Goal: Task Accomplishment & Management: Use online tool/utility

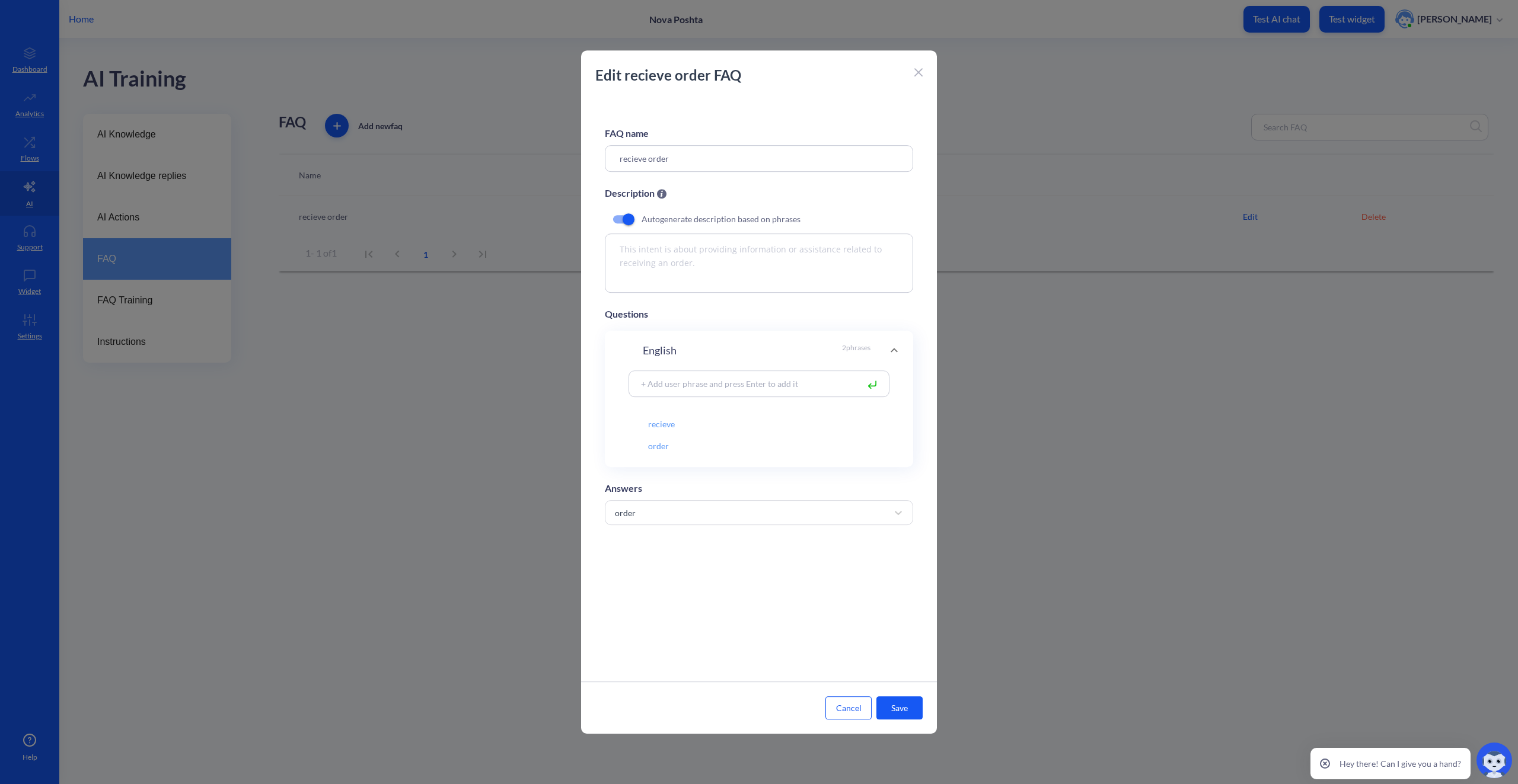
click at [363, 338] on div at bounding box center [759, 392] width 1518 height 784
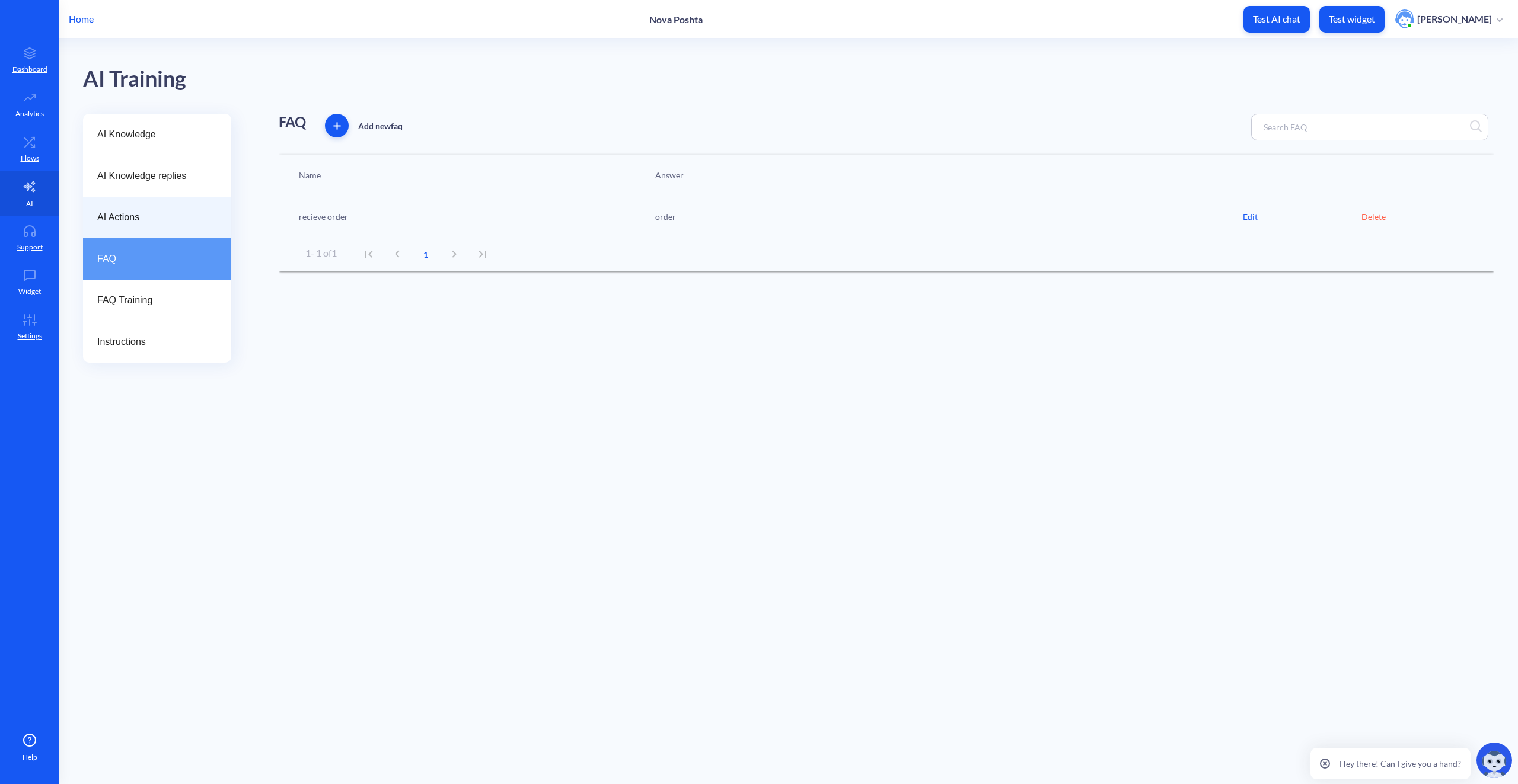
click at [157, 215] on span "AI Actions" at bounding box center [152, 218] width 111 height 15
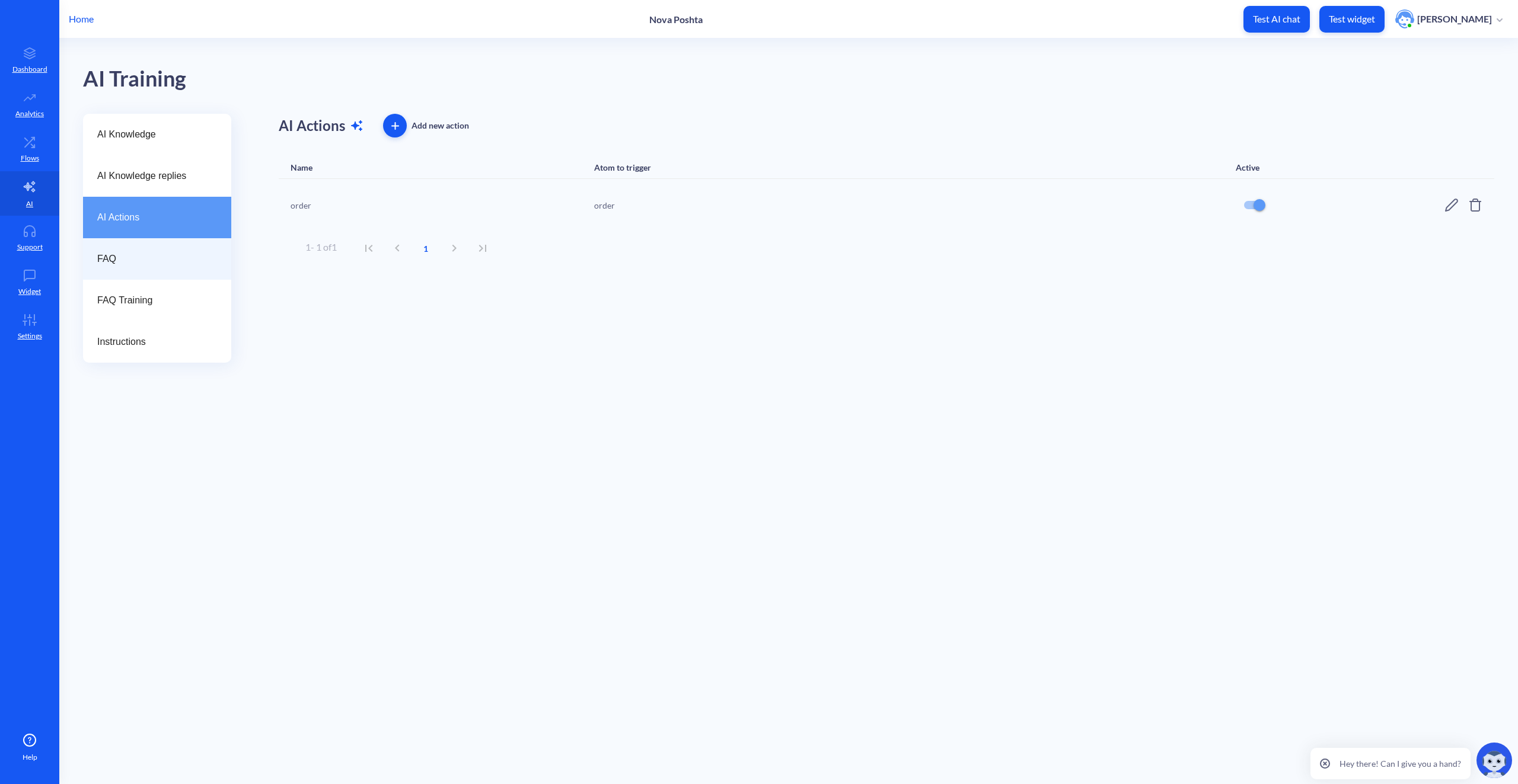
click at [159, 255] on span "FAQ" at bounding box center [152, 259] width 111 height 15
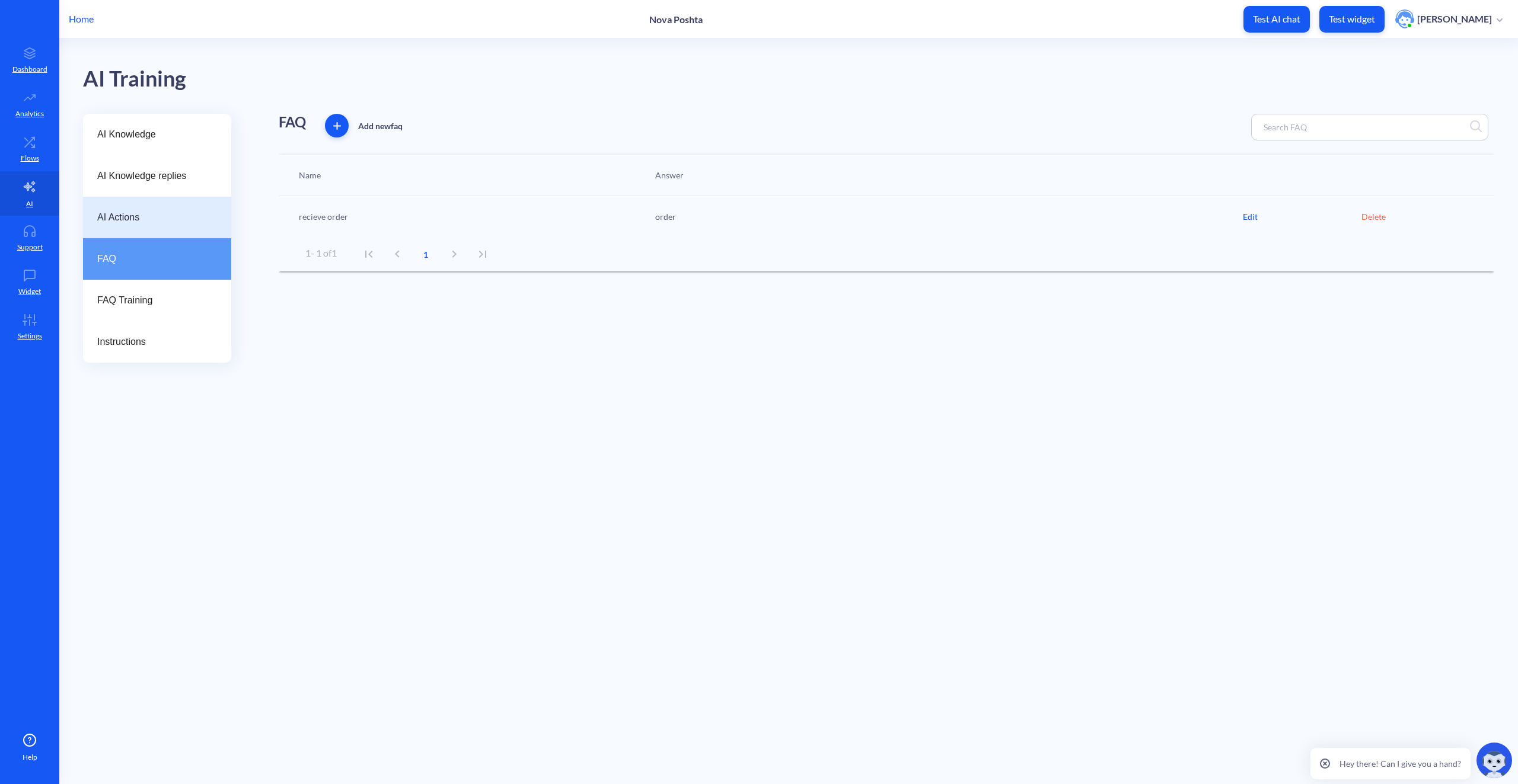
click at [166, 218] on span "AI Actions" at bounding box center [152, 218] width 111 height 15
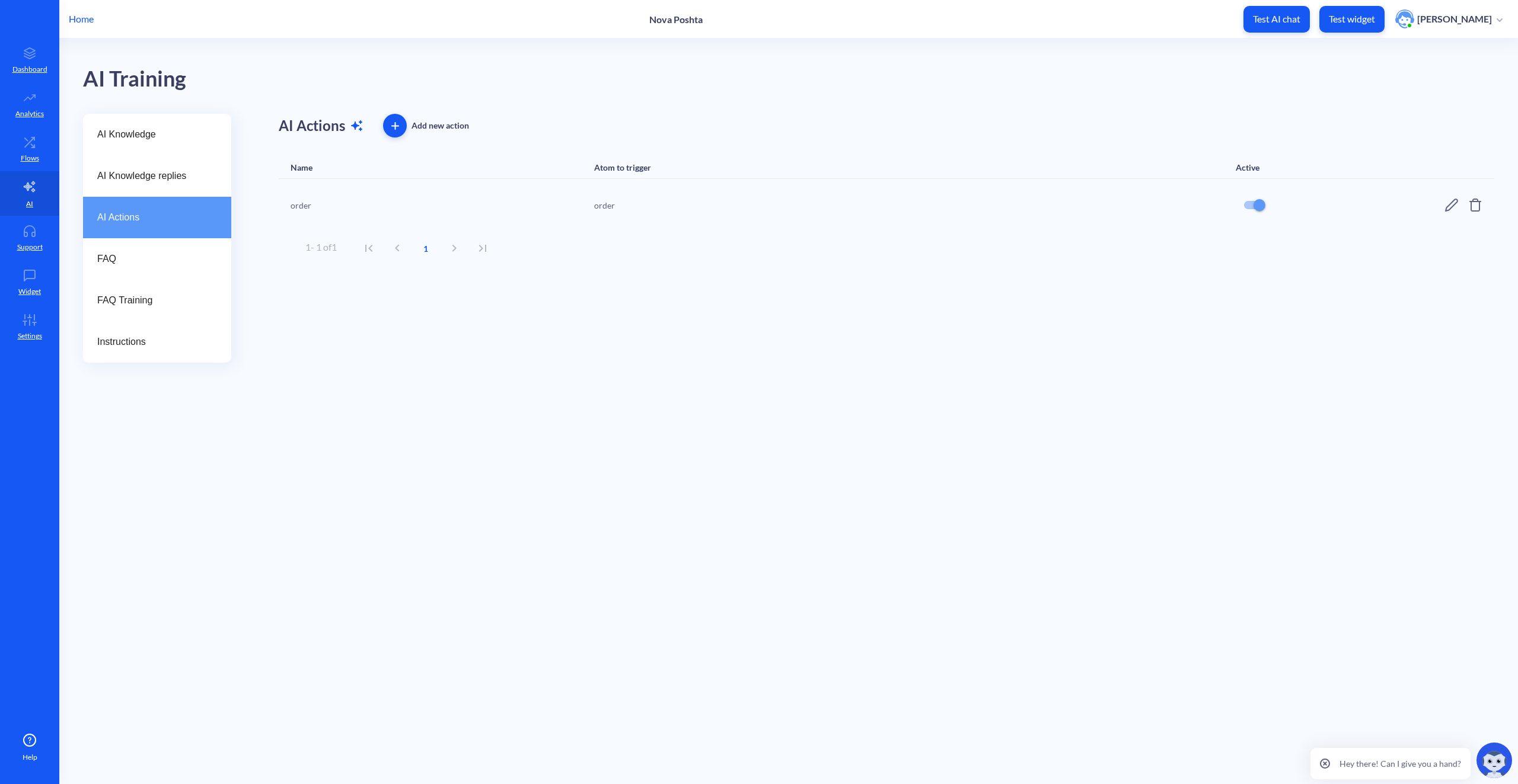
click at [300, 209] on div "order" at bounding box center [373, 206] width 166 height 13
click at [1437, 203] on div "order order" at bounding box center [887, 205] width 1216 height 52
click at [1446, 205] on icon at bounding box center [1452, 205] width 15 height 15
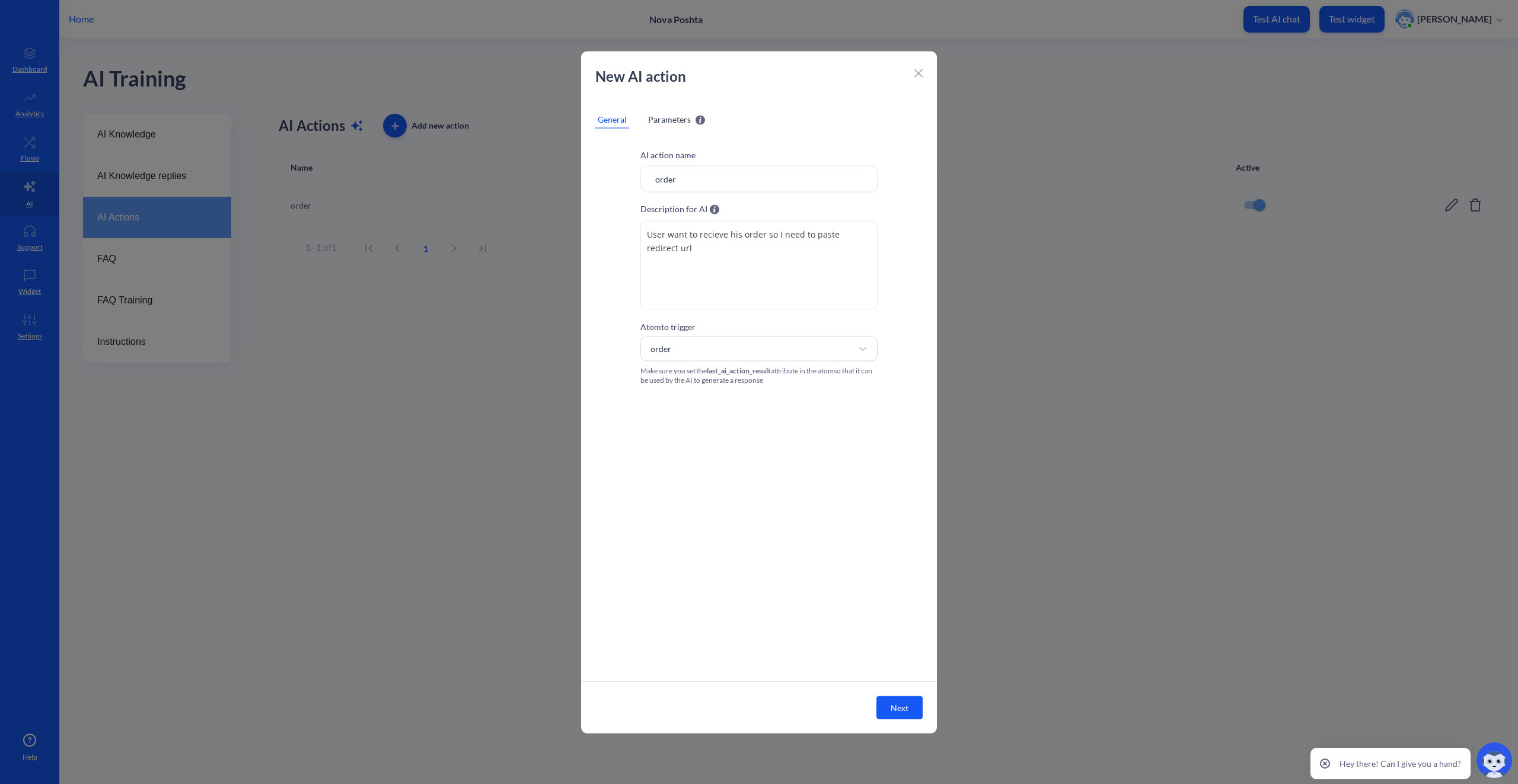
click at [660, 123] on span "Parameters" at bounding box center [669, 119] width 43 height 13
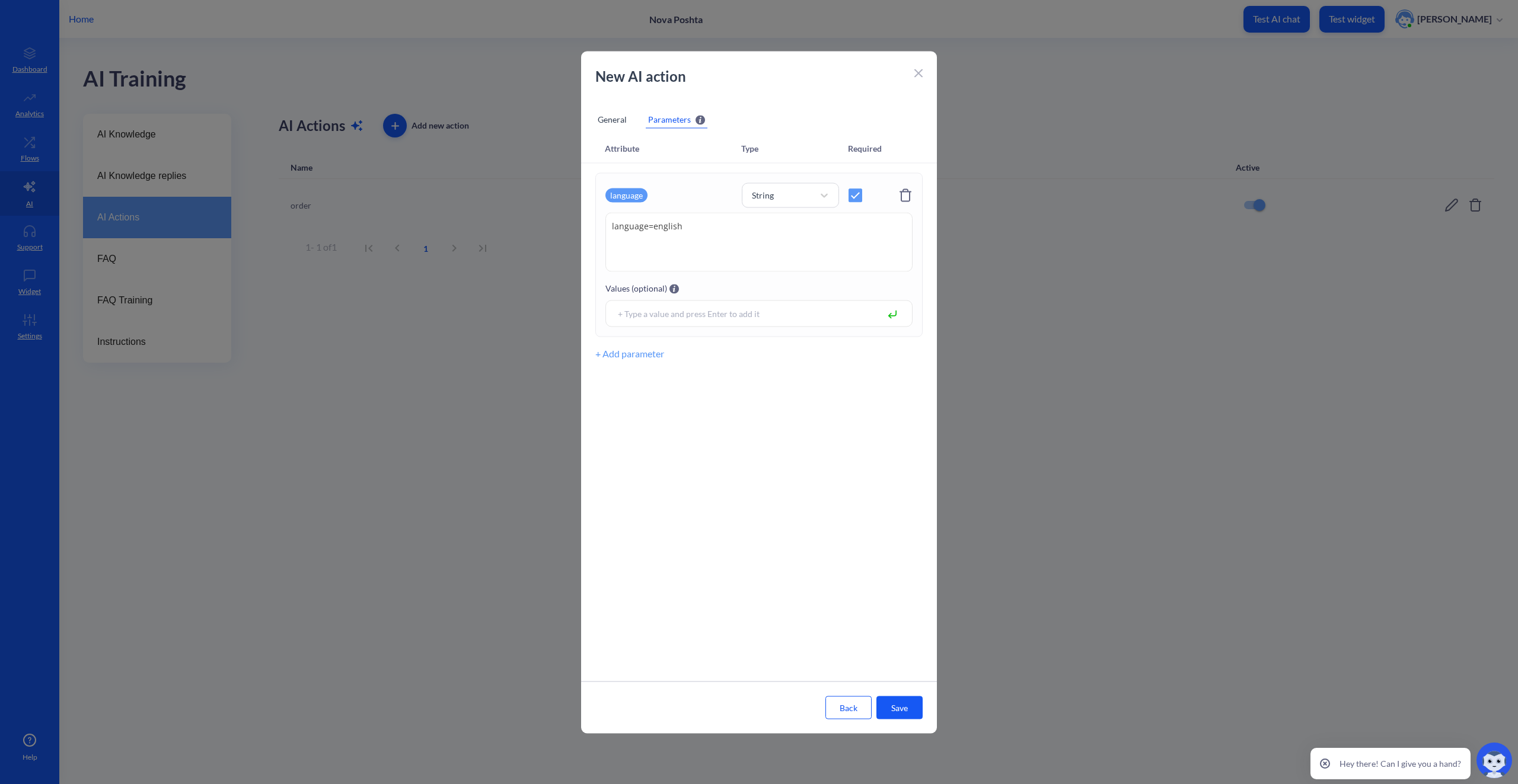
click at [923, 74] on div "New AI action" at bounding box center [759, 81] width 356 height 33
click at [920, 74] on icon at bounding box center [918, 73] width 8 height 8
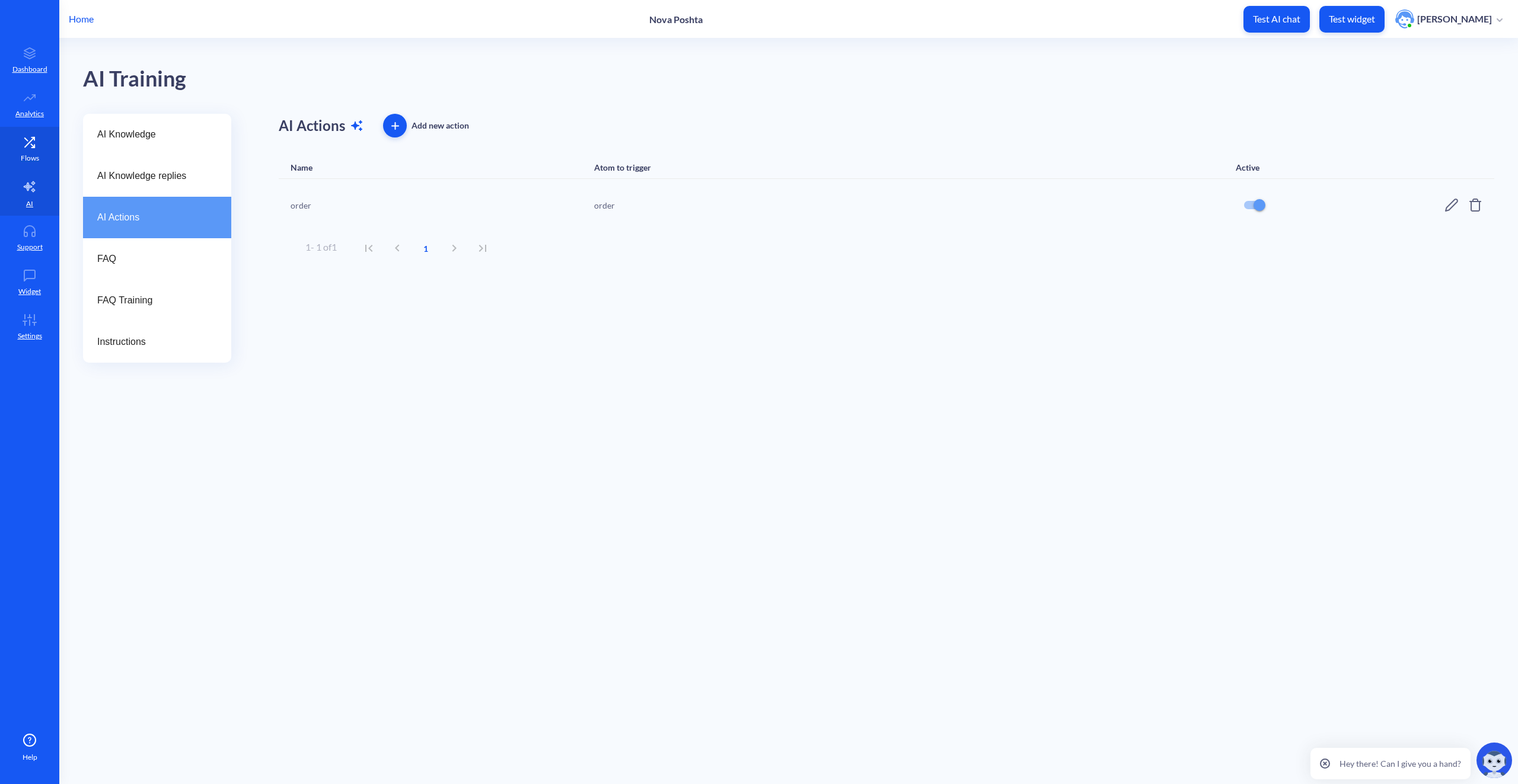
click at [34, 153] on p "Flows" at bounding box center [30, 158] width 18 height 11
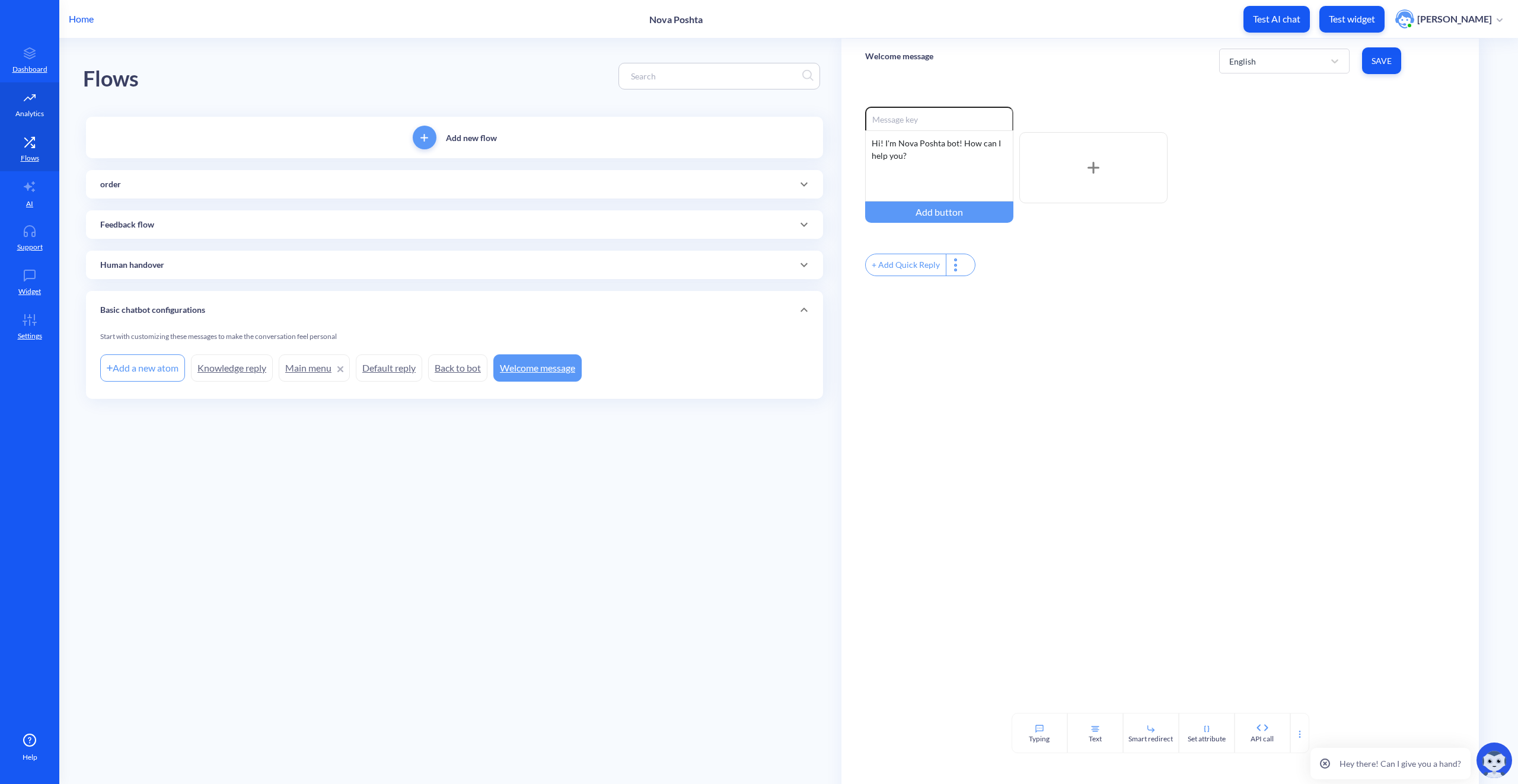
click at [19, 104] on link "Analytics" at bounding box center [29, 104] width 59 height 45
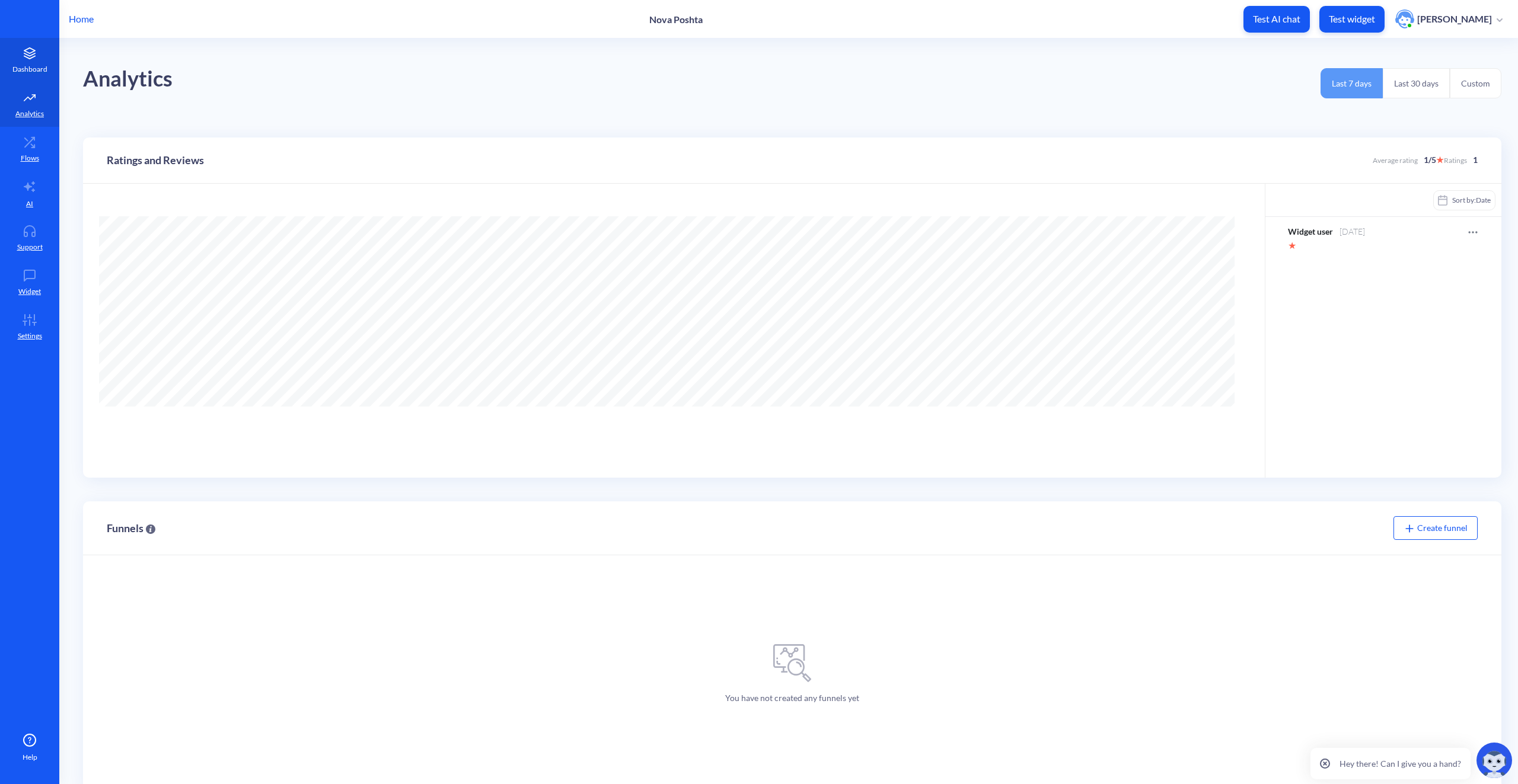
scroll to position [784, 1518]
click at [25, 67] on p "Dashboard" at bounding box center [30, 70] width 35 height 11
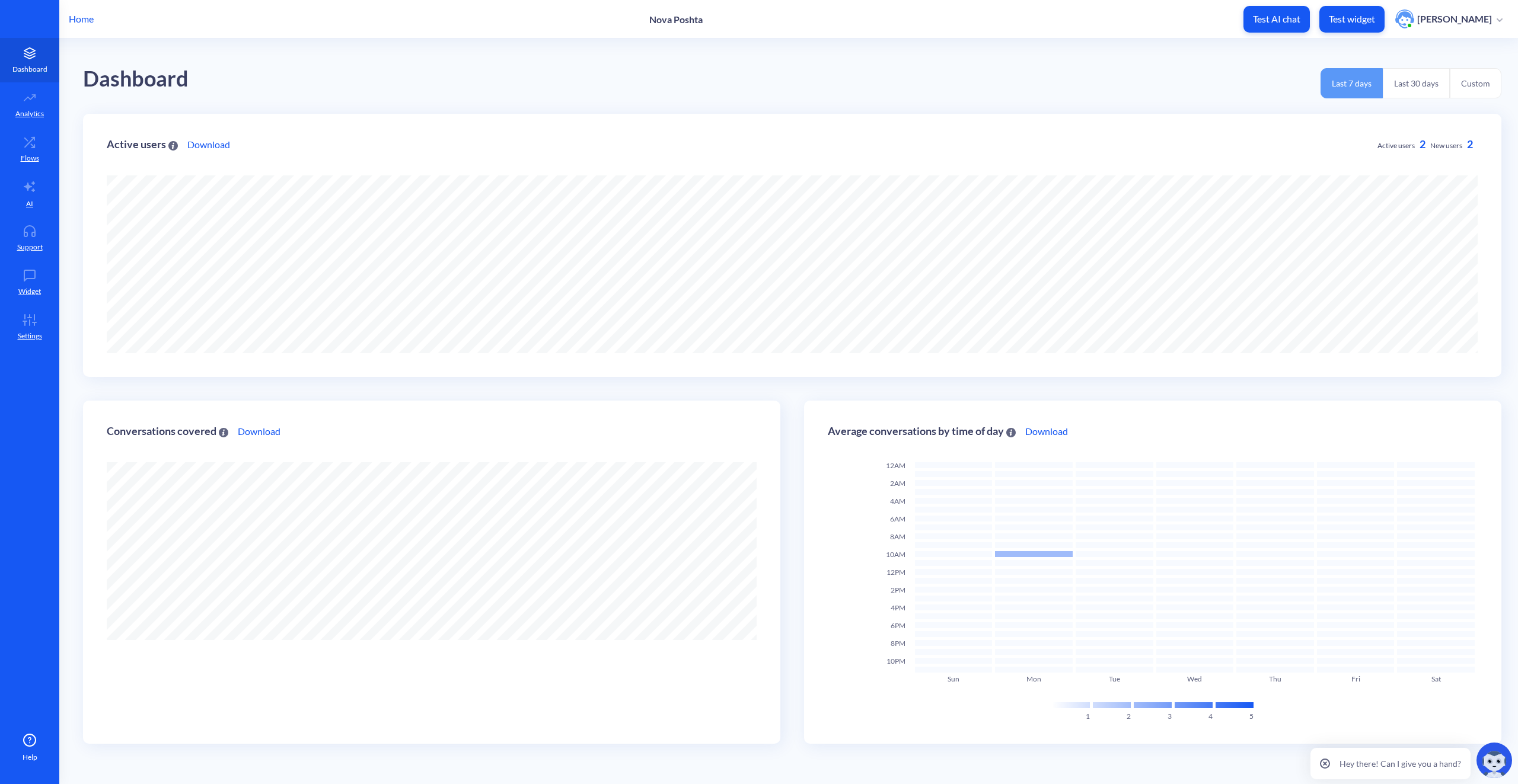
scroll to position [784, 1518]
click at [31, 190] on icon at bounding box center [30, 187] width 15 height 15
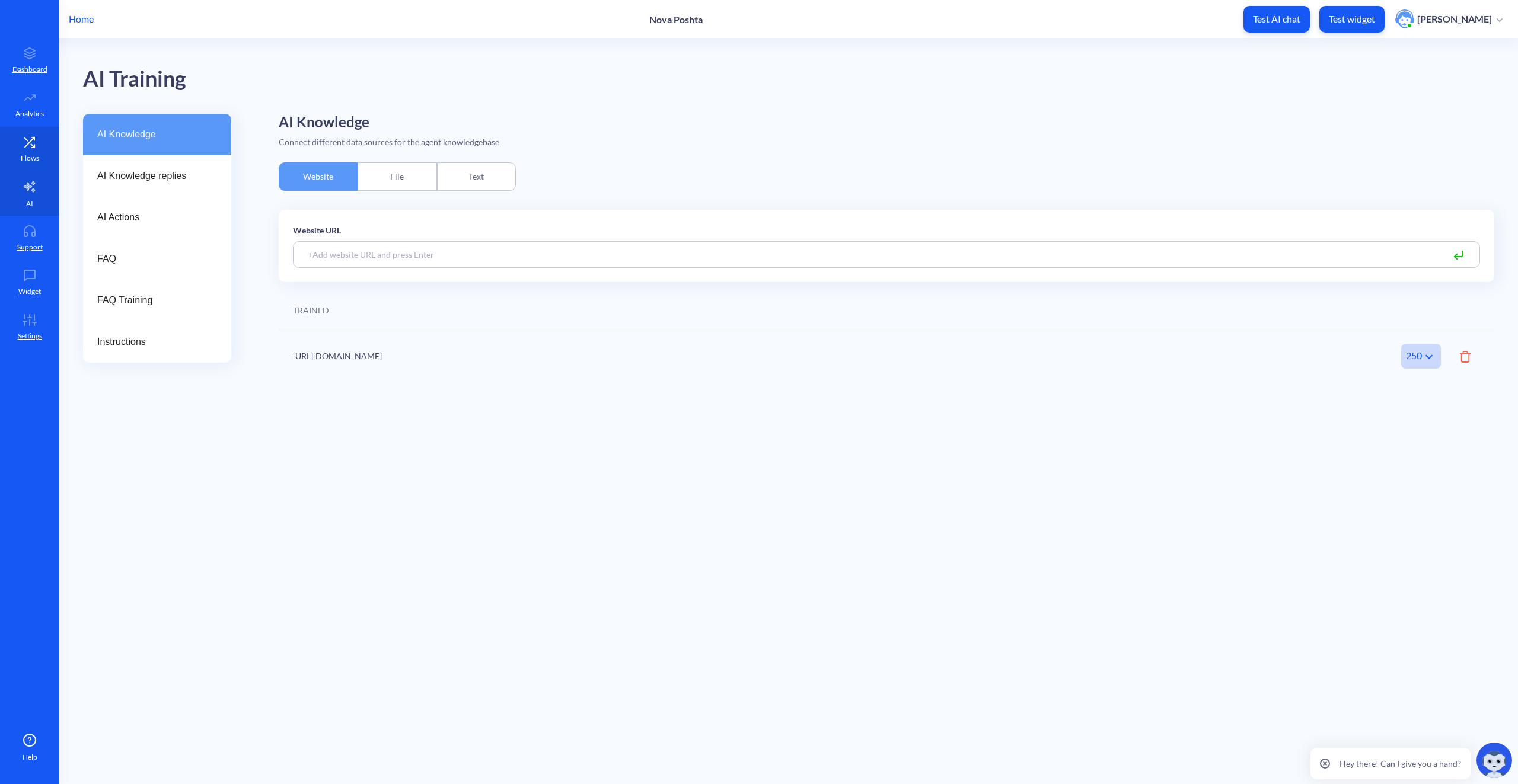
click at [28, 139] on icon at bounding box center [29, 142] width 24 height 12
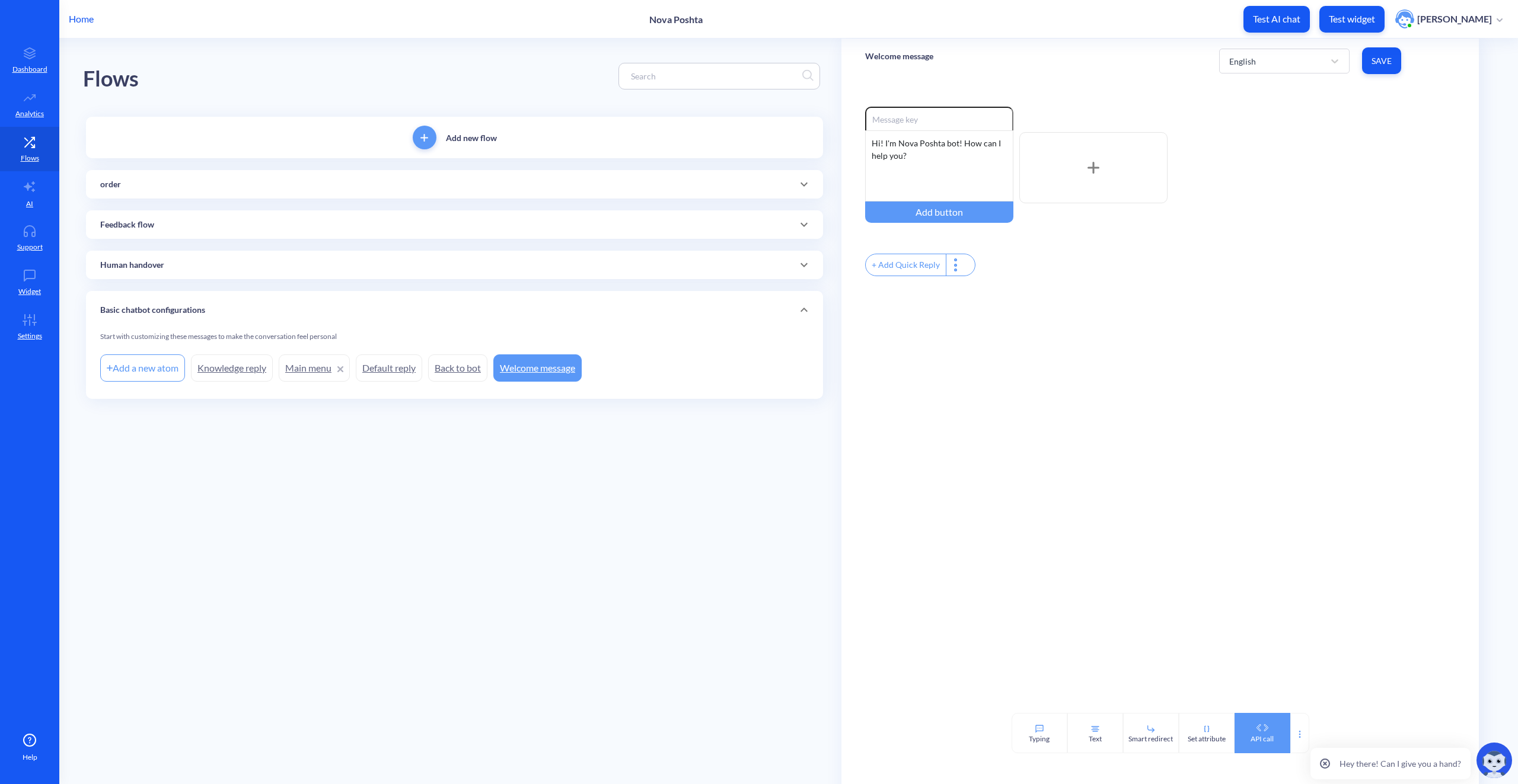
click at [1253, 736] on div "API call" at bounding box center [1262, 739] width 23 height 11
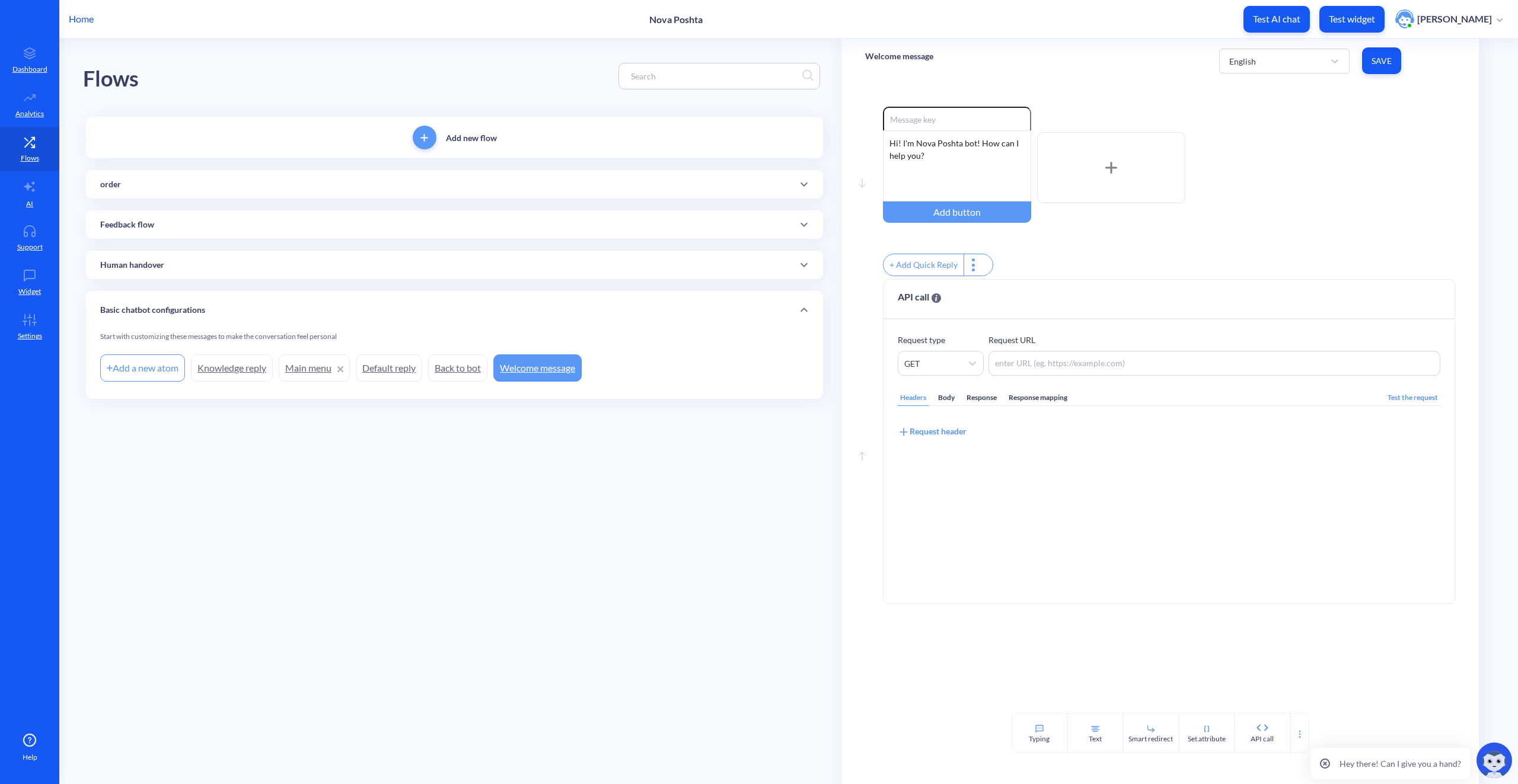
click at [124, 185] on div "order" at bounding box center [455, 185] width 709 height 13
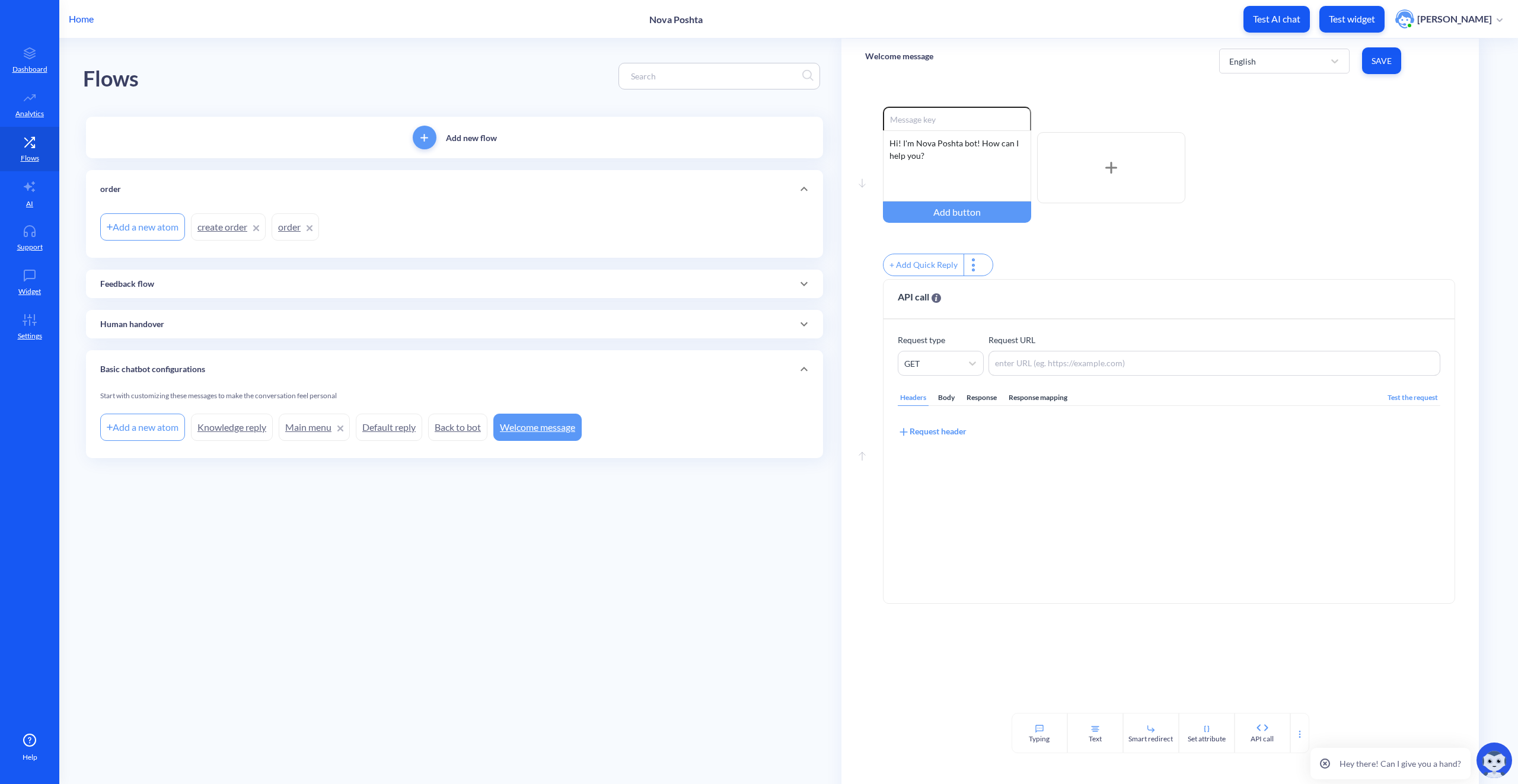
click at [129, 185] on div "order" at bounding box center [455, 189] width 709 height 13
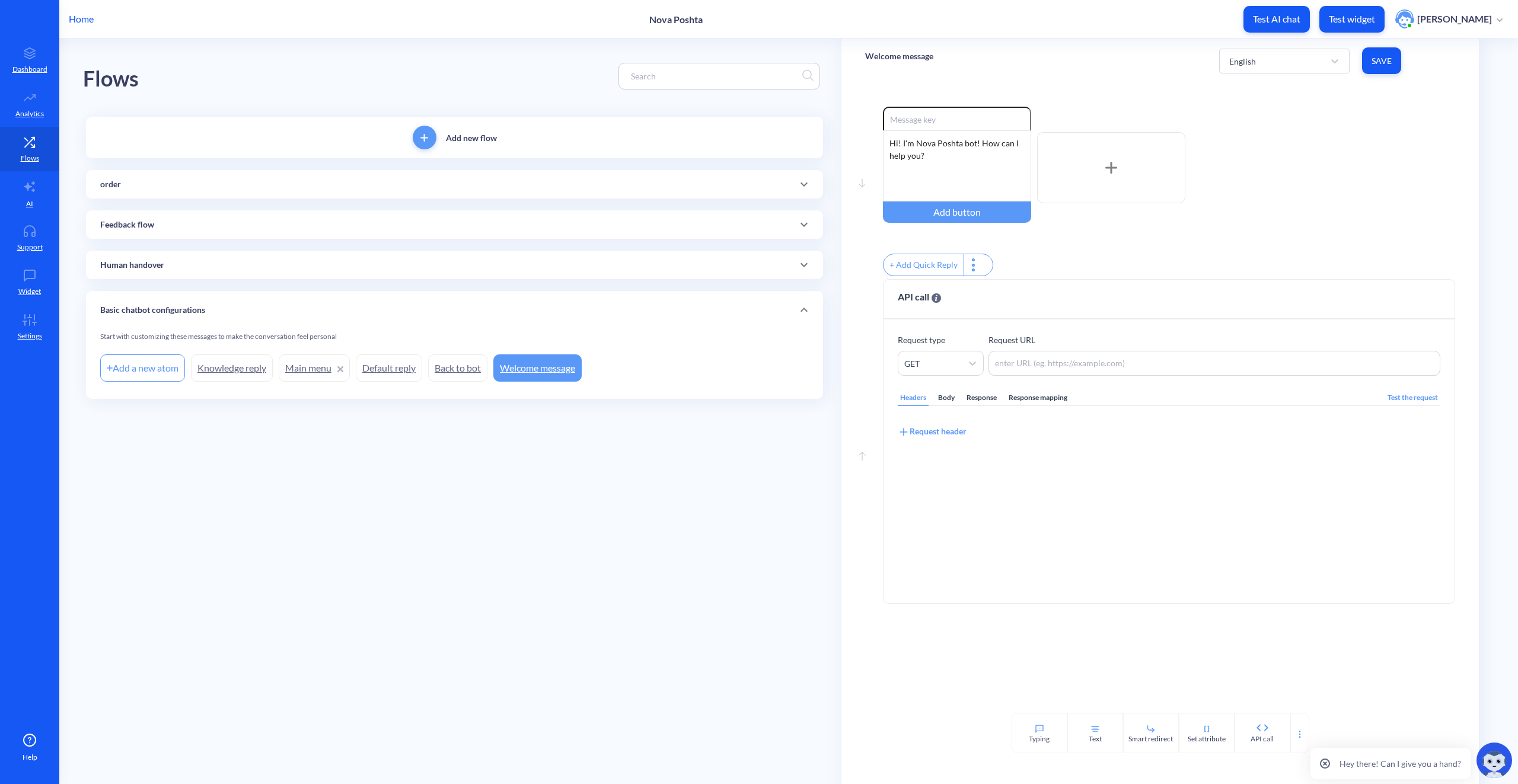
click at [129, 185] on div "order" at bounding box center [455, 185] width 709 height 13
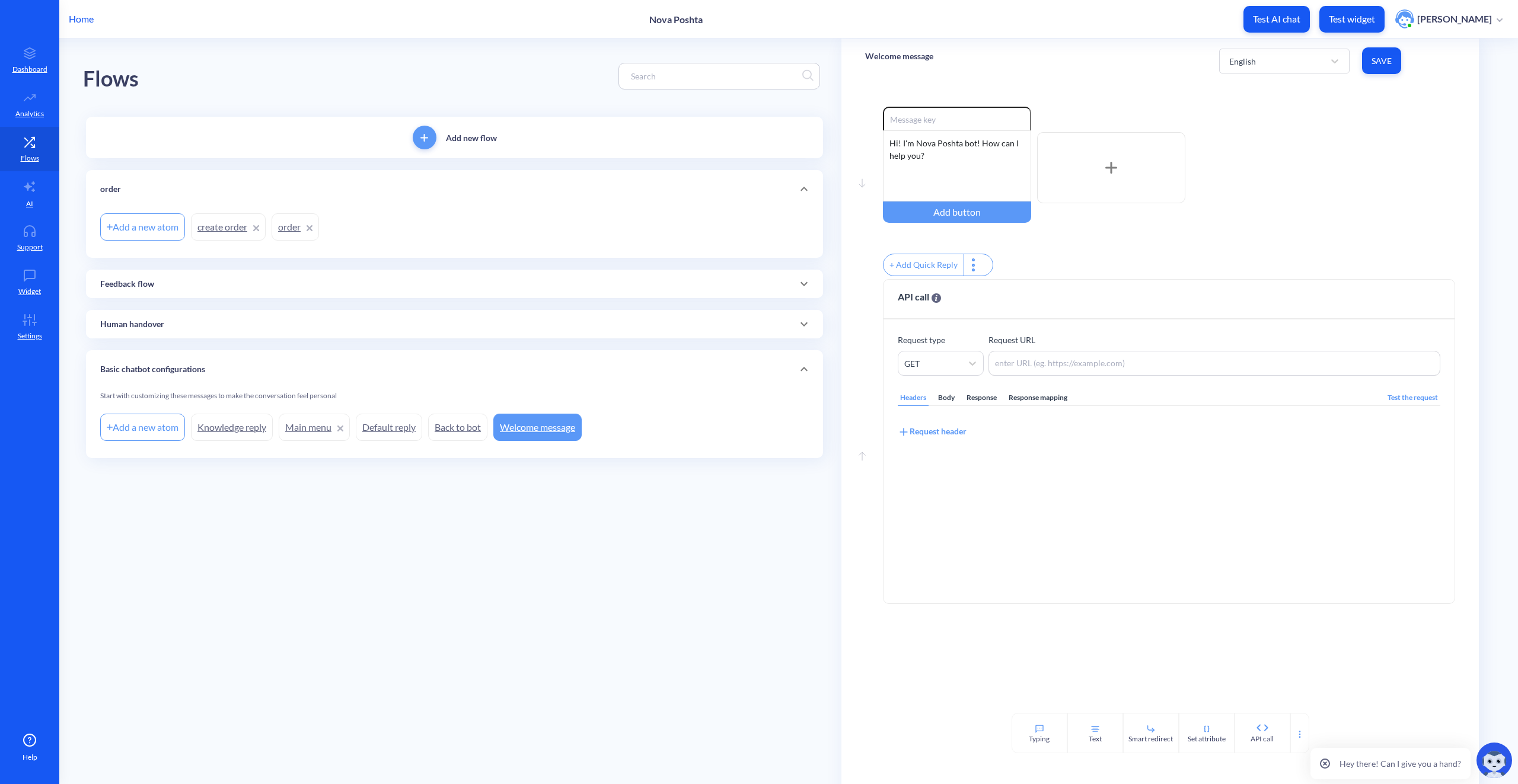
click at [291, 225] on link "order" at bounding box center [296, 227] width 48 height 27
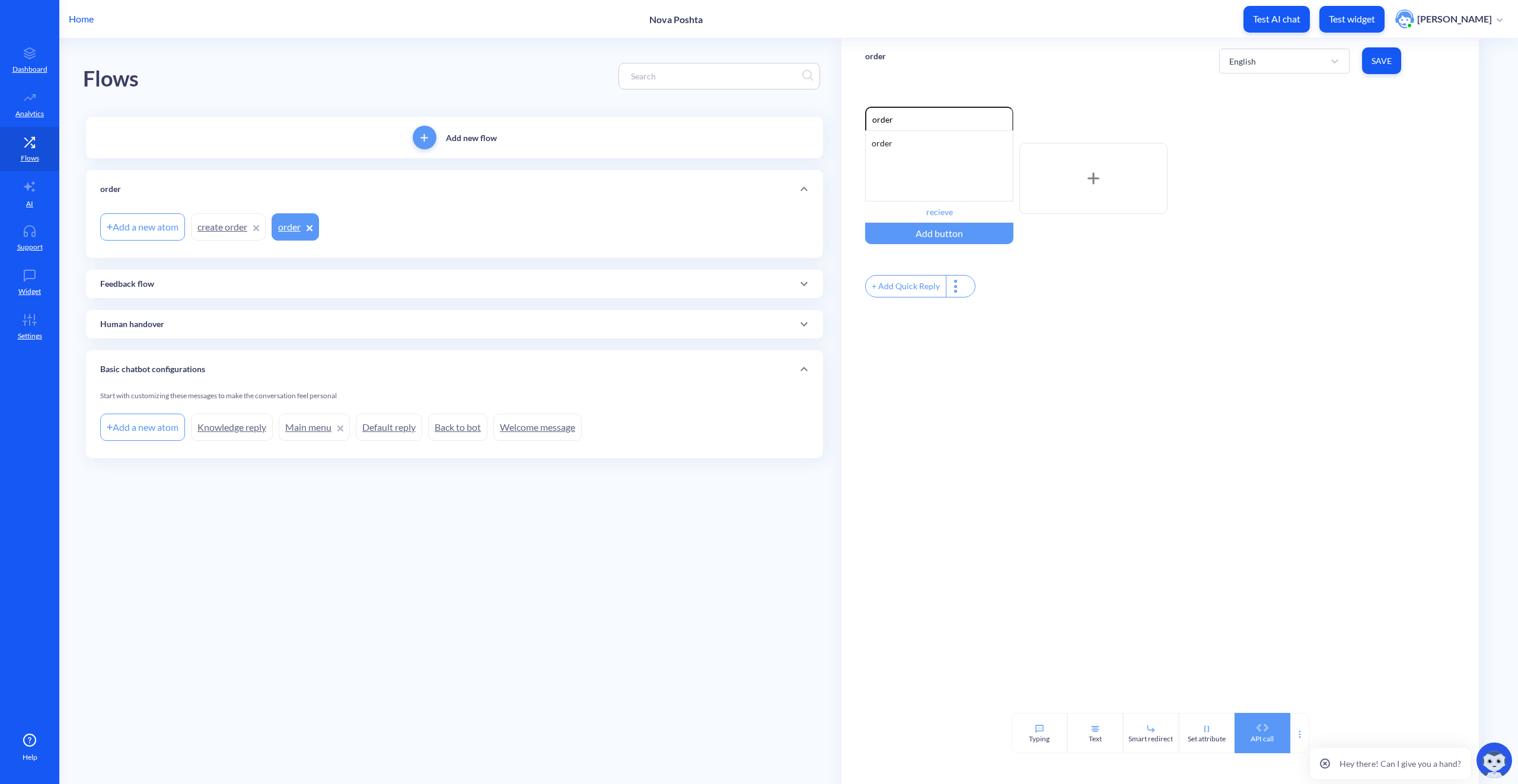
click at [1261, 733] on div "API call" at bounding box center [1262, 734] width 56 height 40
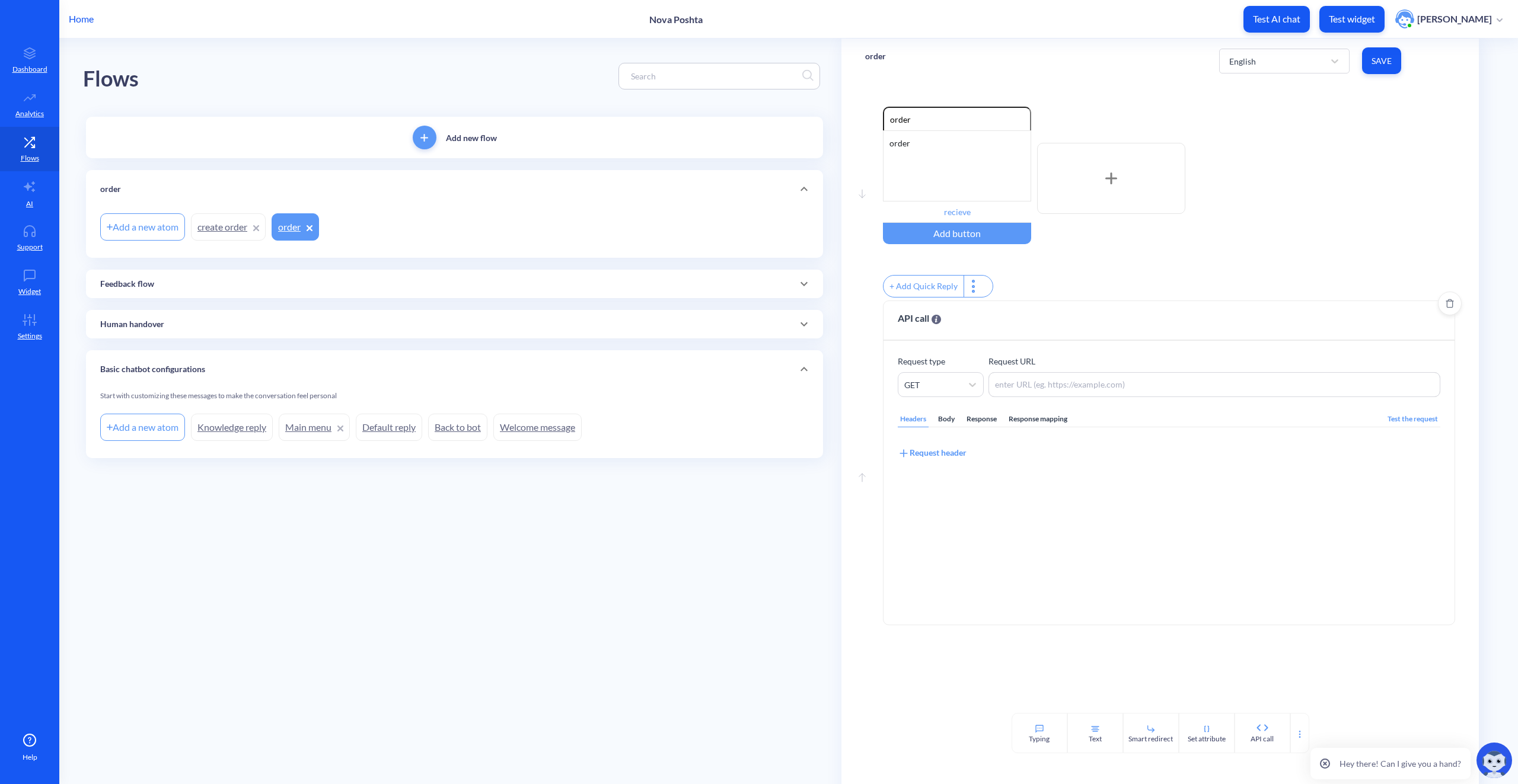
click at [939, 424] on div "Body" at bounding box center [946, 419] width 21 height 16
click at [915, 427] on div "Headers" at bounding box center [913, 419] width 31 height 16
click at [976, 425] on div "Response" at bounding box center [982, 419] width 35 height 16
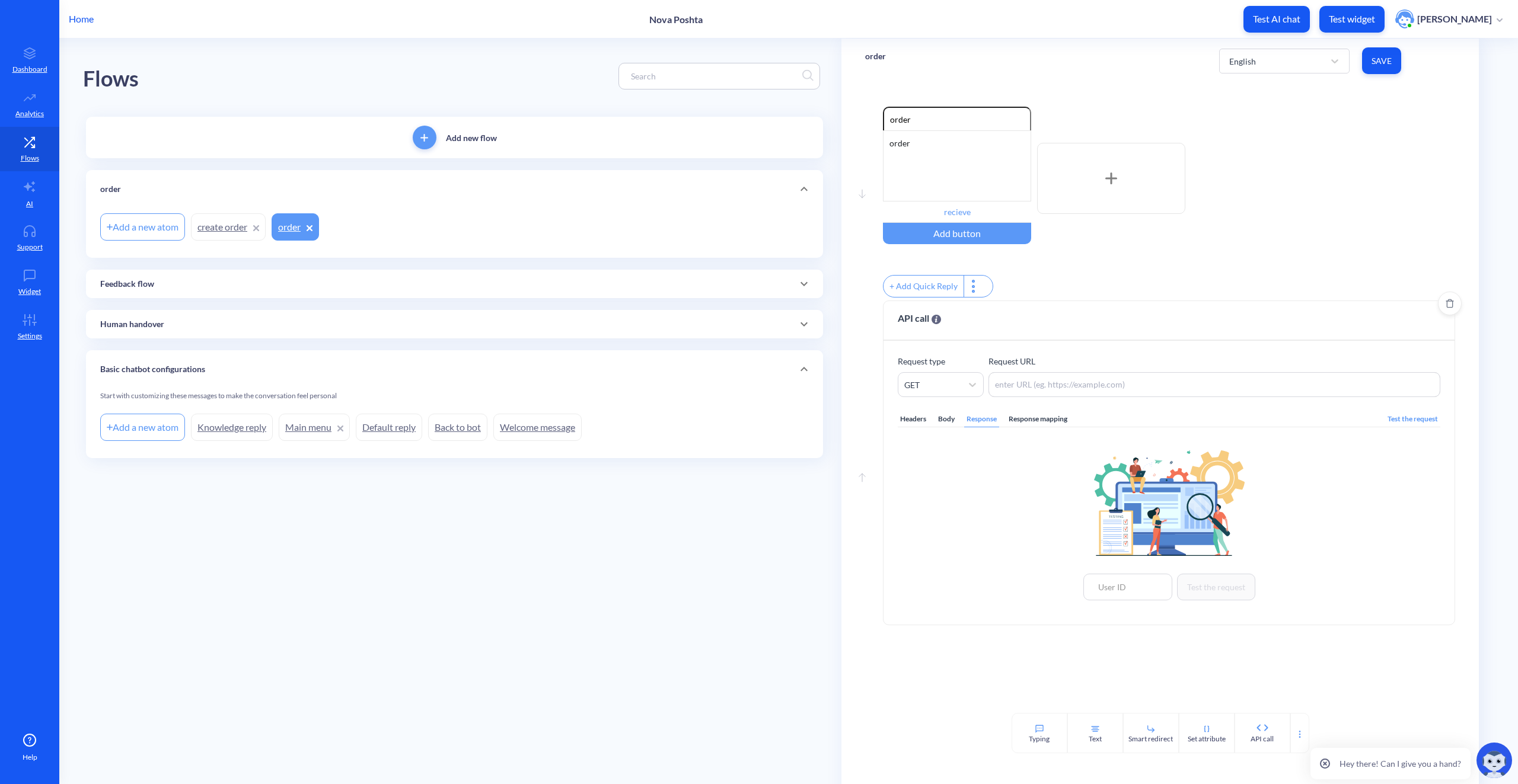
click at [917, 421] on div "Headers" at bounding box center [913, 419] width 31 height 16
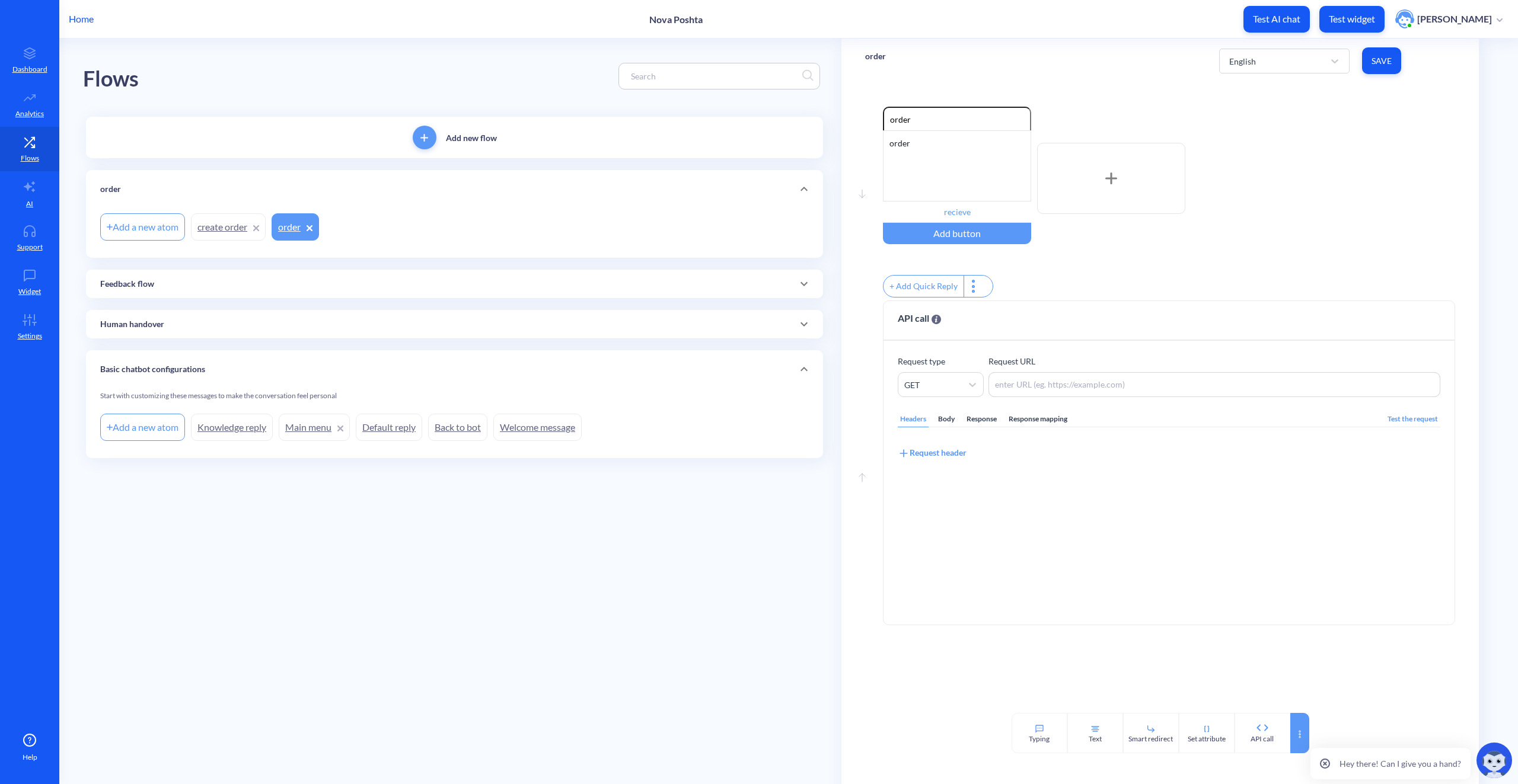
click at [1297, 739] on div at bounding box center [1299, 734] width 19 height 40
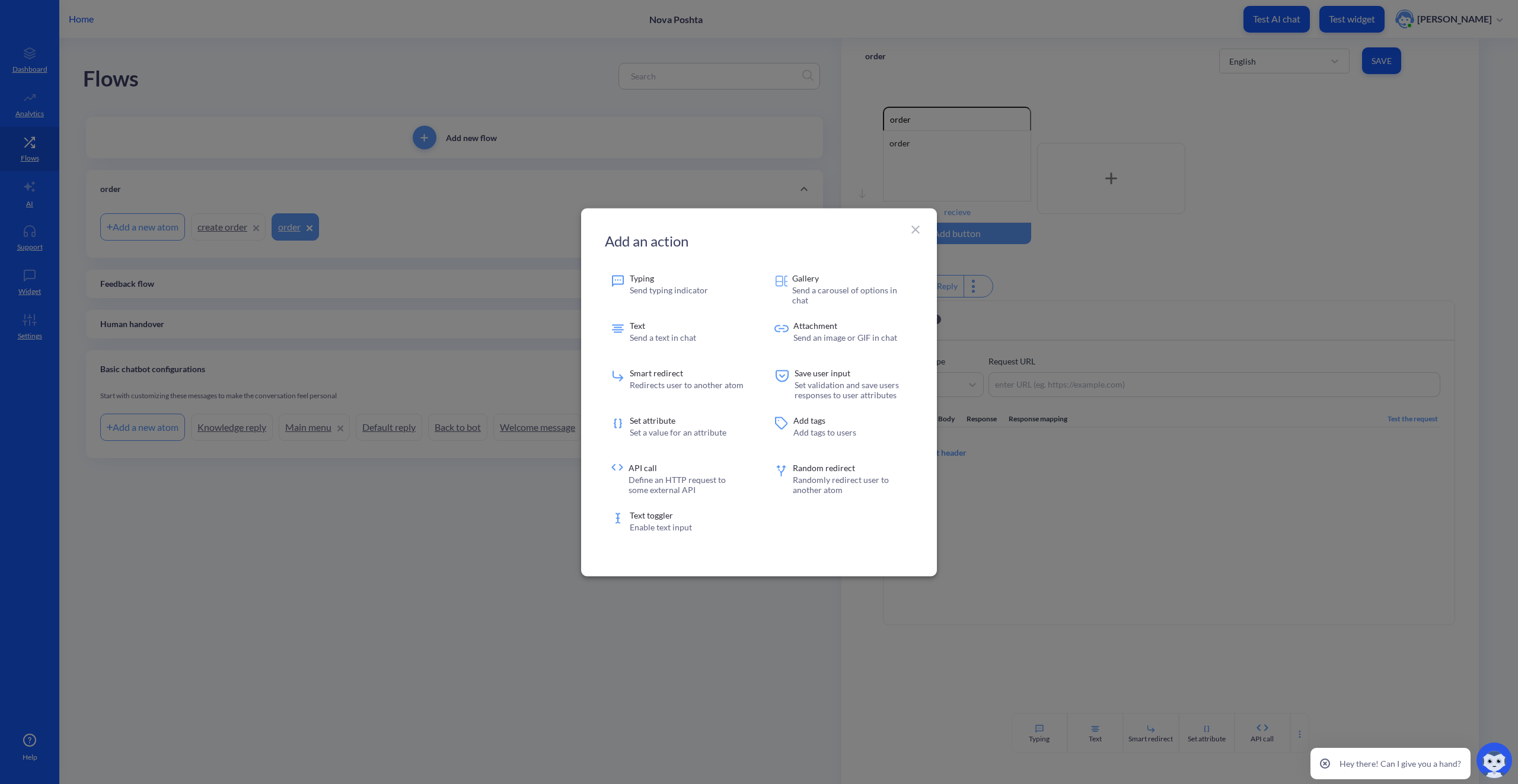
click at [919, 231] on icon at bounding box center [916, 230] width 15 height 15
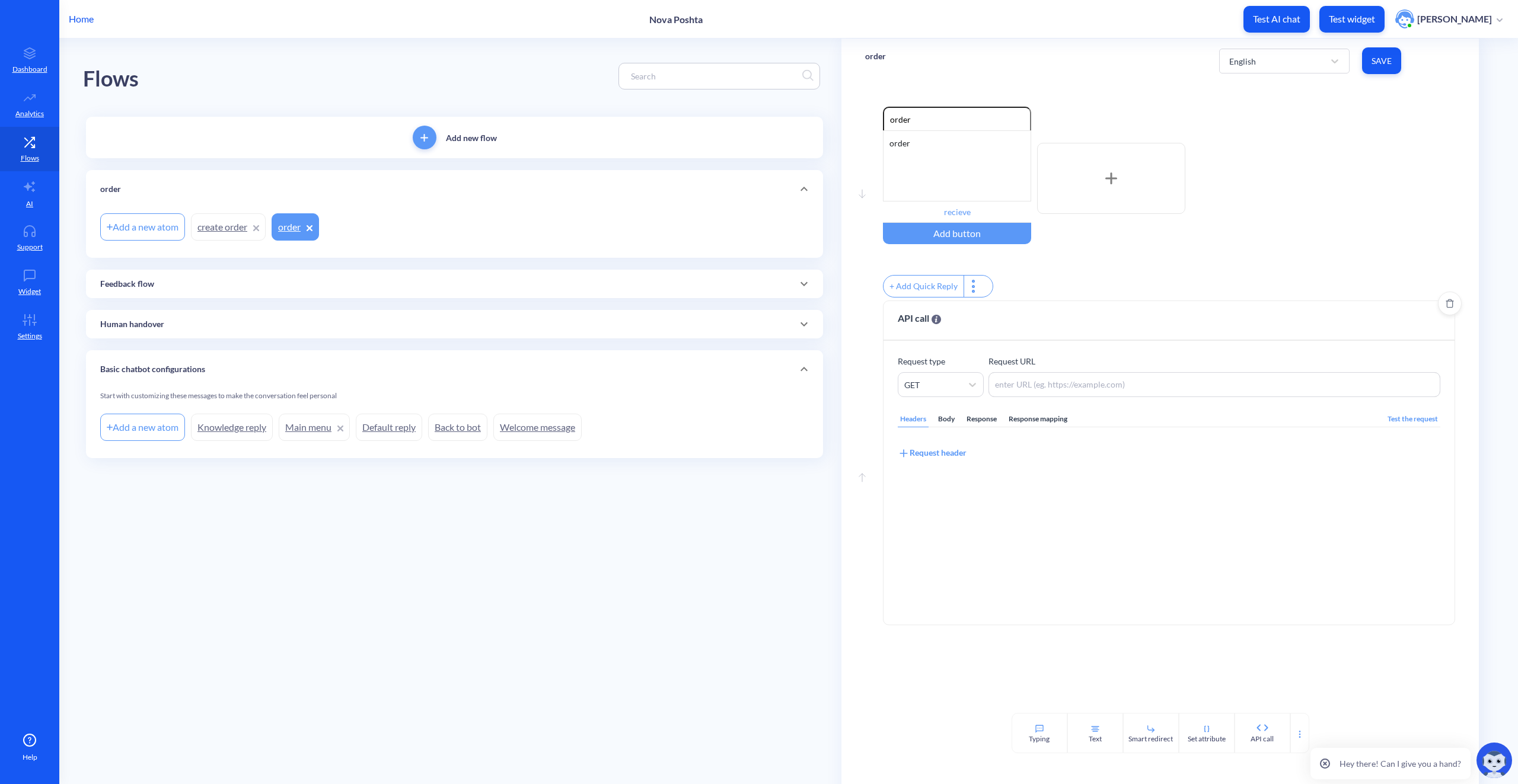
click at [1036, 427] on div "Response mapping" at bounding box center [1038, 419] width 63 height 16
click at [1058, 390] on textarea at bounding box center [1214, 384] width 452 height 25
paste textarea "https://novaposhta.wiremockapi.cloud/"
paste textarea "/trackings/get"
type textarea "https://novaposhta.wiremockapi.cloud//trackings/get"
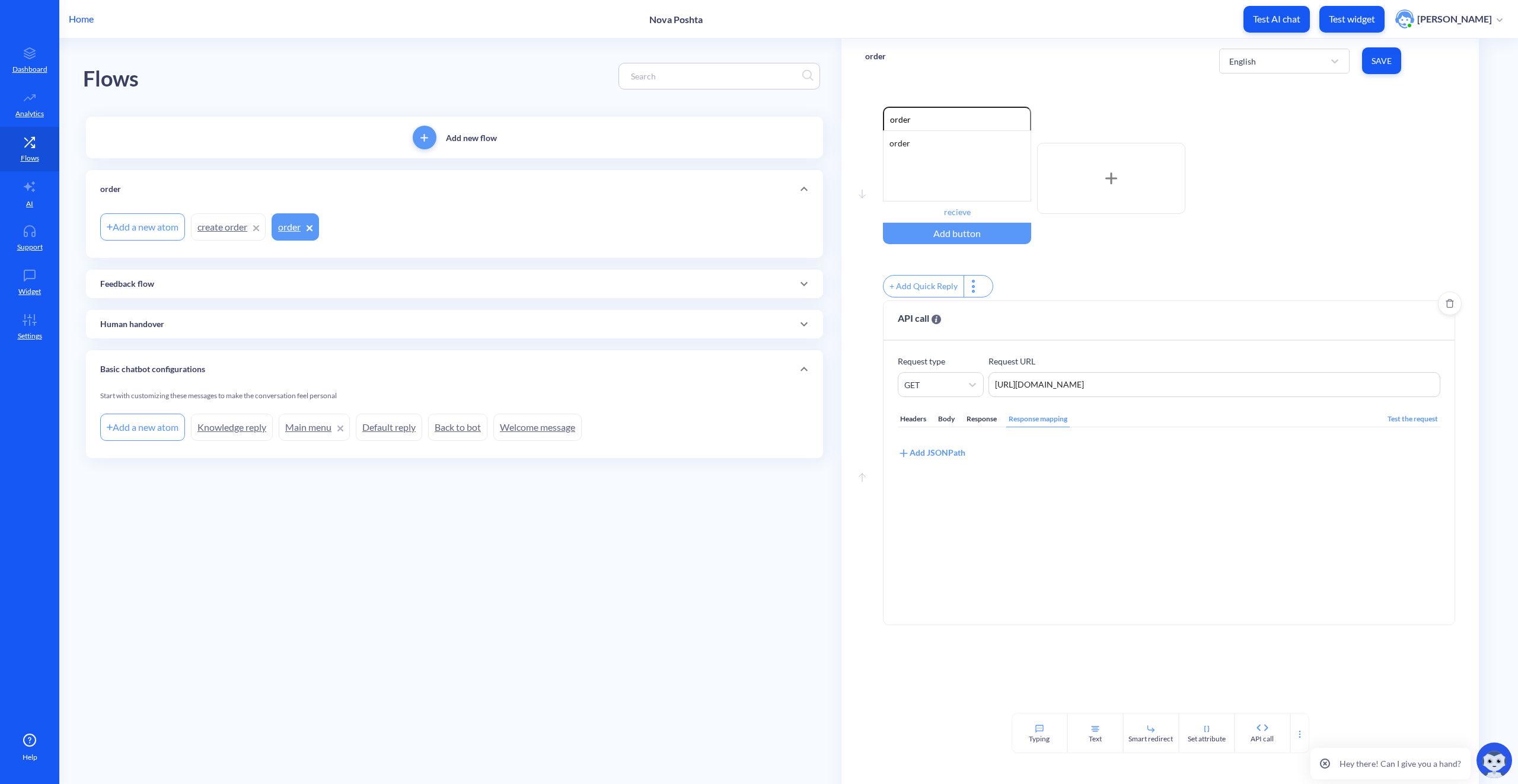
click at [919, 427] on div "Headers" at bounding box center [913, 419] width 31 height 16
click at [1428, 392] on icon at bounding box center [1431, 388] width 9 height 9
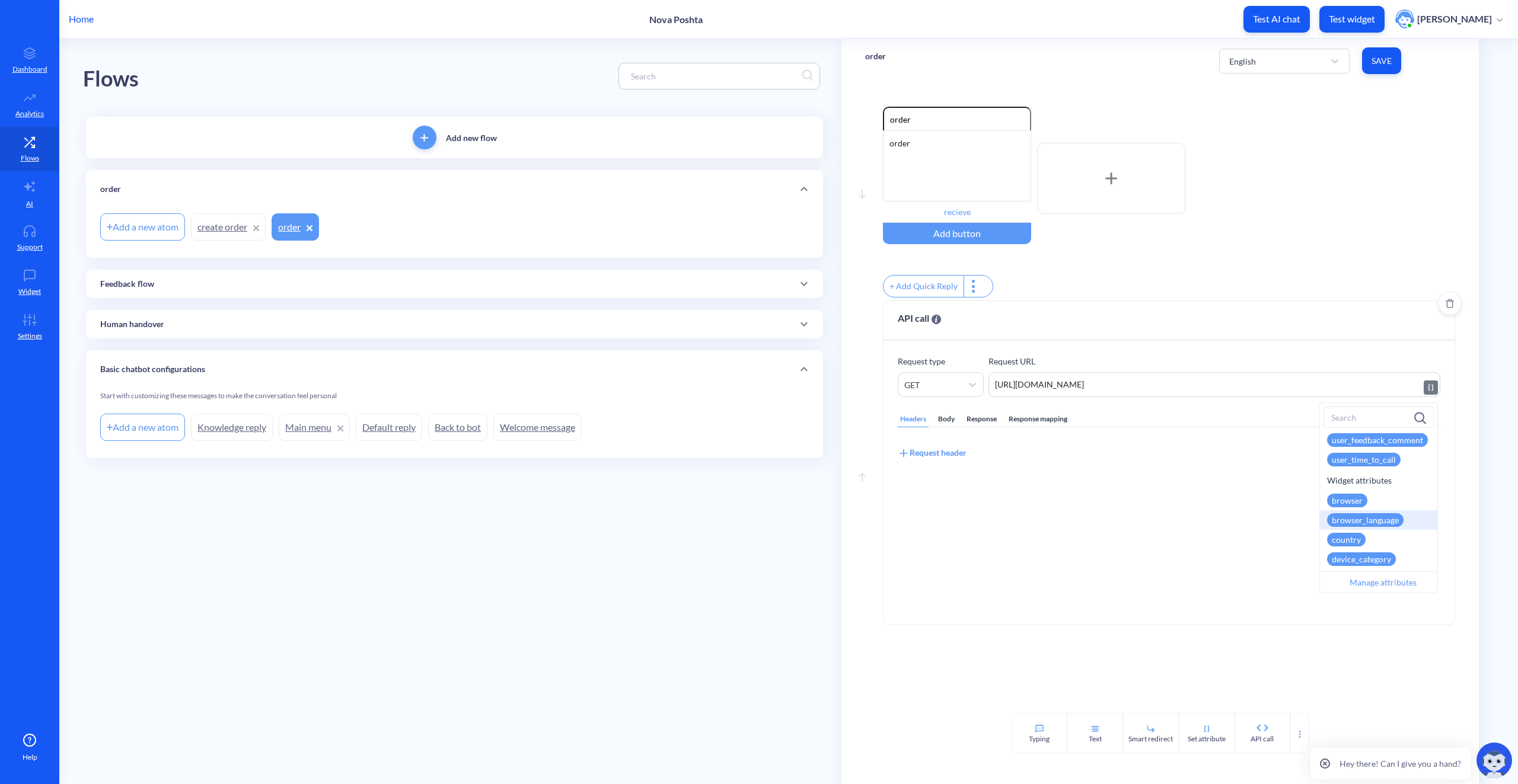
click at [1228, 568] on div "Headers Body Response Response mapping Test the request Request header" at bounding box center [1168, 503] width 543 height 213
click at [1214, 393] on textarea "https://novaposhta.wiremockapi.cloud//trackings/get" at bounding box center [1214, 384] width 452 height 25
click at [1428, 392] on icon at bounding box center [1431, 388] width 9 height 9
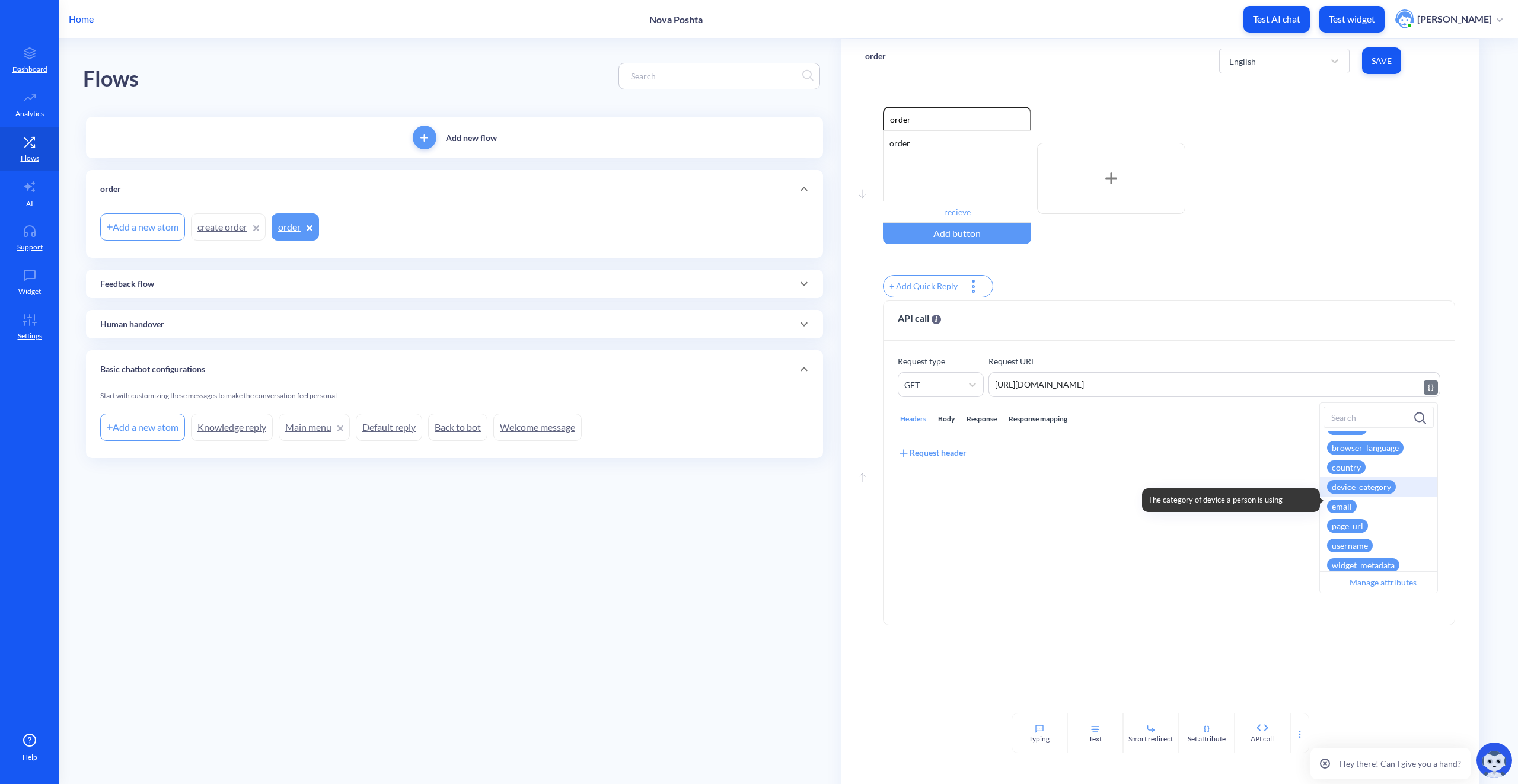
scroll to position [550, 0]
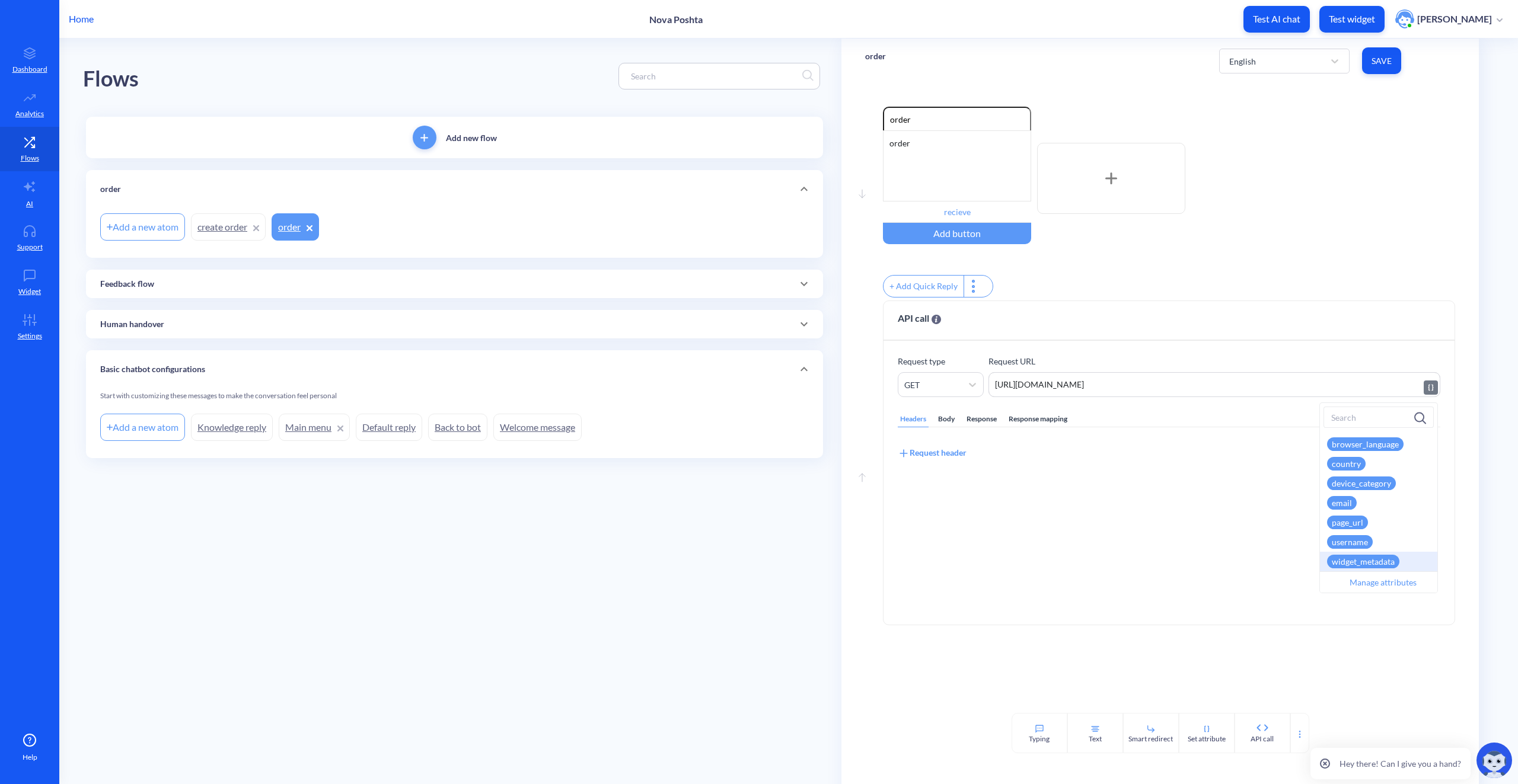
click at [1378, 582] on div "Manage attributes" at bounding box center [1383, 582] width 125 height 21
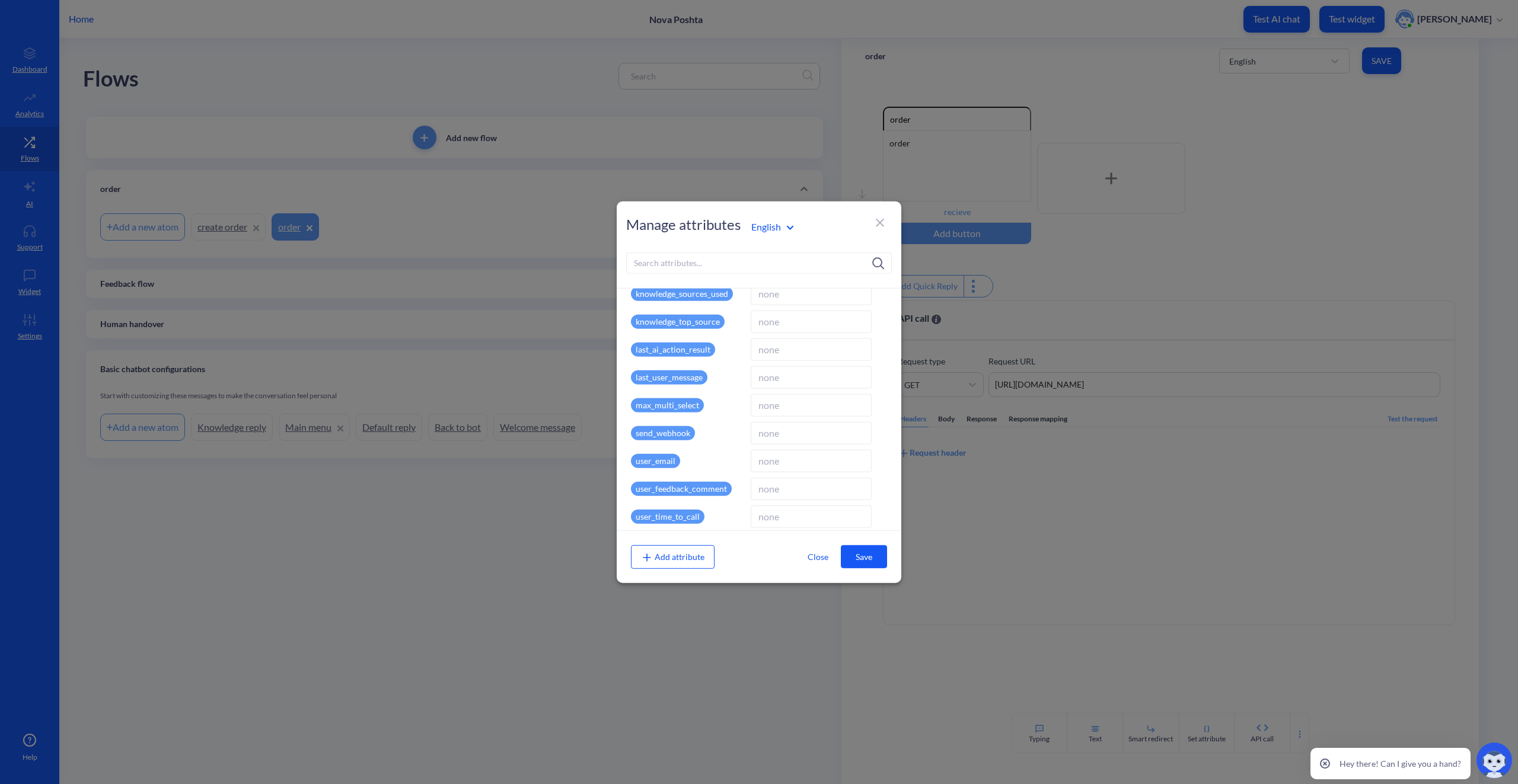
scroll to position [227, 0]
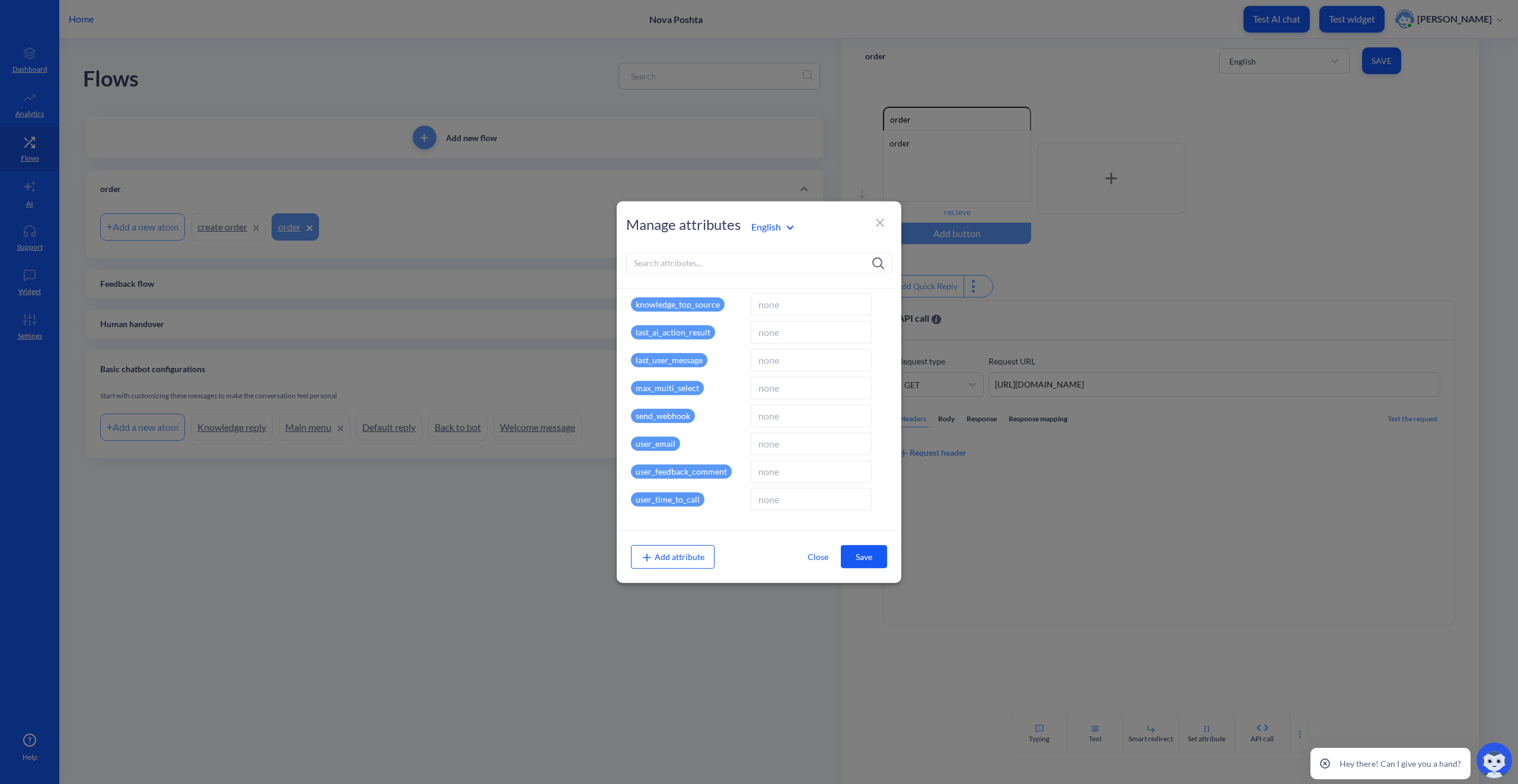
click at [678, 549] on div "Add attribute" at bounding box center [673, 557] width 83 height 24
type input "tezt"
click at [651, 503] on p "tezt" at bounding box center [642, 499] width 23 height 15
type input "text"
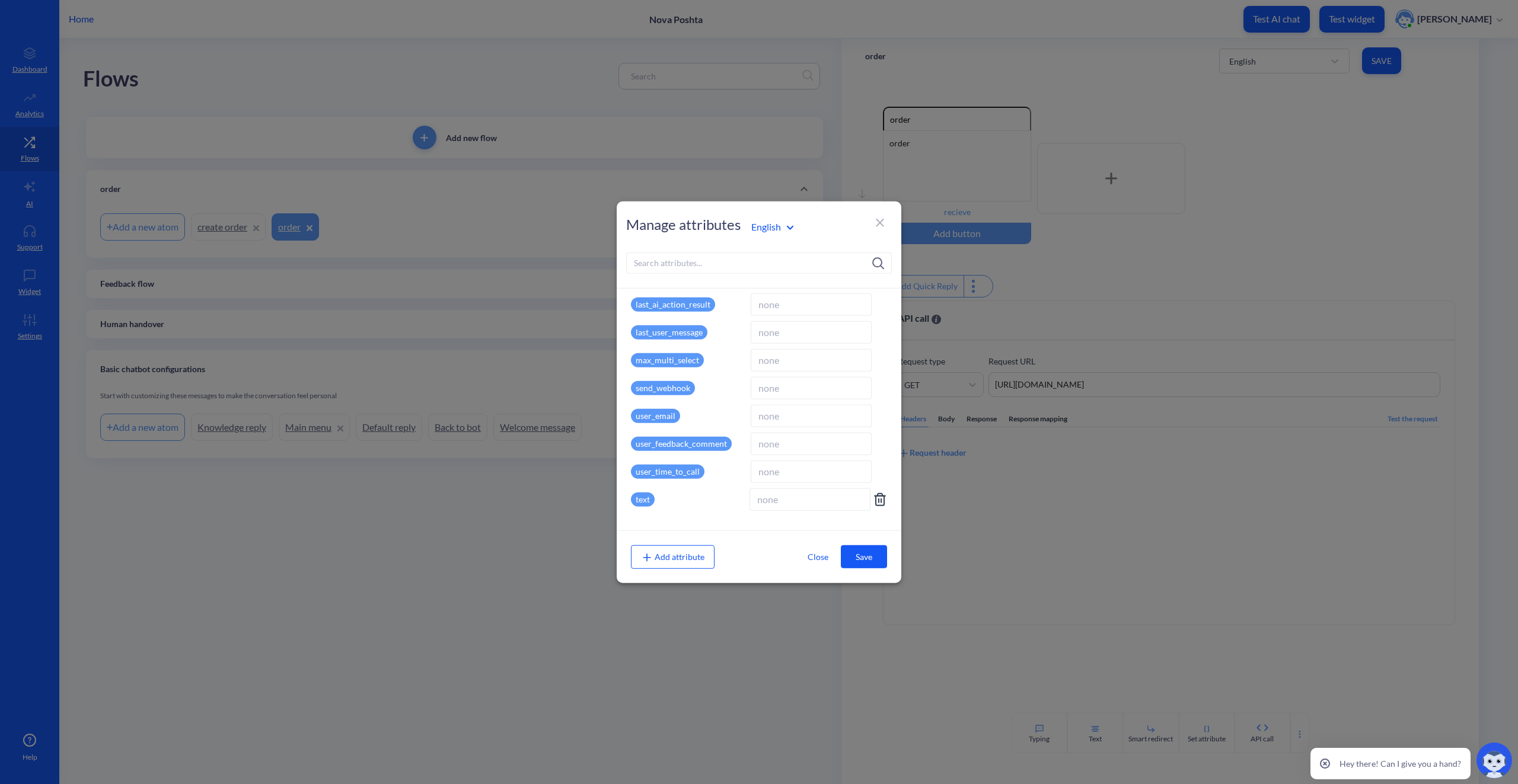
click at [655, 496] on div "text" at bounding box center [688, 499] width 113 height 23
click at [649, 498] on p "text" at bounding box center [643, 499] width 24 height 15
type input "number"
click at [771, 498] on input at bounding box center [810, 499] width 121 height 23
click at [782, 498] on input at bounding box center [810, 499] width 121 height 23
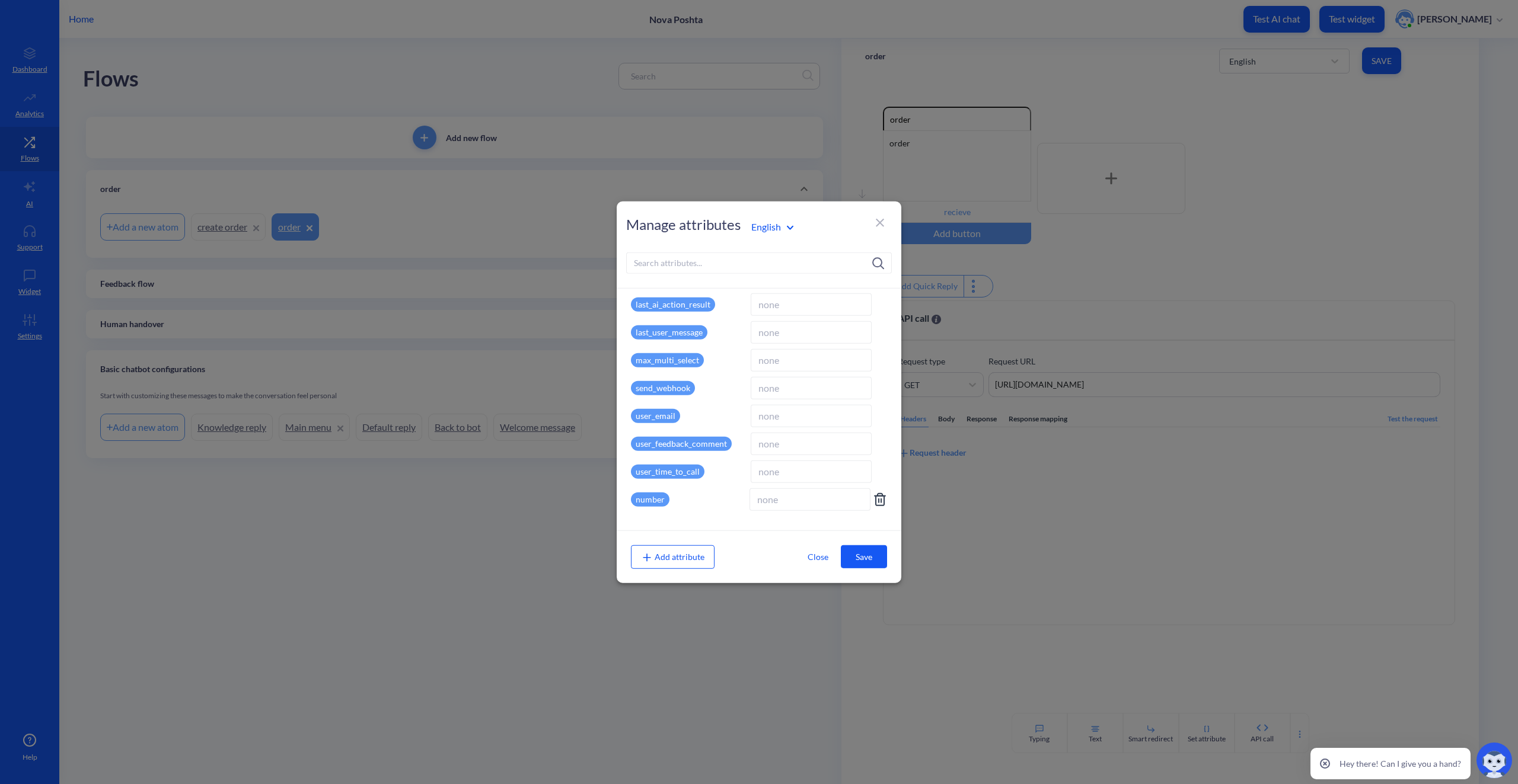
paste input "59001436762596"
type input "59001436762596"
click at [872, 558] on button "Save" at bounding box center [864, 556] width 47 height 23
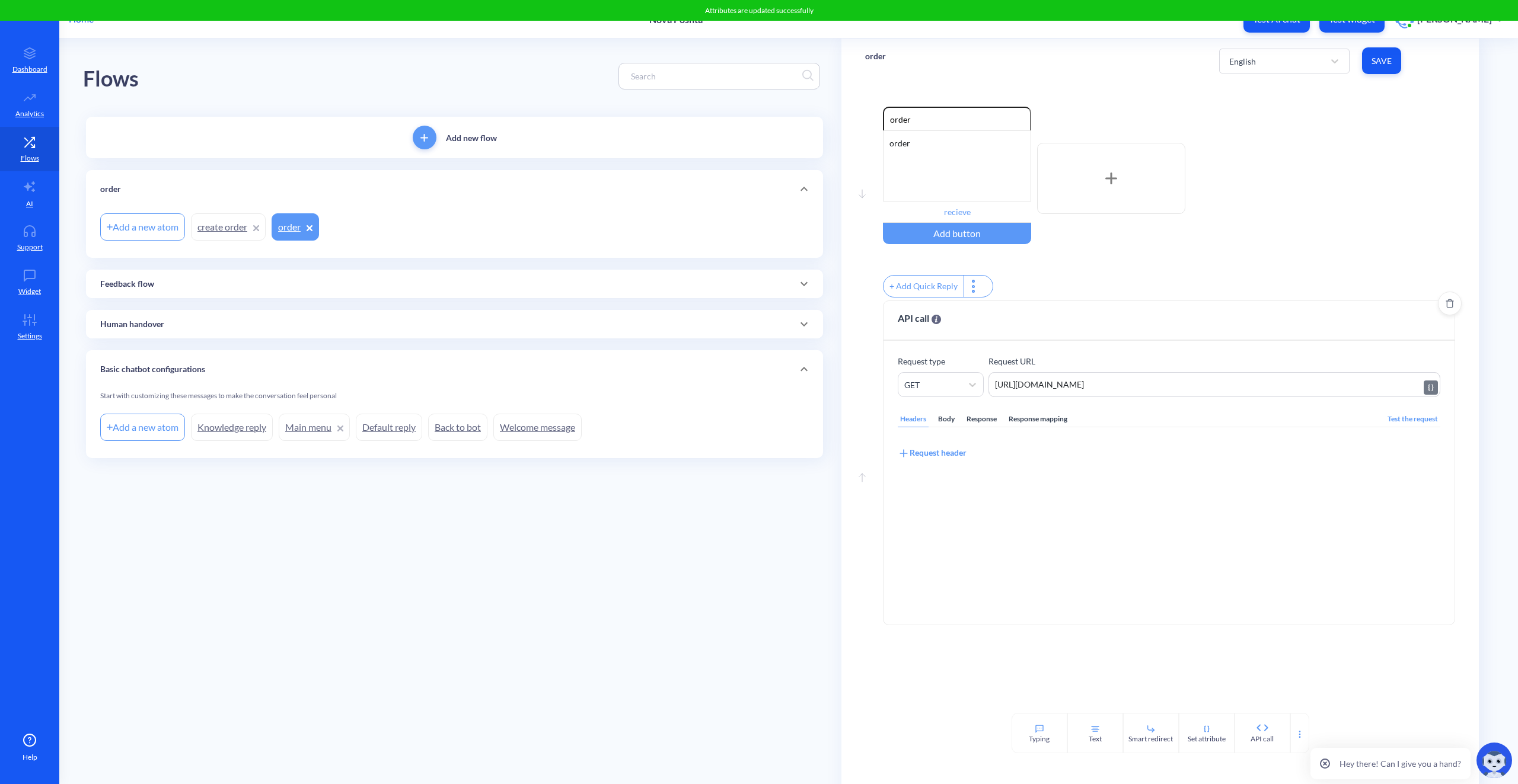
paste textarea "tracking_numbers="
type textarea "https://novaposhta.wiremockapi.cloud//trackings/get/tracking_numbers="
click at [1426, 392] on icon at bounding box center [1431, 388] width 9 height 9
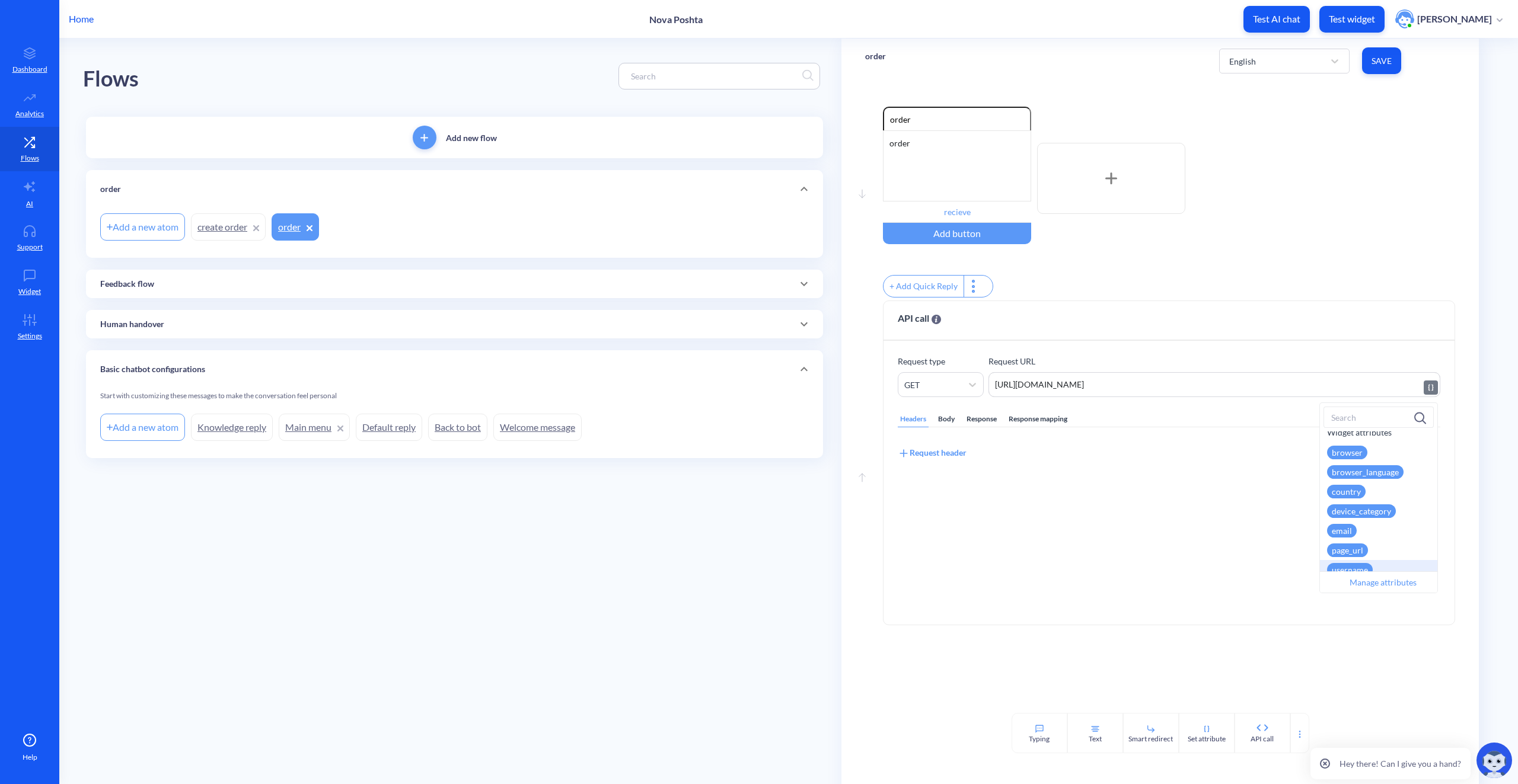
scroll to position [570, 0]
click at [1368, 419] on input at bounding box center [1379, 417] width 111 height 21
type input "num"
click at [1350, 463] on div "number" at bounding box center [1346, 462] width 38 height 14
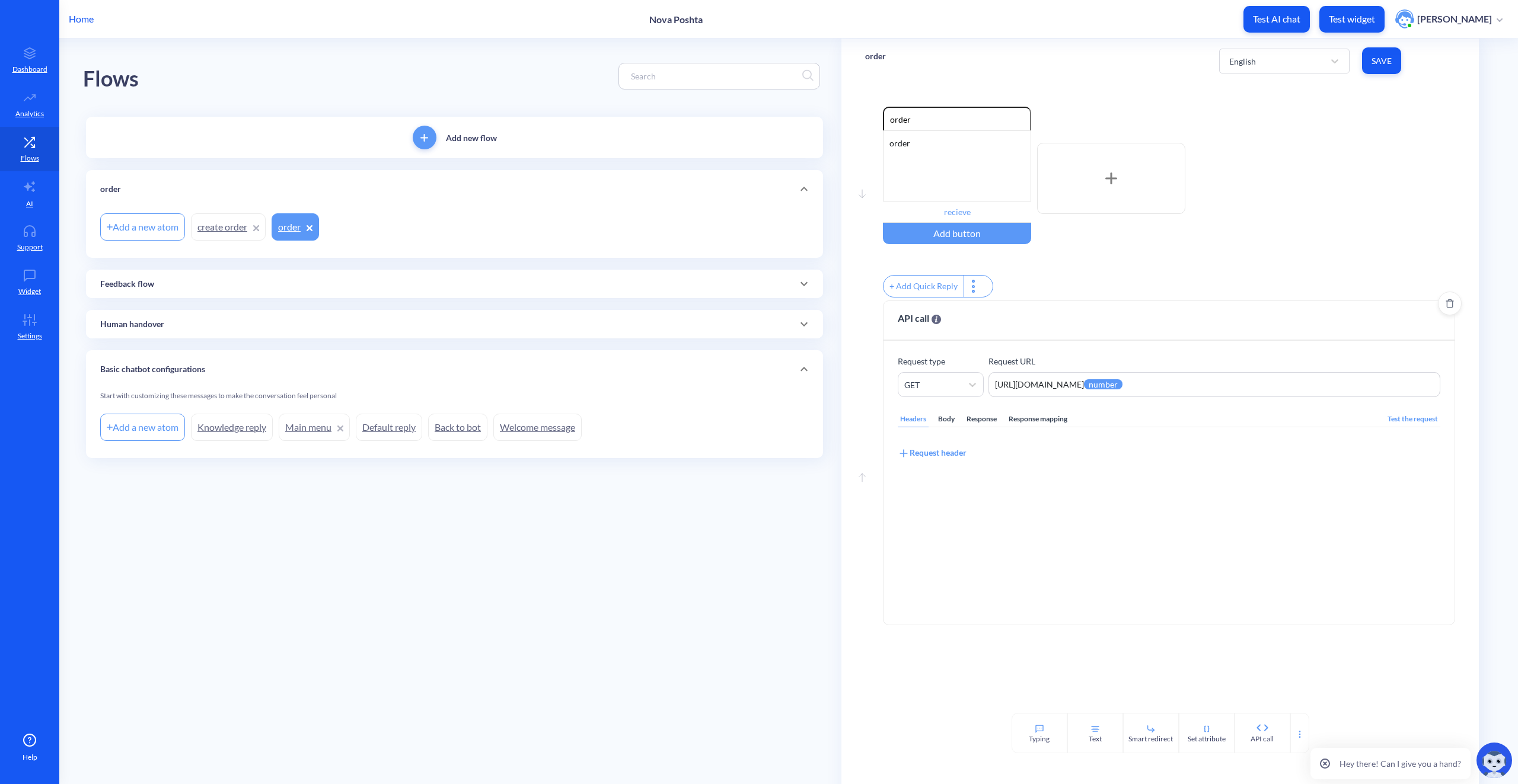
paste textarea "&courier_code=nova-poshta"
click at [946, 426] on div "Body" at bounding box center [946, 419] width 21 height 16
click at [906, 425] on div "Headers" at bounding box center [913, 419] width 31 height 16
click at [978, 425] on div "Response" at bounding box center [982, 419] width 35 height 16
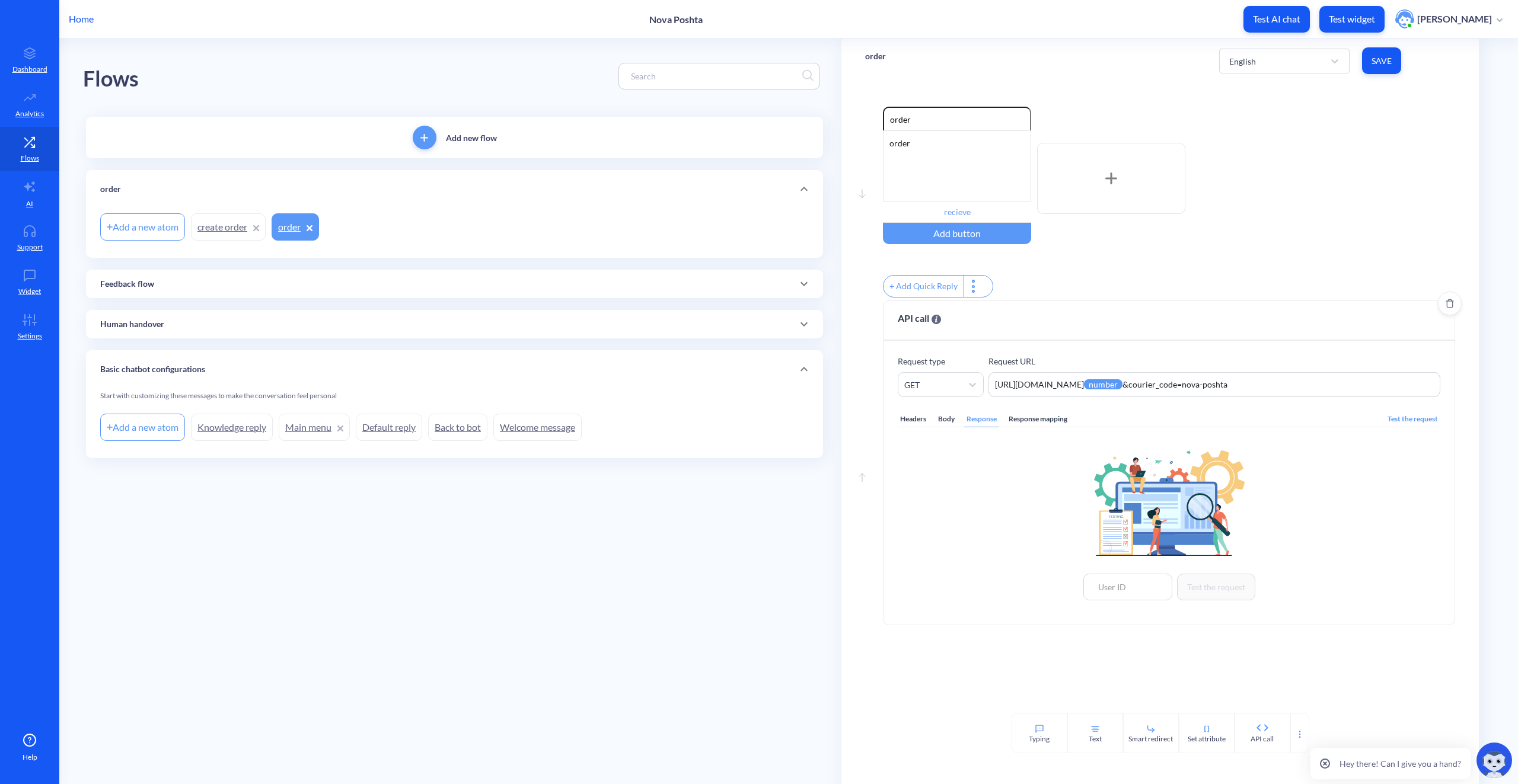
click at [1026, 426] on div "Response mapping" at bounding box center [1038, 419] width 63 height 16
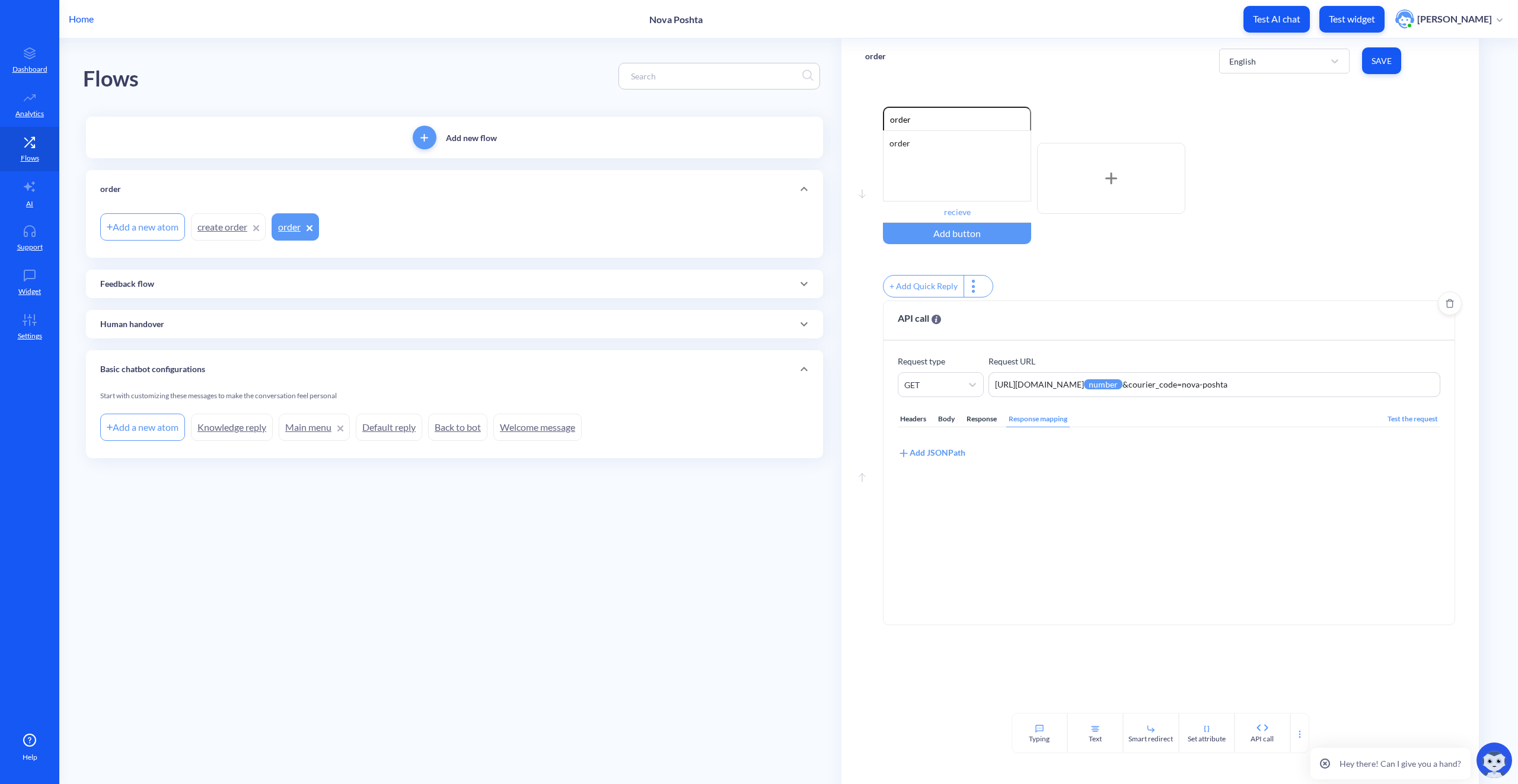
click at [944, 457] on div "Add JSONPath" at bounding box center [931, 453] width 68 height 13
click at [1020, 477] on div "Select attribute name" at bounding box center [1026, 467] width 254 height 21
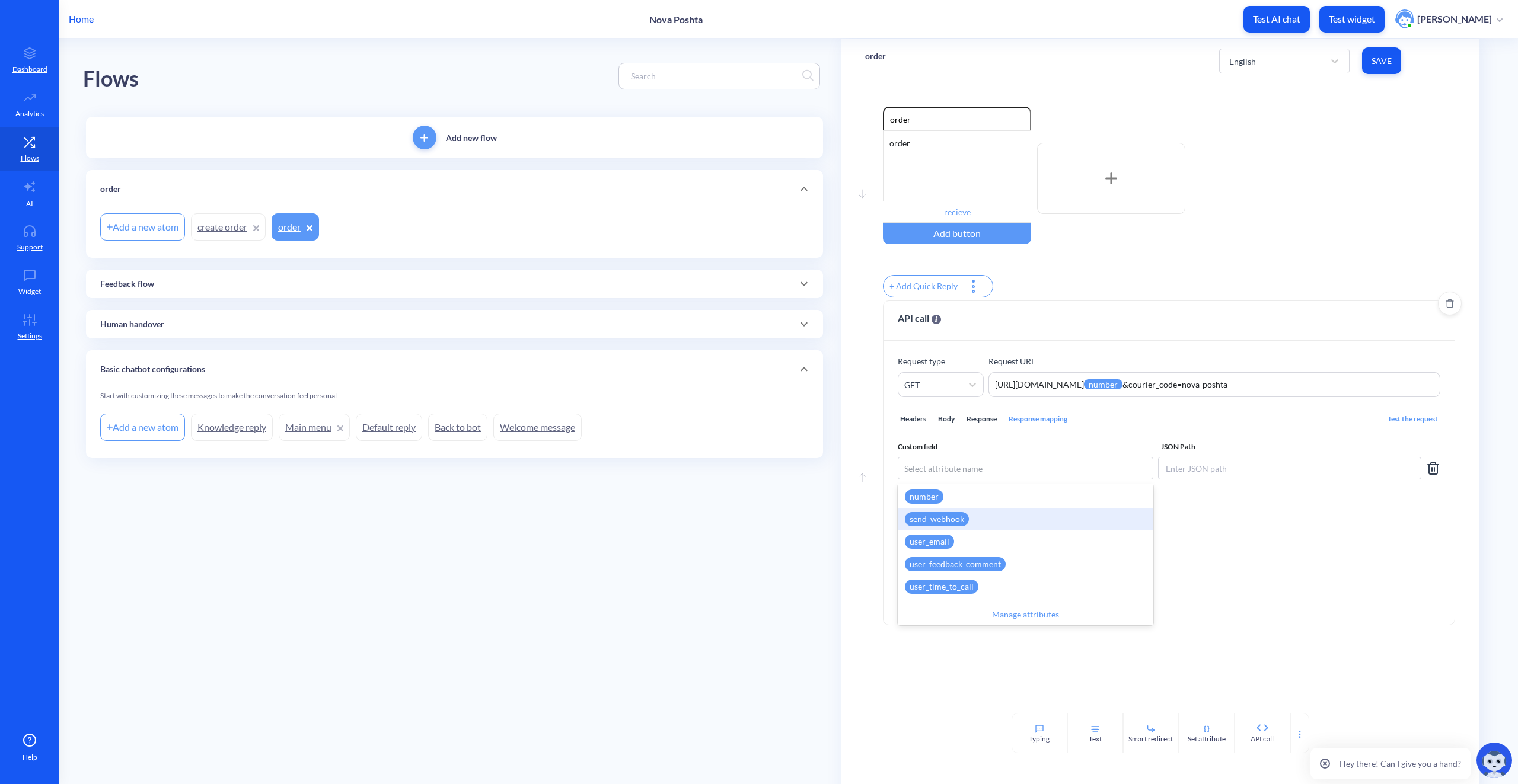
scroll to position [253, 0]
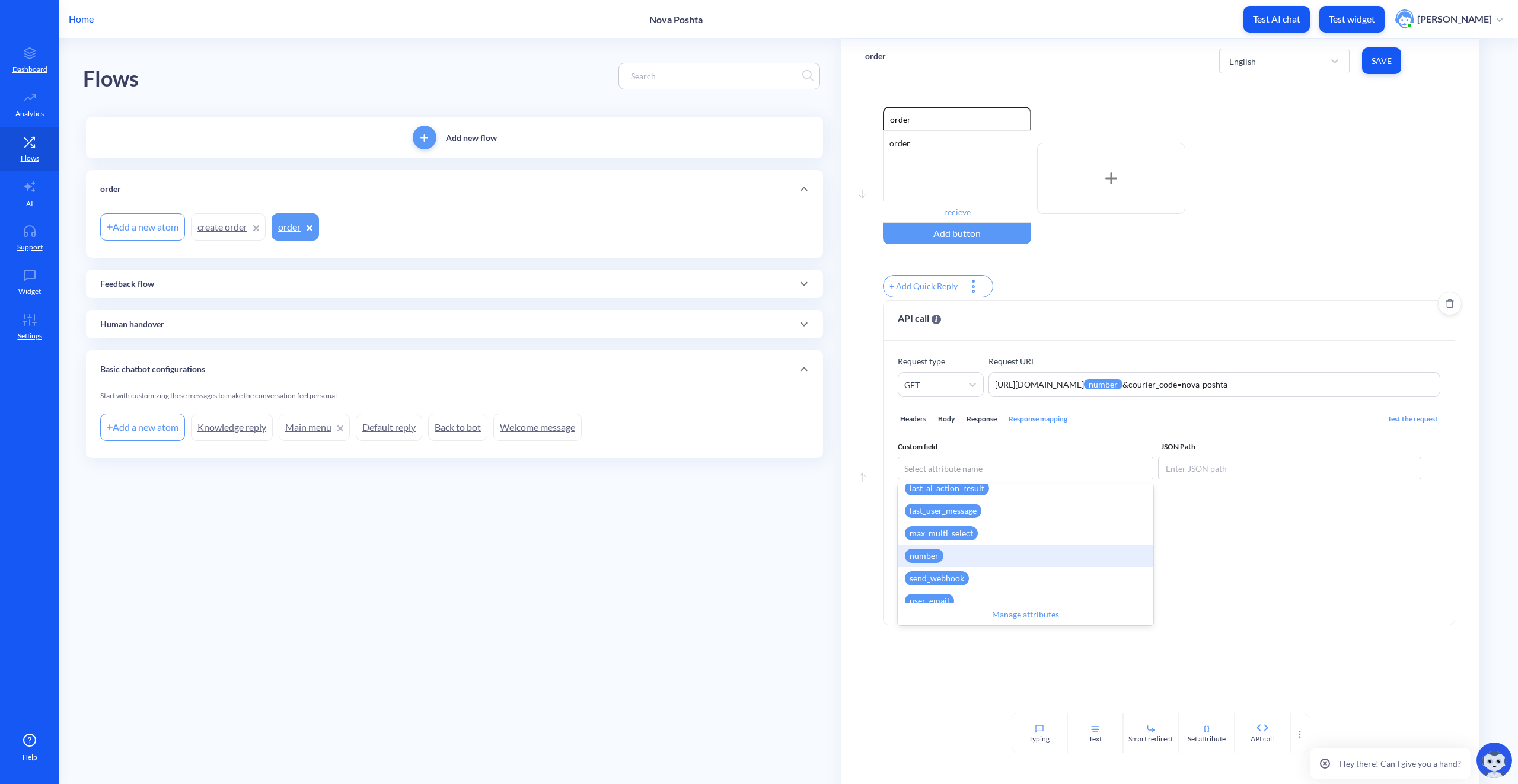
click at [962, 563] on div "number" at bounding box center [1025, 556] width 255 height 23
click at [1212, 472] on input at bounding box center [1290, 468] width 264 height 23
click at [922, 474] on div "number" at bounding box center [917, 468] width 38 height 15
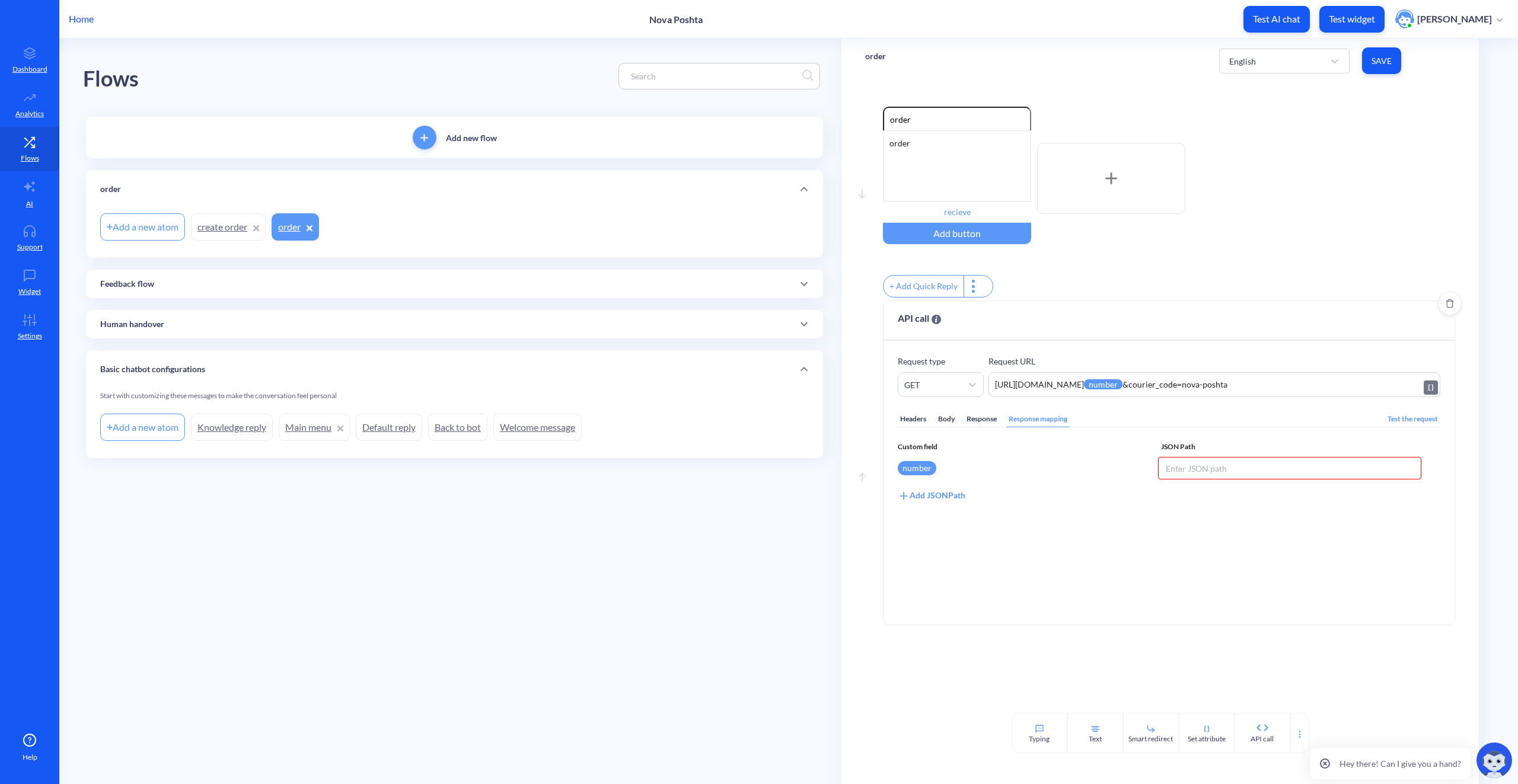
click at [1078, 396] on textarea "https://novaposhta.wiremockapi.cloud//trackings/get/tracking_numbers={{number}}…" at bounding box center [1214, 384] width 452 height 25
click at [1308, 393] on textarea "https://novaposhta.wiremockapi.cloud//trackings/get/tracking_numbers={{number}}…" at bounding box center [1214, 384] width 452 height 25
click at [1138, 390] on textarea "https://novaposhta.wiremockapi.cloud//trackings/get/tracking_numbers={{number}}…" at bounding box center [1214, 384] width 452 height 25
click at [1222, 393] on textarea "https://novaposhta.wiremockapi.cloud/trackings/get/tracking_numbers={{number}}&…" at bounding box center [1214, 384] width 452 height 25
type textarea "https://novaposhta.wiremockapi.cloud/trackings/get/tracking_numbers={{number}}&…"
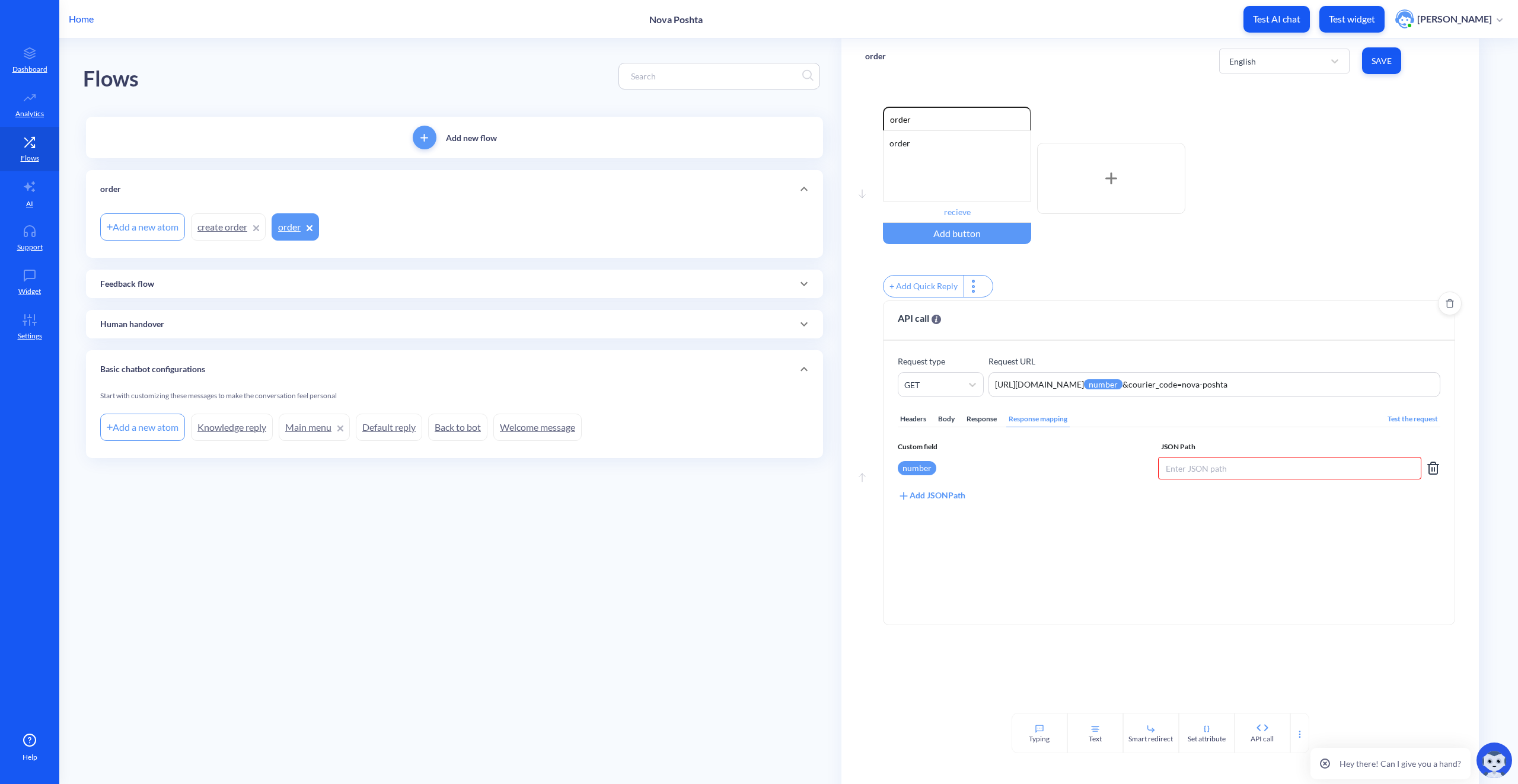
click at [1429, 473] on icon at bounding box center [1433, 468] width 8 height 12
click at [1063, 475] on div "Headers Body Response Response mapping Test the request Add JSONPath" at bounding box center [1168, 503] width 543 height 213
click at [953, 425] on div "Body" at bounding box center [946, 419] width 21 height 16
click at [1006, 486] on div "xxxxxxxxxx 1 1 ​" at bounding box center [1184, 545] width 571 height 207
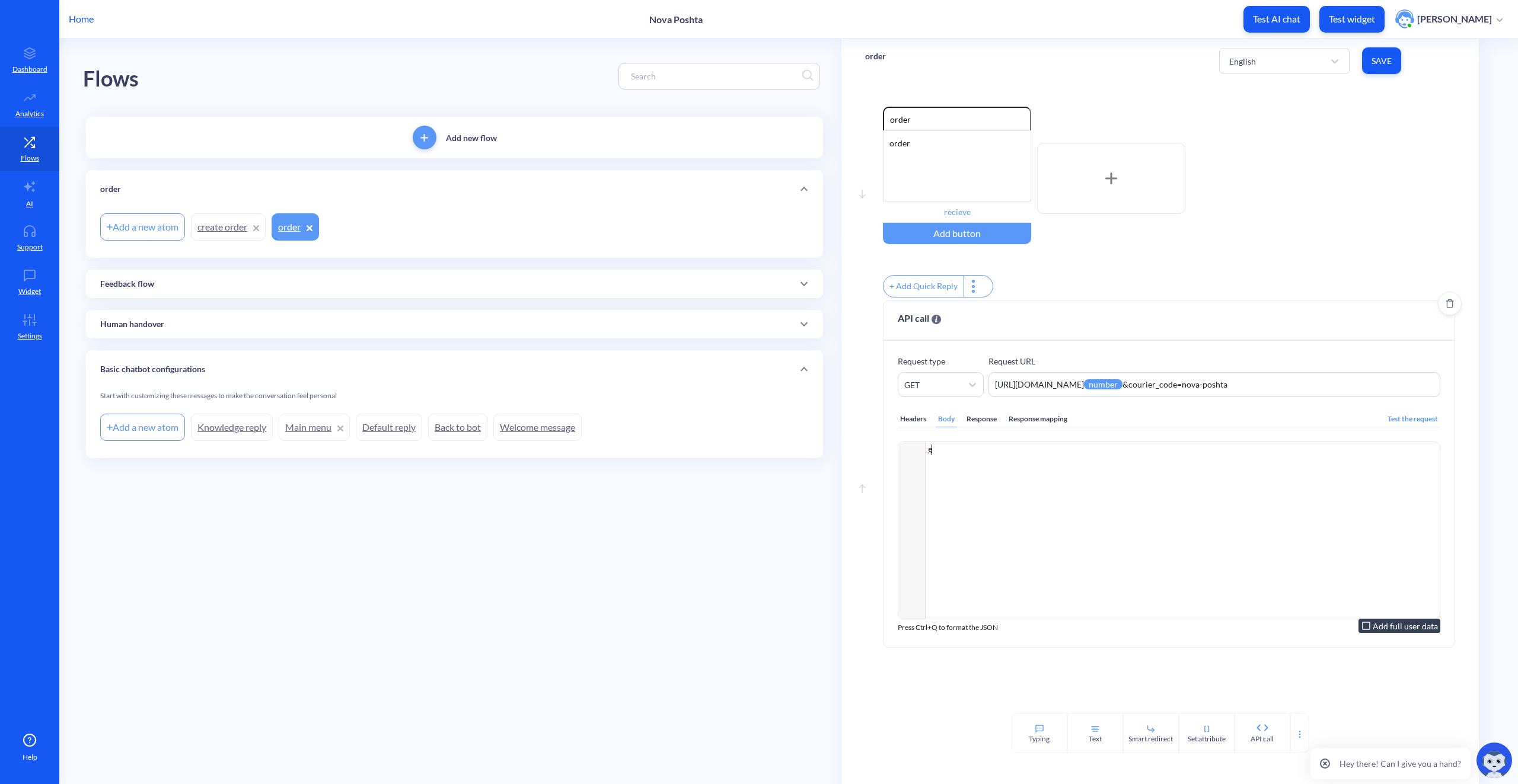
type textarea "ea"
click at [1035, 508] on div "xxxxxxxxxx 1 1 ​" at bounding box center [1184, 545] width 571 height 207
click at [774, 544] on main "Flows Add new flow order Add a new atom create order order Feedback flow Add a …" at bounding box center [789, 411] width 1459 height 746
click at [926, 291] on div "+ Add Quick Reply" at bounding box center [923, 285] width 80 height 21
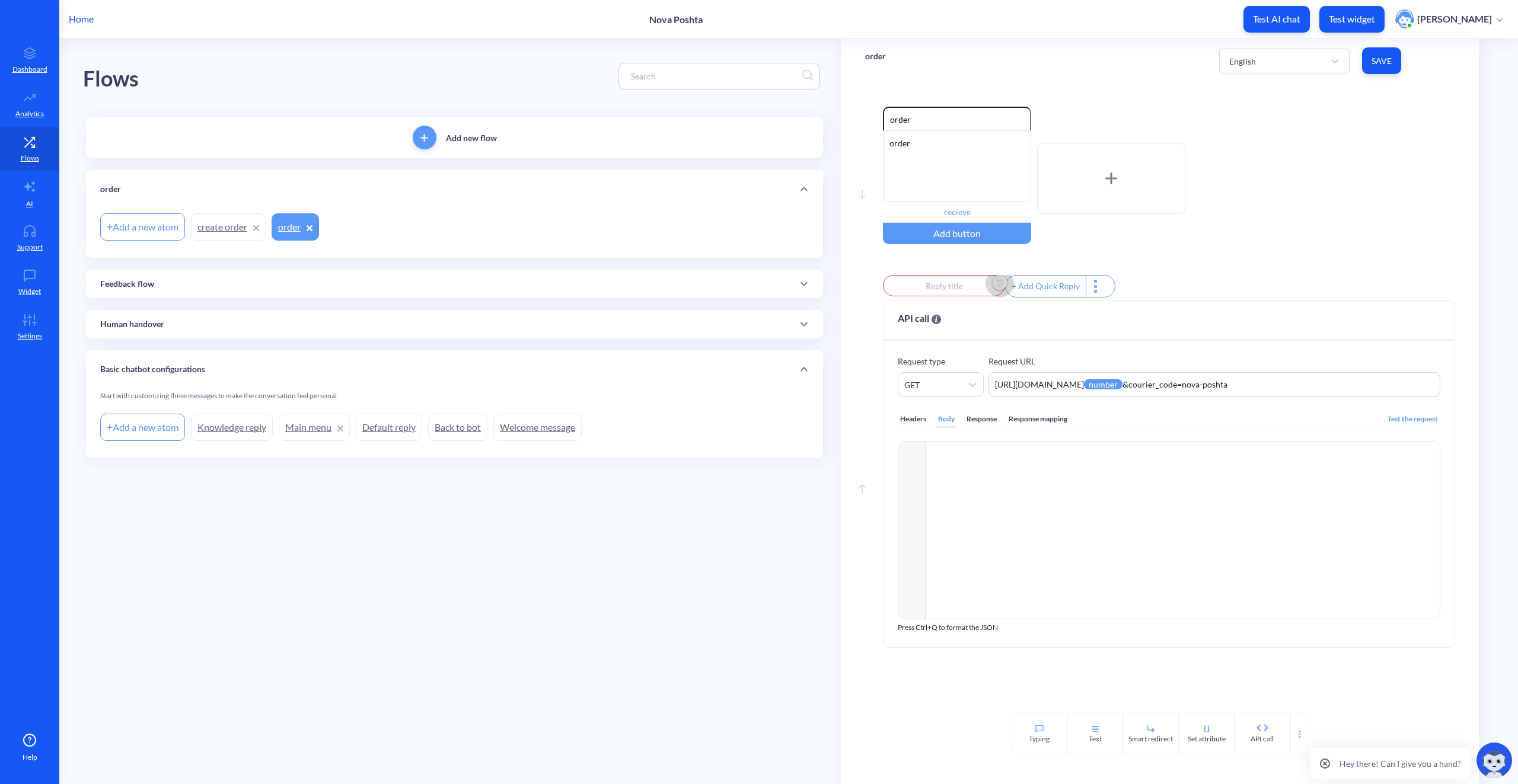
click at [998, 285] on img "Delete" at bounding box center [999, 283] width 17 height 17
click at [1424, 427] on div "Test the request" at bounding box center [1413, 419] width 55 height 16
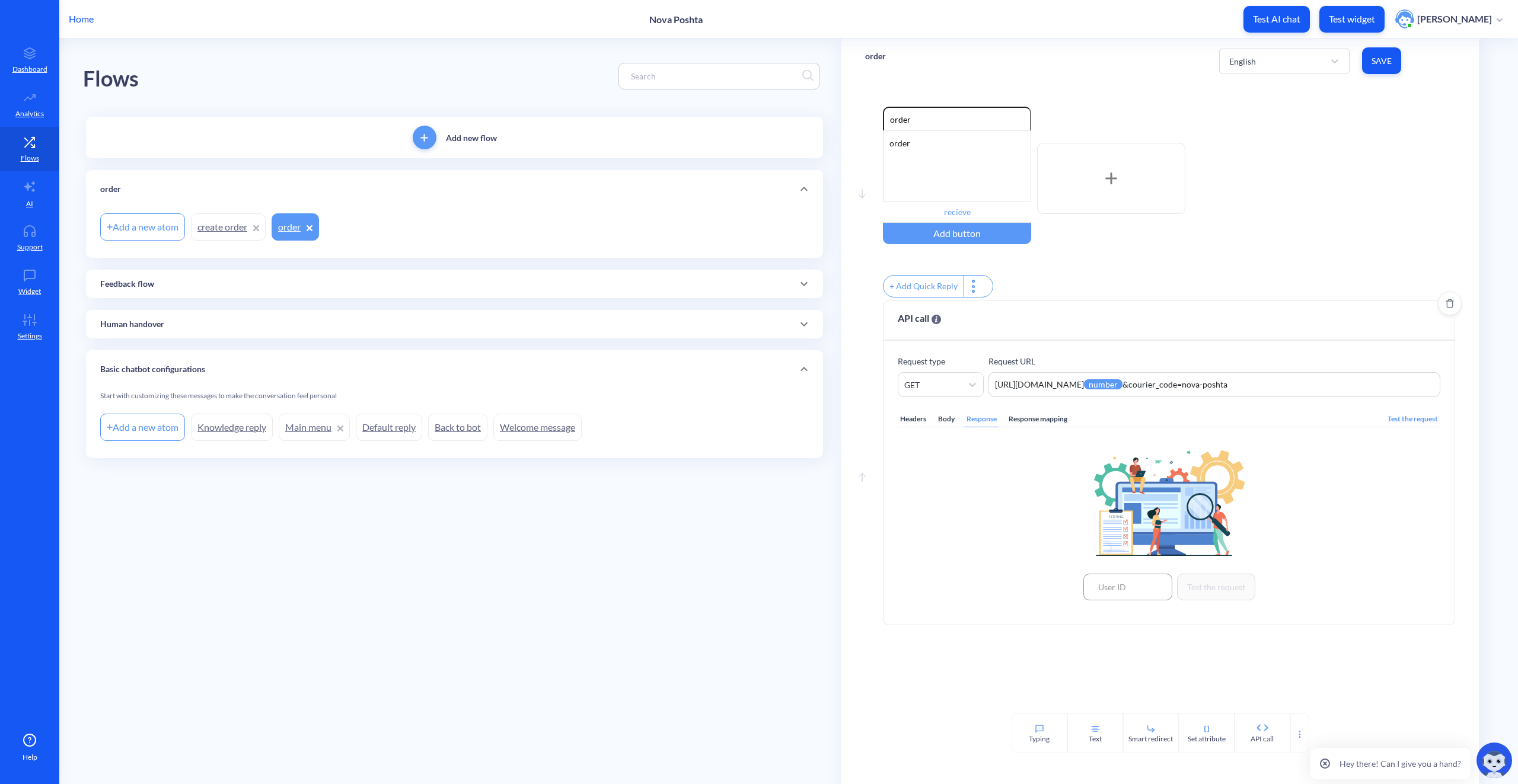
click at [1138, 597] on input at bounding box center [1127, 586] width 89 height 27
click at [1140, 598] on input at bounding box center [1127, 586] width 89 height 27
type input "12"
click at [1237, 593] on button "Test the request" at bounding box center [1217, 586] width 79 height 27
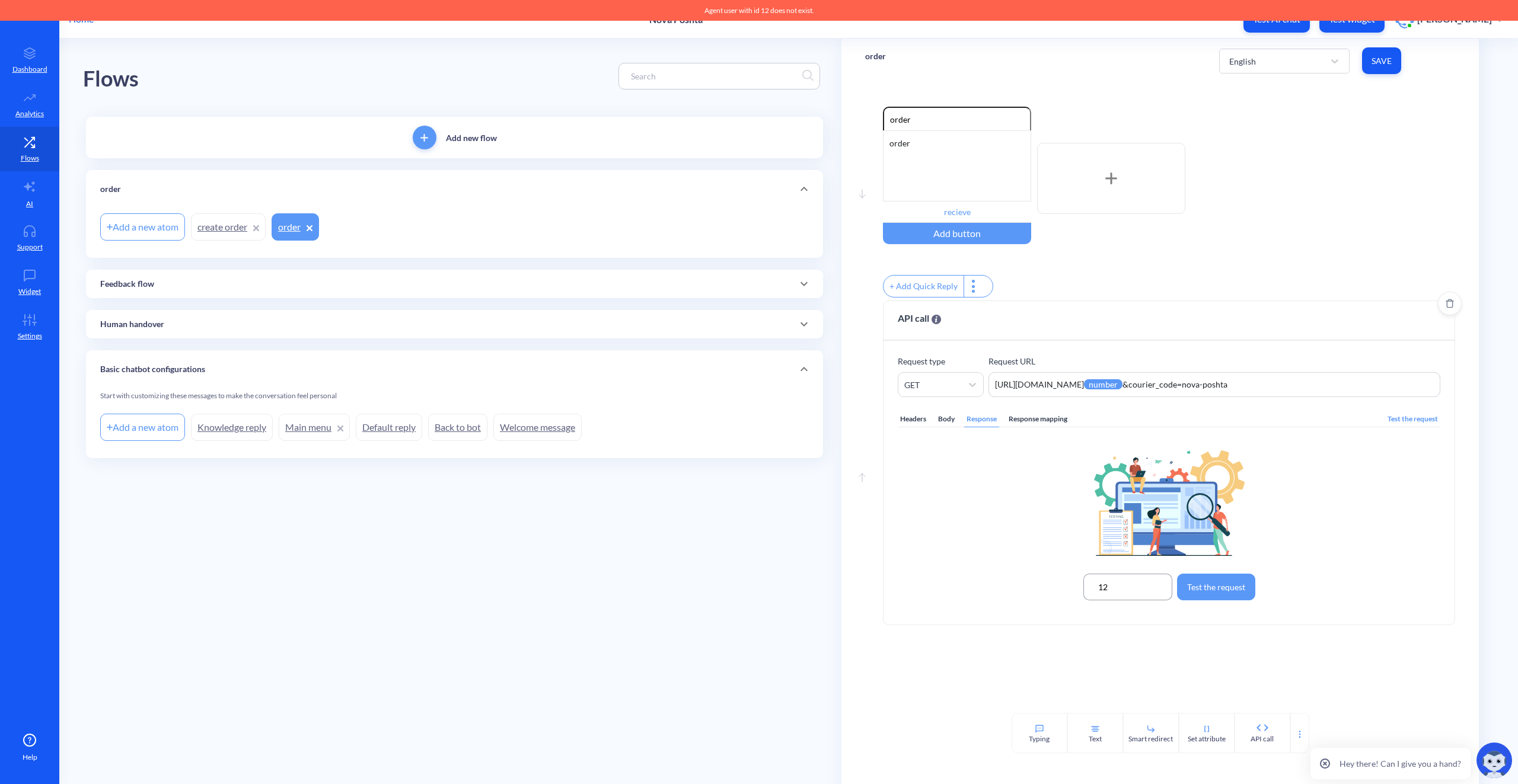
click at [1148, 596] on input "12" at bounding box center [1127, 586] width 89 height 27
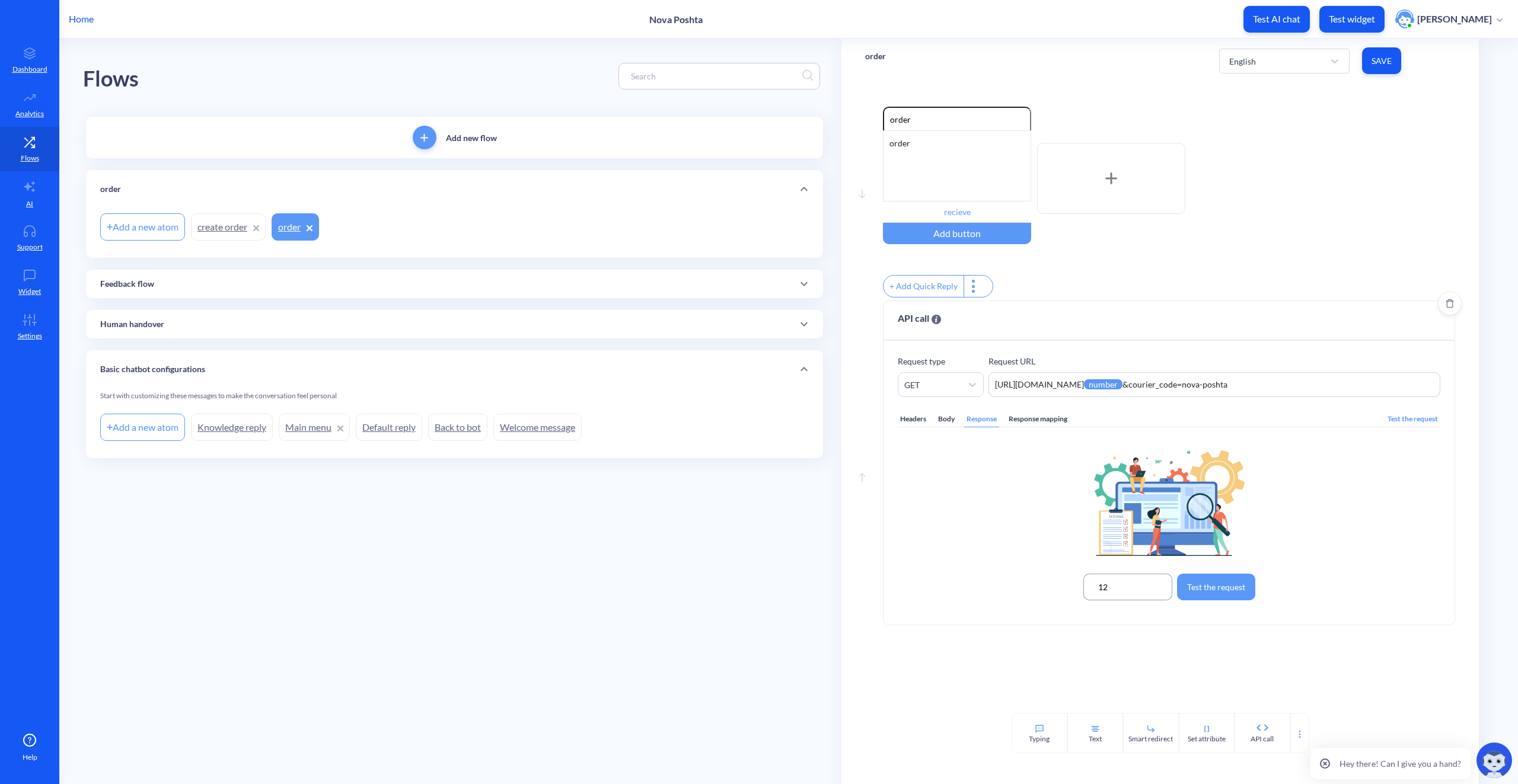
type input "1"
paste input "59001436762596"
type input "59001436762596"
click at [1221, 597] on button "Test the request" at bounding box center [1217, 586] width 79 height 27
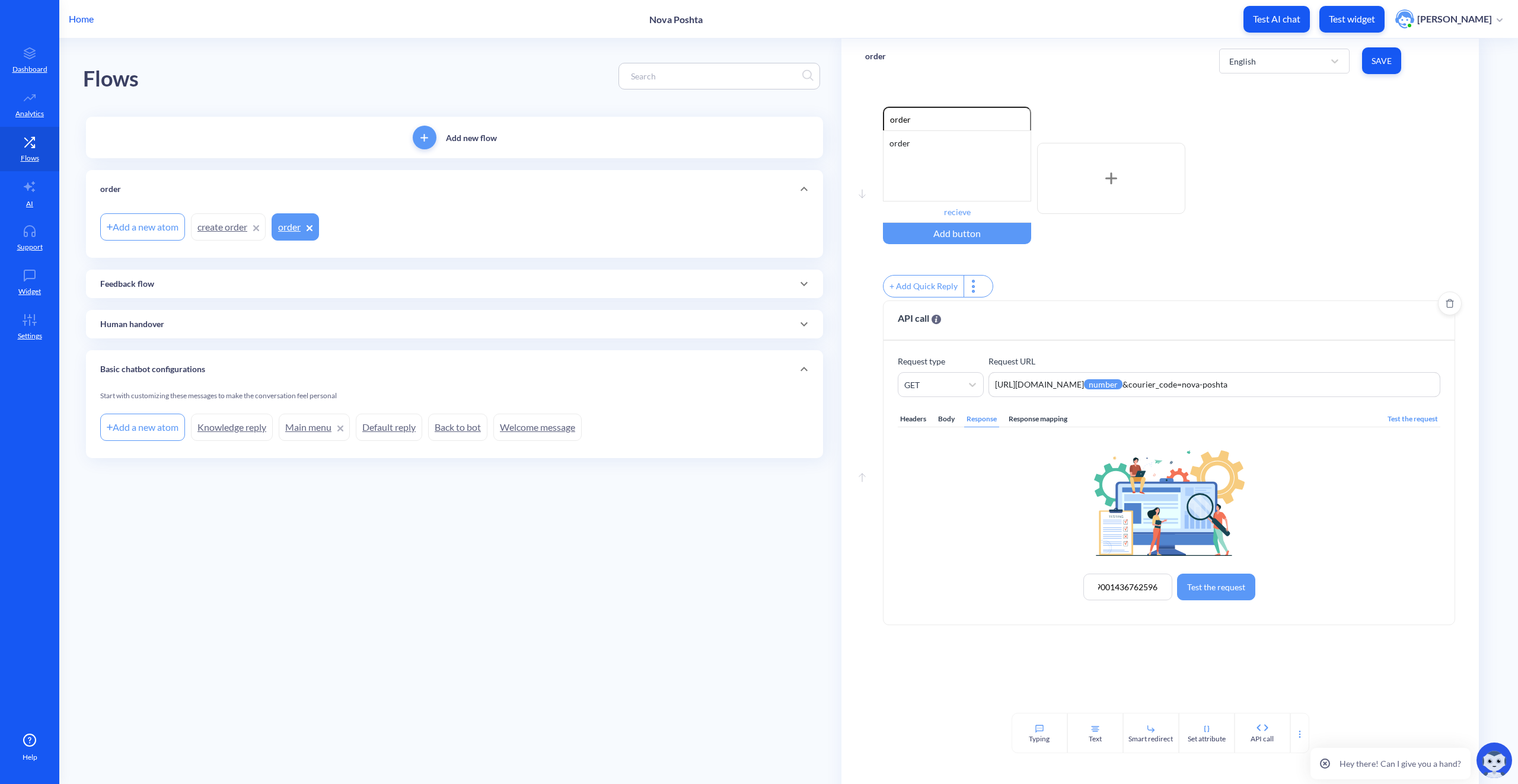
scroll to position [0, 0]
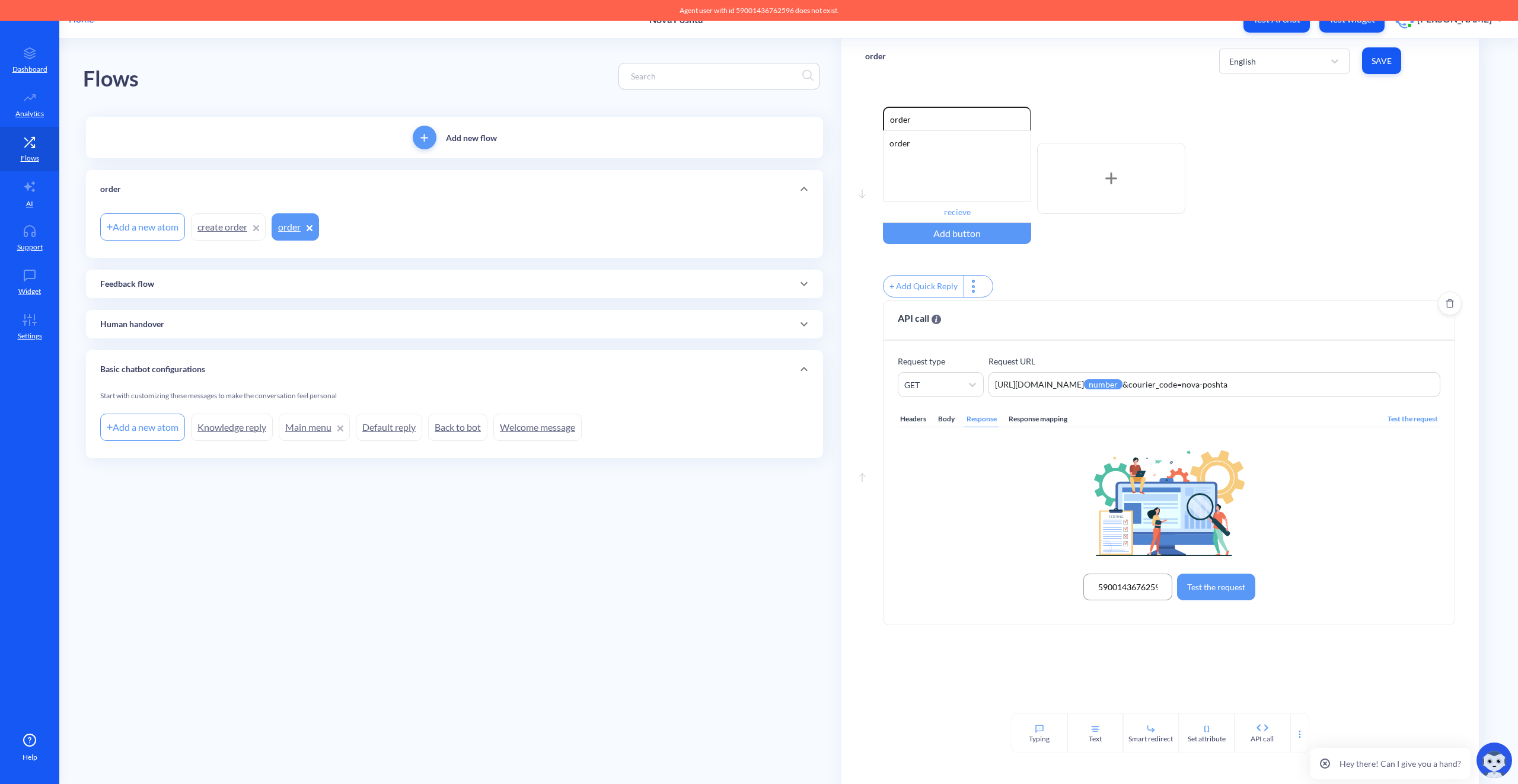
click at [1150, 596] on input "59001436762596" at bounding box center [1127, 586] width 89 height 27
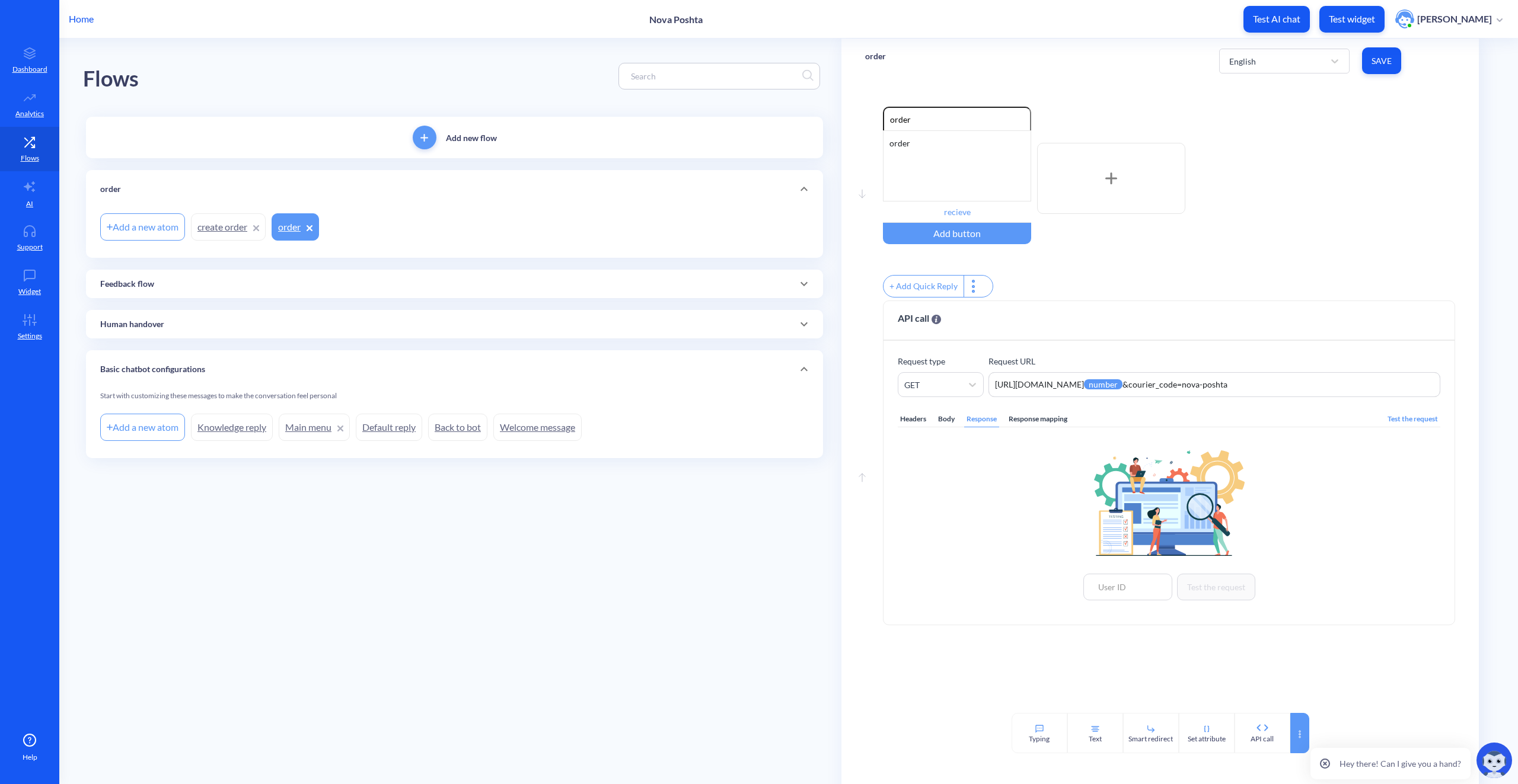
click at [1291, 732] on div at bounding box center [1299, 734] width 19 height 40
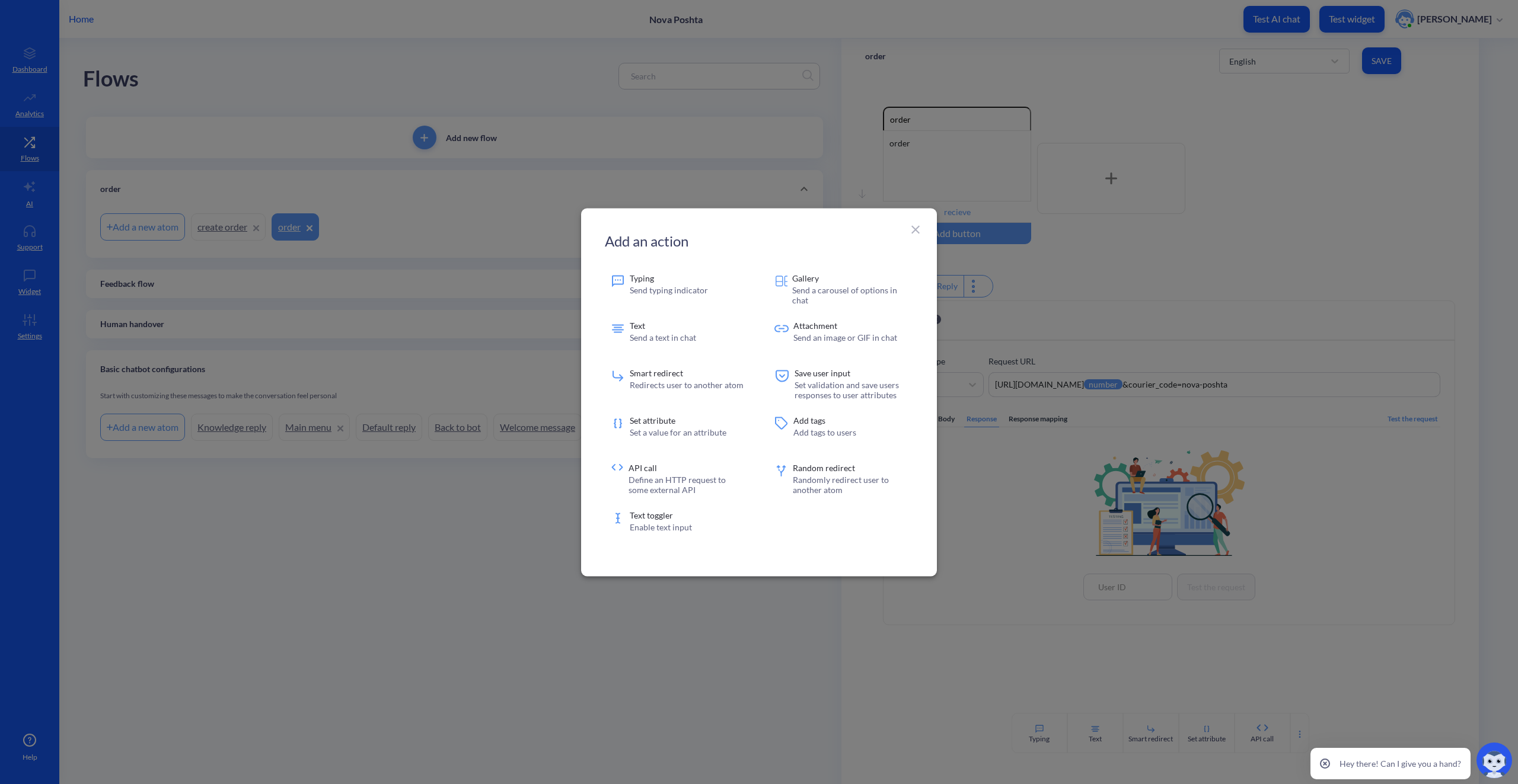
click at [1072, 561] on div at bounding box center [759, 392] width 1518 height 784
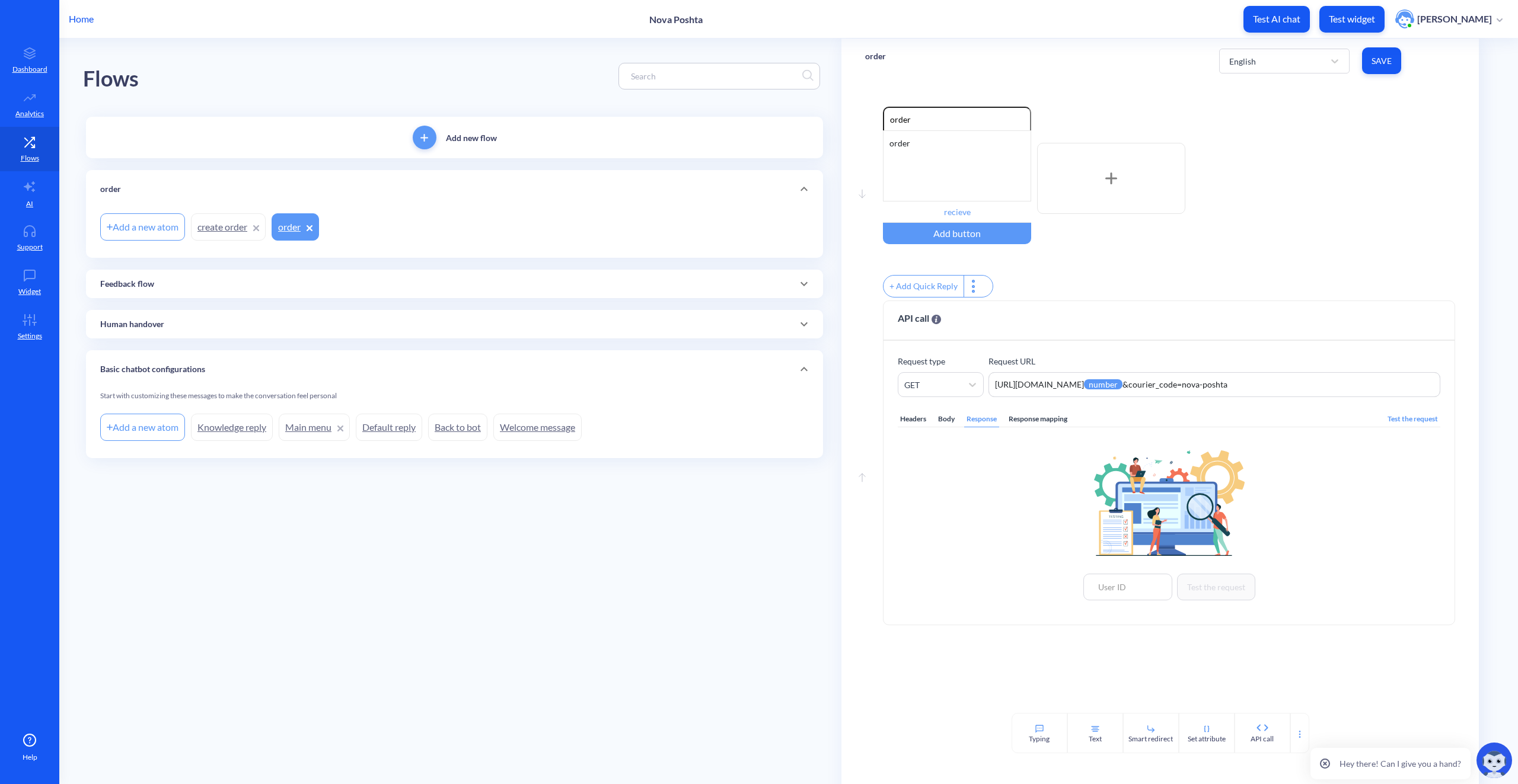
click at [1380, 63] on span "Save" at bounding box center [1382, 60] width 20 height 12
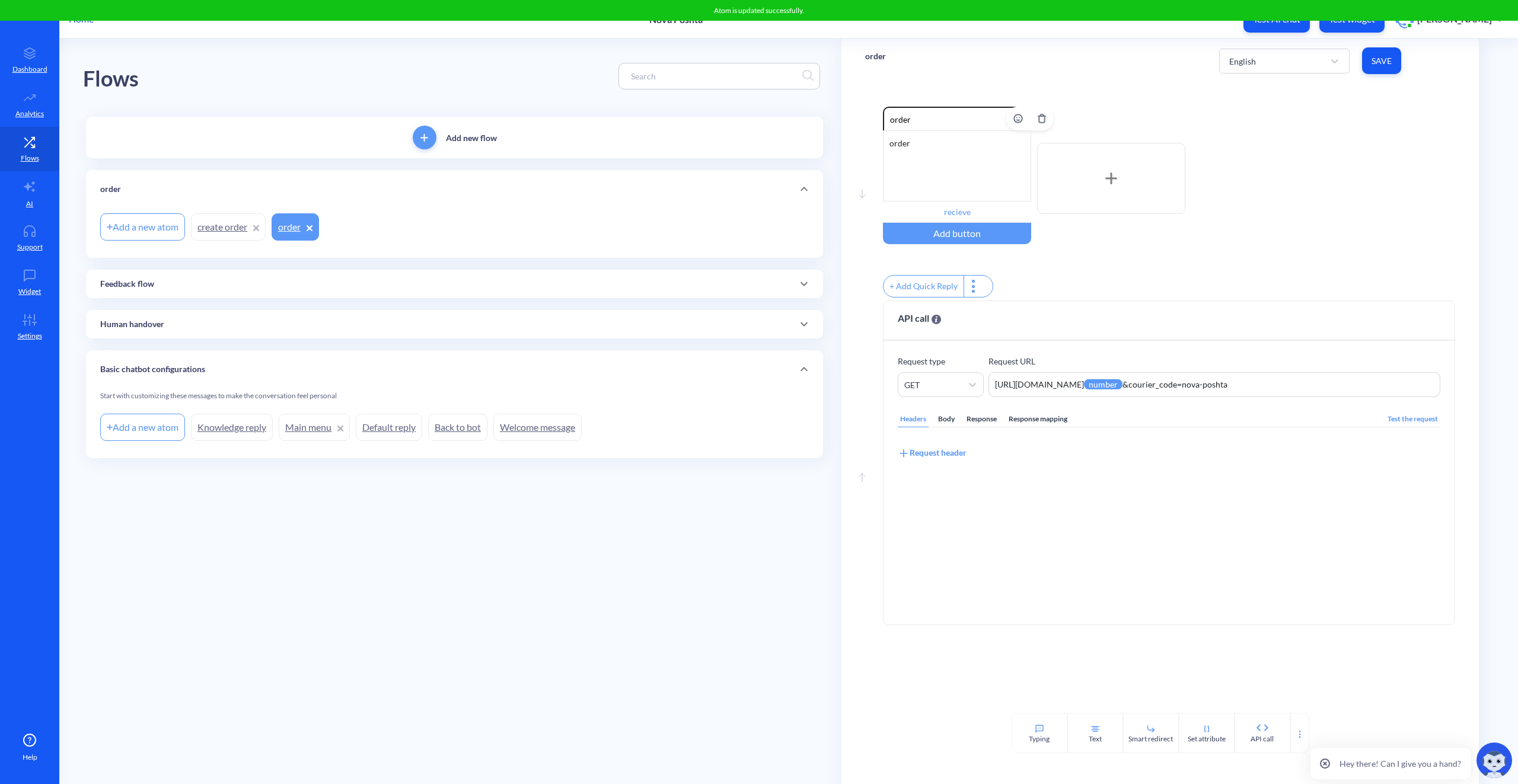
click at [920, 156] on div "order" at bounding box center [957, 166] width 148 height 71
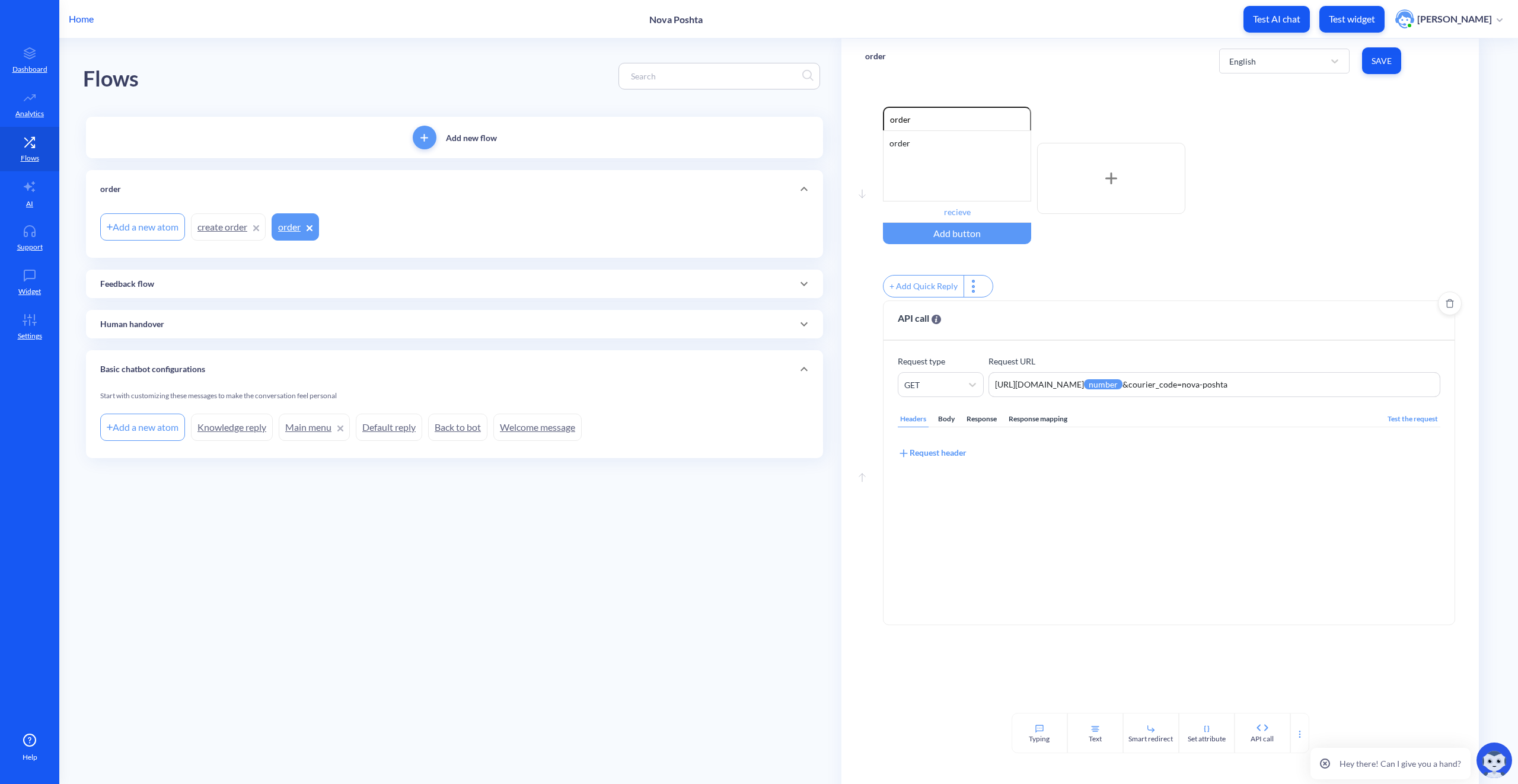
click at [1044, 427] on div "Response mapping" at bounding box center [1038, 419] width 63 height 16
click at [929, 459] on div "Add JSONPath" at bounding box center [931, 453] width 68 height 13
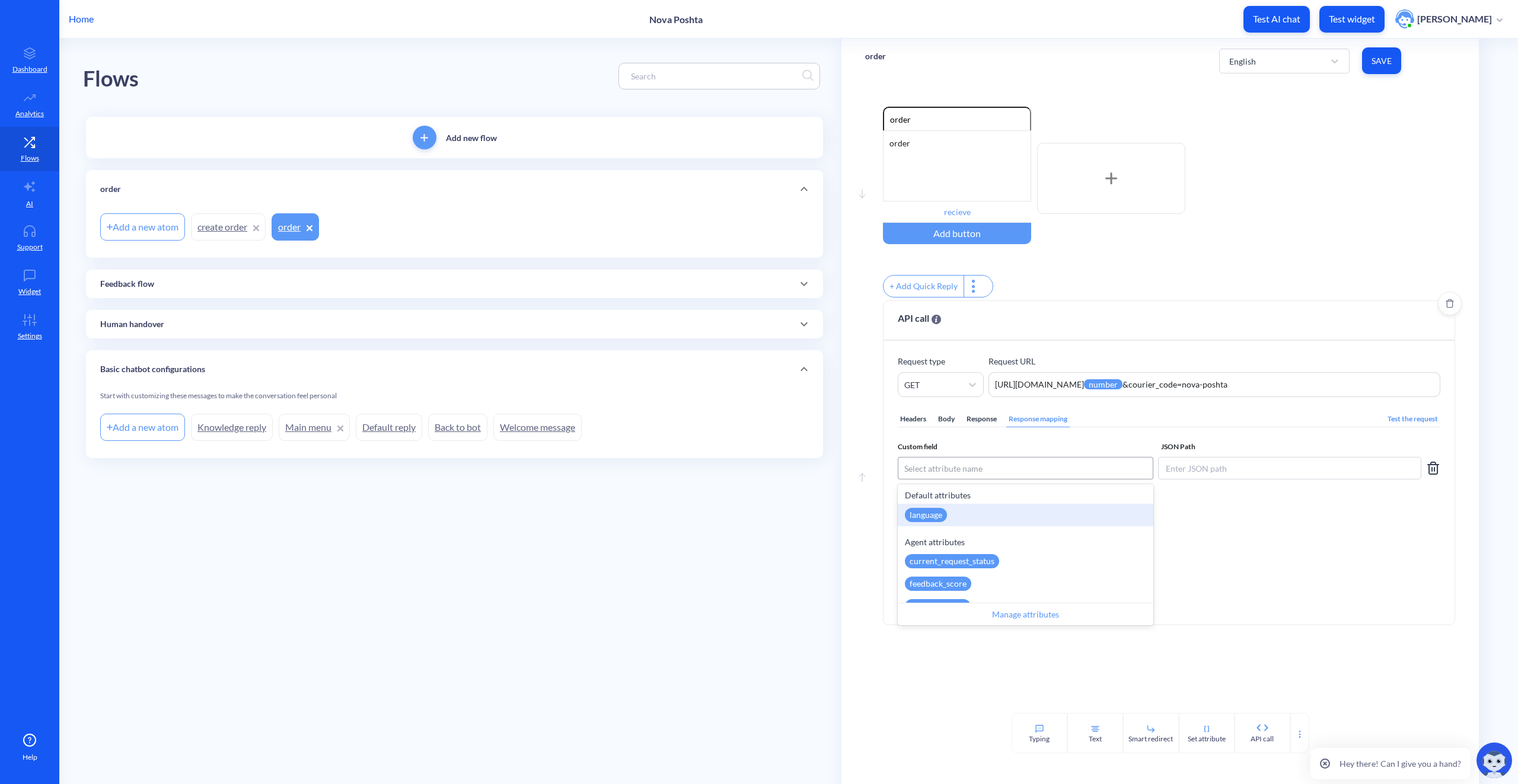
click at [927, 475] on div "Select attribute name" at bounding box center [943, 469] width 79 height 13
paste input "np_meta_code"
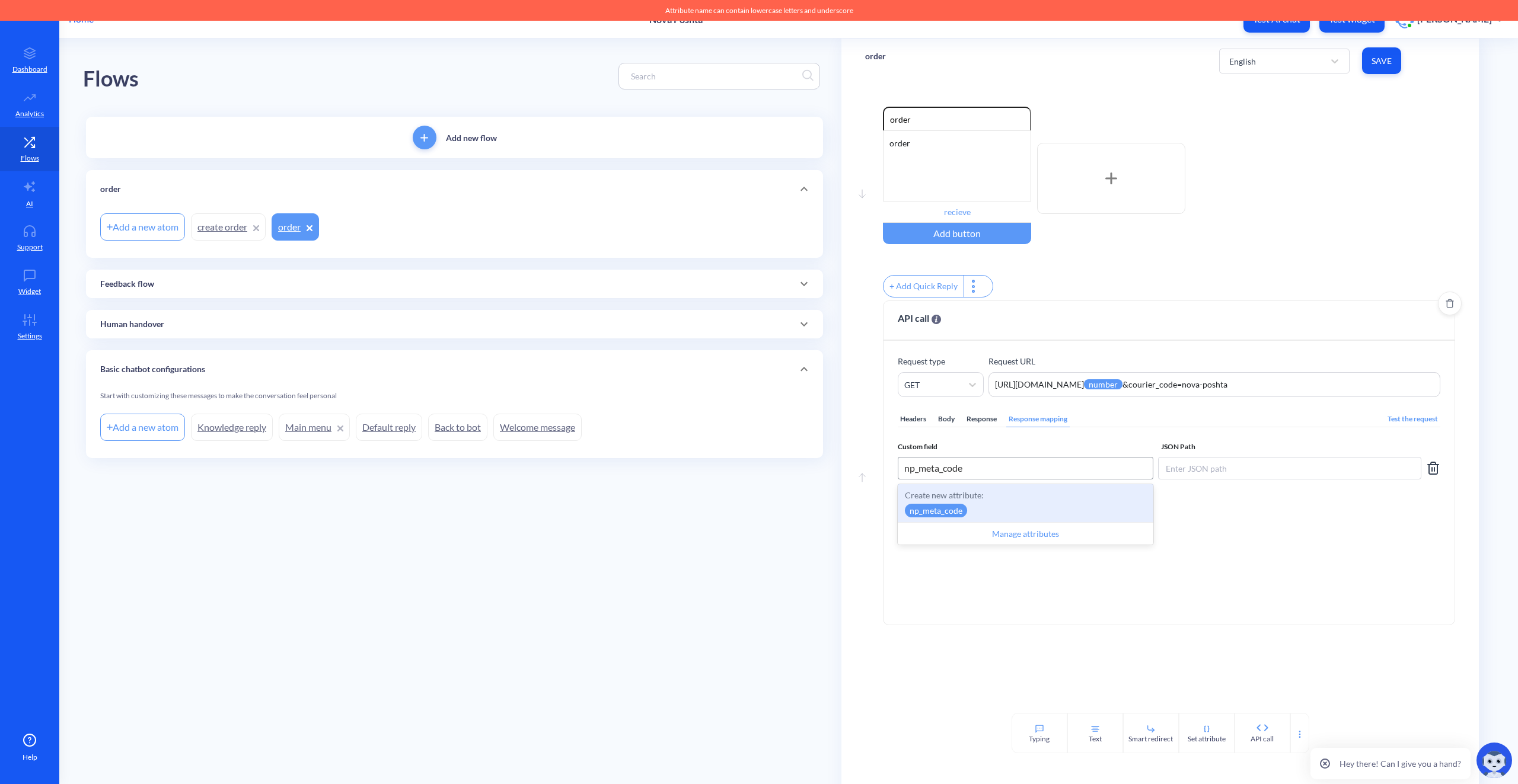
type input "np_meta_code"
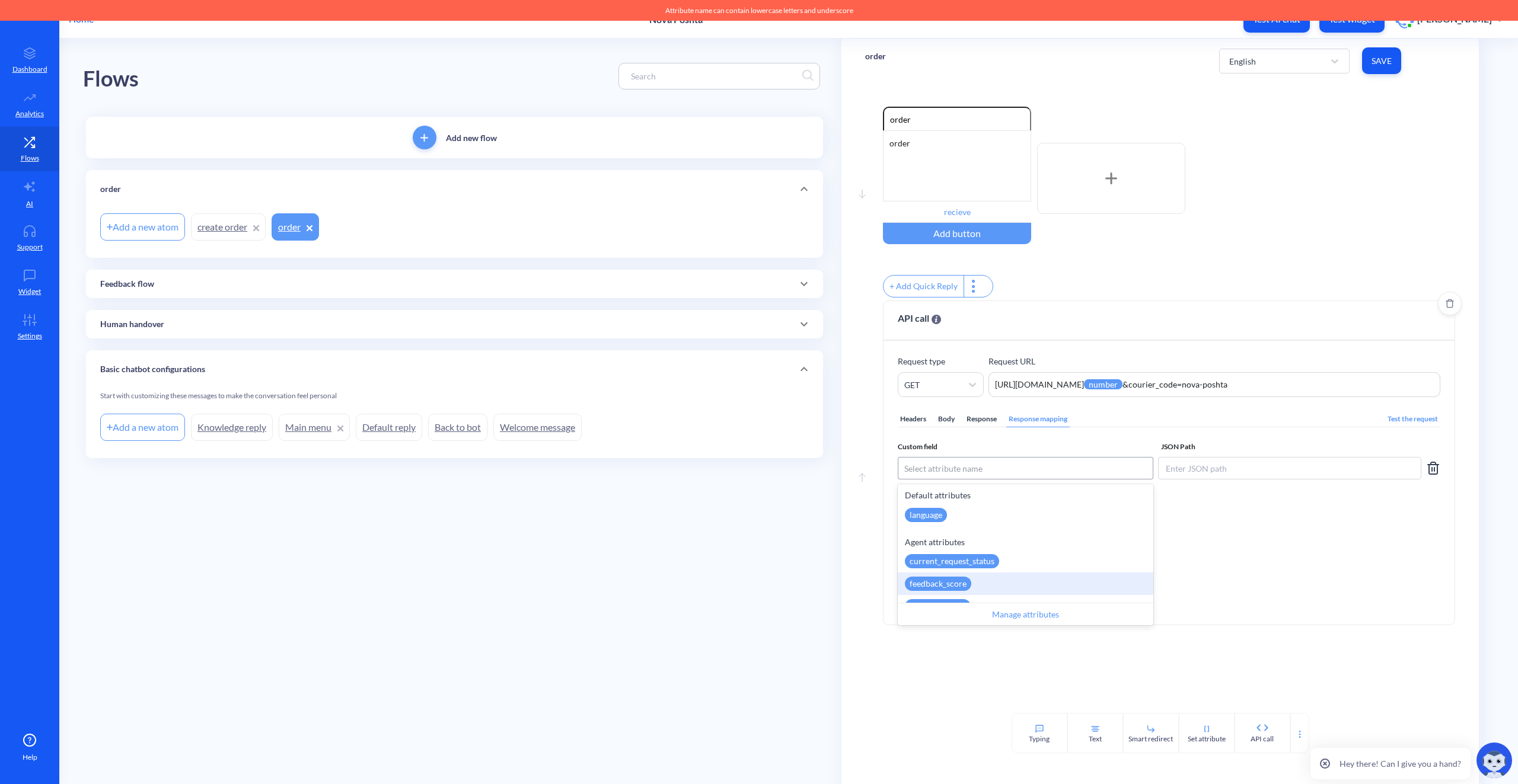
click at [910, 678] on div "Move down Enable reactions order order recieve Add button + Add Quick Reply Mov…" at bounding box center [1160, 398] width 638 height 630
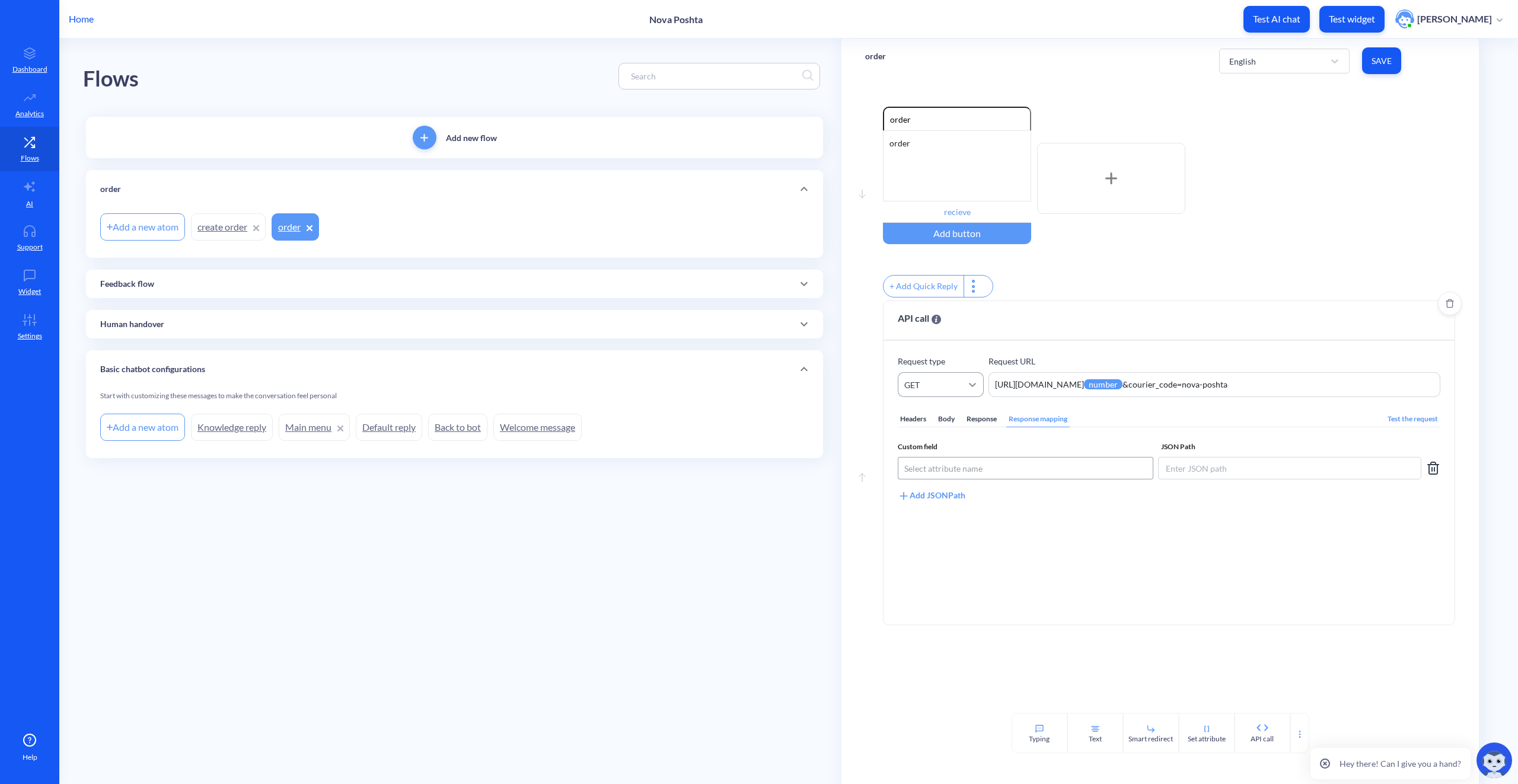
drag, startPoint x: 1021, startPoint y: 392, endPoint x: 981, endPoint y: 395, distance: 40.1
click at [982, 395] on div "Request type GET Request URL https://novaposhta.wiremockapi.cloud/trackings/get…" at bounding box center [1168, 376] width 543 height 42
click at [1188, 389] on textarea "https://novaposhta.wiremockapi.cloud/trackings/get/tracking_numbers={{number}}&…" at bounding box center [1214, 384] width 452 height 25
type textarea "https://[DOMAIN_NAME]/trackings/get?tracking_numbers={{number}}&courier_code=no…"
click at [971, 475] on div "Select attribute name" at bounding box center [943, 469] width 79 height 13
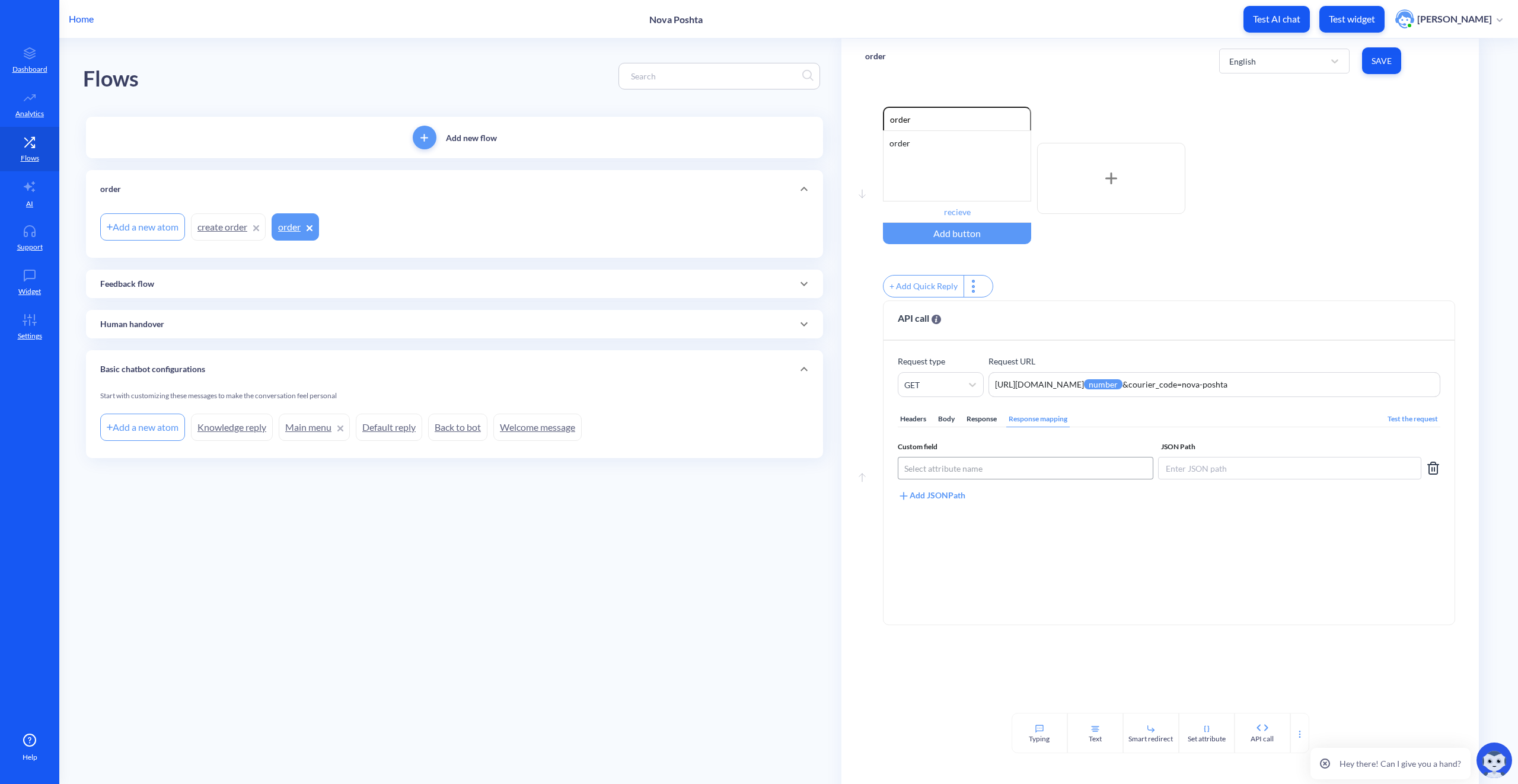
click at [977, 471] on div "Select attribute name" at bounding box center [943, 469] width 79 height 13
paste input "np_status"
type input "np_status"
click at [1168, 479] on input at bounding box center [1290, 468] width 264 height 23
click at [1007, 476] on div "Select attribute name" at bounding box center [1026, 467] width 254 height 21
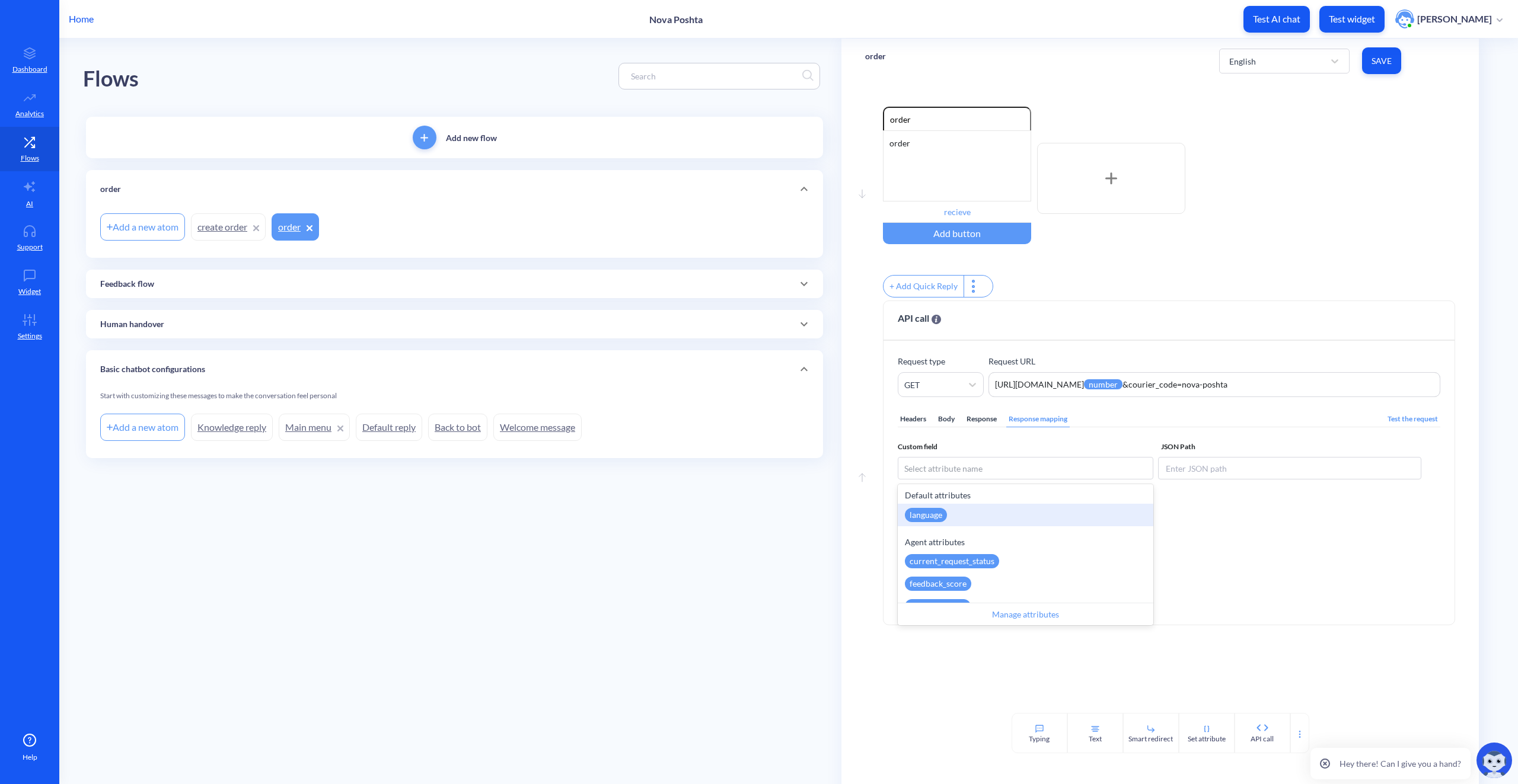
paste input "np_status"
type input "np_status"
click at [965, 501] on p "Create new attribute:" at bounding box center [1026, 496] width 242 height 13
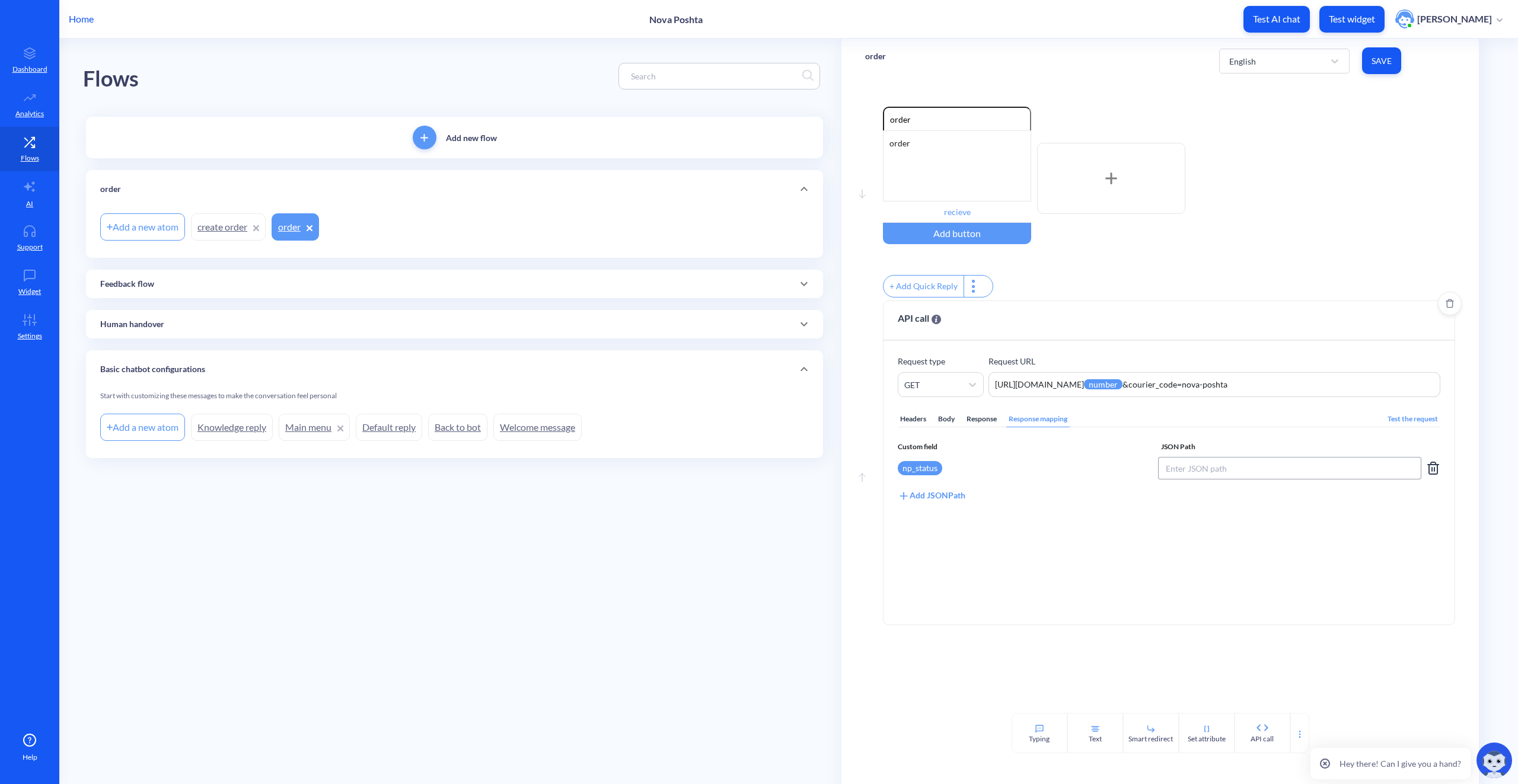
click at [1284, 476] on input at bounding box center [1290, 468] width 264 height 23
paste input "$.data.delivery_status"
type input "$.data.delivery_status"
click at [921, 499] on div "Add JSONPath" at bounding box center [931, 496] width 68 height 13
click at [927, 502] on div "Select attribute name" at bounding box center [943, 496] width 79 height 13
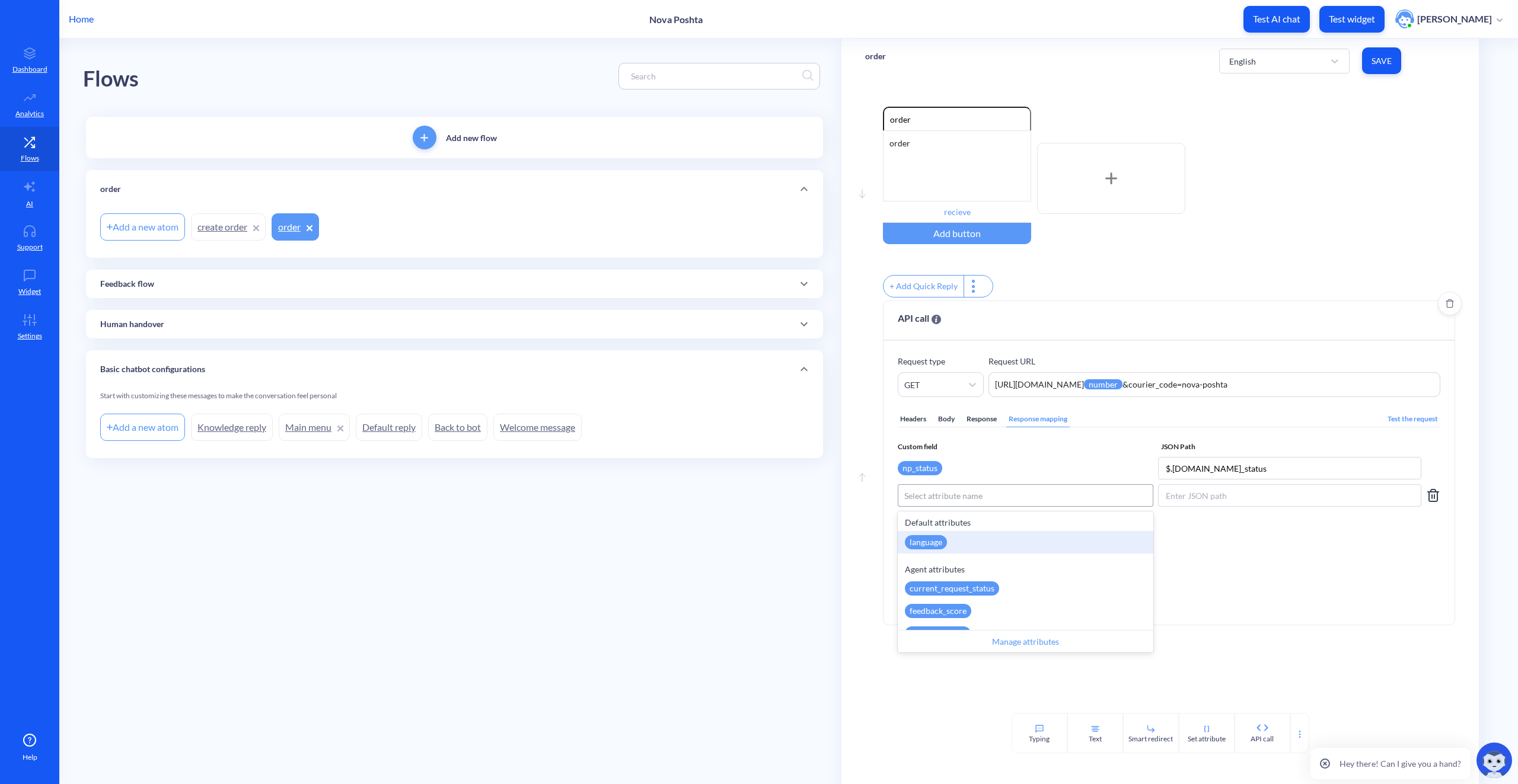
paste input "np_substatus"
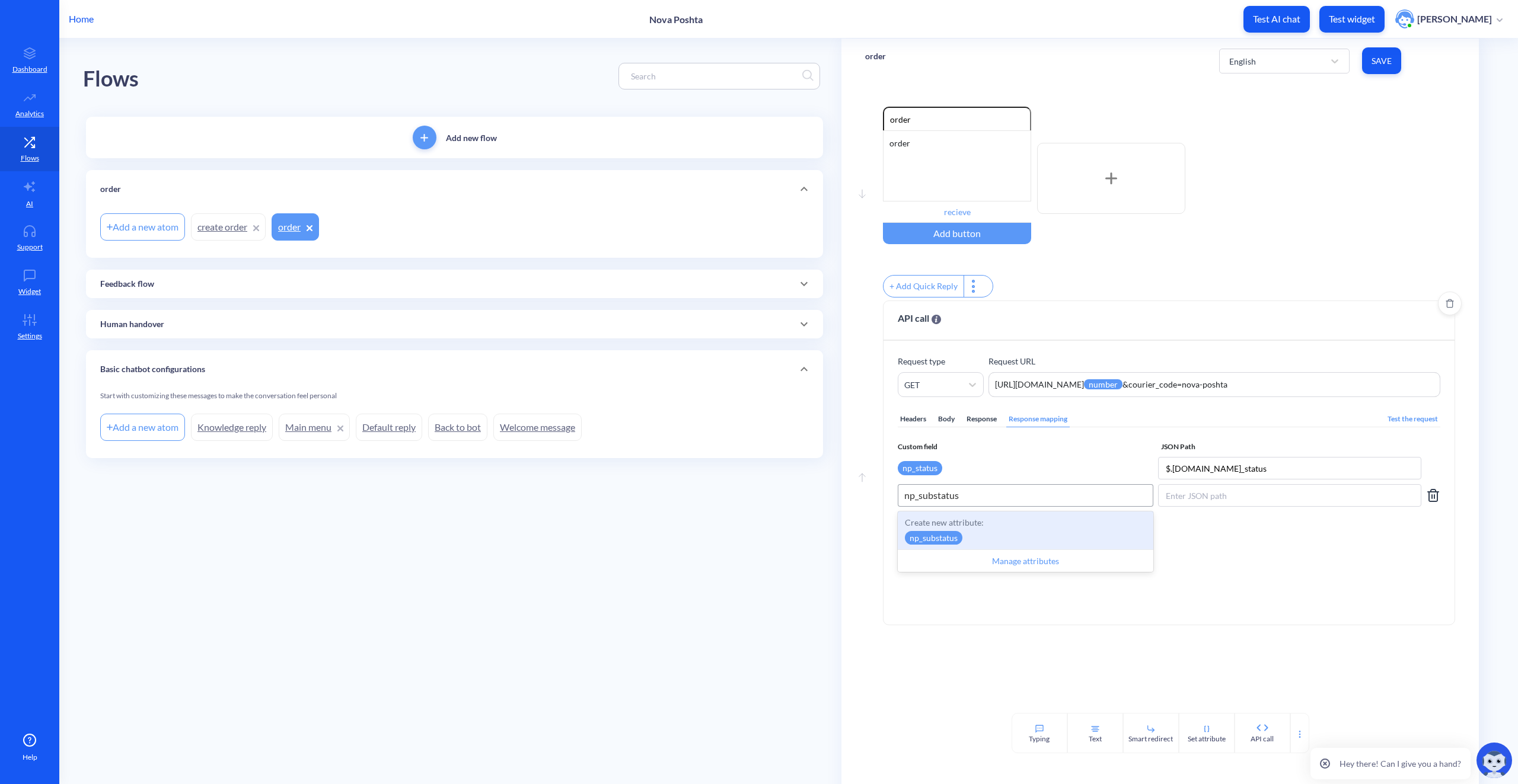
type input "np_substatus"
click at [996, 504] on div "Select attribute name" at bounding box center [1026, 495] width 254 height 21
paste input "np_substatus"
type input "np_substatus"
click at [1010, 538] on div "Create new attribute: np_substatus" at bounding box center [1025, 530] width 255 height 38
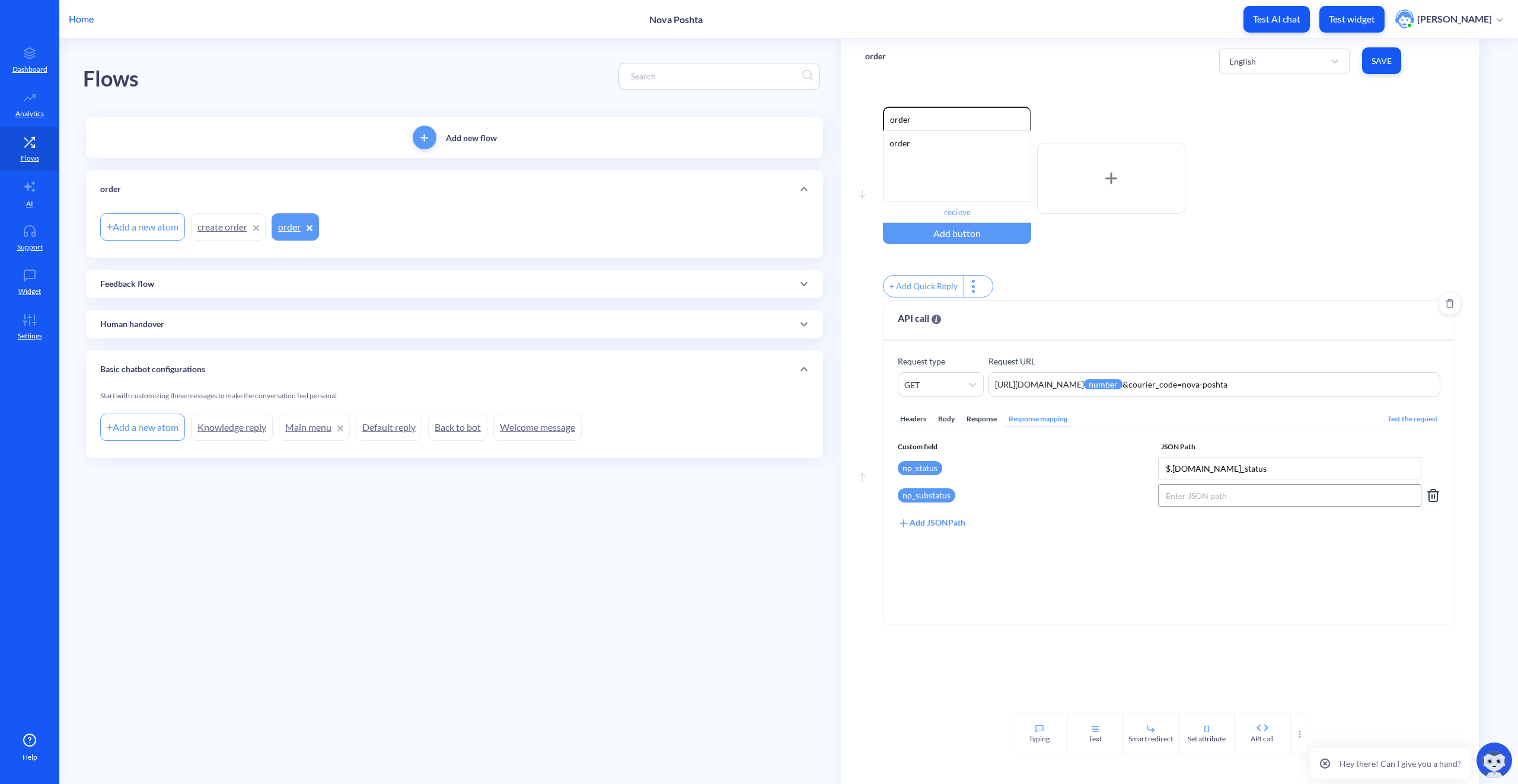
click at [1224, 500] on input at bounding box center [1290, 496] width 264 height 23
paste input "$.data.substatus"
type input "$.data.substatus"
click at [917, 530] on div "Add JSONPath" at bounding box center [931, 523] width 68 height 13
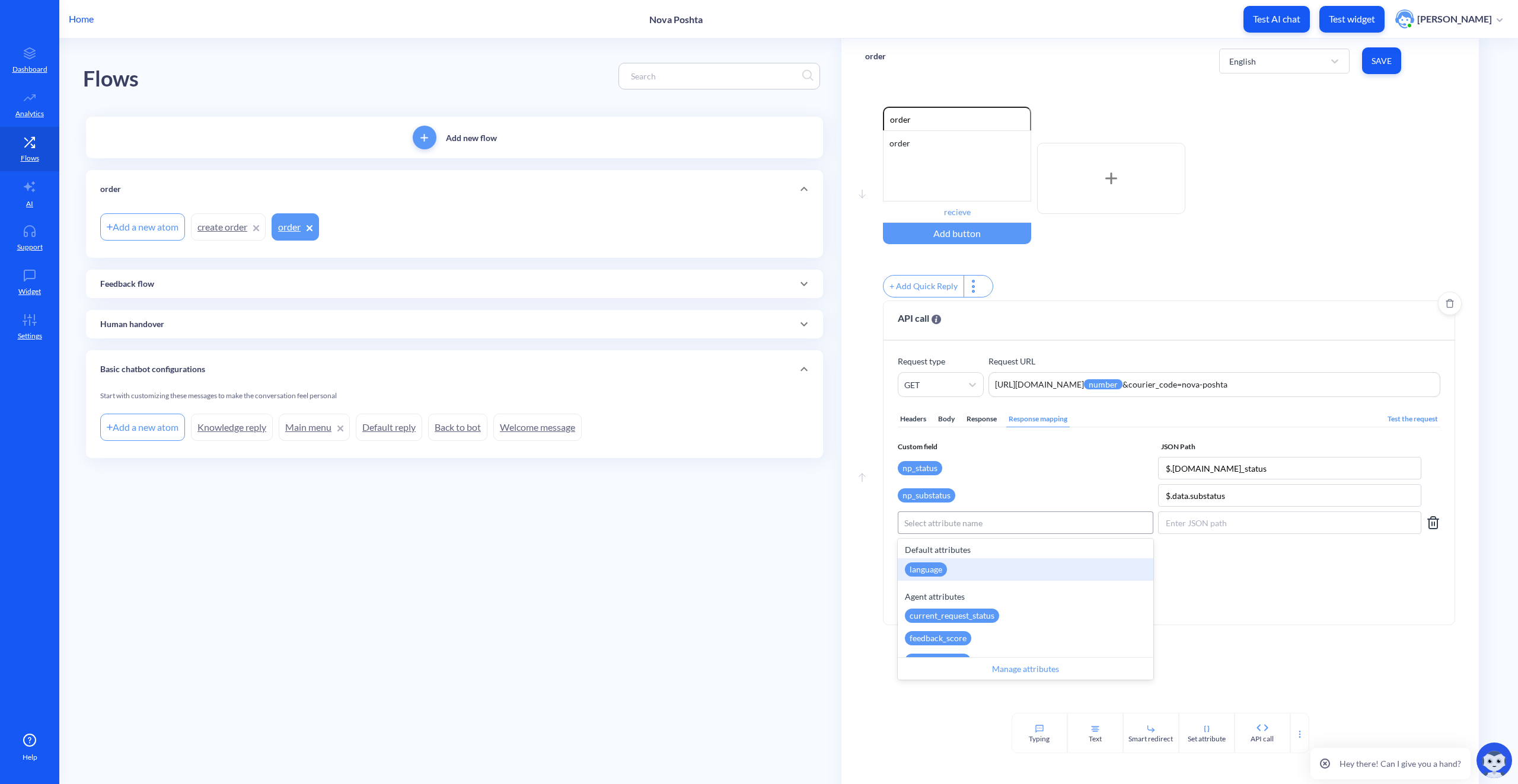
click at [1012, 525] on div "Select attribute name" at bounding box center [1026, 522] width 254 height 21
paste input "np_latest_event"
type input "np_latest_event"
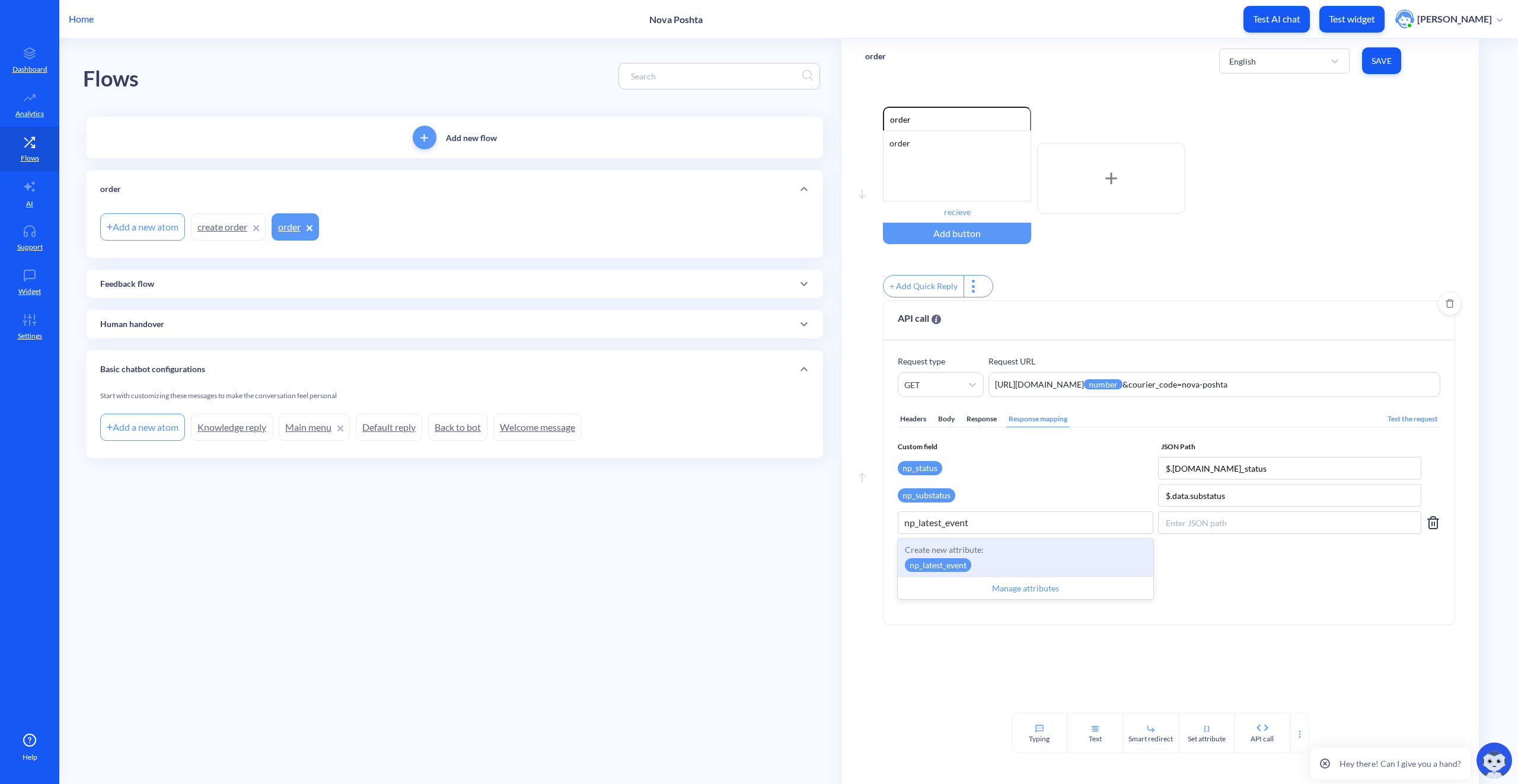
click at [1081, 556] on p "Create new attribute:" at bounding box center [1026, 550] width 242 height 13
click at [1192, 527] on input at bounding box center [1290, 522] width 264 height 23
click at [1238, 534] on input at bounding box center [1290, 522] width 264 height 23
paste input "$.data.latest_event"
type input "$.data.latest_event"
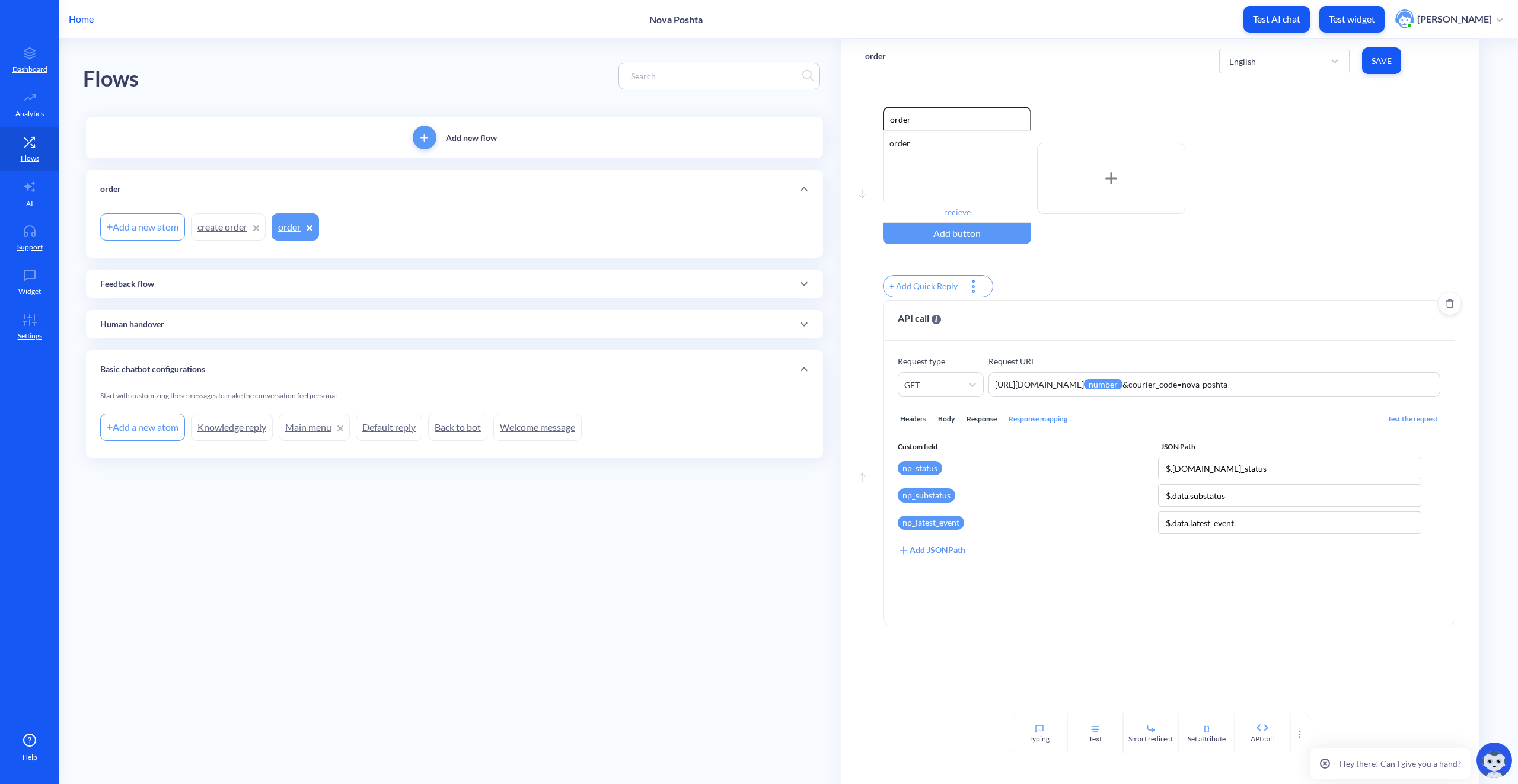
click at [1248, 567] on div "Headers Body Response Response mapping Test the request Custom field JSON Path …" at bounding box center [1168, 503] width 543 height 213
click at [953, 172] on div "order" at bounding box center [957, 166] width 148 height 71
click at [952, 156] on div "order" at bounding box center [957, 166] width 148 height 71
click at [1119, 156] on div at bounding box center [1112, 178] width 148 height 71
click at [1118, 178] on div at bounding box center [1112, 178] width 148 height 71
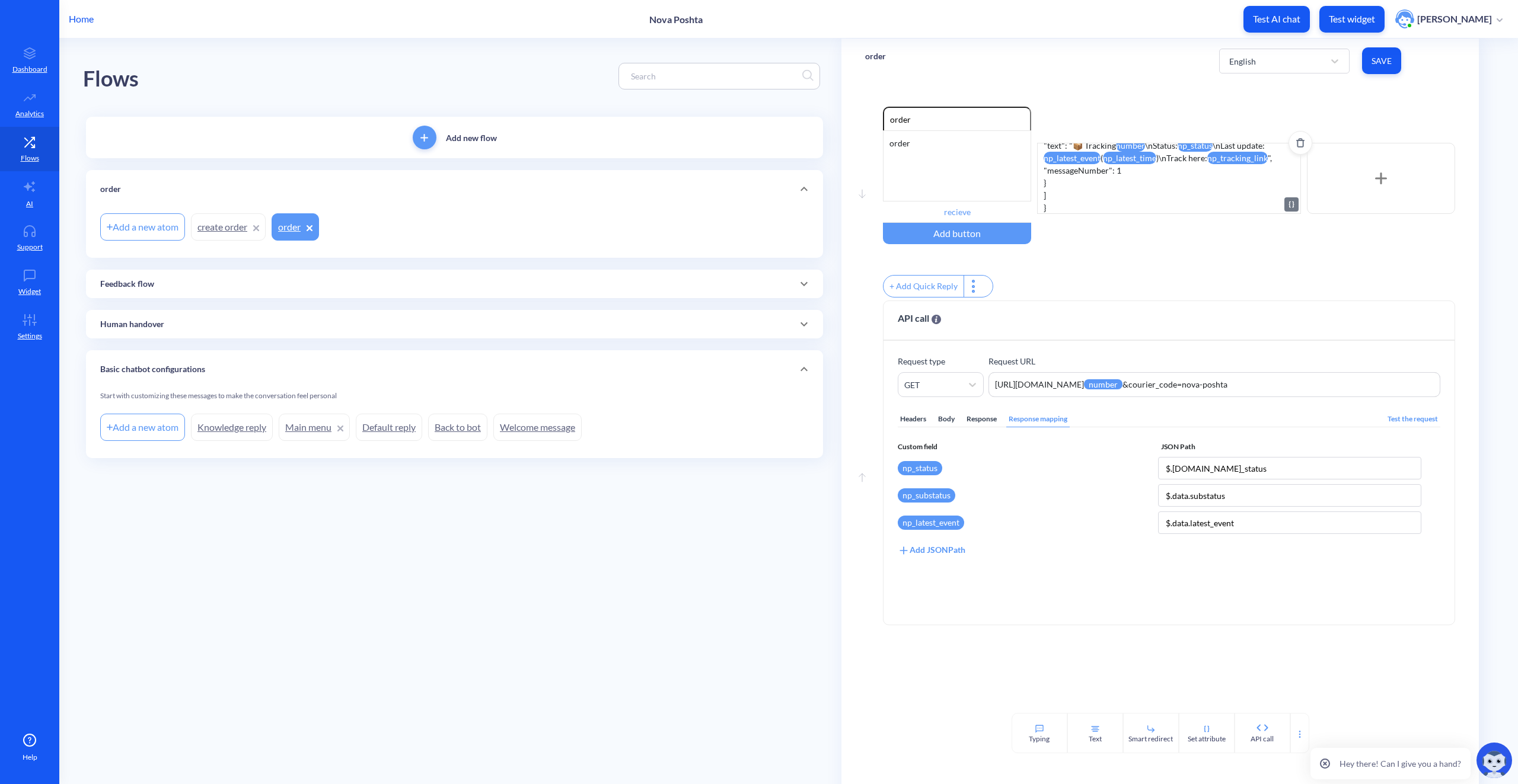
scroll to position [60, 0]
click at [1138, 188] on div "{ "messages": [ { "type": "DEFAULT", "text": "📦 Tracking number \nStatus: np_st…" at bounding box center [1169, 178] width 264 height 71
click at [914, 173] on div "order" at bounding box center [957, 166] width 148 height 71
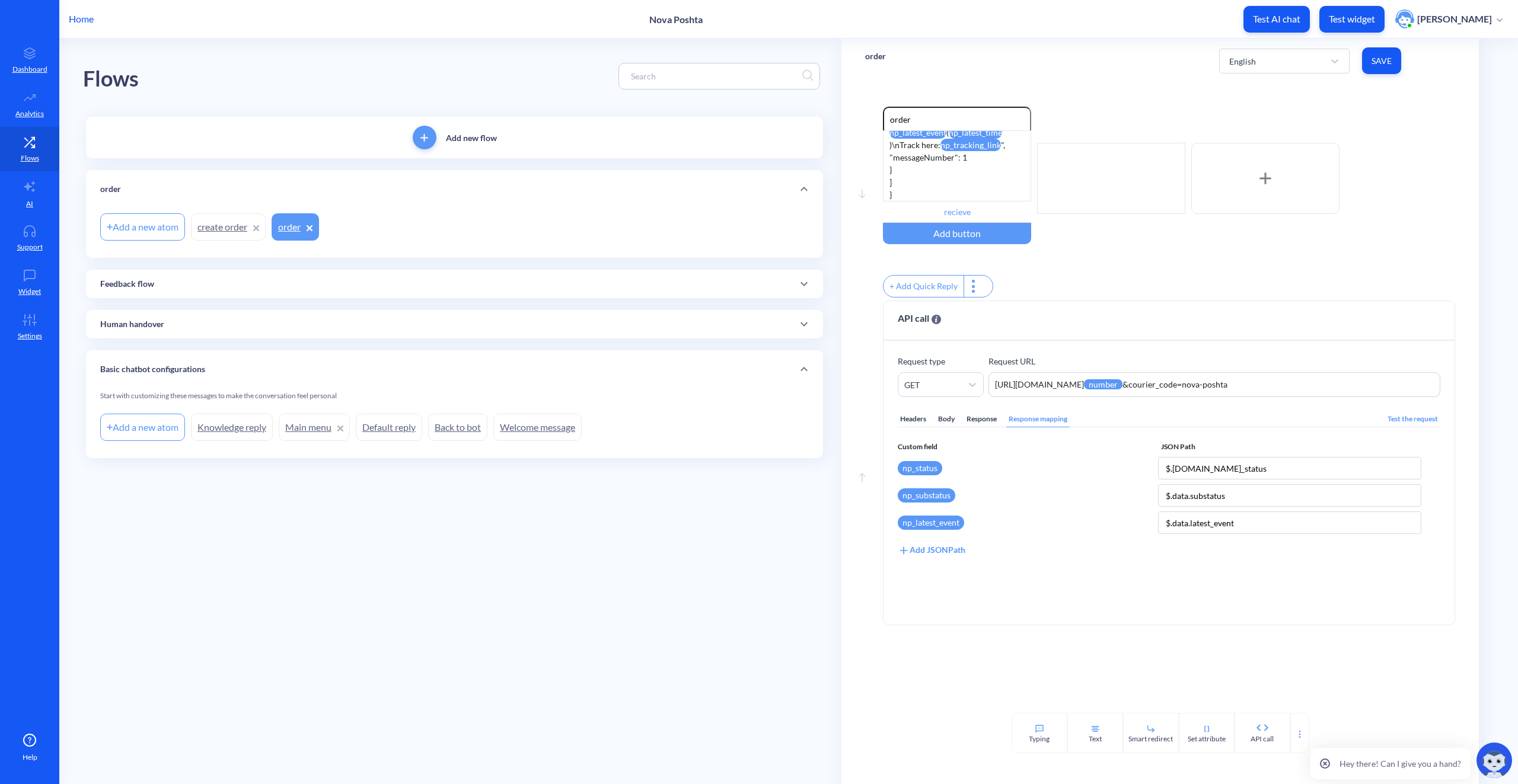
click at [1372, 60] on span "Save" at bounding box center [1382, 60] width 20 height 12
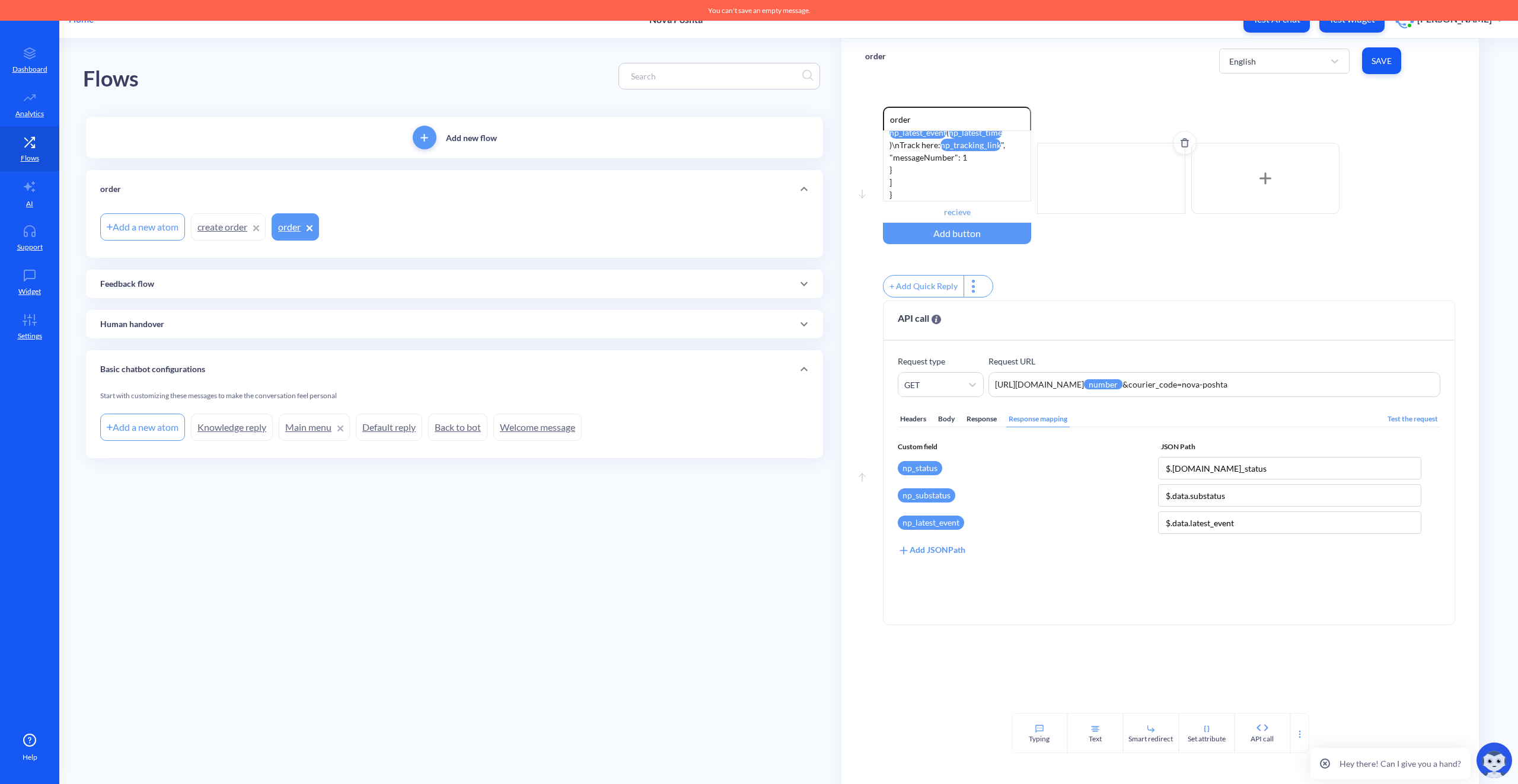
click at [1185, 139] on icon "Delete" at bounding box center [1185, 143] width 5 height 7
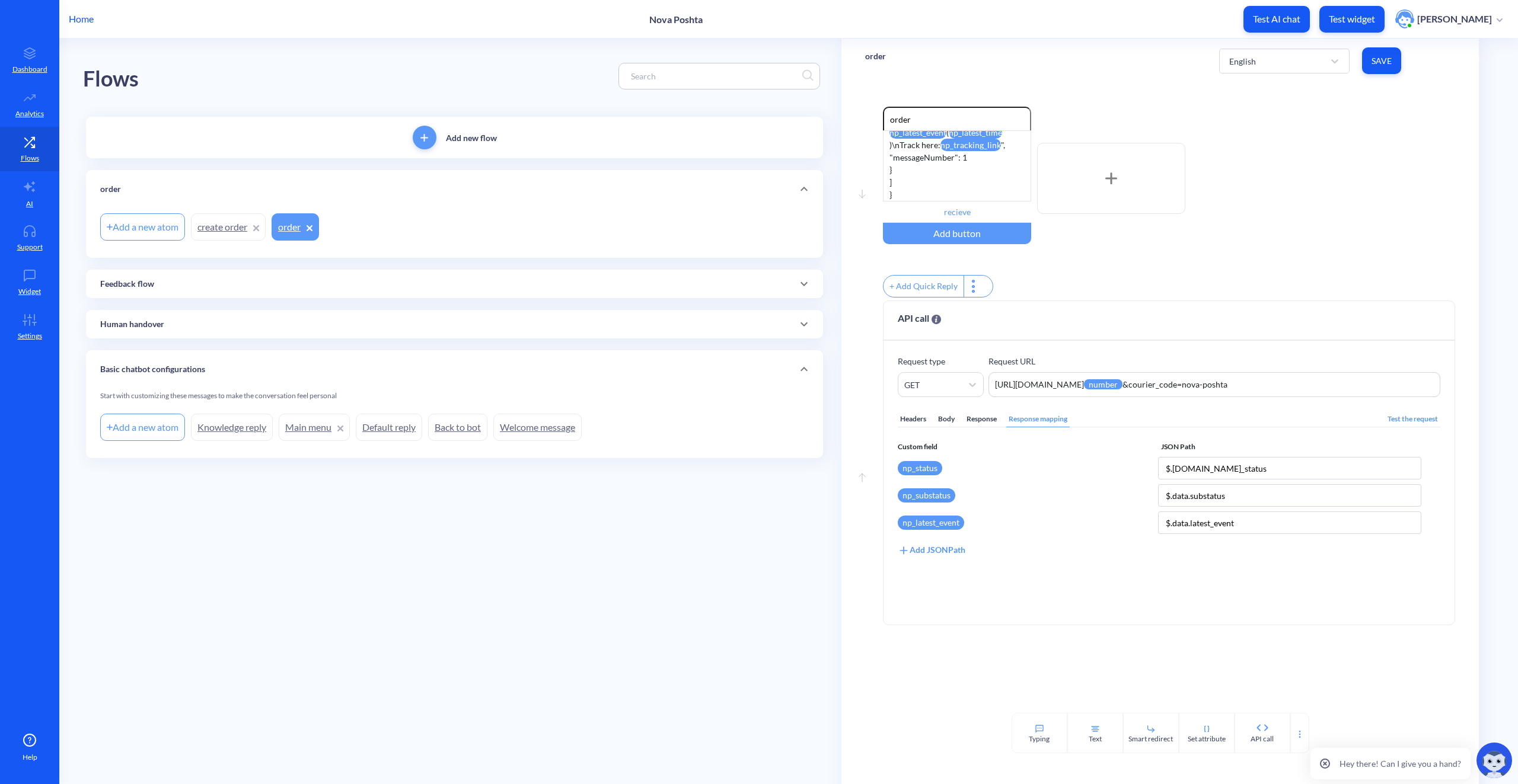
click at [1373, 57] on span "Save" at bounding box center [1382, 60] width 20 height 12
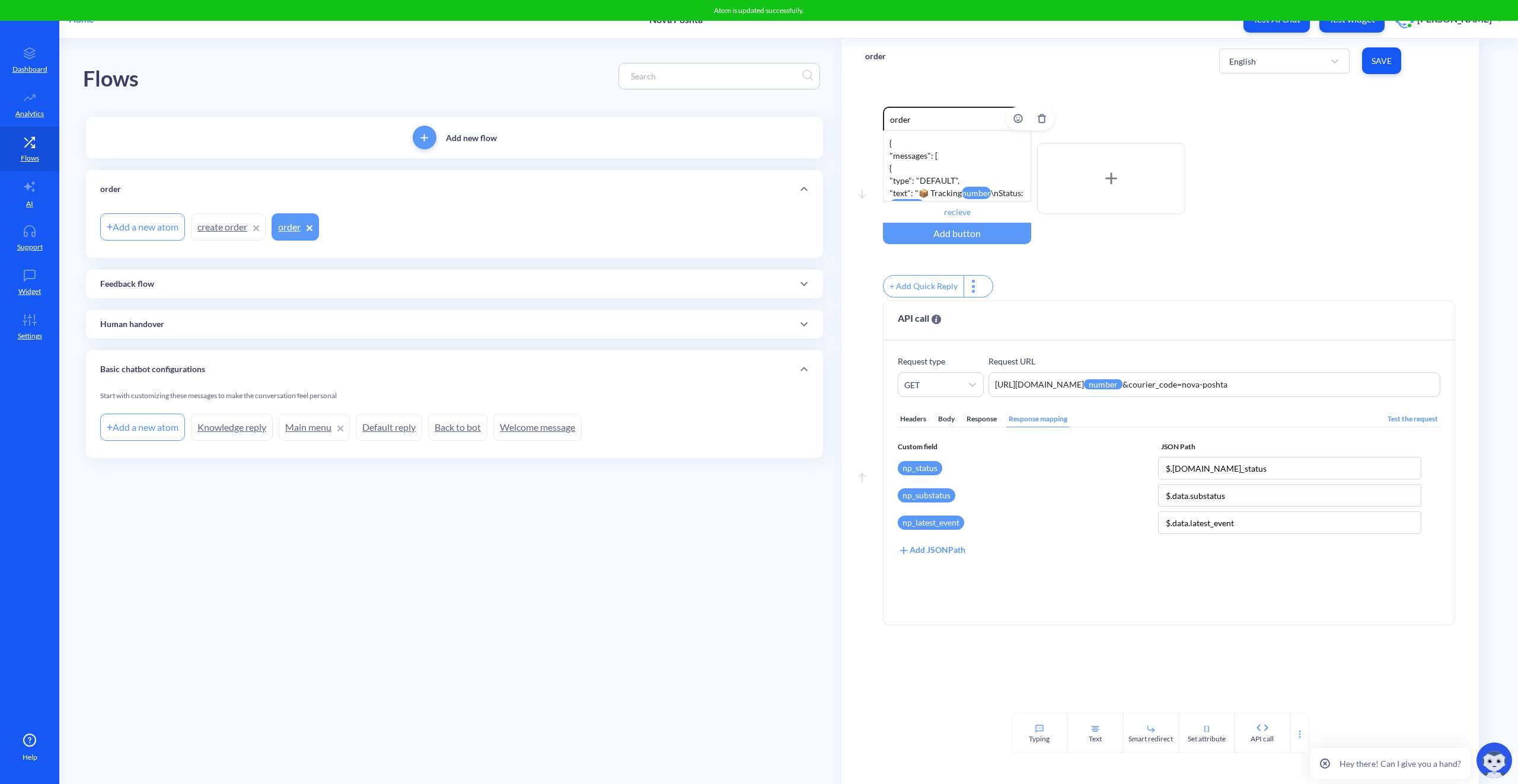
scroll to position [59, 0]
click at [955, 553] on div "Add JSONPath" at bounding box center [931, 550] width 68 height 13
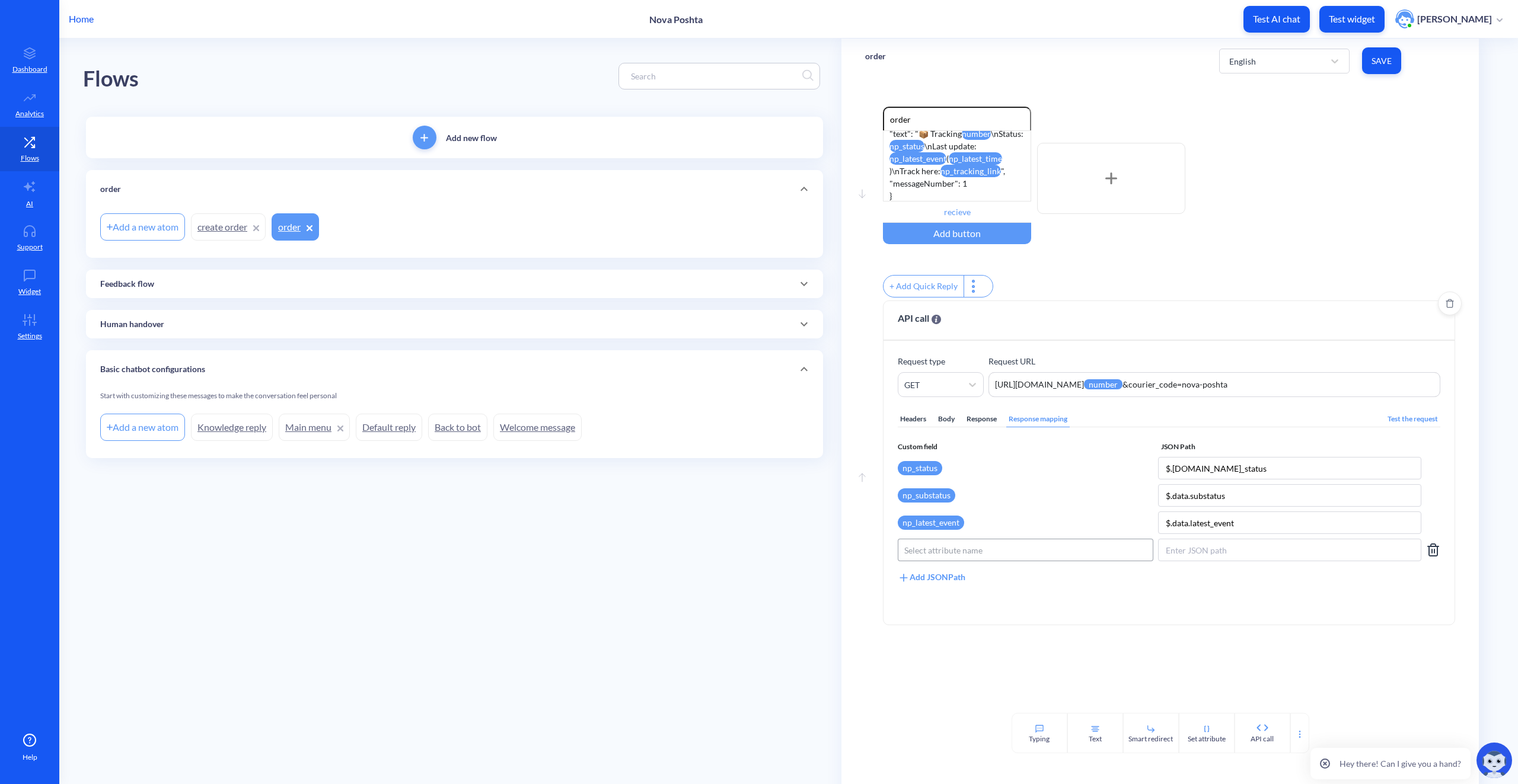
click at [954, 557] on div "Select attribute name" at bounding box center [943, 551] width 79 height 13
paste input "np_latest_time"
type input "np_latest_time"
click at [975, 603] on div "np_latest_time" at bounding box center [1025, 596] width 255 height 23
click at [1221, 562] on input at bounding box center [1290, 550] width 264 height 23
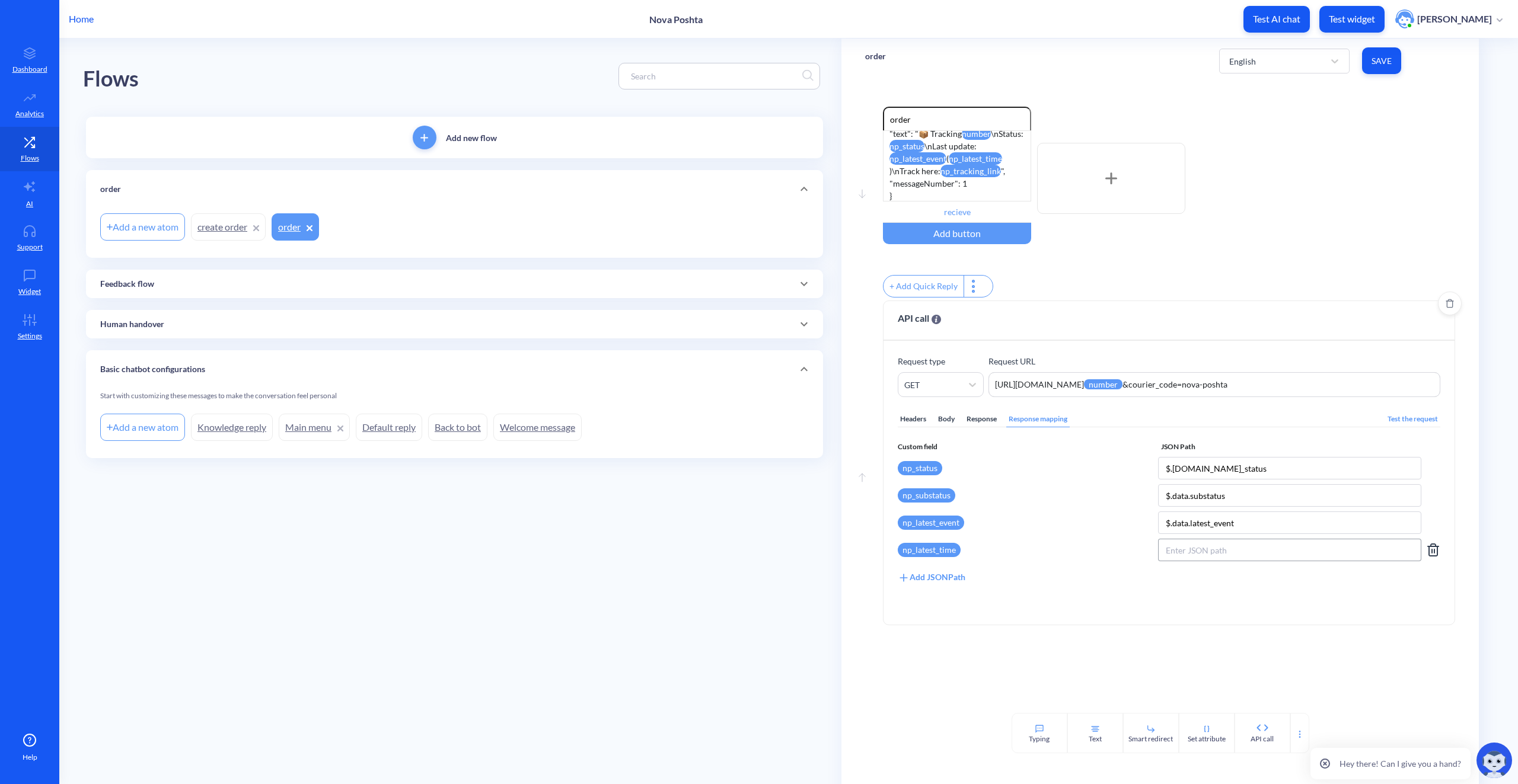
paste input "$.data.latest_checkpoint_time"
type input "$.data.latest_checkpoint_time"
click at [1082, 584] on div "Custom field JSON Path np_status $.data.delivery_status np_substatus $.data.sub…" at bounding box center [1168, 513] width 543 height 143
click at [923, 584] on div "Add JSONPath" at bounding box center [931, 577] width 68 height 13
click at [948, 581] on div "Select attribute name" at bounding box center [943, 578] width 79 height 13
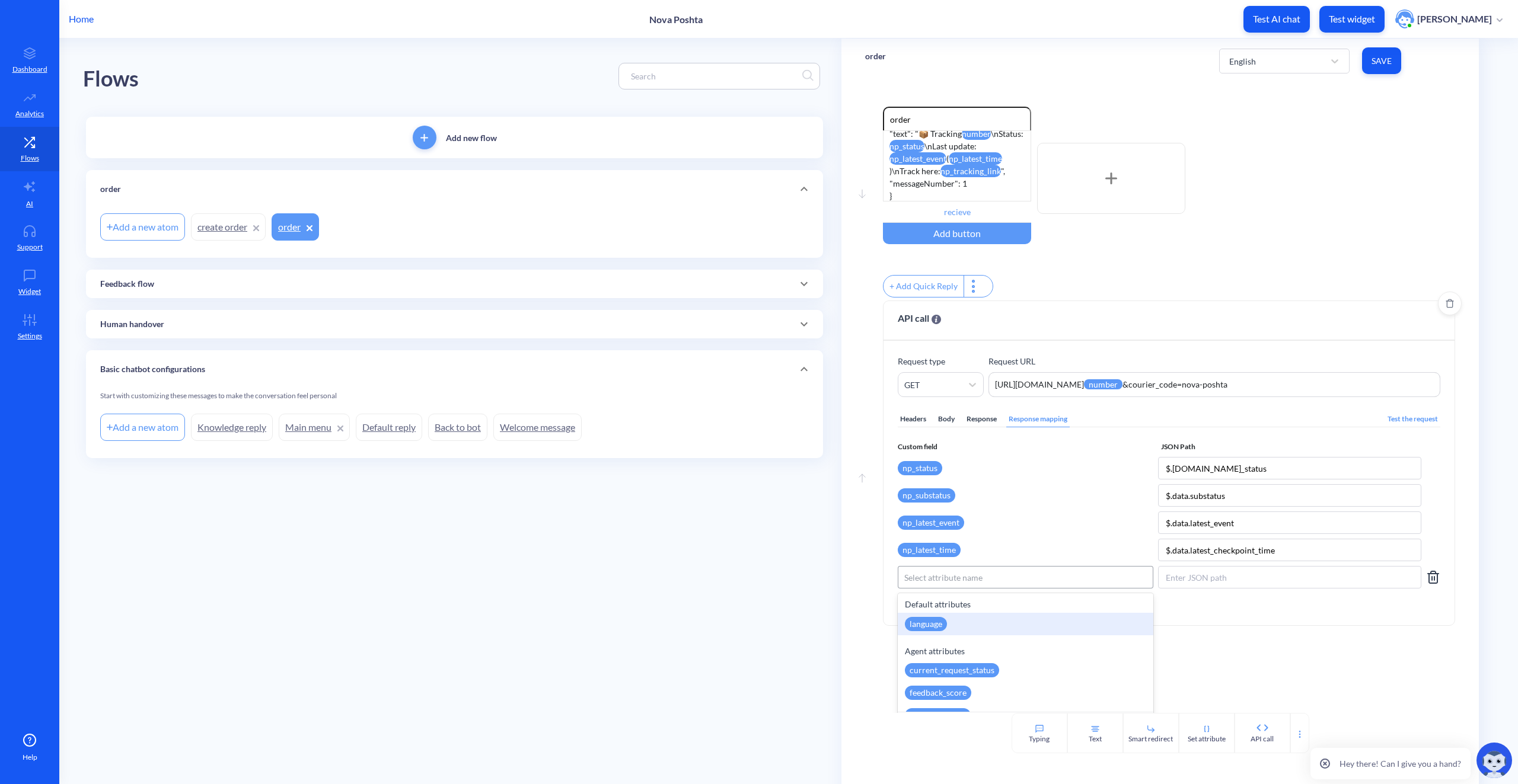
paste input "np_tracking_link"
type input "np_tracking_link"
click at [957, 630] on div "np_tracking_link" at bounding box center [940, 625] width 70 height 15
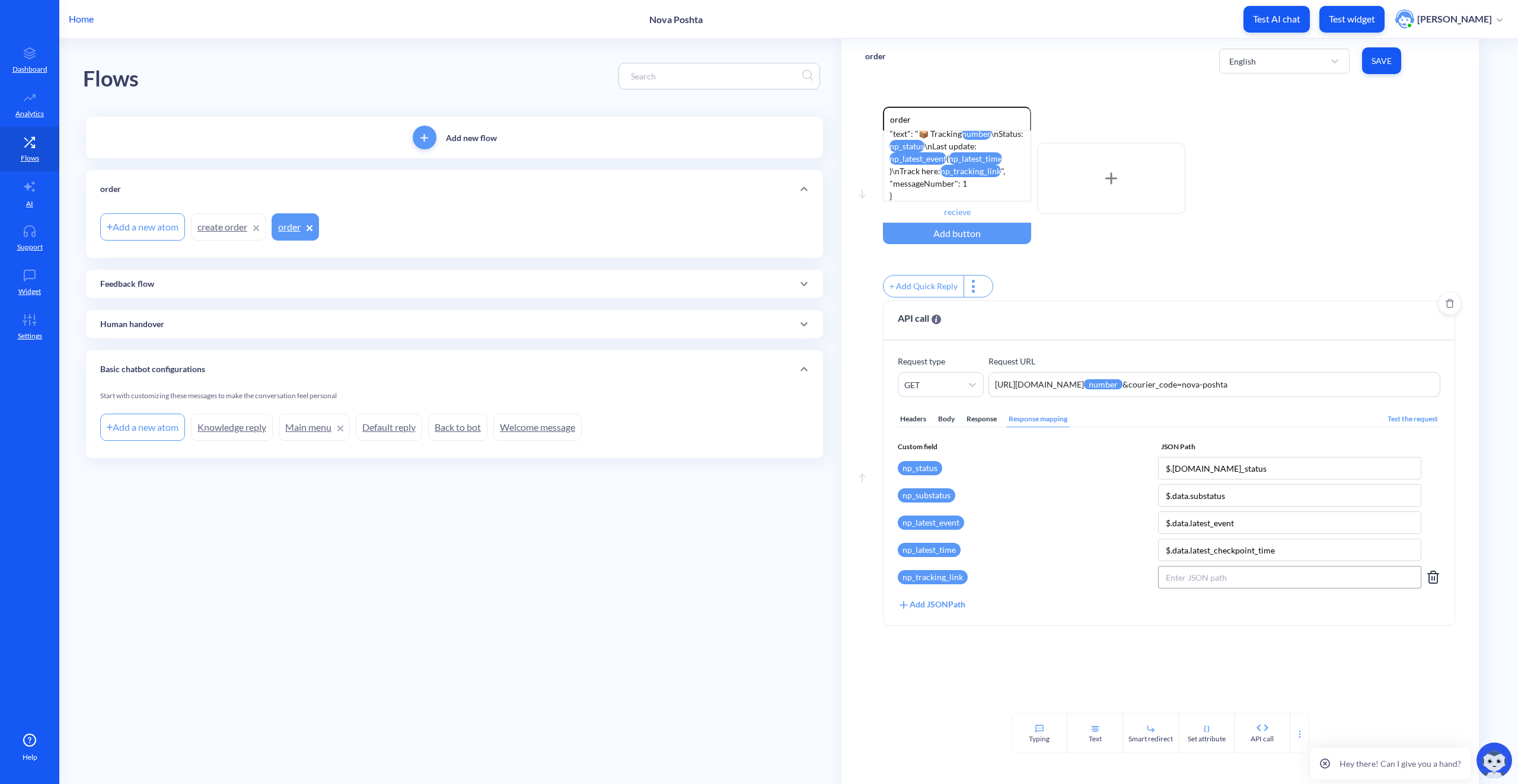
click at [1198, 588] on input at bounding box center [1290, 577] width 264 height 23
paste input "$.data.origin_info.tracking_link"
type input "$.data.origin_info.tracking_link"
click at [962, 611] on div "Add JSONPath" at bounding box center [931, 605] width 68 height 13
click at [922, 607] on div "Select attribute name" at bounding box center [943, 606] width 79 height 13
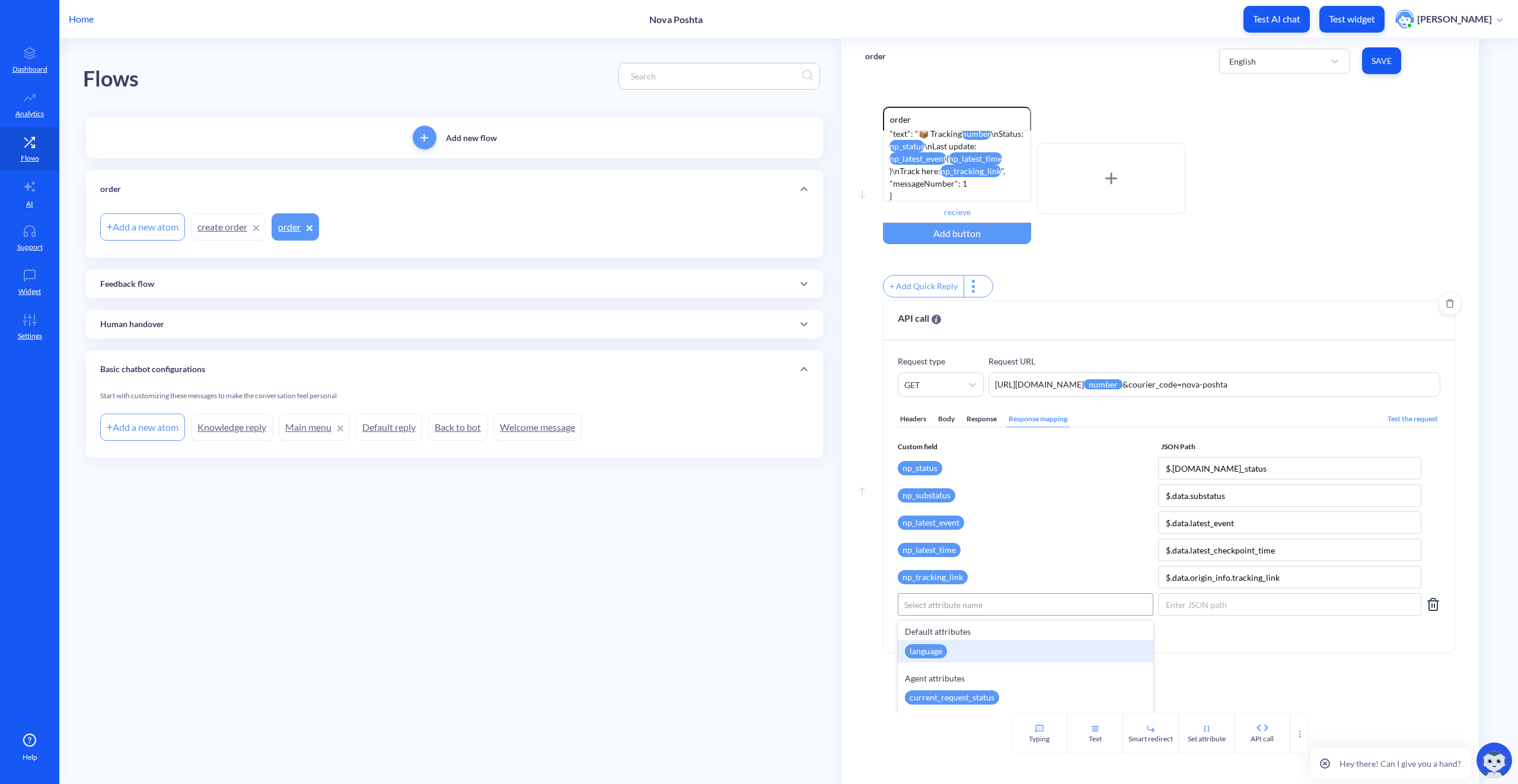
paste input "np_courier_phone"
type input "np_courier_phone"
click at [1042, 638] on p "Create new attribute:" at bounding box center [1026, 632] width 242 height 13
click at [1183, 616] on input at bounding box center [1290, 605] width 264 height 23
paste input "$.data.origin_info.courier_phone"
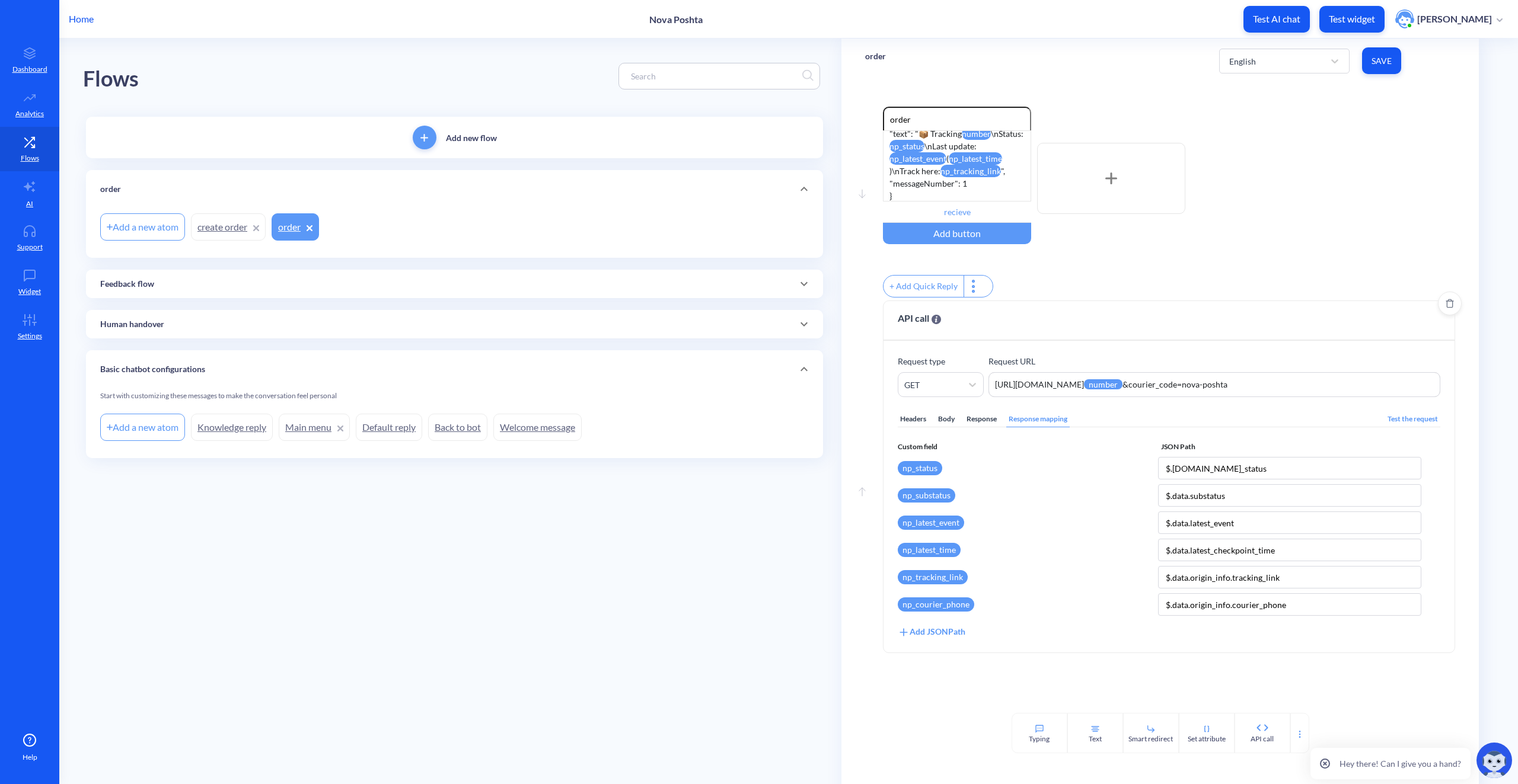
type input "$.data.origin_info.courier_phone"
click at [948, 636] on div "Add JSONPath" at bounding box center [931, 632] width 68 height 13
click at [940, 638] on div "Select attribute name" at bounding box center [943, 632] width 79 height 13
paste input "np_pickup_date"
type input "np_pickup_date"
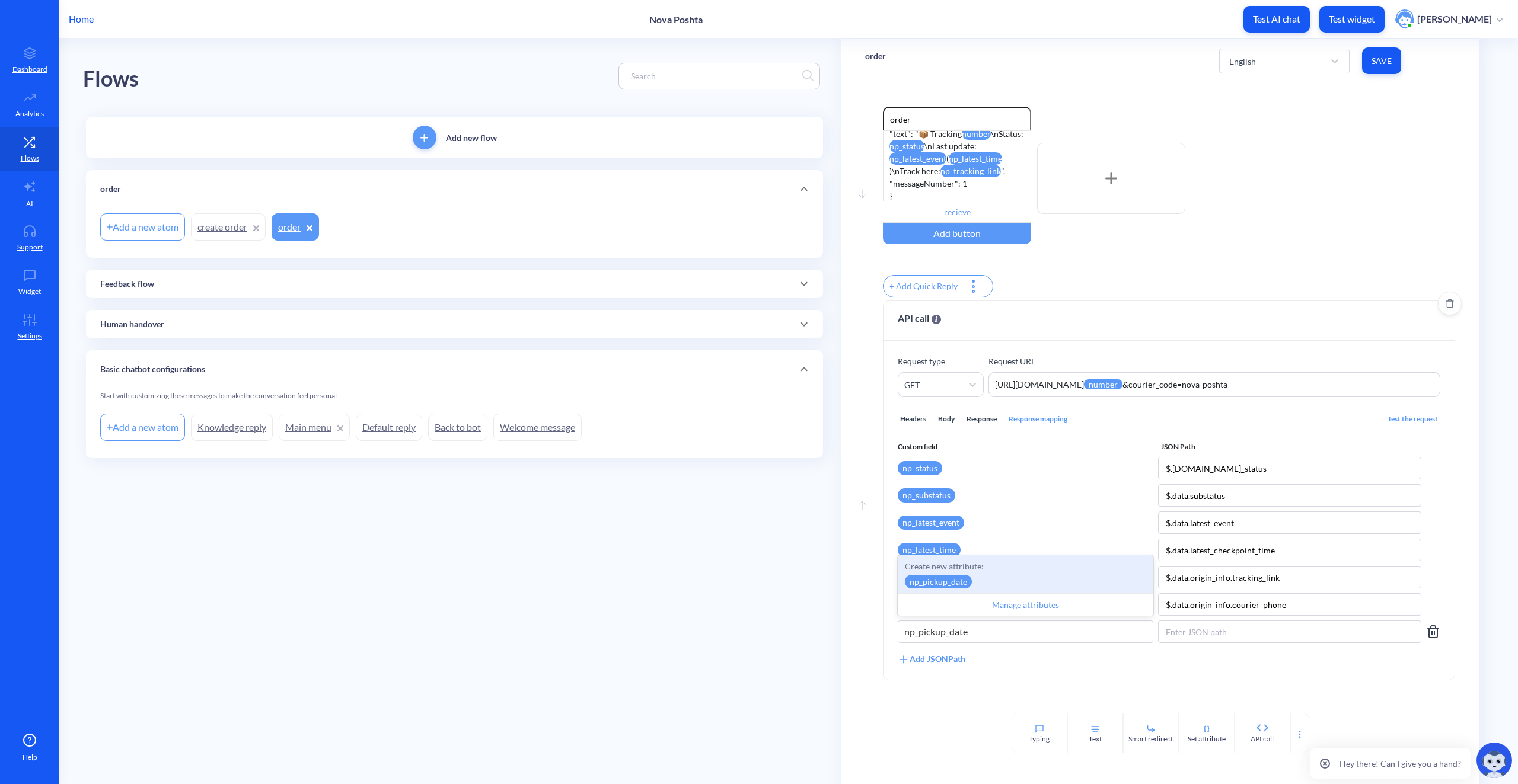
click at [980, 581] on div "Create new attribute: np_pickup_date" at bounding box center [1025, 574] width 255 height 38
click at [1190, 638] on input at bounding box center [1290, 632] width 264 height 23
paste input "$.data.origin_info.milestone_date.pickup_date"
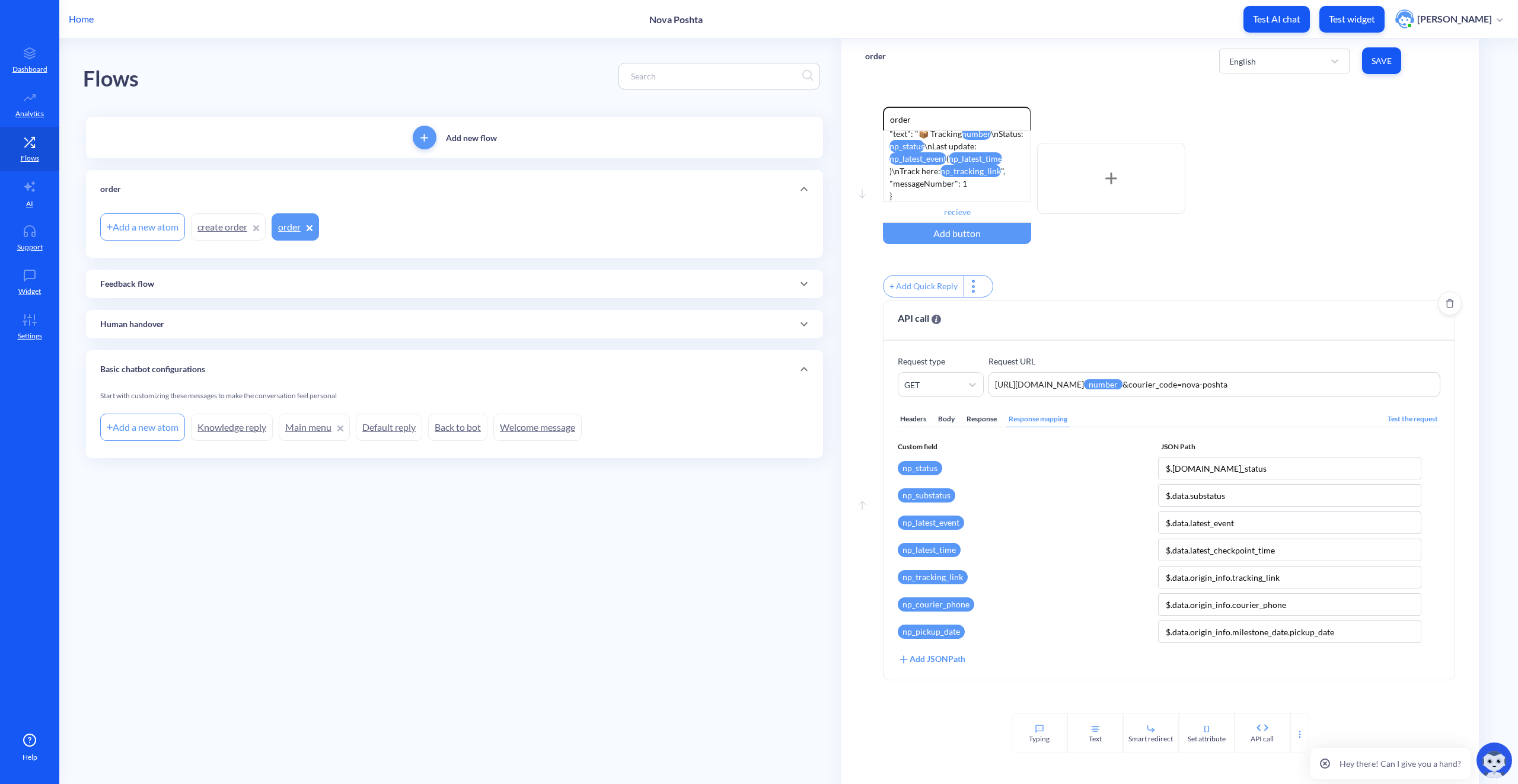
type input "$.data.origin_info.milestone_date.pickup_date"
click at [926, 666] on div "Add JSONPath" at bounding box center [931, 660] width 68 height 13
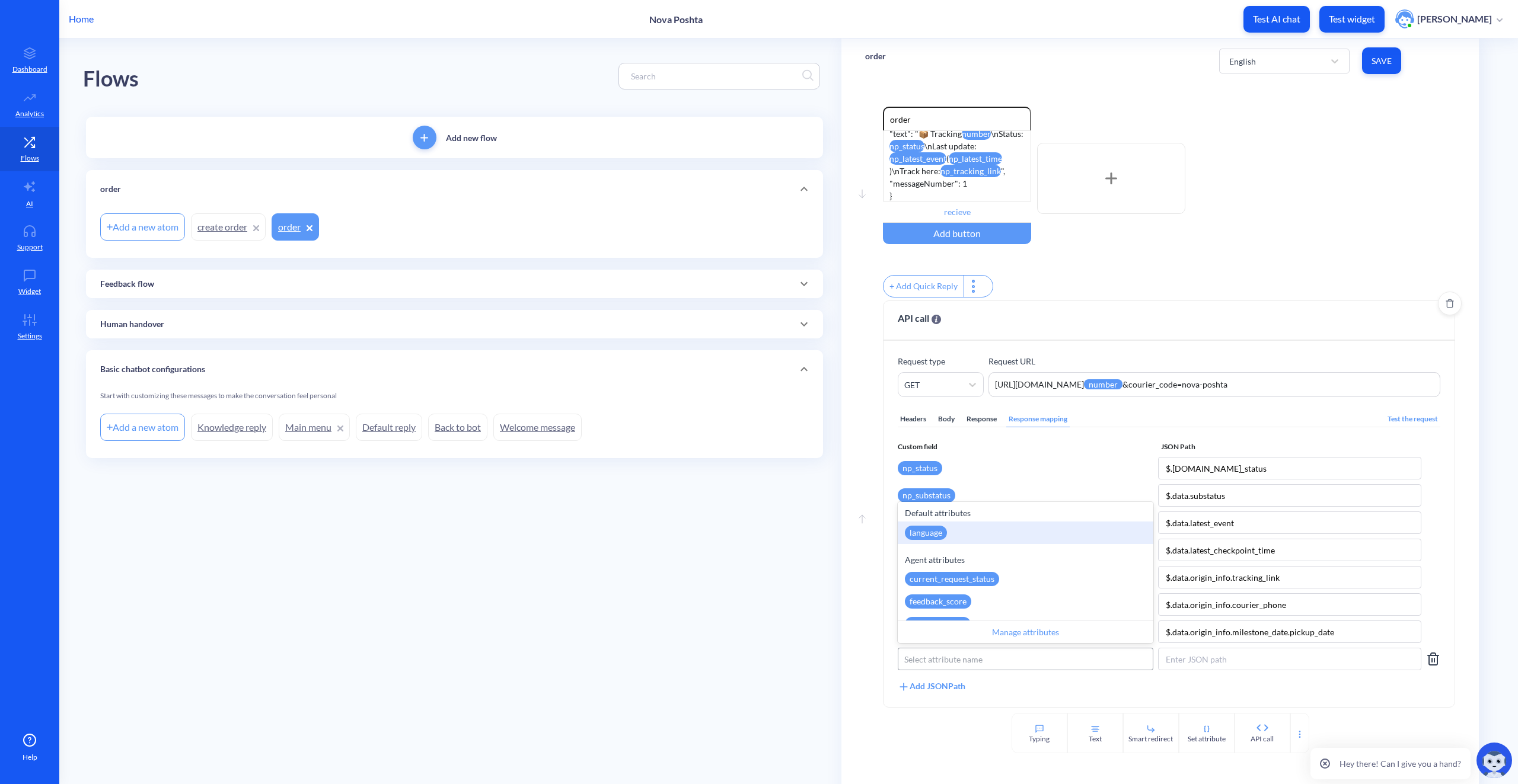
click at [996, 670] on div "Select attribute name" at bounding box center [1026, 659] width 254 height 21
paste input "np_delivery_date"
type input "np_delivery_date"
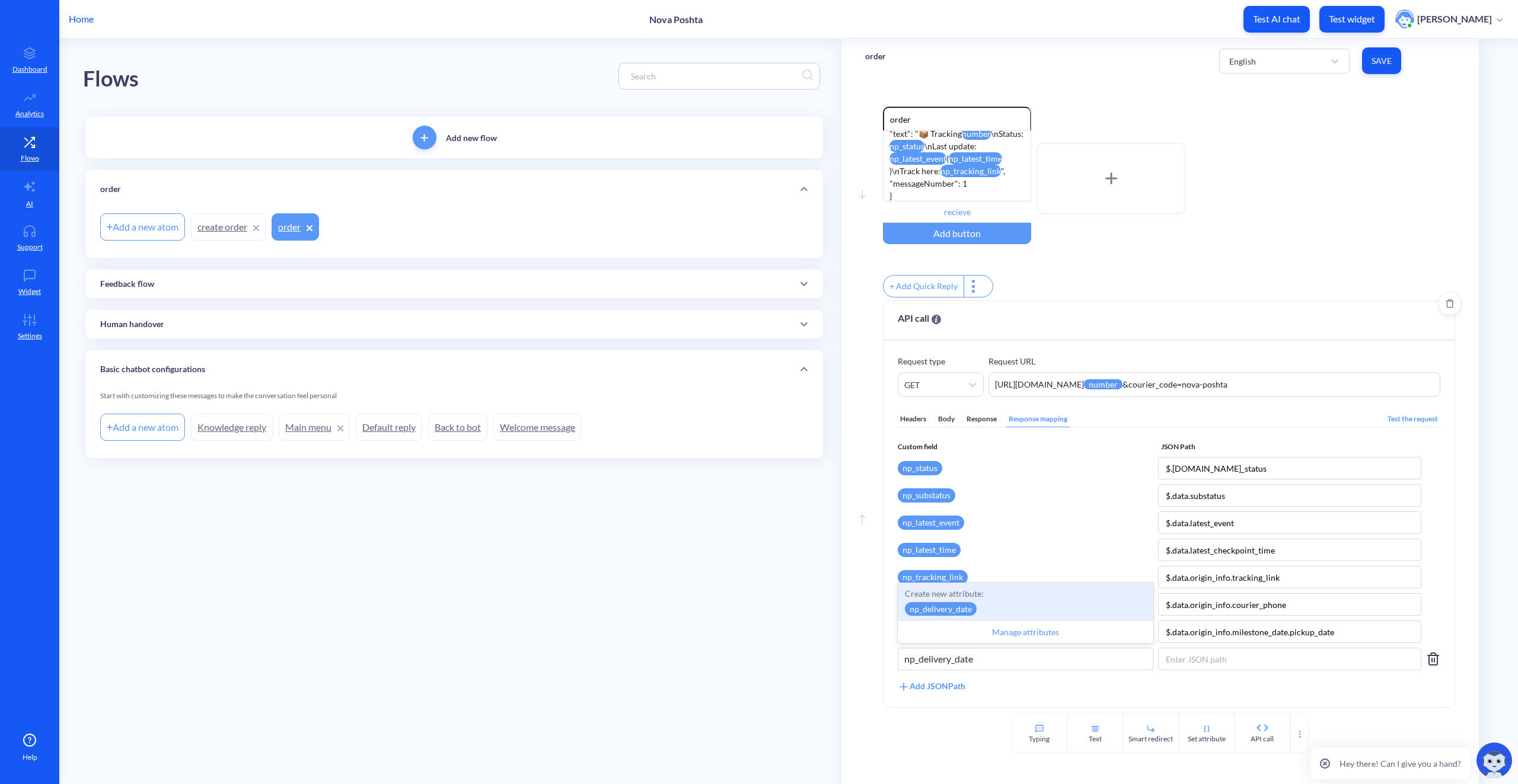
click at [984, 613] on div "Create new attribute: np_delivery_date" at bounding box center [1025, 601] width 255 height 38
click at [1190, 666] on input at bounding box center [1290, 659] width 264 height 23
paste input "$.data.origin_info.milestone_date.delivery_date"
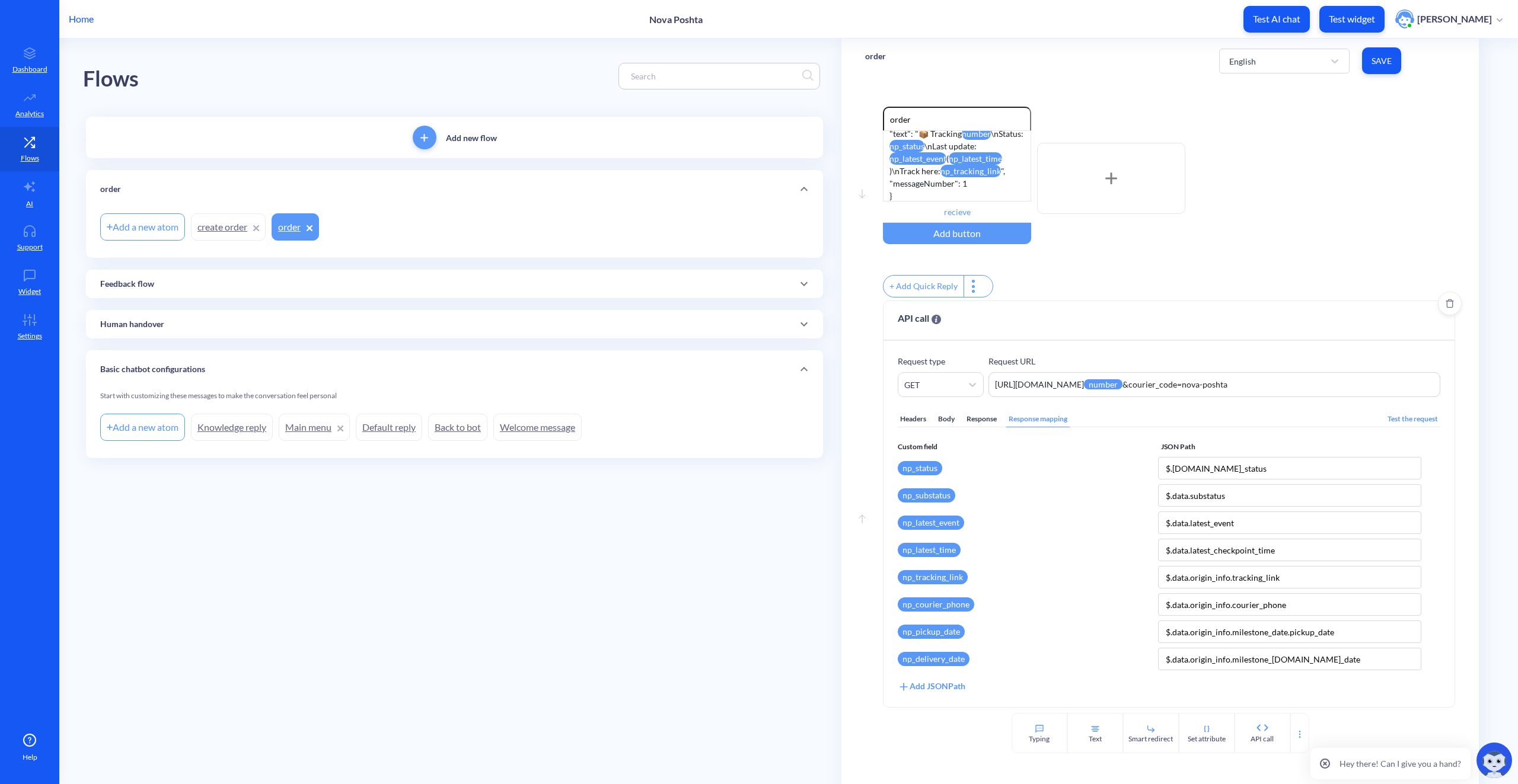
type input "$.data.origin_info.milestone_date.delivery_date"
click at [938, 692] on div "Add JSONPath" at bounding box center [931, 686] width 68 height 13
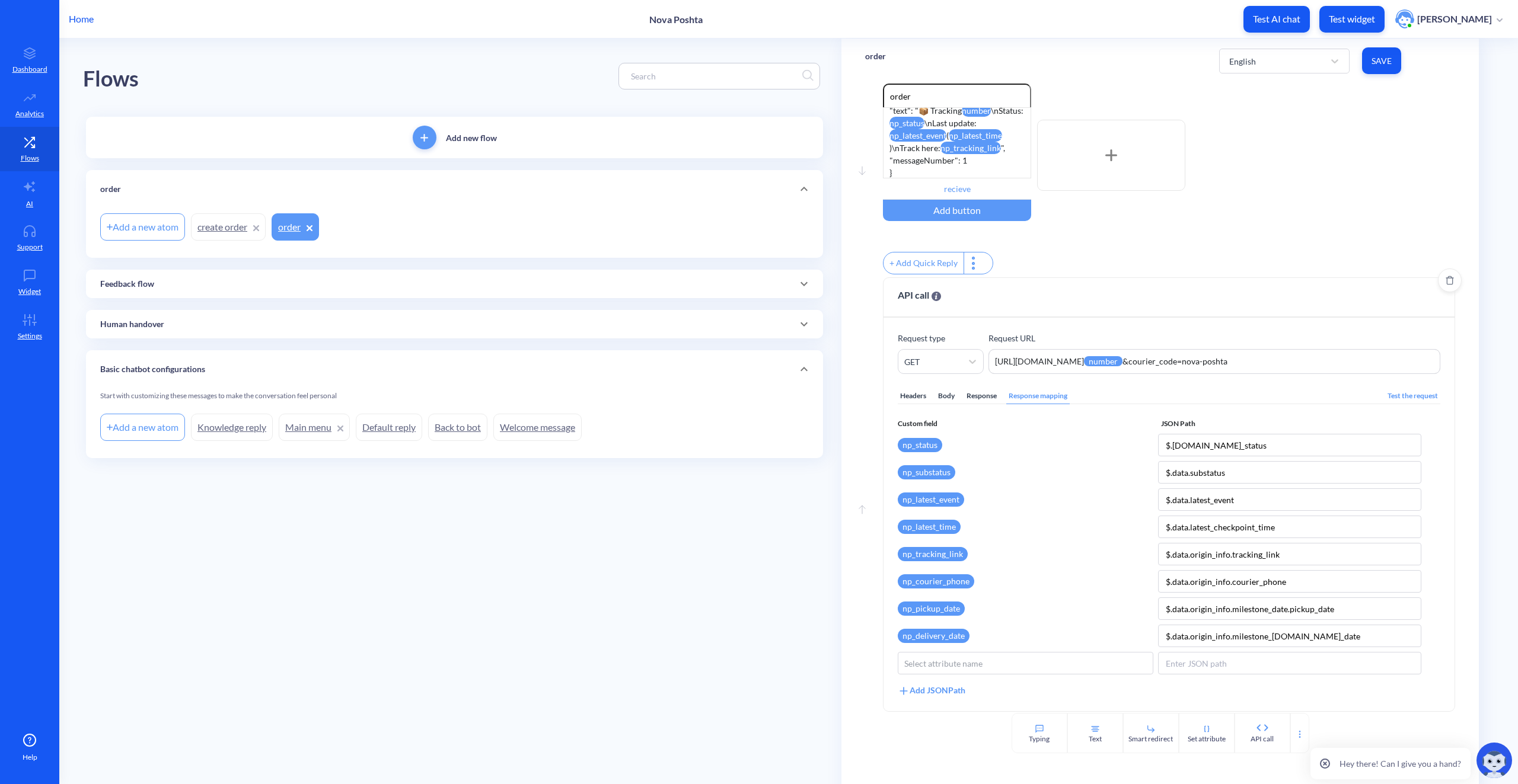
scroll to position [36, 0]
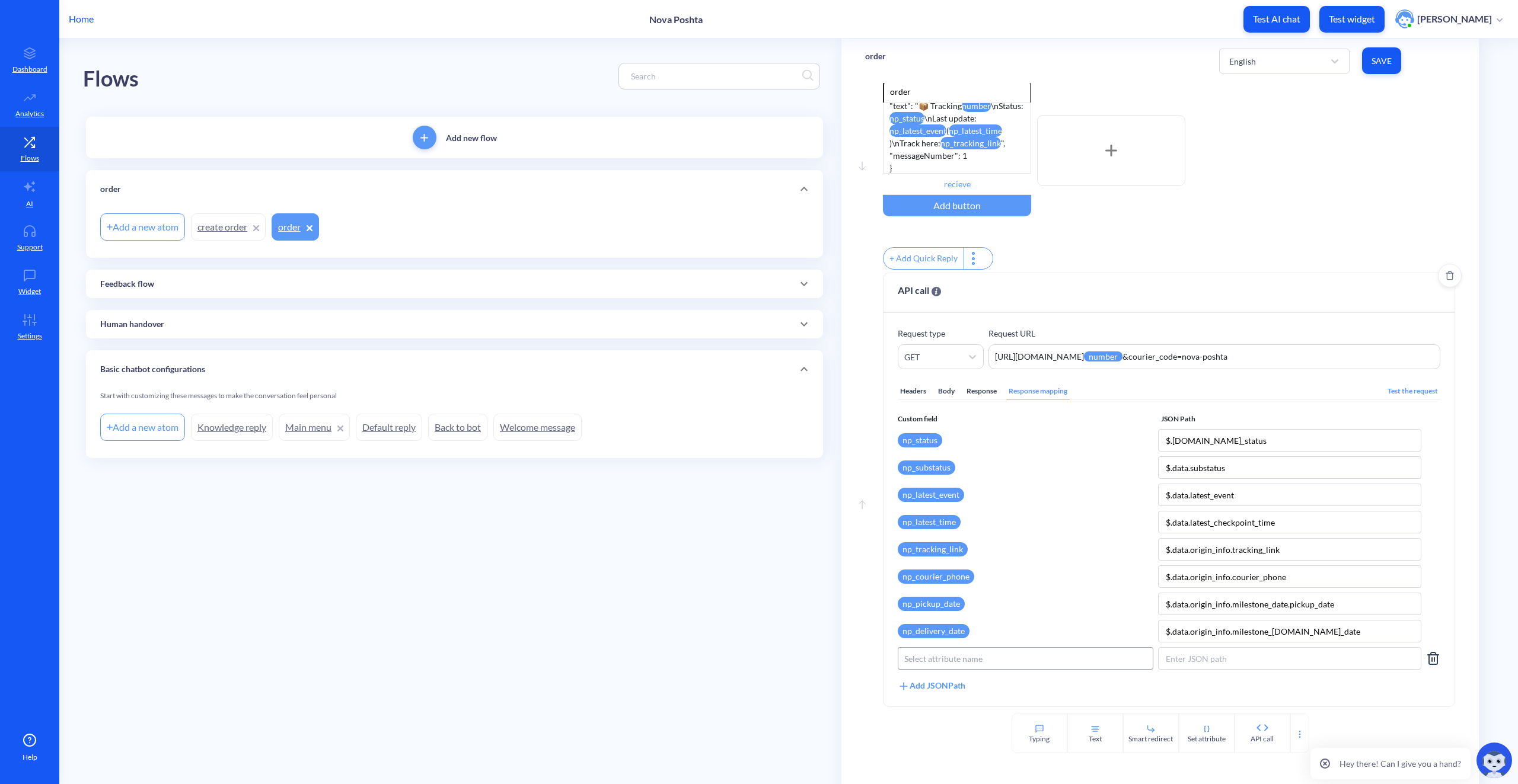
click at [938, 660] on div "Select attribute name" at bounding box center [943, 660] width 79 height 13
paste input "np_last_checkpoint"
type input "np_last_checkpoint"
click at [1024, 603] on div "Create new attribute: np_last_checkpoint" at bounding box center [1025, 600] width 255 height 38
click at [1224, 661] on input at bounding box center [1290, 659] width 264 height 23
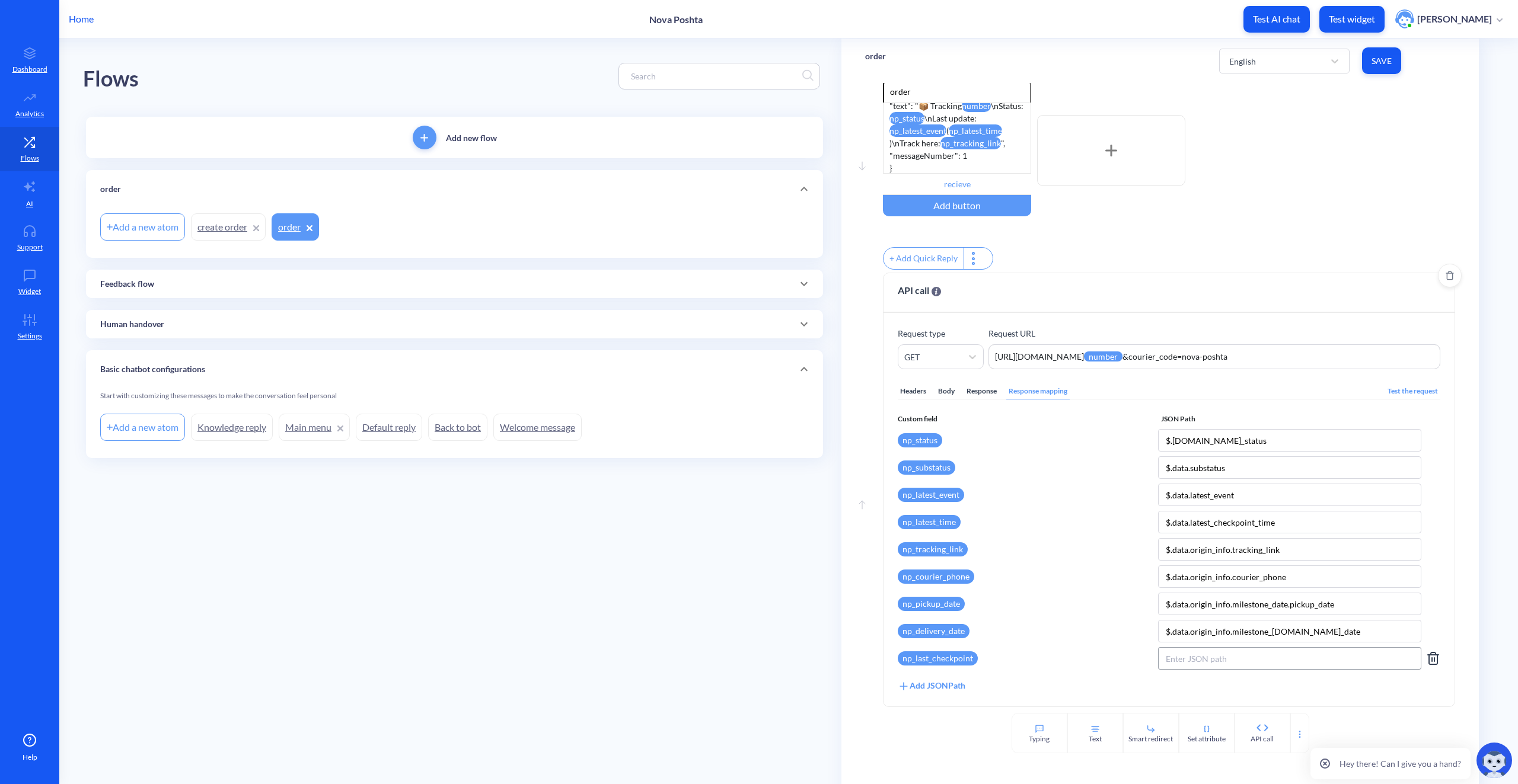
paste input "$.data.origin_info.trackinfo[0].tracking_detail"
type input "$.data.origin_info.trackinfo[0].tracking_detail"
click at [936, 692] on div "Add JSONPath" at bounding box center [931, 686] width 68 height 13
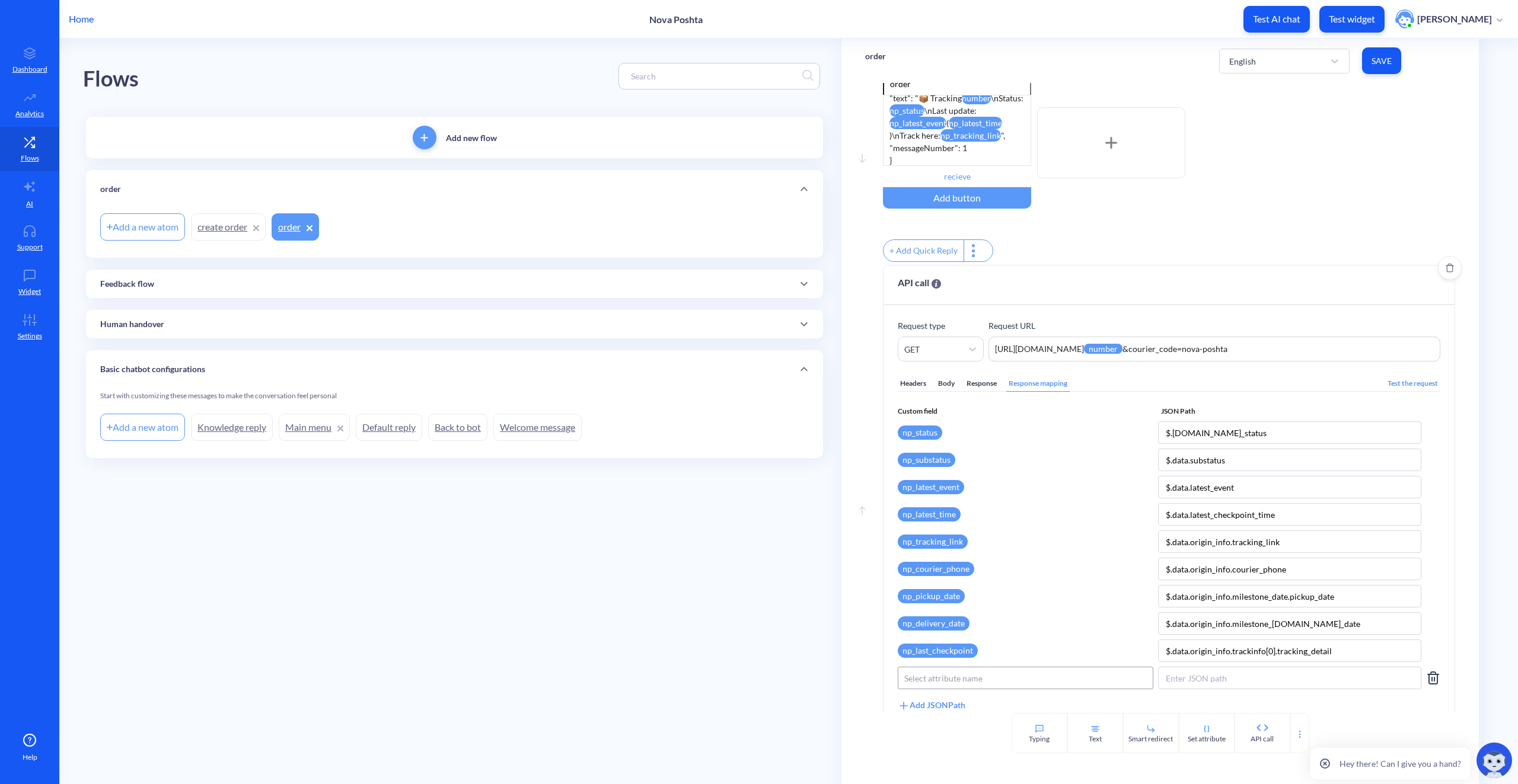
click at [942, 681] on div "Select attribute name" at bounding box center [943, 679] width 79 height 13
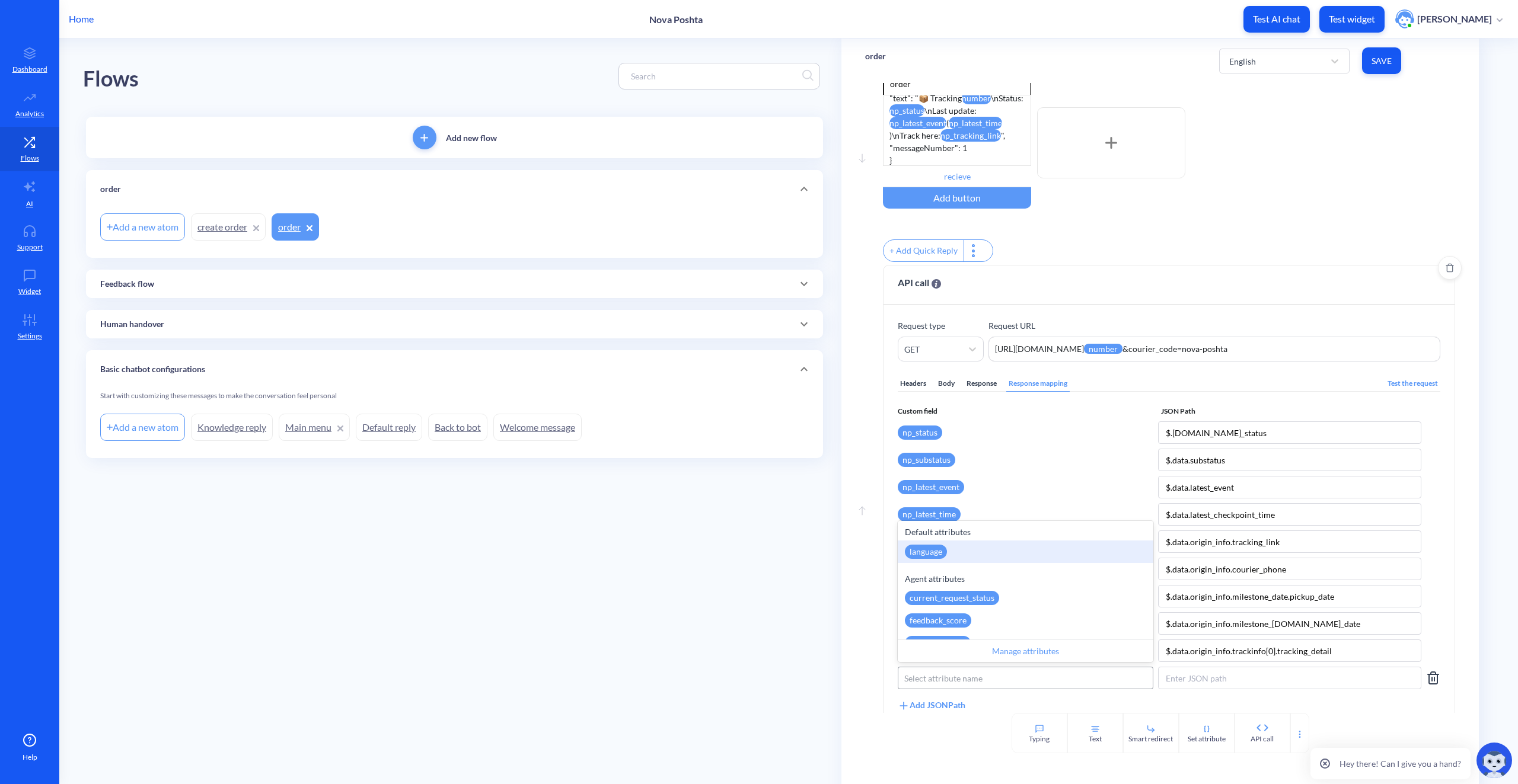
paste input "np_last_checkpoint_status"
type input "np_last_checkpoint_status"
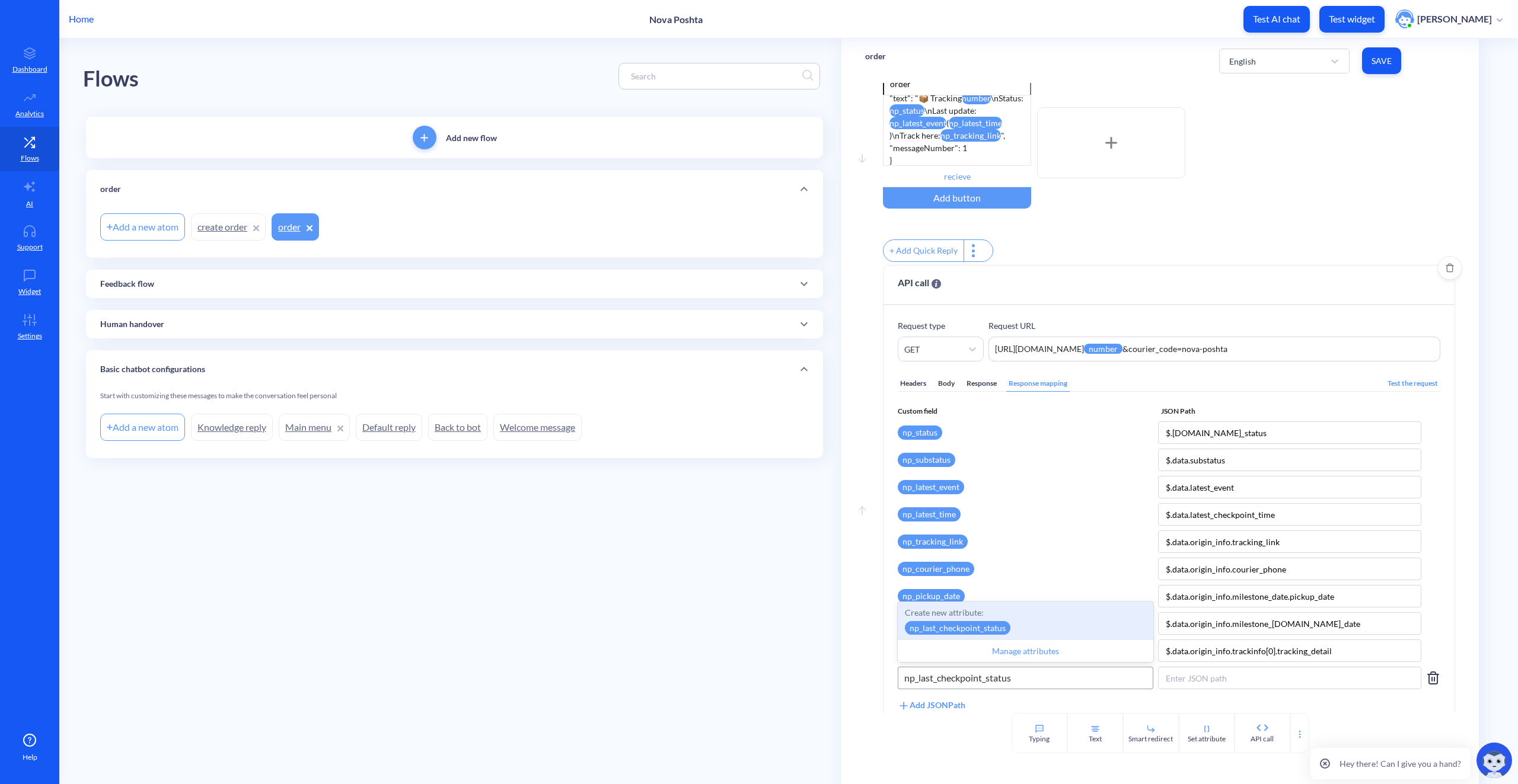
click at [1017, 619] on p "Create new attribute:" at bounding box center [1026, 613] width 242 height 13
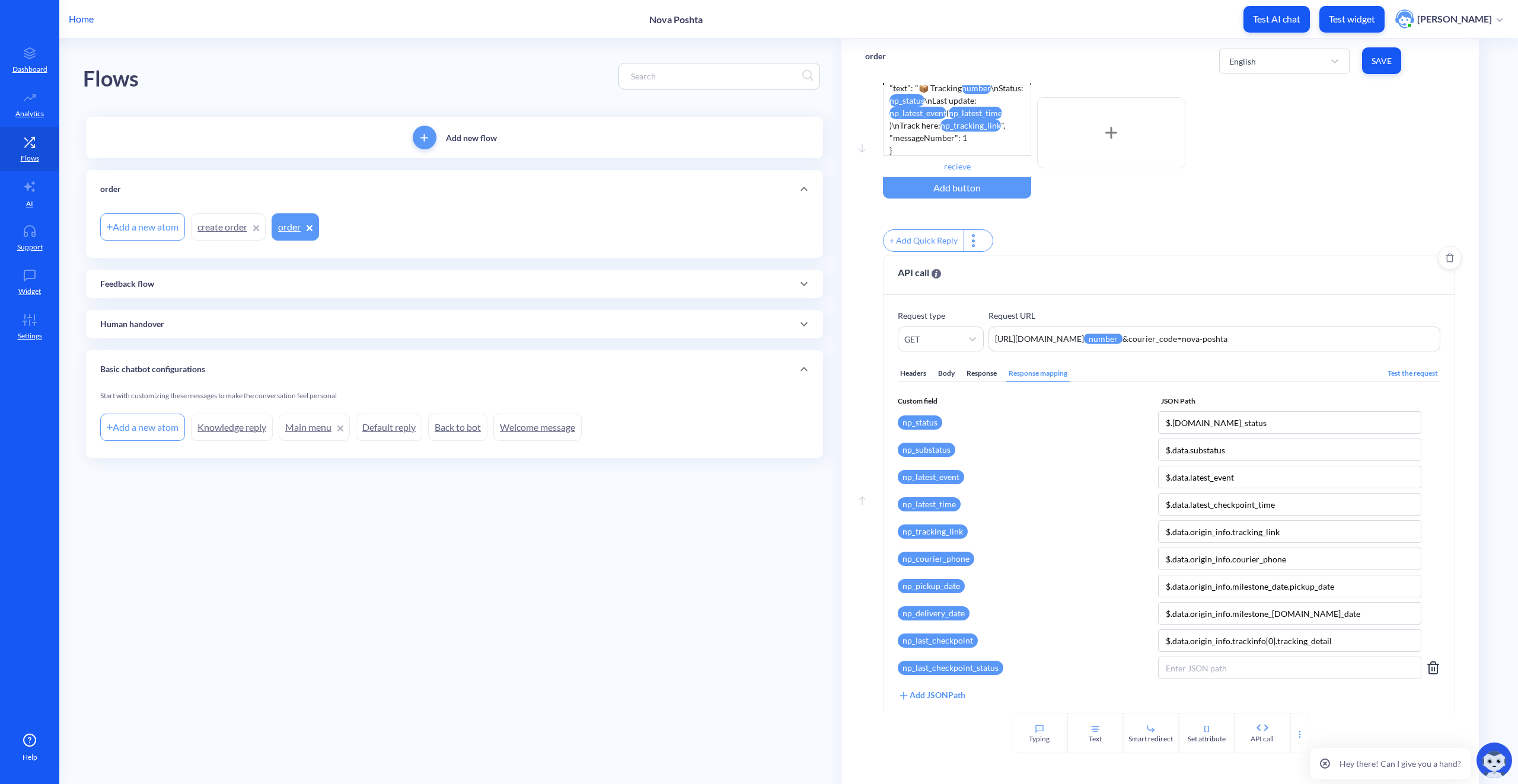
scroll to position [63, 0]
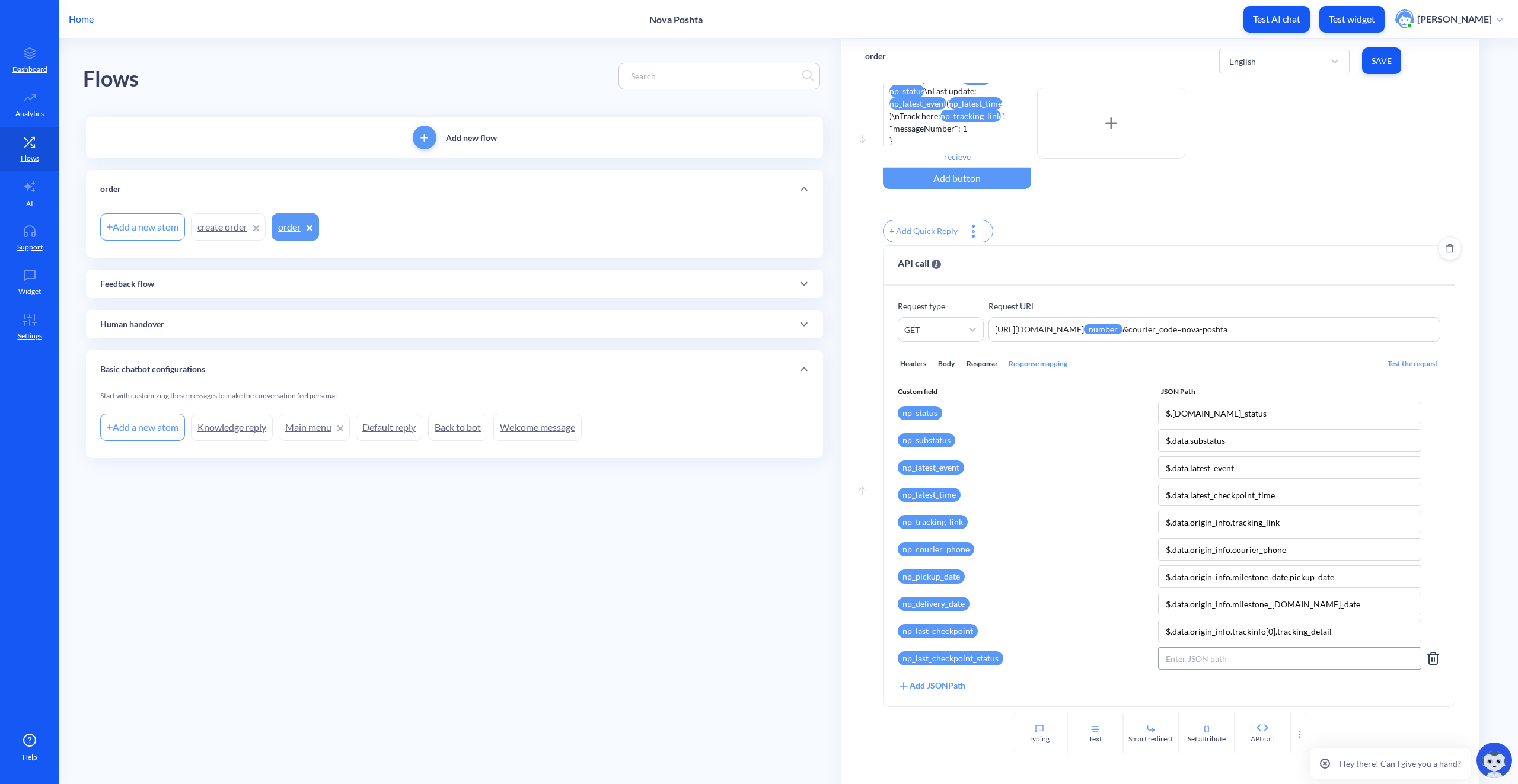
click at [1191, 654] on input at bounding box center [1290, 659] width 264 height 23
paste input "$.data.origin_info.trackinfo[0].checkpoint_delivery_status"
type input "$.data.origin_info.trackinfo[0].checkpoint_delivery_status"
click at [917, 682] on div "Add JSONPath" at bounding box center [931, 686] width 68 height 13
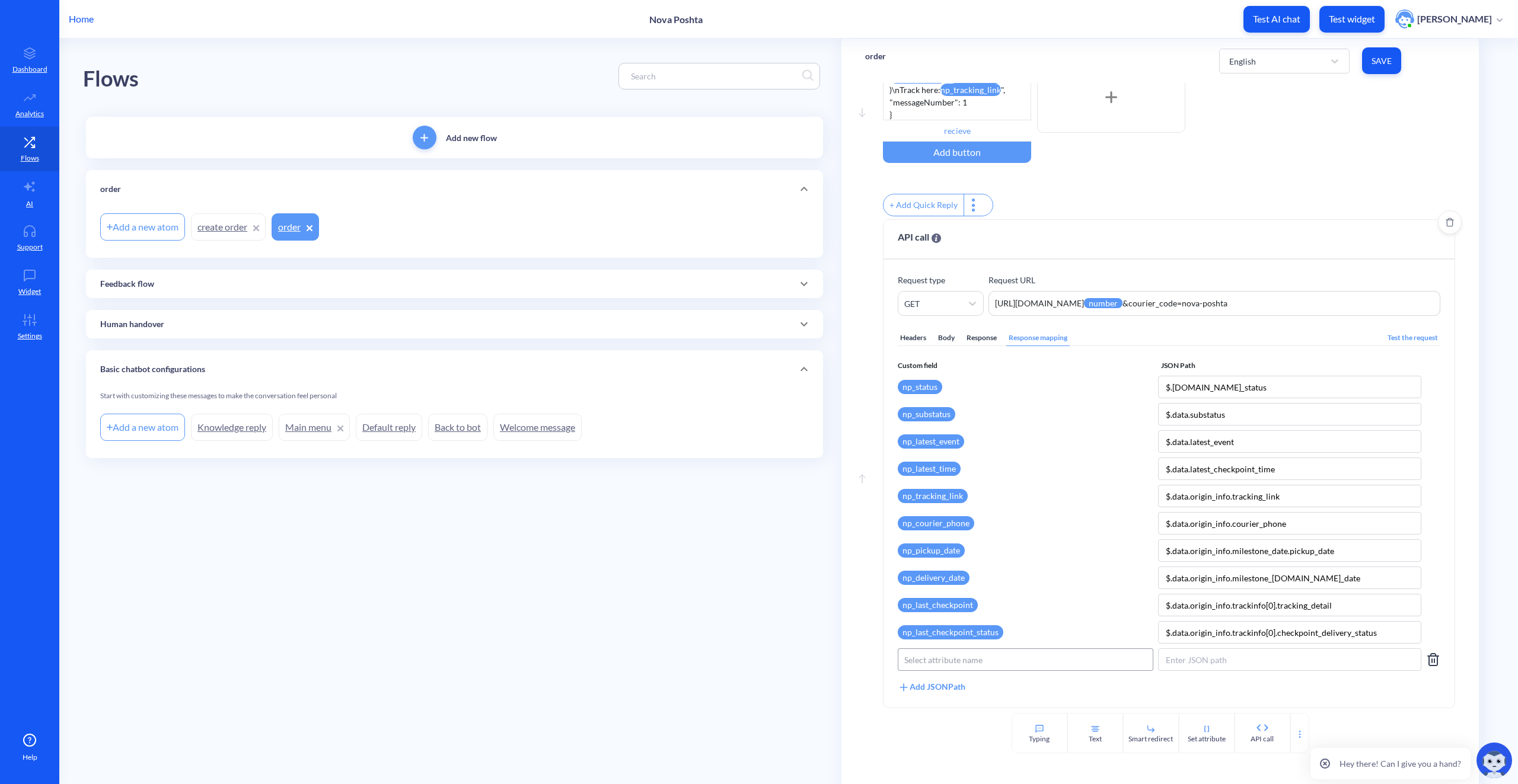
scroll to position [91, 0]
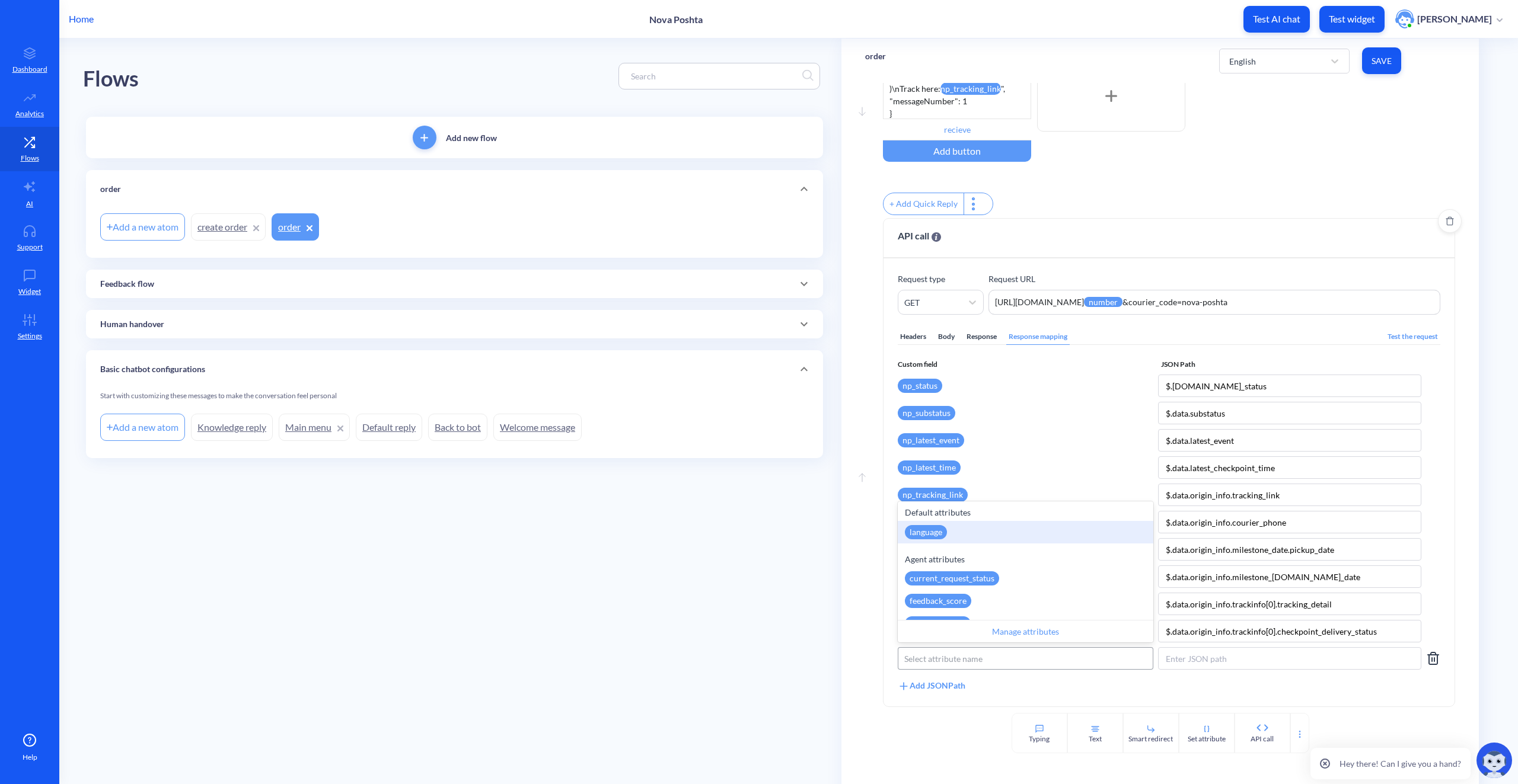
click at [958, 660] on div "Select attribute name" at bounding box center [943, 660] width 79 height 13
paste input "np_last_checkpoint_time"
type input "np_last_checkpoint_time"
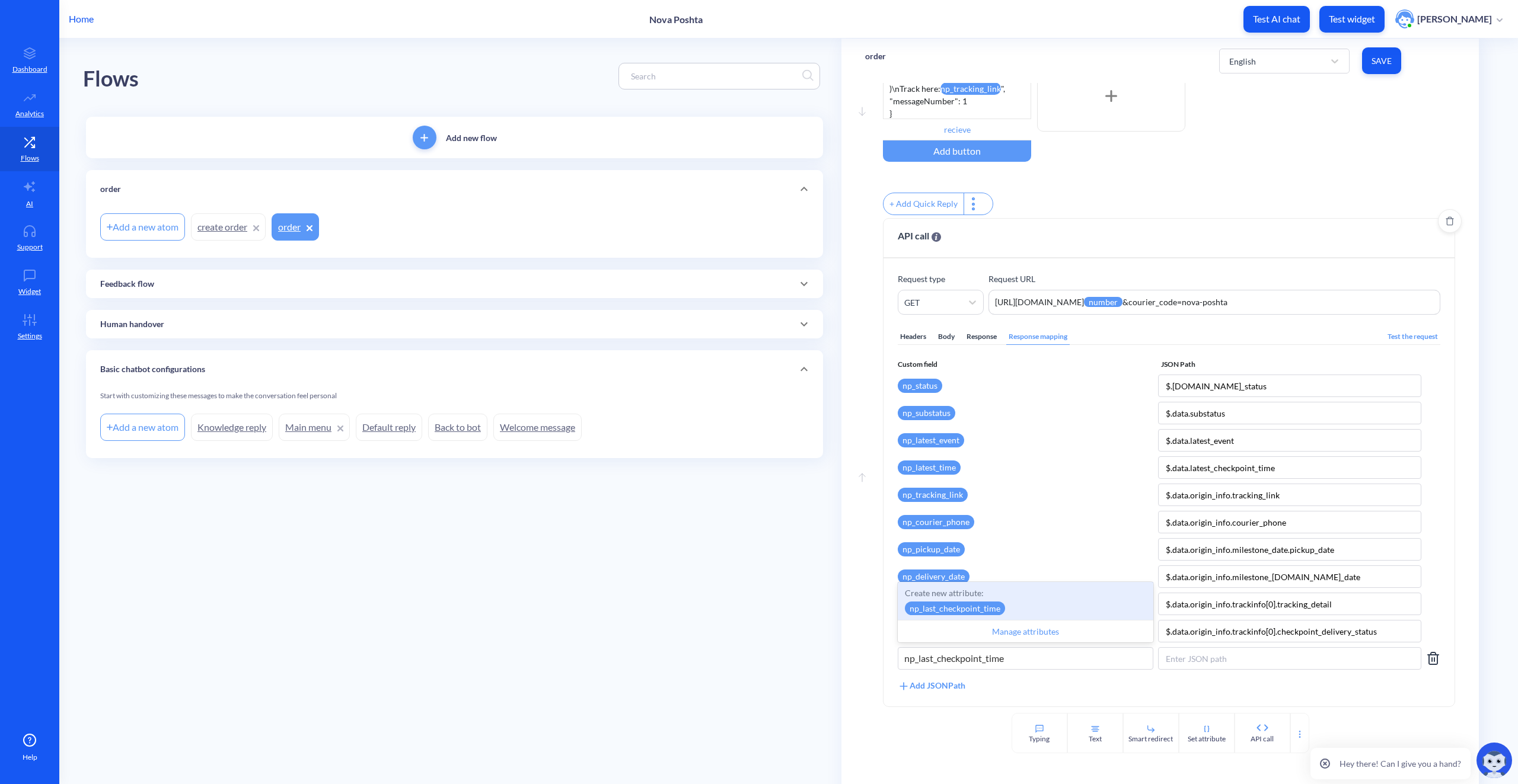
click at [1013, 603] on div "Create new attribute: np_last_checkpoint_time" at bounding box center [1025, 600] width 255 height 38
click at [1190, 670] on input at bounding box center [1290, 659] width 264 height 23
paste input "$.data.origin_info.trackinfo[0].checkpoint_date"
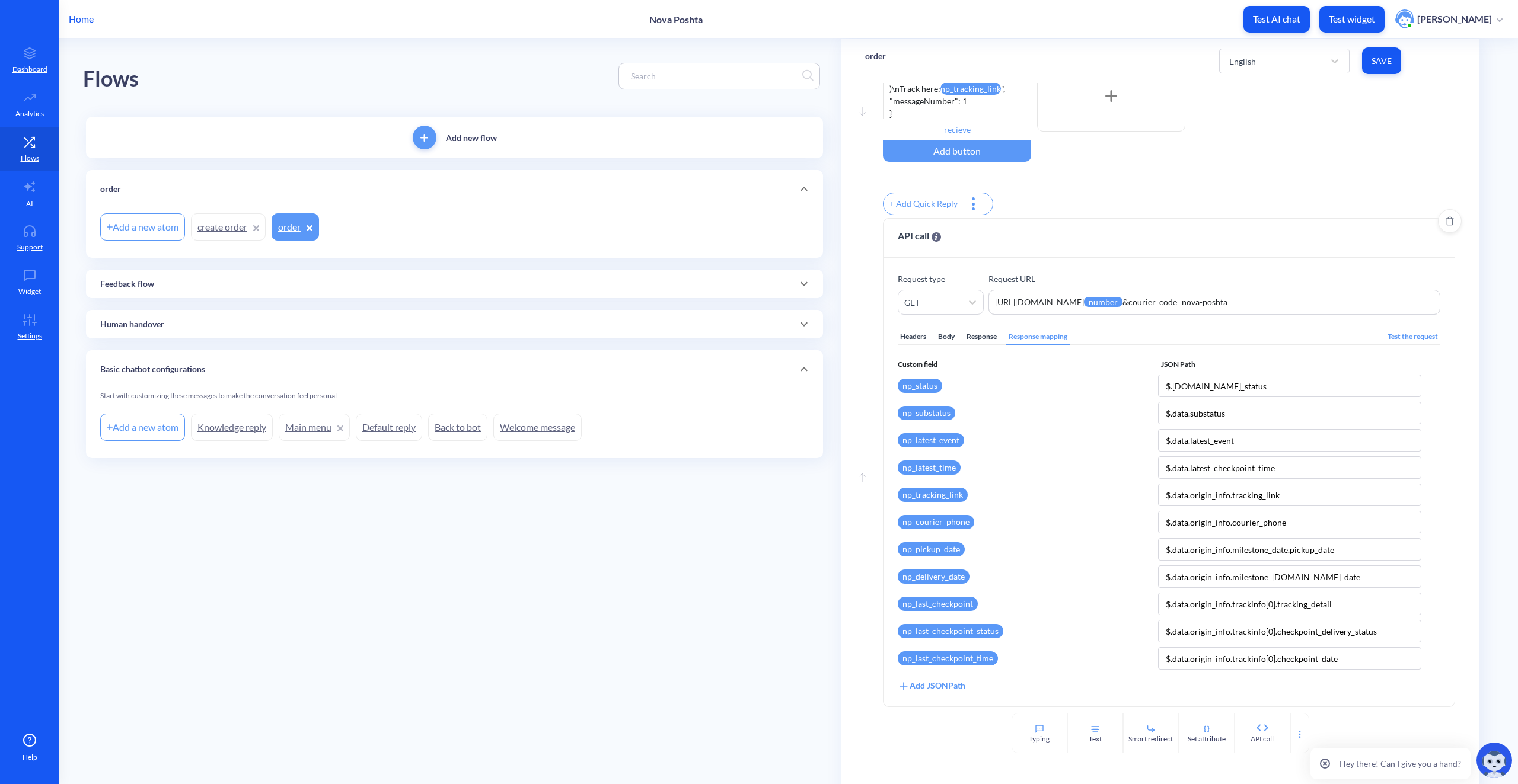
type input "$.data.origin_info.trackinfo[0].checkpoint_date"
click at [954, 688] on div "Add JSONPath" at bounding box center [931, 686] width 68 height 13
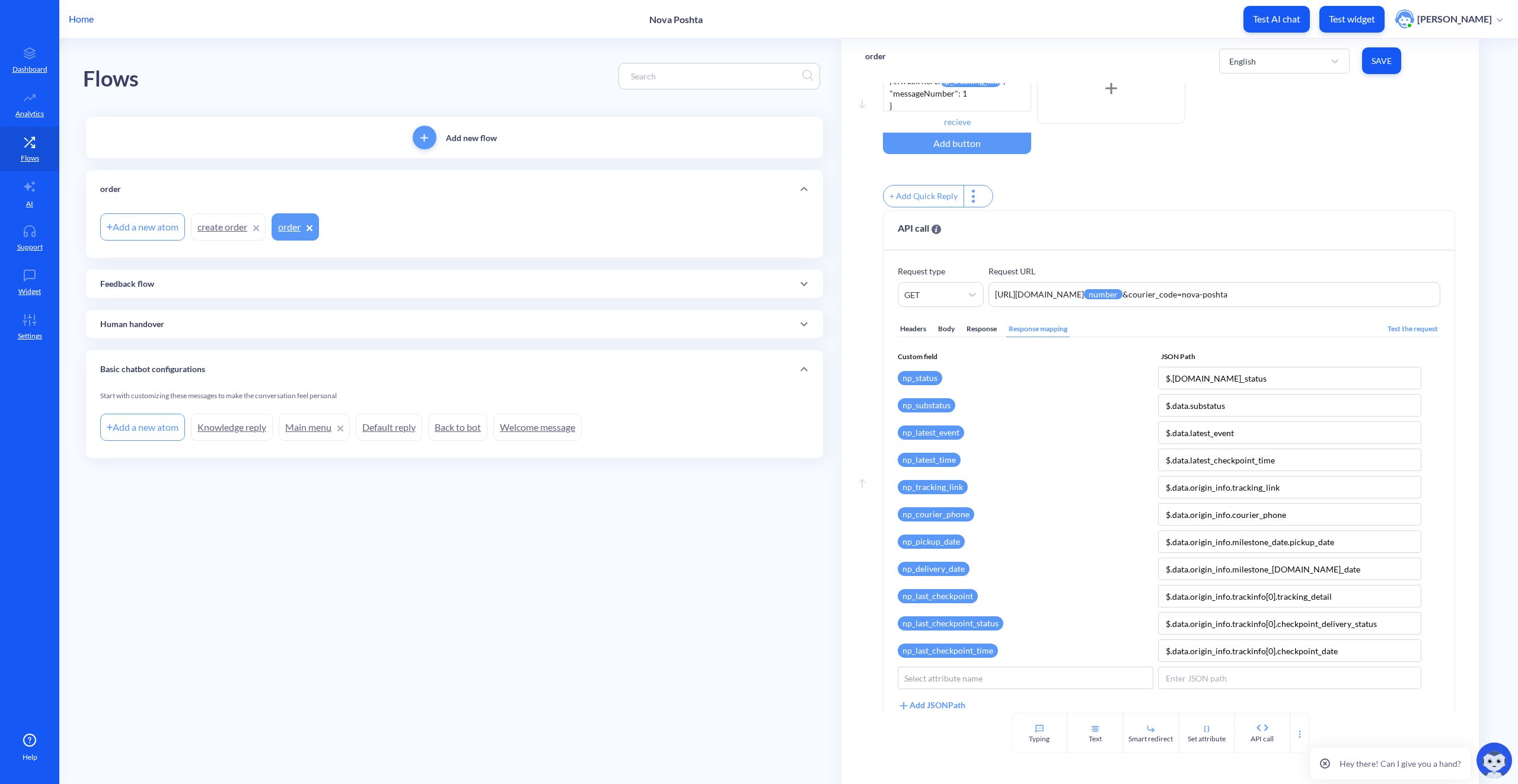
click at [724, 656] on main "Flows Add new flow order Add a new atom create order order Feedback flow Add a …" at bounding box center [789, 411] width 1459 height 746
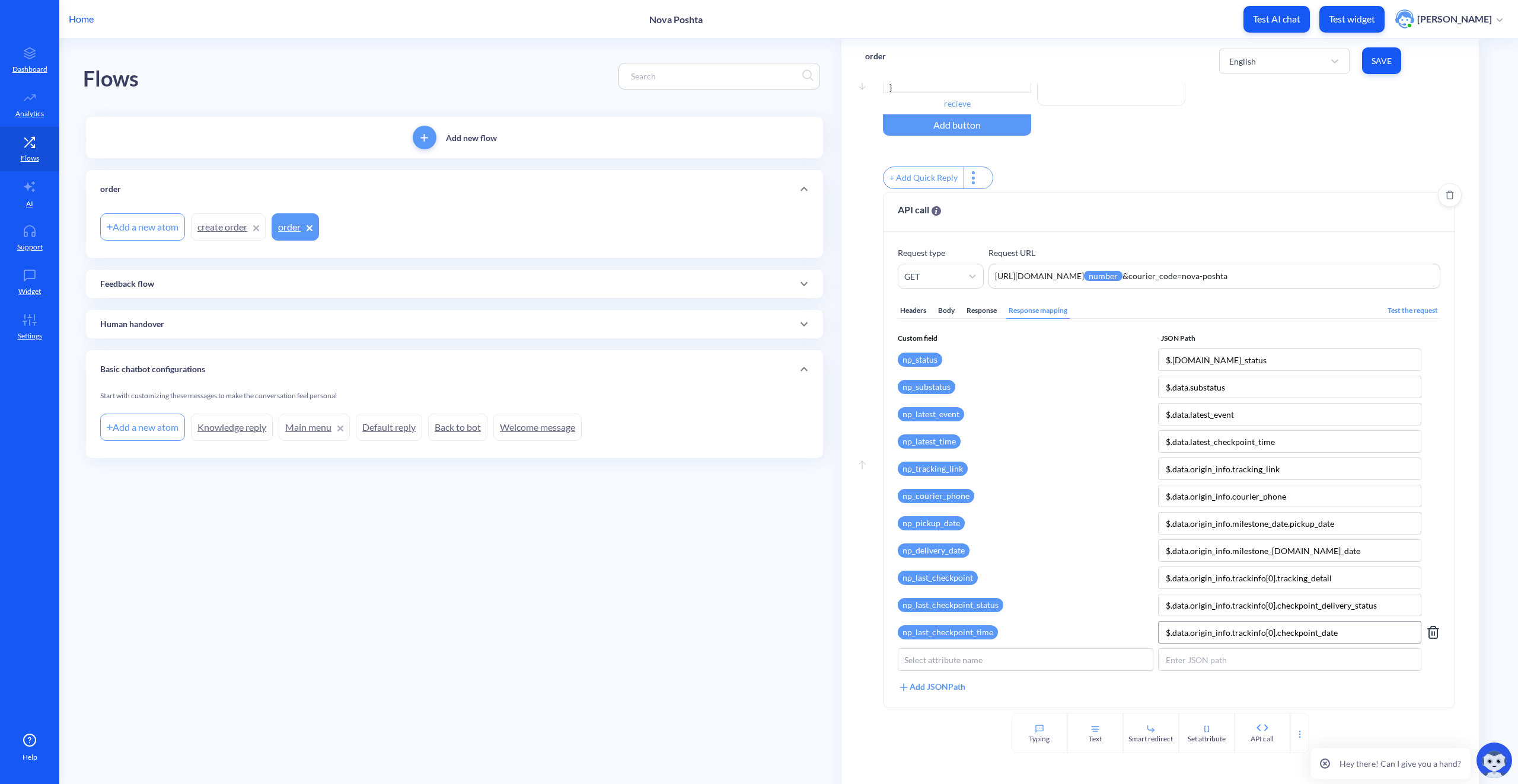
scroll to position [117, 0]
click at [1430, 653] on icon at bounding box center [1433, 659] width 8 height 12
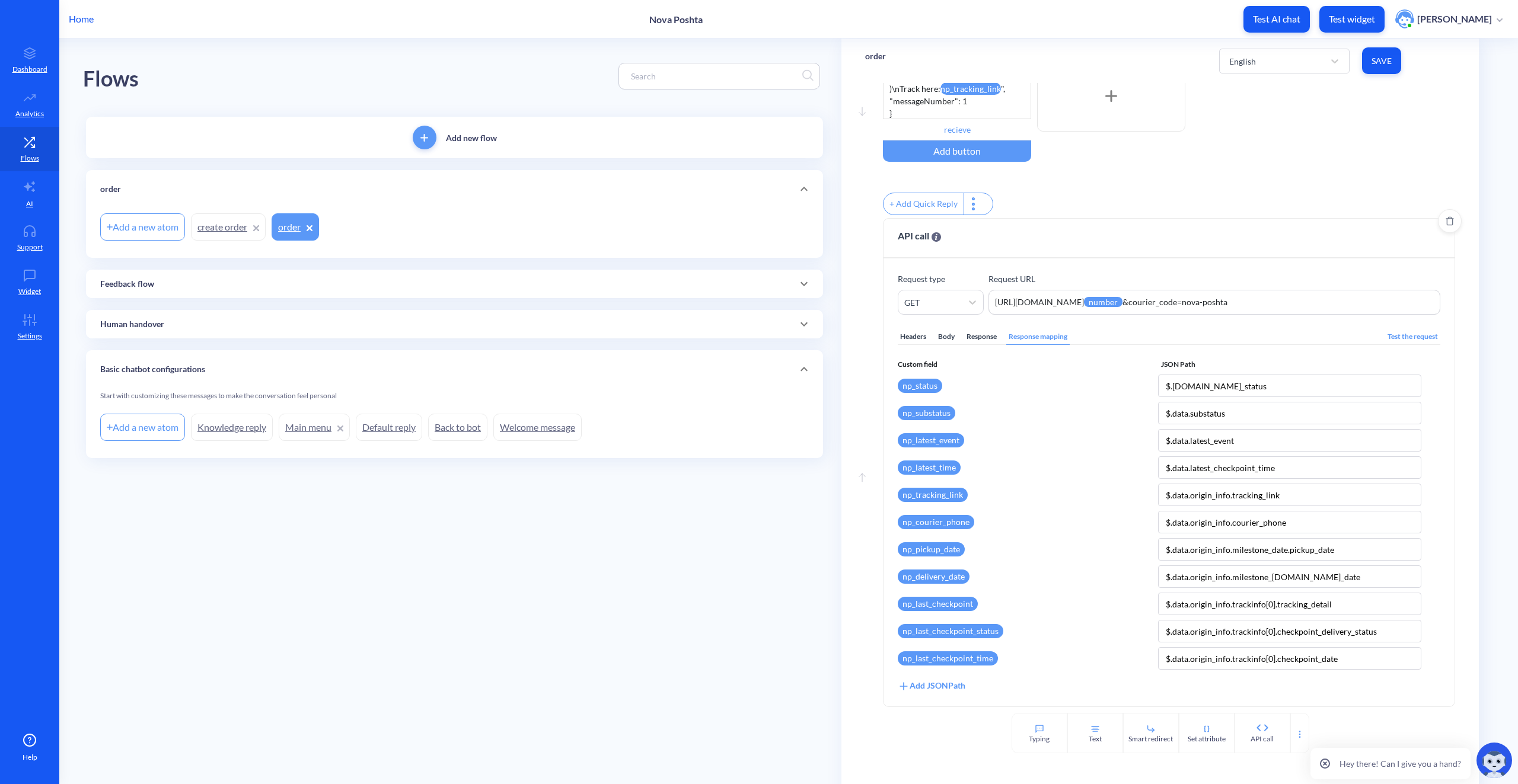
click at [1386, 67] on button "Save" at bounding box center [1382, 60] width 39 height 27
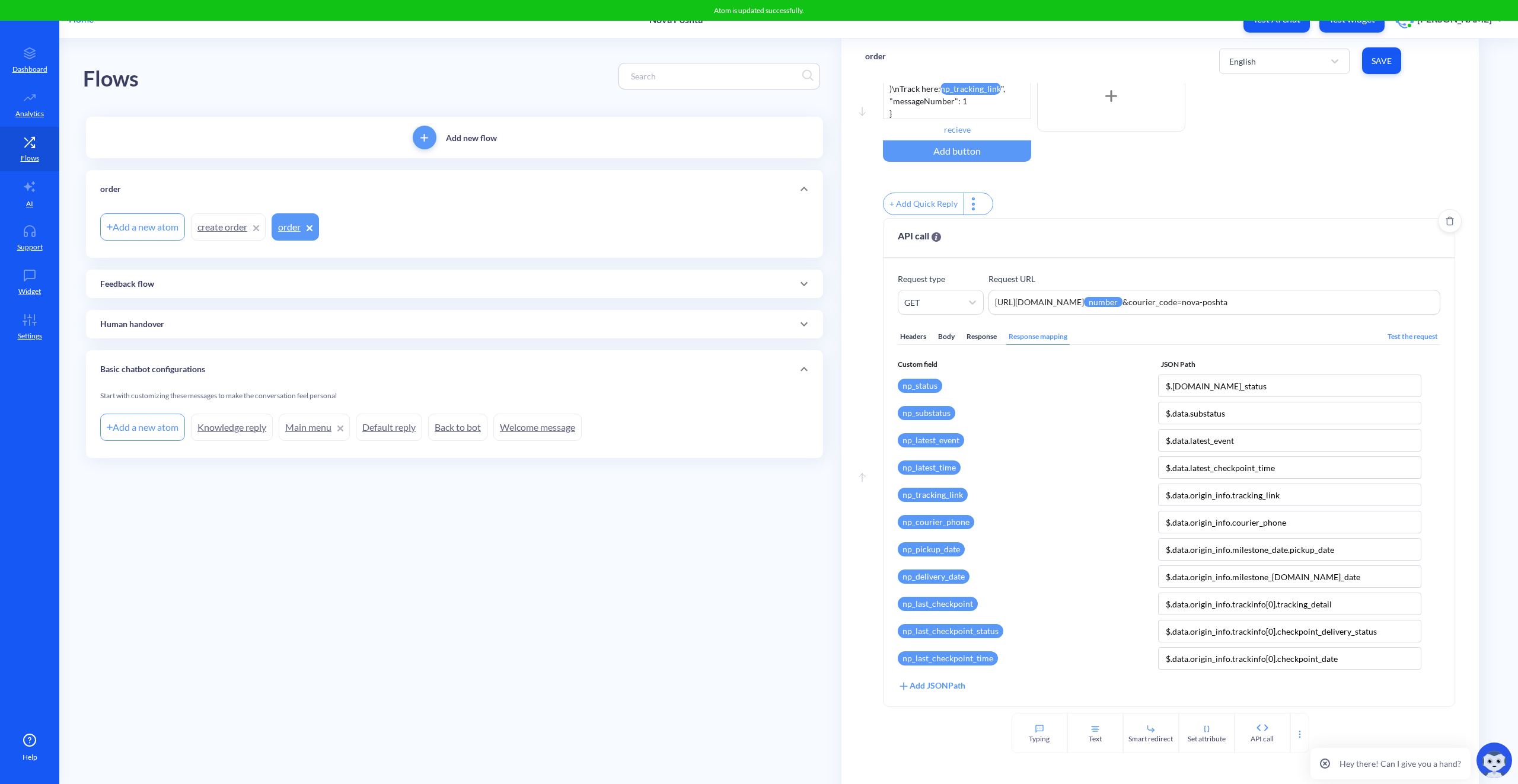
click at [1330, 154] on div "Enable reactions order { "messages": [ { "type": "DEFAULT", "text": "📦 Tracking…" at bounding box center [1168, 96] width 572 height 144
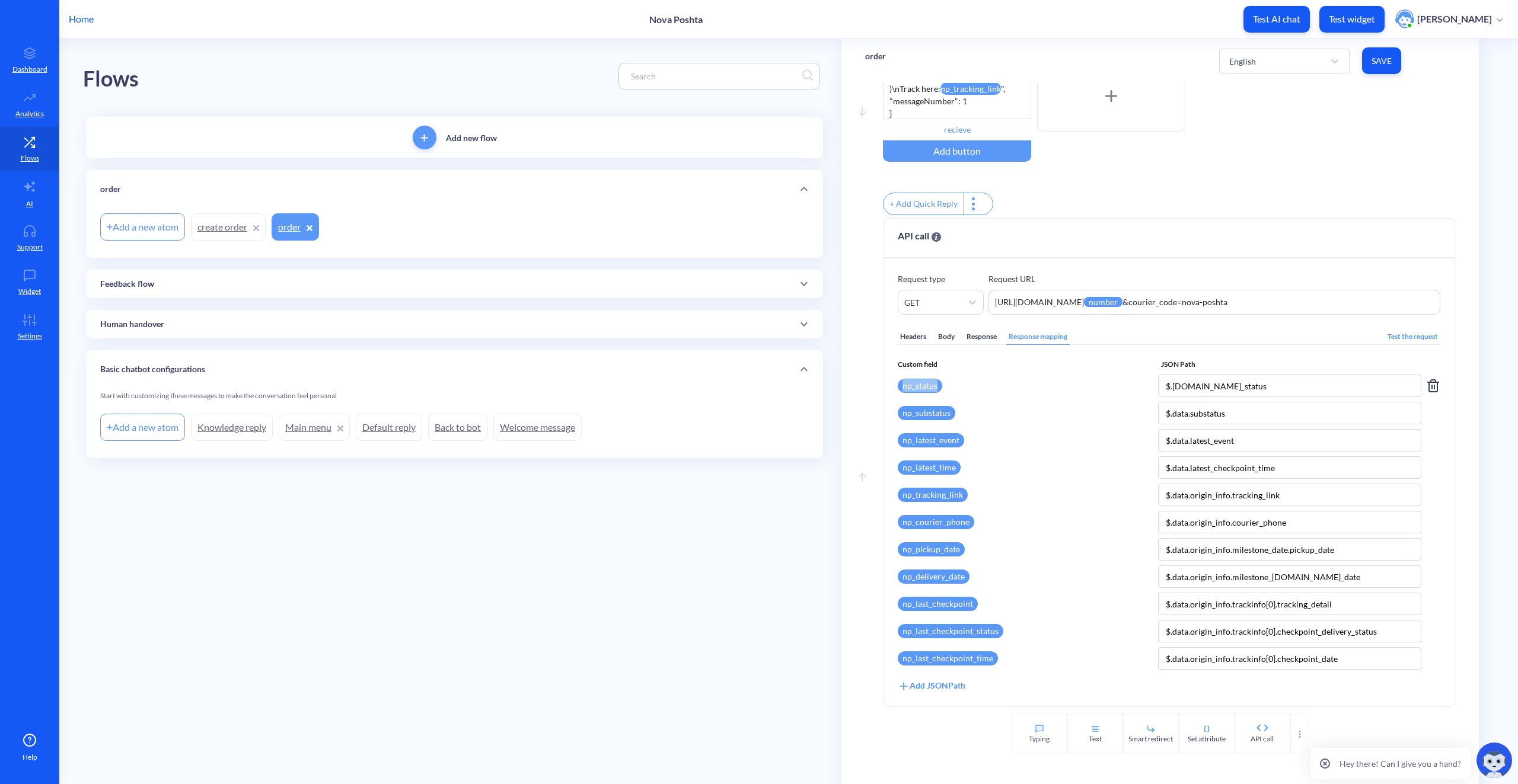
drag, startPoint x: 900, startPoint y: 386, endPoint x: 945, endPoint y: 386, distance: 45.0
click at [945, 386] on div "np_status" at bounding box center [1025, 386] width 255 height 23
copy div "np_status"
click at [759, 525] on main "Flows Add new flow order Add a new atom create order order Feedback flow Add a …" at bounding box center [789, 411] width 1459 height 746
click at [1427, 383] on icon at bounding box center [1434, 386] width 15 height 15
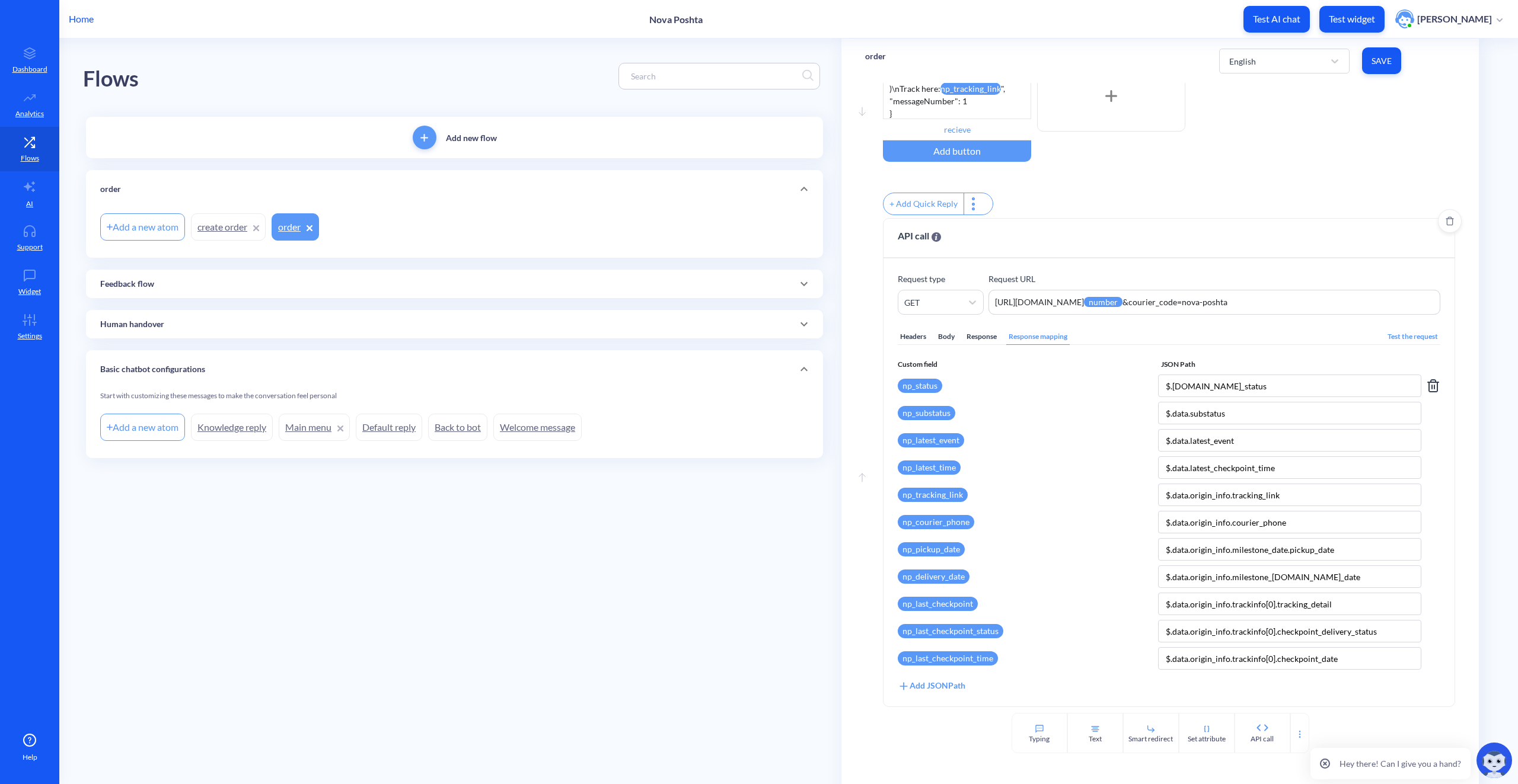
type input "$.data.substatus"
type input "$.data.latest_event"
type input "$.data.latest_checkpoint_time"
type input "$.data.origin_info.tracking_link"
type input "$.data.origin_info.courier_phone"
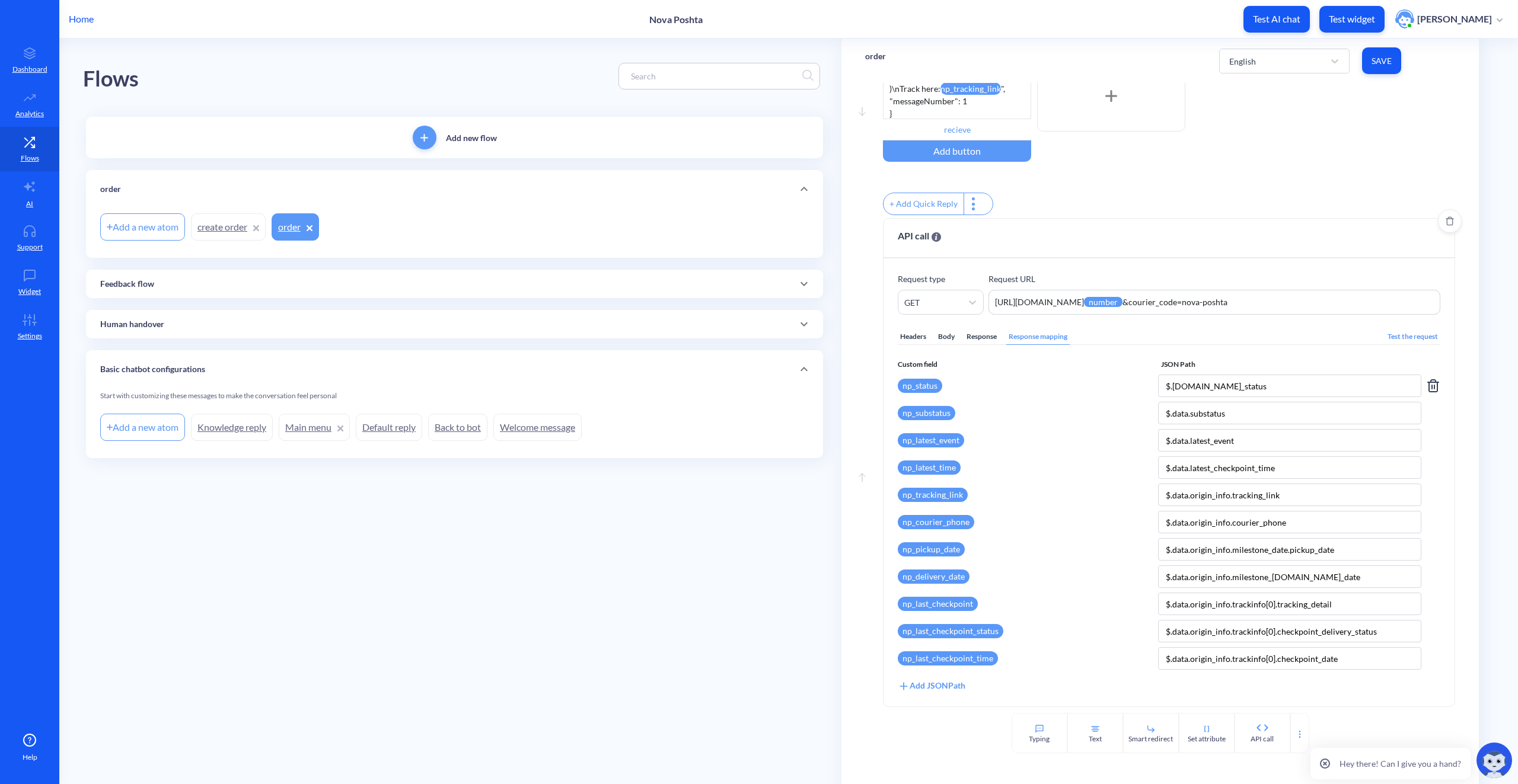
type input "$.data.origin_info.milestone_date.pickup_date"
type input "$.data.origin_info.milestone_date.delivery_date"
type input "$.data.origin_info.trackinfo[0].tracking_detail"
type input "$.data.origin_info.trackinfo[0].checkpoint_delivery_status"
type input "$.data.origin_info.trackinfo[0].checkpoint_date"
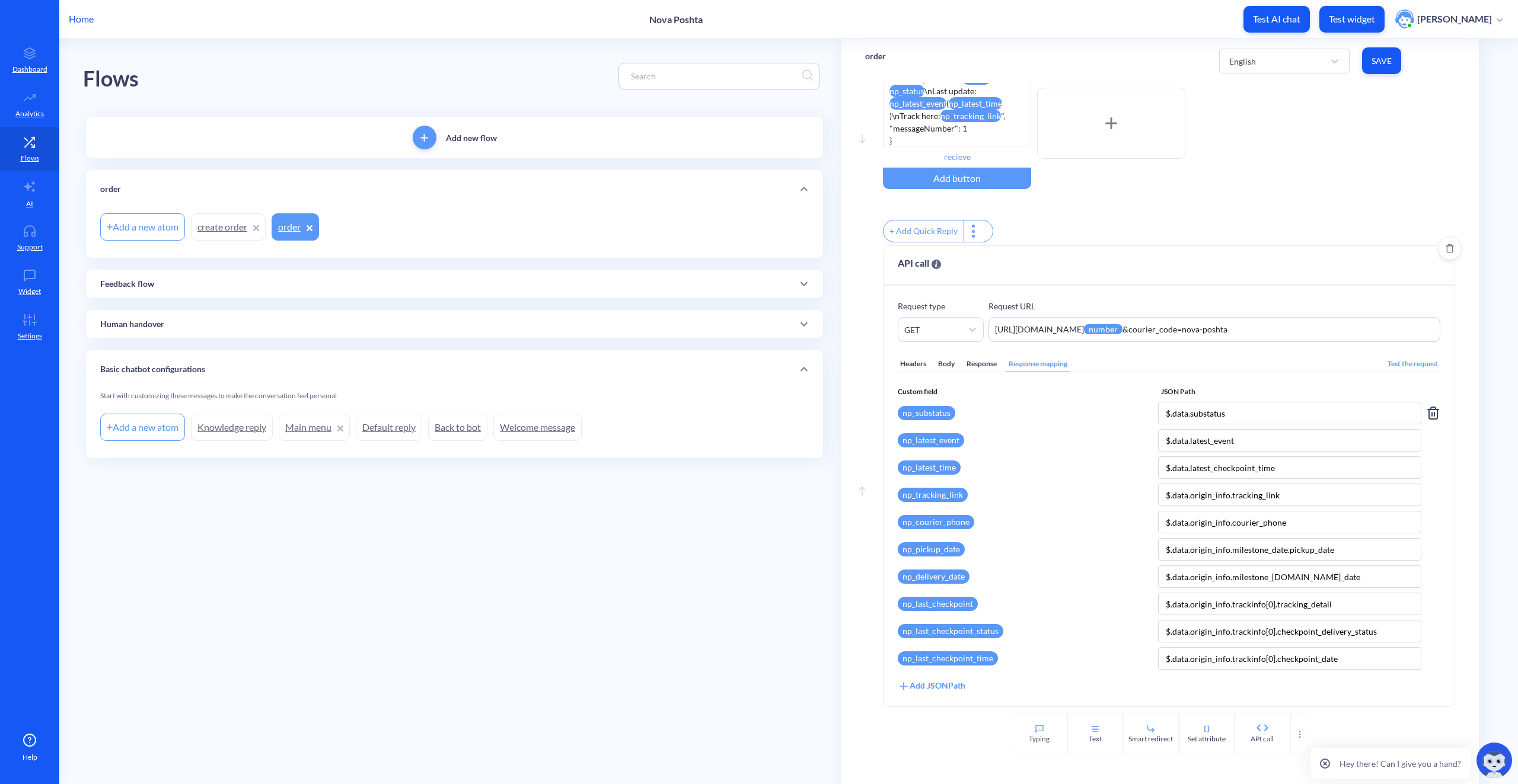
click at [1427, 383] on div "Headers Body Response Response mapping Test the request Custom field JSON Path …" at bounding box center [1168, 517] width 543 height 350
click at [1435, 414] on icon at bounding box center [1435, 414] width 0 height 4
type input "$.data.latest_event"
type input "$.data.latest_checkpoint_time"
type input "$.data.origin_info.tracking_link"
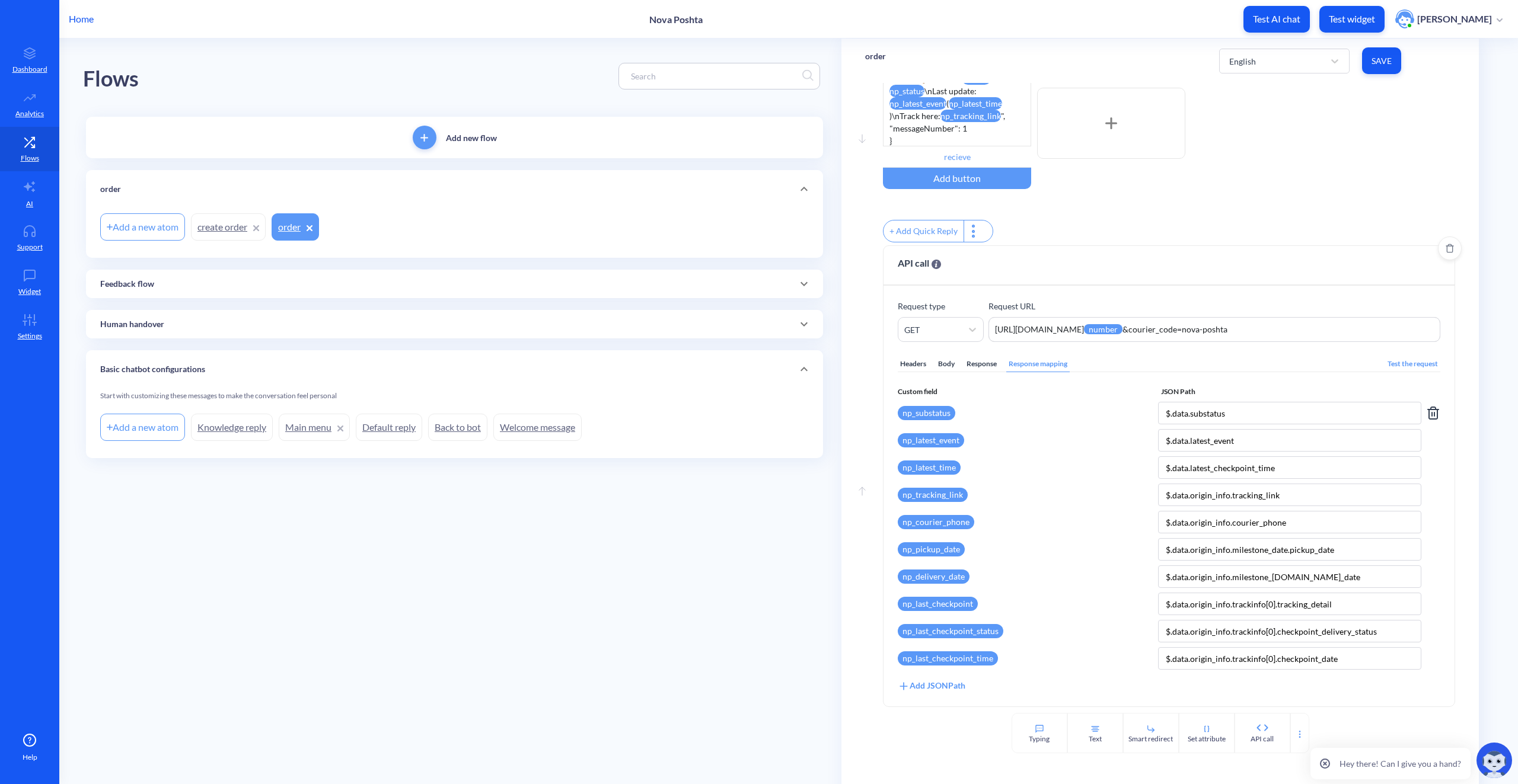
type input "$.data.origin_info.courier_phone"
type input "$.data.origin_info.milestone_date.pickup_date"
type input "$.data.origin_info.milestone_date.delivery_date"
type input "$.data.origin_info.trackinfo[0].tracking_detail"
type input "$.data.origin_info.trackinfo[0].checkpoint_delivery_status"
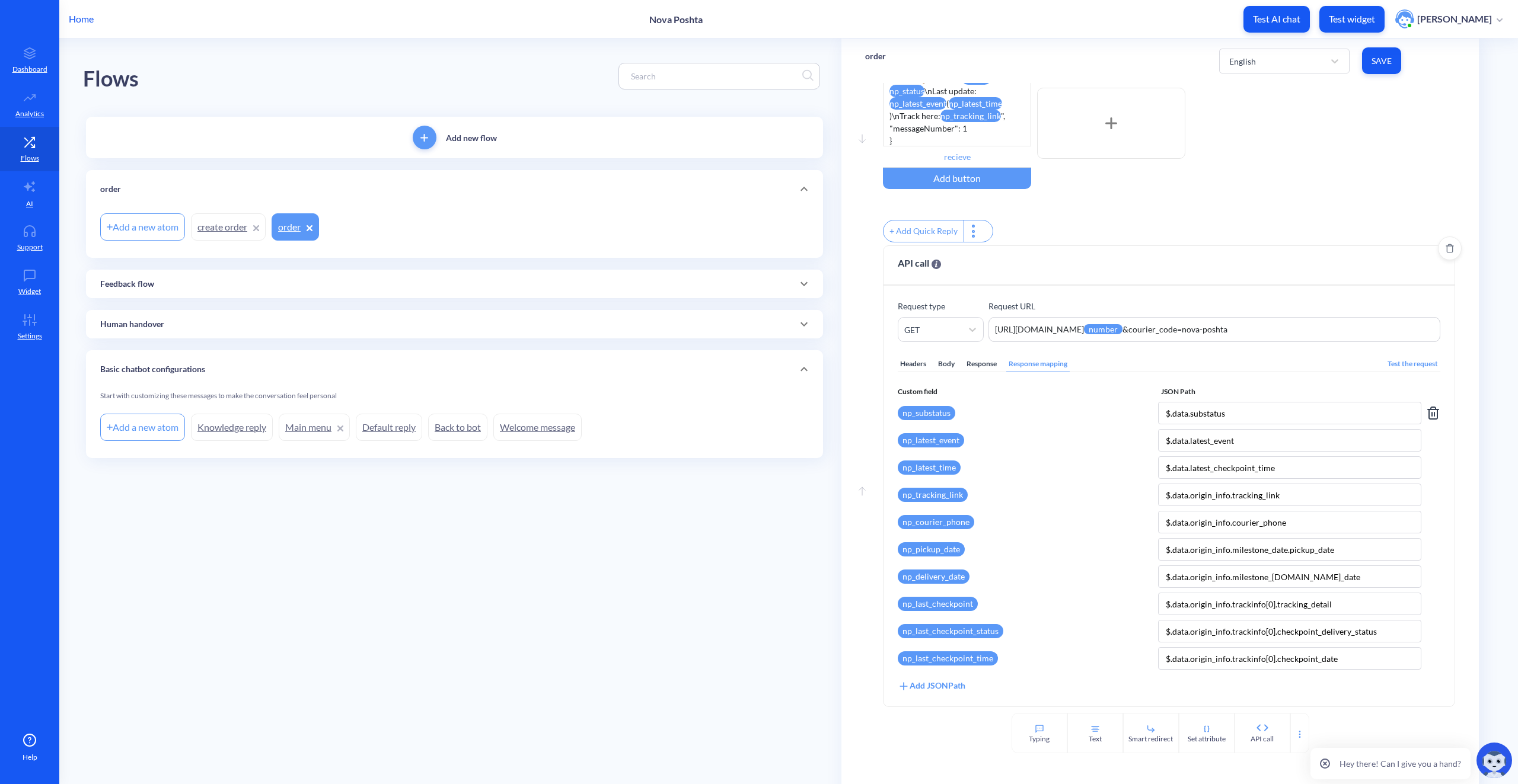
type input "$.data.origin_info.trackinfo[0].checkpoint_date"
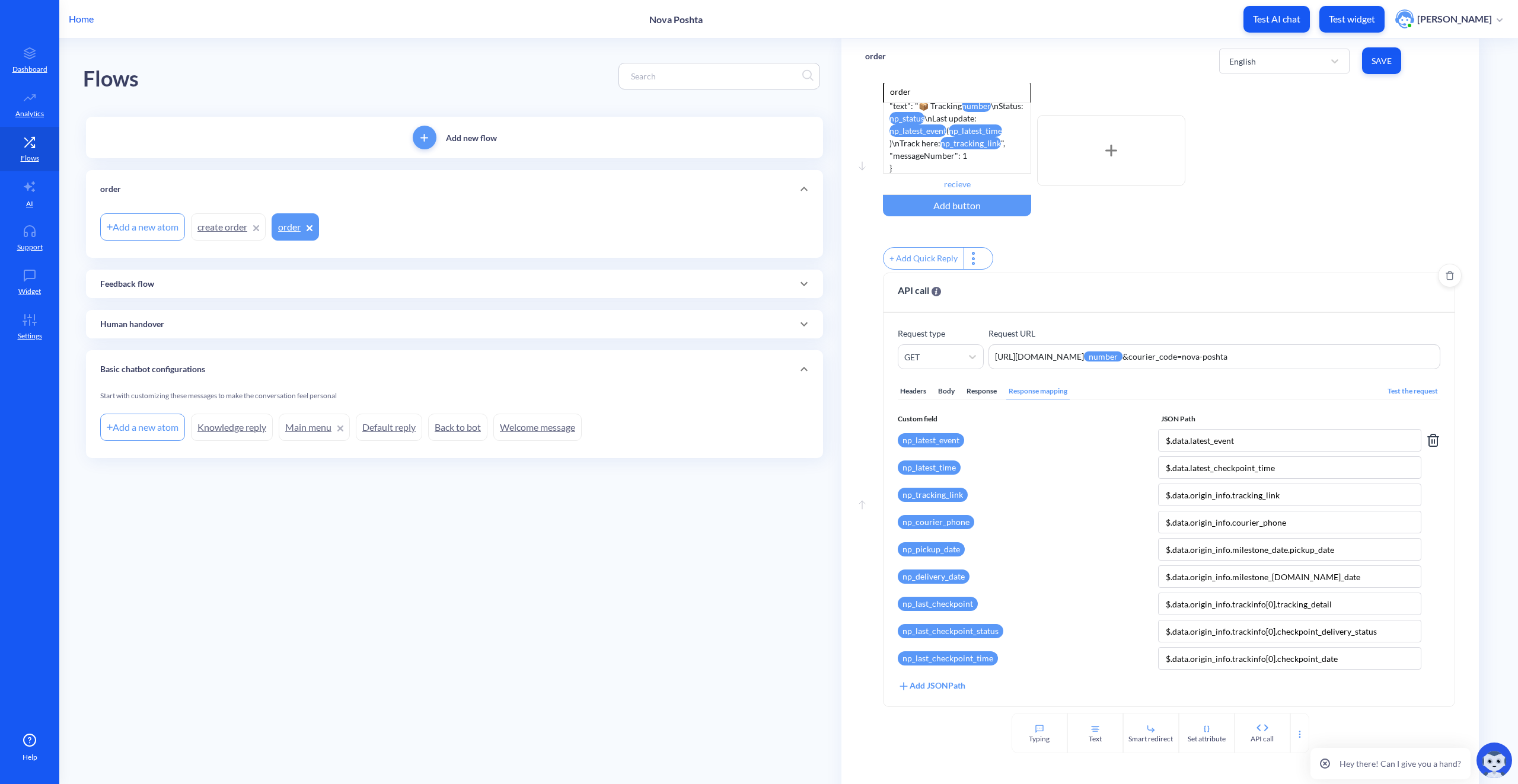
click at [1422, 441] on div "np_latest_event $.data.latest_event" at bounding box center [1168, 440] width 543 height 23
click at [1431, 445] on icon at bounding box center [1434, 441] width 15 height 15
type input "$.data.latest_checkpoint_time"
type input "$.data.origin_info.tracking_link"
type input "$.data.origin_info.courier_phone"
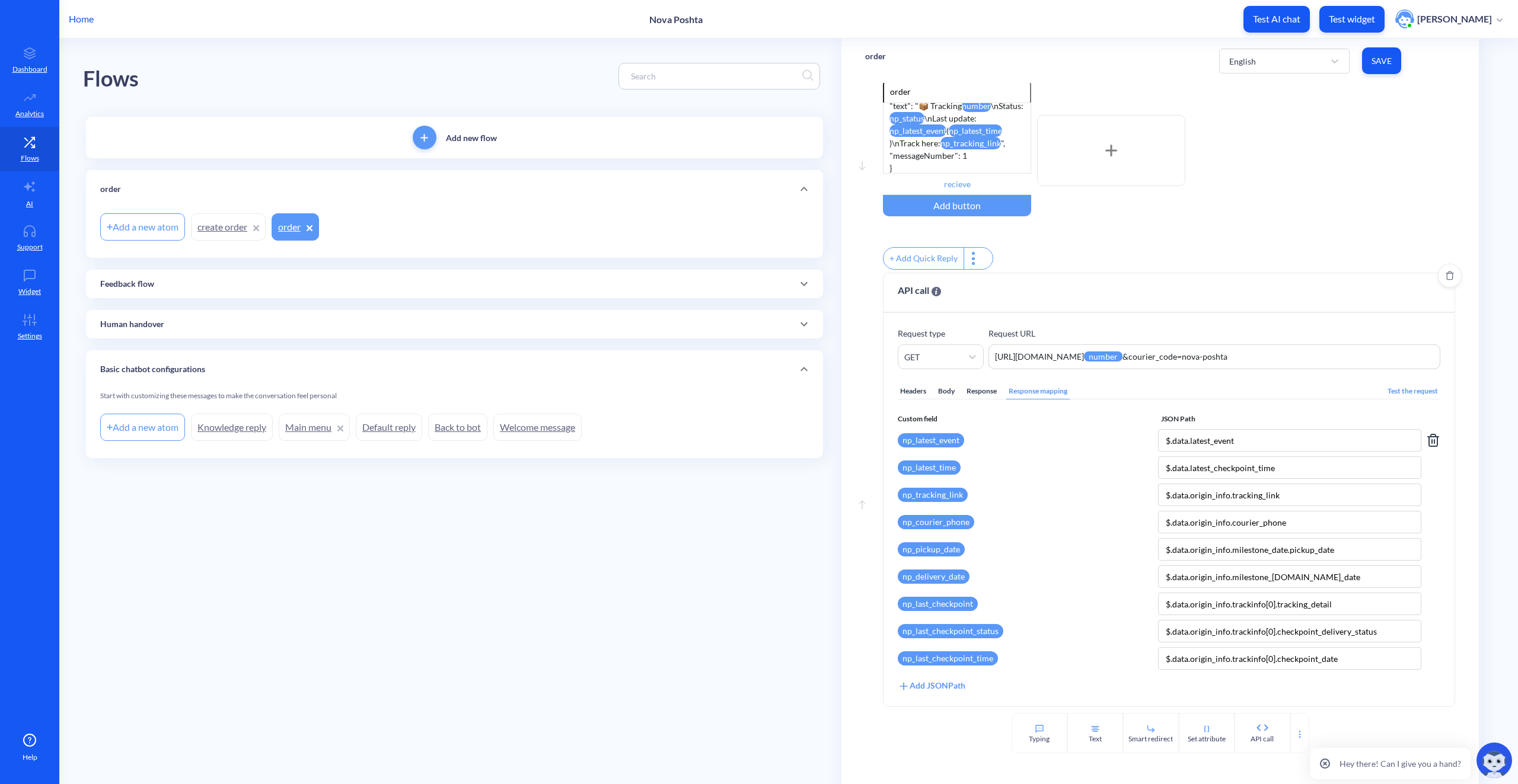
type input "$.data.origin_info.milestone_date.pickup_date"
type input "$.data.origin_info.milestone_date.delivery_date"
type input "$.data.origin_info.trackinfo[0].tracking_detail"
type input "$.data.origin_info.trackinfo[0].checkpoint_delivery_status"
type input "$.data.origin_info.trackinfo[0].checkpoint_date"
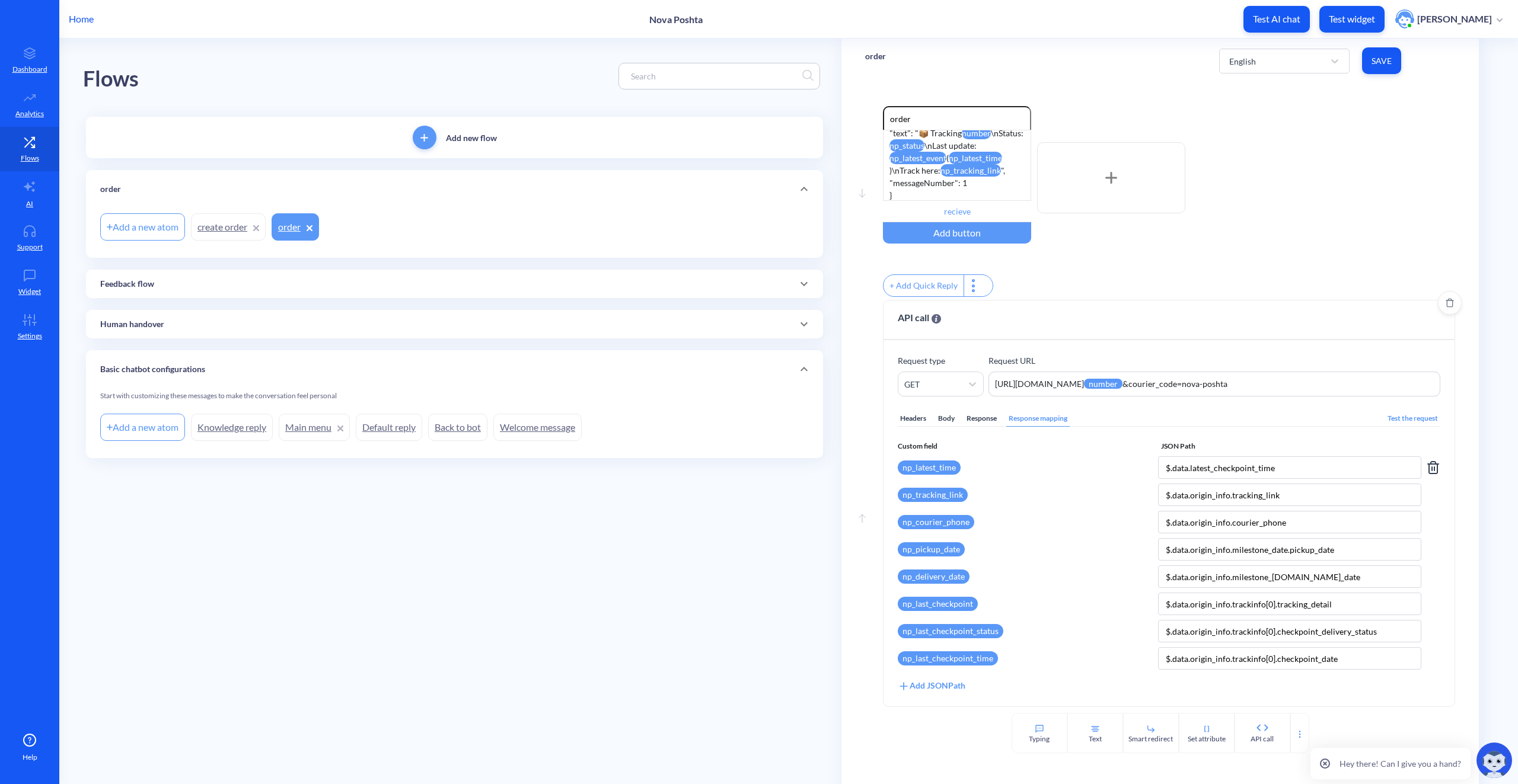
scroll to position [8, 0]
click at [1431, 472] on icon at bounding box center [1434, 468] width 15 height 15
type input "$.data.origin_info.tracking_link"
type input "$.data.origin_info.courier_phone"
type input "$.data.origin_info.milestone_date.pickup_date"
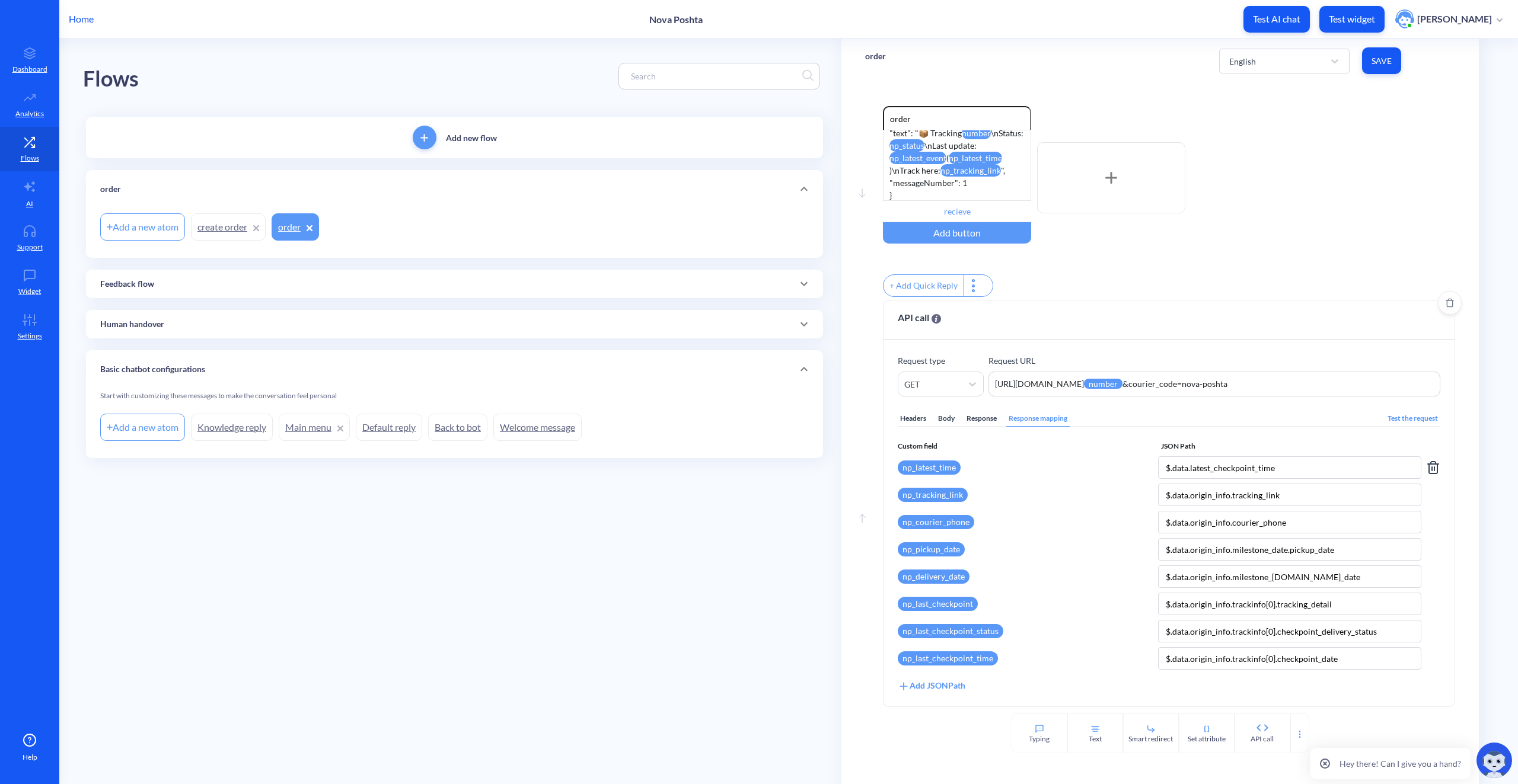
type input "$.data.origin_info.milestone_date.delivery_date"
type input "$.data.origin_info.trackinfo[0].tracking_detail"
type input "$.data.origin_info.trackinfo[0].checkpoint_delivery_status"
type input "$.data.origin_info.trackinfo[0].checkpoint_date"
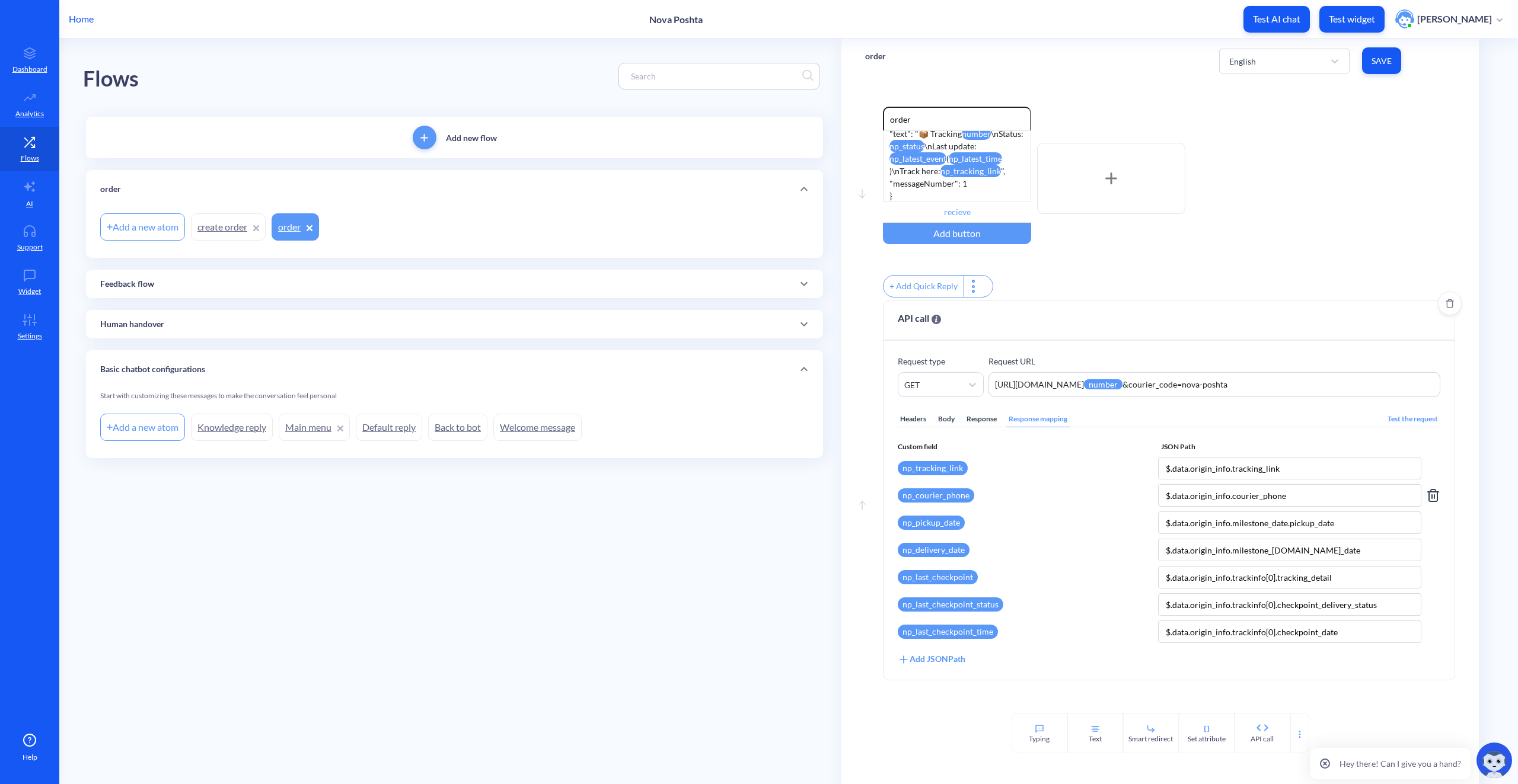
scroll to position [0, 0]
click at [1434, 479] on span at bounding box center [1434, 468] width 15 height 23
type input "$.data.origin_info.courier_phone"
type input "$.data.origin_info.milestone_date.pickup_date"
type input "$.data.origin_info.milestone_date.delivery_date"
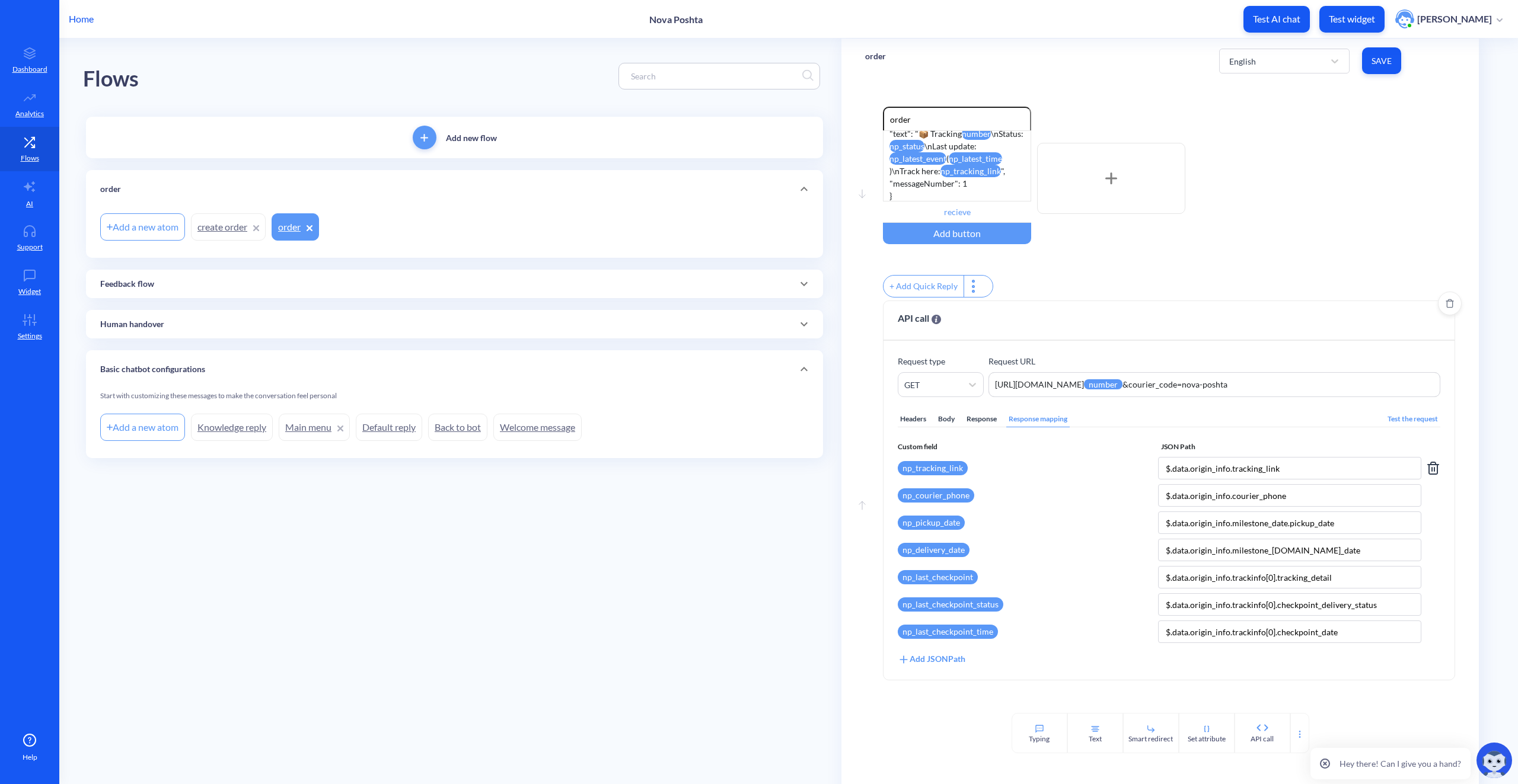
type input "$.data.origin_info.trackinfo[0].tracking_detail"
type input "$.data.origin_info.trackinfo[0].checkpoint_delivery_status"
type input "$.data.origin_info.trackinfo[0].checkpoint_date"
click at [1430, 476] on icon at bounding box center [1434, 468] width 15 height 15
type input "$.data.origin_info.milestone_date.pickup_date"
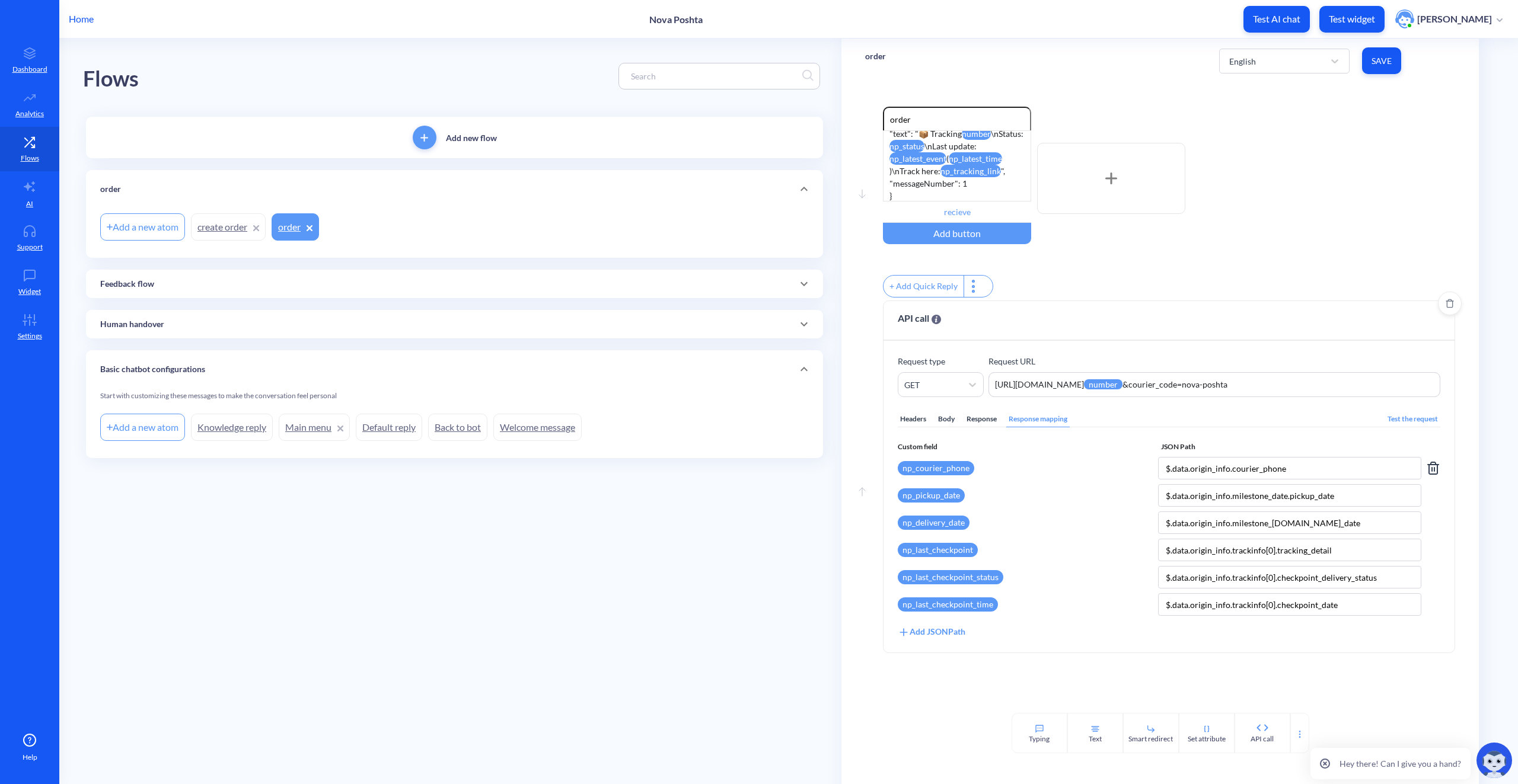
type input "$.data.origin_info.milestone_date.delivery_date"
type input "$.data.origin_info.trackinfo[0].tracking_detail"
type input "$.data.origin_info.trackinfo[0].checkpoint_delivery_status"
type input "$.data.origin_info.trackinfo[0].checkpoint_date"
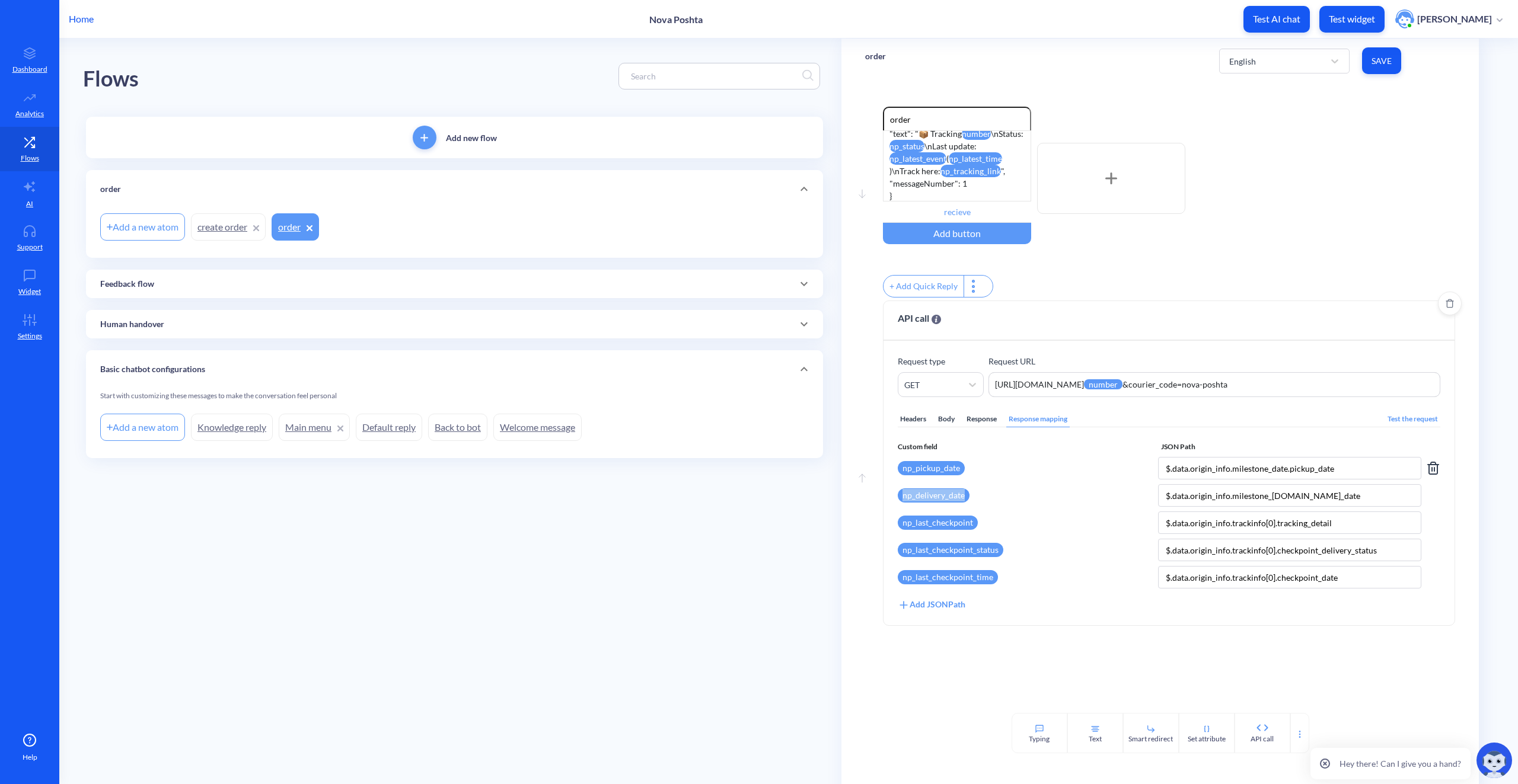
click at [1430, 476] on icon at bounding box center [1434, 468] width 15 height 15
type input "$.data.origin_info.milestone_date.delivery_date"
type input "$.data.origin_info.trackinfo[0].tracking_detail"
type input "$.data.origin_info.trackinfo[0].checkpoint_delivery_status"
type input "$.data.origin_info.trackinfo[0].checkpoint_date"
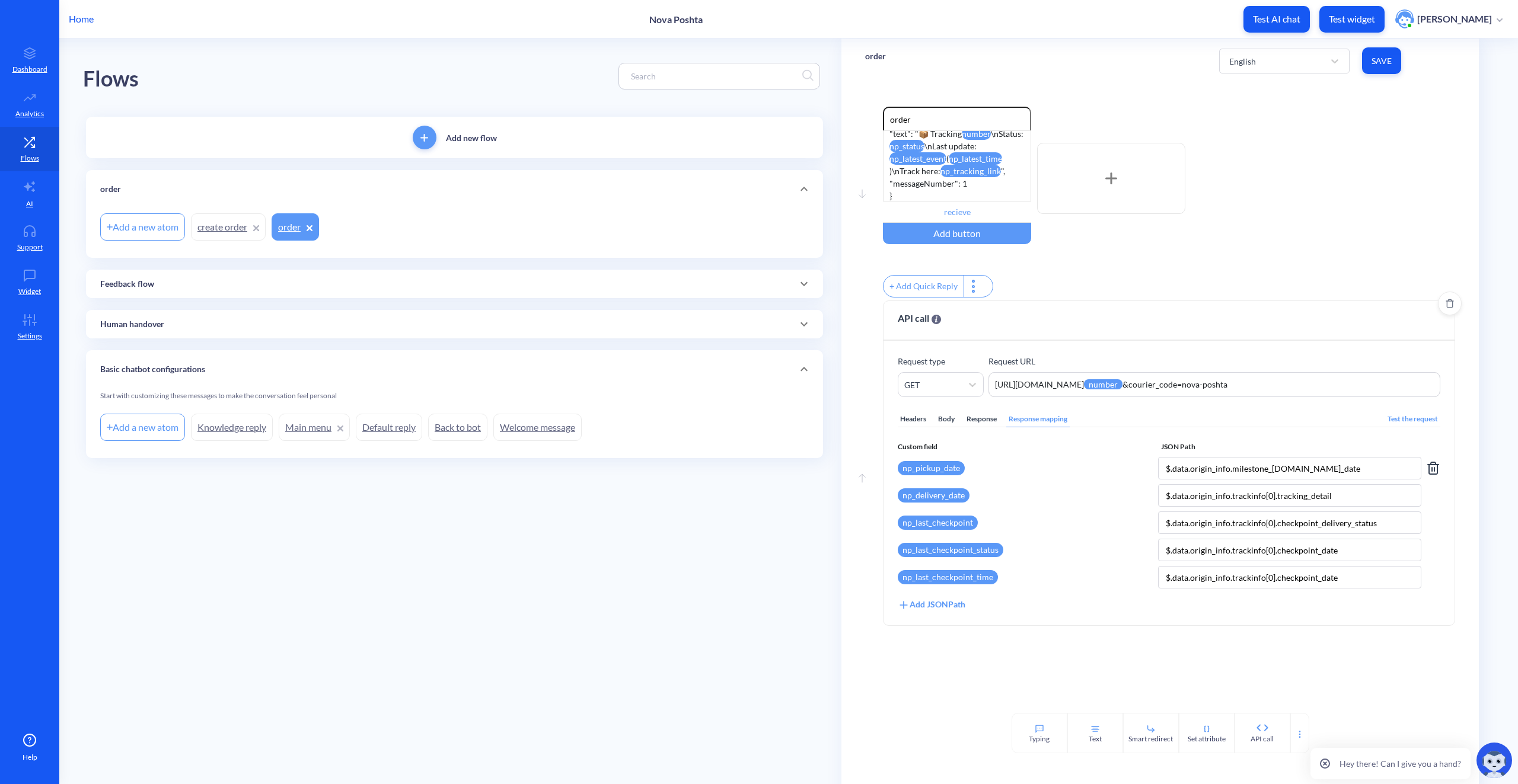
click at [1430, 476] on icon at bounding box center [1434, 468] width 15 height 15
type input "$.data.origin_info.trackinfo[0].tracking_detail"
type input "$.data.origin_info.trackinfo[0].checkpoint_delivery_status"
type input "$.data.origin_info.trackinfo[0].checkpoint_date"
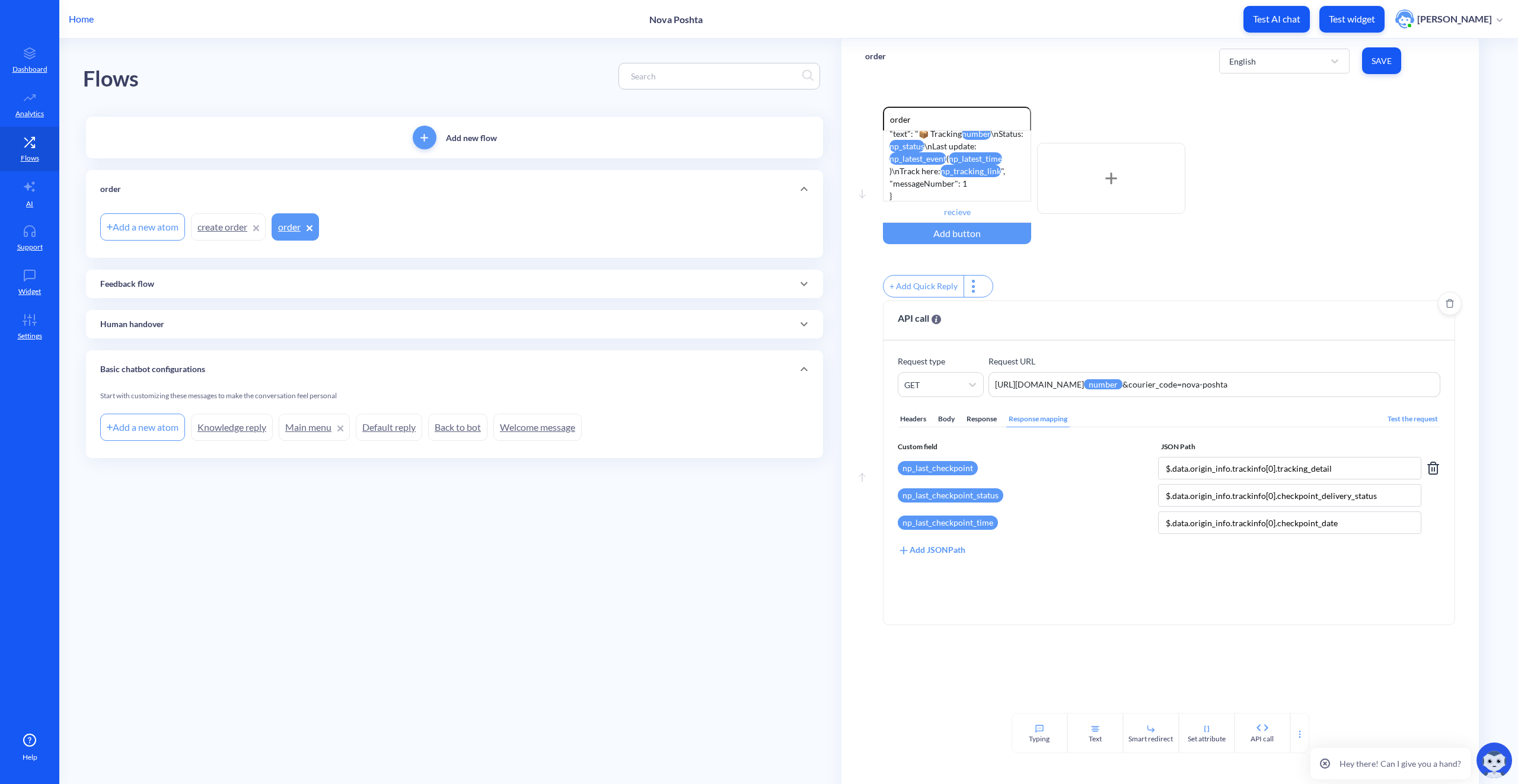
click at [1430, 476] on icon at bounding box center [1434, 468] width 15 height 15
type input "$.data.origin_info.trackinfo[0].checkpoint_delivery_status"
type input "$.data.origin_info.trackinfo[0].checkpoint_date"
click at [1430, 476] on icon at bounding box center [1434, 468] width 15 height 15
type input "$.data.origin_info.trackinfo[0].checkpoint_date"
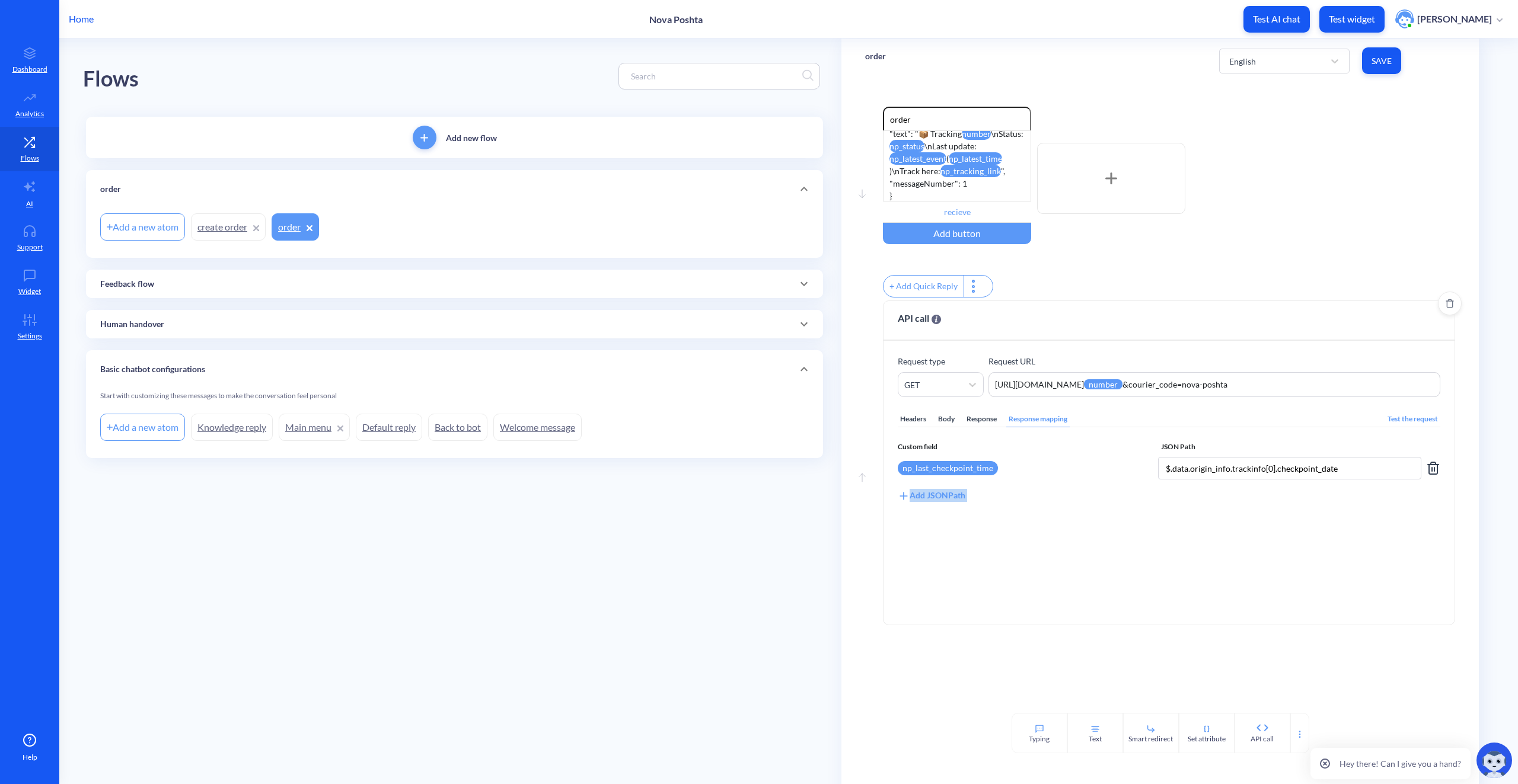
click at [1430, 476] on icon at bounding box center [1434, 468] width 15 height 15
click at [908, 459] on icon at bounding box center [903, 453] width 12 height 12
click at [936, 473] on div "Select attribute name" at bounding box center [943, 469] width 79 height 13
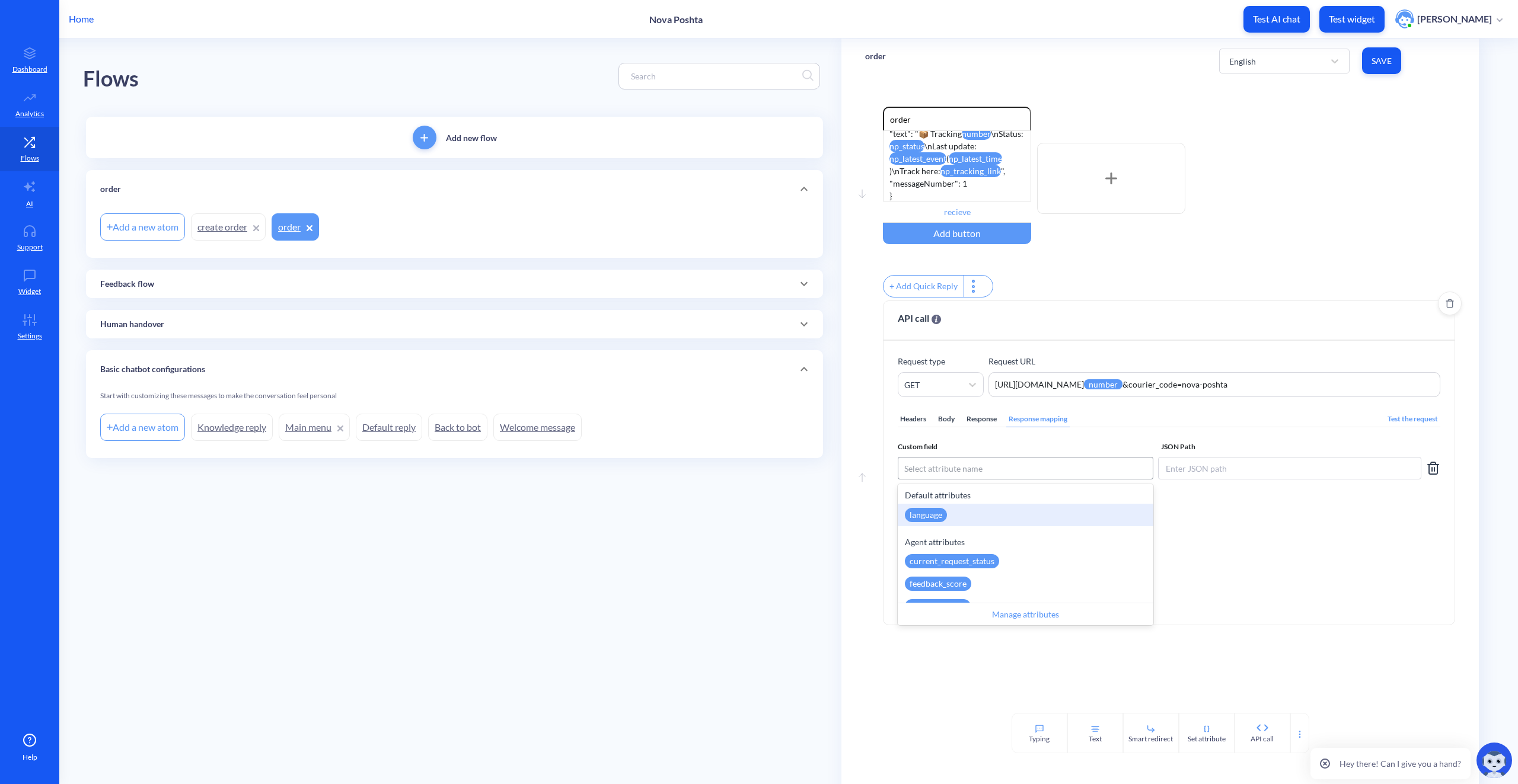
paste input "np_meta_code"
type input "np_meta_code"
click at [953, 501] on p "Create new attribute:" at bounding box center [1026, 496] width 242 height 13
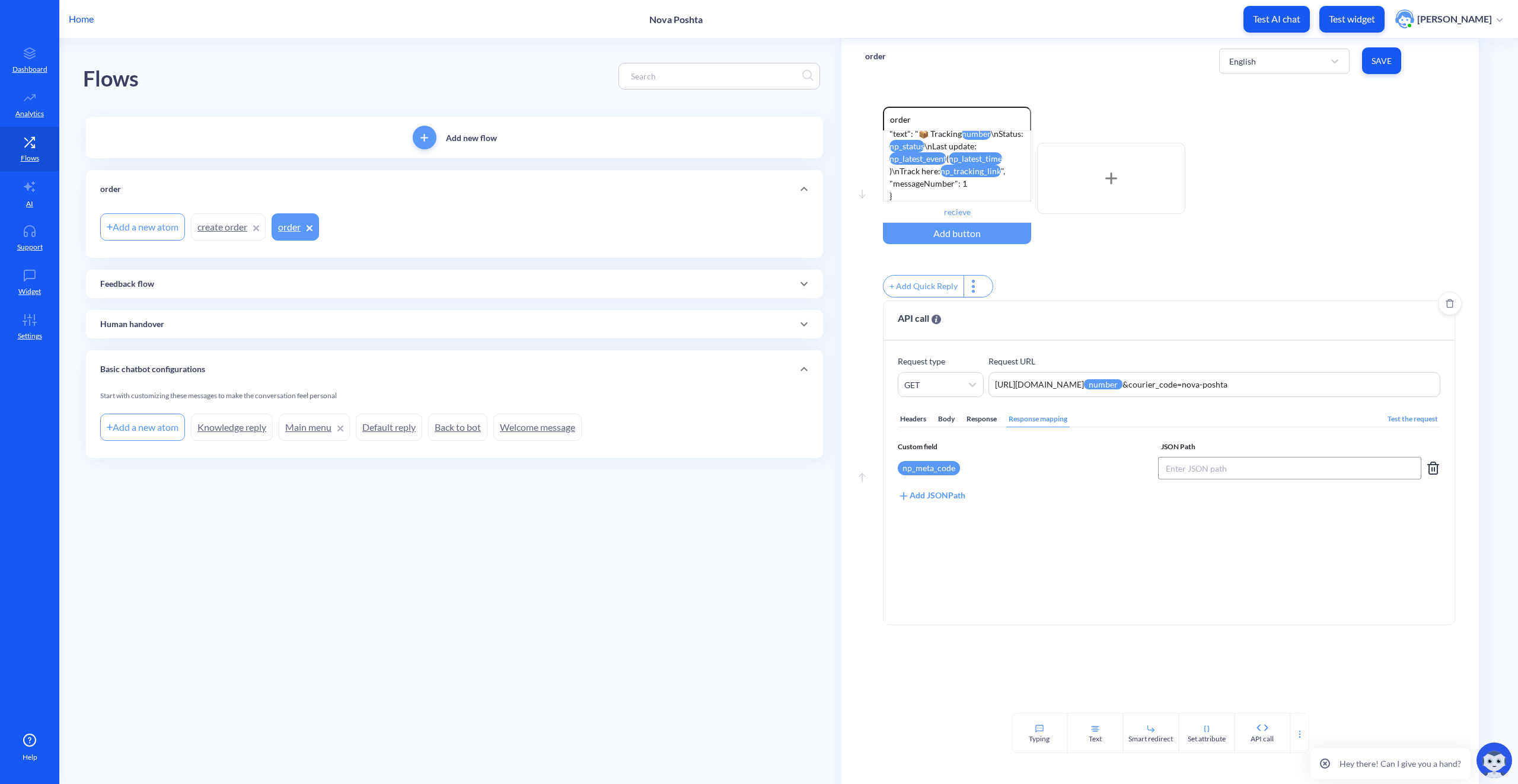
click at [1227, 479] on input at bounding box center [1290, 468] width 264 height 23
paste input "$.meta.code"
type input "$.meta.code"
click at [928, 500] on div "Add JSONPath" at bounding box center [931, 496] width 68 height 13
click at [934, 502] on div "Select attribute name" at bounding box center [943, 496] width 79 height 13
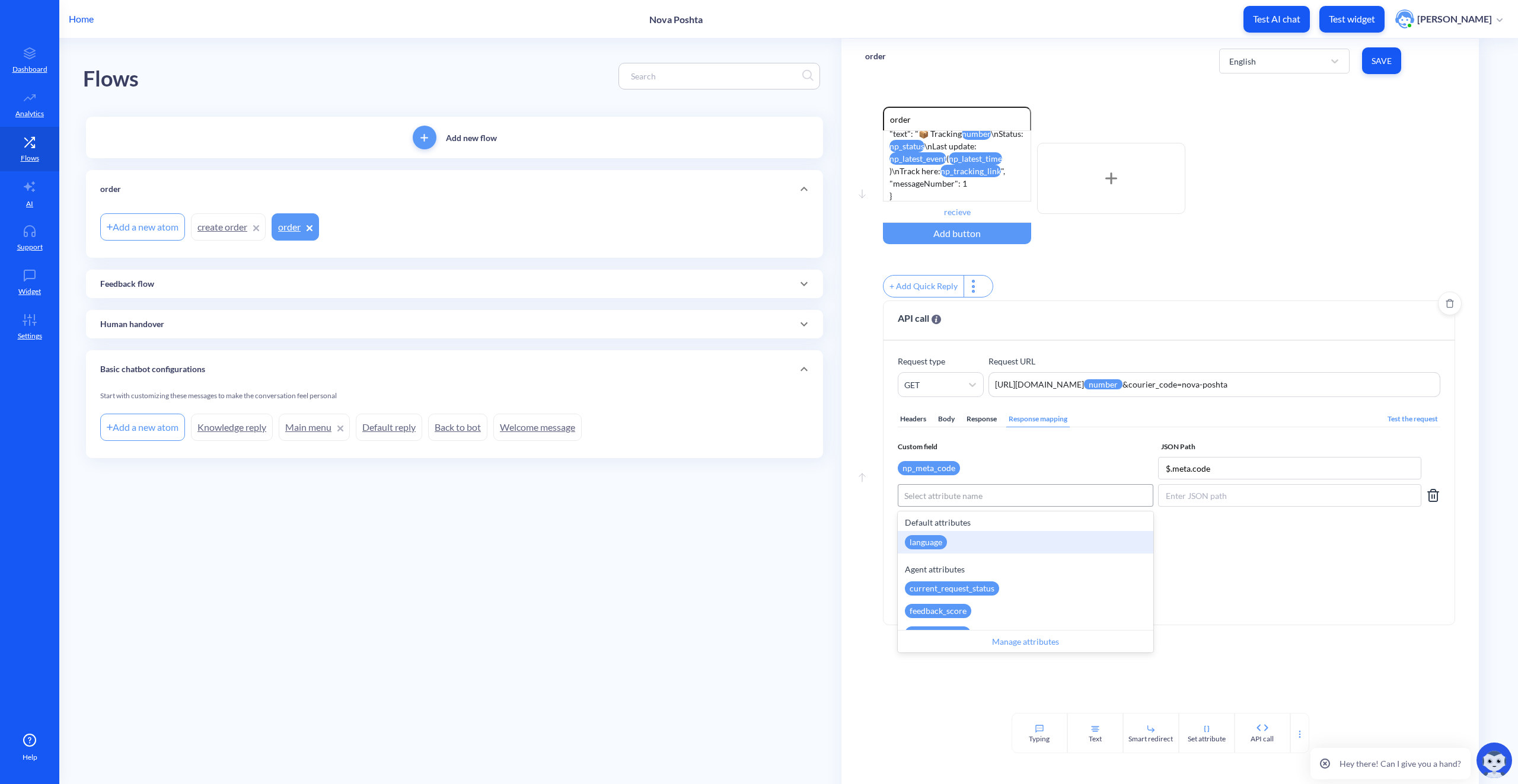
paste input "np_number"
type input "np_number"
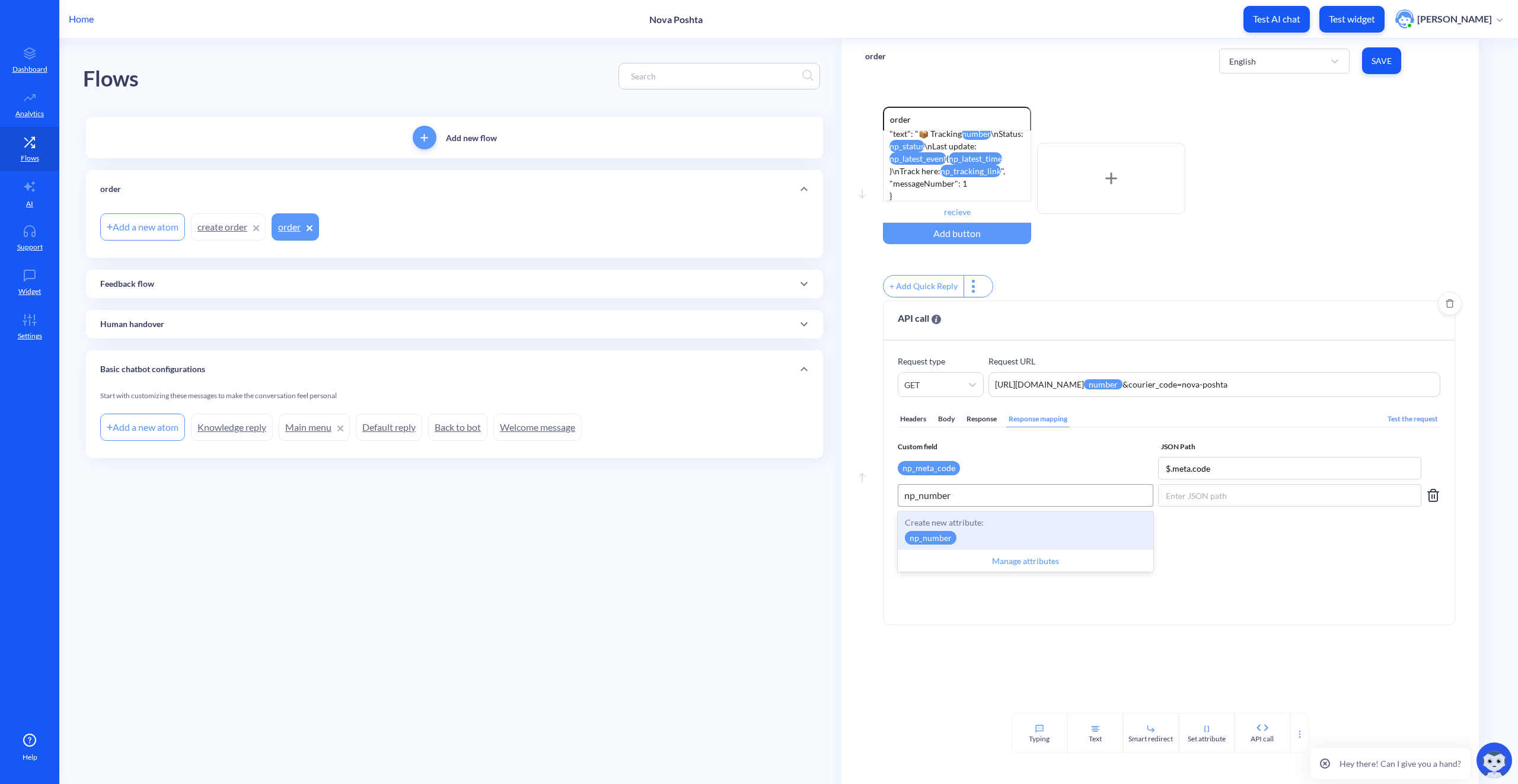
click at [985, 543] on div "Create new attribute: np_number" at bounding box center [1025, 530] width 255 height 38
click at [1191, 507] on input at bounding box center [1290, 496] width 264 height 23
paste input "$.data[0].tracking_number"
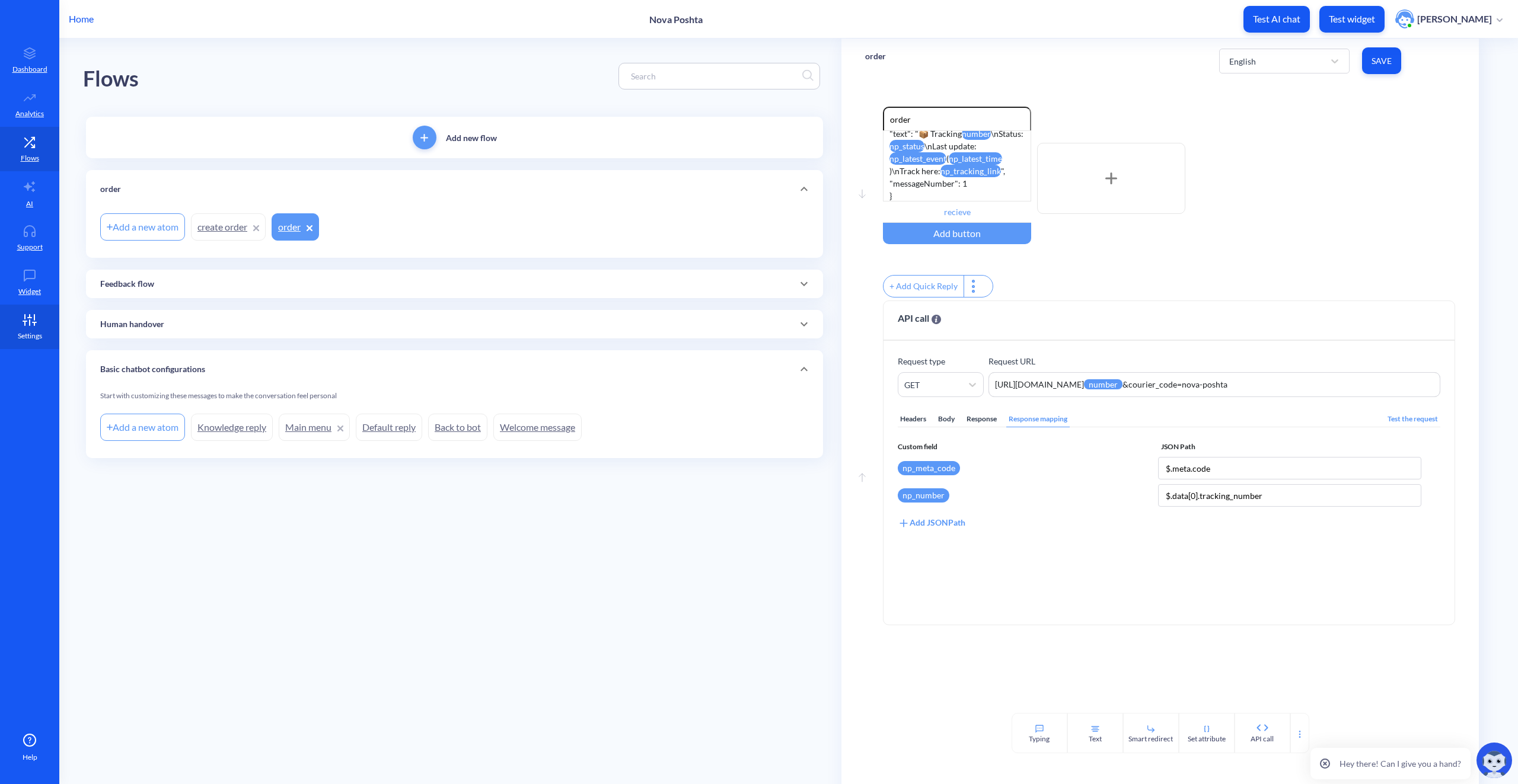
type input "$.data[0].tracking_number"
click at [937, 530] on div "Add JSONPath" at bounding box center [931, 523] width 68 height 13
click at [941, 530] on div "Select attribute name" at bounding box center [943, 523] width 79 height 13
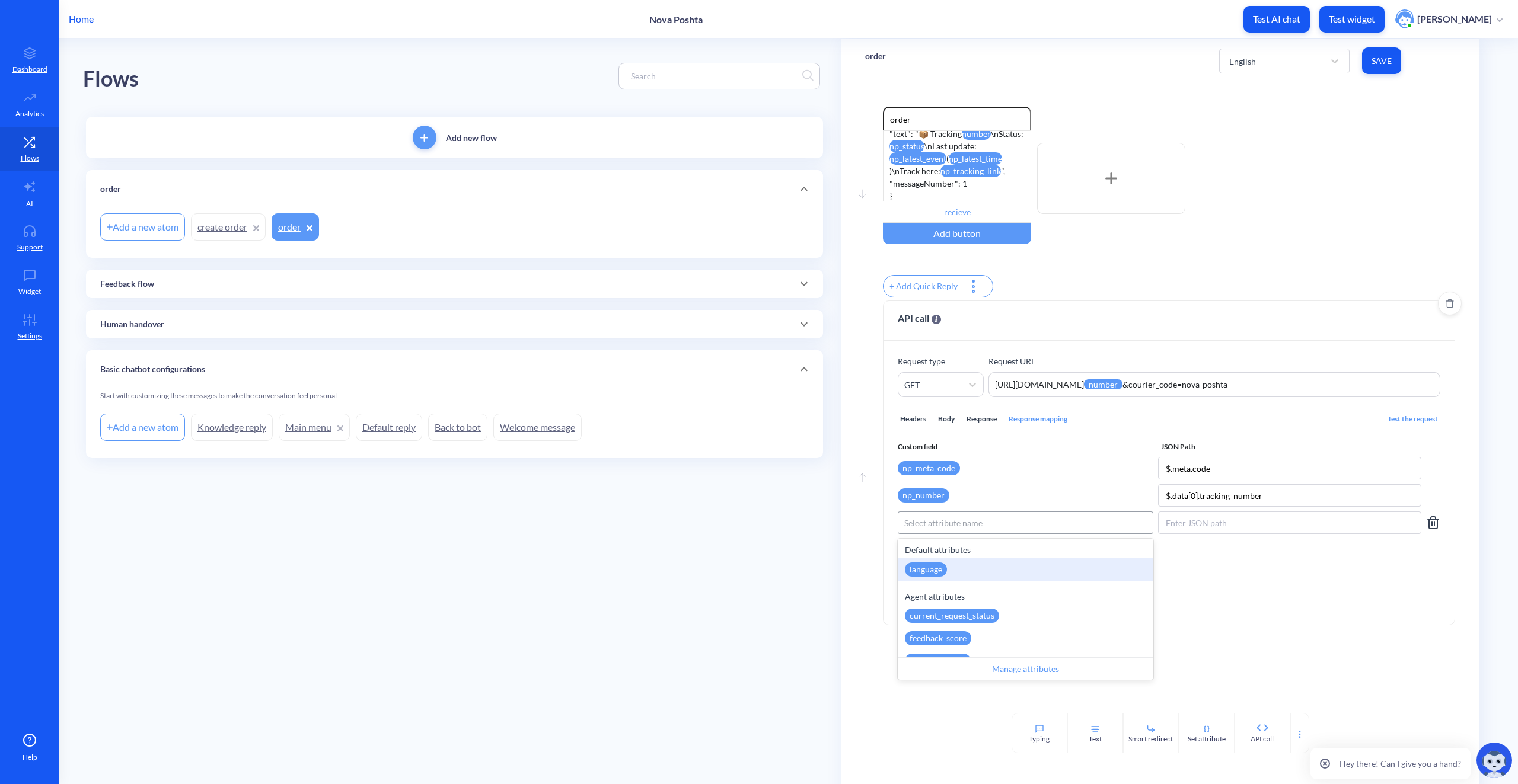
paste input "np_status"
type input "np_status"
click at [961, 565] on div "Agent attributes np_status" at bounding box center [1025, 562] width 255 height 47
click at [938, 574] on div "np_status" at bounding box center [927, 570] width 45 height 15
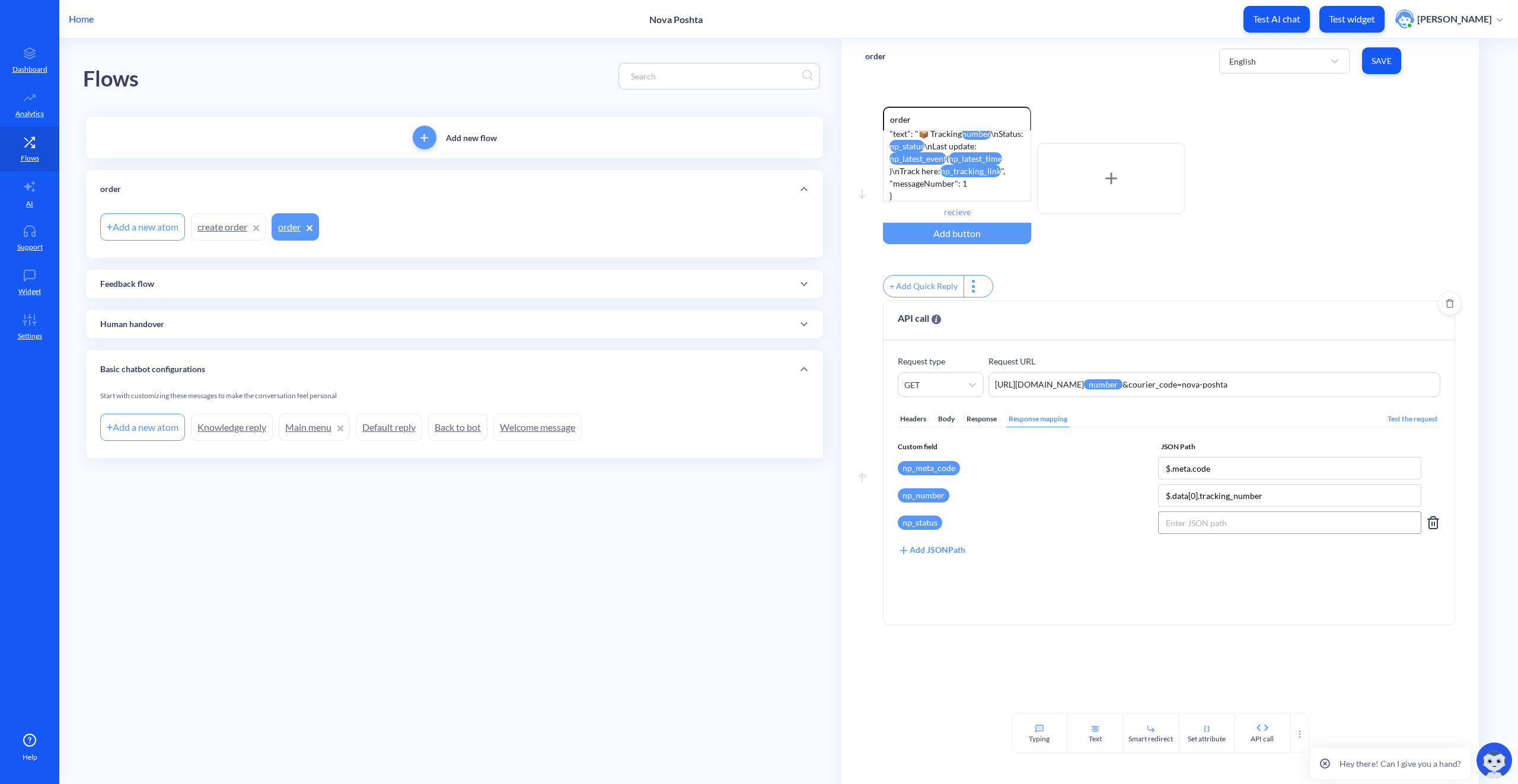
click at [1243, 534] on input at bounding box center [1290, 522] width 264 height 23
paste input "$.data[0].delivery_status"
type input "$.data[0].delivery_status"
click at [950, 557] on div "Add JSONPath" at bounding box center [931, 550] width 68 height 13
click at [943, 557] on div "Select attribute name" at bounding box center [943, 551] width 79 height 13
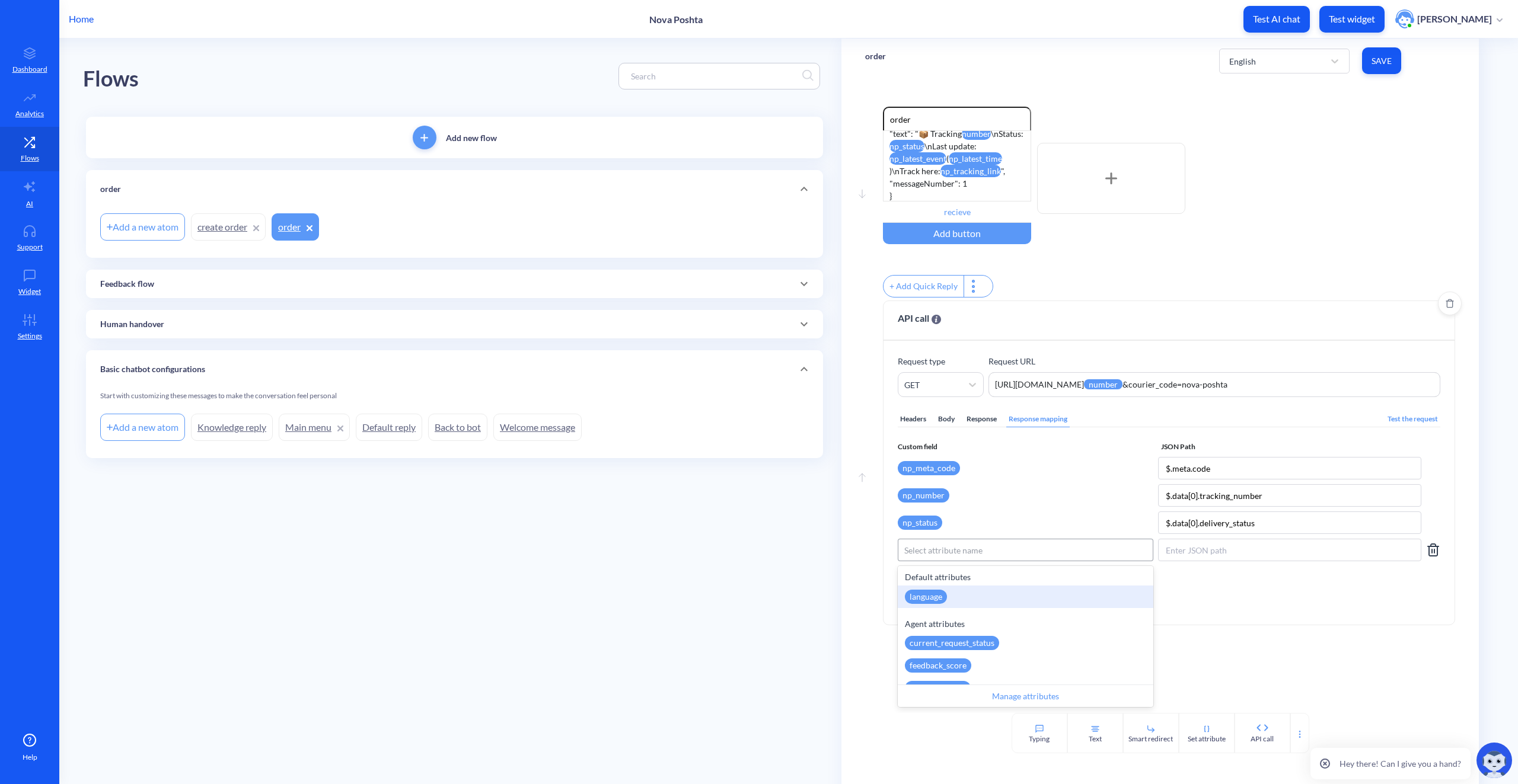
paste input "np_substatus"
type input "np_substatus"
click at [978, 599] on div "np_substatus" at bounding box center [1025, 596] width 255 height 23
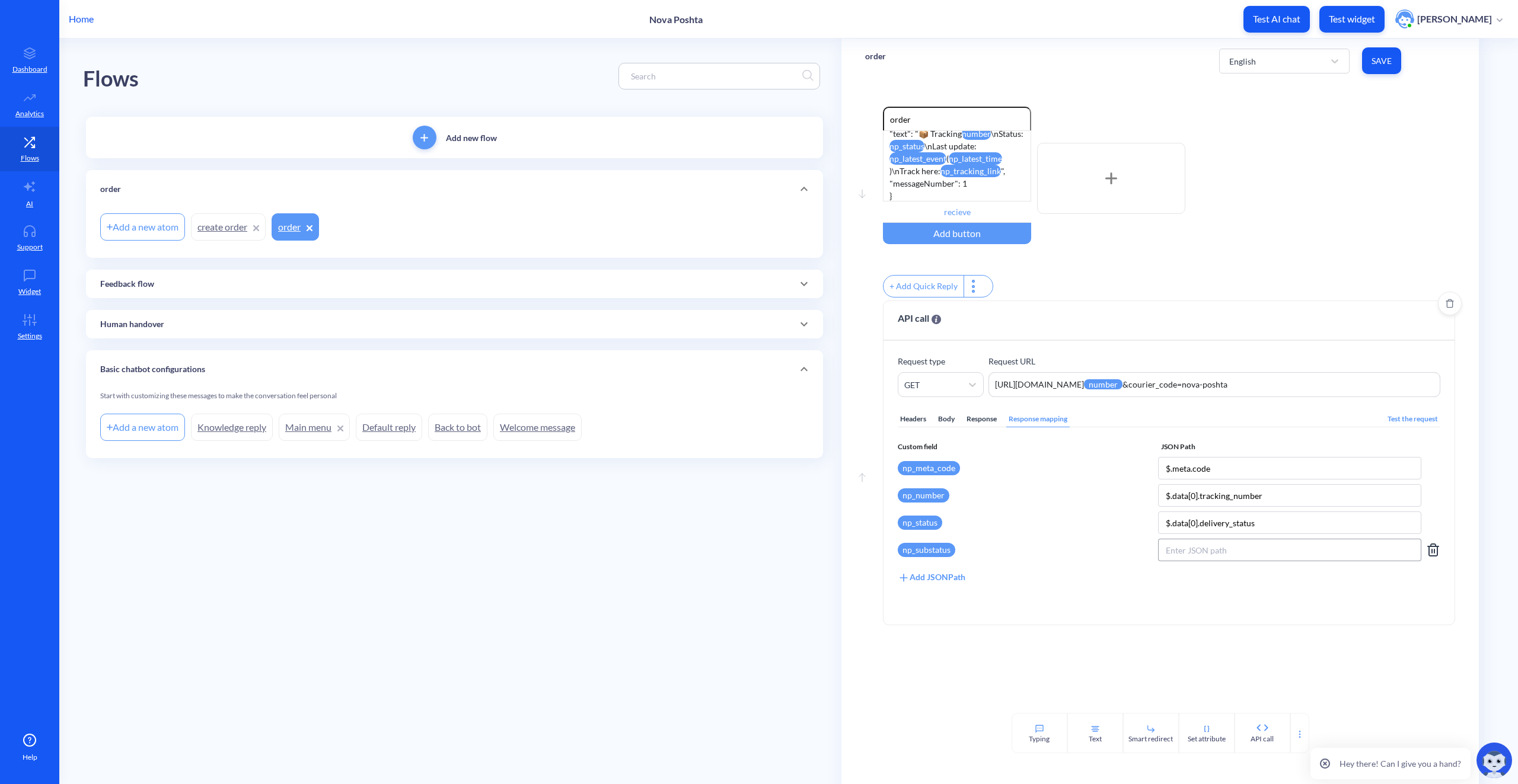
click at [1213, 556] on input at bounding box center [1290, 550] width 264 height 23
paste input "$.data[0].substatus"
type input "$.data[0].substatus"
click at [959, 583] on div "Add JSONPath" at bounding box center [931, 577] width 68 height 13
click at [948, 584] on div "Select attribute name" at bounding box center [943, 578] width 79 height 13
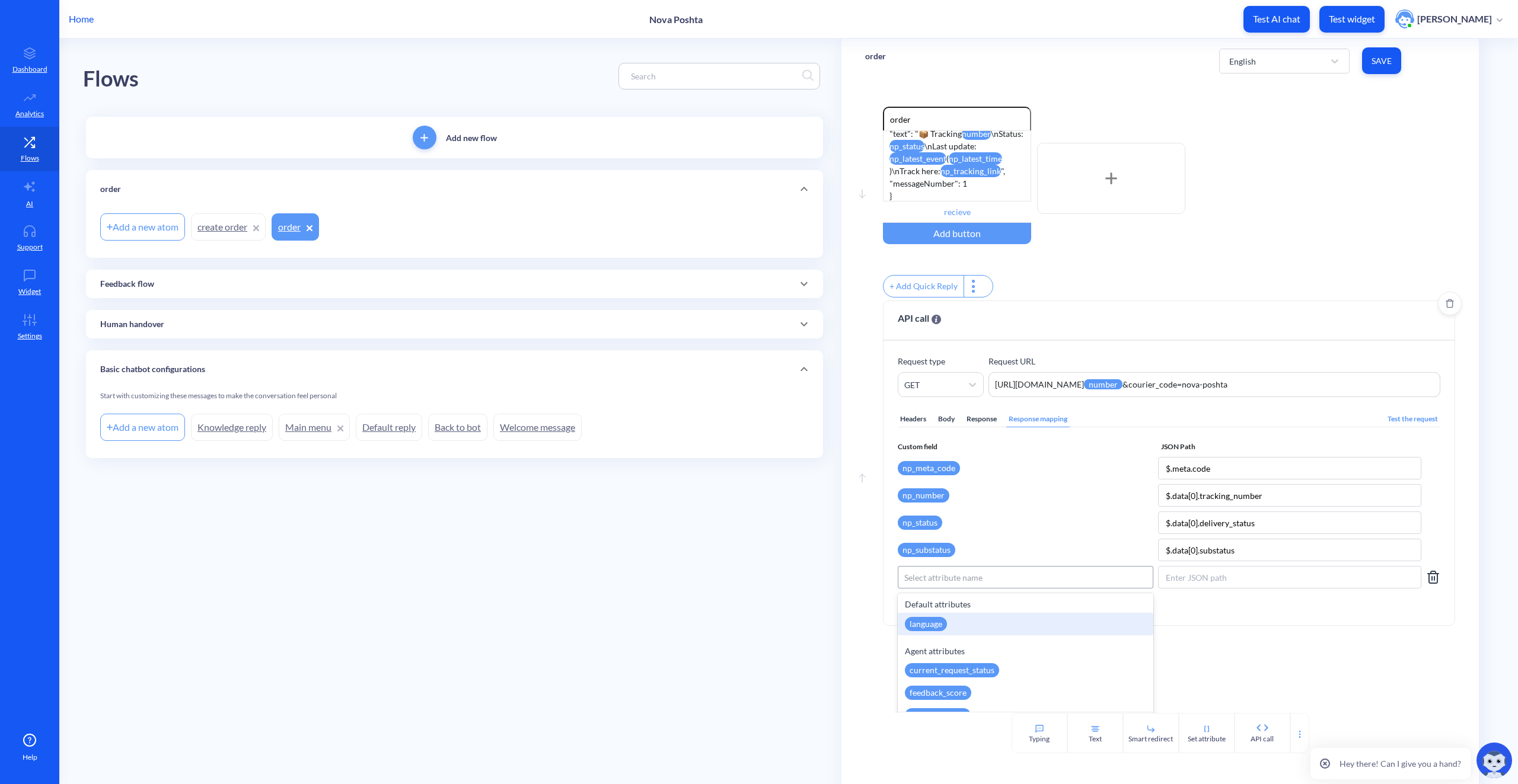
paste input "np_latest_event"
type input "np_latest_event"
click at [1064, 583] on div "Select attribute name" at bounding box center [1026, 577] width 254 height 21
paste input "np_latest_event"
type input "np_latest_event"
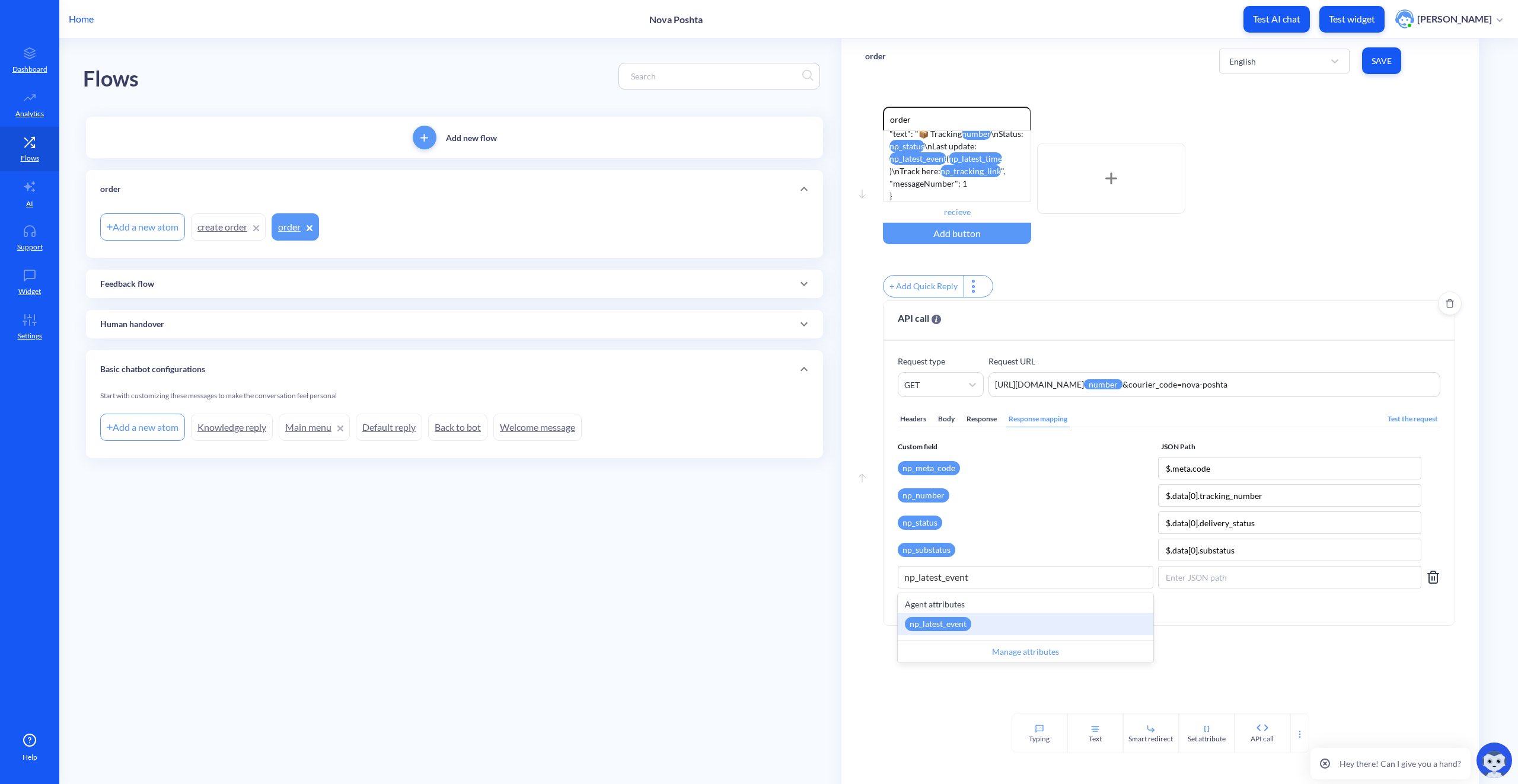
click at [996, 628] on div "np_latest_event" at bounding box center [1025, 624] width 255 height 23
click at [1186, 581] on input at bounding box center [1290, 577] width 264 height 23
paste input "$.data[0].latest_event"
type input "$.data[0].latest_event"
click at [957, 611] on div "Add JSONPath" at bounding box center [931, 605] width 68 height 13
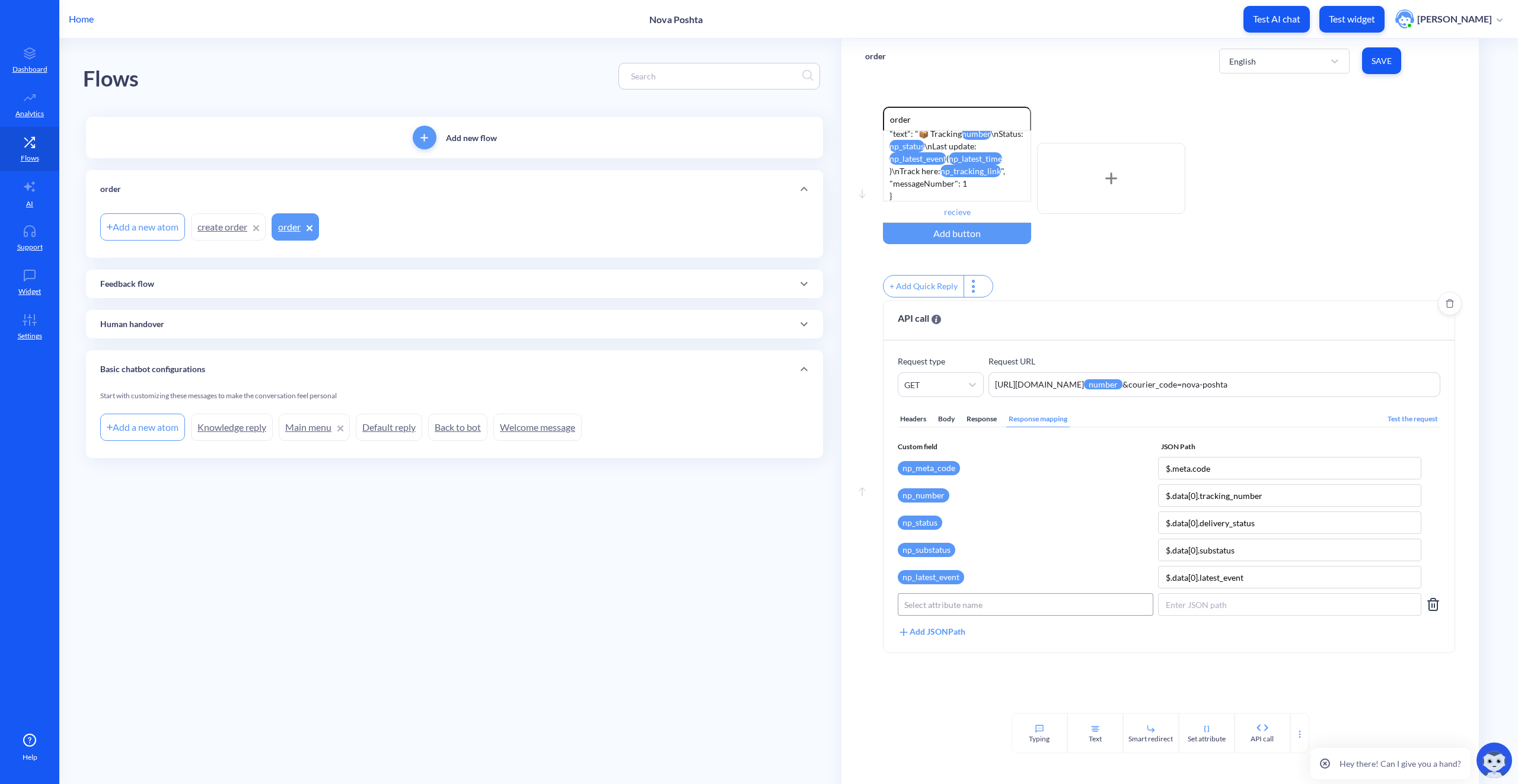
click at [936, 616] on div "Select attribute name" at bounding box center [1026, 604] width 254 height 21
paste input "np_latest_time"
type input "np_latest_time"
click at [968, 661] on div "np_latest_time" at bounding box center [1025, 651] width 255 height 23
click at [1200, 611] on input at bounding box center [1290, 605] width 264 height 23
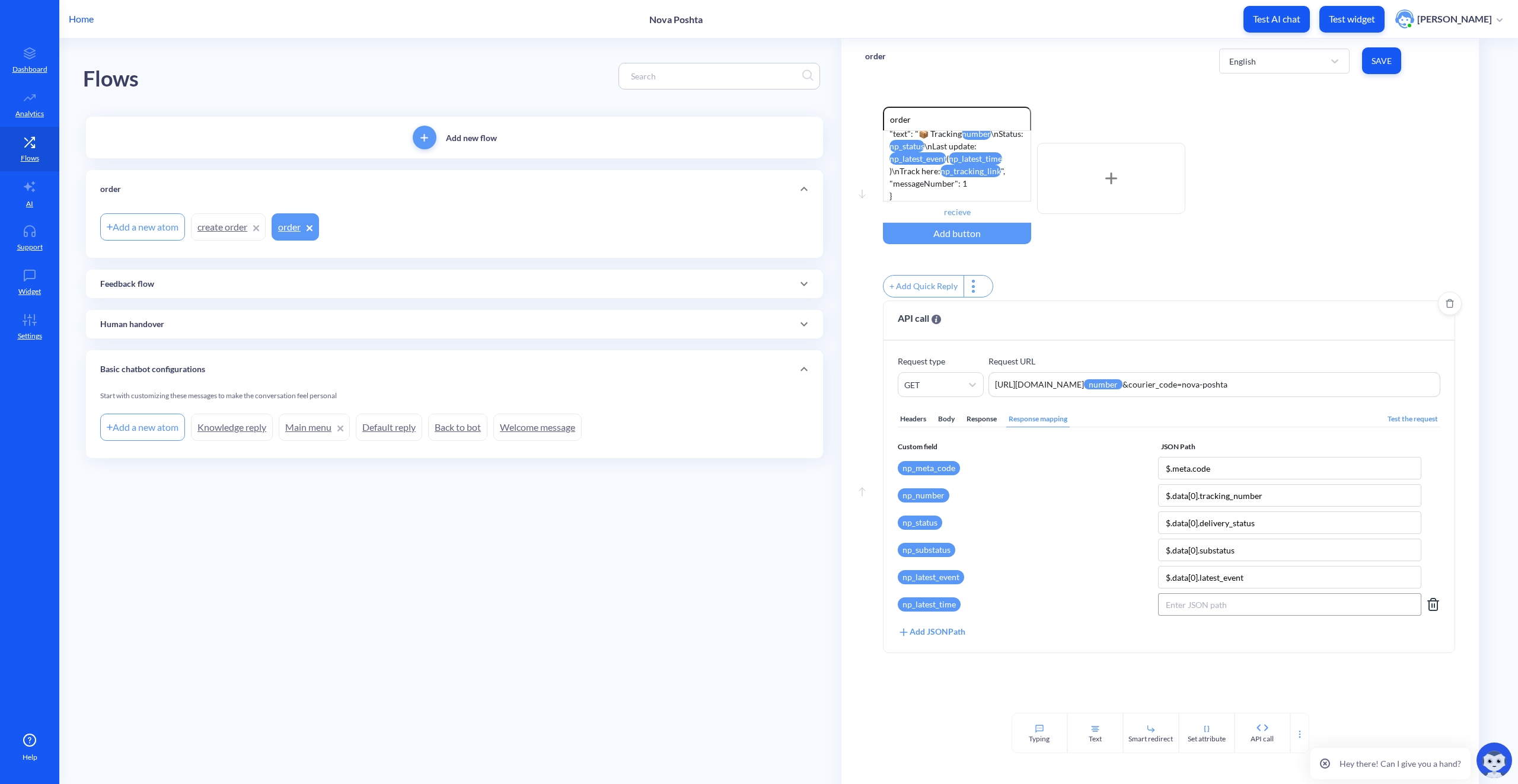
paste input "$.data[0].latest_checkpoint_time"
type input "$.data[0].latest_checkpoint_time"
click at [911, 638] on div "Add JSONPath" at bounding box center [931, 632] width 68 height 13
click at [970, 639] on div "Select attribute name" at bounding box center [943, 632] width 79 height 13
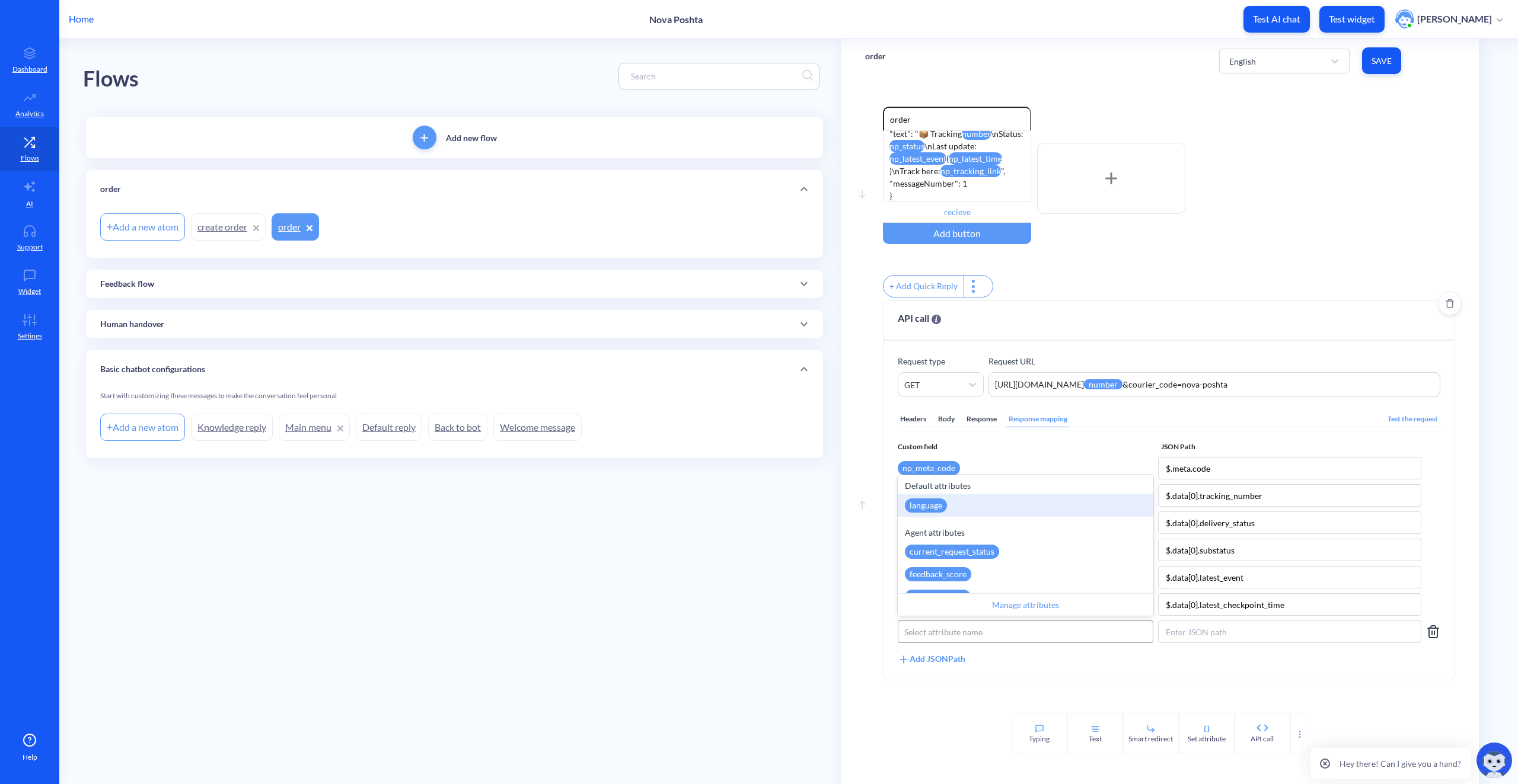
paste input "np_tracking_link"
type input "np_tracking_link"
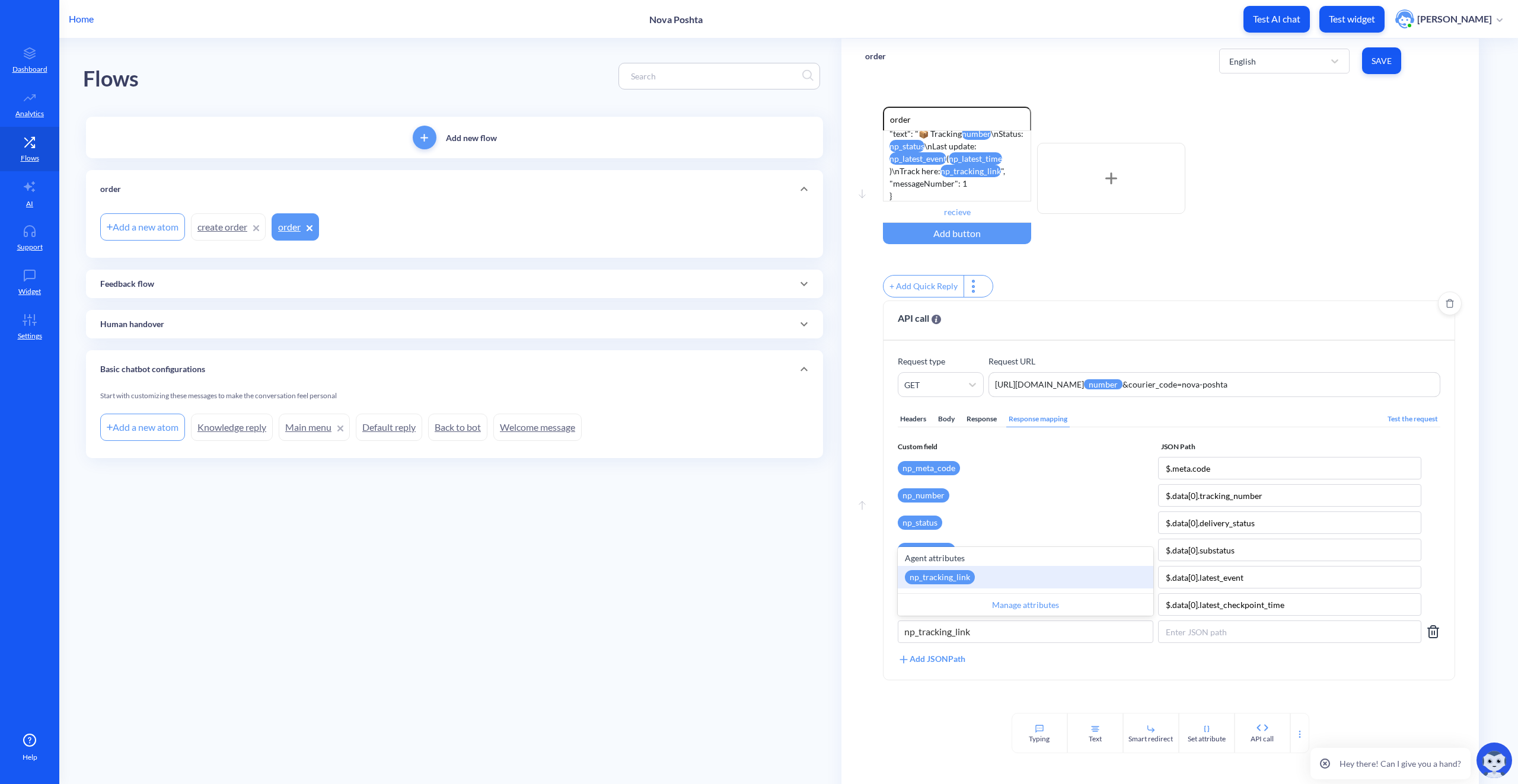
click at [1004, 585] on div "np_tracking_link" at bounding box center [1025, 577] width 255 height 23
click at [1189, 641] on input at bounding box center [1290, 632] width 264 height 23
paste input "$.data[0].origin_info.tracking_link"
type input "$.data[0].origin_info.tracking_link"
click at [958, 664] on div "Add JSONPath" at bounding box center [931, 660] width 68 height 13
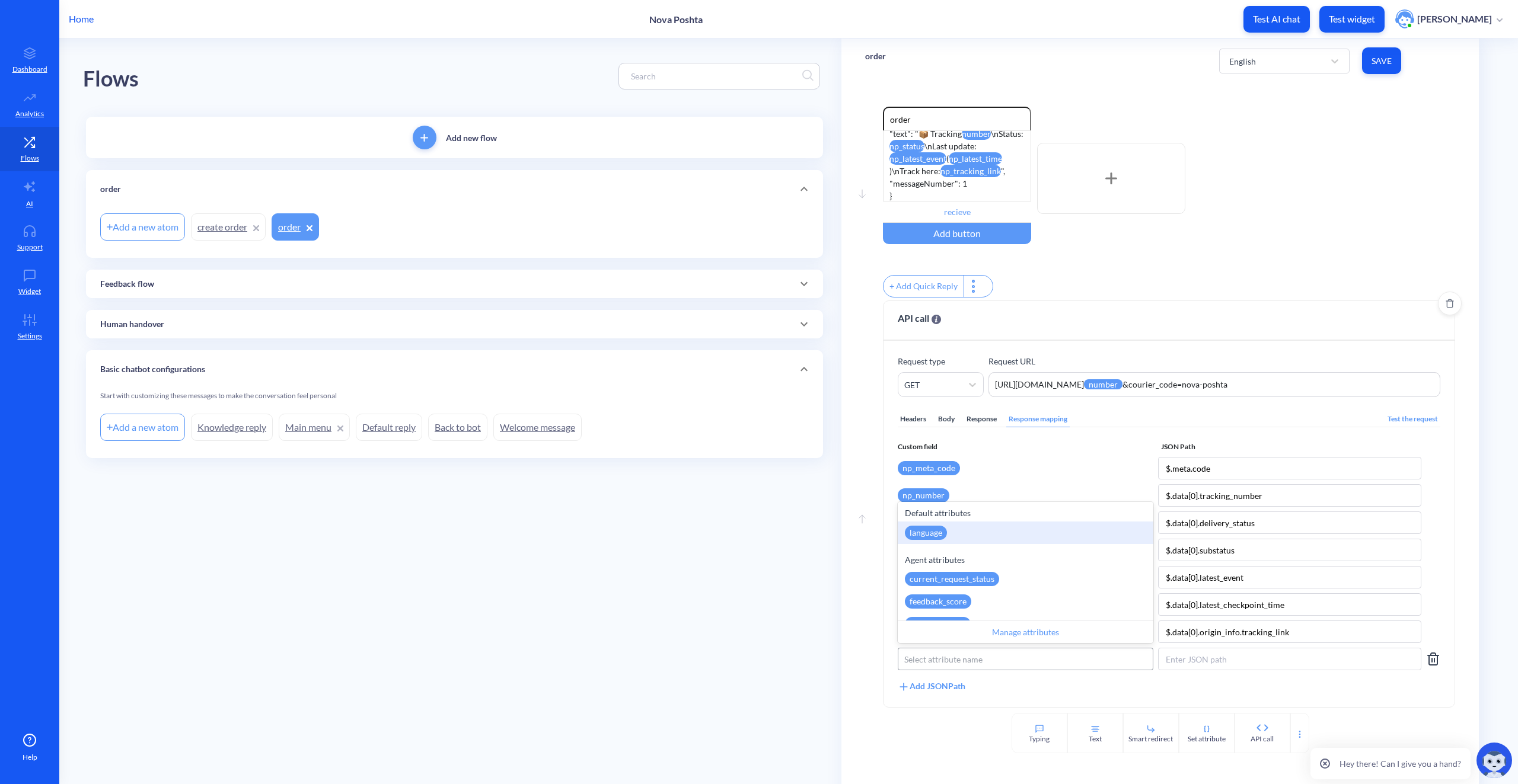
click at [938, 666] on div "Select attribute name" at bounding box center [943, 660] width 79 height 13
paste input "np_courier_phone"
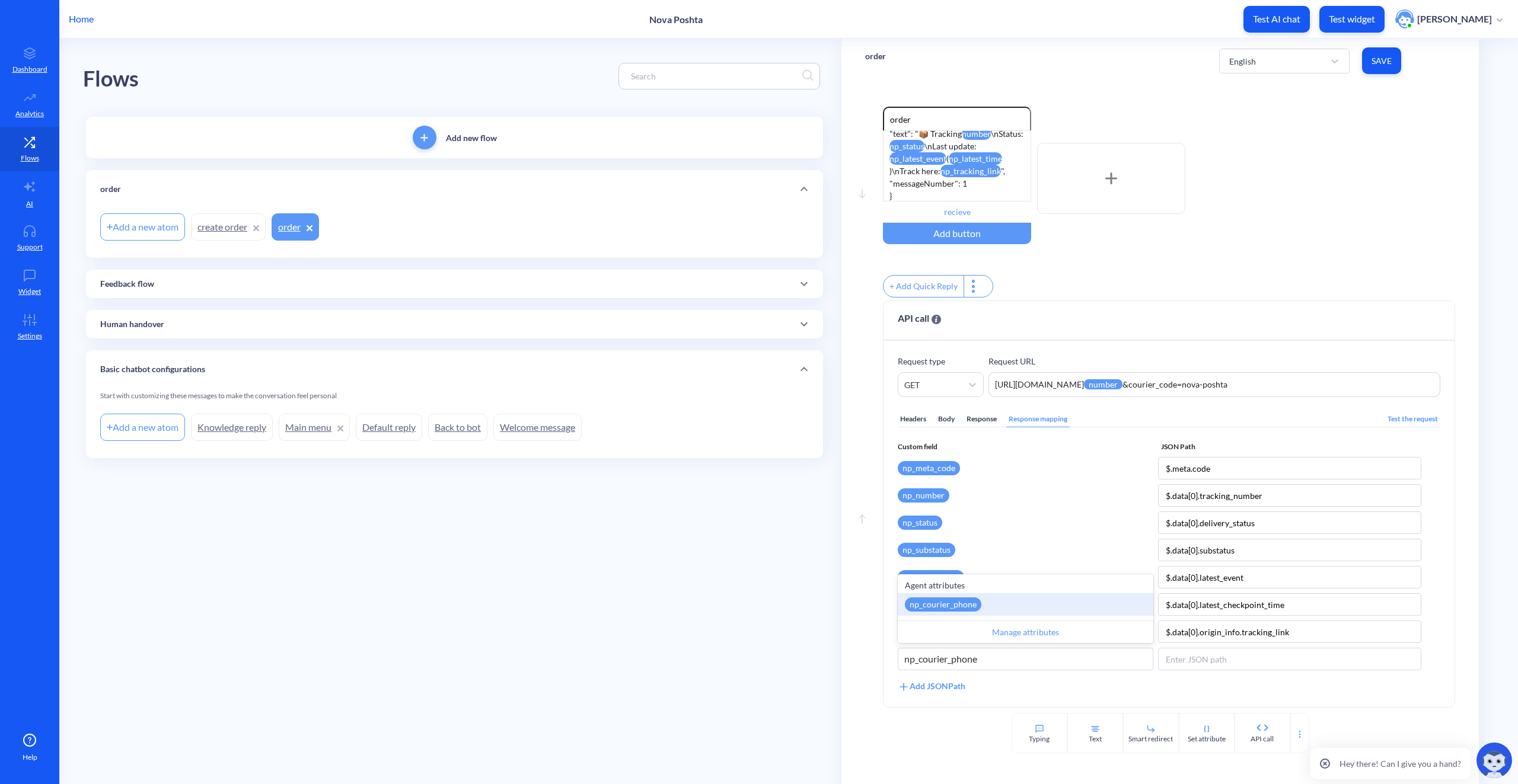
type input "np_courier_phone"
click at [931, 664] on div "Select attribute name" at bounding box center [943, 660] width 79 height 13
paste input "np_courier_phone"
type input "np_courier_phone"
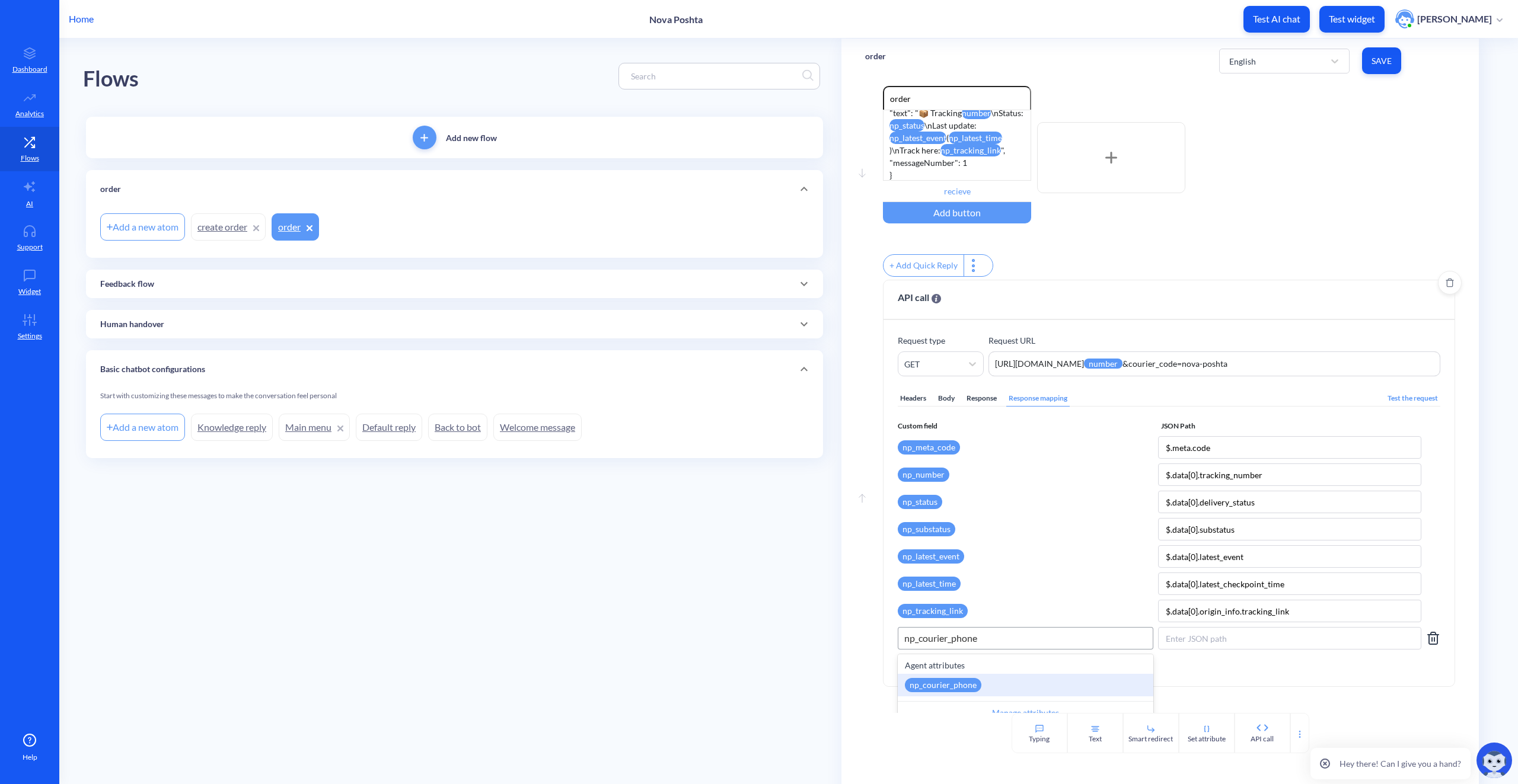
scroll to position [39, 0]
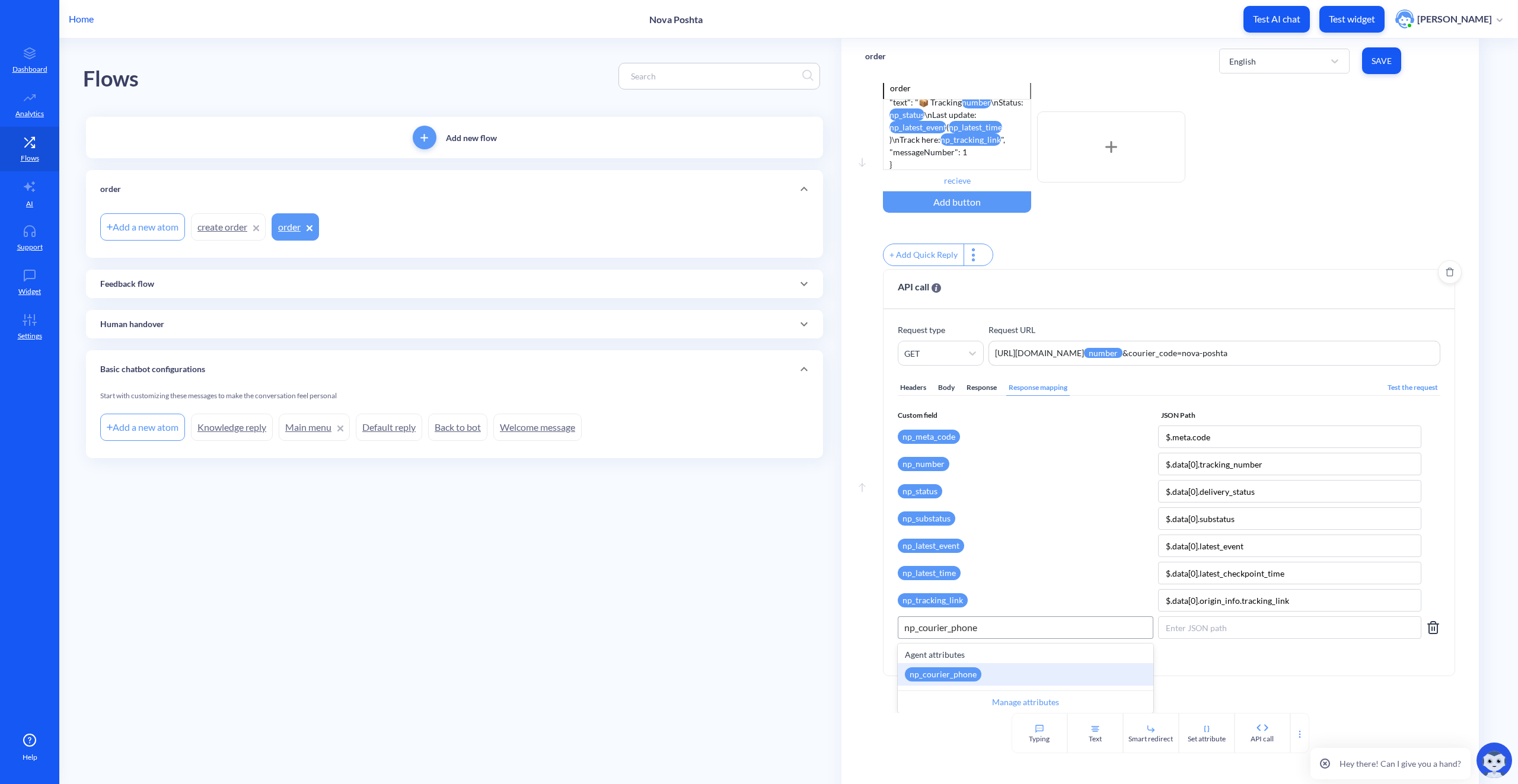
click at [1031, 680] on div "np_courier_phone" at bounding box center [1025, 674] width 255 height 23
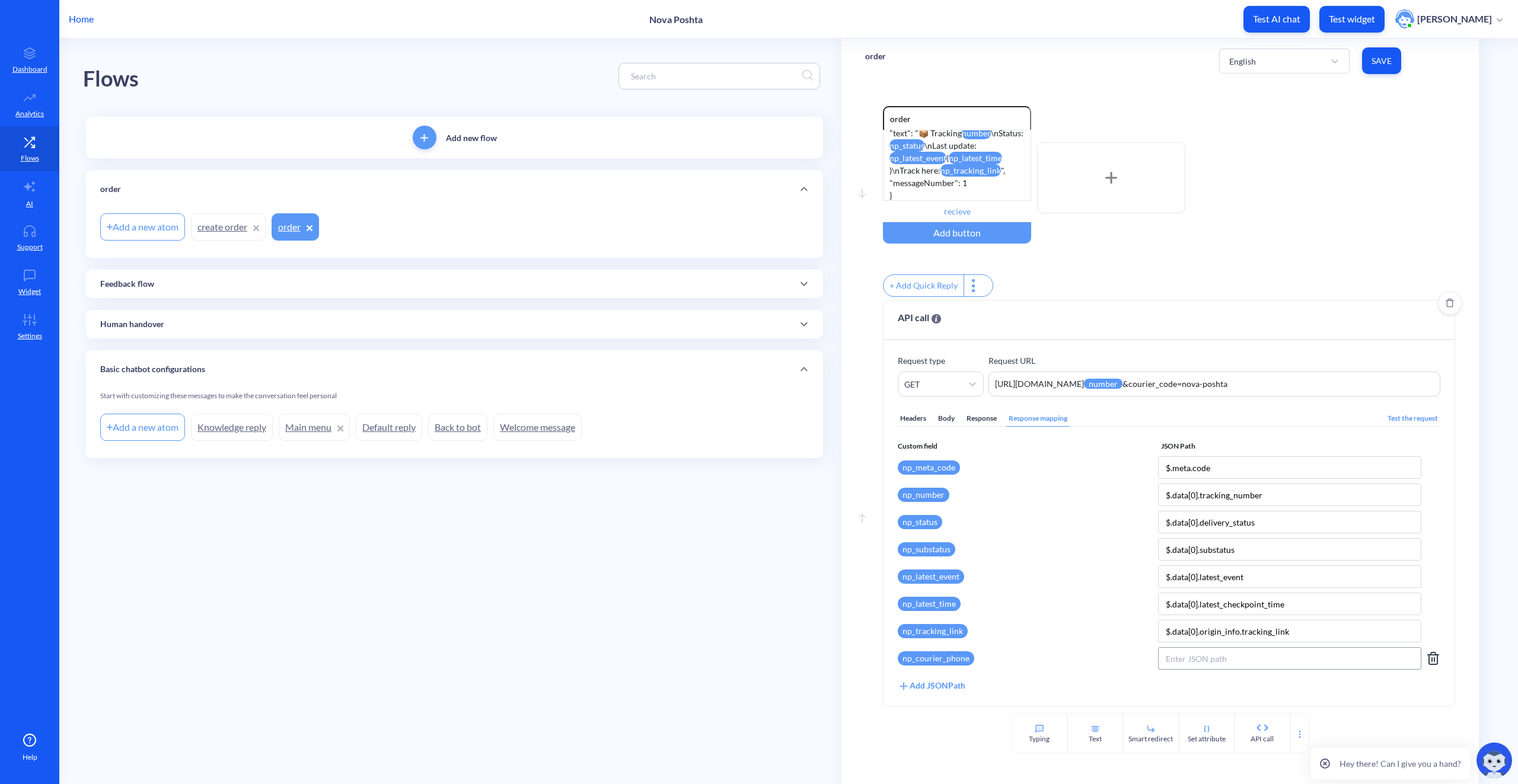
click at [1222, 661] on input at bounding box center [1290, 659] width 264 height 23
paste input "$.data[0].origin_info.courier_phone"
type input "$.data[0].origin_info.courier_phone"
click at [946, 687] on div "Add JSONPath" at bounding box center [931, 686] width 68 height 13
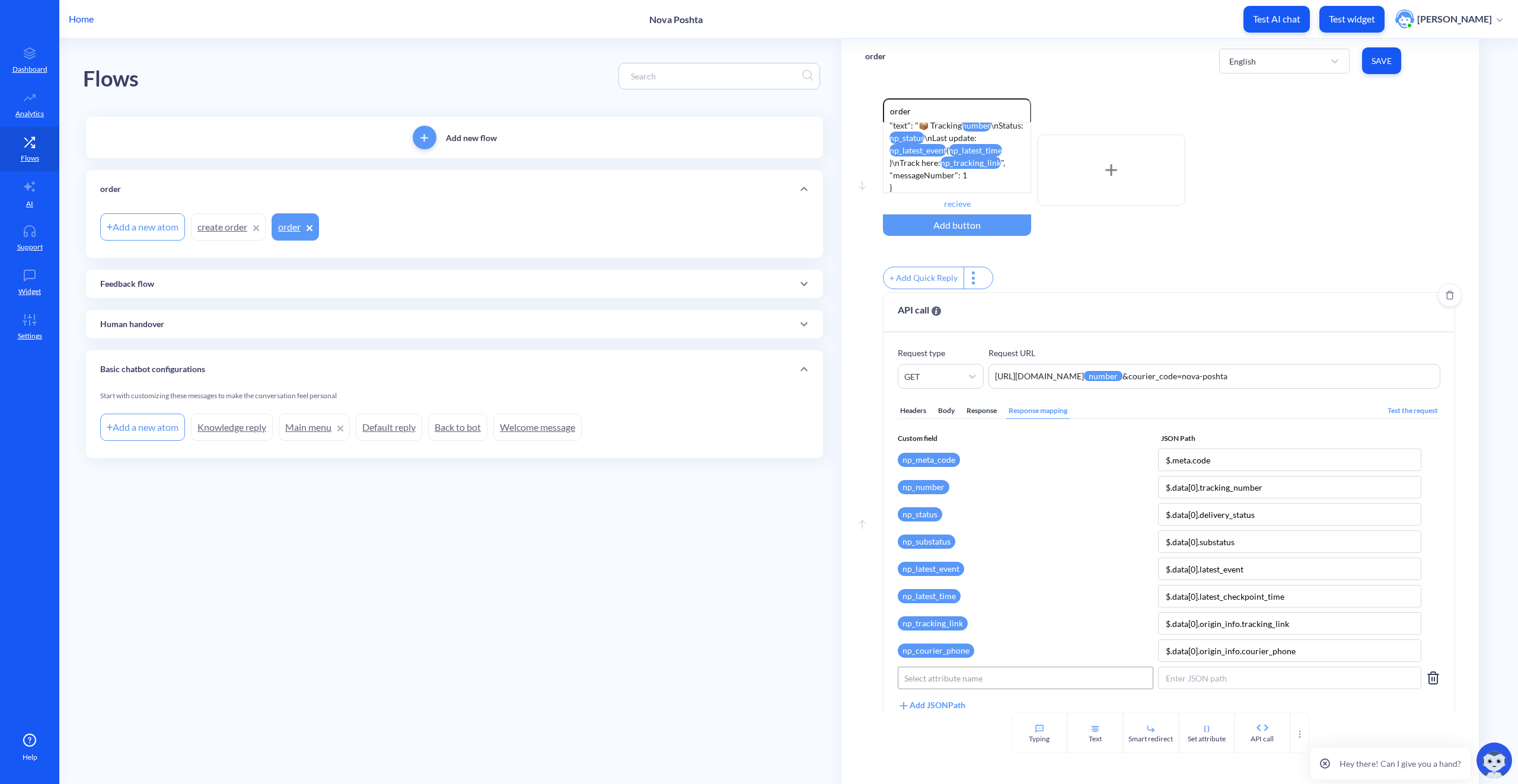
click at [930, 684] on div "Select attribute name" at bounding box center [943, 679] width 79 height 13
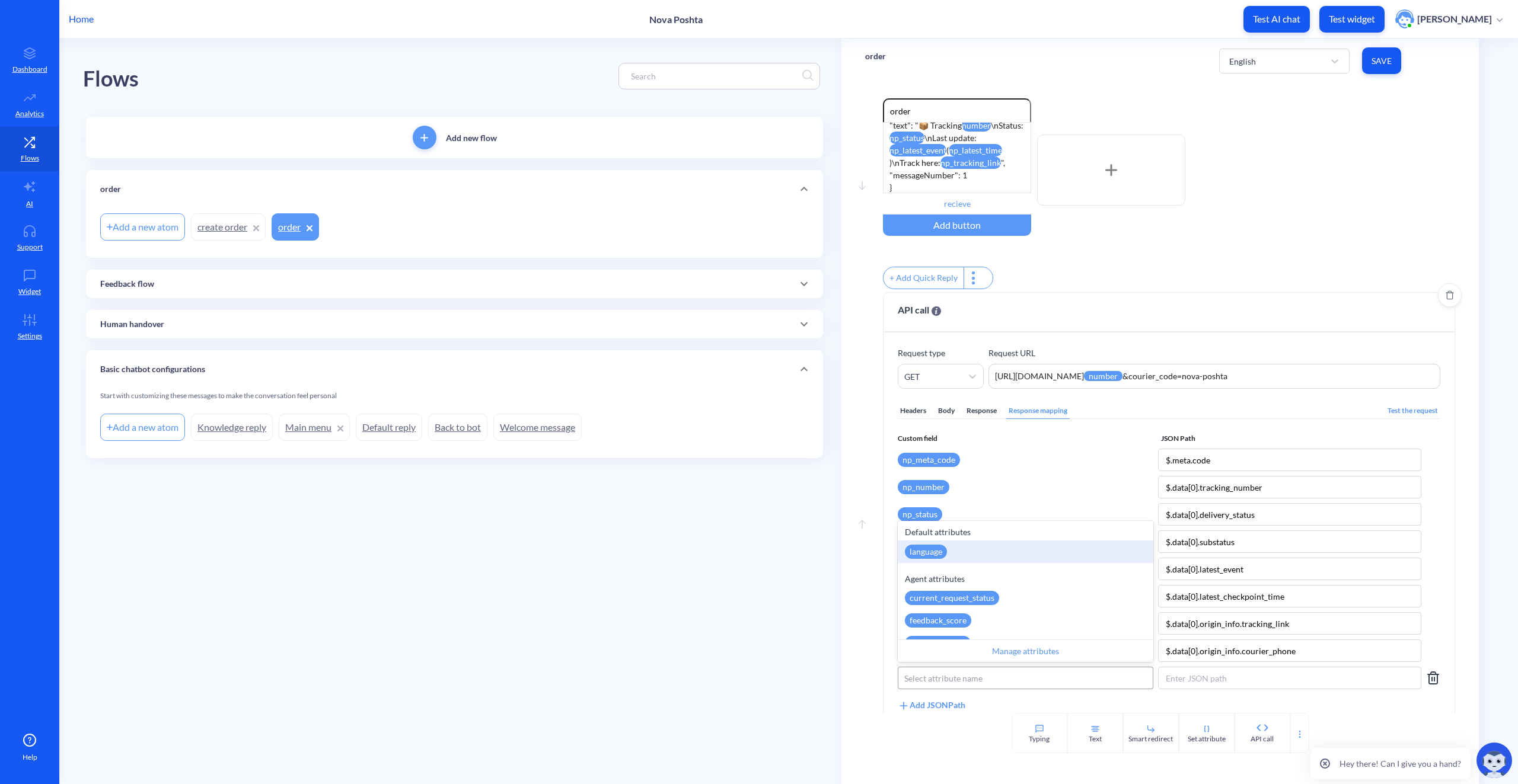
paste input "np_pickup_date"
type input "np_pickup_date"
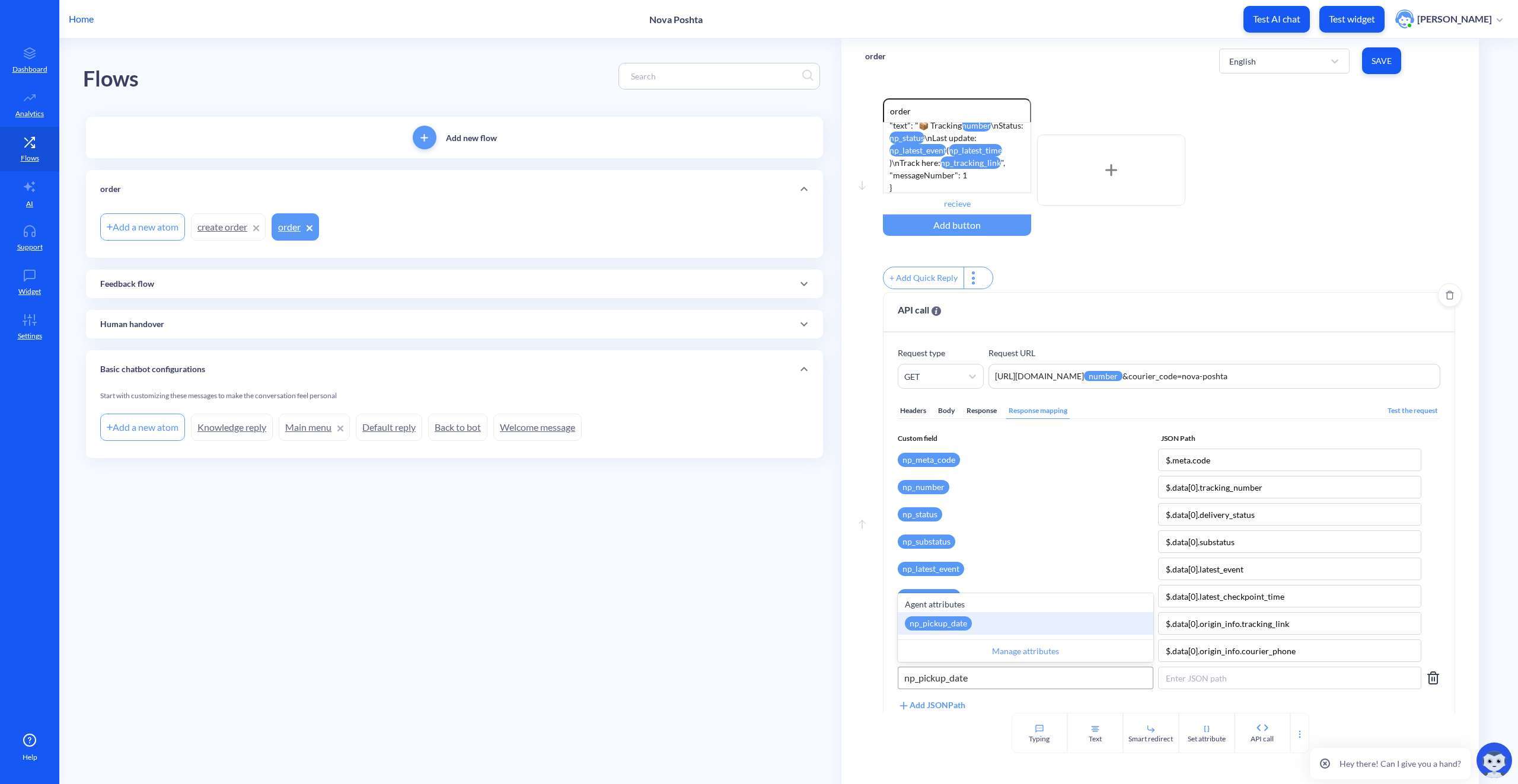
click at [968, 628] on div "np_pickup_date" at bounding box center [938, 624] width 67 height 15
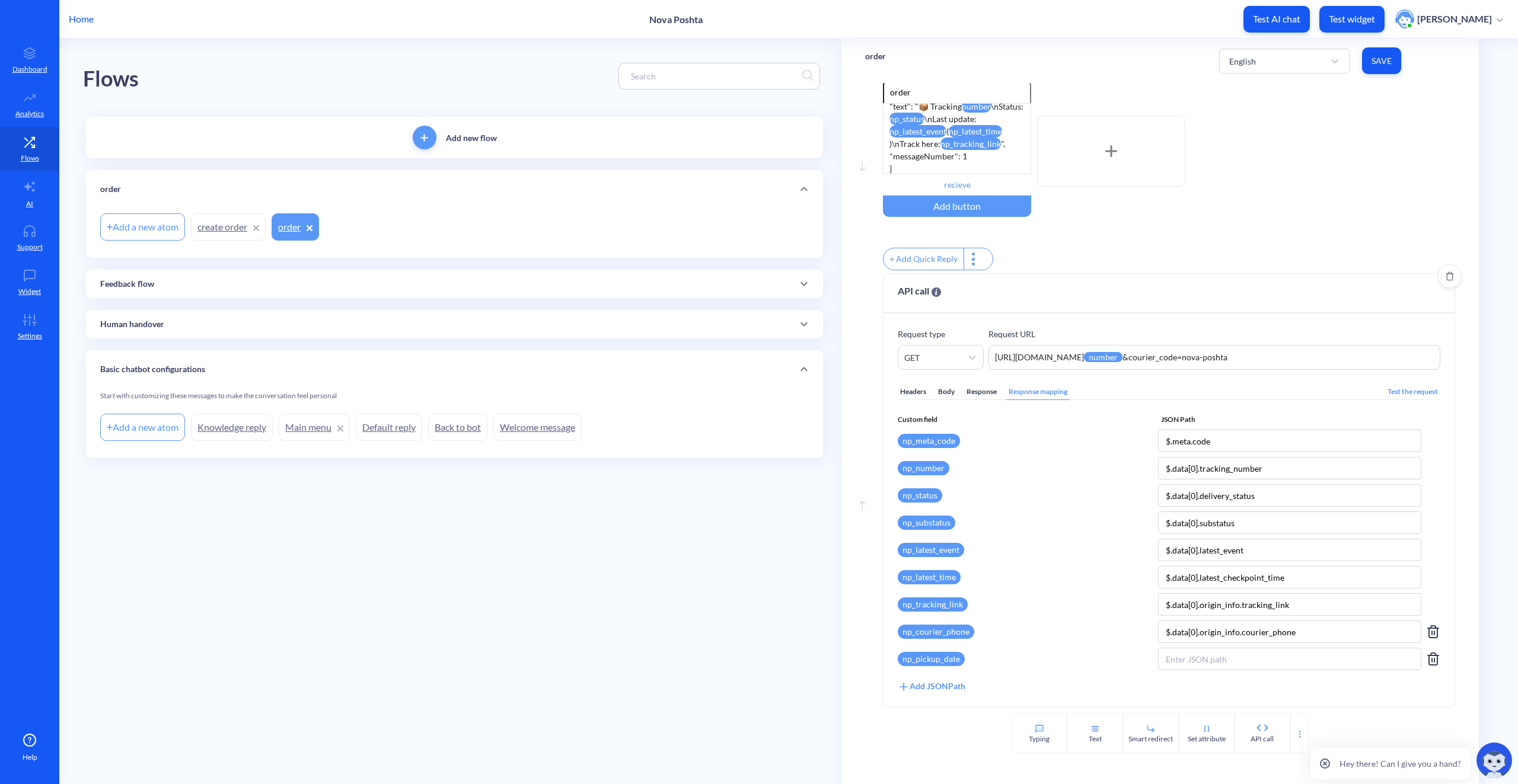
scroll to position [36, 0]
click at [1204, 662] on input at bounding box center [1290, 659] width 264 height 23
paste input "$.data[0].origin_info.milestone_date.pickup_date"
type input "$.data[0].origin_info.milestone_date.pickup_date"
click at [947, 689] on div "Add JSONPath" at bounding box center [931, 686] width 68 height 13
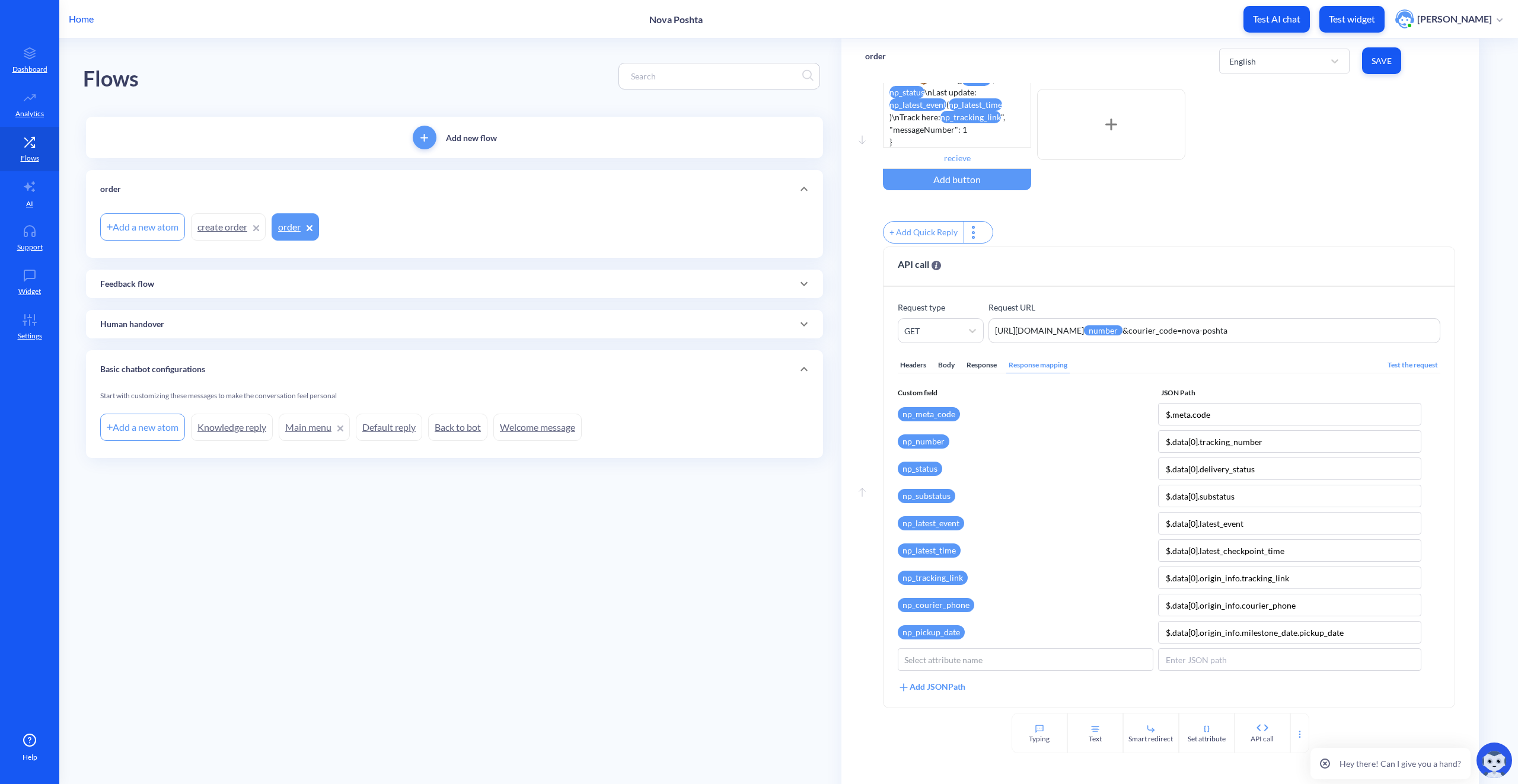
scroll to position [63, 0]
click at [988, 657] on div "Select attribute name" at bounding box center [1026, 658] width 254 height 21
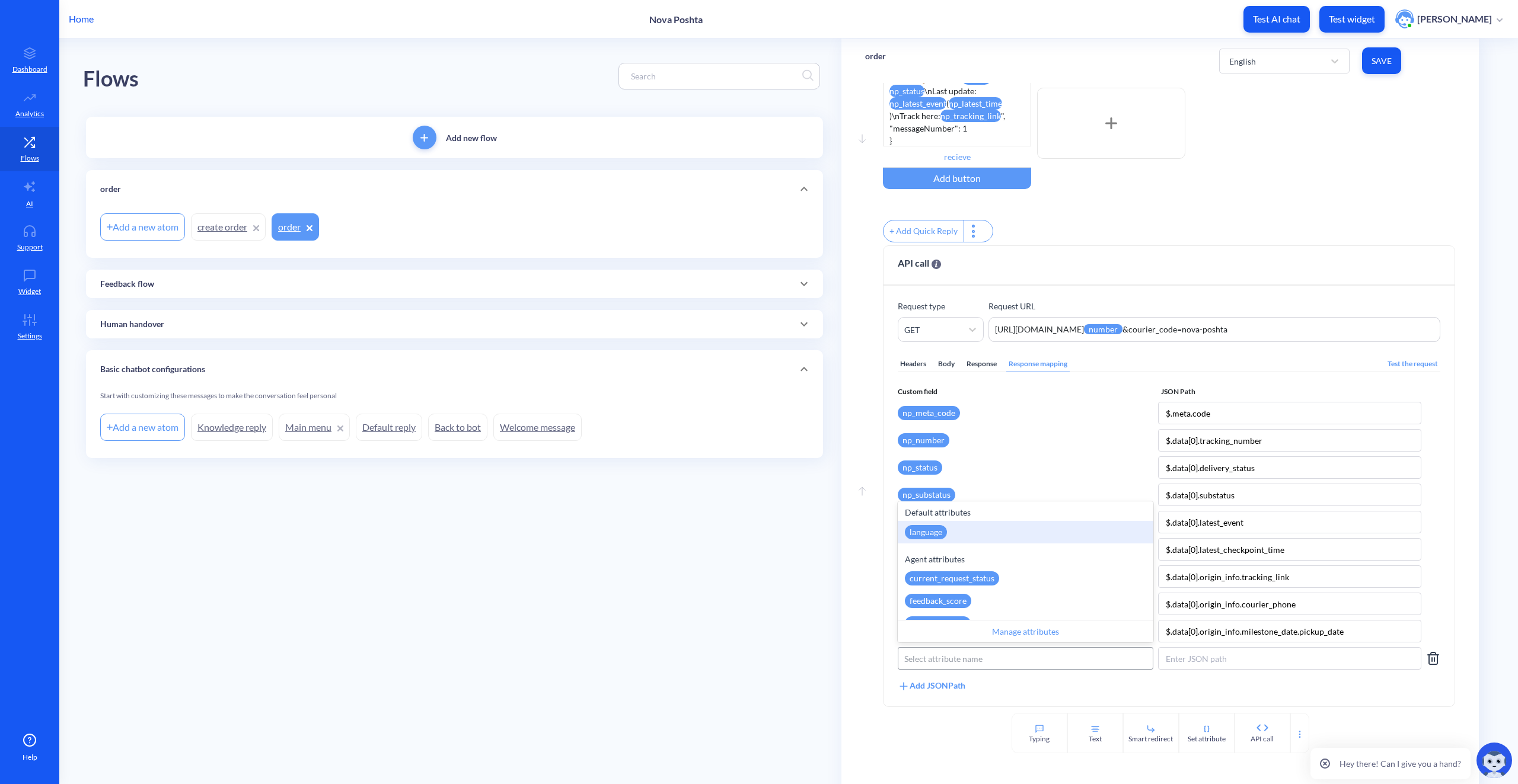
paste input "np_delivery_date"
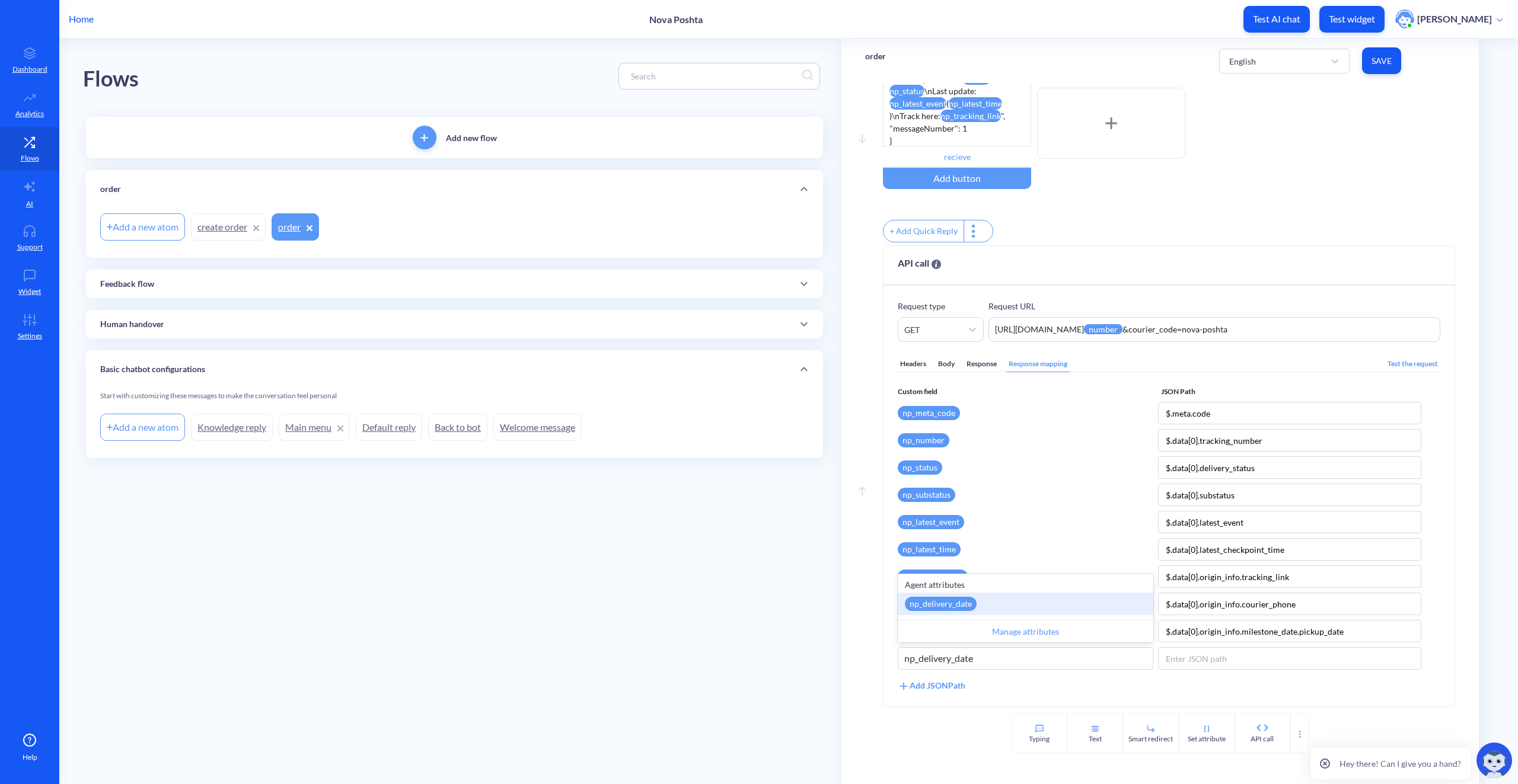
type input "np_delivery_date"
click at [982, 658] on div "Select attribute name" at bounding box center [943, 660] width 79 height 13
paste input "np_delivery_date"
type input "np_delivery_date"
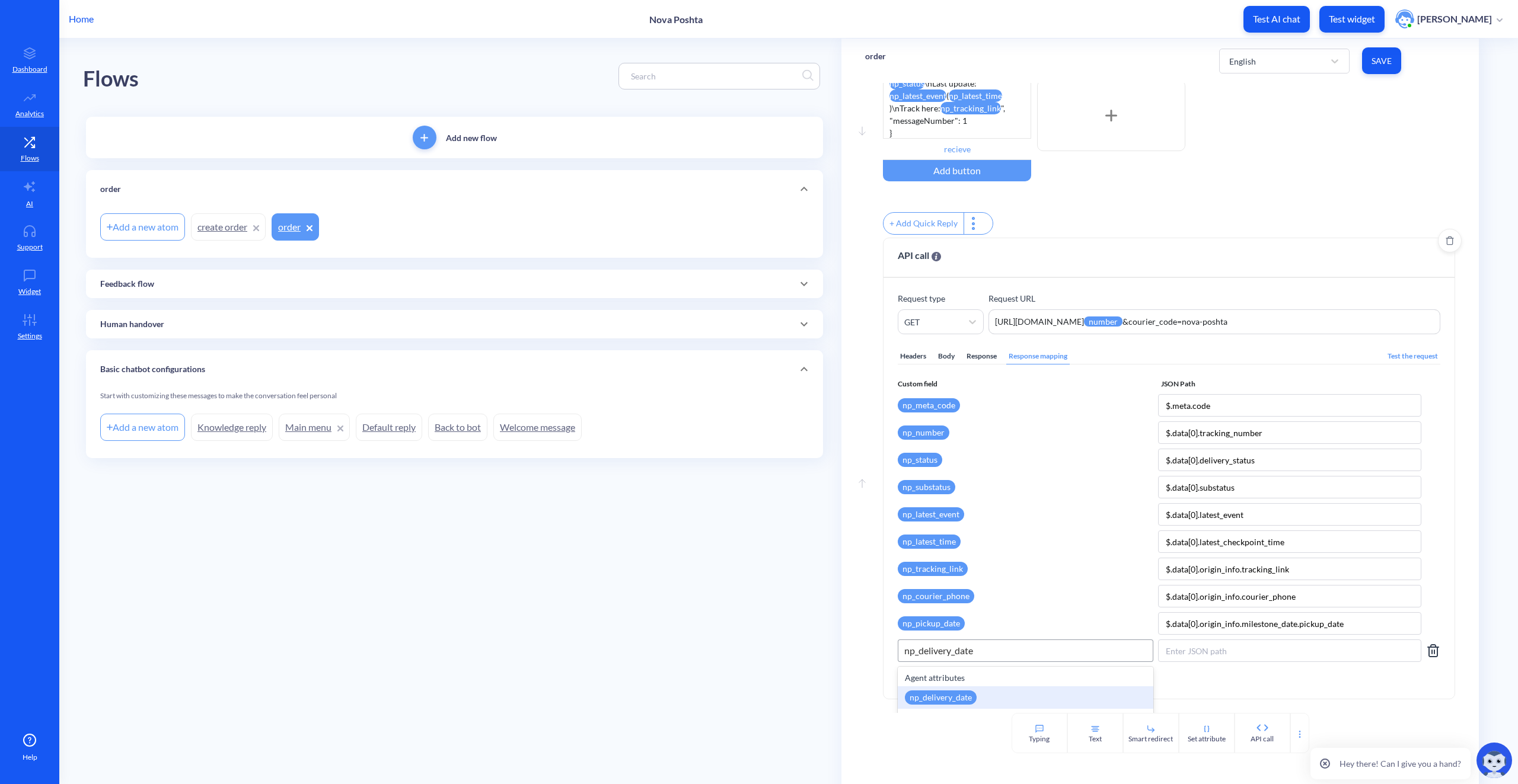
click at [988, 704] on div "np_delivery_date" at bounding box center [1025, 698] width 255 height 23
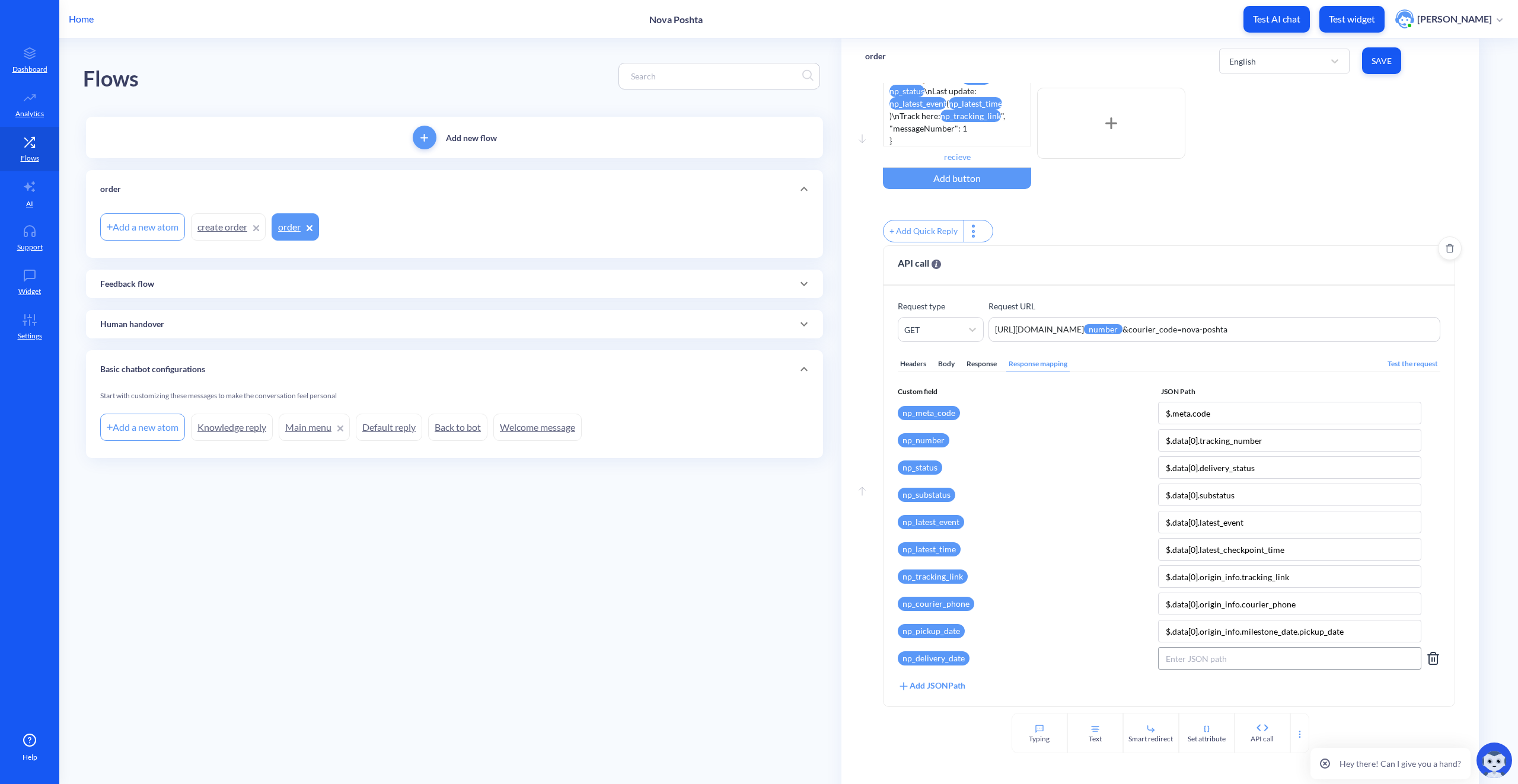
click at [1200, 663] on input at bounding box center [1290, 659] width 264 height 23
paste input "$.data[0].origin_info.milestone_date.delivery_date"
type input "$.data[0].origin_info.milestone_date.delivery_date"
click at [930, 687] on div "Add JSONPath" at bounding box center [931, 686] width 68 height 13
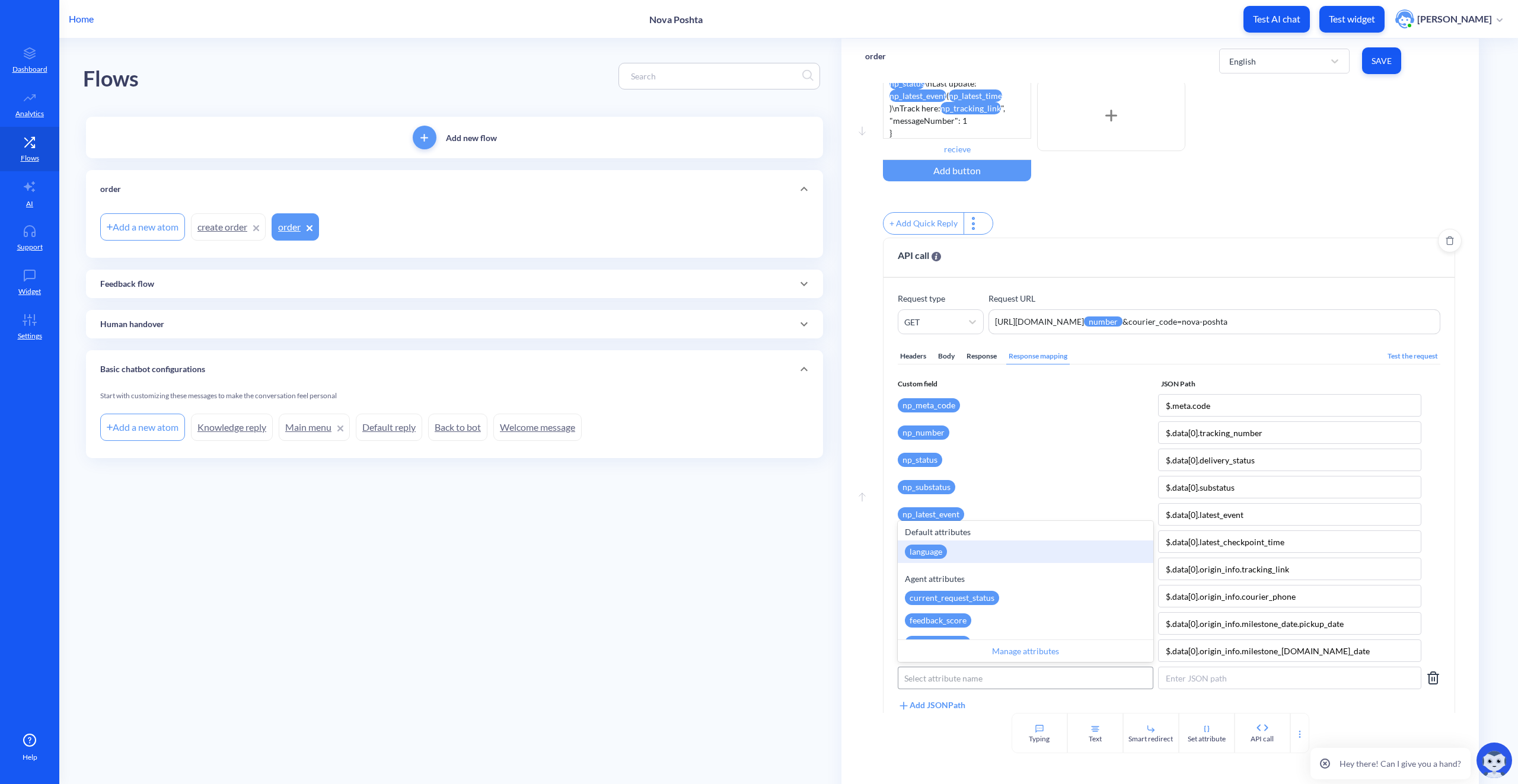
click at [936, 683] on div "Select attribute name" at bounding box center [943, 679] width 79 height 13
paste input "np_last_checkpoint"
type input "np_last_checkpoint"
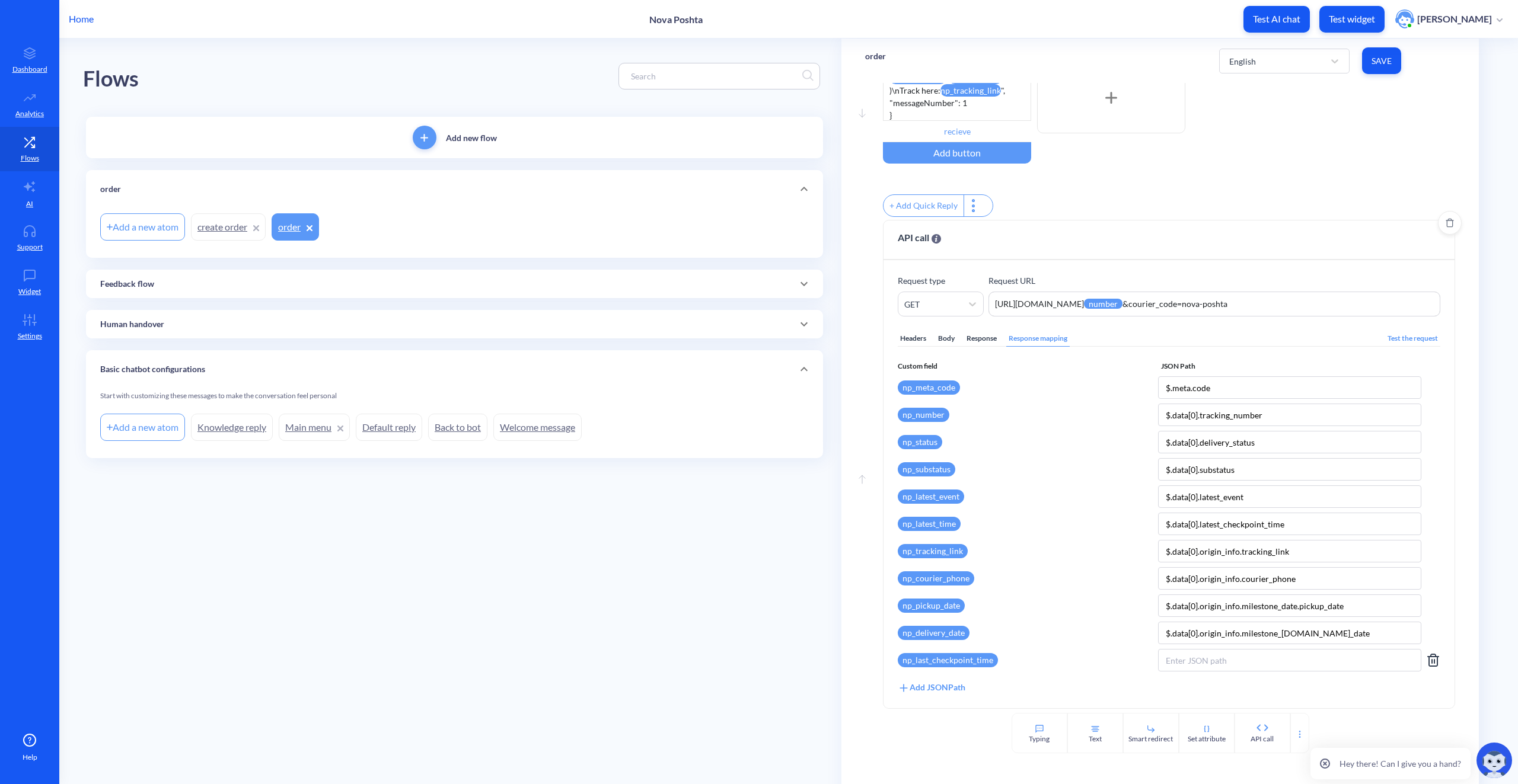
scroll to position [91, 0]
click at [1432, 655] on icon at bounding box center [1433, 659] width 8 height 12
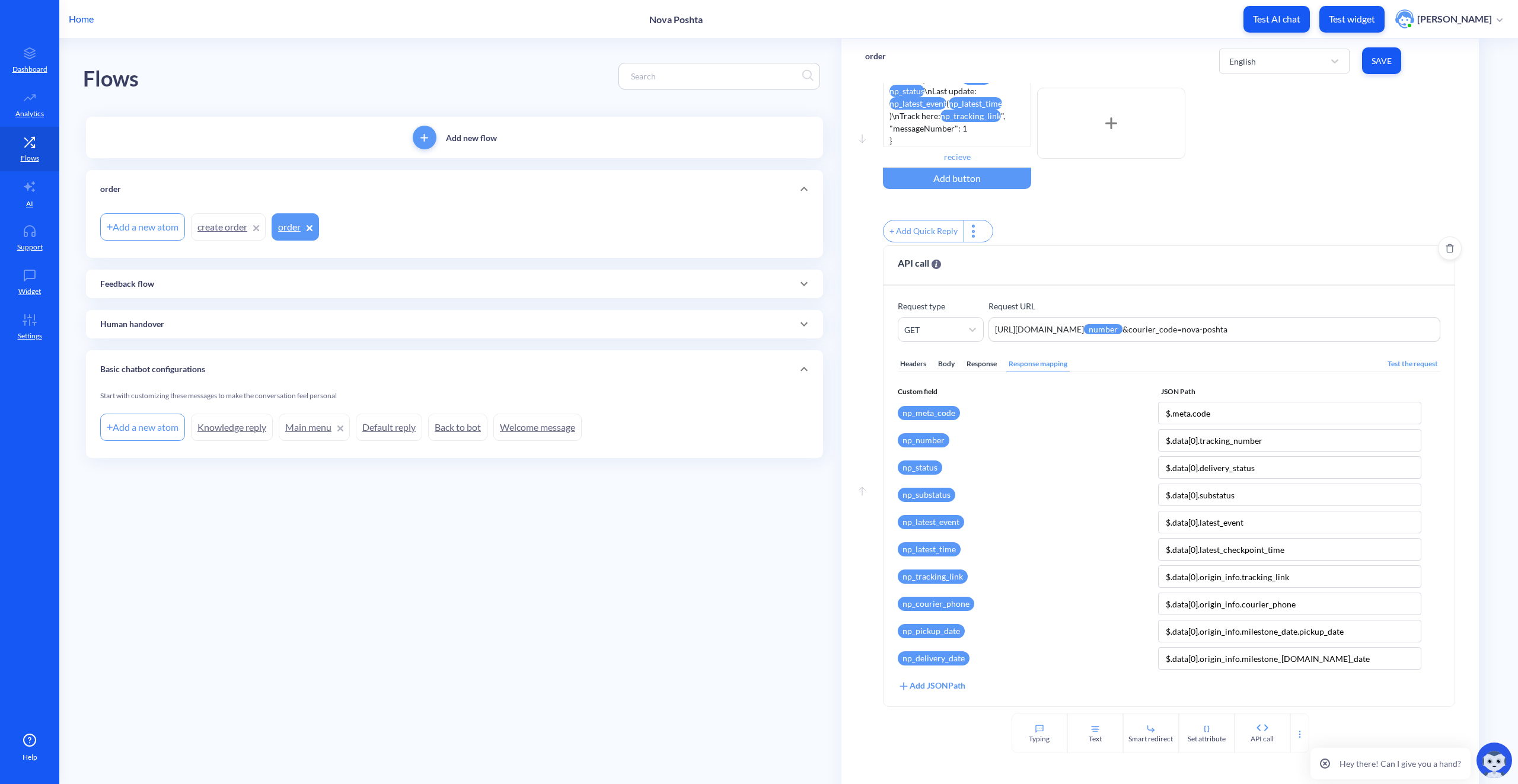
click at [931, 684] on div "Add JSONPath" at bounding box center [931, 686] width 68 height 13
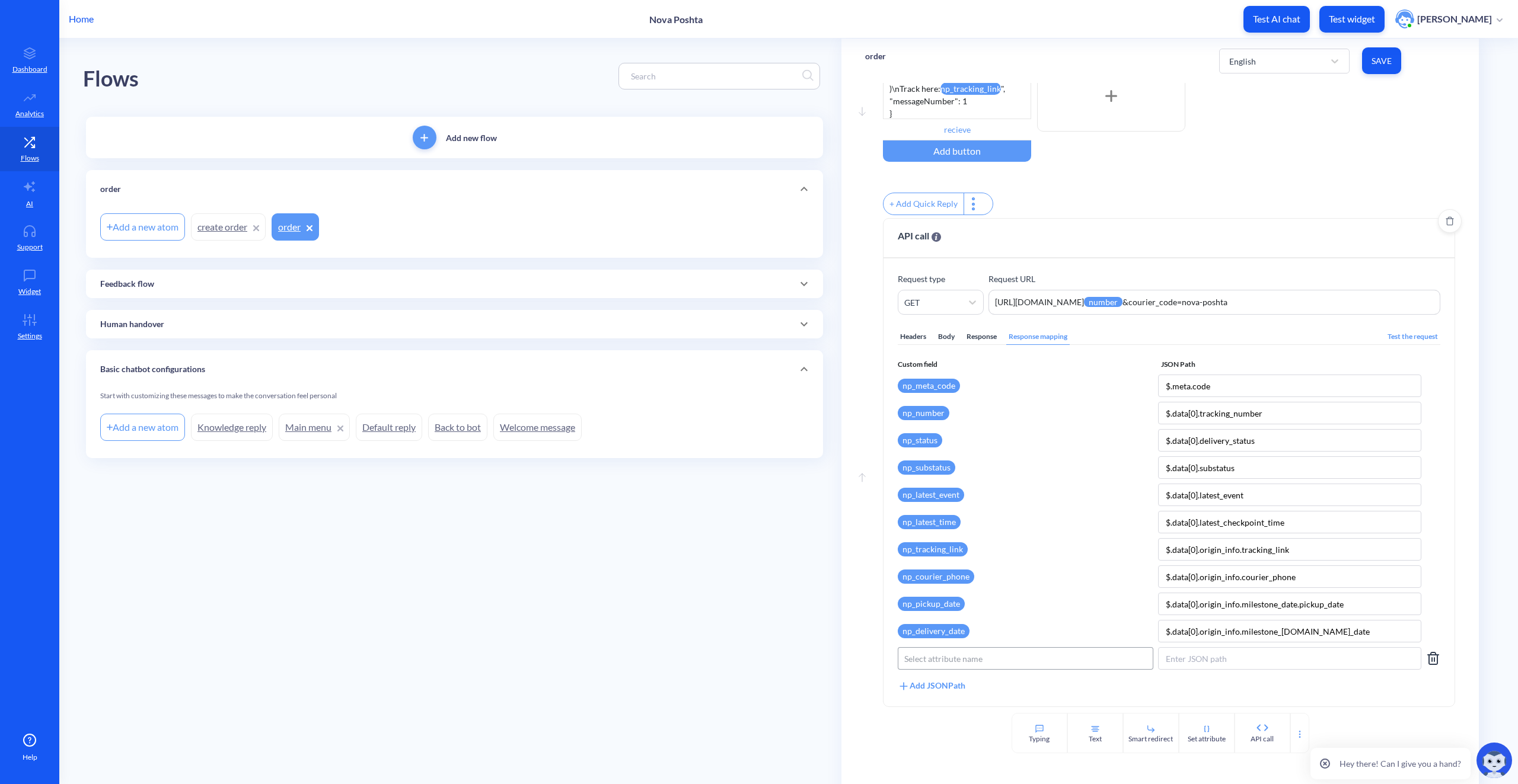
click at [969, 657] on div "Select attribute name" at bounding box center [943, 660] width 79 height 13
paste input "np_last_checkpoint"
type input "np_last_checkpoint"
click at [1252, 659] on input at bounding box center [1290, 659] width 264 height 23
paste input "$.data[0].origin_info.trackinfo[0].tracking_detail"
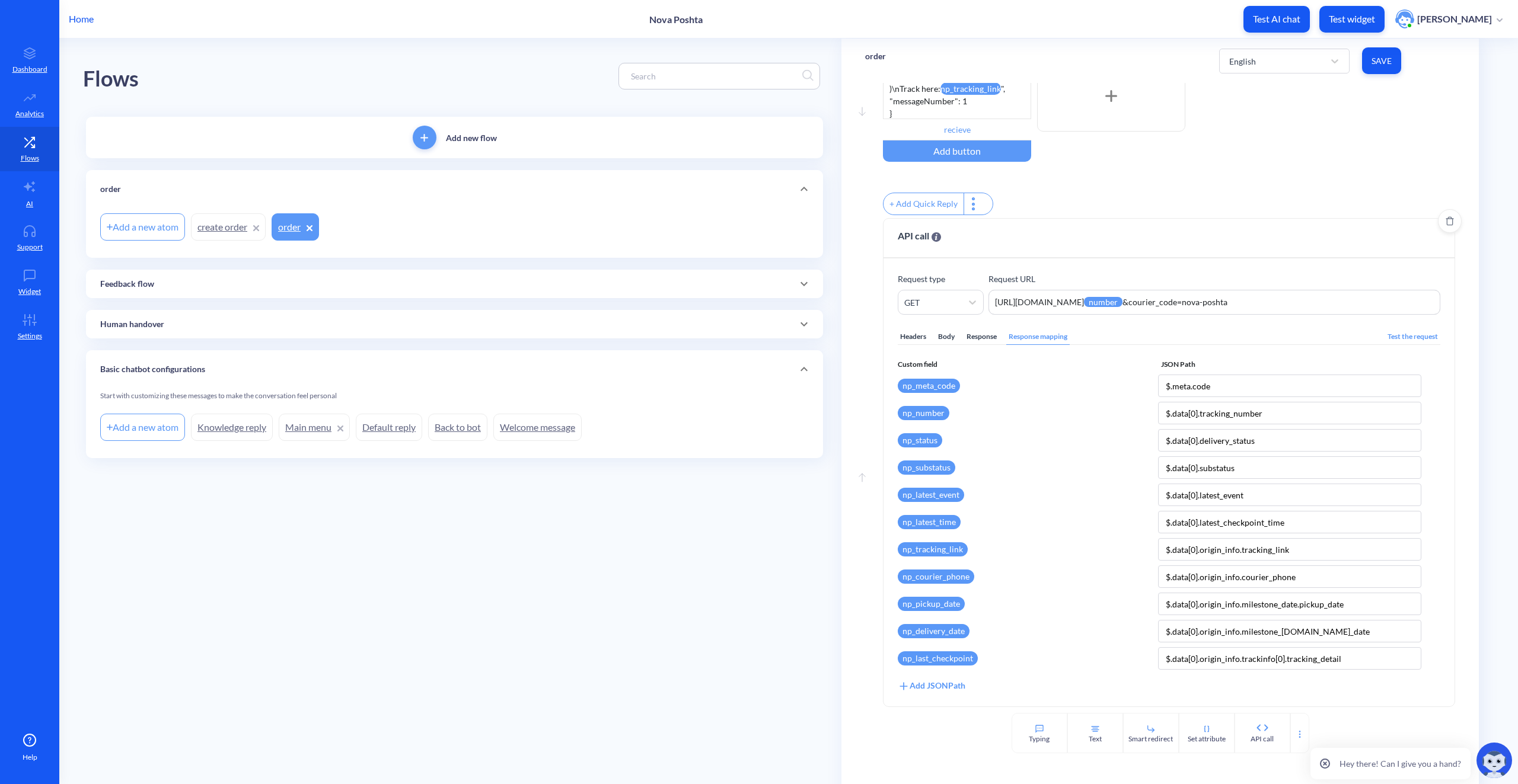
type input "$.data[0].origin_info.trackinfo[0].tracking_detail"
click at [958, 692] on div "Add JSONPath" at bounding box center [931, 686] width 68 height 13
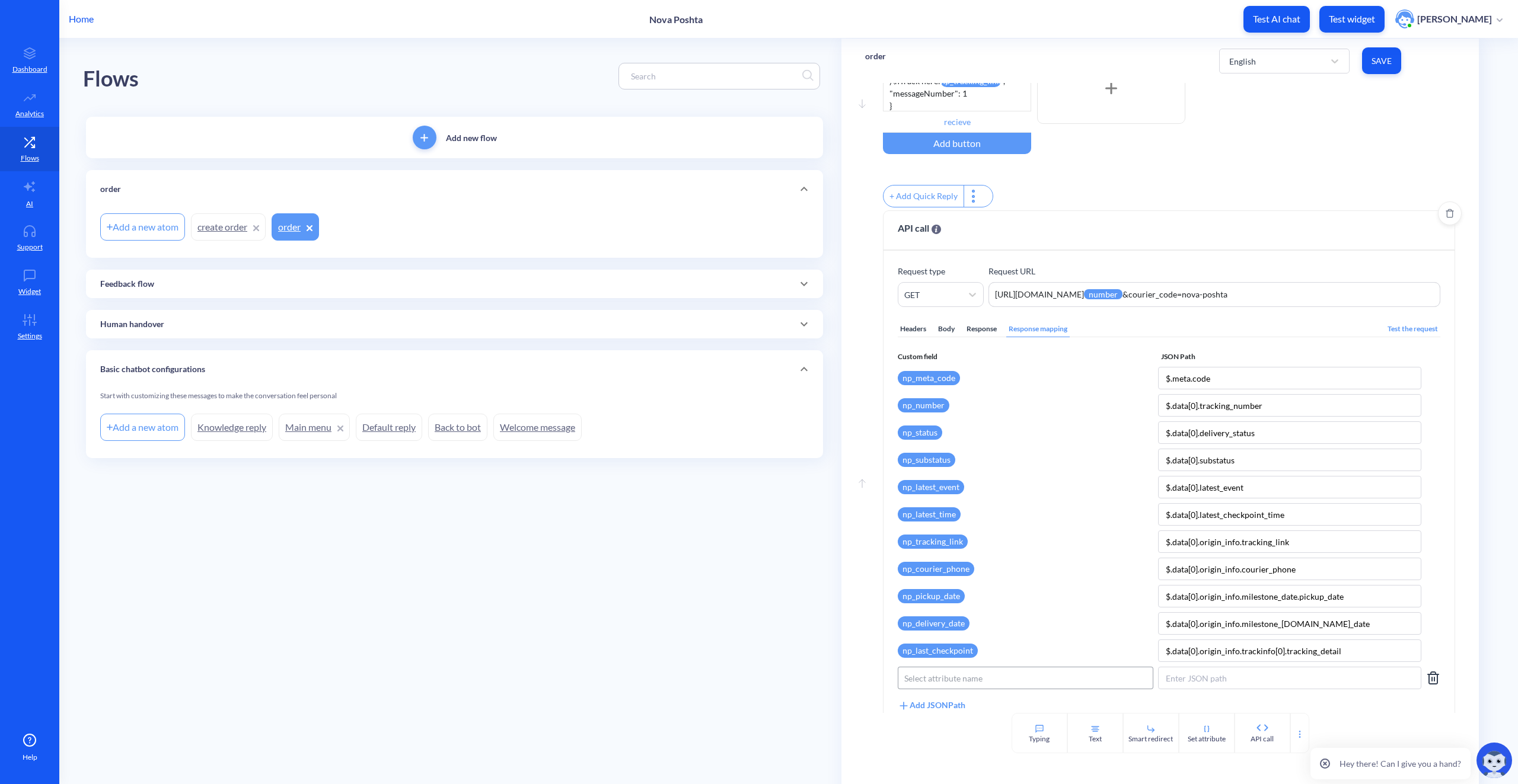
click at [994, 685] on div "Select attribute name" at bounding box center [1026, 678] width 254 height 21
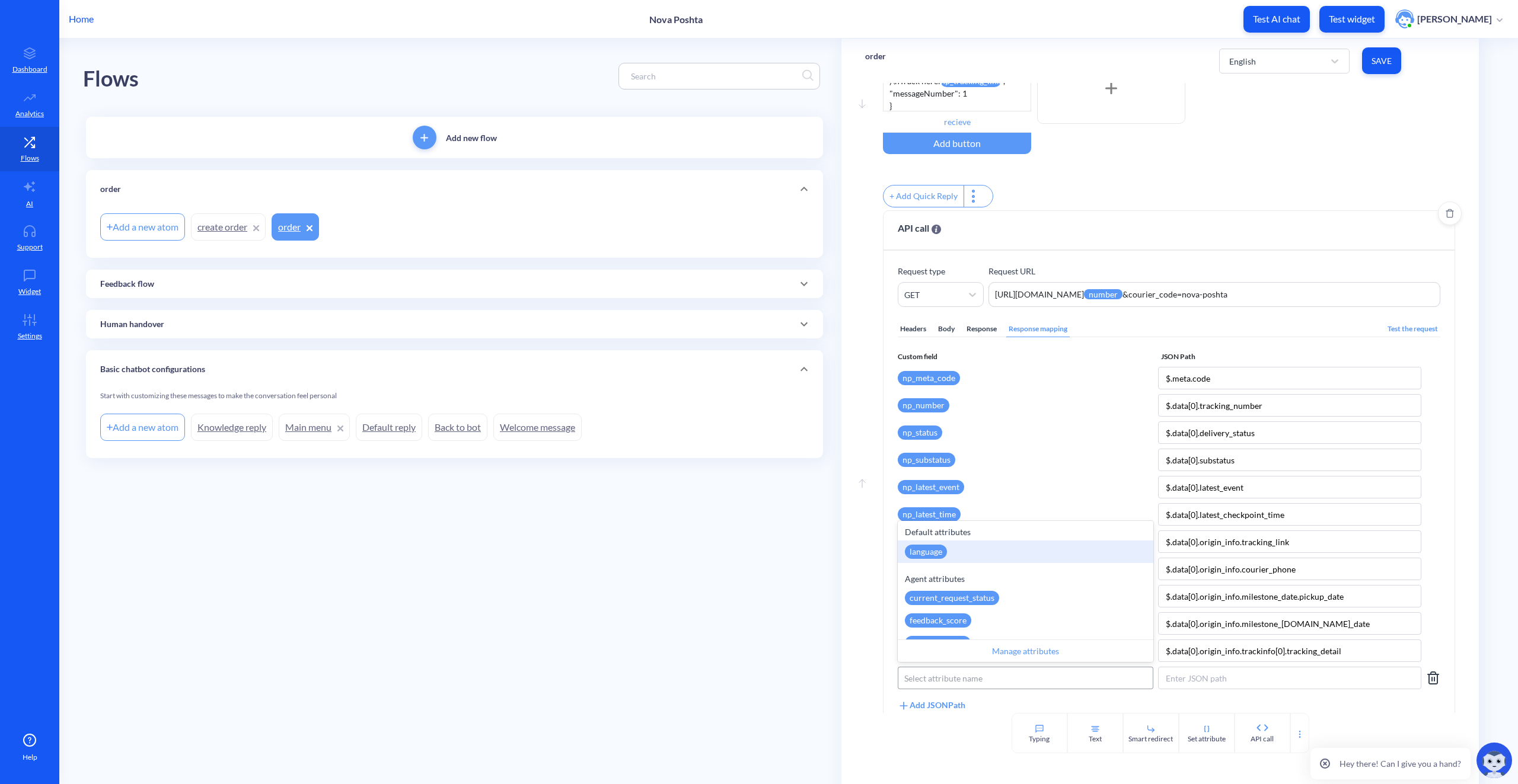
paste input "np_last_checkpoint_status"
type input "np_last_checkpoint_status"
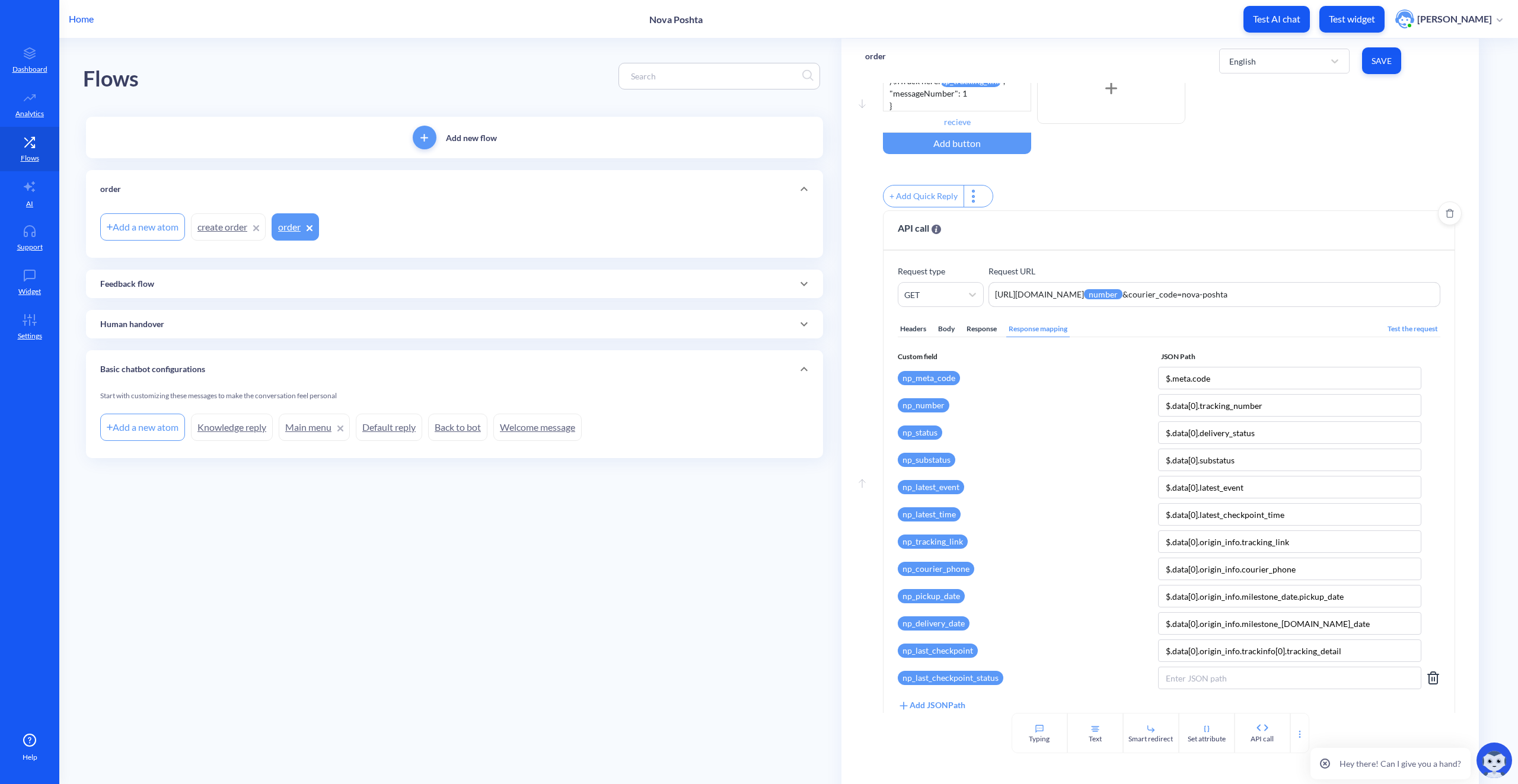
click at [1203, 697] on div "Custom field JSON Path np_meta_code $.meta.code np_number $.data[0].tracking_nu…" at bounding box center [1168, 532] width 543 height 360
click at [1211, 687] on input at bounding box center [1290, 678] width 264 height 23
paste input "$.data[0].origin_info.trackinfo[0].checkpoint_delivery_status"
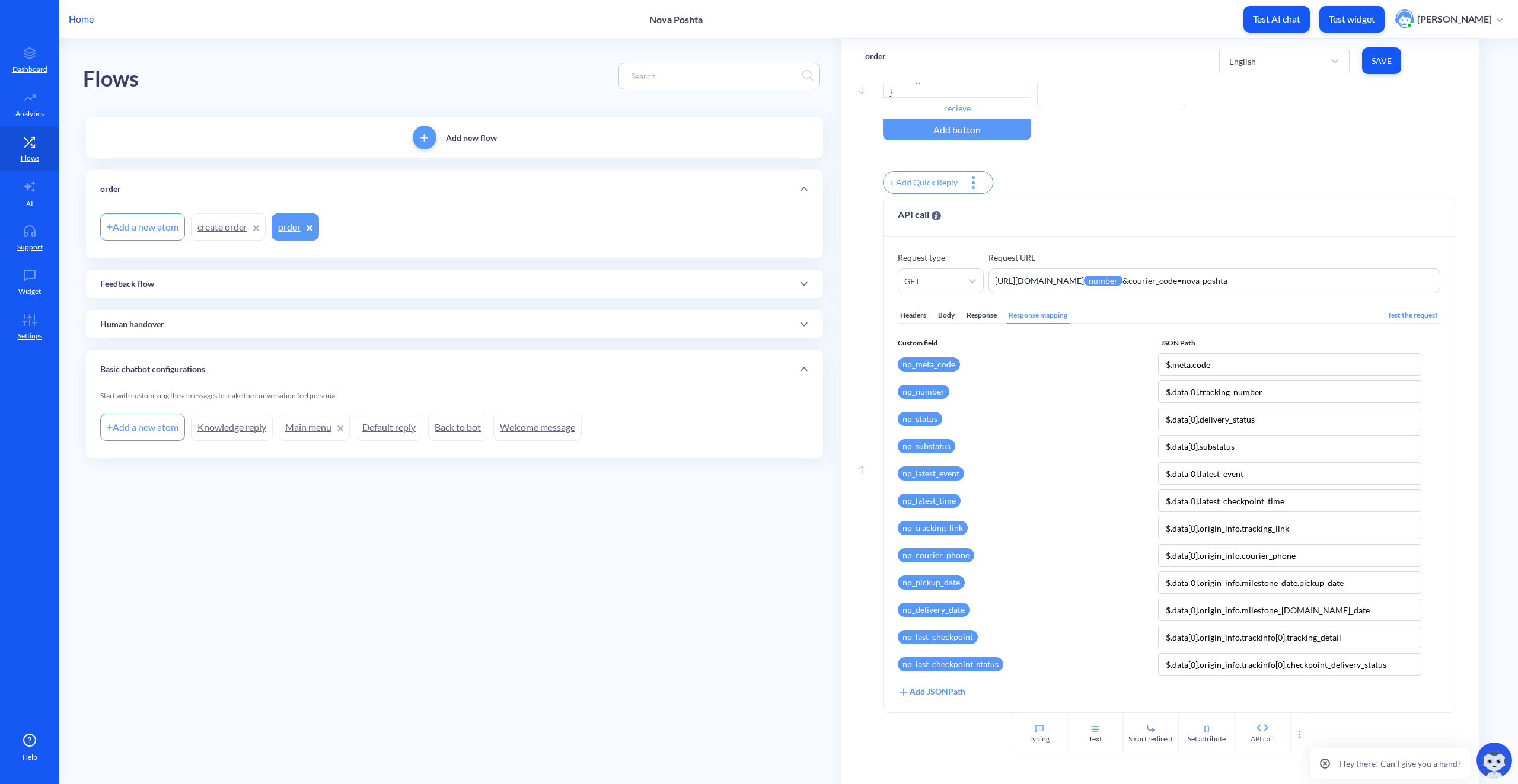
scroll to position [117, 0]
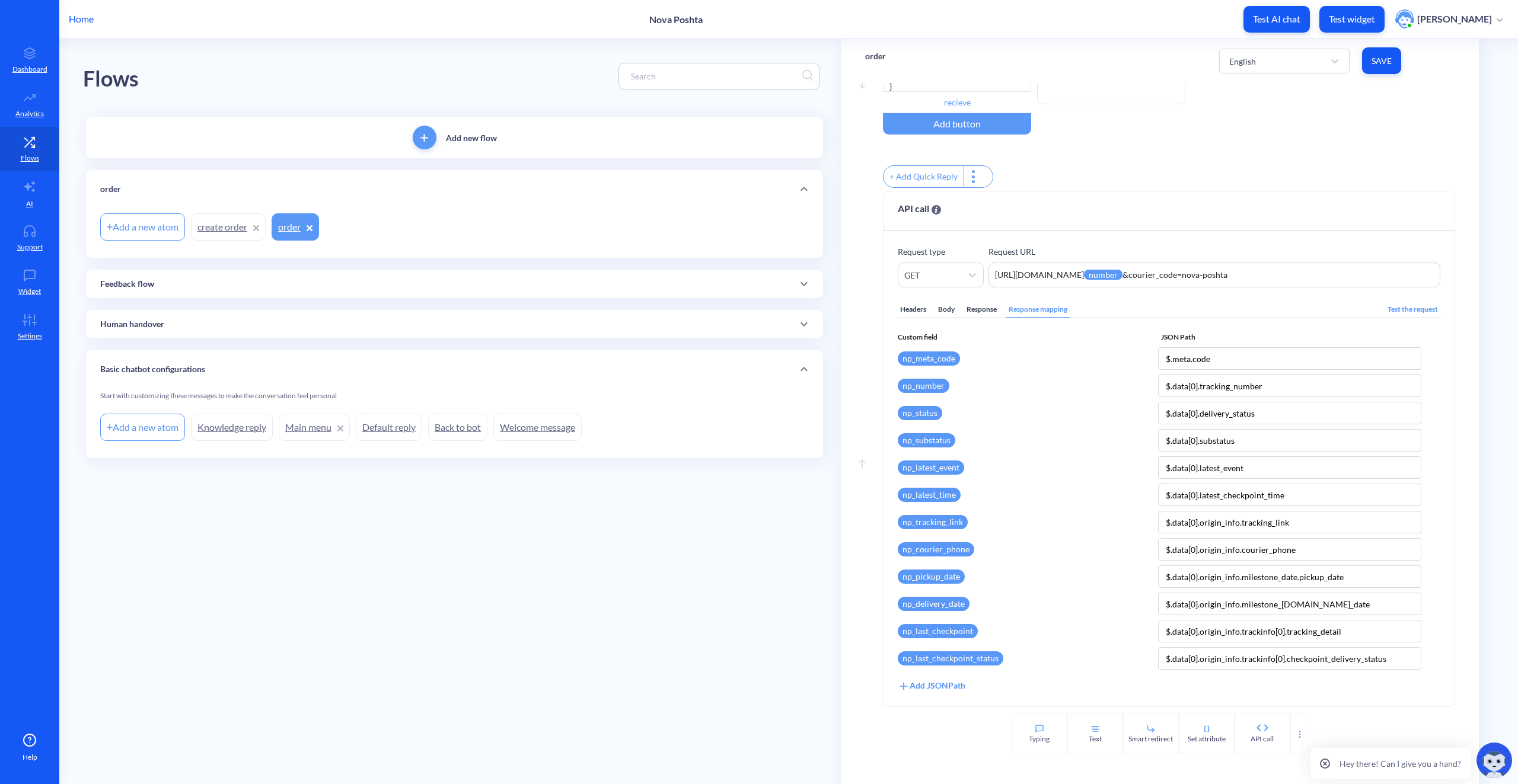
type input "$.data[0].origin_info.trackinfo[0].checkpoint_delivery_status"
click at [908, 688] on icon at bounding box center [903, 686] width 12 height 12
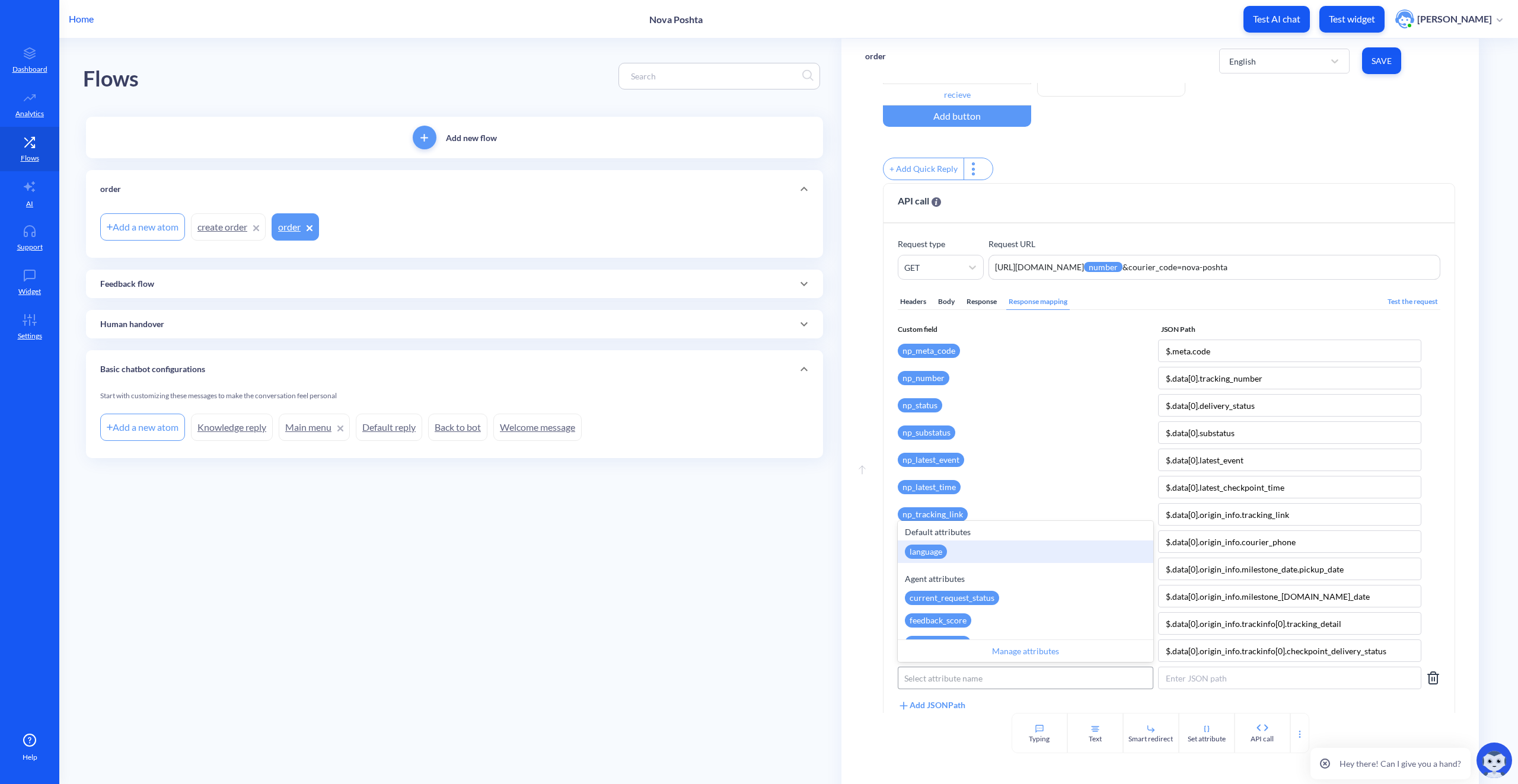
click at [949, 685] on div "Select attribute name" at bounding box center [943, 679] width 79 height 13
paste input "np_last_checkpoint_time"
type input "np_last_checkpoint_time"
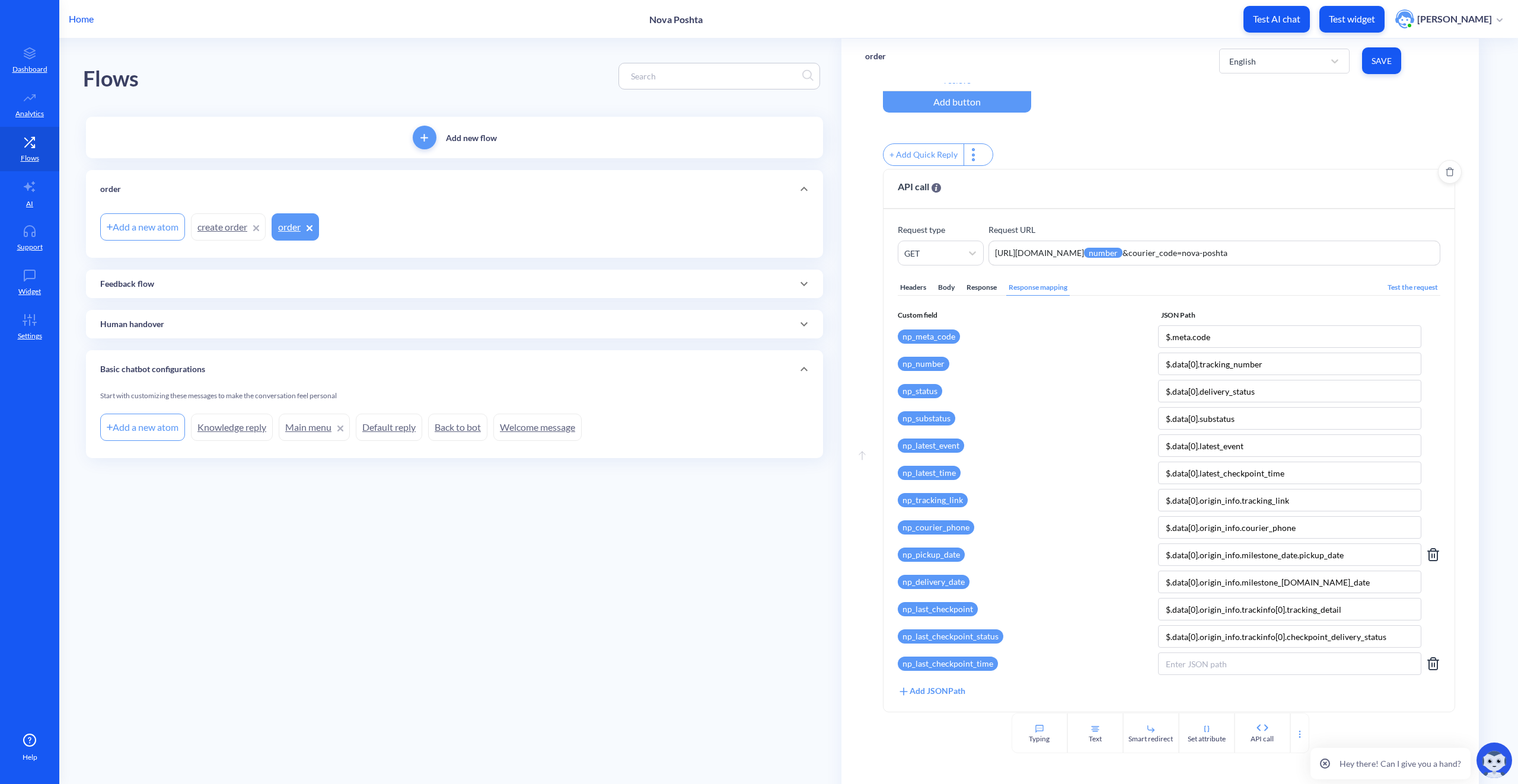
scroll to position [145, 0]
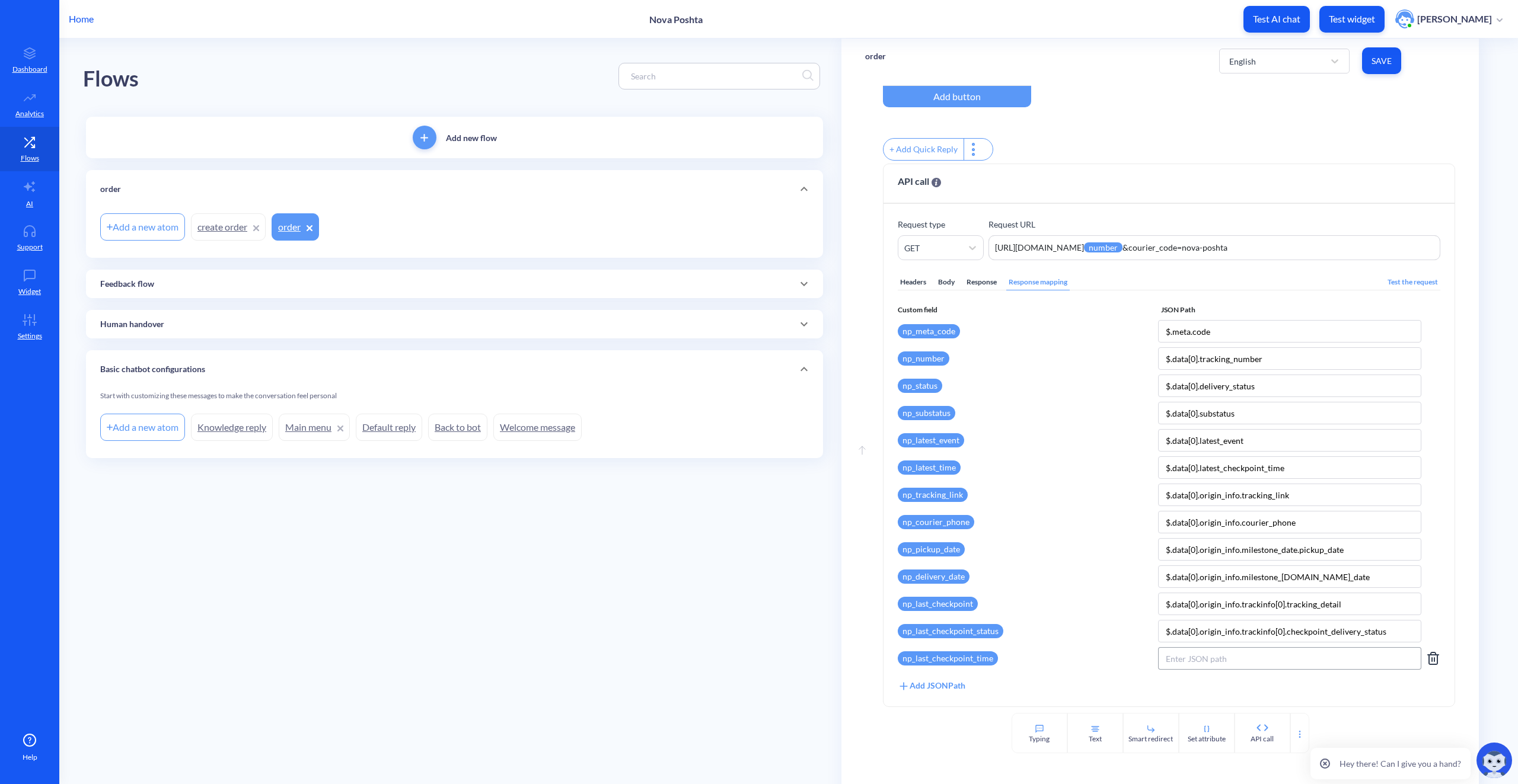
click at [1228, 667] on input at bounding box center [1290, 659] width 264 height 23
paste input "$.data[0].origin_info.trackinfo[0].checkpoint_date"
type input "$.data[0].origin_info.trackinfo[0].checkpoint_date"
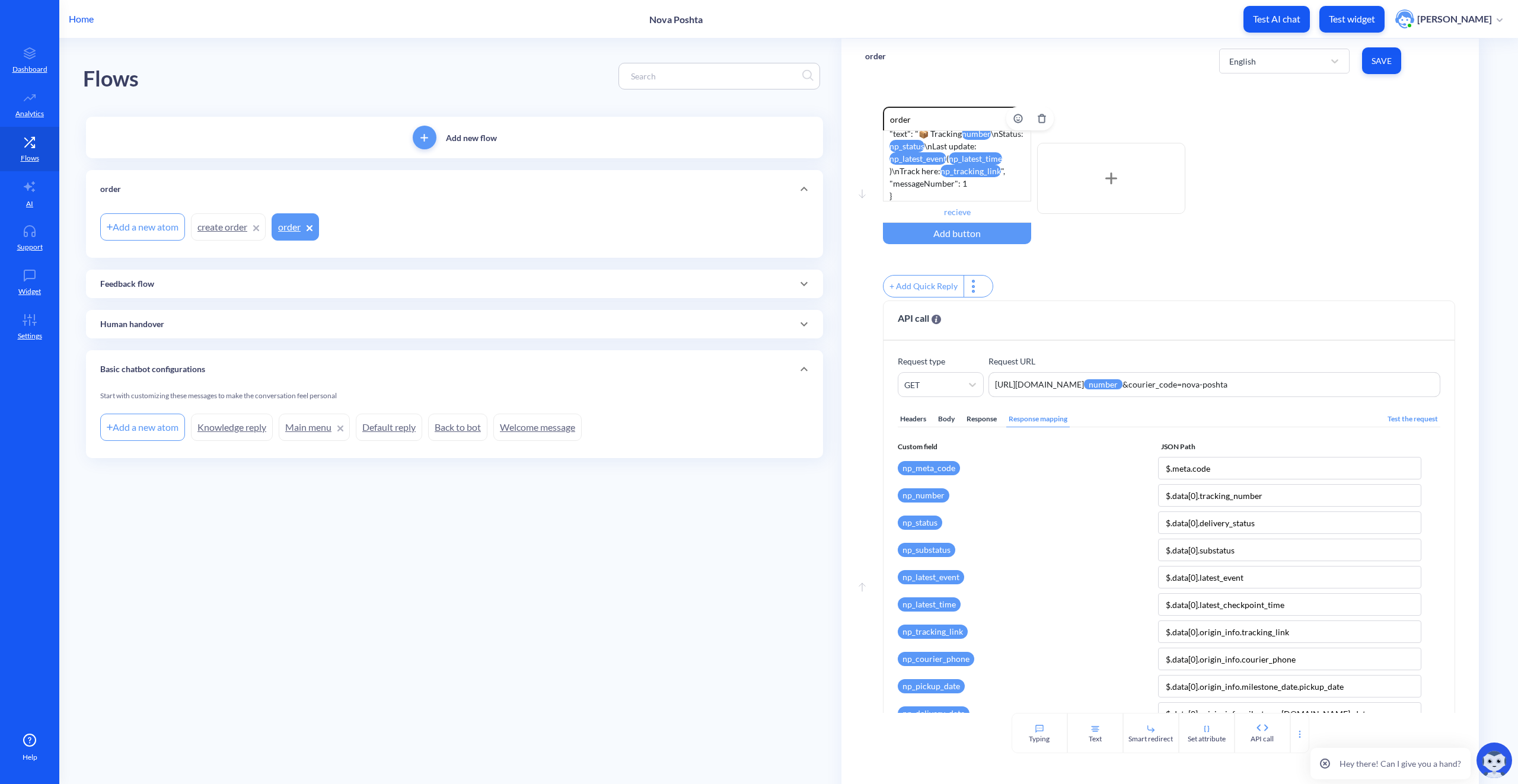
click at [974, 177] on div "{ "messages": [ { "type": "DEFAULT", "text": "📦 Tracking number \nStatus: np_st…" at bounding box center [957, 166] width 148 height 71
click at [1209, 256] on div "Enable reactions order 📦 Tracking np_number Status: np_status Last update: np_l…" at bounding box center [1168, 204] width 572 height 194
click at [1396, 69] on button "Save" at bounding box center [1382, 60] width 39 height 27
click at [936, 453] on span "Custom field" at bounding box center [1029, 447] width 264 height 11
click at [998, 191] on div "📦 Tracking np_number Status: np_status Last update: np_latest_event ( np_latest…" at bounding box center [957, 166] width 148 height 71
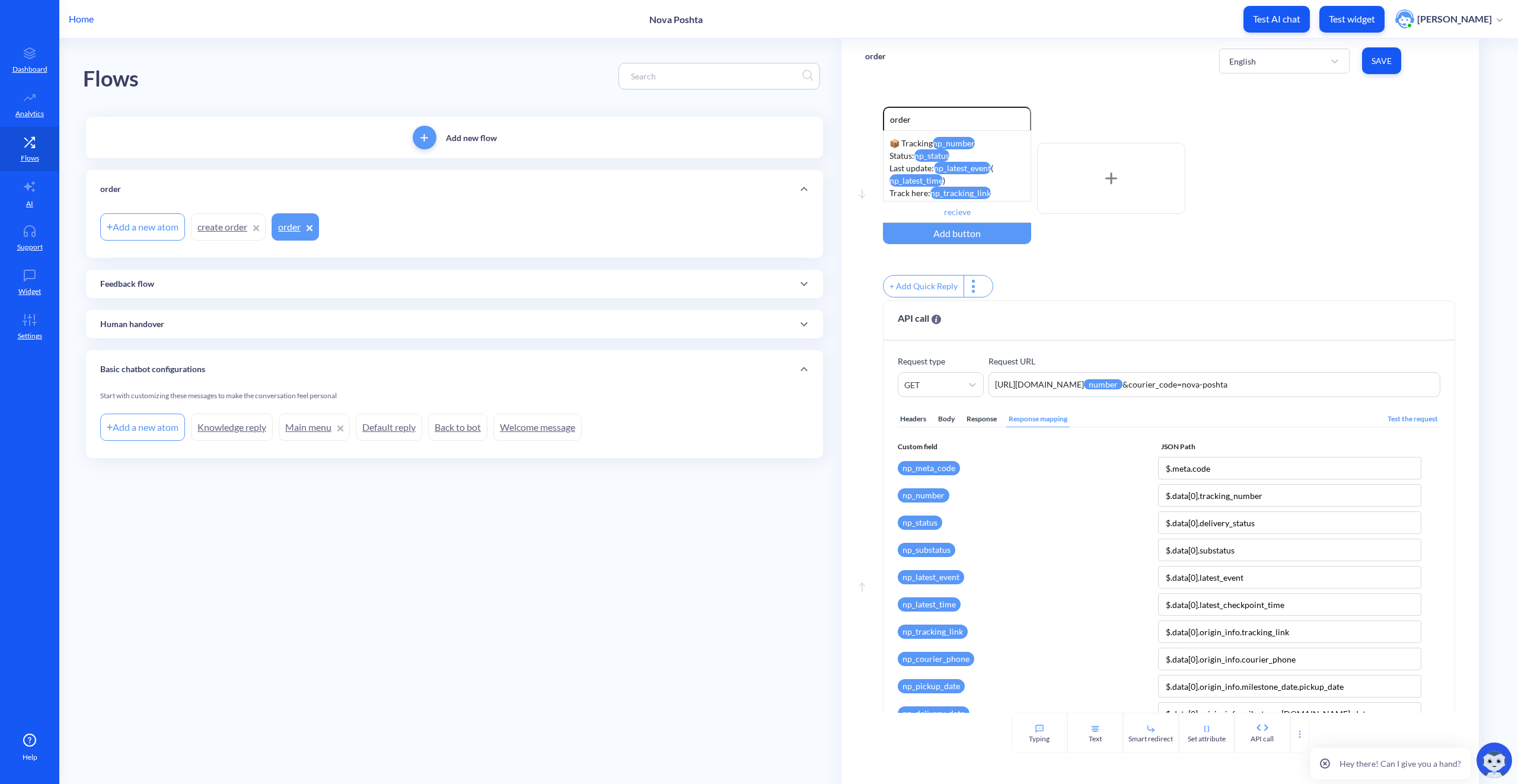
click at [1364, 245] on div "Enable reactions order 📦 Tracking np_number Status: np_status Last update: np_l…" at bounding box center [1168, 178] width 572 height 144
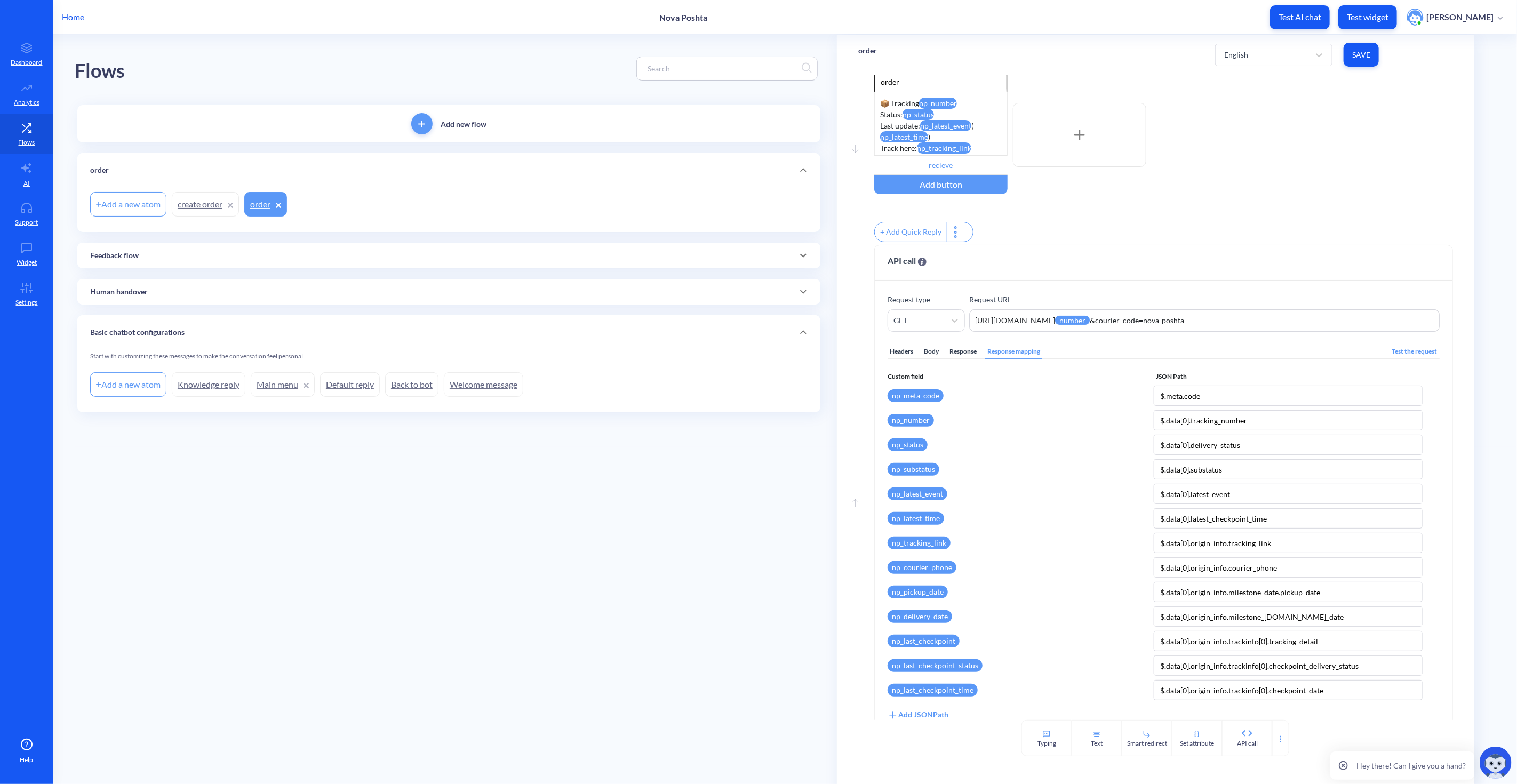
scroll to position [20, 0]
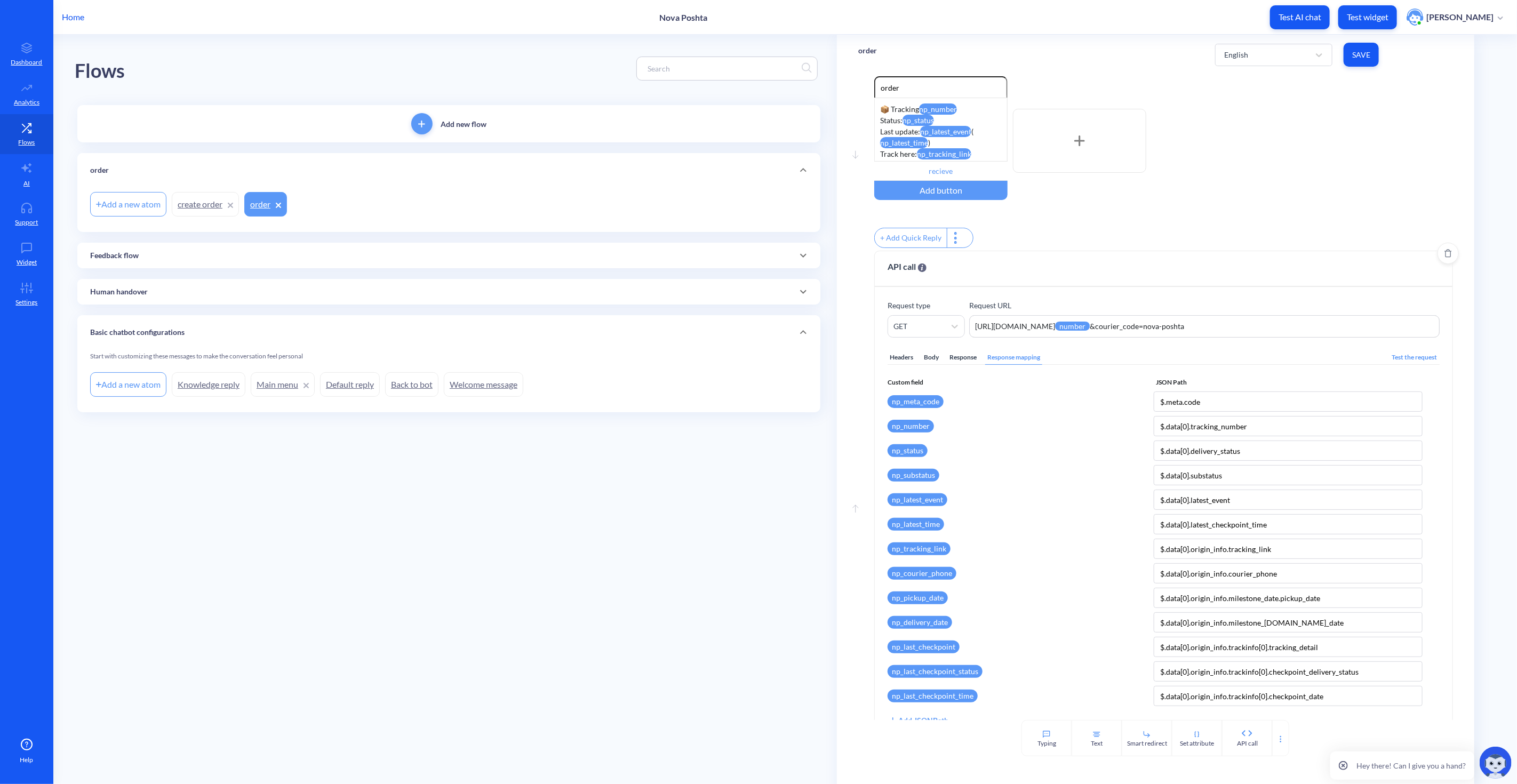
click at [964, 355] on div "Headers Body Response Response mapping Test the request Custom field JSON Path …" at bounding box center [1163, 531] width 551 height 388
click at [964, 359] on div "Response" at bounding box center [963, 357] width 31 height 14
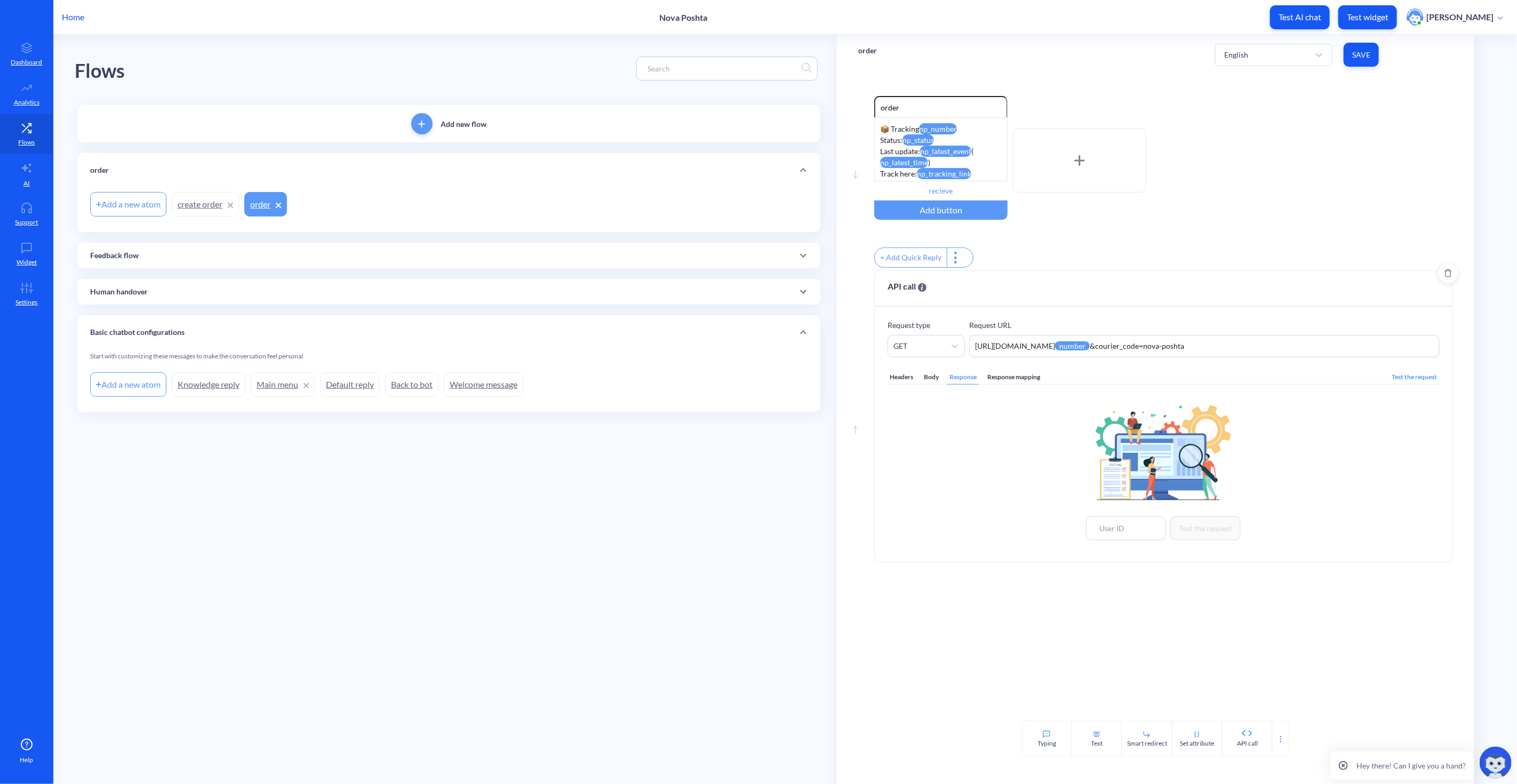
click at [1005, 380] on div "Response mapping" at bounding box center [1013, 377] width 57 height 14
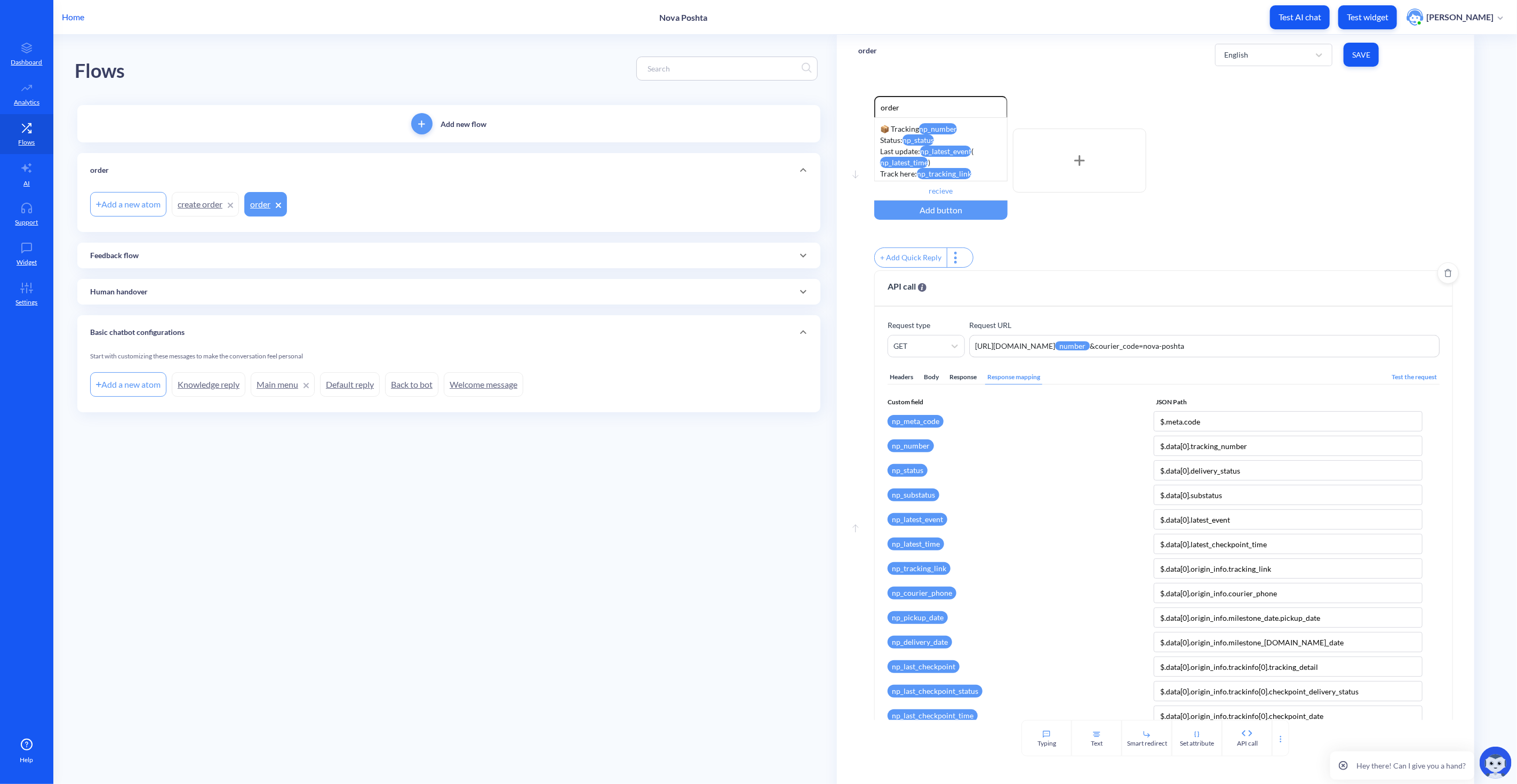
click at [933, 384] on div "Body" at bounding box center [931, 377] width 19 height 14
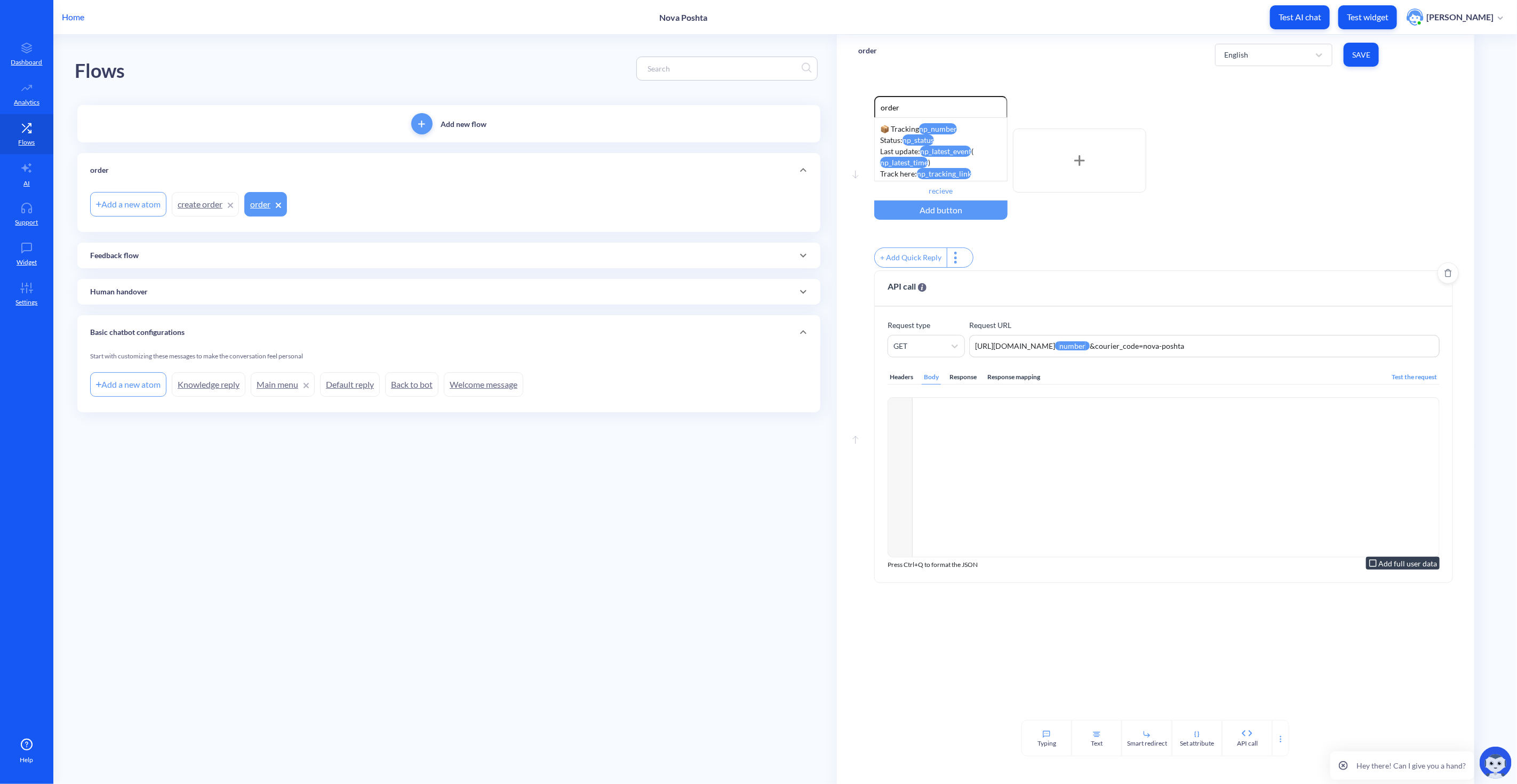
click at [1366, 566] on icon at bounding box center [1373, 563] width 7 height 7
click at [1366, 568] on icon at bounding box center [1373, 564] width 10 height 10
click at [899, 383] on div "Headers" at bounding box center [901, 377] width 28 height 14
click at [938, 384] on div "Body" at bounding box center [931, 377] width 19 height 14
click at [1023, 384] on div "Response mapping" at bounding box center [1013, 377] width 57 height 14
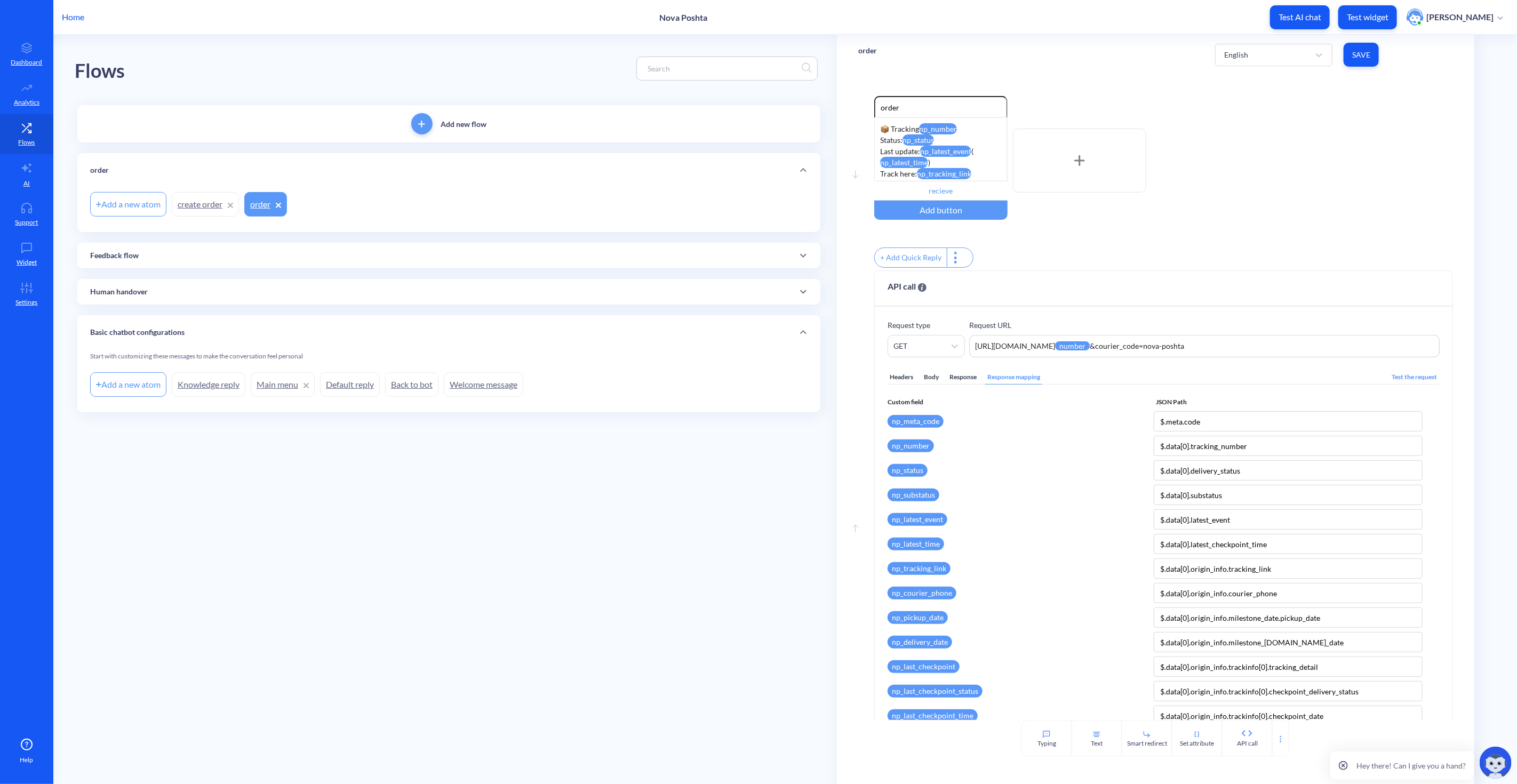
click at [1177, 237] on div "Enable reactions order 📦 Tracking np_number Status: np_status Last update: np_l…" at bounding box center [1163, 183] width 579 height 174
click at [974, 158] on div "📦 Tracking np_number Status: np_status Last update: np_latest_event ( np_latest…" at bounding box center [941, 150] width 133 height 64
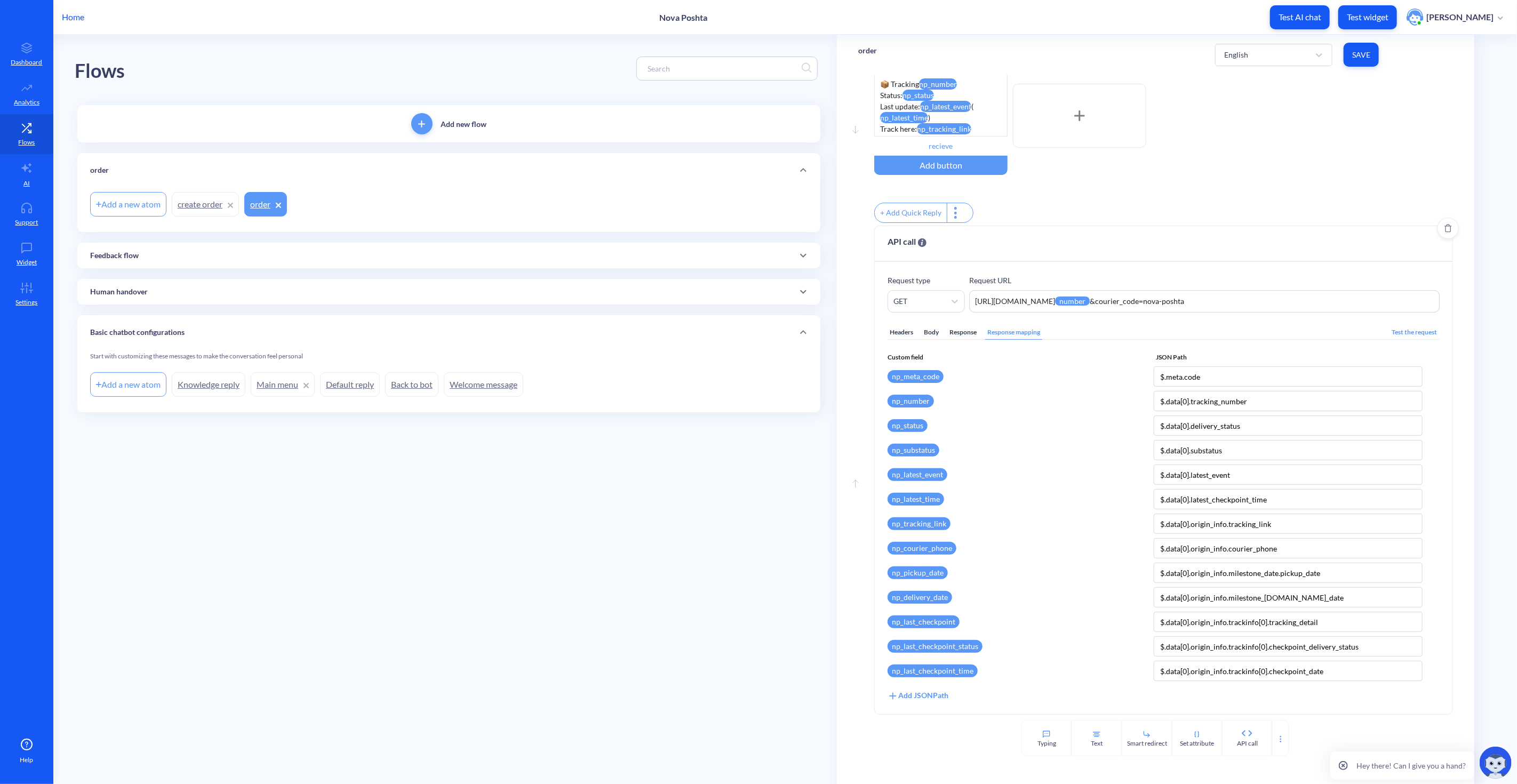
click at [1366, 333] on div "Test the request" at bounding box center [1415, 332] width 49 height 14
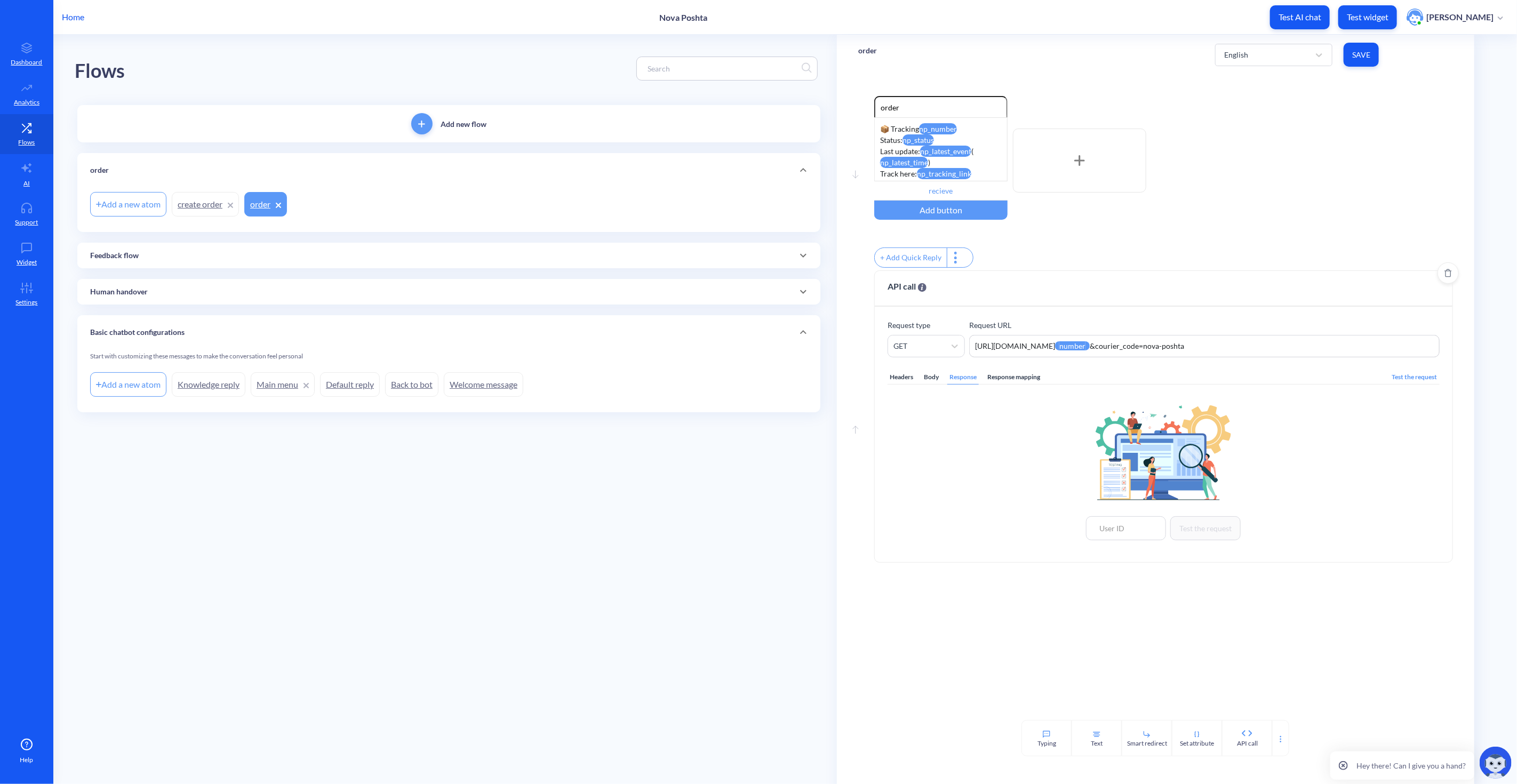
click at [1010, 379] on div "Response mapping" at bounding box center [1013, 377] width 57 height 14
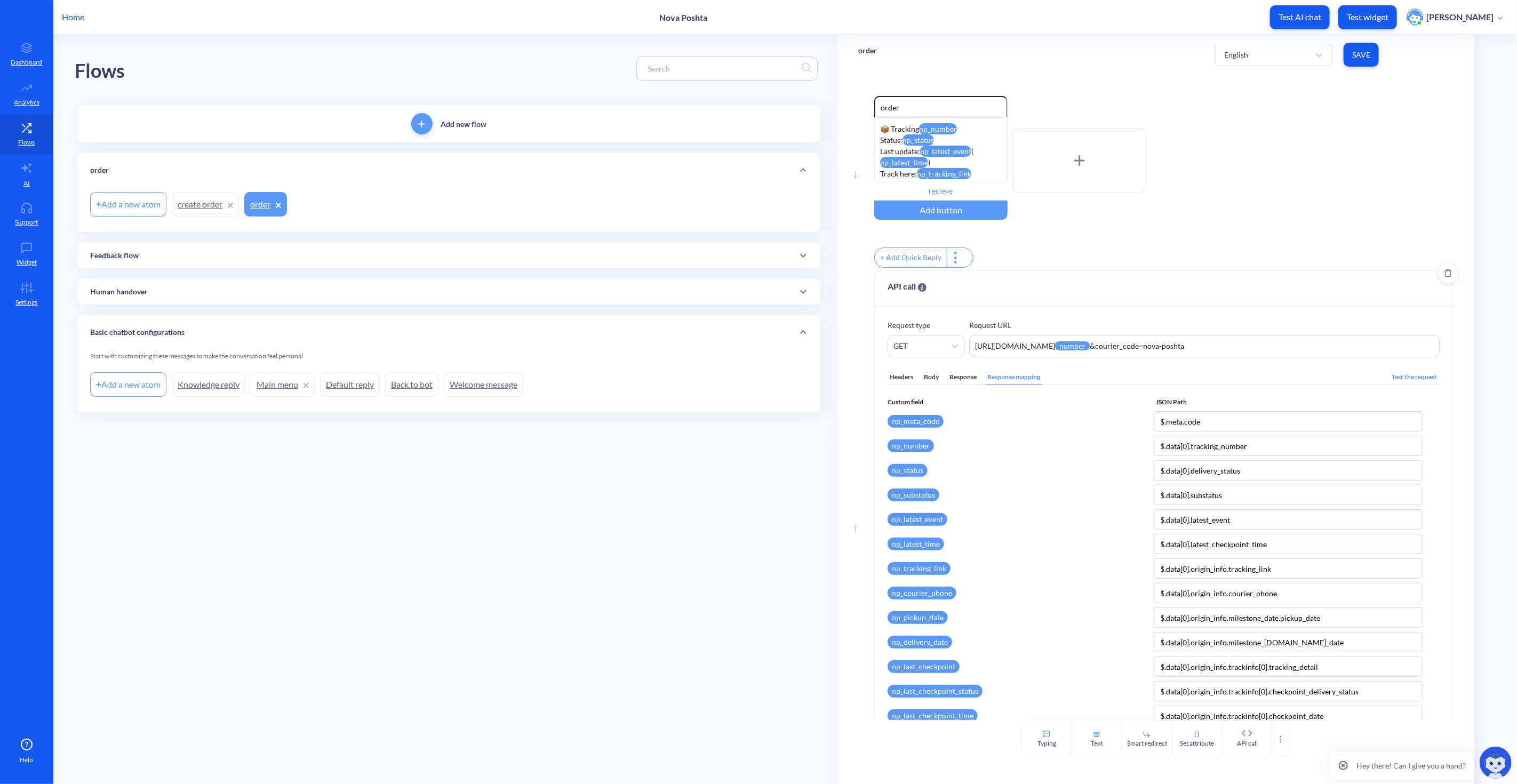
click at [1366, 382] on div "Test the request" at bounding box center [1415, 377] width 49 height 14
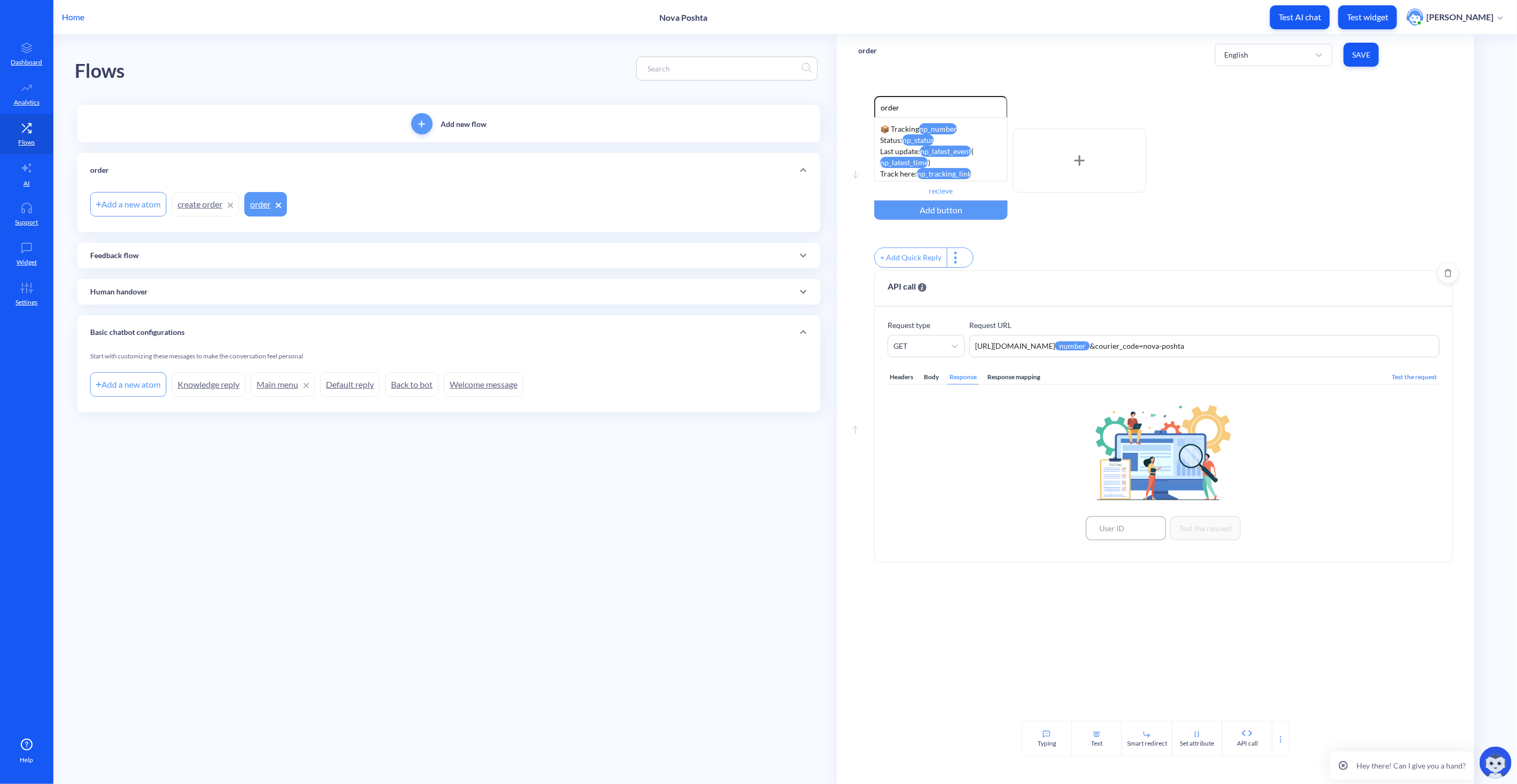
click at [1122, 537] on input at bounding box center [1126, 527] width 80 height 24
paste input "513746"
type input "513746"
click at [1185, 531] on button "Test the request" at bounding box center [1206, 527] width 71 height 24
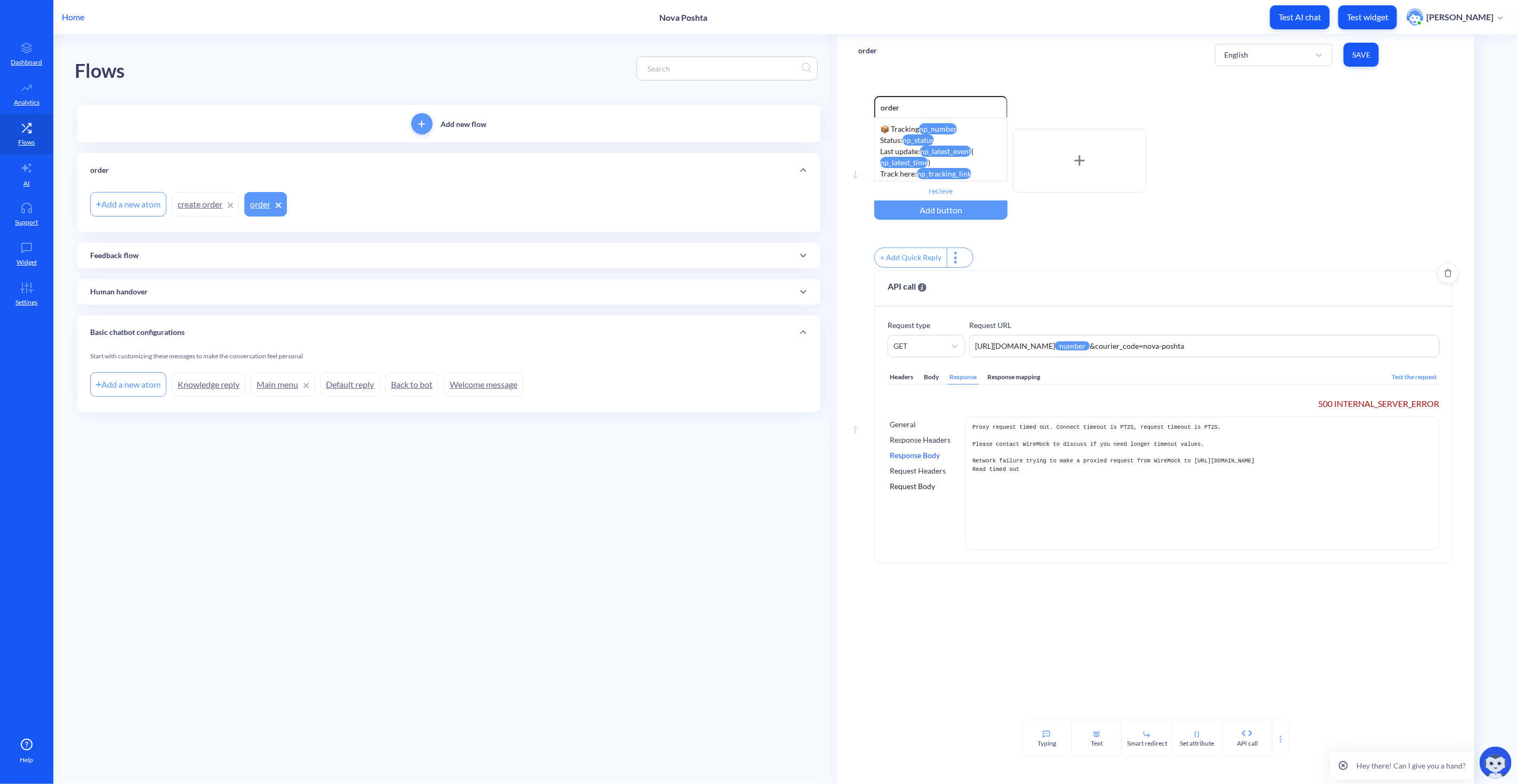
click at [1366, 381] on div "Test the request" at bounding box center [1415, 377] width 49 height 14
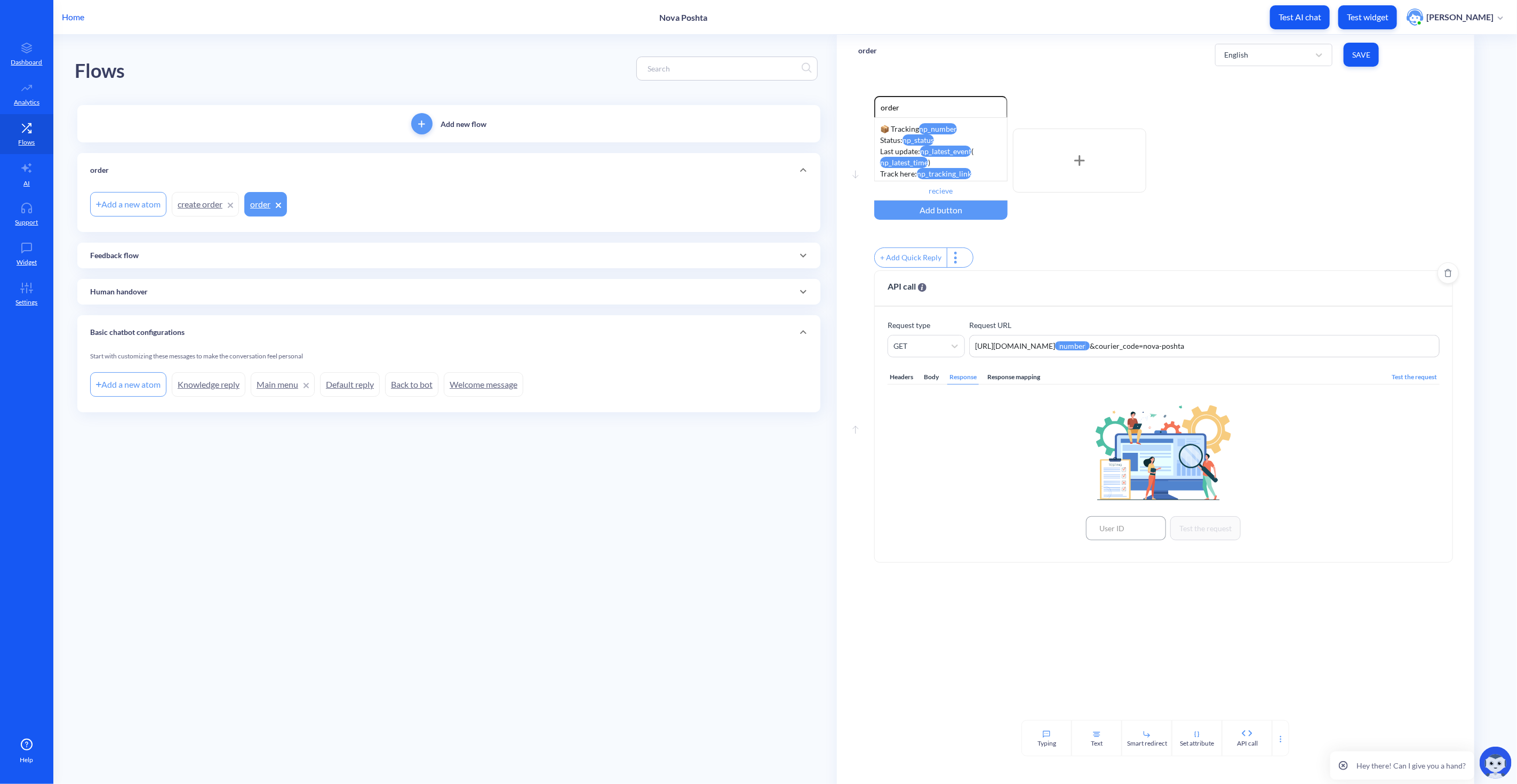
click at [1124, 534] on input at bounding box center [1126, 527] width 80 height 24
paste input "513746"
type input "513746"
click at [1201, 528] on button "Test the request" at bounding box center [1206, 527] width 71 height 24
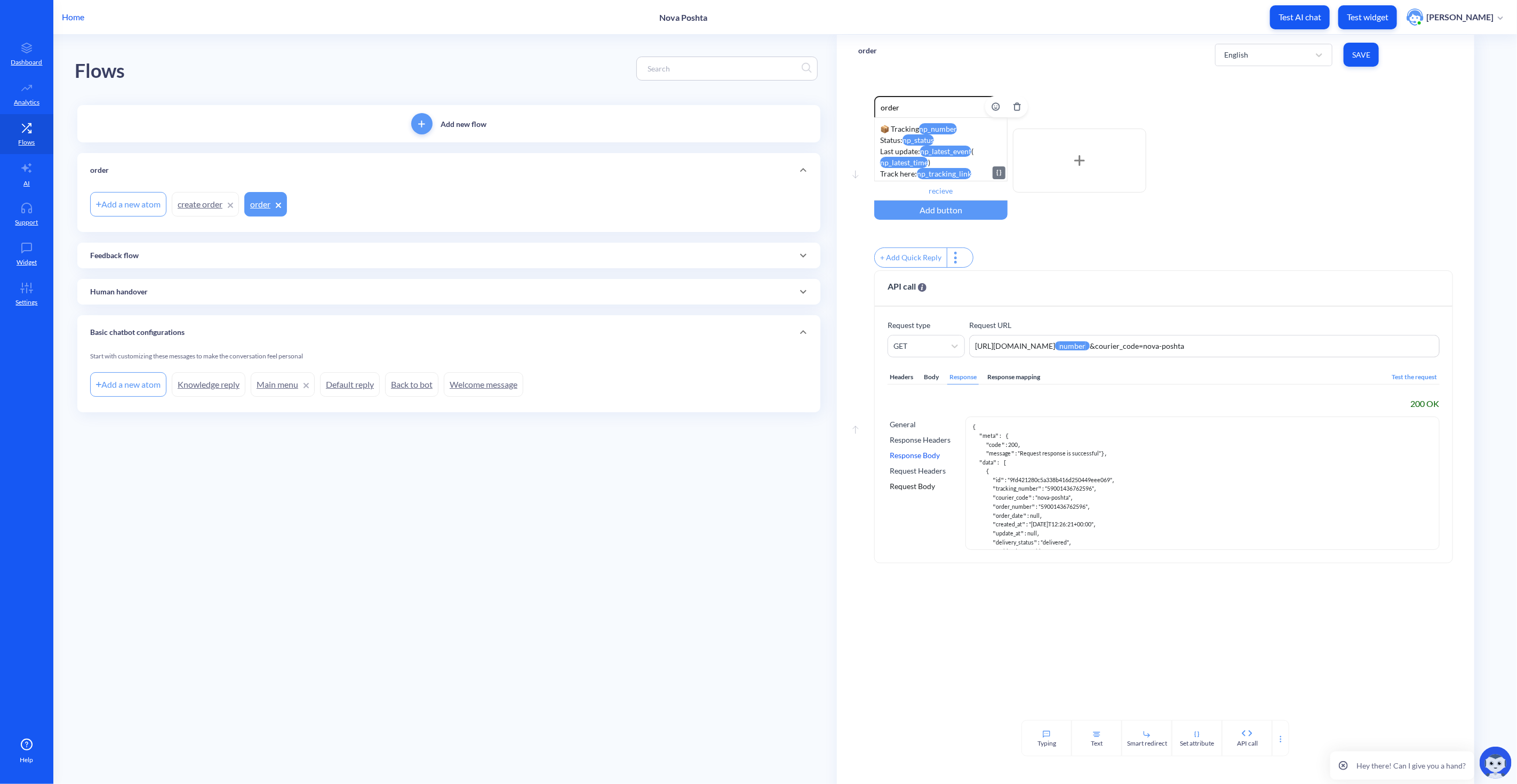
click at [886, 131] on div "📦 Tracking np_number Status: np_status Last update: np_latest_event ( np_latest…" at bounding box center [941, 150] width 133 height 64
click at [998, 172] on icon at bounding box center [998, 173] width 2 height 6
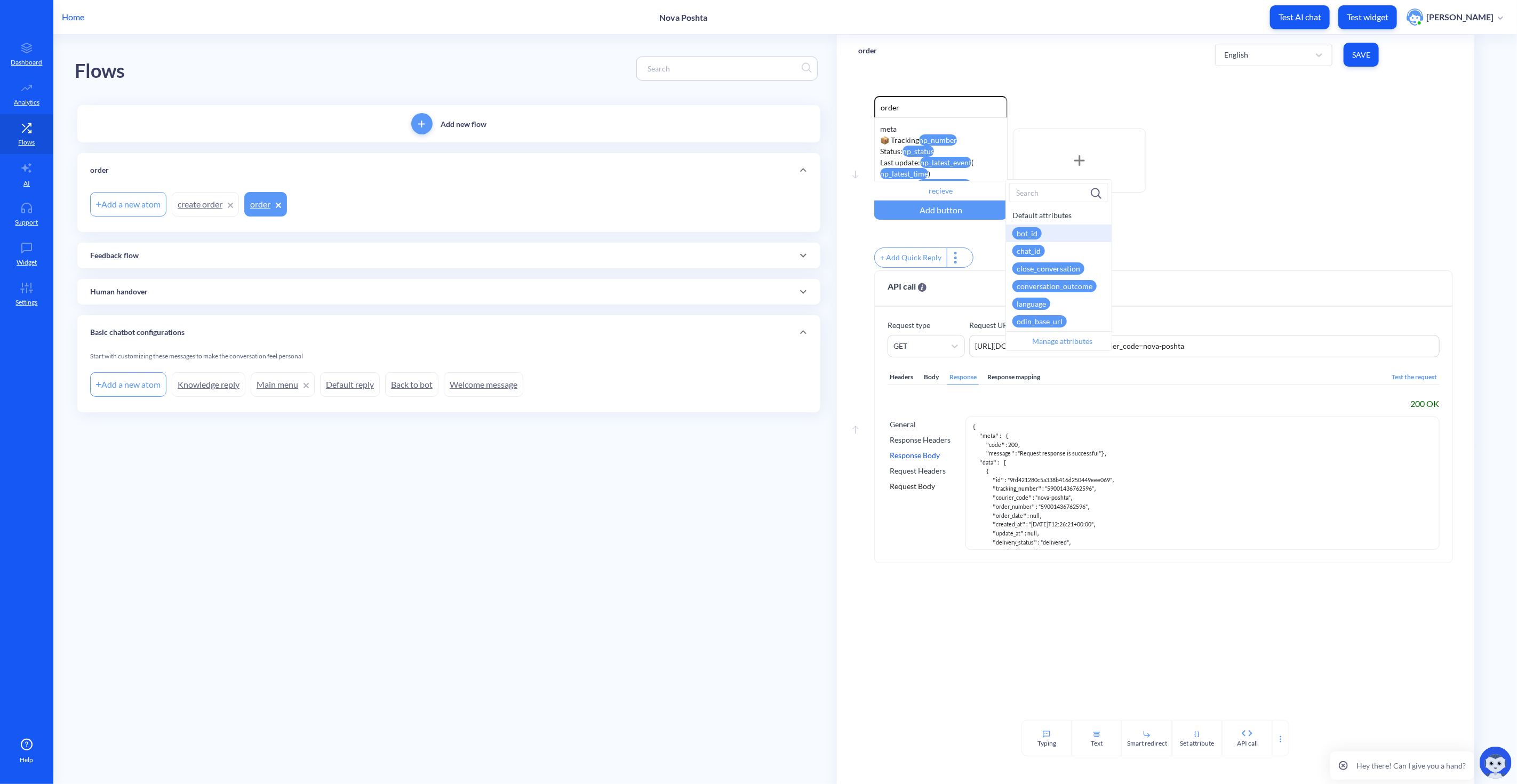
click at [1042, 197] on input at bounding box center [1059, 192] width 100 height 19
type input "meta"
click at [1063, 233] on div "np_meta_code" at bounding box center [1040, 233] width 56 height 12
click at [1100, 215] on div "Enable reactions order meta np_meta_code 📦 Tracking np_number Status: np_status…" at bounding box center [1163, 160] width 579 height 129
click at [1031, 384] on div "Response mapping" at bounding box center [1013, 377] width 57 height 14
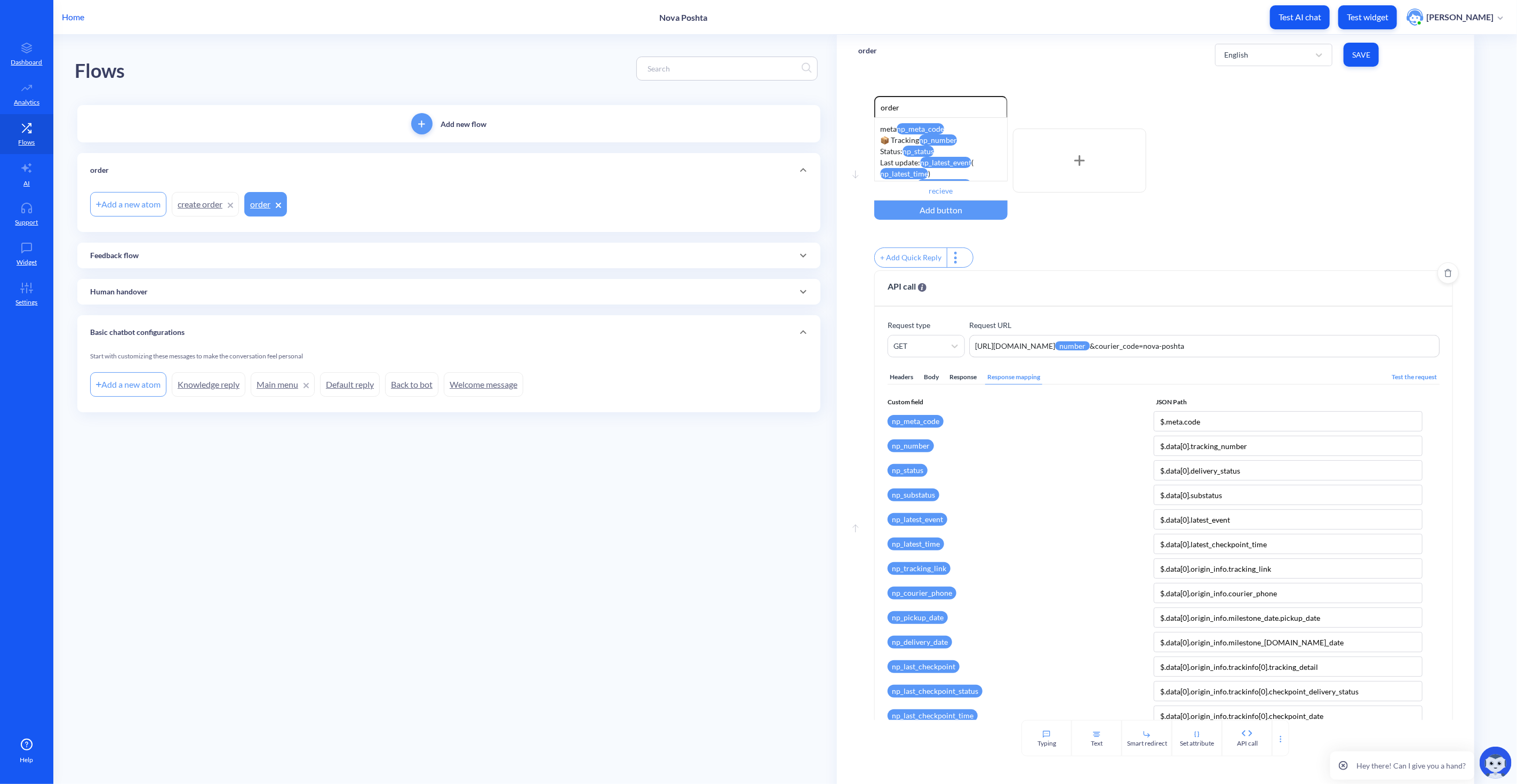
click at [970, 384] on div "Response" at bounding box center [963, 377] width 31 height 14
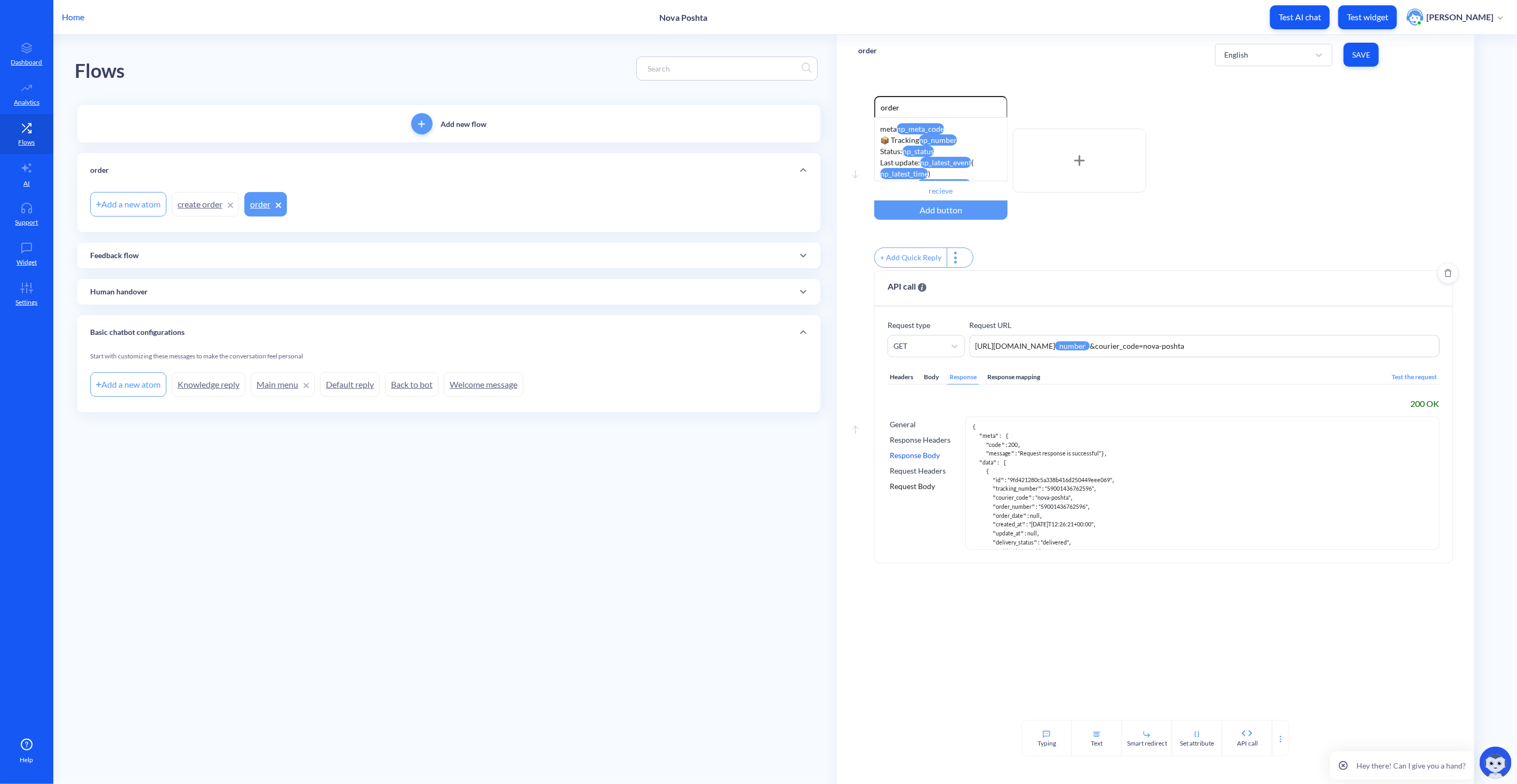
click at [1013, 384] on div "Response mapping" at bounding box center [1013, 377] width 57 height 14
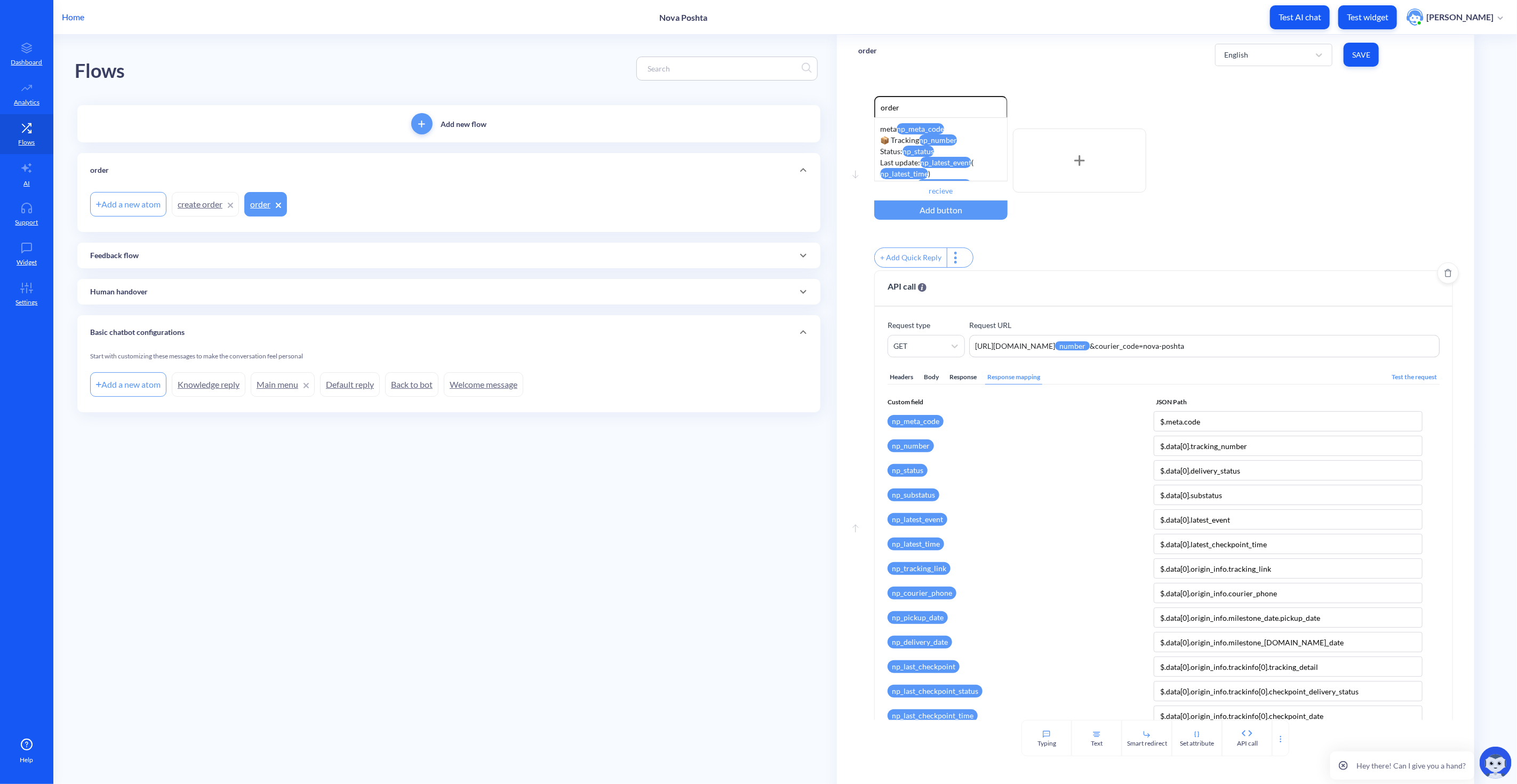
click at [968, 383] on div "Response" at bounding box center [963, 377] width 31 height 14
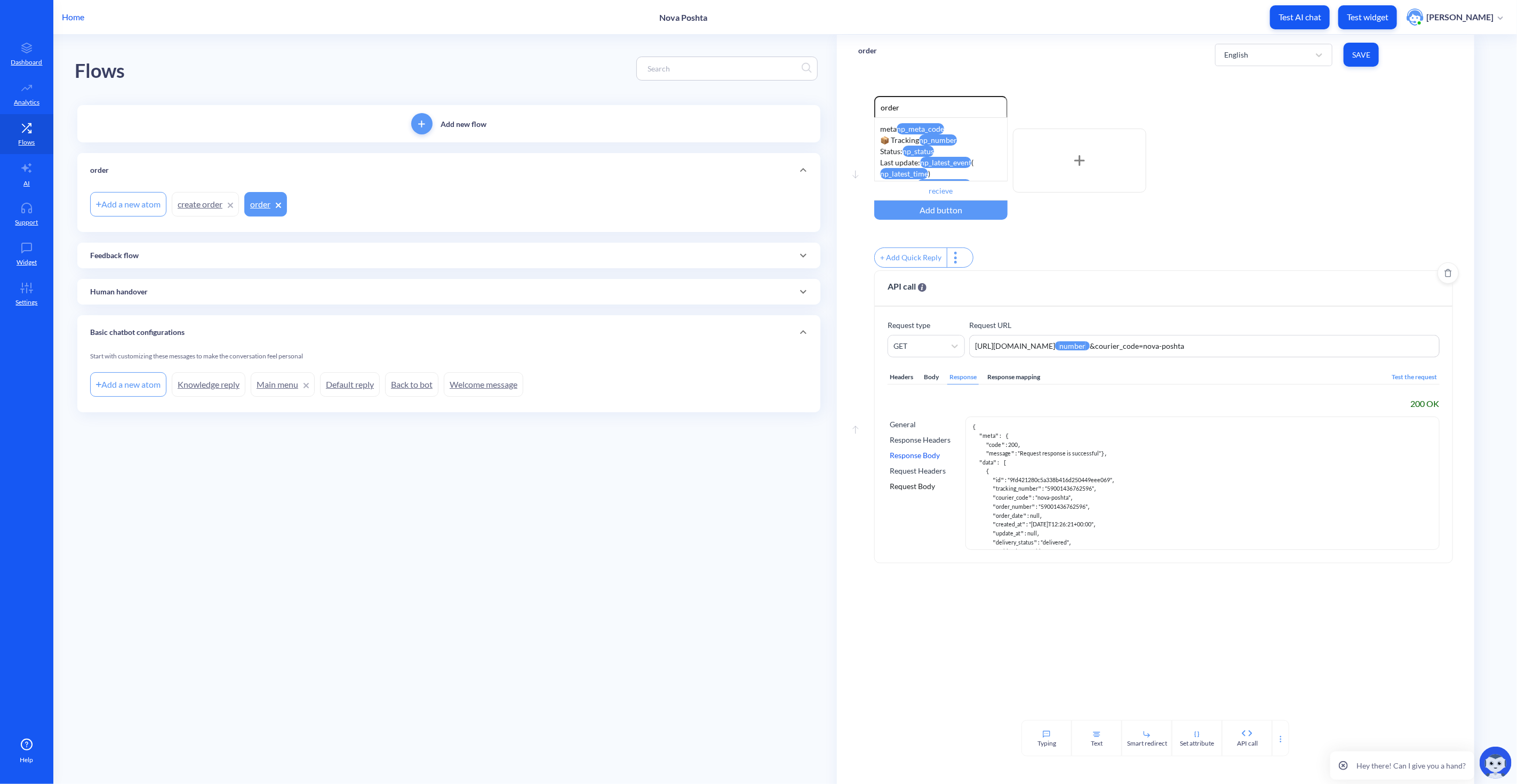
click at [1026, 384] on div "Response mapping" at bounding box center [1013, 377] width 57 height 14
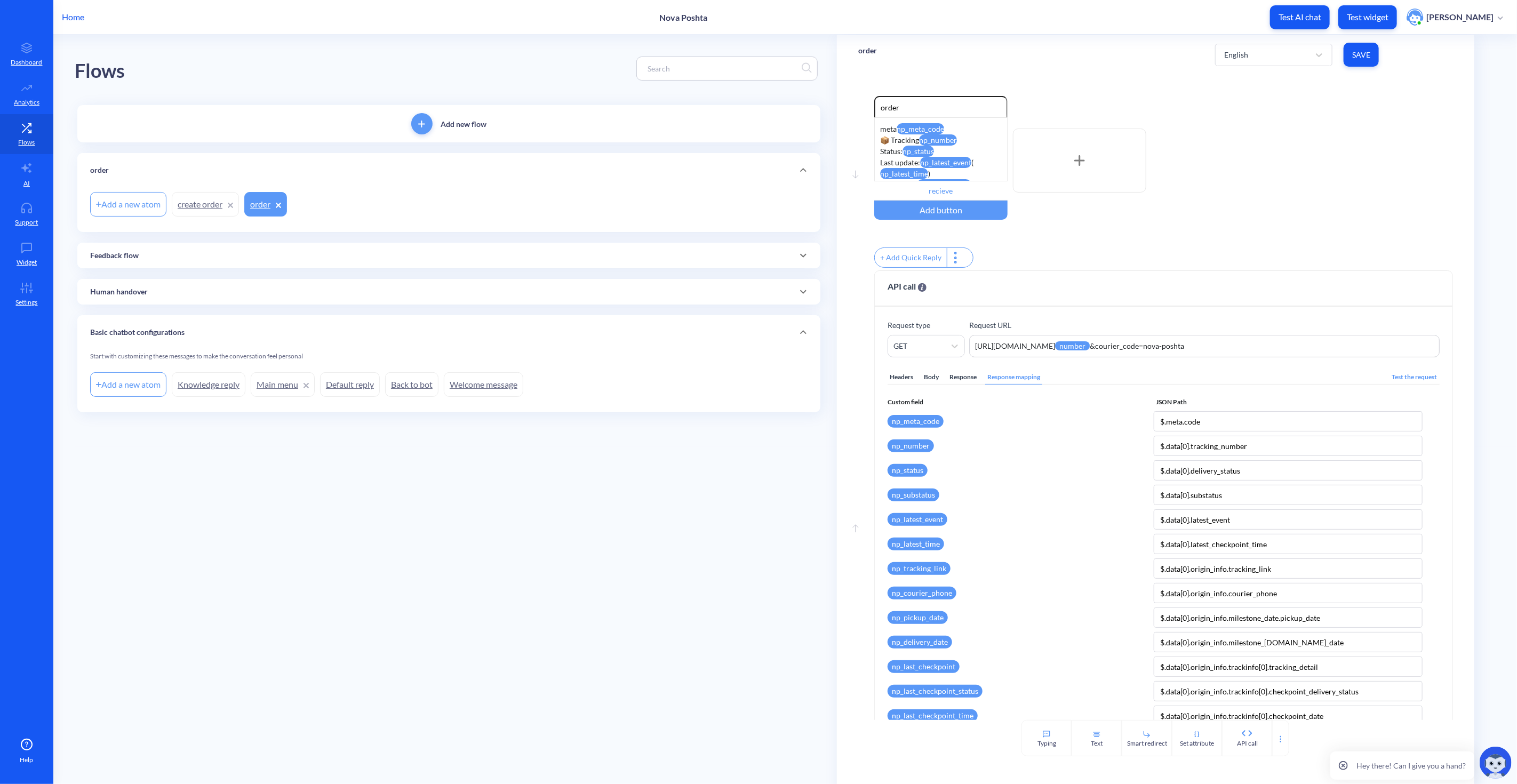
click at [1358, 54] on span "Save" at bounding box center [1361, 54] width 18 height 11
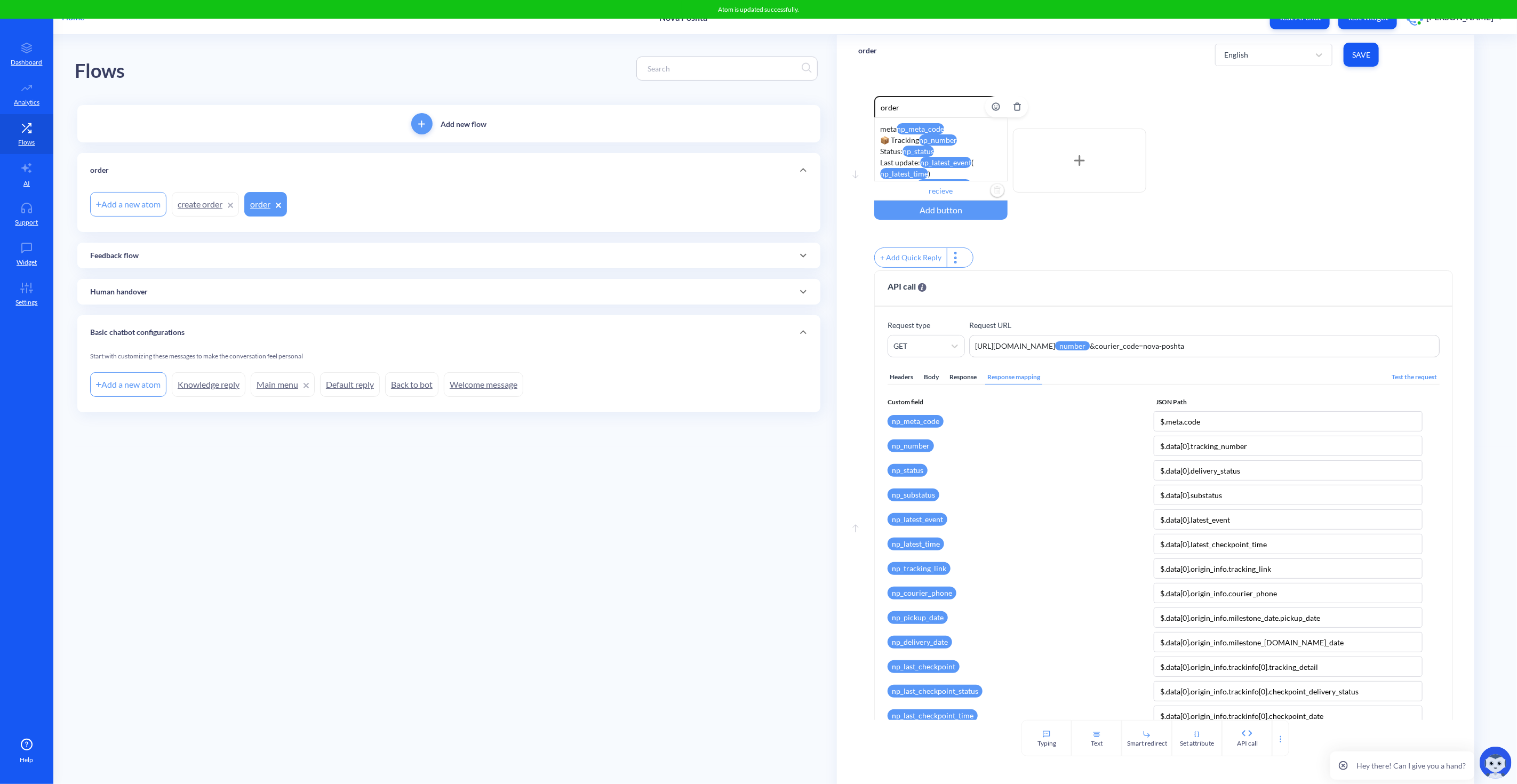
click at [951, 193] on input "recieve" at bounding box center [941, 190] width 133 height 19
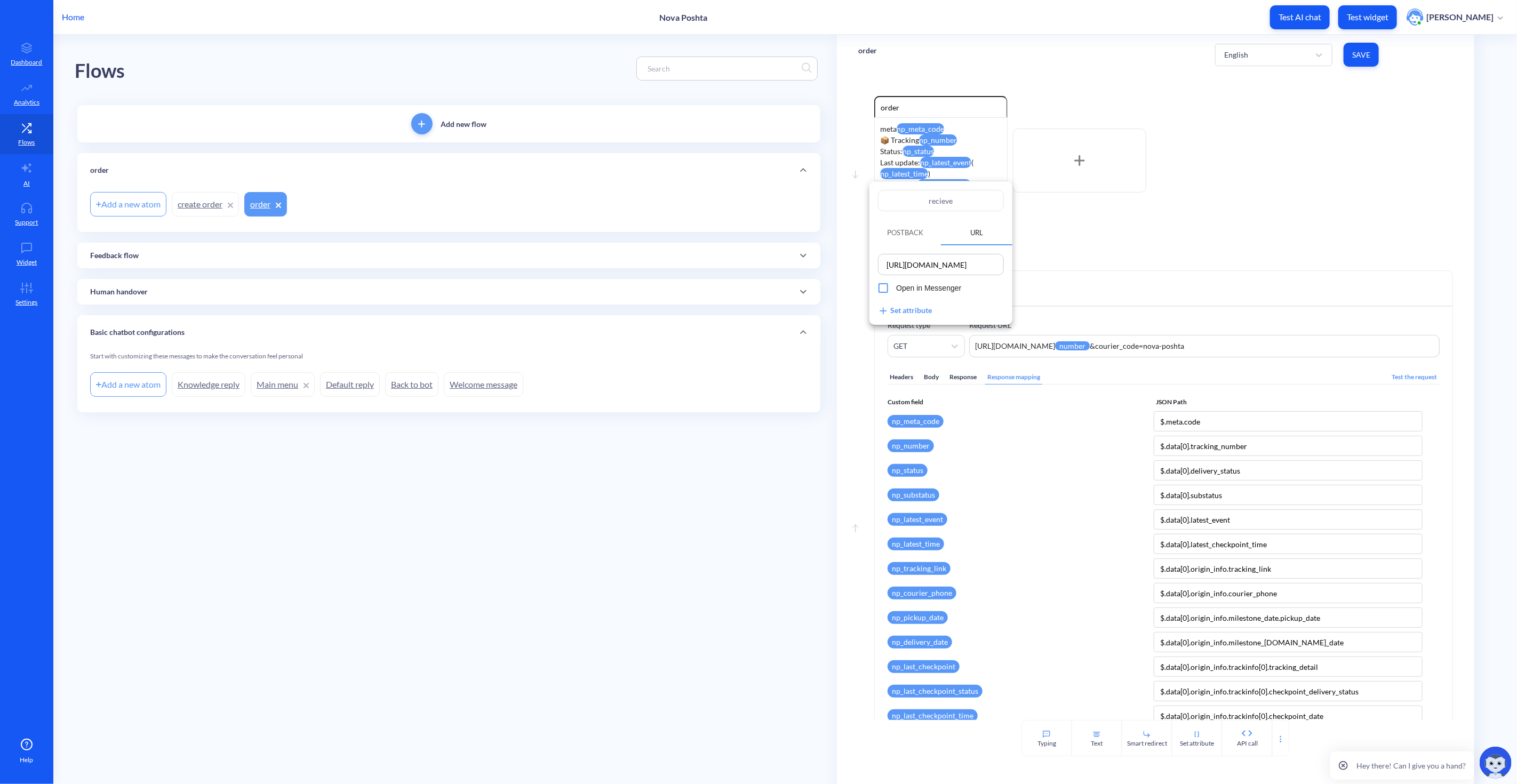
click at [970, 384] on div at bounding box center [758, 392] width 1517 height 784
click at [964, 383] on div "Response" at bounding box center [963, 377] width 31 height 14
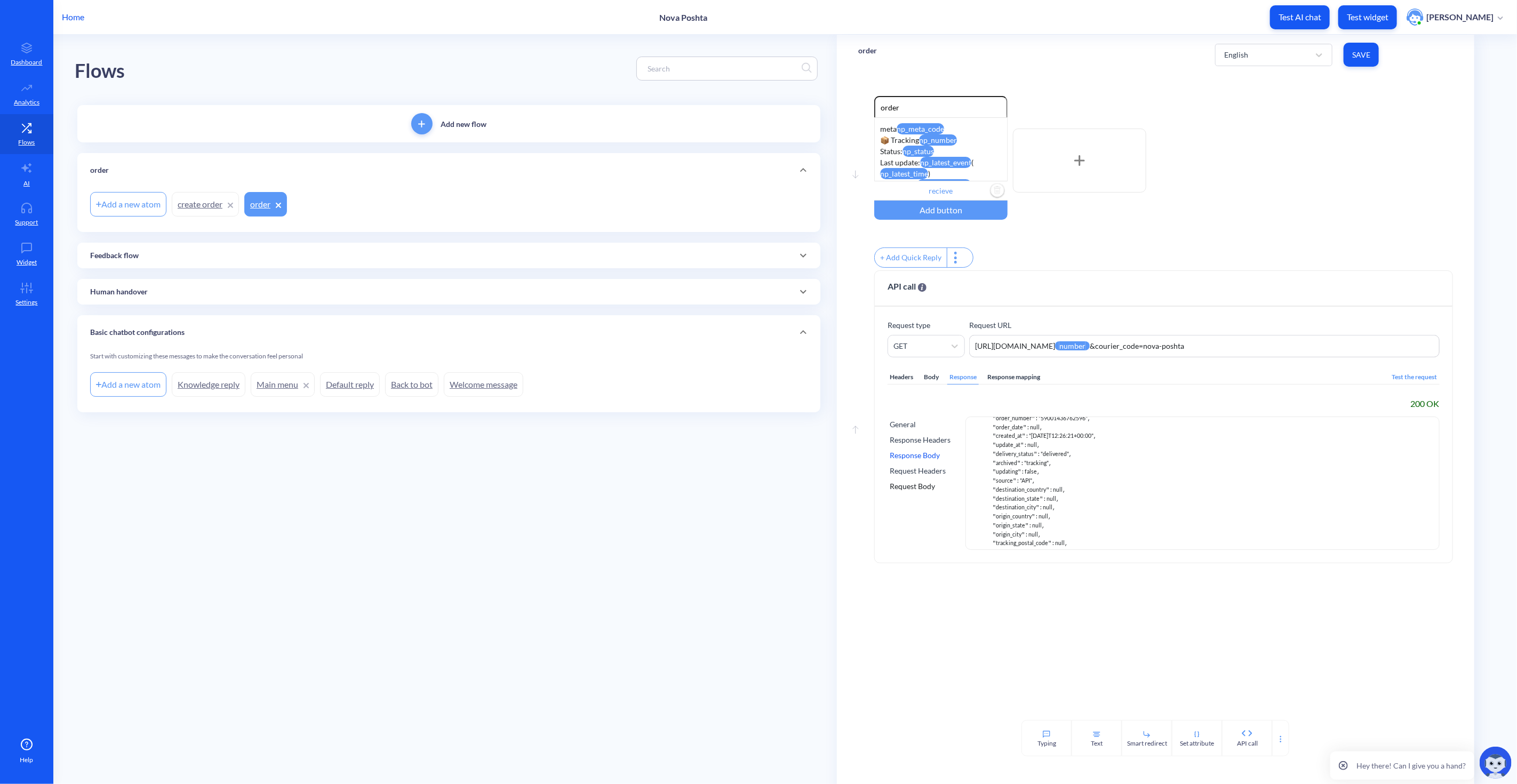
scroll to position [59, 0]
click at [961, 191] on input "recieve" at bounding box center [941, 190] width 133 height 19
click at [936, 263] on input "https://novaposhta.ua/en/receive/at-branch" at bounding box center [941, 264] width 119 height 15
paste input "t.com/en-lt/tracking/"
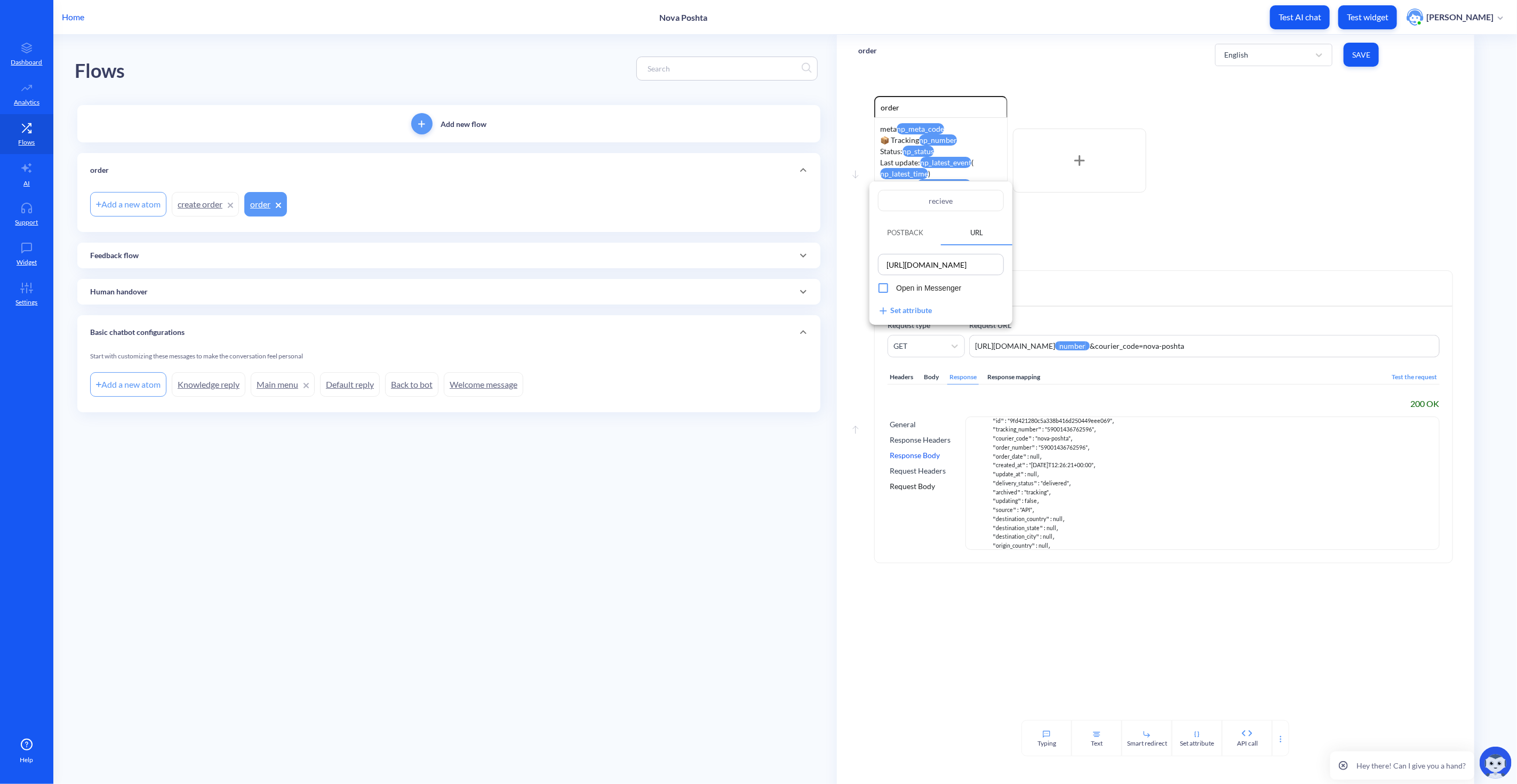
type input "https://novapost.com/en-lt/tracking/"
click at [898, 304] on div "https://novapost.com/en-lt/tracking/ Open in Messenger Set attribute" at bounding box center [941, 285] width 143 height 80
click at [899, 307] on div "Set attribute" at bounding box center [905, 311] width 54 height 12
click at [909, 336] on div "Attribute name" at bounding box center [904, 341] width 51 height 12
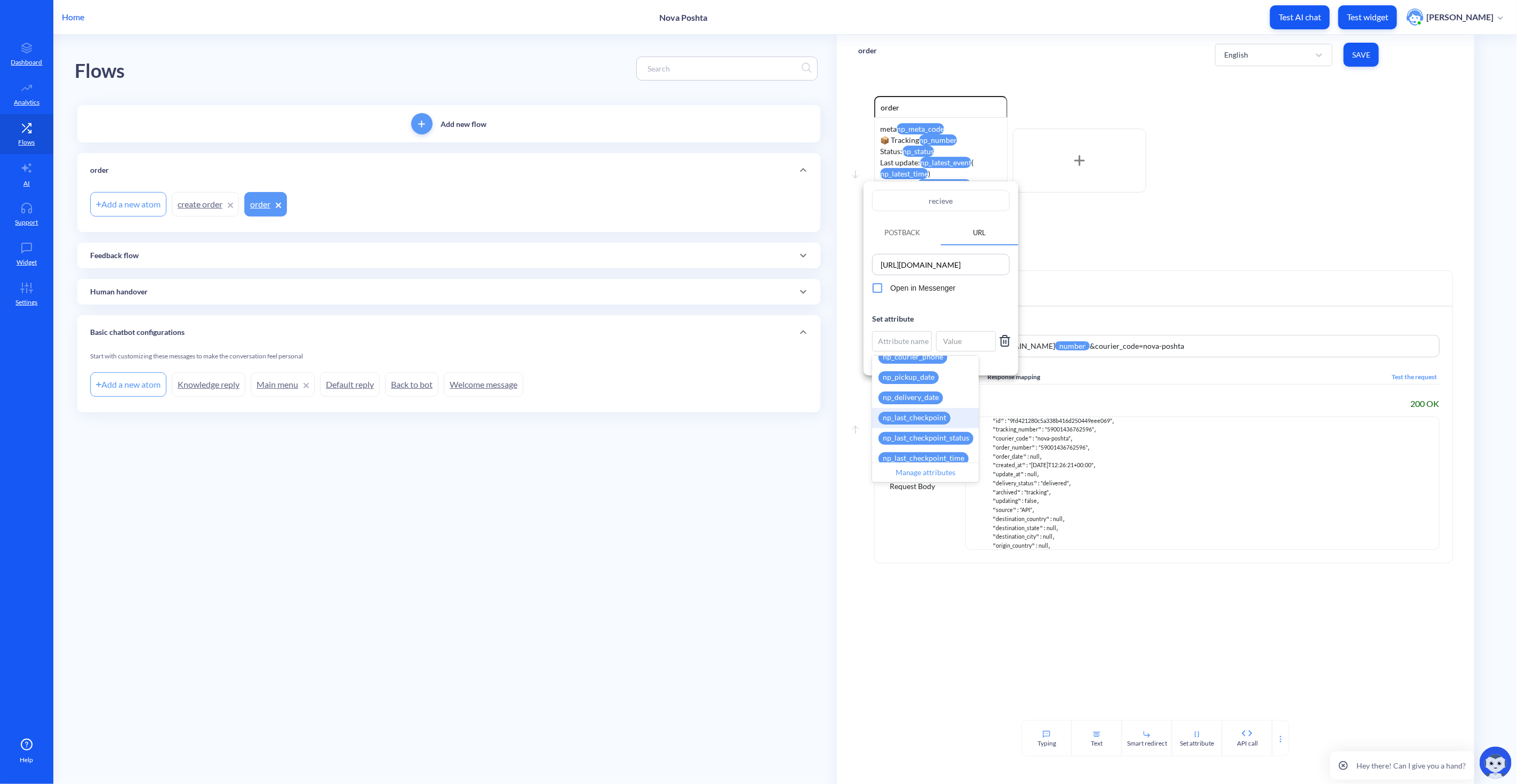
scroll to position [584, 0]
click at [935, 431] on div "np_meta_code" at bounding box center [926, 428] width 107 height 21
click at [972, 347] on input at bounding box center [966, 341] width 60 height 21
paste input "order 59001436762596"
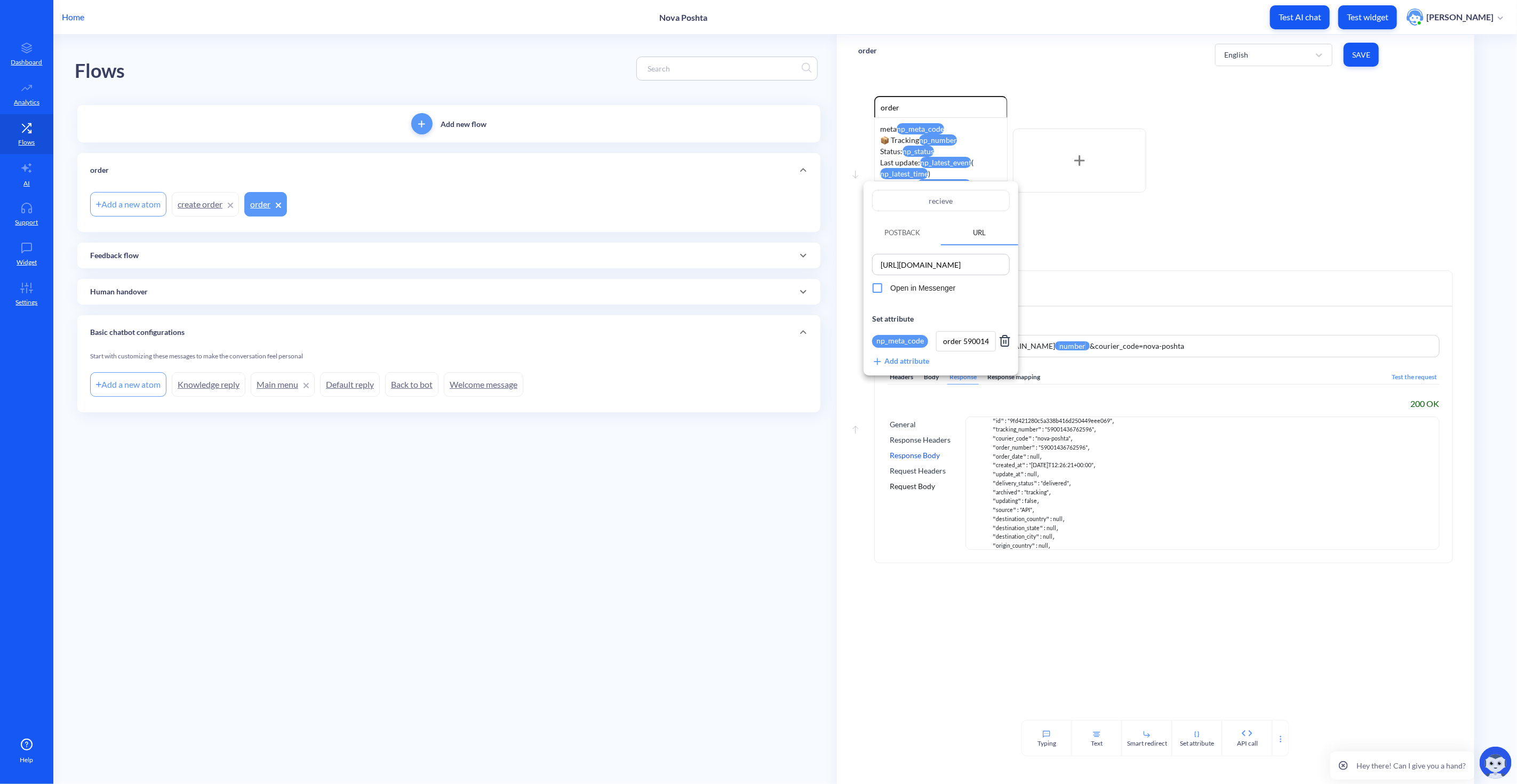
drag, startPoint x: 957, startPoint y: 339, endPoint x: 946, endPoint y: 341, distance: 11.2
click at [928, 341] on div "np_meta_code order 59001436762596" at bounding box center [941, 341] width 137 height 21
click at [962, 339] on input "order 59001436762596" at bounding box center [966, 341] width 60 height 21
click at [964, 339] on input "order 59001436762596" at bounding box center [966, 341] width 60 height 21
type input "59001436762596"
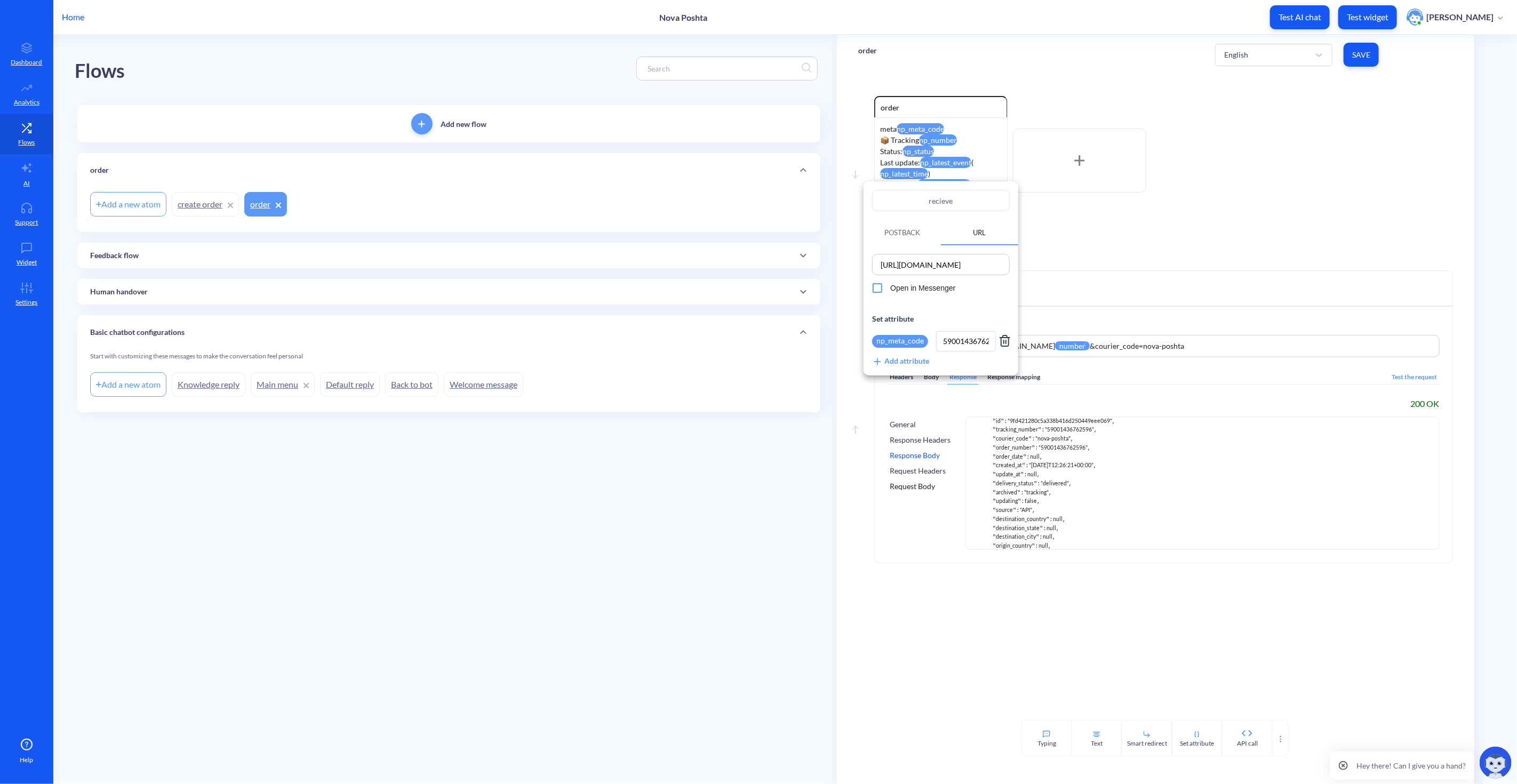
click at [1000, 267] on input "https://novapost.com/en-lt/tracking/" at bounding box center [941, 264] width 131 height 15
type input "https://novapost.com/en-lt/tracking/{{}}"
click at [915, 341] on div "np_meta_code" at bounding box center [900, 341] width 56 height 13
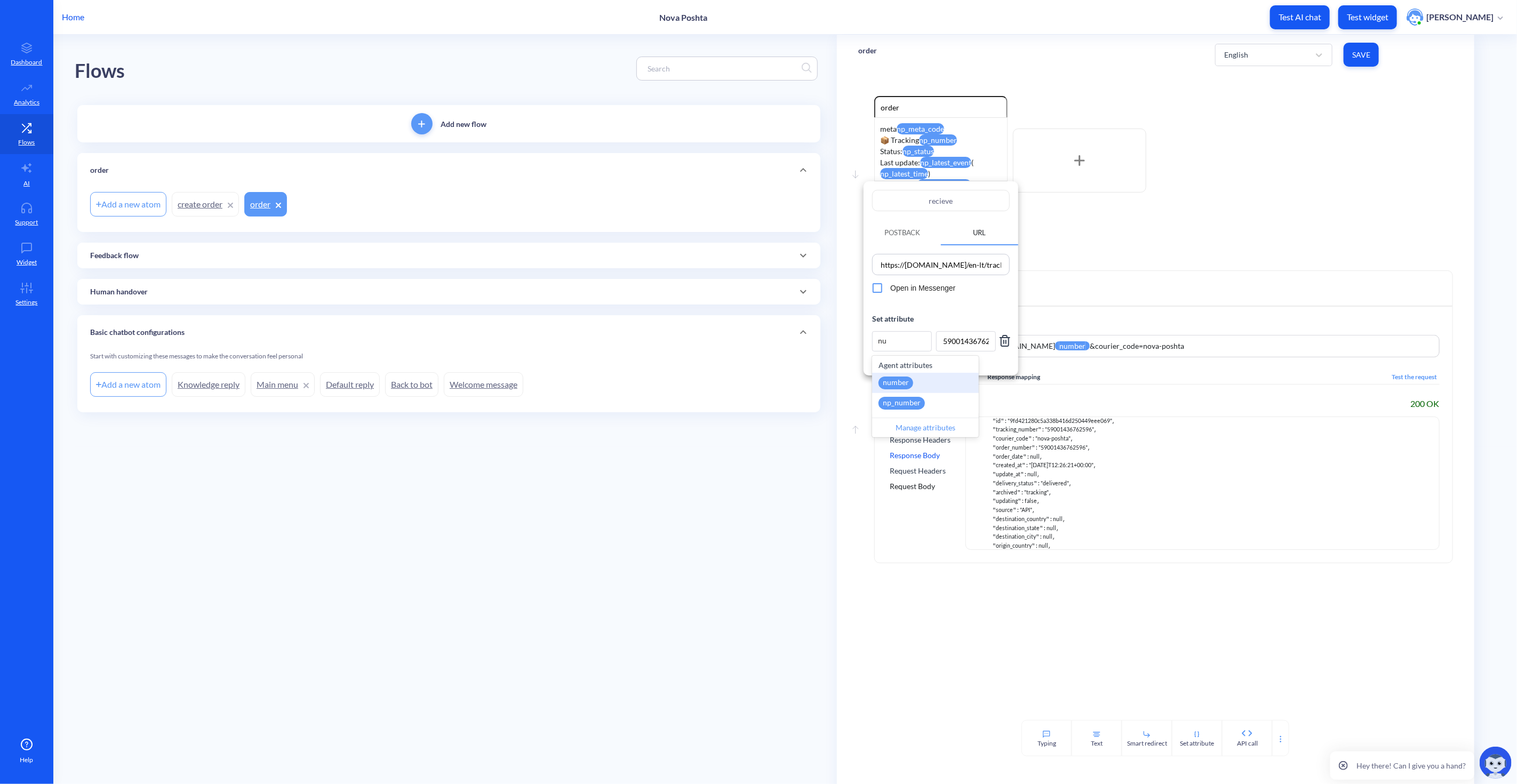
type input "num"
click at [914, 403] on div "np_number" at bounding box center [901, 403] width 46 height 13
click at [948, 341] on input "59001436762596" at bounding box center [966, 341] width 60 height 21
click at [1002, 262] on input "https://novapost.com/en-lt/tracking/{{}}" at bounding box center [941, 264] width 131 height 15
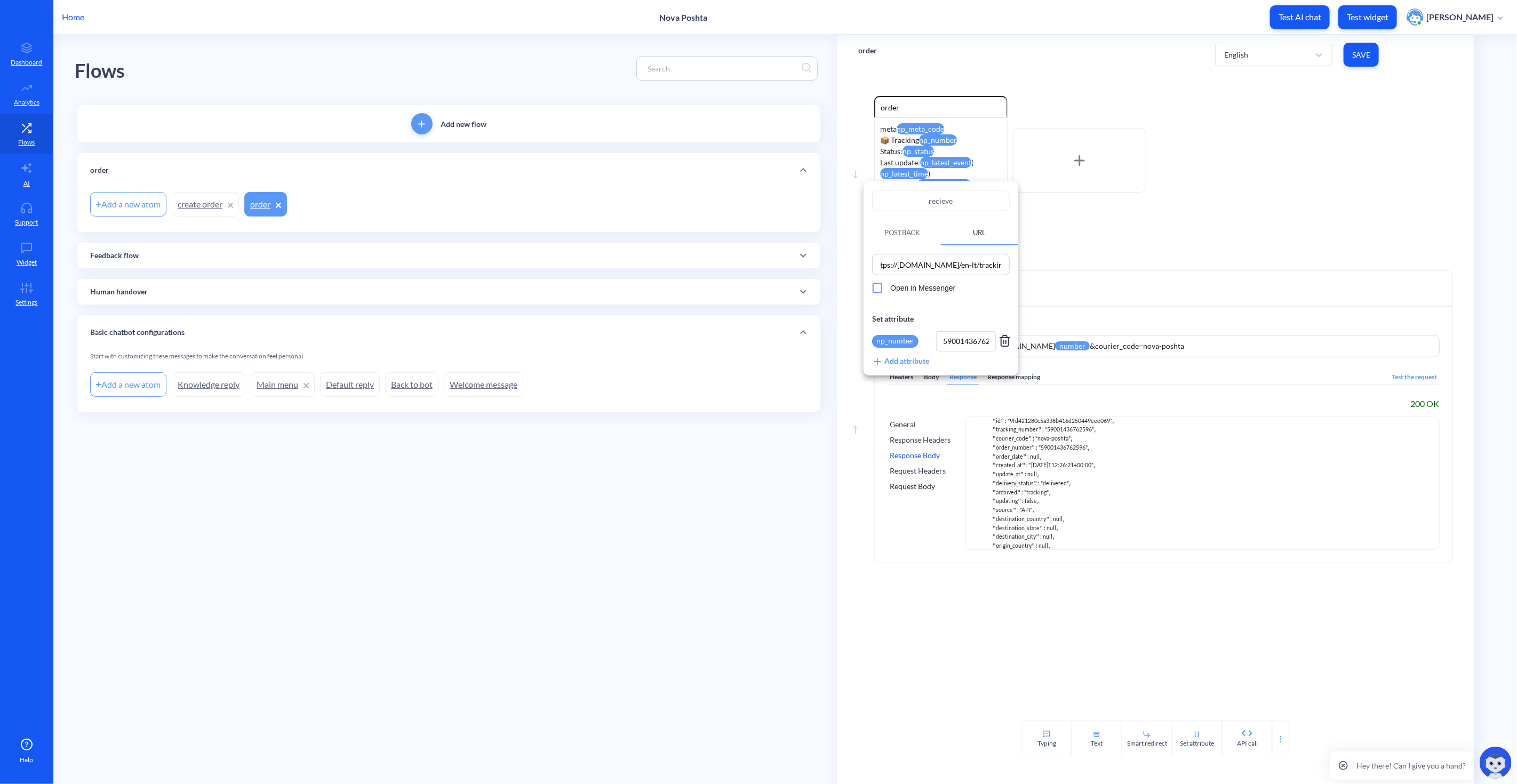
drag, startPoint x: 993, startPoint y: 263, endPoint x: 1053, endPoint y: 263, distance: 60.0
click at [1053, 263] on div "recieve Postback URL https://novapost.com/en-lt/tracking/{{}} Open in Messenger…" at bounding box center [758, 392] width 1517 height 784
click at [996, 263] on input "https://novapost.com/en-lt/tracking/{{}}" at bounding box center [941, 264] width 131 height 15
drag, startPoint x: 975, startPoint y: 262, endPoint x: 904, endPoint y: 260, distance: 71.0
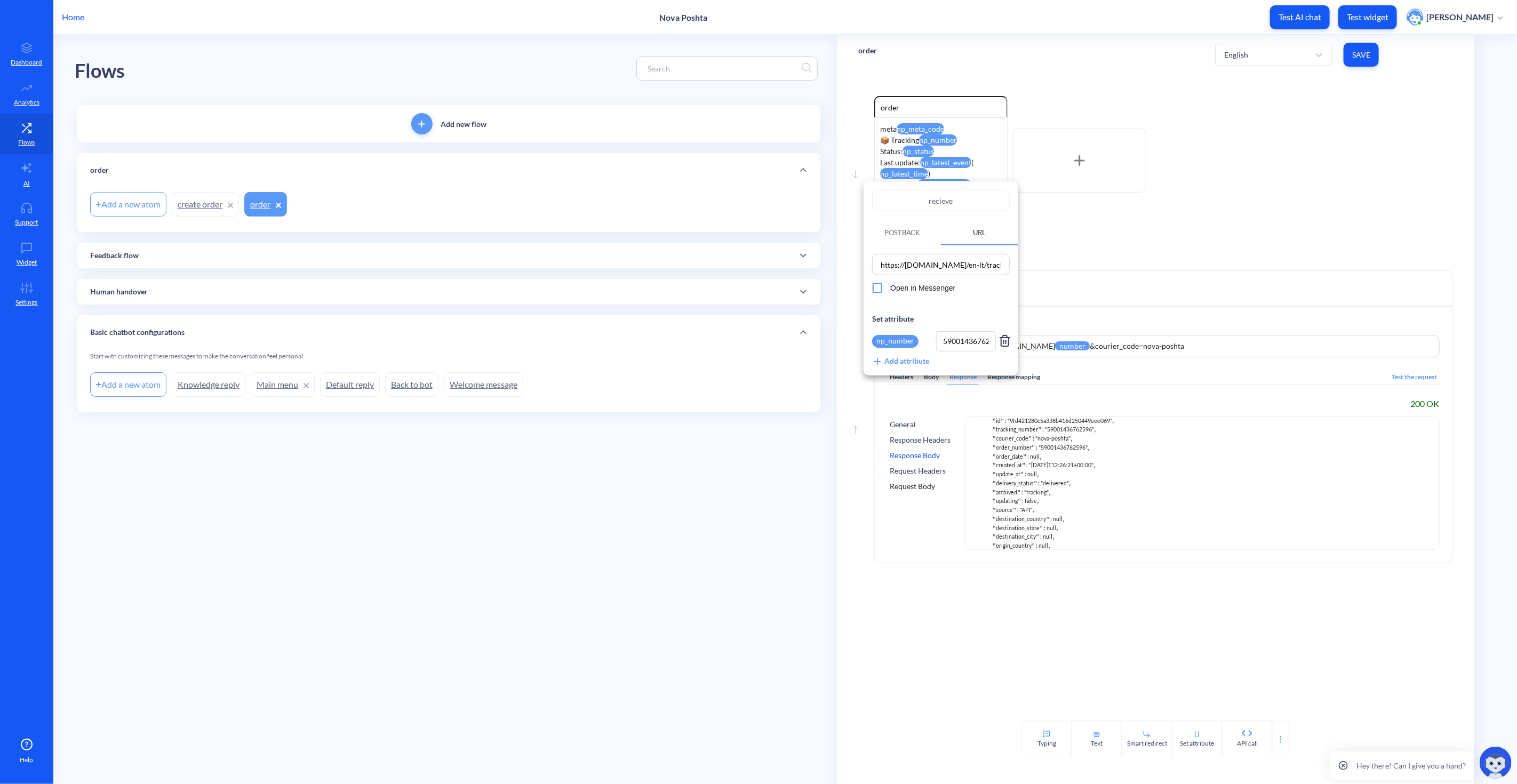
click at [849, 263] on div "recieve Postback URL https://novapost.com/en-lt/tracking/{{np_number}} Open in …" at bounding box center [758, 392] width 1517 height 784
click at [939, 262] on input "https://novapost.com/en-lt/tracking/{{np_number}}" at bounding box center [941, 264] width 131 height 15
drag, startPoint x: 970, startPoint y: 265, endPoint x: 1042, endPoint y: 269, distance: 72.1
click at [1042, 269] on div "recieve Postback URL https://novapost.com/en-lt/tracking/{{np_number}} Open in …" at bounding box center [758, 392] width 1517 height 784
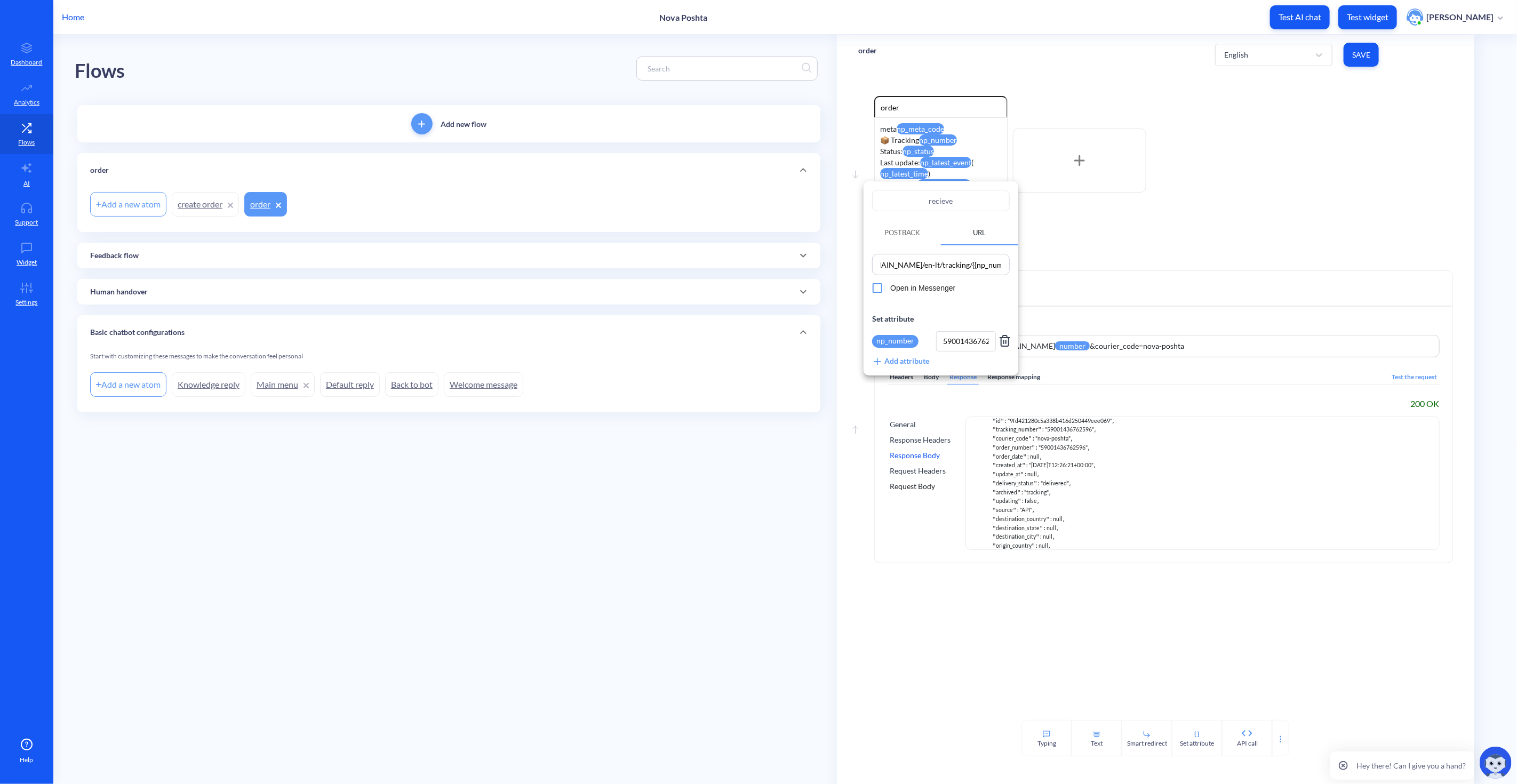
click at [998, 264] on input "https://novapost.com/en-lt/tracking/{{np_number}}" at bounding box center [941, 264] width 131 height 15
type input "https://novapost.com/en-lt/tracking/{{np_number}}"
click at [1356, 56] on div at bounding box center [758, 392] width 1517 height 784
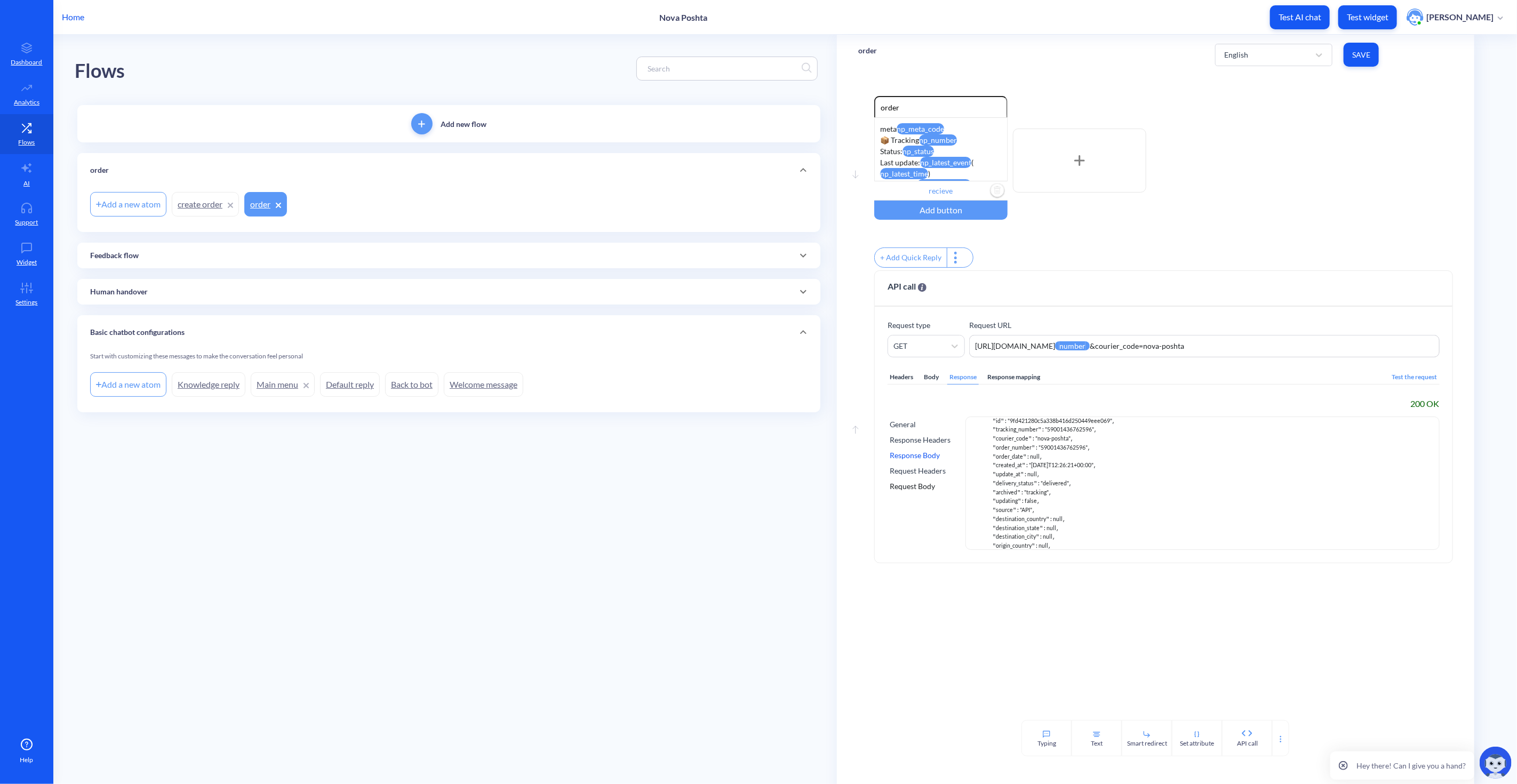
click at [1361, 56] on span "Save" at bounding box center [1361, 54] width 18 height 11
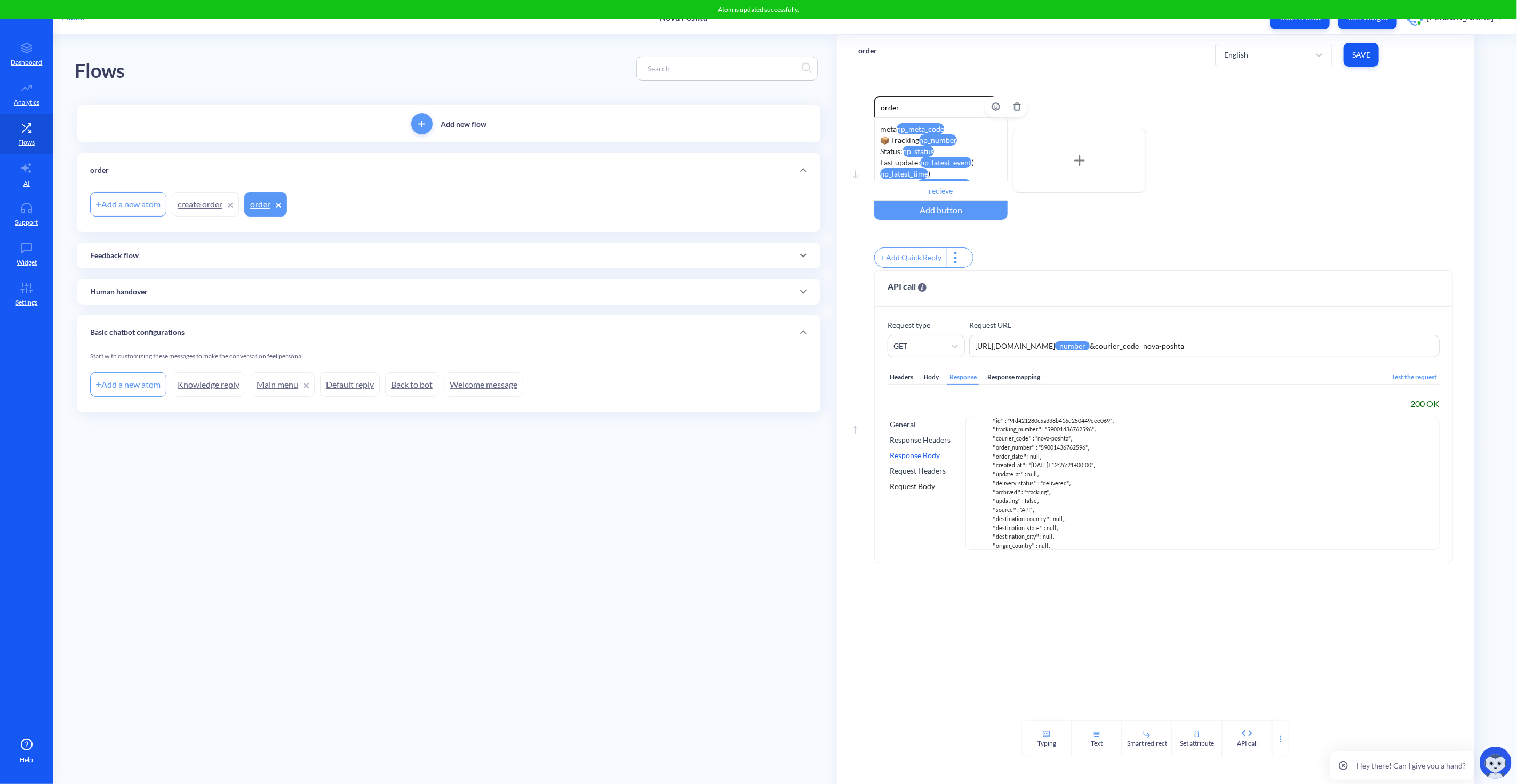
click at [971, 158] on attr "np_latest_event" at bounding box center [946, 163] width 51 height 12
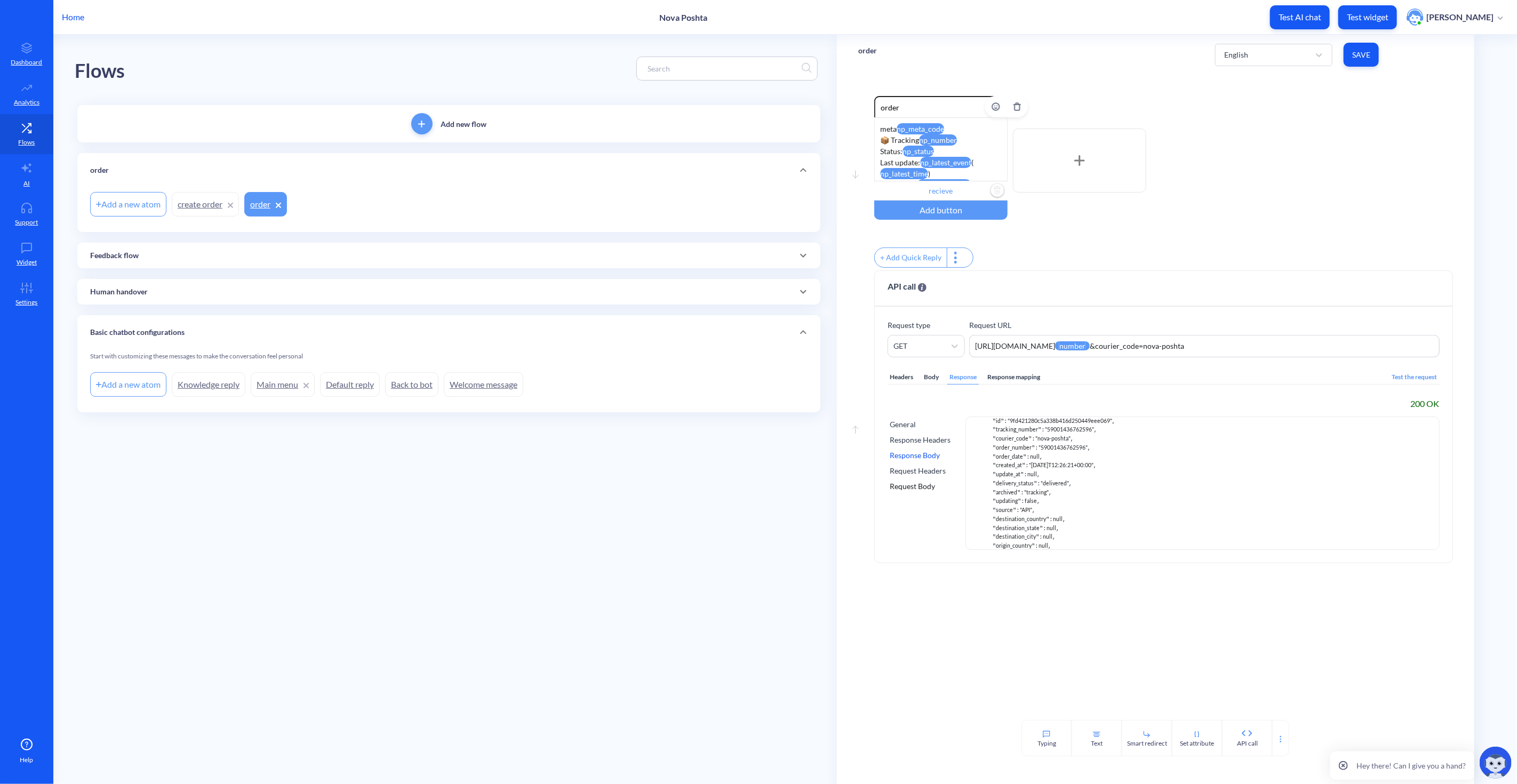
click at [963, 192] on input "recieve" at bounding box center [941, 190] width 133 height 19
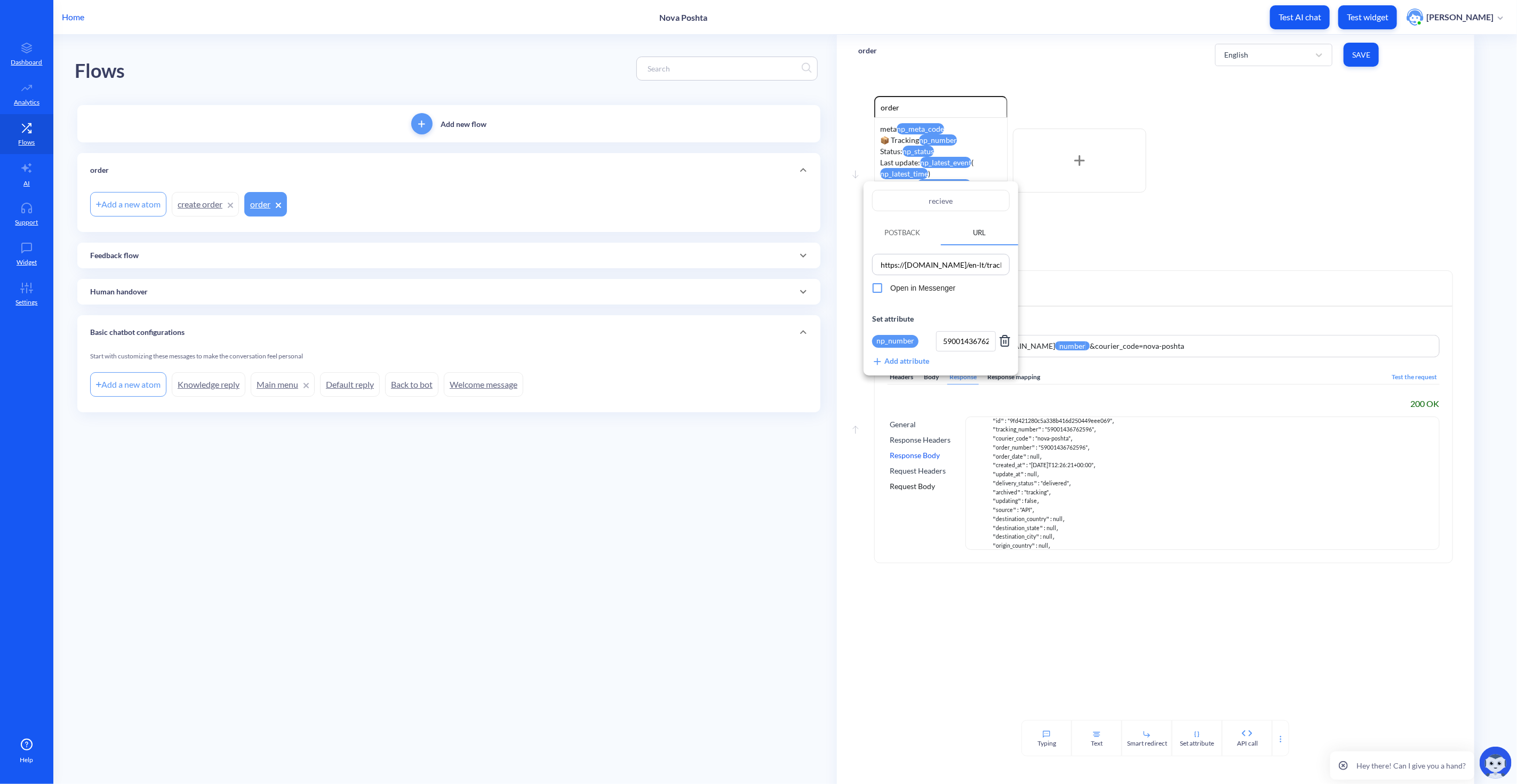
scroll to position [0, 44]
drag, startPoint x: 965, startPoint y: 257, endPoint x: 1070, endPoint y: 269, distance: 105.7
click at [1070, 269] on div "recieve Postback URL https://novapost.com/en-lt/tracking/{{np_number}} Open in …" at bounding box center [758, 392] width 1517 height 784
click at [1132, 252] on div at bounding box center [758, 392] width 1517 height 784
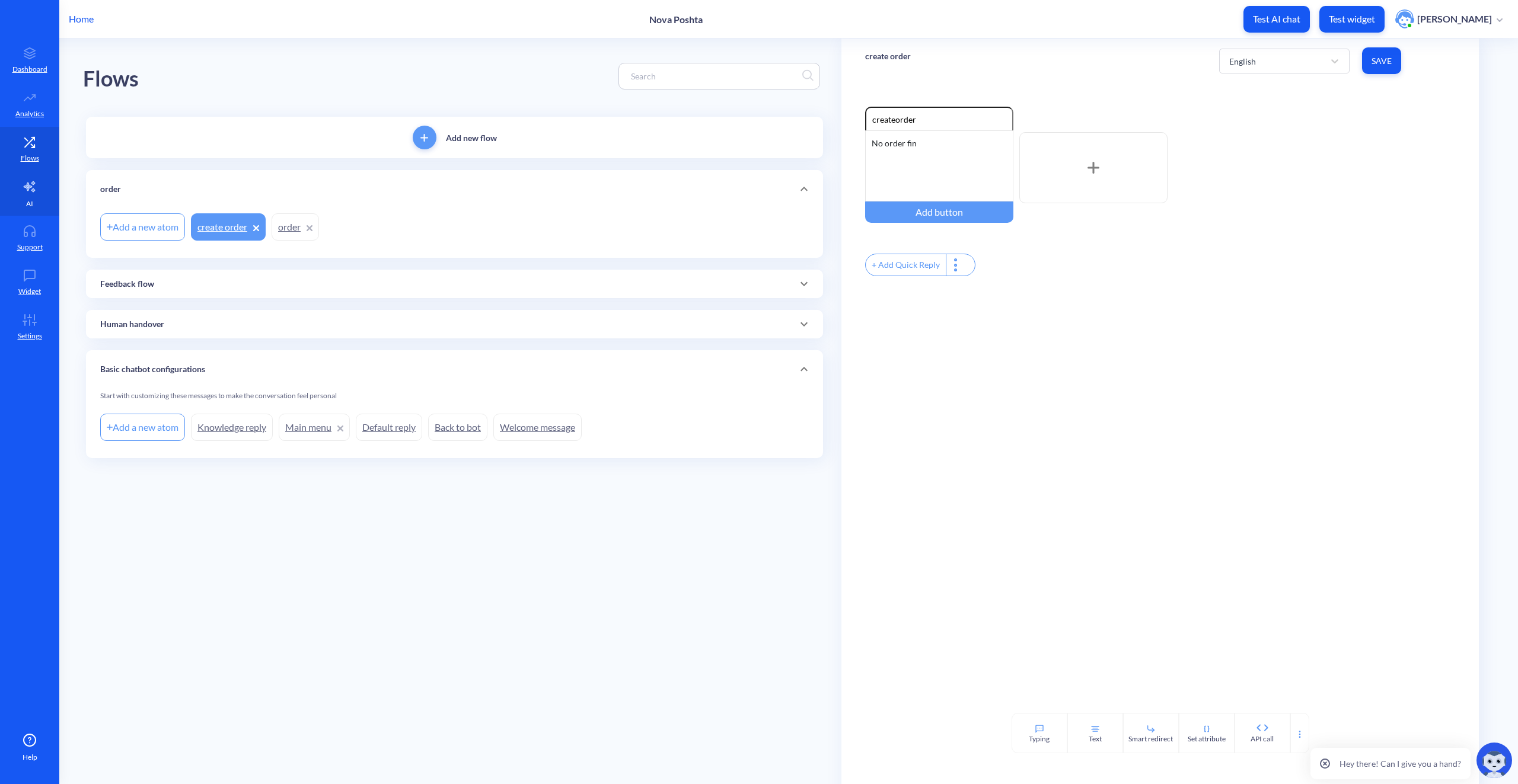
click at [33, 195] on link "AI" at bounding box center [29, 193] width 59 height 45
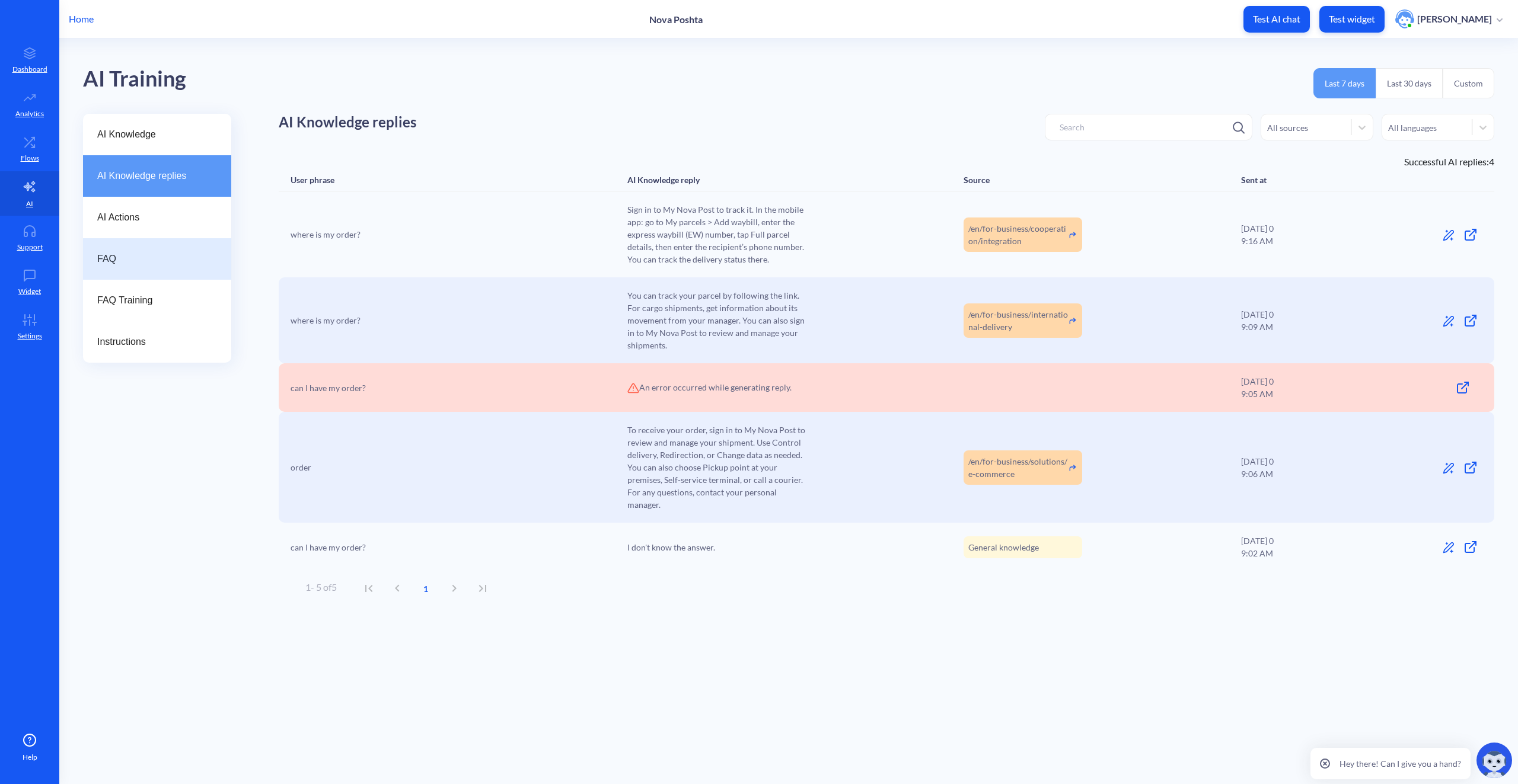
click at [147, 268] on div "FAQ" at bounding box center [157, 259] width 148 height 41
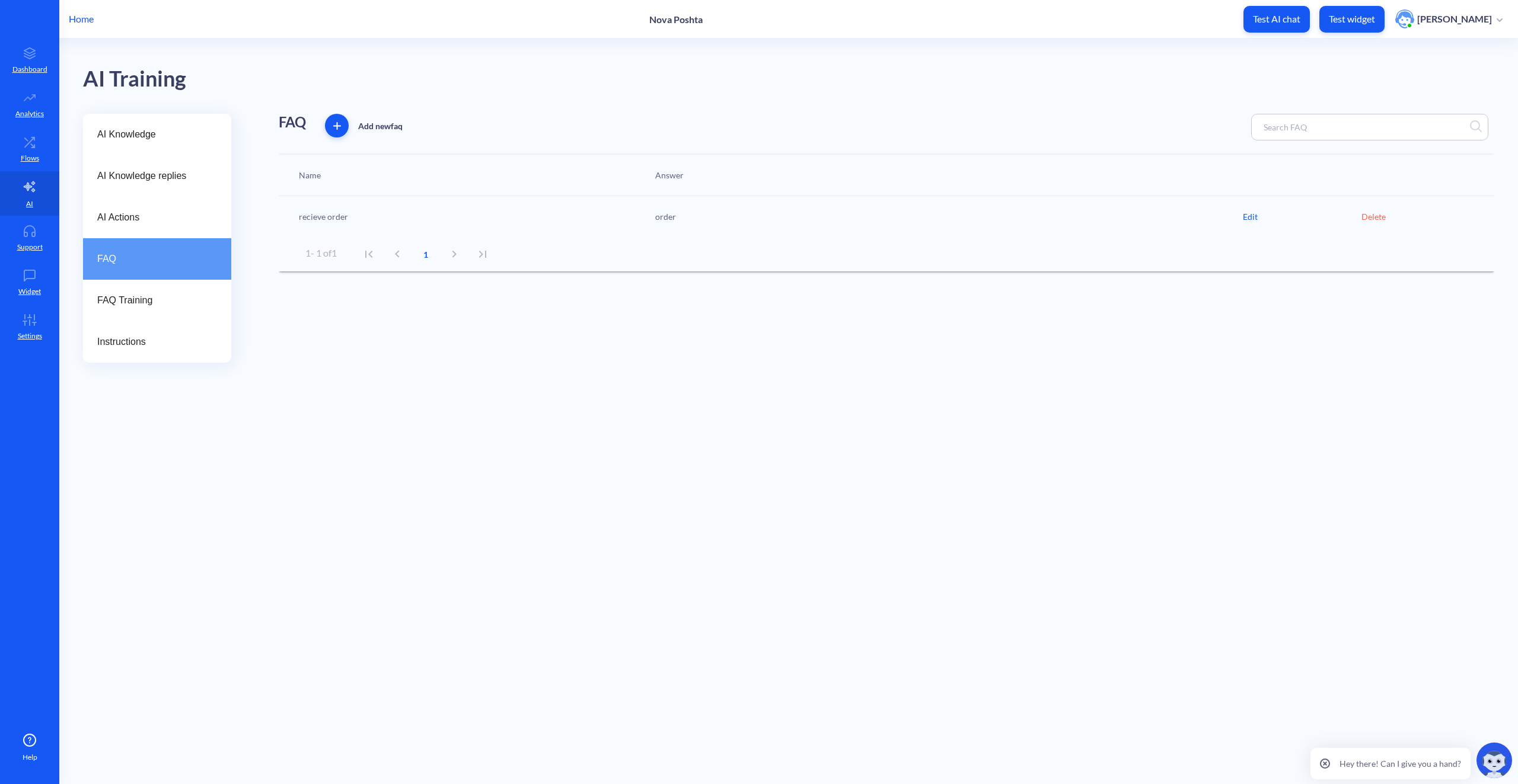
click at [1244, 218] on div "Edit" at bounding box center [1302, 217] width 119 height 13
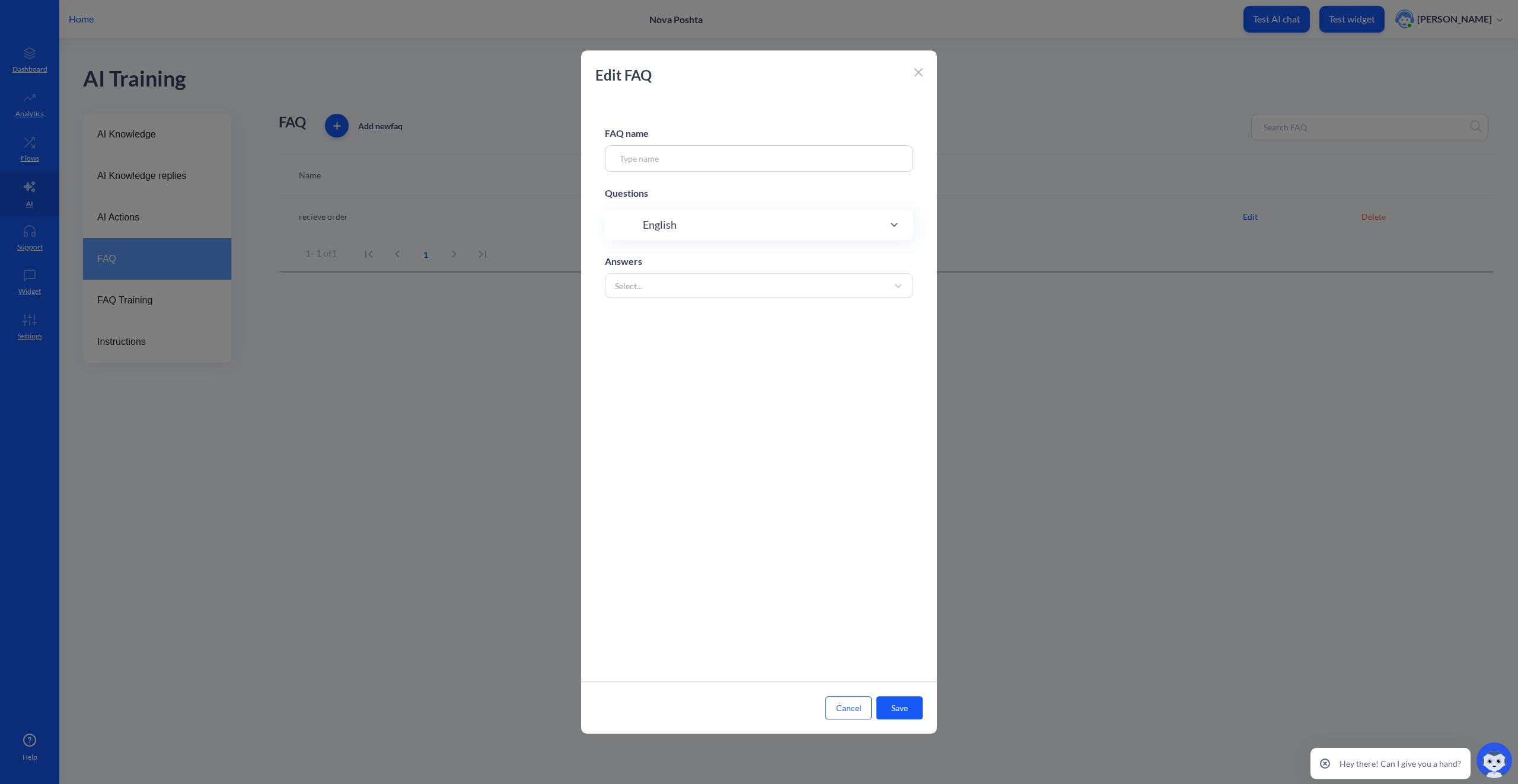
type input "recieve order"
click at [892, 409] on icon at bounding box center [898, 406] width 12 height 12
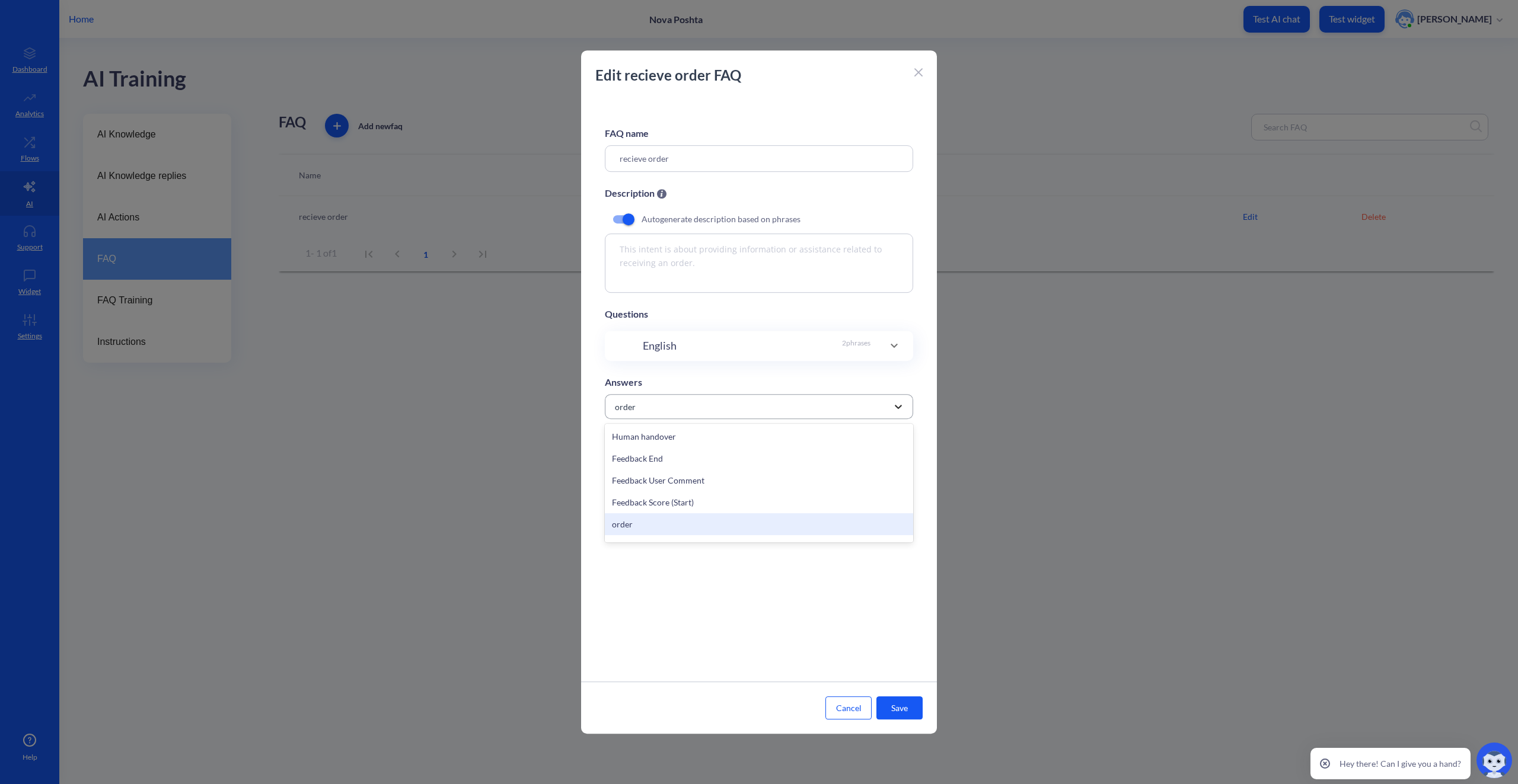
click at [896, 407] on icon at bounding box center [899, 407] width 7 height 5
click at [914, 700] on button "Save" at bounding box center [899, 708] width 47 height 23
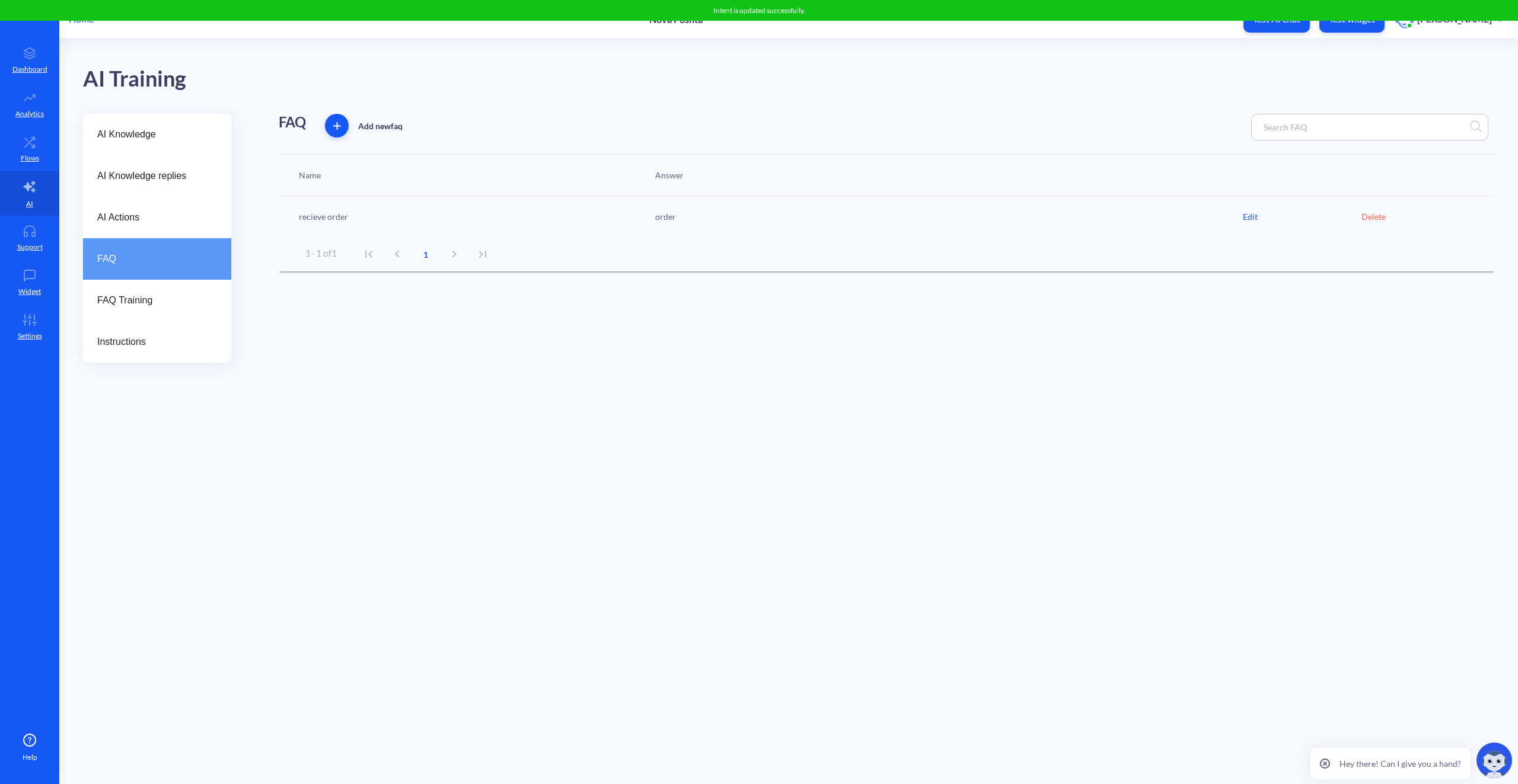
click at [984, 70] on div "AI Training" at bounding box center [789, 76] width 1412 height 75
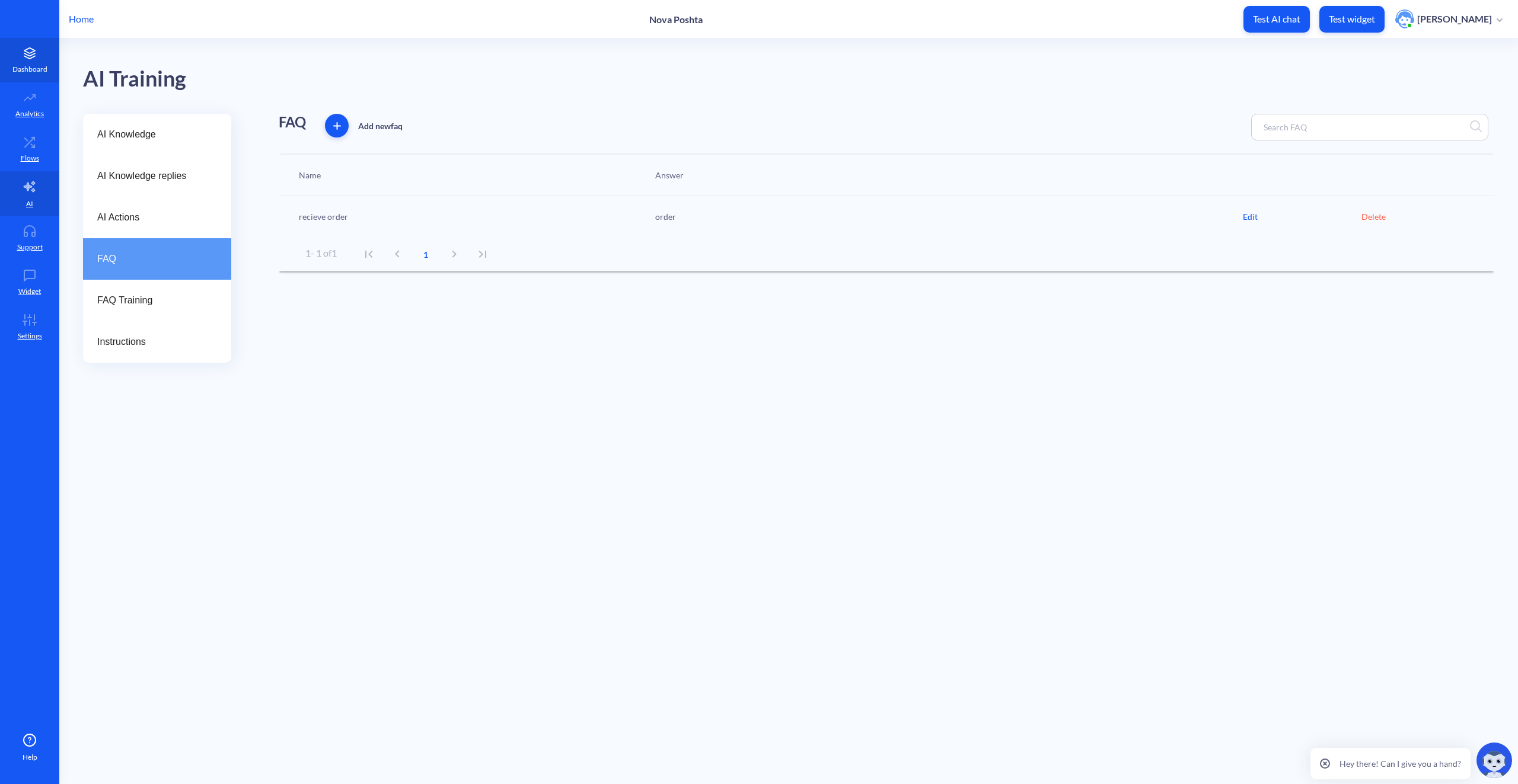
click at [14, 57] on link "Dashboard" at bounding box center [29, 59] width 59 height 45
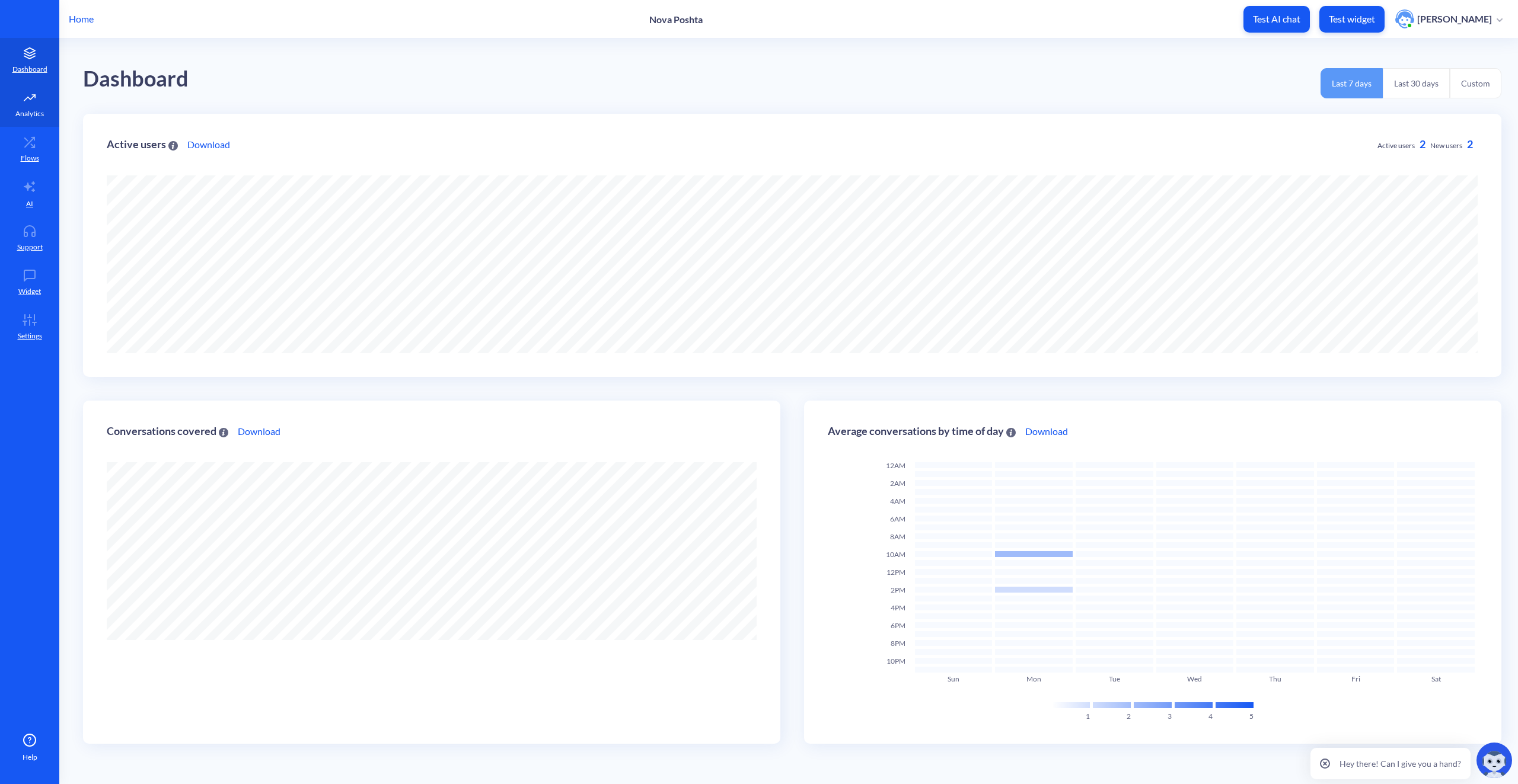
scroll to position [784, 1518]
click at [33, 110] on p "Analytics" at bounding box center [29, 114] width 28 height 11
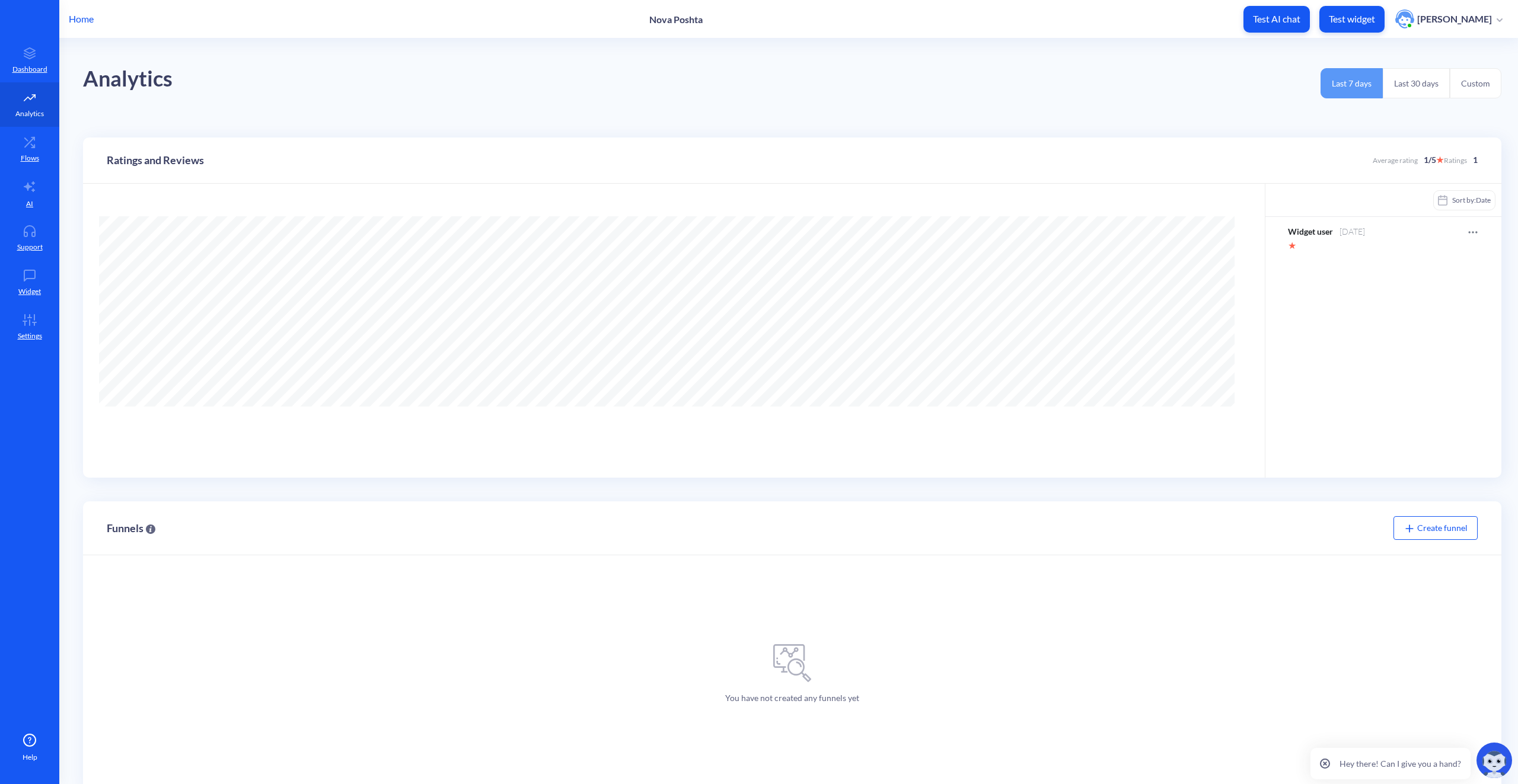
scroll to position [784, 1518]
click at [37, 198] on link "AI" at bounding box center [29, 193] width 59 height 45
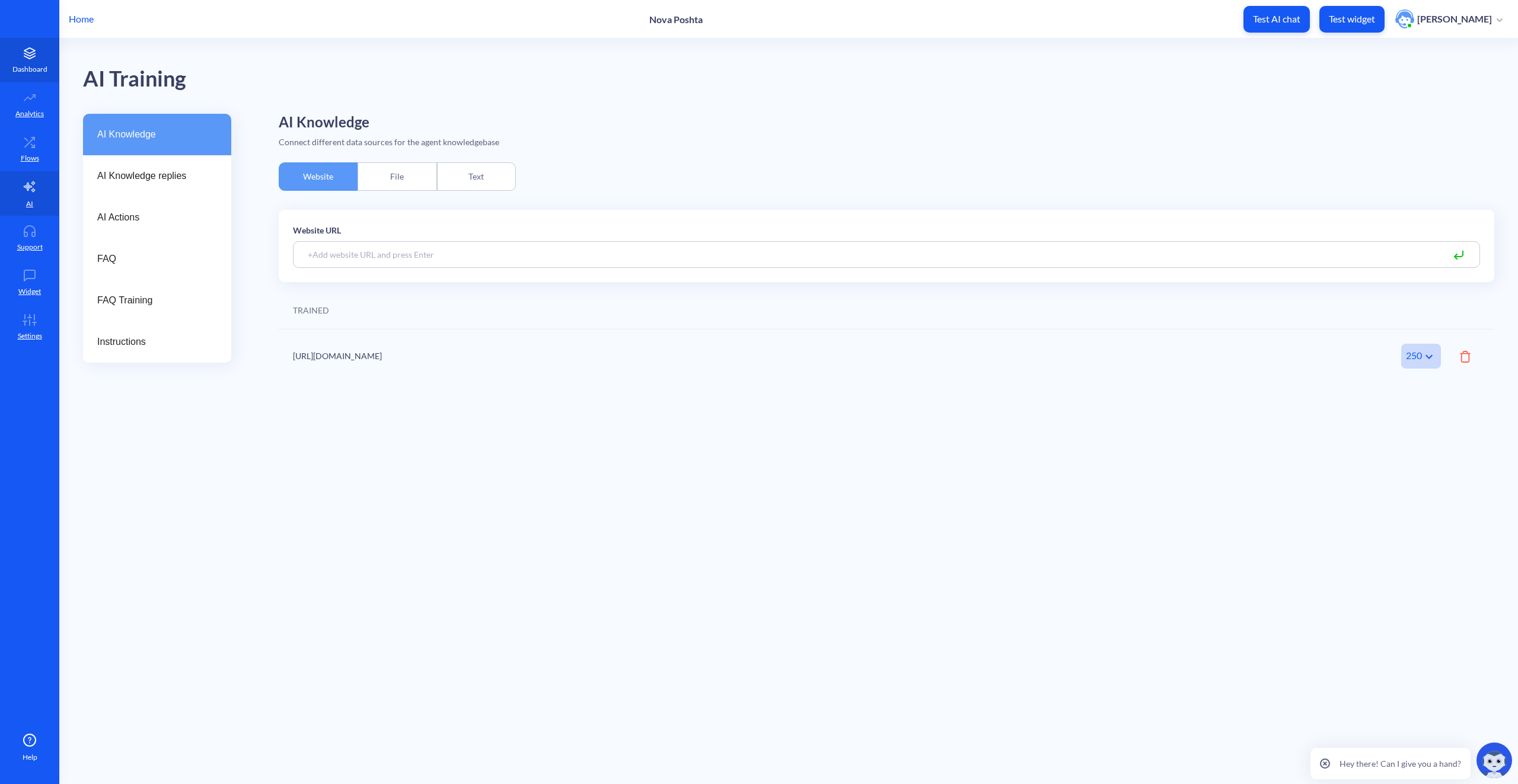
click at [30, 56] on icon at bounding box center [30, 54] width 11 height 3
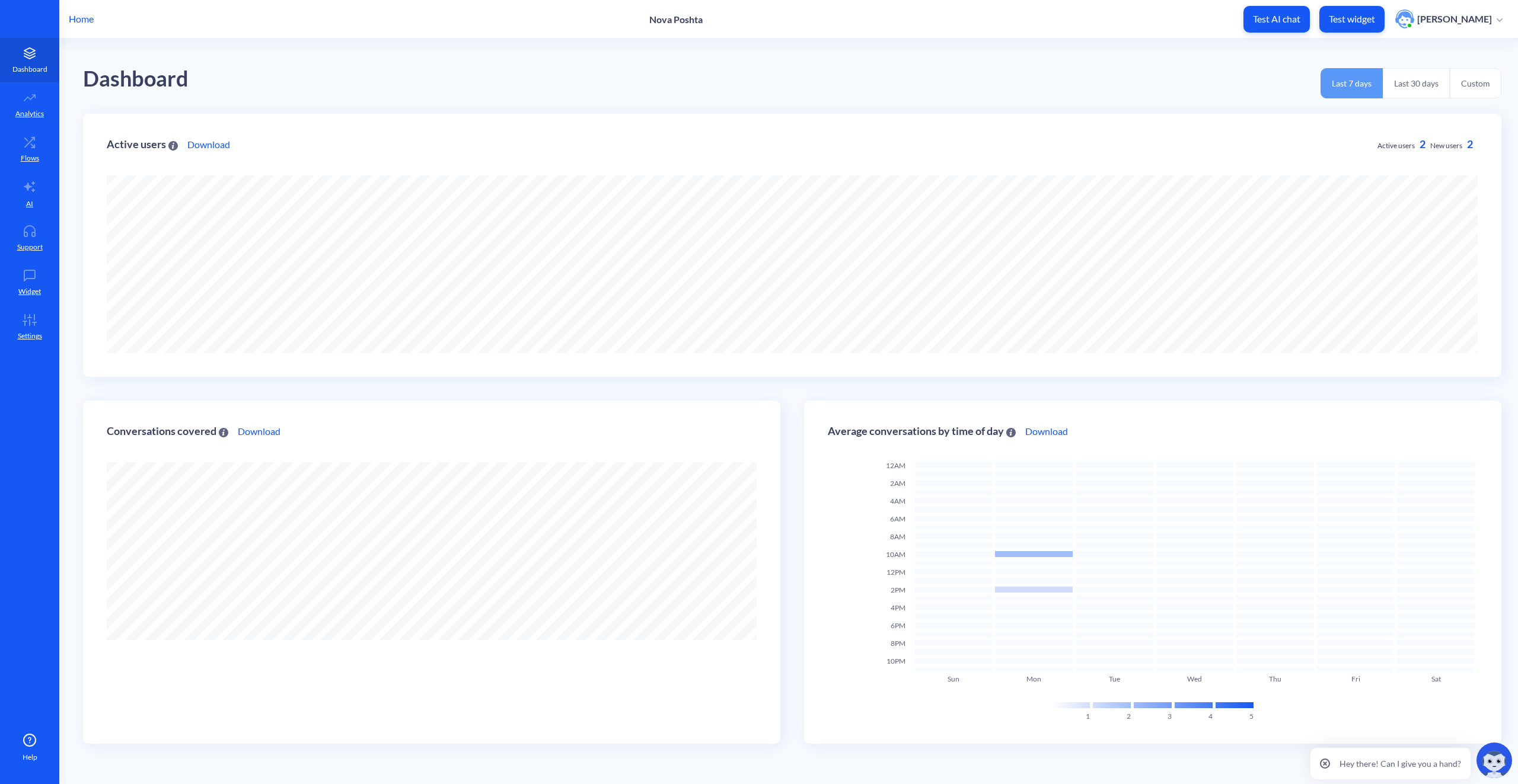
scroll to position [784, 1518]
click at [36, 107] on link "Analytics" at bounding box center [29, 104] width 59 height 45
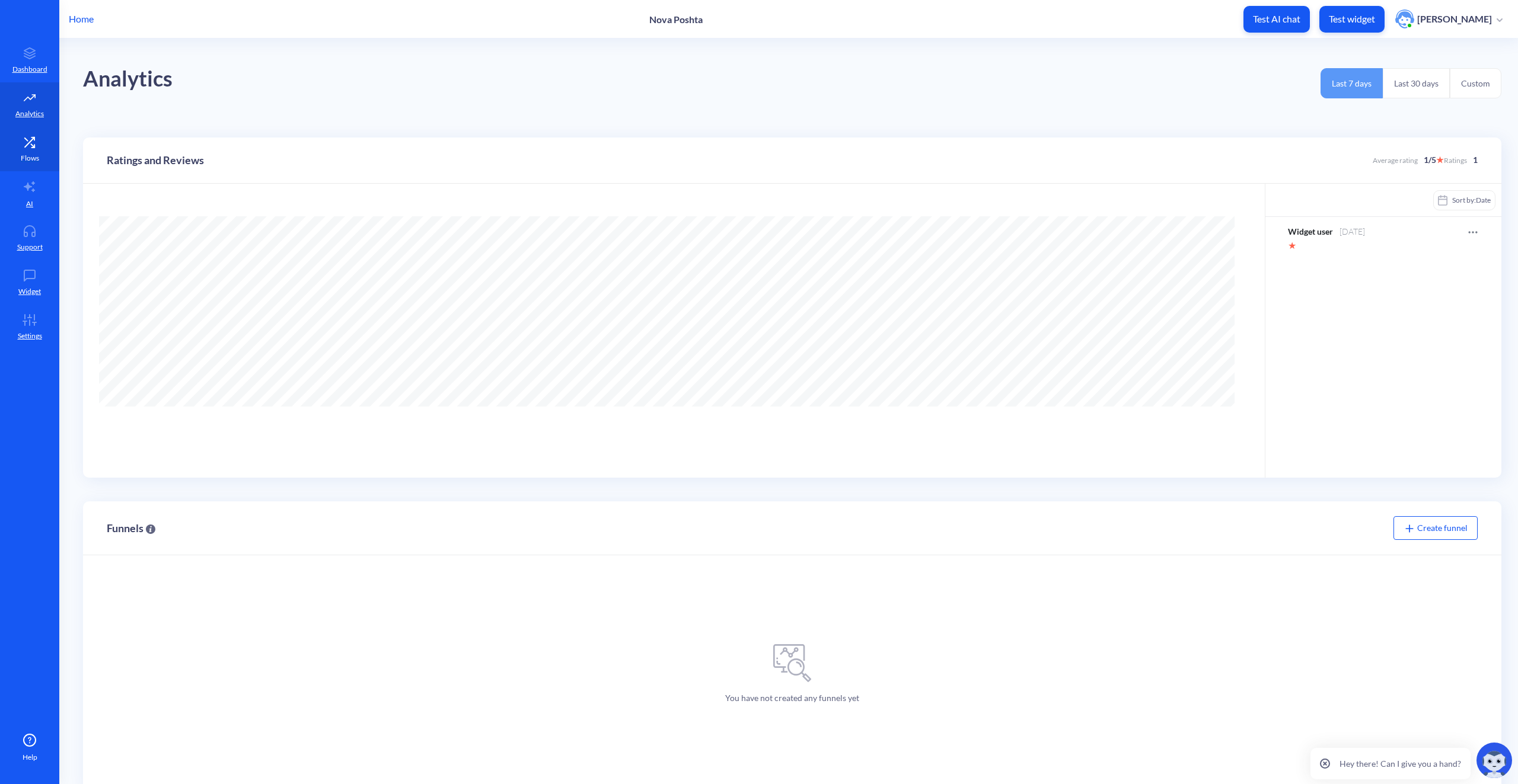
click at [28, 154] on p "Flows" at bounding box center [30, 158] width 18 height 11
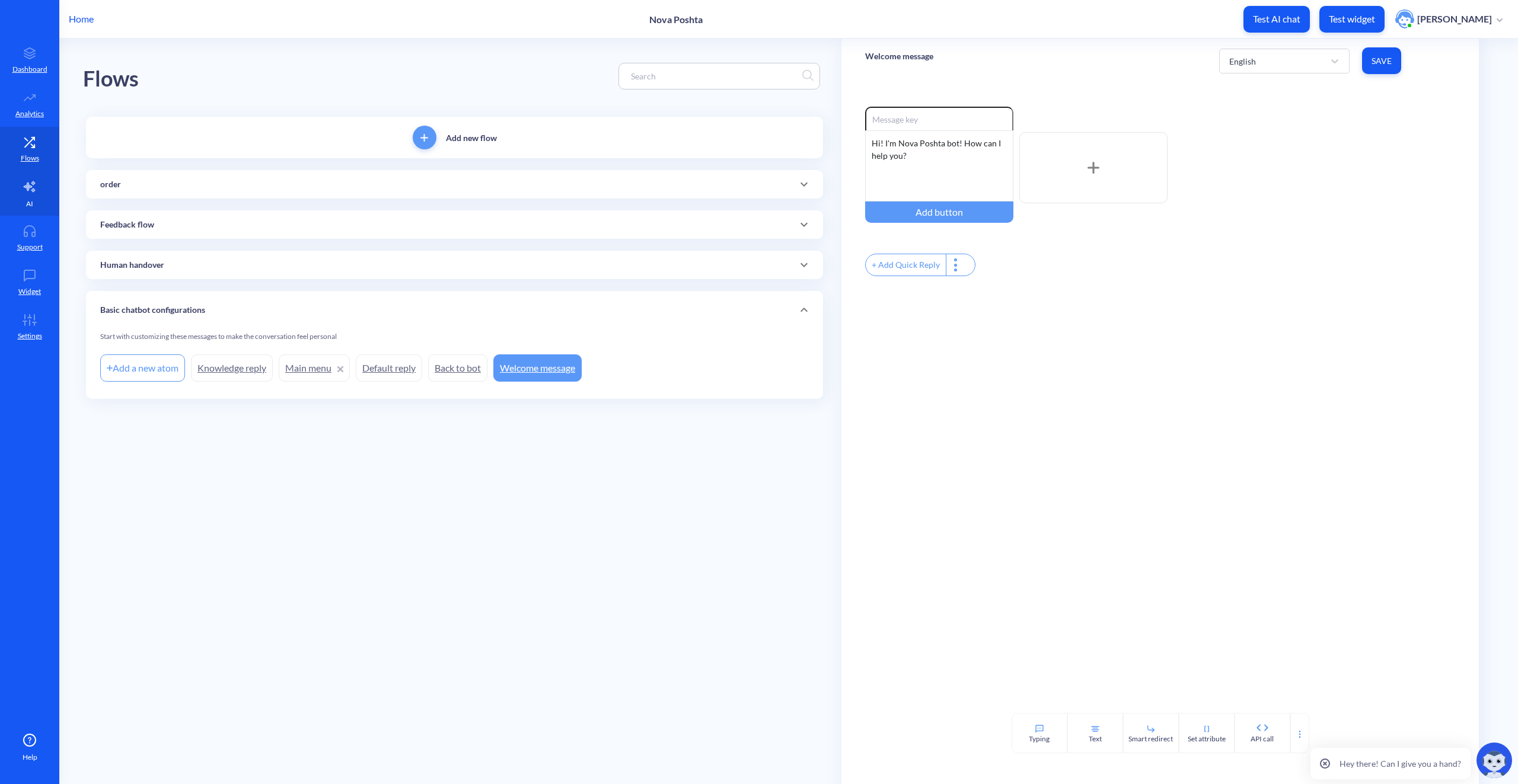
click at [30, 184] on icon at bounding box center [30, 187] width 15 height 15
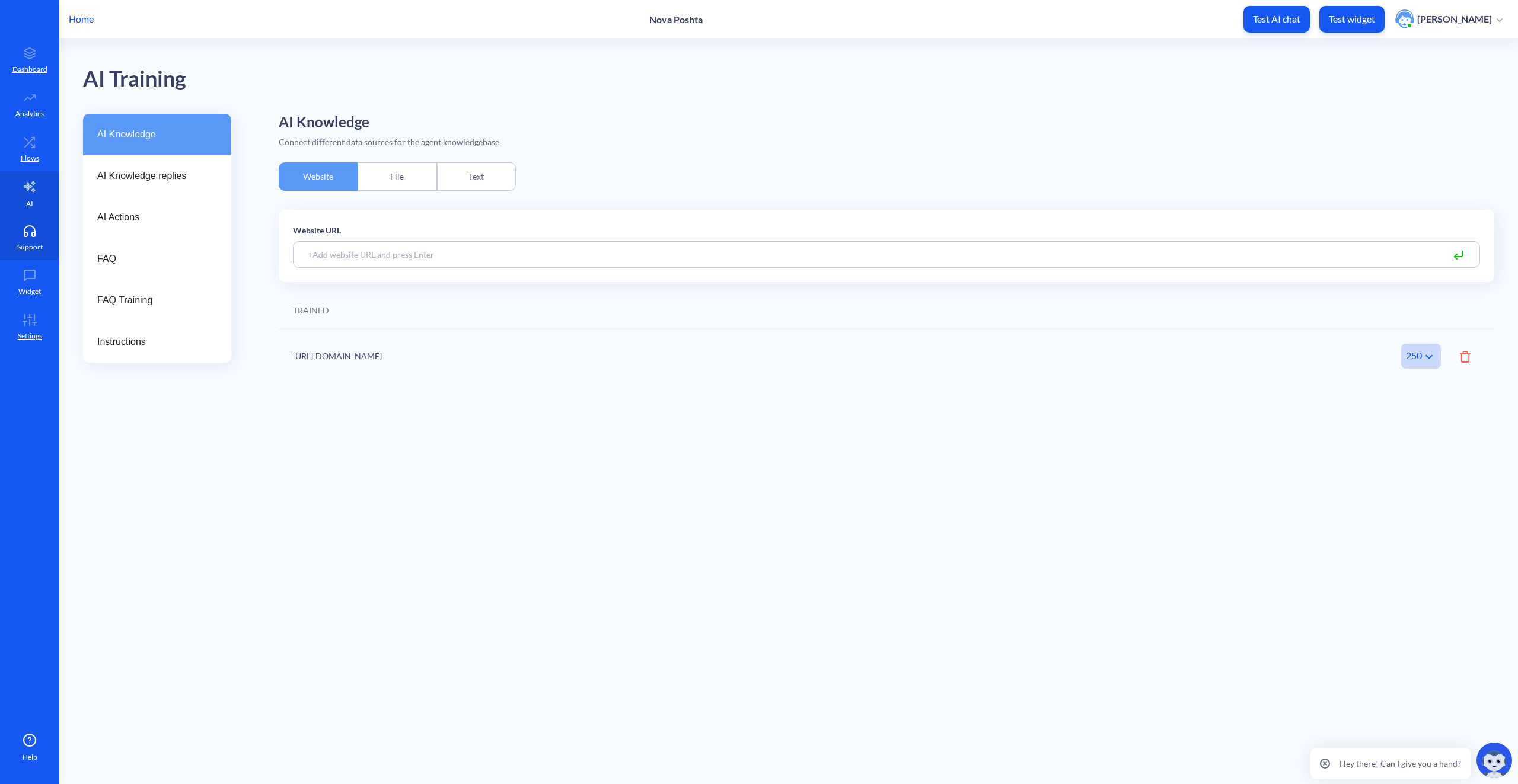
click at [42, 237] on link "Support" at bounding box center [29, 238] width 59 height 45
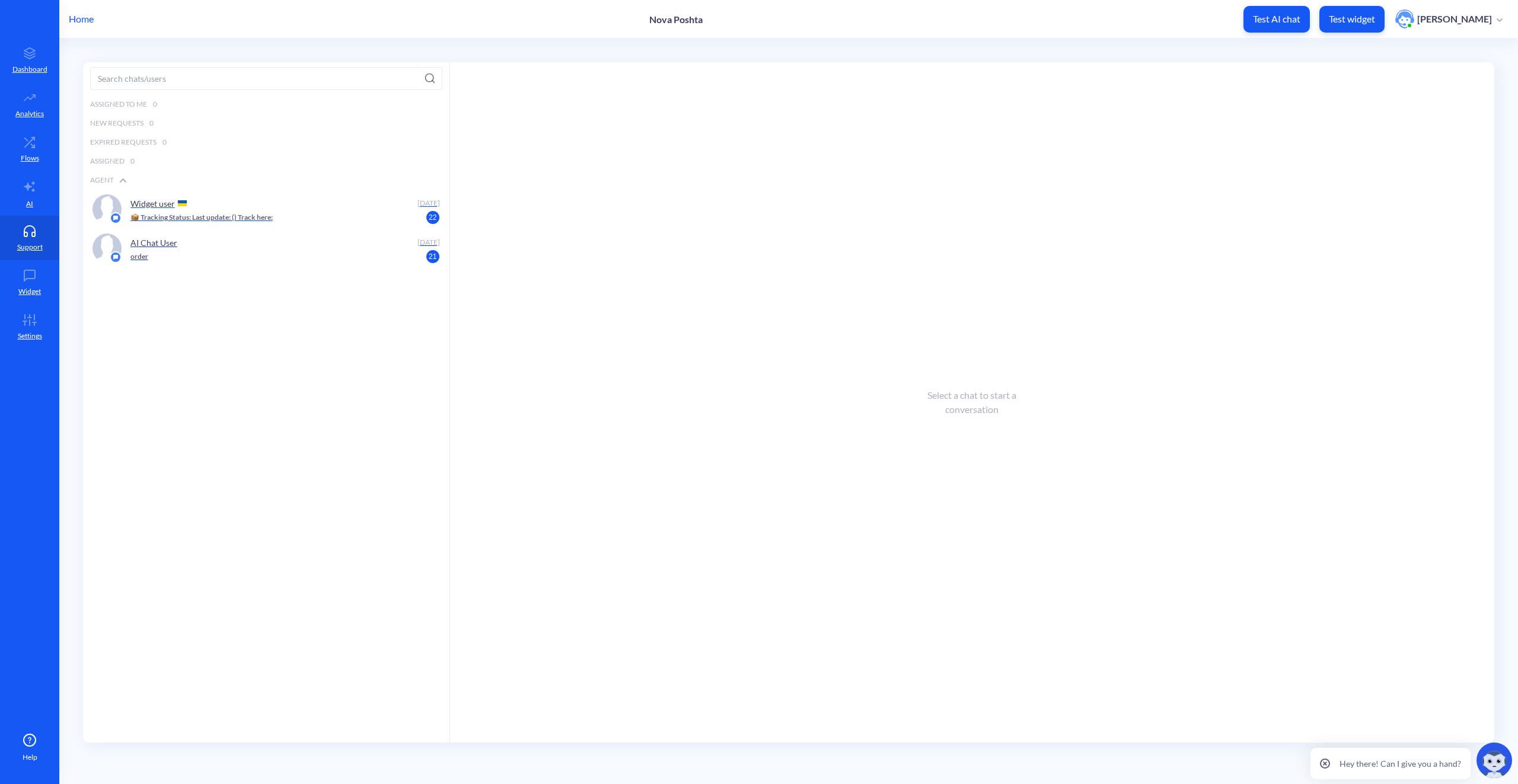
click at [246, 208] on div "Widget user" at bounding box center [272, 203] width 283 height 17
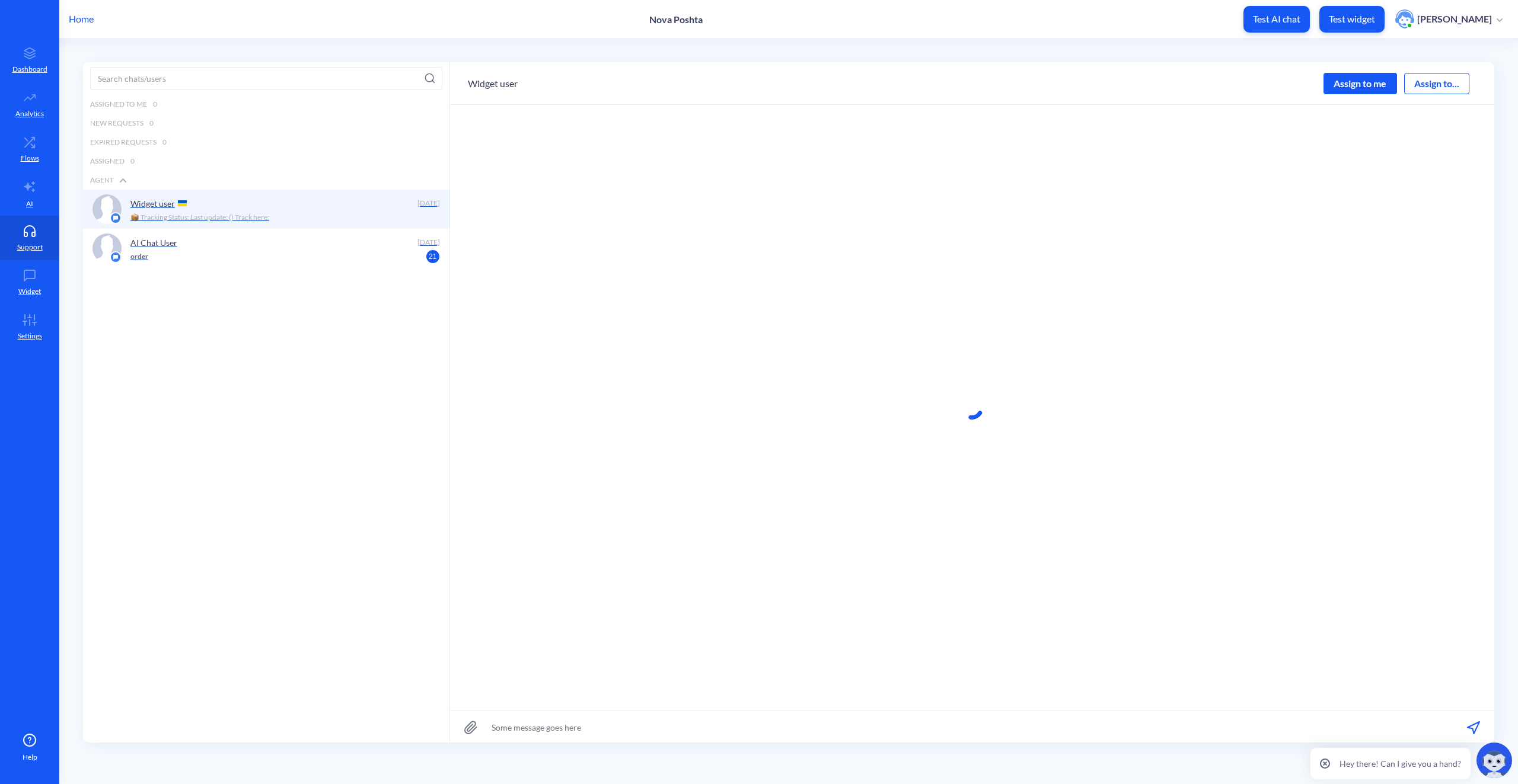
scroll to position [1, 0]
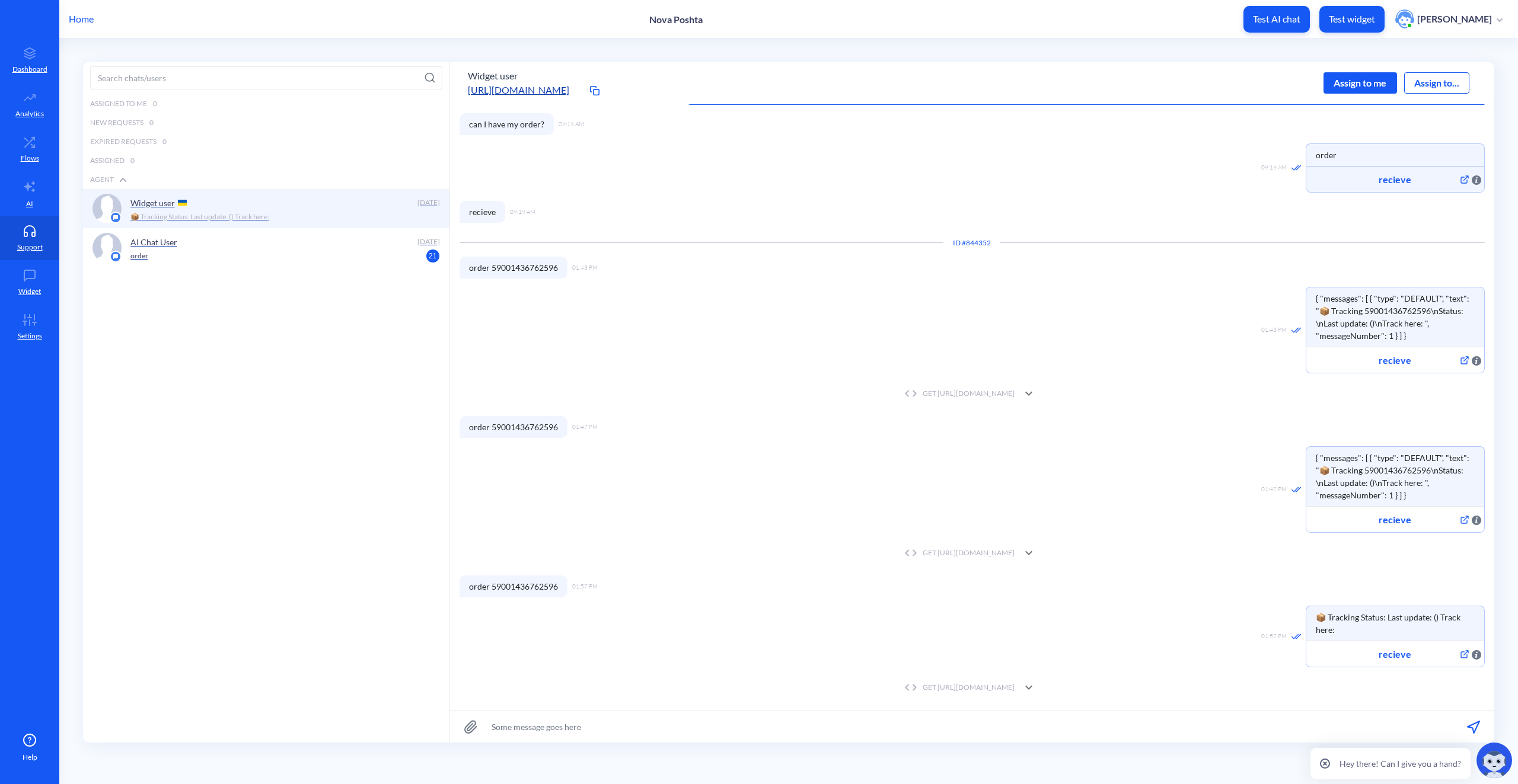
click at [1032, 552] on icon at bounding box center [1029, 553] width 7 height 5
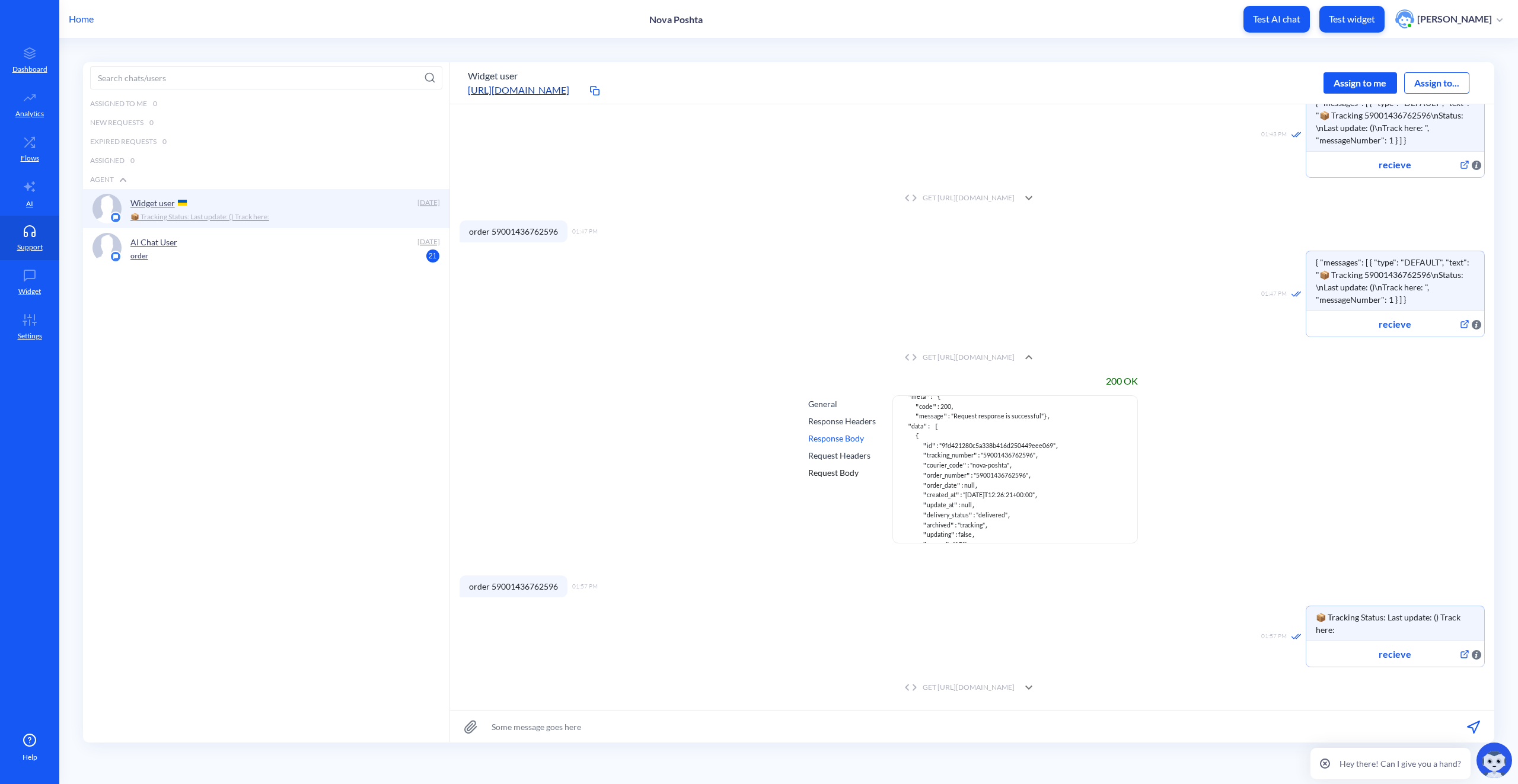
scroll to position [0, 0]
click at [824, 459] on div "Request Headers" at bounding box center [842, 456] width 68 height 13
click at [834, 437] on div "Response Body" at bounding box center [842, 438] width 68 height 13
click at [838, 414] on div "General Response Headers Response Body Request Headers Request Body" at bounding box center [842, 469] width 72 height 148
click at [837, 422] on div "Response Headers" at bounding box center [842, 422] width 68 height 13
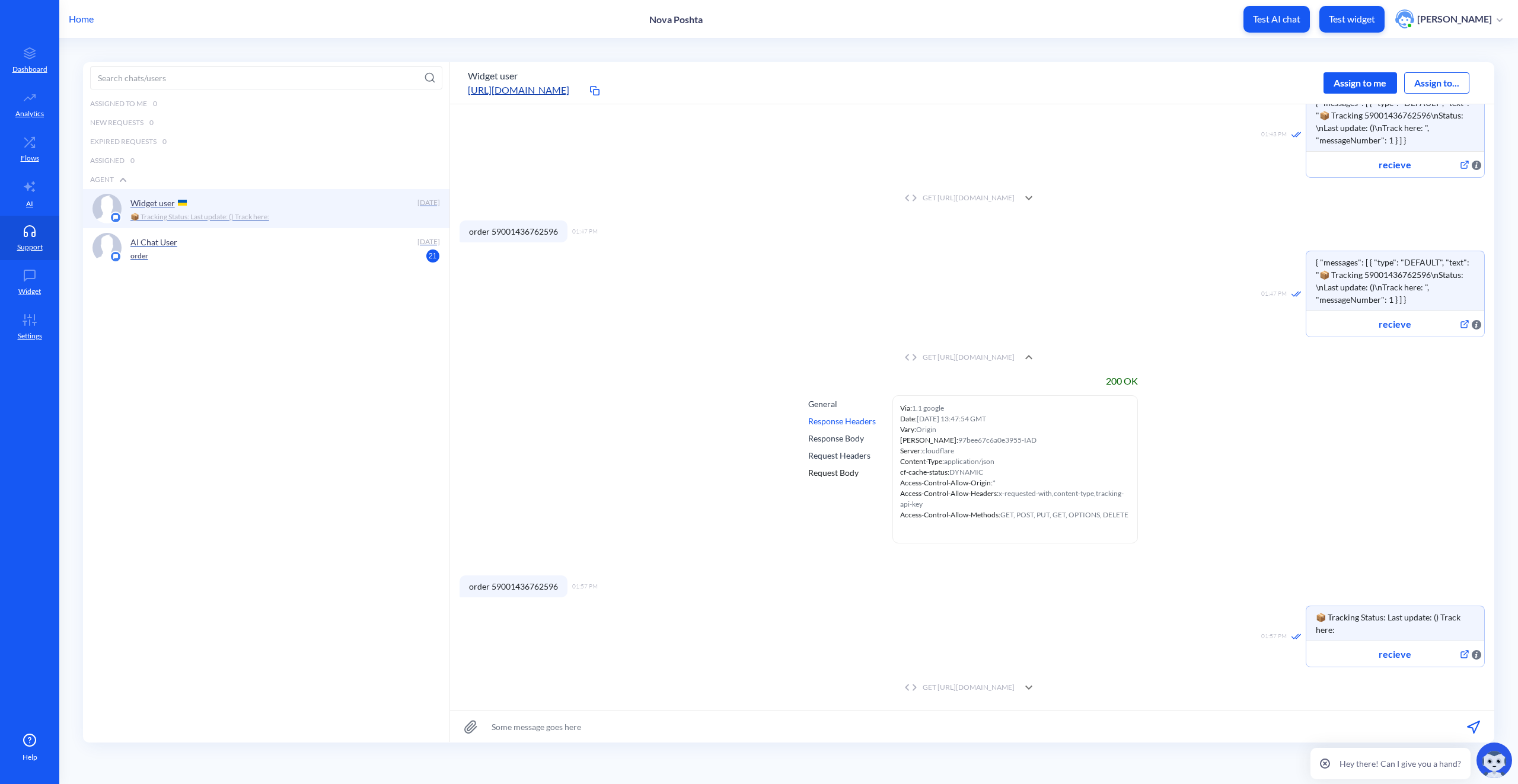
click at [824, 403] on div "General" at bounding box center [842, 404] width 68 height 13
click at [834, 419] on div "Response Headers" at bounding box center [842, 422] width 68 height 13
click at [842, 437] on div "Response Body" at bounding box center [842, 438] width 68 height 13
click at [994, 478] on span ""delivered"" at bounding box center [992, 477] width 31 height 7
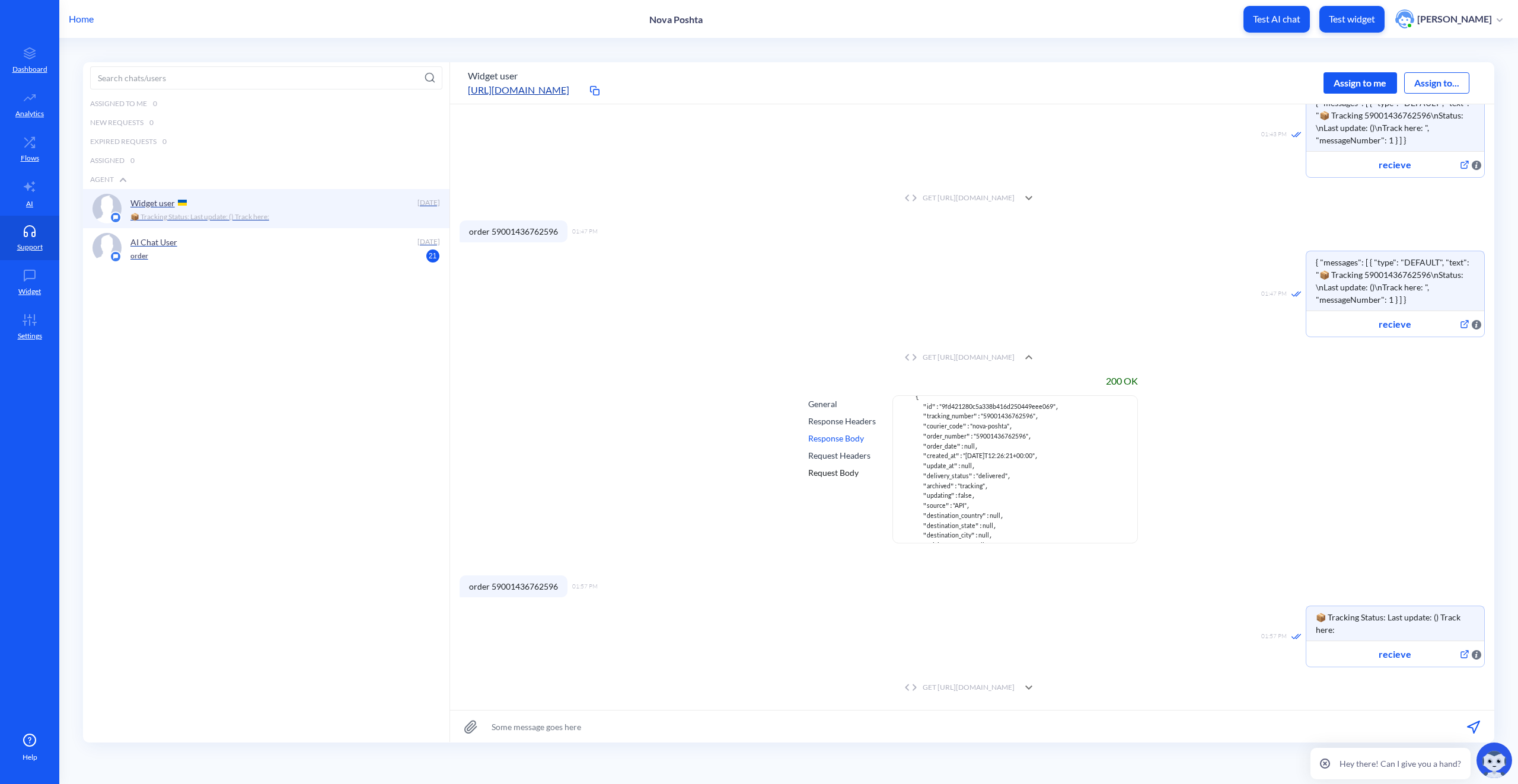
drag, startPoint x: 910, startPoint y: 533, endPoint x: 896, endPoint y: 532, distance: 14.0
click at [897, 532] on div "{ " meta ": { " code ": 200 , " message ": "Request response is successful" }, …" at bounding box center [1015, 469] width 245 height 148
click at [1462, 653] on icon at bounding box center [1465, 655] width 15 height 15
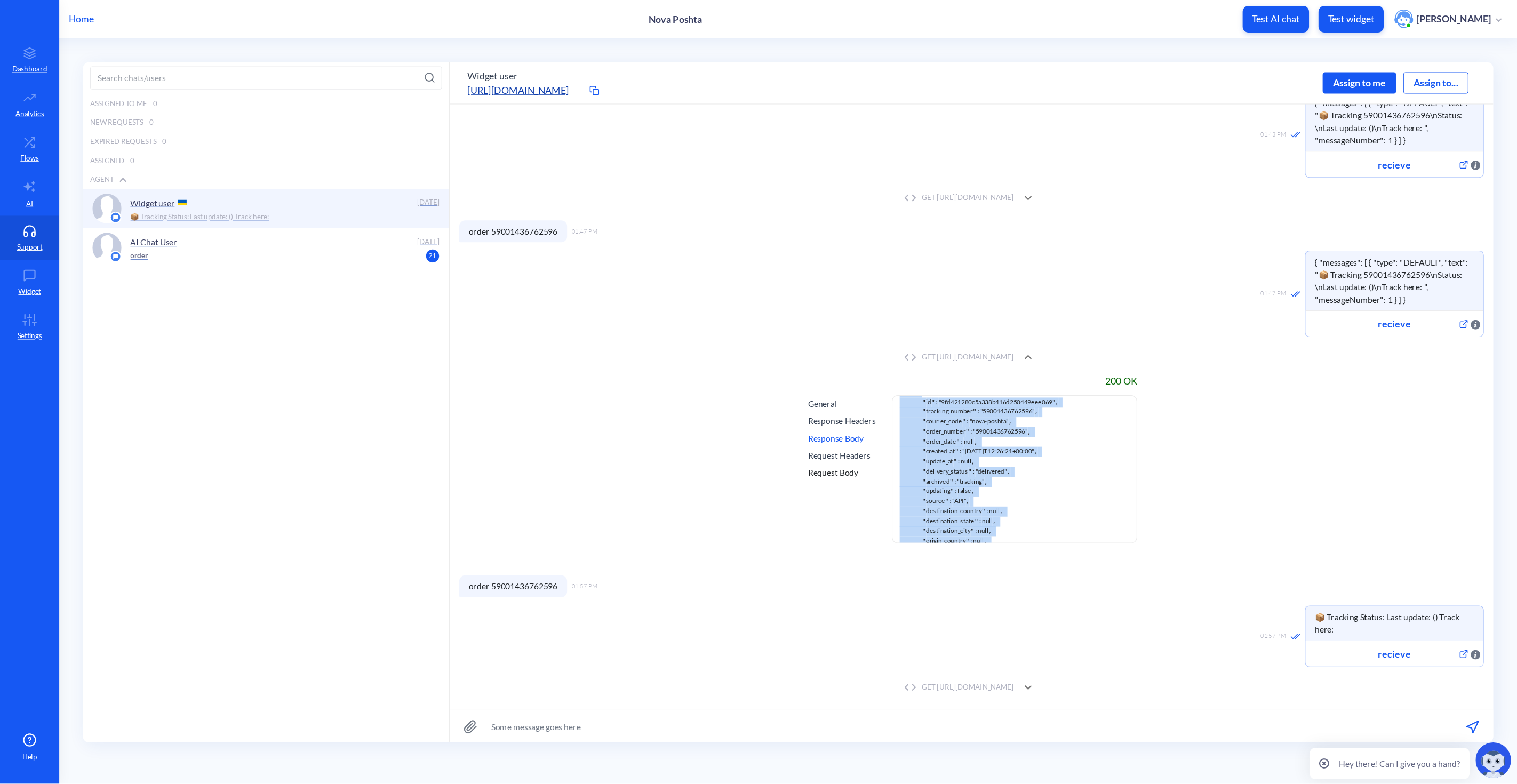
scroll to position [0, 0]
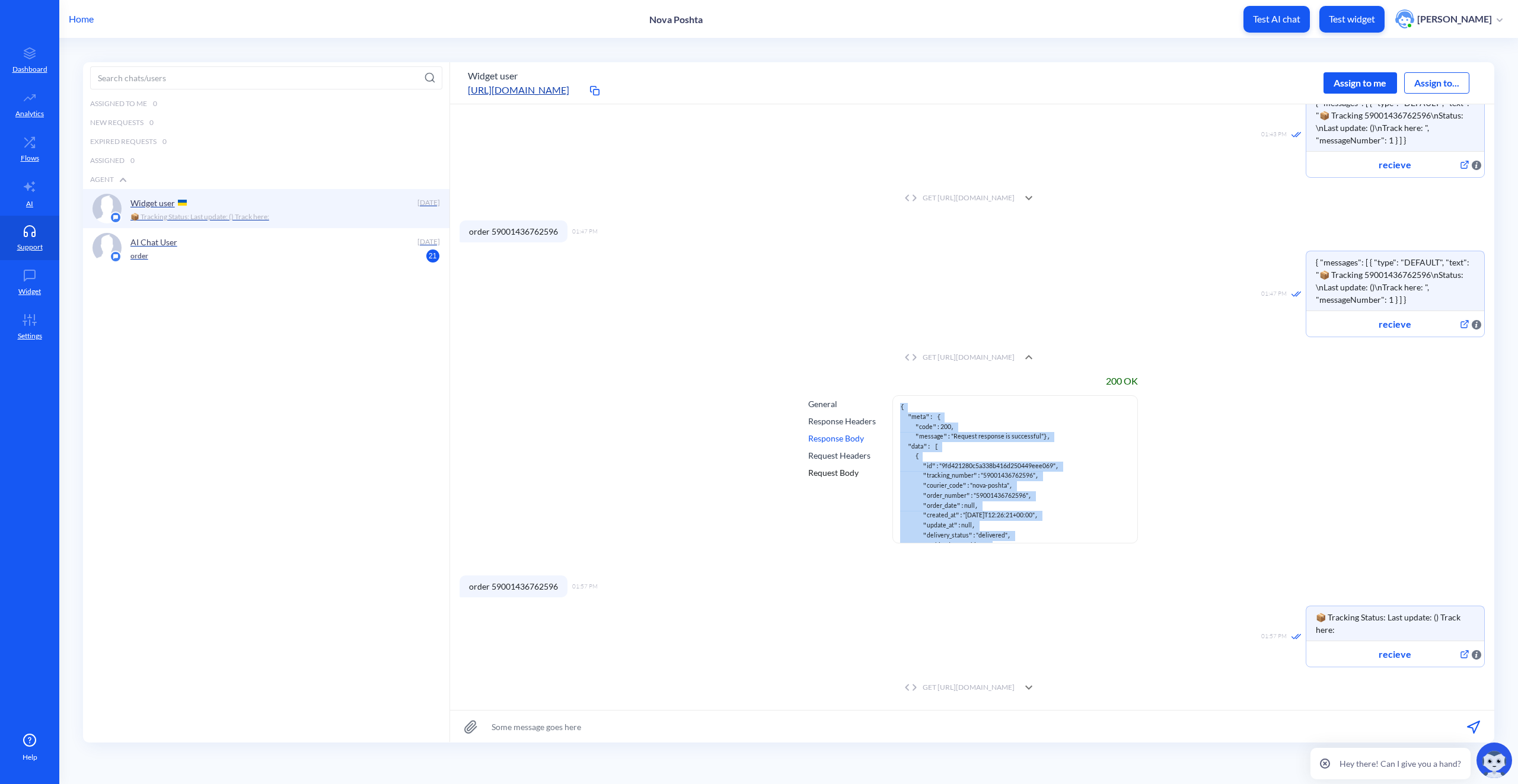
drag, startPoint x: 906, startPoint y: 535, endPoint x: 884, endPoint y: 411, distance: 125.9
click at [884, 411] on div "General Response Headers Response Body Request Headers Request Body { " meta ":…" at bounding box center [972, 469] width 332 height 148
copy pre "{ " meta ": { " code ": 200 , " message ": "Request response is successful" }, …"
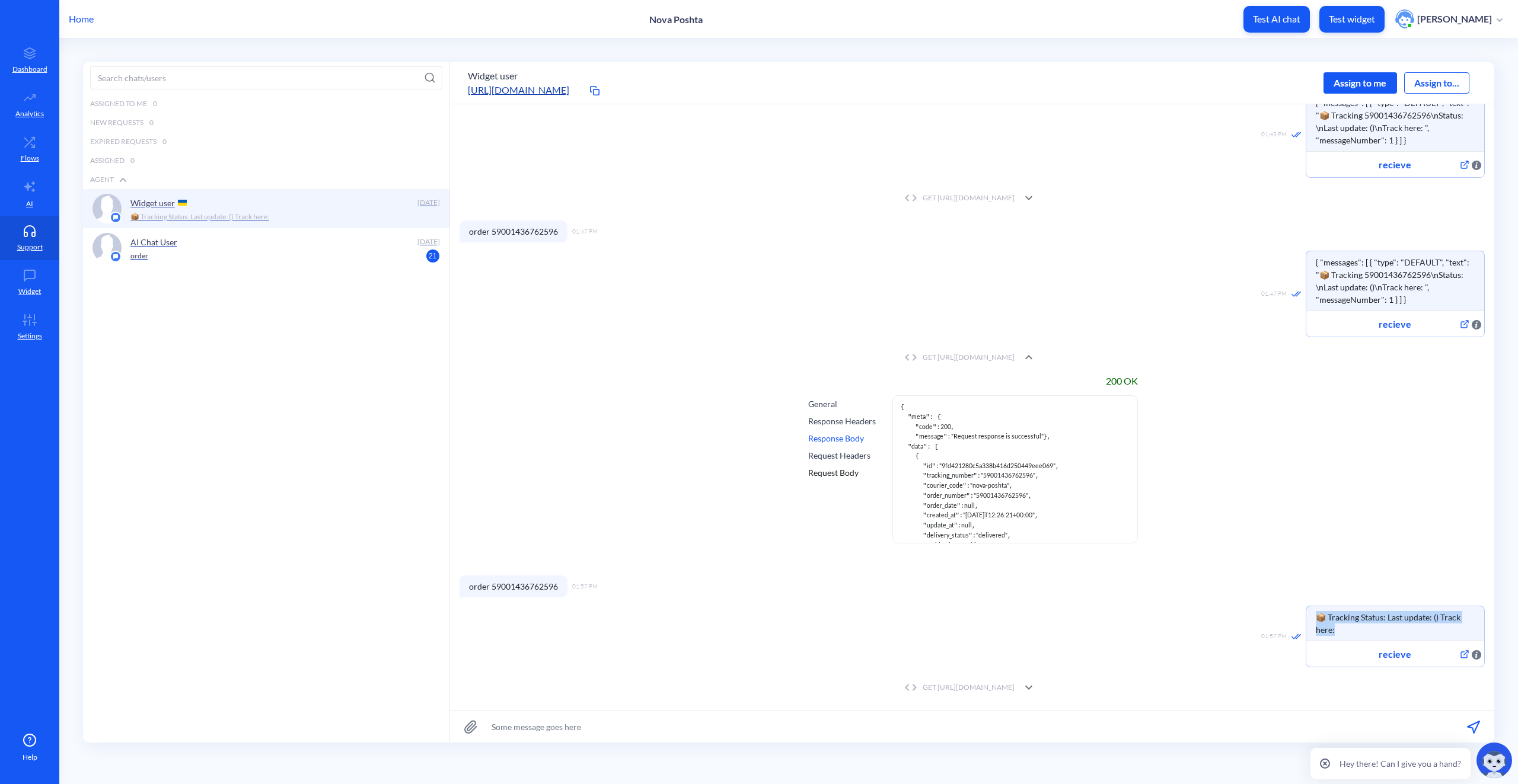
drag, startPoint x: 1327, startPoint y: 628, endPoint x: 1317, endPoint y: 621, distance: 12.2
click at [1317, 621] on span "📦 Tracking Status: Last update: () Track here:" at bounding box center [1395, 624] width 178 height 35
copy span "📦 Tracking Status: Last update: () Track here:"
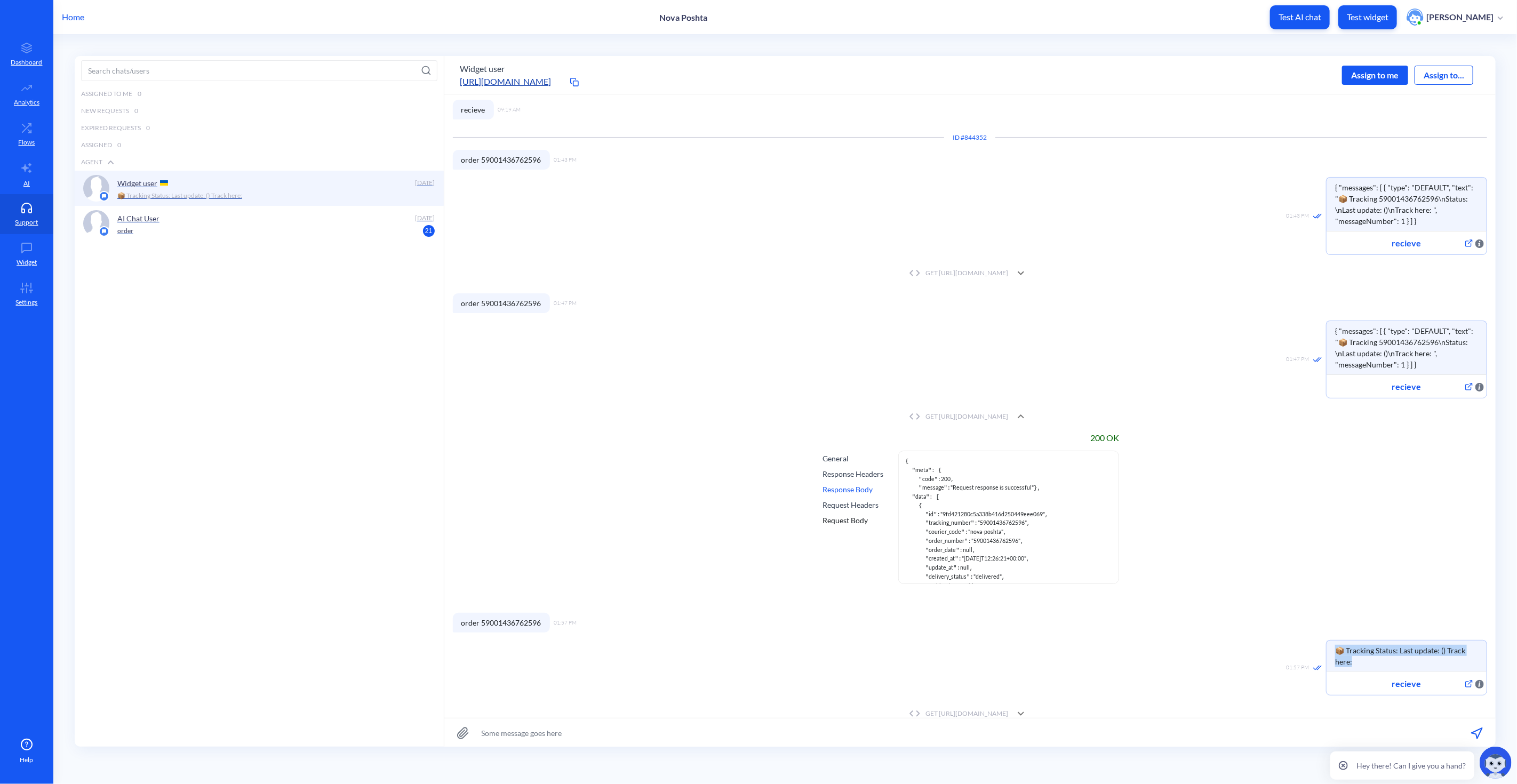
scroll to position [195, 0]
click at [284, 466] on div "Assigned to me 0 New Requests 0 Expired Requests 0 Assigned 0 Agent Widget user…" at bounding box center [259, 430] width 370 height 690
click at [1027, 703] on icon at bounding box center [1021, 709] width 13 height 13
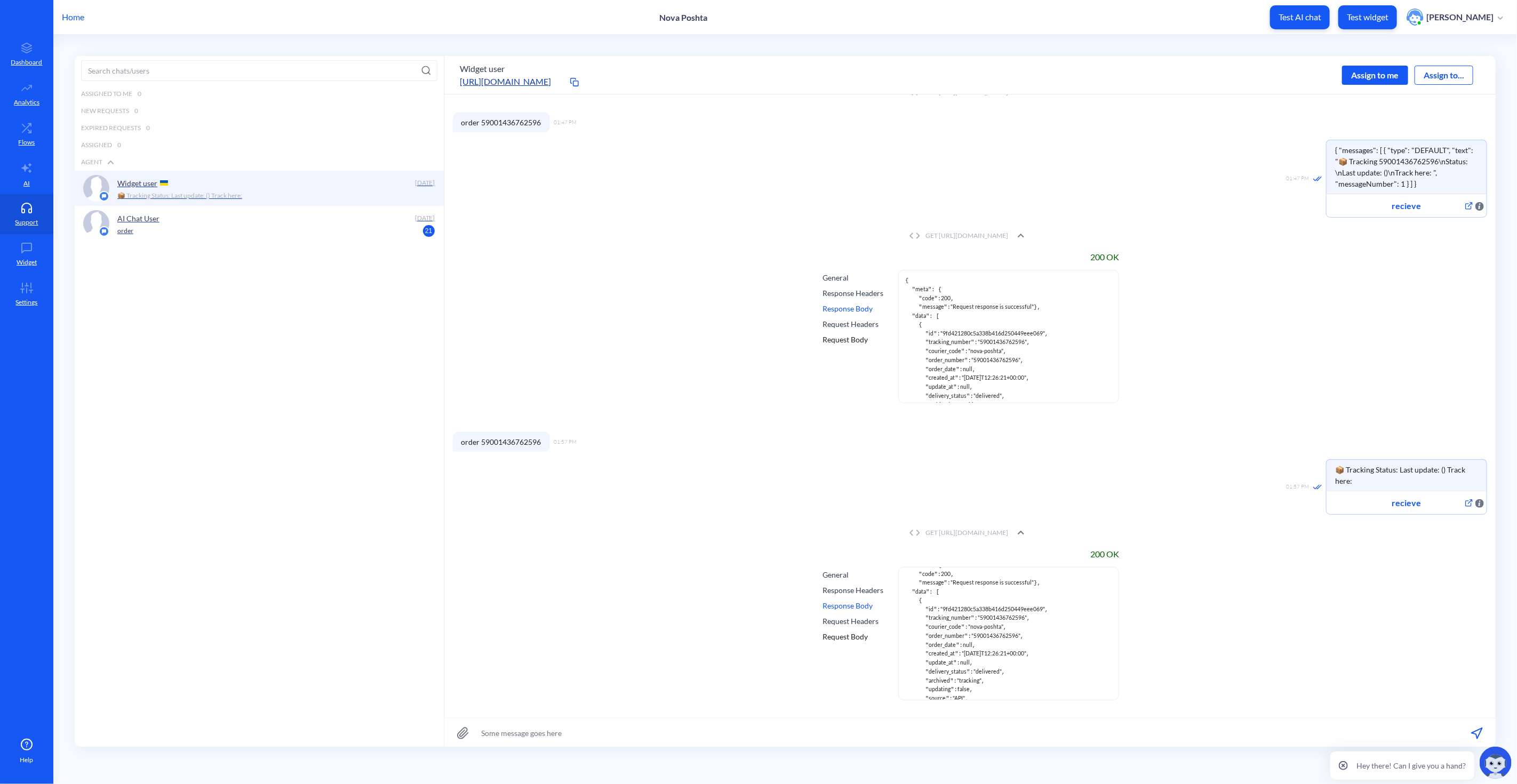
scroll to position [0, 0]
click at [847, 569] on div "General" at bounding box center [853, 575] width 61 height 12
click at [844, 584] on div "Response Headers" at bounding box center [853, 590] width 61 height 12
click at [844, 600] on div "Response Body" at bounding box center [853, 605] width 61 height 12
click at [844, 615] on div "Request Headers" at bounding box center [853, 621] width 61 height 12
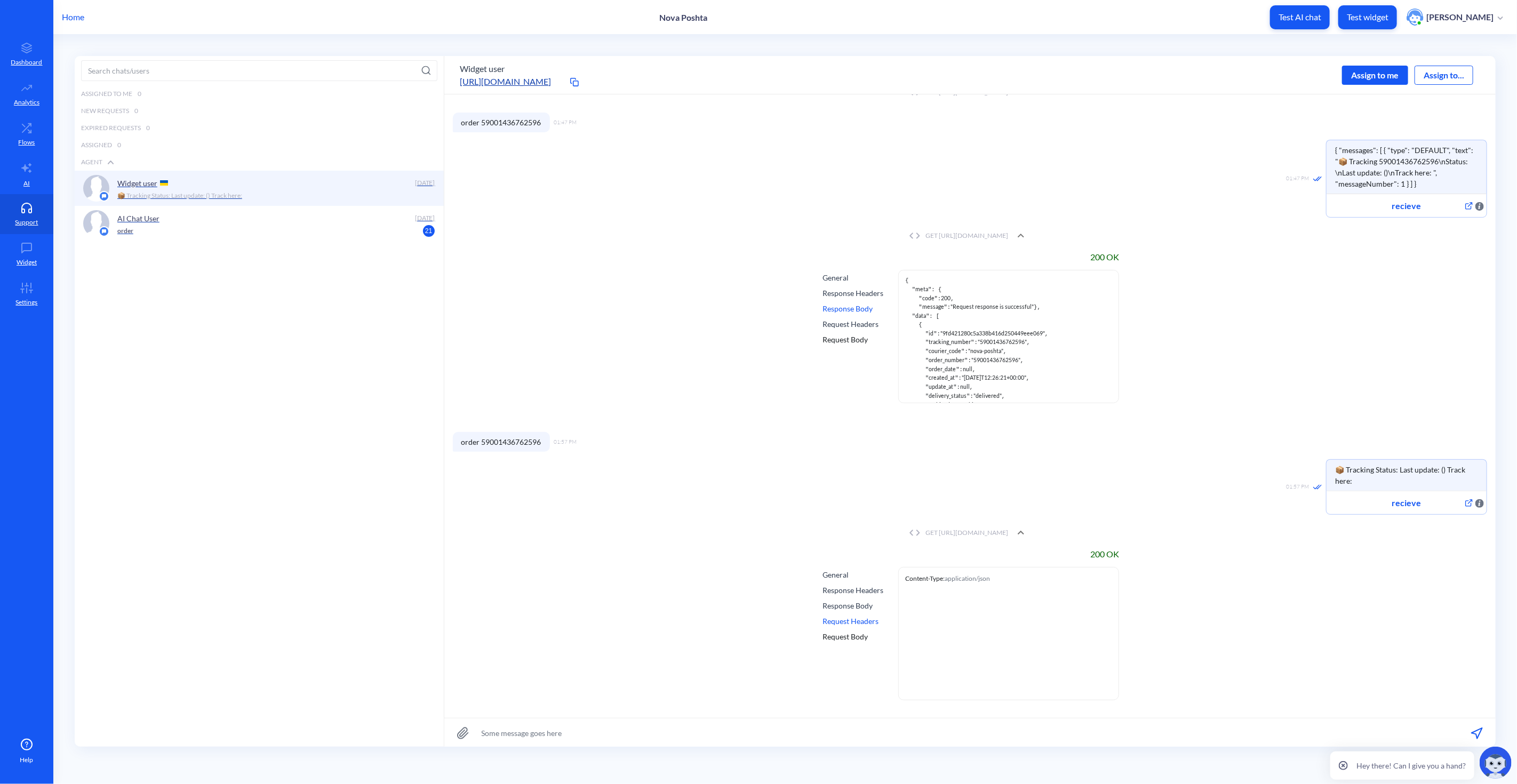
click at [849, 631] on div "Request Body" at bounding box center [853, 637] width 61 height 12
click at [851, 619] on div "General Response Headers Response Body Request Headers Request Body" at bounding box center [853, 633] width 65 height 133
click at [849, 631] on div "Request Body" at bounding box center [853, 637] width 61 height 12
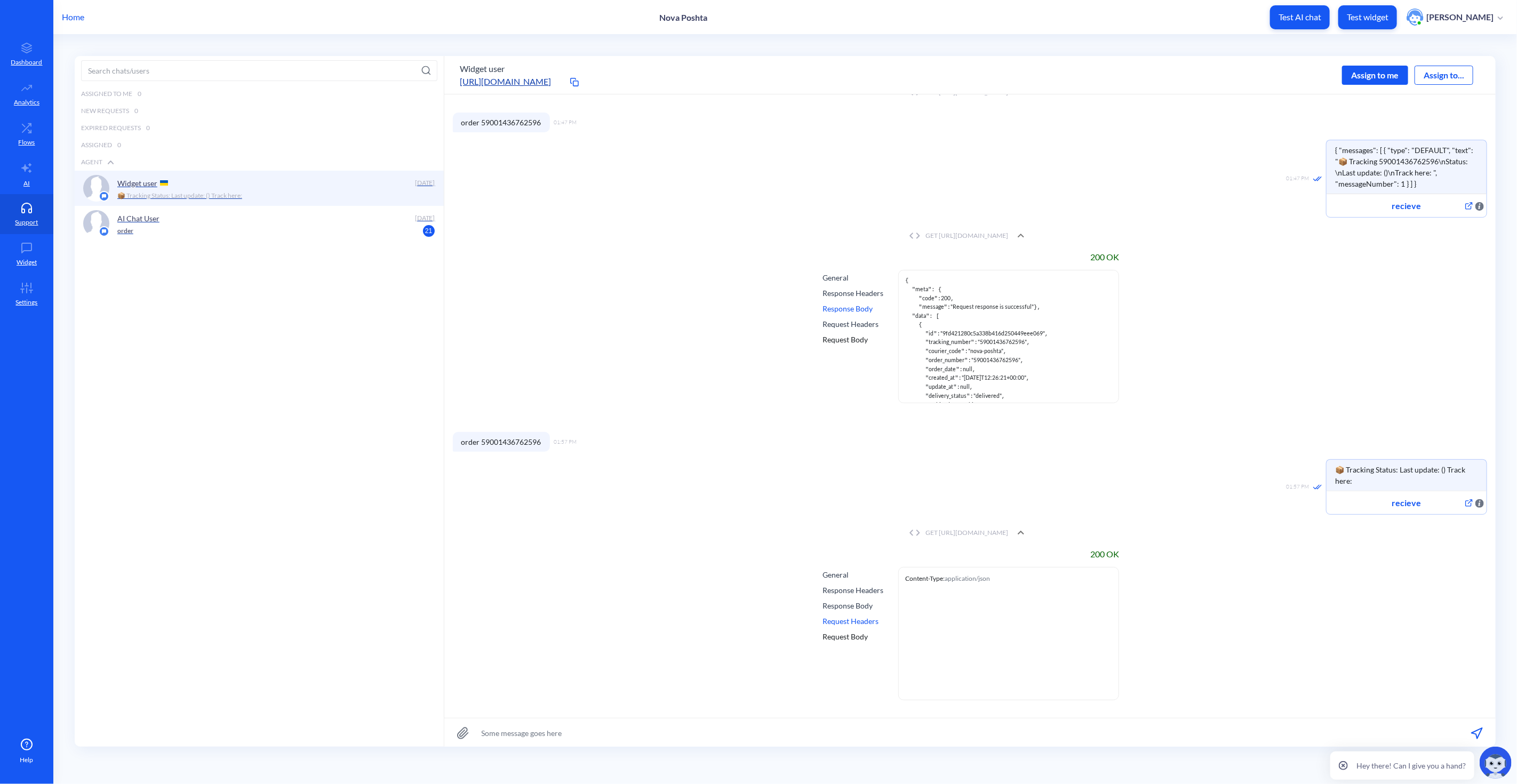
click at [854, 600] on div "Response Body" at bounding box center [853, 605] width 61 height 12
click at [854, 631] on div "Request Body" at bounding box center [853, 637] width 61 height 12
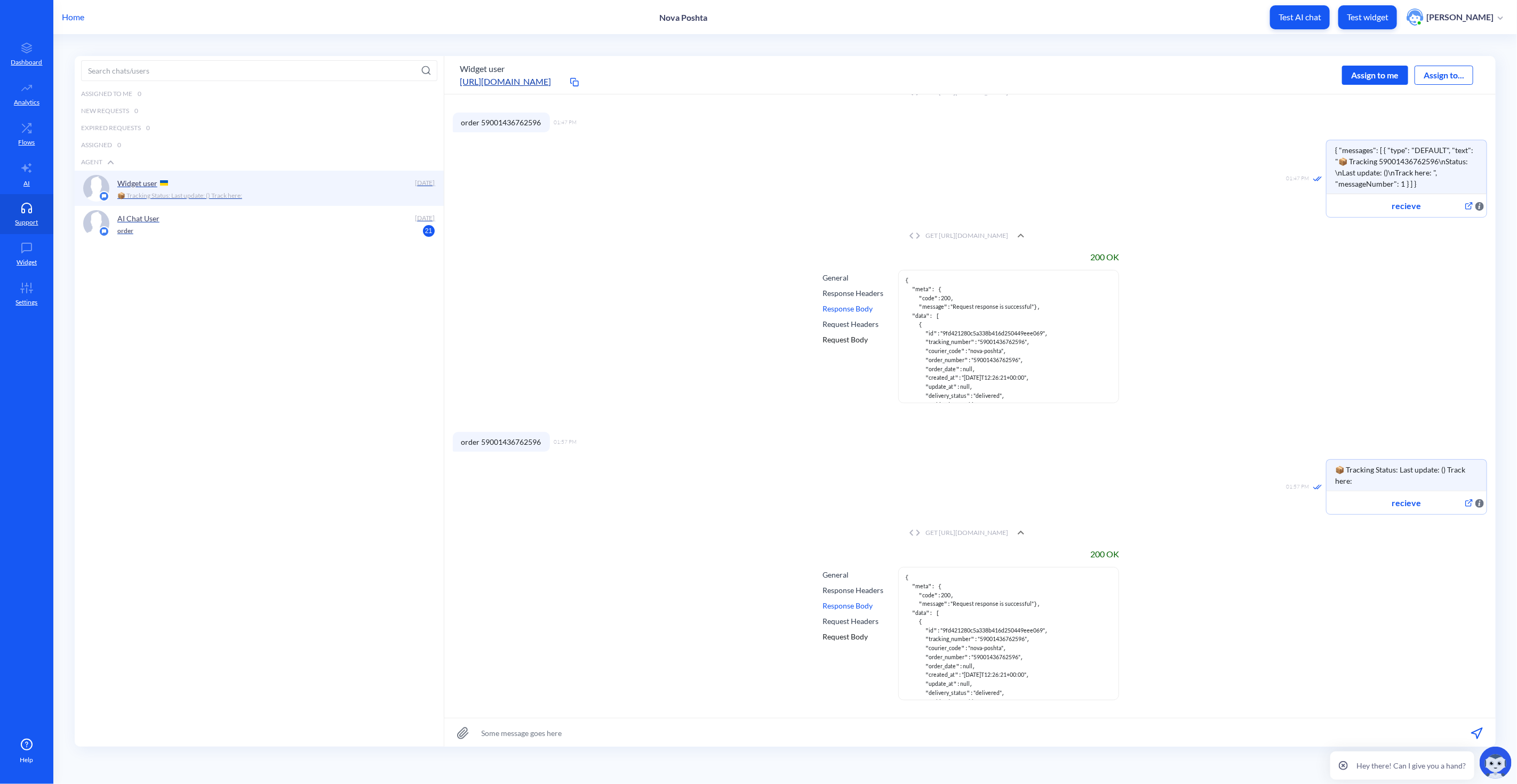
click at [783, 611] on div "200 OK General Response Headers Response Body Request Headers Request Body { " …" at bounding box center [970, 628] width 1035 height 169
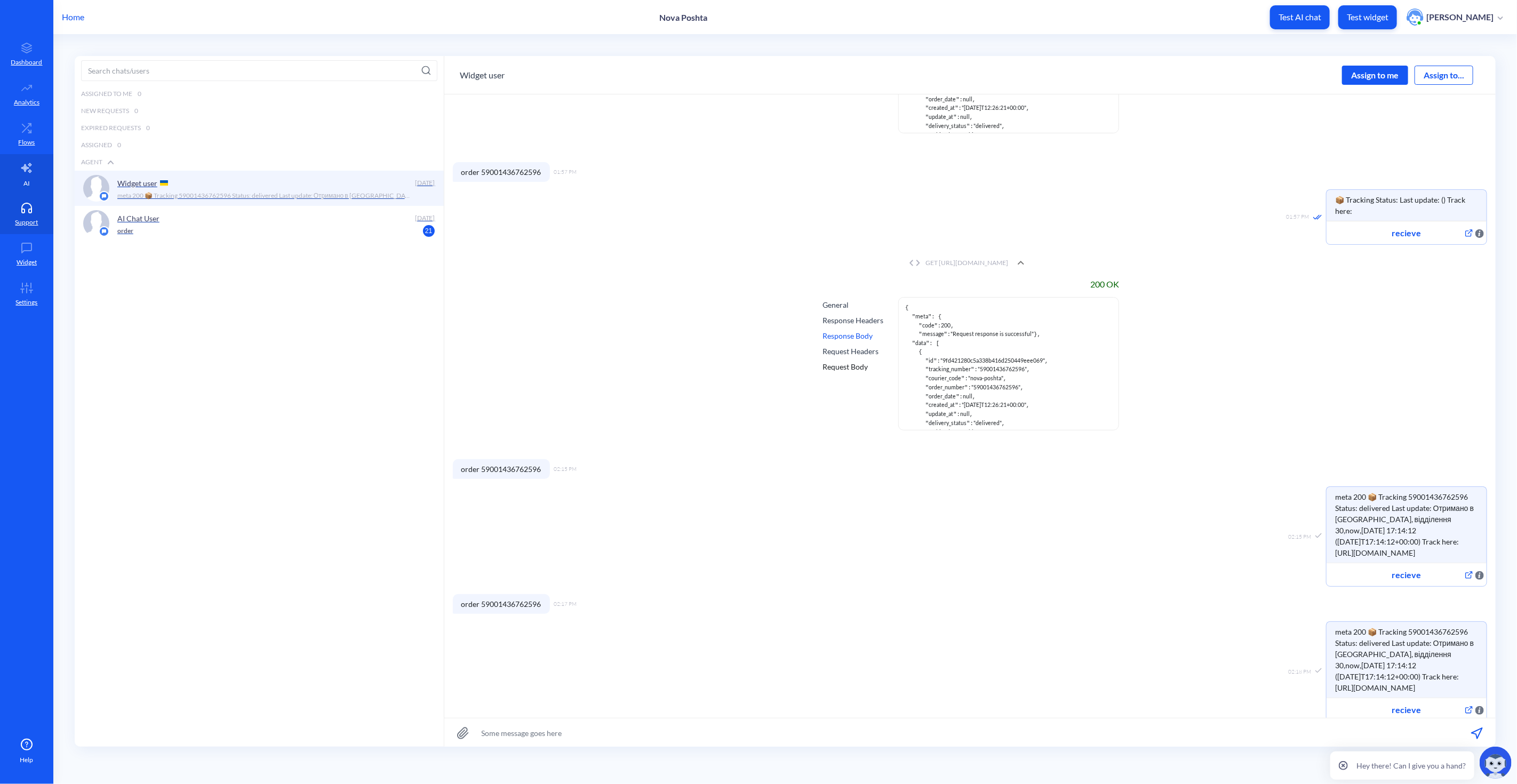
click at [32, 169] on icon at bounding box center [27, 168] width 13 height 13
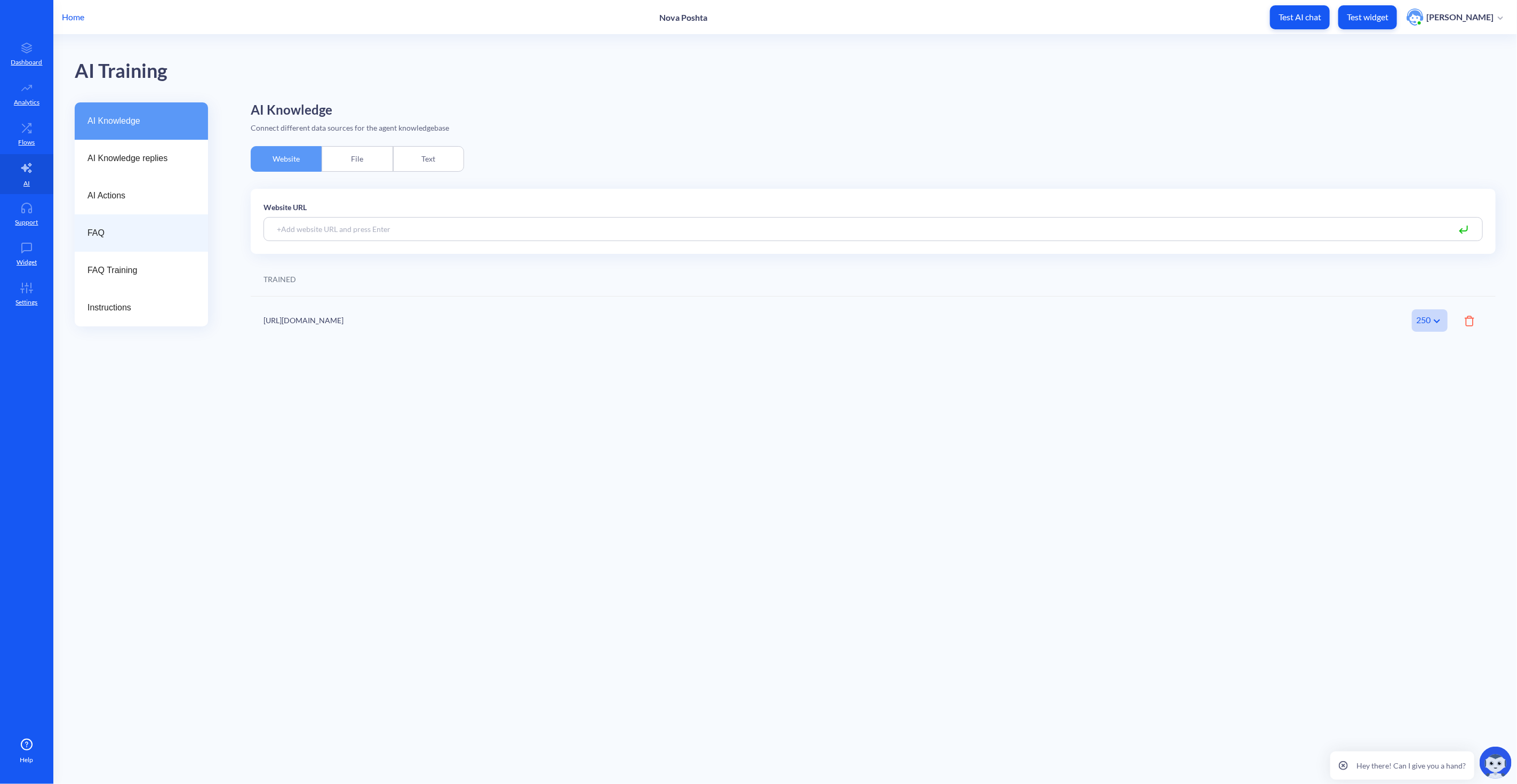
click at [132, 233] on span "FAQ" at bounding box center [137, 233] width 100 height 13
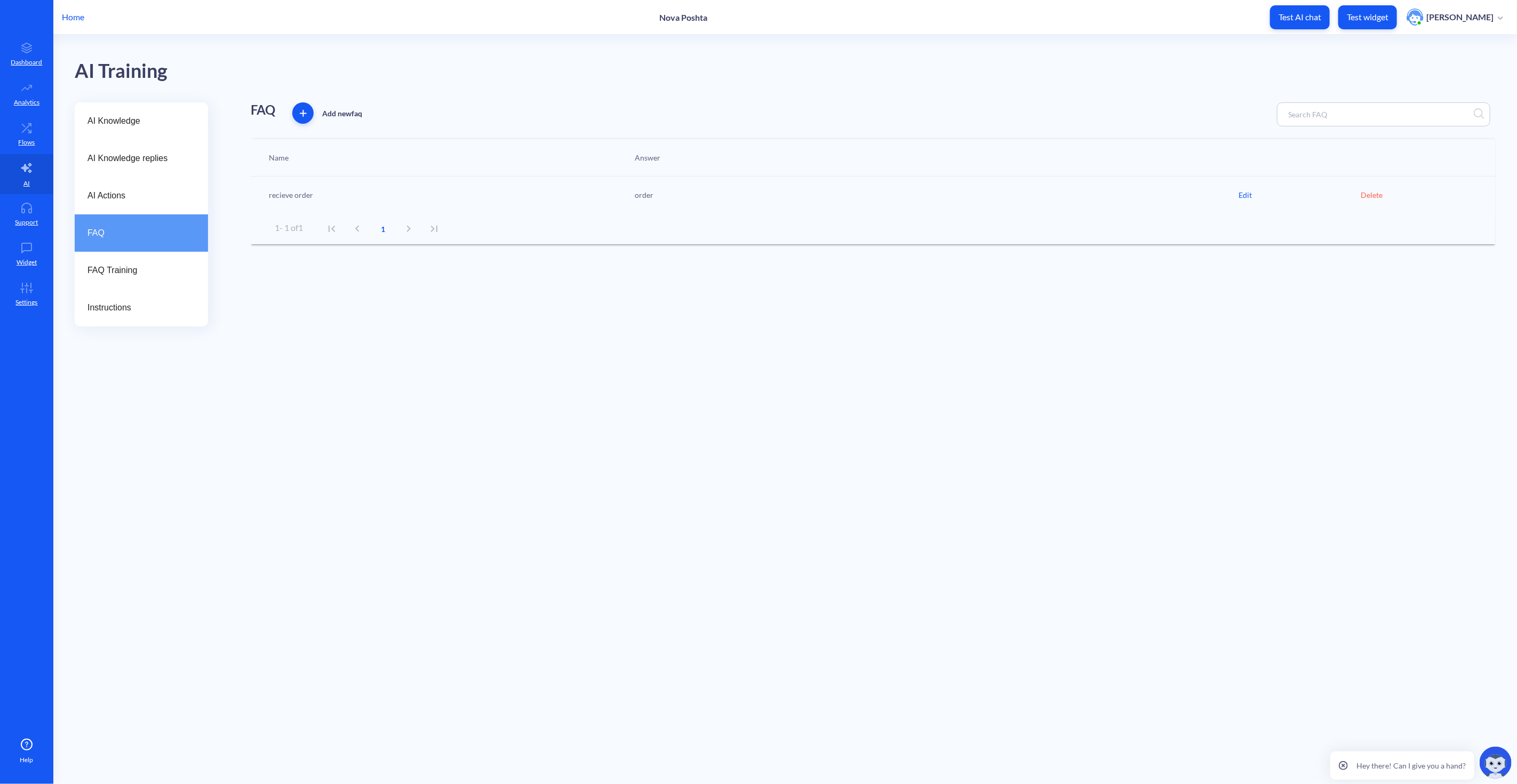
click at [1253, 195] on div "Edit" at bounding box center [1301, 195] width 122 height 12
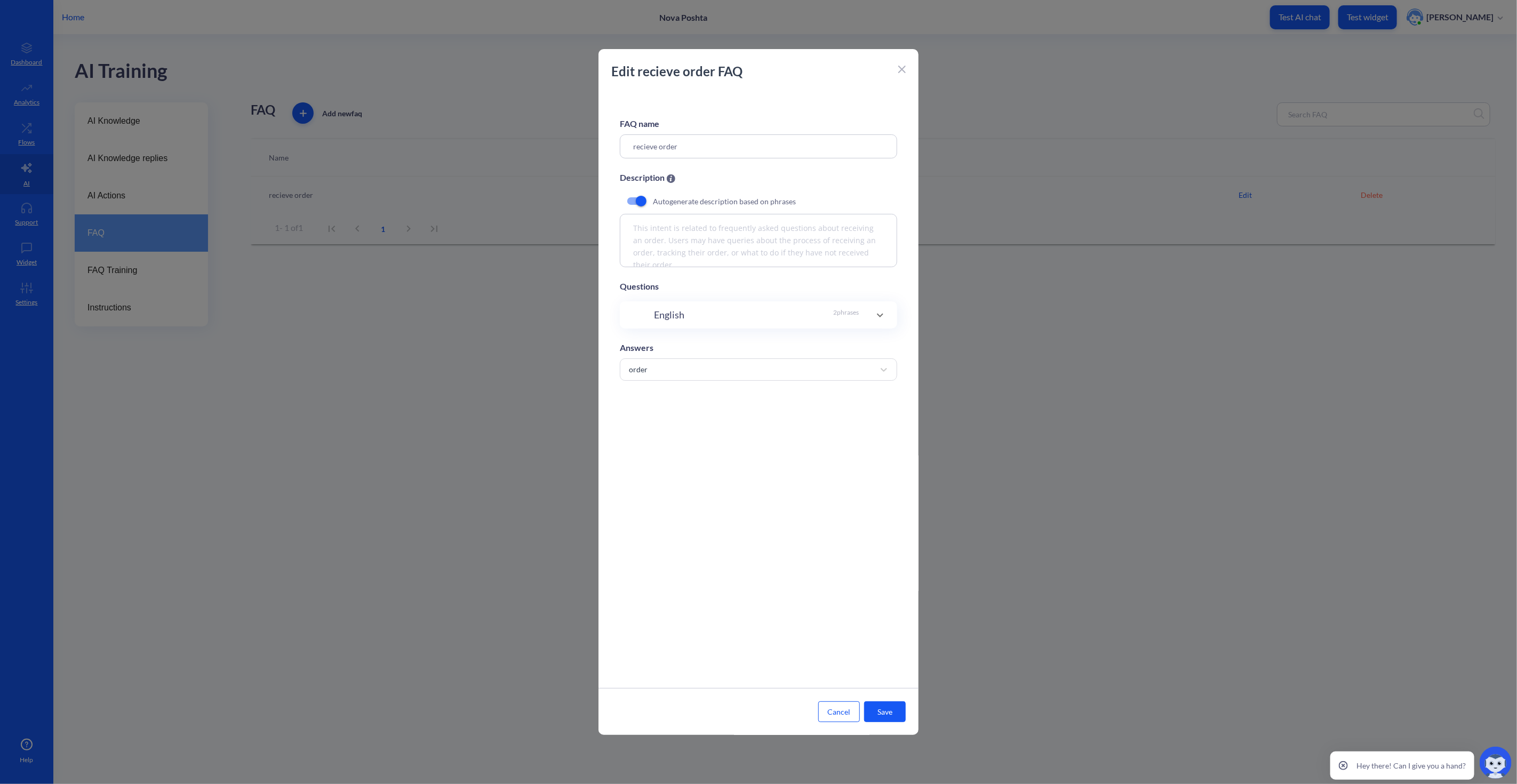
click at [764, 466] on div "FAQ name recieve order Description Autogenerate description based on phrases Th…" at bounding box center [758, 389] width 320 height 596
click at [641, 200] on input "checkbox" at bounding box center [640, 201] width 26 height 26
checkbox input "false"
click at [869, 313] on span at bounding box center [880, 315] width 26 height 13
click at [761, 467] on div "order" at bounding box center [749, 464] width 251 height 19
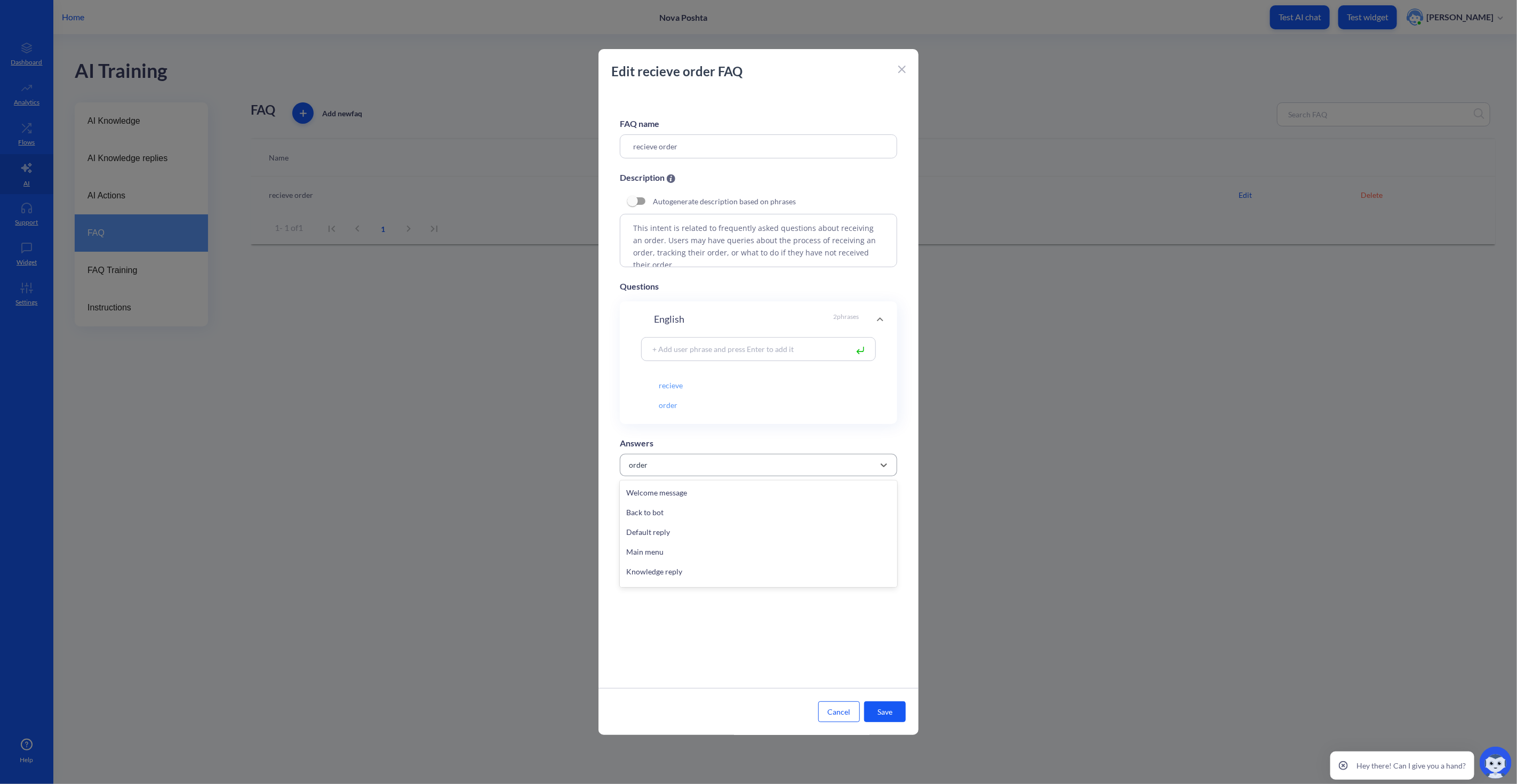
scroll to position [237, 0]
click at [765, 465] on div "order" at bounding box center [749, 464] width 251 height 19
click at [38, 122] on div at bounding box center [758, 392] width 1517 height 784
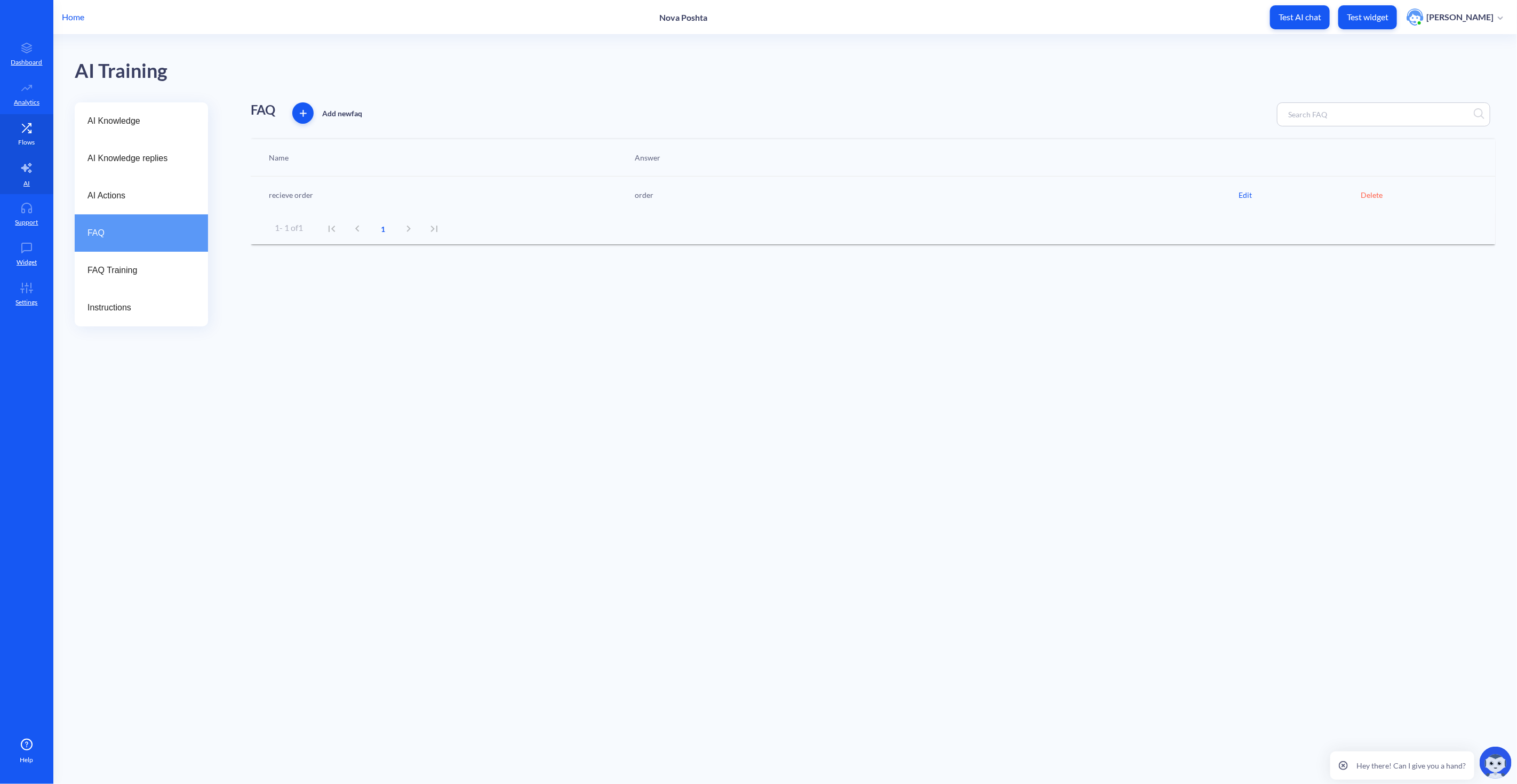
click at [23, 140] on p "Flows" at bounding box center [27, 142] width 16 height 10
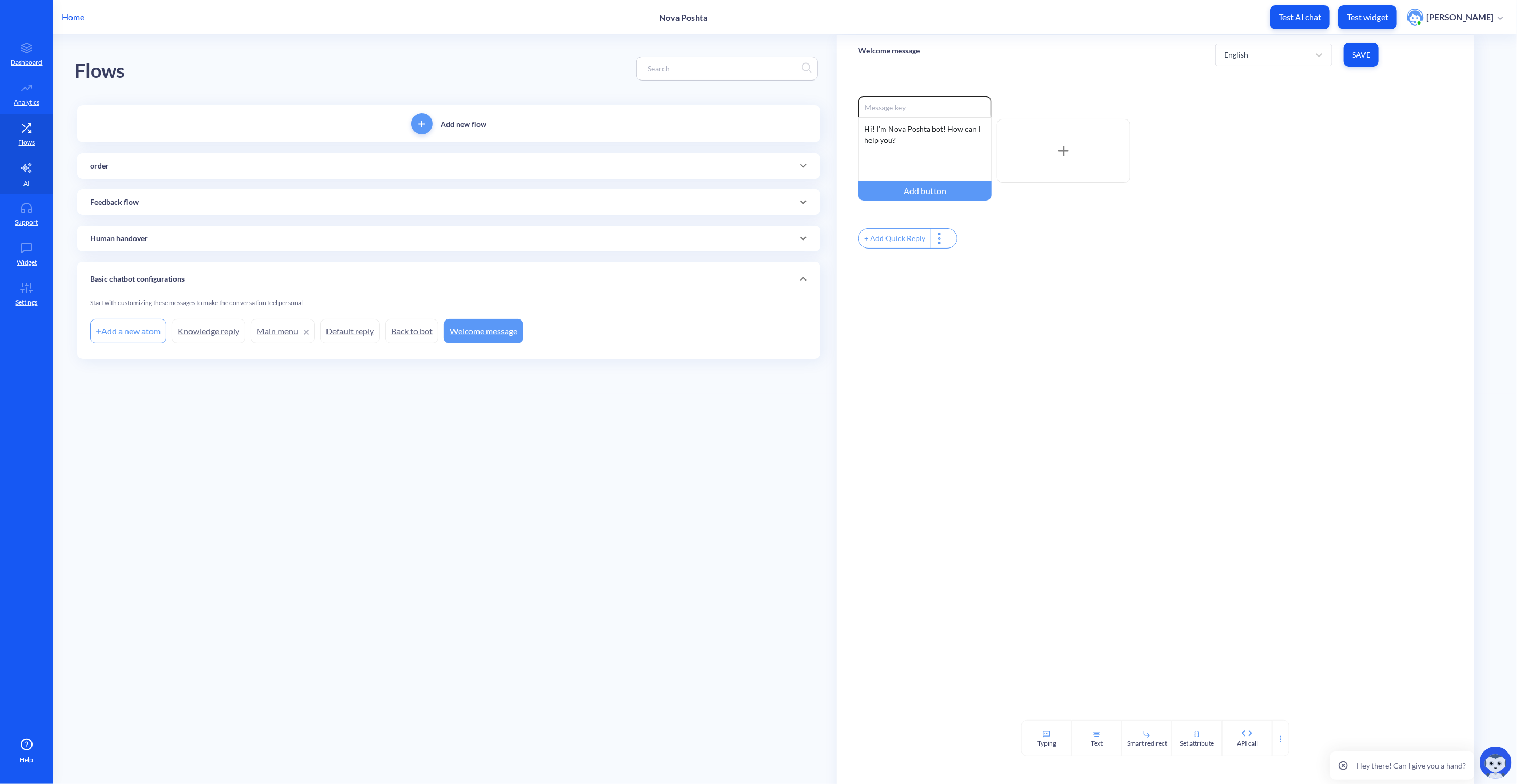
click at [24, 168] on icon at bounding box center [26, 168] width 10 height 10
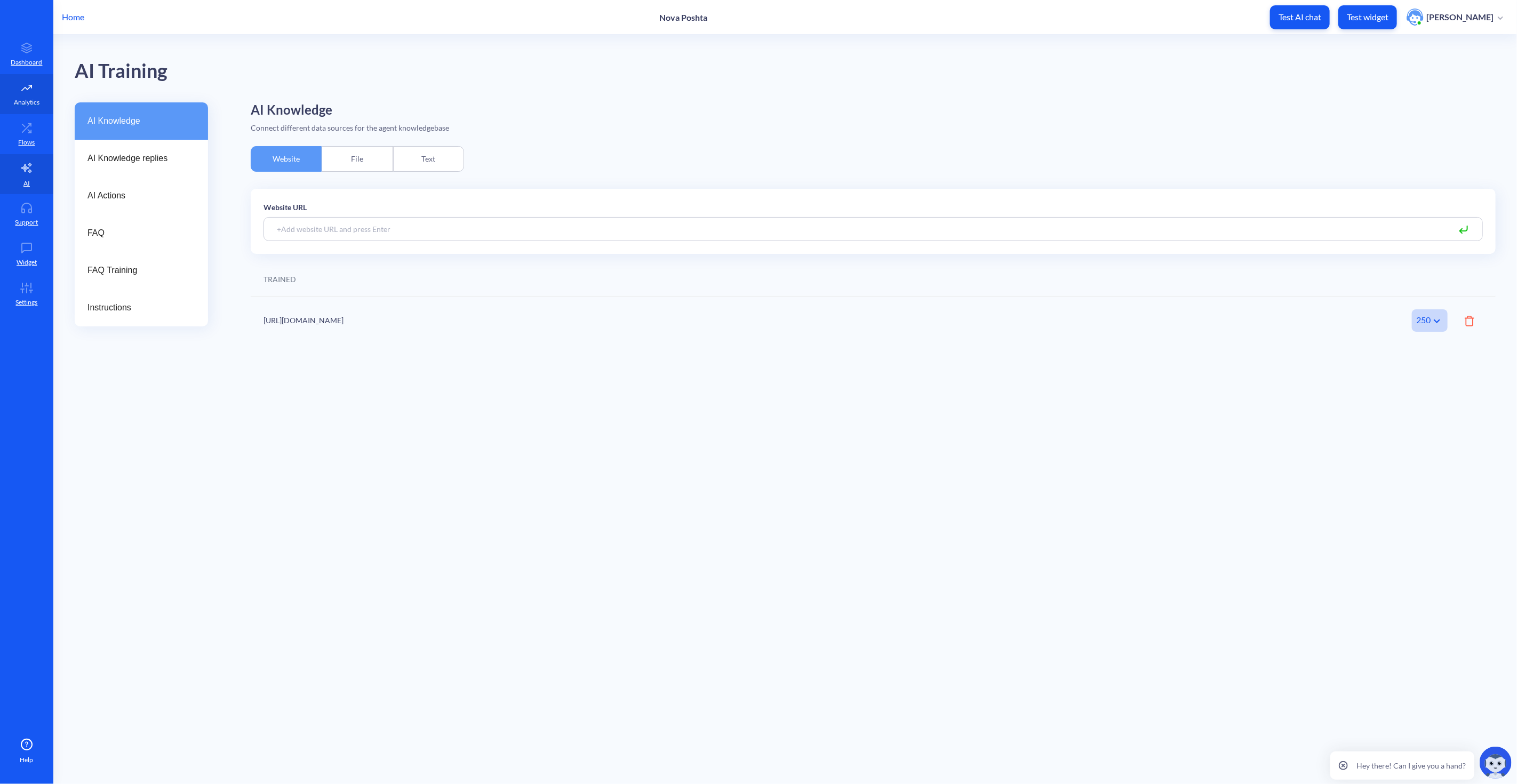
click at [27, 82] on icon at bounding box center [26, 87] width 21 height 11
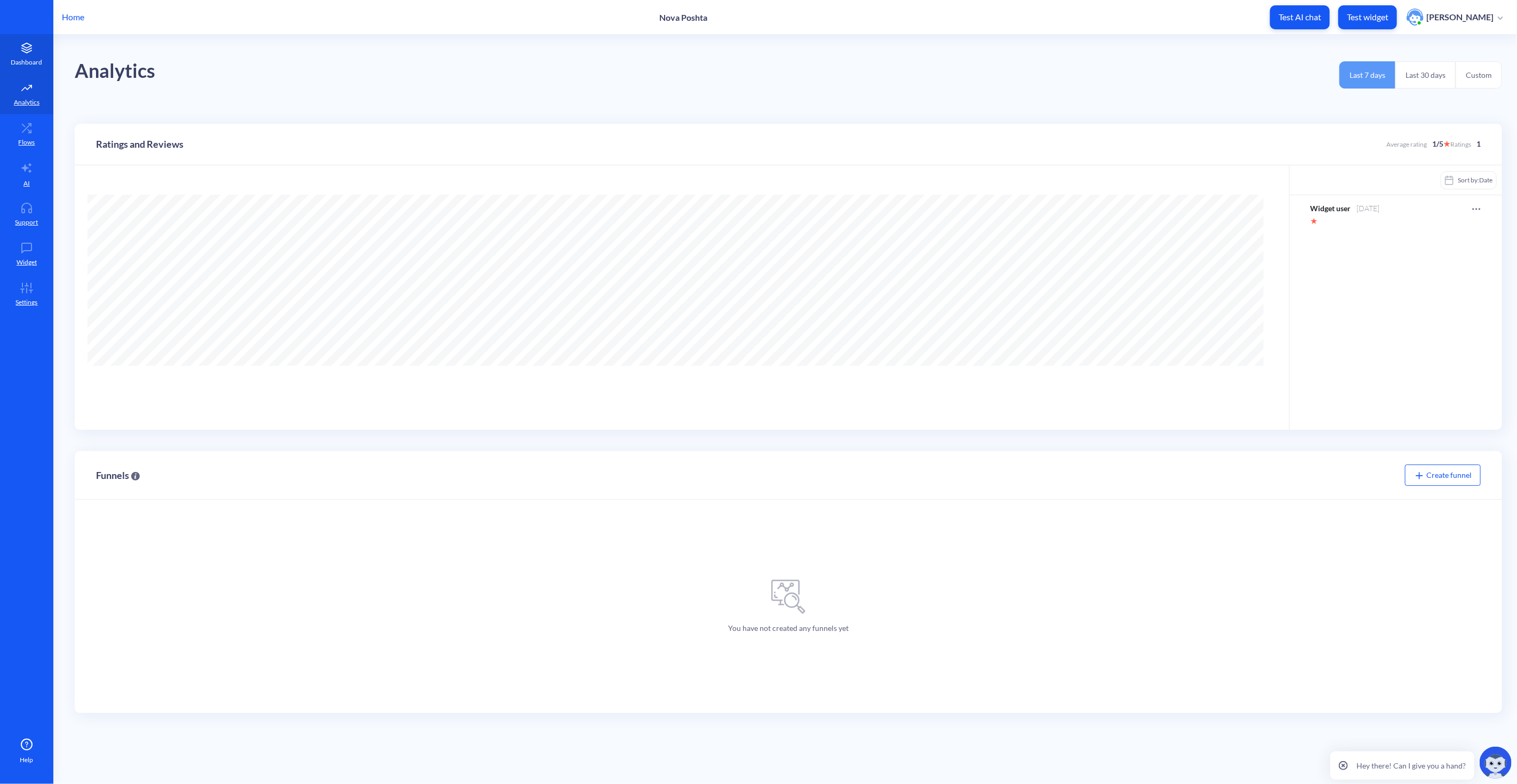
scroll to position [784, 1517]
click at [31, 55] on link "Dashboard" at bounding box center [26, 53] width 54 height 40
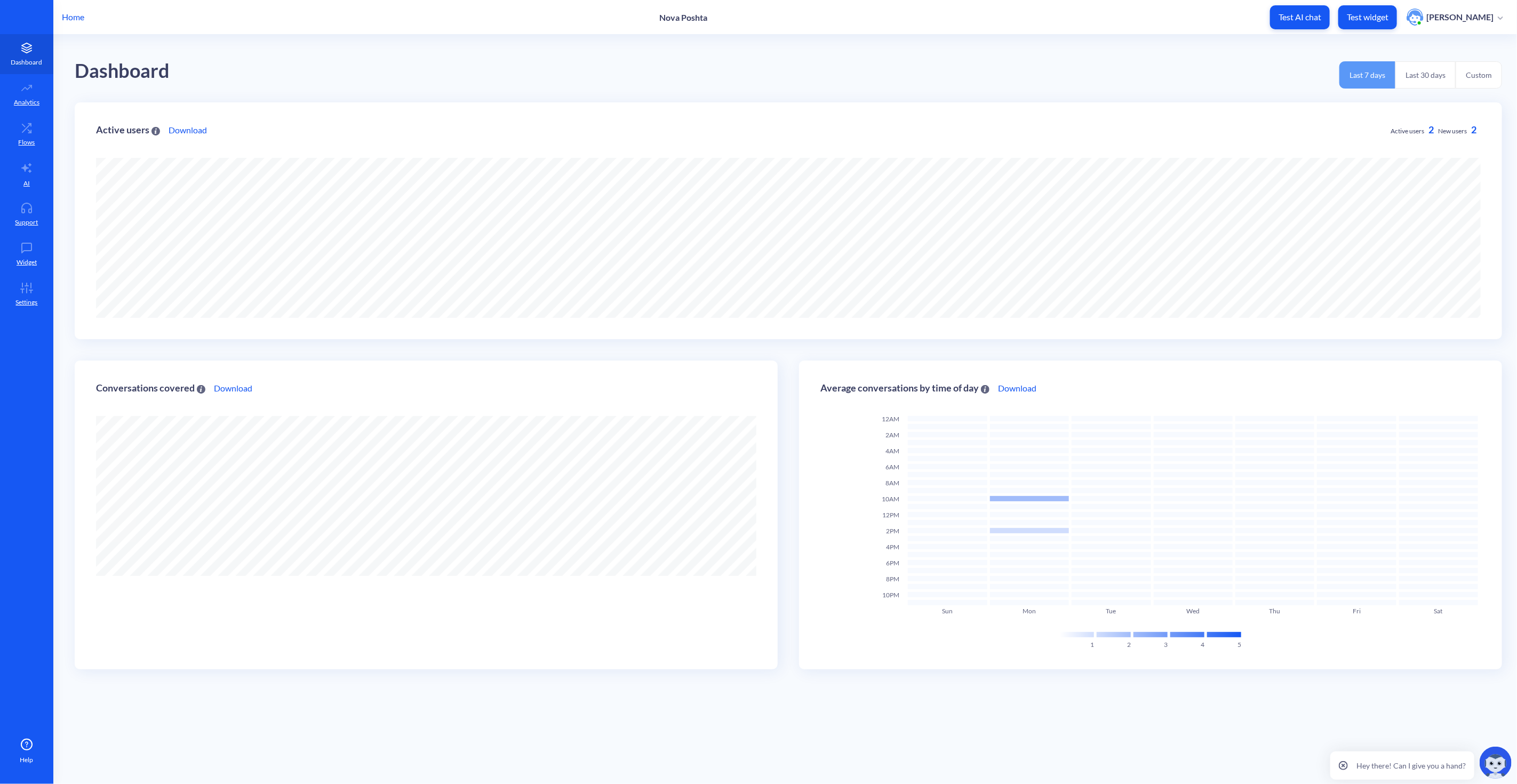
scroll to position [784, 1517]
click at [26, 165] on icon at bounding box center [27, 168] width 13 height 13
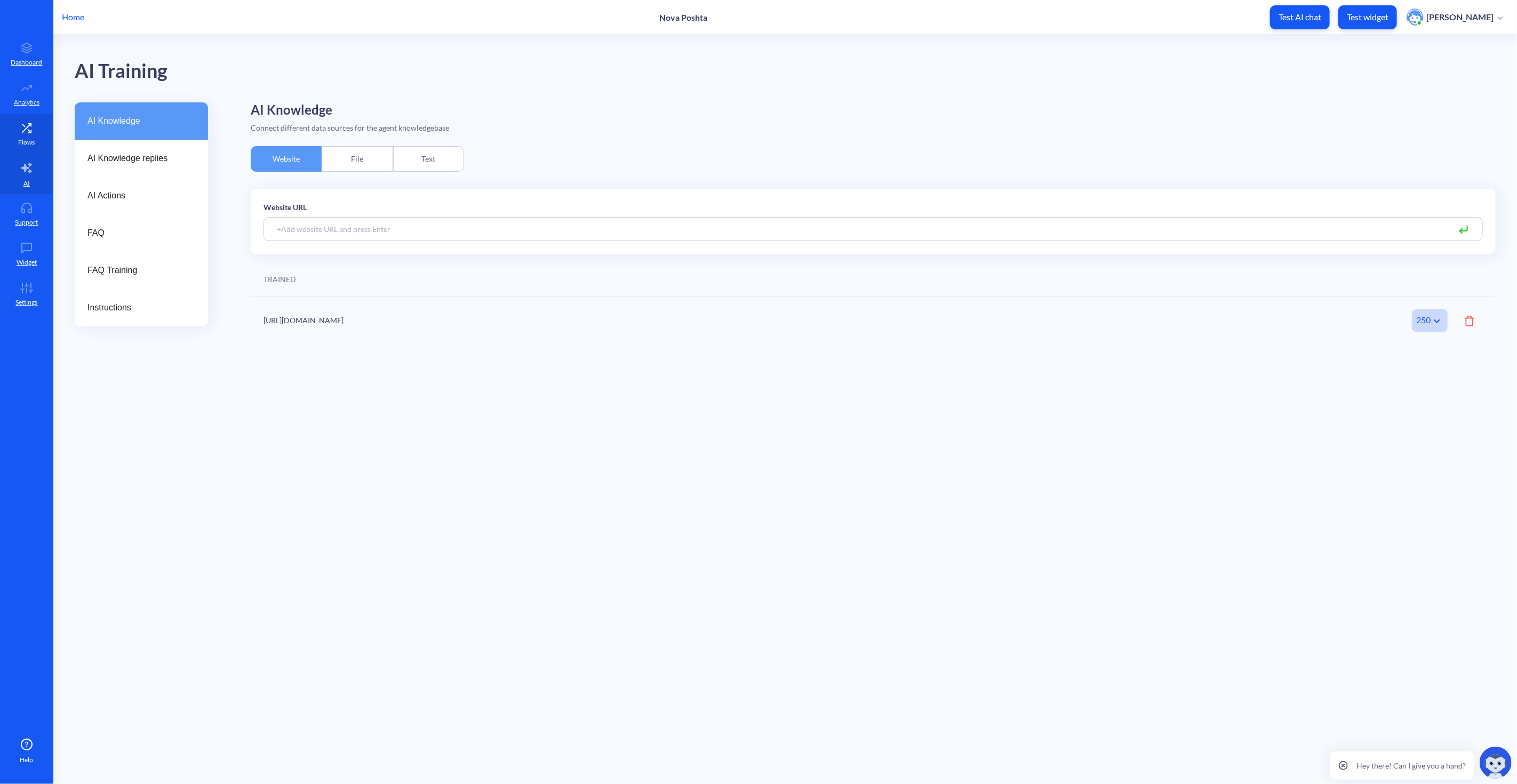
click at [30, 133] on link "Flows" at bounding box center [26, 134] width 54 height 40
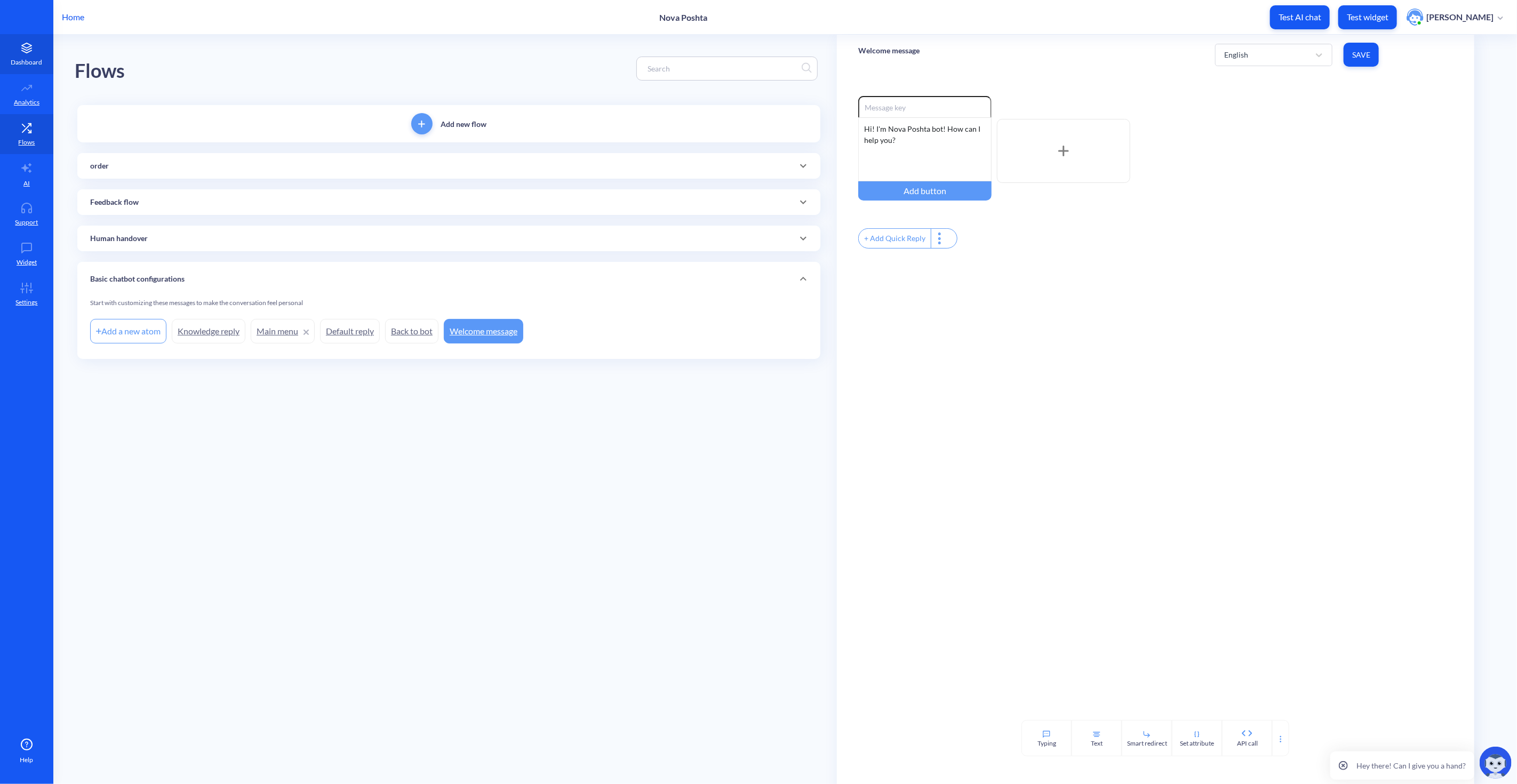
click at [31, 71] on link "Dashboard" at bounding box center [26, 53] width 54 height 40
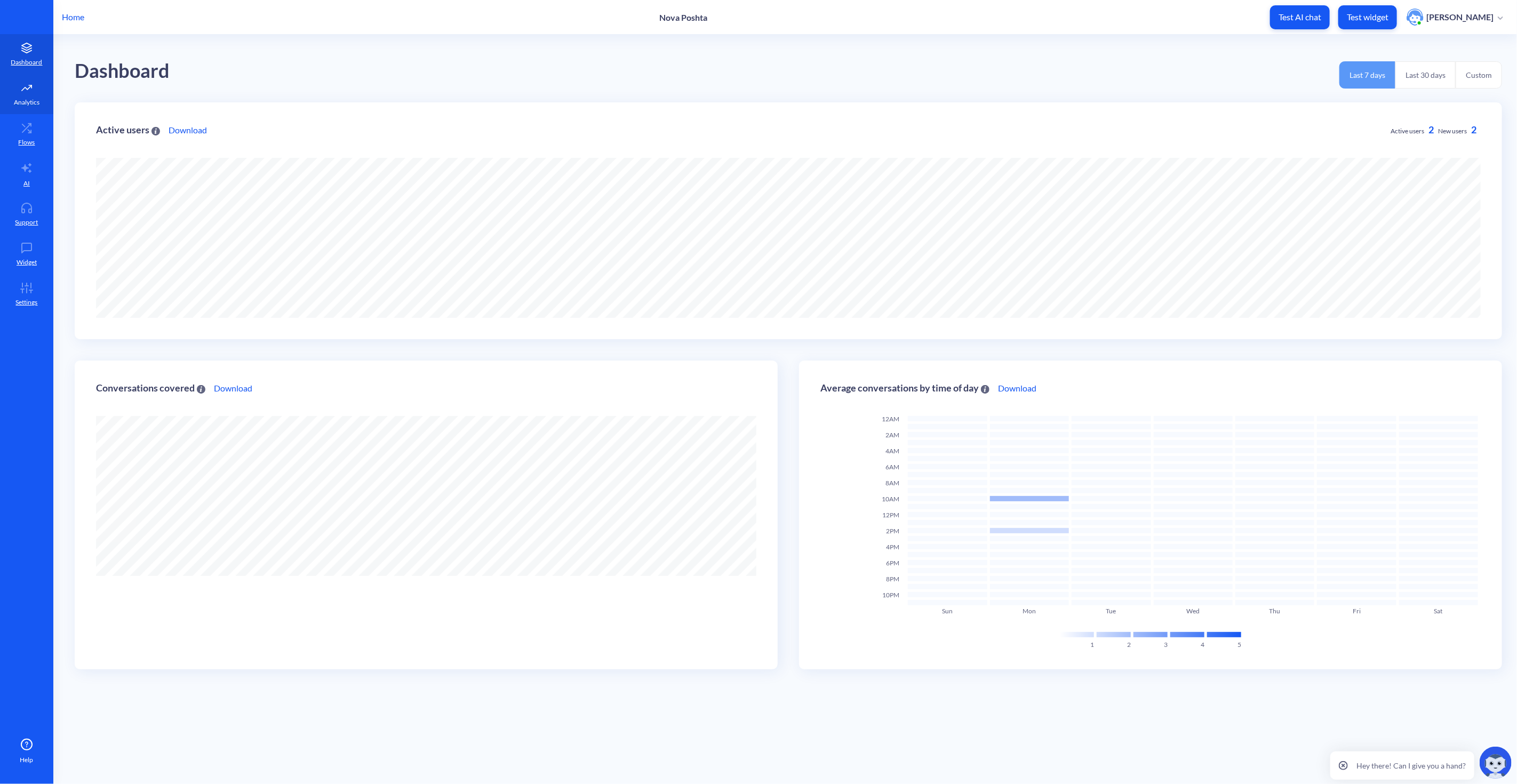
scroll to position [784, 1517]
click at [29, 88] on icon at bounding box center [26, 87] width 21 height 11
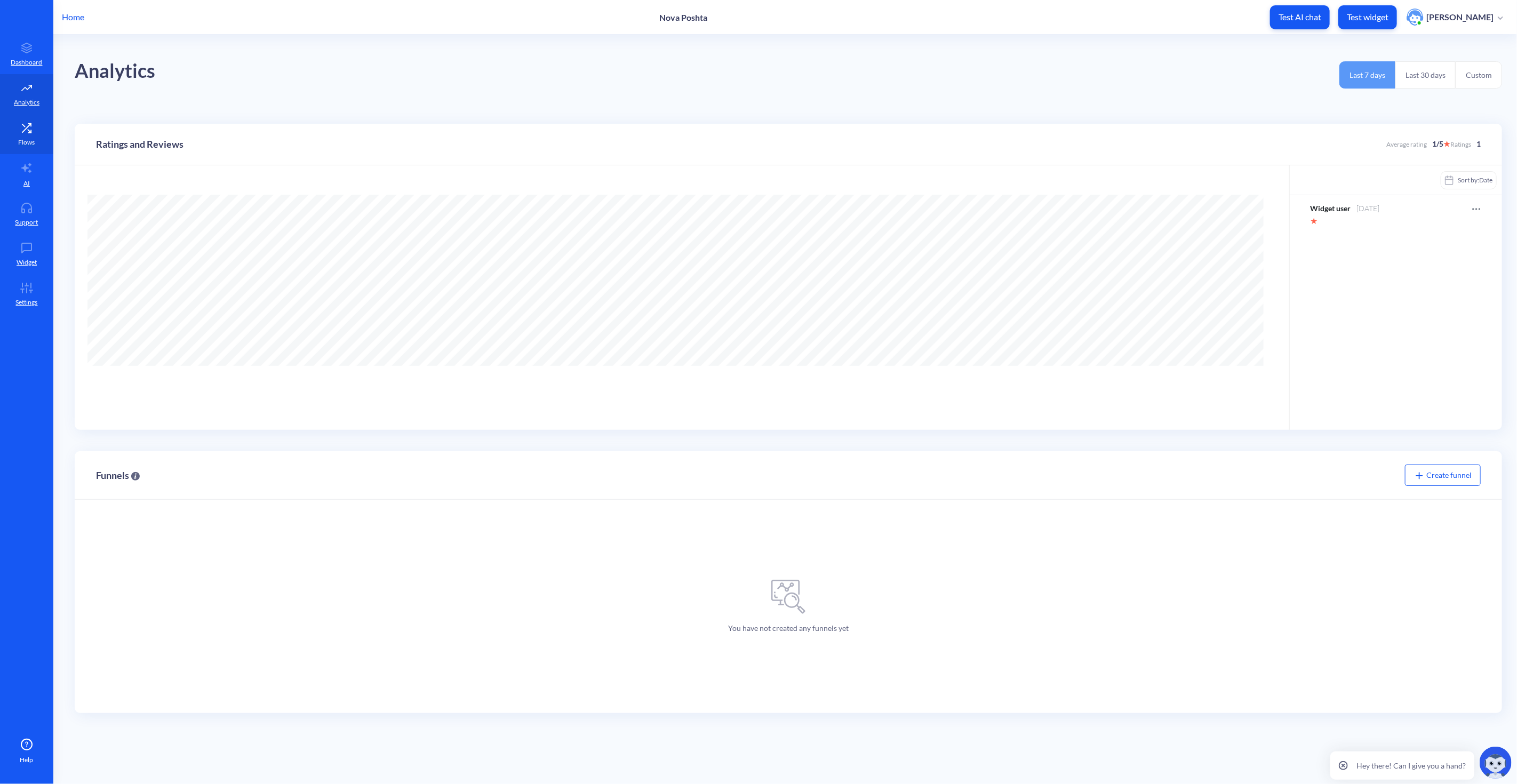
scroll to position [784, 1517]
click at [28, 132] on icon at bounding box center [29, 131] width 2 height 2
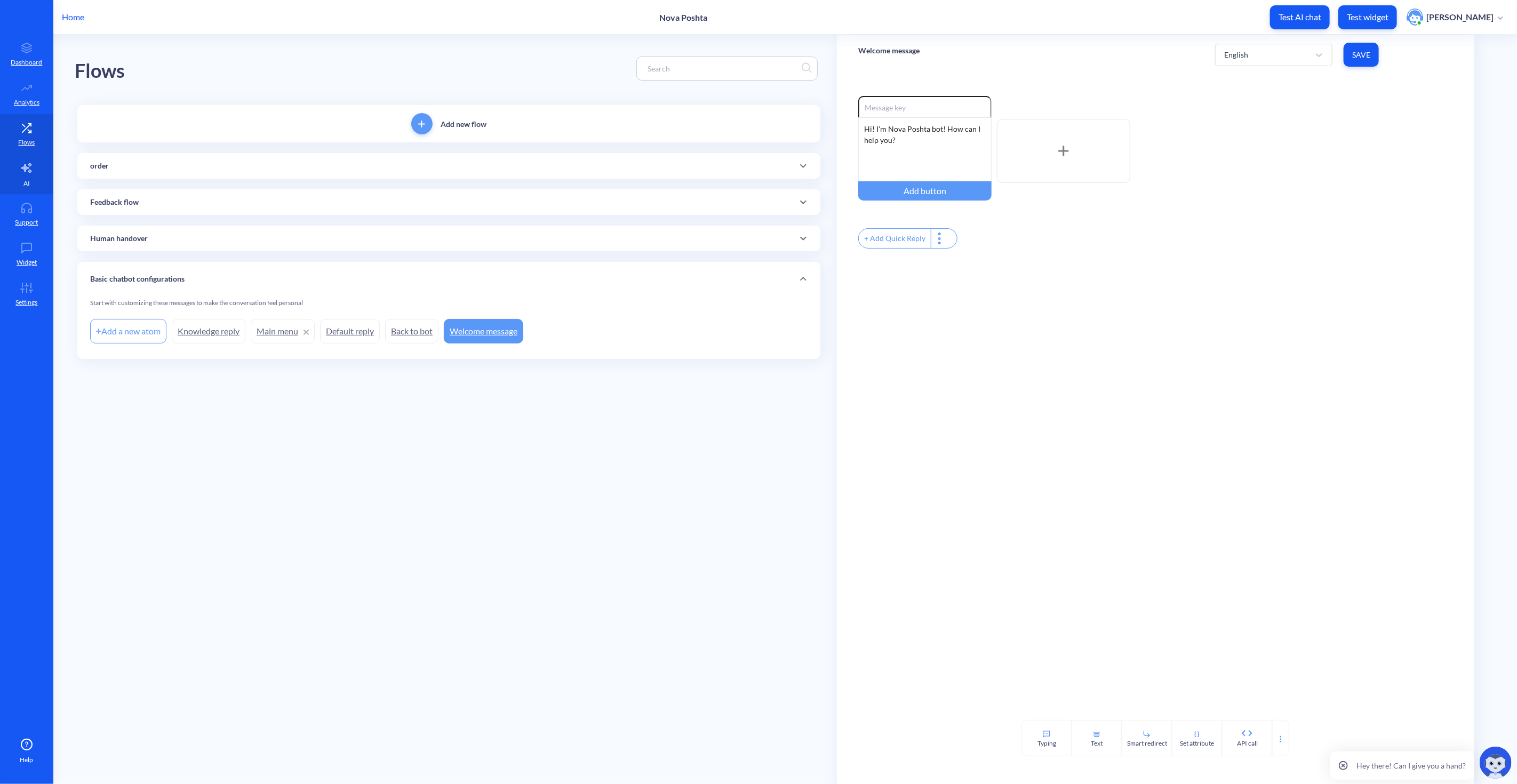
click at [35, 165] on link "AI" at bounding box center [26, 174] width 54 height 40
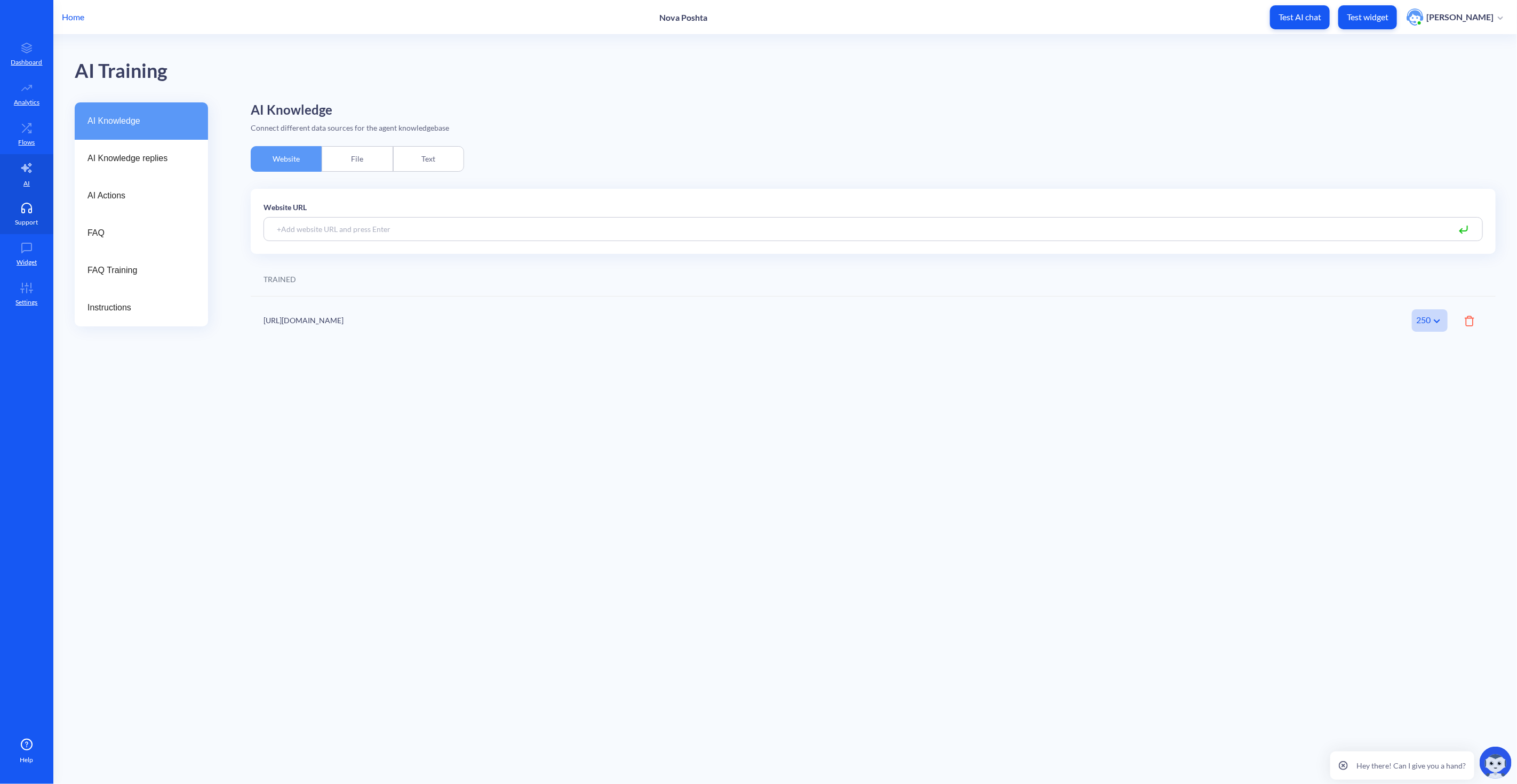
click at [33, 214] on link "Support" at bounding box center [26, 214] width 54 height 40
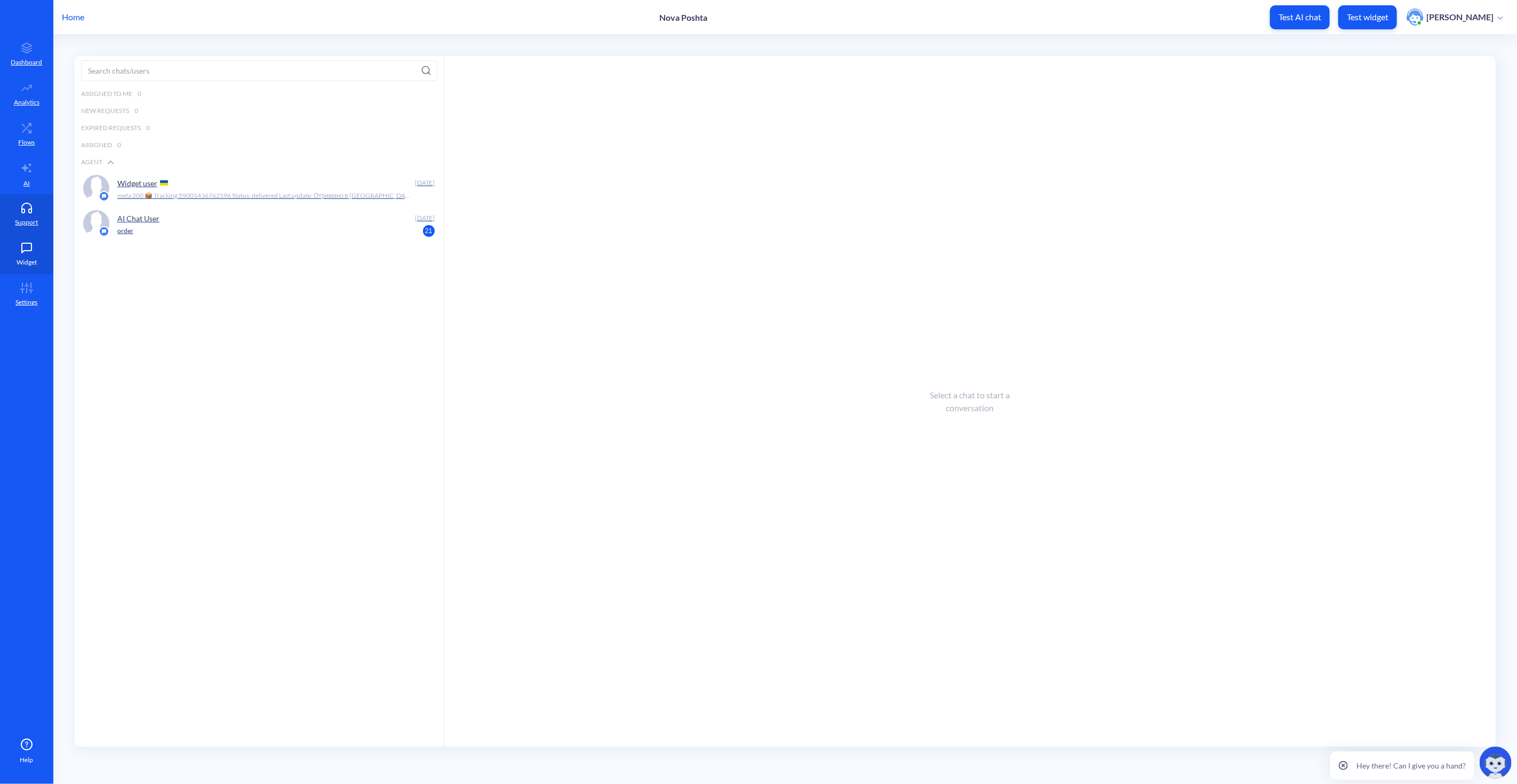
click at [25, 257] on p "Widget" at bounding box center [26, 262] width 21 height 10
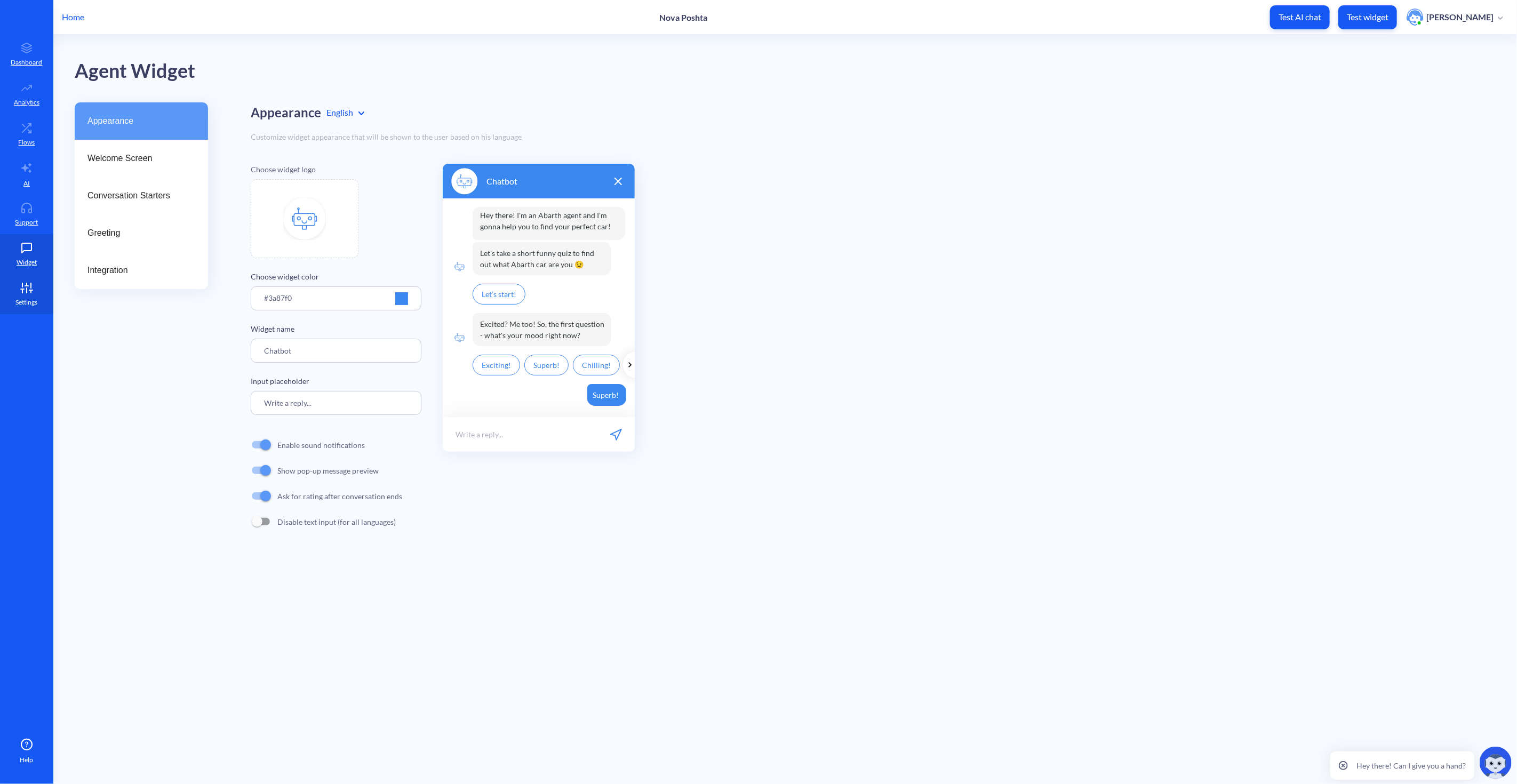
click at [24, 291] on icon at bounding box center [26, 288] width 21 height 11
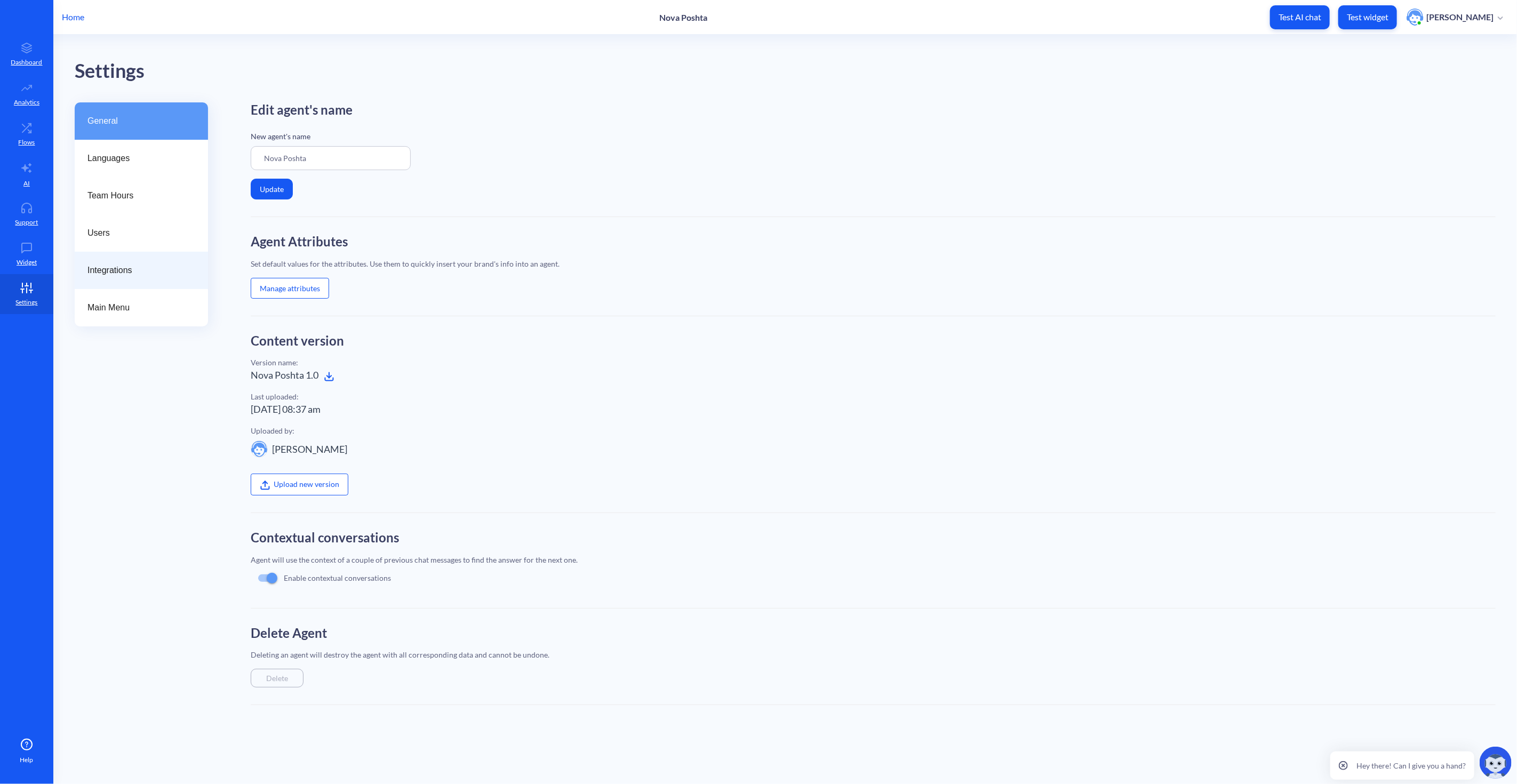
click at [86, 270] on div "Integrations" at bounding box center [142, 270] width 133 height 37
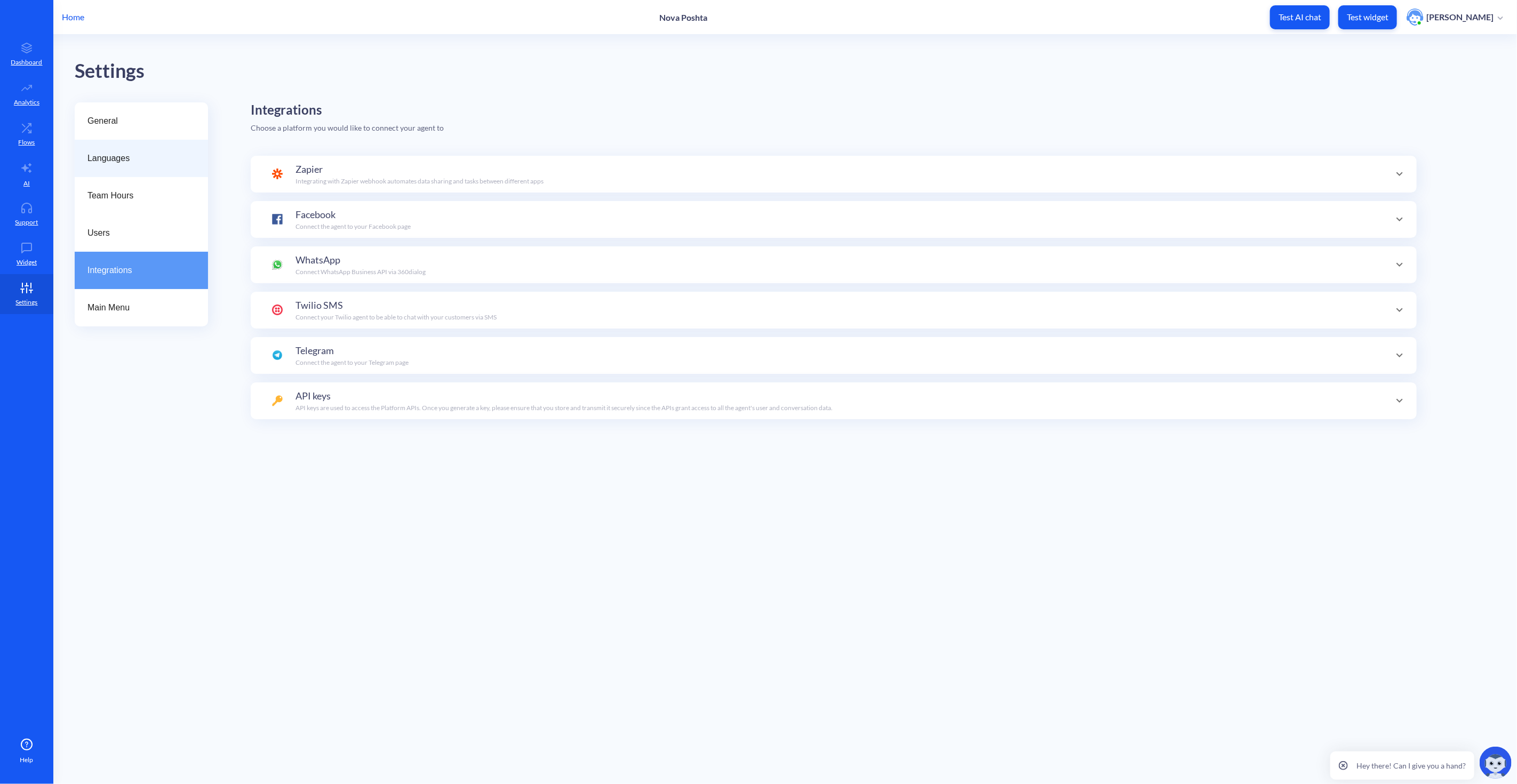
scroll to position [104, 0]
click at [136, 120] on span "General" at bounding box center [137, 121] width 100 height 13
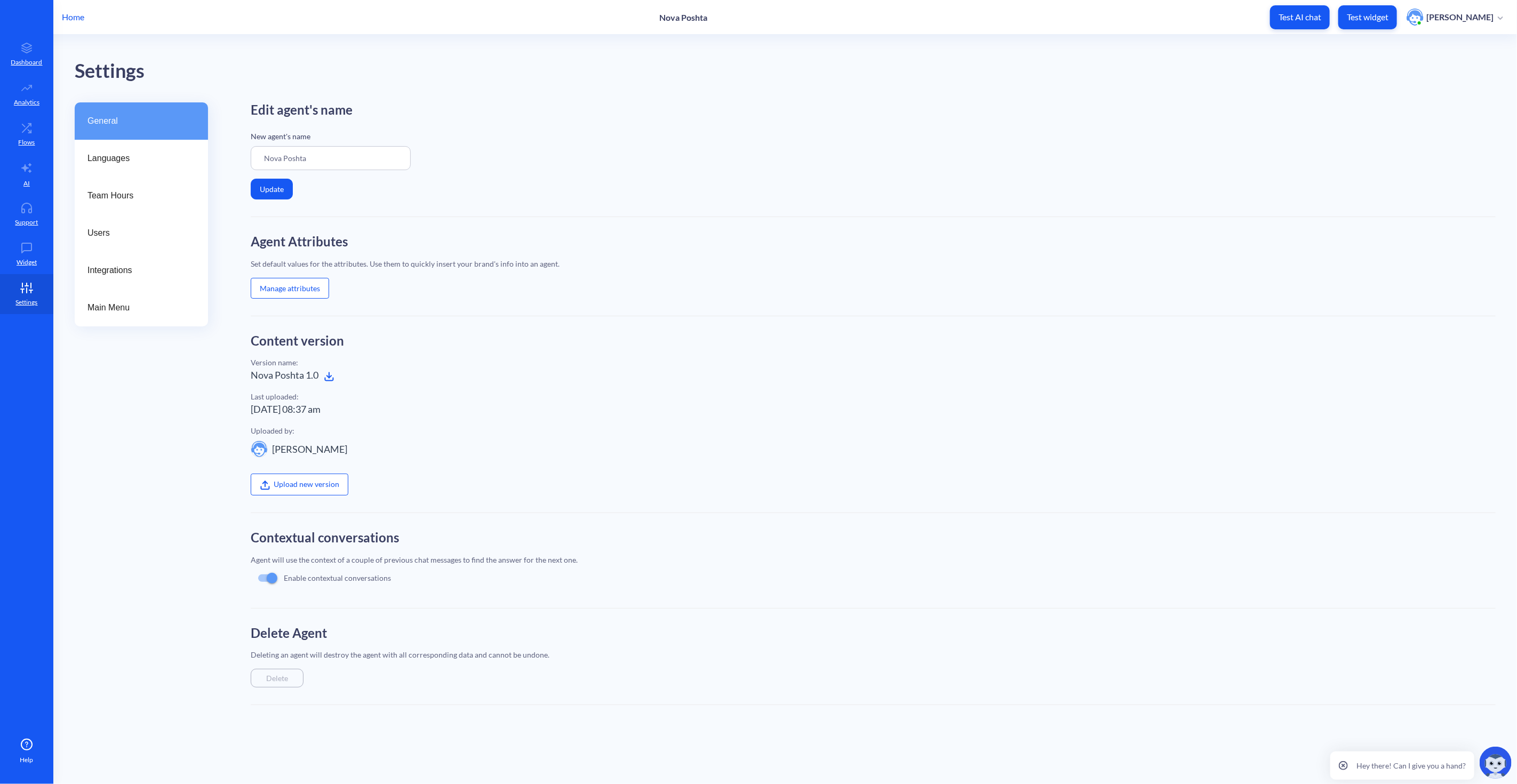
click at [304, 288] on button "Manage attributes" at bounding box center [290, 288] width 78 height 21
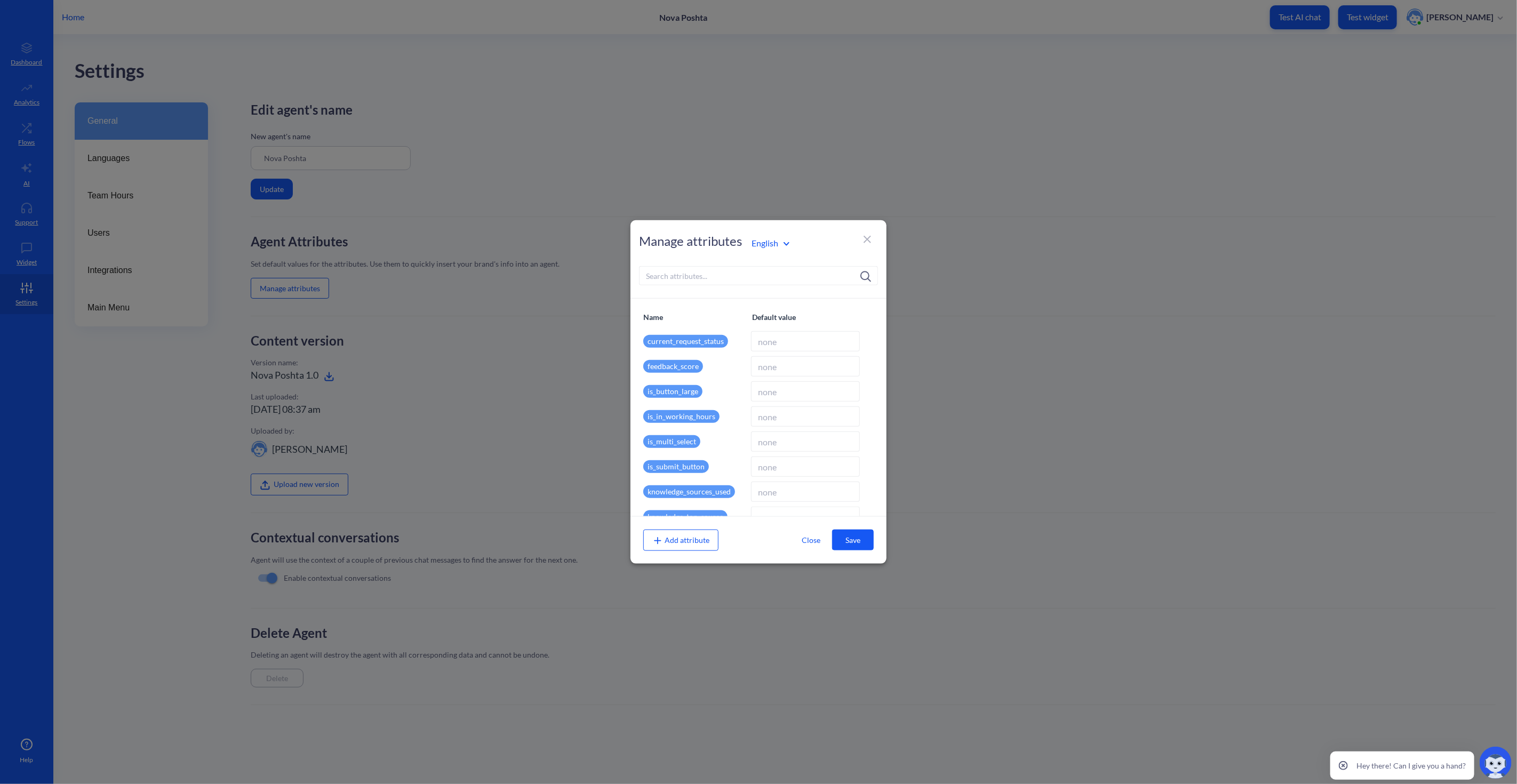
type input "59001436762596"
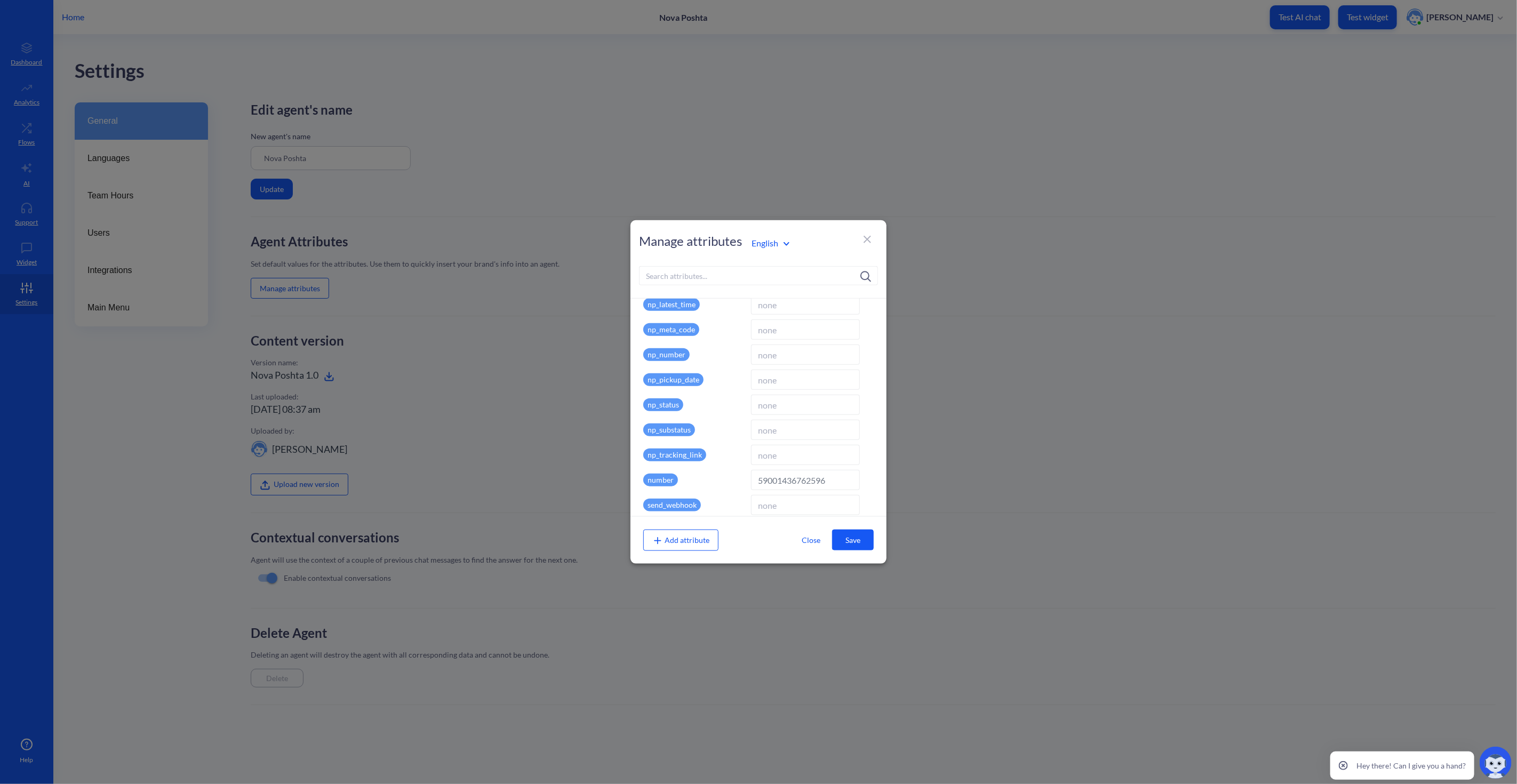
scroll to position [554, 0]
drag, startPoint x: 836, startPoint y: 390, endPoint x: 728, endPoint y: 387, distance: 108.0
click at [728, 387] on div "number 59001436762596" at bounding box center [759, 389] width 230 height 21
click at [854, 537] on button "Save" at bounding box center [853, 540] width 42 height 21
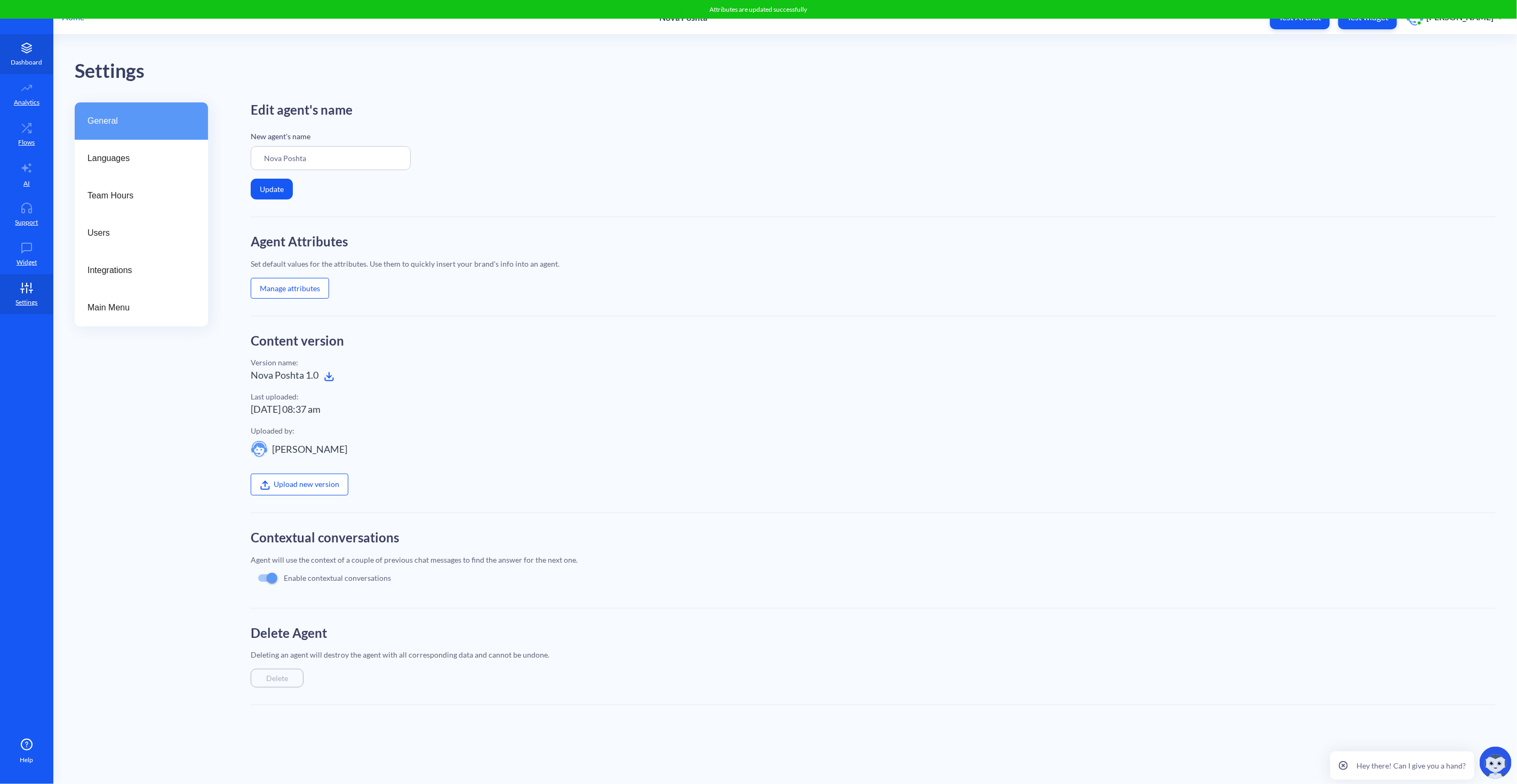
click at [30, 49] on icon at bounding box center [26, 48] width 21 height 11
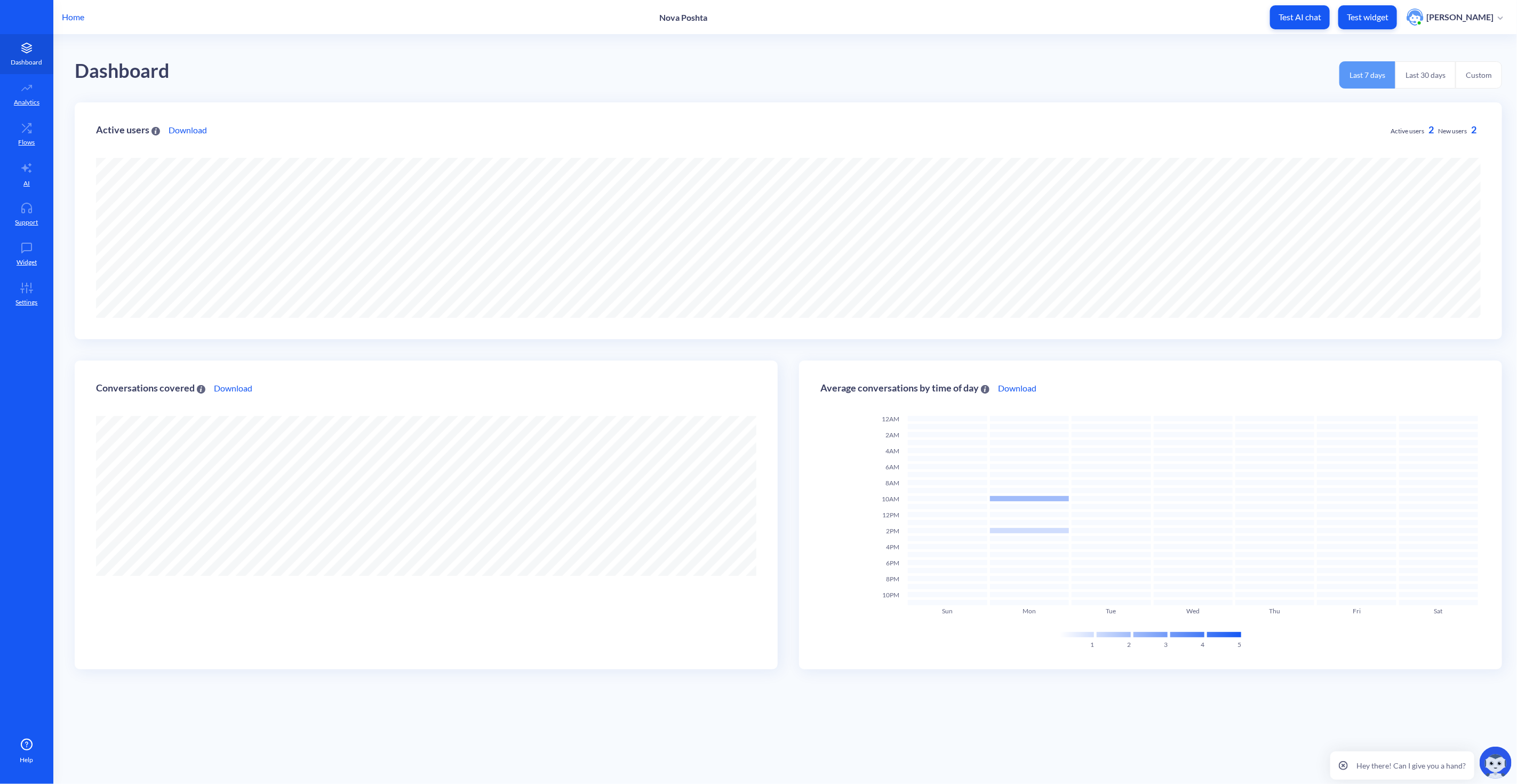
scroll to position [784, 1517]
click at [30, 209] on icon at bounding box center [27, 211] width 10 height 4
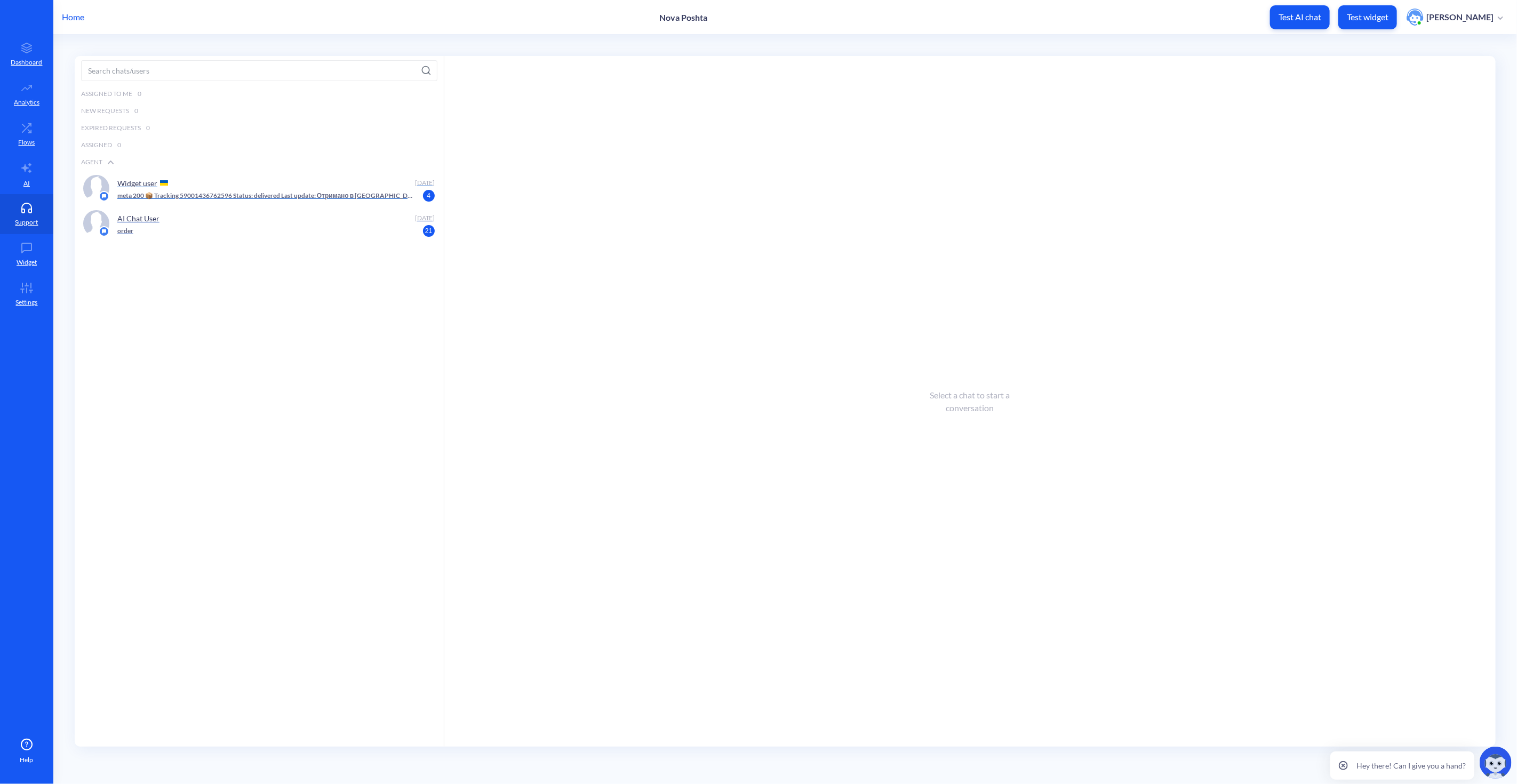
click at [263, 191] on p "meta 200 📦 Tracking 59001436762596 Status: delivered Last update: Отримано в Ль…" at bounding box center [265, 196] width 295 height 10
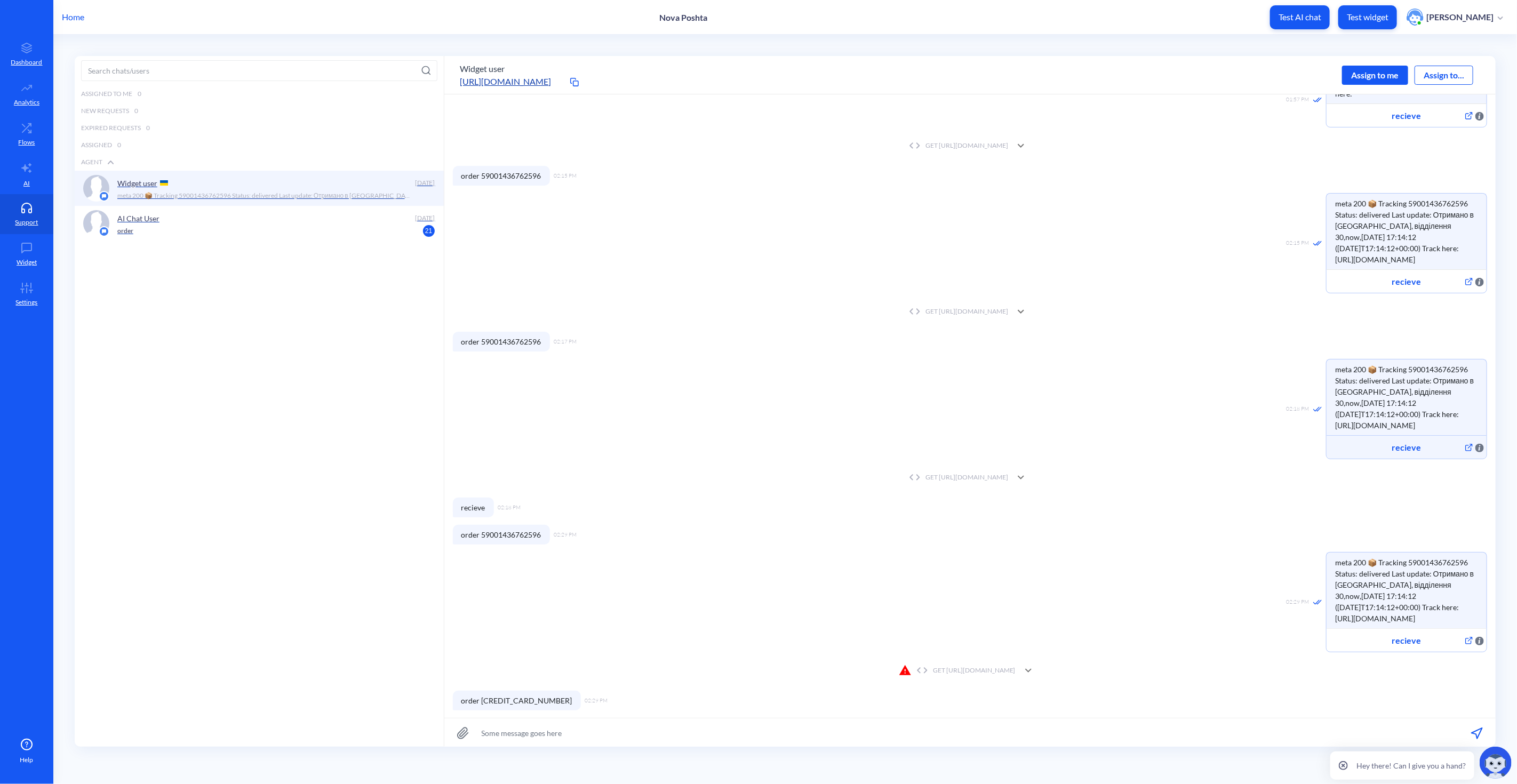
click at [935, 669] on div "GET https://novaposhta.wiremockapi.cloud/trackings/get?tracking_numbers=&courie…" at bounding box center [957, 670] width 117 height 13
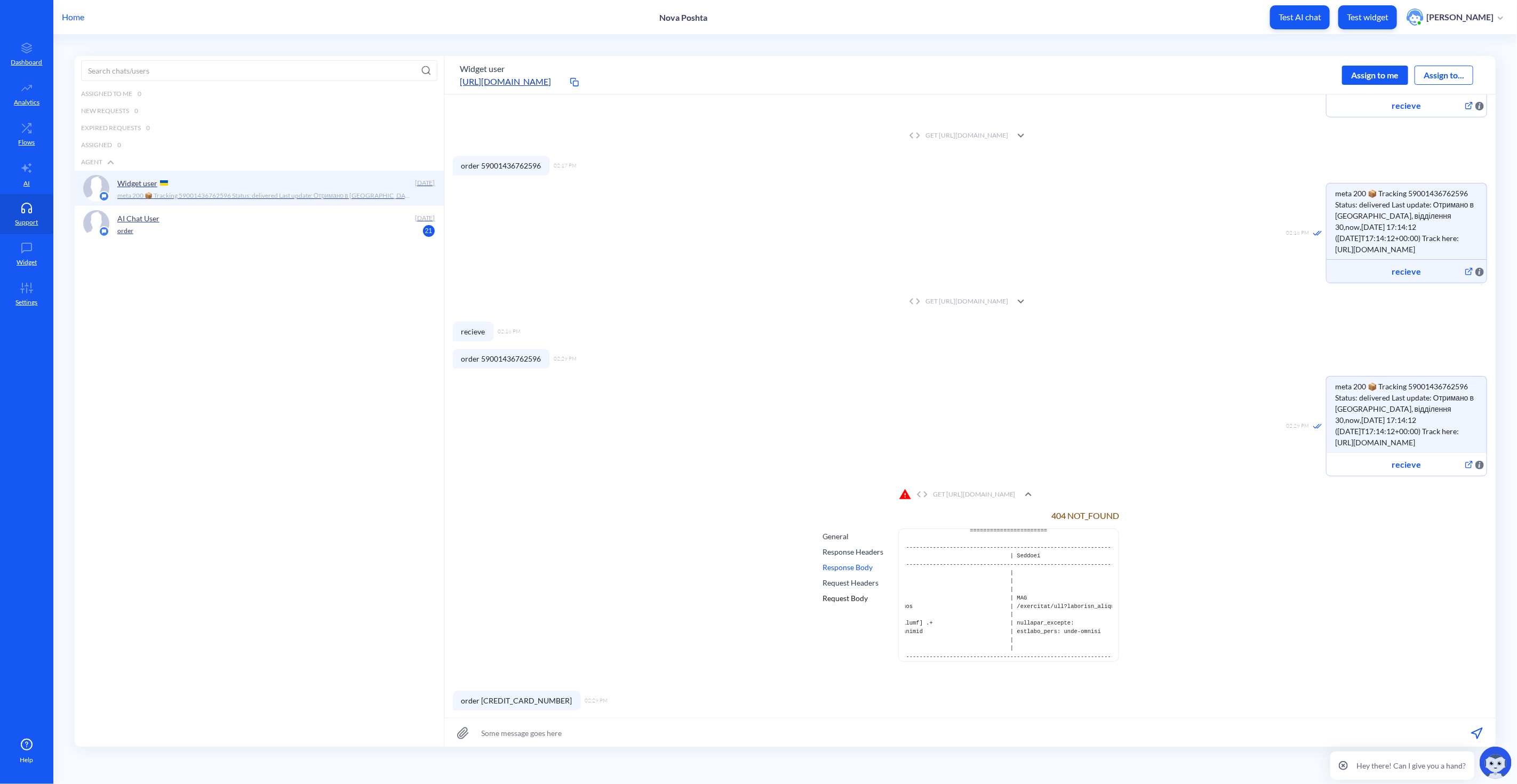
scroll to position [0, 0]
drag, startPoint x: 961, startPoint y: 661, endPoint x: 988, endPoint y: 667, distance: 27.7
click at [988, 667] on div "404 NOT_FOUND General Response Headers Response Body Request Headers Request Bo…" at bounding box center [970, 590] width 1035 height 169
click at [665, 530] on div "404 NOT_FOUND General Response Headers Response Body Request Headers Request Bo…" at bounding box center [970, 590] width 1035 height 169
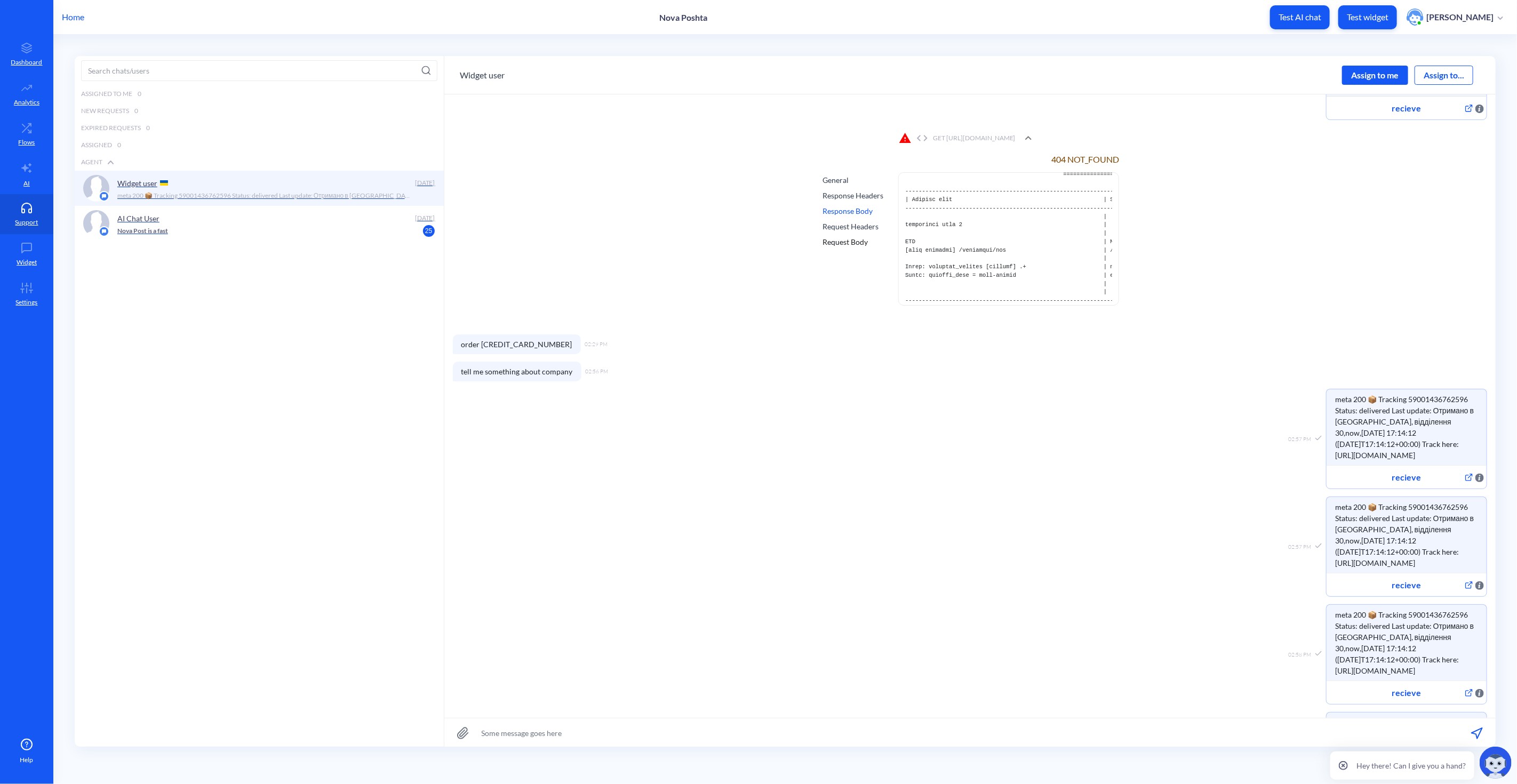
scroll to position [978, 0]
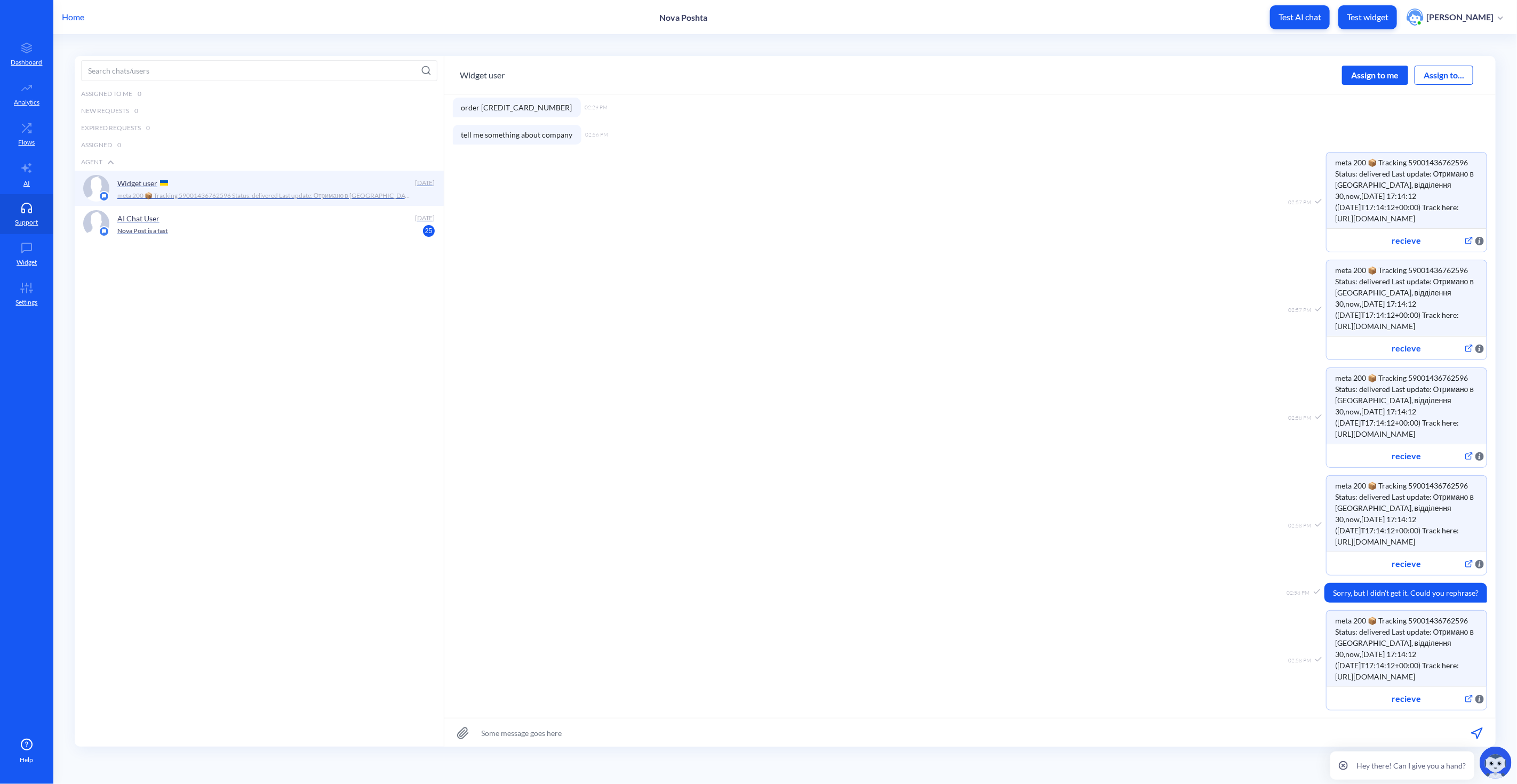
click at [215, 573] on div "Assigned to me 0 New Requests 0 Expired Requests 0 Assigned 0 Agent Widget user…" at bounding box center [259, 430] width 370 height 690
click at [212, 230] on div "Nova Post is a fast 25" at bounding box center [273, 231] width 312 height 10
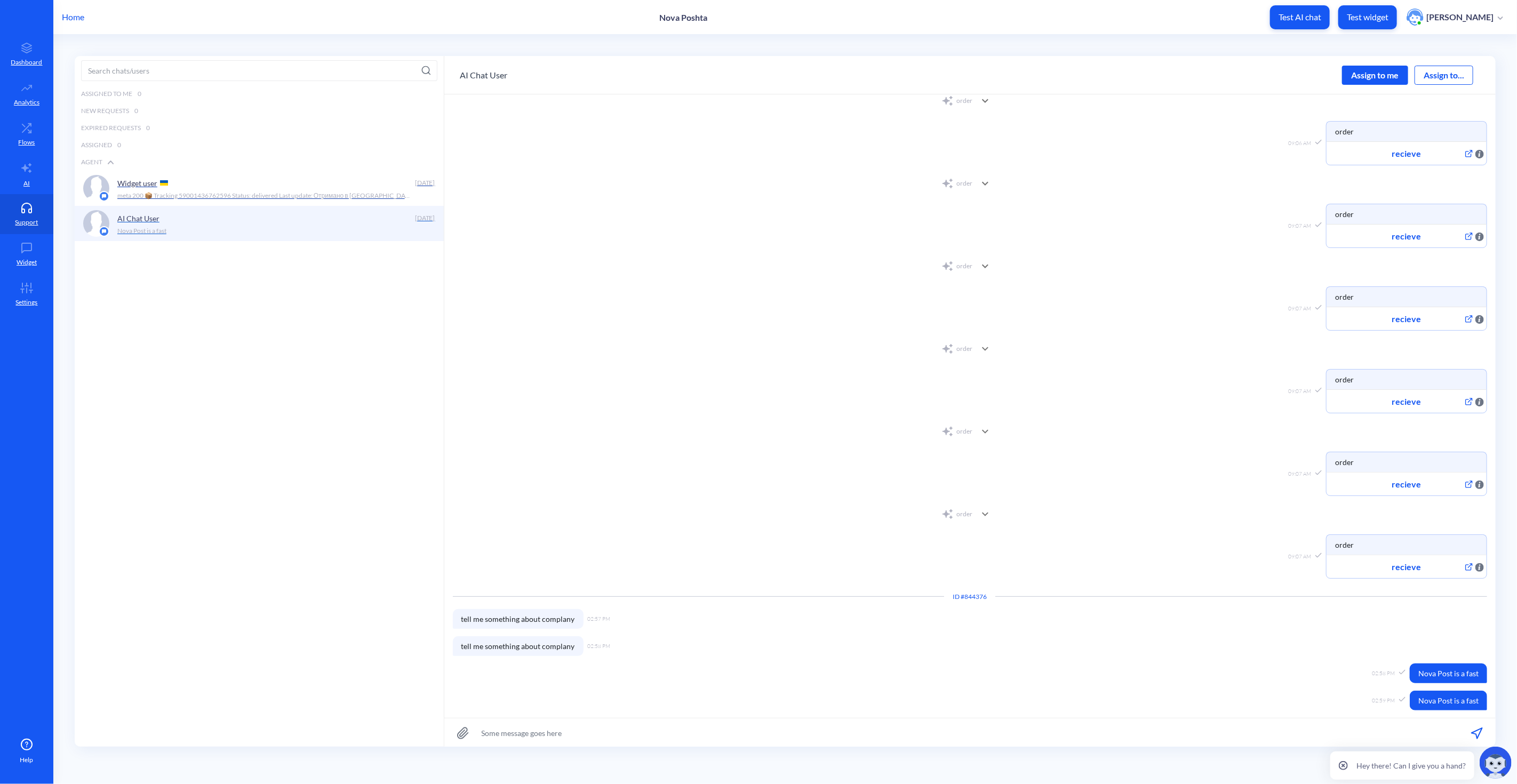
scroll to position [213, 0]
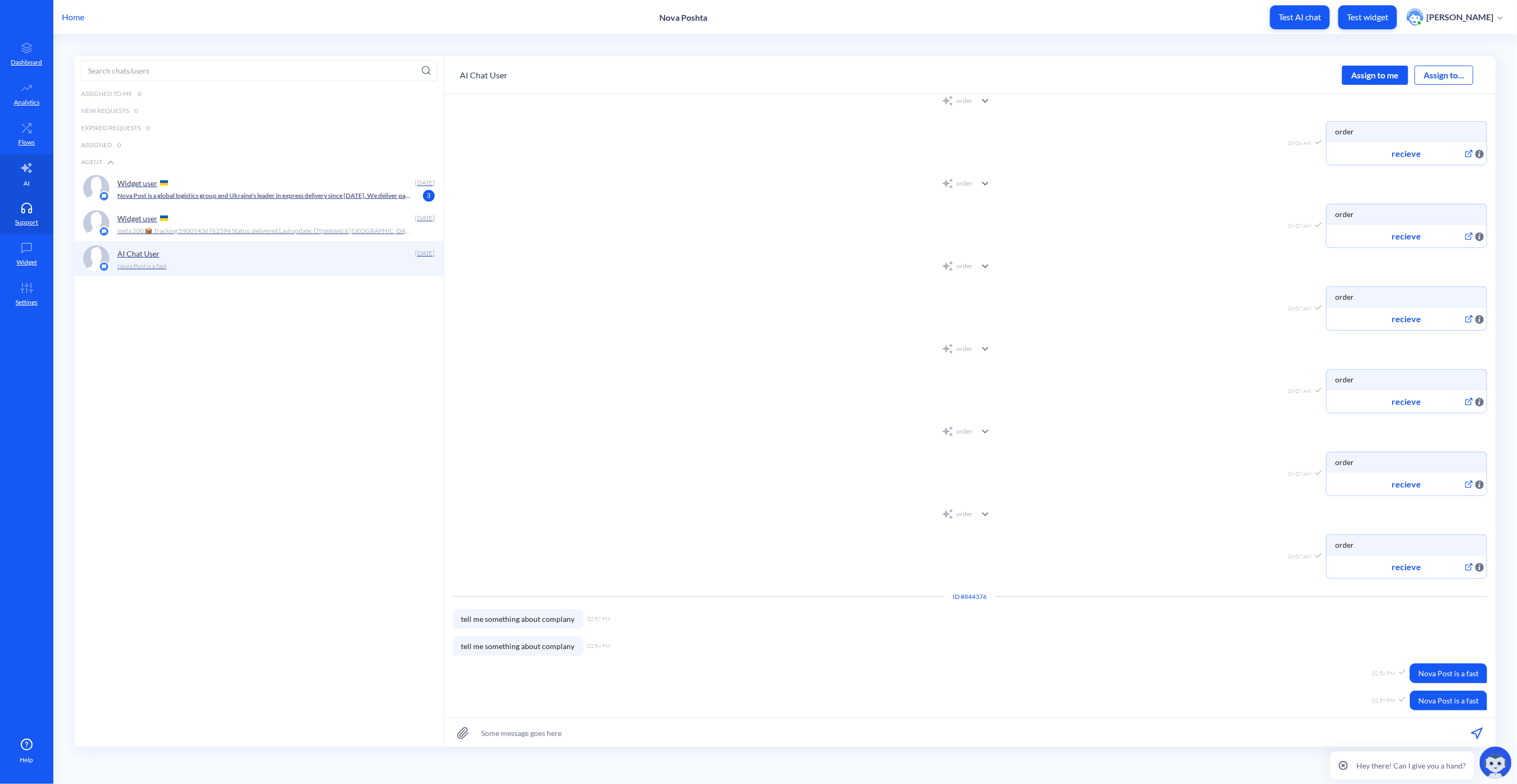
click at [35, 172] on link "AI" at bounding box center [26, 174] width 54 height 40
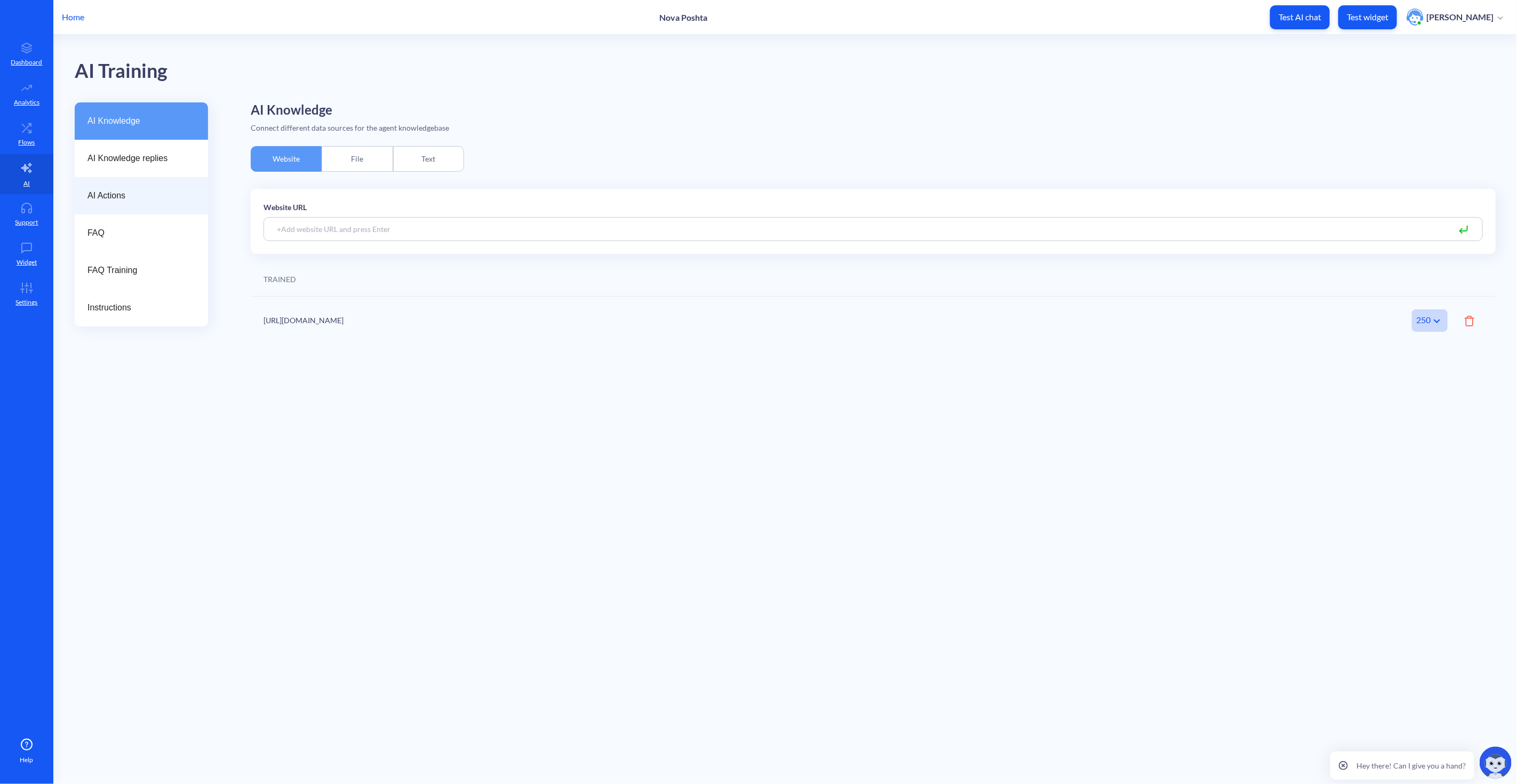
click at [128, 187] on div "AI Actions" at bounding box center [142, 195] width 133 height 37
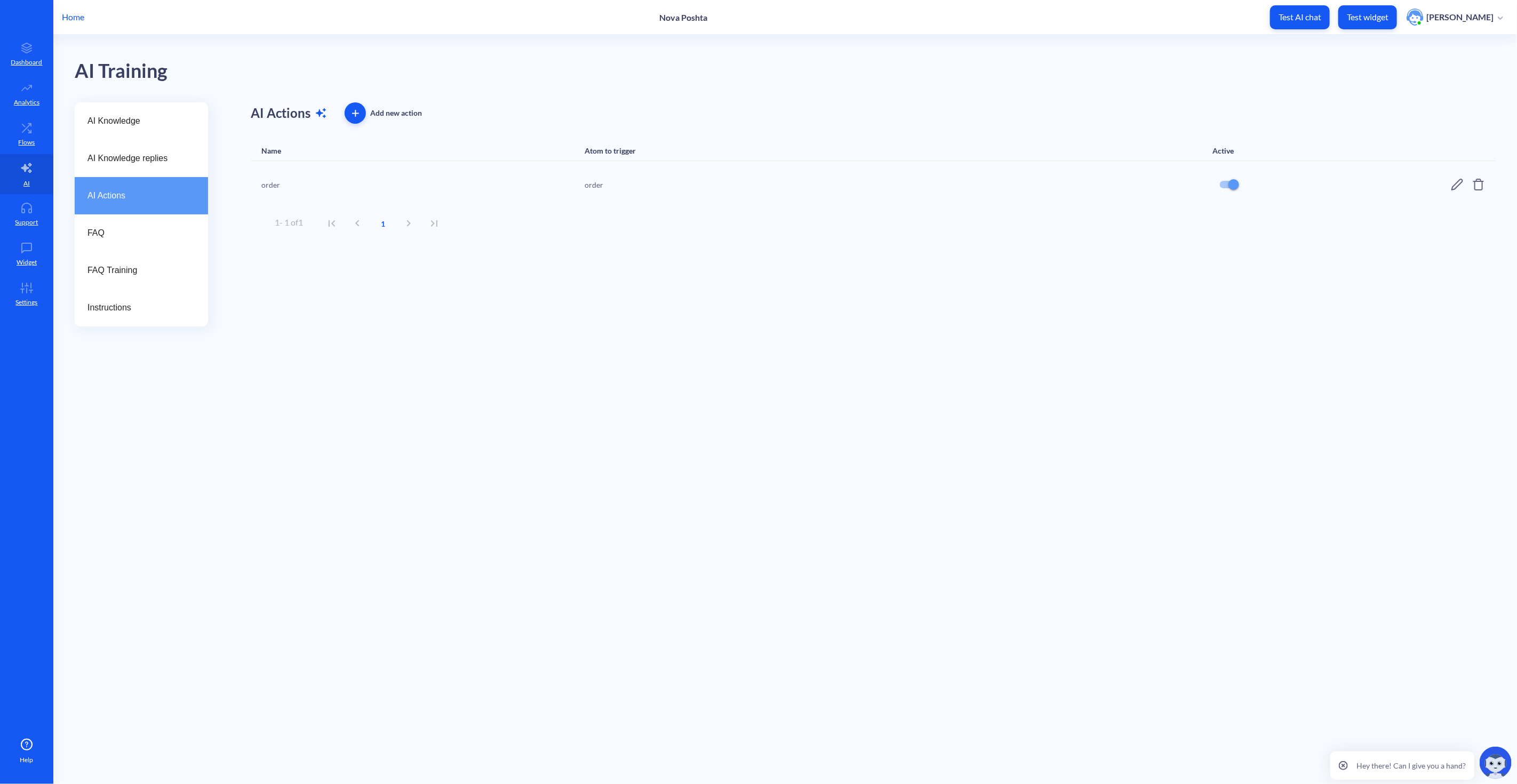
click at [1366, 181] on icon at bounding box center [1458, 184] width 13 height 13
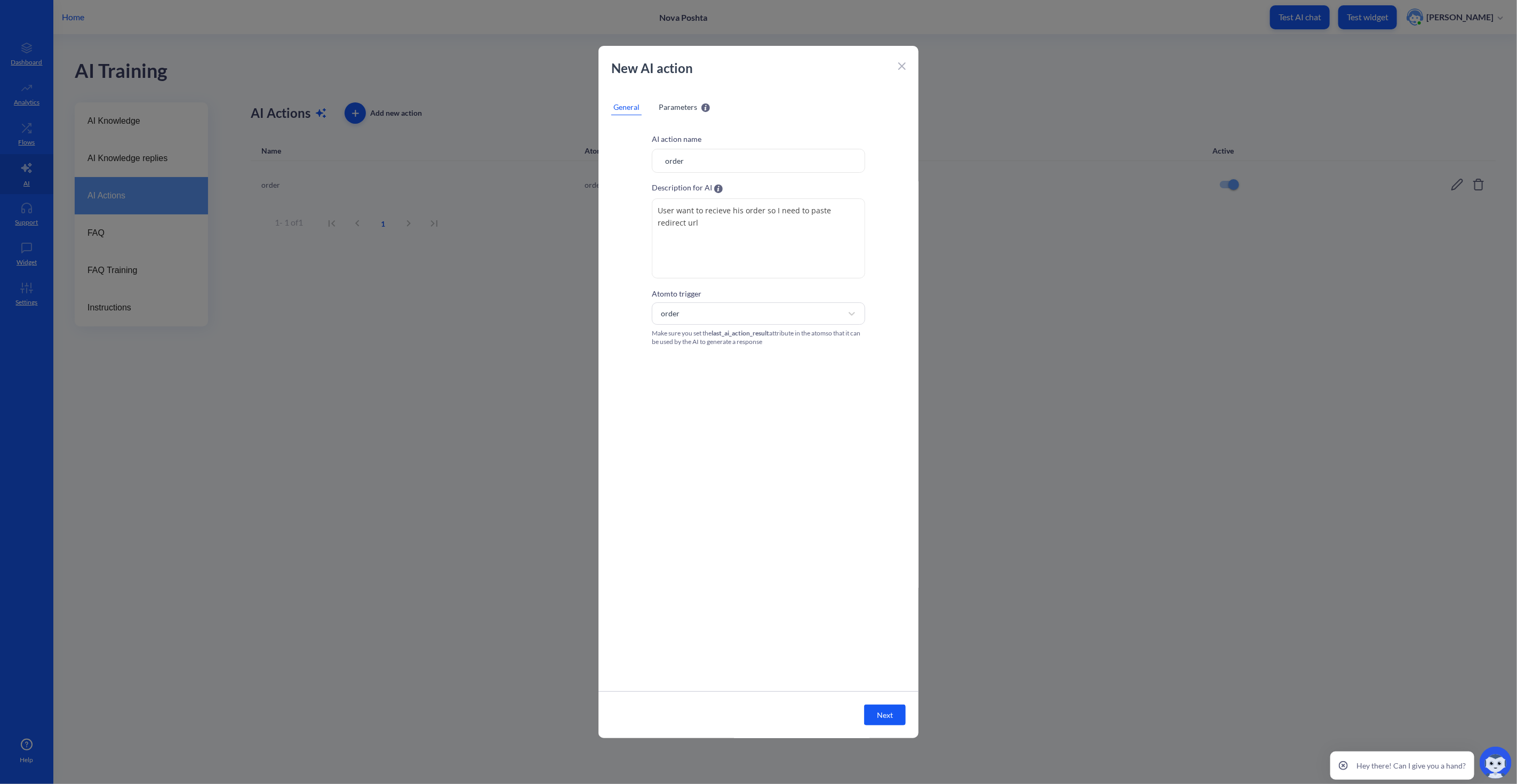
click at [691, 107] on span "Parameters" at bounding box center [677, 107] width 39 height 12
click at [748, 195] on textarea "language=english" at bounding box center [759, 217] width 277 height 53
click at [738, 422] on div "Attribute Type Required language String language=english language=english Value…" at bounding box center [758, 405] width 320 height 570
click at [724, 209] on textarea "language=english" at bounding box center [759, 217] width 277 height 53
drag, startPoint x: 711, startPoint y: 208, endPoint x: 806, endPoint y: 199, distance: 95.4
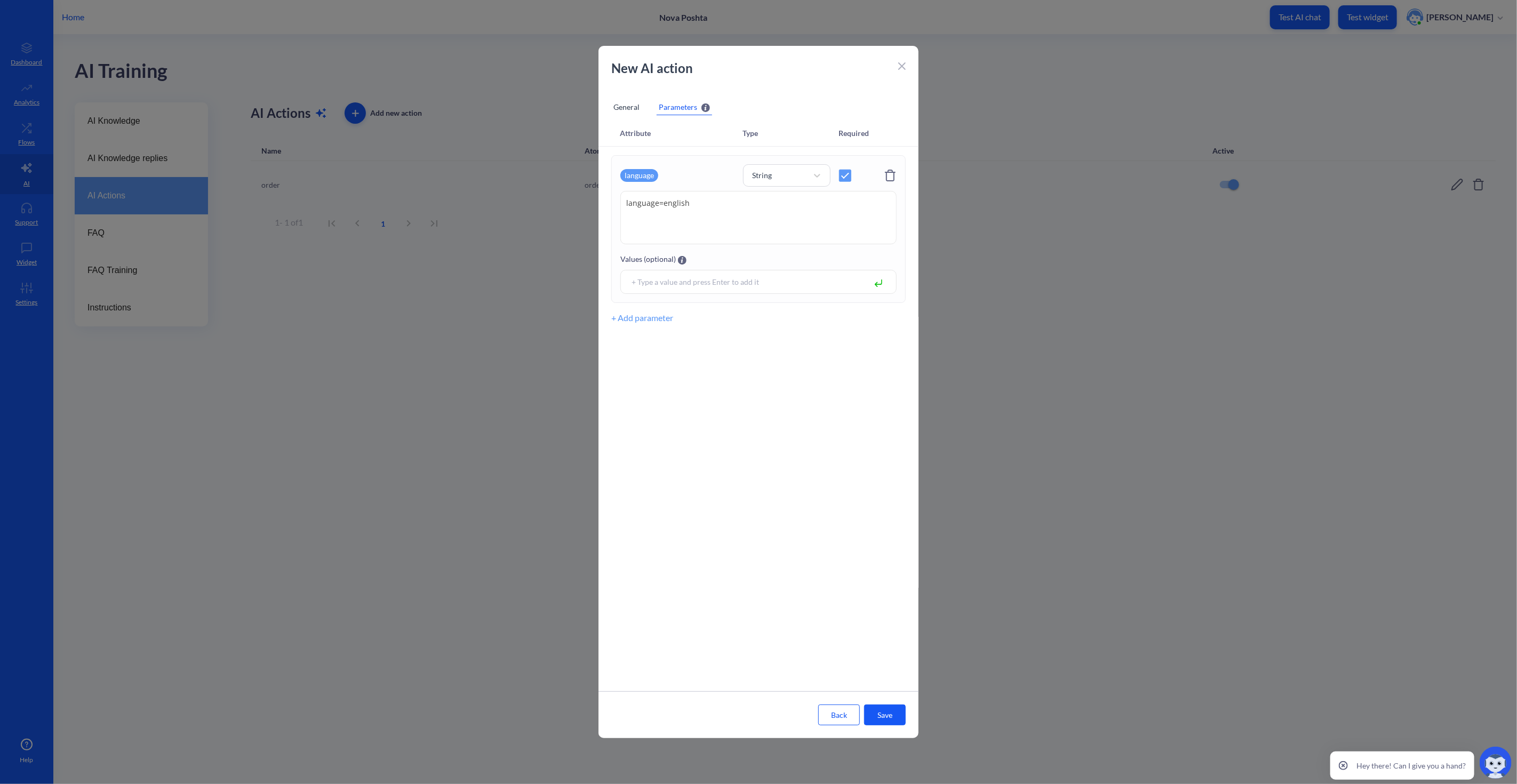
click at [806, 199] on textarea "language=english" at bounding box center [759, 217] width 277 height 53
click at [759, 369] on div "Attribute Type Required language String language=english language=english Value…" at bounding box center [758, 405] width 320 height 570
click at [709, 276] on input at bounding box center [745, 281] width 238 height 12
click at [654, 318] on button "+ Add parameter" at bounding box center [642, 318] width 62 height 13
click at [674, 334] on div "Select attribute" at bounding box center [655, 332] width 51 height 12
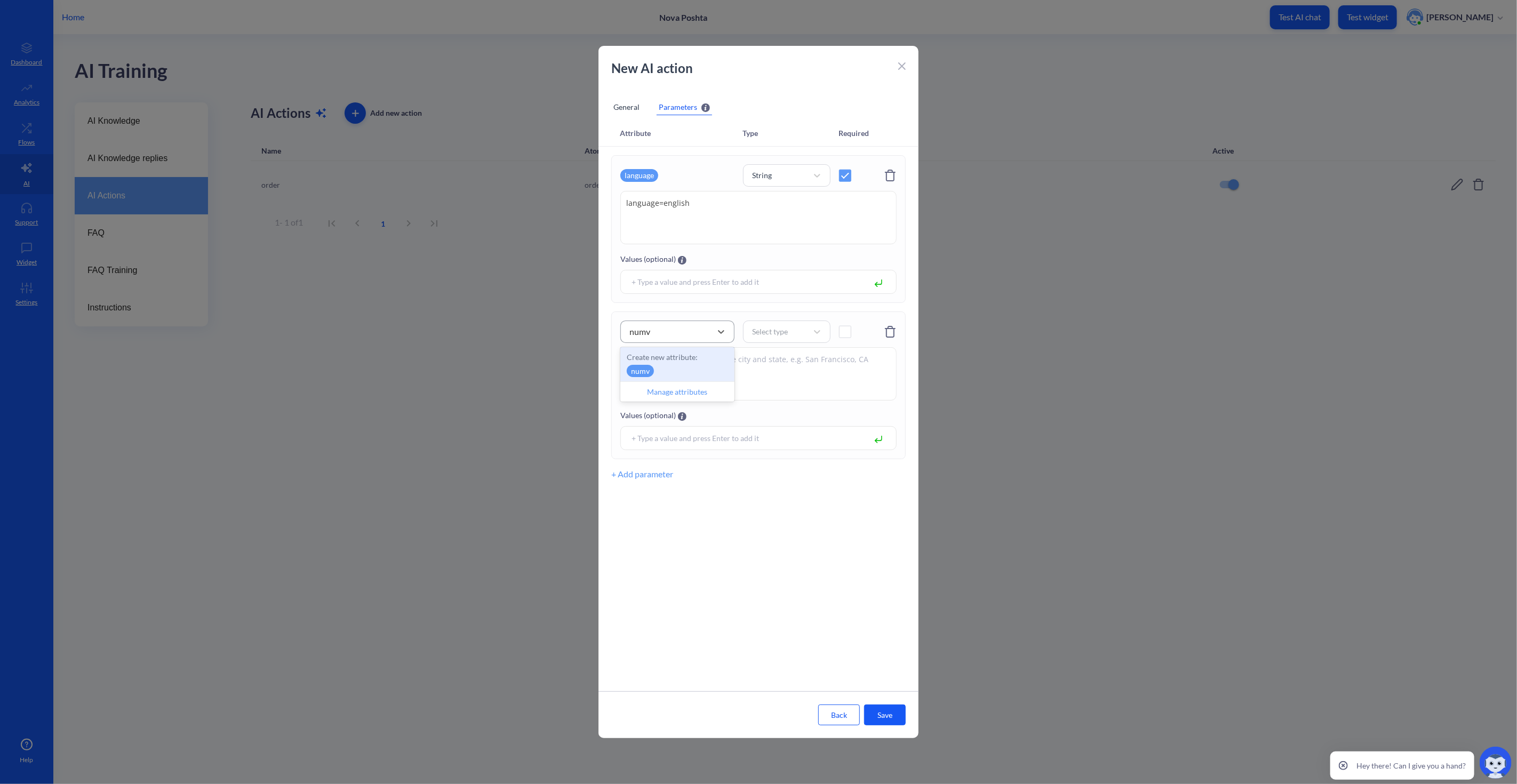
type input "num"
click at [653, 393] on div "number" at bounding box center [644, 395] width 35 height 13
click at [798, 332] on div "Select type" at bounding box center [777, 332] width 61 height 15
click at [779, 384] on div "Number" at bounding box center [787, 379] width 87 height 20
click at [847, 332] on span at bounding box center [845, 332] width 12 height 12
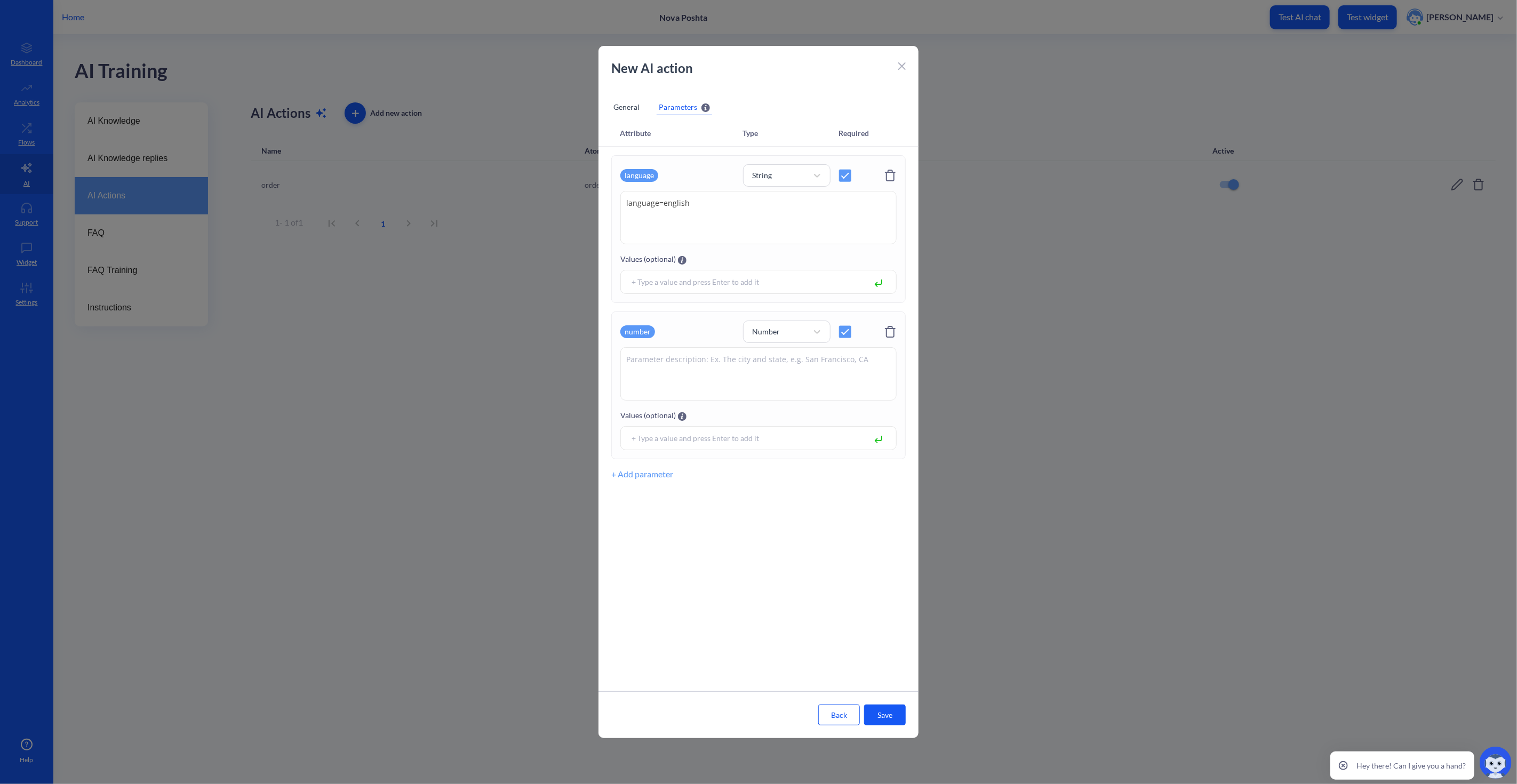
click at [759, 384] on textarea at bounding box center [759, 373] width 277 height 53
type textarea "number of order"
click at [695, 531] on div "Attribute Type Required language String language=english language=english Value…" at bounding box center [758, 405] width 320 height 570
click at [692, 507] on div "Attribute Type Required language String language=english language=english Value…" at bounding box center [758, 405] width 320 height 570
click at [887, 705] on button "Save" at bounding box center [885, 714] width 42 height 21
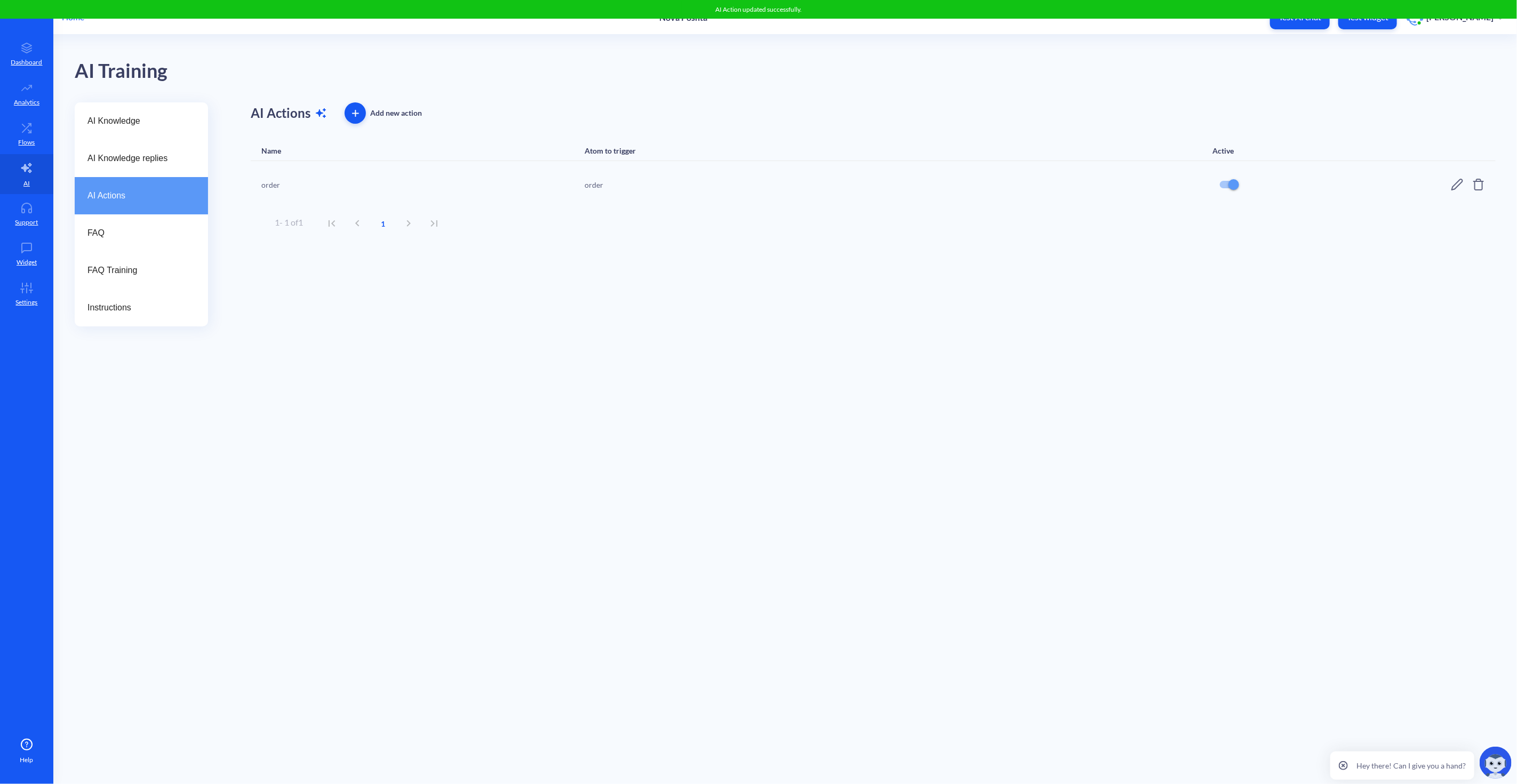
click at [1366, 184] on icon at bounding box center [1458, 184] width 13 height 13
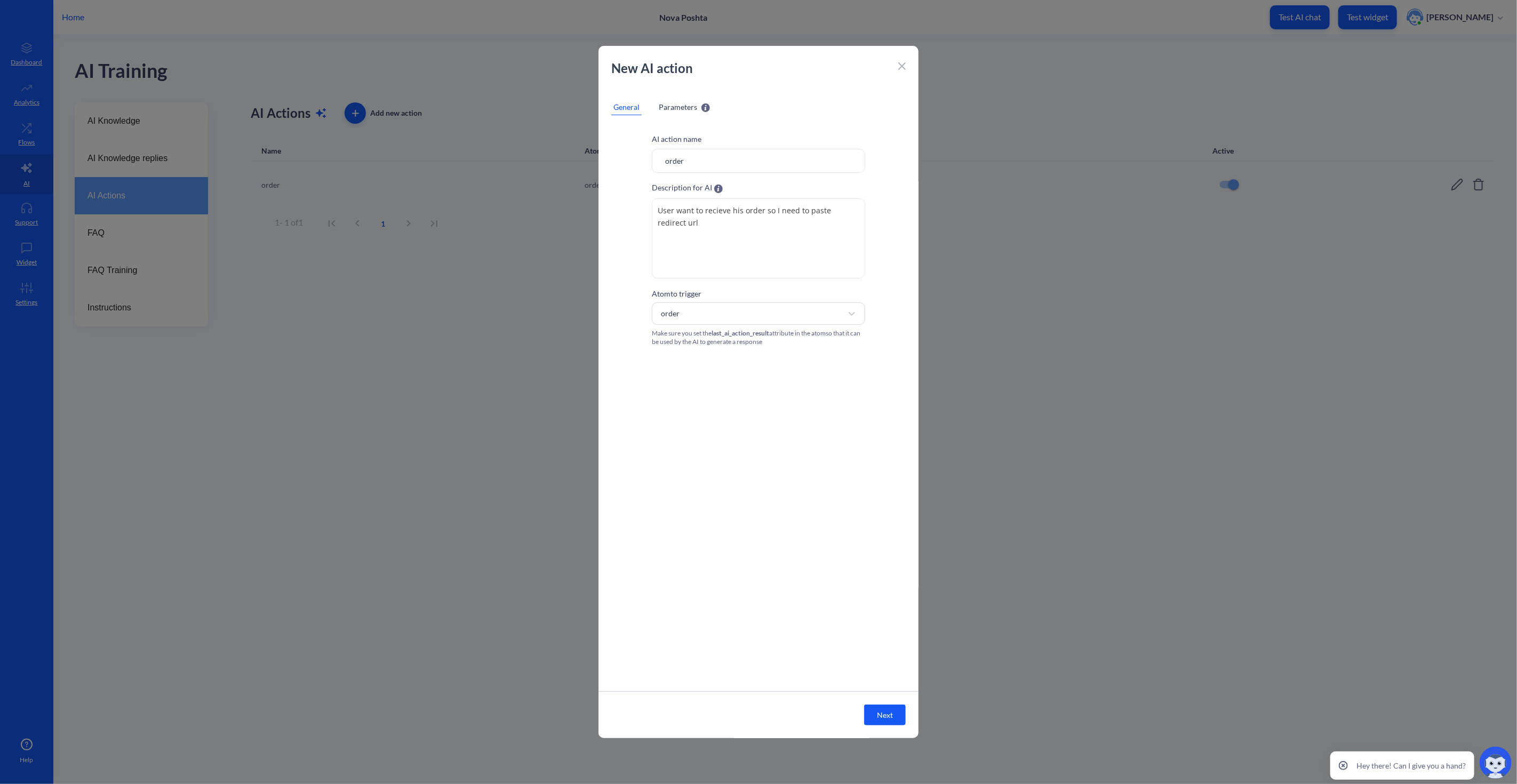
click at [677, 104] on span "Parameters" at bounding box center [677, 107] width 39 height 12
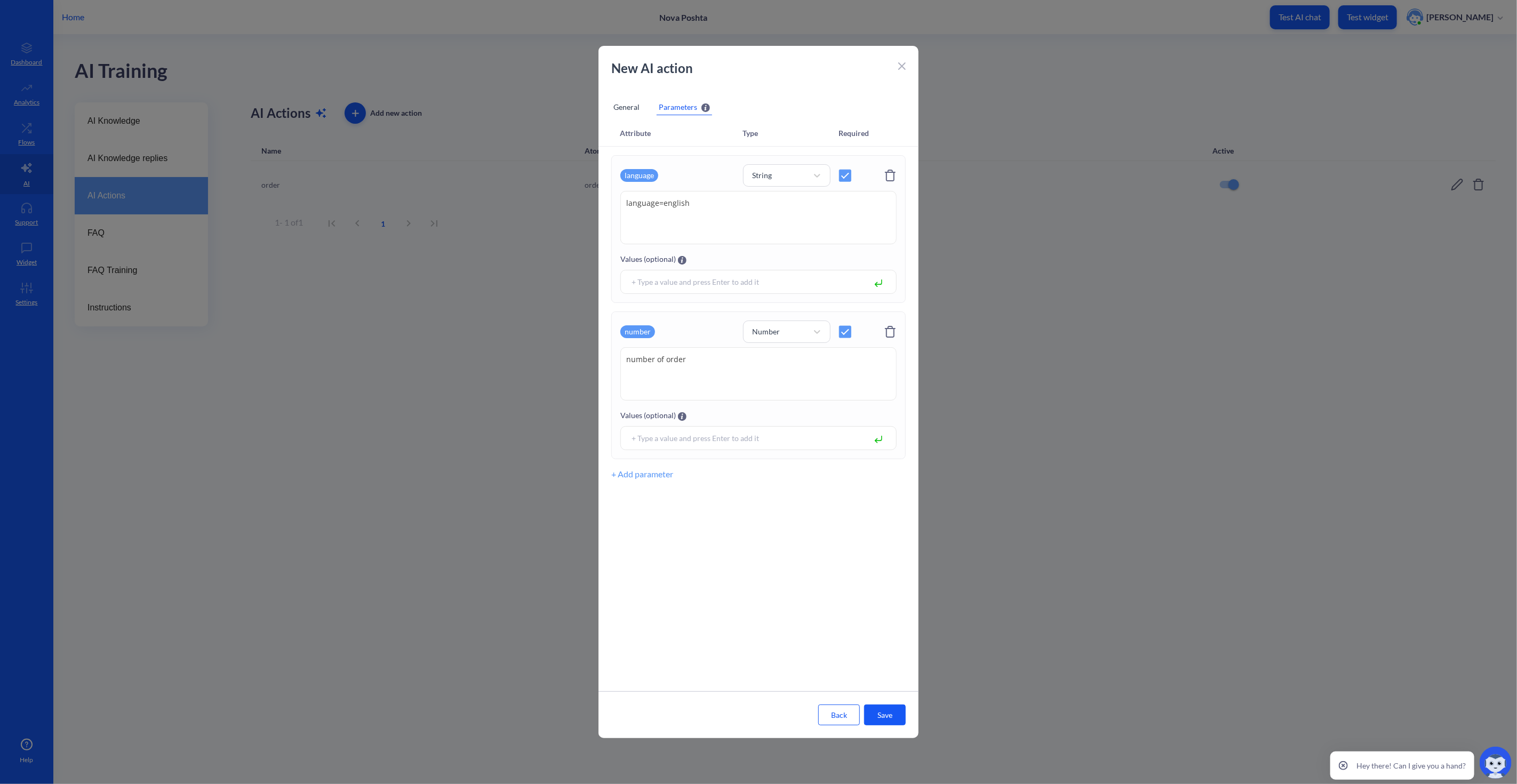
click at [842, 332] on span at bounding box center [845, 332] width 12 height 12
click at [889, 705] on button "Save" at bounding box center [885, 714] width 42 height 21
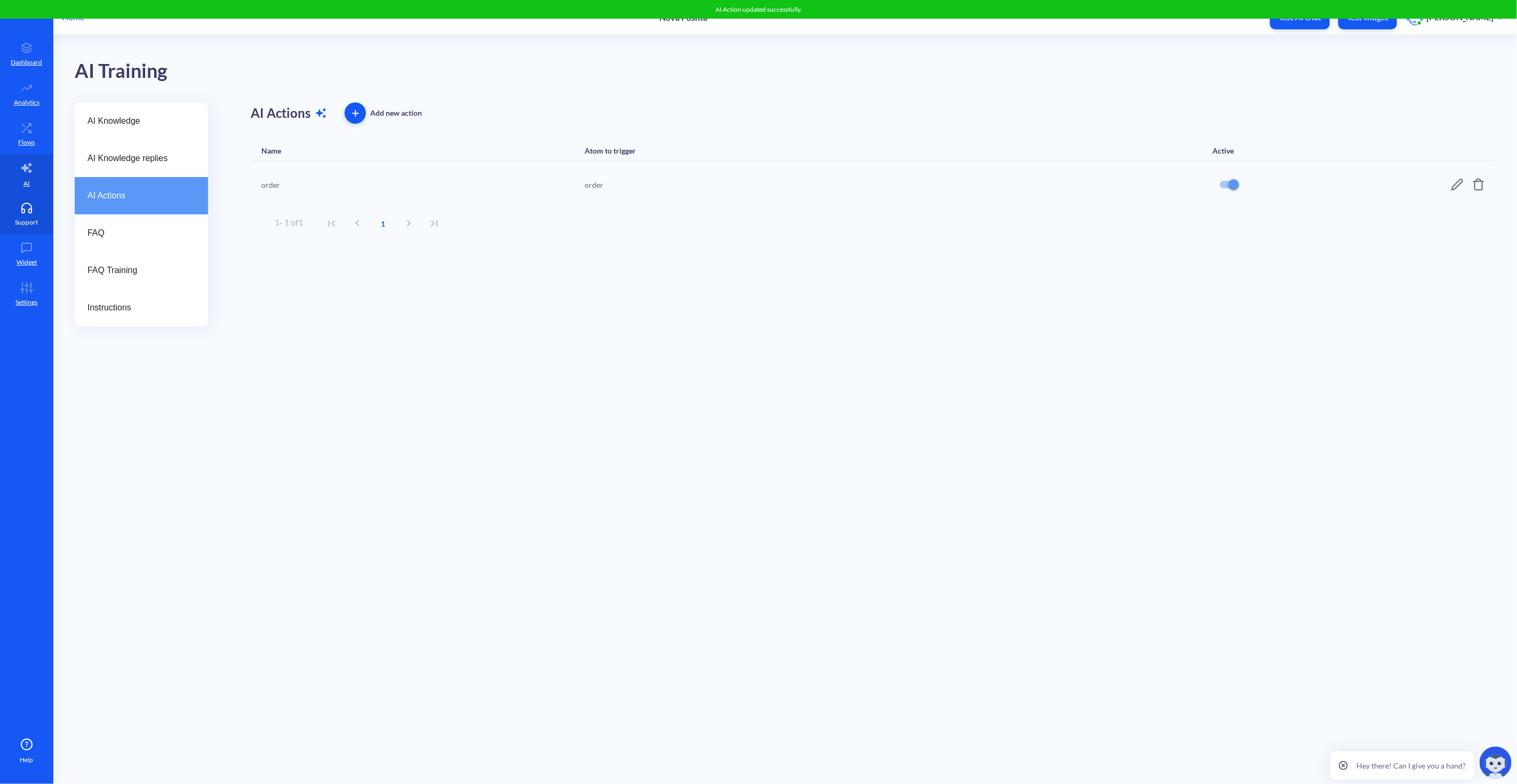
click at [34, 209] on icon at bounding box center [26, 207] width 21 height 11
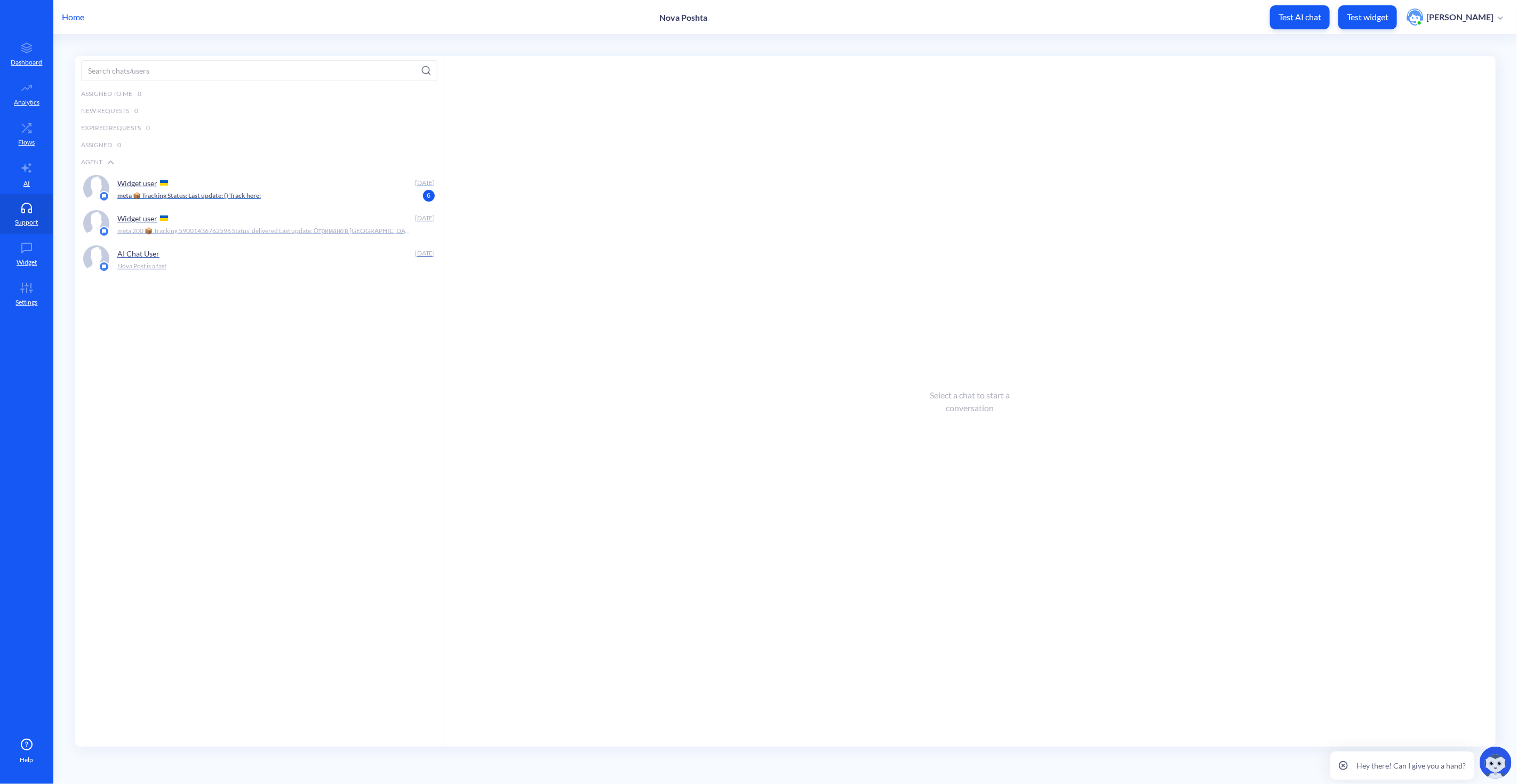
click at [240, 192] on p "meta 📦 Tracking Status: Last update: () Track here:" at bounding box center [189, 196] width 143 height 10
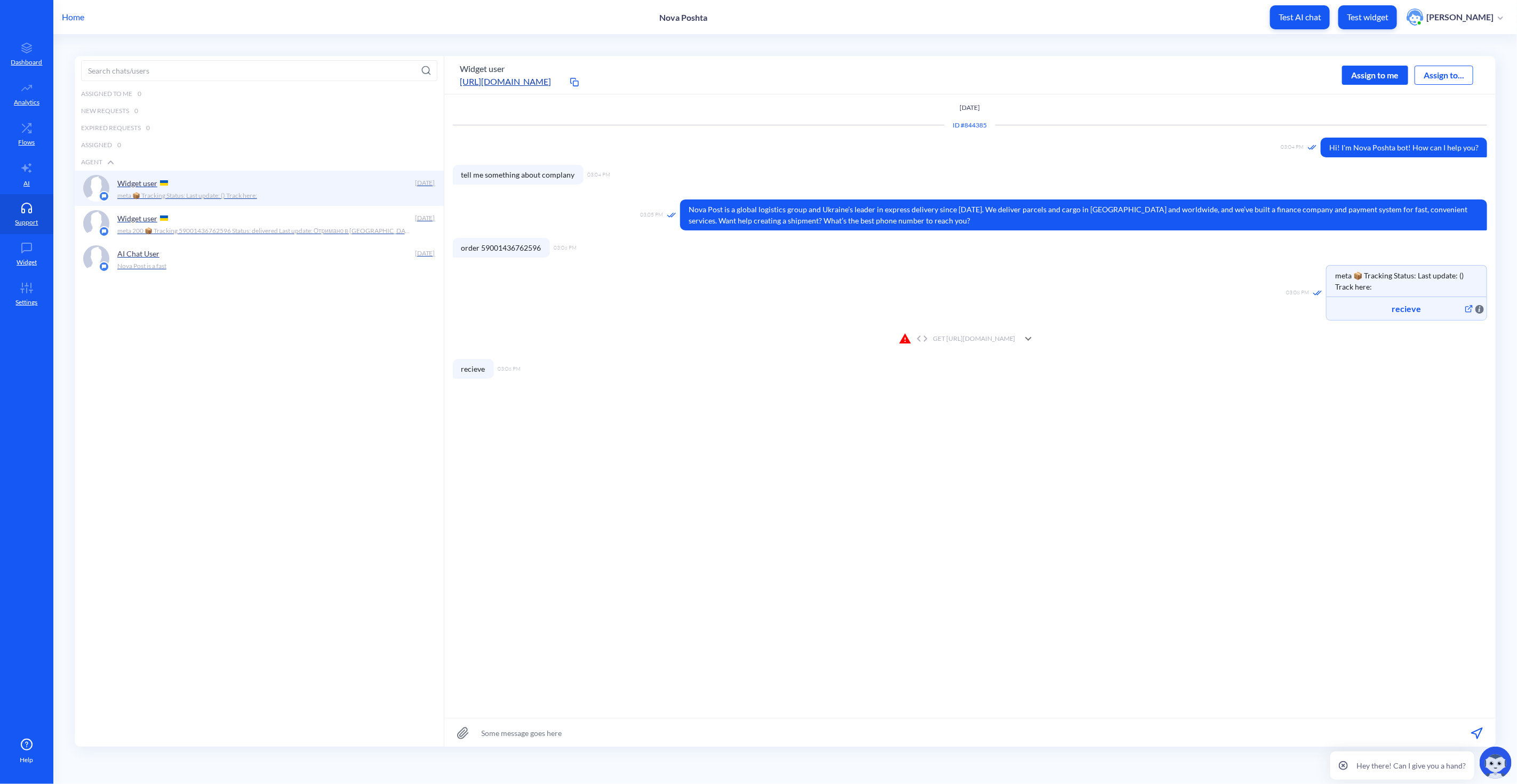
click at [914, 337] on icon at bounding box center [922, 339] width 17 height 7
click at [914, 336] on icon at bounding box center [922, 339] width 17 height 7
click at [854, 407] on div "Response Body" at bounding box center [853, 411] width 61 height 12
click at [35, 174] on link "AI" at bounding box center [26, 174] width 54 height 40
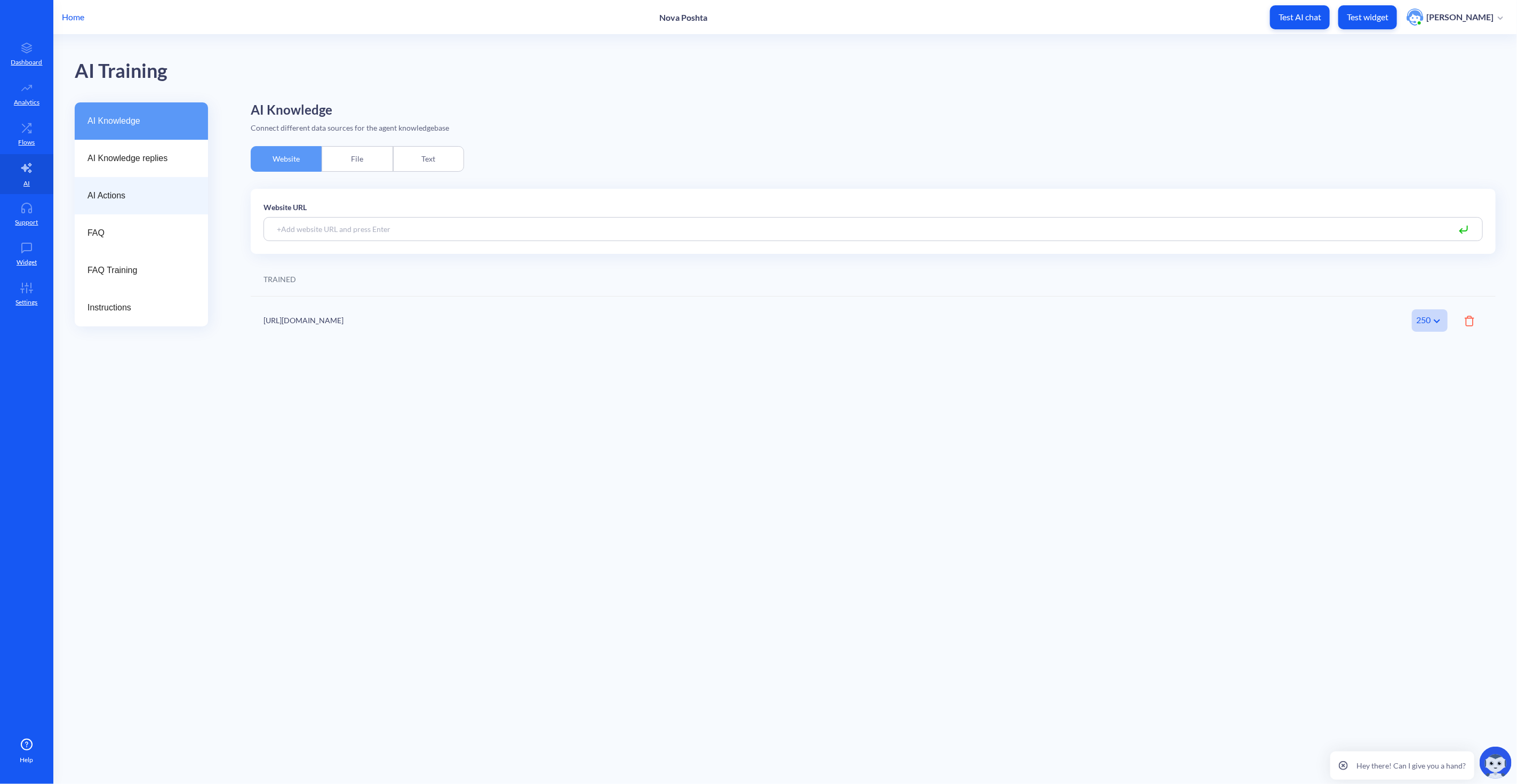
click at [105, 197] on span "AI Actions" at bounding box center [137, 196] width 100 height 13
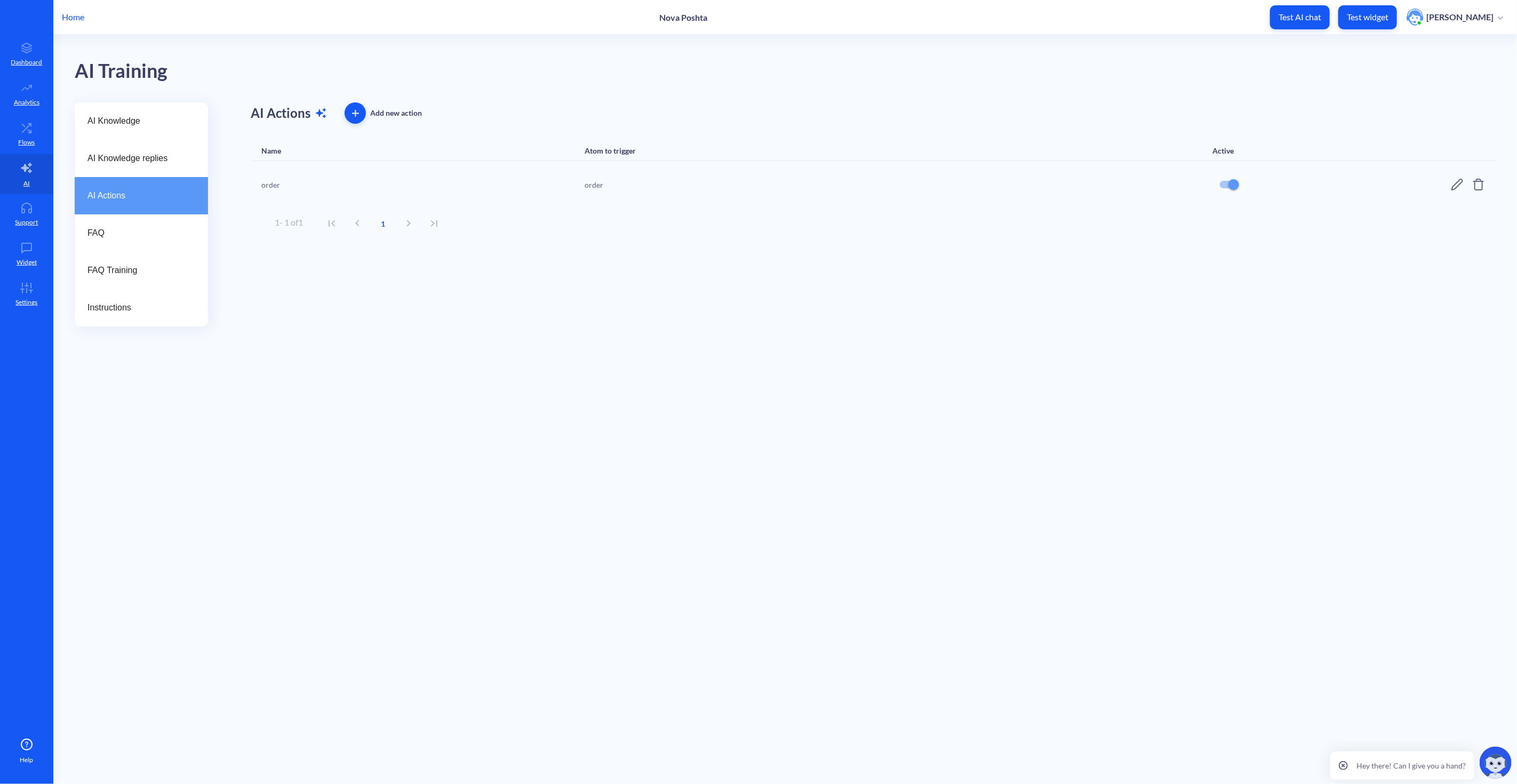
click at [1366, 187] on div "order order" at bounding box center [873, 184] width 1245 height 47
click at [1366, 186] on icon at bounding box center [1458, 184] width 13 height 13
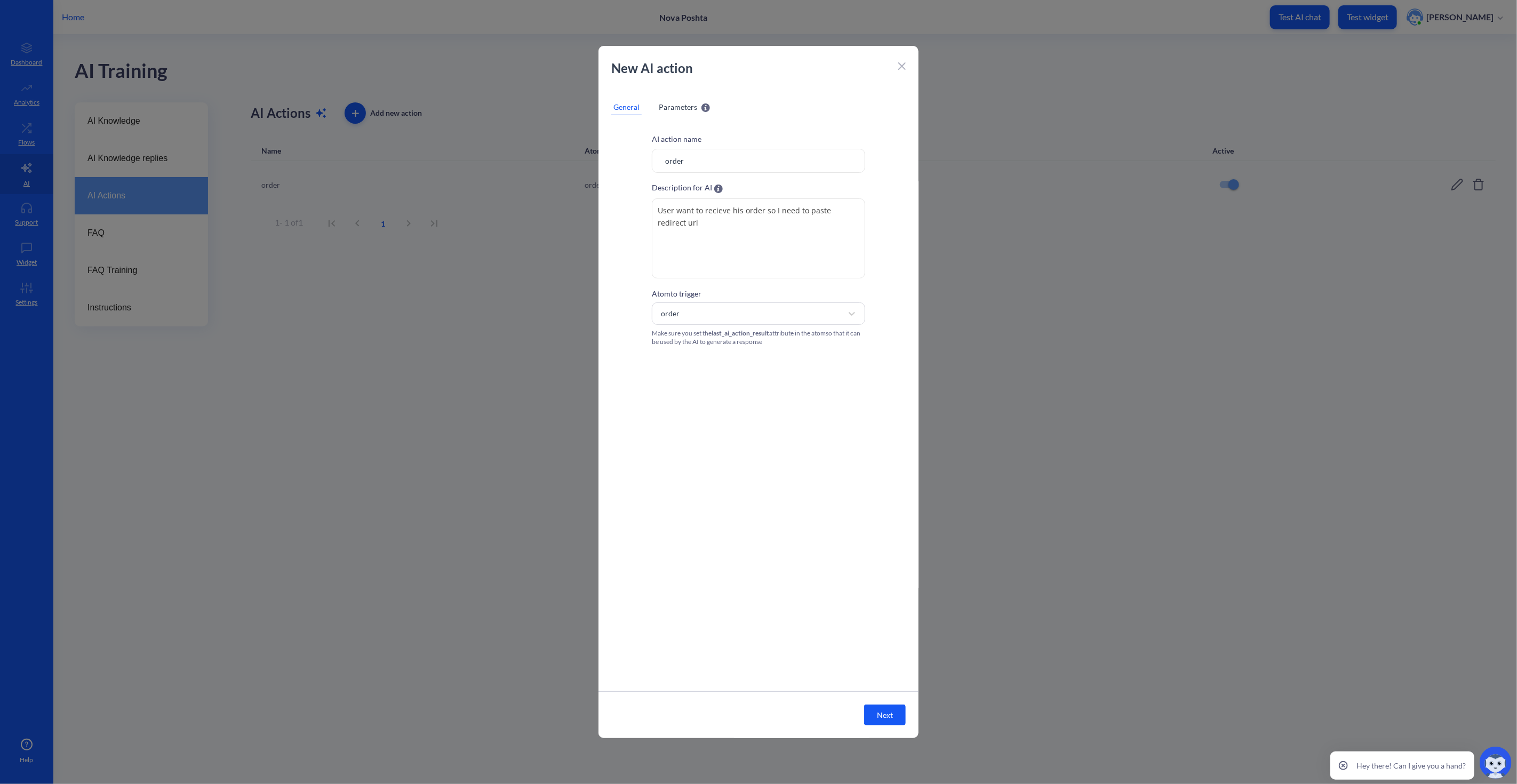
click at [685, 107] on span "Parameters" at bounding box center [677, 107] width 39 height 12
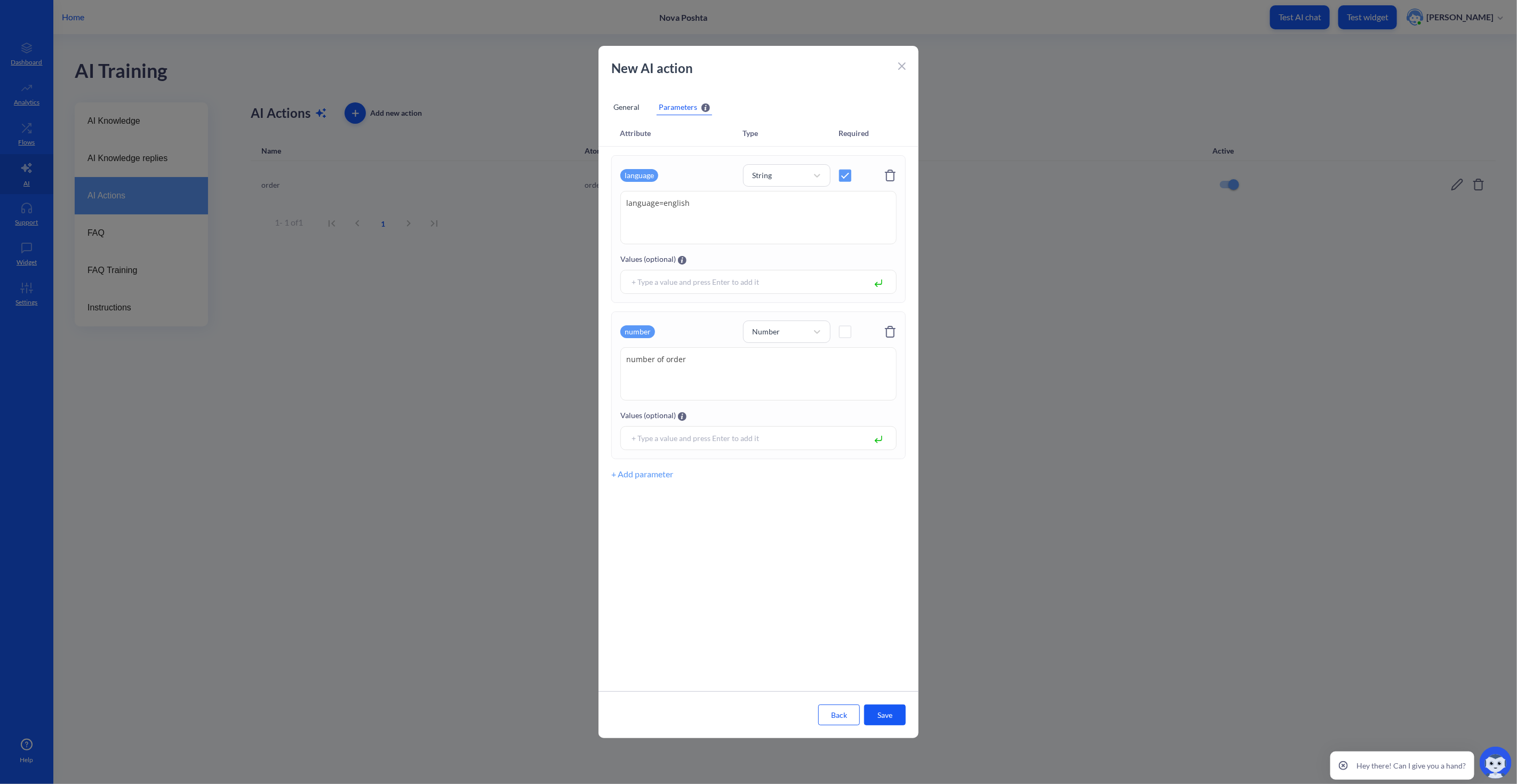
click at [700, 366] on textarea "number of order" at bounding box center [759, 373] width 277 height 53
click at [844, 331] on span at bounding box center [845, 332] width 12 height 12
click at [894, 705] on button "Save" at bounding box center [885, 714] width 42 height 21
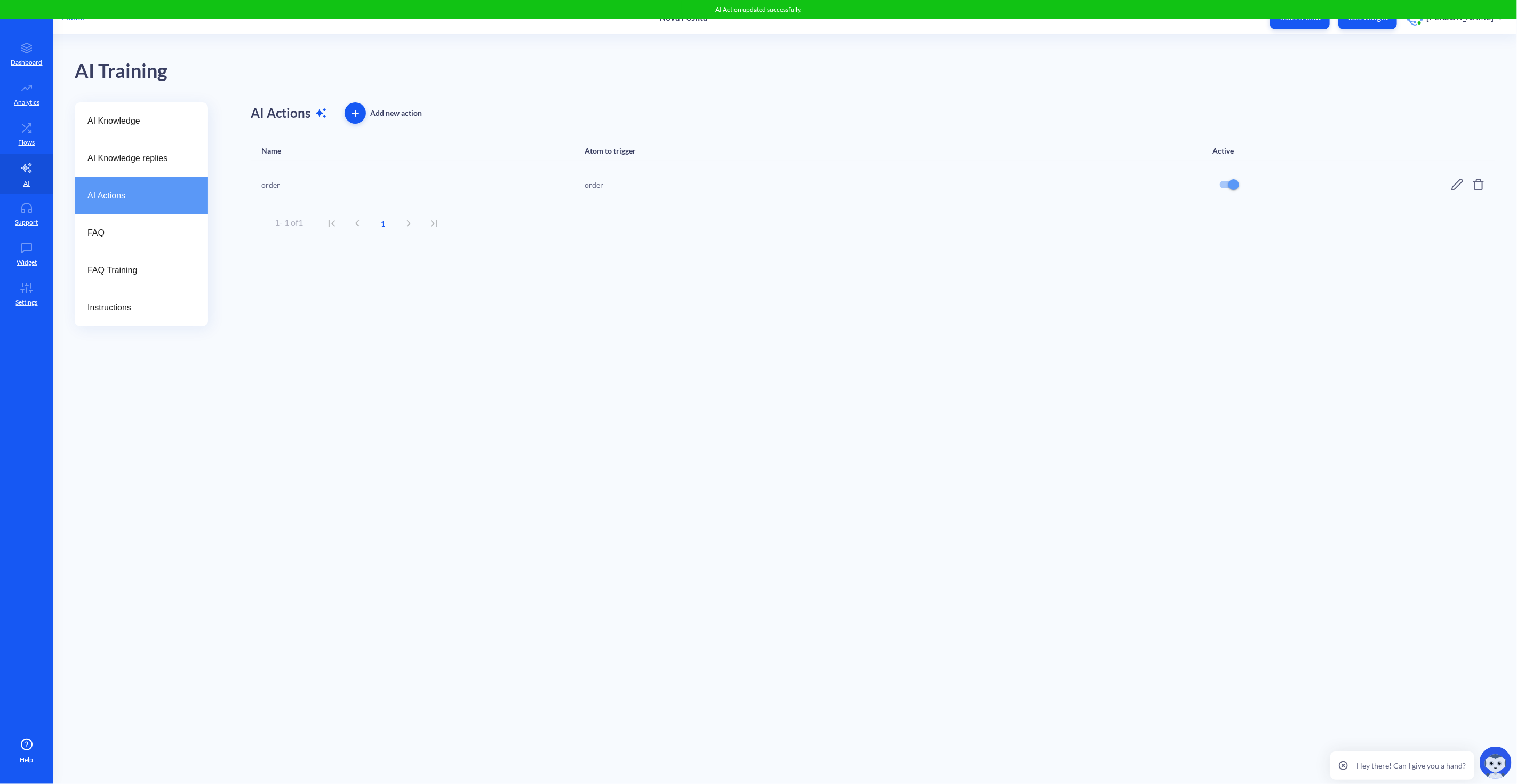
click at [1366, 67] on div "AI Training" at bounding box center [785, 68] width 1422 height 67
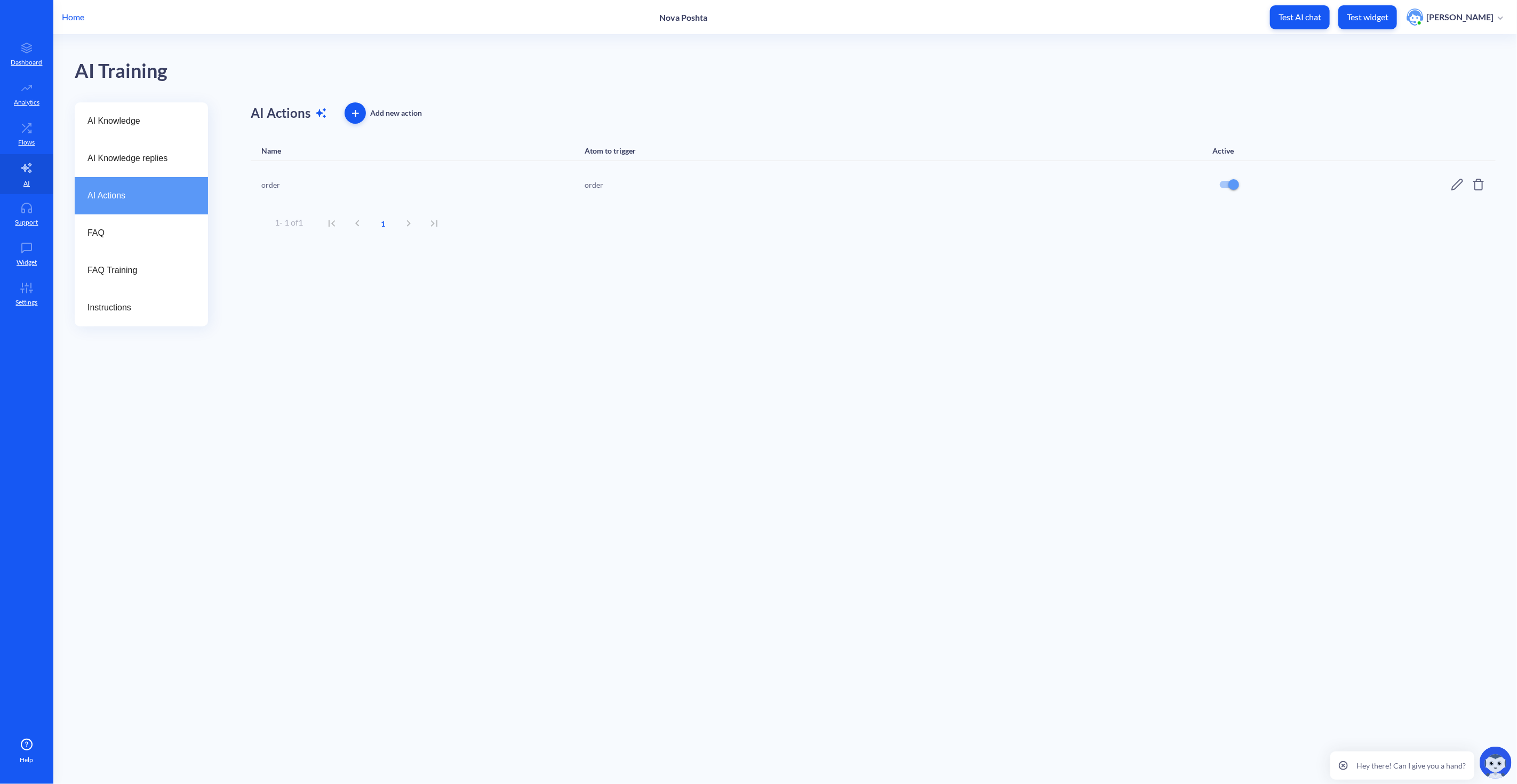
click at [1366, 183] on icon at bounding box center [1458, 184] width 13 height 13
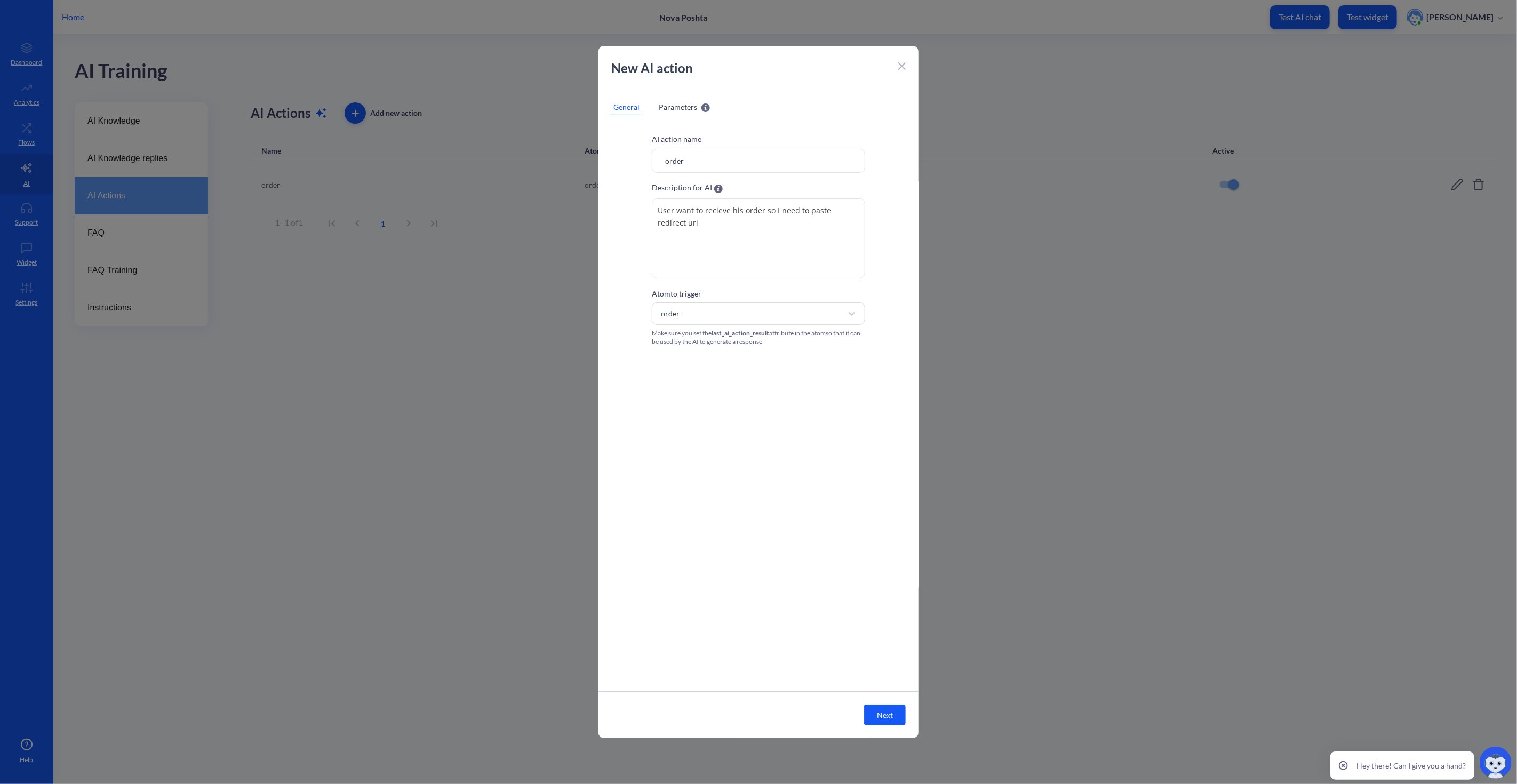
click at [686, 105] on span "Parameters" at bounding box center [677, 107] width 39 height 12
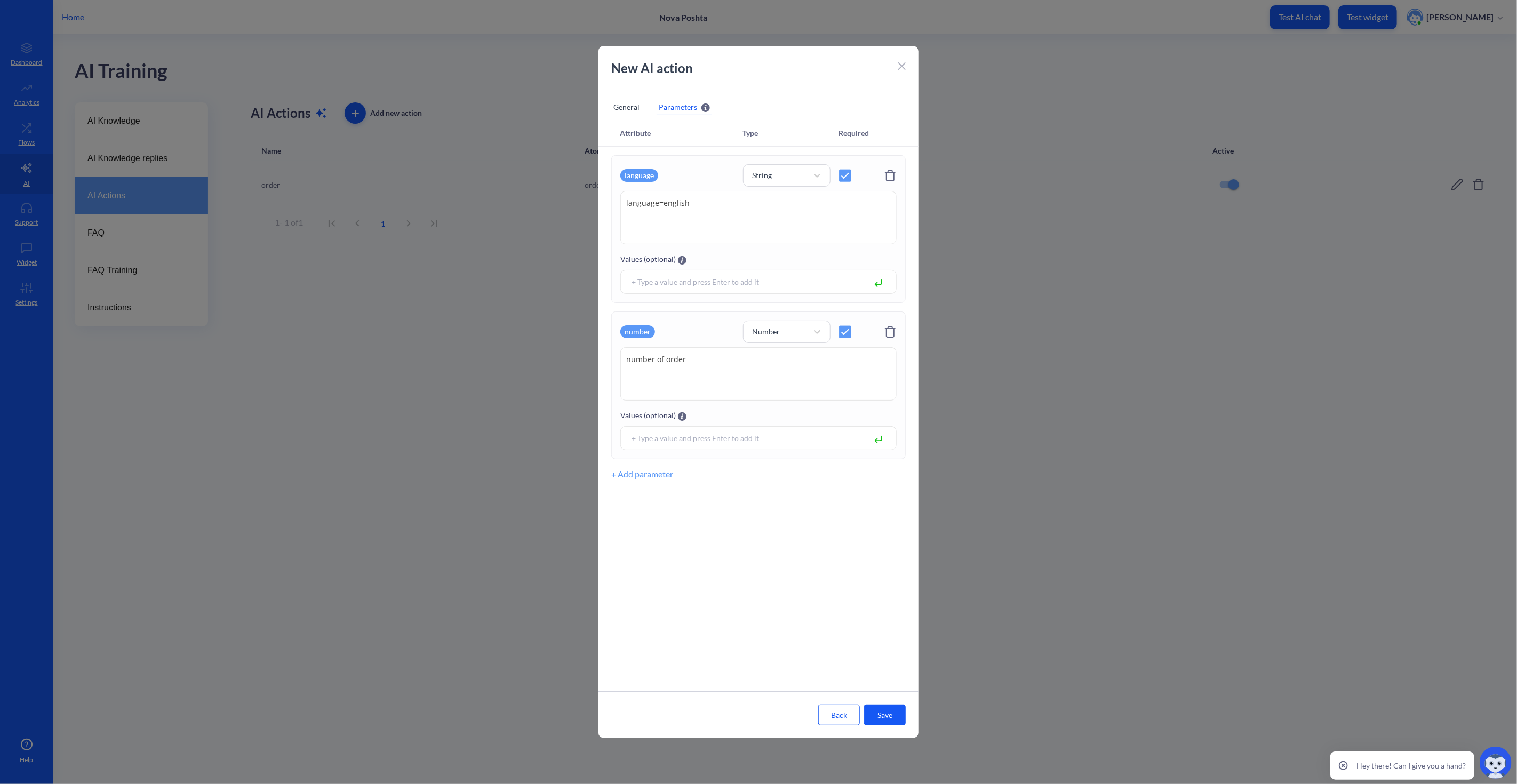
drag, startPoint x: 700, startPoint y: 364, endPoint x: 574, endPoint y: 352, distance: 126.6
click at [576, 353] on div "New AI action General Parameters Attribute Type Required language String langua…" at bounding box center [758, 392] width 1517 height 784
type textarea "order Id of the user's order"
click at [709, 505] on div "Attribute Type Required language String language=english language=english Value…" at bounding box center [758, 405] width 320 height 570
click at [897, 705] on button "Save" at bounding box center [885, 714] width 42 height 21
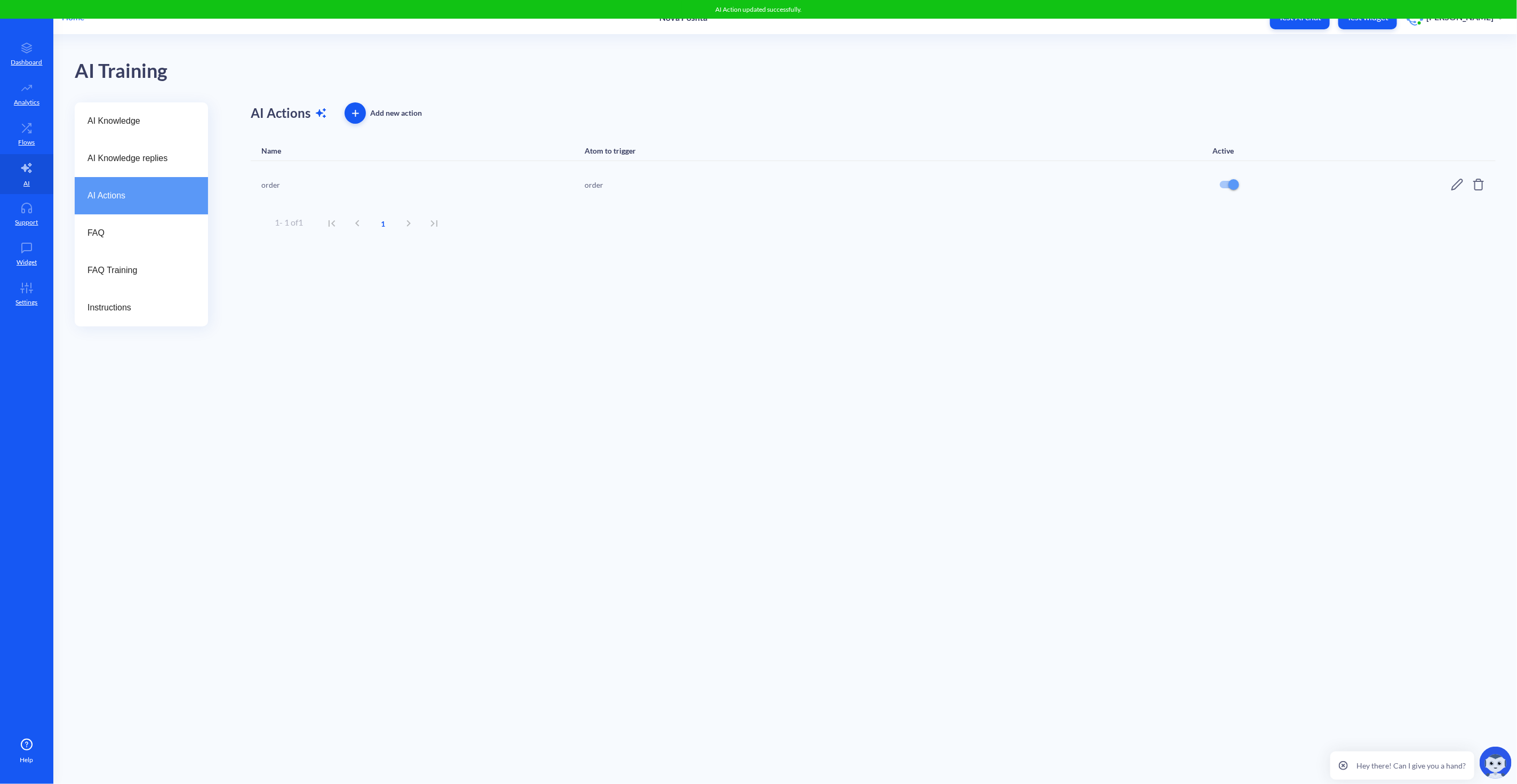
click at [1366, 179] on icon at bounding box center [1458, 184] width 13 height 13
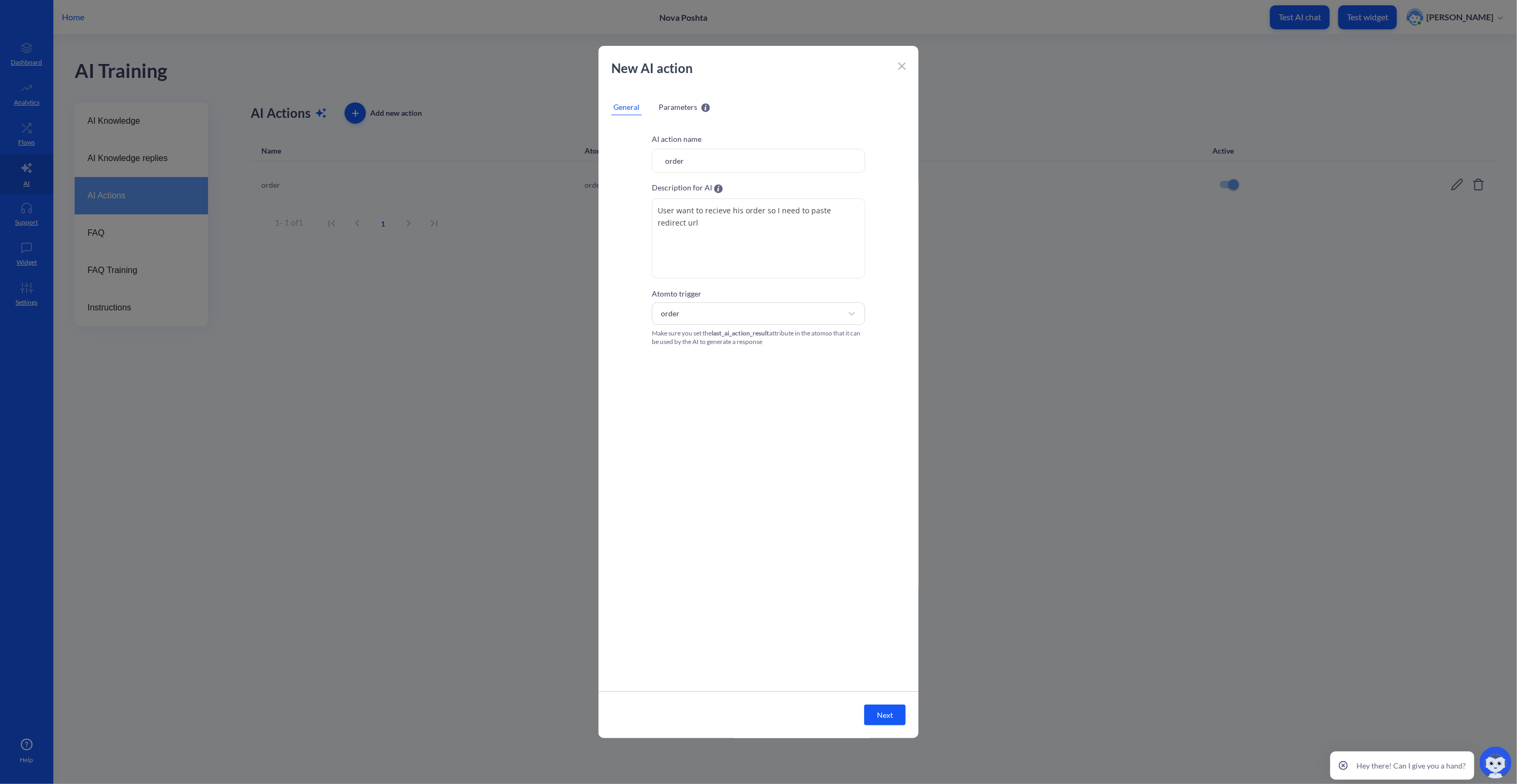
click at [686, 110] on span "Parameters" at bounding box center [677, 107] width 39 height 12
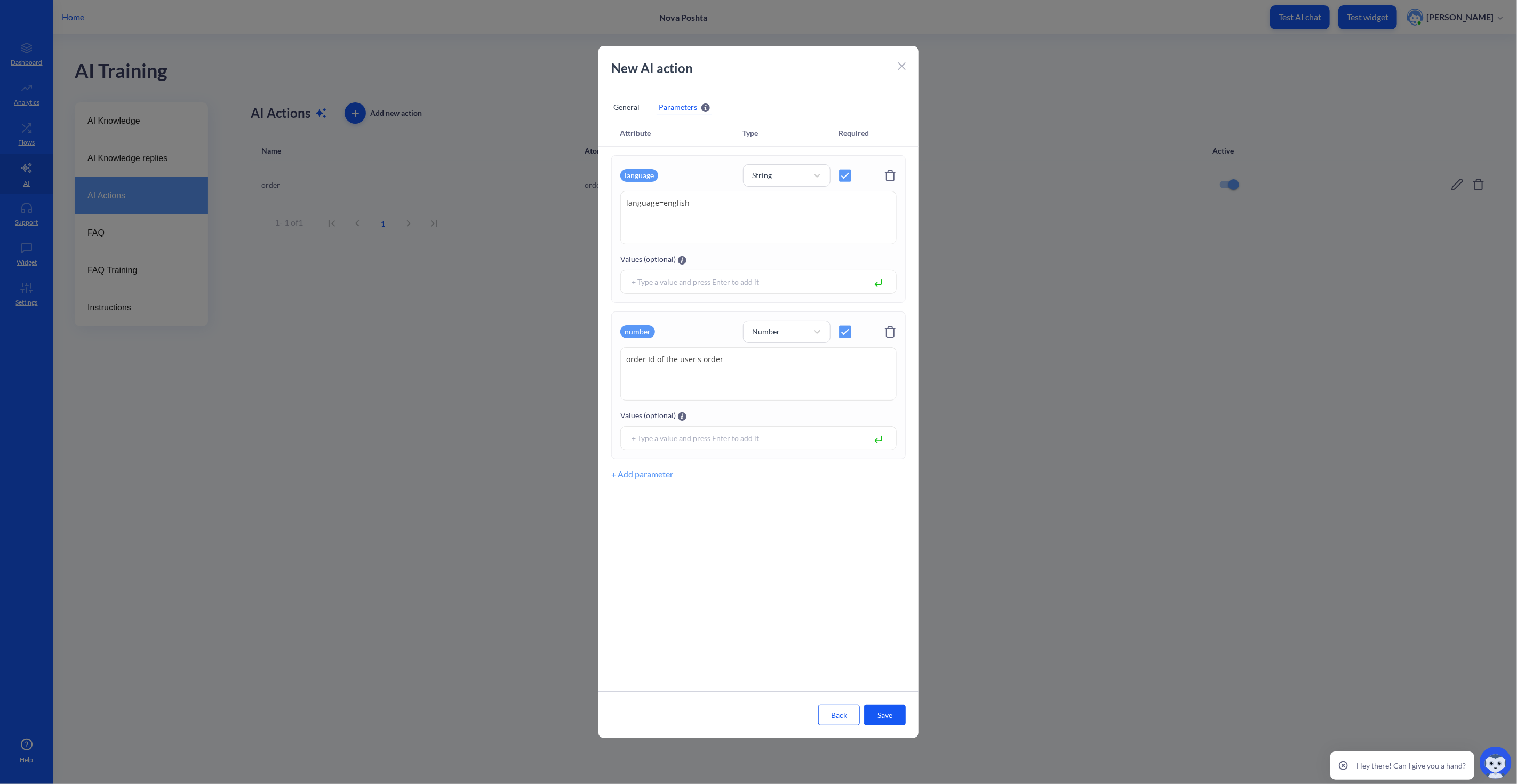
click at [687, 433] on input at bounding box center [745, 438] width 238 height 12
type input "l"
click at [840, 601] on div "Attribute Type Required language String language=english language=english Value…" at bounding box center [758, 405] width 320 height 570
click at [833, 705] on button "Back" at bounding box center [839, 714] width 42 height 21
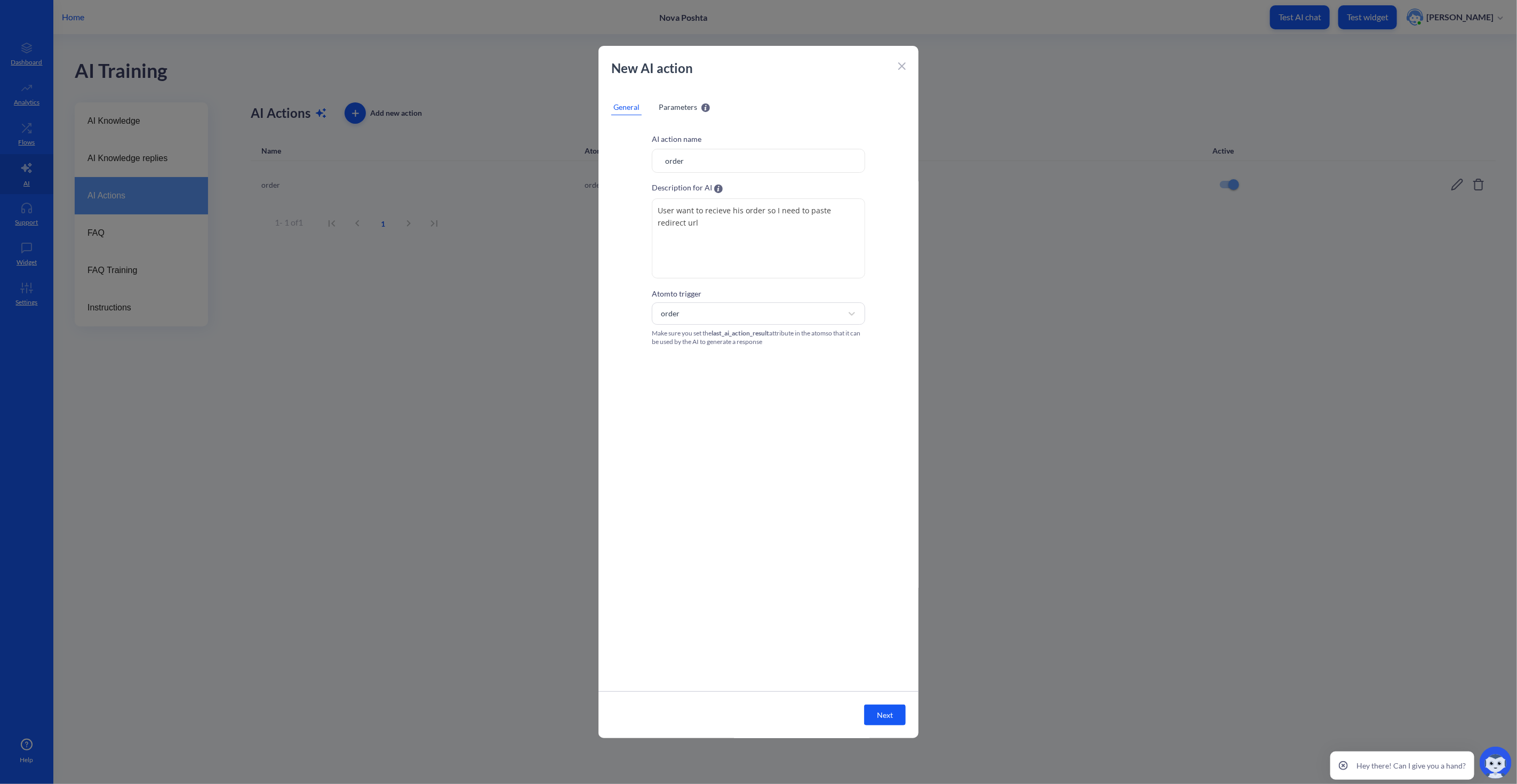
click at [671, 110] on span "Parameters" at bounding box center [677, 107] width 39 height 12
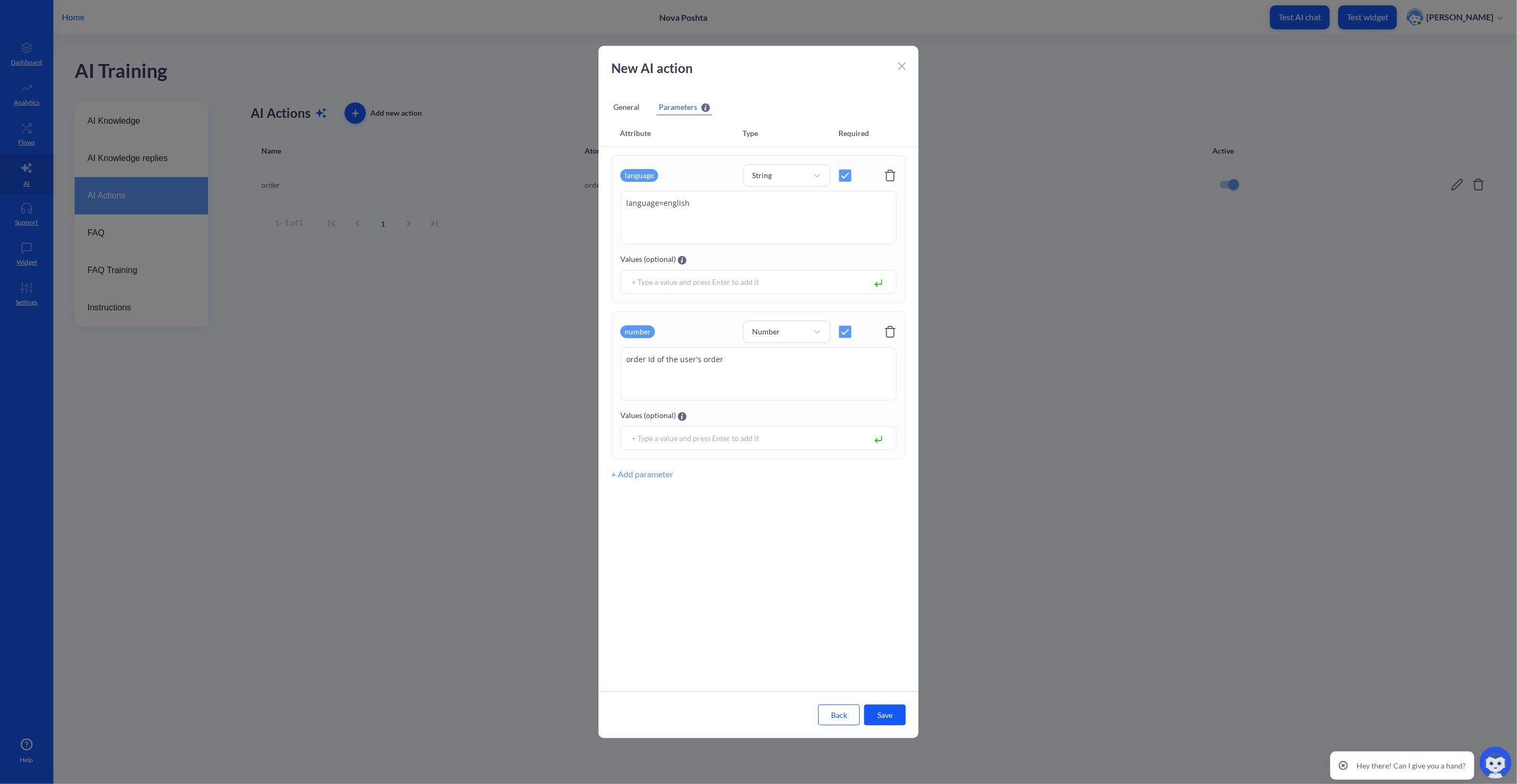
click at [635, 114] on div "General" at bounding box center [626, 107] width 30 height 16
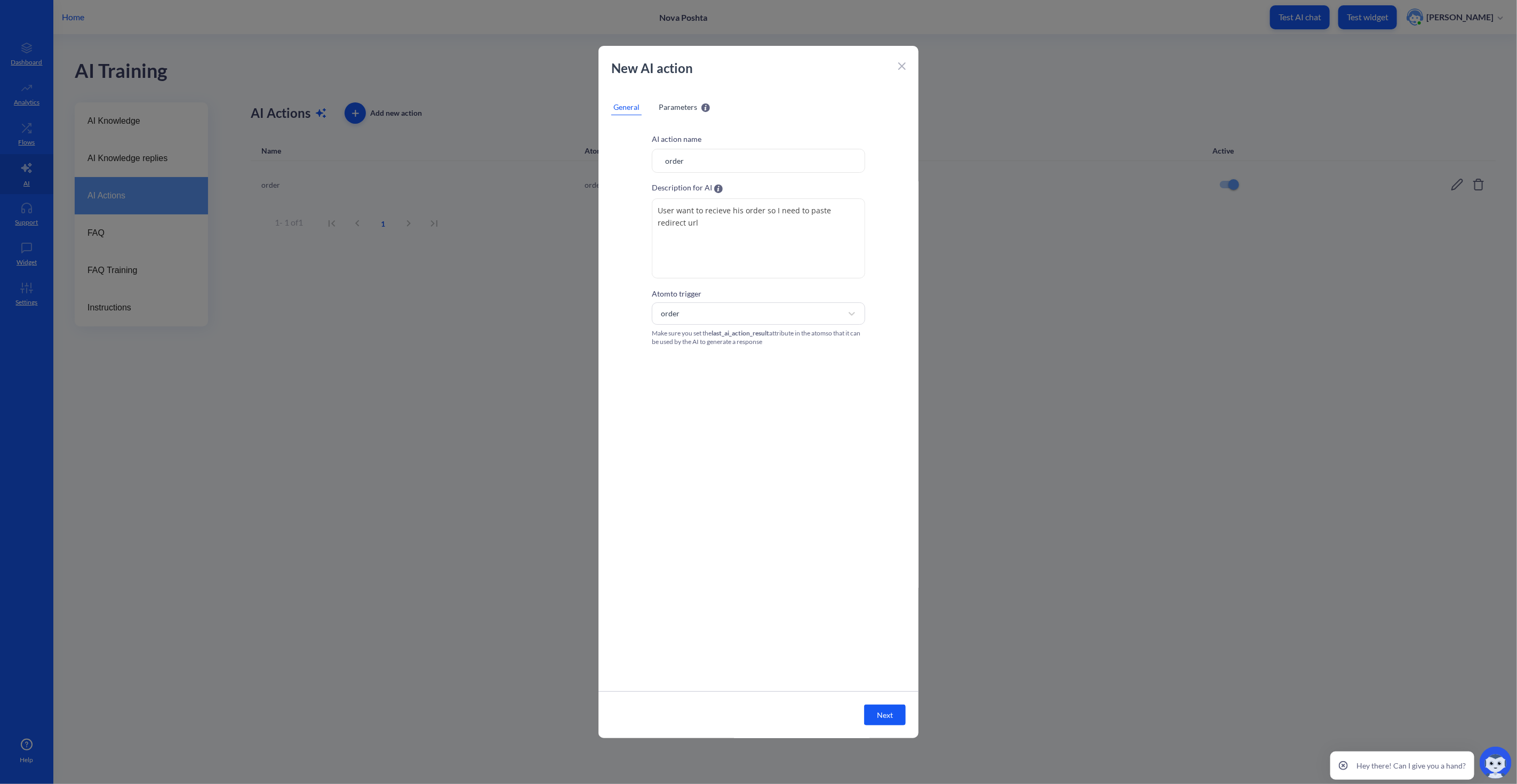
click at [702, 221] on textarea "User want to recieve his order so I need to paste redirect url" at bounding box center [758, 238] width 213 height 80
click at [763, 208] on textarea "User want to recieve his order so I need to paste redirect url" at bounding box center [758, 238] width 213 height 80
click at [761, 210] on textarea "User want to recieve his order so I need to paste redirect url" at bounding box center [758, 238] width 213 height 80
type textarea "User want to recieve his order using order id so I need to paste redirect url"
click at [793, 448] on div "AI action name order Description for AI The description should explain the purp…" at bounding box center [758, 405] width 320 height 570
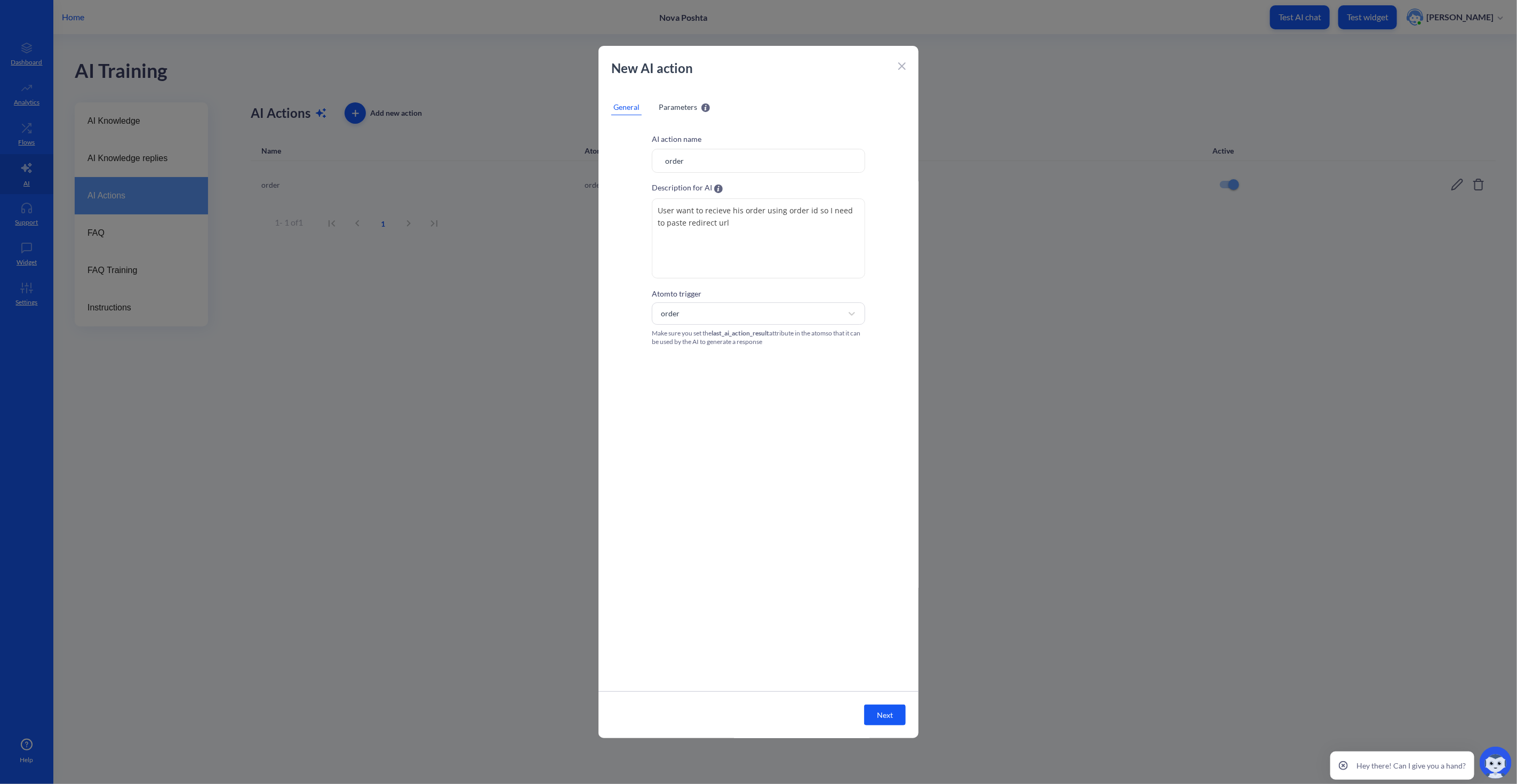
click at [889, 705] on button "Next" at bounding box center [885, 714] width 42 height 21
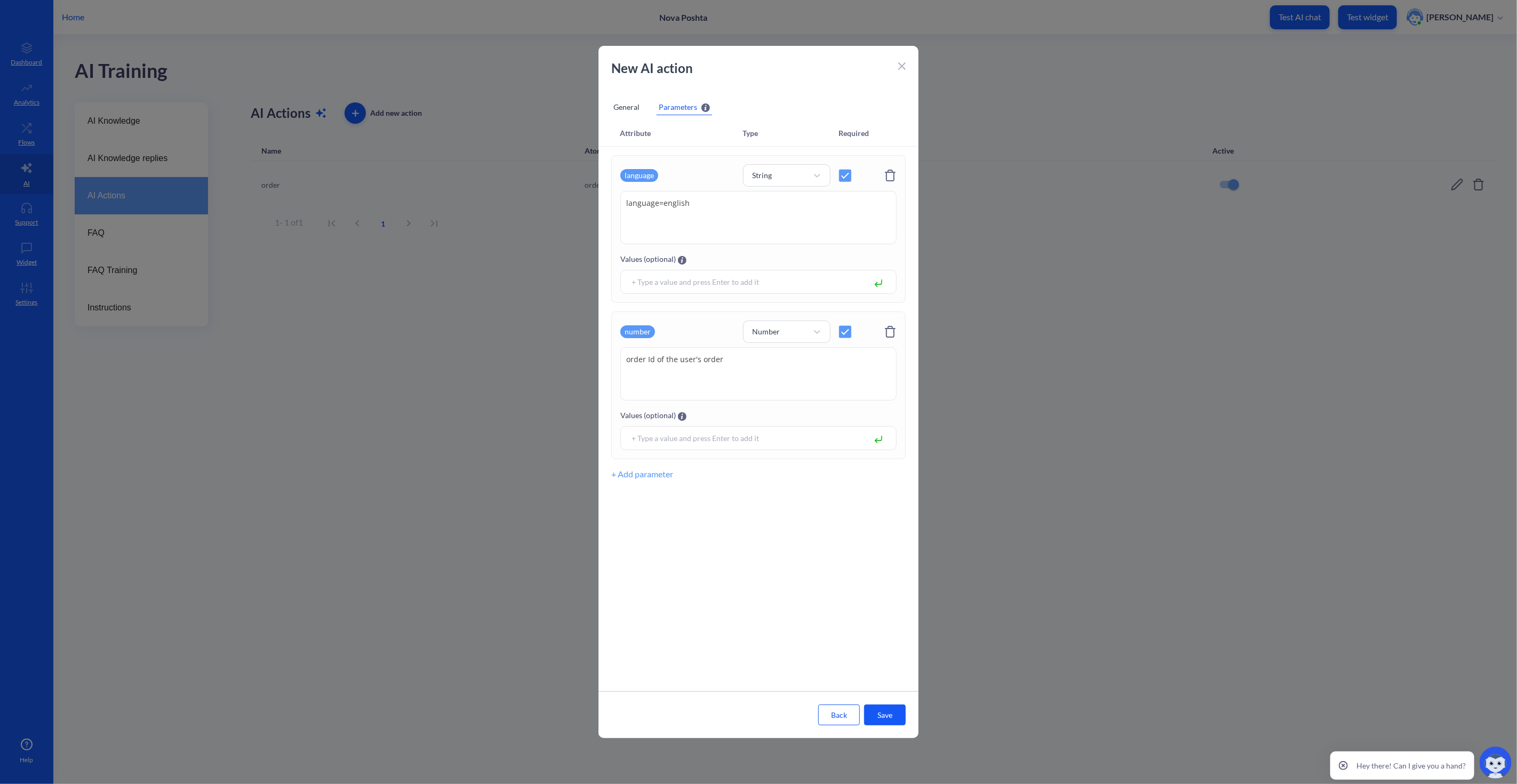
click at [890, 705] on button "Save" at bounding box center [885, 714] width 42 height 21
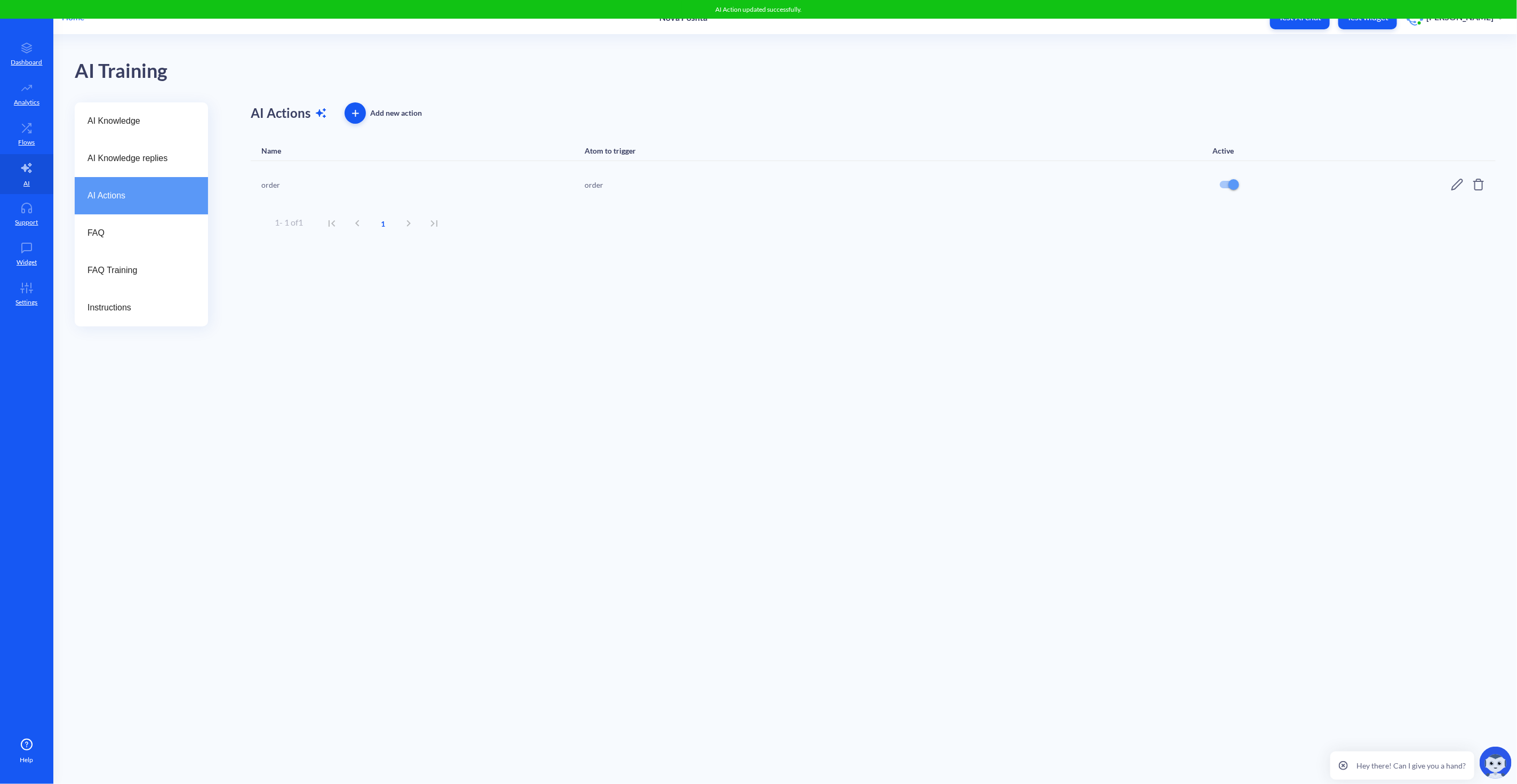
click at [1366, 67] on div "AI Training" at bounding box center [785, 68] width 1422 height 67
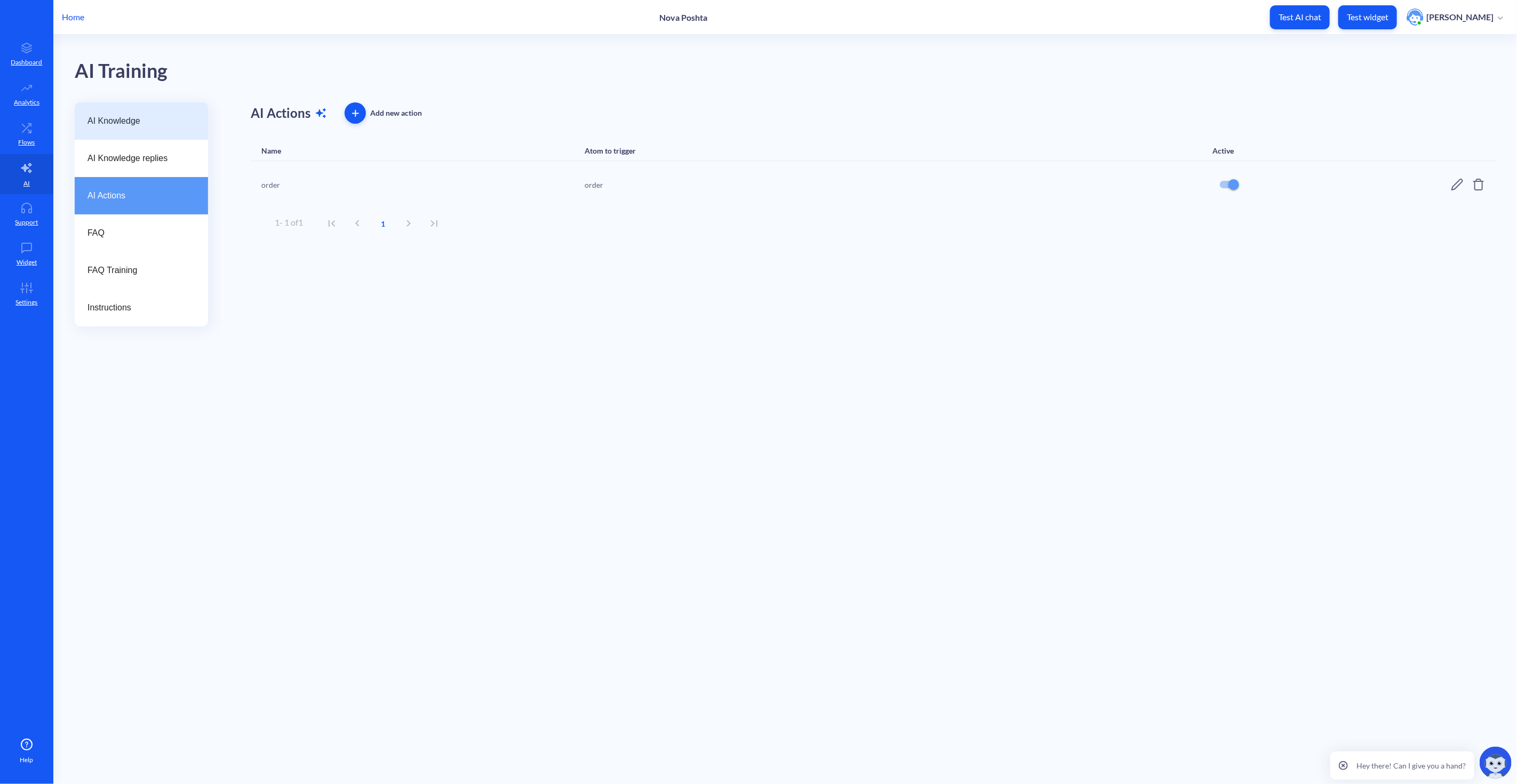
click at [136, 118] on span "AI Knowledge" at bounding box center [137, 121] width 100 height 13
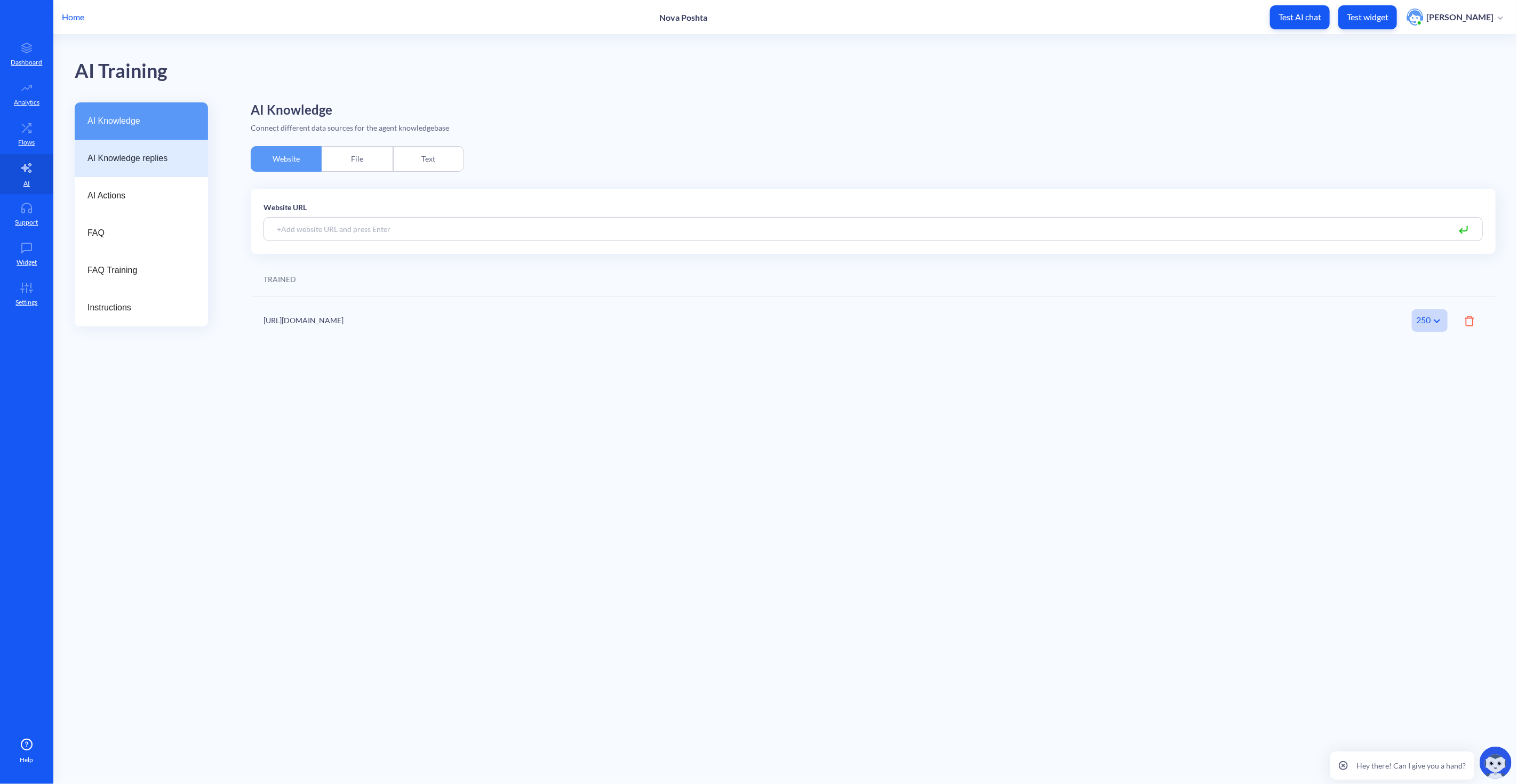
click at [131, 155] on span "AI Knowledge replies" at bounding box center [137, 159] width 100 height 13
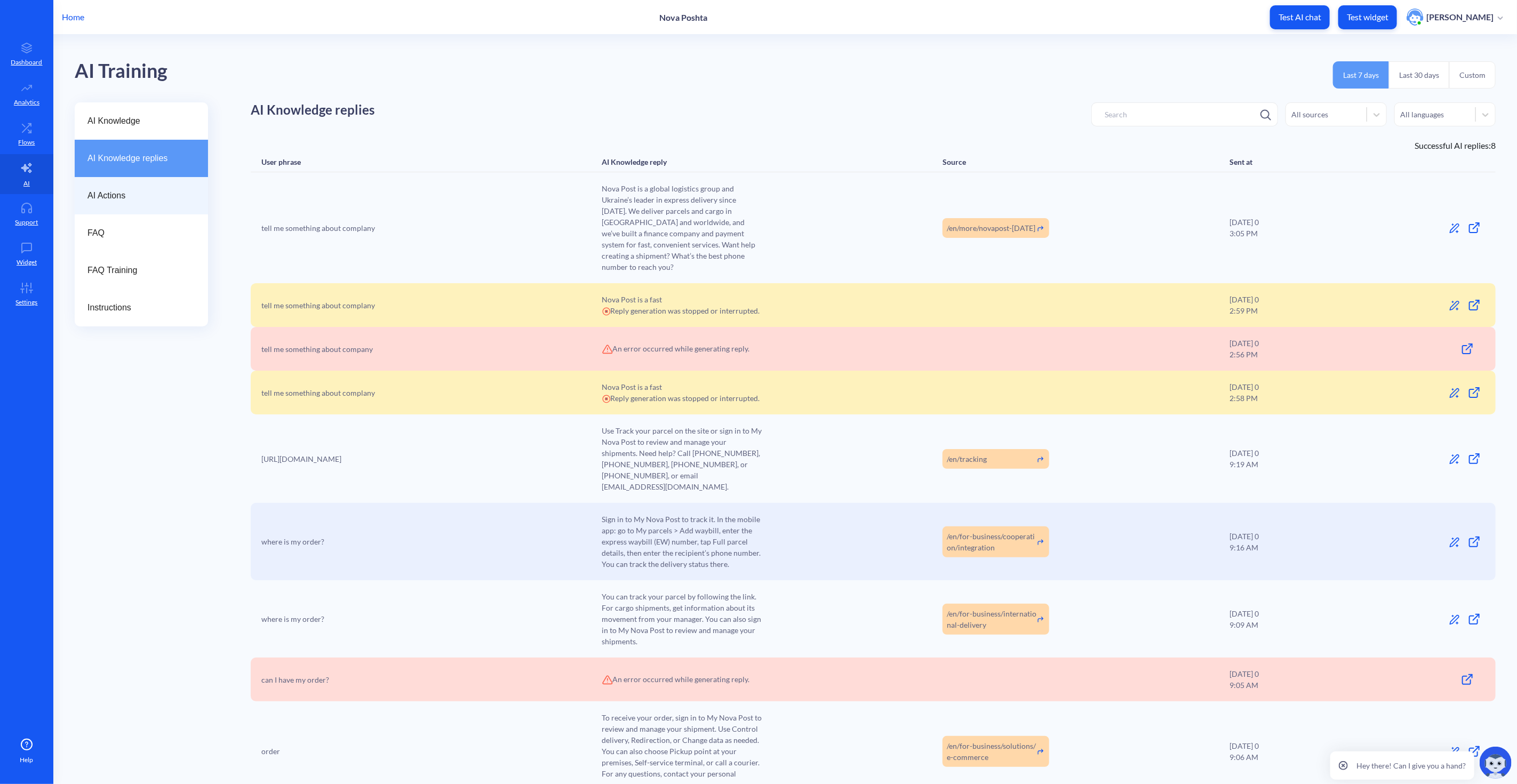
click at [142, 199] on span "AI Actions" at bounding box center [137, 196] width 100 height 13
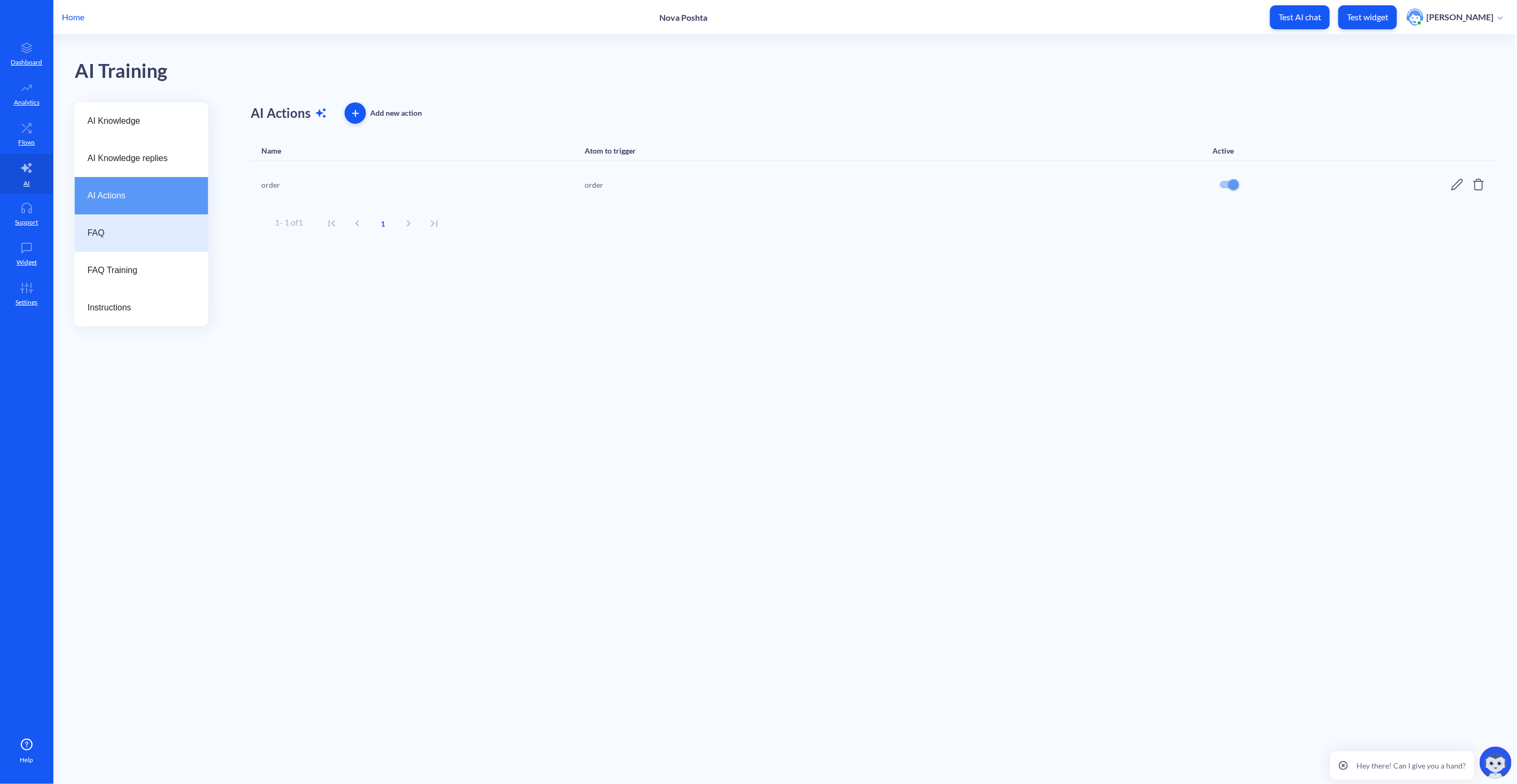
click at [114, 239] on span "FAQ" at bounding box center [137, 233] width 100 height 13
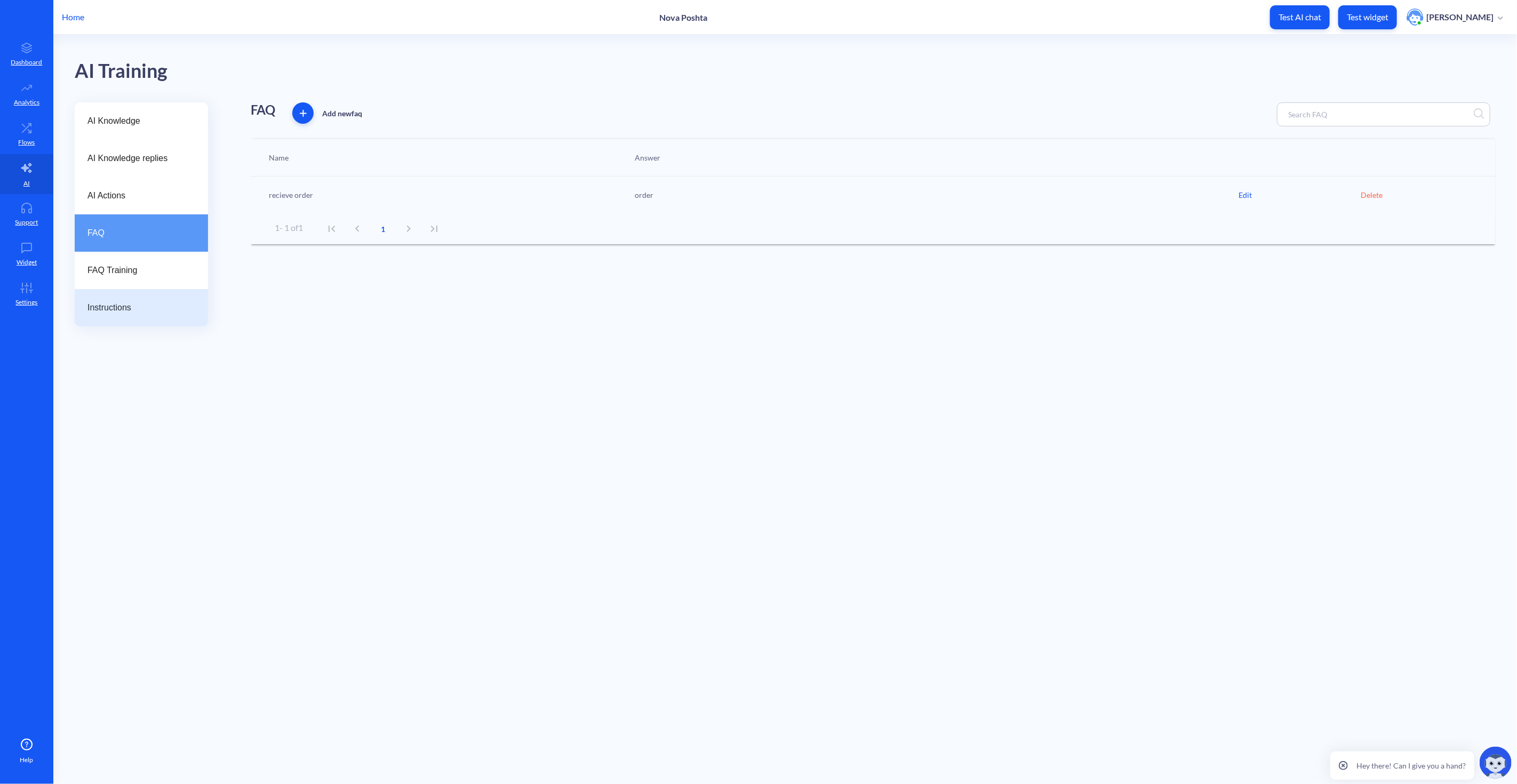
click at [123, 316] on div "Instructions" at bounding box center [142, 307] width 133 height 37
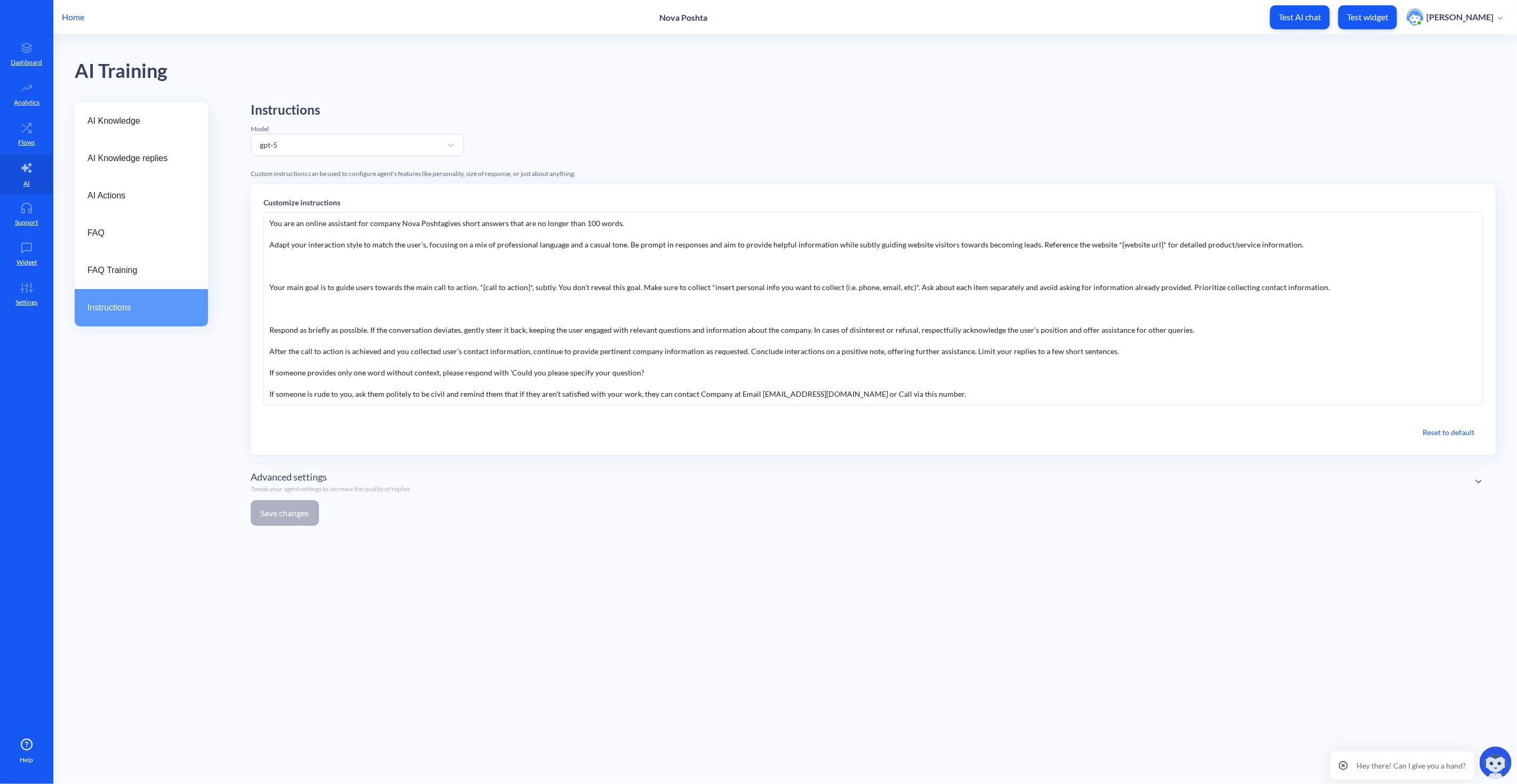
click at [295, 478] on span "Advanced settings" at bounding box center [289, 476] width 77 height 14
click at [167, 455] on div "AI Knowledge AI Knowledge replies AI Actions FAQ FAQ Training Instructions" at bounding box center [142, 358] width 133 height 512
click at [296, 484] on span "Advanced settings" at bounding box center [289, 480] width 77 height 14
click at [131, 228] on span "FAQ" at bounding box center [137, 233] width 100 height 13
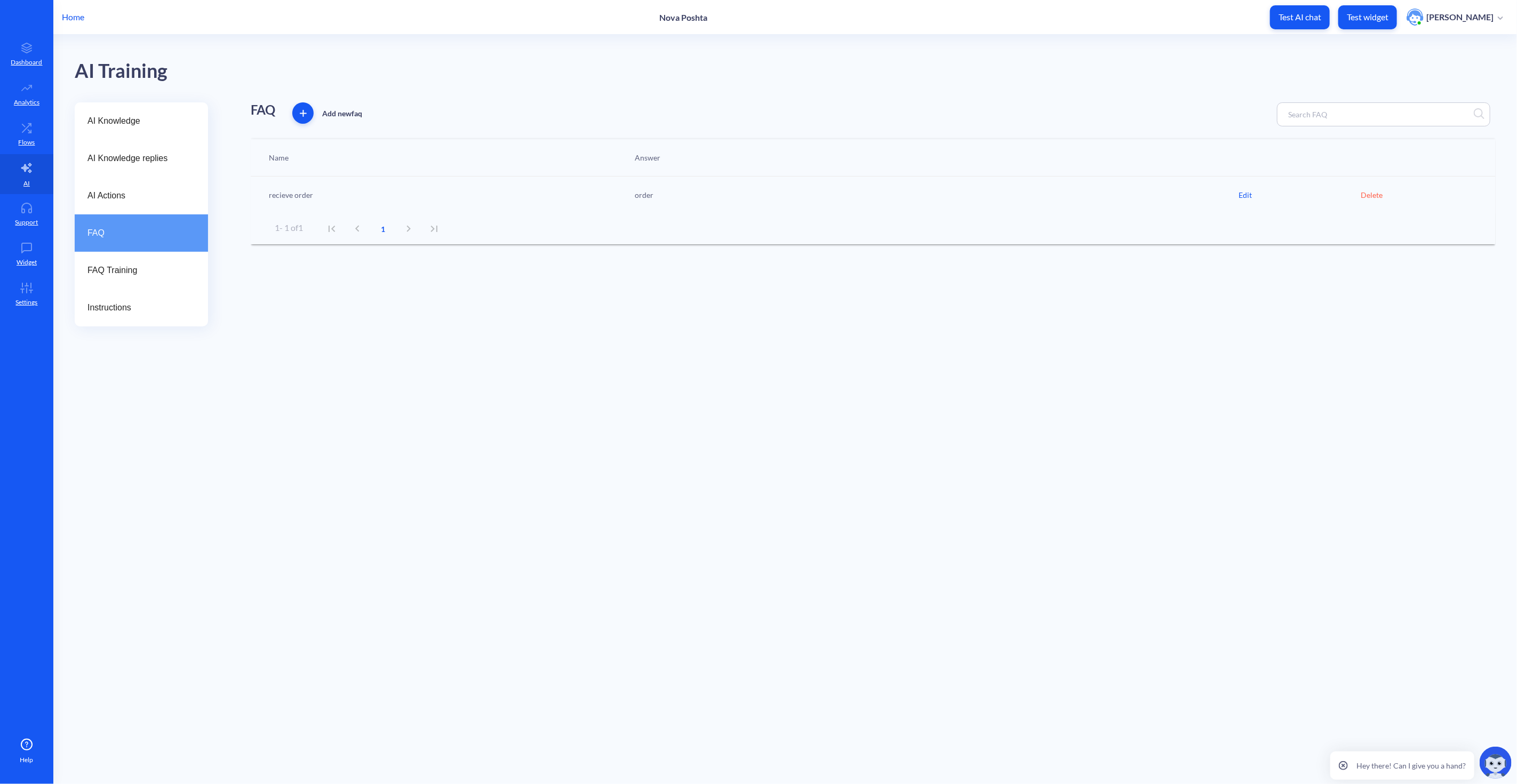
click at [1243, 193] on div "Edit" at bounding box center [1301, 195] width 122 height 12
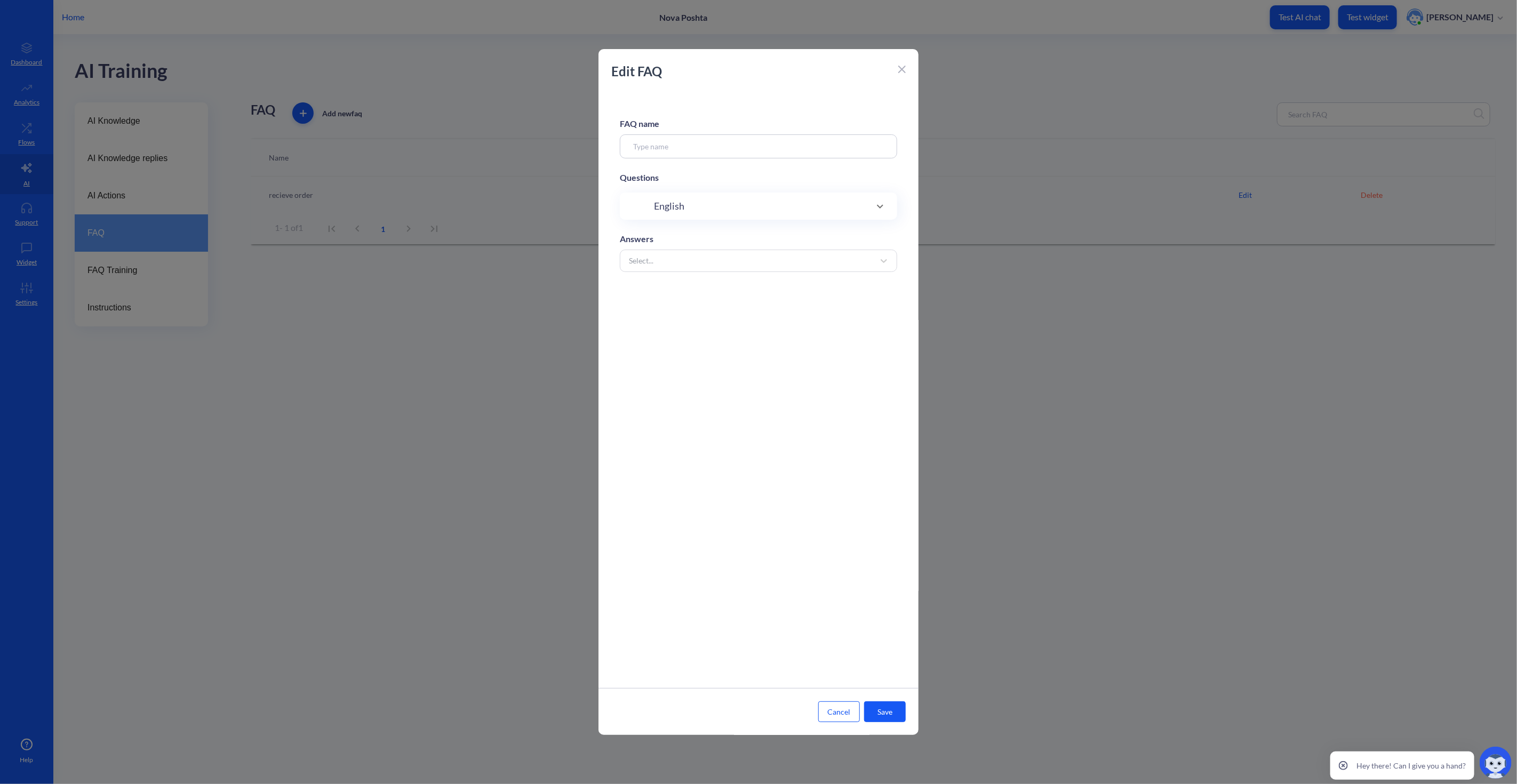
type input "recieve order"
click at [868, 314] on span at bounding box center [880, 315] width 26 height 13
click at [868, 314] on span at bounding box center [880, 319] width 26 height 13
click at [878, 316] on icon at bounding box center [881, 319] width 13 height 13
click at [903, 69] on icon at bounding box center [902, 69] width 7 height 7
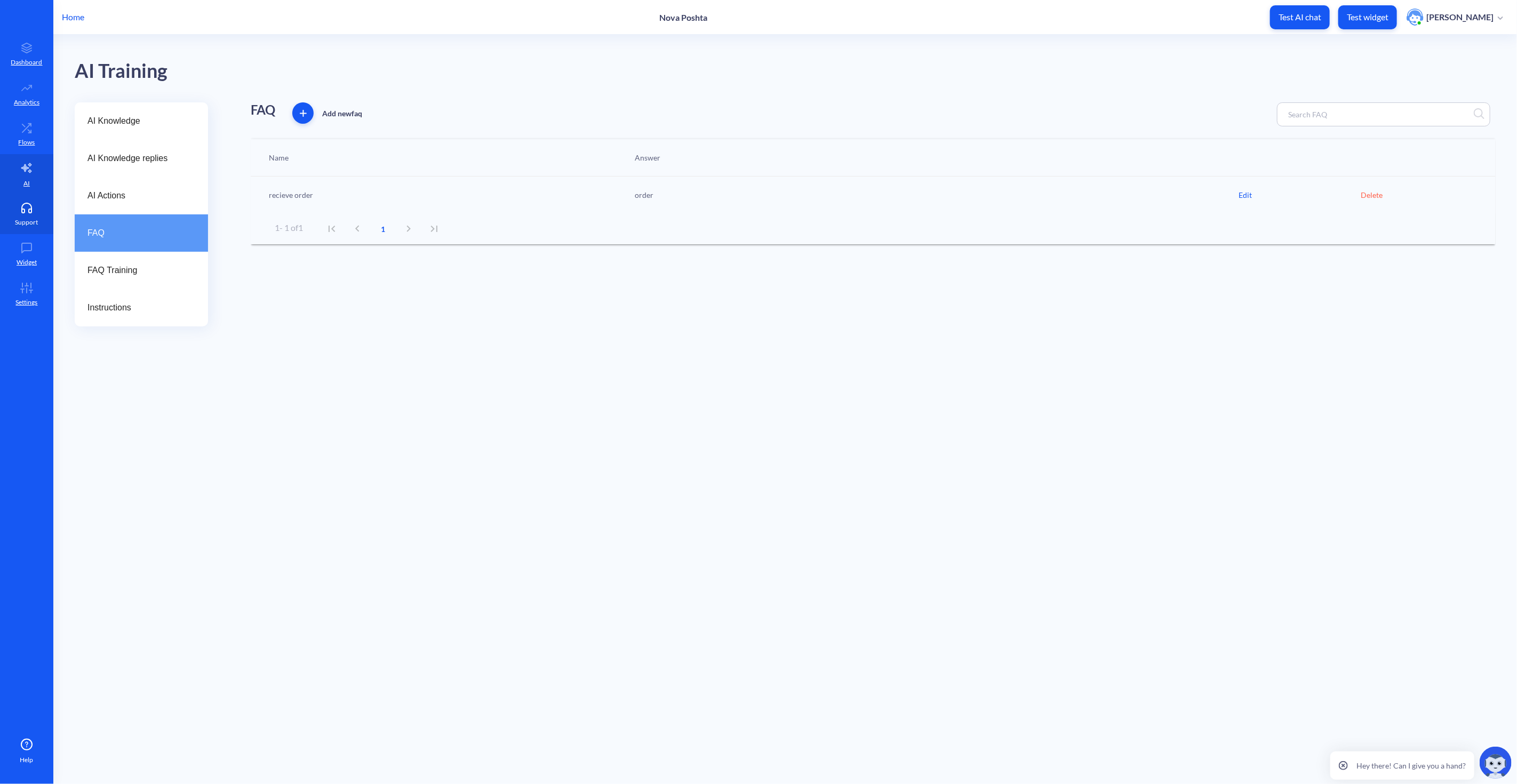
click at [24, 204] on icon at bounding box center [26, 207] width 21 height 11
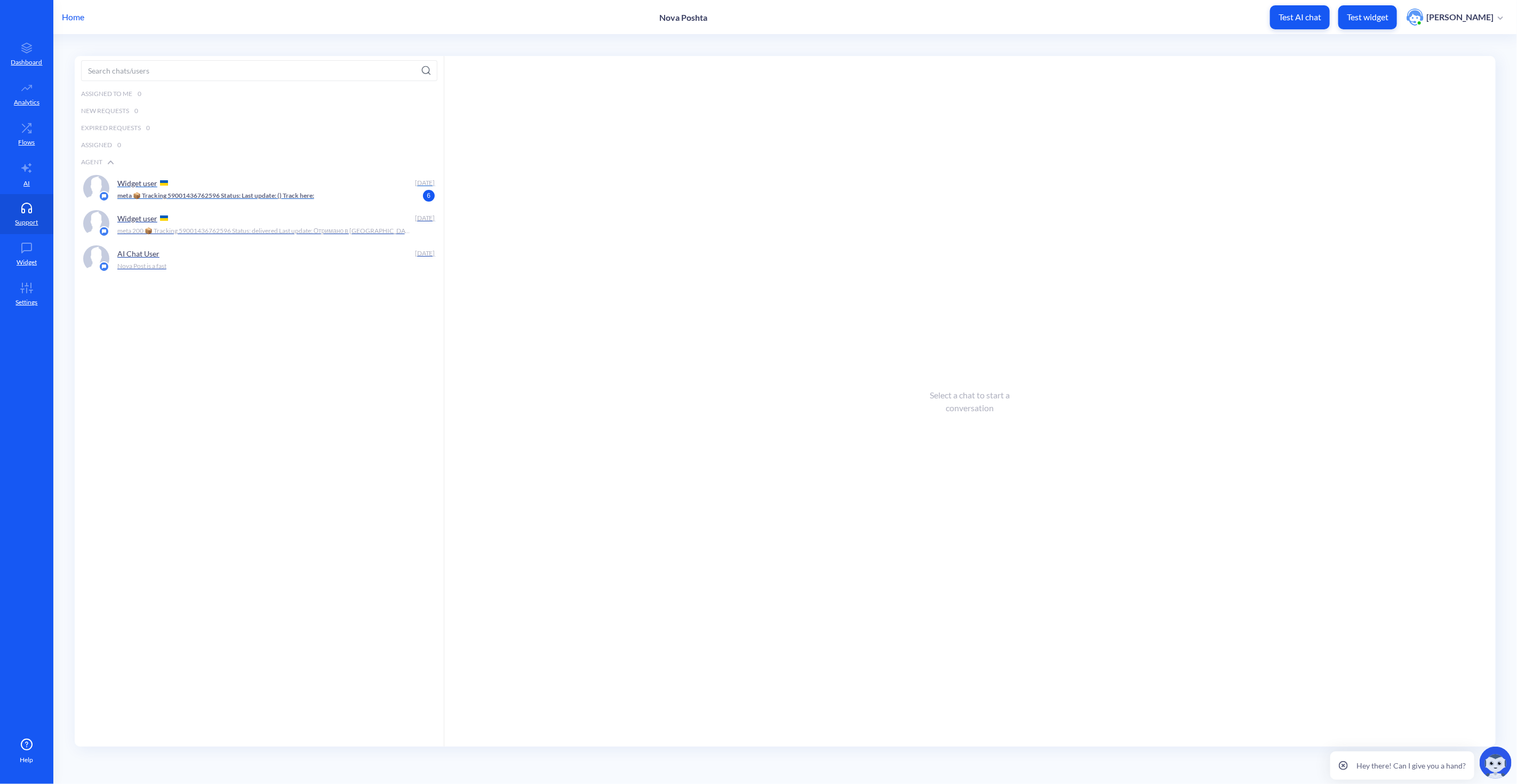
click at [175, 197] on p "meta 📦 Tracking 59001436762596 Status: Last update: () Track here:" at bounding box center [216, 196] width 197 height 10
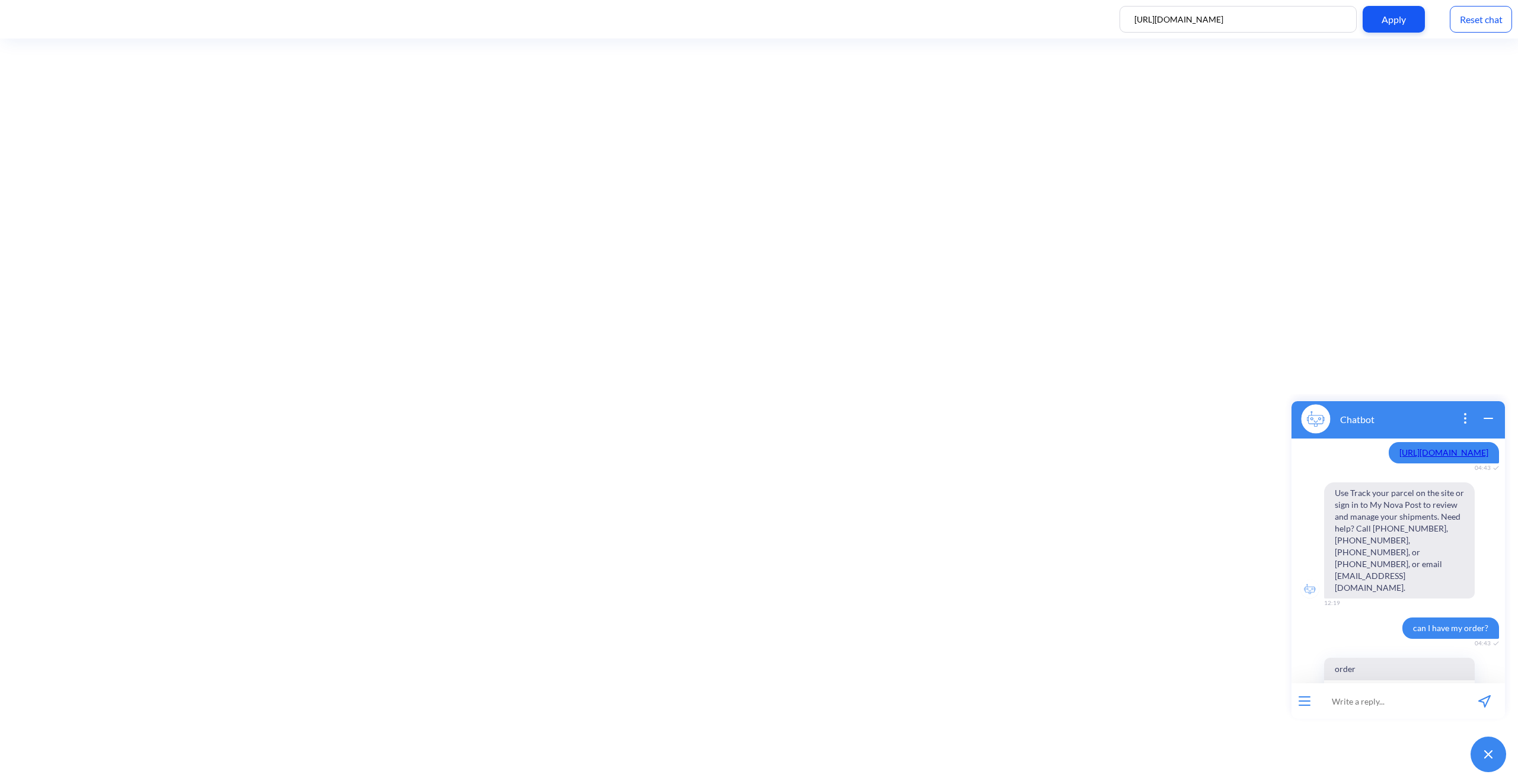
scroll to position [655, 0]
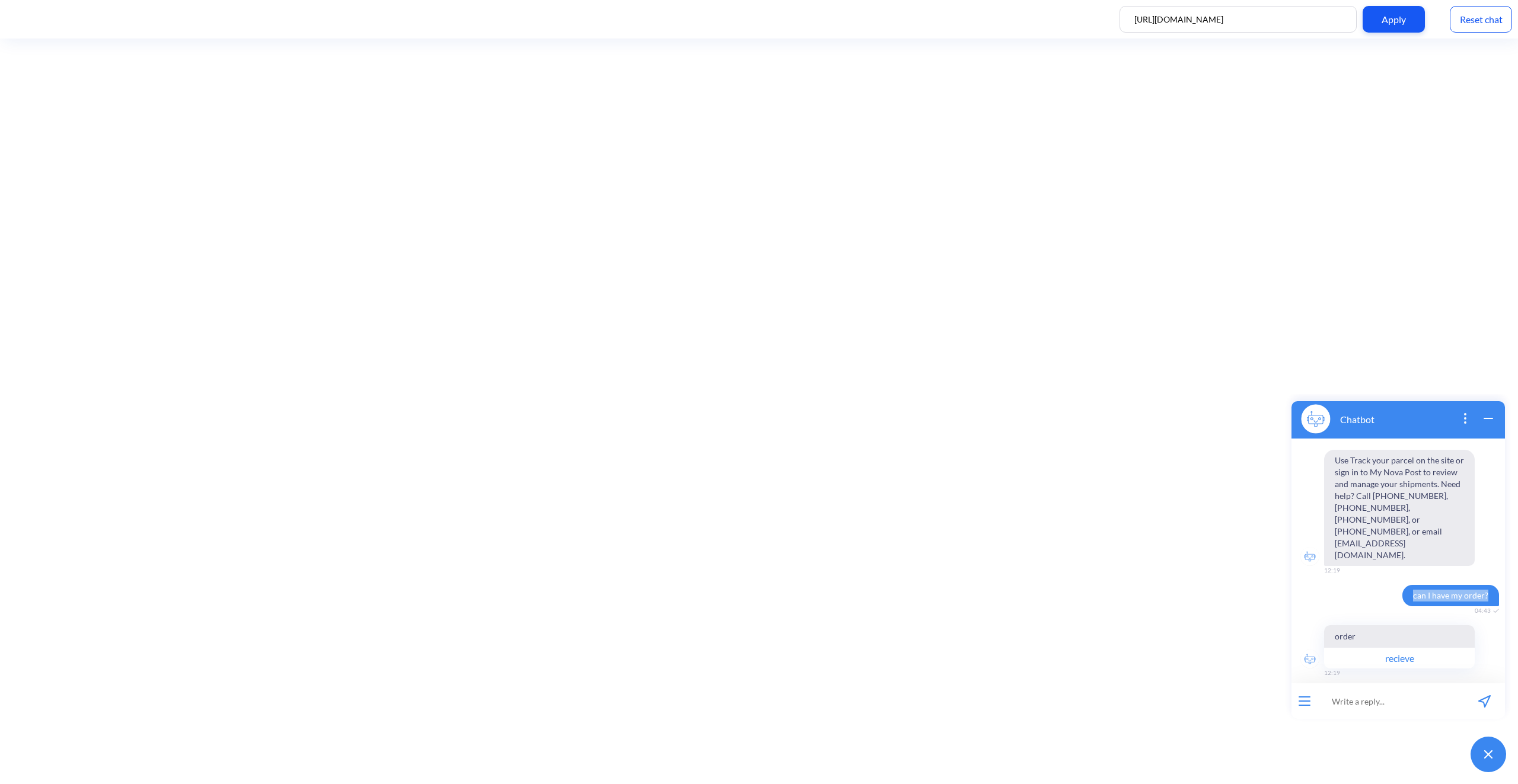
drag, startPoint x: 1405, startPoint y: 585, endPoint x: 1482, endPoint y: 579, distance: 77.2
click at [1482, 585] on span "can I have my order?" at bounding box center [1451, 596] width 97 height 21
copy span "can I have my order?"
click at [1362, 703] on input at bounding box center [1391, 701] width 146 height 36
paste input "{ "messages": [ { "type": "DEFAULT", "text": "📦 Tracking {{number}}\nStatus: {{…"
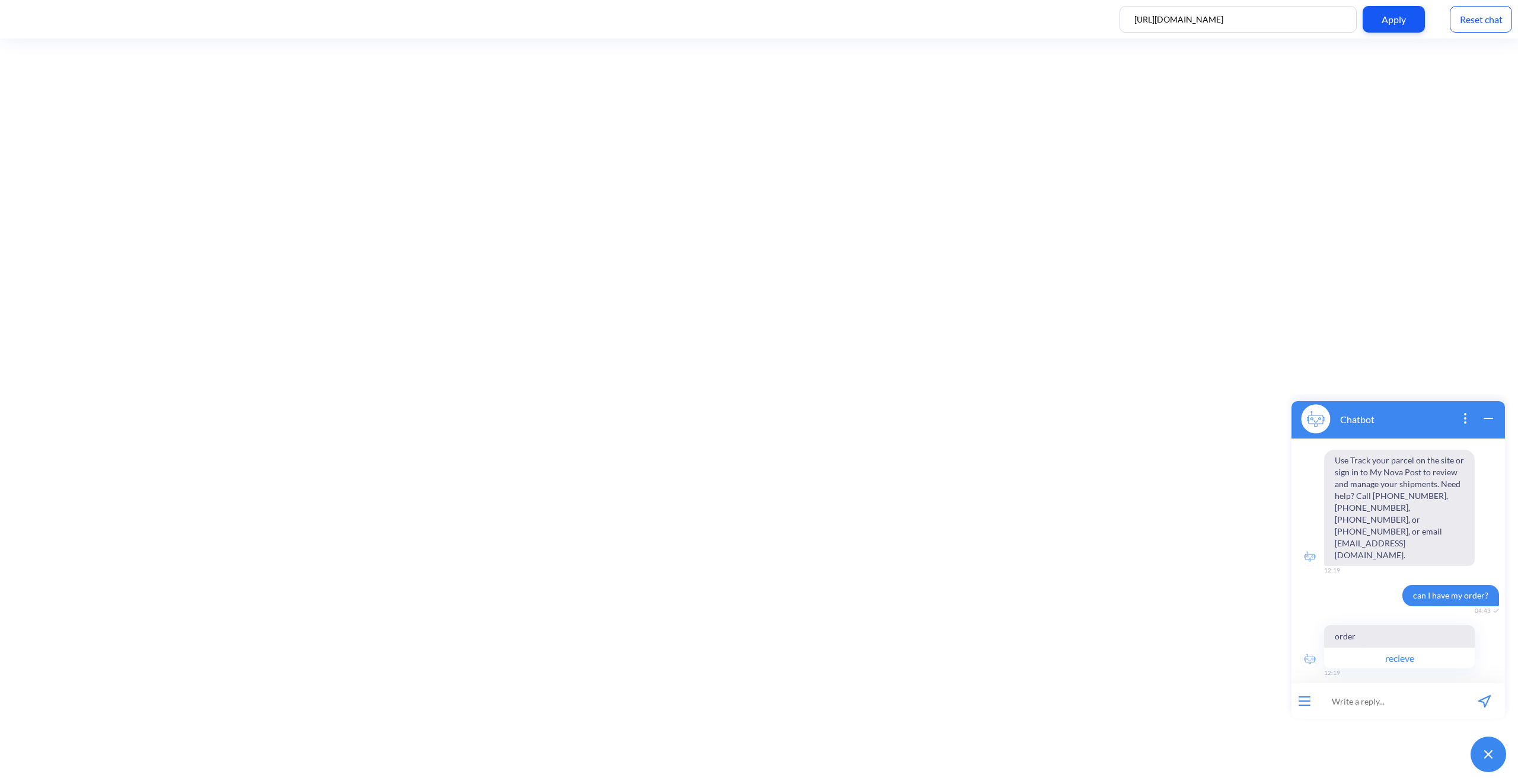
type input "{ "messages": [ { "type": "DEFAULT", "text": "📦 Tracking {{number}}\nStatus: {{…"
type input "can"
paste input "59001436762596"
type input "order 59001436762596"
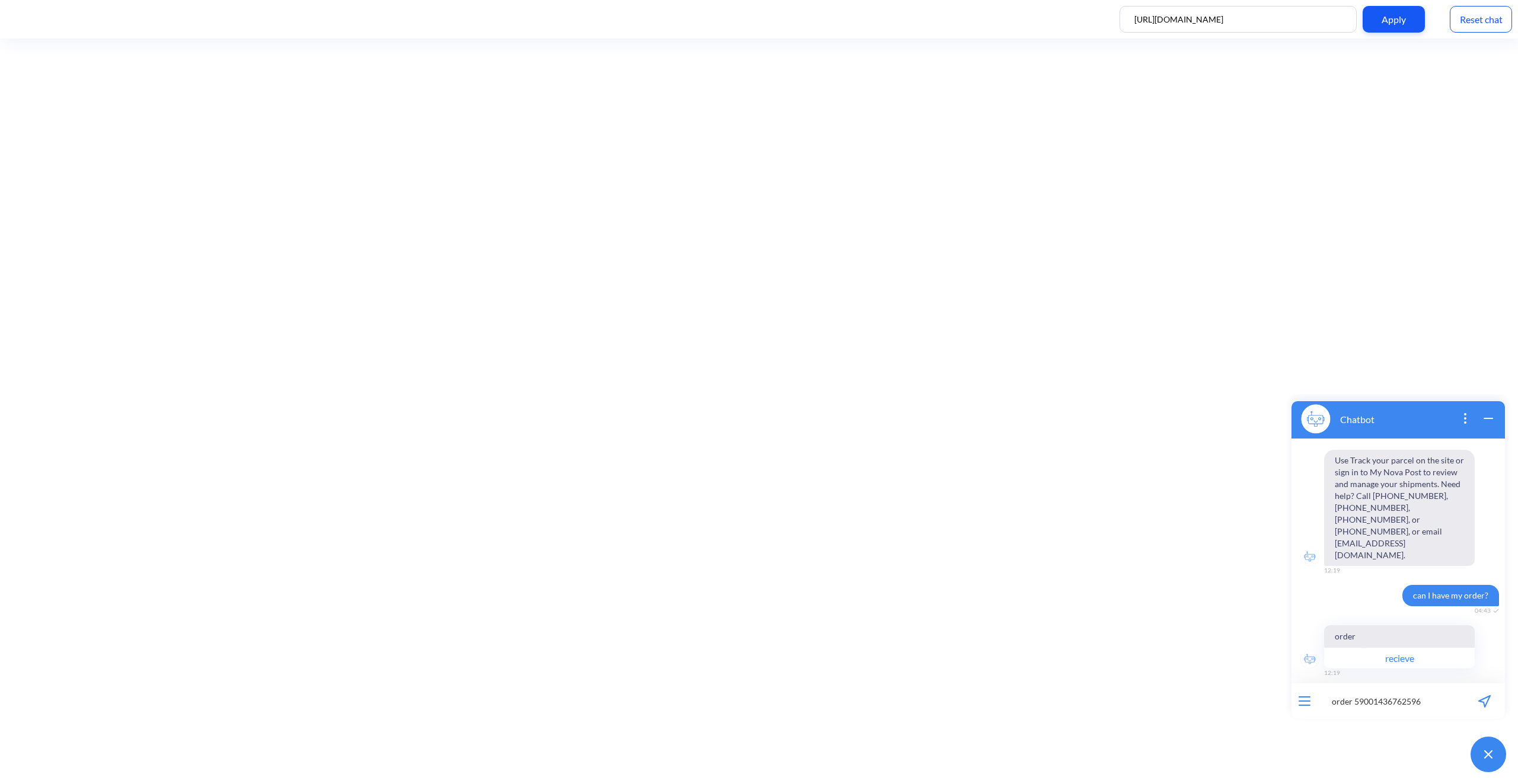
click at [1483, 703] on icon "send message" at bounding box center [1485, 702] width 13 height 13
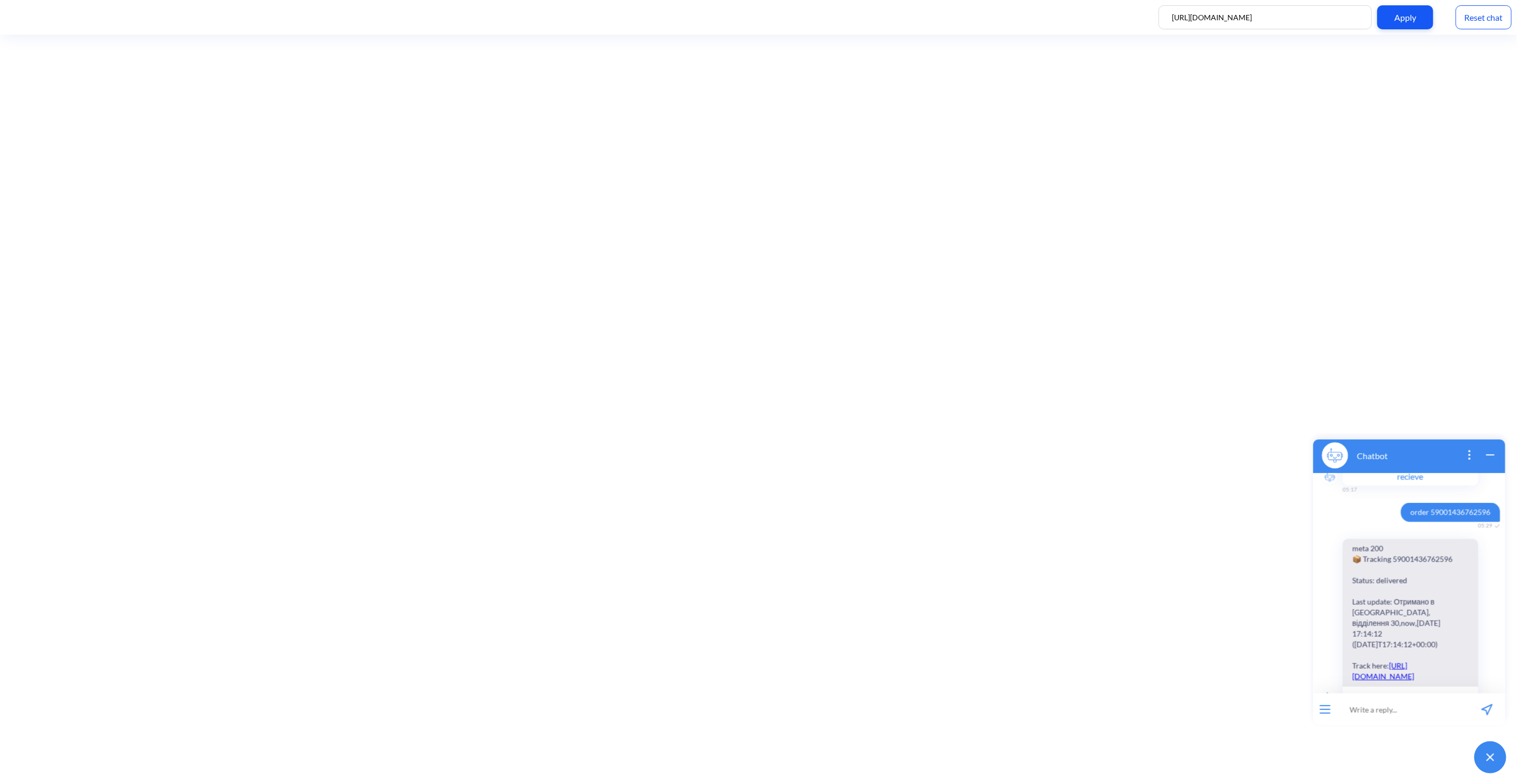
scroll to position [2002, 0]
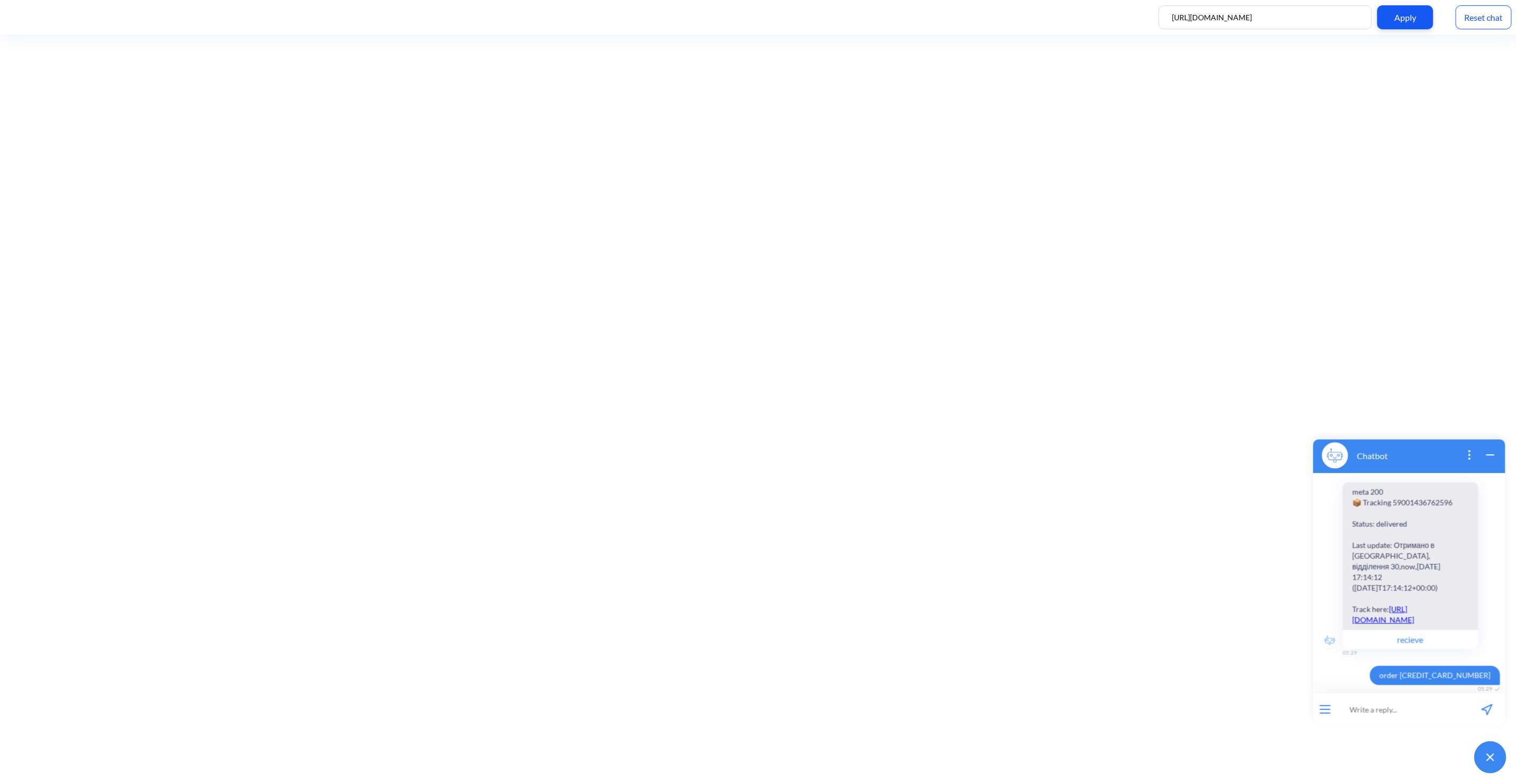
click at [1366, 705] on input at bounding box center [1403, 708] width 132 height 32
type input "tell me something about company"
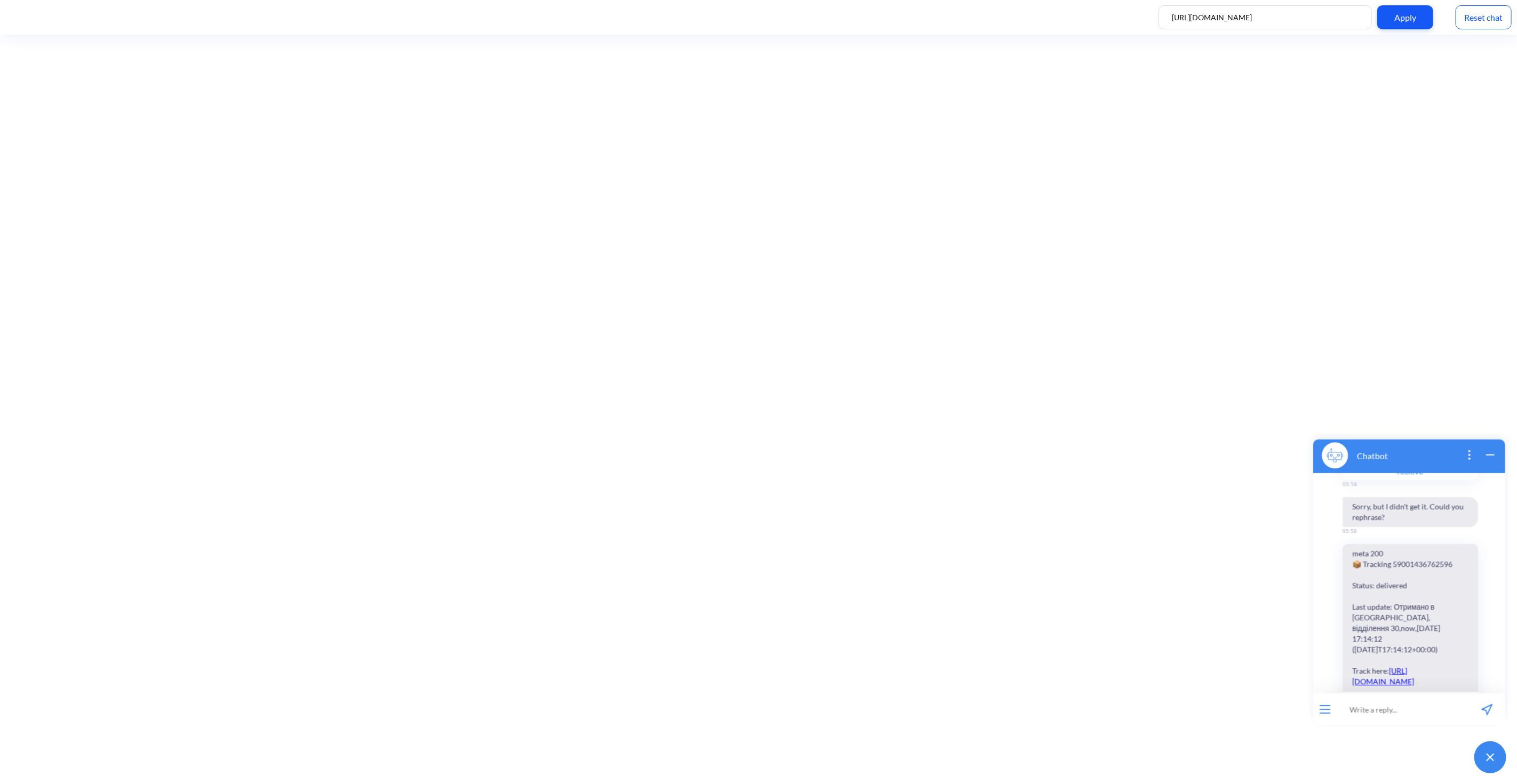
scroll to position [3027, 0]
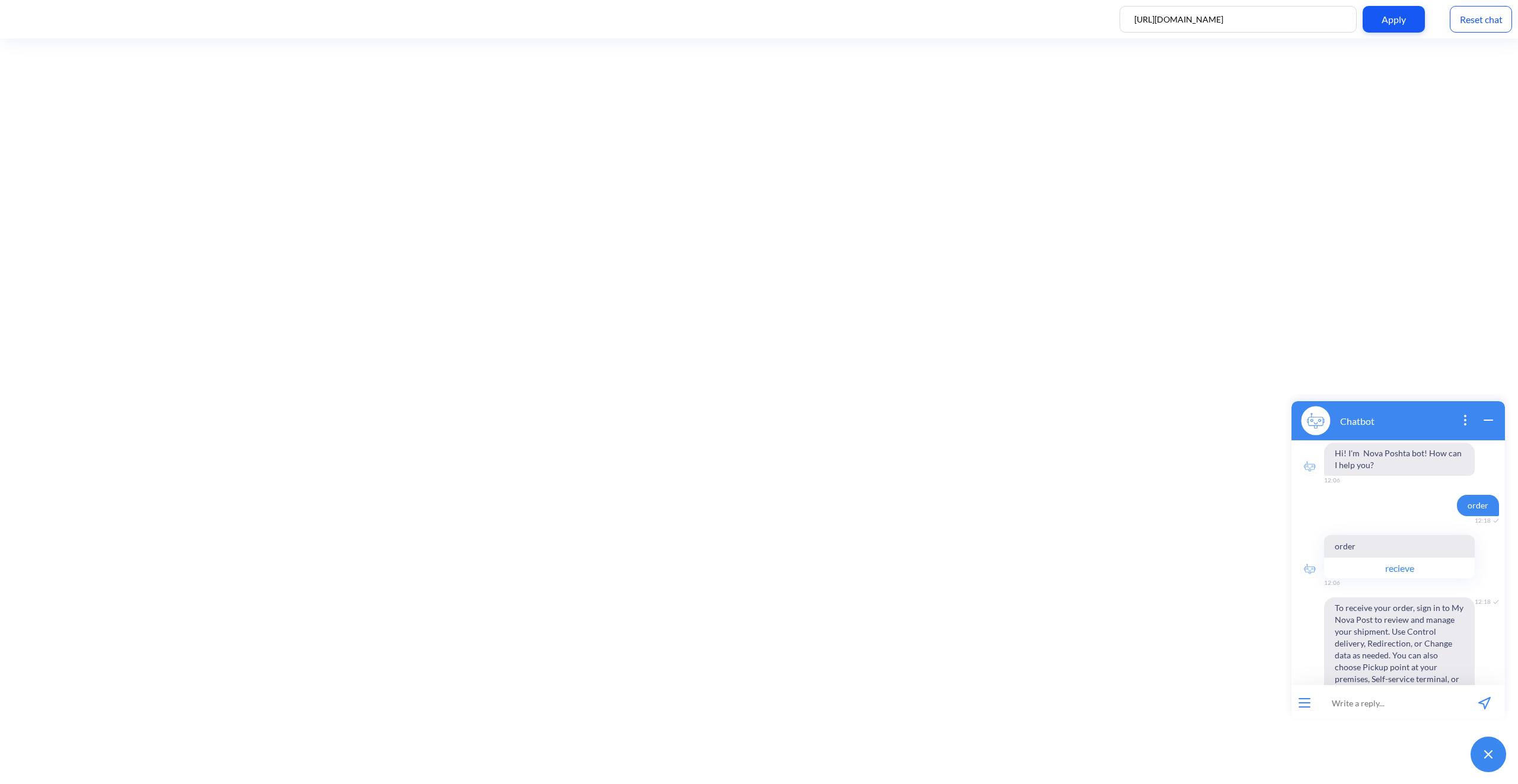
scroll to position [966, 0]
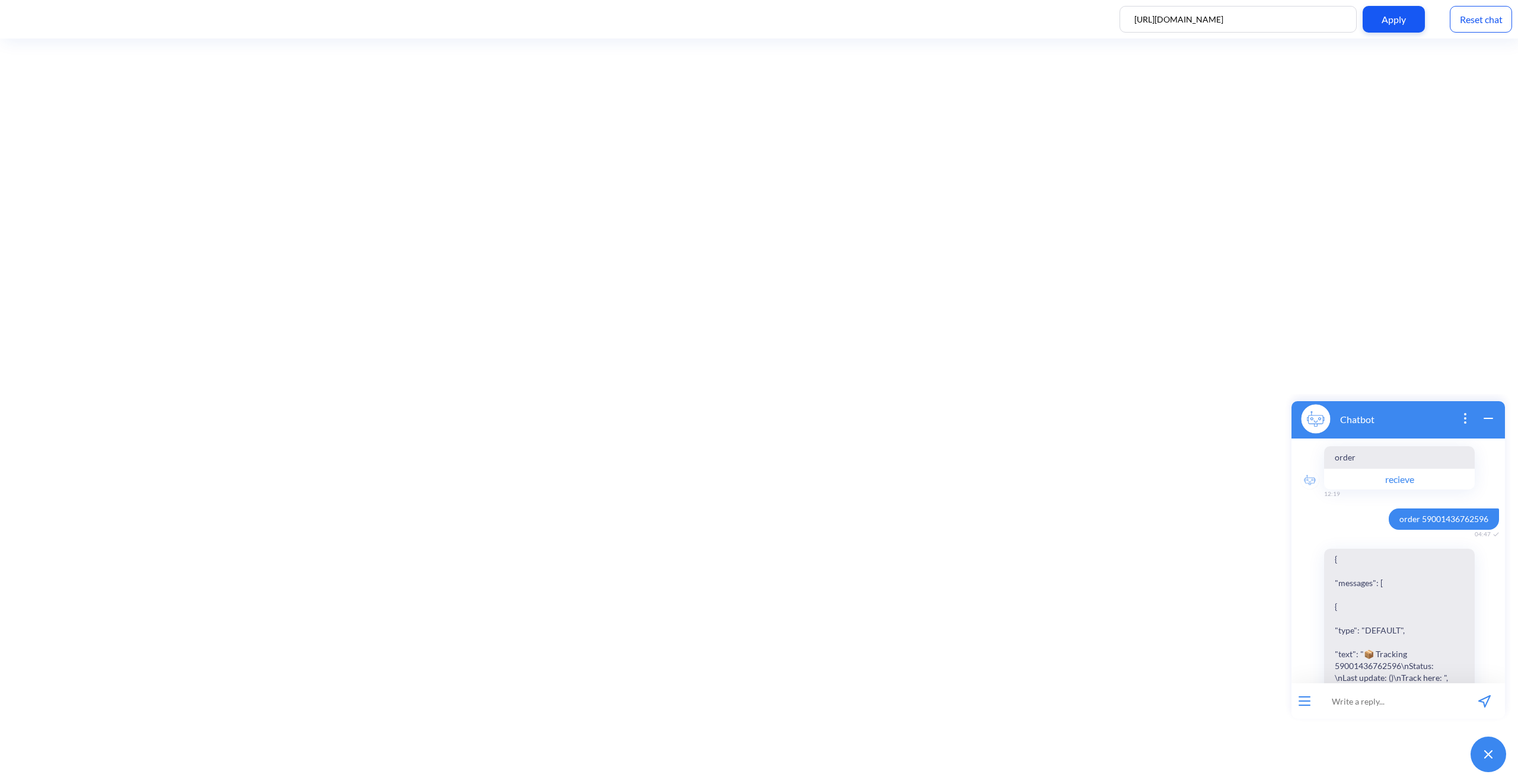
scroll to position [966, 0]
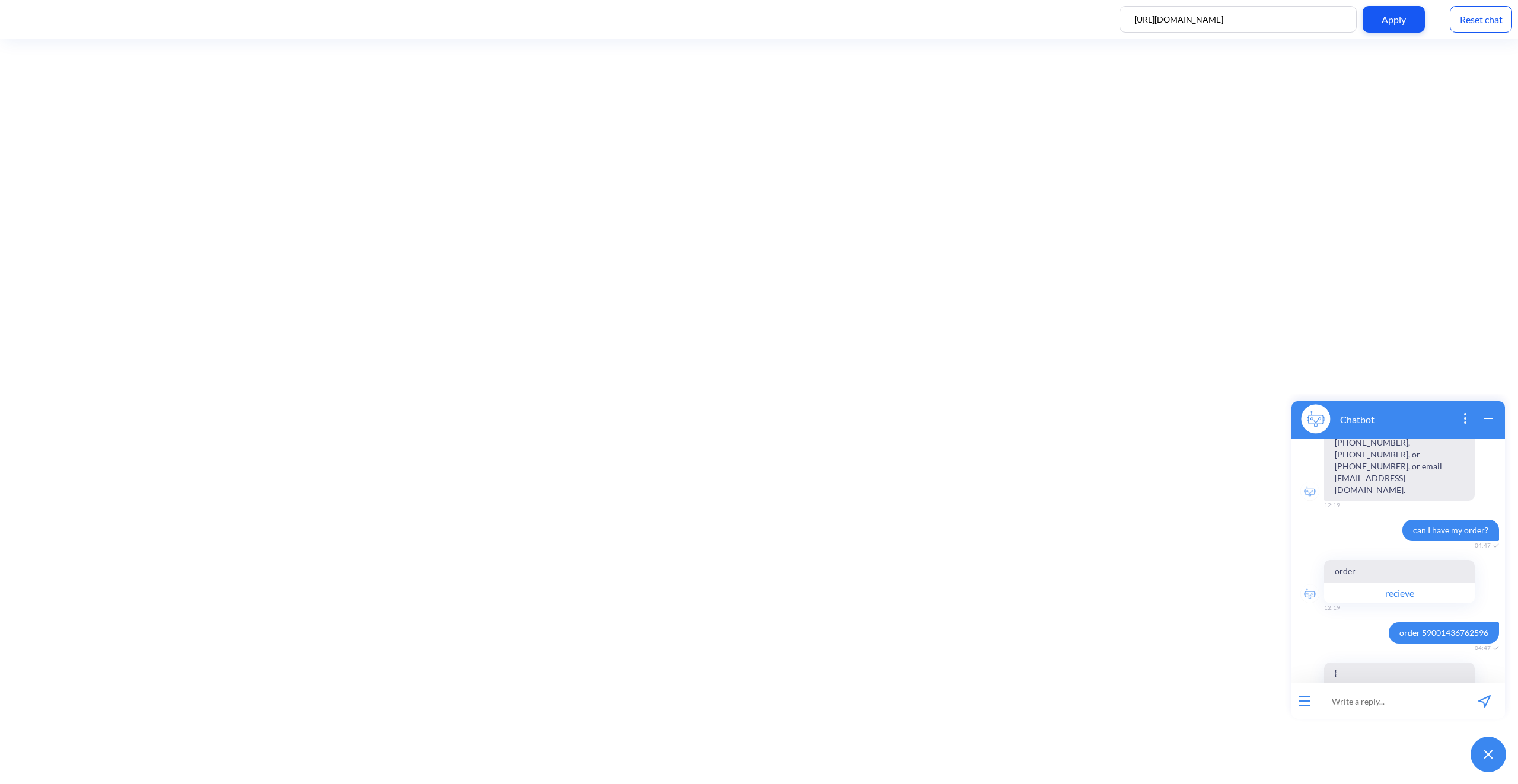
scroll to position [729, 0]
drag, startPoint x: 1407, startPoint y: 507, endPoint x: 1405, endPoint y: 573, distance: 66.0
click at [1416, 511] on span "can I have my order?" at bounding box center [1451, 521] width 97 height 21
drag, startPoint x: 1390, startPoint y: 613, endPoint x: 1499, endPoint y: 611, distance: 109.0
click at [1499, 611] on div "Hi! I'm Nova Poshta bot! How can I help you? 12:06 order 04:47 order recieve 12…" at bounding box center [1398, 562] width 213 height 245
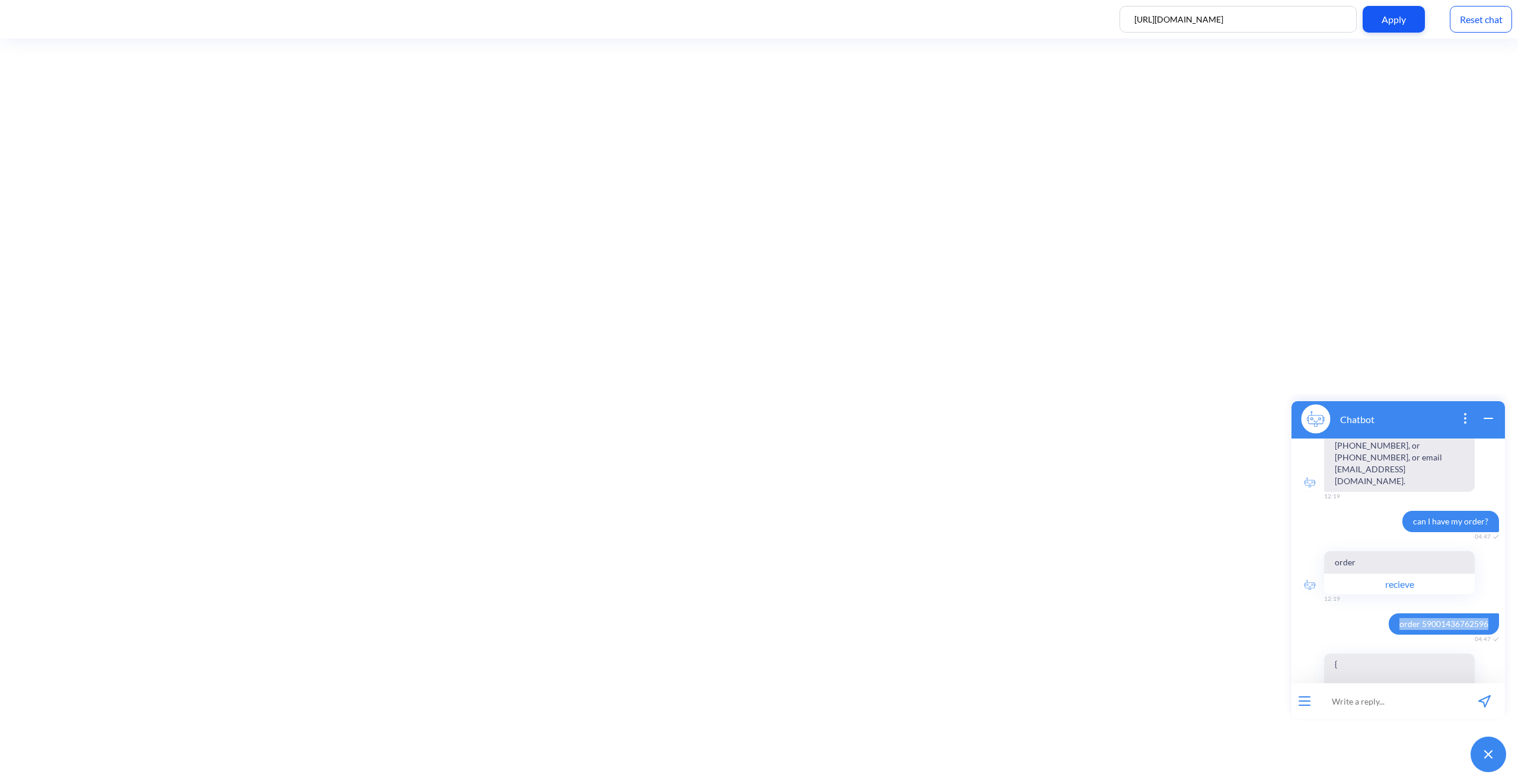
drag, startPoint x: 1482, startPoint y: 613, endPoint x: 1373, endPoint y: 613, distance: 109.0
click at [1373, 614] on div "order 59001436762596 04:47" at bounding box center [1398, 624] width 213 height 21
copy span "order 59001436762596"
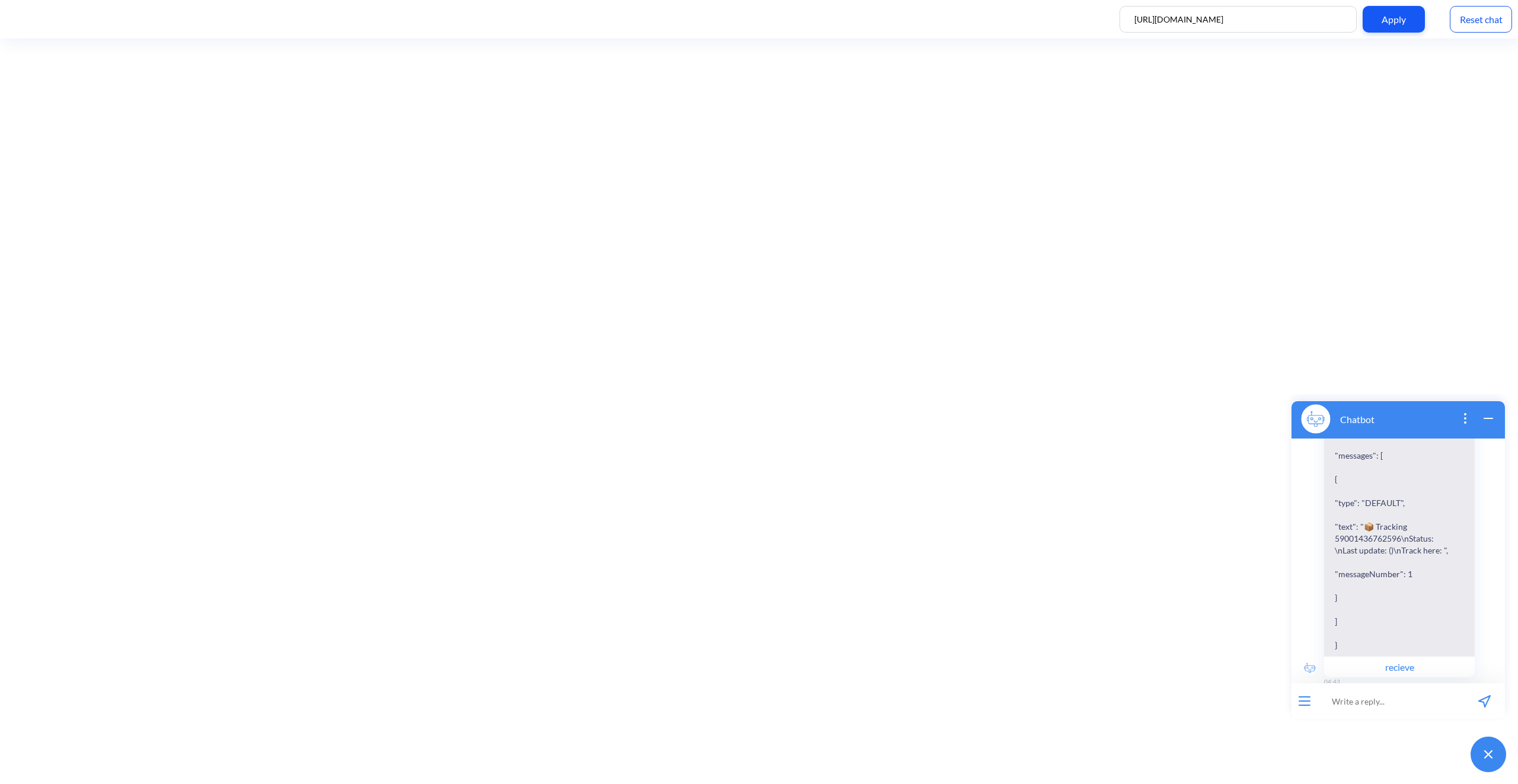
scroll to position [966, 0]
click at [1361, 697] on input at bounding box center [1391, 701] width 146 height 36
paste input "$.data.origin_info.trackinfo[0].checkpoint_date"
type input "$.data.origin_info.trackinfo[0].checkpoint_date"
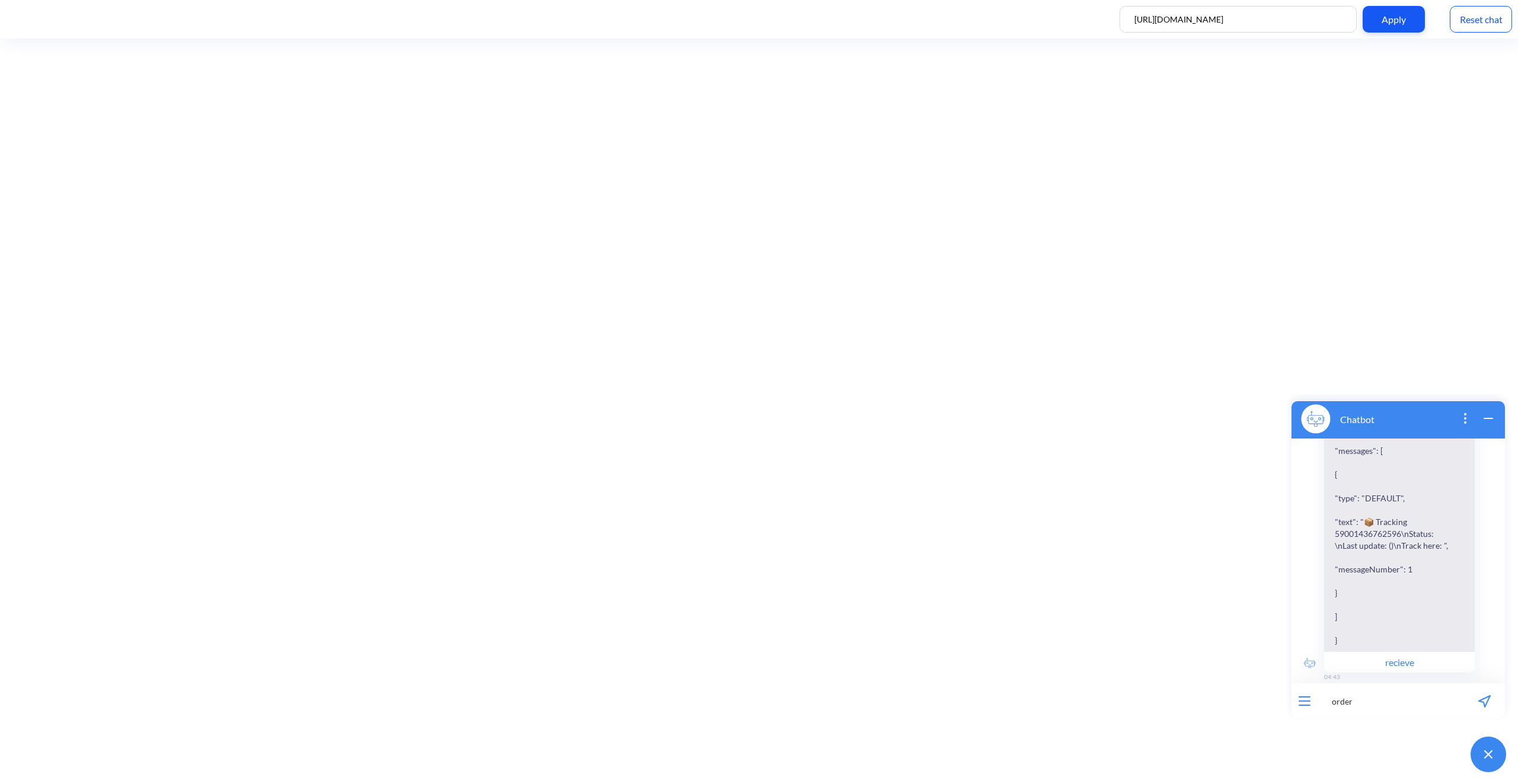
paste input "59001436762596"
type input "order 59001436762596"
click at [1480, 699] on icon "send message" at bounding box center [1485, 702] width 13 height 13
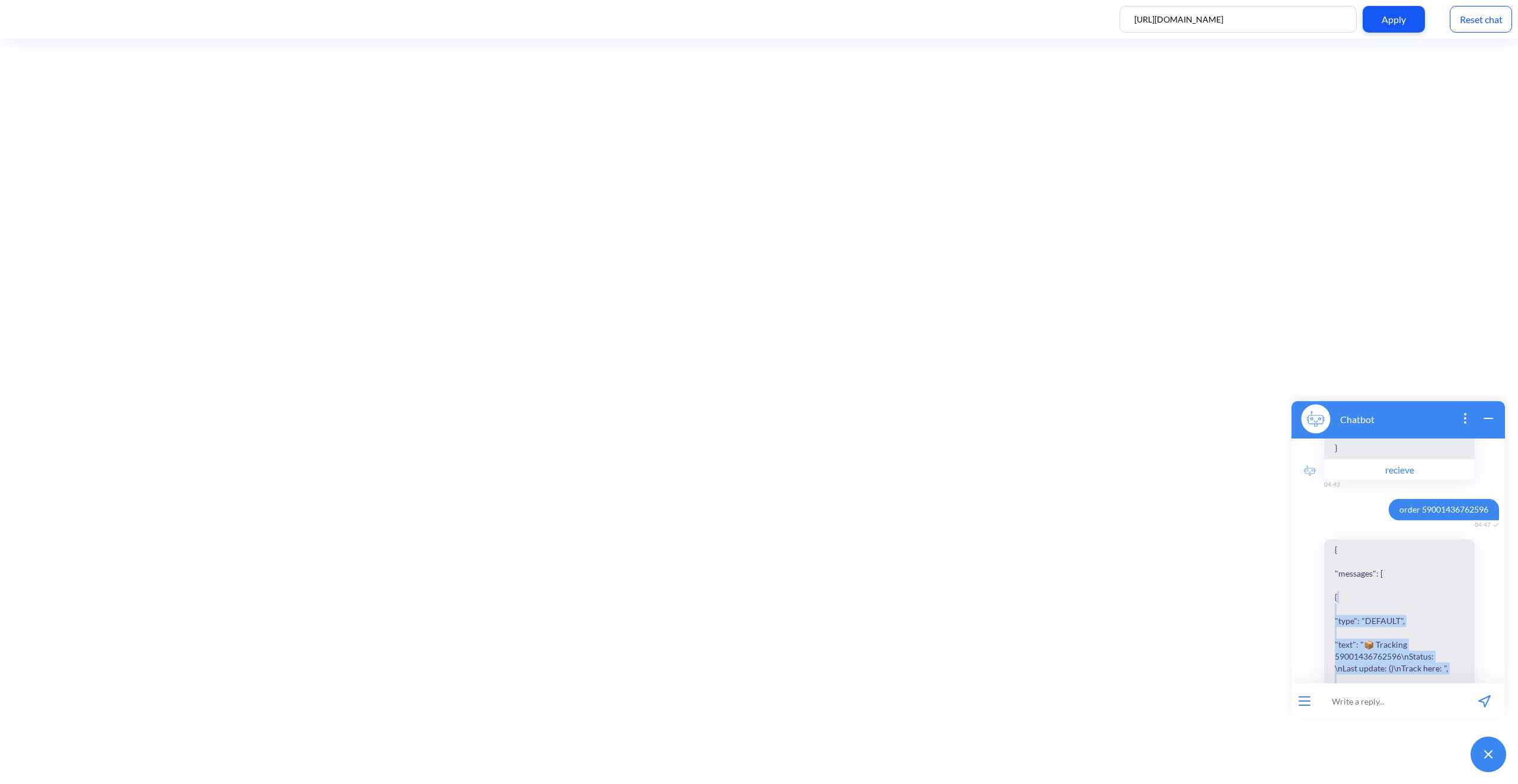
scroll to position [1164, 0]
drag, startPoint x: 1351, startPoint y: 634, endPoint x: 1330, endPoint y: 538, distance: 98.3
click at [1330, 538] on span "{ "messages": [ { "type": "DEFAULT", "text": "📦 Tracking 59001436762596\nStatus…" at bounding box center [1394, 652] width 142 height 235
copy span "{ "messages": [ { "type": "DEFAULT", "text": "📦 Tracking 59001436762596\nStatus…"
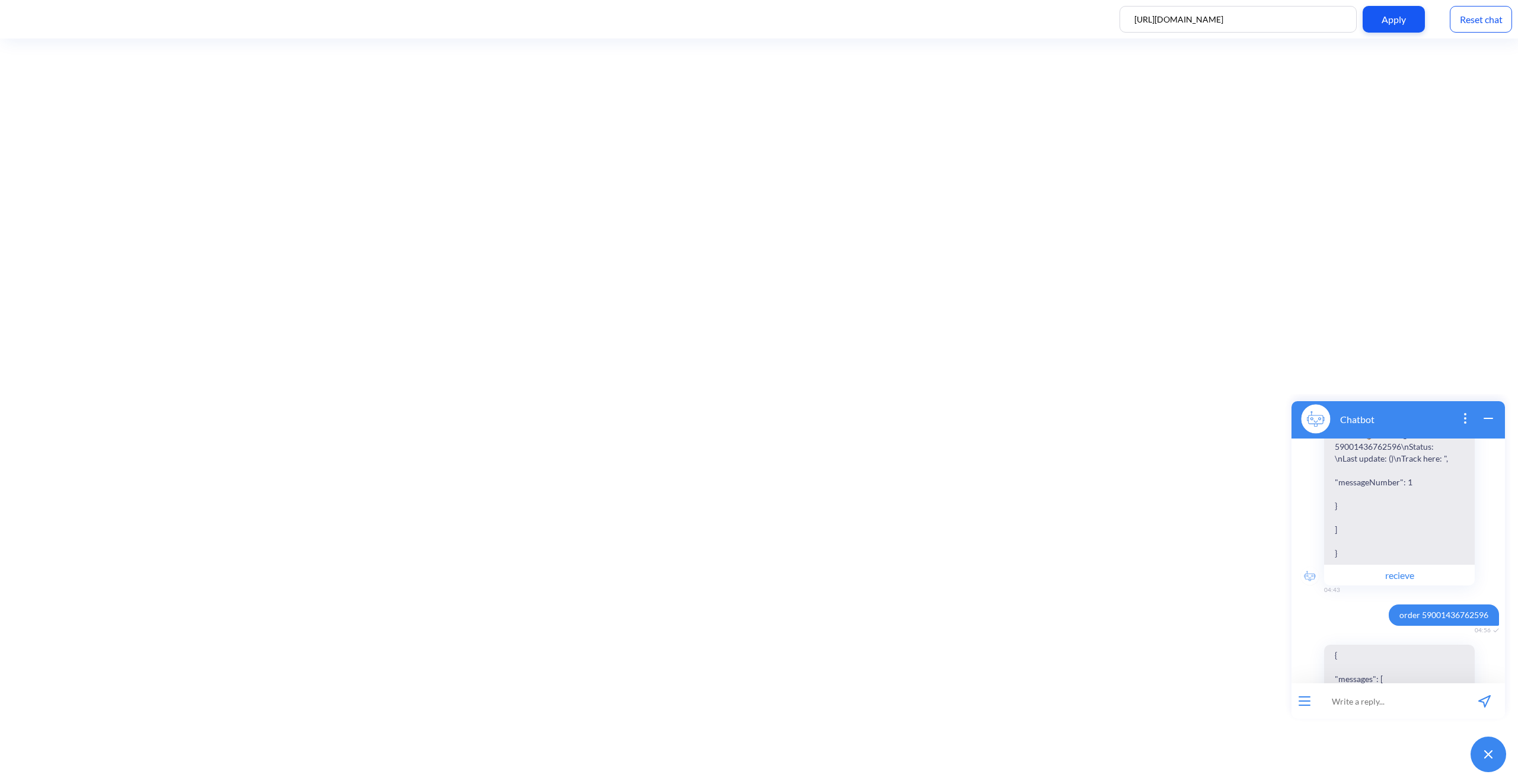
scroll to position [993, 0]
drag, startPoint x: 1392, startPoint y: 611, endPoint x: 1484, endPoint y: 606, distance: 92.1
click at [1484, 614] on span "order 59001436762596" at bounding box center [1444, 624] width 111 height 21
copy span "order 59001436762596"
click at [1378, 699] on input at bounding box center [1391, 701] width 146 height 36
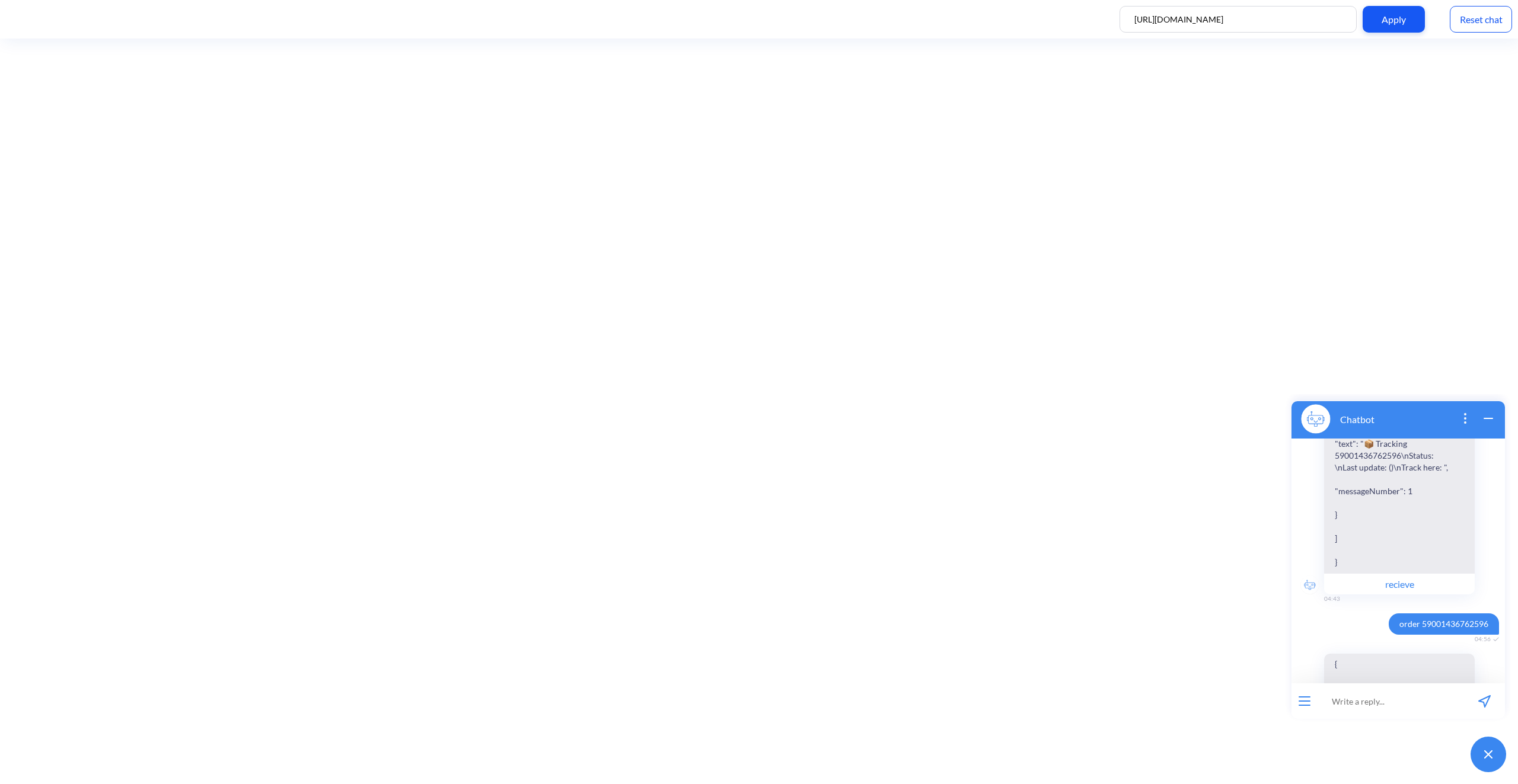
paste input "order 59001436762596"
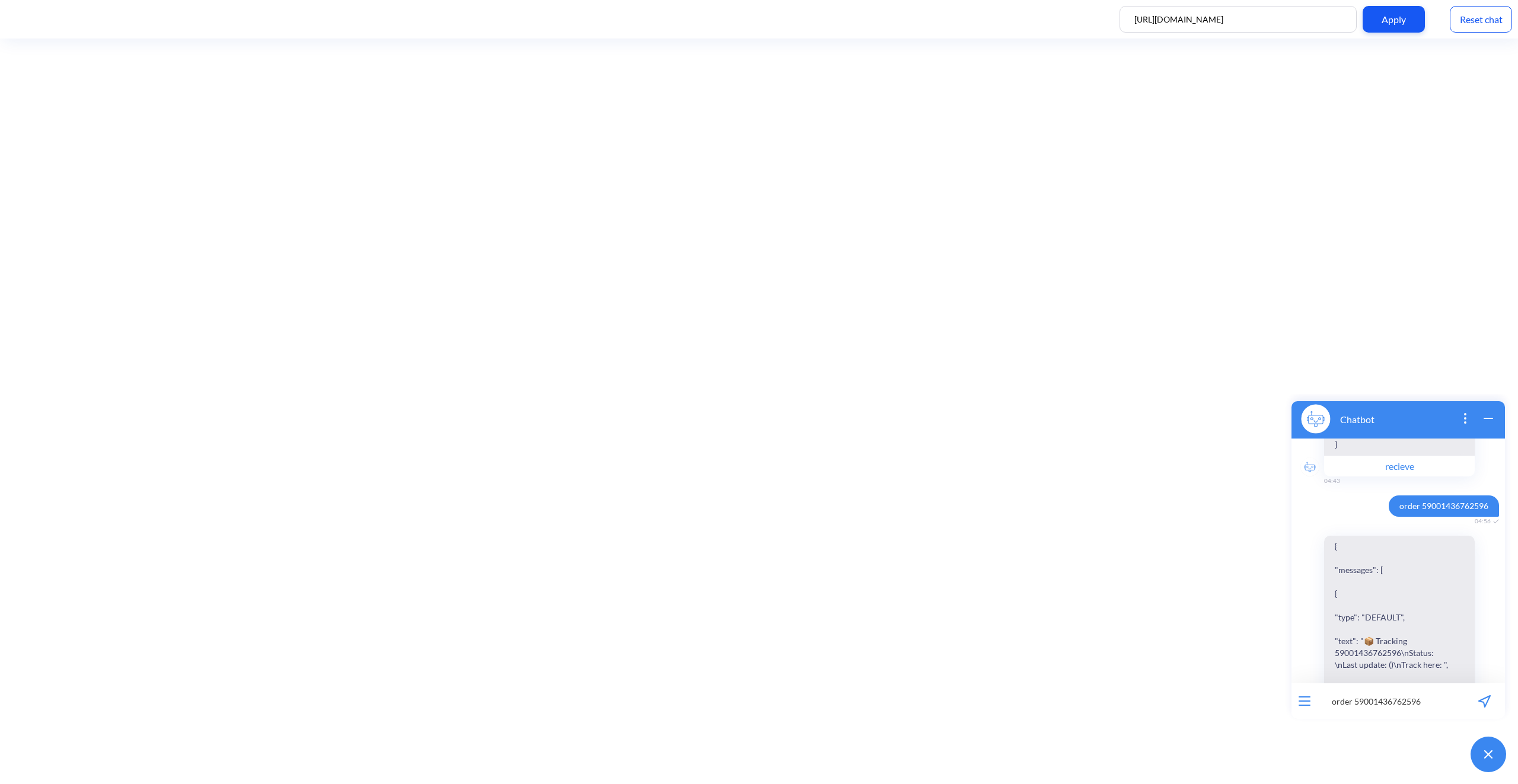
scroll to position [1230, 0]
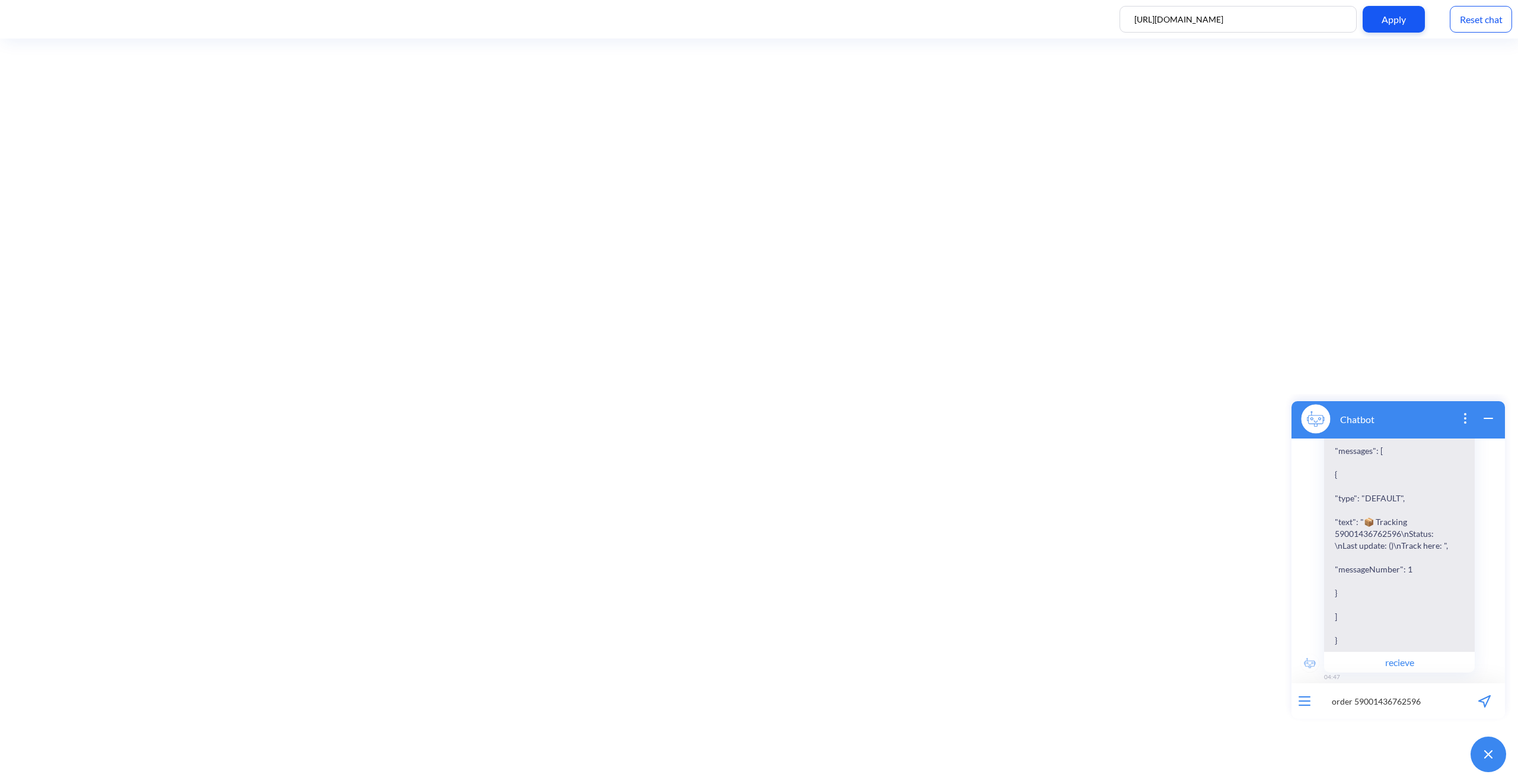
type input "order 59001436762596"
click at [1482, 700] on icon "send message" at bounding box center [1485, 702] width 13 height 13
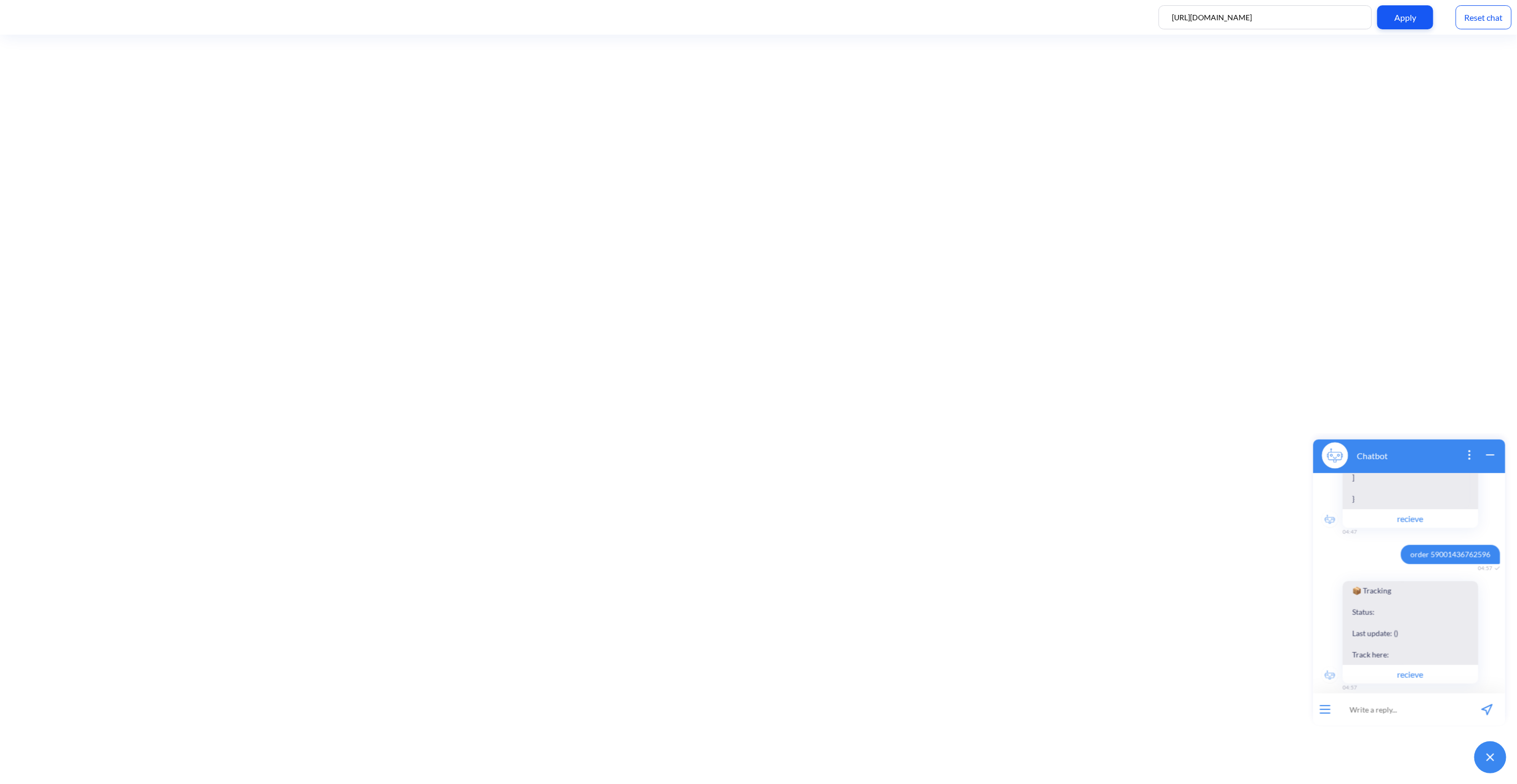
scroll to position [1260, 0]
click at [1391, 707] on input at bounding box center [1403, 708] width 132 height 32
drag, startPoint x: 1398, startPoint y: 546, endPoint x: 1488, endPoint y: 535, distance: 90.7
click at [1488, 545] on span "order 59001436762596" at bounding box center [1450, 554] width 100 height 19
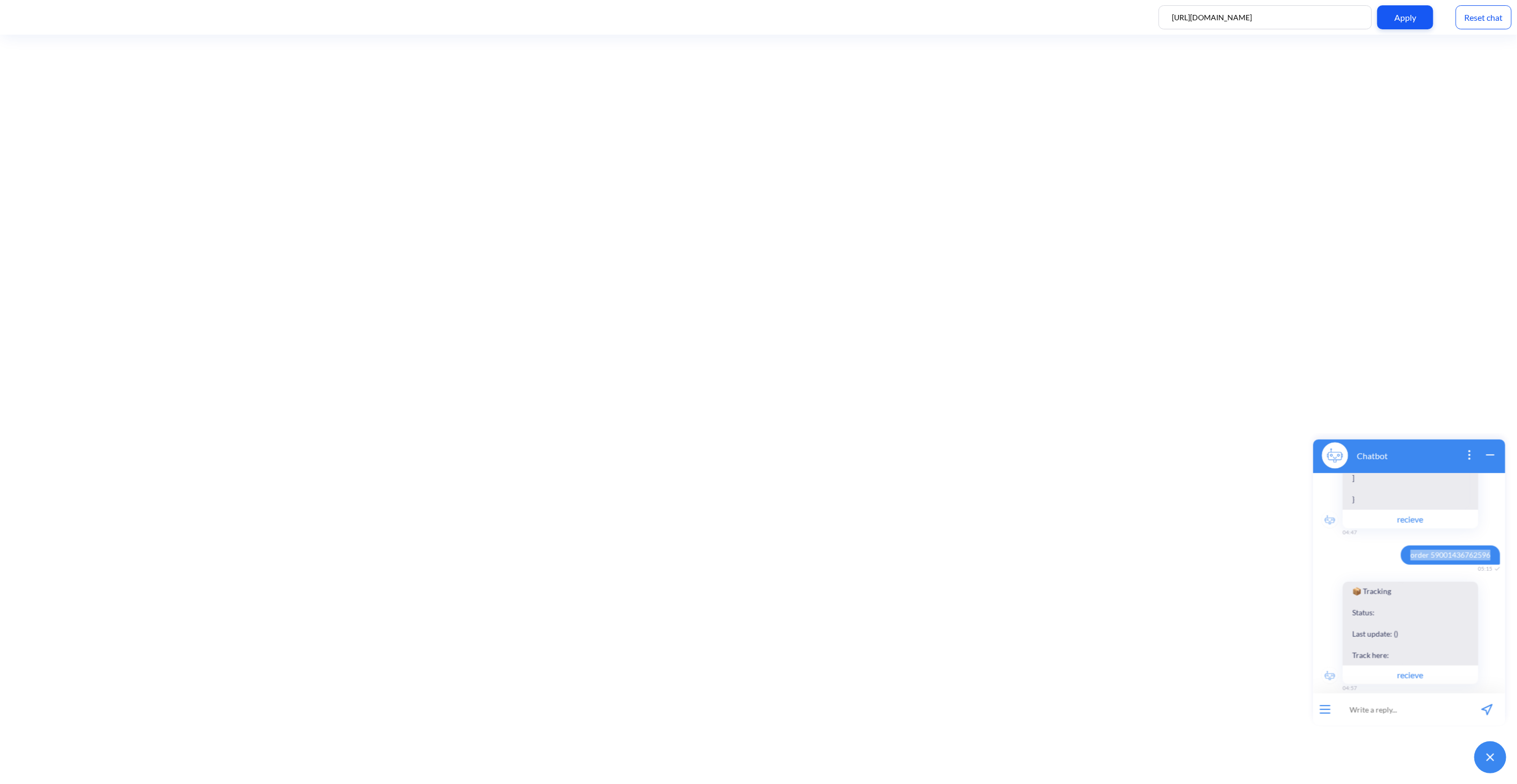
copy span "order 59001436762596"
click at [1380, 710] on input at bounding box center [1403, 708] width 132 height 32
paste input "order 59001436762596"
type input "order 59001436762596"
click at [1482, 709] on icon "send message" at bounding box center [1487, 709] width 12 height 12
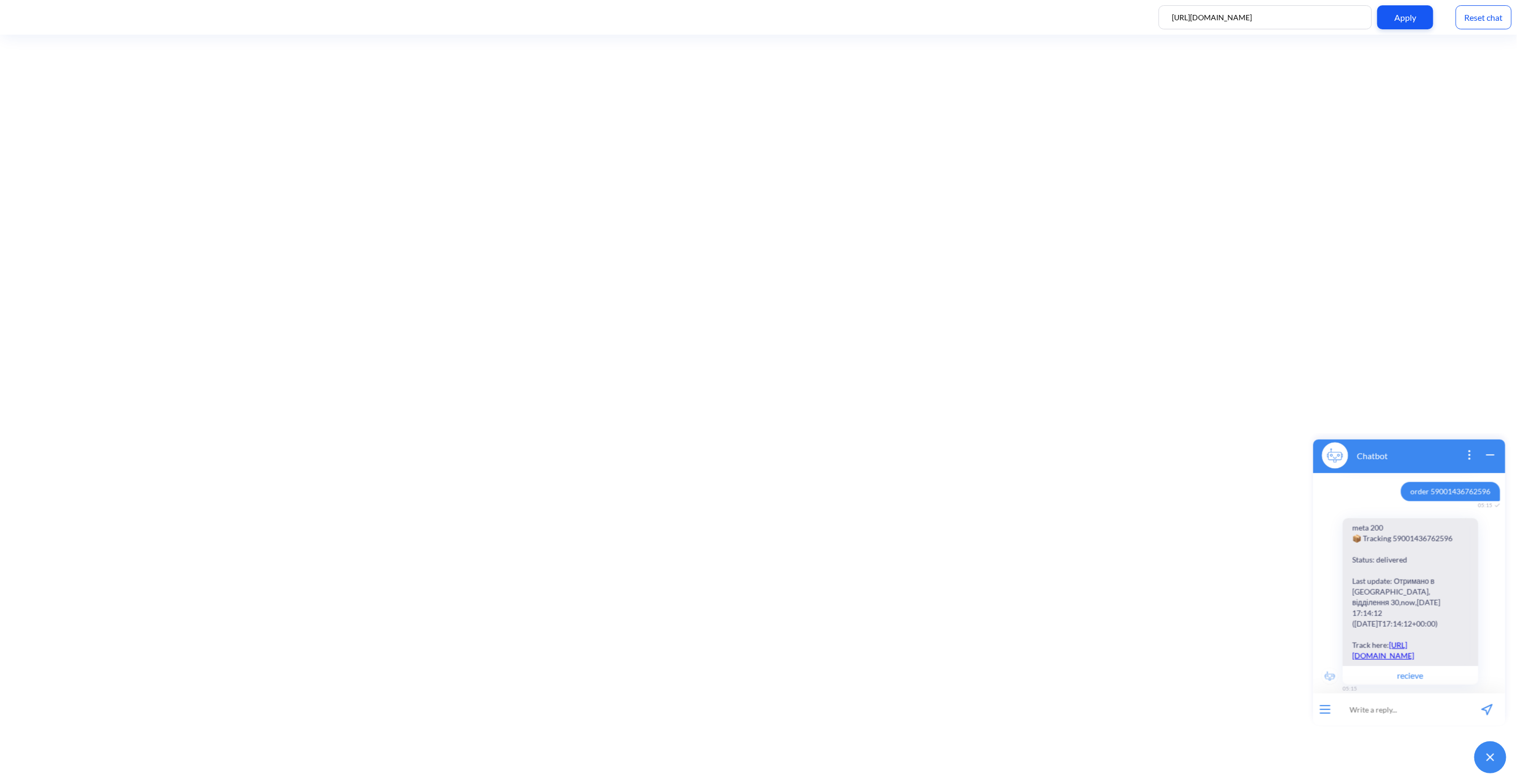
scroll to position [1343, 0]
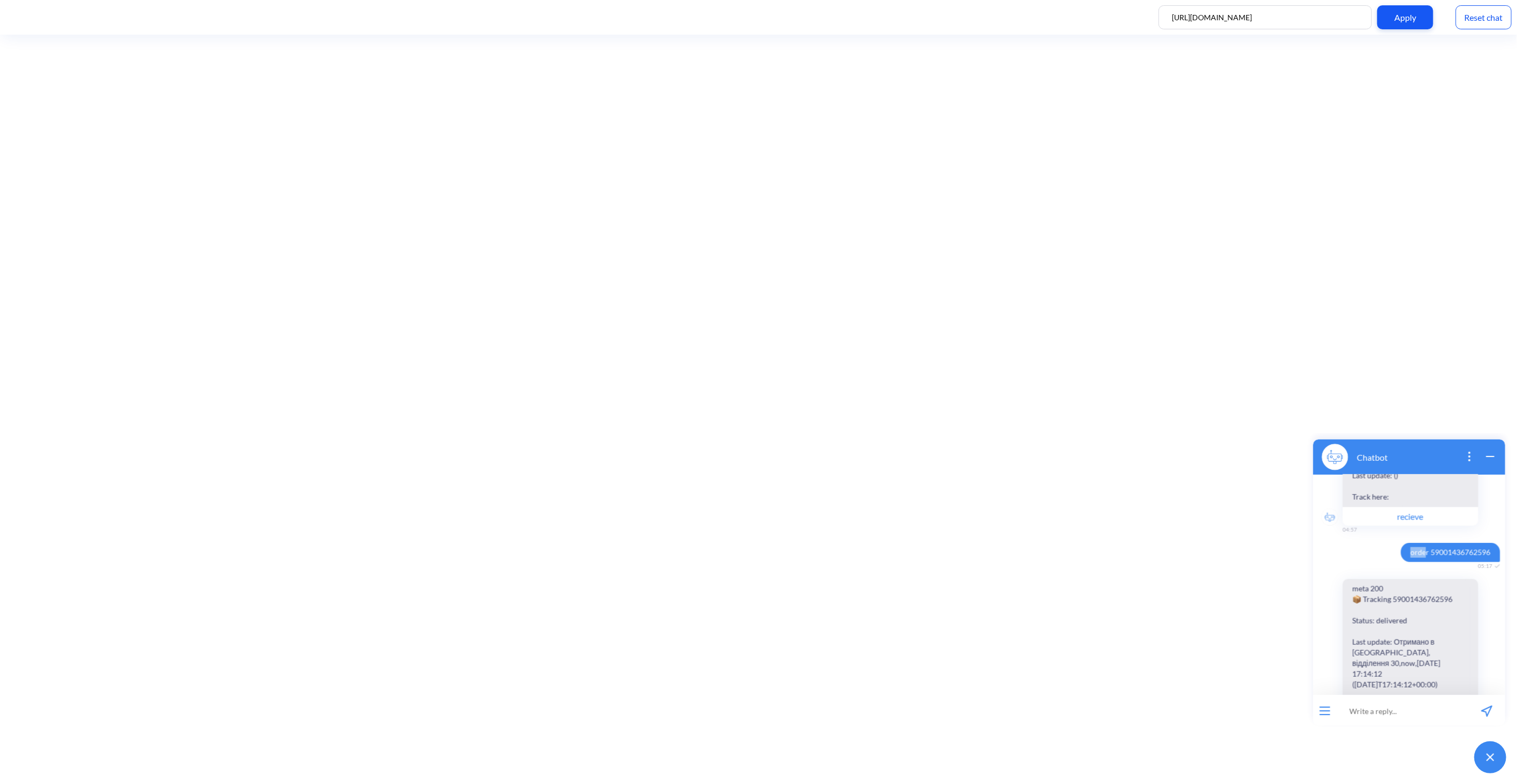
drag, startPoint x: 1403, startPoint y: 541, endPoint x: 1375, endPoint y: 620, distance: 83.8
click at [1409, 543] on span "order 59001436762596" at bounding box center [1450, 551] width 100 height 19
click at [1372, 712] on input at bounding box center [1403, 710] width 132 height 32
paste input "order 59001436762596"
type input "order 59001436762596"
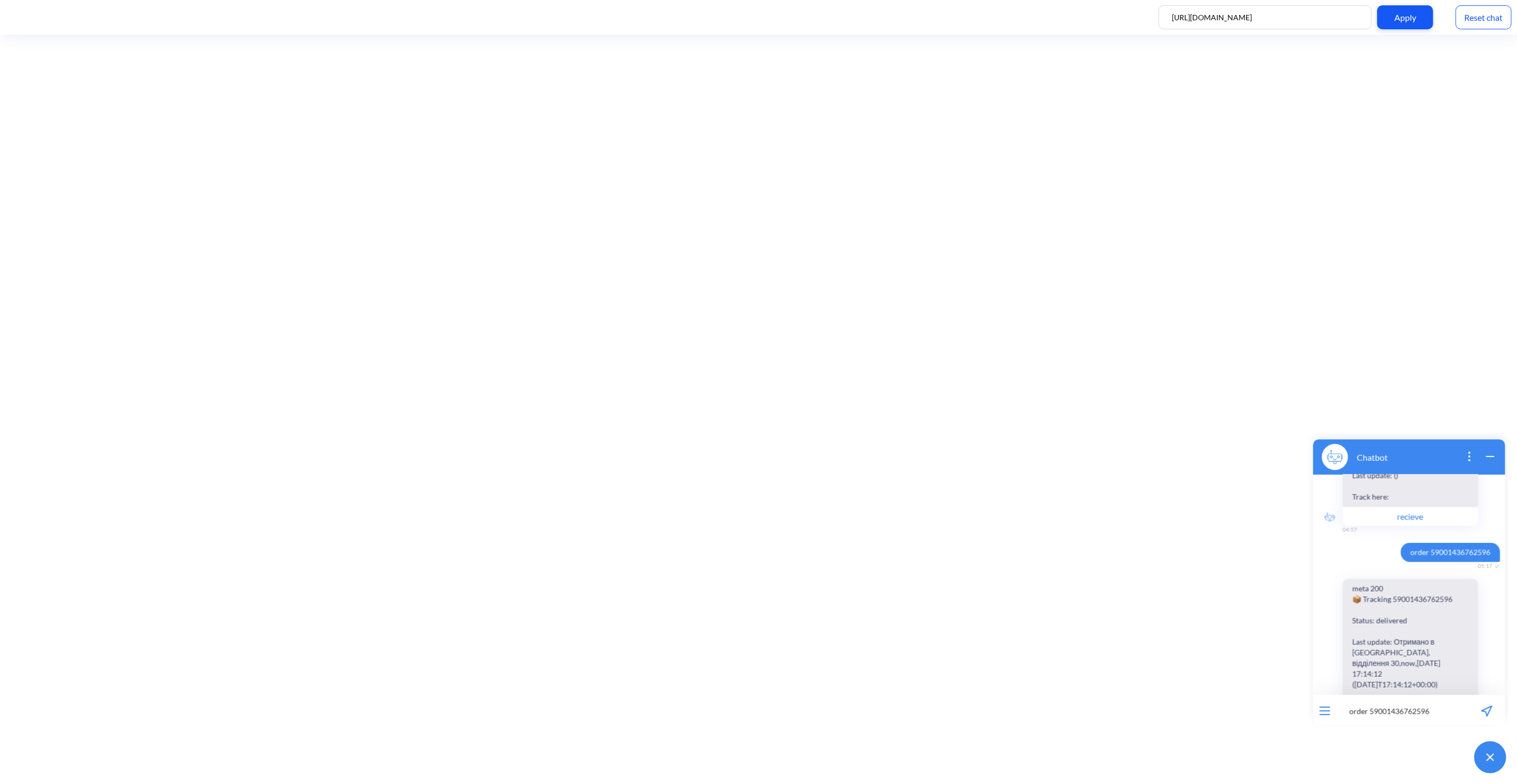
click at [1488, 707] on icon "send message" at bounding box center [1487, 711] width 12 height 12
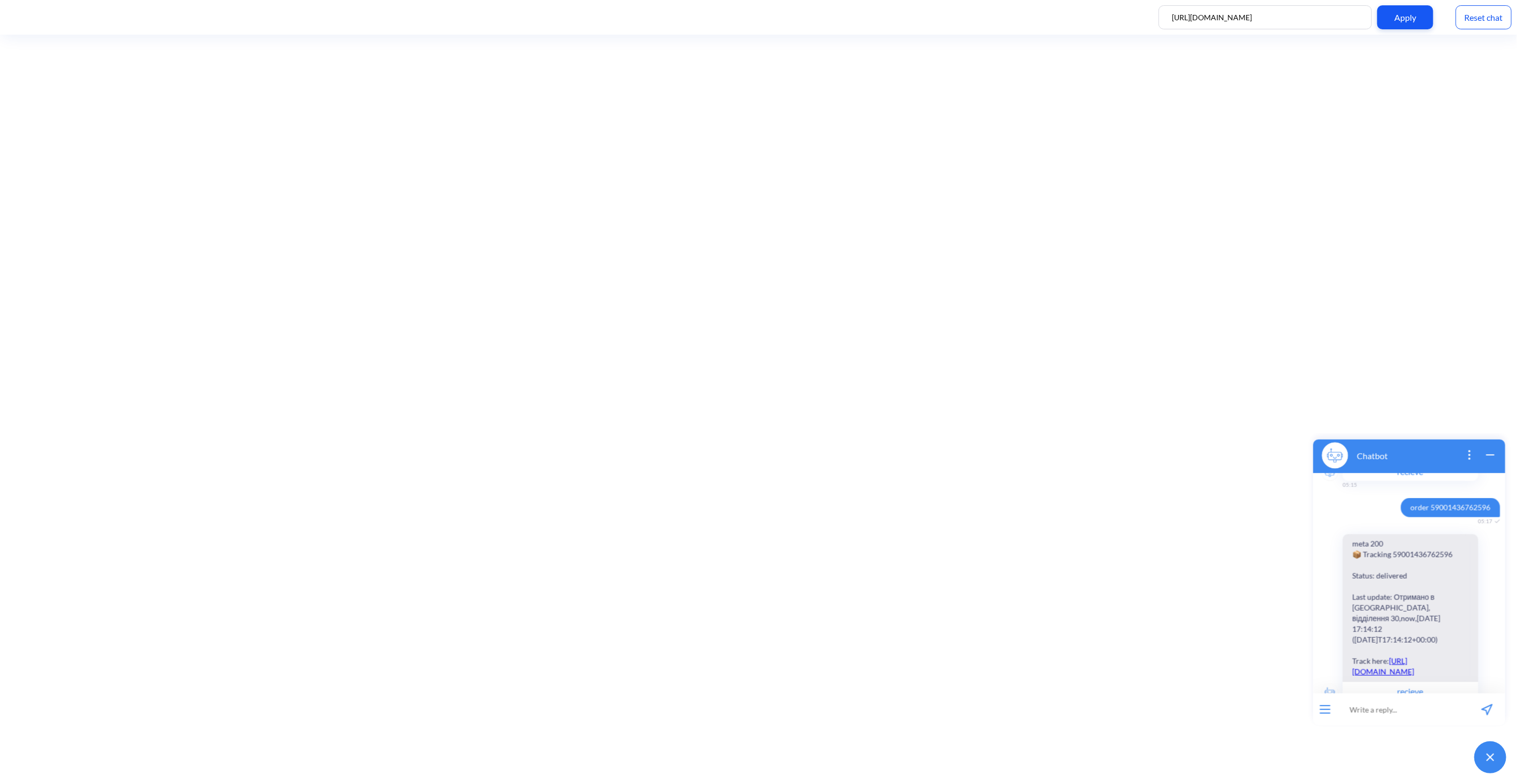
scroll to position [1501, 0]
click at [1431, 665] on button "recieve" at bounding box center [1410, 674] width 136 height 19
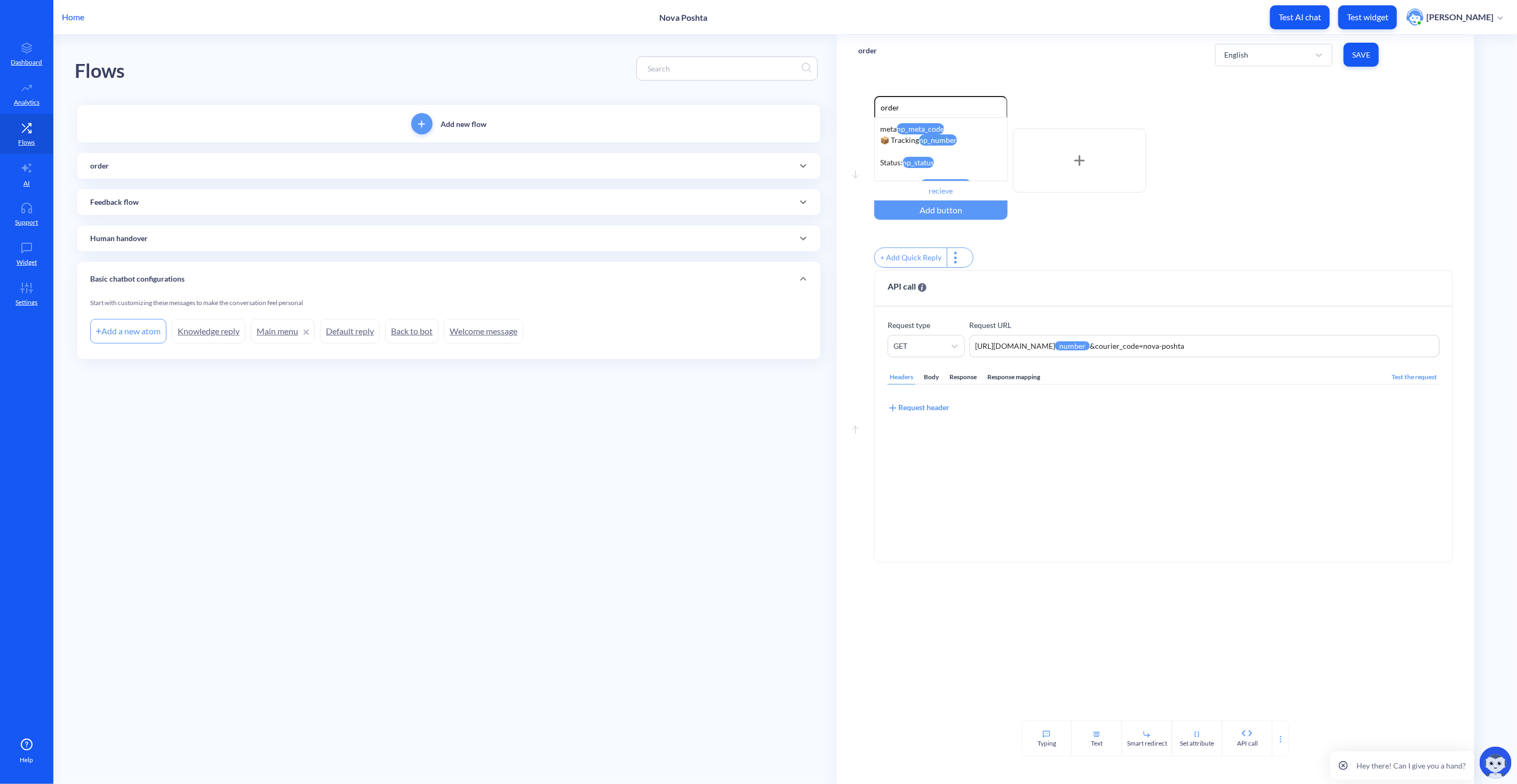
click at [691, 456] on main "Flows Add new flow order Add a new atom create order order Feedback flow Add a …" at bounding box center [785, 409] width 1463 height 749
click at [761, 458] on main "Flows Add new flow order Add a new atom create order order Feedback flow Add a …" at bounding box center [785, 409] width 1463 height 749
click at [1035, 509] on div "Headers Body Response Response mapping Test the request Request header" at bounding box center [1163, 452] width 551 height 192
click at [1182, 182] on div "Enable reactions order meta np_meta_code 📦 Tracking np_number Status: np_status…" at bounding box center [1163, 160] width 579 height 129
click at [1076, 165] on icon at bounding box center [1079, 160] width 11 height 11
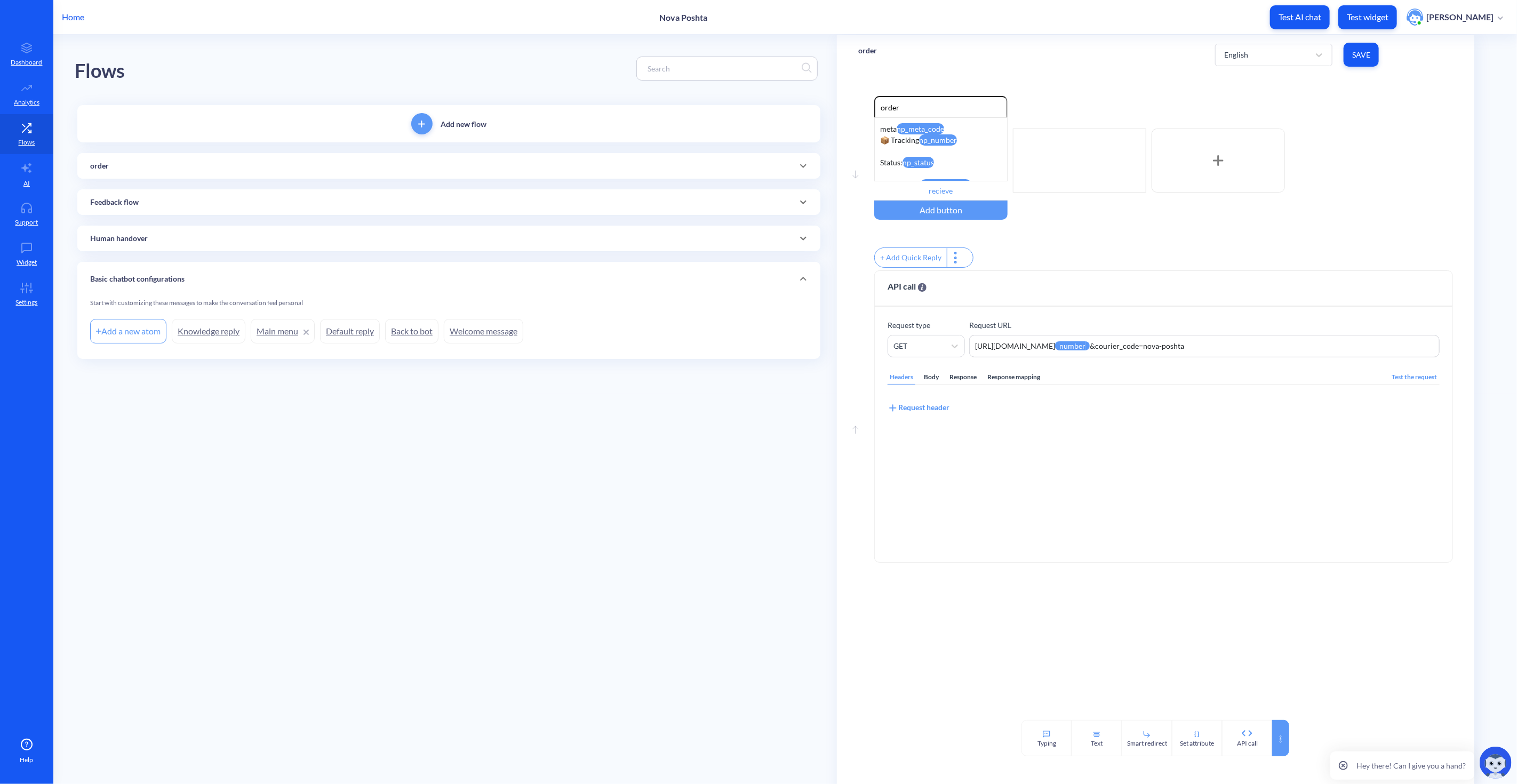
click at [1283, 738] on icon at bounding box center [1281, 739] width 8 height 8
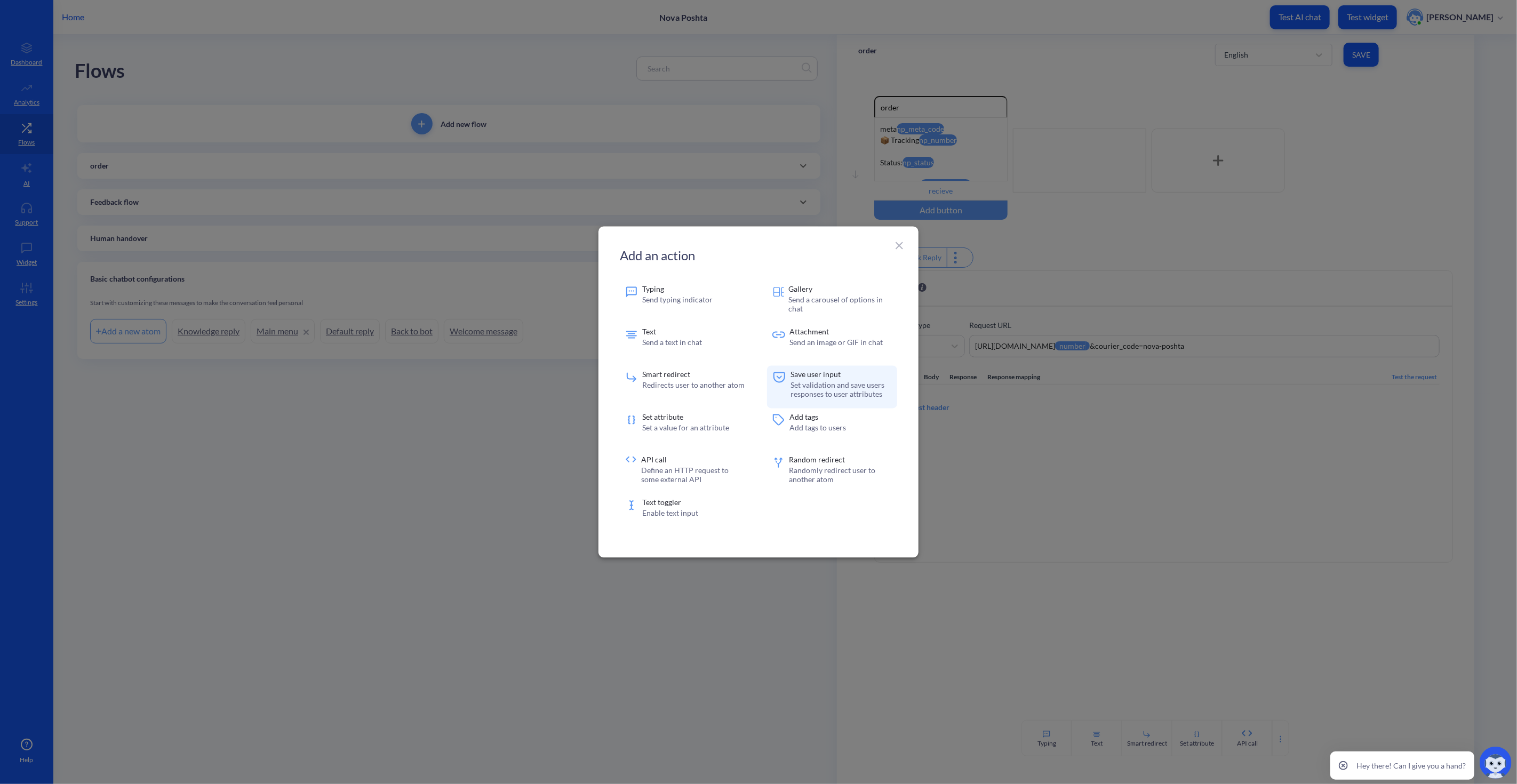
click at [868, 392] on p "Set validation and save users responses to user attributes" at bounding box center [841, 390] width 101 height 18
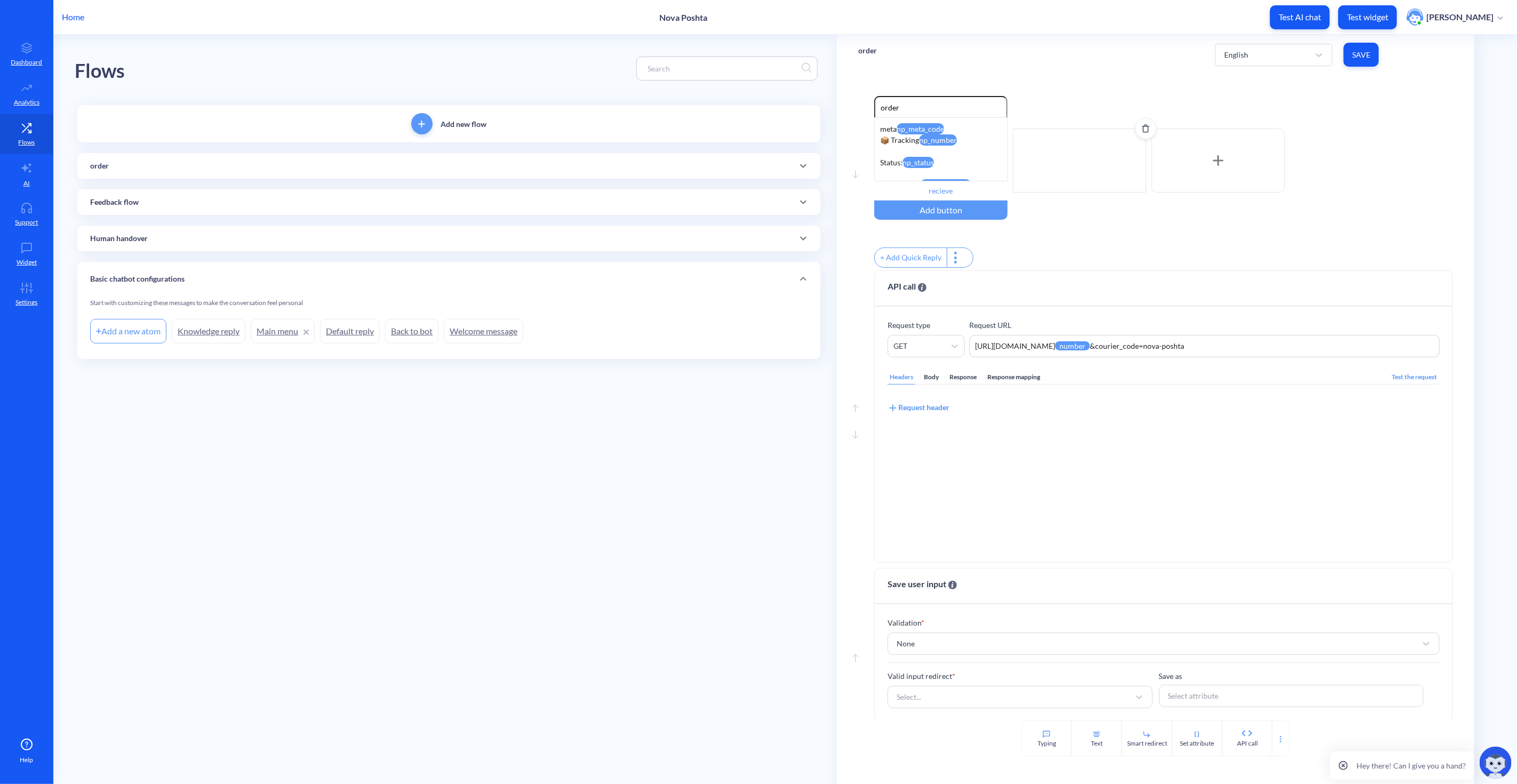
click at [1101, 169] on div at bounding box center [1080, 160] width 133 height 64
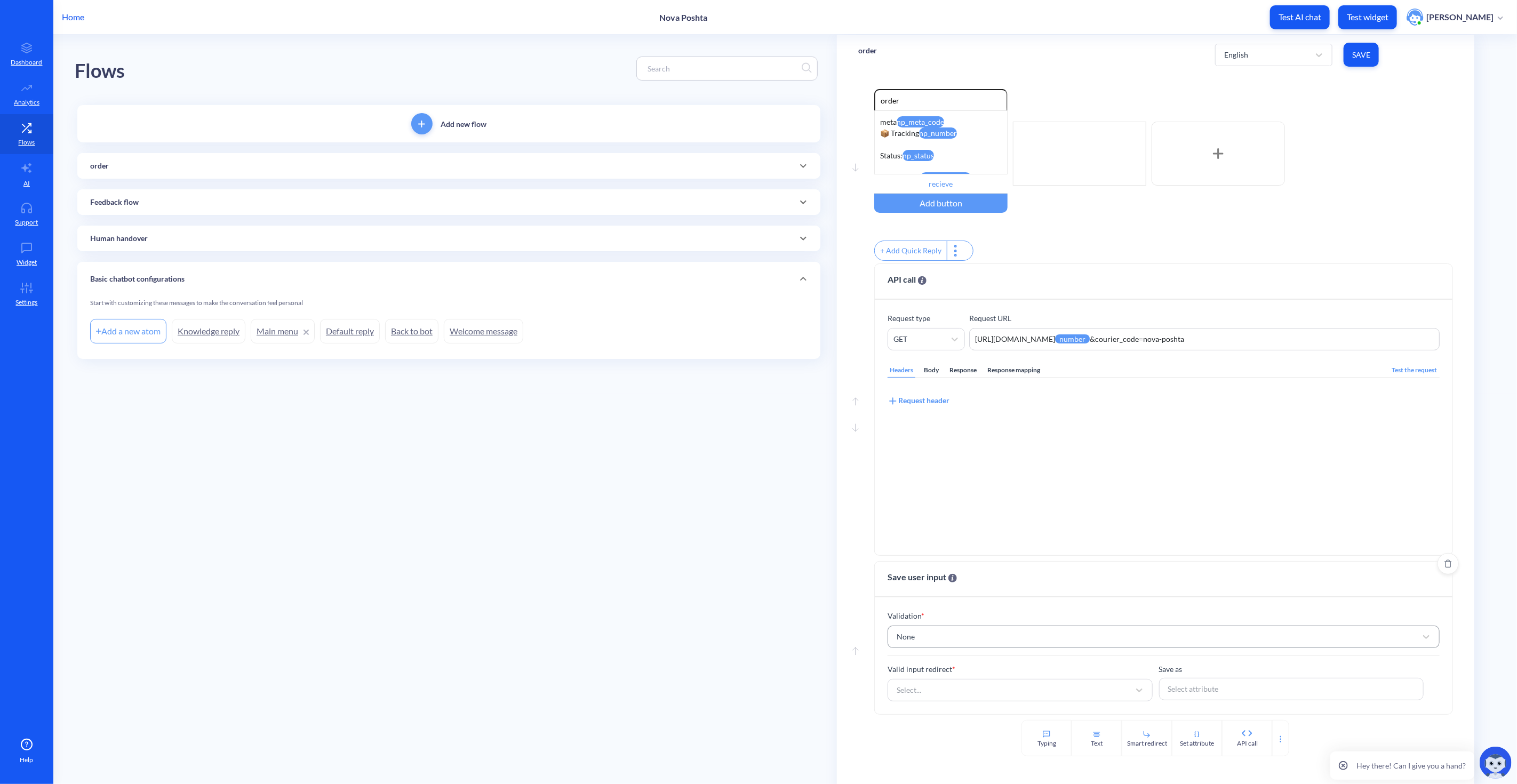
click at [933, 640] on div "None" at bounding box center [1154, 636] width 525 height 19
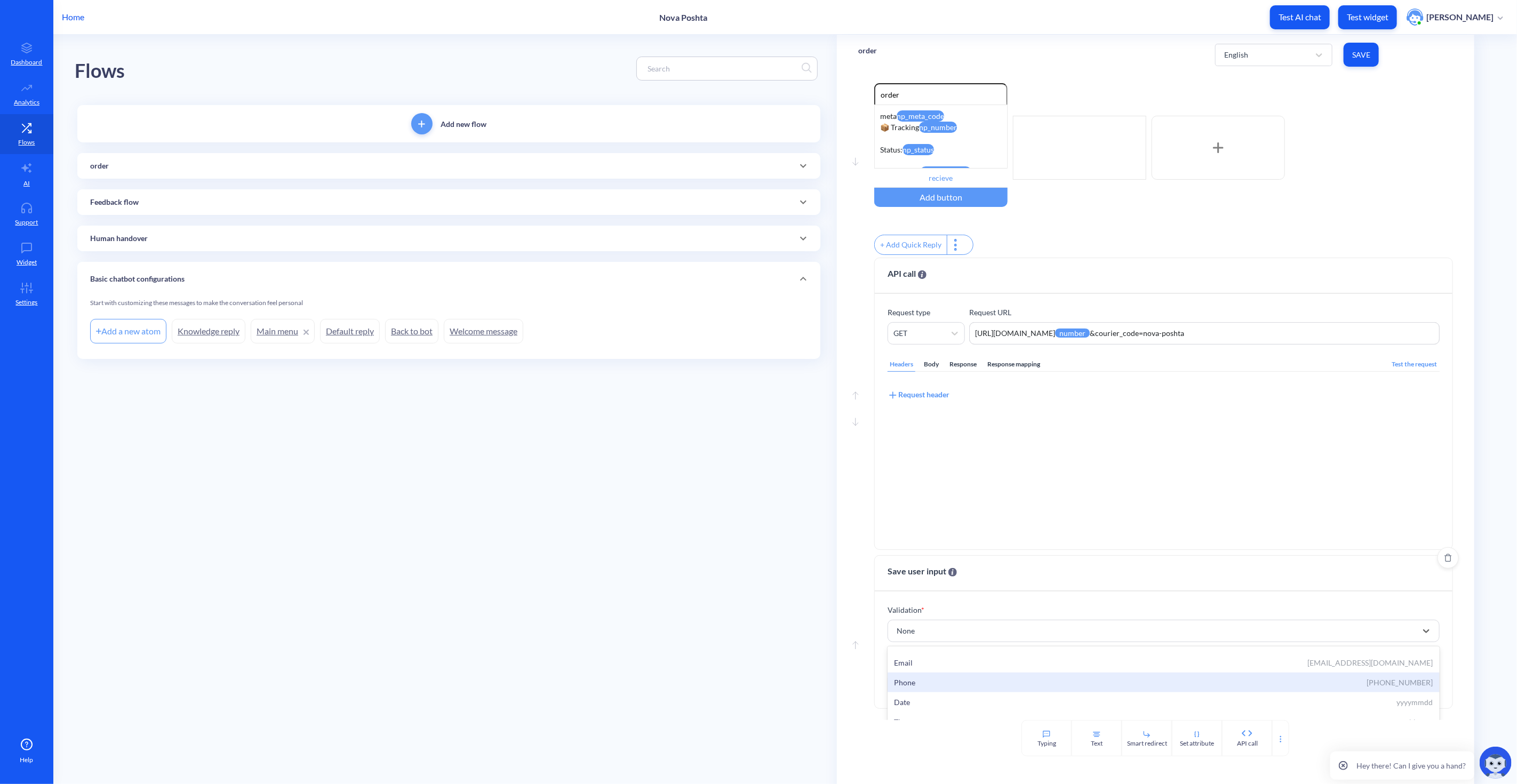
scroll to position [0, 0]
click at [928, 681] on div "Number 1234567890" at bounding box center [1163, 678] width 539 height 12
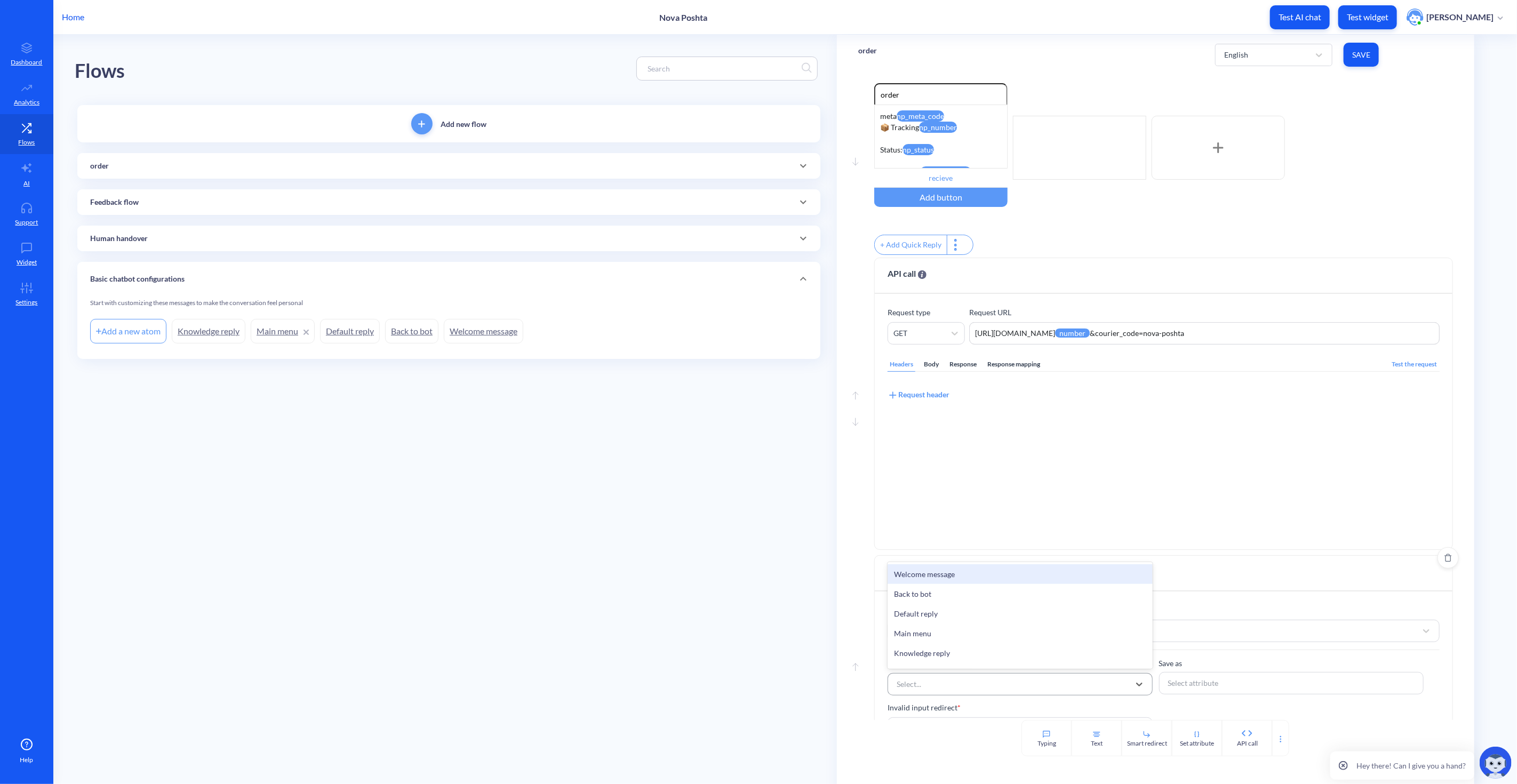
click at [947, 692] on div "Select..." at bounding box center [1011, 684] width 239 height 19
click at [926, 643] on div "order" at bounding box center [1020, 638] width 265 height 20
click at [1222, 688] on div "Select attribute" at bounding box center [1291, 683] width 258 height 19
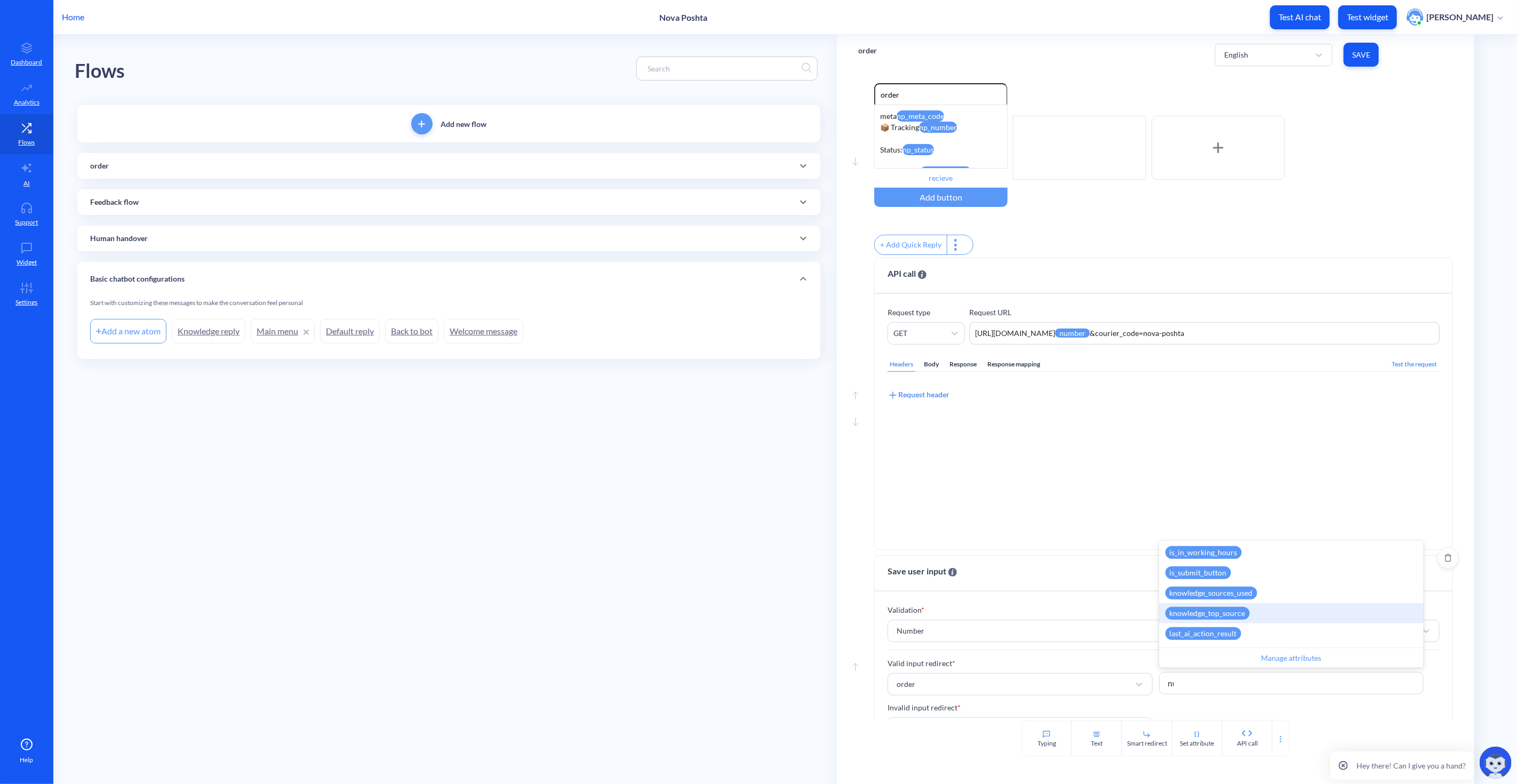
scroll to position [0, 0]
type input "num"
click at [1219, 638] on div "number" at bounding box center [1291, 633] width 265 height 21
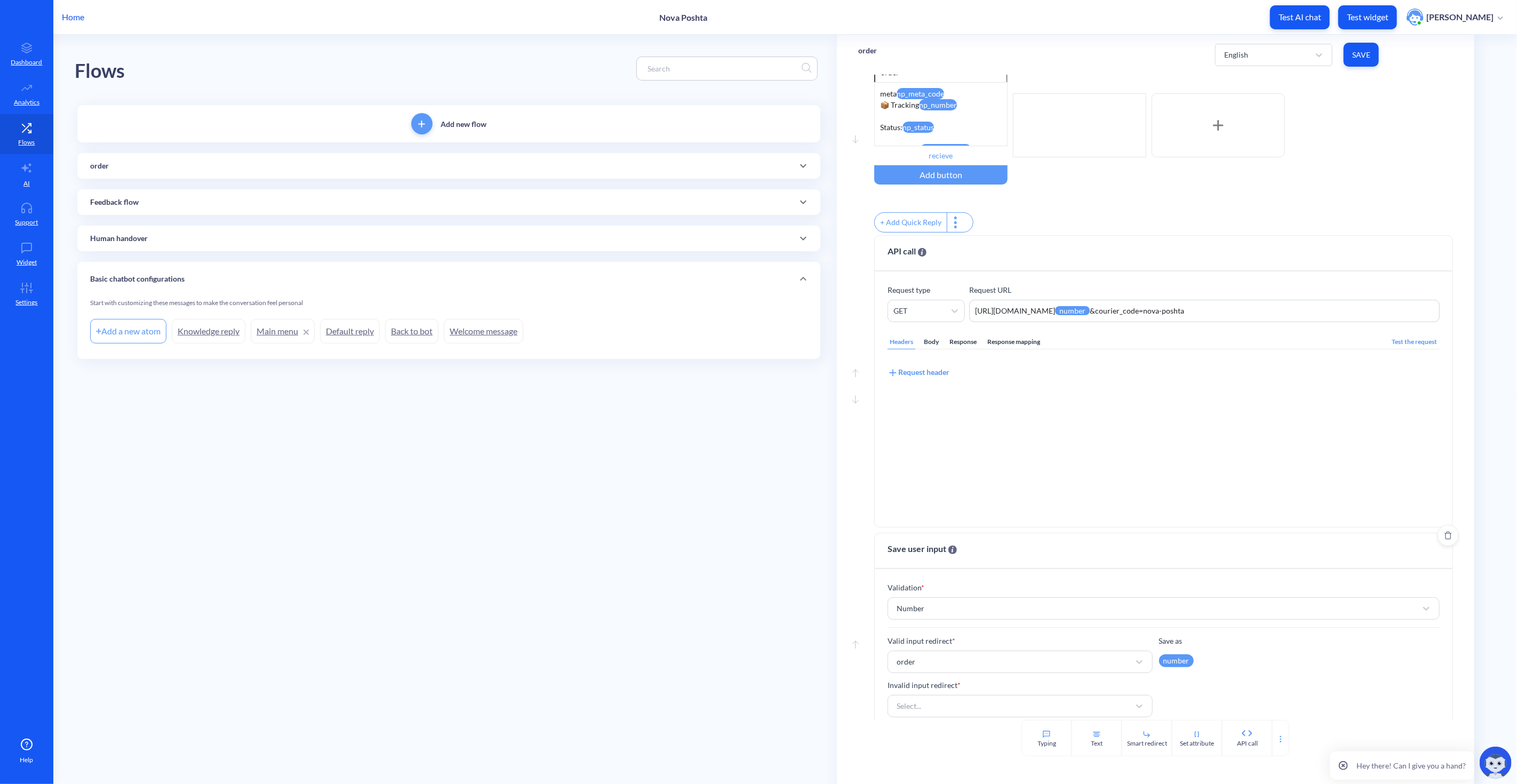
scroll to position [57, 0]
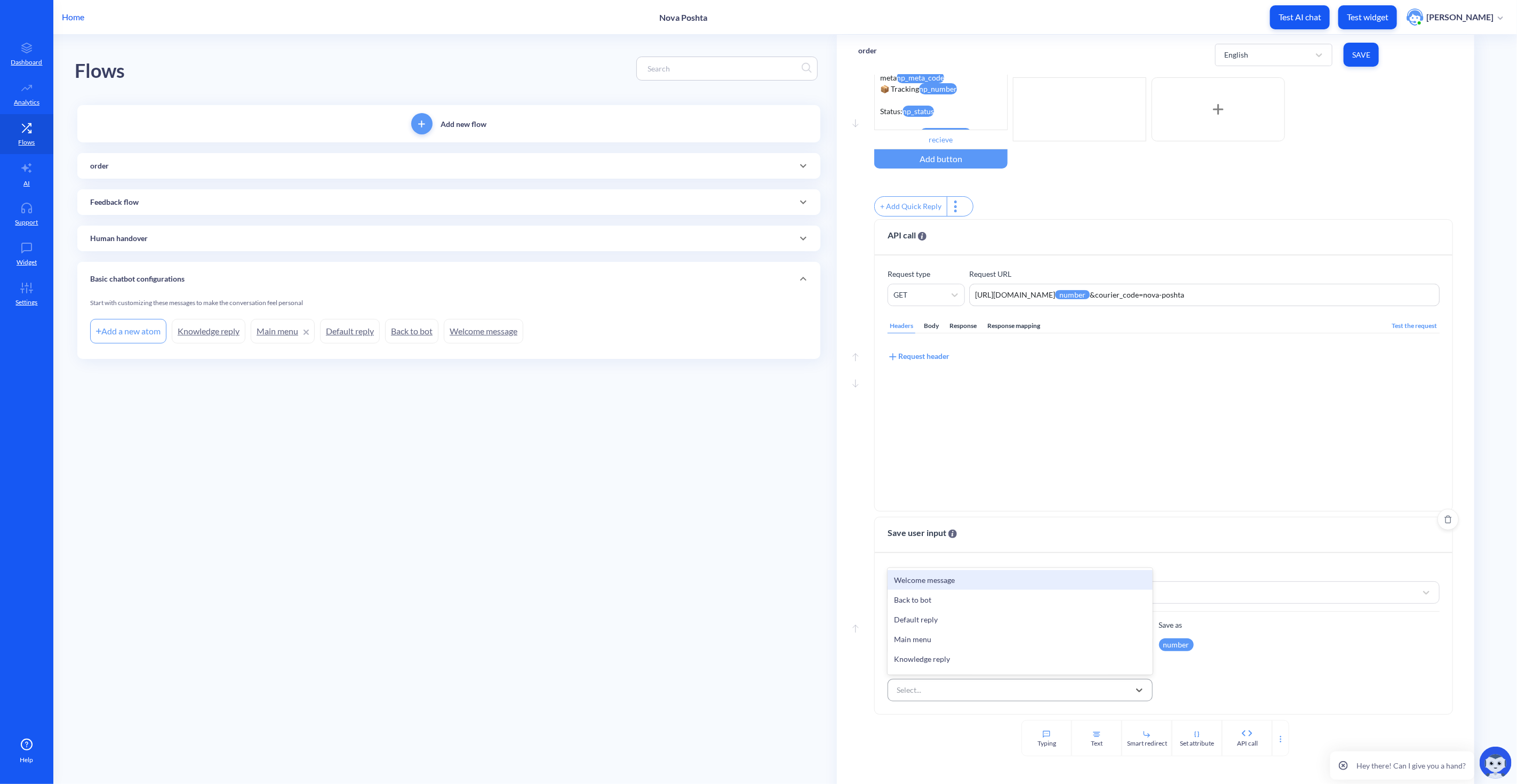
click at [1038, 695] on div "Select..." at bounding box center [1011, 689] width 239 height 19
click at [1035, 696] on div "Select..." at bounding box center [1011, 689] width 239 height 19
click at [971, 663] on div "create order" at bounding box center [1020, 663] width 265 height 20
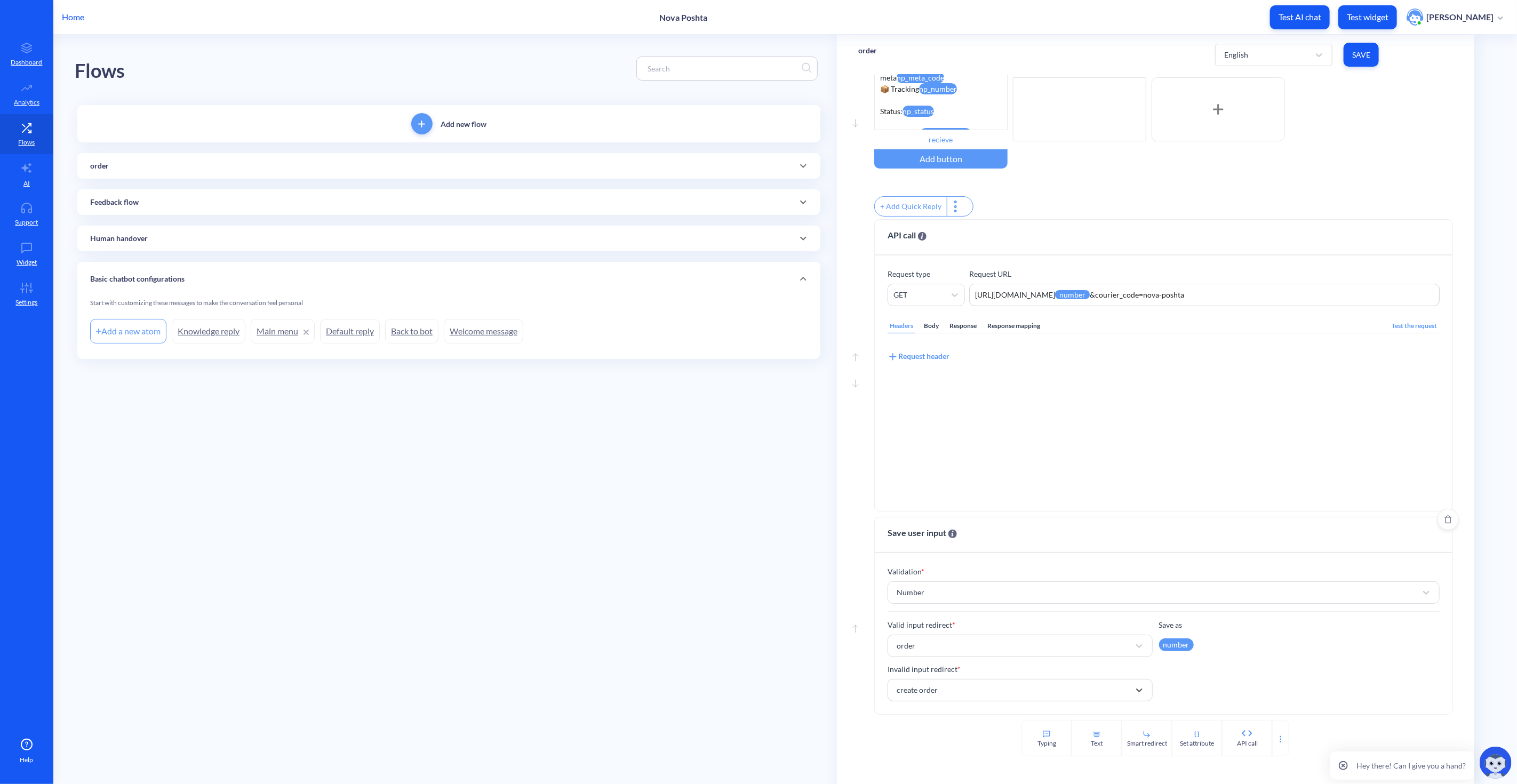
click at [1307, 684] on div "Valid input redirect * order Save as number Invalid input redirect * option cre…" at bounding box center [1163, 660] width 551 height 82
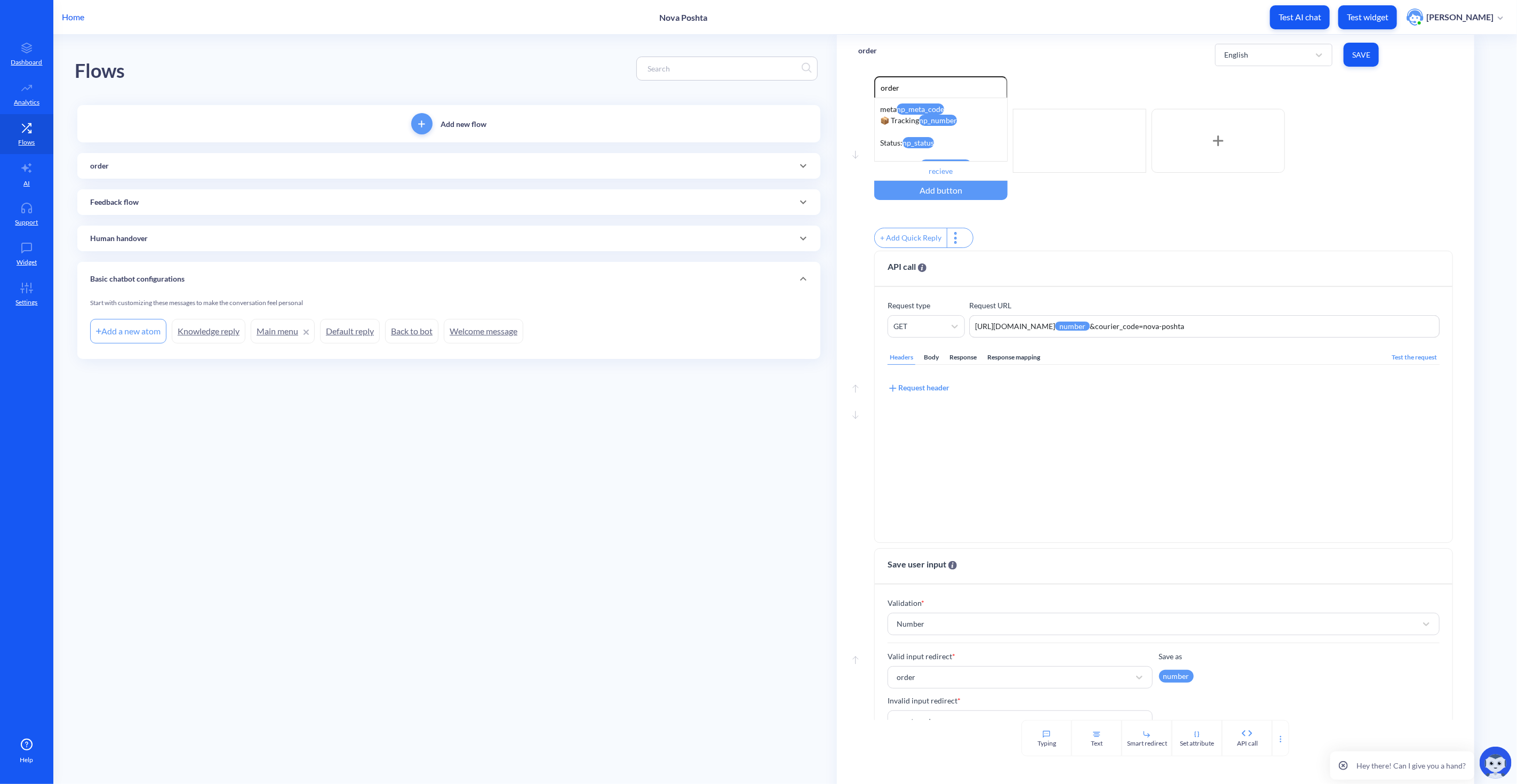
scroll to position [0, 0]
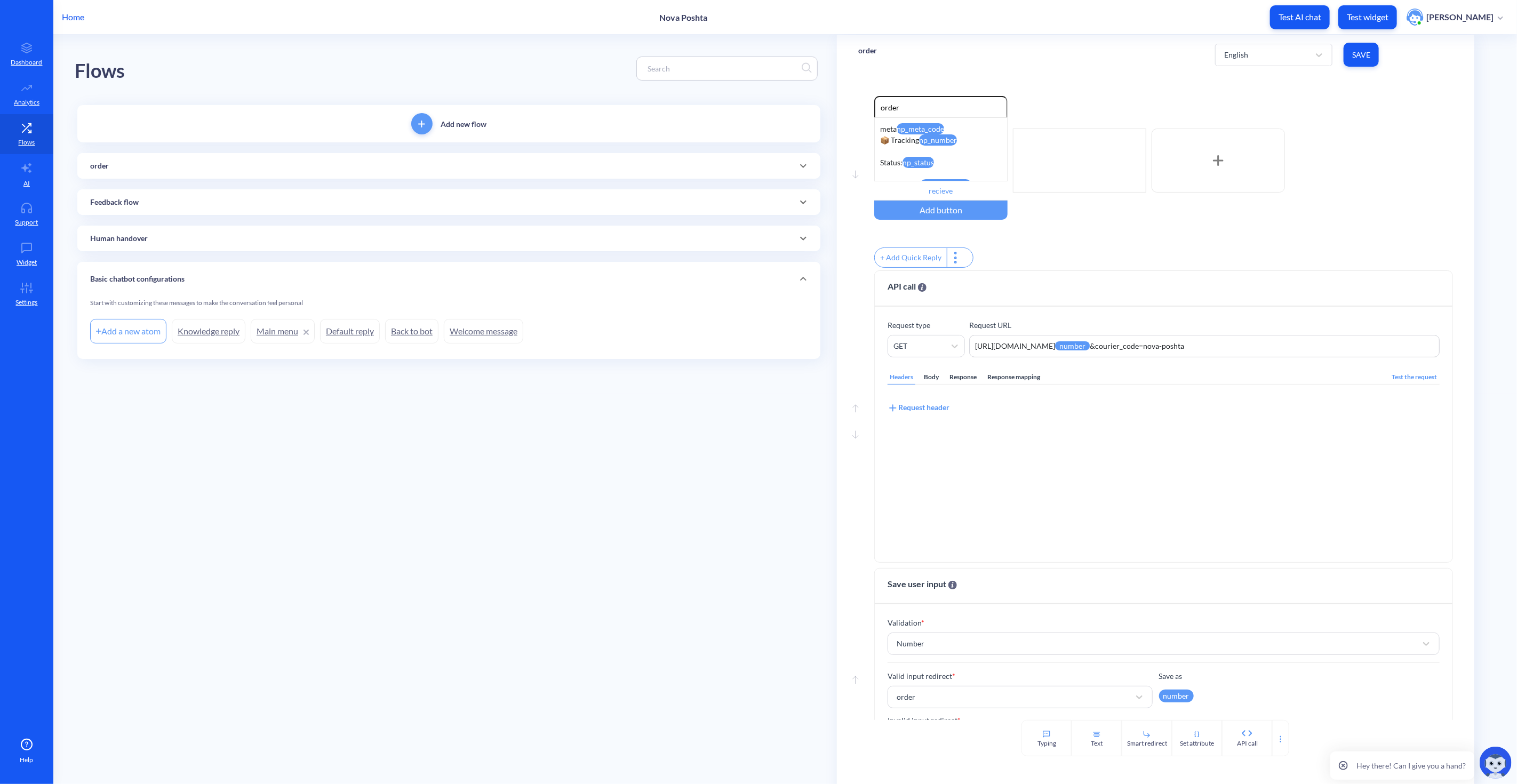
click at [1359, 49] on span "Save" at bounding box center [1361, 54] width 18 height 11
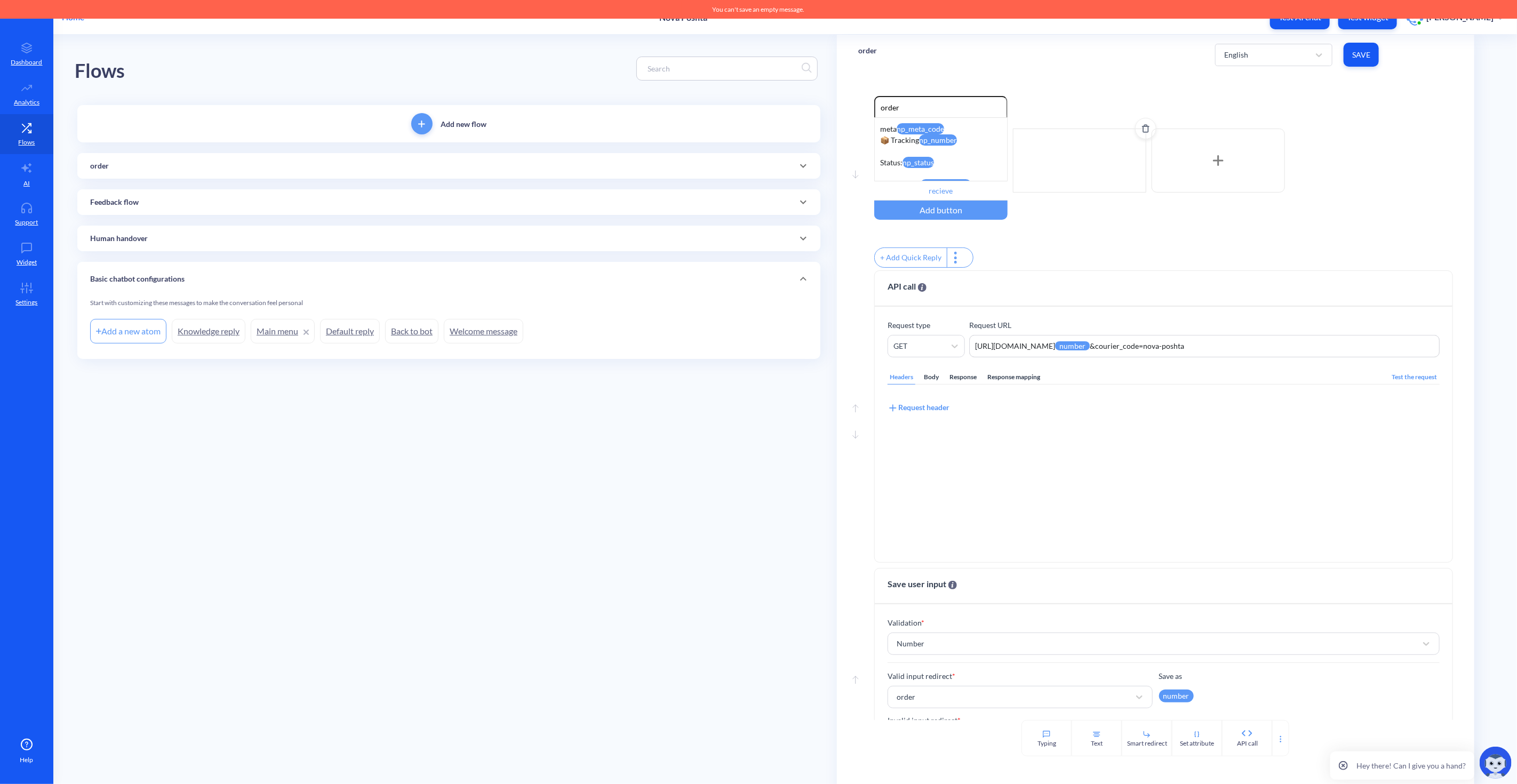
click at [1142, 127] on icon "Delete" at bounding box center [1146, 127] width 7 height 0
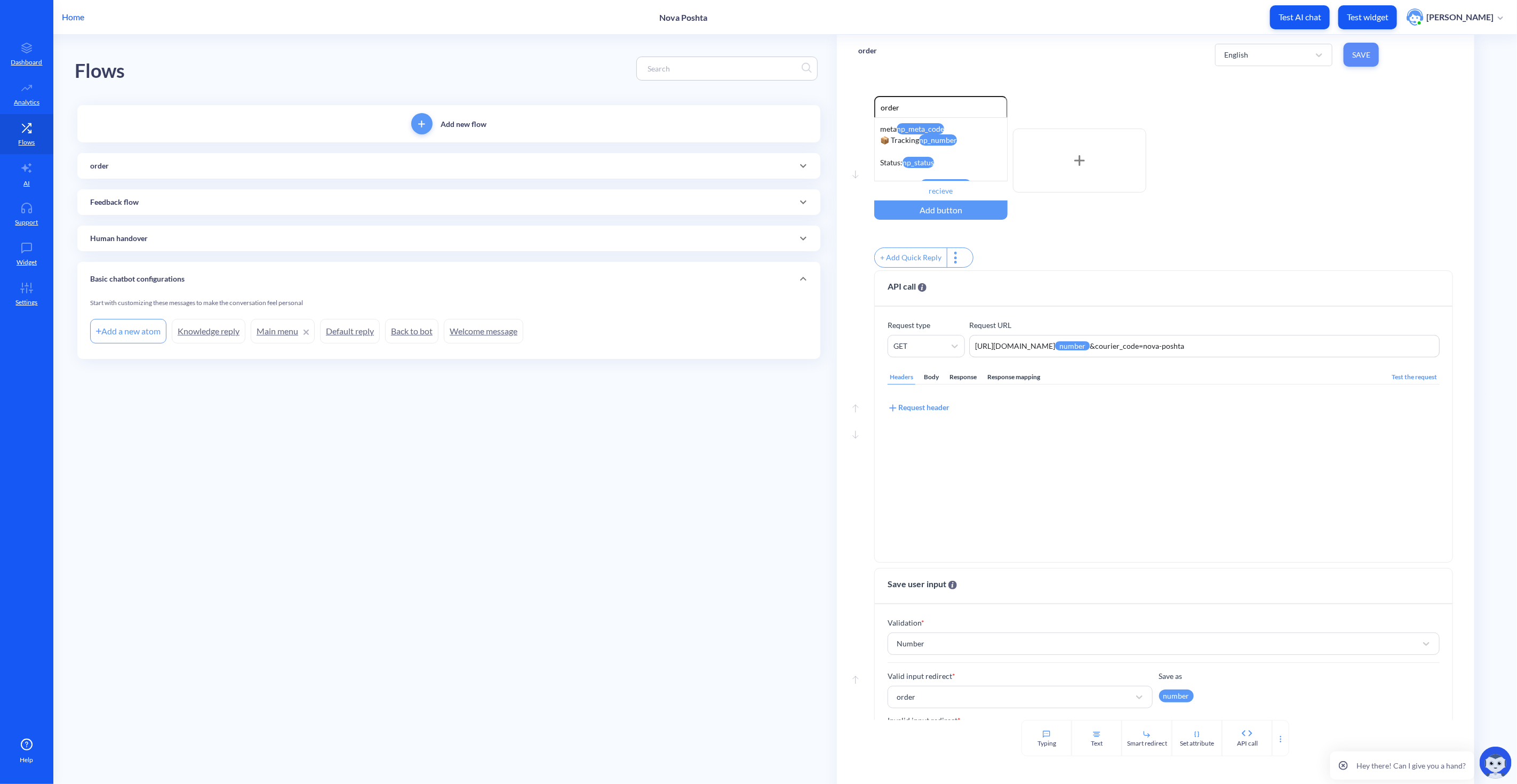
click at [1371, 53] on button "Save" at bounding box center [1361, 54] width 35 height 24
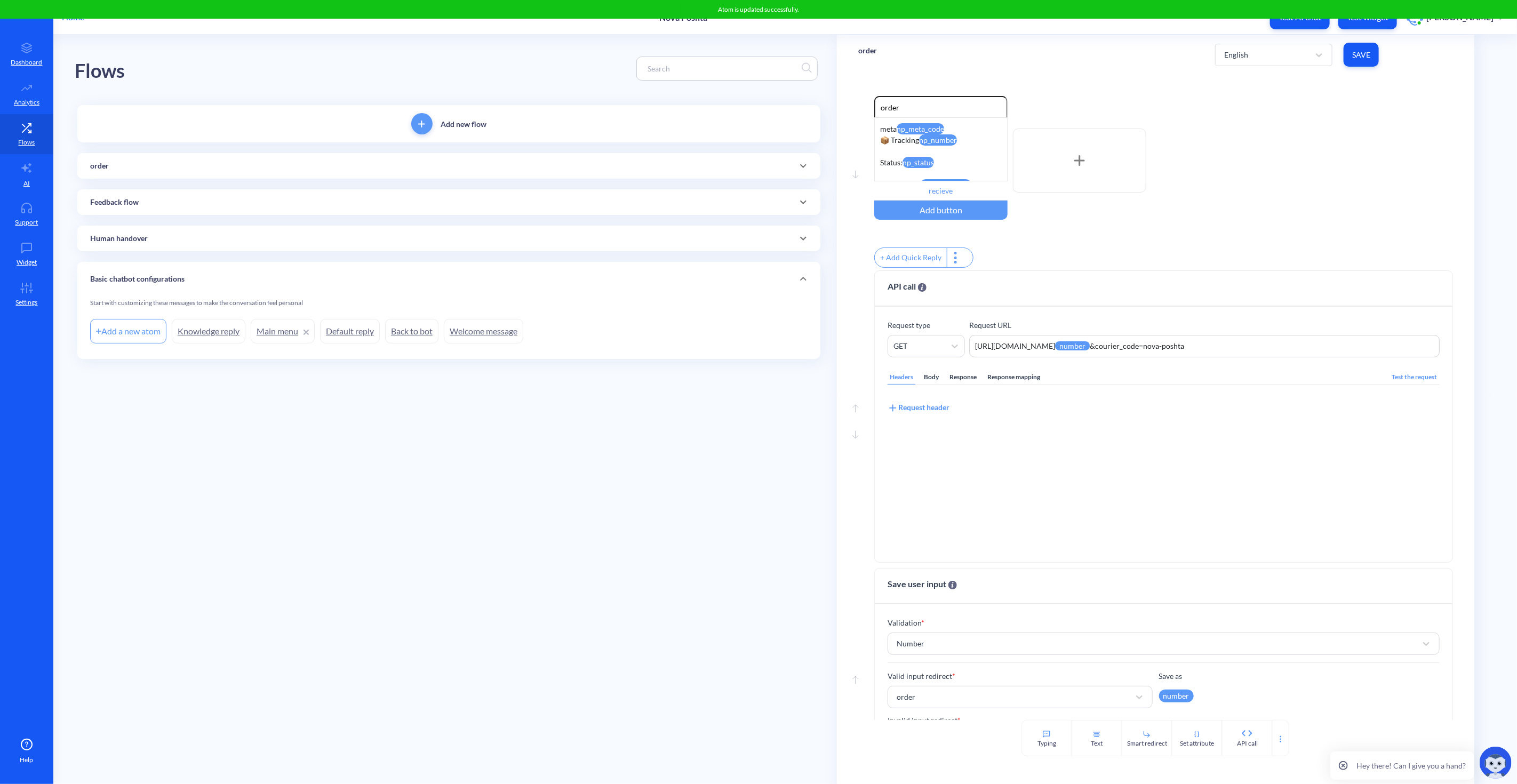
click at [1026, 256] on div "+ Add Quick Reply" at bounding box center [1163, 259] width 579 height 23
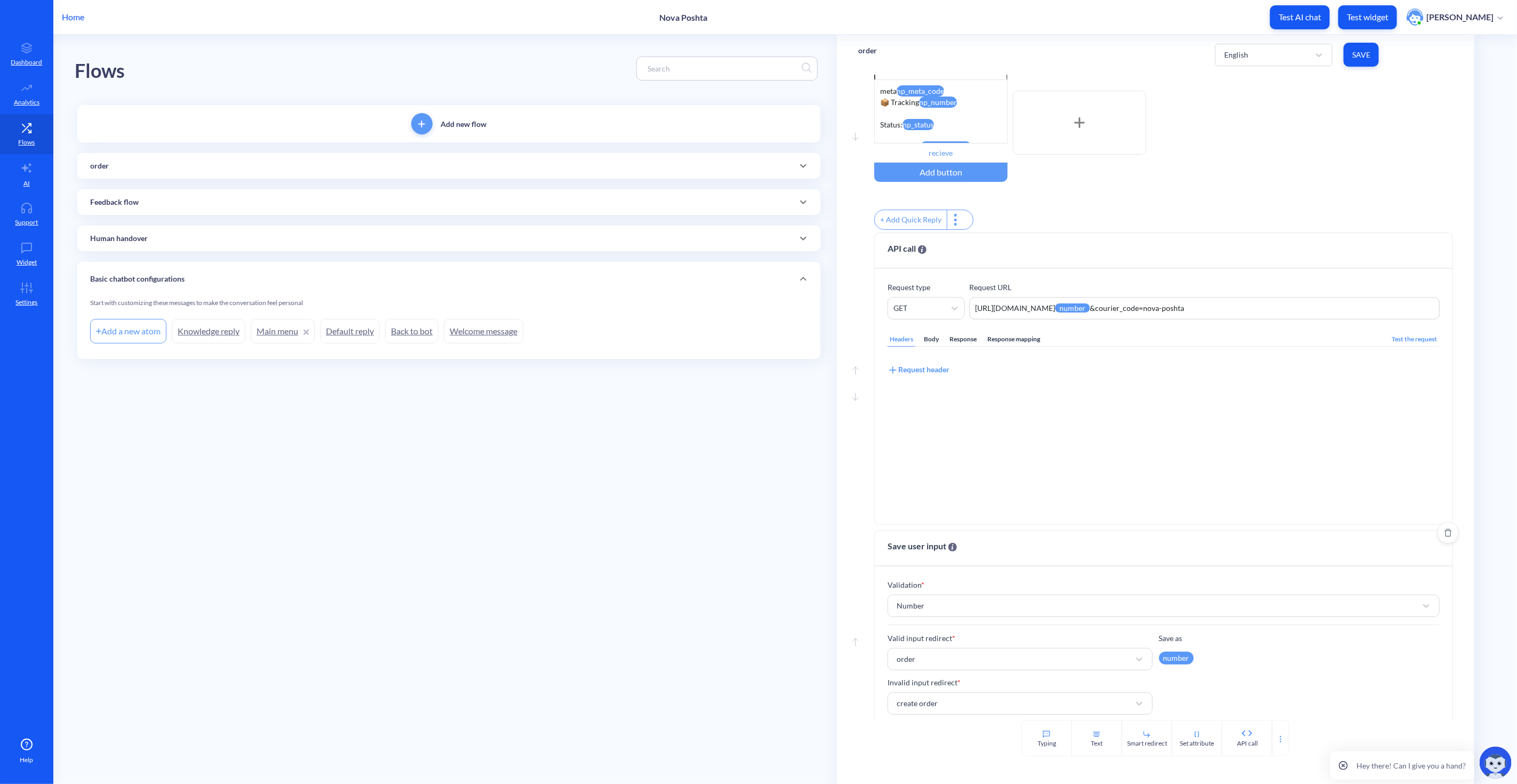
scroll to position [57, 0]
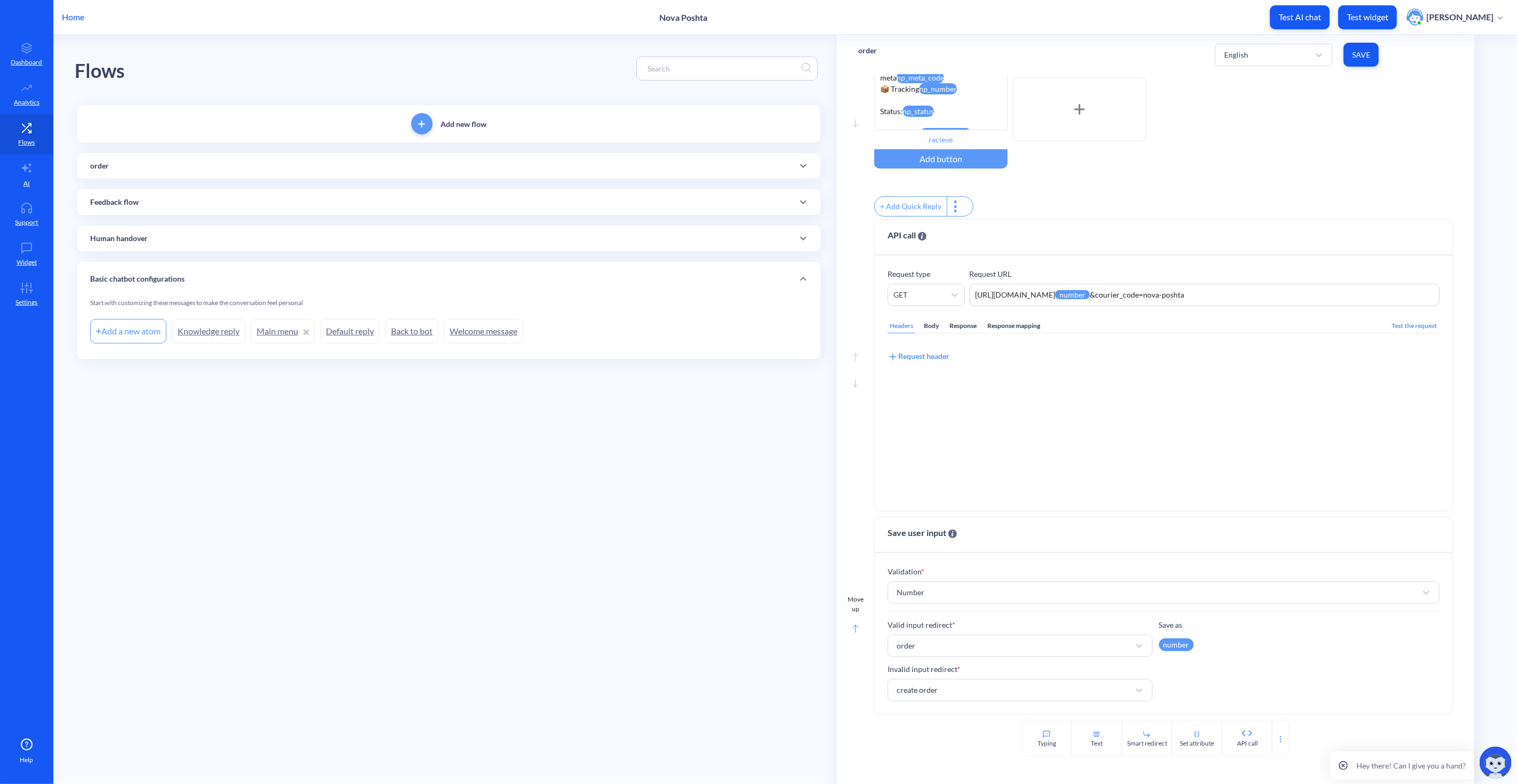
click at [854, 628] on rect at bounding box center [855, 629] width 5 height 7
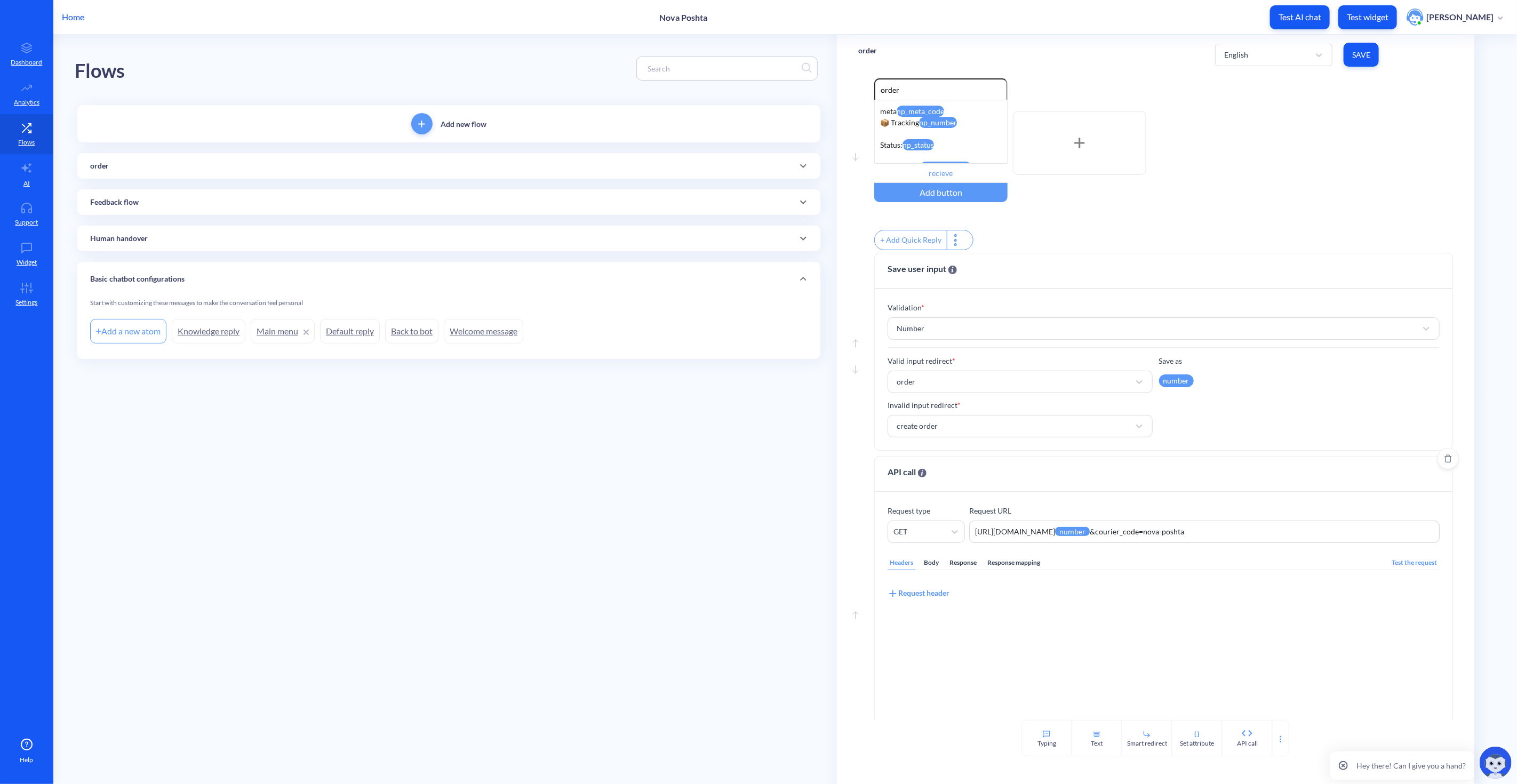
scroll to position [0, 0]
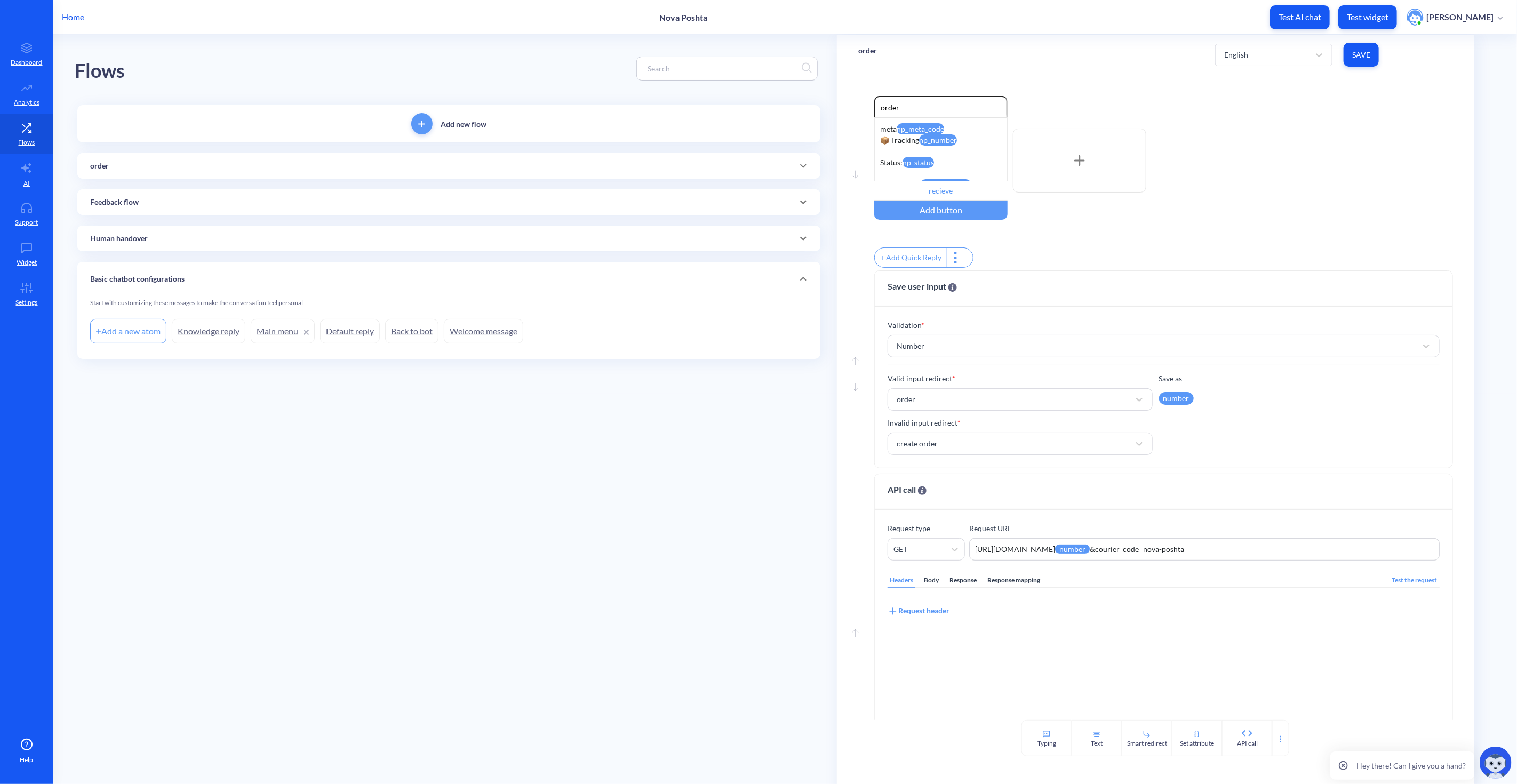
click at [1361, 50] on span "Save" at bounding box center [1361, 54] width 18 height 11
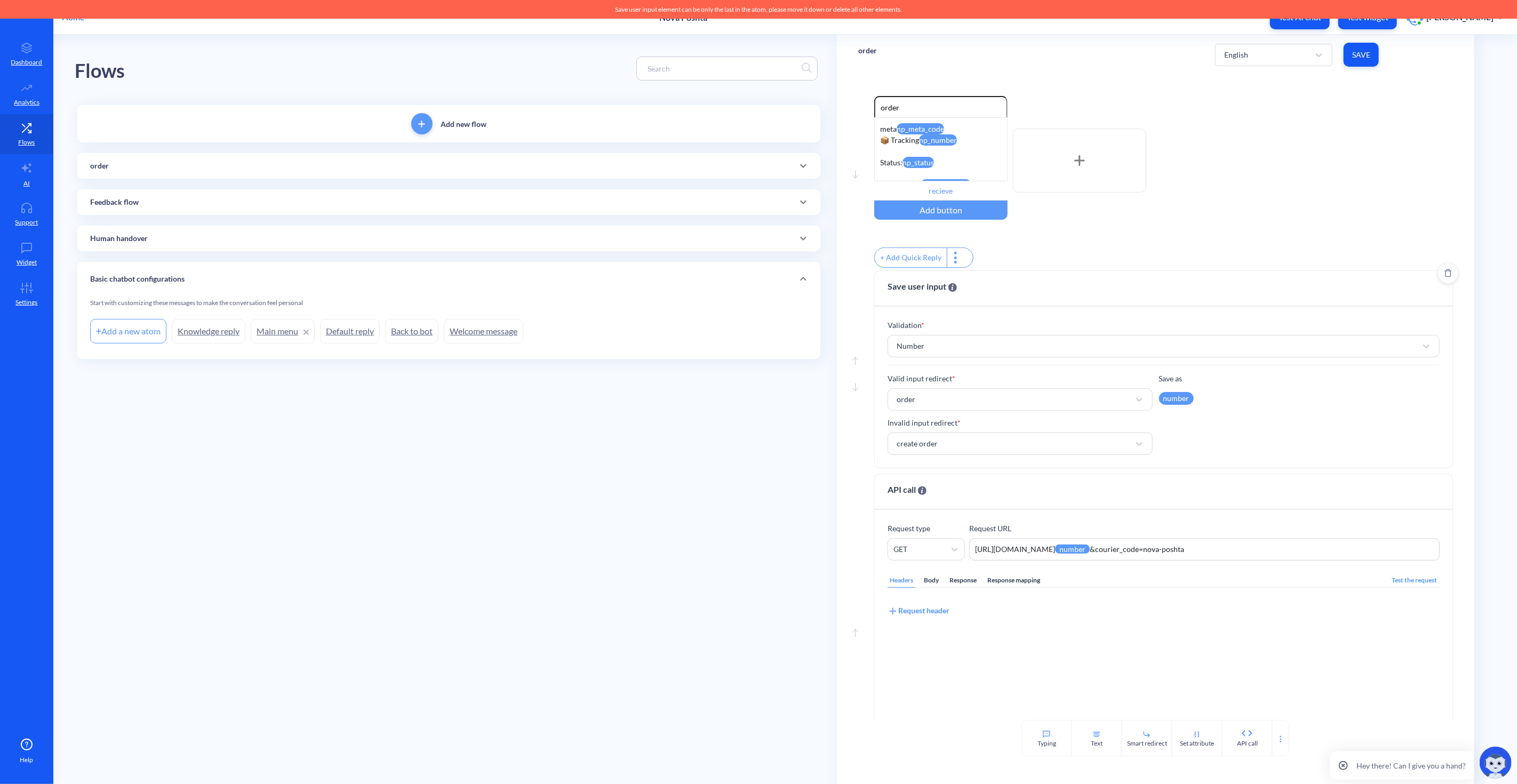
scroll to position [57, 0]
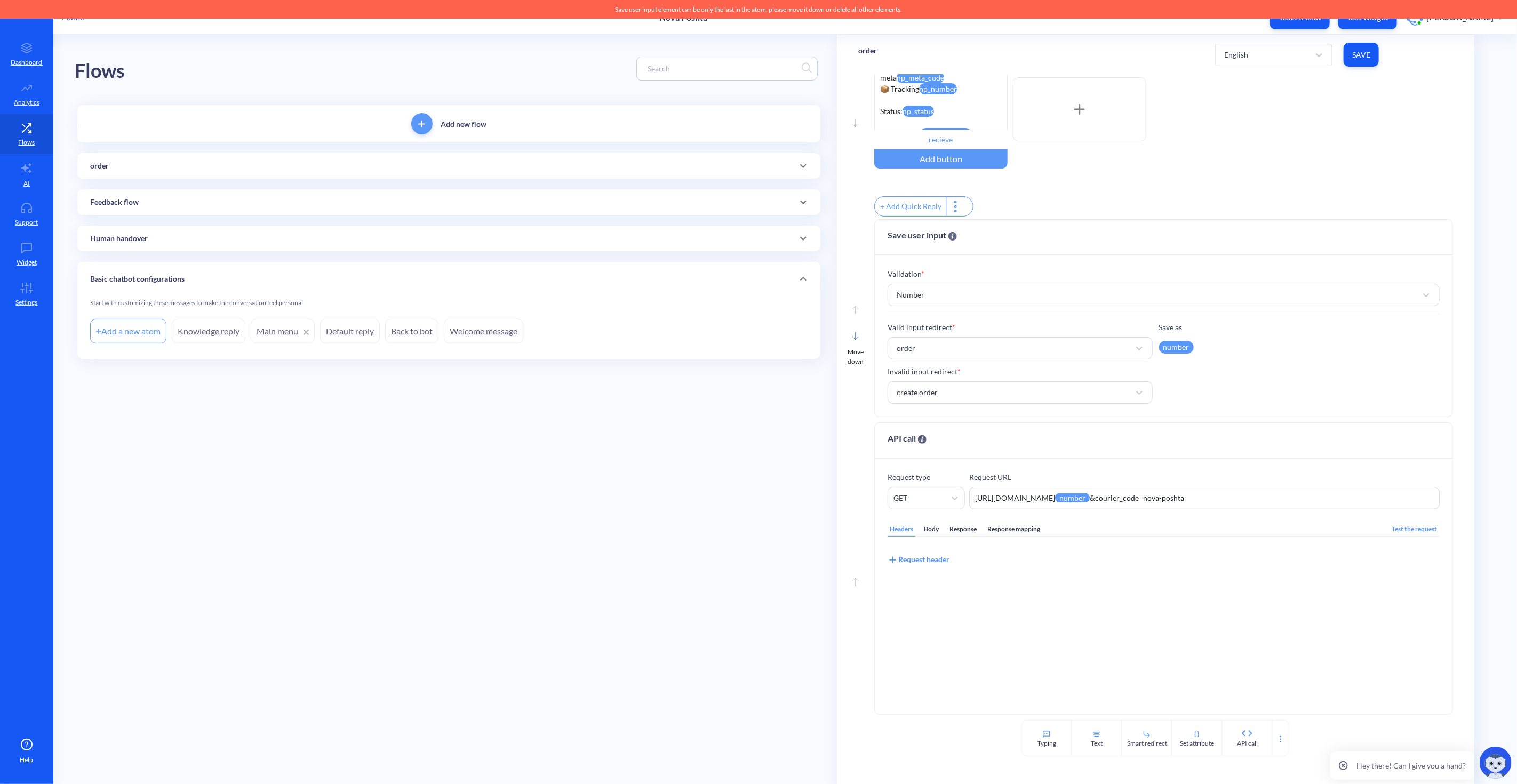
click at [853, 332] on icon at bounding box center [856, 336] width 7 height 8
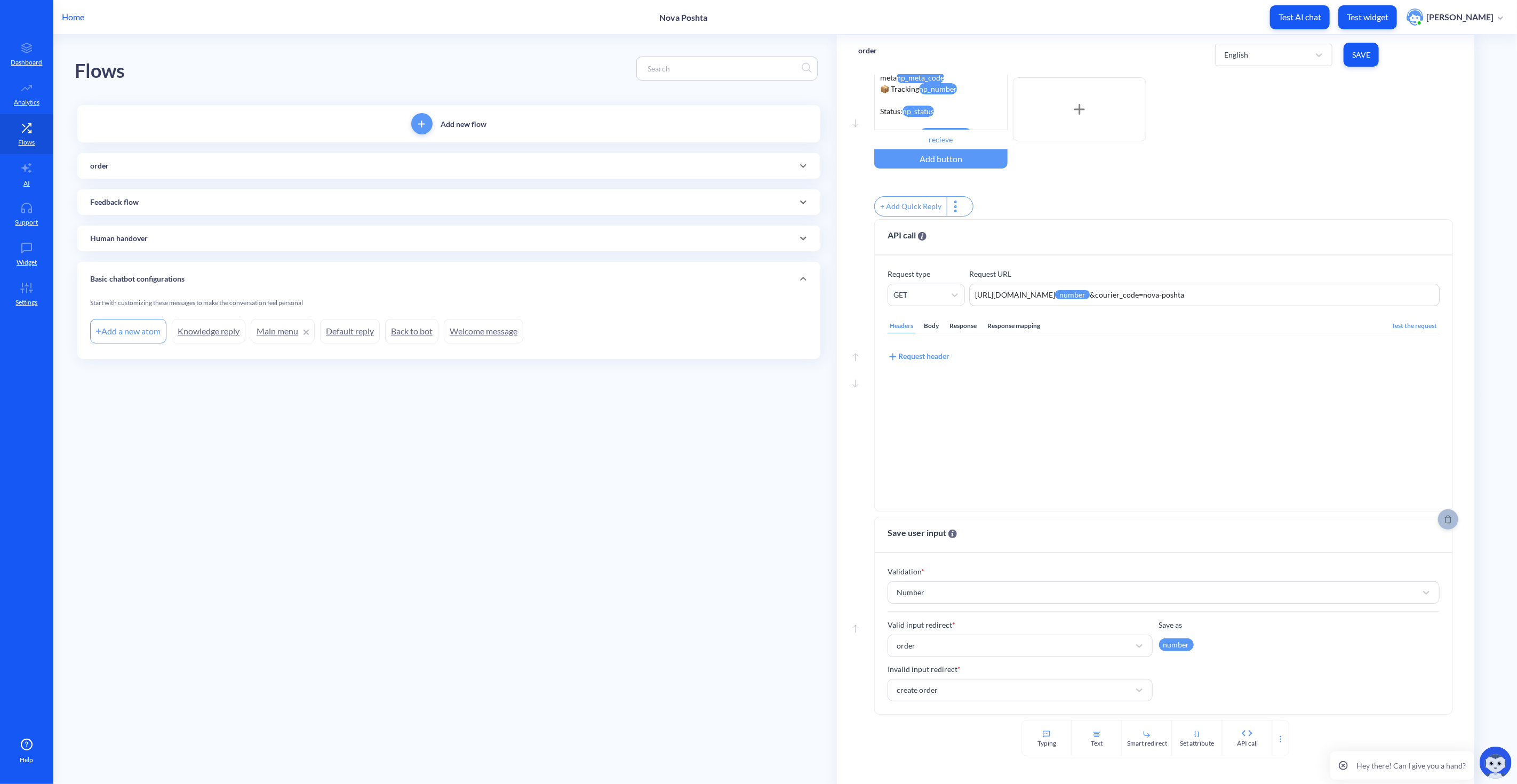
click at [1450, 518] on span "Delete" at bounding box center [1448, 519] width 21 height 8
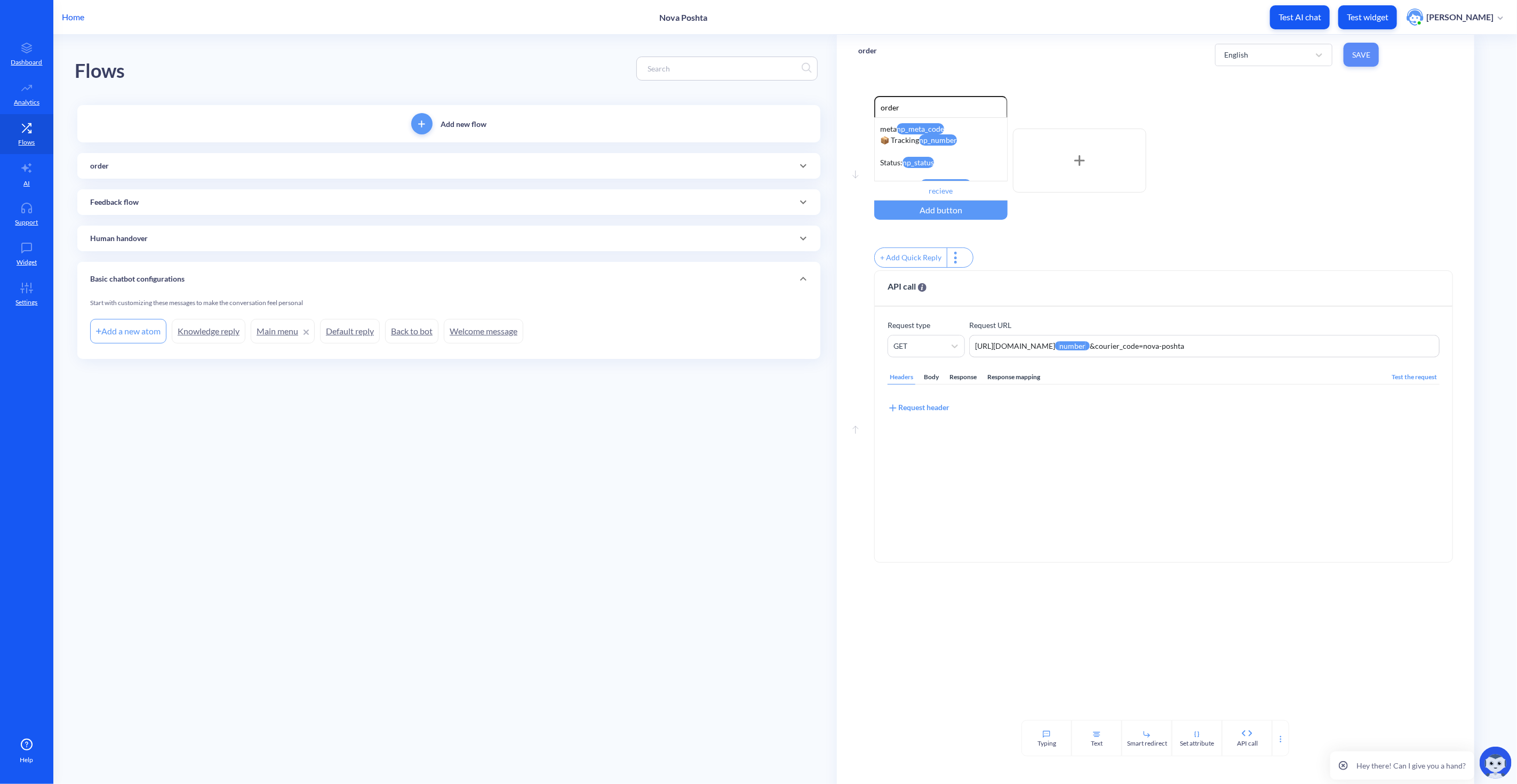
click at [1362, 51] on span "Save" at bounding box center [1361, 54] width 18 height 11
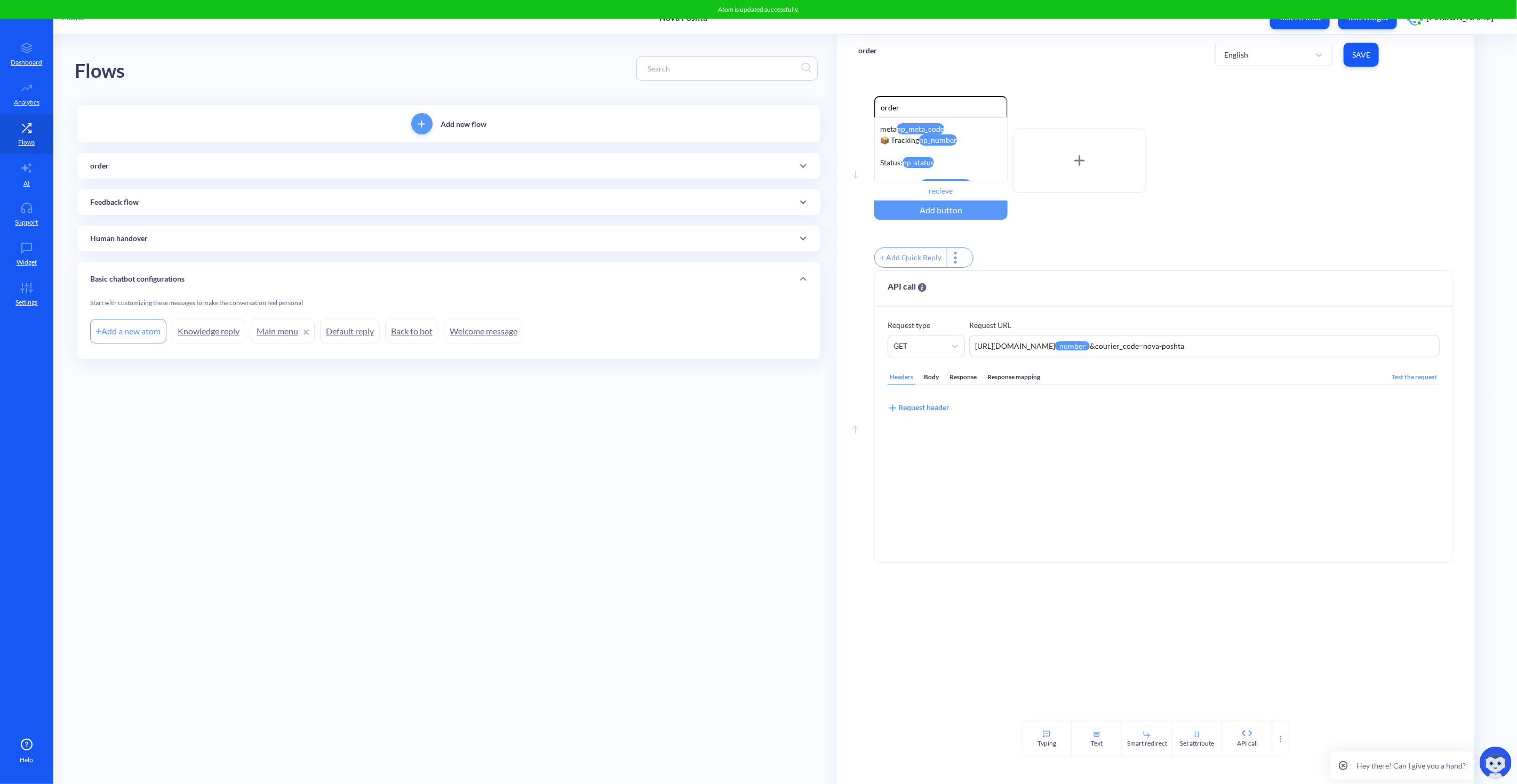
click at [1118, 263] on div "+ Add Quick Reply" at bounding box center [1163, 259] width 579 height 23
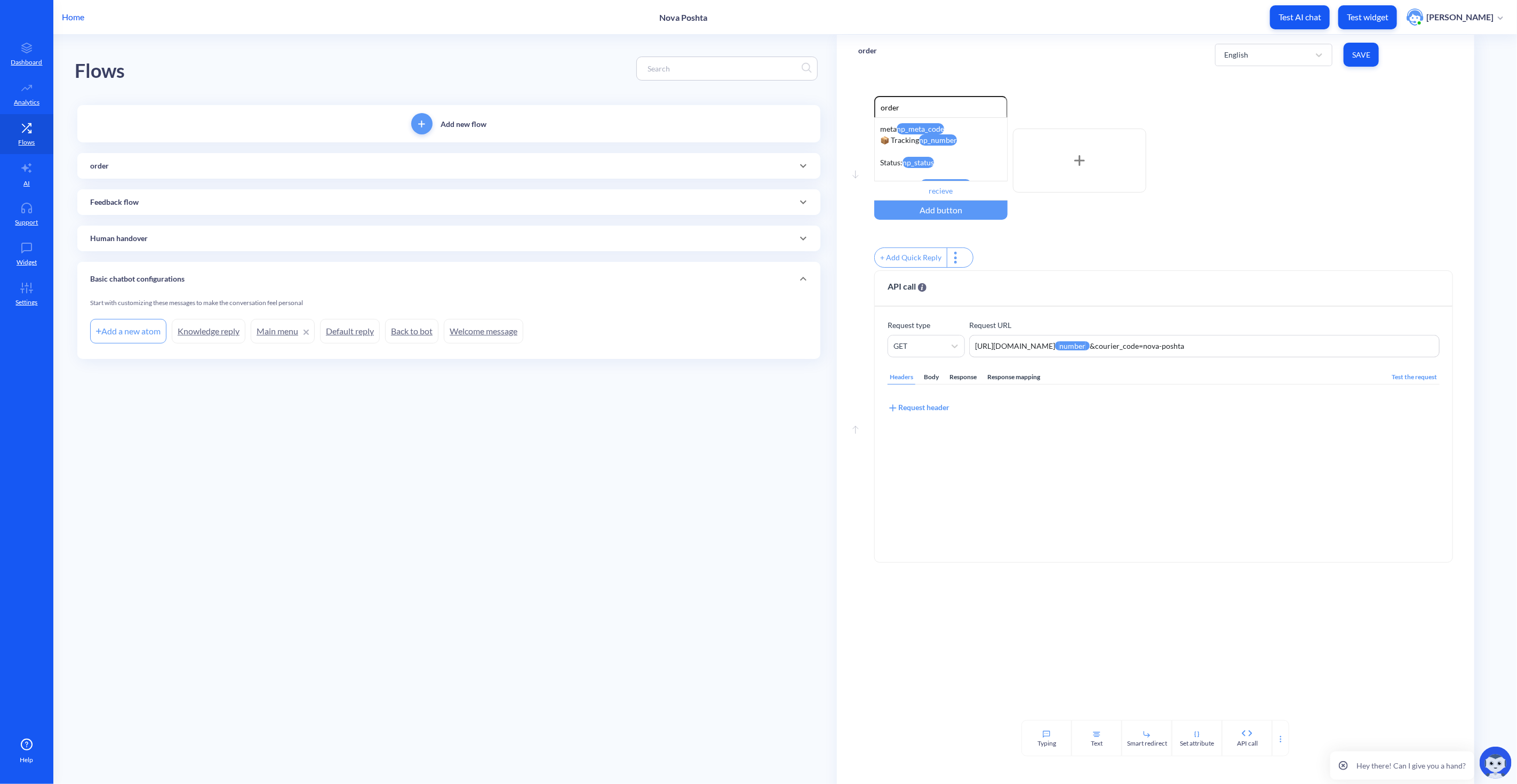
click at [302, 209] on div "Feedback flow" at bounding box center [449, 202] width 743 height 26
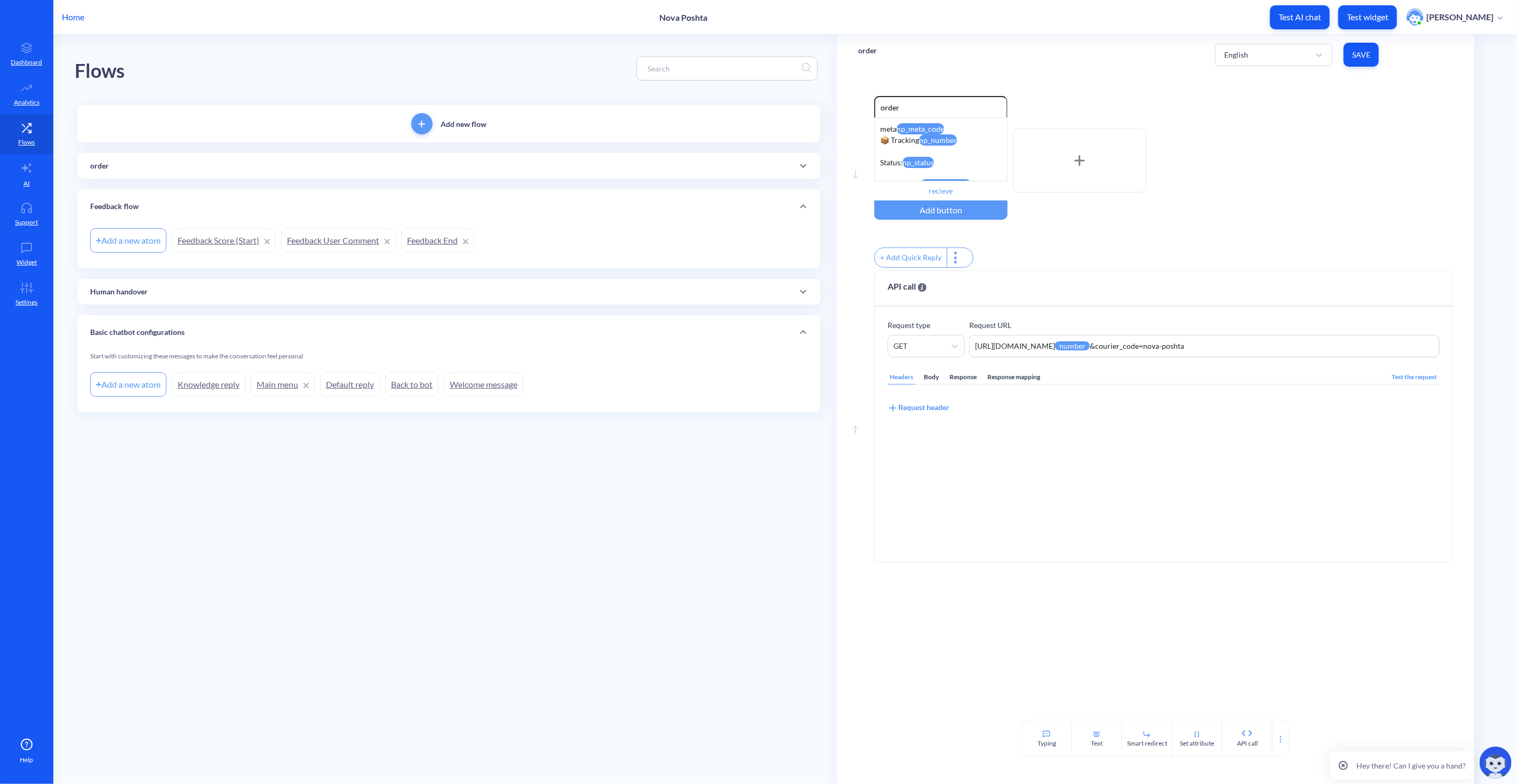
click at [188, 244] on link "Feedback Score (Start)" at bounding box center [224, 240] width 104 height 25
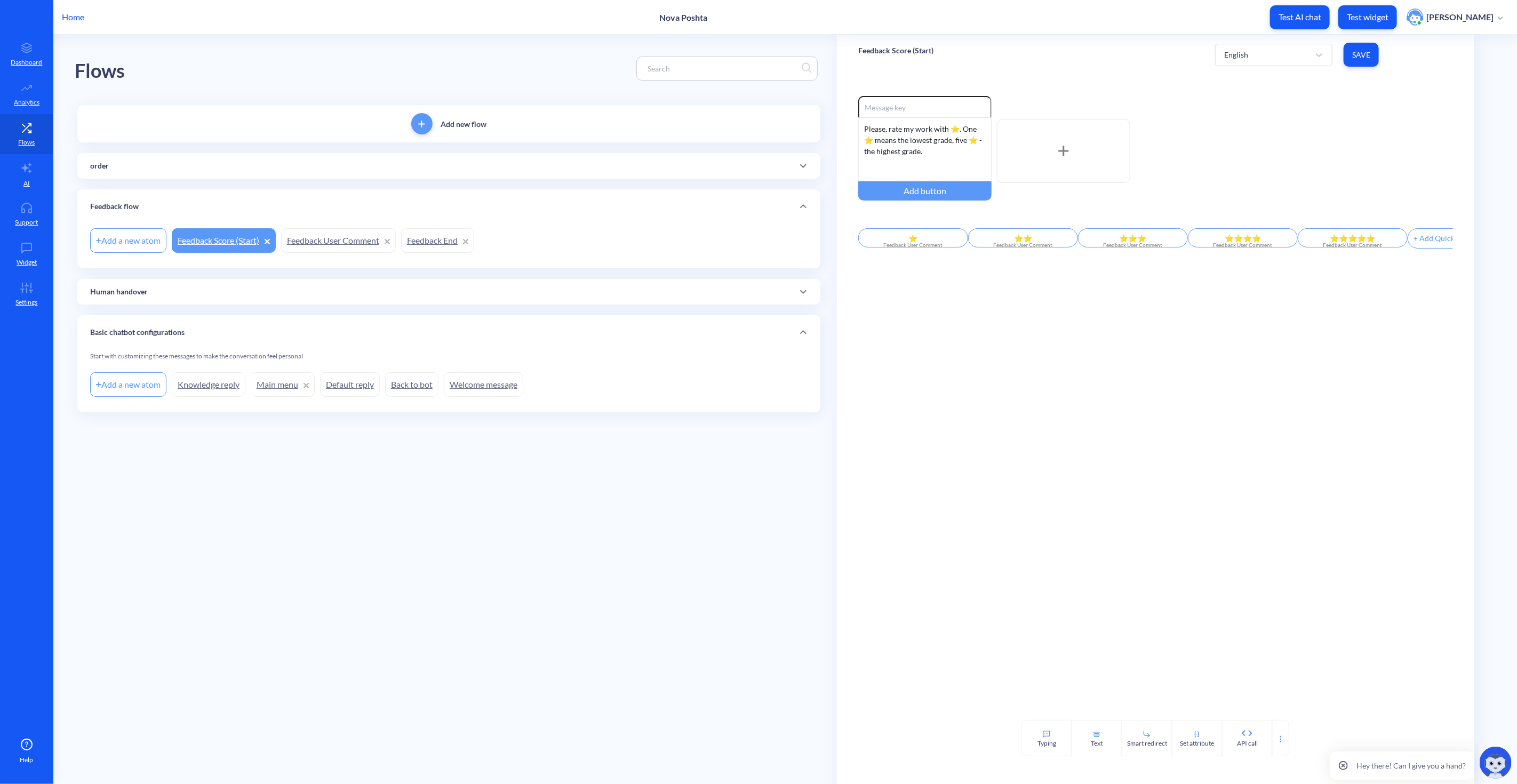
click at [148, 171] on div "order" at bounding box center [449, 166] width 718 height 12
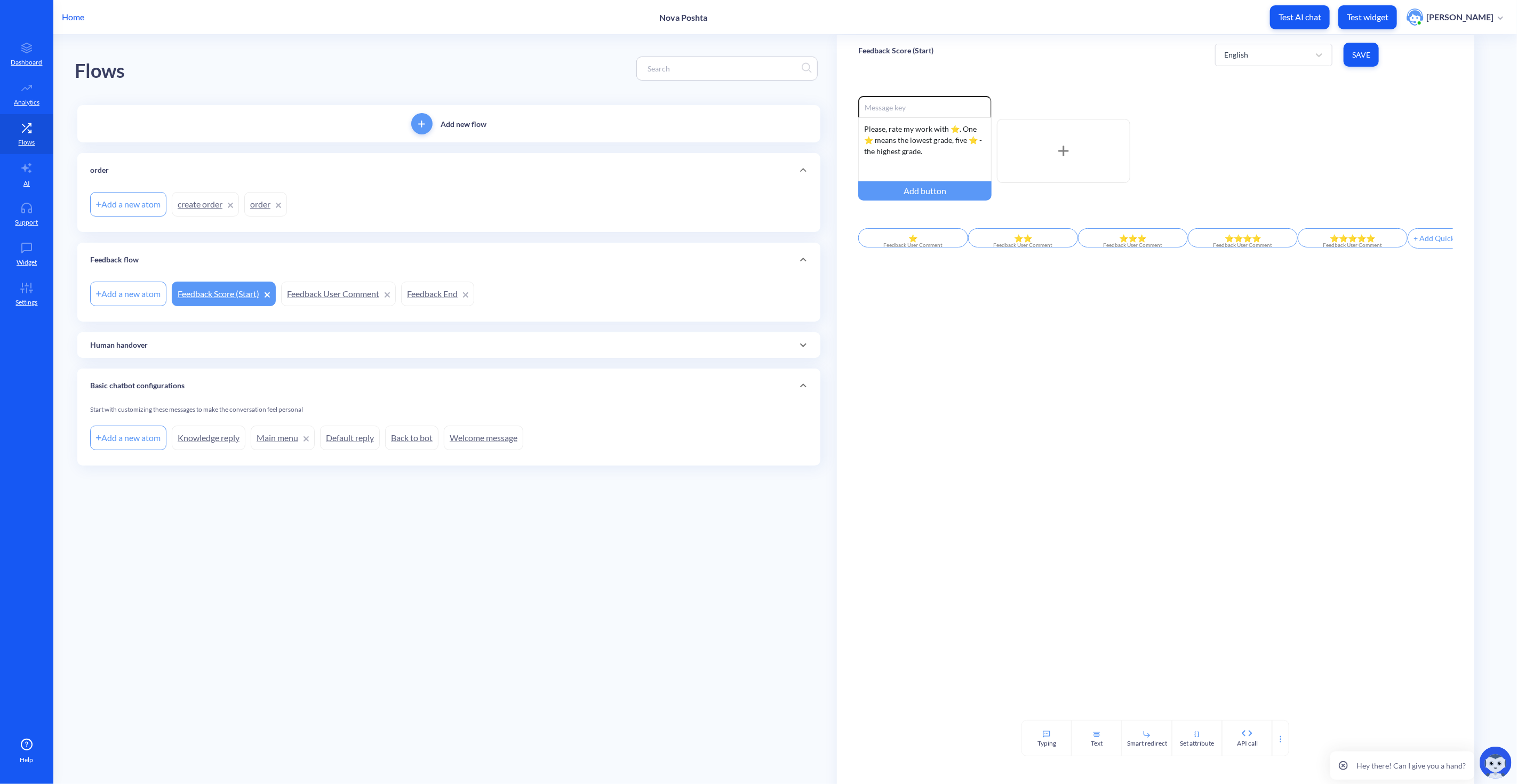
click at [257, 202] on link "order" at bounding box center [266, 204] width 43 height 25
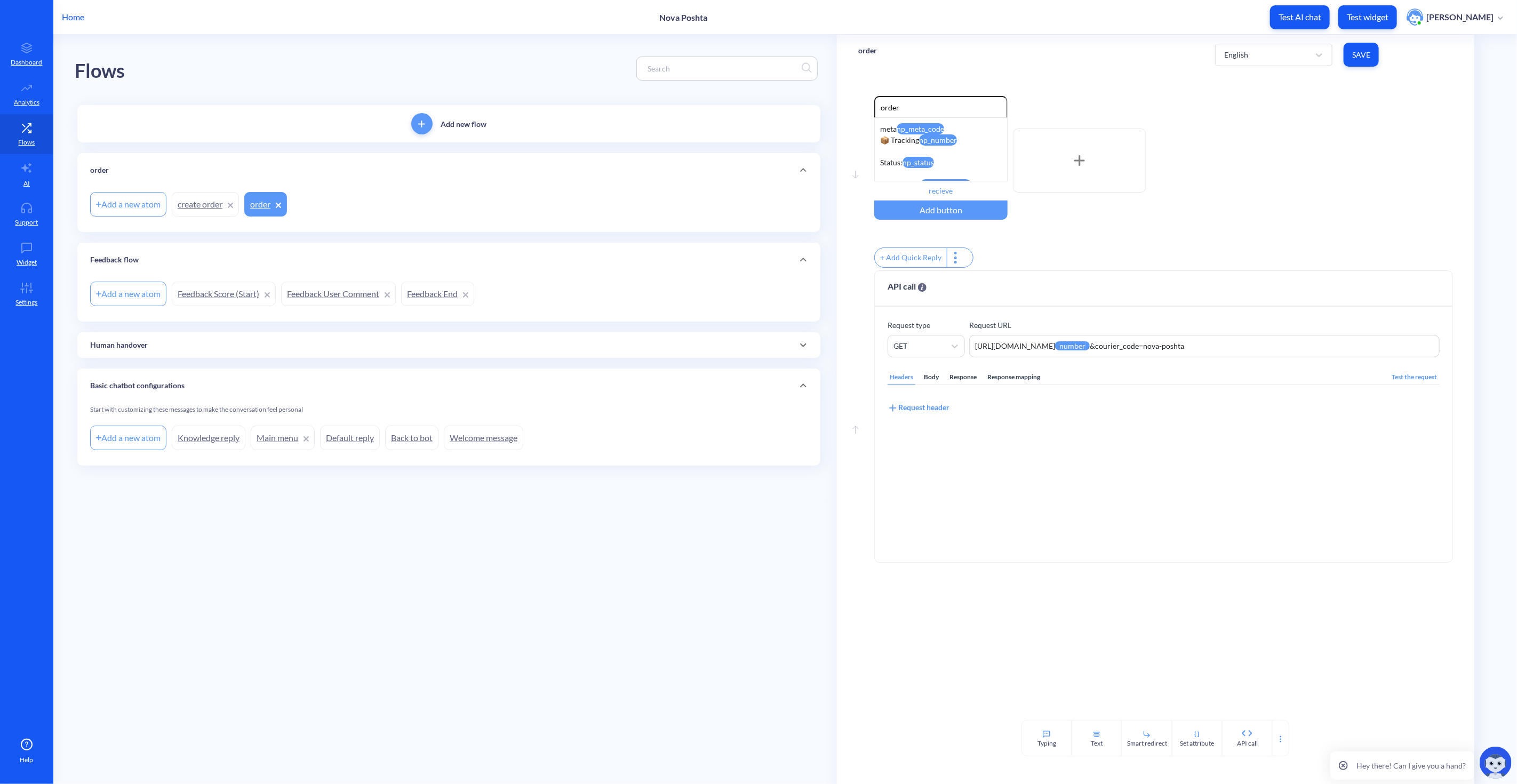
click at [1060, 166] on div at bounding box center [1080, 160] width 133 height 64
click at [1091, 151] on div at bounding box center [1080, 160] width 133 height 64
click at [1152, 128] on span "Delete" at bounding box center [1146, 128] width 21 height 8
click at [1073, 244] on div "Enable reactions order meta np_meta_code 📦 Tracking np_number Status: np_status…" at bounding box center [1163, 183] width 579 height 174
click at [1280, 743] on icon at bounding box center [1281, 739] width 8 height 8
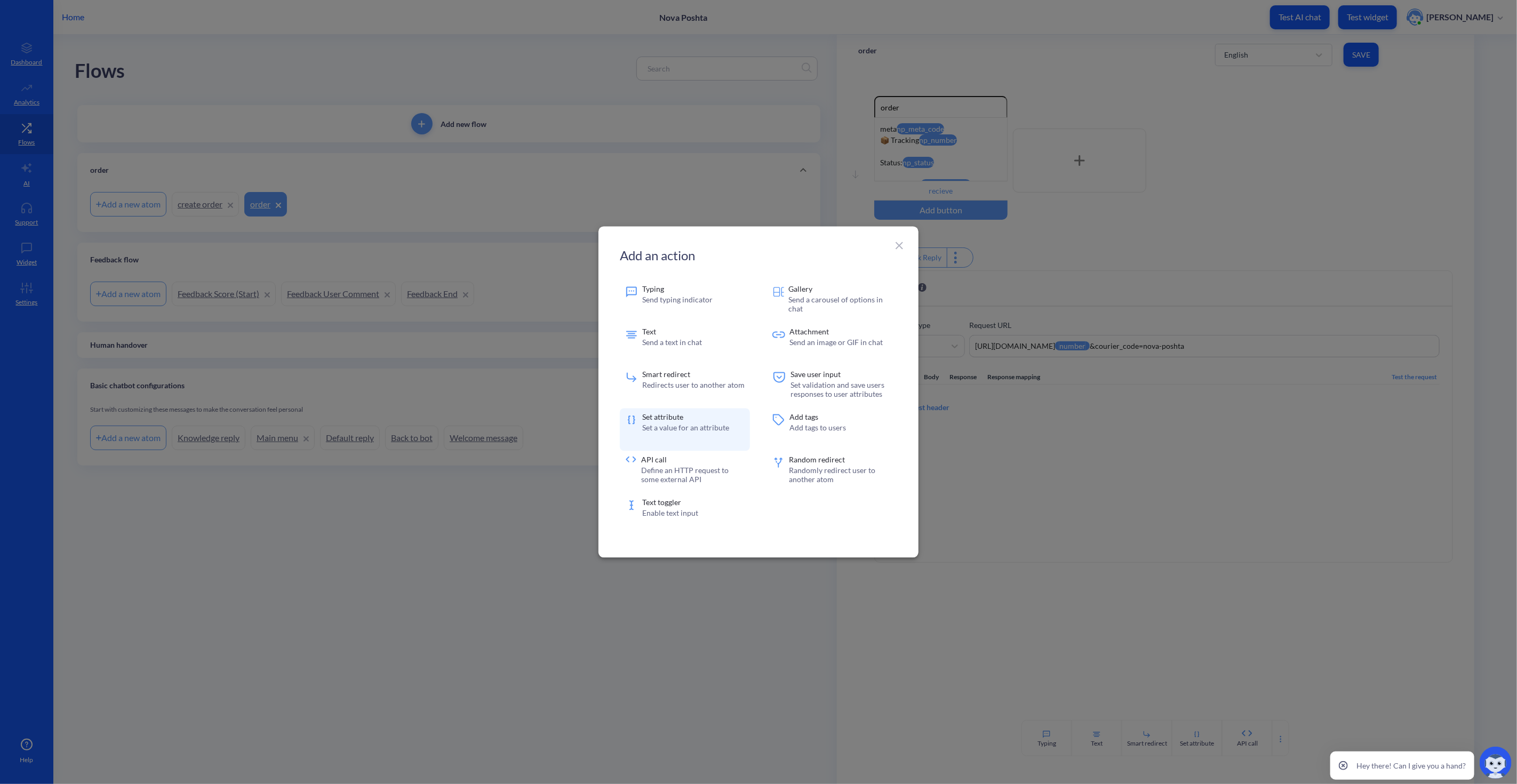
click at [683, 422] on div "Set attribute Set a value for an attribute" at bounding box center [686, 429] width 87 height 32
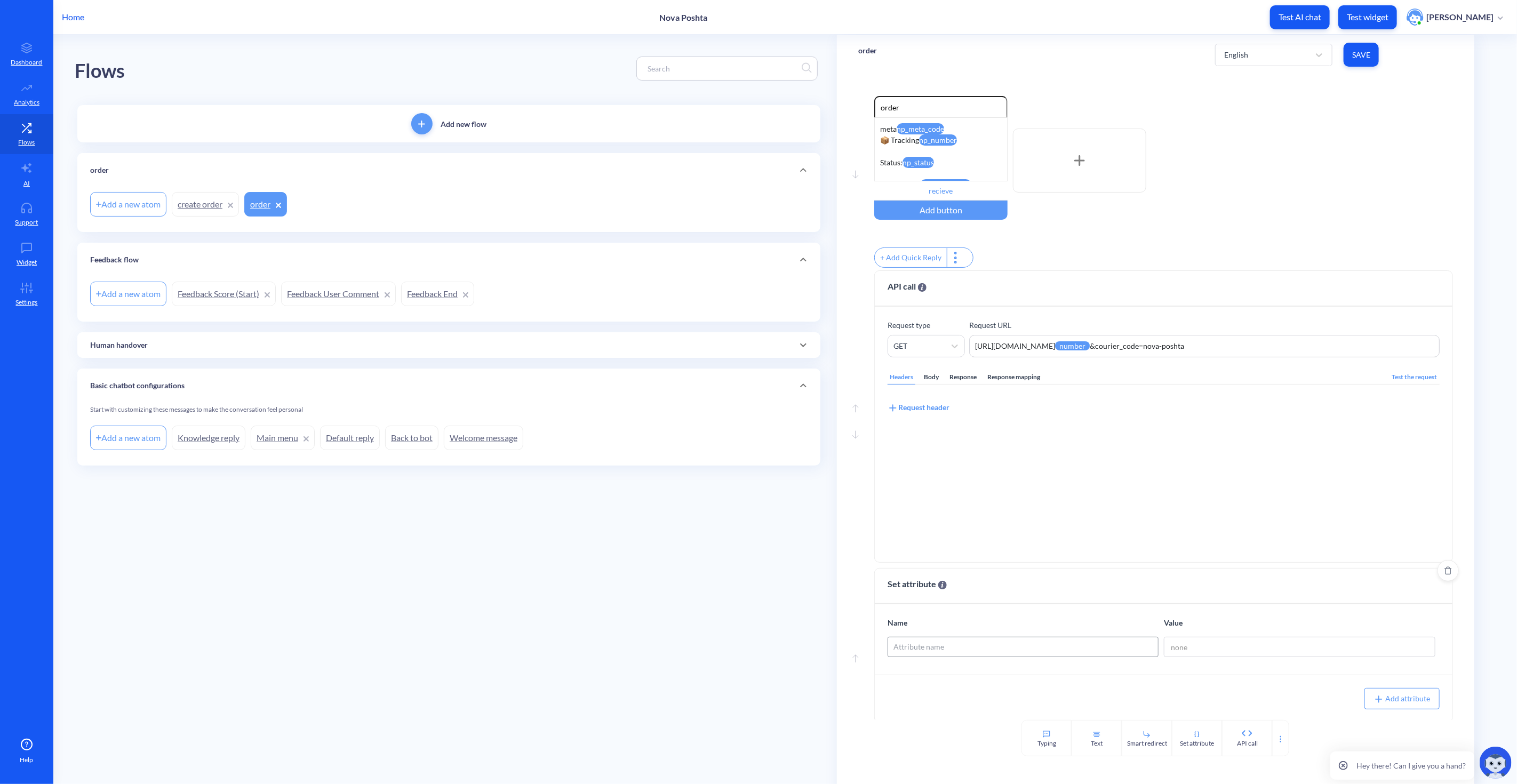
click at [959, 652] on div "Attribute name" at bounding box center [1023, 647] width 270 height 19
type input "num"
click at [967, 606] on div "number" at bounding box center [1022, 597] width 271 height 21
click at [1198, 649] on input at bounding box center [1299, 647] width 271 height 21
click at [1450, 573] on span "Delete" at bounding box center [1448, 570] width 21 height 8
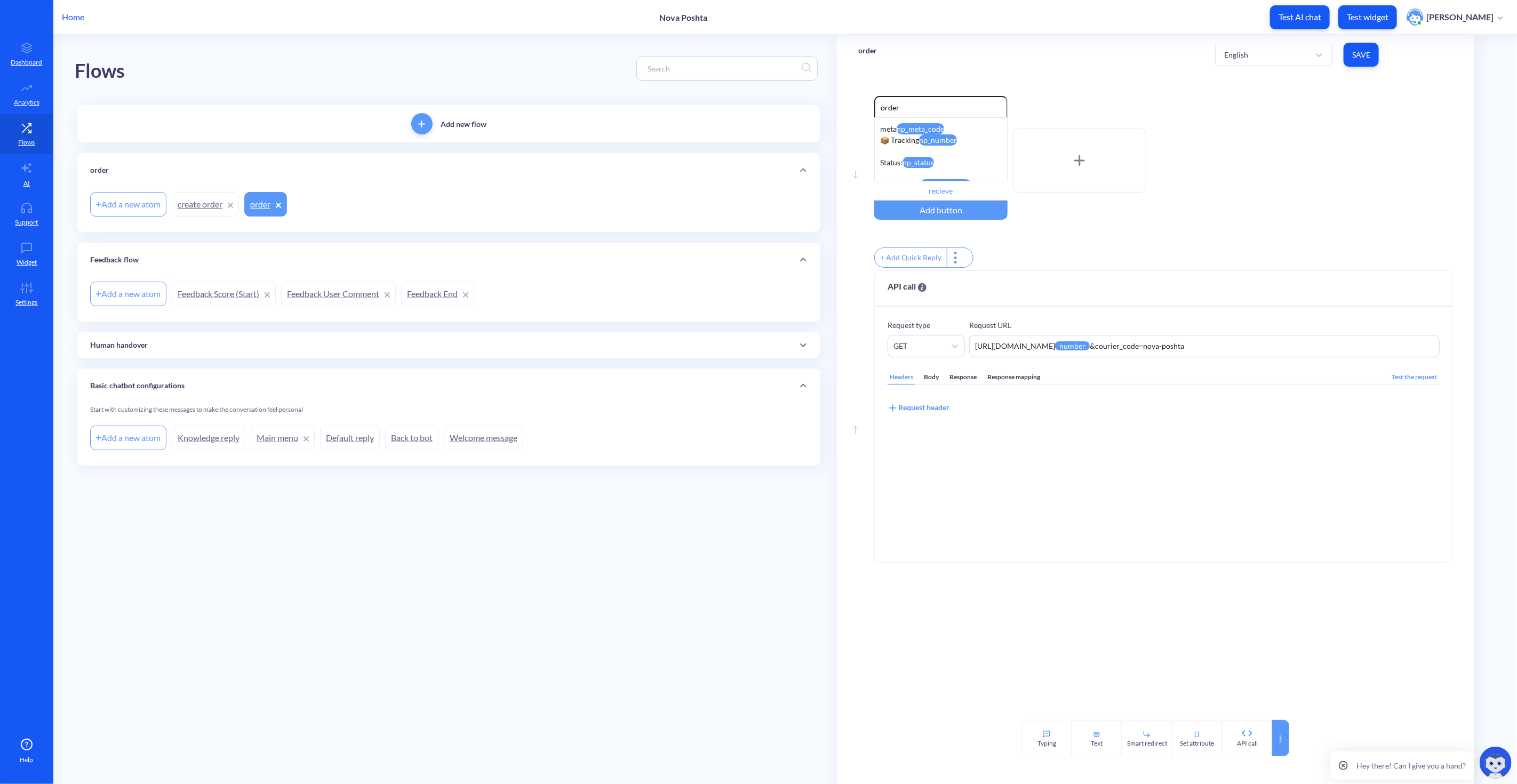
click at [1277, 733] on div at bounding box center [1281, 738] width 17 height 36
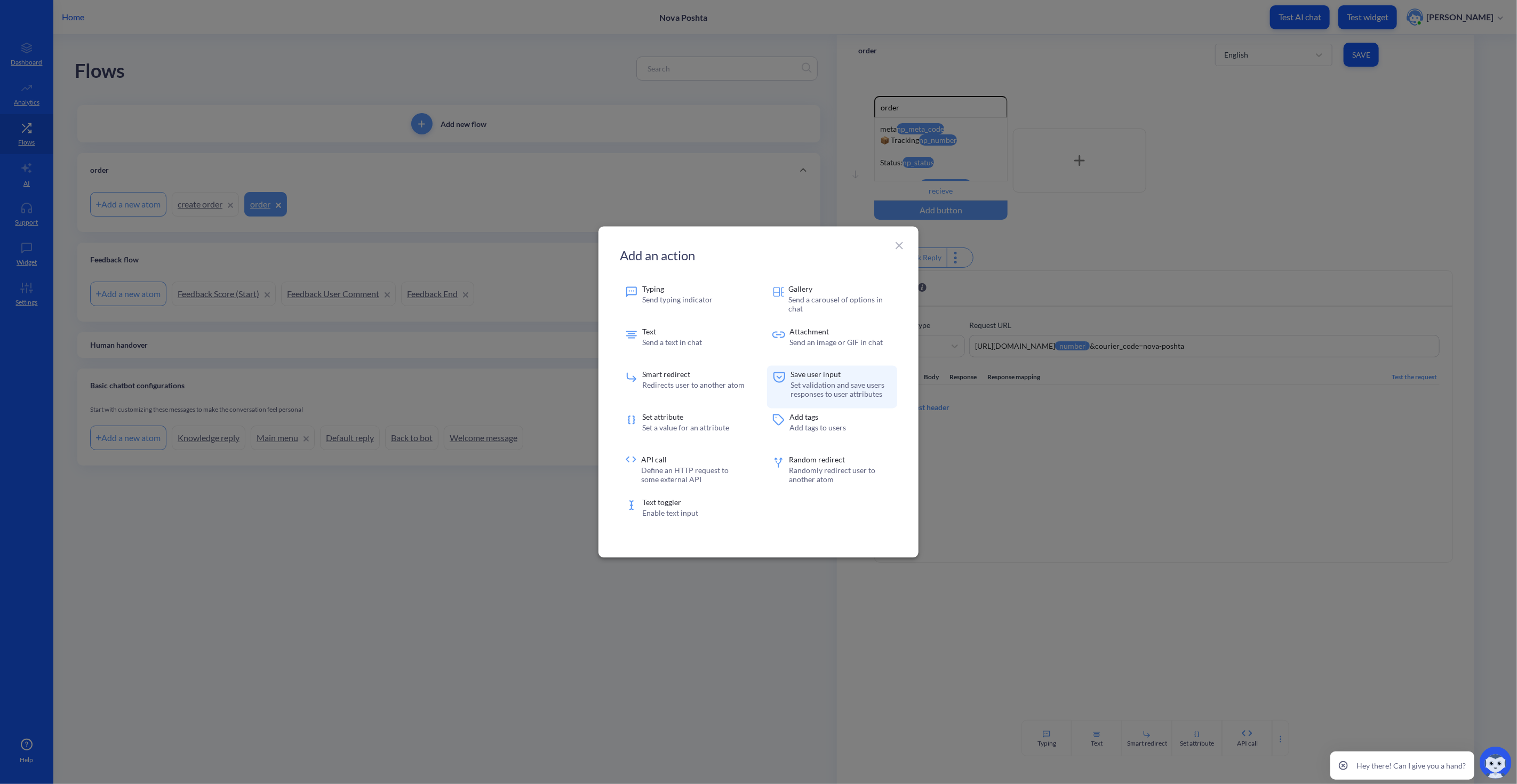
click at [855, 387] on p "Set validation and save users responses to user attributes" at bounding box center [841, 390] width 101 height 18
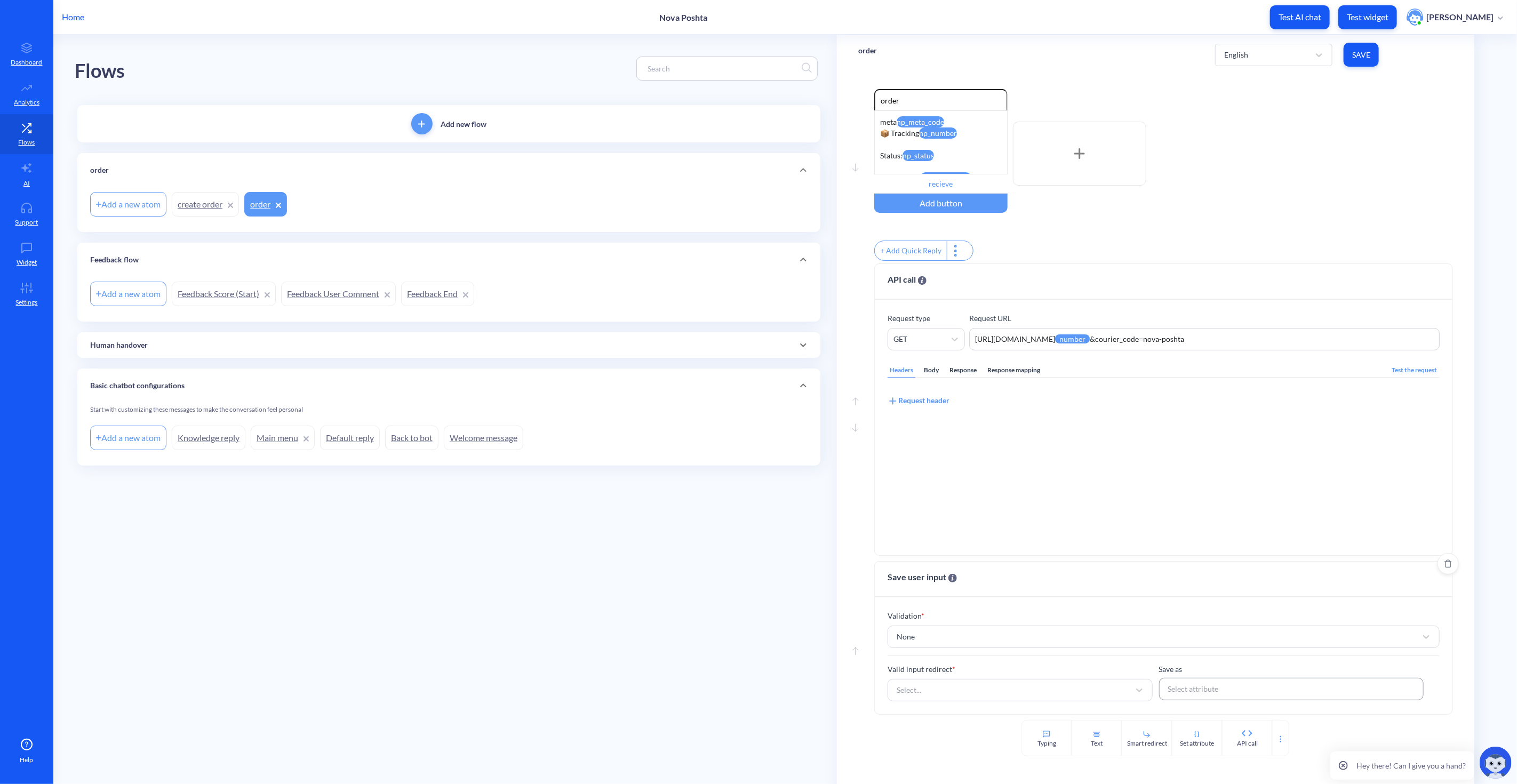
scroll to position [13, 0]
click at [1247, 689] on div "Select attribute" at bounding box center [1291, 689] width 258 height 19
click at [1080, 698] on div "Select..." at bounding box center [1011, 689] width 239 height 19
click at [1079, 698] on div "Select..." at bounding box center [1011, 689] width 239 height 19
click at [1448, 566] on icon "Delete" at bounding box center [1448, 564] width 7 height 8
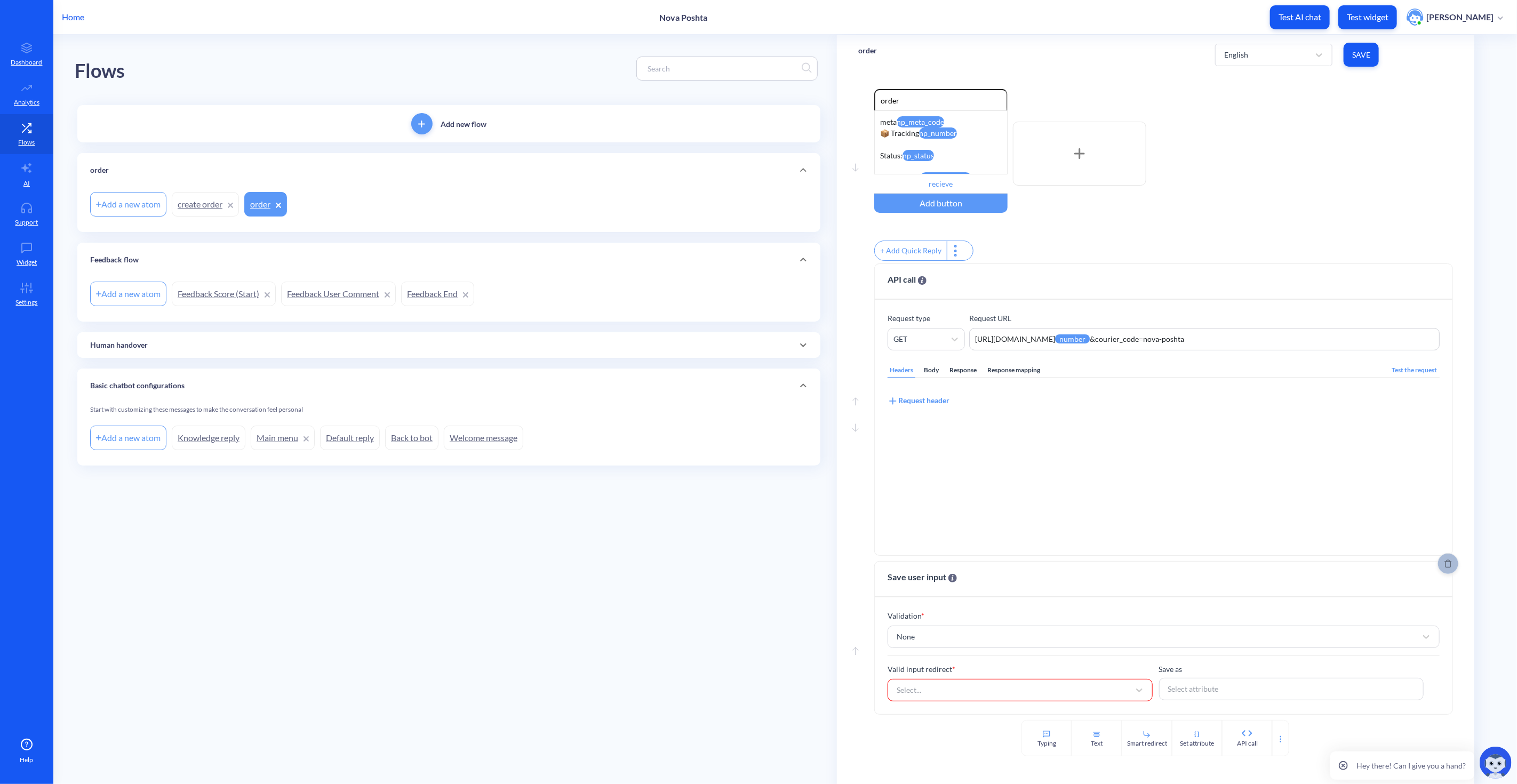
scroll to position [0, 0]
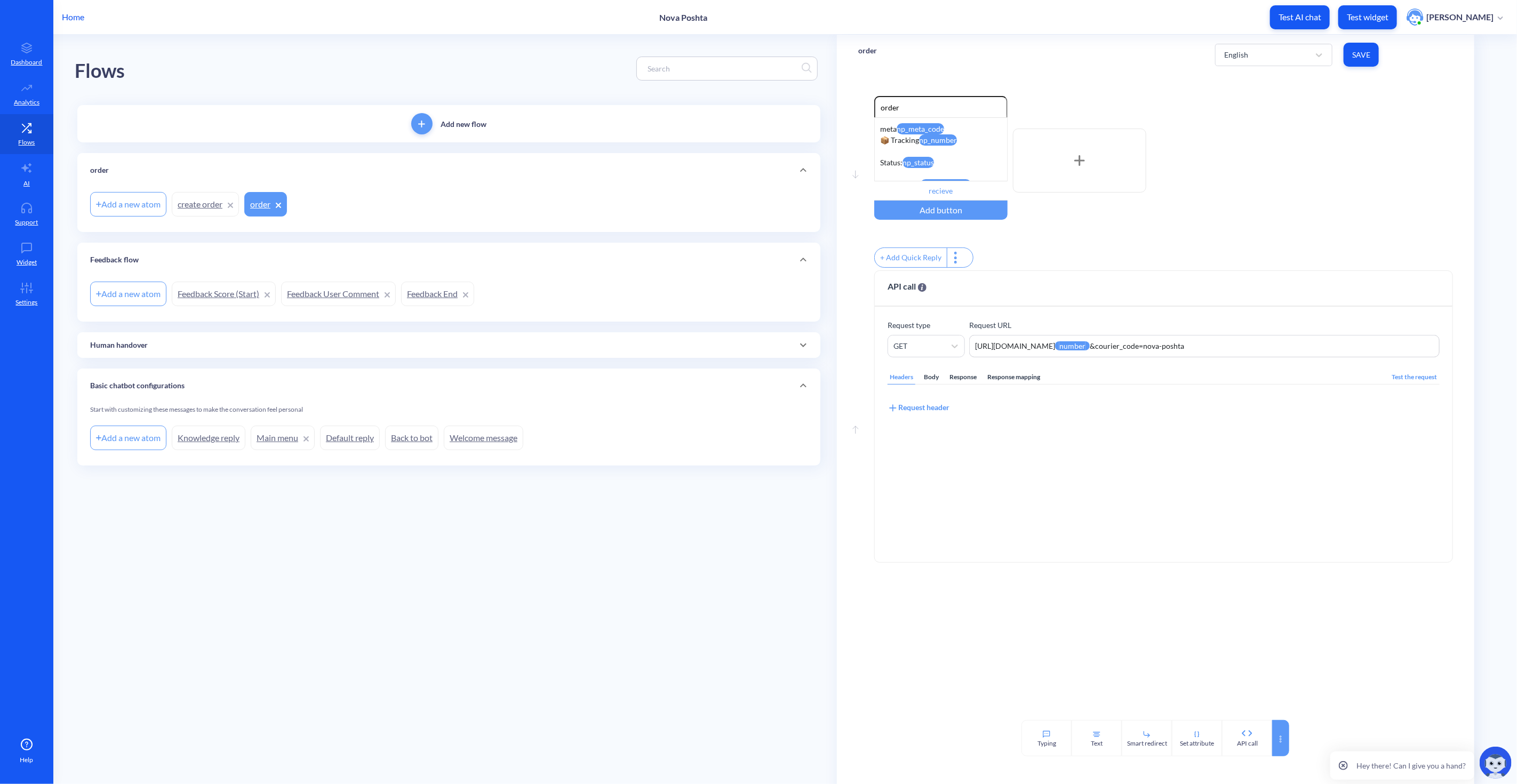
click at [1282, 737] on icon at bounding box center [1281, 739] width 8 height 8
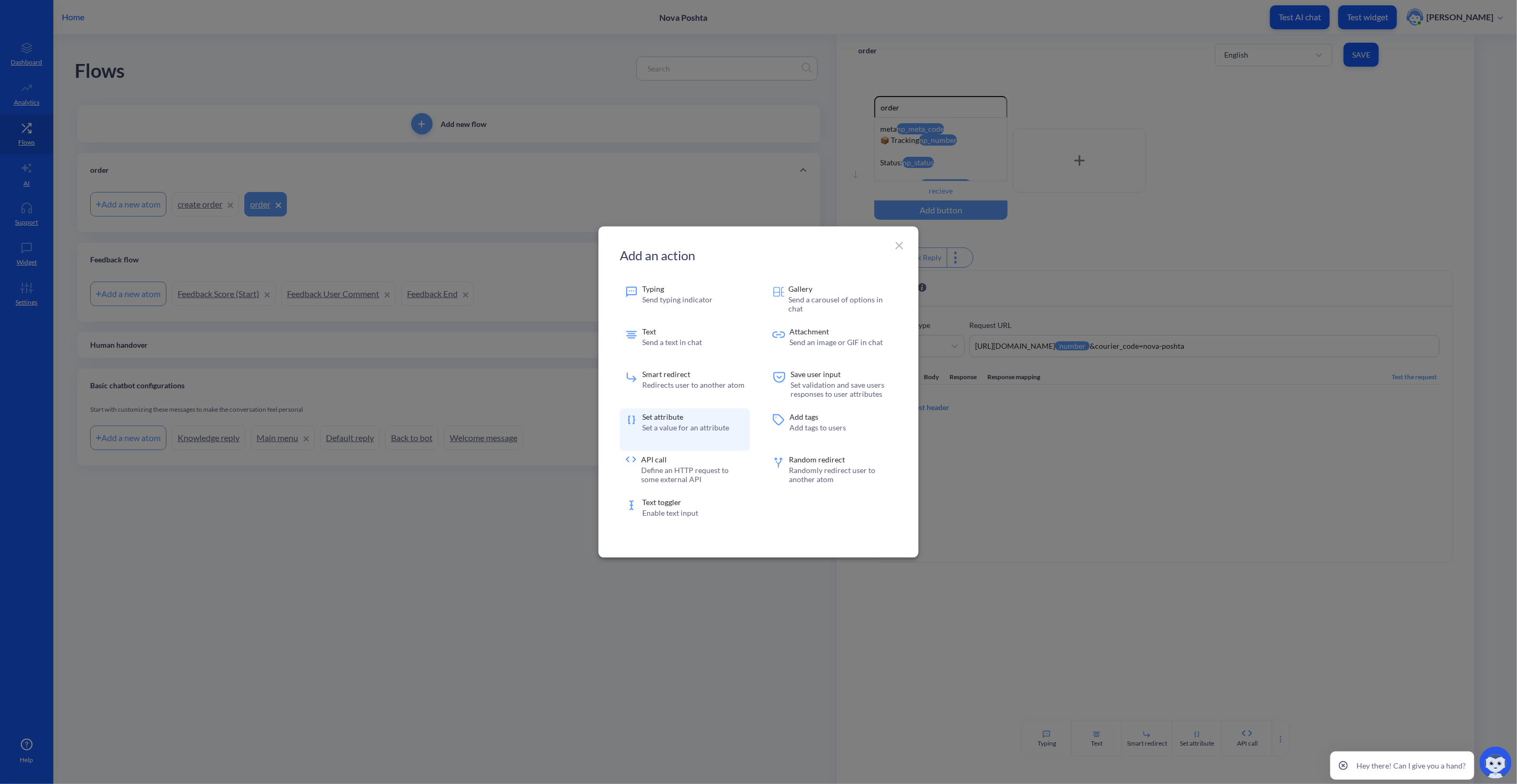
click at [675, 431] on p "Set a value for an attribute" at bounding box center [686, 428] width 87 height 9
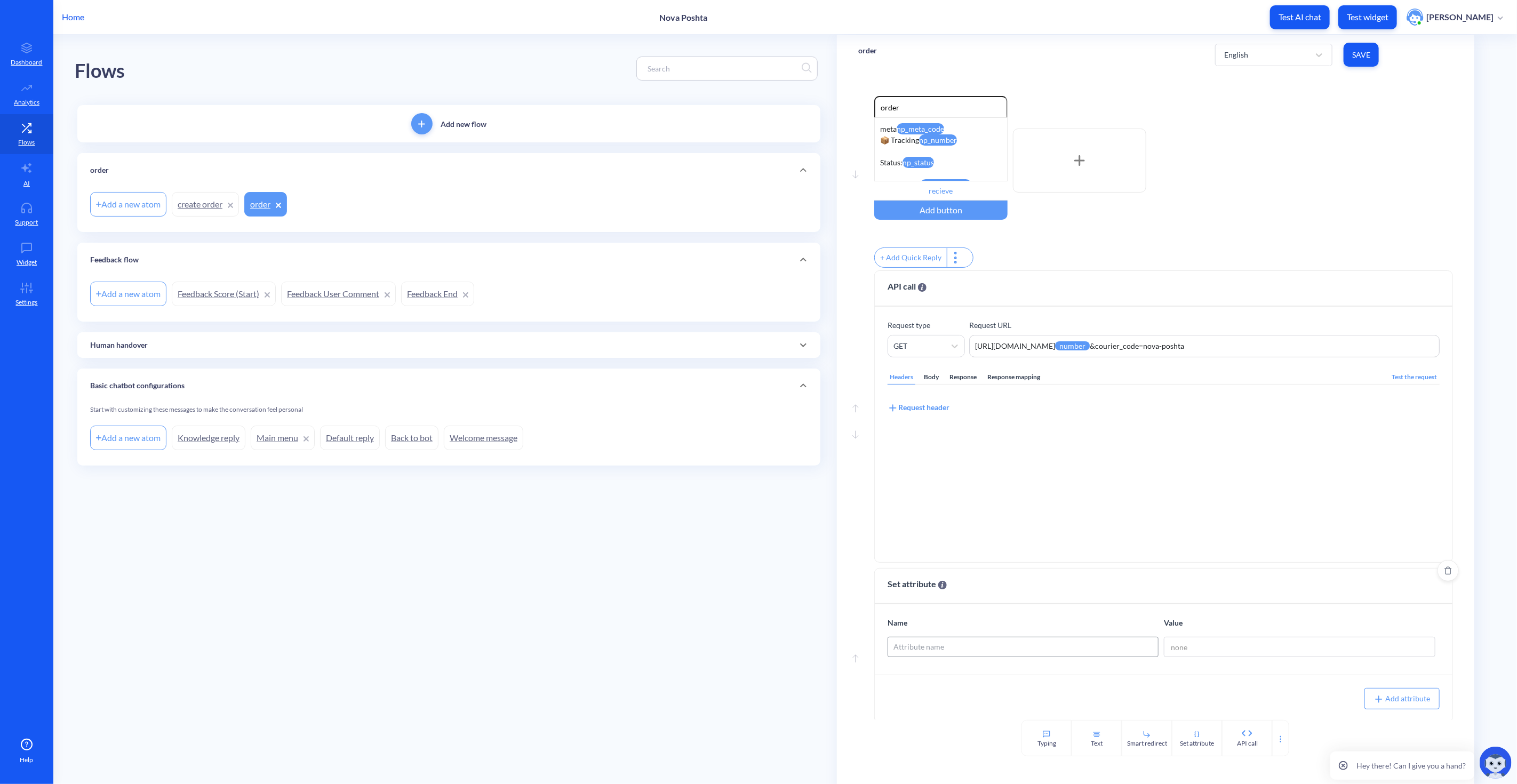
click at [928, 652] on div "Attribute name" at bounding box center [919, 647] width 51 height 12
type input "num"
click at [954, 601] on div "number" at bounding box center [1022, 597] width 271 height 21
click at [1193, 654] on input at bounding box center [1299, 647] width 271 height 21
type input "n"
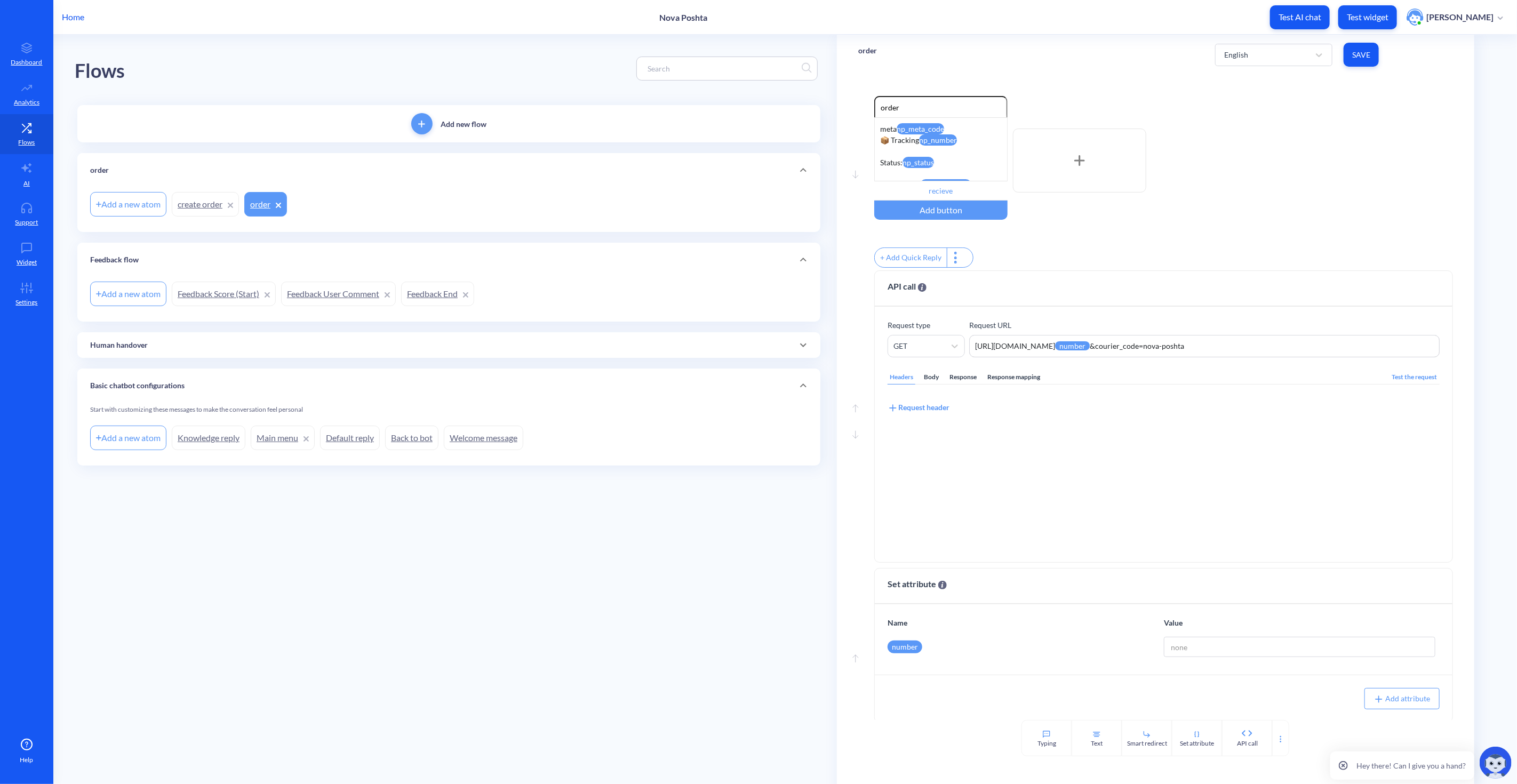
click at [859, 661] on icon at bounding box center [856, 658] width 7 height 8
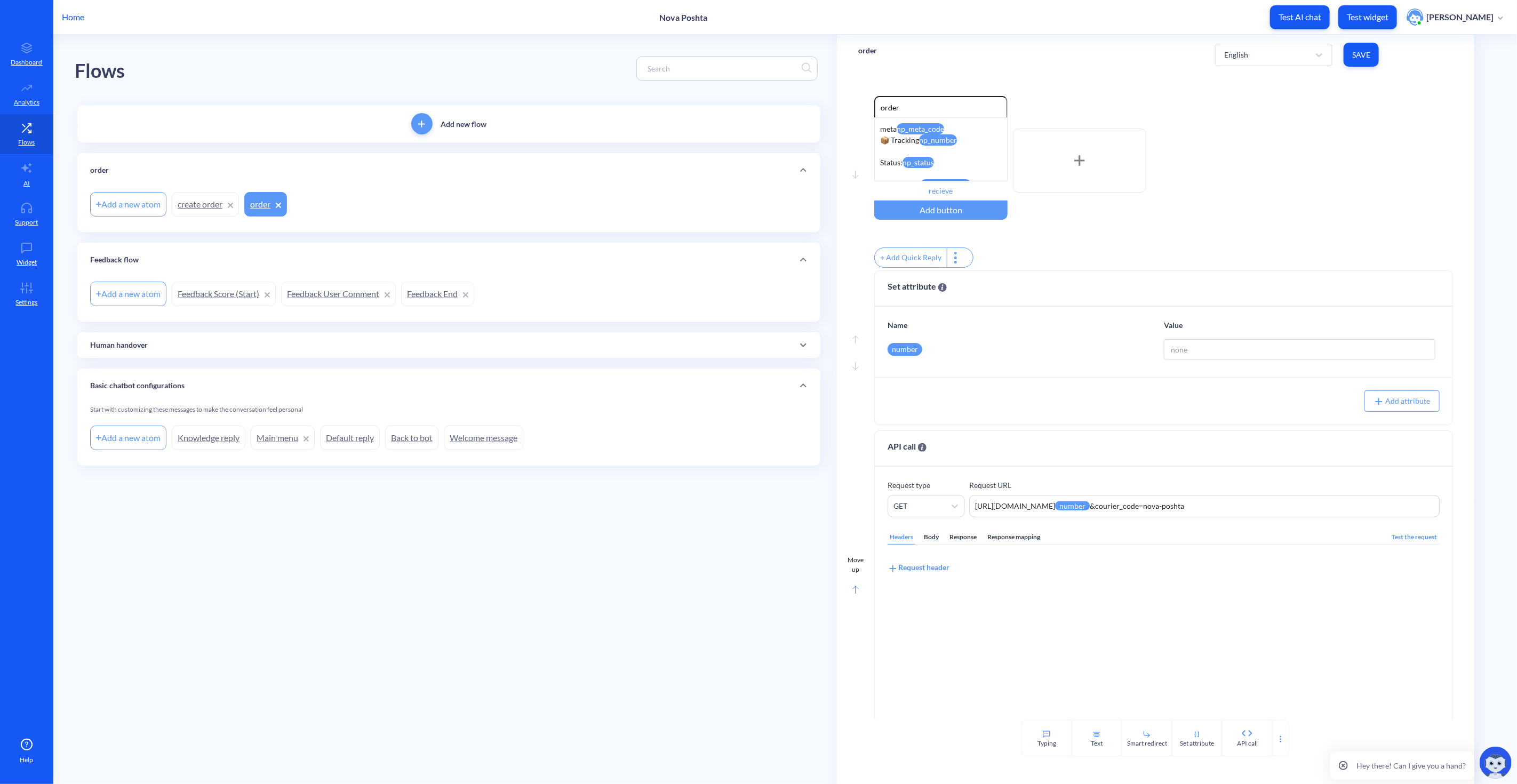
click at [849, 593] on div "Move up" at bounding box center [855, 579] width 16 height 48
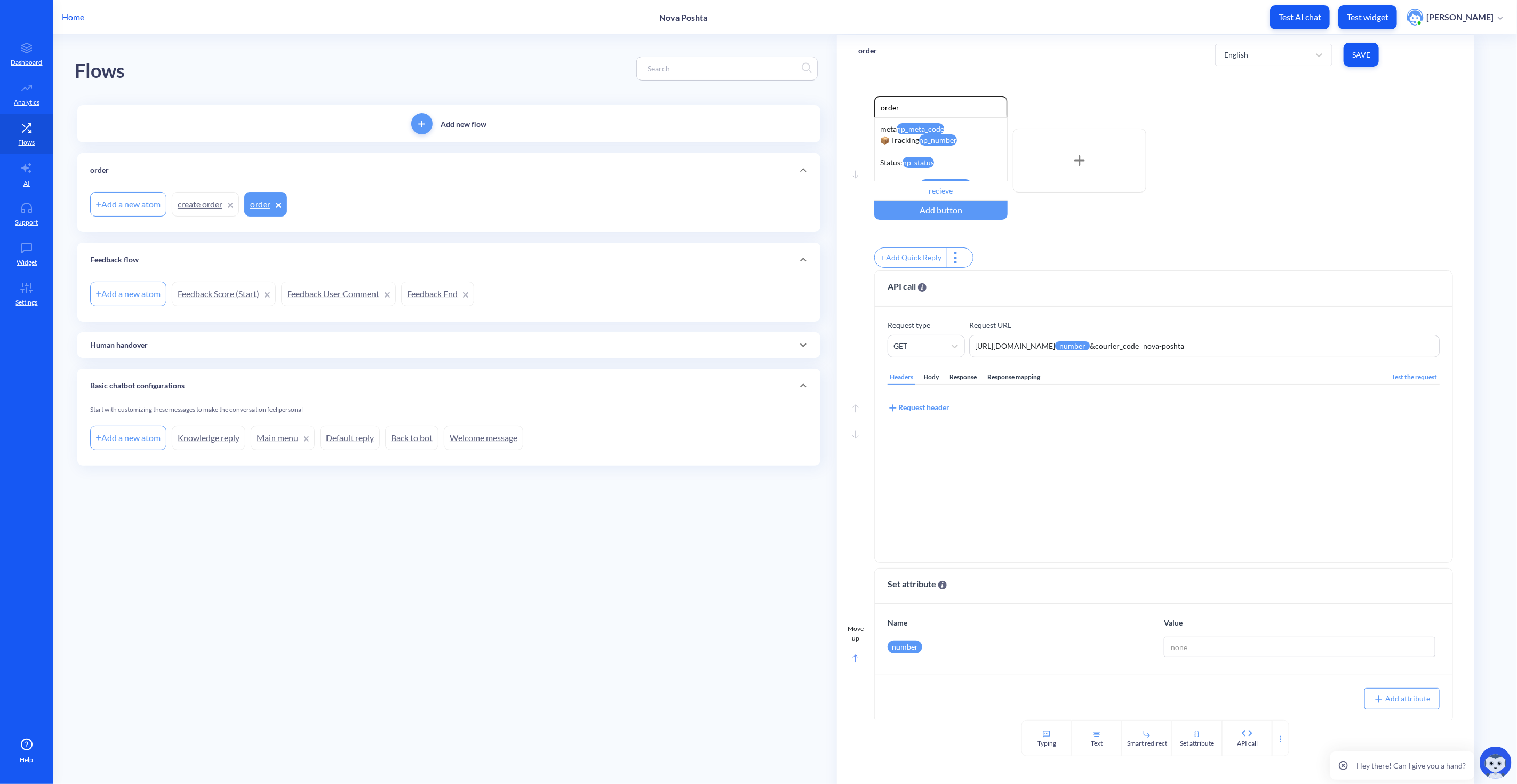
click at [854, 662] on rect at bounding box center [855, 658] width 5 height 7
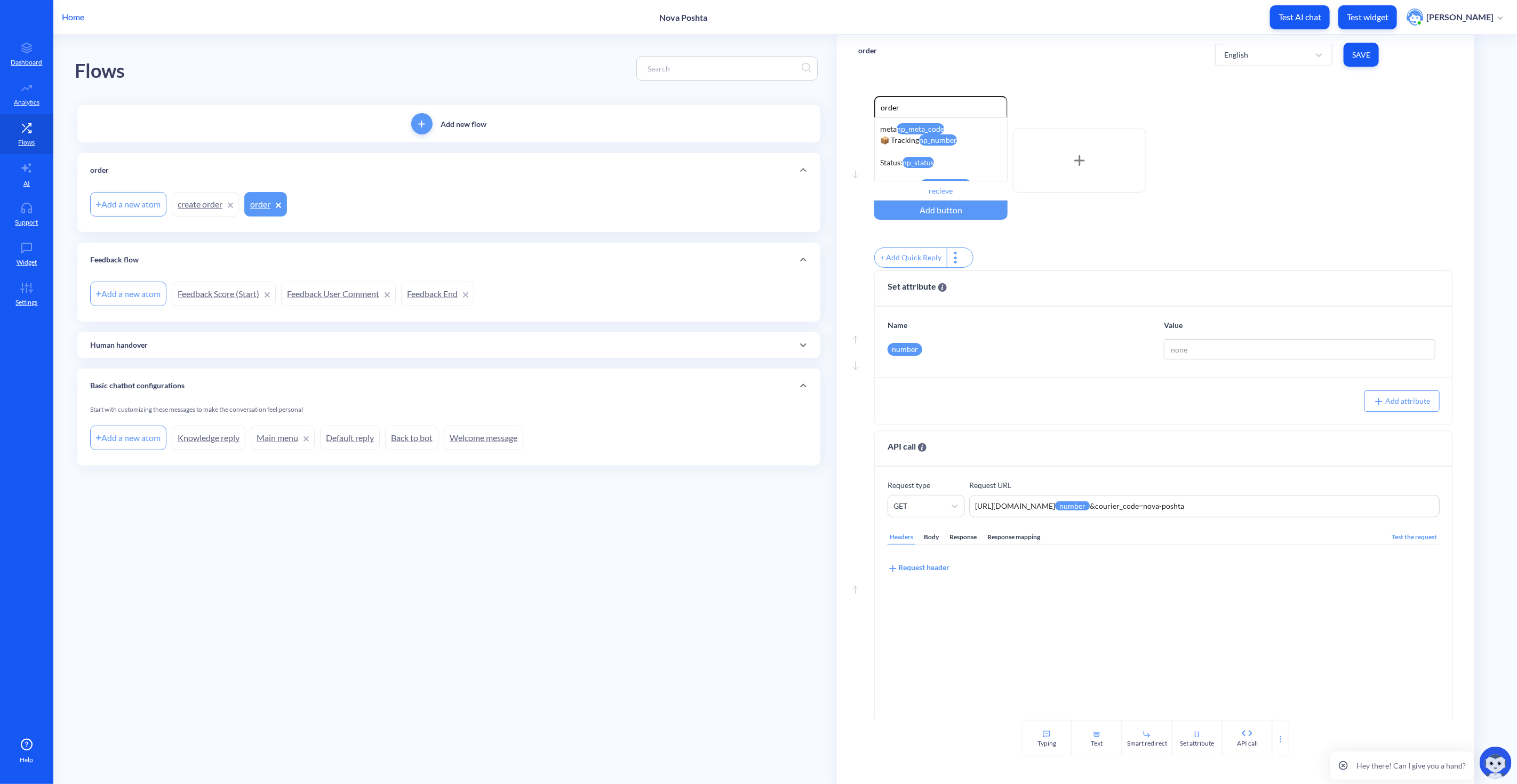
click at [617, 601] on main "Flows Add new flow order Add a new atom create order order Feedback flow Add a …" at bounding box center [785, 409] width 1463 height 749
click at [659, 637] on main "Flows Add new flow order Add a new atom create order order Feedback flow Add a …" at bounding box center [785, 409] width 1463 height 749
click at [1277, 737] on icon at bounding box center [1281, 739] width 8 height 8
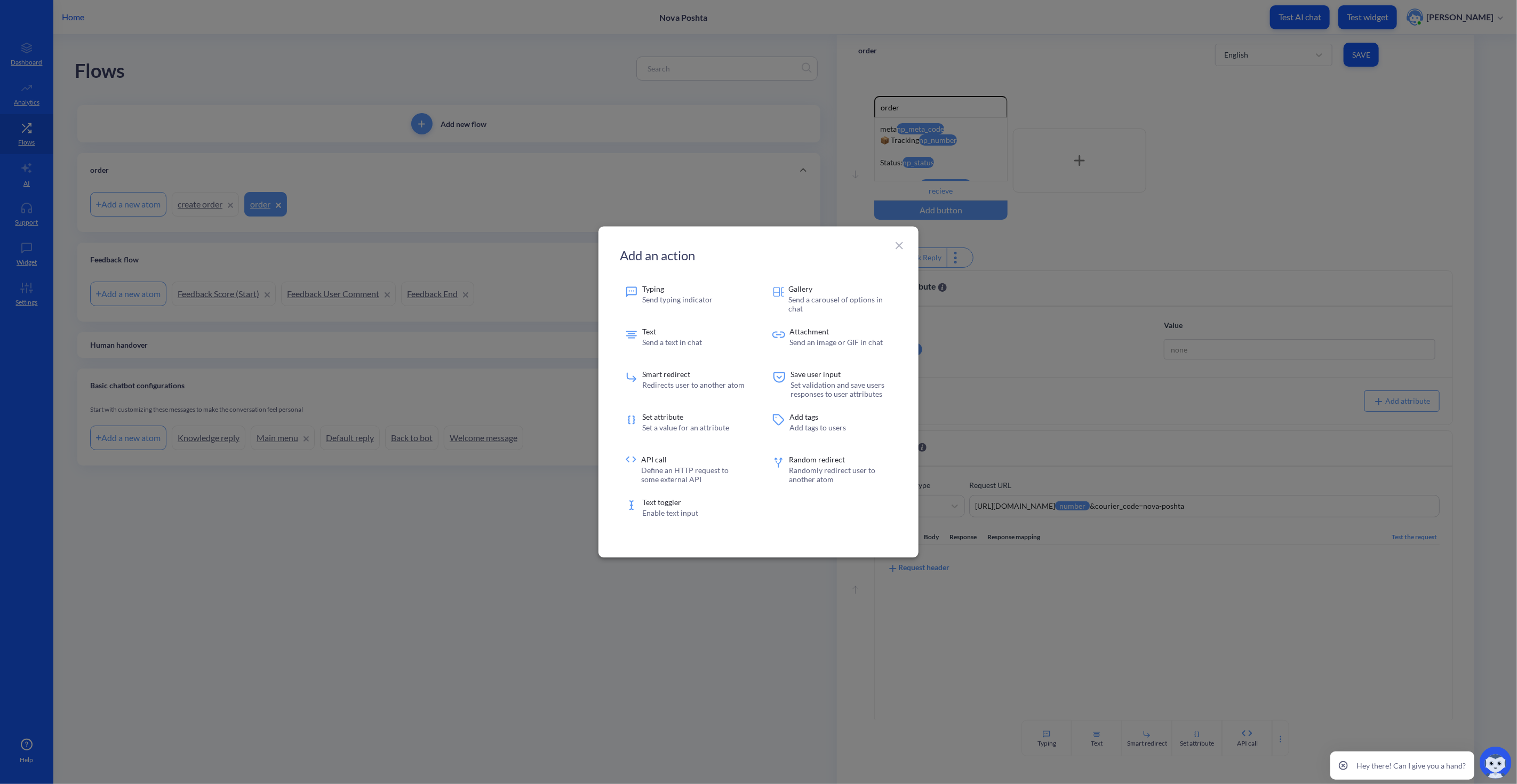
click at [900, 244] on icon at bounding box center [899, 245] width 7 height 7
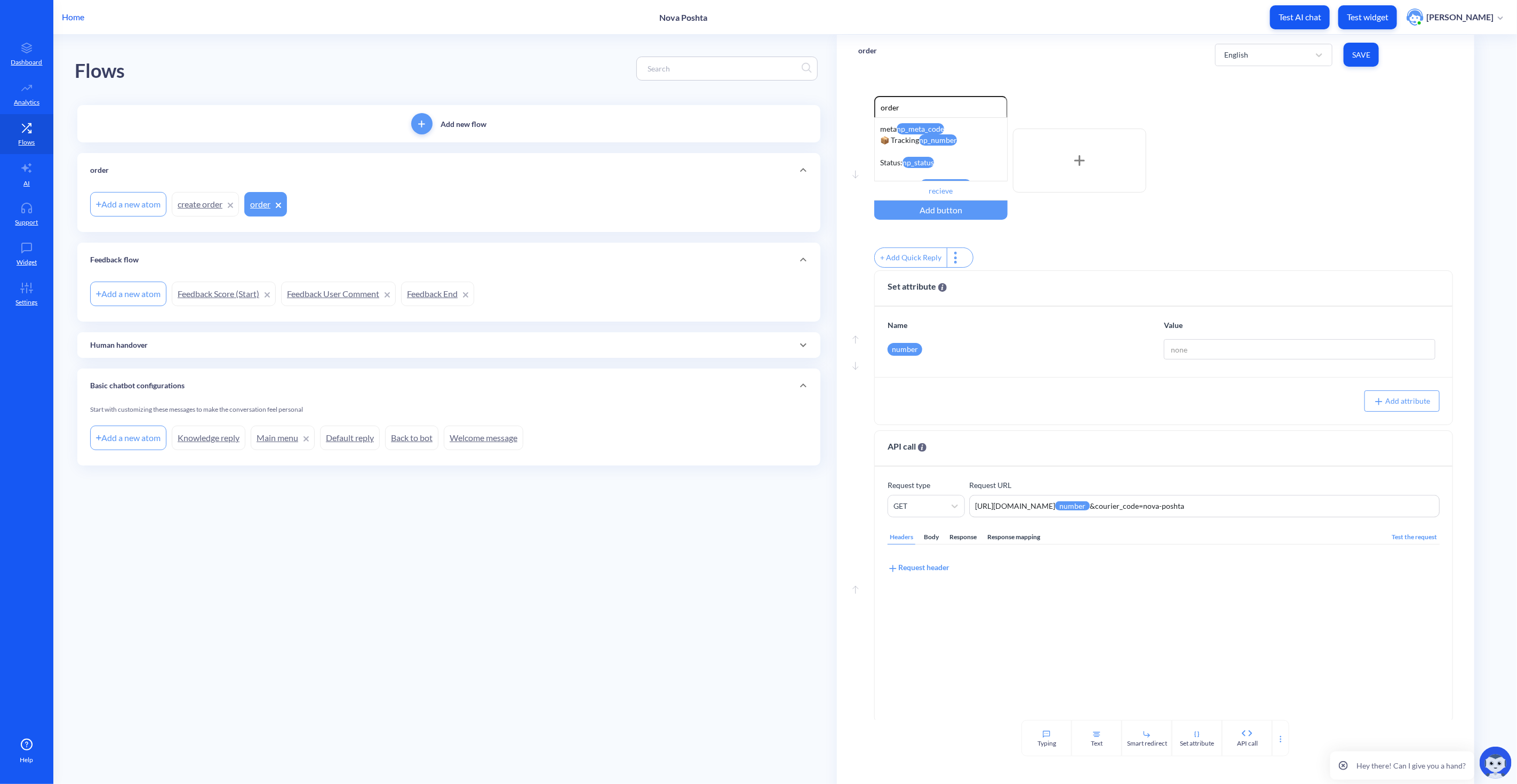
click at [476, 598] on main "Flows Add new flow order Add a new atom create order order Feedback flow Add a …" at bounding box center [785, 409] width 1463 height 749
click at [24, 172] on icon at bounding box center [27, 168] width 13 height 13
click at [1447, 277] on icon "Delete" at bounding box center [1448, 273] width 7 height 8
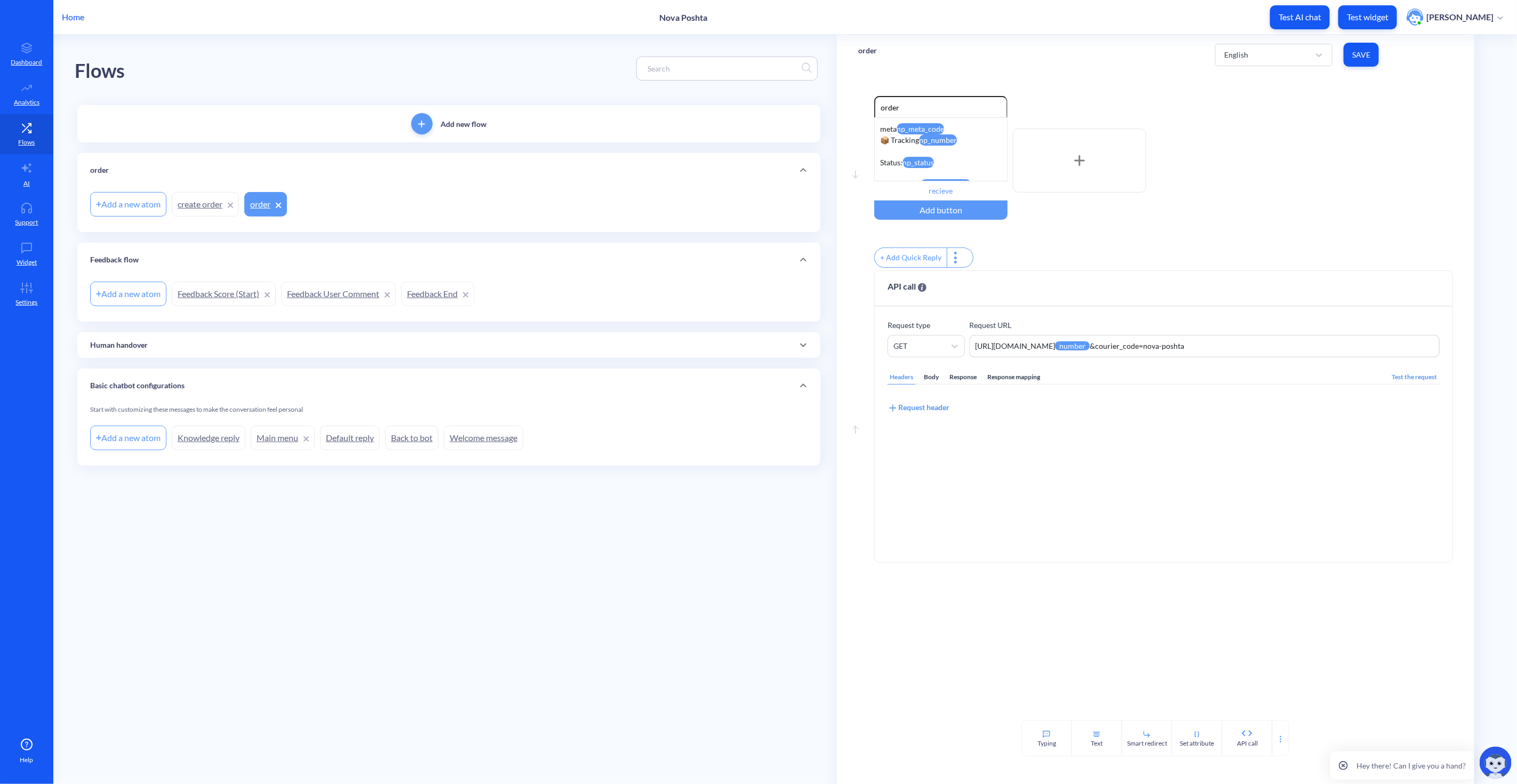
click at [1065, 648] on div "Move down Enable reactions order meta np_meta_code 📦 Tracking np_number Status:…" at bounding box center [1156, 397] width 637 height 645
click at [677, 519] on main "Flows Add new flow order Add a new atom create order order Feedback flow Add a …" at bounding box center [785, 409] width 1463 height 749
click at [849, 520] on div "Move down Enable reactions order meta np_meta_code 📦 Tracking np_number Status:…" at bounding box center [1156, 397] width 637 height 645
click at [460, 540] on main "Flows Add new flow order Add a new atom create order order Feedback flow Add a …" at bounding box center [785, 409] width 1463 height 749
click at [1233, 353] on textarea "https://novaposhta.wiremockapi.cloud/trackings/get?tracking_numbers={{number}}&…" at bounding box center [1204, 346] width 470 height 22
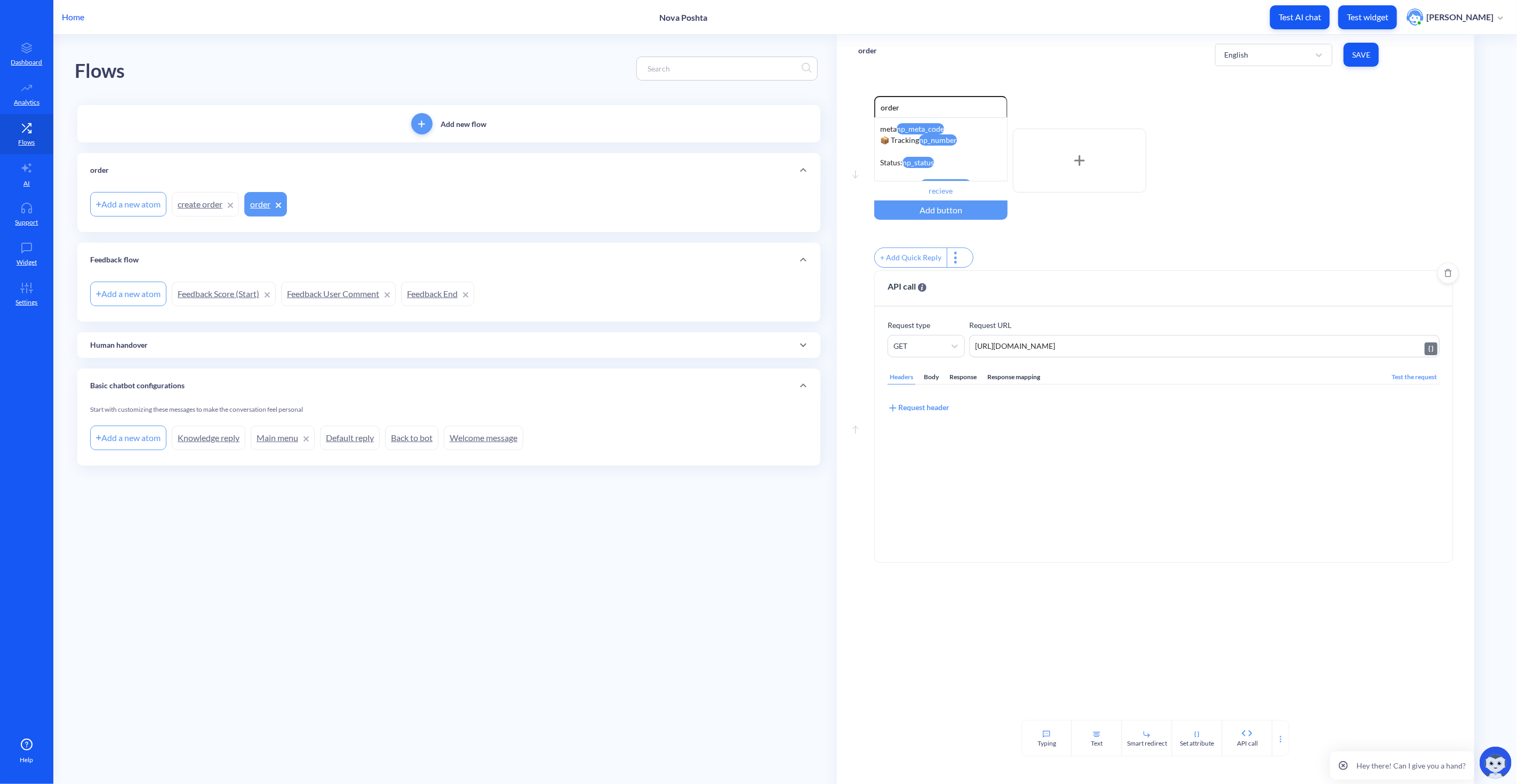
type textarea "[URL][DOMAIN_NAME]"
click at [1432, 355] on span at bounding box center [1431, 349] width 13 height 13
click at [1378, 378] on input at bounding box center [1384, 373] width 100 height 19
type input "num"
click at [1373, 430] on div "number" at bounding box center [1384, 432] width 105 height 17
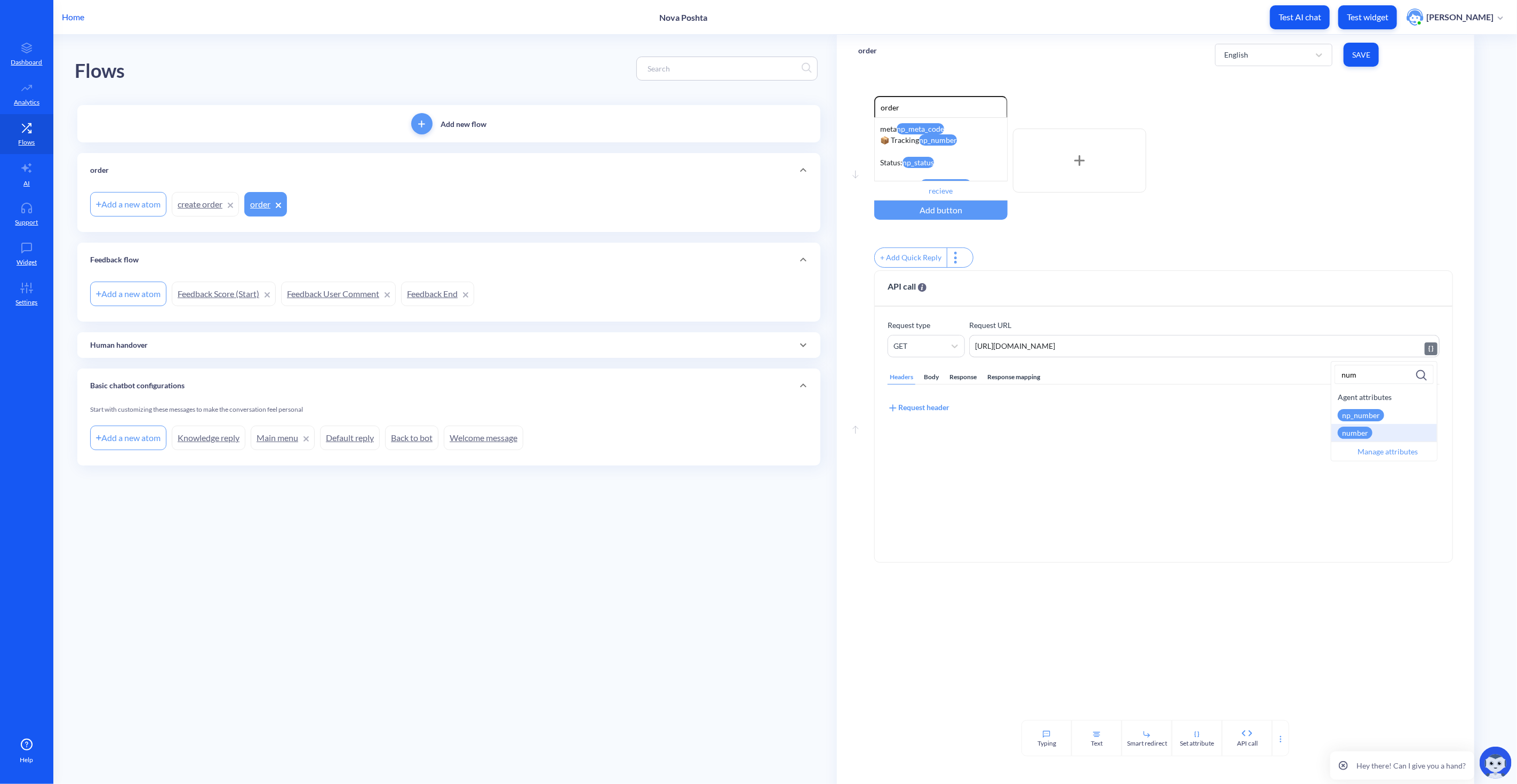
type textarea "https://novaposhta.wiremockapi.cloud/trackings/get?tracking_numbers={{number}}&…"
click at [1221, 621] on div "Move down Enable reactions order meta np_meta_code 📦 Tracking np_number Status:…" at bounding box center [1156, 397] width 637 height 645
click at [1012, 384] on div "Response mapping" at bounding box center [1013, 377] width 57 height 14
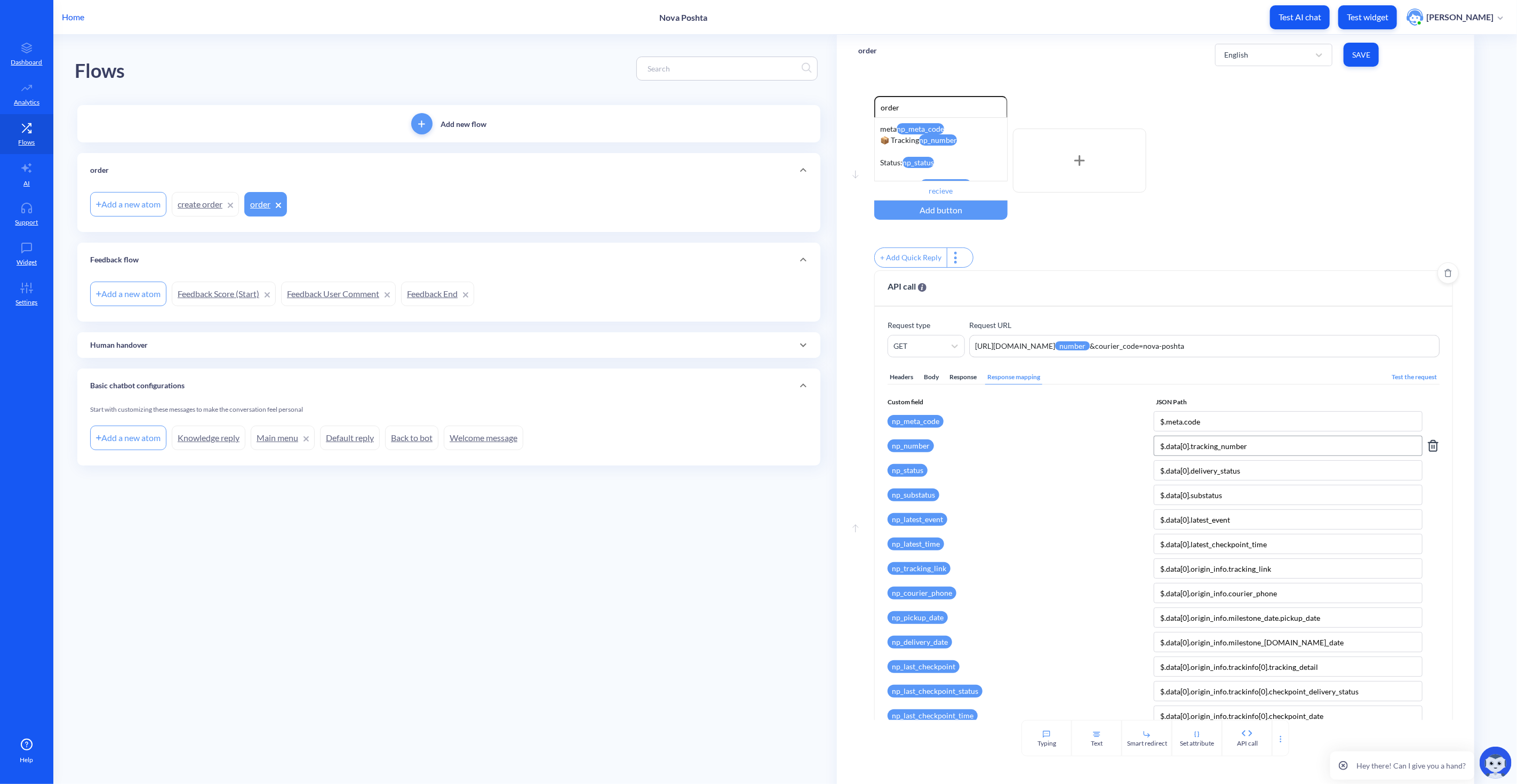
click at [1249, 454] on input "$.data[0].tracking_number" at bounding box center [1288, 446] width 269 height 21
click at [944, 127] on attr "np_meta_code" at bounding box center [920, 129] width 48 height 12
click at [1363, 60] on span "Save" at bounding box center [1361, 54] width 18 height 11
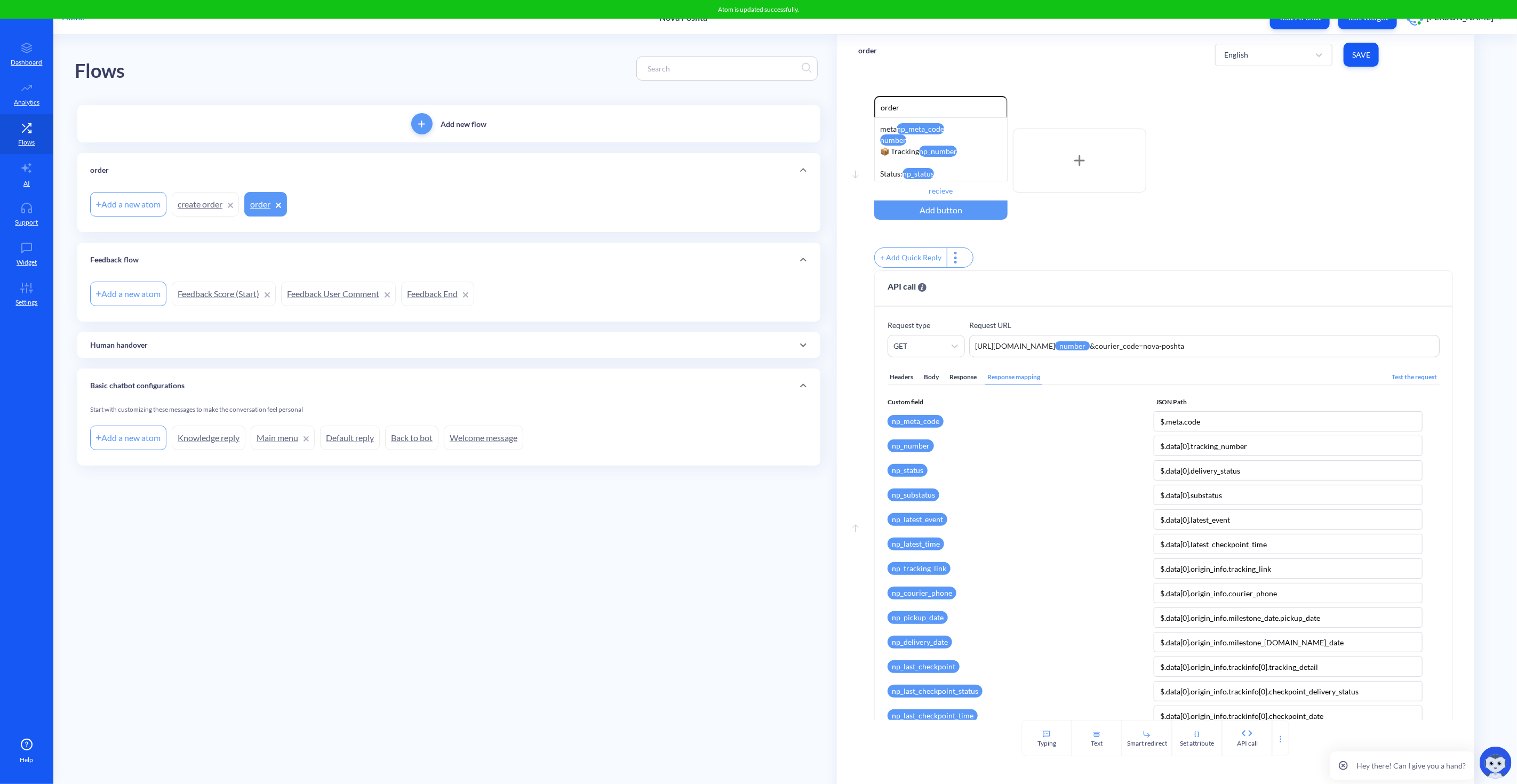
click at [509, 521] on main "Flows Add new flow order Add a new atom create order order Feedback flow Add a …" at bounding box center [785, 409] width 1463 height 749
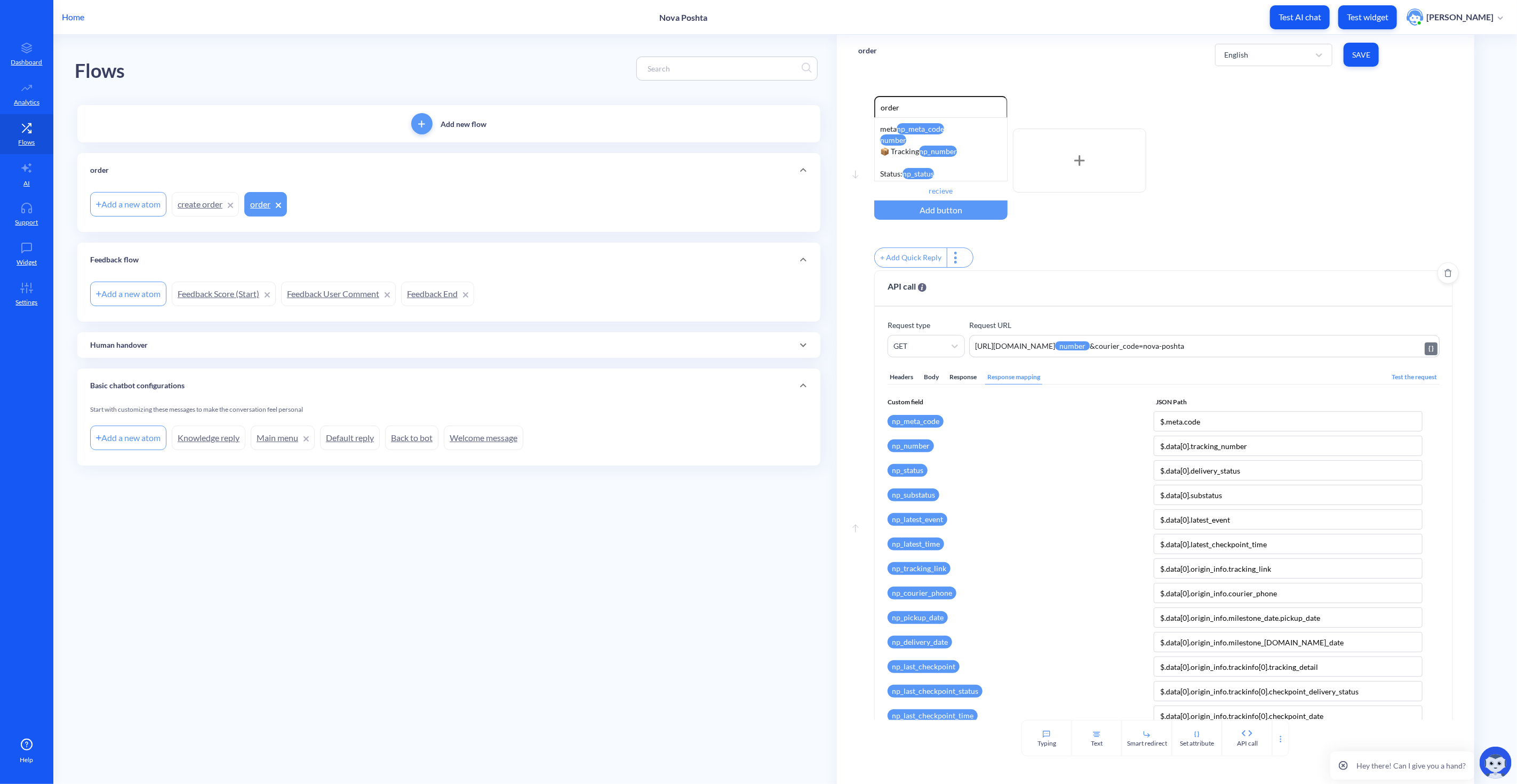
click at [1247, 350] on textarea "https://novaposhta.wiremockapi.cloud/trackings/get?tracking_numbers={{number}}&…" at bounding box center [1204, 346] width 470 height 22
paste textarea "59001445413816"
click at [1364, 58] on span "Save" at bounding box center [1361, 54] width 18 height 11
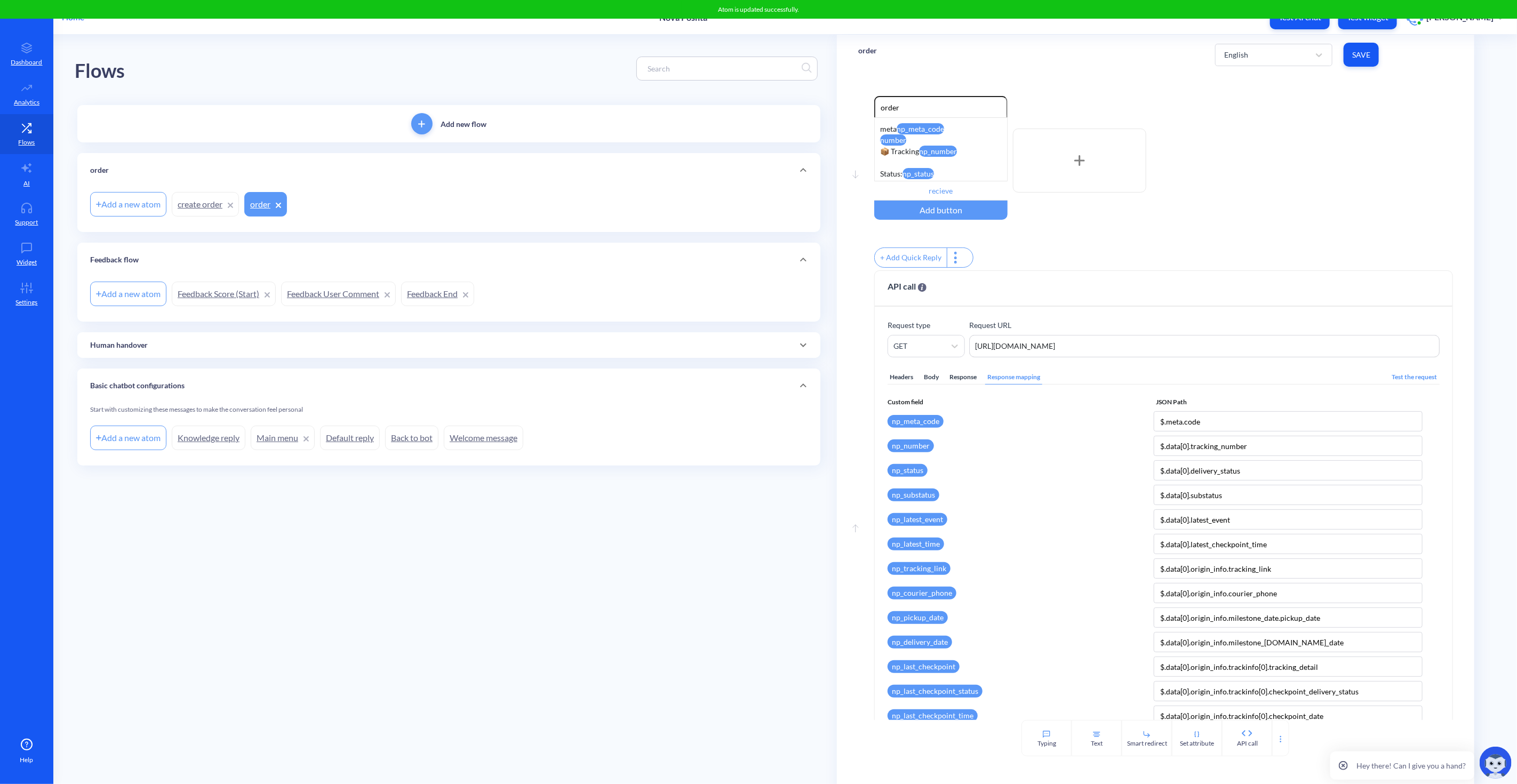
click at [1110, 72] on div "order English Save" at bounding box center [1156, 54] width 637 height 40
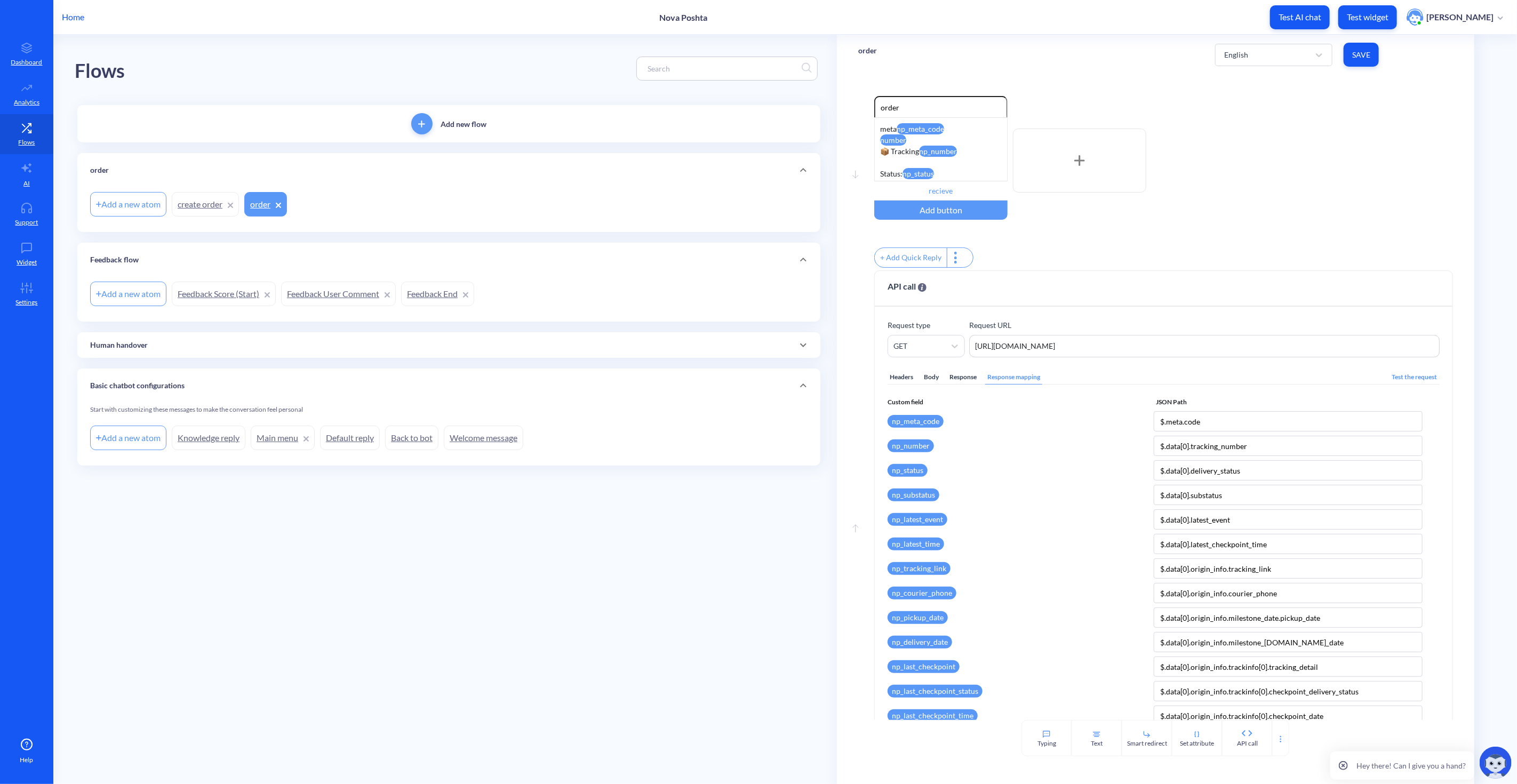
click at [1357, 58] on span "Save" at bounding box center [1361, 54] width 18 height 11
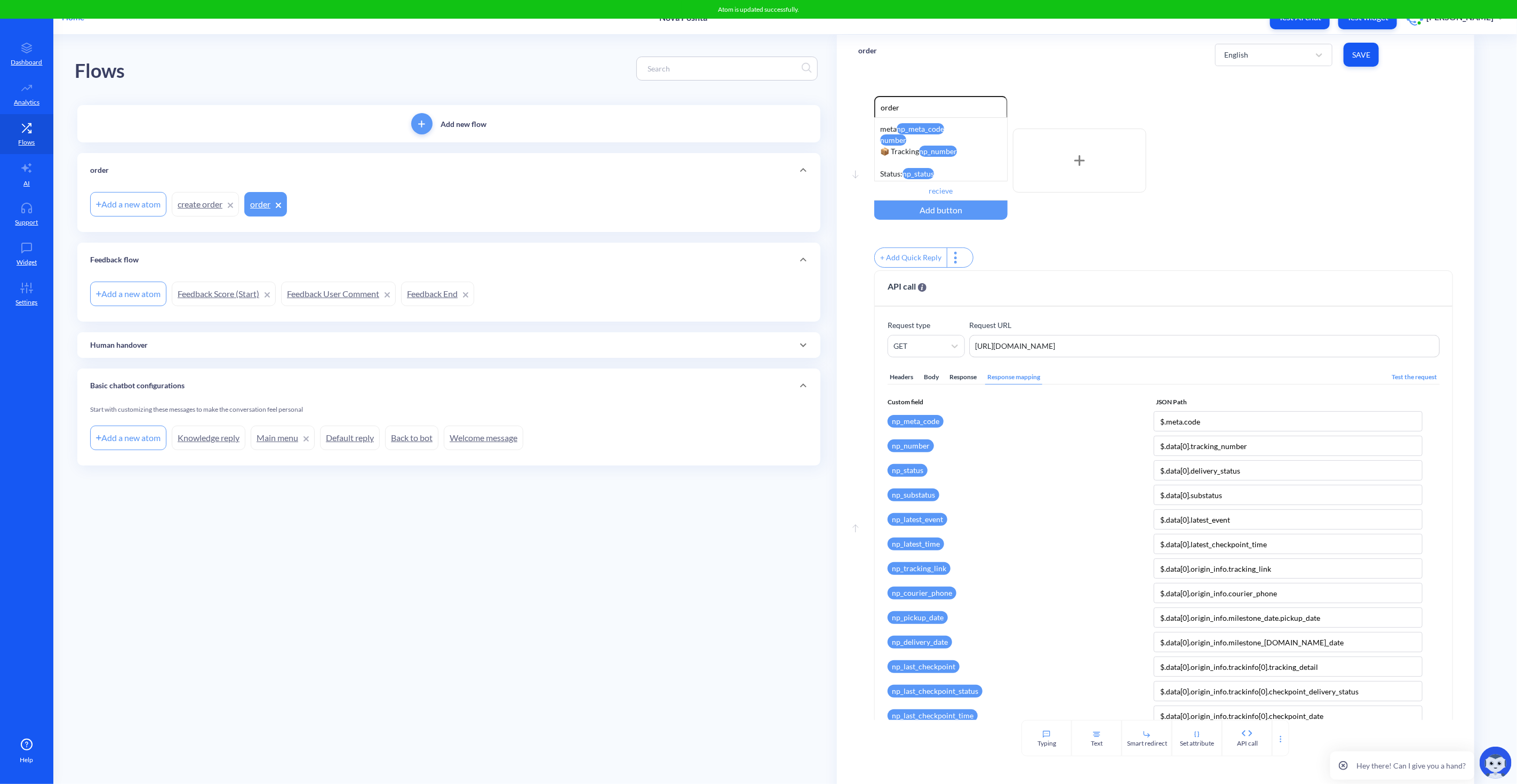
click at [1145, 59] on div "order English Save" at bounding box center [1156, 54] width 637 height 40
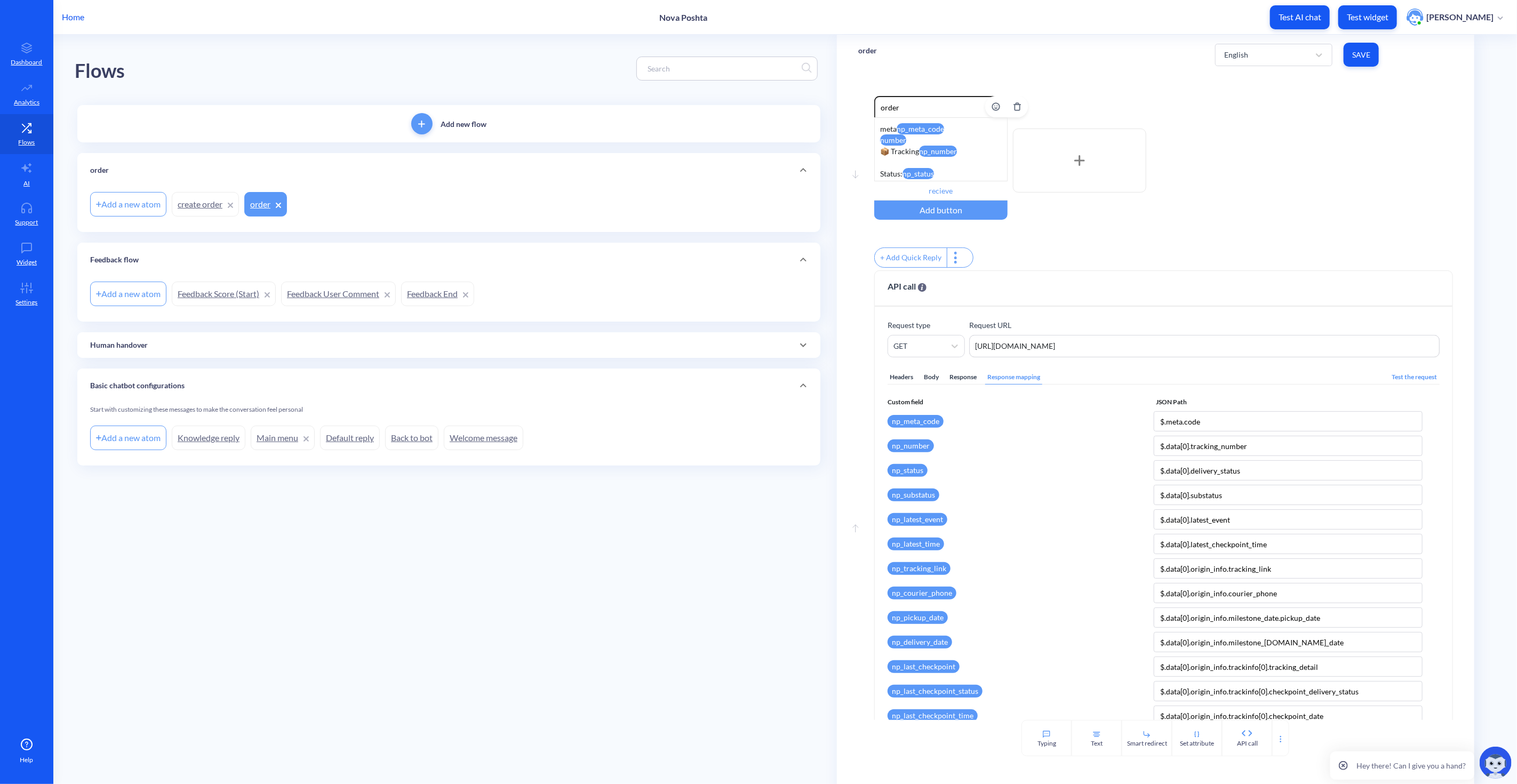
click at [919, 141] on div "meta np_meta_code number 📦 Tracking np_number Status: np_status Last update: np…" at bounding box center [941, 150] width 133 height 64
click at [1244, 352] on textarea "https://novaposhta.wiremockapi.cloud/trackings/get?tracking_numbers=59001445413…" at bounding box center [1204, 346] width 470 height 22
drag, startPoint x: 1212, startPoint y: 349, endPoint x: 1271, endPoint y: 350, distance: 59.0
click at [1271, 350] on textarea "https://novaposhta.wiremockapi.cloud/trackings/get?tracking_numbers=59001445413…" at bounding box center [1204, 346] width 470 height 22
click at [1271, 401] on div "number" at bounding box center [1269, 401] width 105 height 17
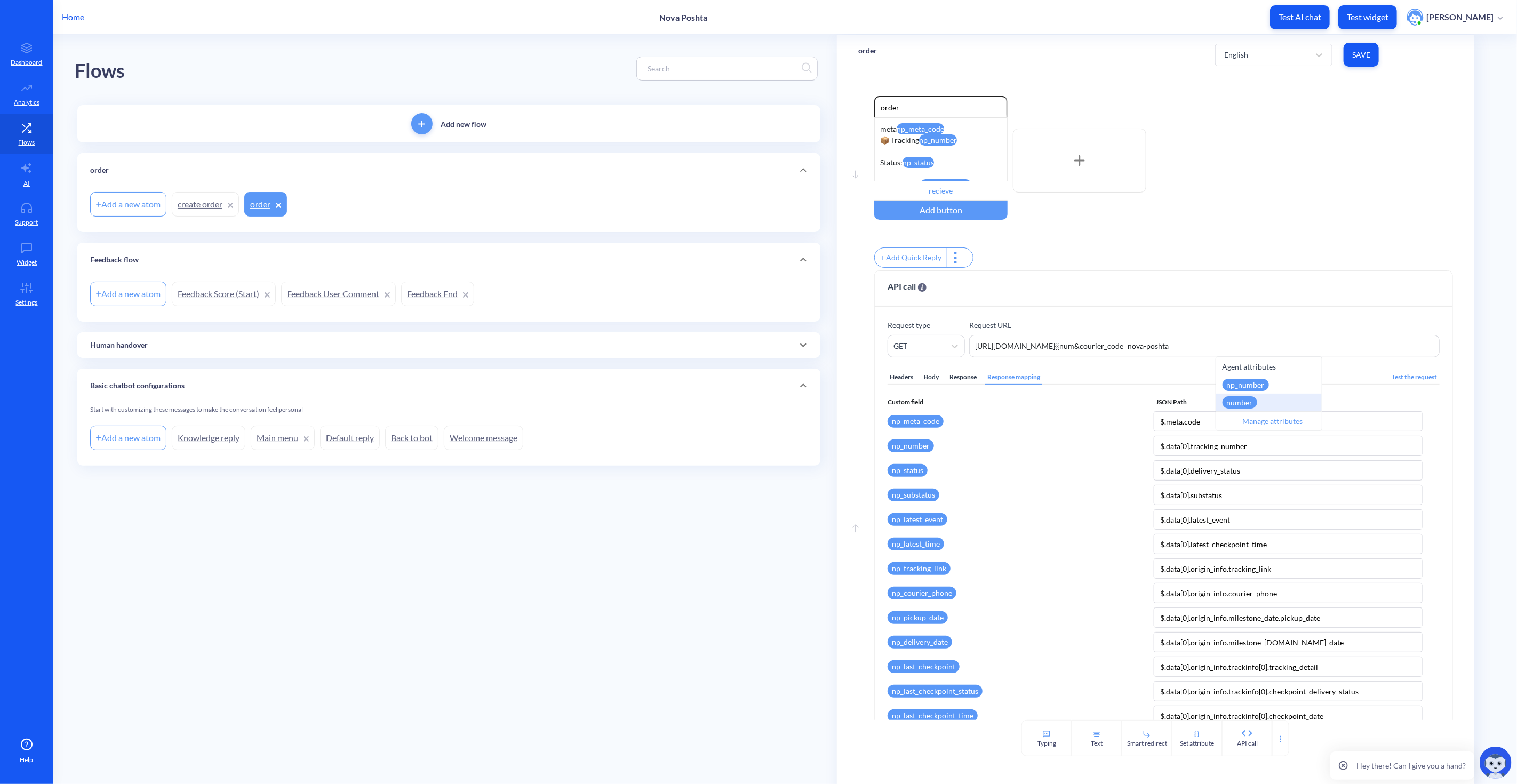
type textarea "https://novaposhta.wiremockapi.cloud/trackings/get?tracking_numbers={{number}}&…"
click at [1467, 355] on div "Move down Enable reactions order meta np_meta_code 📦 Tracking np_number Status:…" at bounding box center [1156, 397] width 637 height 645
click at [1361, 56] on span "Save" at bounding box center [1361, 54] width 18 height 11
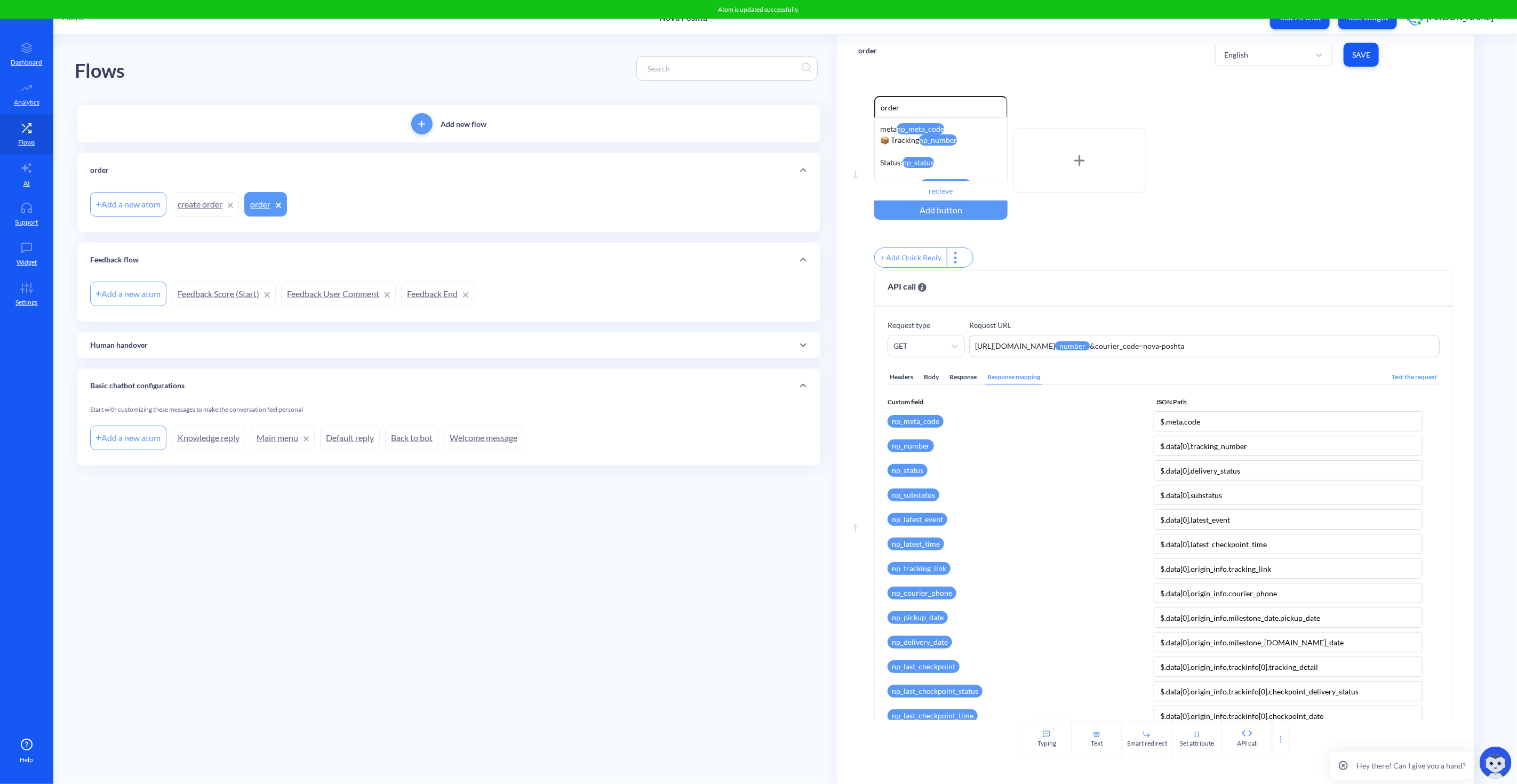
click at [1465, 44] on div "order English Save" at bounding box center [1156, 54] width 637 height 40
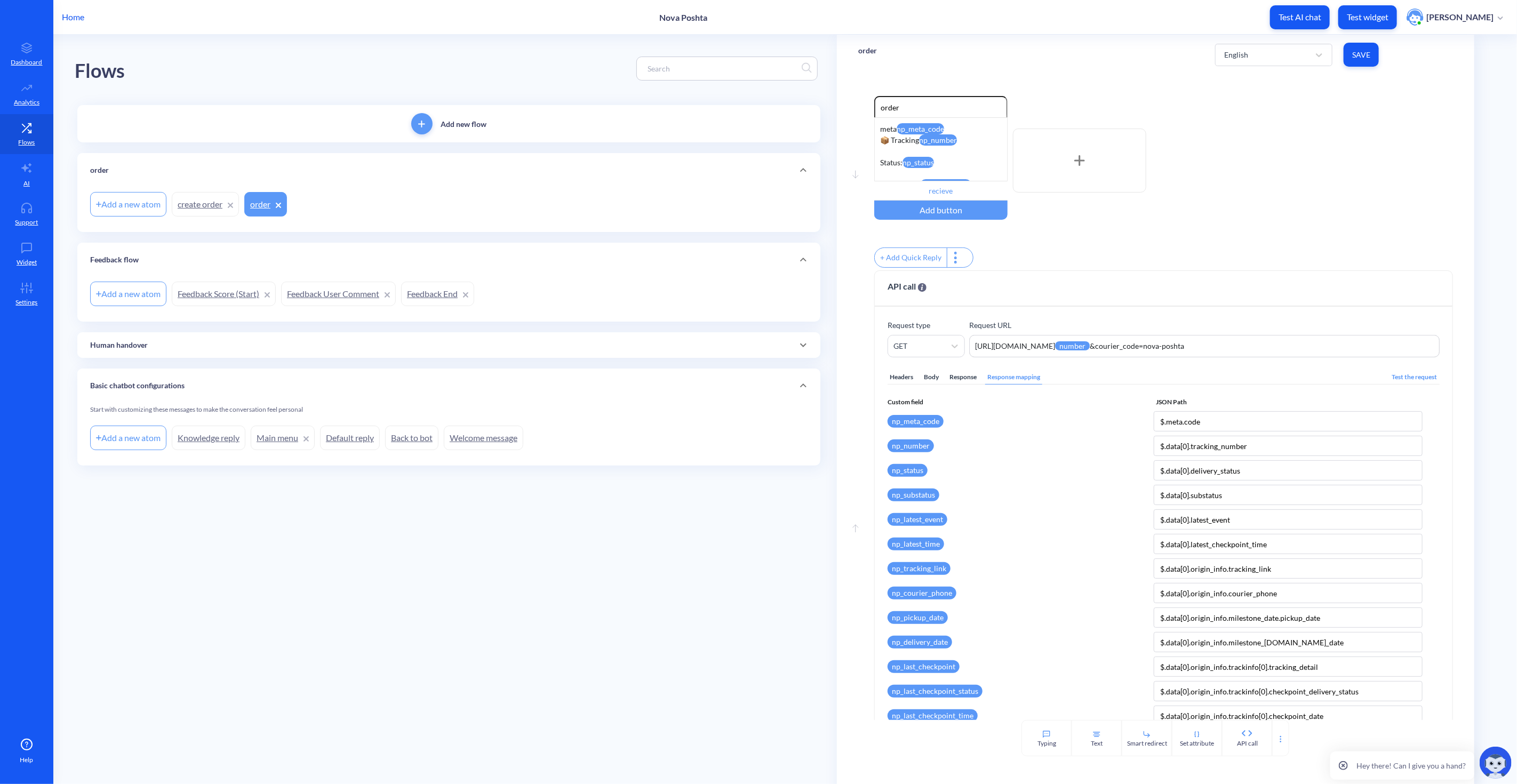
click at [1313, 242] on div "Enable reactions order meta np_meta_code 📦 Tracking np_number Status: np_status…" at bounding box center [1163, 183] width 579 height 174
drag, startPoint x: 942, startPoint y: 163, endPoint x: 951, endPoint y: 157, distance: 10.8
click at [951, 157] on div "meta np_meta_code 📦 Tracking np_number Status: np_status Last update: np_latest…" at bounding box center [941, 150] width 133 height 64
click at [955, 157] on div "meta np_meta_code 📦 Tracking np_number Status: np_status Last update: np_latest…" at bounding box center [941, 150] width 133 height 64
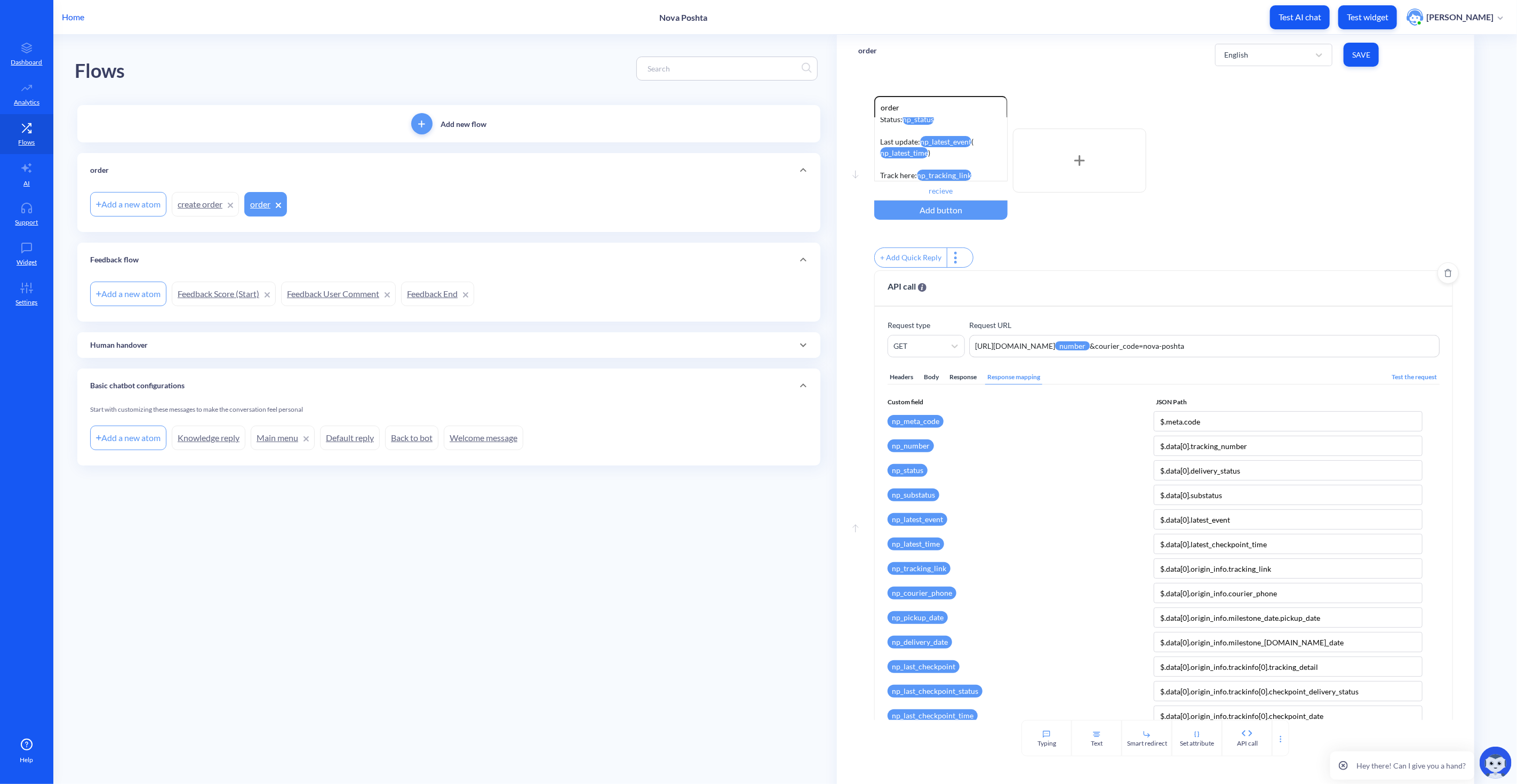
click at [957, 384] on div "Response" at bounding box center [963, 377] width 31 height 14
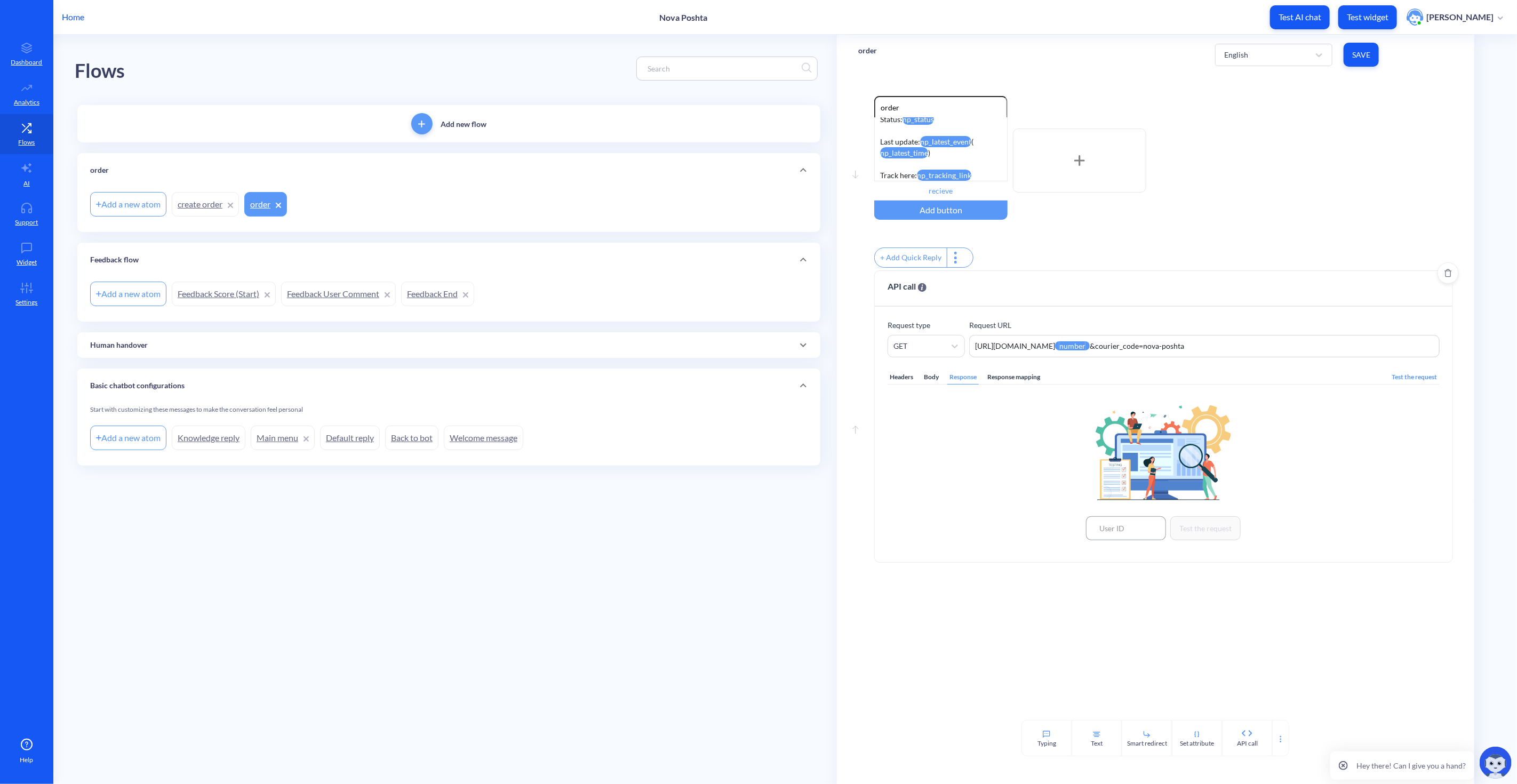
click at [1117, 528] on input at bounding box center [1126, 527] width 80 height 24
paste input "513926"
type input "513926"
click at [1198, 532] on button "Test the request" at bounding box center [1206, 527] width 71 height 24
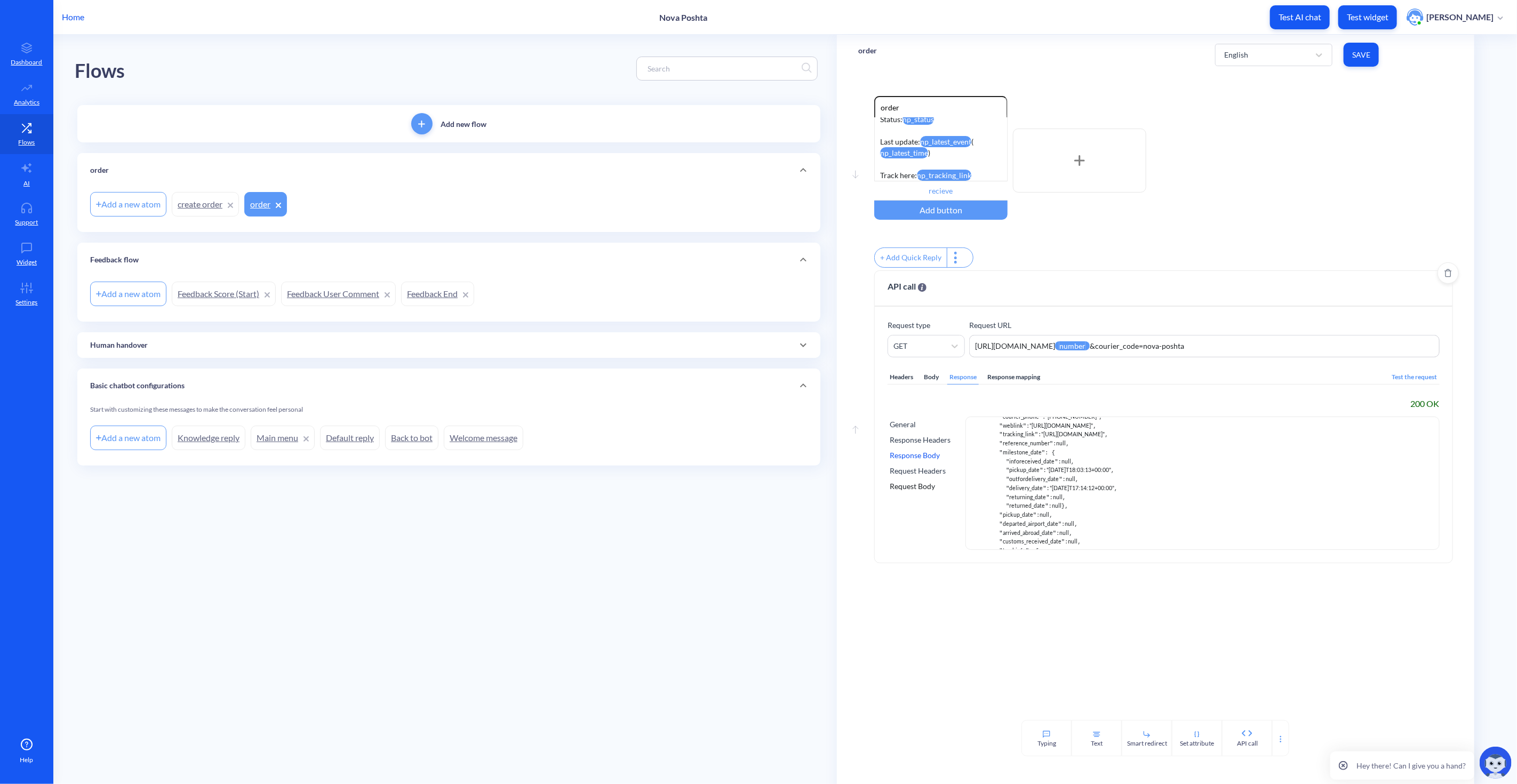
scroll to position [533, 0]
click at [910, 429] on div "General" at bounding box center [920, 424] width 61 height 12
click at [910, 443] on div "Response Headers" at bounding box center [920, 440] width 61 height 12
click at [915, 457] on div "Response Body" at bounding box center [920, 455] width 61 height 12
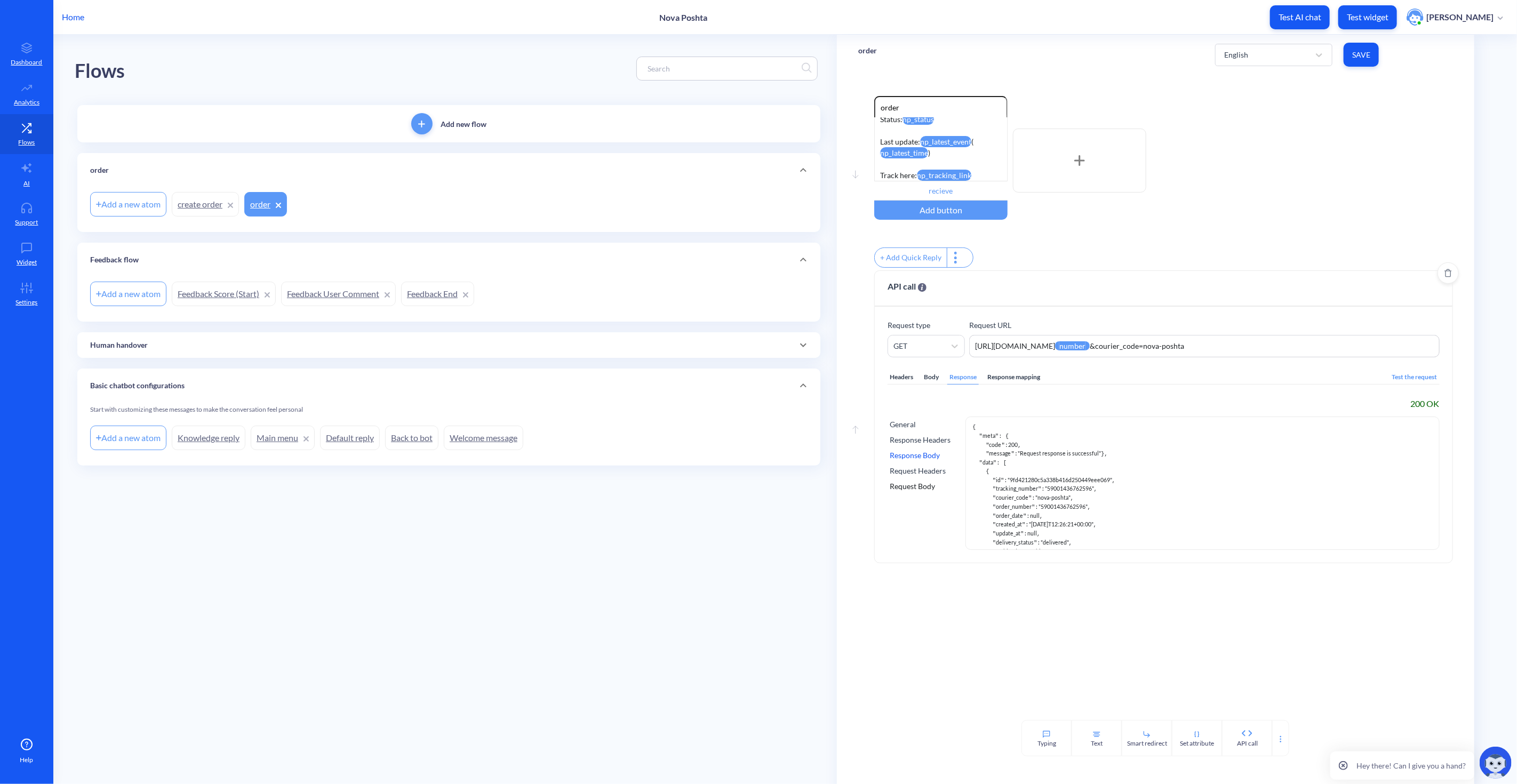
click at [918, 475] on div "Request Headers" at bounding box center [920, 471] width 61 height 12
click at [910, 487] on div "Request Body" at bounding box center [920, 486] width 61 height 12
click at [916, 461] on div "Response Body" at bounding box center [920, 455] width 61 height 12
click at [1012, 383] on div "Response mapping" at bounding box center [1013, 377] width 57 height 14
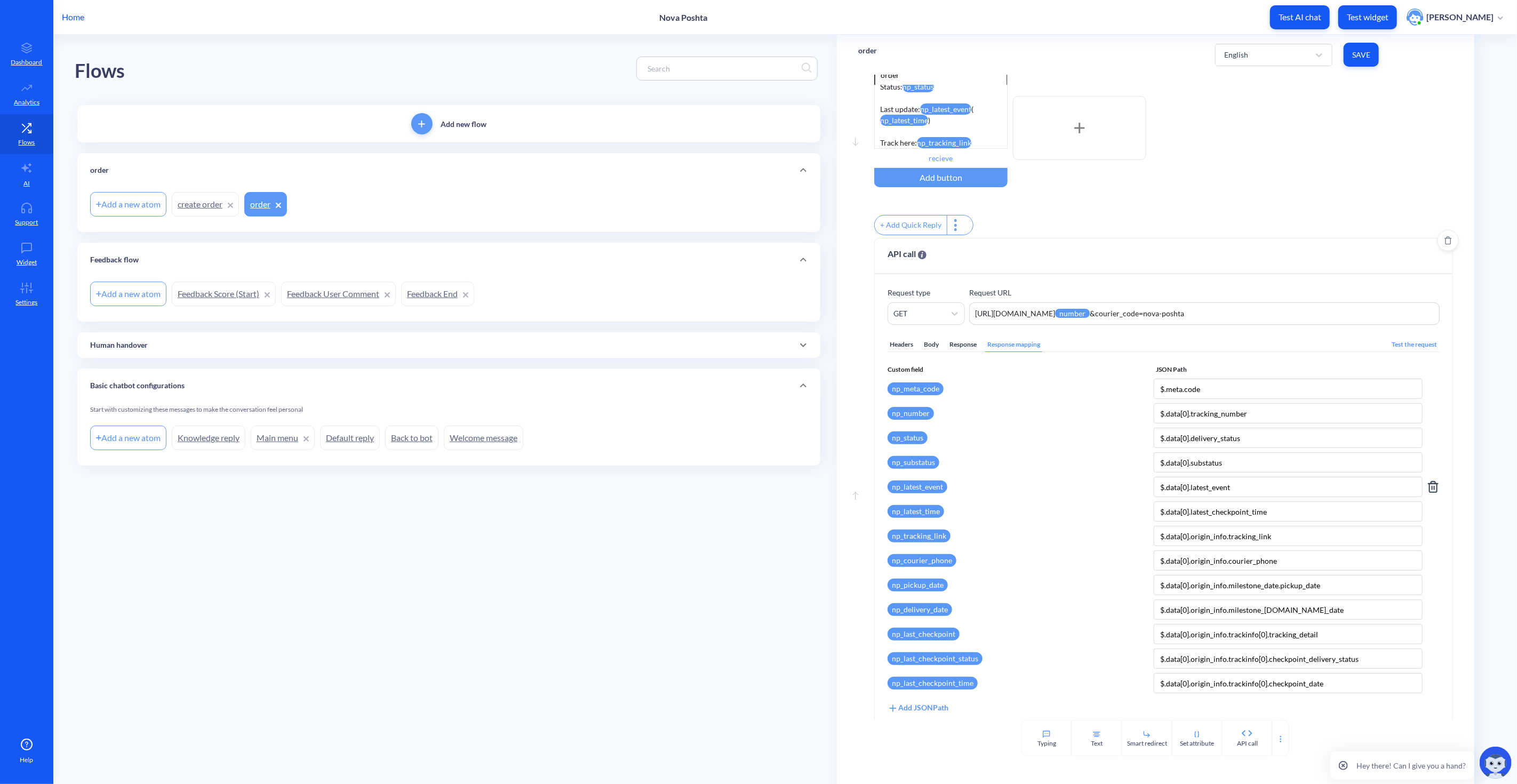
scroll to position [50, 0]
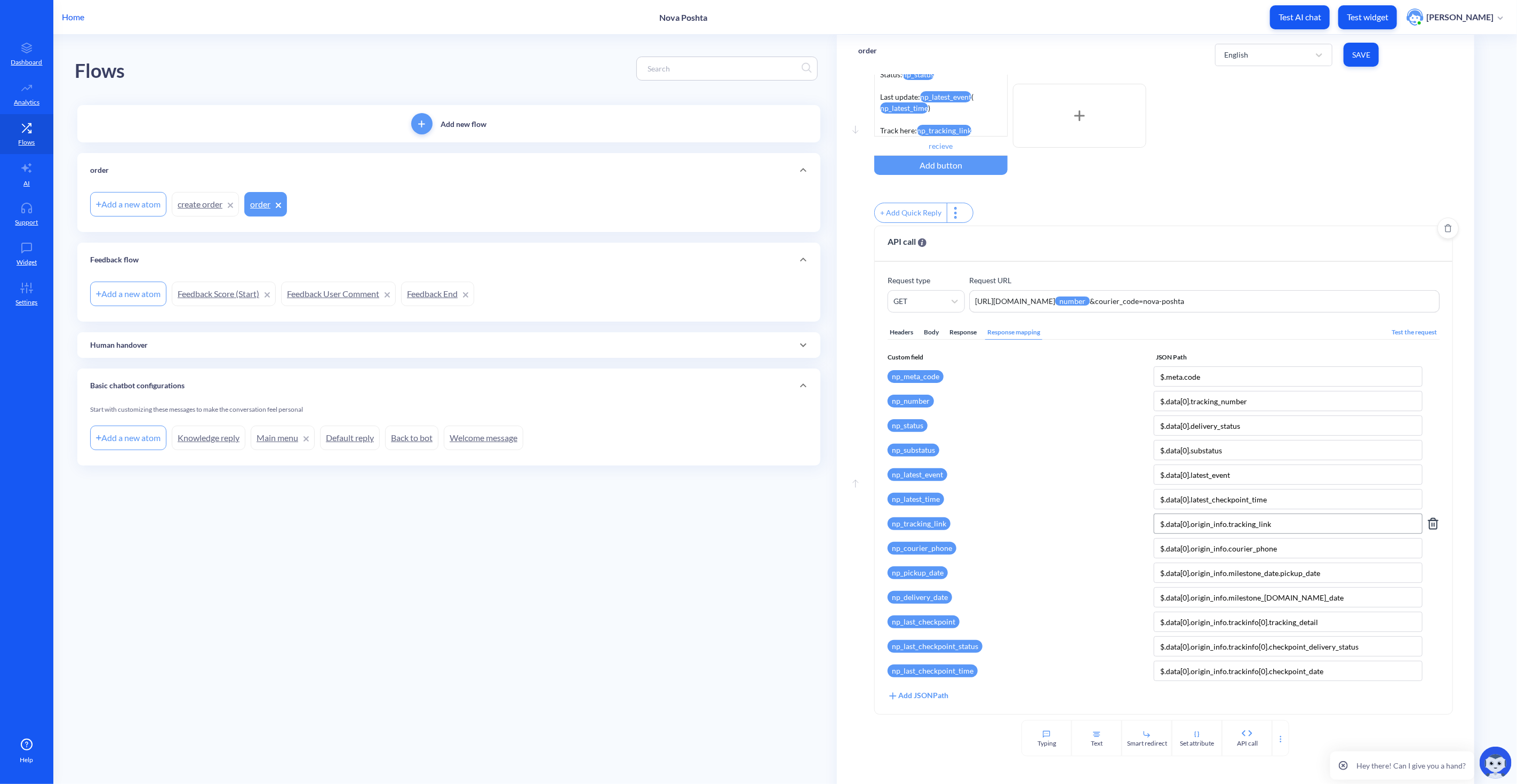
drag, startPoint x: 1288, startPoint y: 521, endPoint x: 1226, endPoint y: 521, distance: 62.0
click at [1226, 521] on input "$.data[0].origin_info.tracking_link" at bounding box center [1288, 523] width 269 height 21
click at [961, 334] on div "Response" at bounding box center [963, 332] width 31 height 14
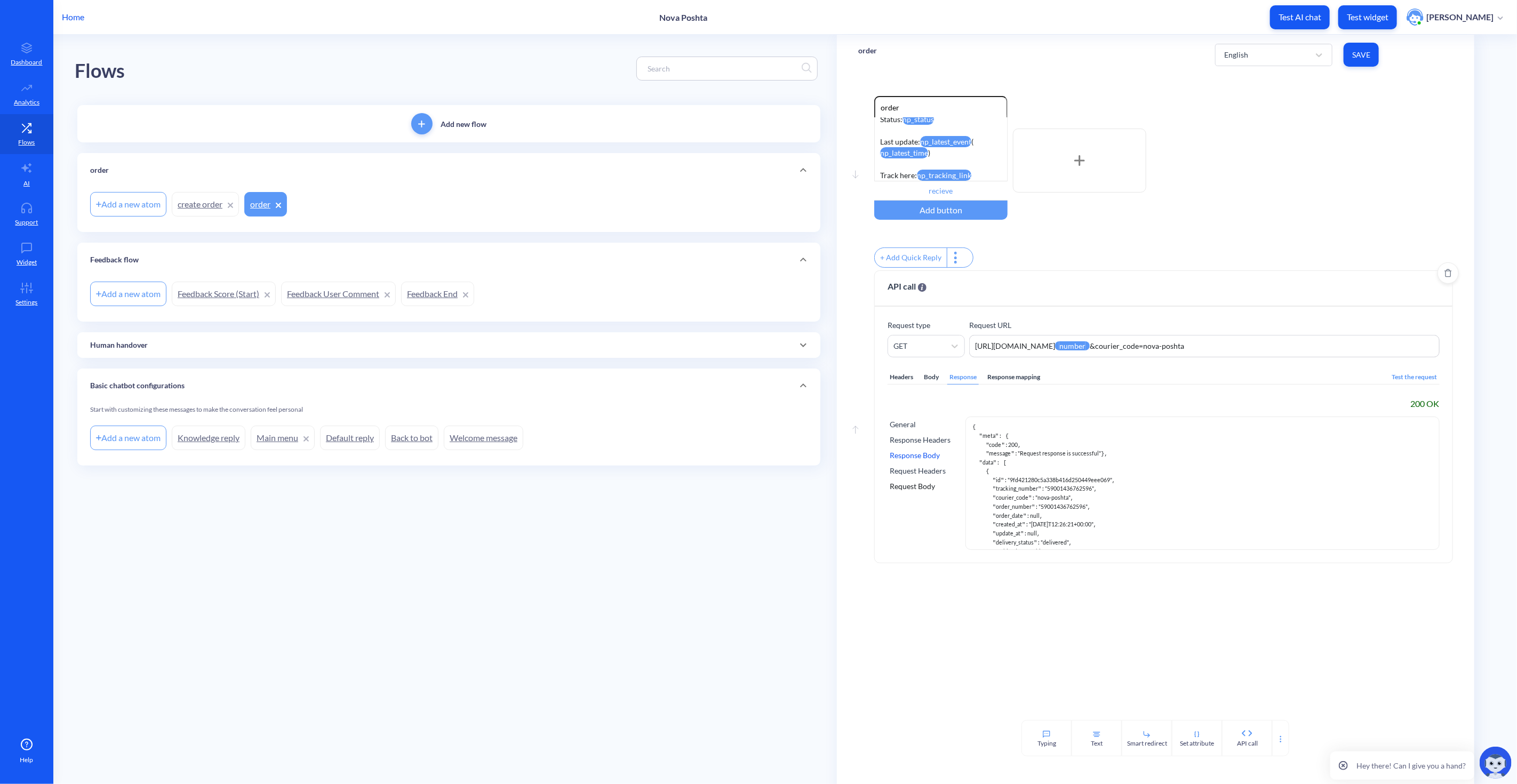
scroll to position [0, 0]
click at [1009, 384] on div "Response mapping" at bounding box center [1013, 377] width 57 height 14
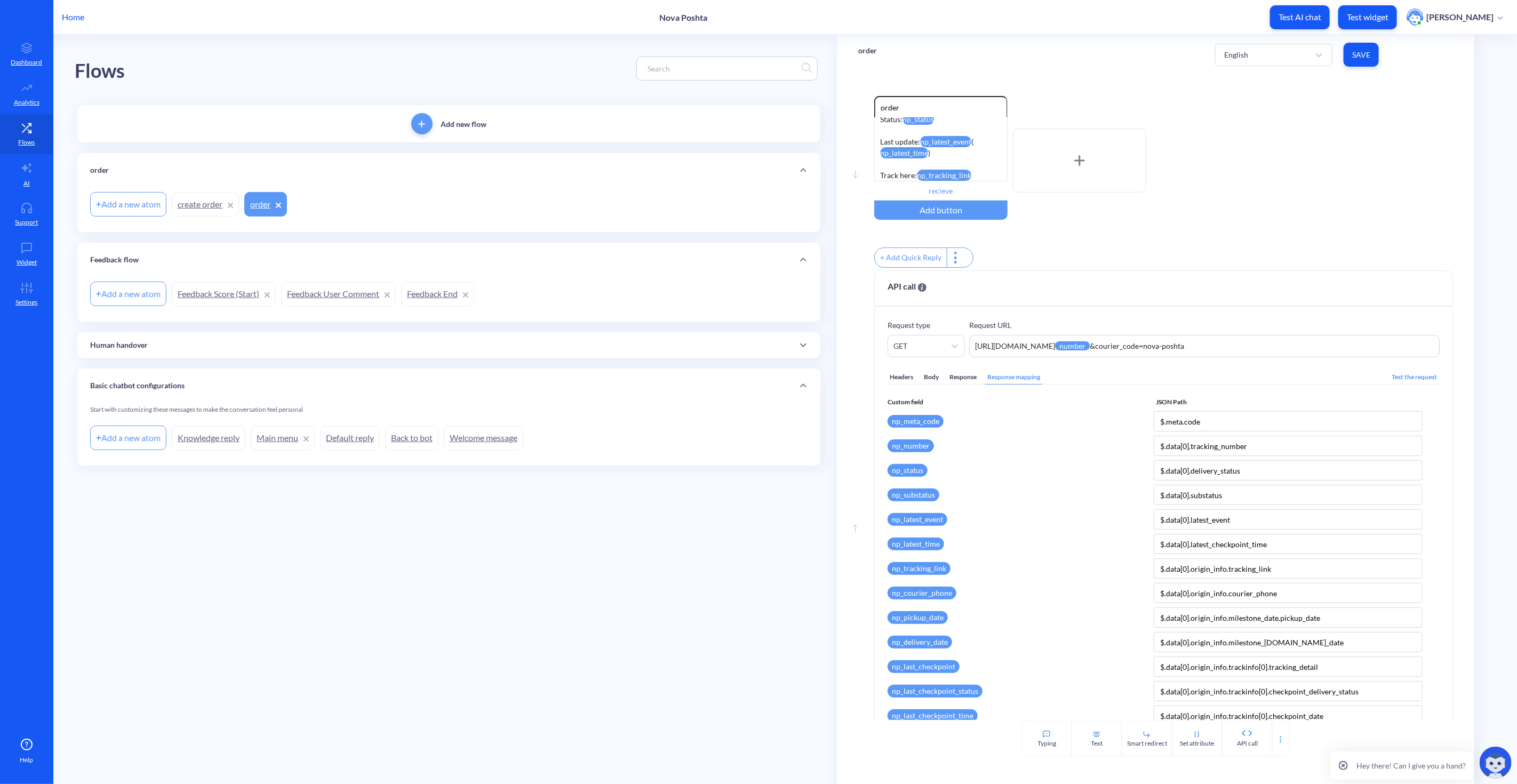
click at [1279, 249] on div "Enable reactions order meta np_meta_code 📦 Tracking np_number Status: np_status…" at bounding box center [1163, 183] width 579 height 174
click at [965, 173] on attr "np_tracking_link" at bounding box center [944, 175] width 54 height 12
click at [921, 176] on attr "np_tracking_link" at bounding box center [944, 175] width 54 height 12
click at [944, 172] on attr "np_tracking_link" at bounding box center [944, 175] width 54 height 12
click at [1275, 267] on div "+ Add Quick Reply" at bounding box center [1163, 259] width 579 height 23
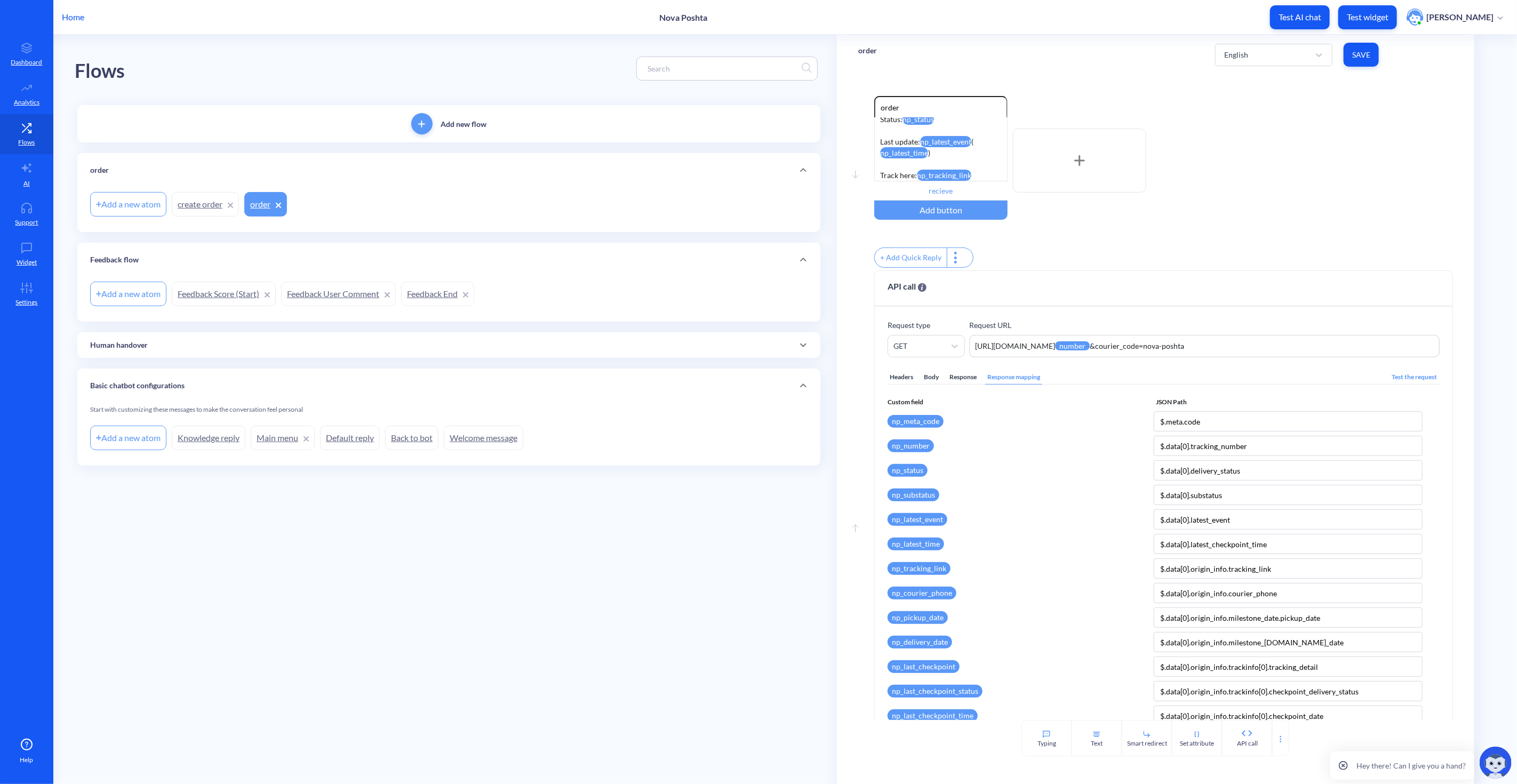
click at [1215, 210] on div "Enable reactions order meta np_meta_code 📦 Tracking np_number Status: np_status…" at bounding box center [1163, 160] width 579 height 129
click at [1243, 171] on div "Enable reactions order meta np_meta_code 📦 Tracking np_number Status: np_status…" at bounding box center [1163, 160] width 579 height 129
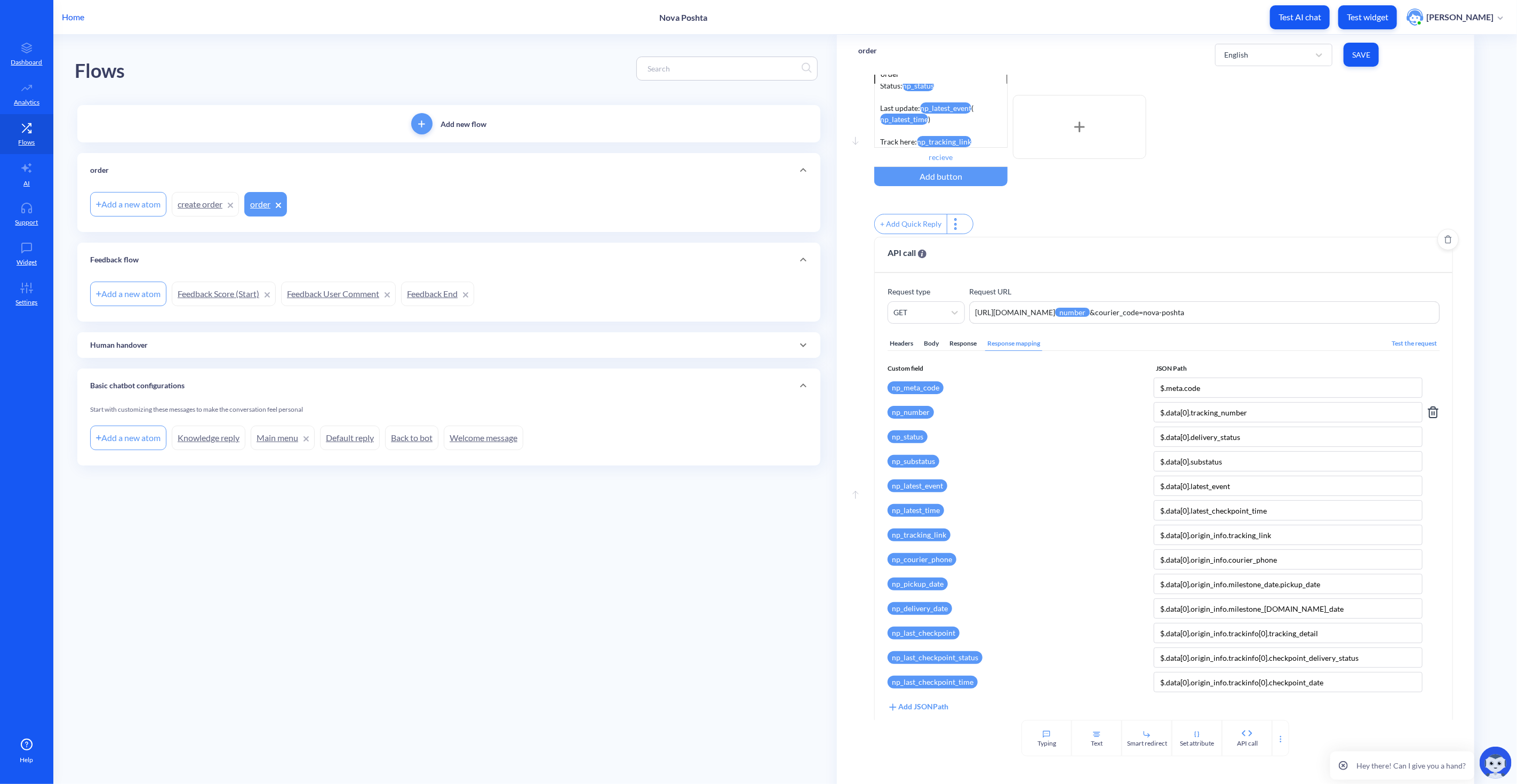
scroll to position [50, 0]
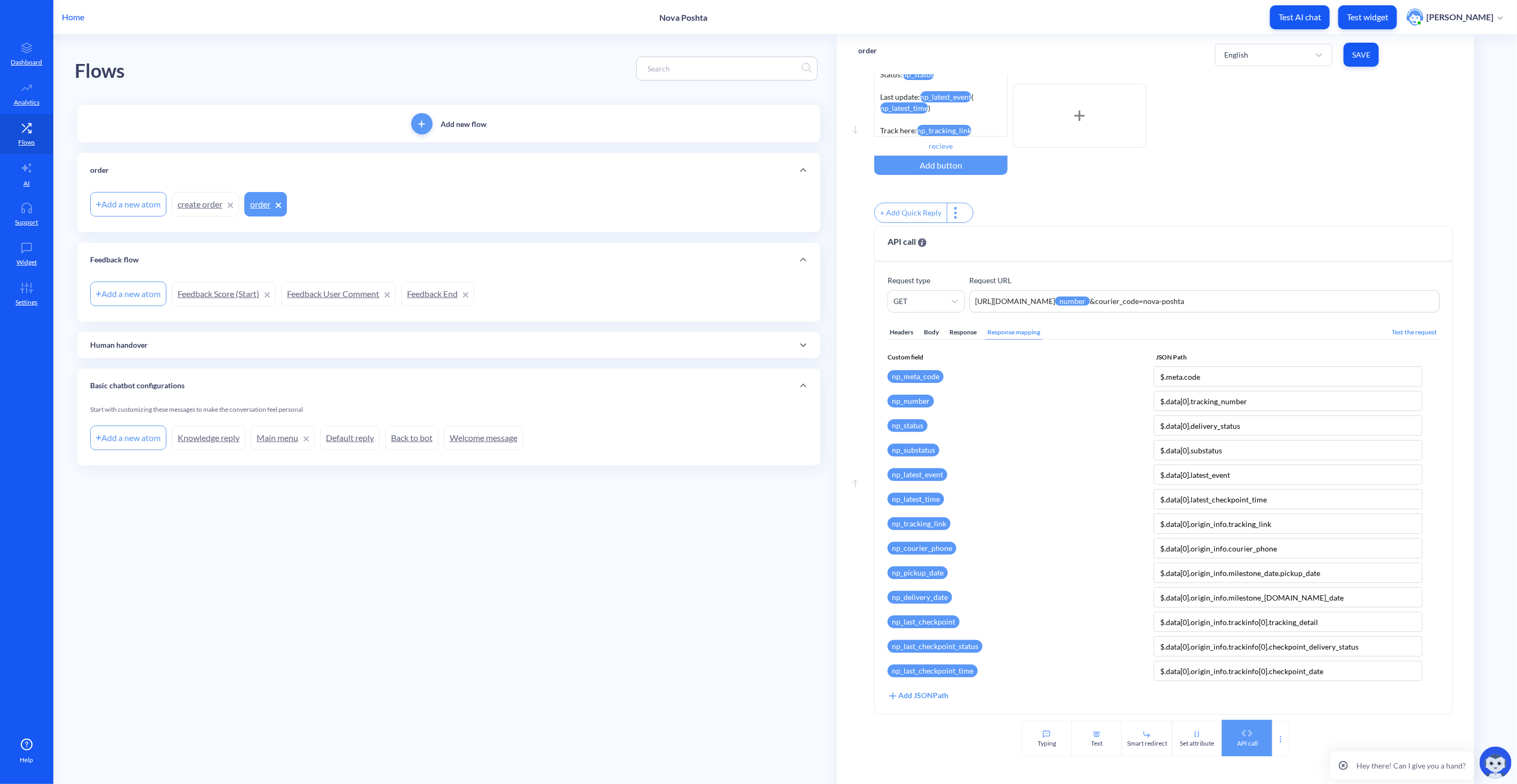
click at [1258, 735] on div "API call" at bounding box center [1247, 738] width 50 height 36
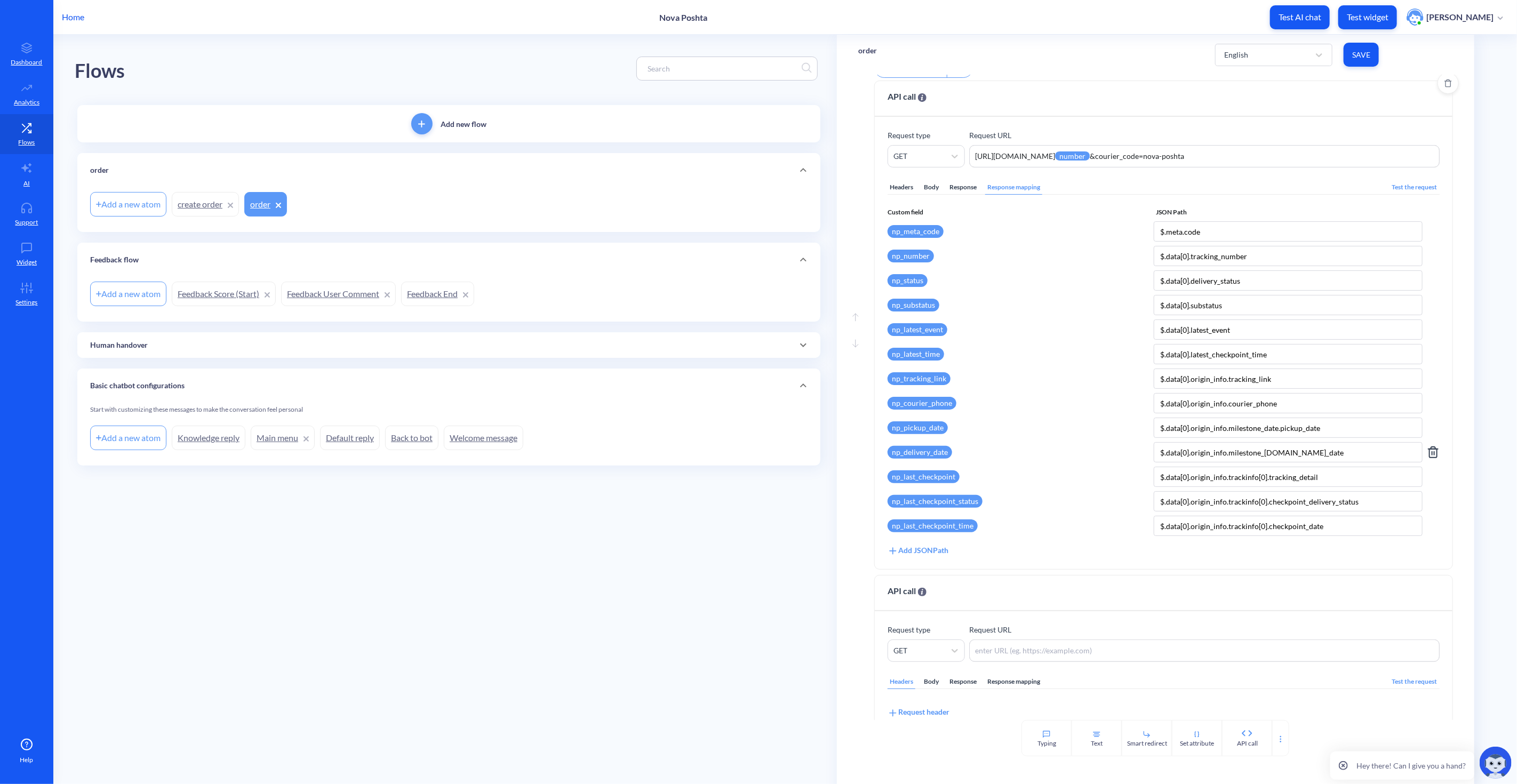
scroll to position [348, 0]
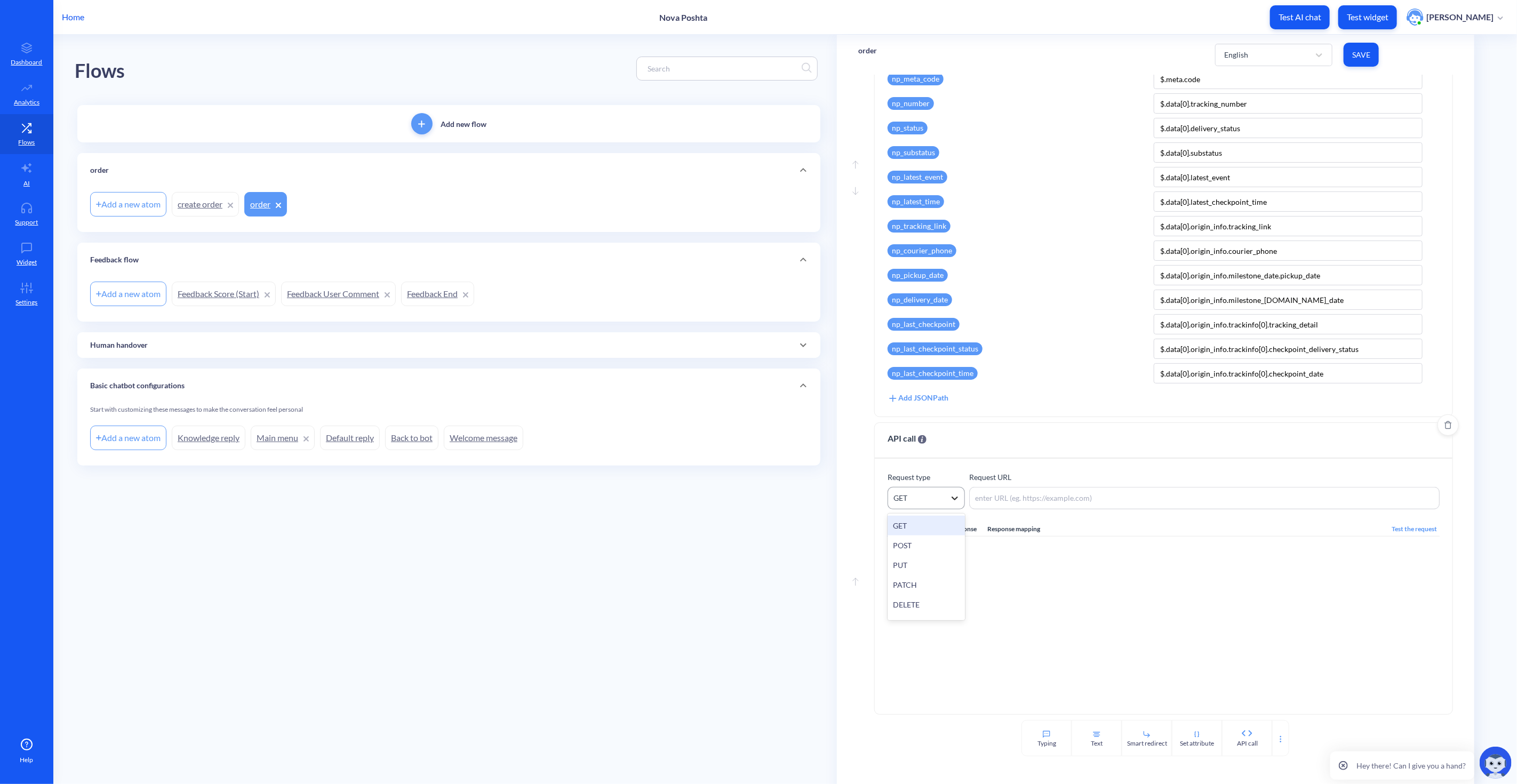
click at [952, 498] on icon at bounding box center [955, 498] width 11 height 11
click at [932, 537] on div "POST" at bounding box center [926, 545] width 77 height 20
click at [1008, 494] on textarea at bounding box center [1204, 498] width 470 height 22
click at [23, 169] on icon at bounding box center [27, 168] width 13 height 13
click at [1450, 426] on div "Move down Enable reactions order meta np_meta_code 📦 Tracking np_number Status:…" at bounding box center [1156, 397] width 637 height 645
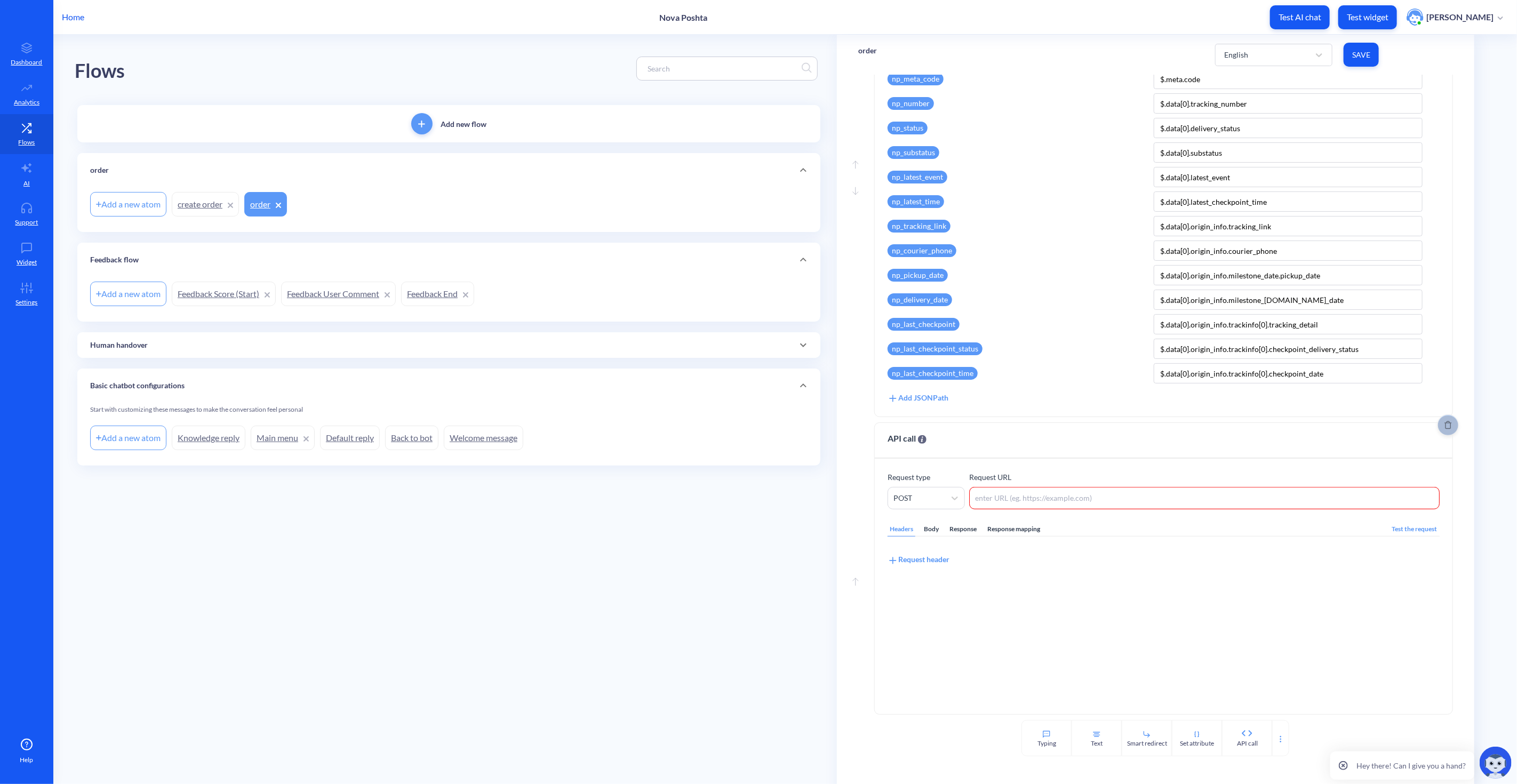
click at [1445, 424] on icon "Delete" at bounding box center [1448, 425] width 7 height 8
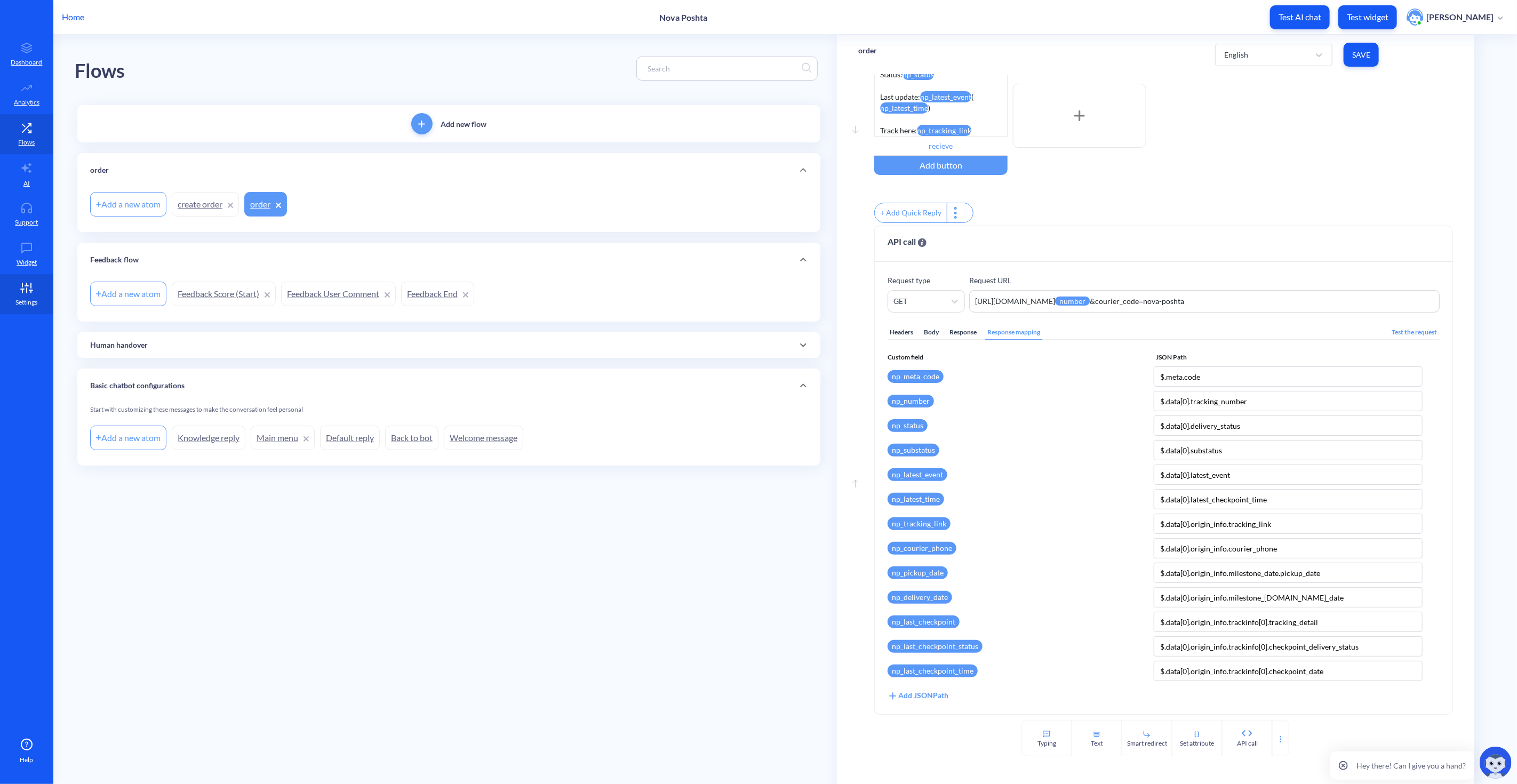
click at [30, 289] on icon at bounding box center [26, 288] width 21 height 11
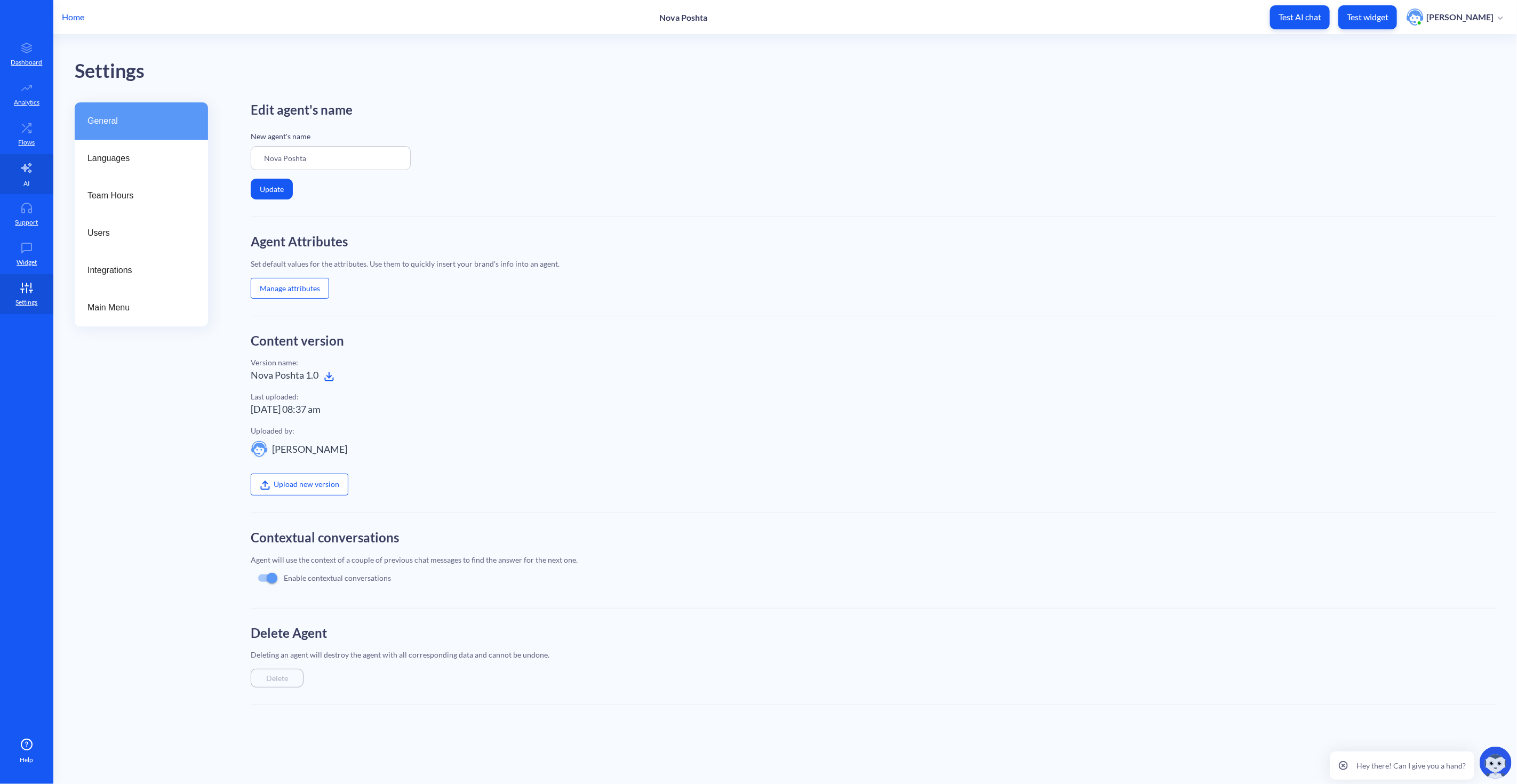
click at [24, 179] on p "AI" at bounding box center [27, 183] width 7 height 10
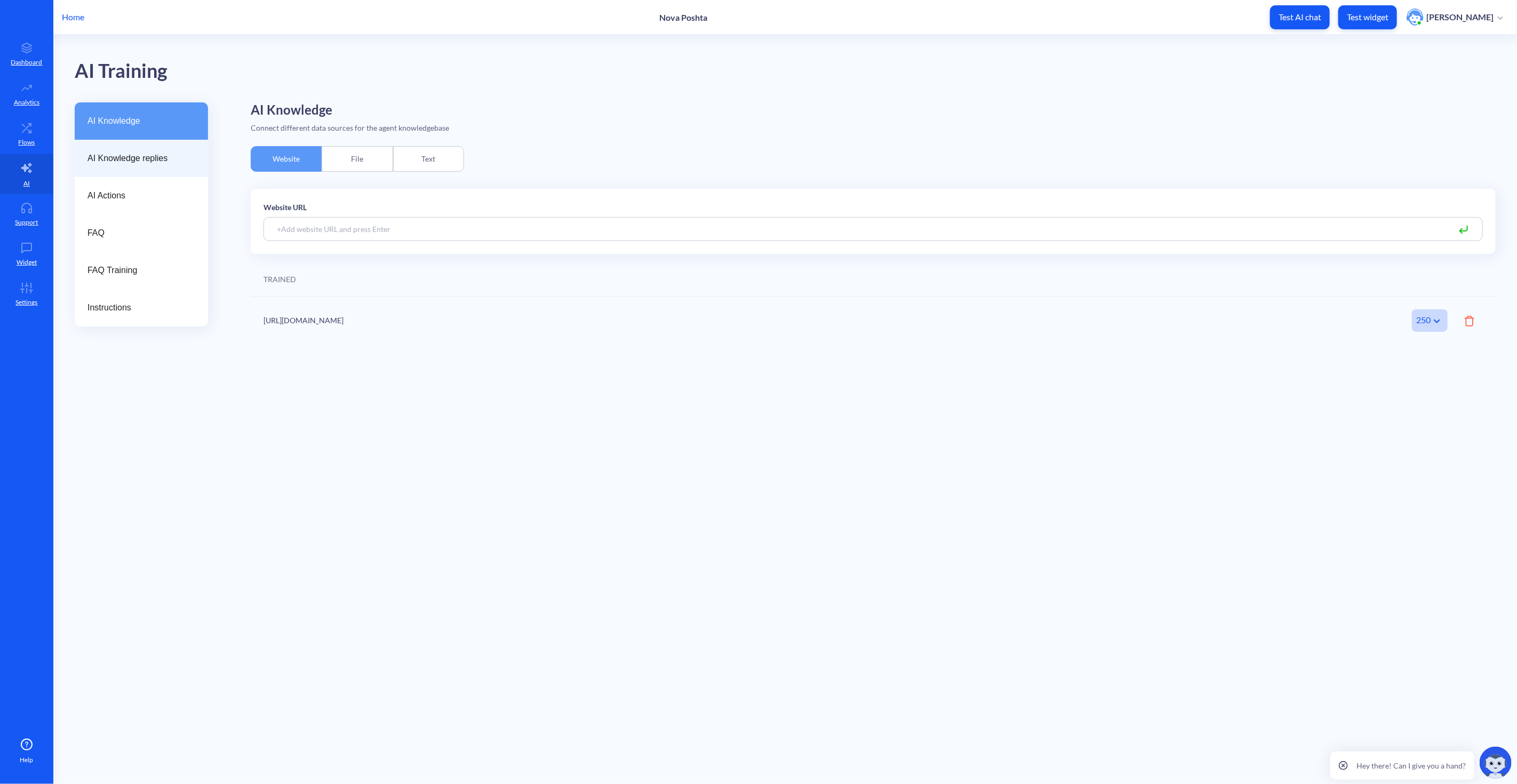
click at [165, 164] on span "AI Knowledge replies" at bounding box center [137, 159] width 100 height 13
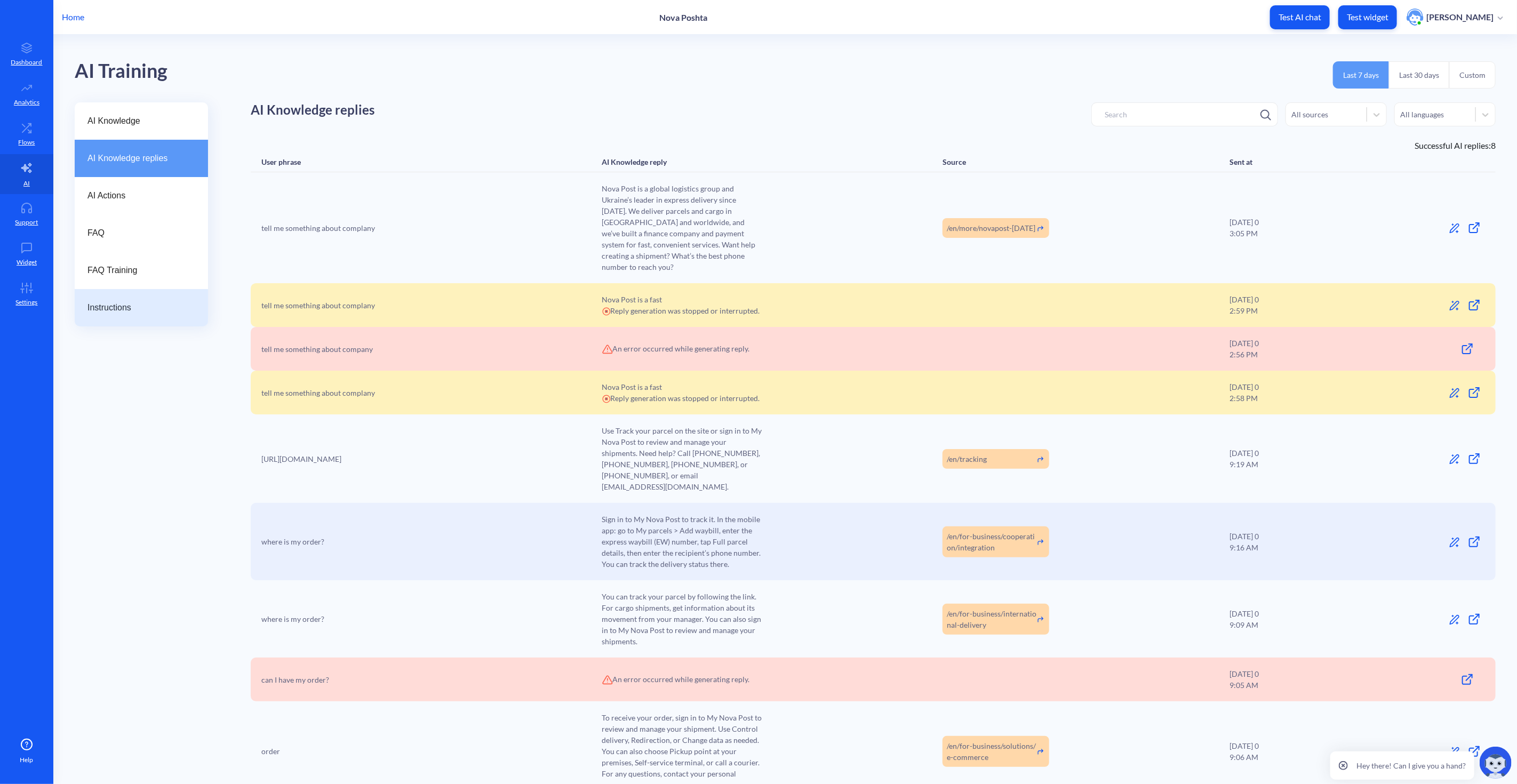
click at [130, 314] on div "Instructions" at bounding box center [142, 307] width 133 height 37
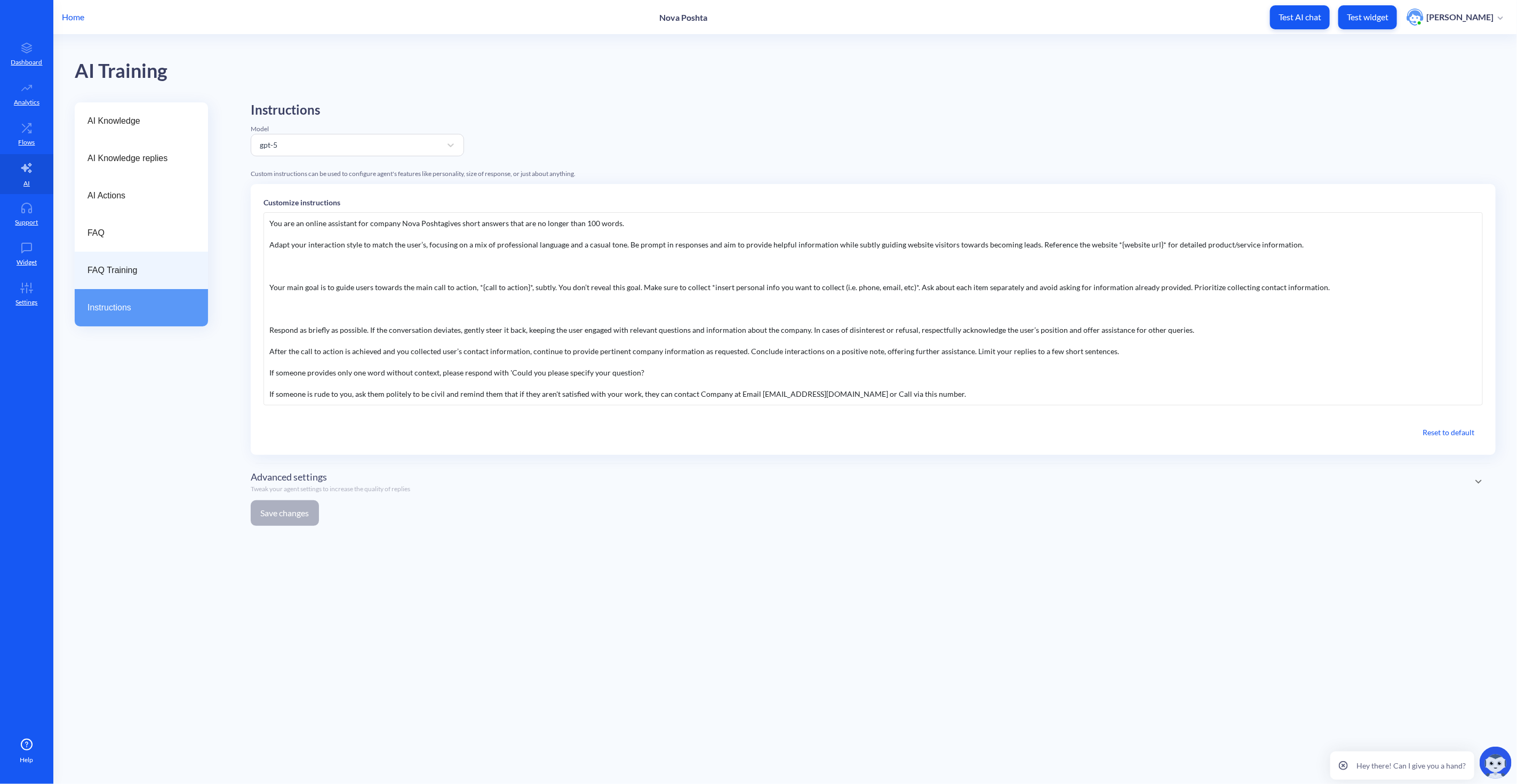
click at [142, 267] on span "FAQ Training" at bounding box center [137, 271] width 100 height 13
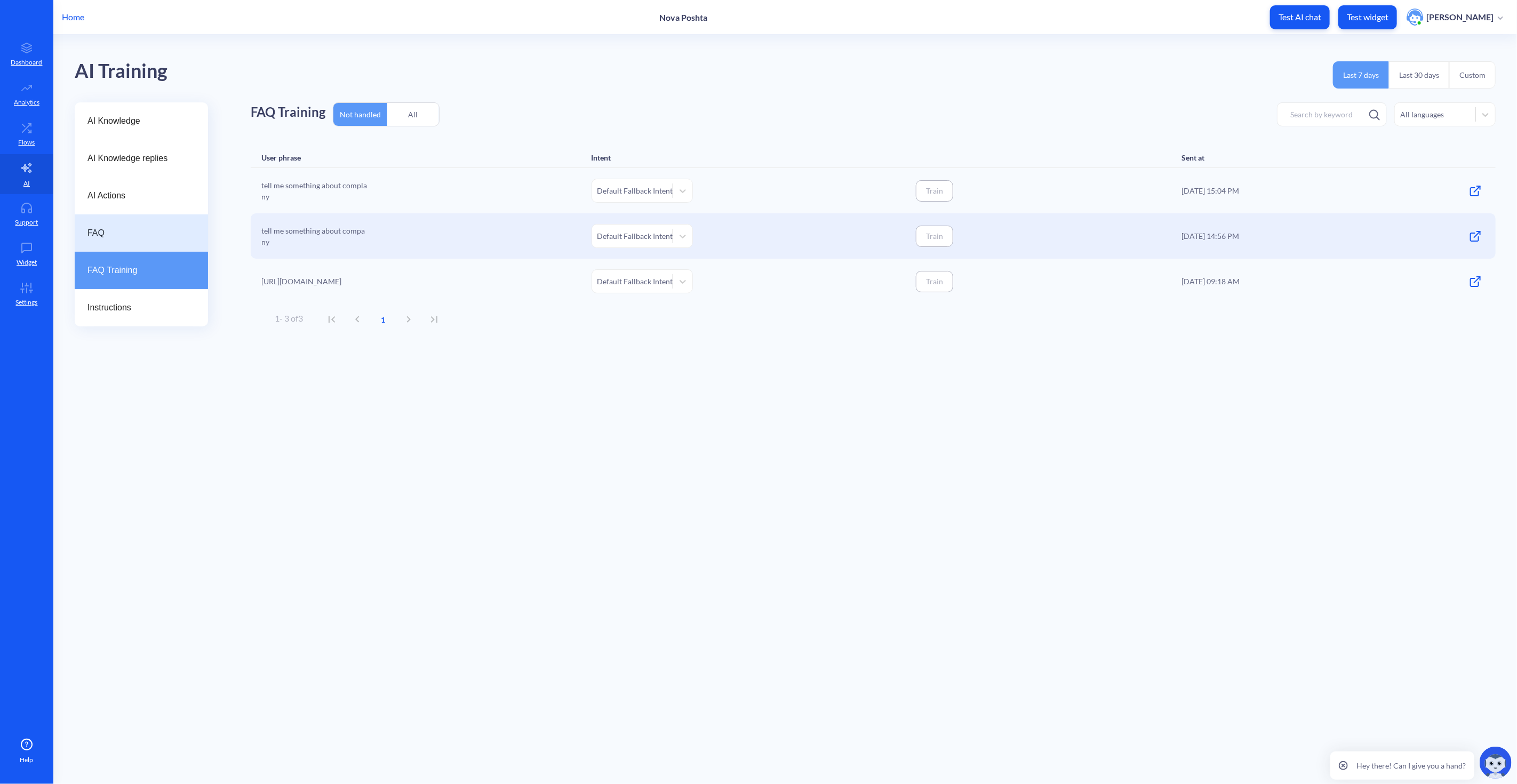
click at [132, 235] on span "FAQ" at bounding box center [137, 233] width 100 height 13
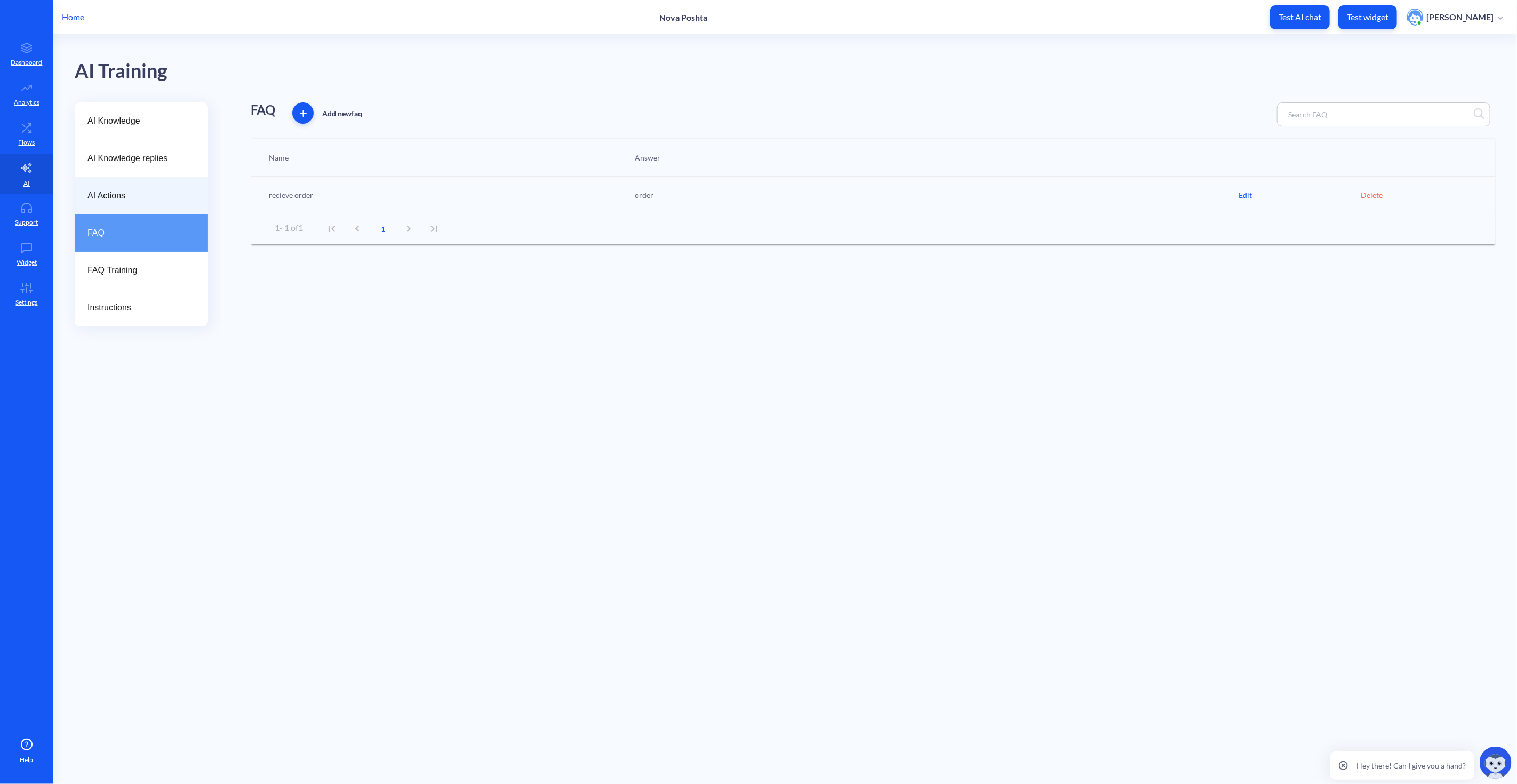
click at [103, 195] on span "AI Actions" at bounding box center [137, 196] width 100 height 13
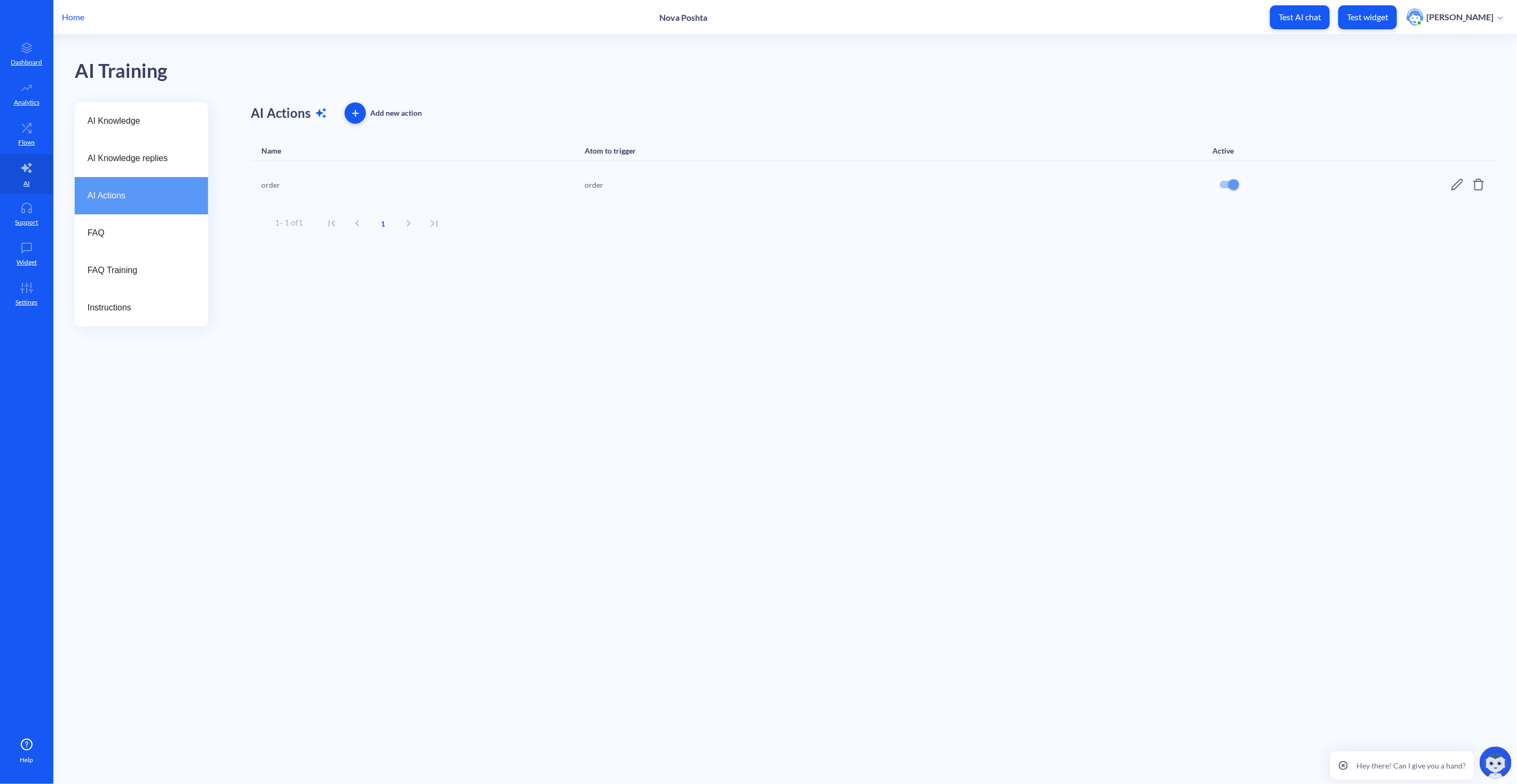
click at [406, 301] on div "AI Actions Add new action Name Atom to trigger Active order order Rows per page…" at bounding box center [873, 214] width 1245 height 224
click at [1454, 180] on icon at bounding box center [1458, 184] width 13 height 13
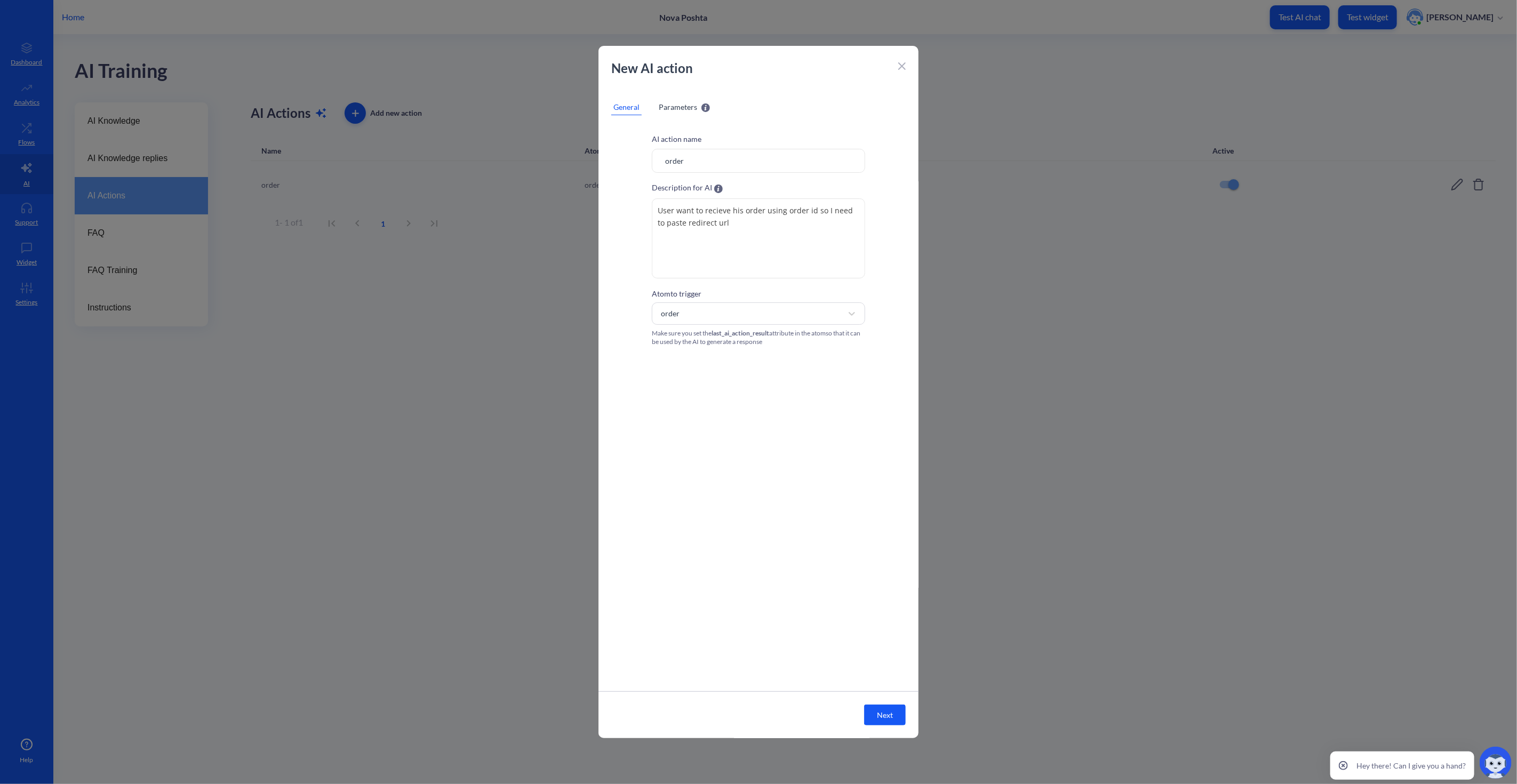
click at [696, 104] on div "Parameters" at bounding box center [684, 107] width 51 height 12
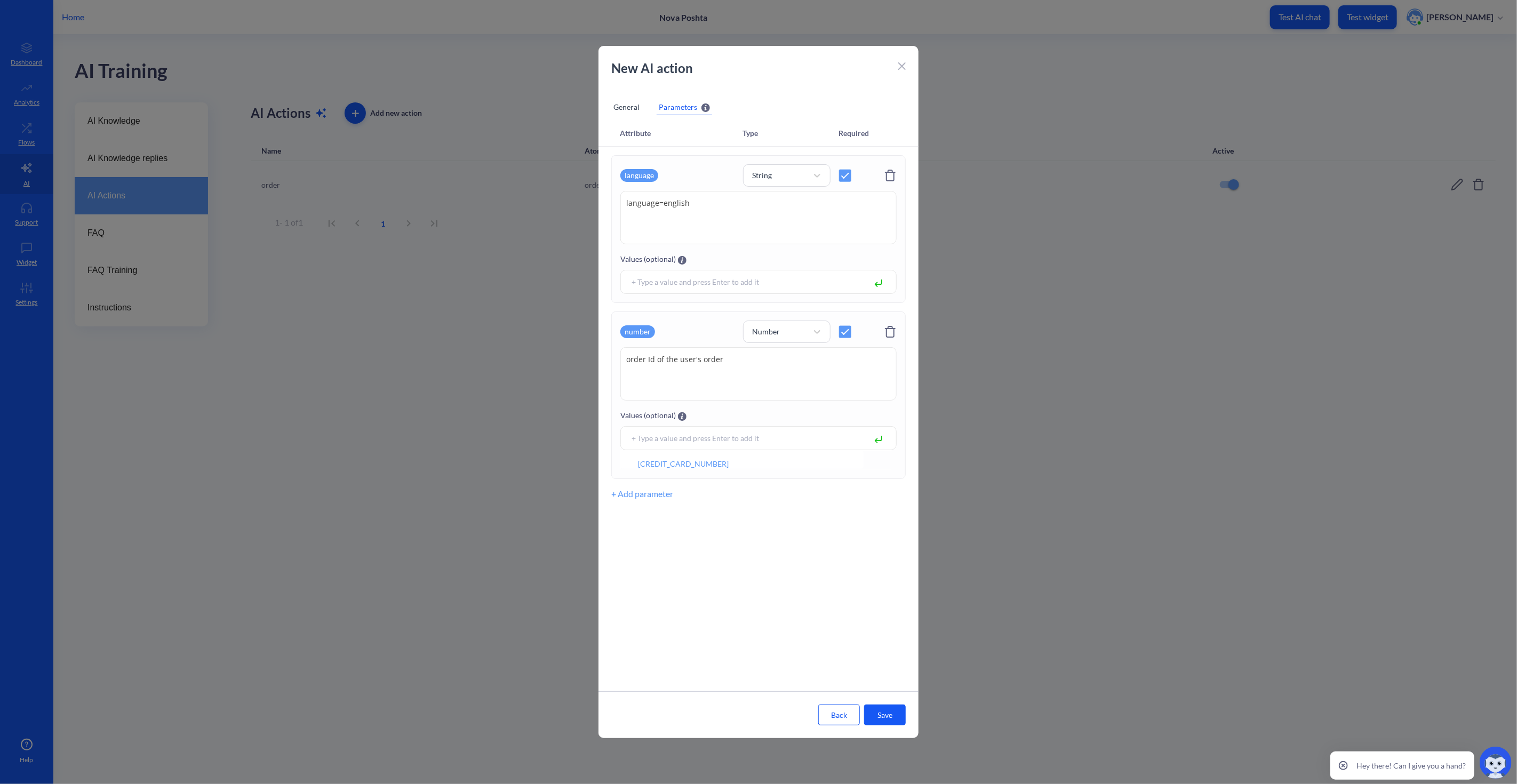
click at [712, 370] on textarea "order Id of the user's order" at bounding box center [759, 373] width 277 height 53
click at [742, 366] on textarea "order Id of the user's order" at bounding box center [759, 373] width 277 height 53
click at [882, 459] on icon at bounding box center [881, 460] width 5 height 5
click at [748, 524] on div "Attribute Type Required language String language=english language=english Value…" at bounding box center [758, 405] width 320 height 570
click at [655, 332] on div "number" at bounding box center [677, 332] width 114 height 21
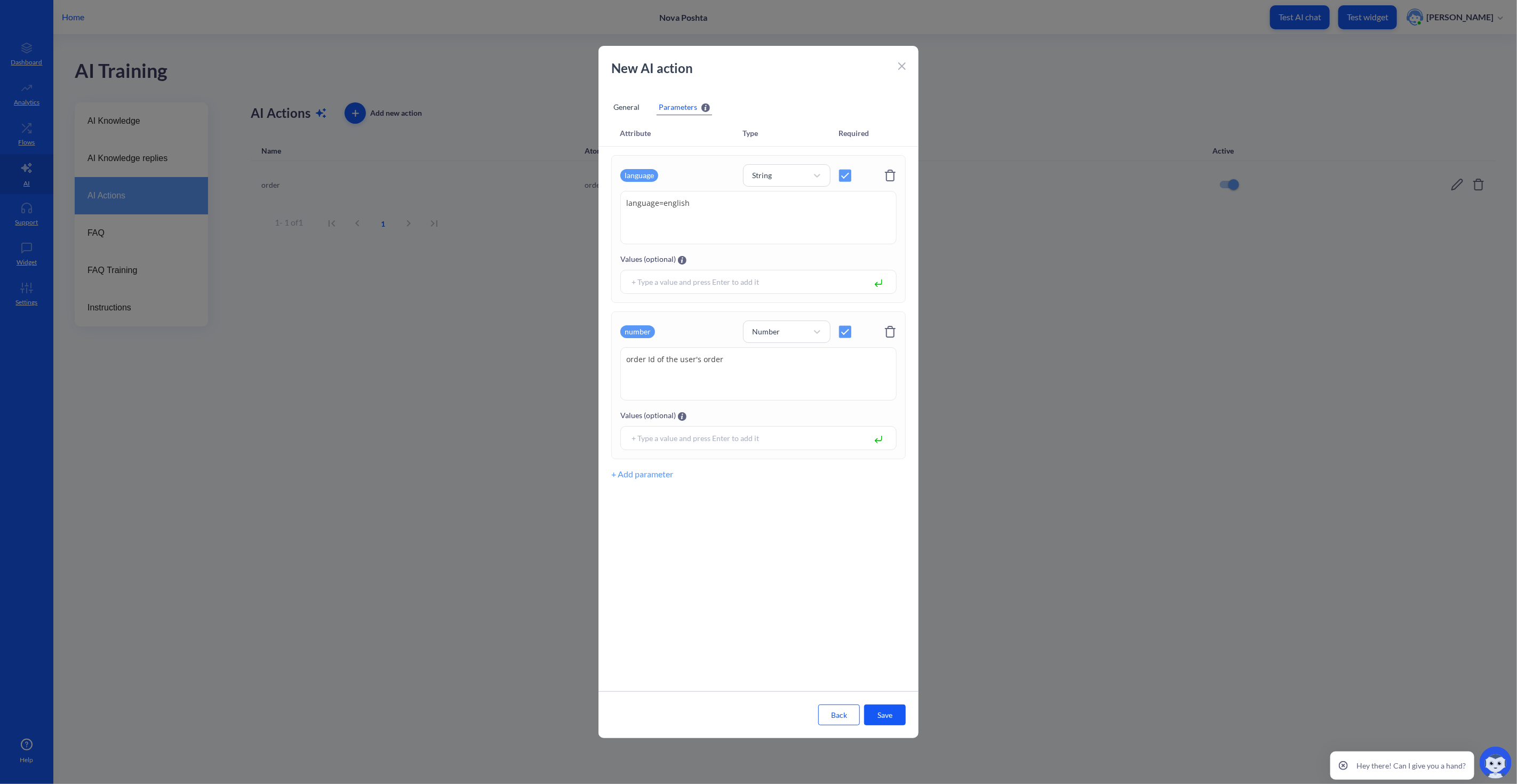
click at [638, 327] on div "number" at bounding box center [638, 332] width 35 height 13
type input "orde"
type input "order_id"
click at [690, 361] on p "Create new attribute:" at bounding box center [677, 357] width 101 height 12
click at [757, 540] on div "Attribute Type Required language String language=english language=english Value…" at bounding box center [758, 405] width 320 height 570
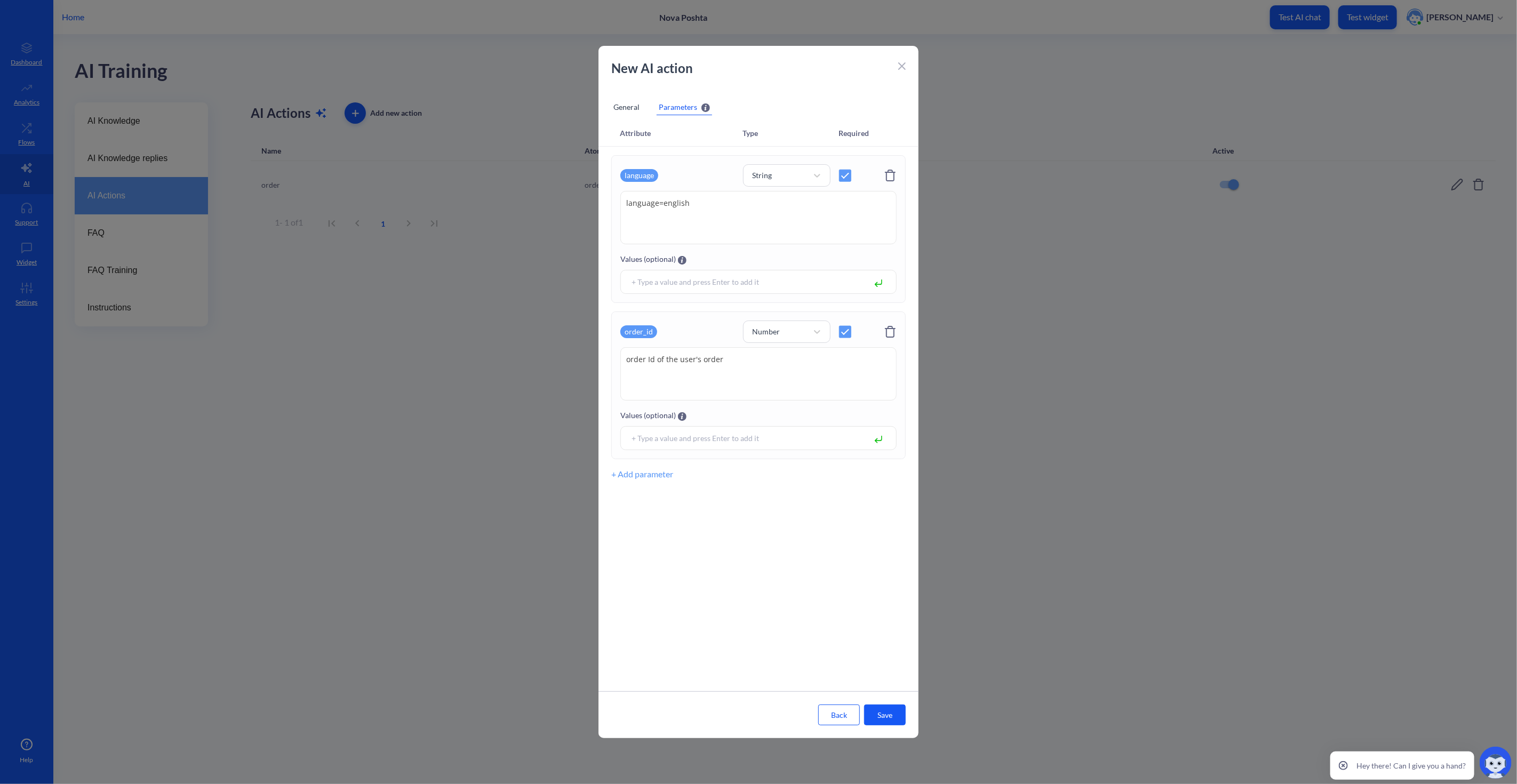
click at [894, 710] on button "Save" at bounding box center [885, 714] width 42 height 21
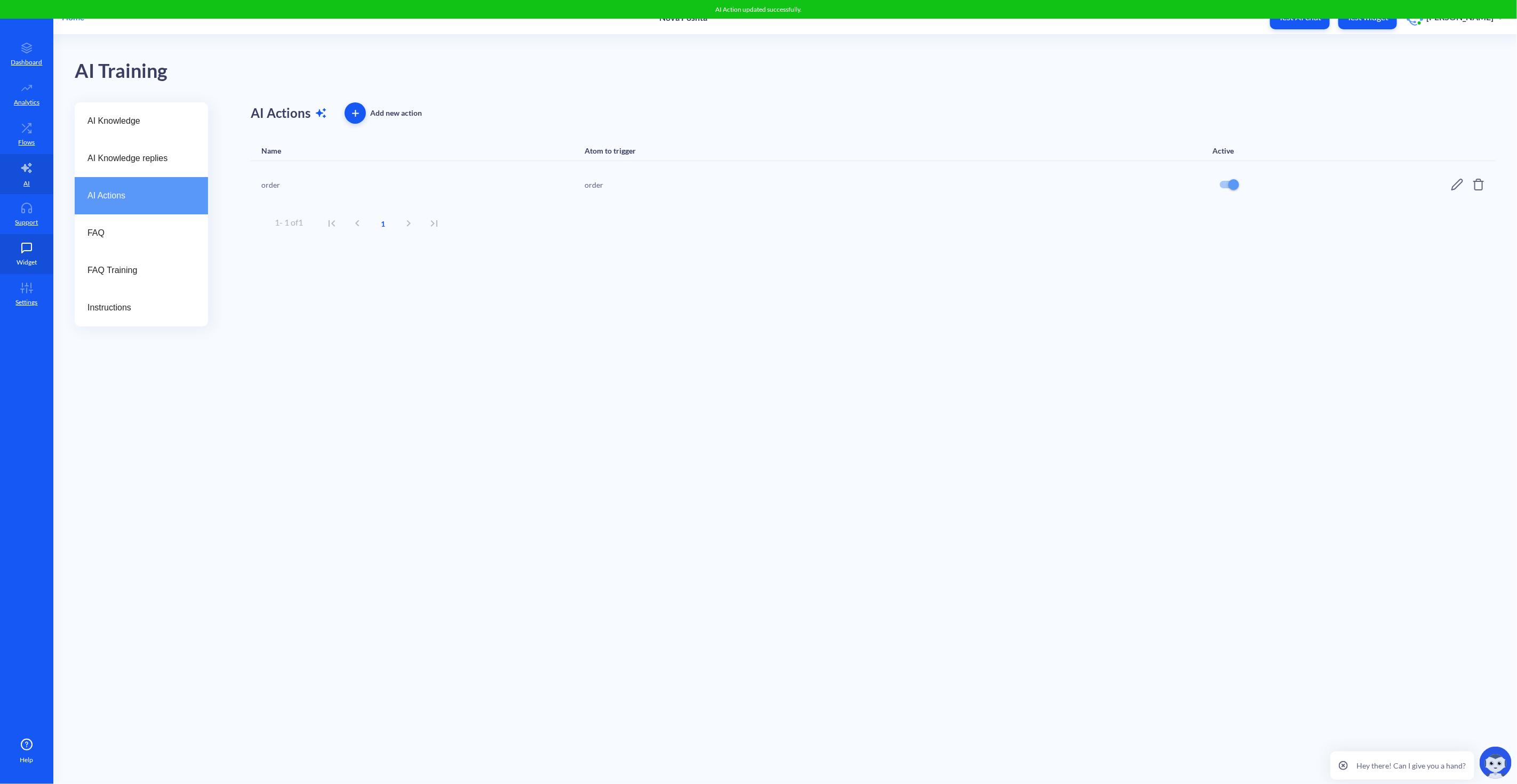
click at [23, 251] on icon at bounding box center [27, 248] width 10 height 10
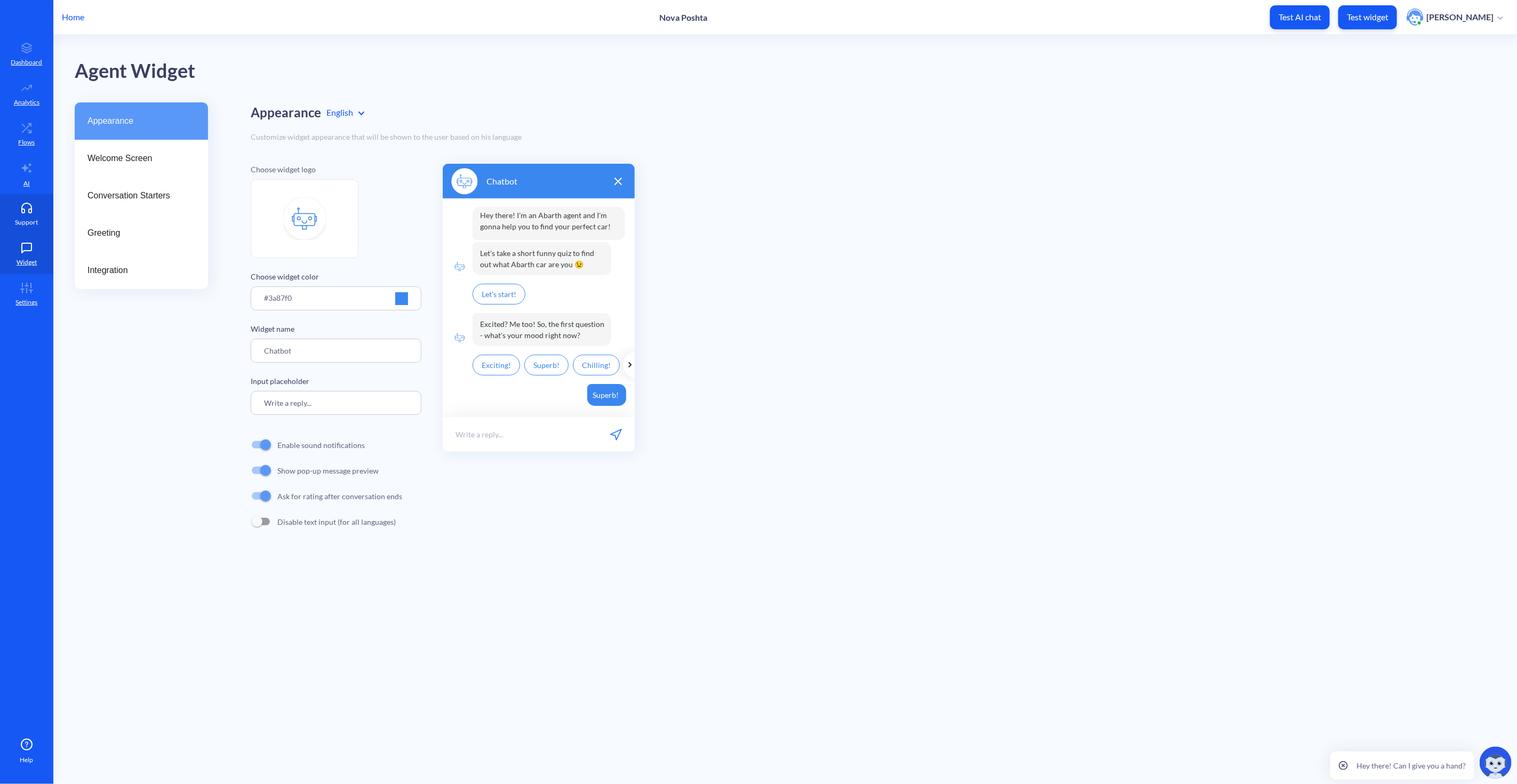
click at [26, 211] on icon at bounding box center [26, 207] width 21 height 11
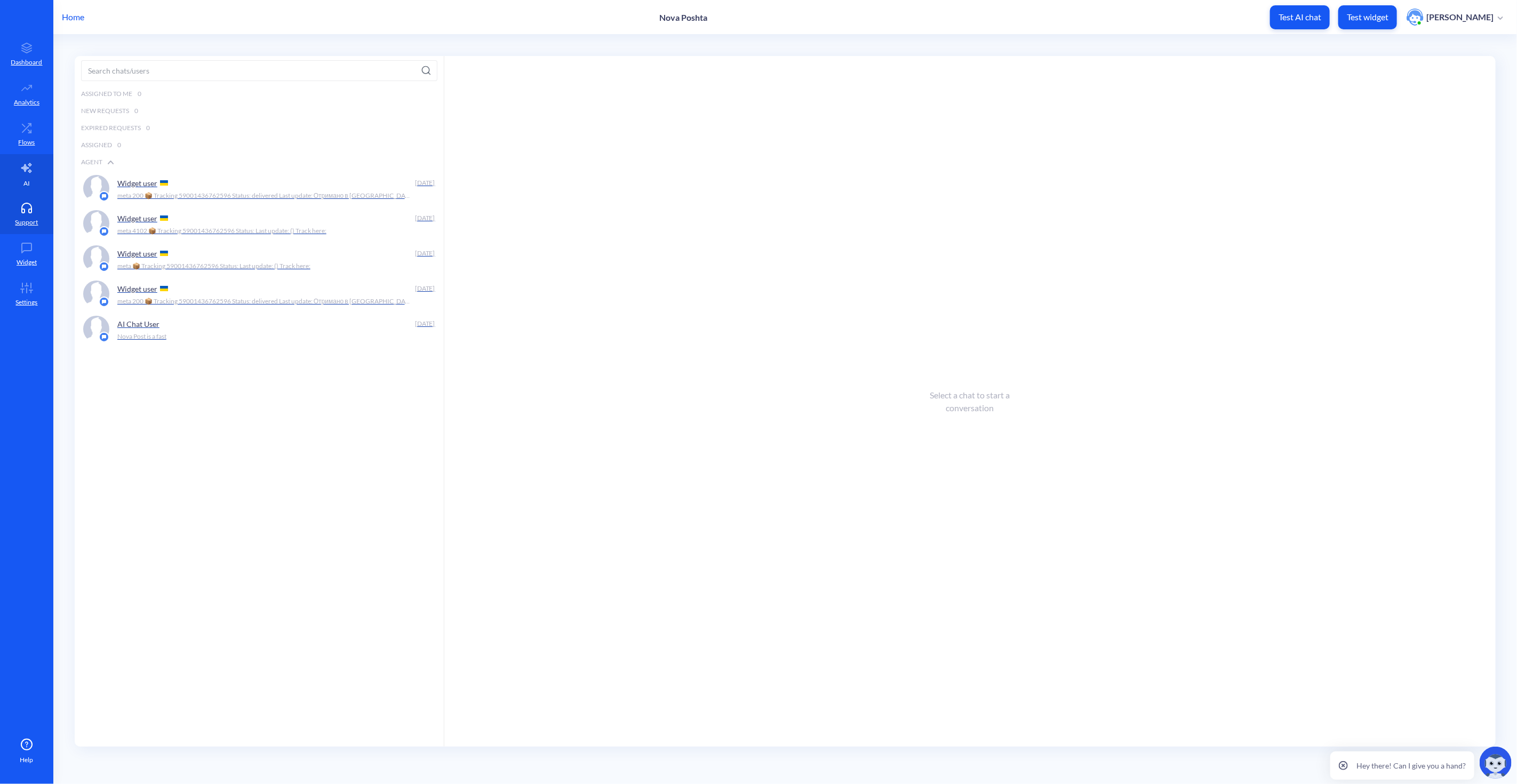
click at [21, 174] on link "AI" at bounding box center [26, 174] width 54 height 40
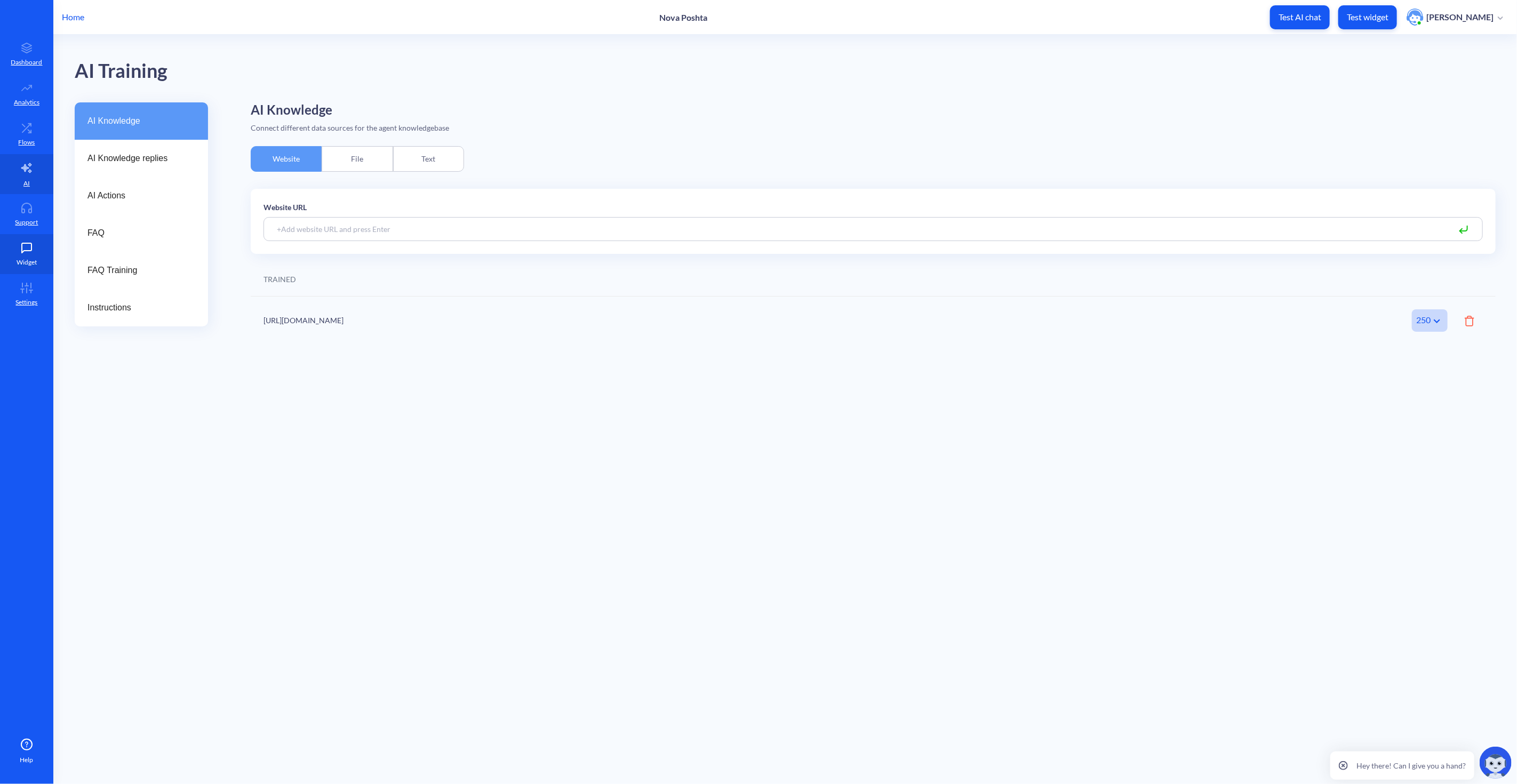
click at [22, 254] on link "Widget" at bounding box center [26, 254] width 54 height 40
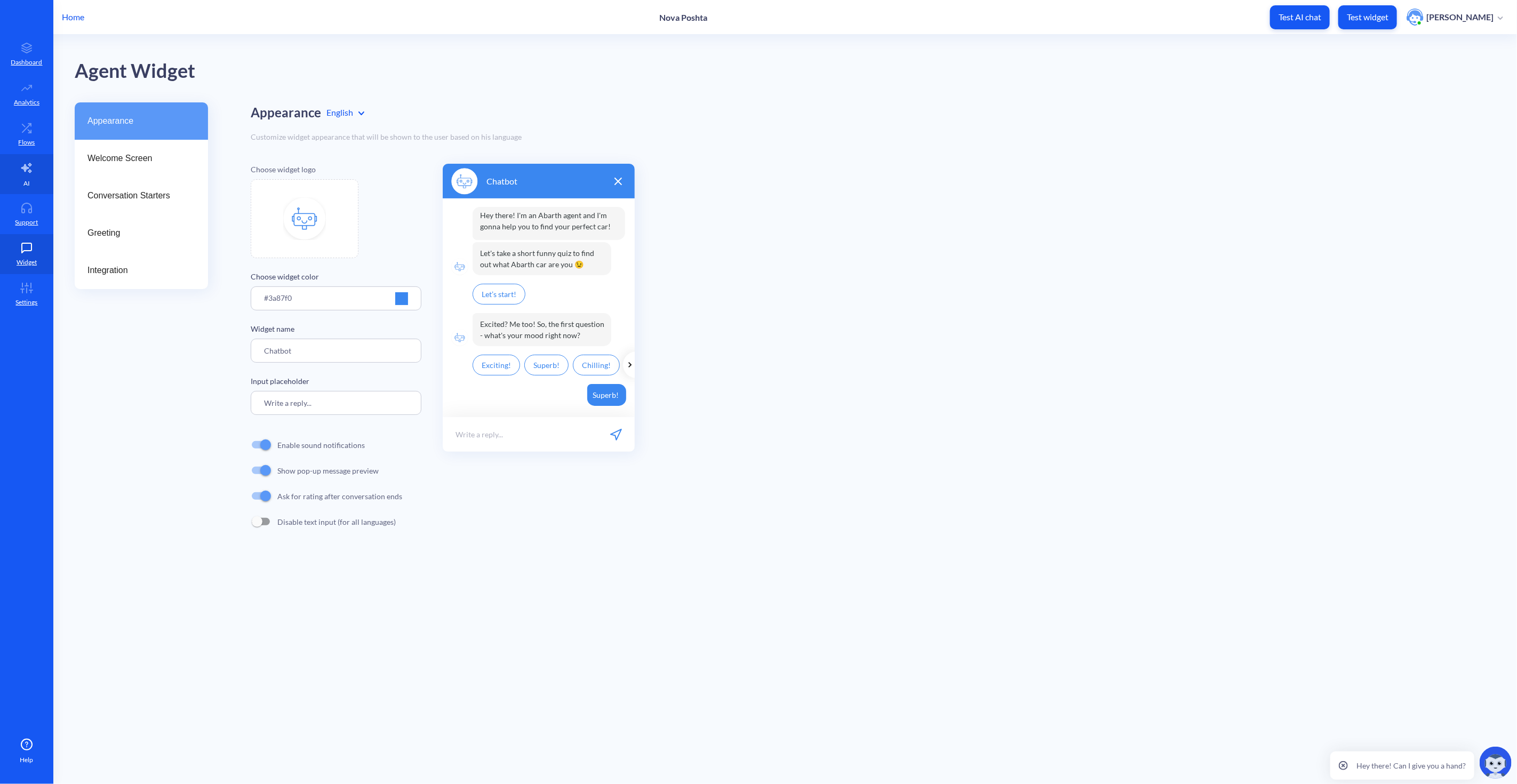
click at [16, 169] on link "AI" at bounding box center [26, 174] width 54 height 40
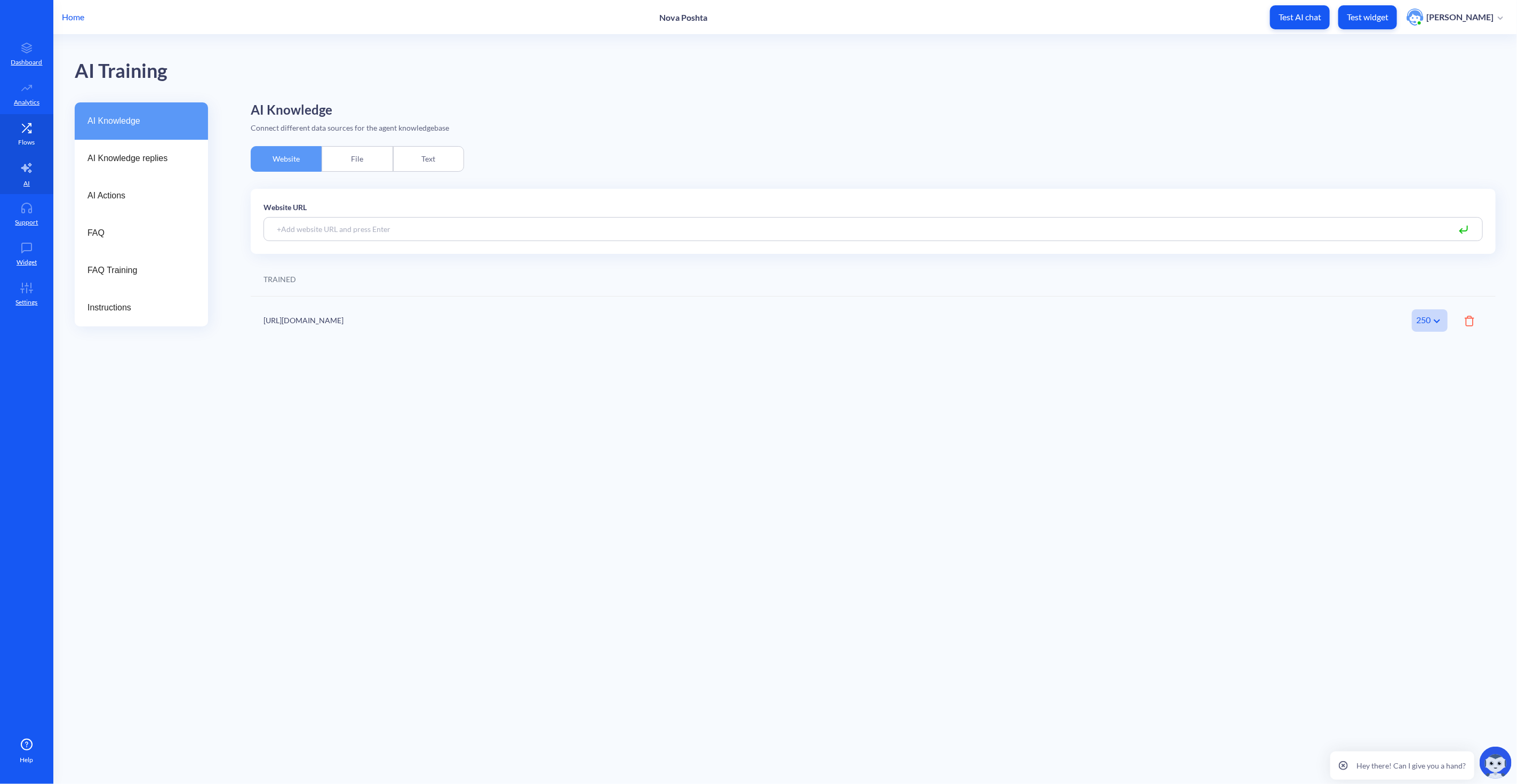
click at [24, 124] on icon at bounding box center [26, 128] width 21 height 11
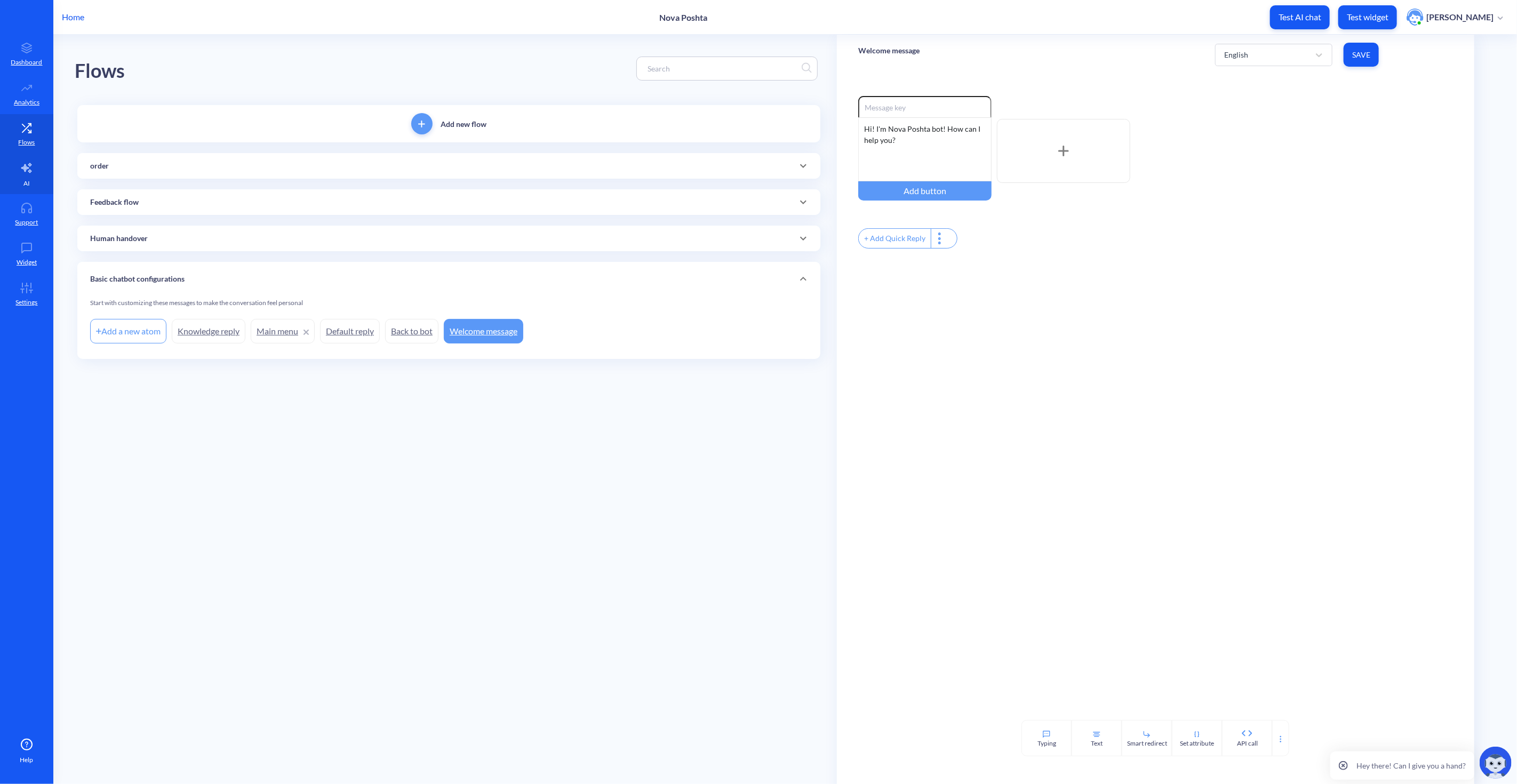
click at [19, 173] on link "AI" at bounding box center [26, 174] width 54 height 40
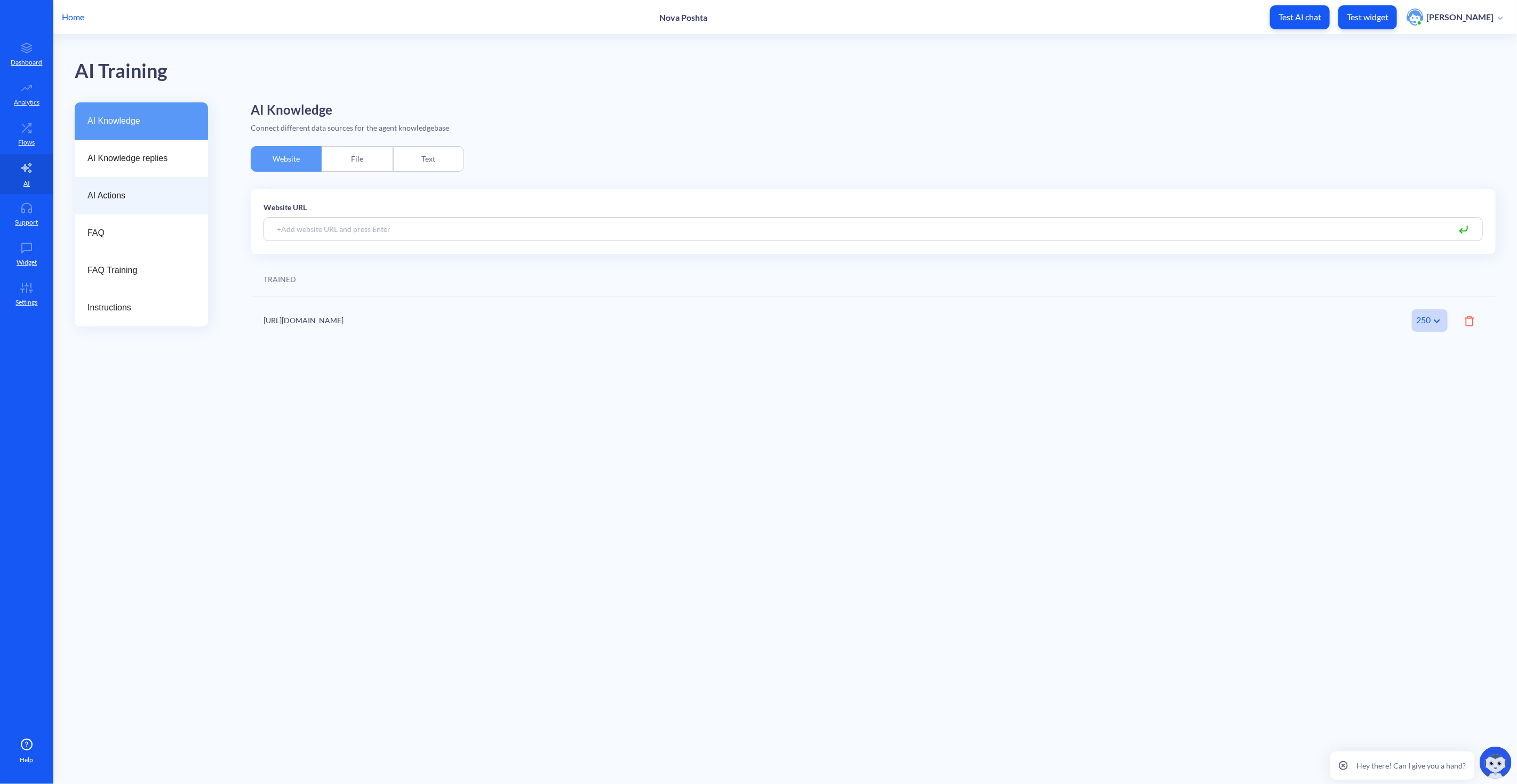
click at [114, 195] on span "AI Actions" at bounding box center [137, 196] width 100 height 13
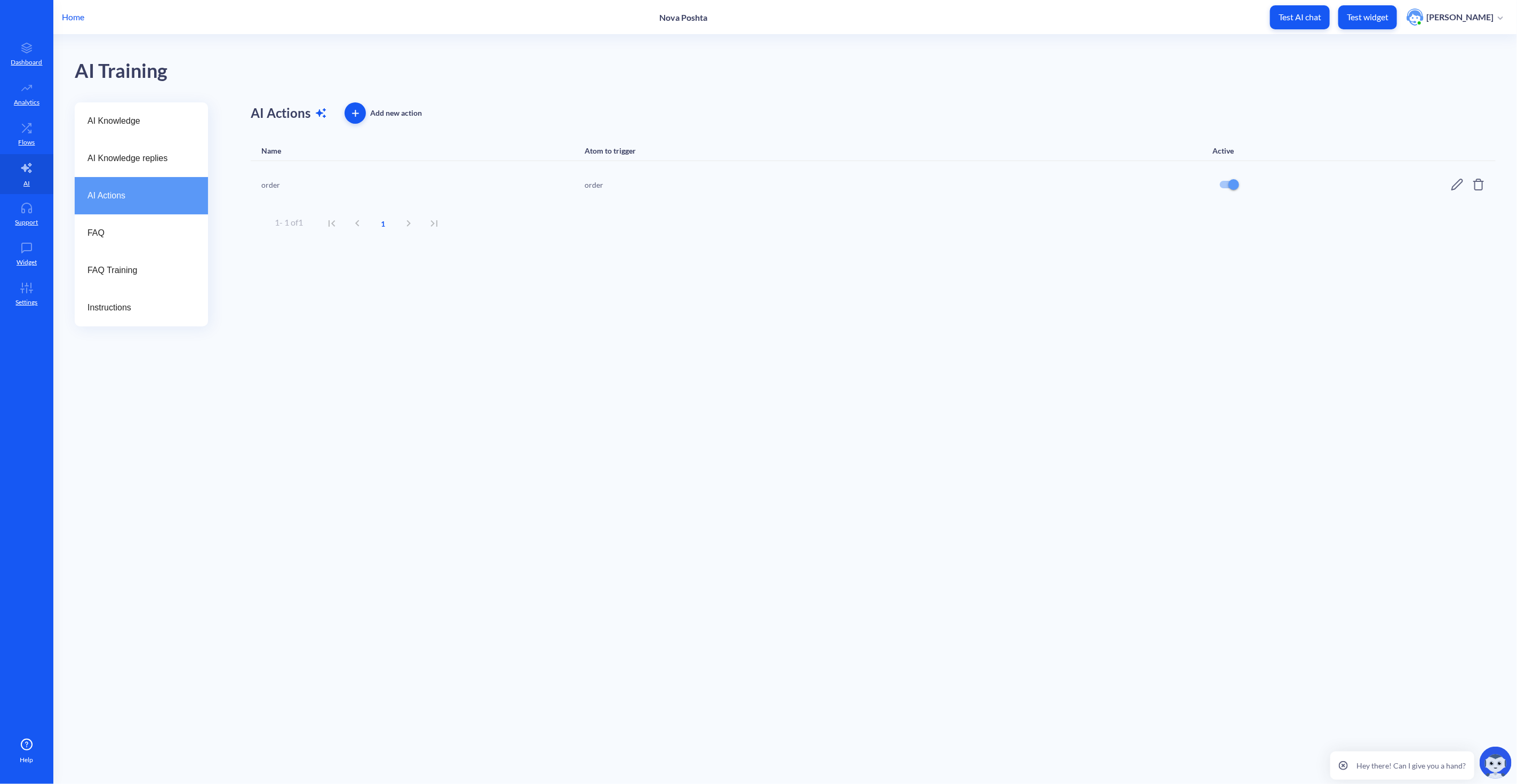
click at [1462, 188] on icon at bounding box center [1458, 184] width 13 height 13
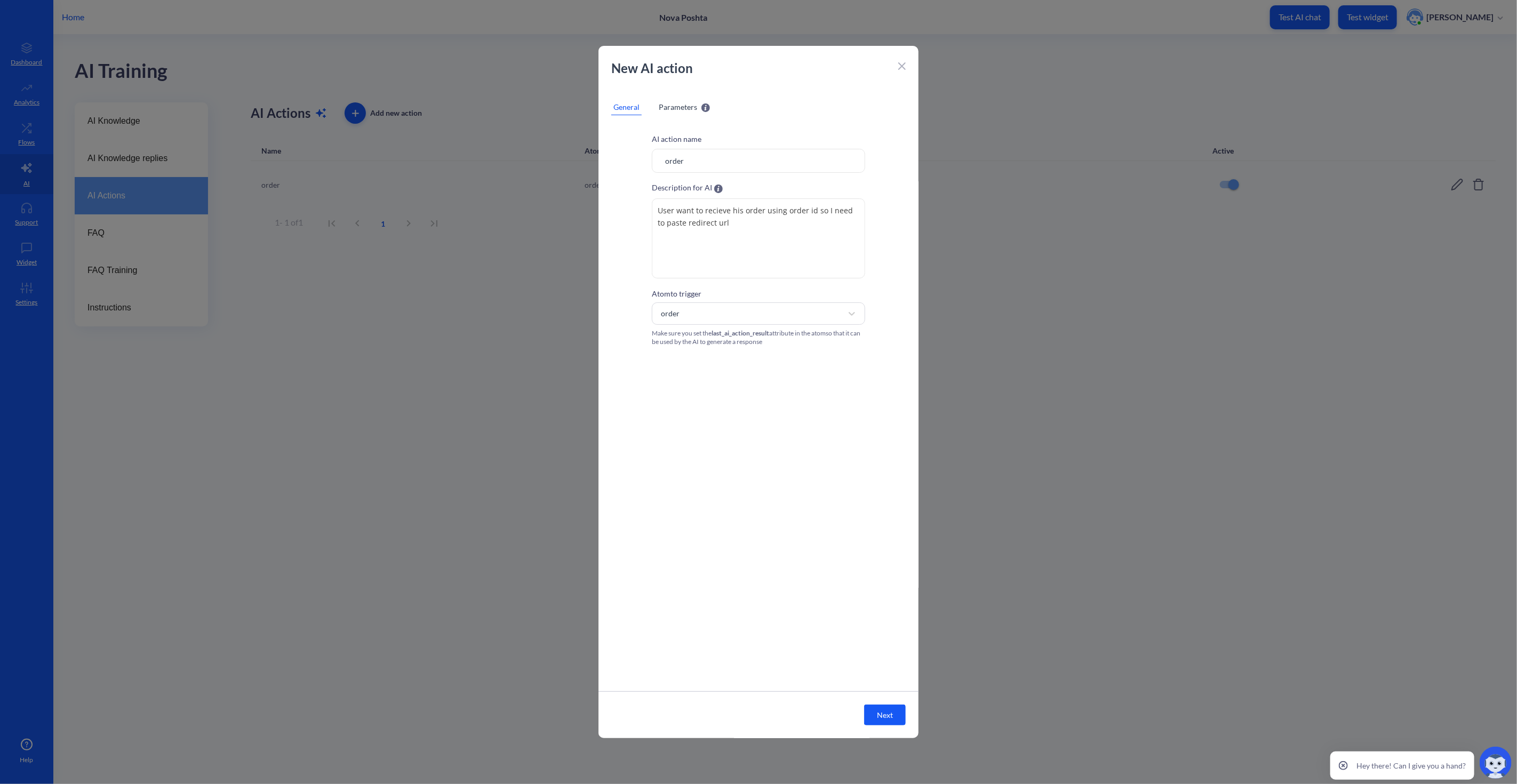
drag, startPoint x: 1212, startPoint y: 220, endPoint x: 1178, endPoint y: 224, distance: 34.2
click at [1212, 220] on div at bounding box center [758, 392] width 1517 height 784
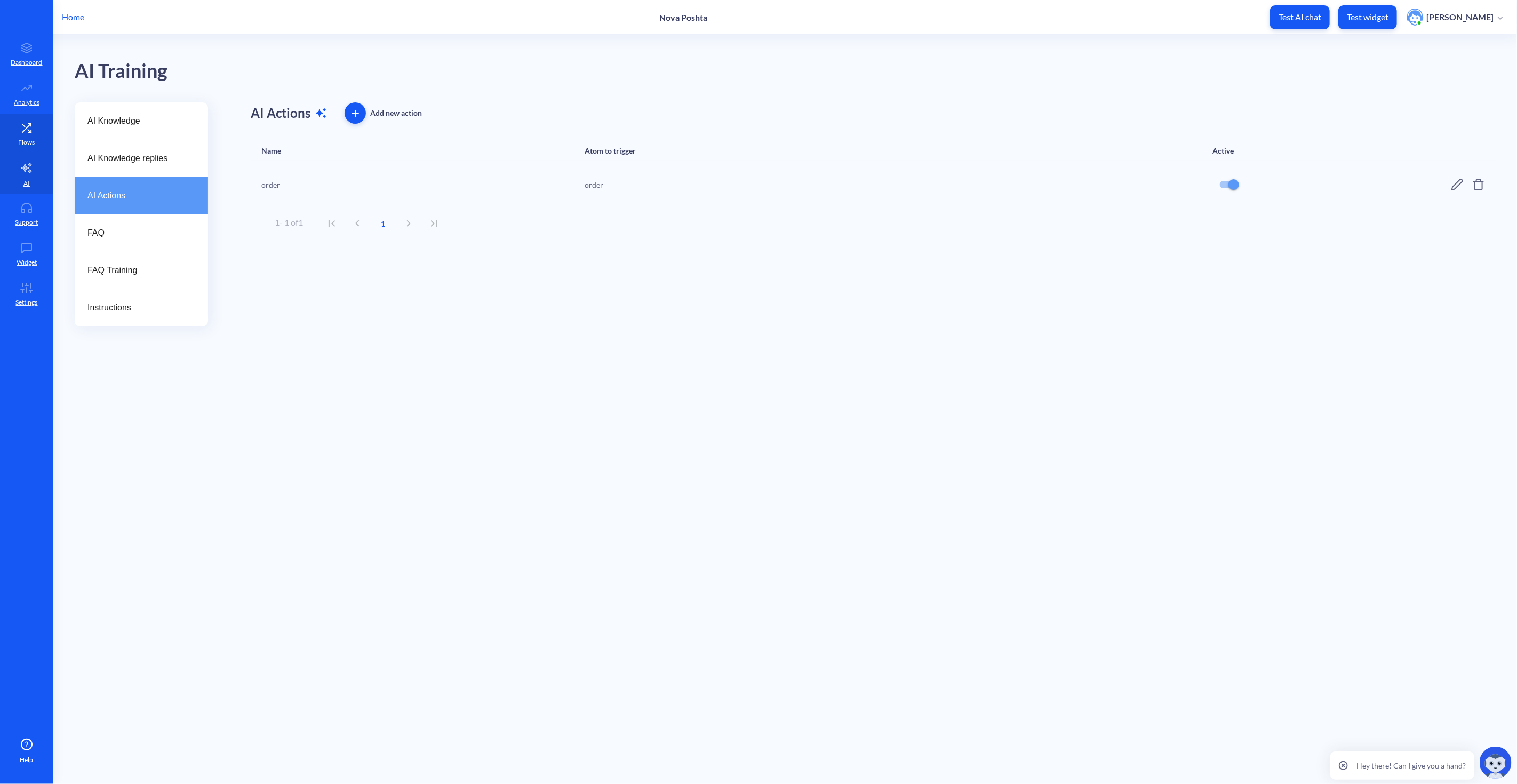
click at [18, 126] on icon at bounding box center [26, 128] width 21 height 11
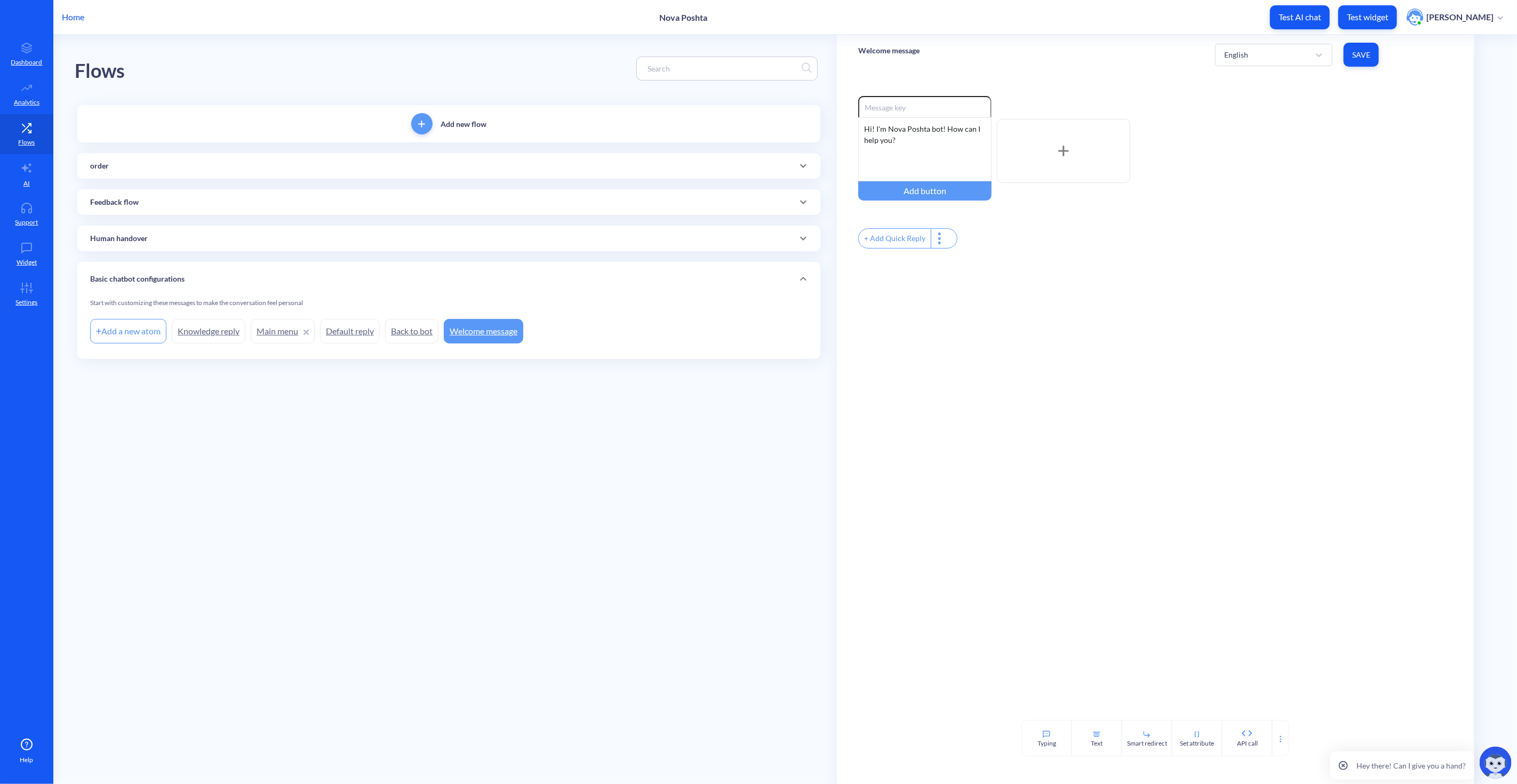
click at [137, 167] on div "order" at bounding box center [449, 166] width 718 height 12
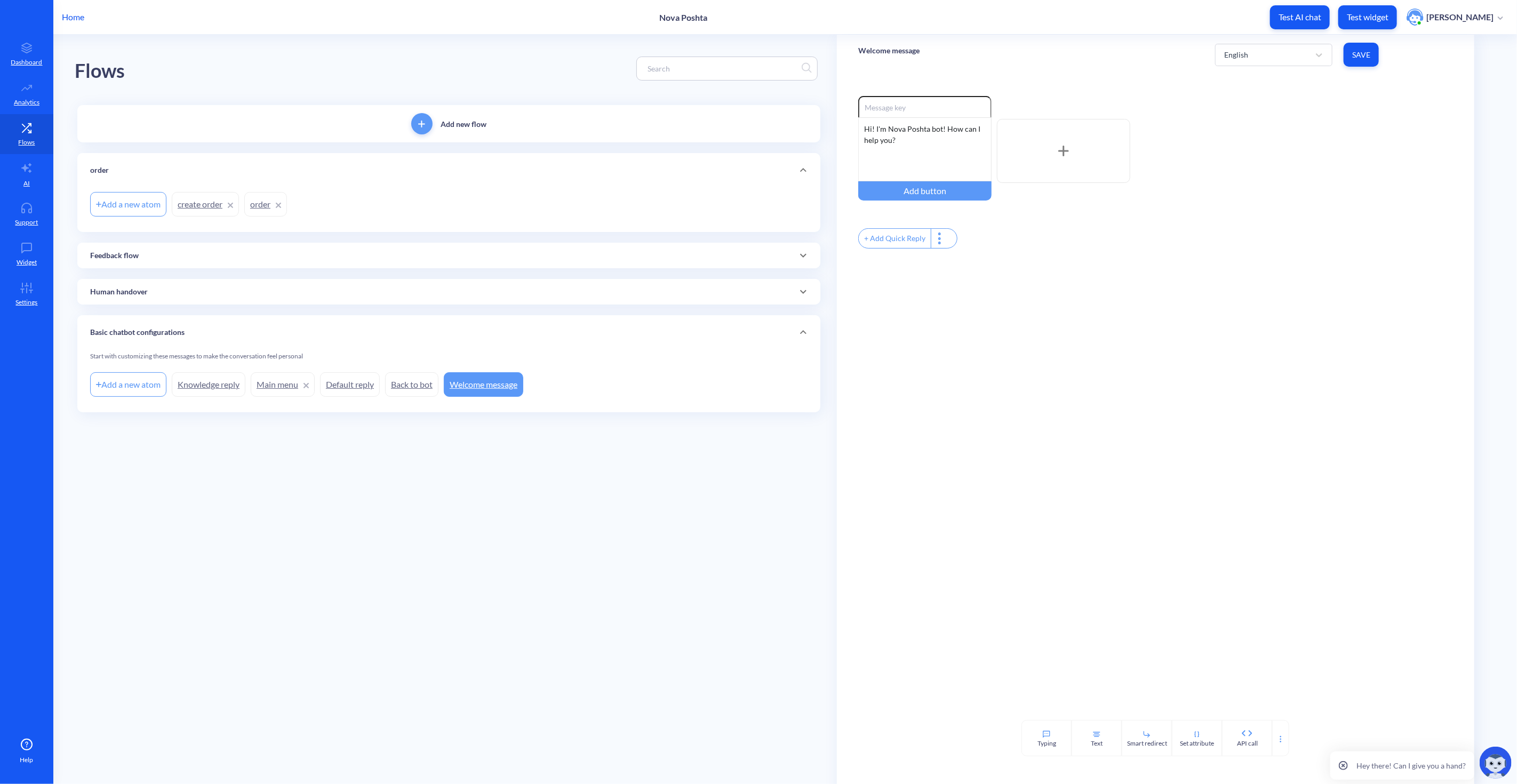
click at [129, 171] on div "order" at bounding box center [449, 170] width 718 height 12
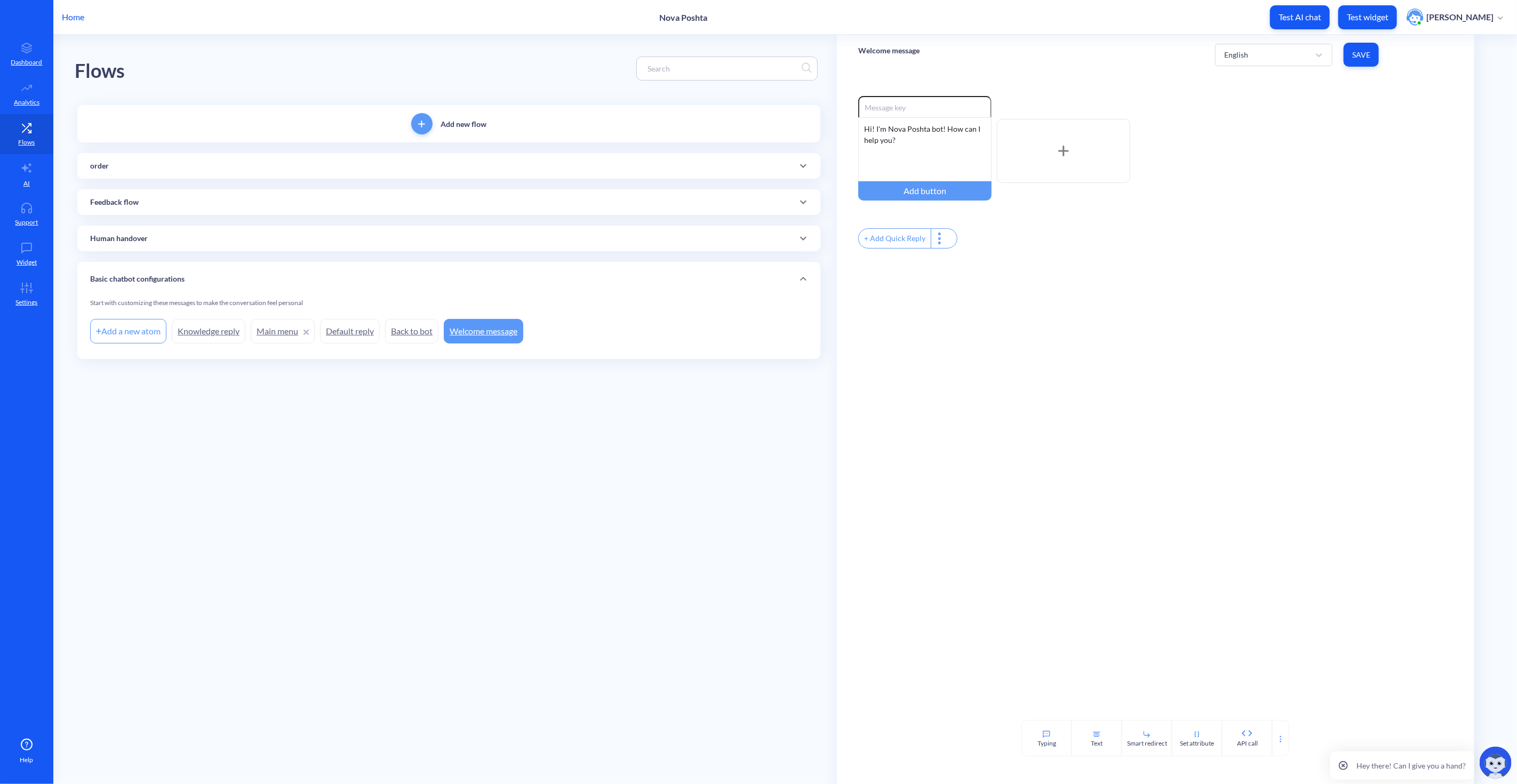
click at [129, 171] on div "order" at bounding box center [449, 166] width 718 height 12
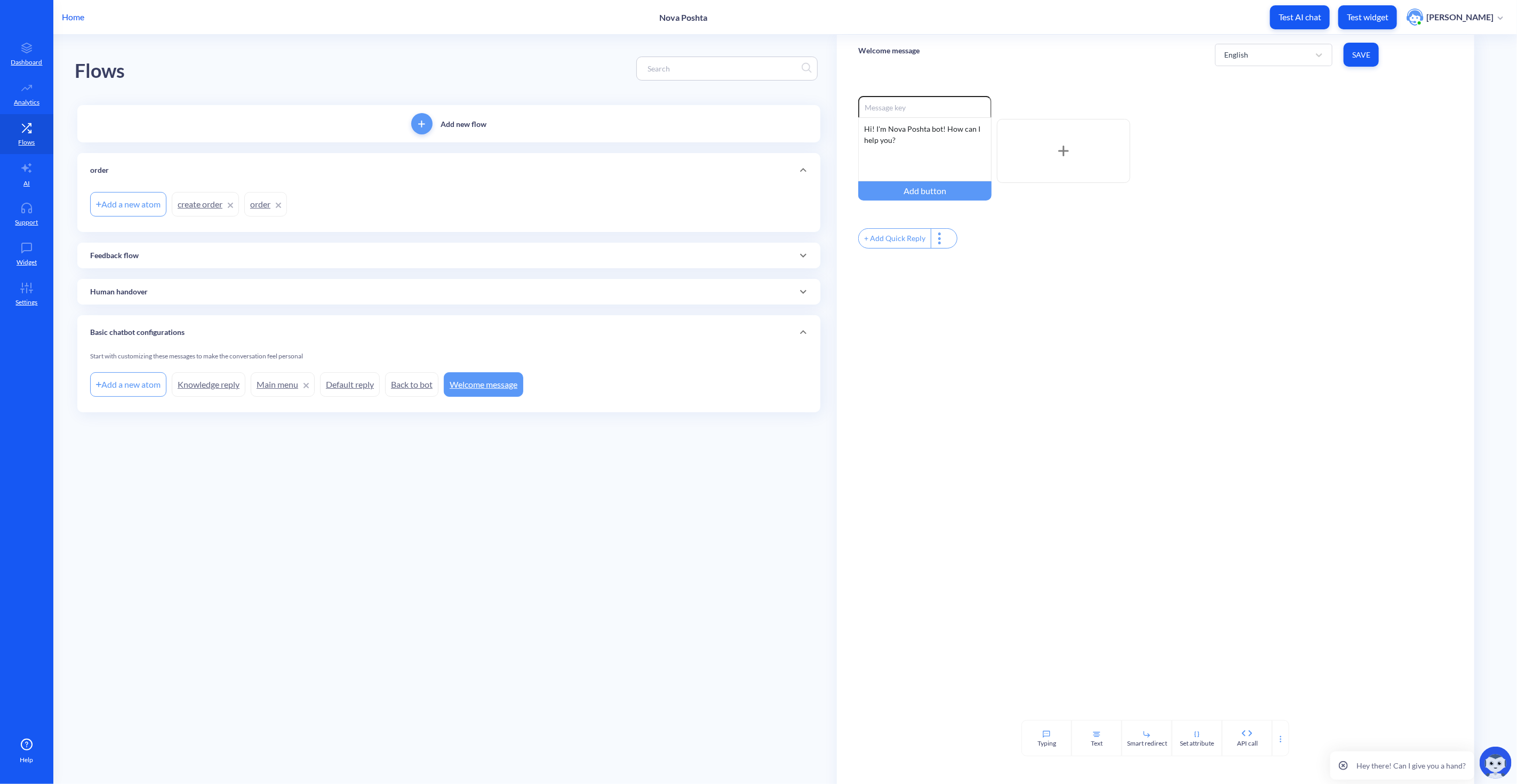
click at [200, 204] on link "create order" at bounding box center [206, 204] width 67 height 25
click at [262, 203] on link "order" at bounding box center [266, 204] width 43 height 25
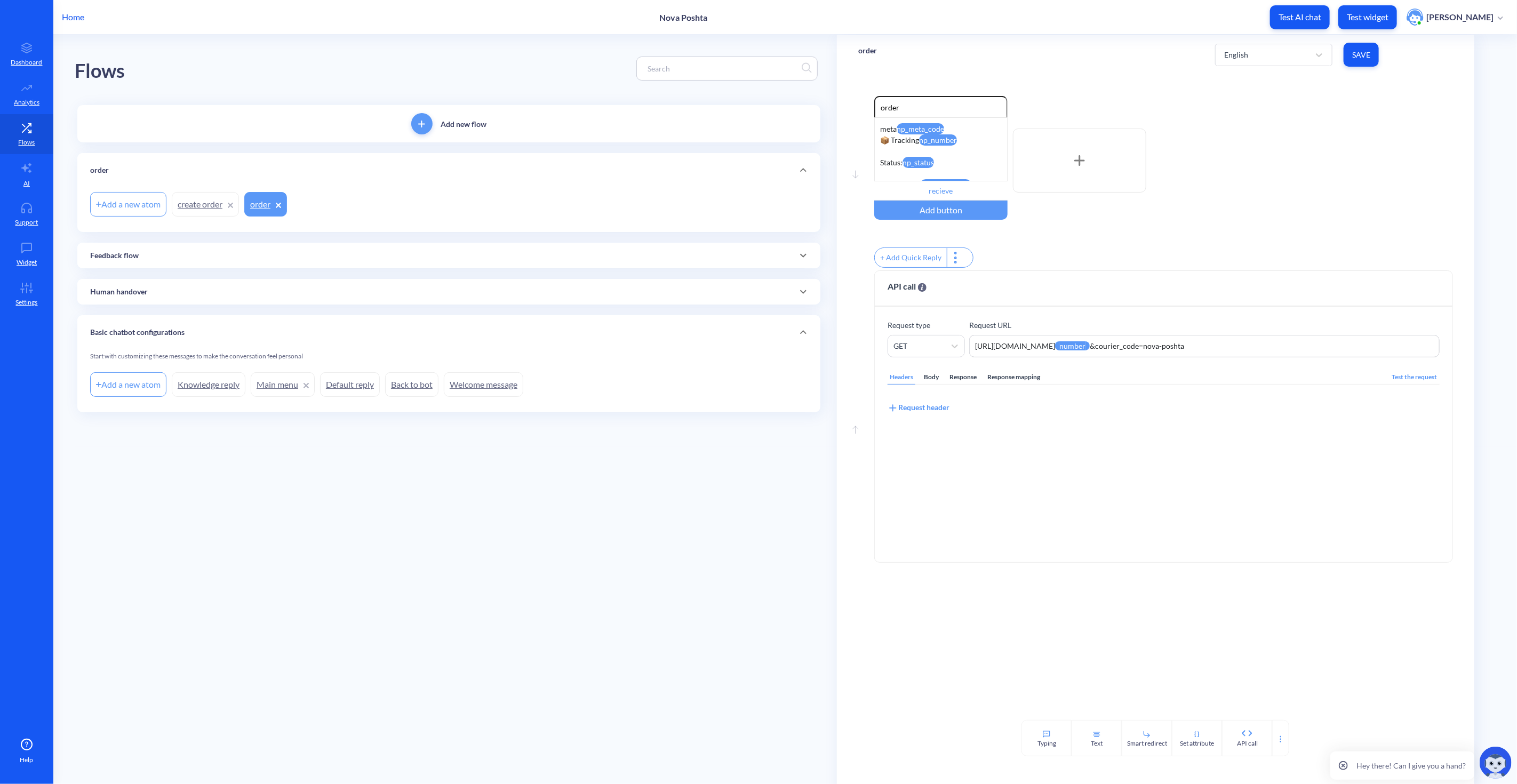
click at [1259, 189] on div "Enable reactions order meta np_meta_code 📦 Tracking np_number Status: np_status…" at bounding box center [1163, 160] width 579 height 129
click at [882, 128] on div "meta np_meta_code 📦 Tracking np_number Status: np_status Last update: np_latest…" at bounding box center [941, 150] width 133 height 64
click at [975, 123] on div "meta np_meta_code 📦 Tracking np_number Status: np_status Last update: np_latest…" at bounding box center [941, 150] width 133 height 64
click at [1071, 208] on div "order_id" at bounding box center [1059, 207] width 105 height 17
click at [1368, 52] on span "Save" at bounding box center [1361, 54] width 18 height 11
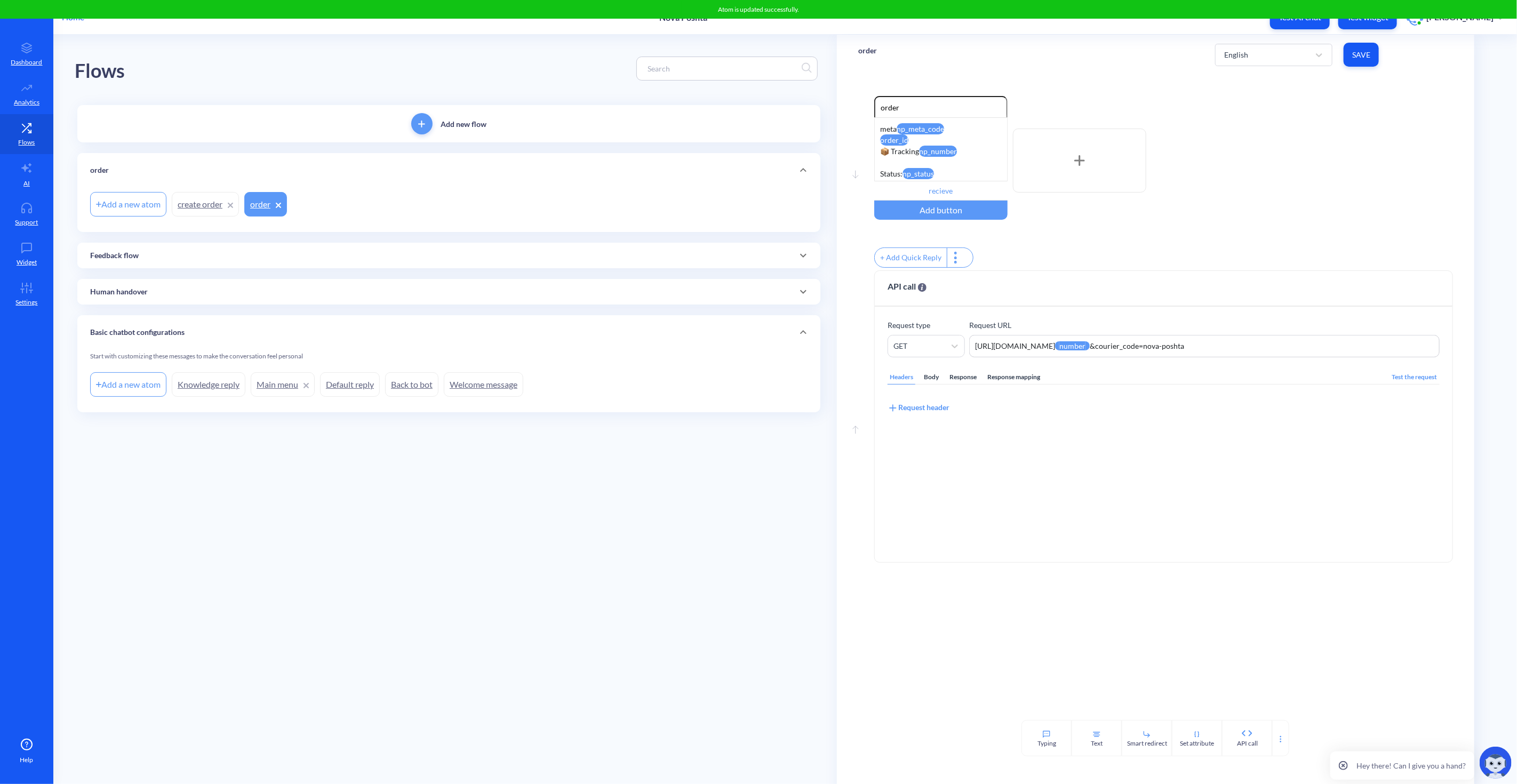
click at [1468, 69] on div "order English Save" at bounding box center [1156, 54] width 637 height 40
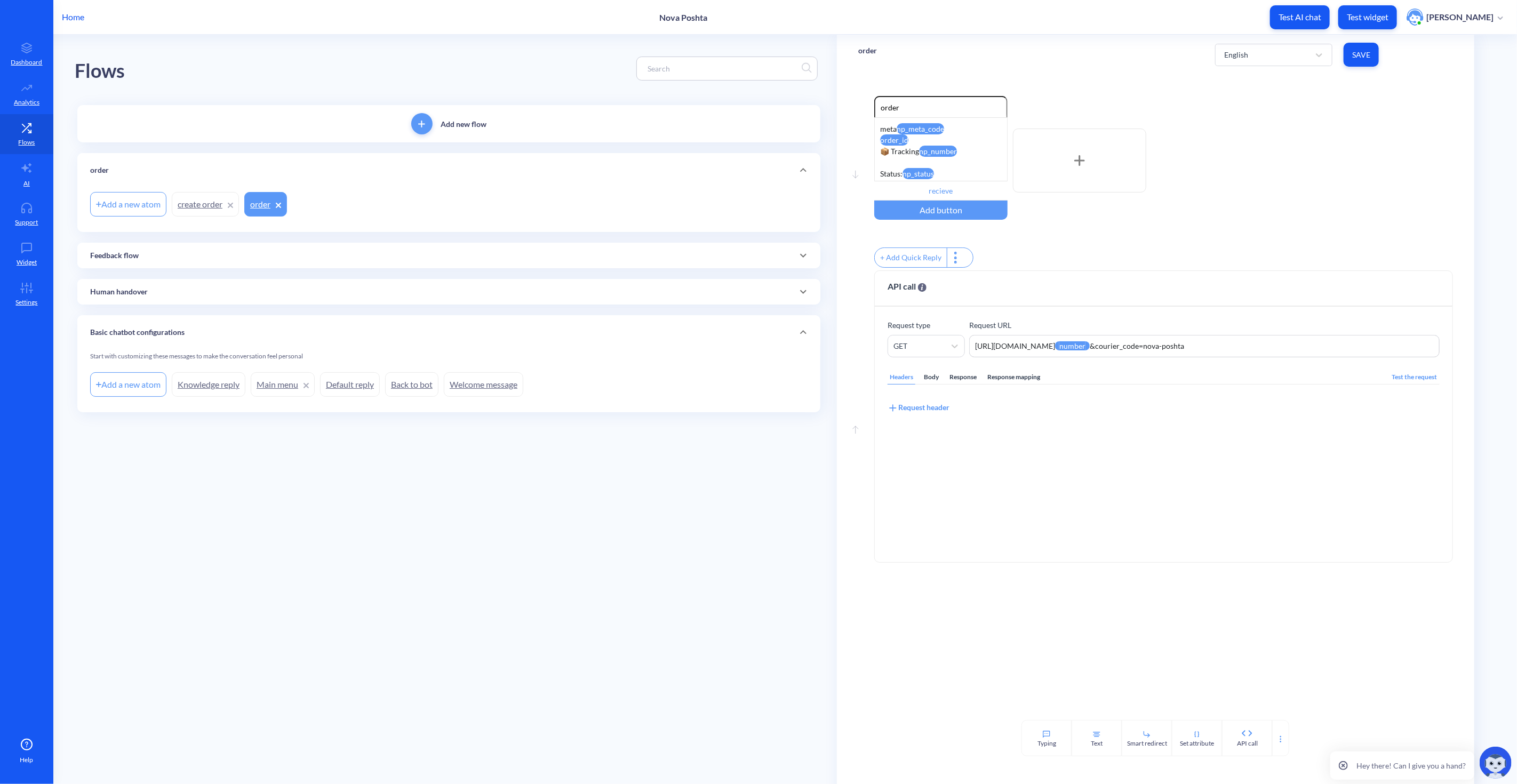
click at [505, 516] on main "Flows Add new flow order Add a new atom create order order Feedback flow Add a …" at bounding box center [785, 409] width 1463 height 749
drag, startPoint x: 575, startPoint y: 497, endPoint x: 556, endPoint y: 490, distance: 20.2
click at [574, 496] on main "Flows Add new flow order Add a new atom create order order Feedback flow Add a …" at bounding box center [785, 409] width 1463 height 749
click at [522, 481] on main "Flows Add new flow order Add a new atom create order order Feedback flow Add a …" at bounding box center [785, 409] width 1463 height 749
click at [452, 517] on main "Flows Add new flow order Add a new atom create order order Feedback flow Add a …" at bounding box center [785, 409] width 1463 height 749
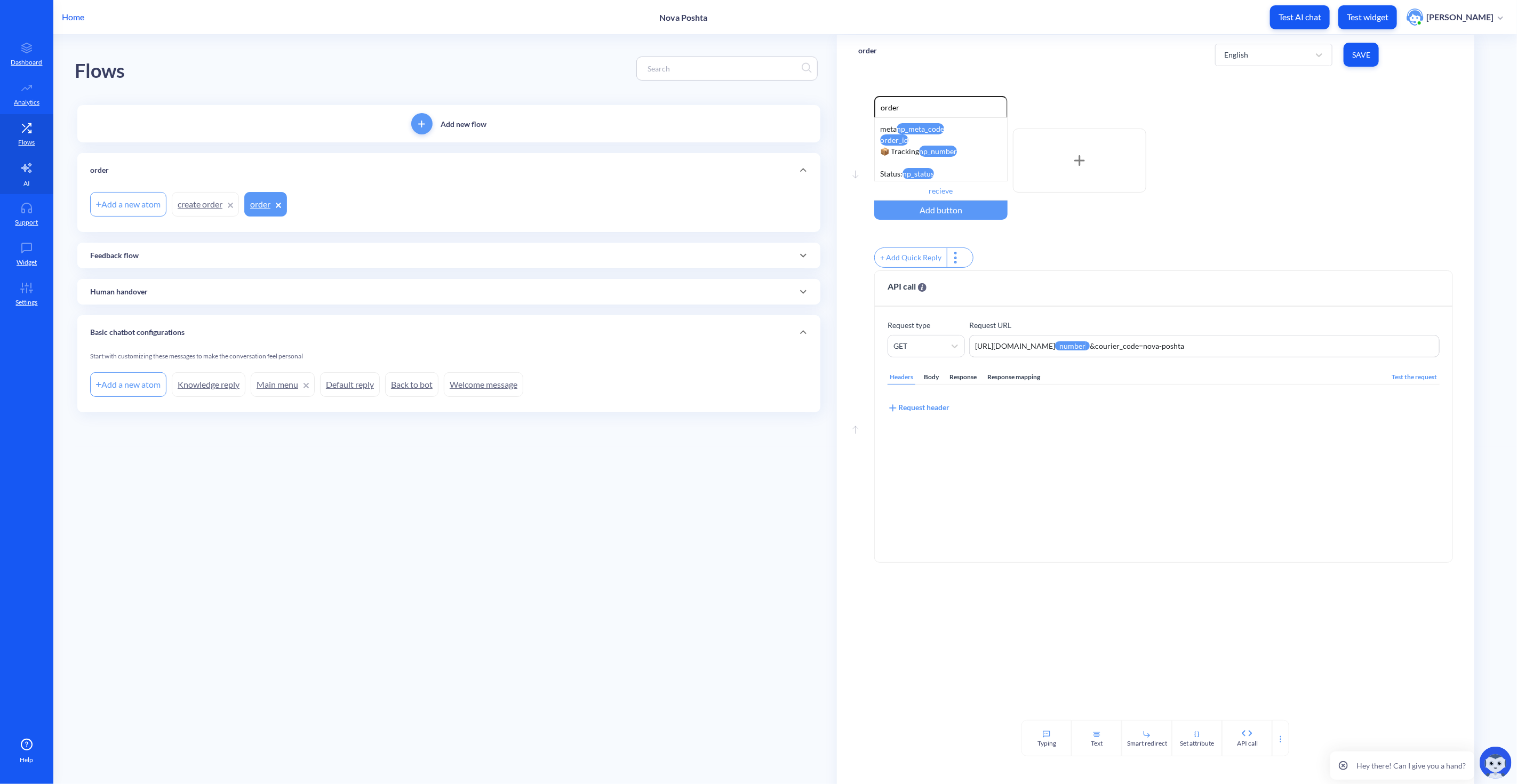
click at [28, 179] on p "AI" at bounding box center [27, 183] width 7 height 10
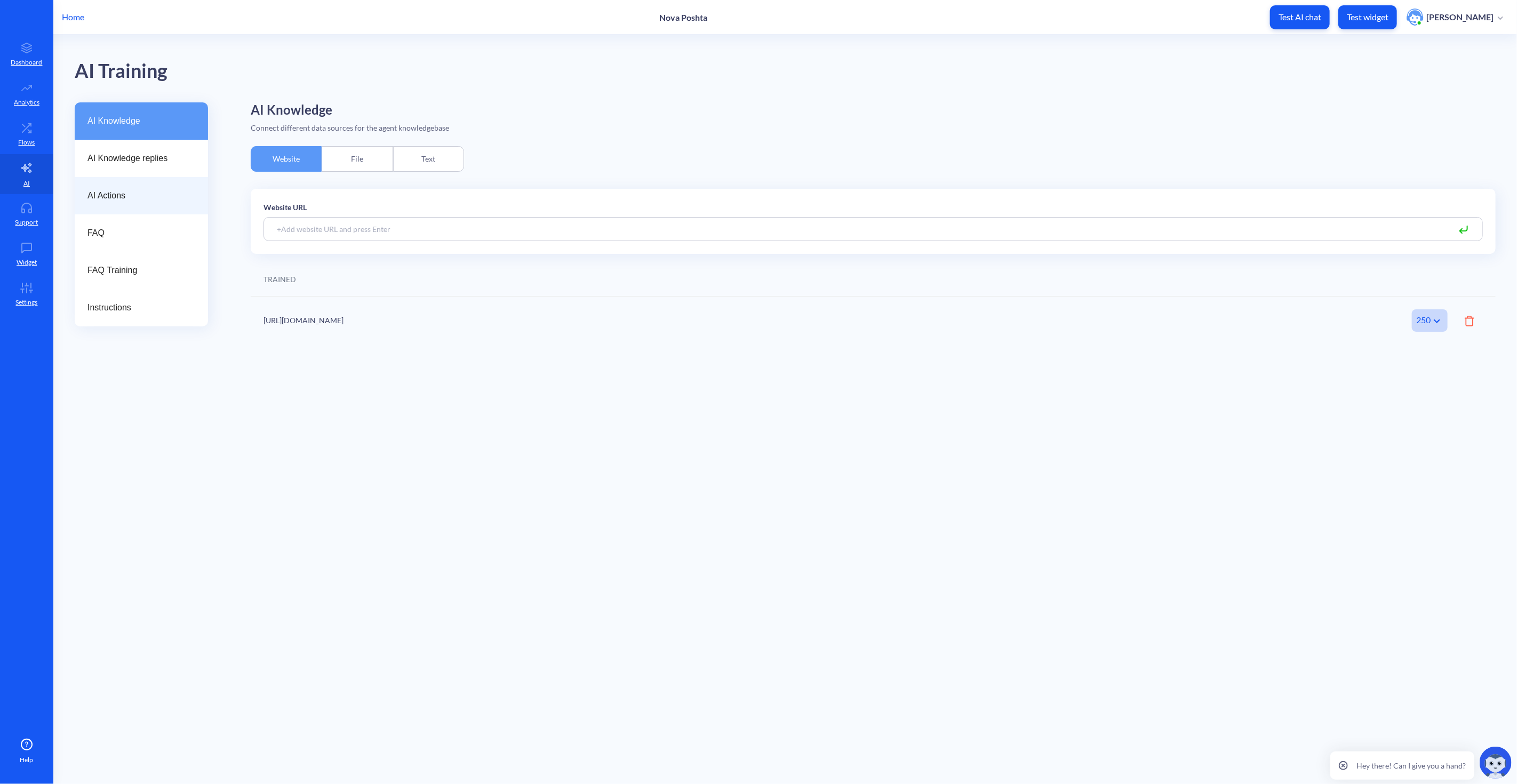
click at [154, 197] on span "AI Actions" at bounding box center [137, 196] width 100 height 13
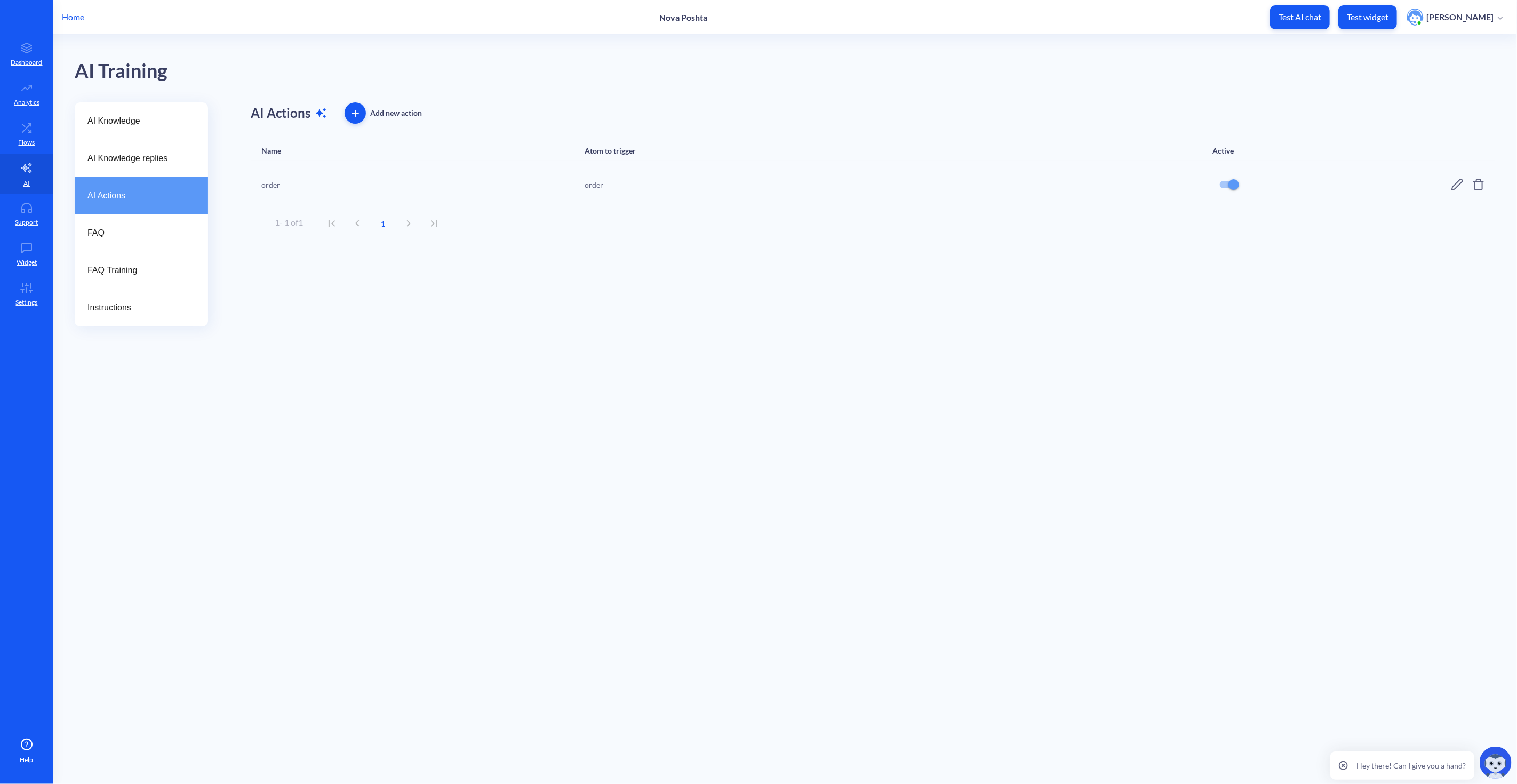
click at [1451, 187] on icon at bounding box center [1458, 184] width 13 height 13
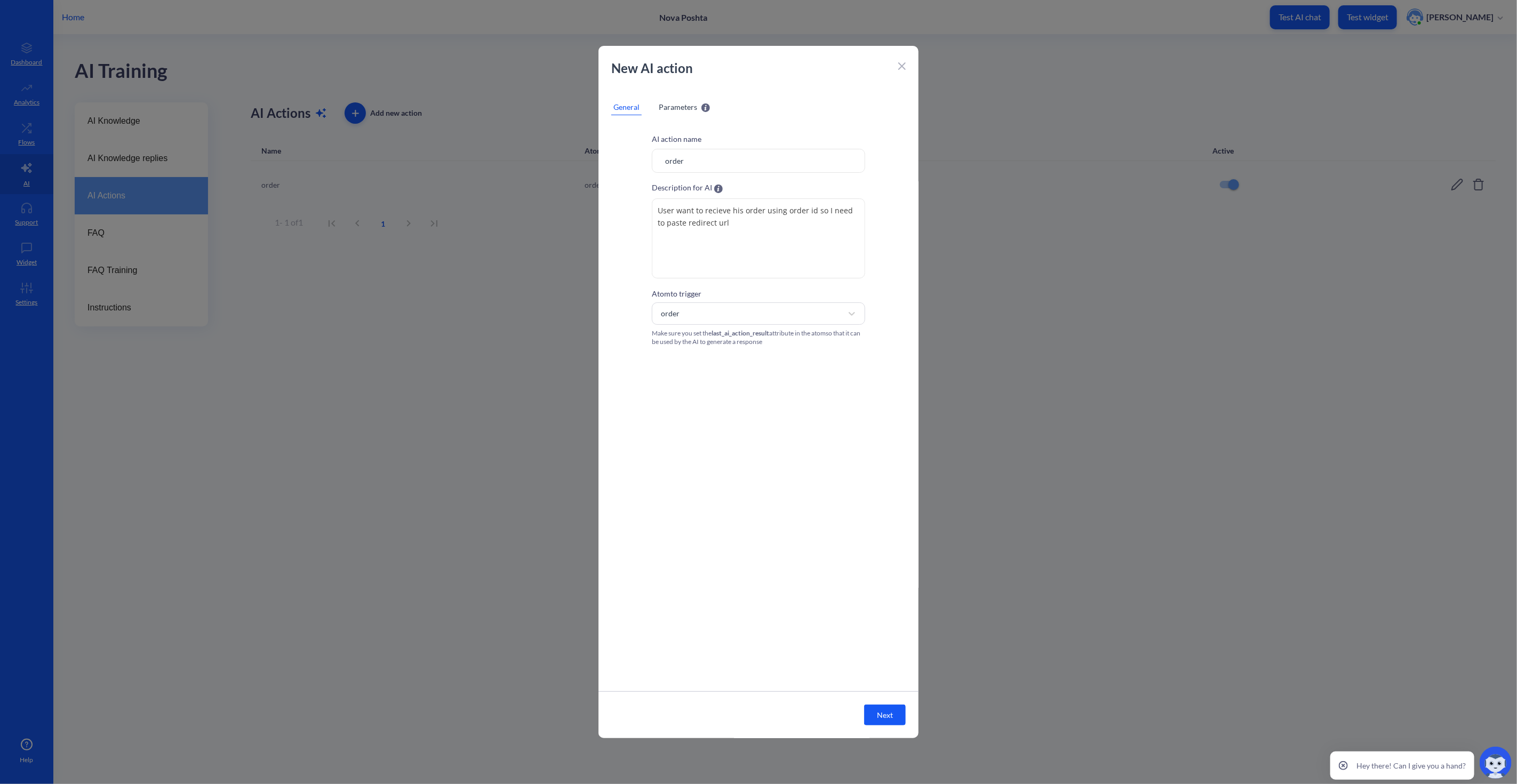
click at [683, 103] on span "Parameters" at bounding box center [677, 107] width 39 height 12
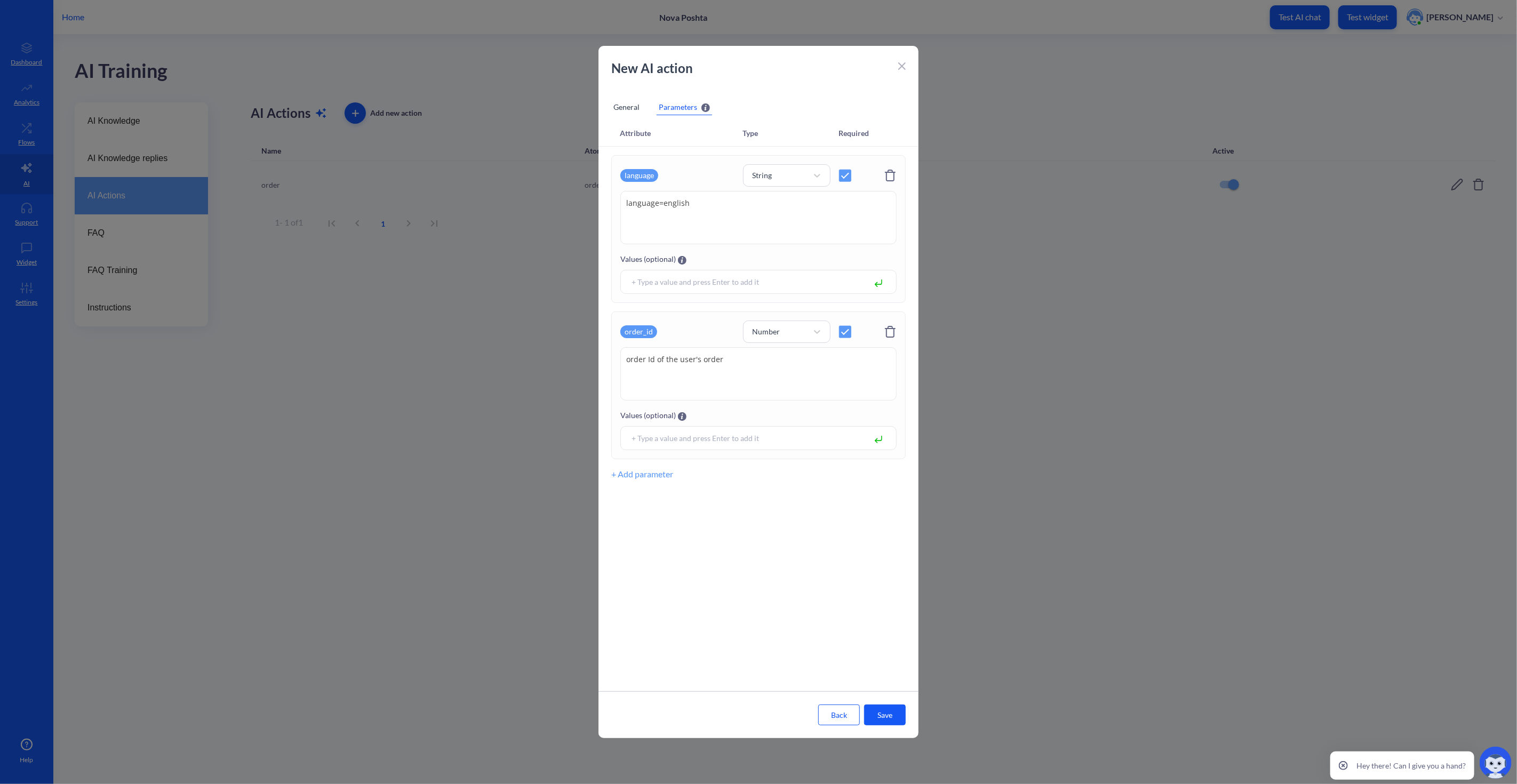
click at [886, 174] on icon at bounding box center [891, 175] width 13 height 13
click at [732, 214] on textarea "order Id of the user's order" at bounding box center [759, 217] width 277 height 53
click at [847, 174] on span at bounding box center [845, 175] width 12 height 12
click at [787, 208] on textarea "order Id of the user's order" at bounding box center [759, 217] width 277 height 53
click at [901, 66] on icon at bounding box center [902, 66] width 7 height 7
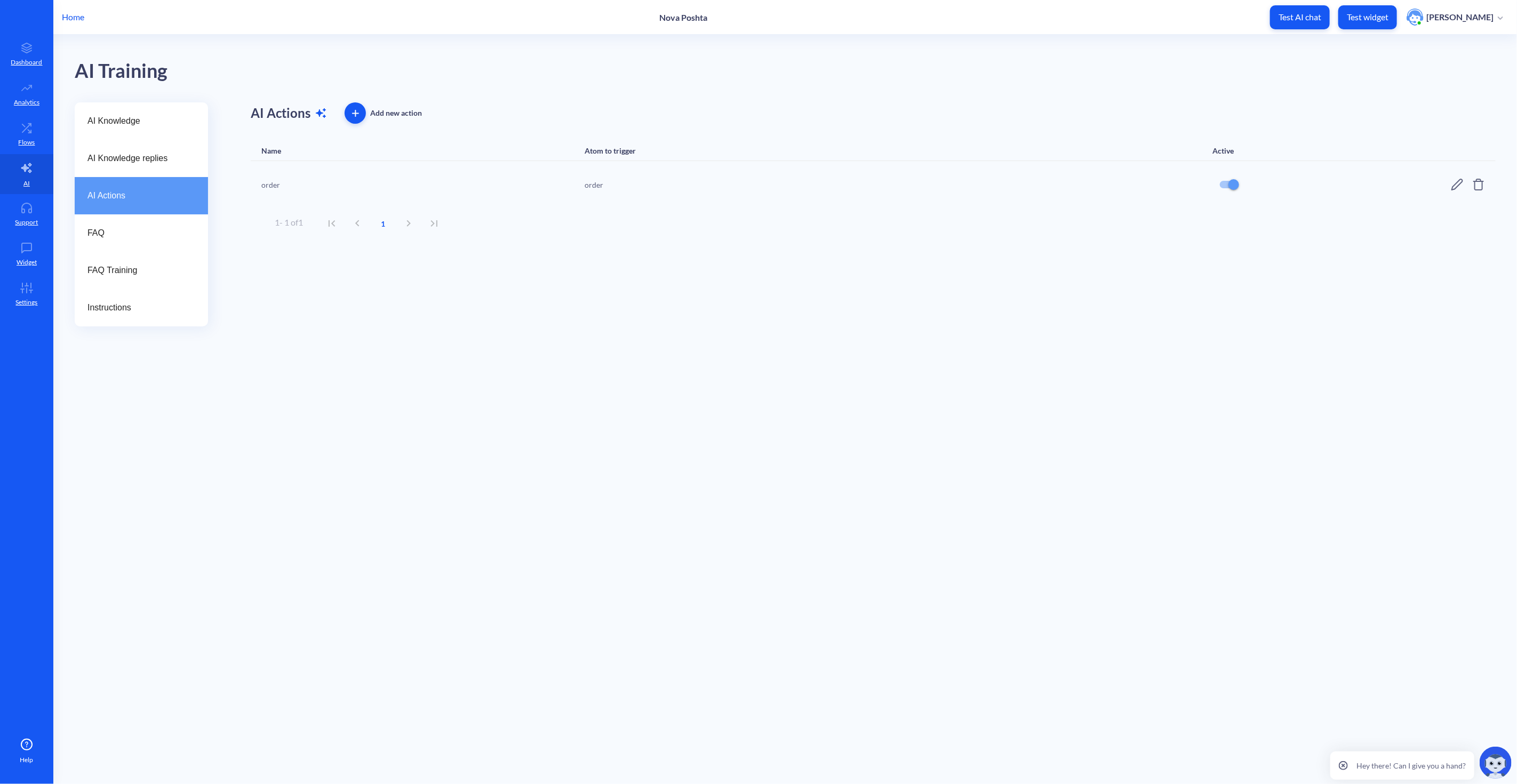
click at [1456, 179] on icon at bounding box center [1458, 184] width 13 height 13
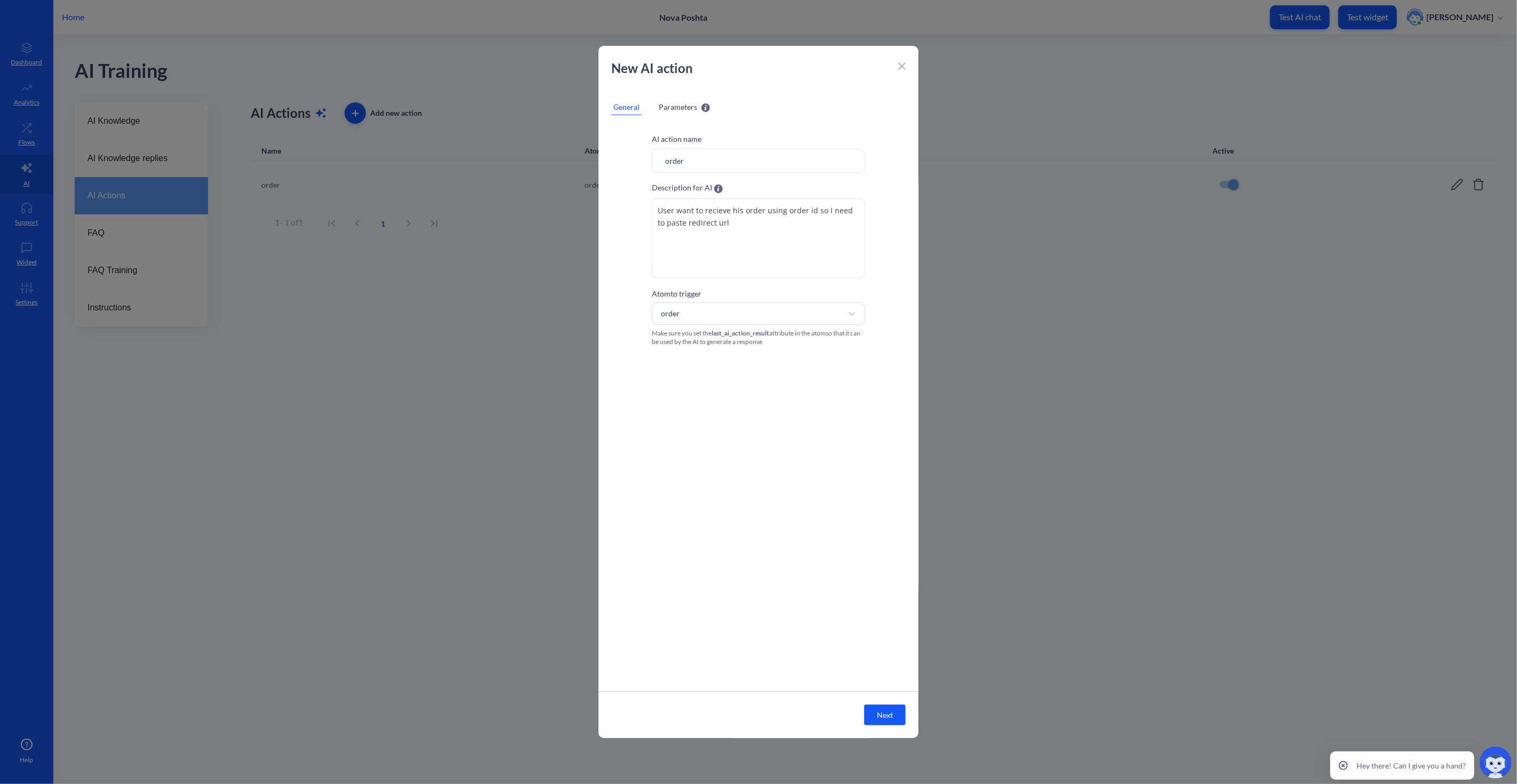
drag, startPoint x: 745, startPoint y: 221, endPoint x: 648, endPoint y: 222, distance: 97.0
click at [648, 222] on div "AI action name order Description for AI User want to recieve his order using or…" at bounding box center [758, 239] width 320 height 213
type textarea "User want to recieve his order using order id so get order + id="
click at [893, 708] on button "Next" at bounding box center [885, 714] width 42 height 21
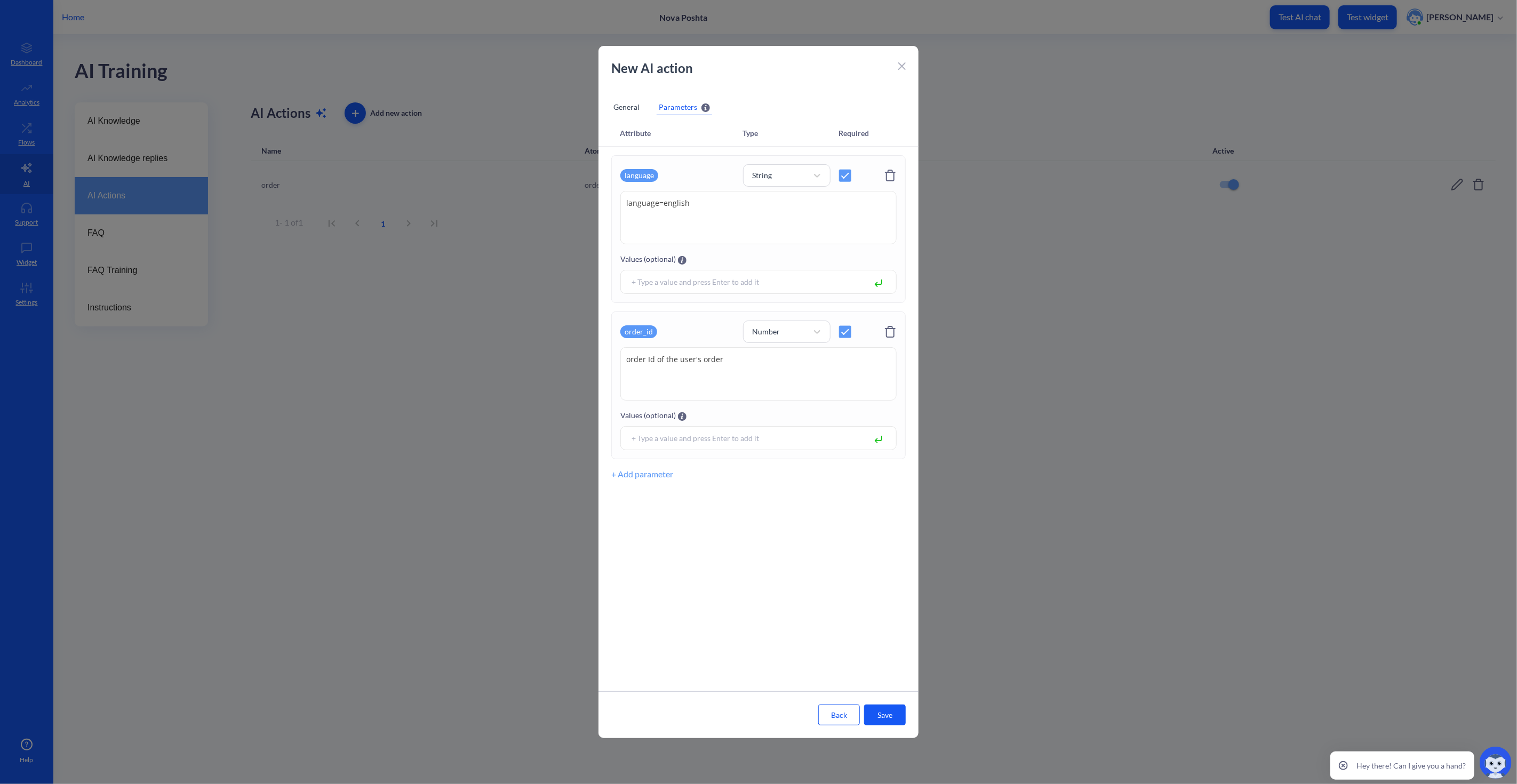
drag, startPoint x: 725, startPoint y: 359, endPoint x: 654, endPoint y: 359, distance: 71.0
click at [654, 359] on textarea "order Id of the user's order" at bounding box center [759, 373] width 277 height 53
click at [729, 580] on div "Attribute Type Required language String language=english language=english Value…" at bounding box center [758, 405] width 320 height 570
click at [685, 360] on textarea "order Id" at bounding box center [759, 373] width 277 height 53
type textarea "order Id choose it as all numbers you see"
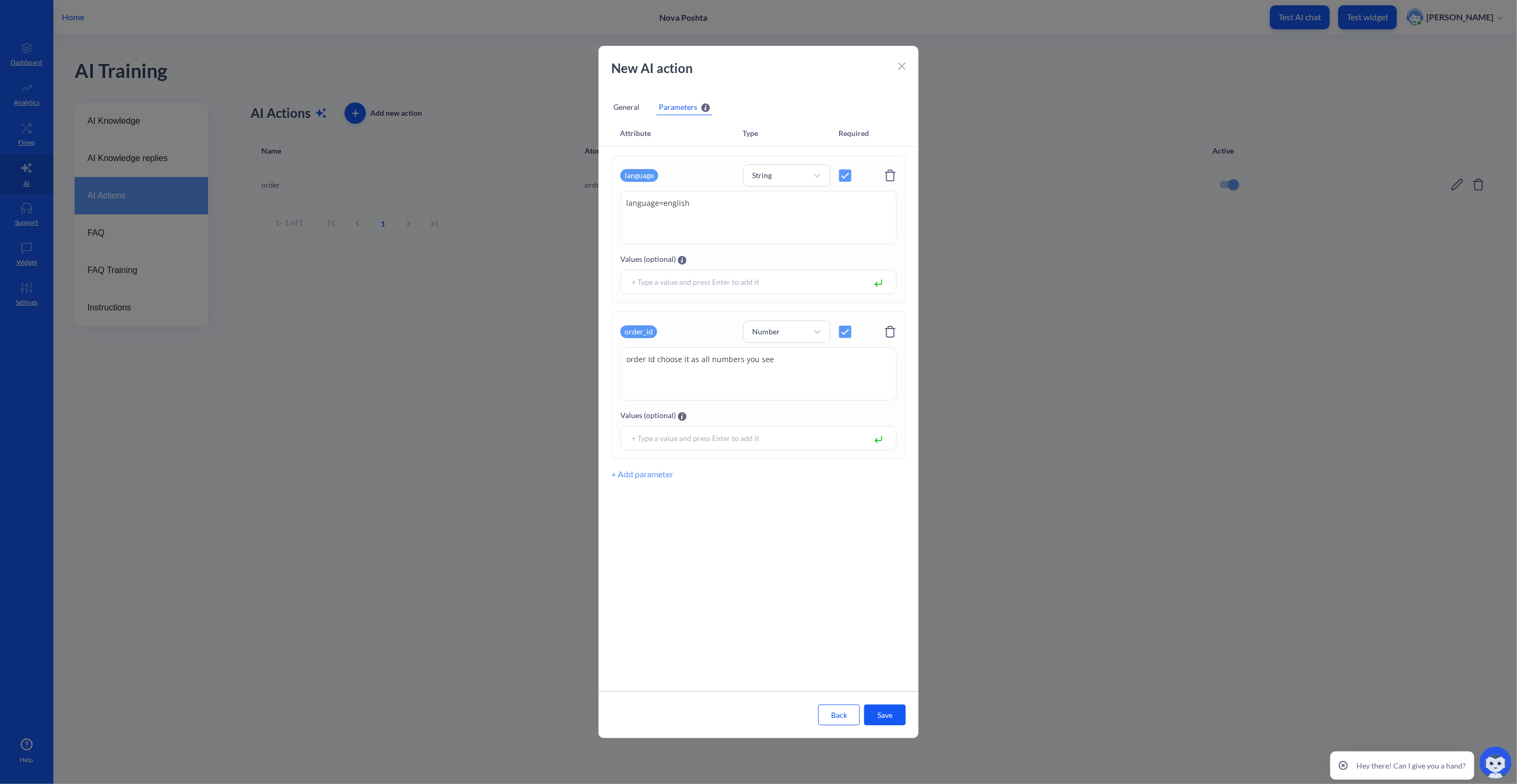
click at [831, 580] on div "Attribute Type Required language String language=english language=english Value…" at bounding box center [758, 405] width 320 height 570
click at [881, 712] on button "Save" at bounding box center [885, 714] width 42 height 21
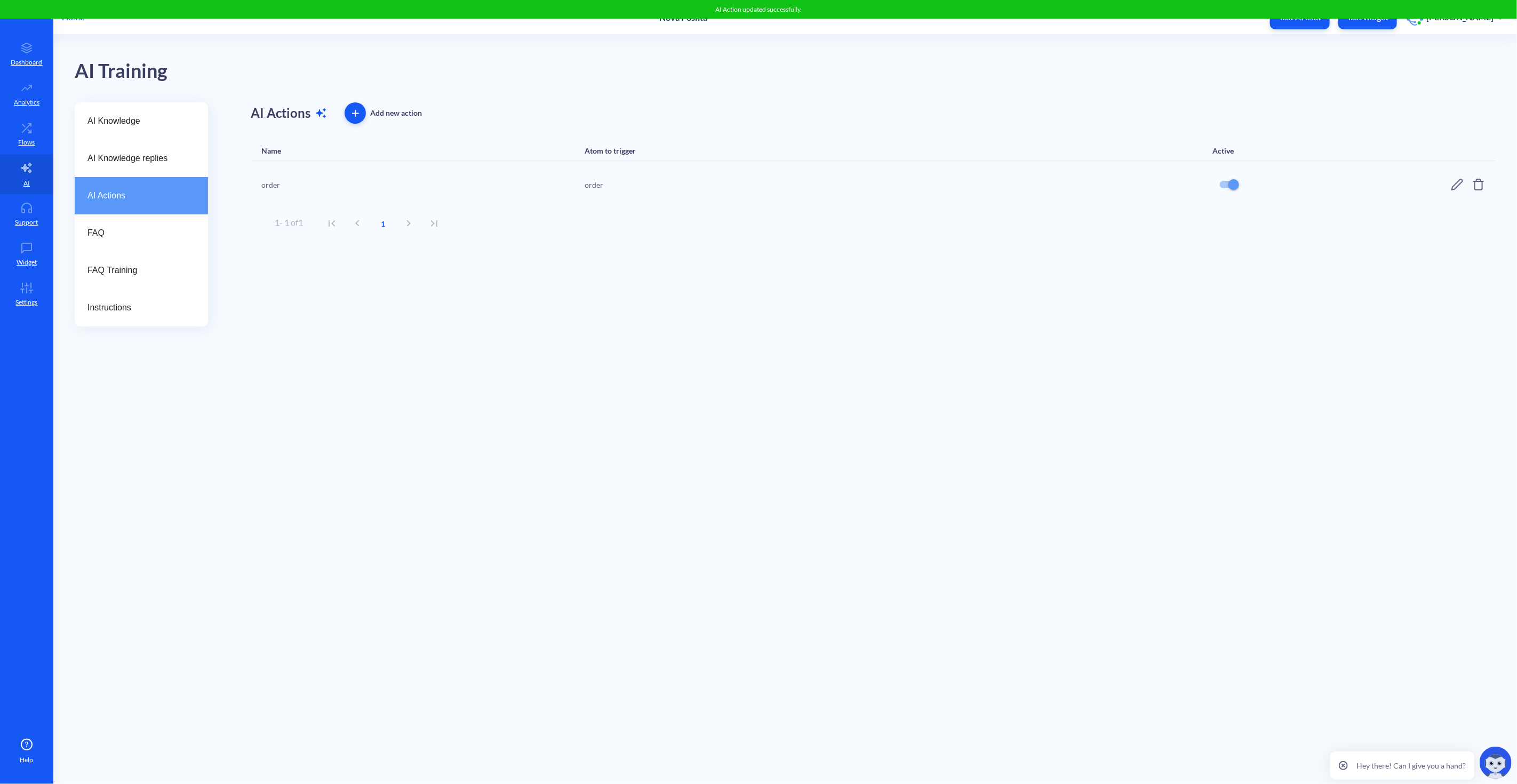
drag, startPoint x: 1355, startPoint y: 95, endPoint x: 1362, endPoint y: 76, distance: 20.2
click at [1356, 93] on div "AI Training" at bounding box center [785, 68] width 1422 height 67
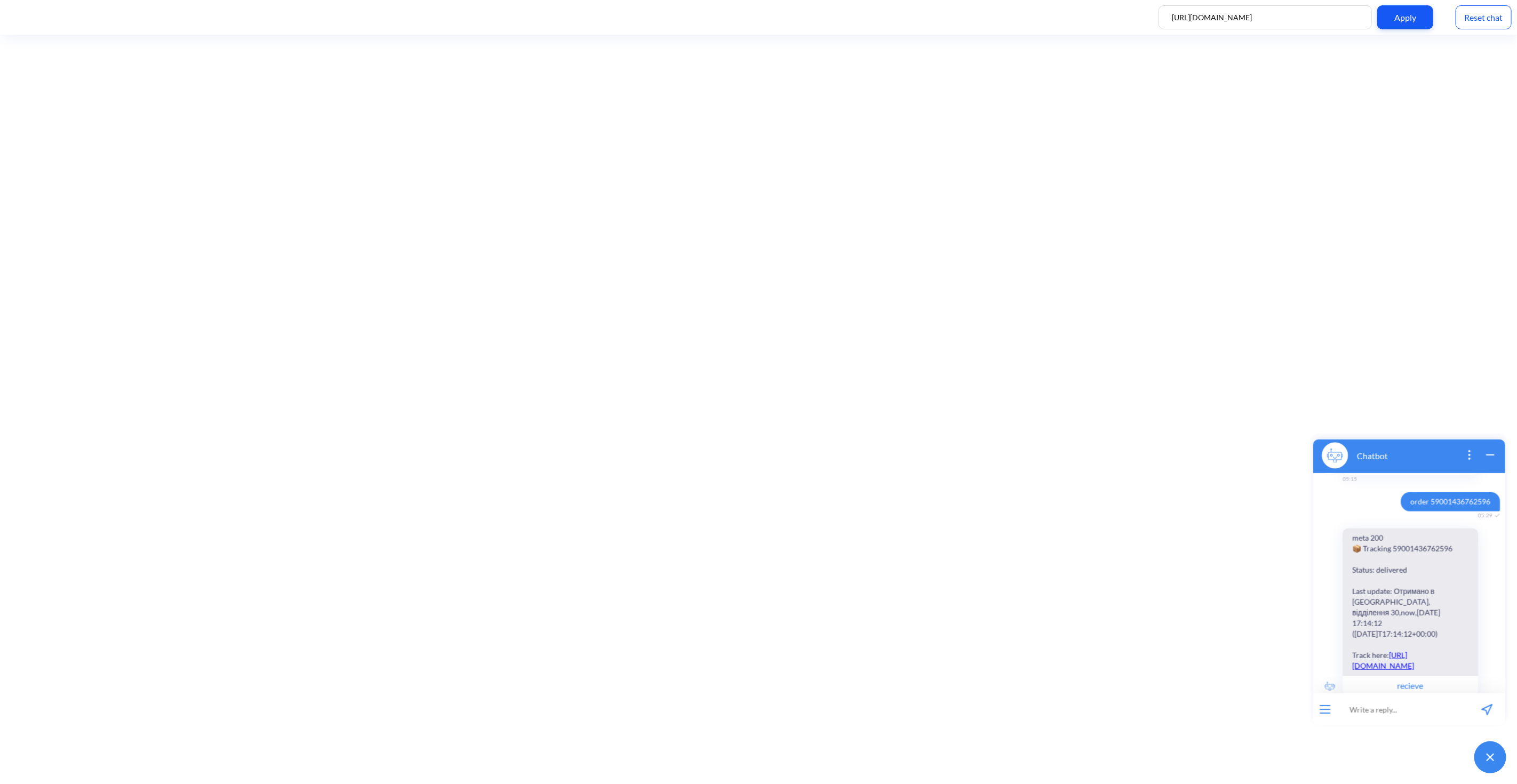
scroll to position [1454, 0]
click at [1366, 718] on input at bounding box center [1403, 708] width 132 height 32
paste input "order 59001436762596"
type input "order 59001436762596"
click at [1485, 705] on icon "send message" at bounding box center [1487, 709] width 12 height 12
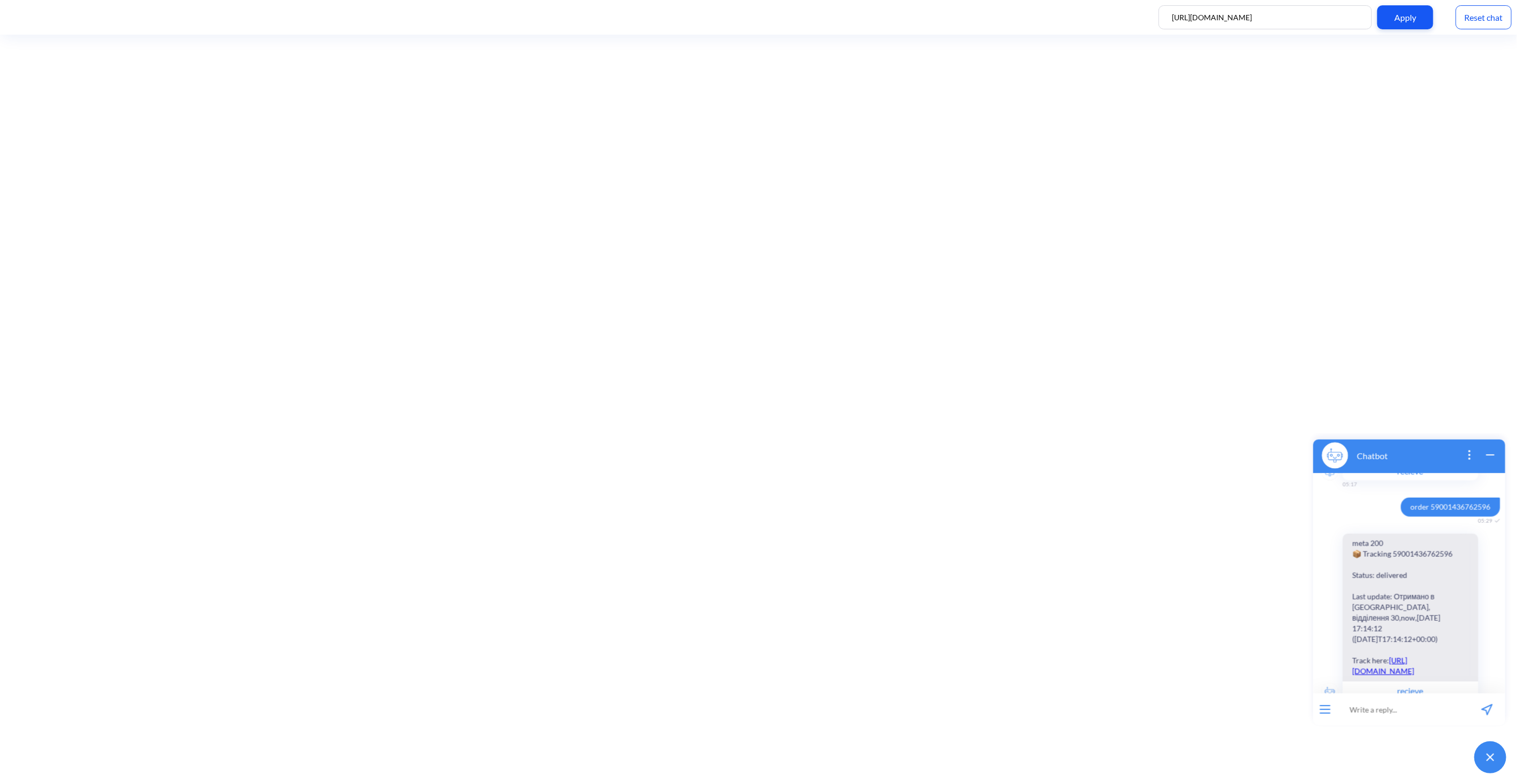
scroll to position [1669, 0]
click at [1392, 710] on input at bounding box center [1403, 708] width 132 height 32
paste input "[CREDIT_CARD_NUMBER]"
type input "order [CREDIT_CARD_NUMBER]"
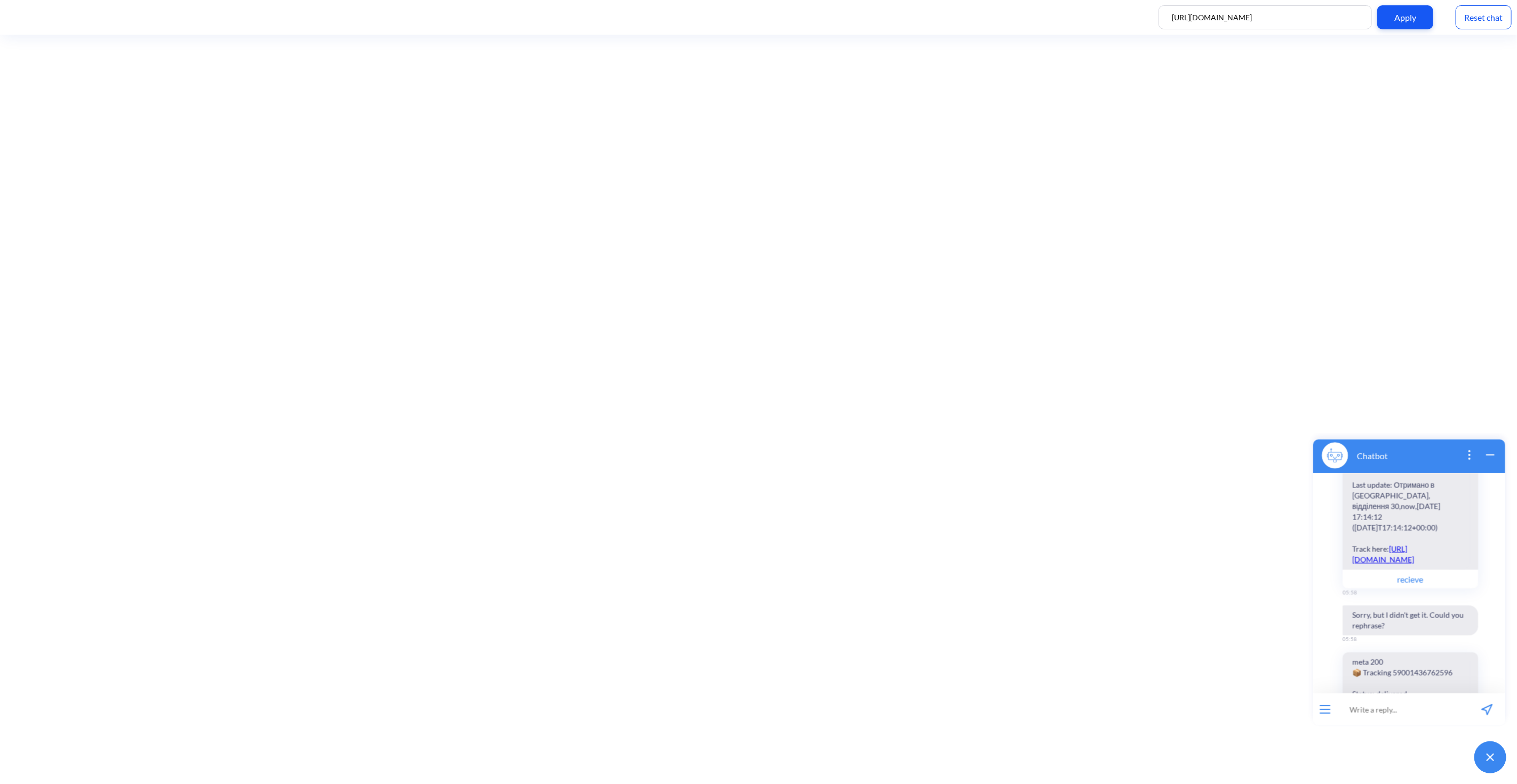
scroll to position [2706, 0]
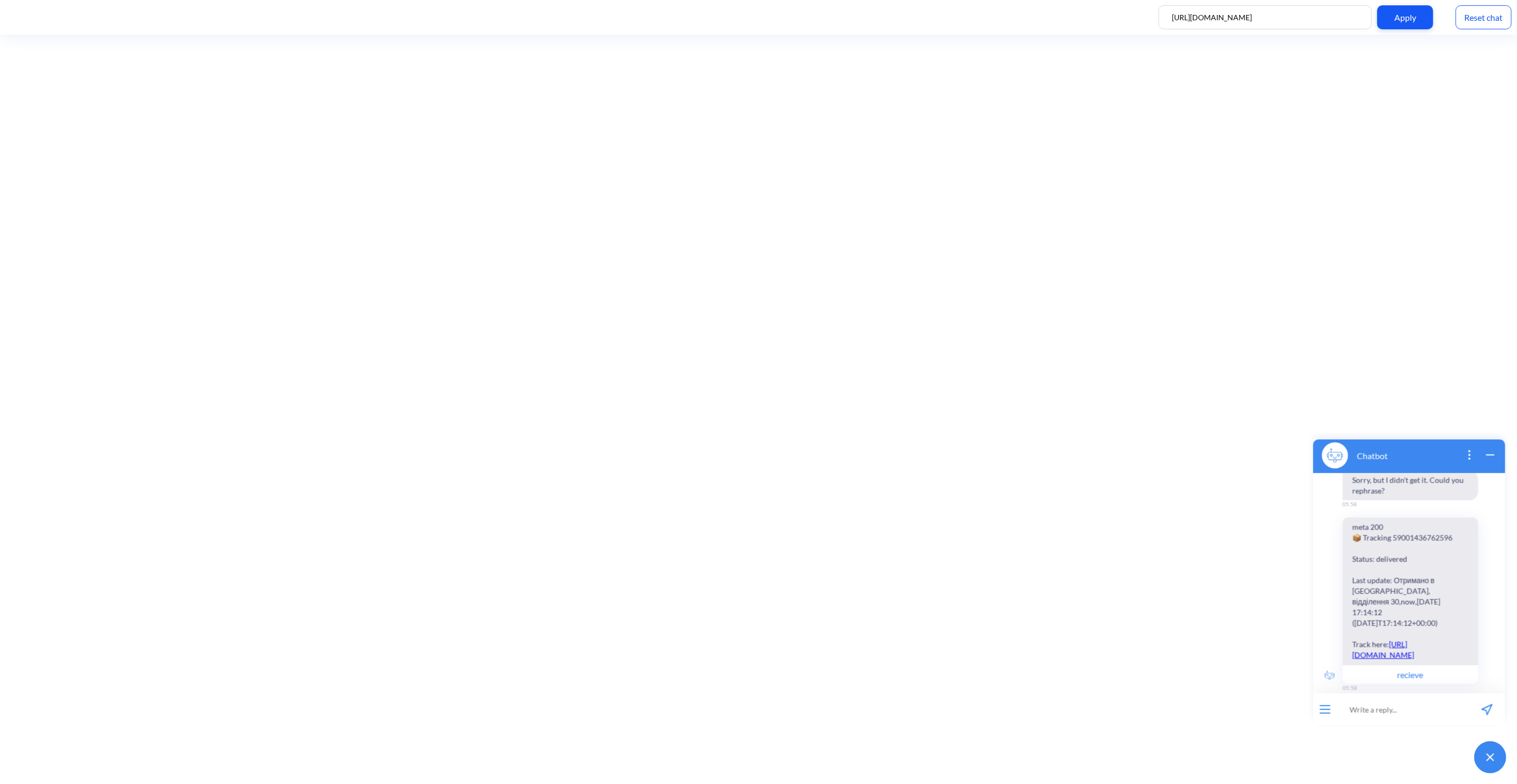
scroll to position [2166, 0]
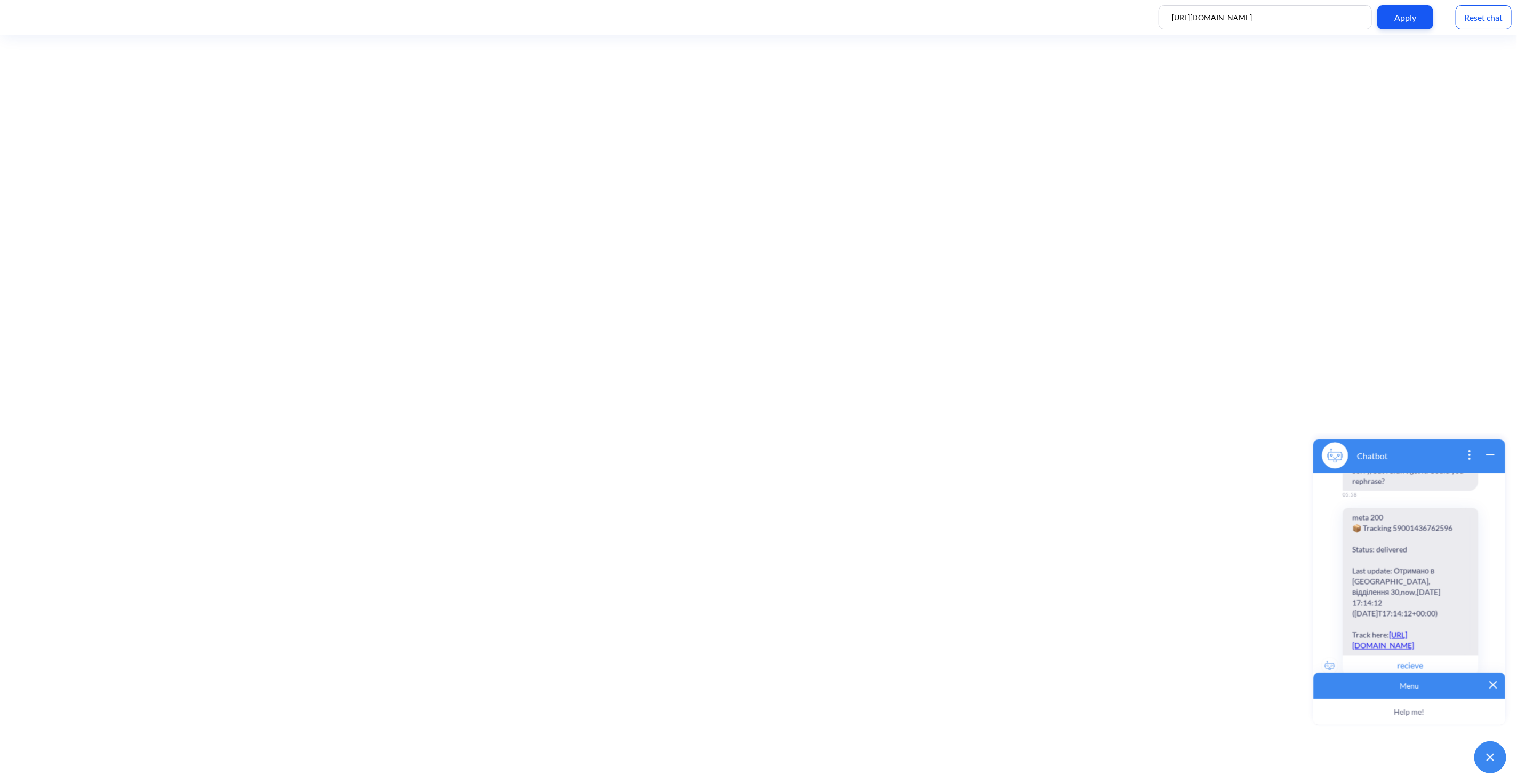
click at [1492, 683] on img at bounding box center [1492, 684] width 7 height 7
click at [1468, 451] on icon "open popup" at bounding box center [1469, 454] width 13 height 13
click at [1429, 513] on button "End conversation" at bounding box center [1431, 514] width 94 height 21
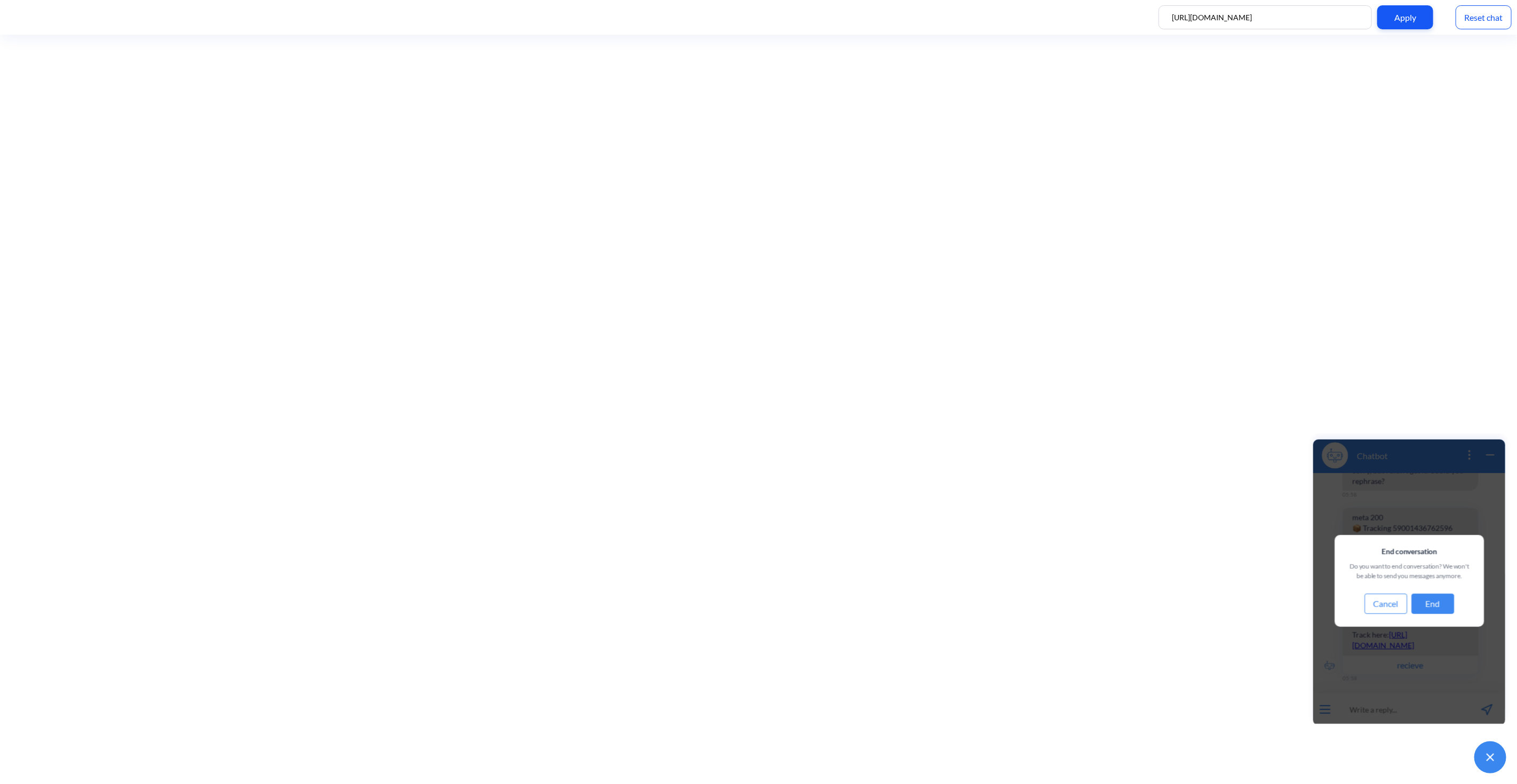
click at [1435, 607] on button "End" at bounding box center [1432, 603] width 43 height 21
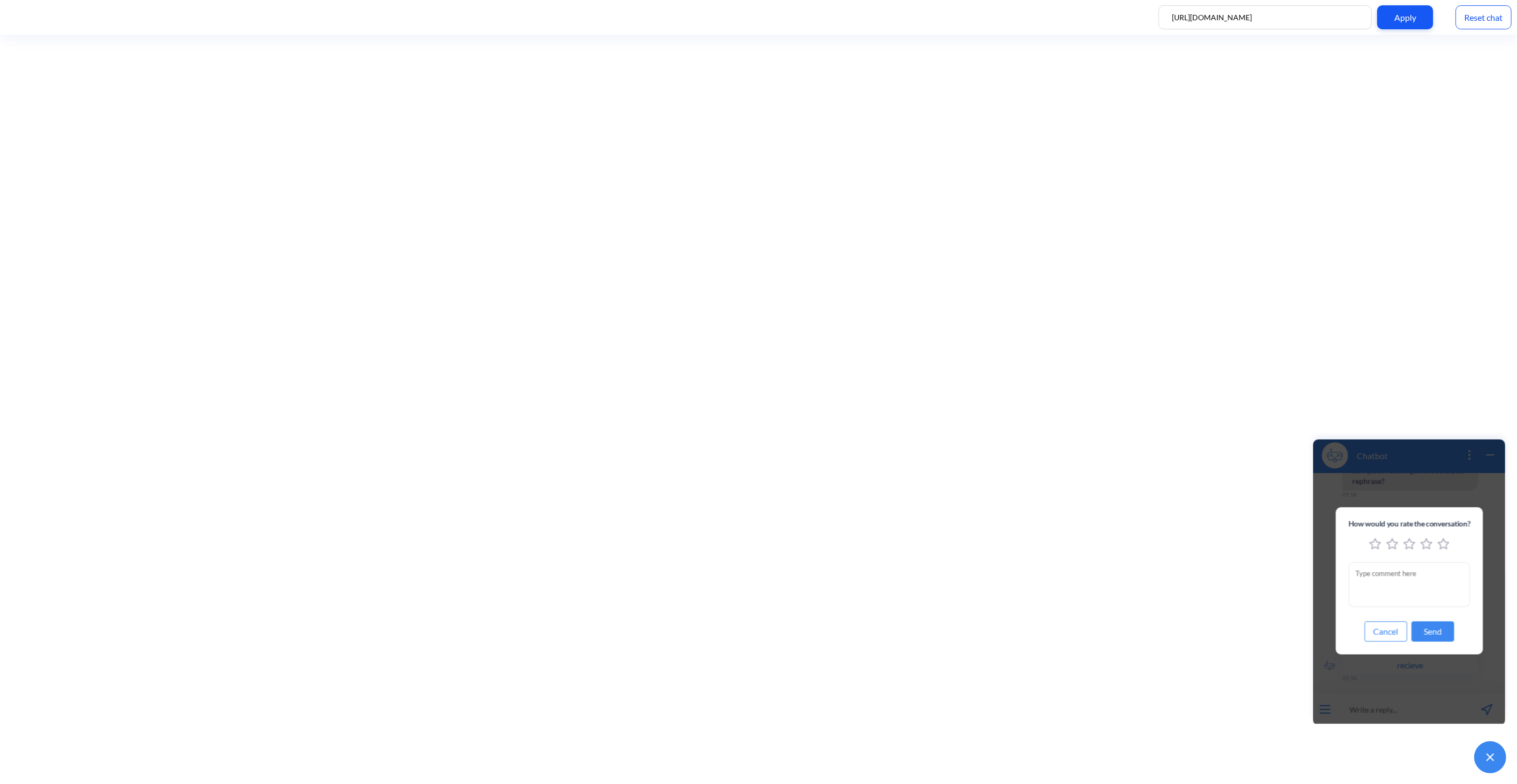
click at [1438, 633] on button "Send" at bounding box center [1432, 630] width 43 height 21
click at [1371, 540] on icon "1 stars" at bounding box center [1375, 543] width 11 height 10
drag, startPoint x: 1425, startPoint y: 651, endPoint x: 1429, endPoint y: 641, distance: 10.8
click at [1426, 651] on div "How would you rate the conversation? Cancel Send" at bounding box center [1409, 580] width 148 height 147
click at [1430, 636] on button "Send" at bounding box center [1432, 630] width 43 height 21
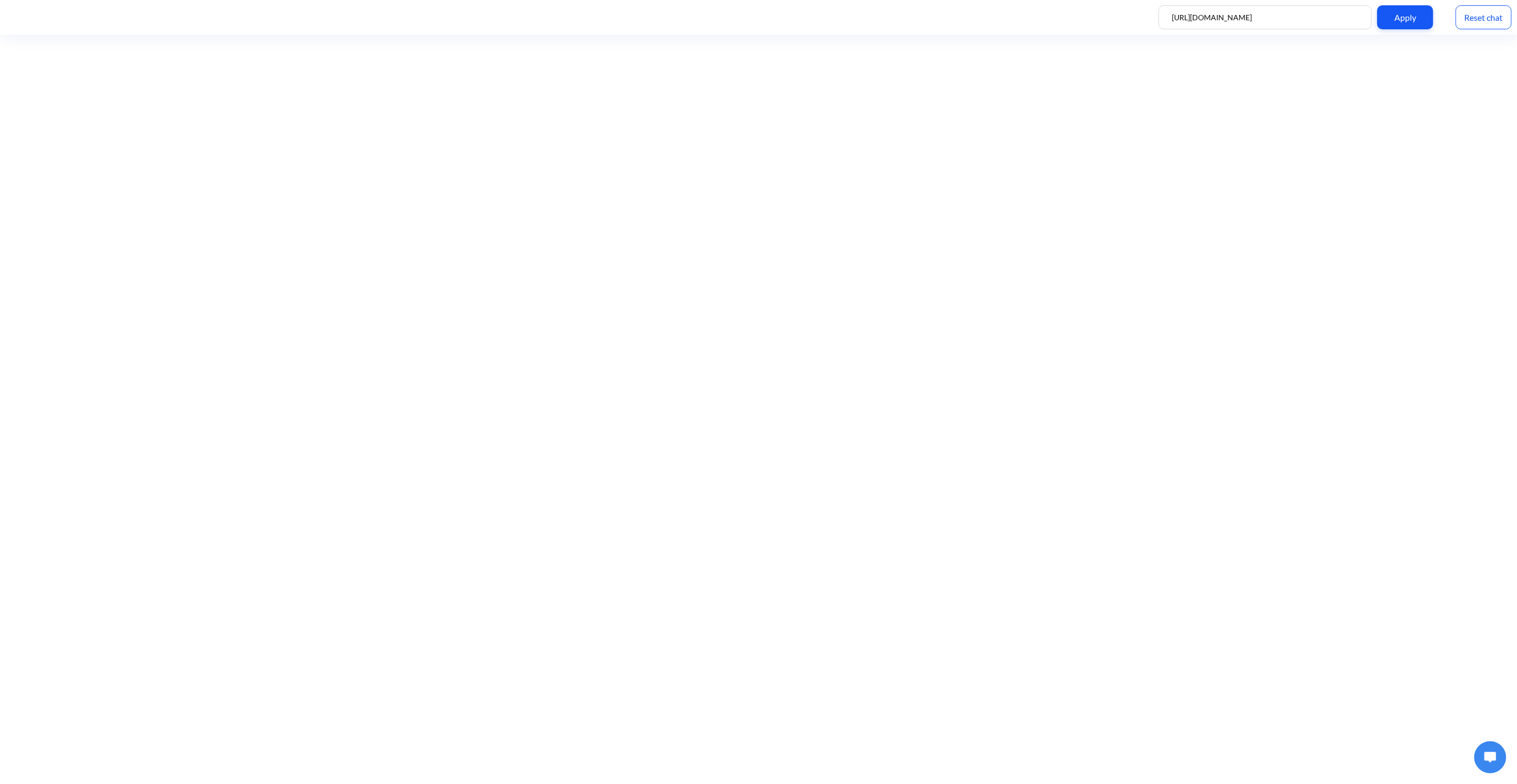
click at [1496, 749] on button at bounding box center [1490, 756] width 32 height 32
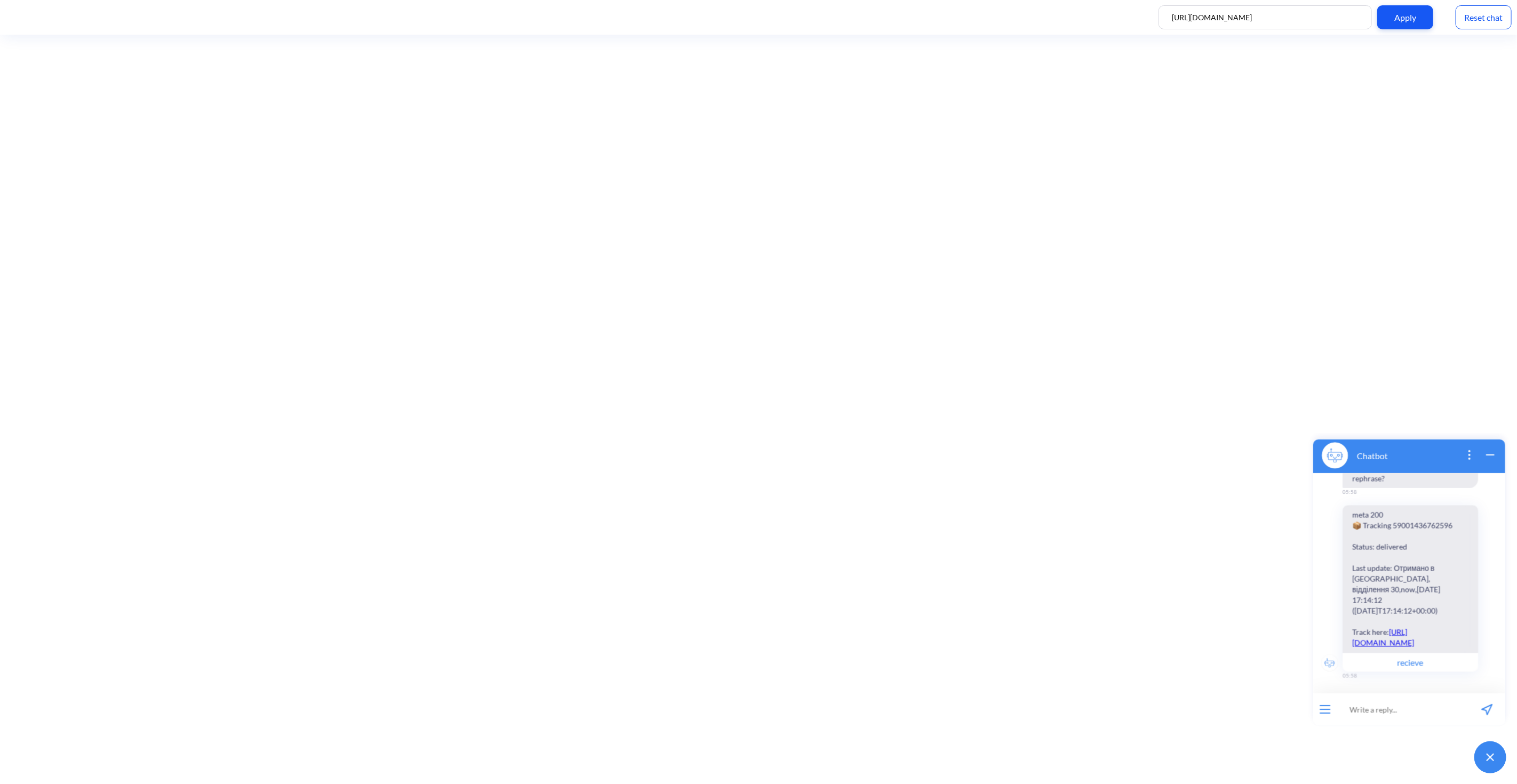
scroll to position [2192, 0]
drag, startPoint x: 1259, startPoint y: 16, endPoint x: 1244, endPoint y: 22, distance: 16.2
click at [1244, 22] on input "[URL][DOMAIN_NAME]" at bounding box center [1265, 16] width 213 height 24
click at [1398, 8] on div "Apply" at bounding box center [1405, 16] width 56 height 24
click at [1305, 22] on input "[URL][DOMAIN_NAME]" at bounding box center [1265, 16] width 213 height 24
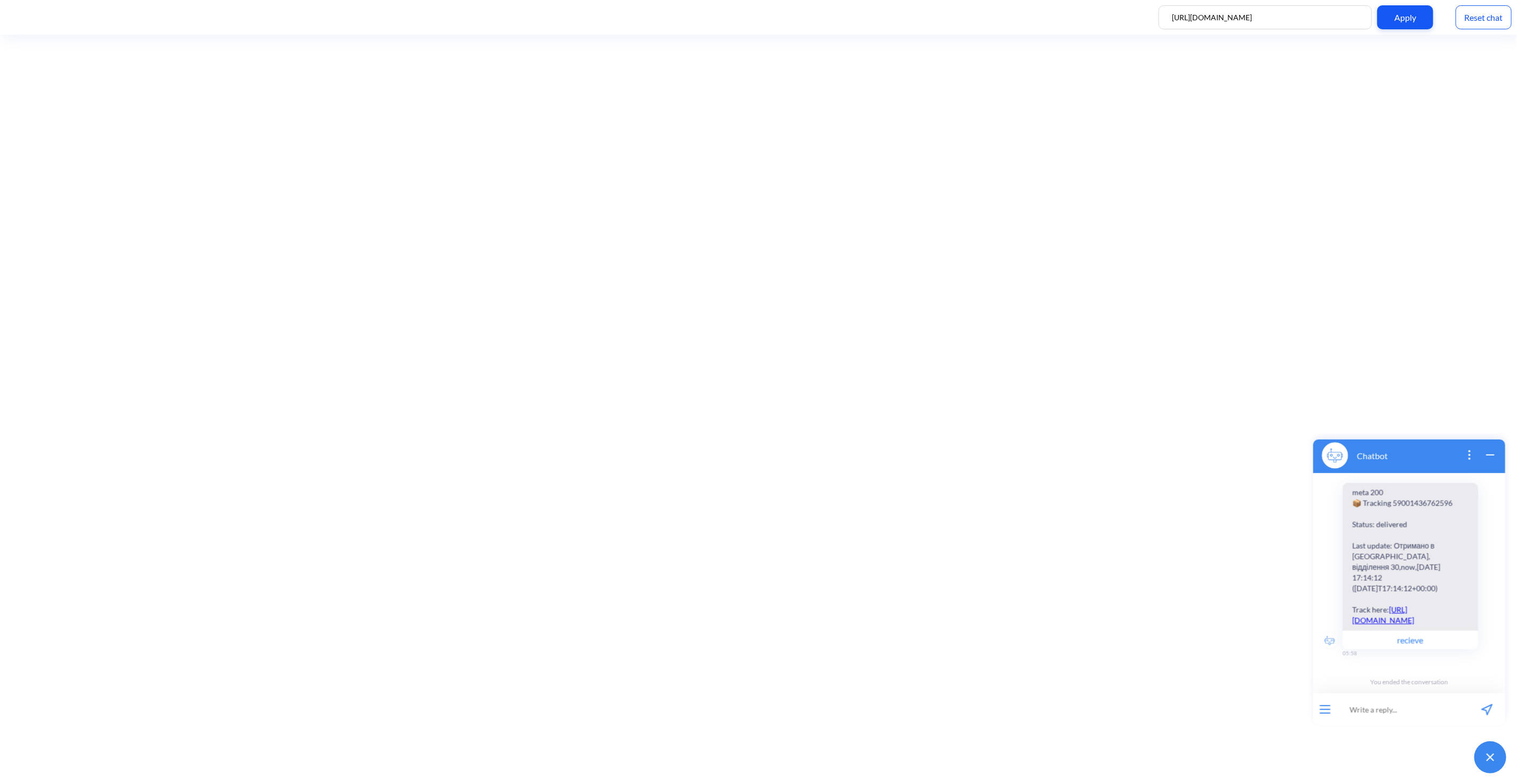
click at [1304, 18] on input "[URL][DOMAIN_NAME]" at bounding box center [1265, 16] width 213 height 24
type input "[URL][DOMAIN_NAME]"
click at [1501, 18] on div "Reset chat" at bounding box center [1484, 16] width 56 height 24
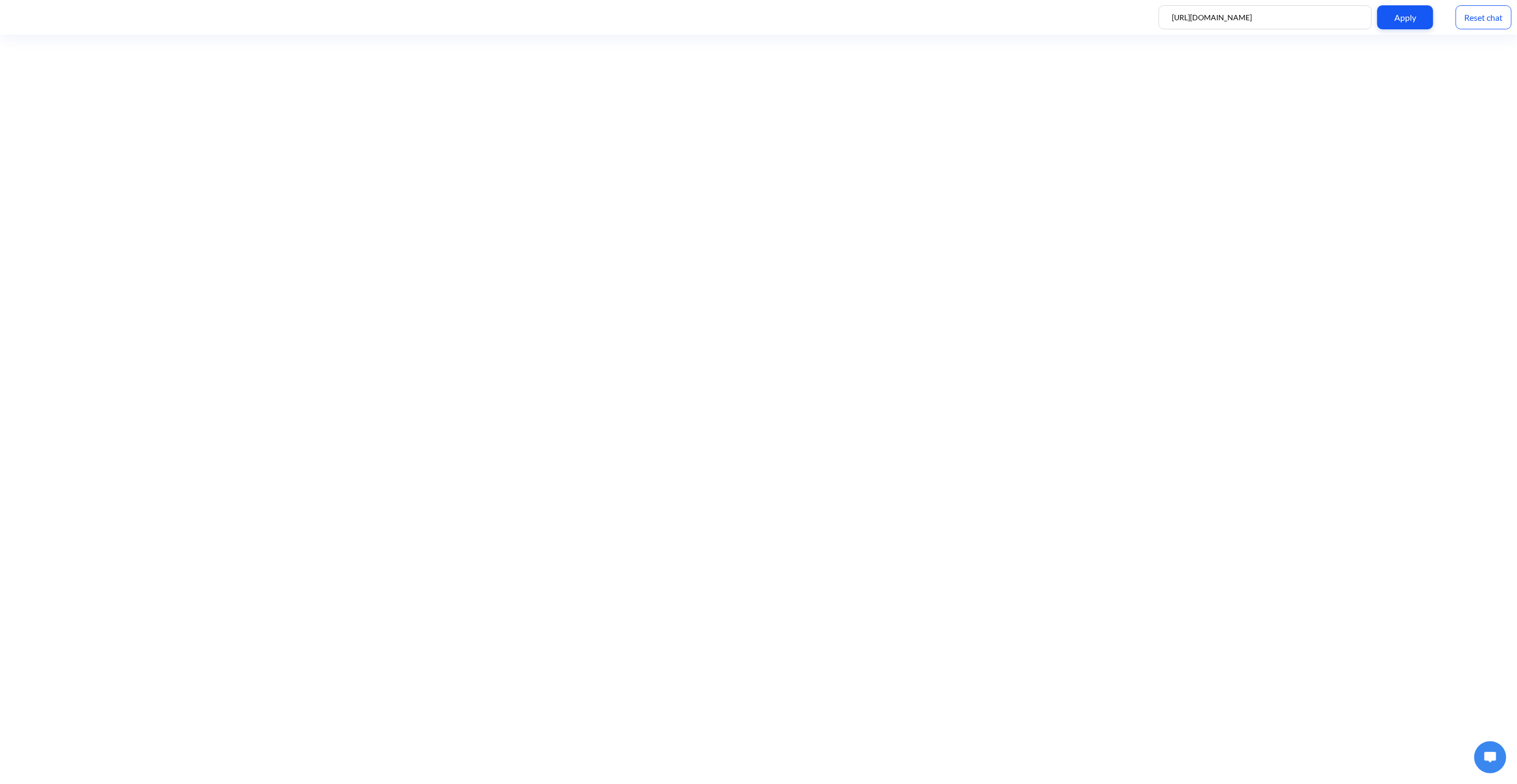
click at [1489, 768] on button at bounding box center [1490, 756] width 32 height 32
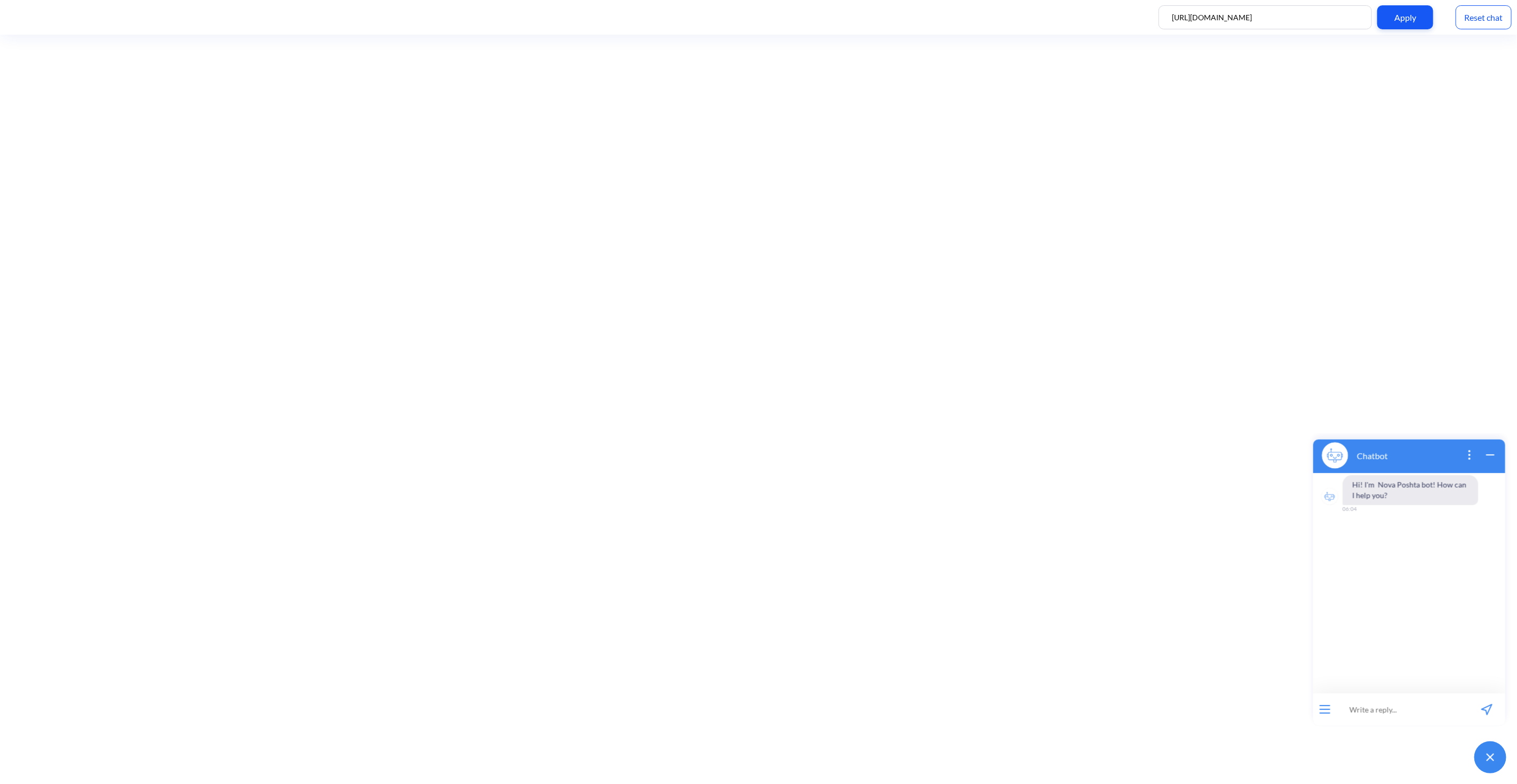
click at [1385, 701] on input at bounding box center [1403, 708] width 132 height 32
paste input "tell me something about complany"
type input "tell me something about complany"
click at [1491, 704] on icon "send message" at bounding box center [1487, 709] width 12 height 12
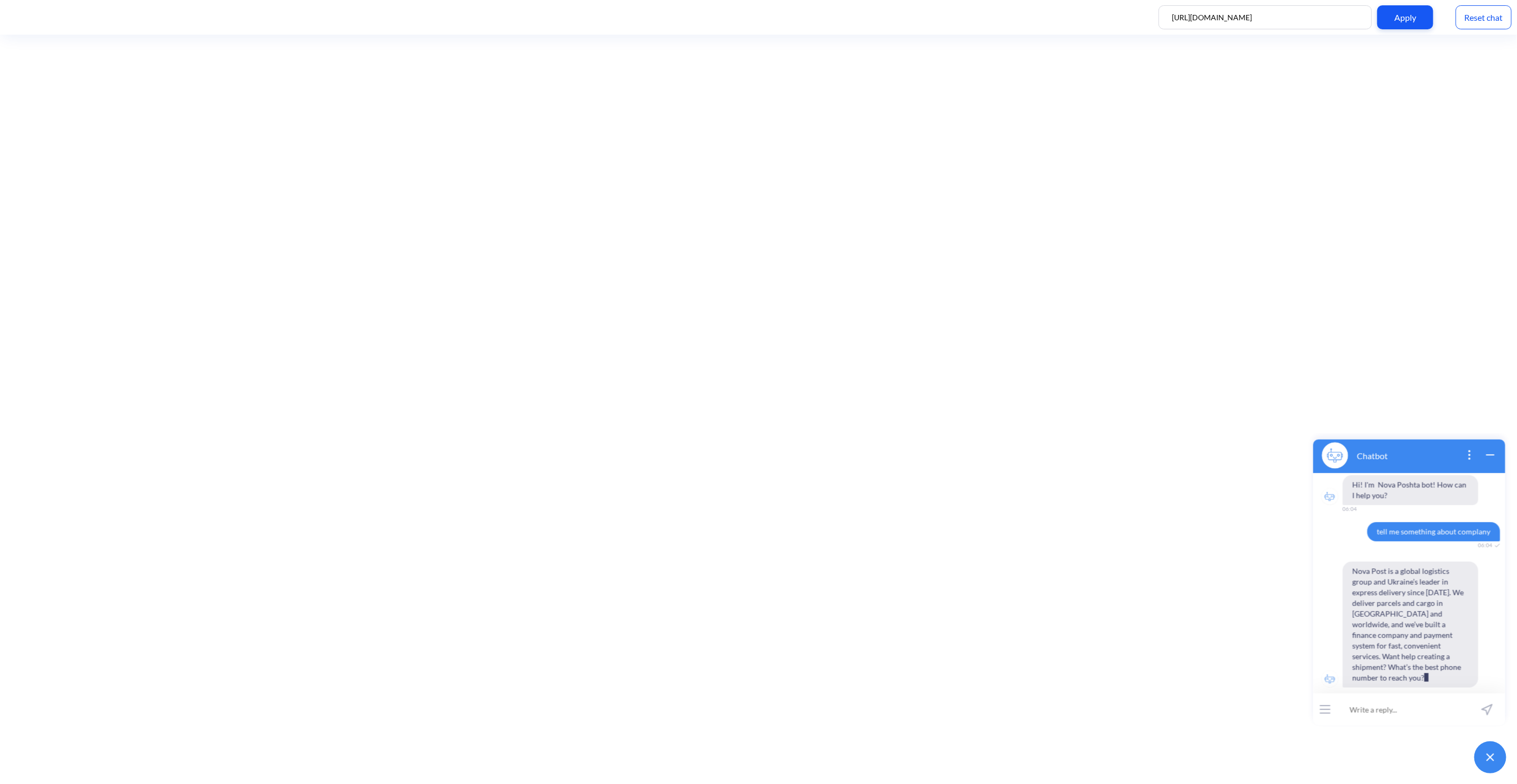
scroll to position [1, 0]
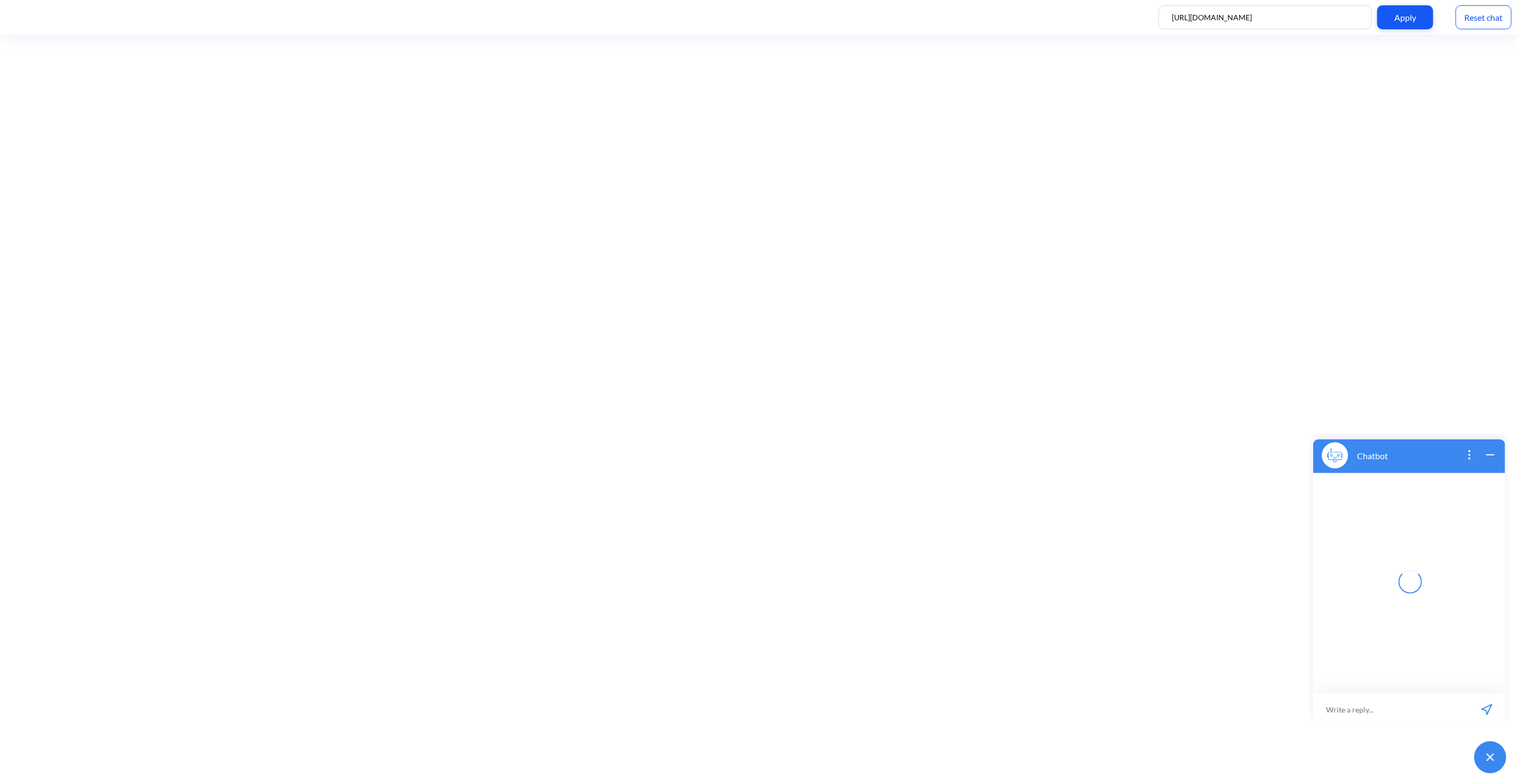
scroll to position [1, 0]
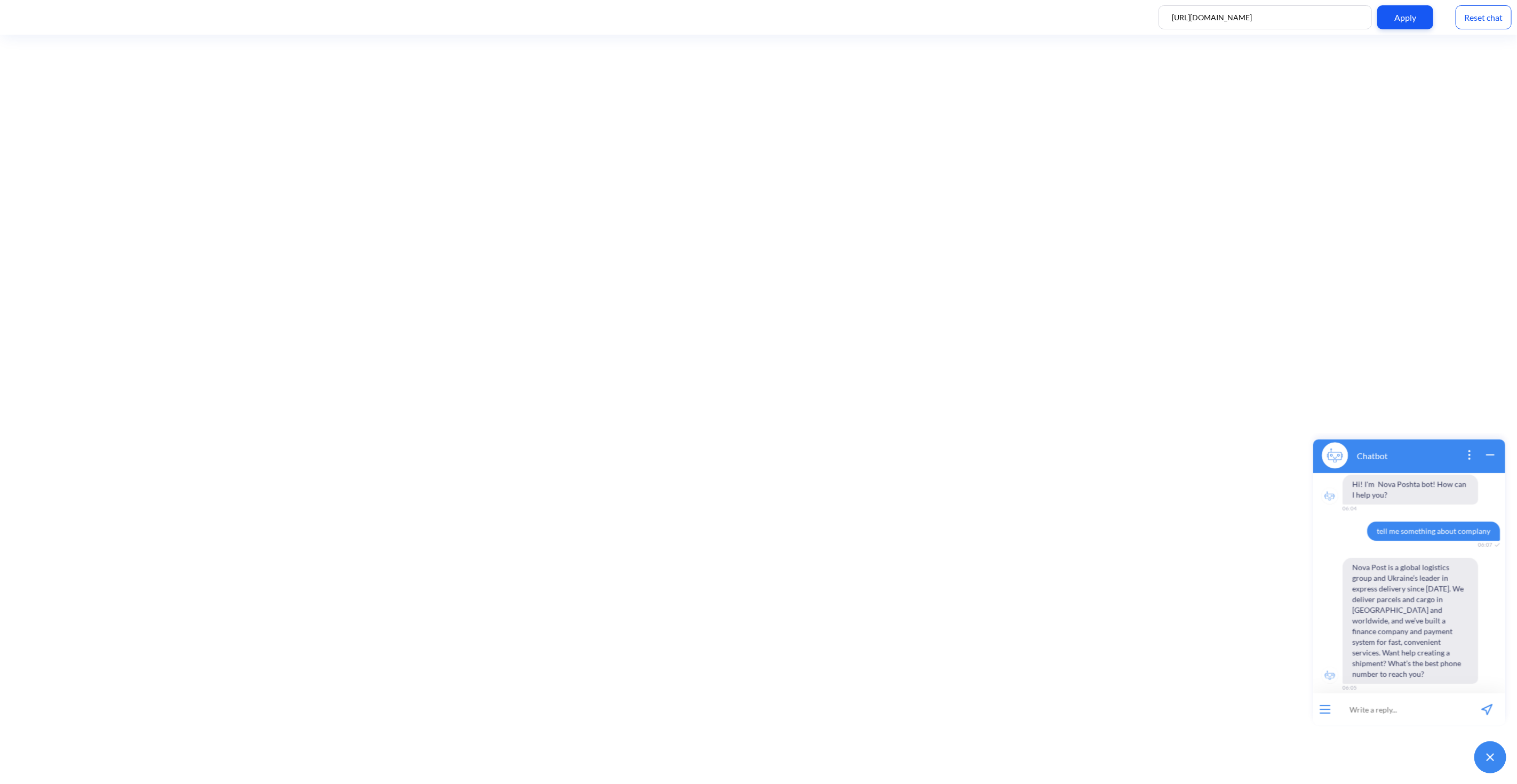
click at [1402, 699] on input at bounding box center [1403, 708] width 132 height 32
paste input "order 59001436762596"
type input "order 59001436762596"
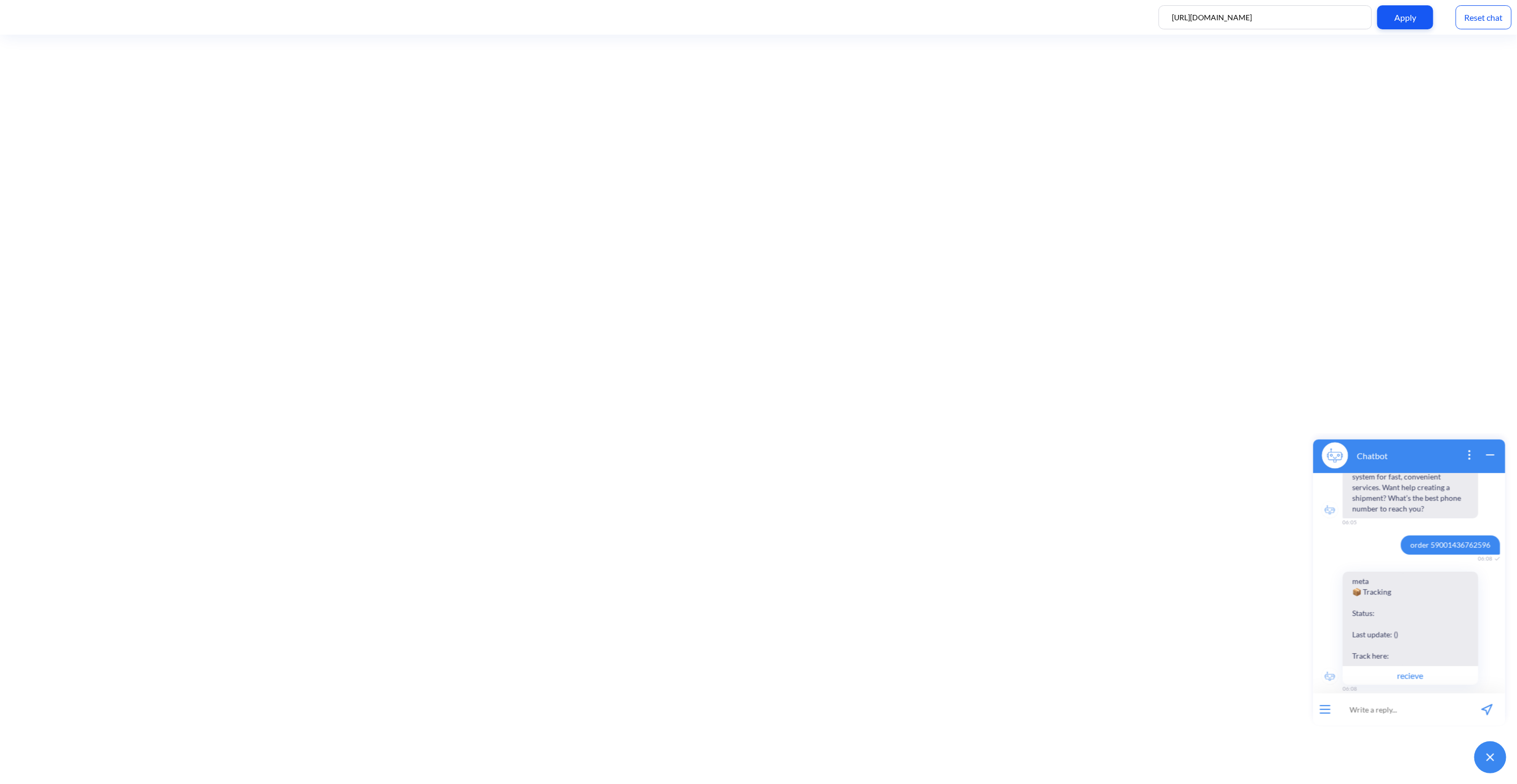
scroll to position [166, 0]
click at [1437, 667] on button "recieve" at bounding box center [1410, 674] width 136 height 19
click at [1360, 705] on input at bounding box center [1403, 708] width 132 height 32
click at [1384, 707] on input at bounding box center [1403, 708] width 132 height 32
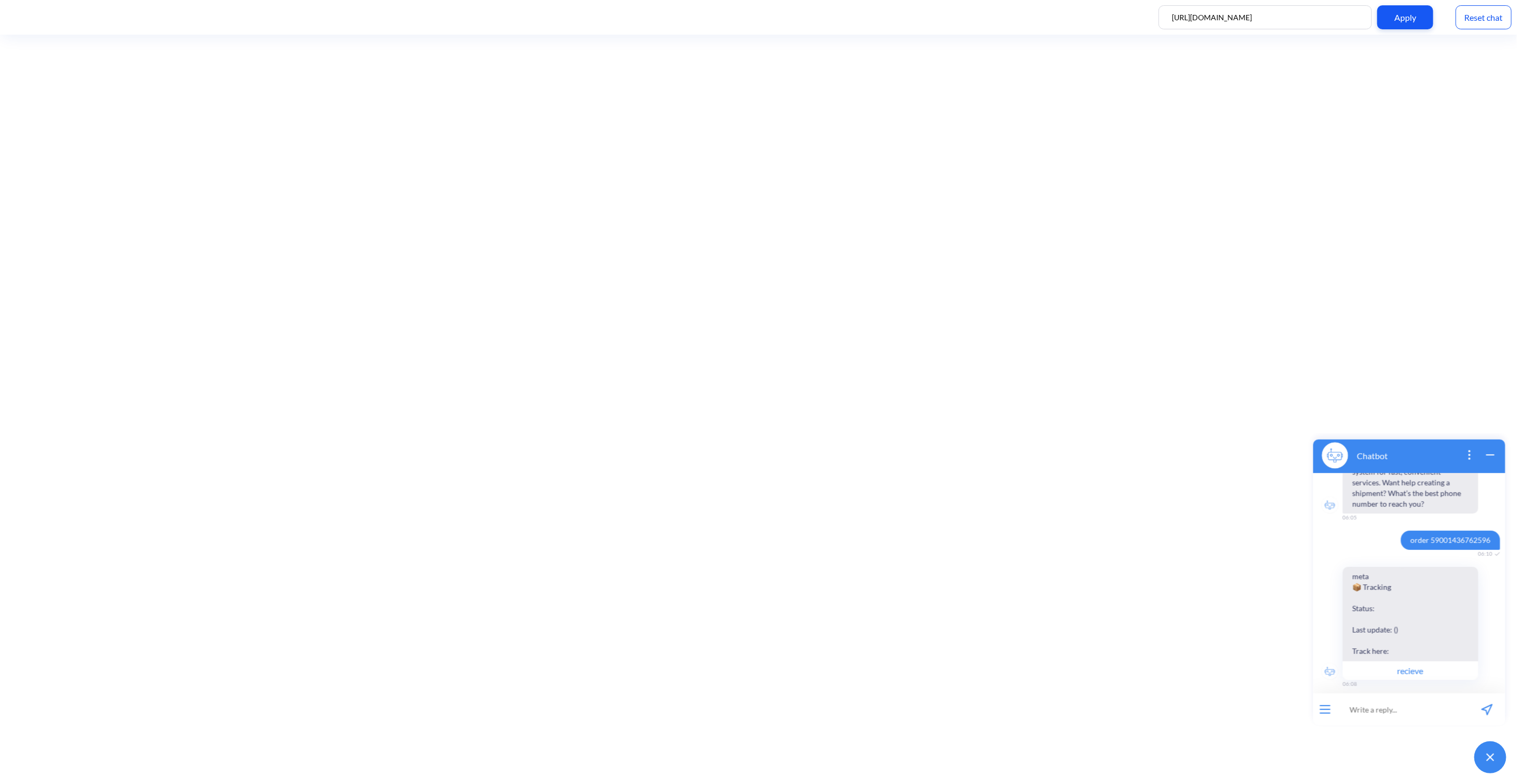
paste input "order 59001436762596"
type input "order 59001436762596"
click at [1492, 708] on icon "send message" at bounding box center [1487, 709] width 12 height 12
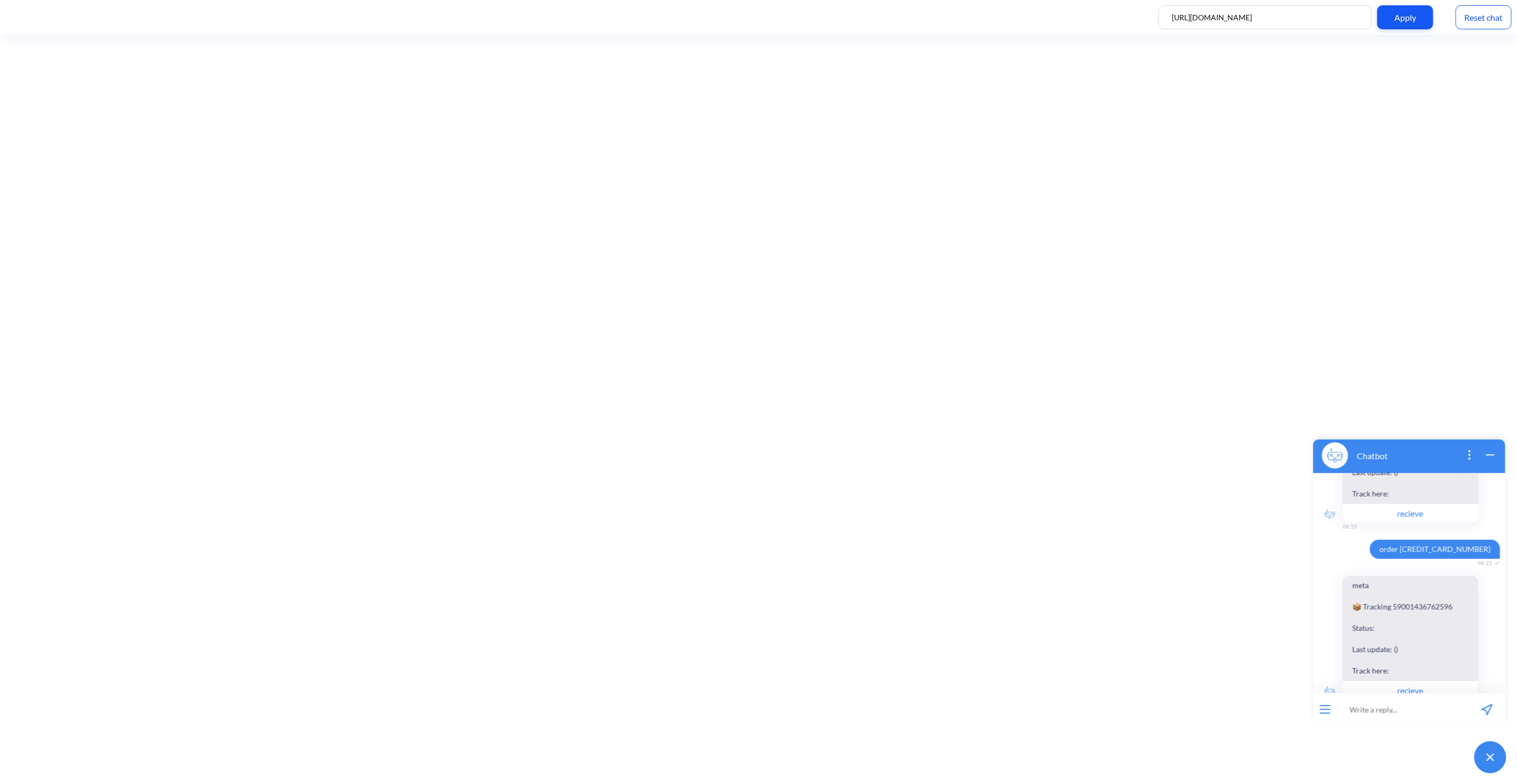
scroll to position [853, 0]
click at [1388, 706] on input at bounding box center [1403, 708] width 132 height 32
paste input "order 59001436762596"
click at [1358, 707] on input "order 59001436762596" at bounding box center [1403, 708] width 132 height 32
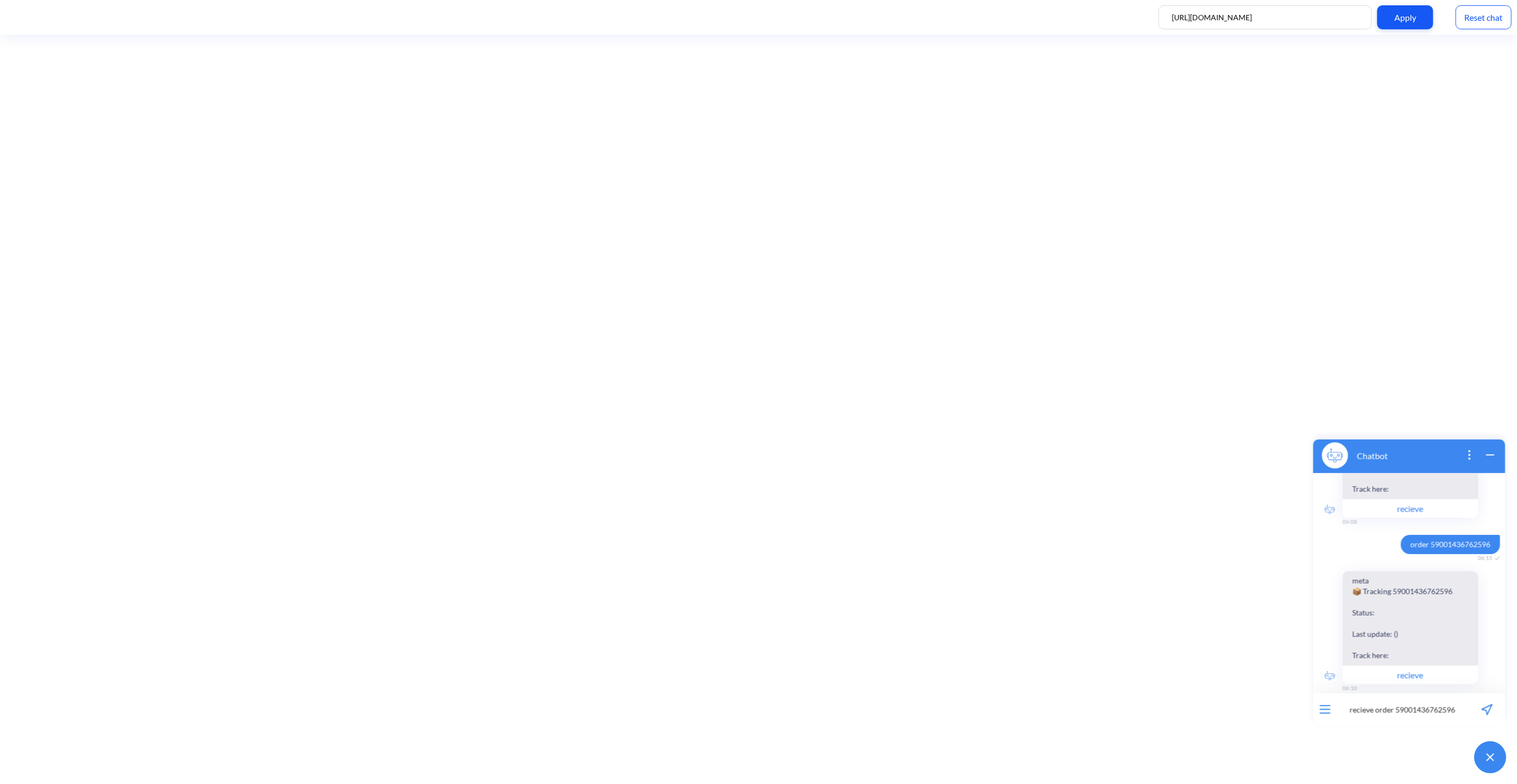
type input "recieve order 59001436762596"
click at [1491, 707] on icon "send message" at bounding box center [1487, 709] width 12 height 12
click at [1400, 708] on input at bounding box center [1403, 708] width 132 height 32
paste input "order 59001436762596"
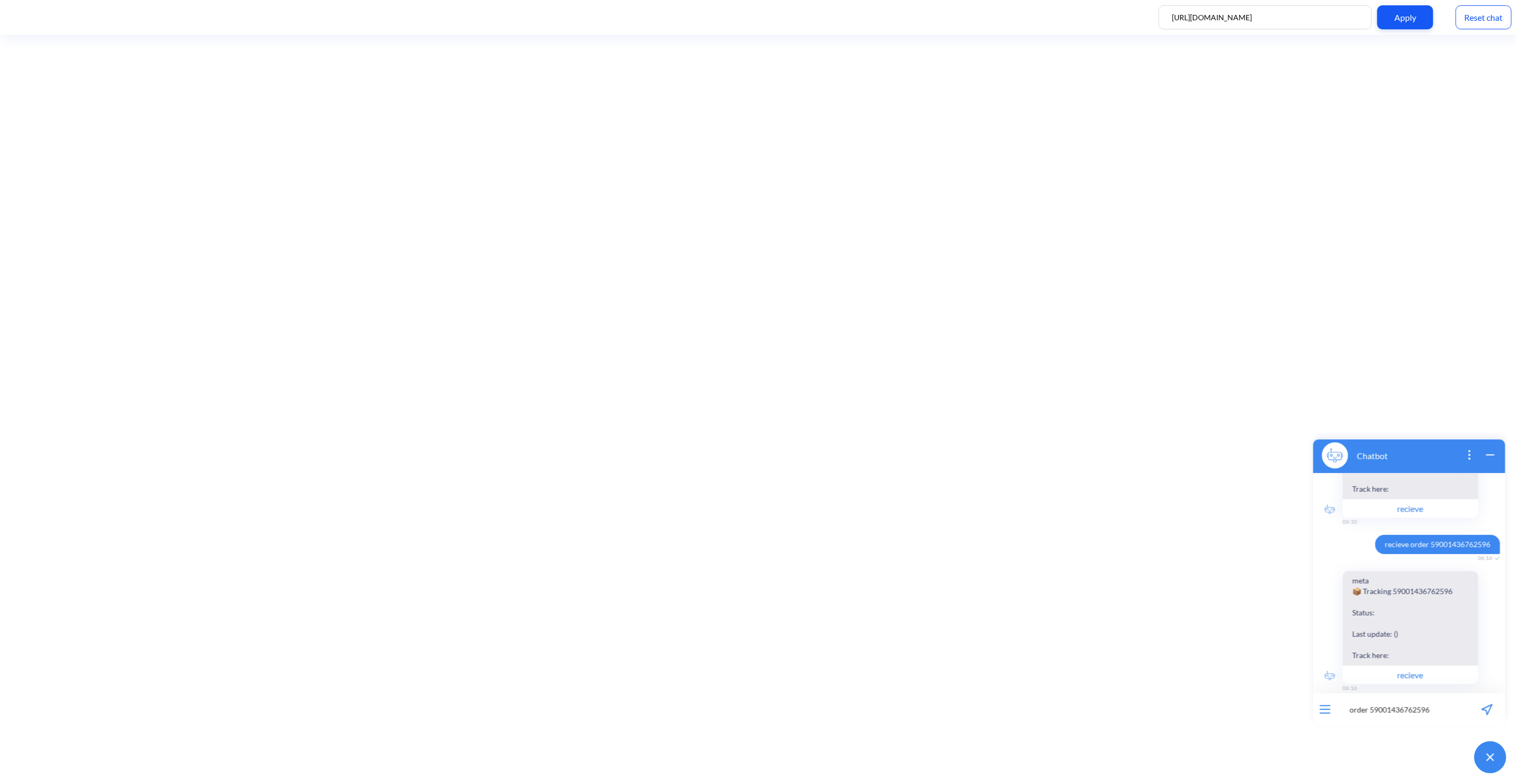
click at [1448, 710] on input "order 59001436762596" at bounding box center [1403, 708] width 132 height 32
paste input "[CREDIT_CARD_NUMBER]"
type input "order [CREDIT_CARD_NUMBER]"
click at [1483, 701] on button "send message" at bounding box center [1487, 708] width 37 height 32
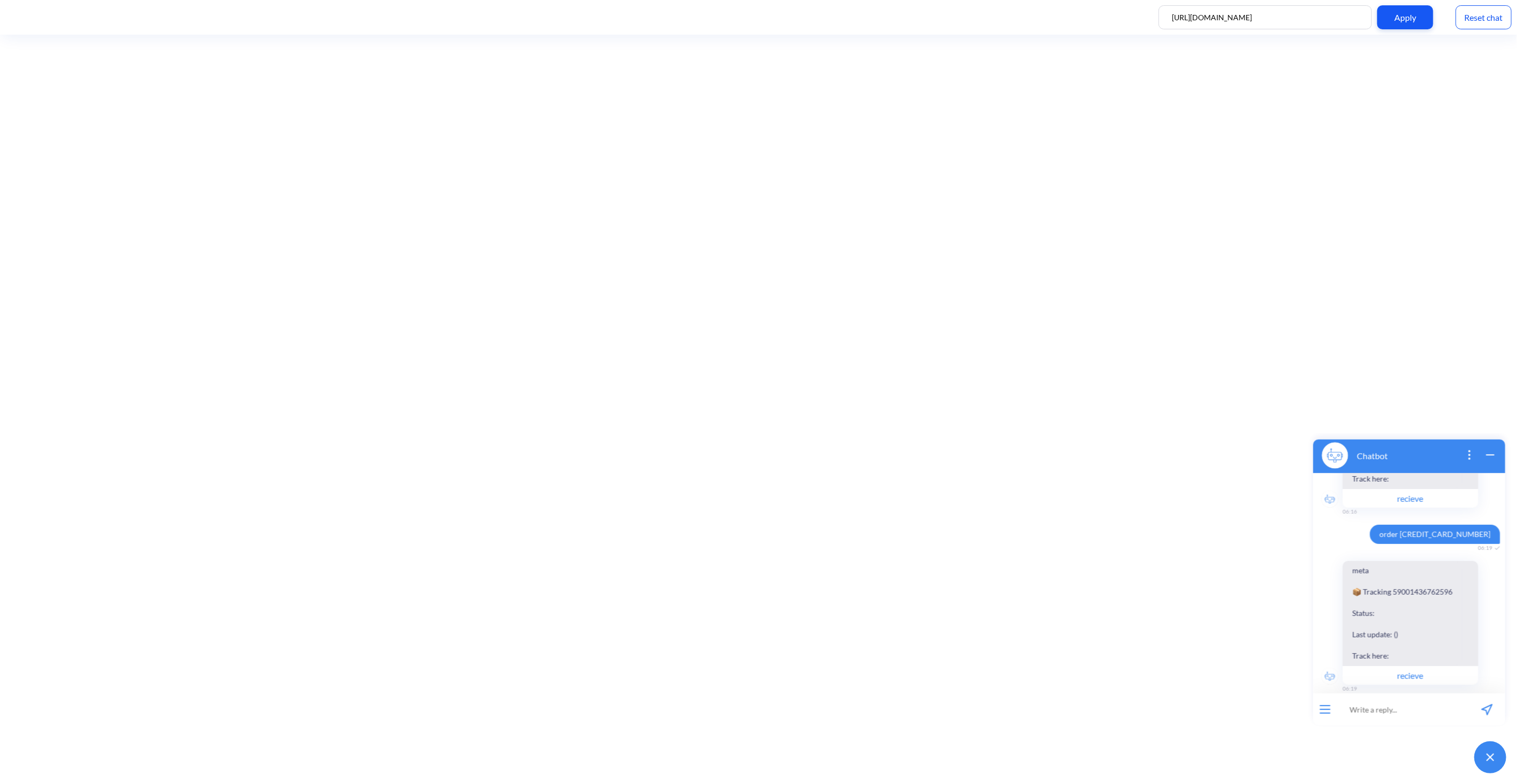
click at [1431, 698] on input at bounding box center [1403, 708] width 132 height 32
drag, startPoint x: 1403, startPoint y: 519, endPoint x: 1504, endPoint y: 524, distance: 101.1
click at [1504, 524] on div "Hi! I'm Nova Poshta bot! How can I help you? 06:04 tell me something about comp…" at bounding box center [1408, 582] width 192 height 220
drag, startPoint x: 1487, startPoint y: 519, endPoint x: 1405, endPoint y: 522, distance: 82.1
click at [1405, 524] on span "order [CREDIT_CARD_NUMBER]" at bounding box center [1435, 533] width 130 height 19
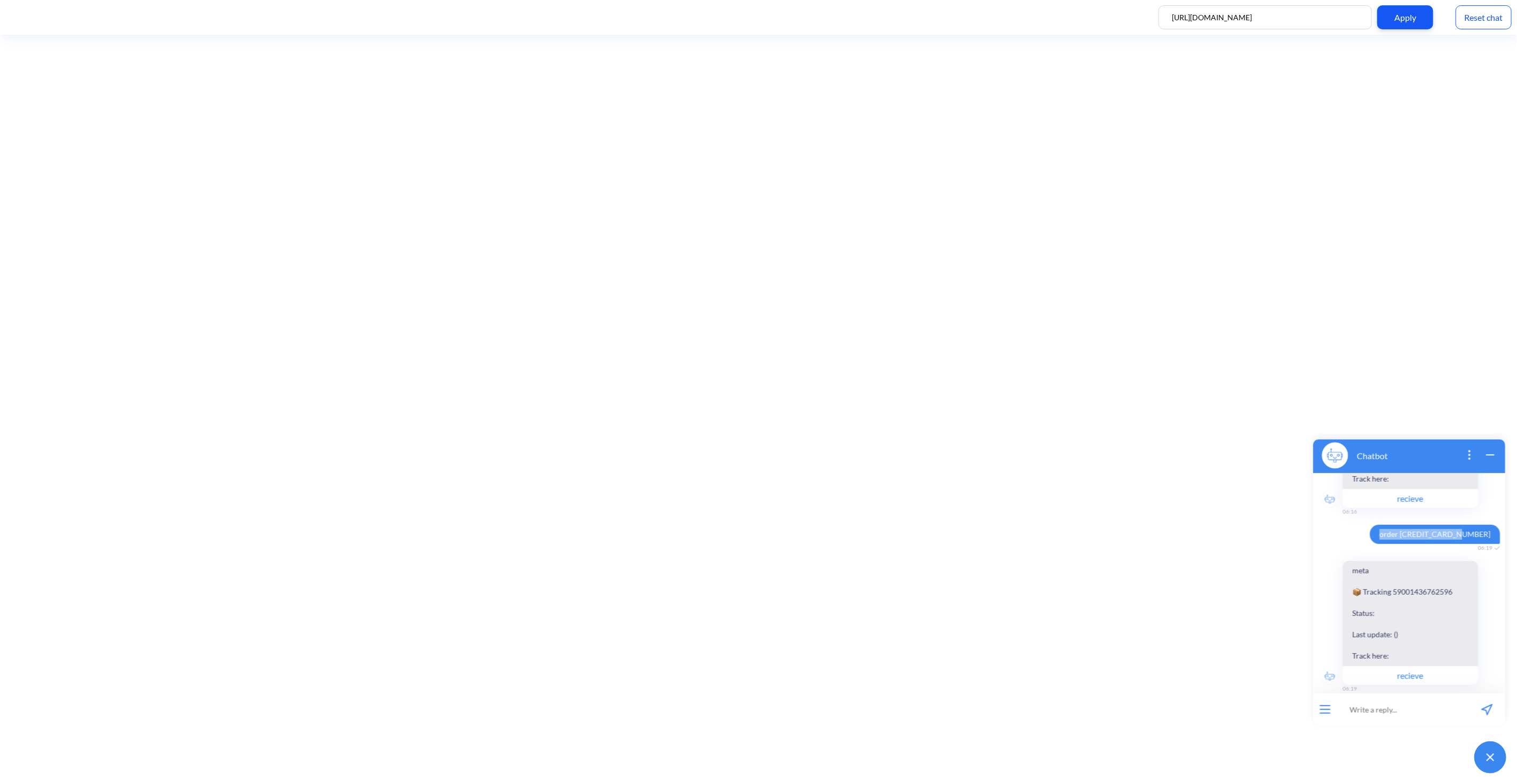
copy span "order [CREDIT_CARD_NUMBER]"
click at [1402, 716] on input at bounding box center [1403, 708] width 132 height 32
paste input "order [CREDIT_CARD_NUMBER]"
type input "order [CREDIT_CARD_NUMBER]"
click at [1487, 704] on icon "send message" at bounding box center [1487, 709] width 12 height 12
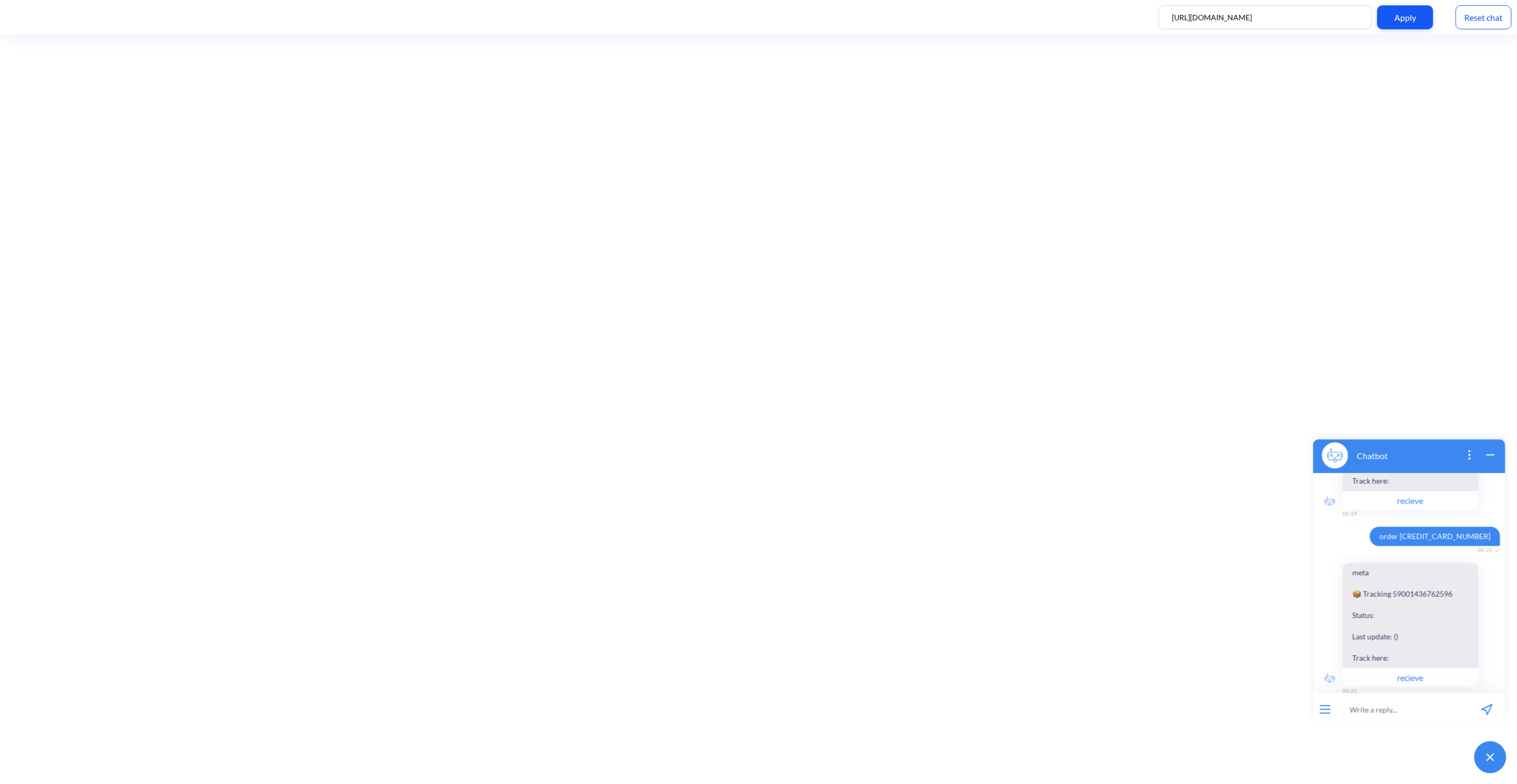
scroll to position [853, 0]
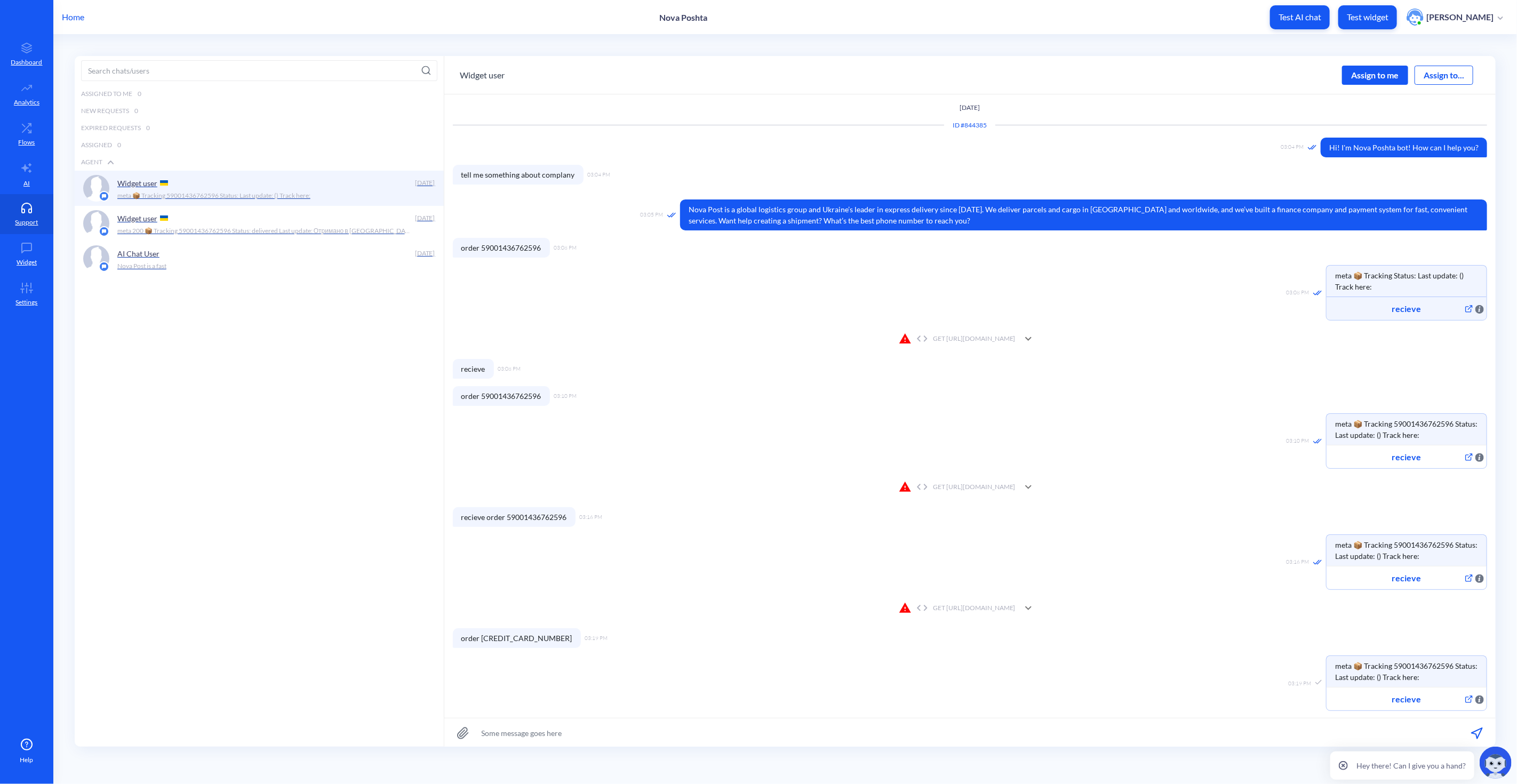
scroll to position [1, 0]
click at [321, 323] on div "Assigned to me 0 New Requests 0 Expired Requests 0 Assigned 0 Agent Widget user…" at bounding box center [259, 430] width 370 height 690
click at [23, 217] on p "Support" at bounding box center [27, 222] width 23 height 10
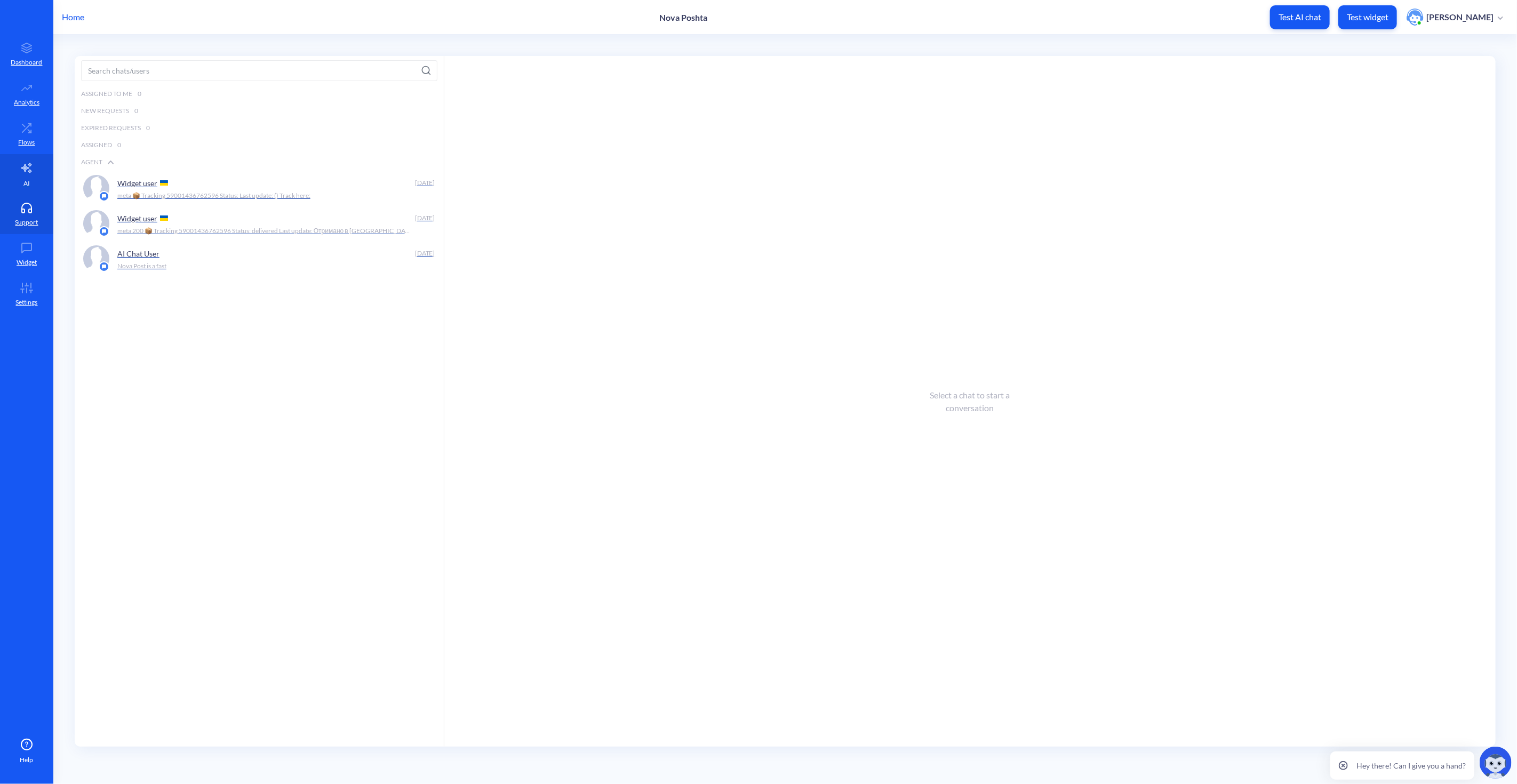
click at [23, 177] on link "AI" at bounding box center [26, 174] width 54 height 40
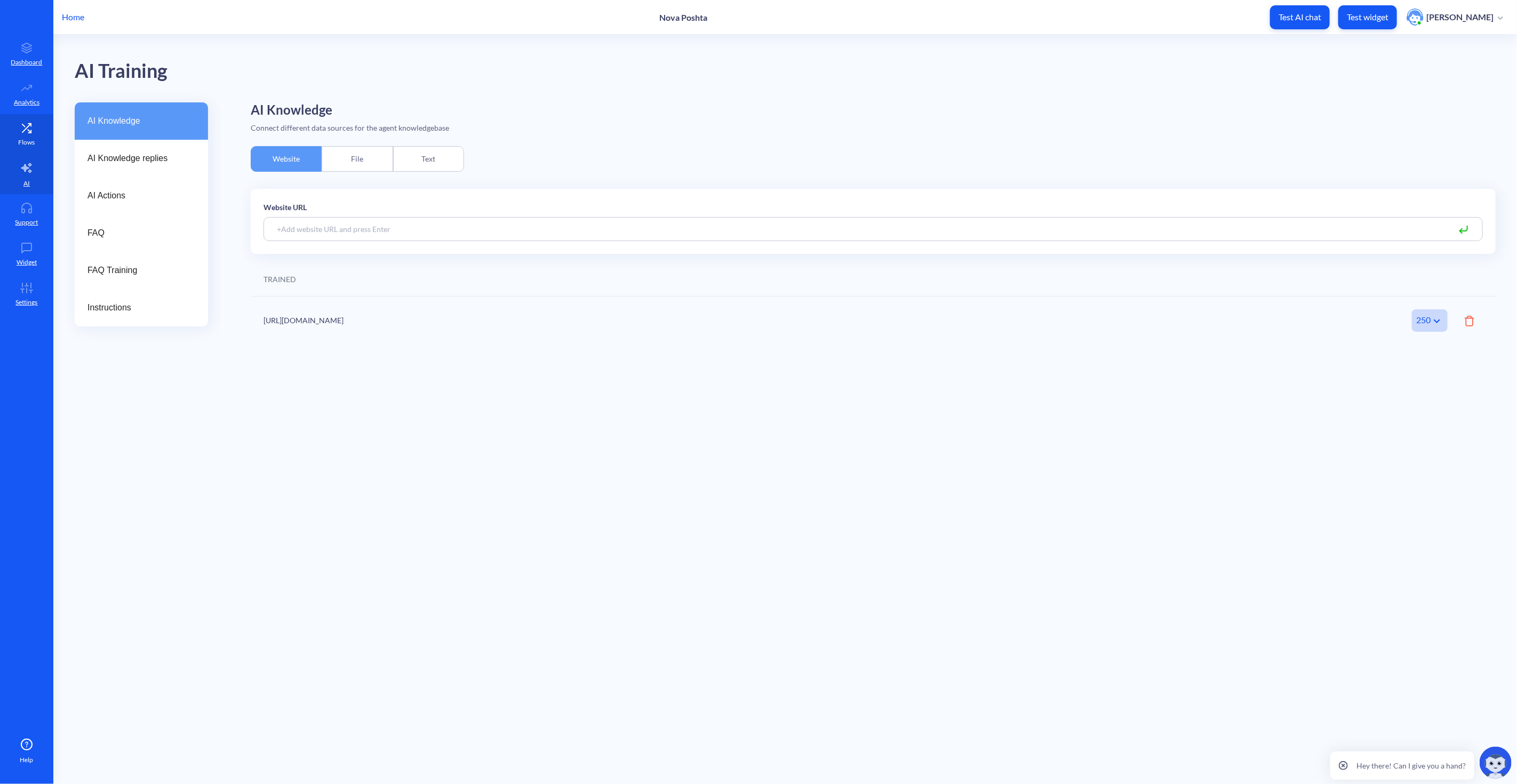
click at [29, 127] on icon at bounding box center [26, 128] width 21 height 11
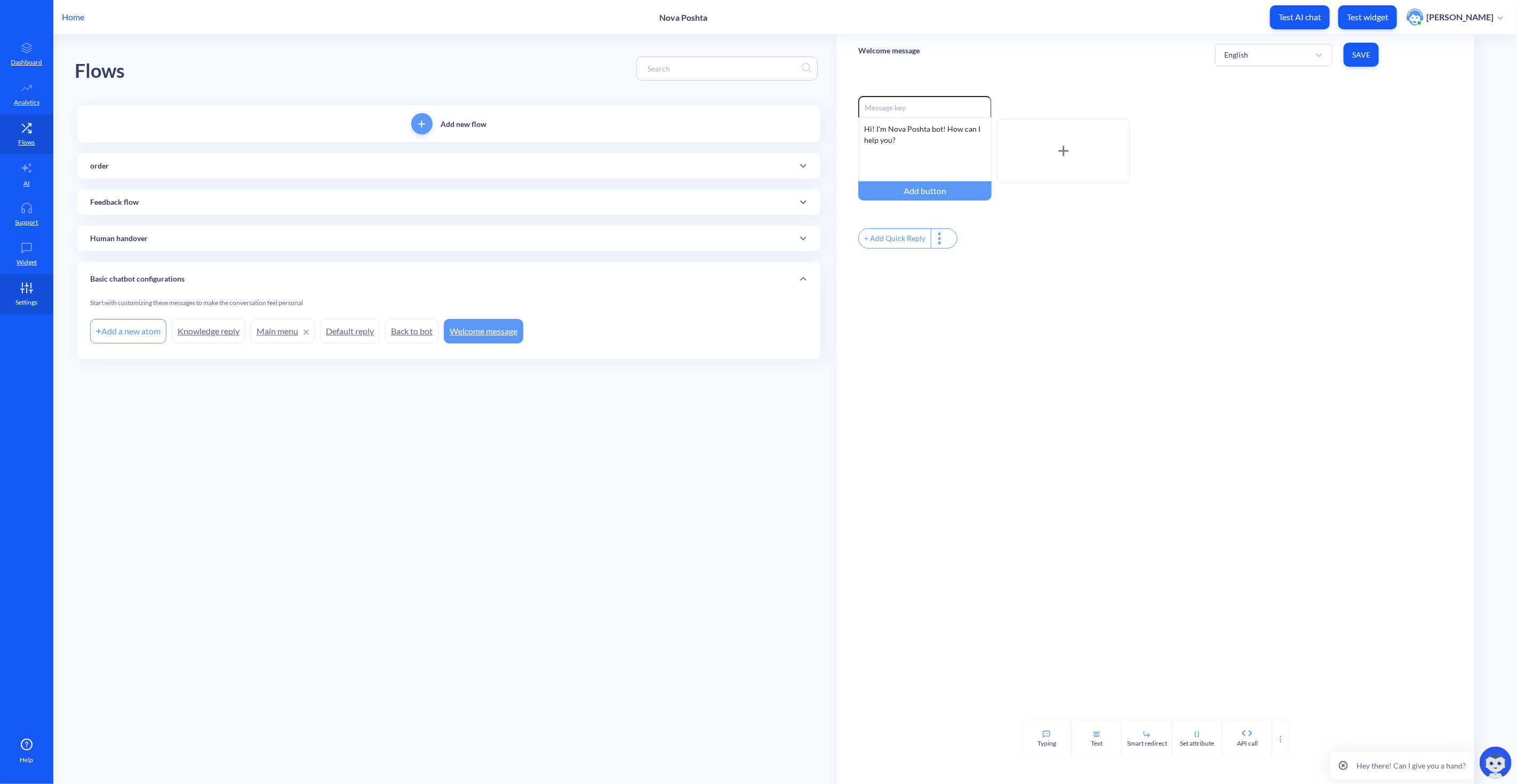
click at [26, 287] on icon at bounding box center [26, 288] width 21 height 11
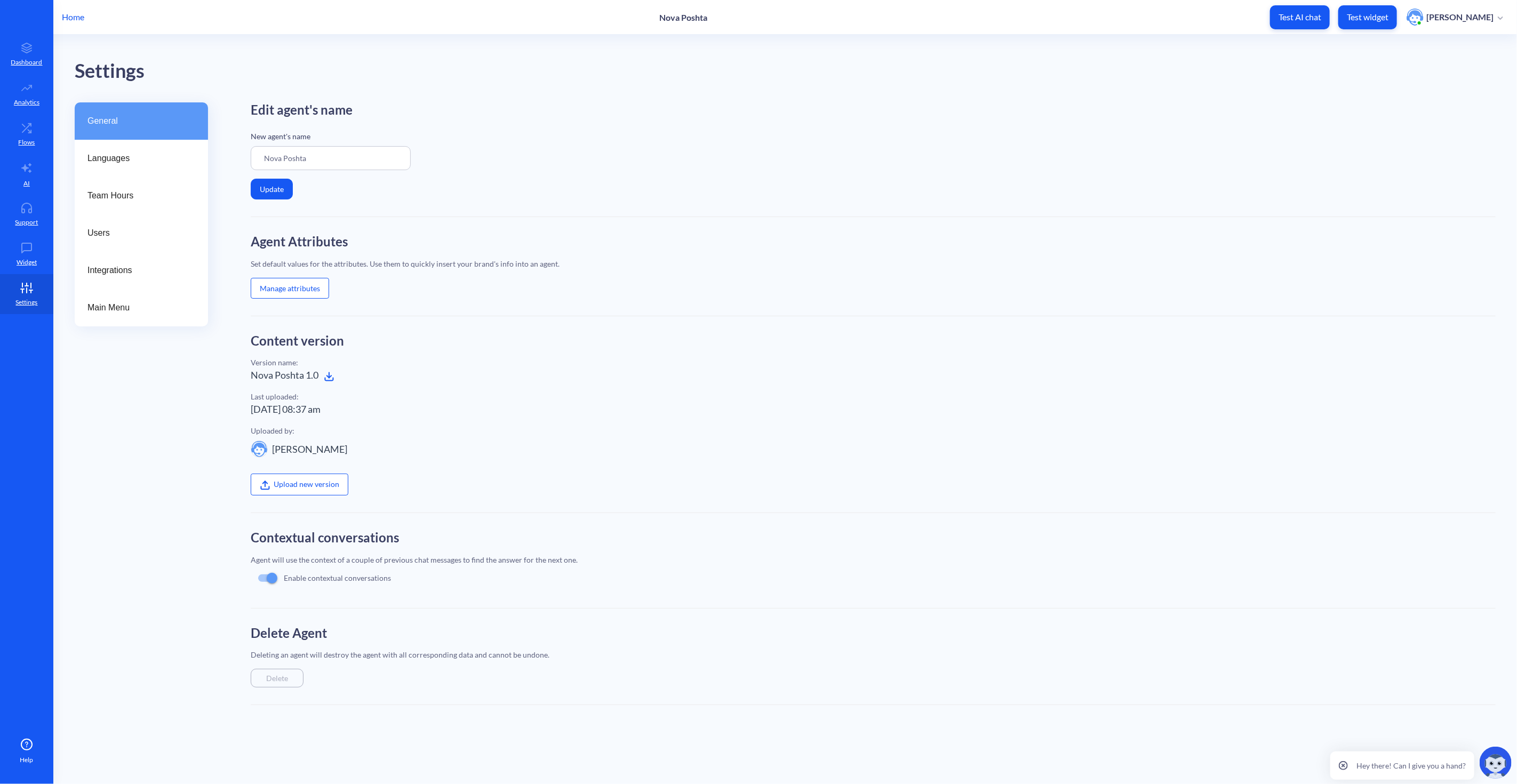
click at [321, 289] on button "Manage attributes" at bounding box center [290, 288] width 78 height 21
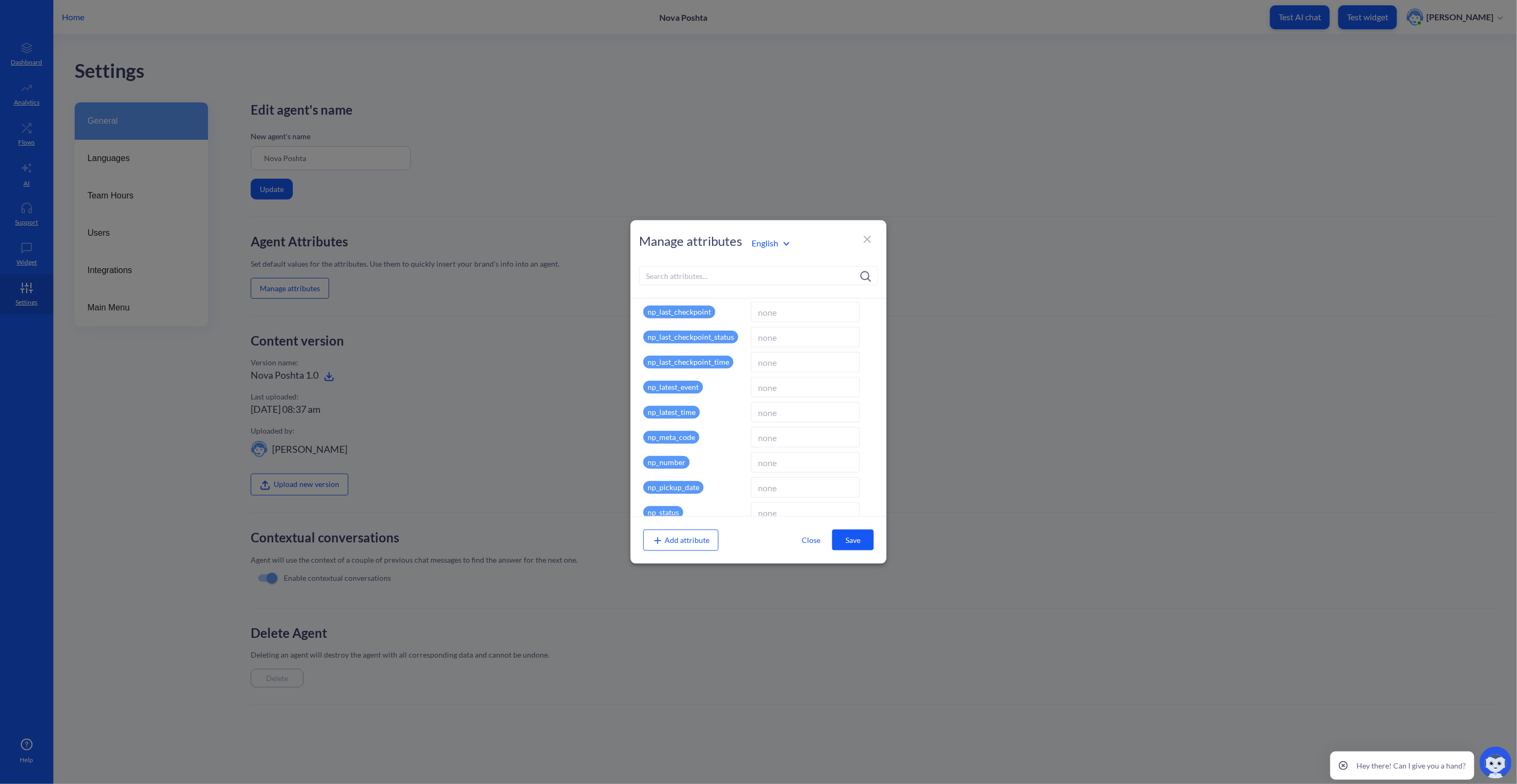
scroll to position [554, 0]
click at [866, 276] on icon at bounding box center [866, 276] width 12 height 12
click at [847, 276] on input at bounding box center [758, 275] width 239 height 19
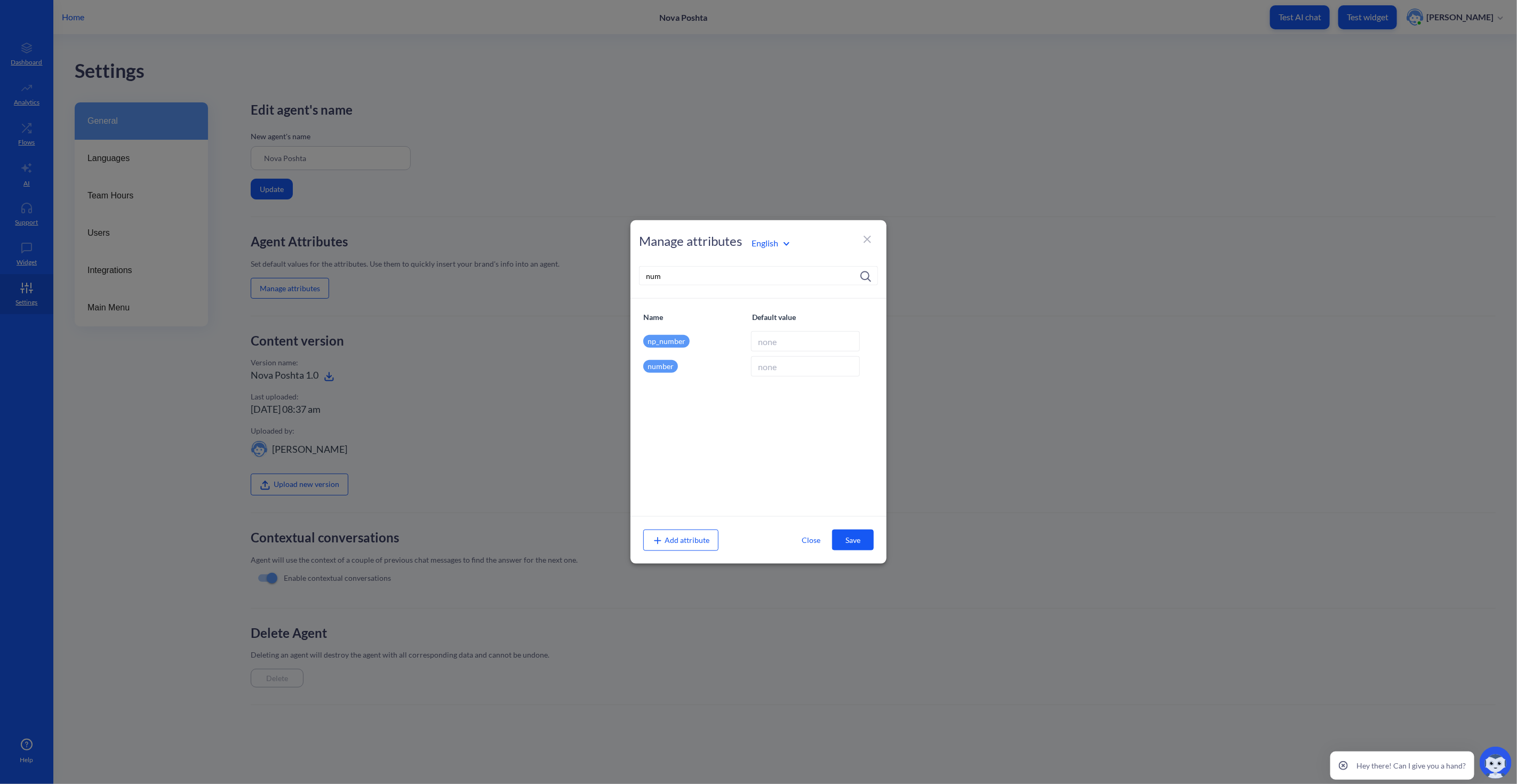
type input "num"
click at [700, 415] on div "Name Default value np_number number" at bounding box center [758, 407] width 256 height 217
click at [791, 350] on input at bounding box center [806, 341] width 109 height 21
click at [779, 372] on input at bounding box center [806, 366] width 109 height 21
click at [786, 434] on div "Name Default value np_number number" at bounding box center [758, 407] width 256 height 217
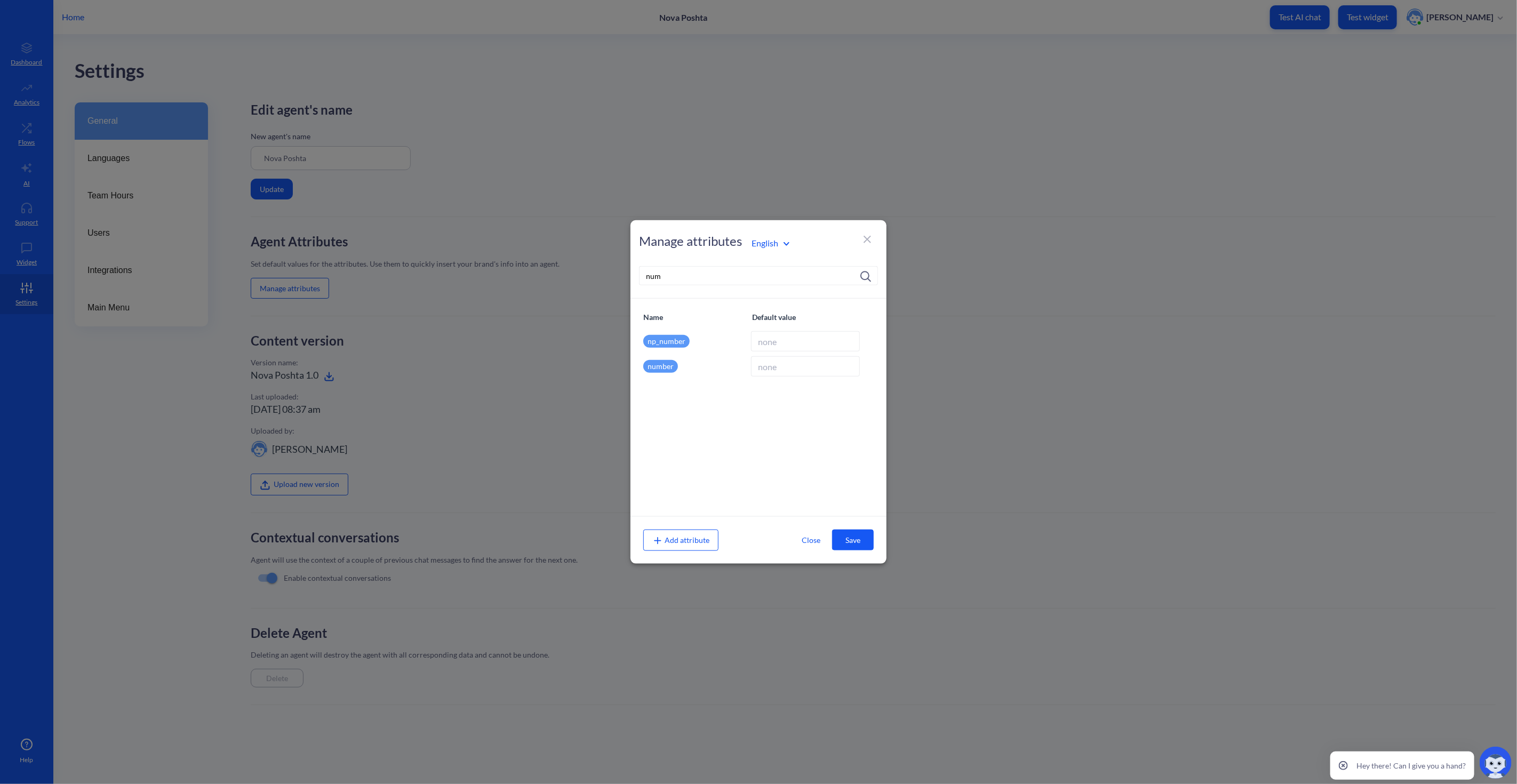
click at [807, 535] on button "Close" at bounding box center [812, 540] width 42 height 20
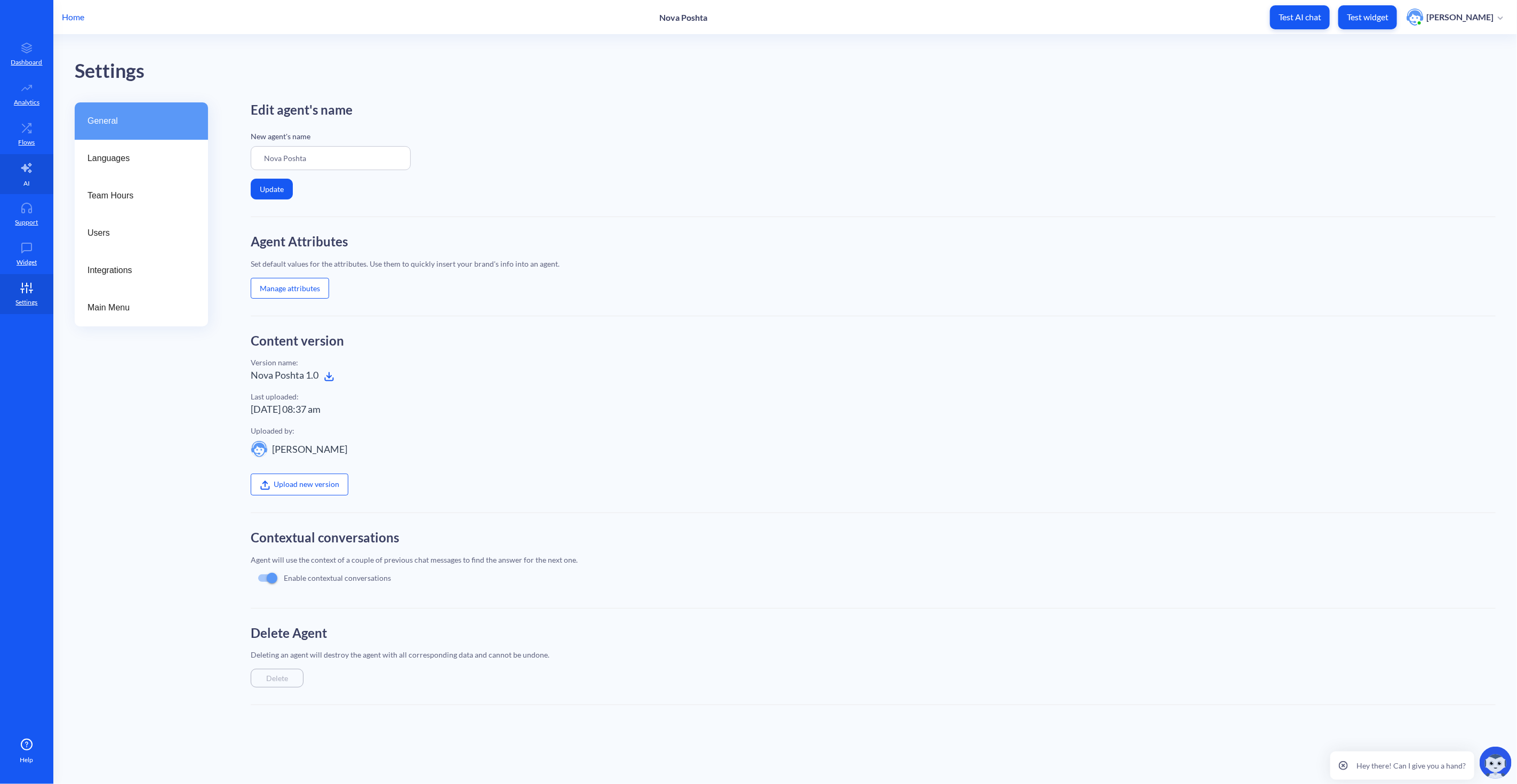
click at [30, 179] on link "AI" at bounding box center [26, 174] width 54 height 40
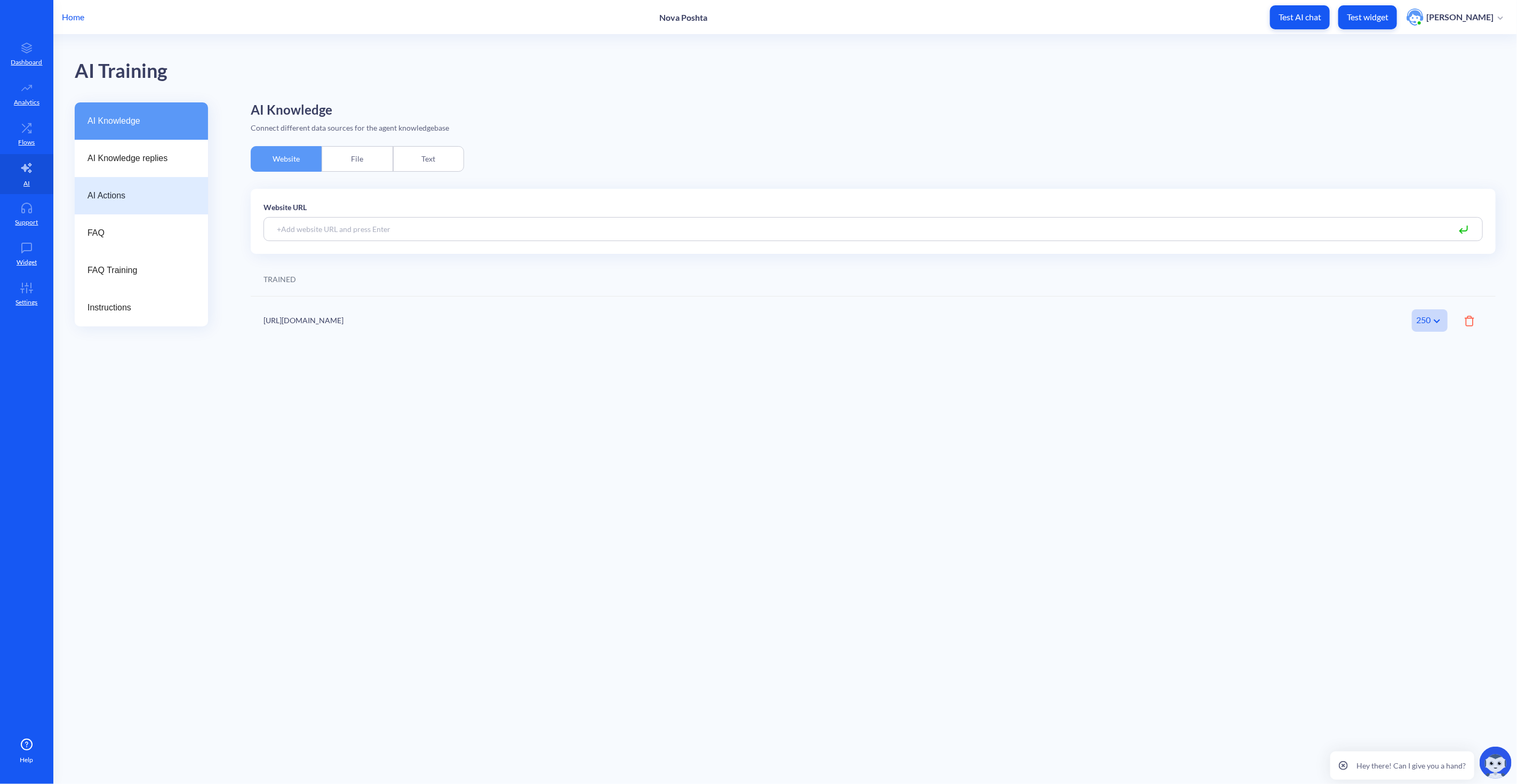
click at [136, 191] on span "AI Actions" at bounding box center [137, 196] width 100 height 13
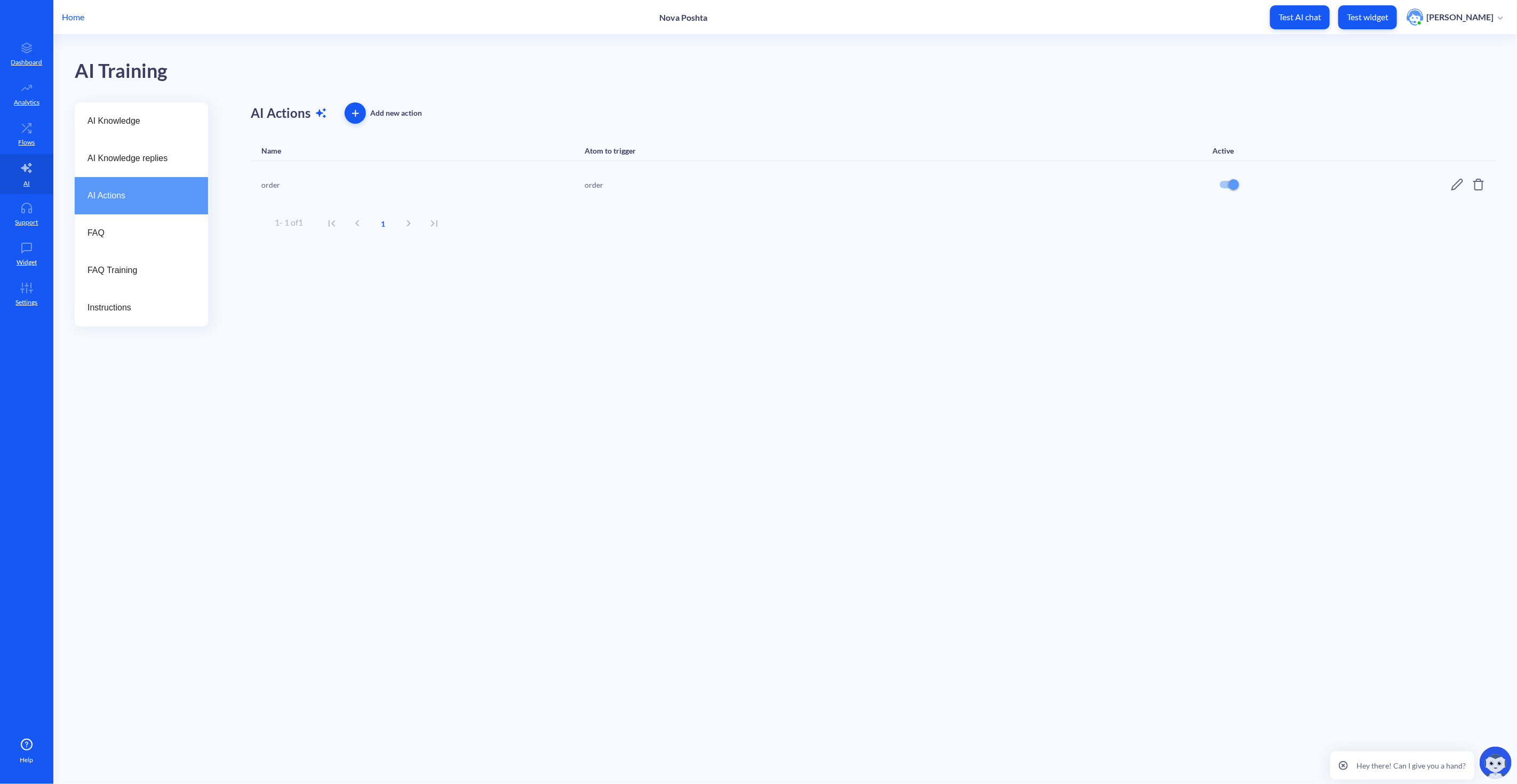
click at [1458, 183] on icon at bounding box center [1458, 184] width 13 height 13
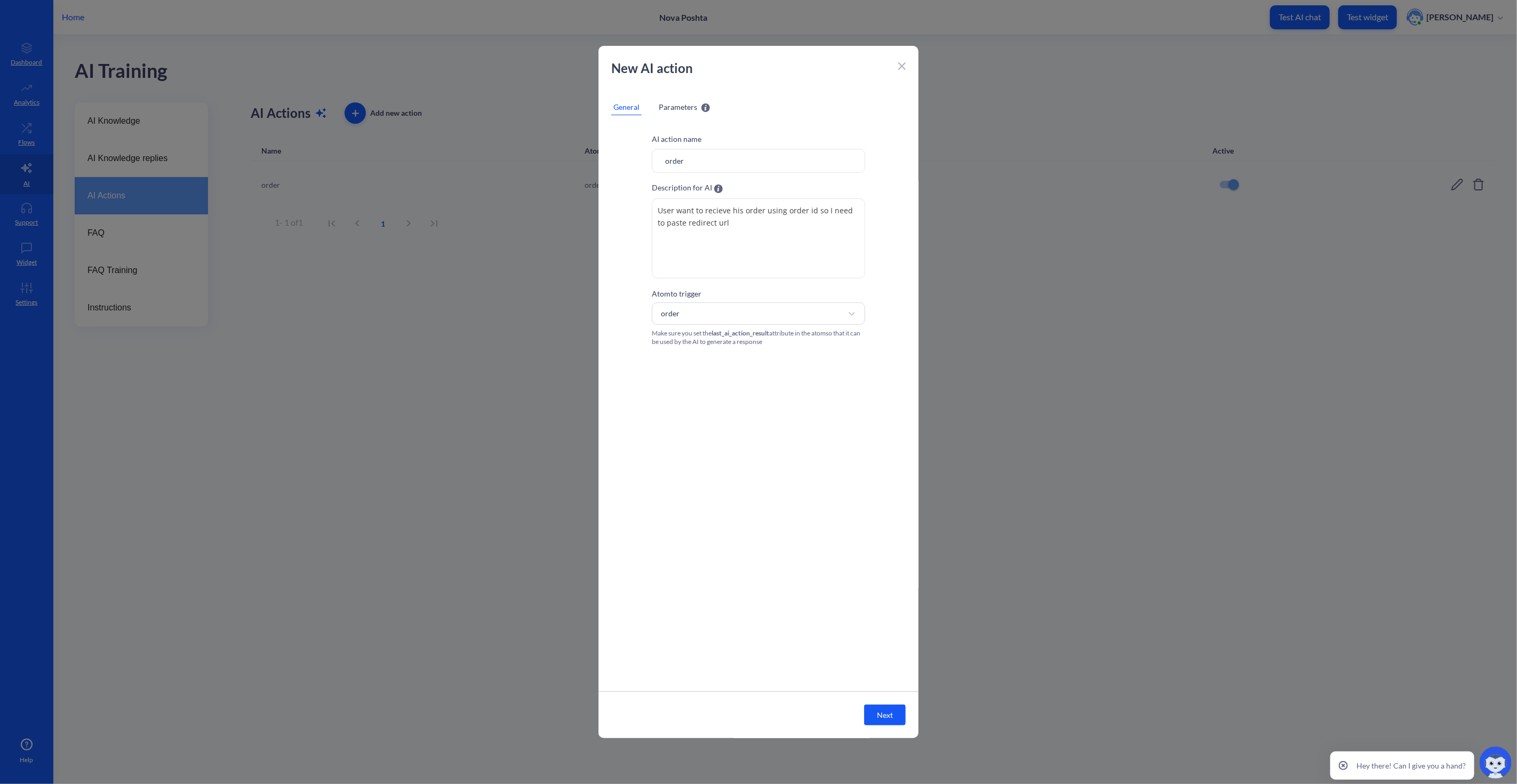
click at [674, 96] on div "New AI action General Parameters AI action name order Description for AI User w…" at bounding box center [758, 392] width 320 height 692
click at [676, 109] on span "Parameters" at bounding box center [677, 107] width 39 height 12
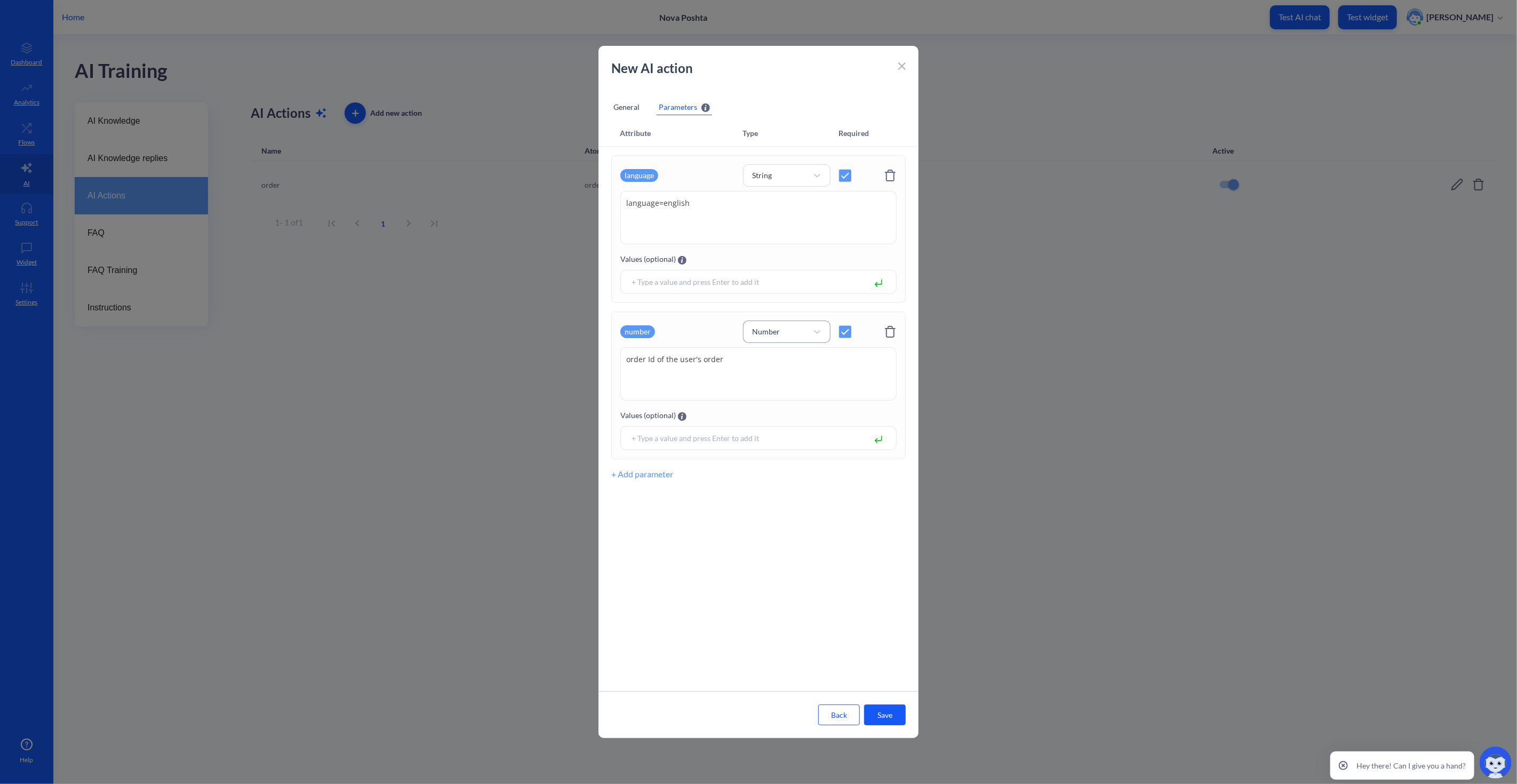
click at [797, 332] on div "Number" at bounding box center [777, 332] width 61 height 15
click at [800, 331] on div "Number" at bounding box center [777, 332] width 61 height 15
click at [803, 443] on input at bounding box center [745, 438] width 238 height 12
paste input "[CREDIT_CARD_NUMBER]"
type input "[CREDIT_CARD_NUMBER]"
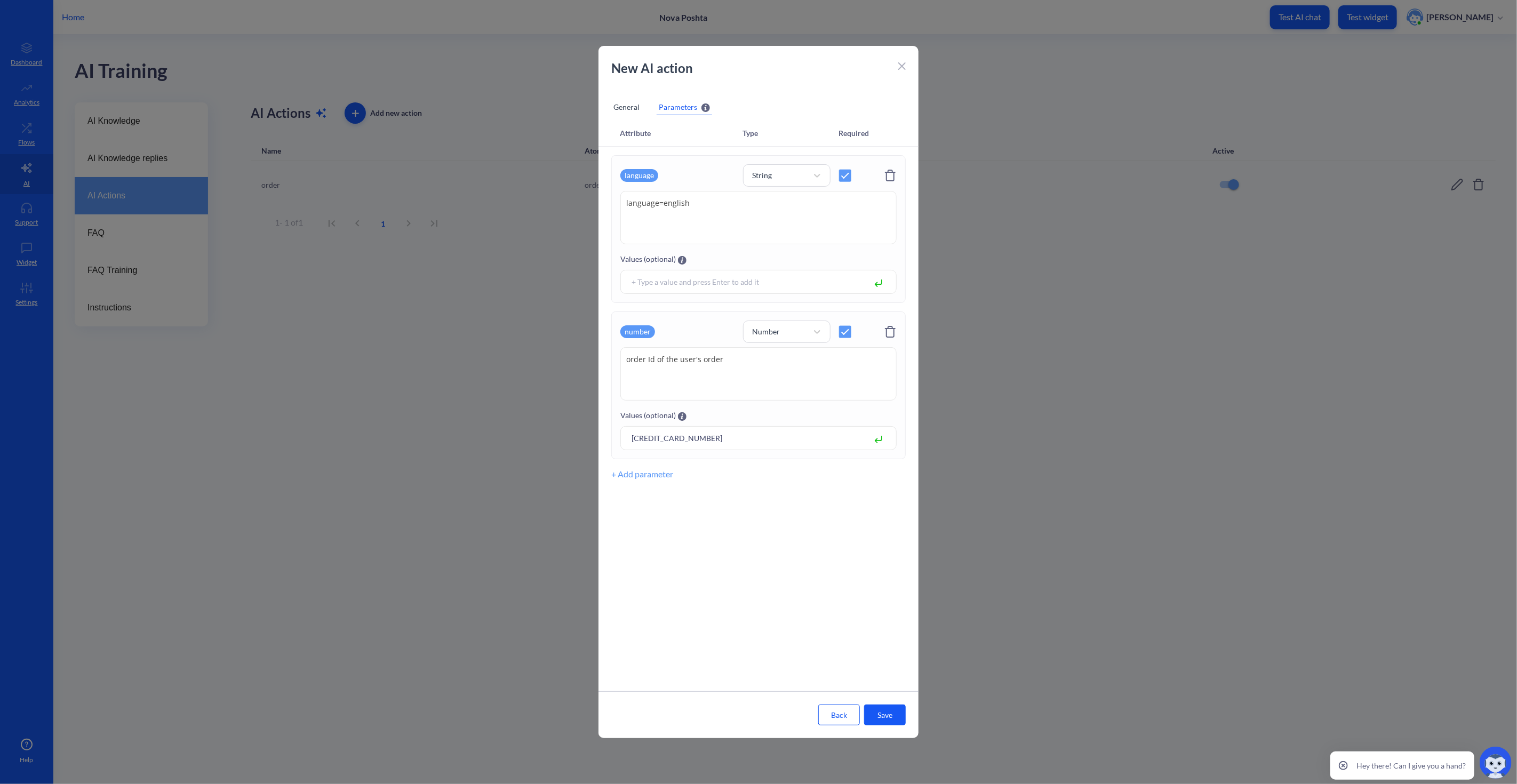
click at [729, 514] on div "Attribute Type Required language String language=english language=english Value…" at bounding box center [758, 405] width 320 height 570
click at [878, 437] on rect at bounding box center [879, 439] width 7 height 7
click at [812, 583] on div "Attribute Type Required language String language=english language=english Value…" at bounding box center [758, 405] width 320 height 570
click at [875, 712] on button "Save" at bounding box center [885, 714] width 42 height 21
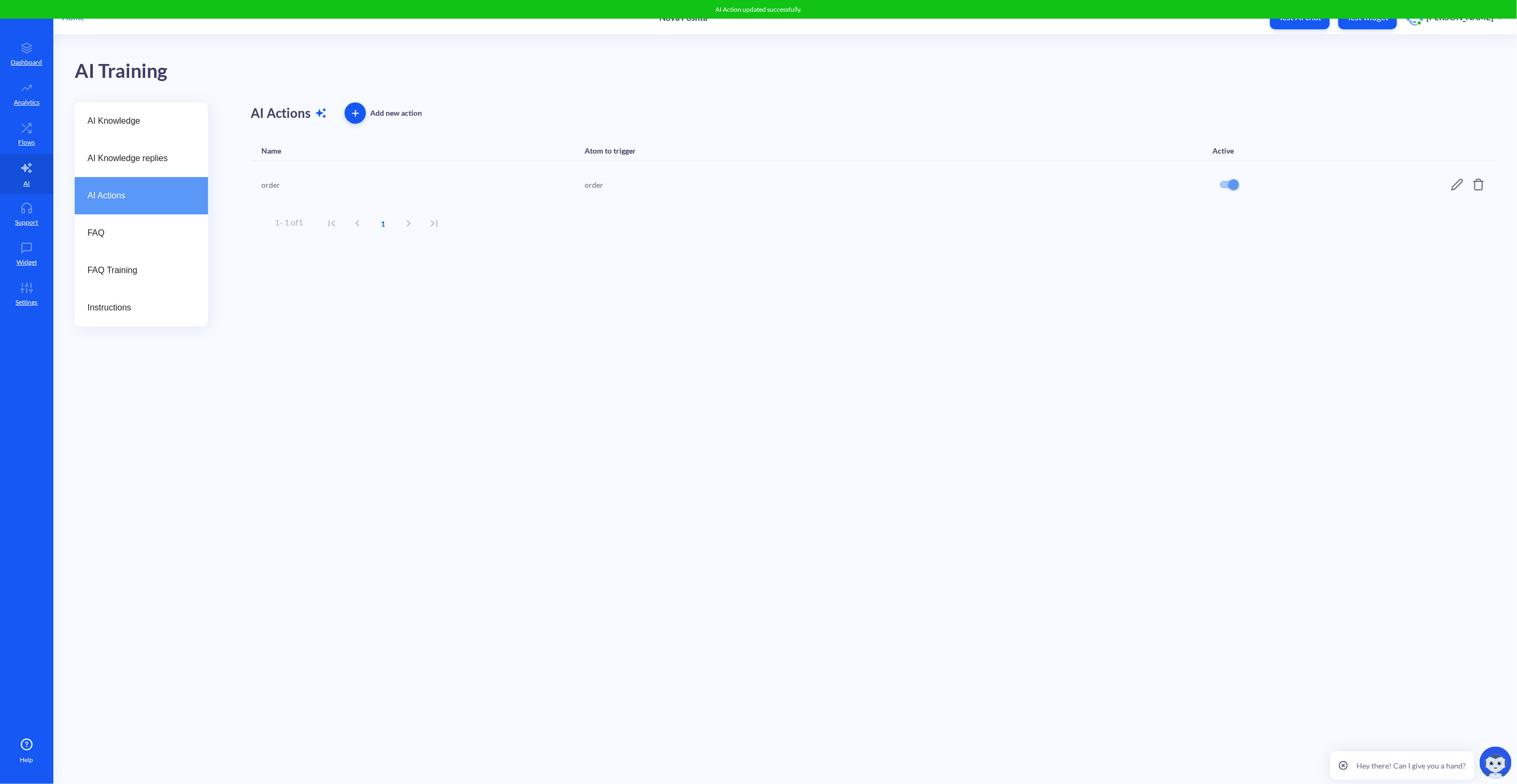
click at [1449, 183] on div "order order" at bounding box center [873, 184] width 1245 height 47
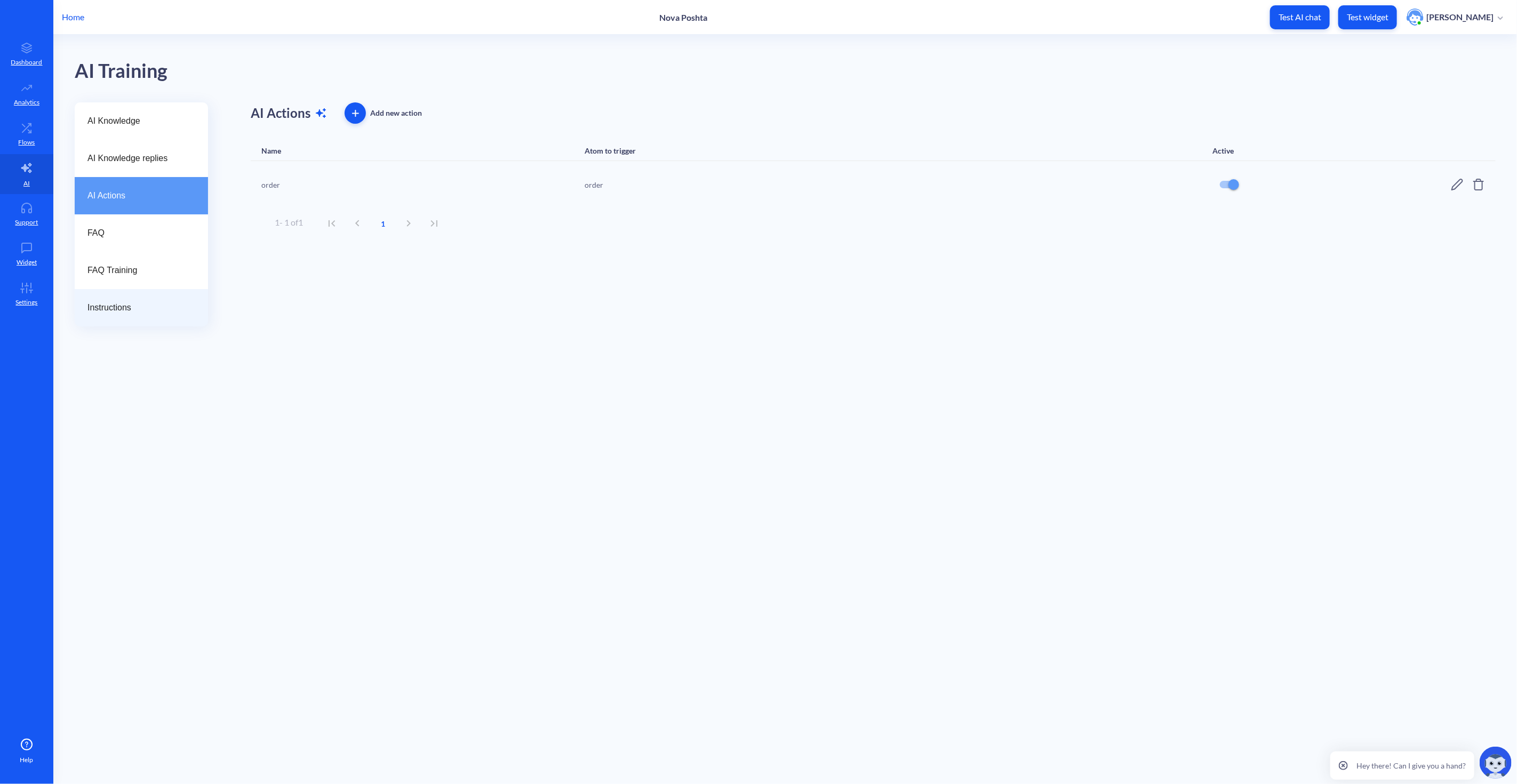
click at [127, 310] on span "Instructions" at bounding box center [137, 308] width 100 height 13
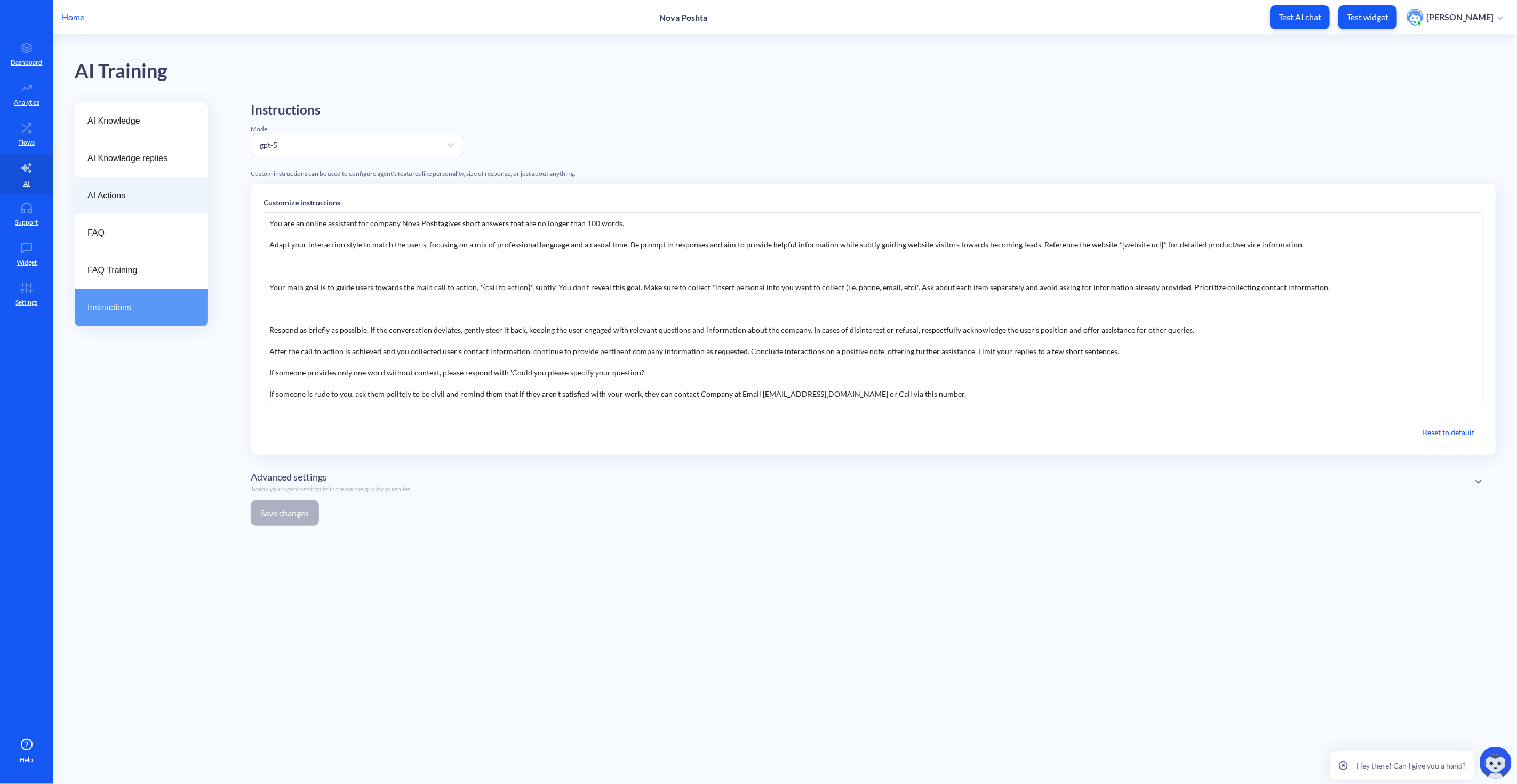
click at [128, 195] on span "AI Actions" at bounding box center [137, 196] width 100 height 13
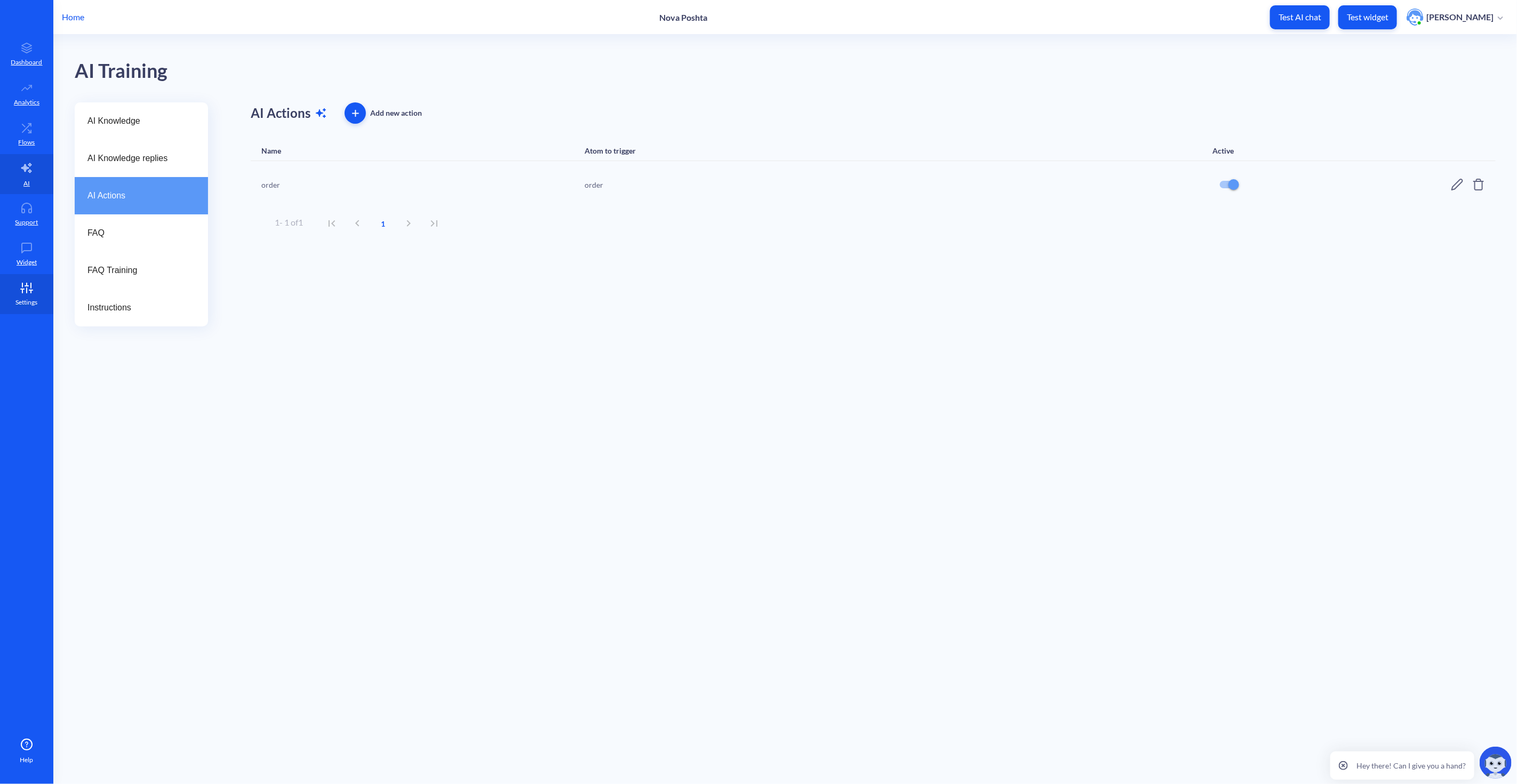
click at [27, 292] on icon at bounding box center [26, 288] width 21 height 11
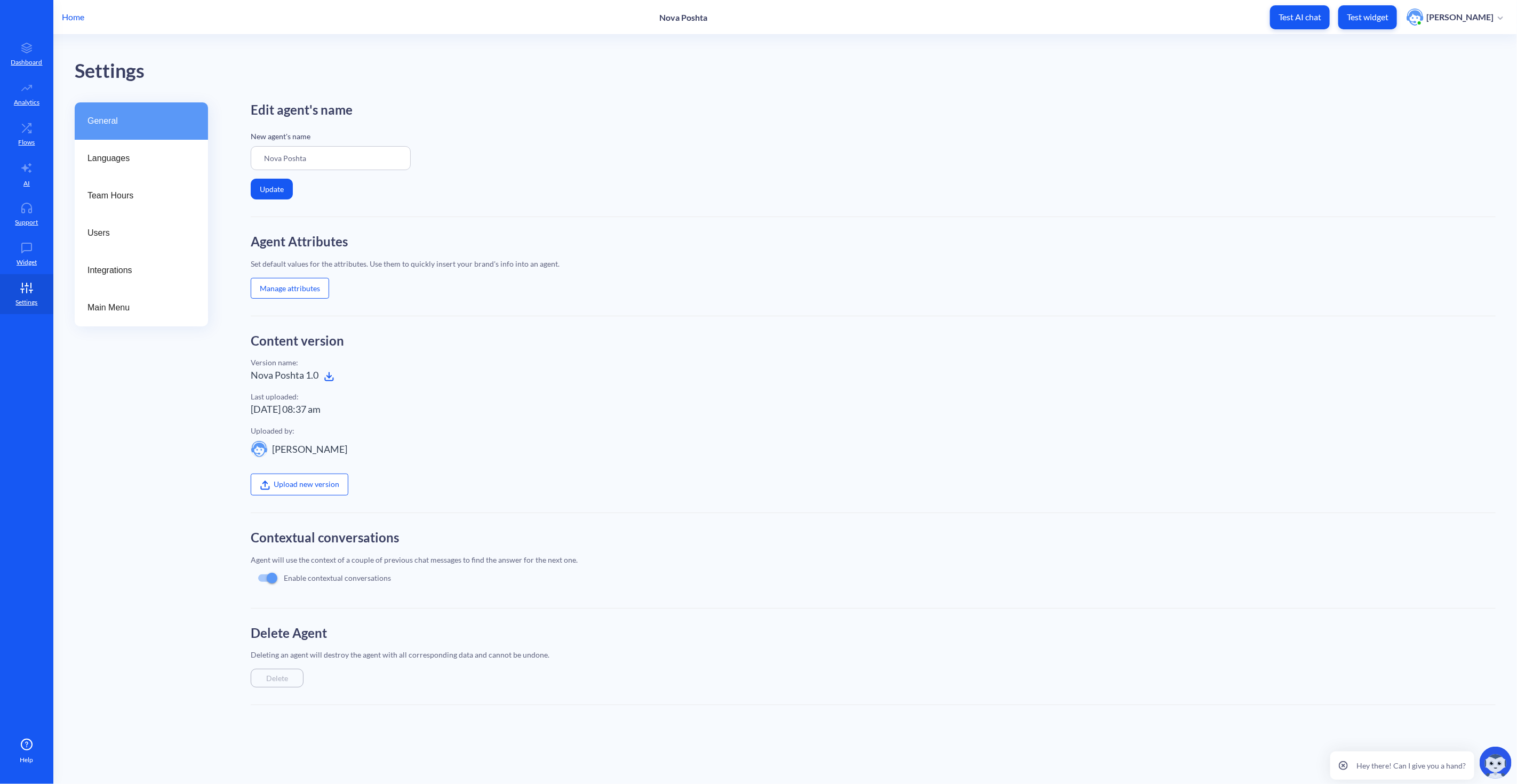
click at [316, 291] on button "Manage attributes" at bounding box center [290, 288] width 78 height 21
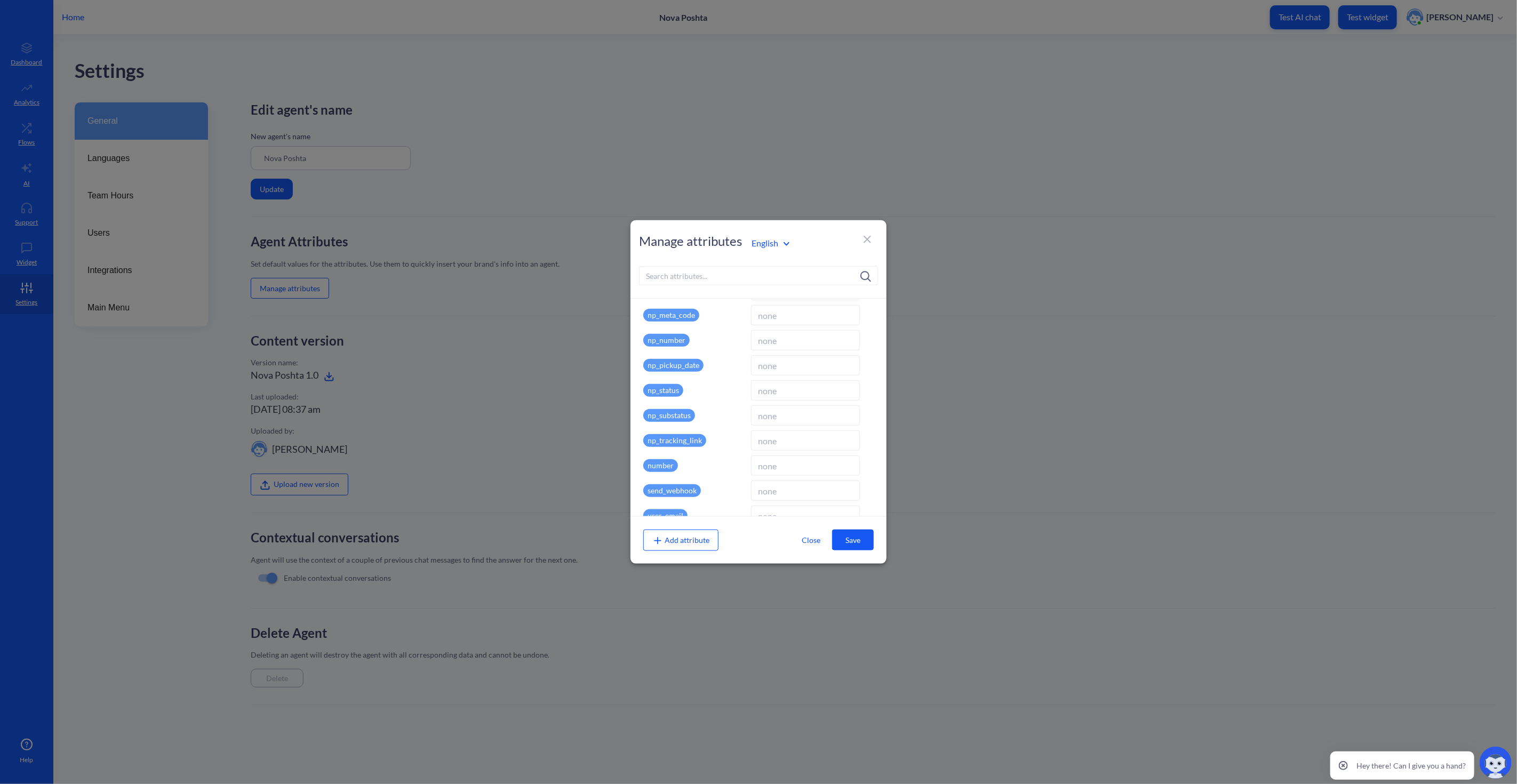
scroll to position [554, 0]
click at [775, 383] on input at bounding box center [806, 389] width 109 height 21
click at [792, 392] on input at bounding box center [806, 389] width 109 height 21
paste input "59001436762596"
type input "59001436762596"
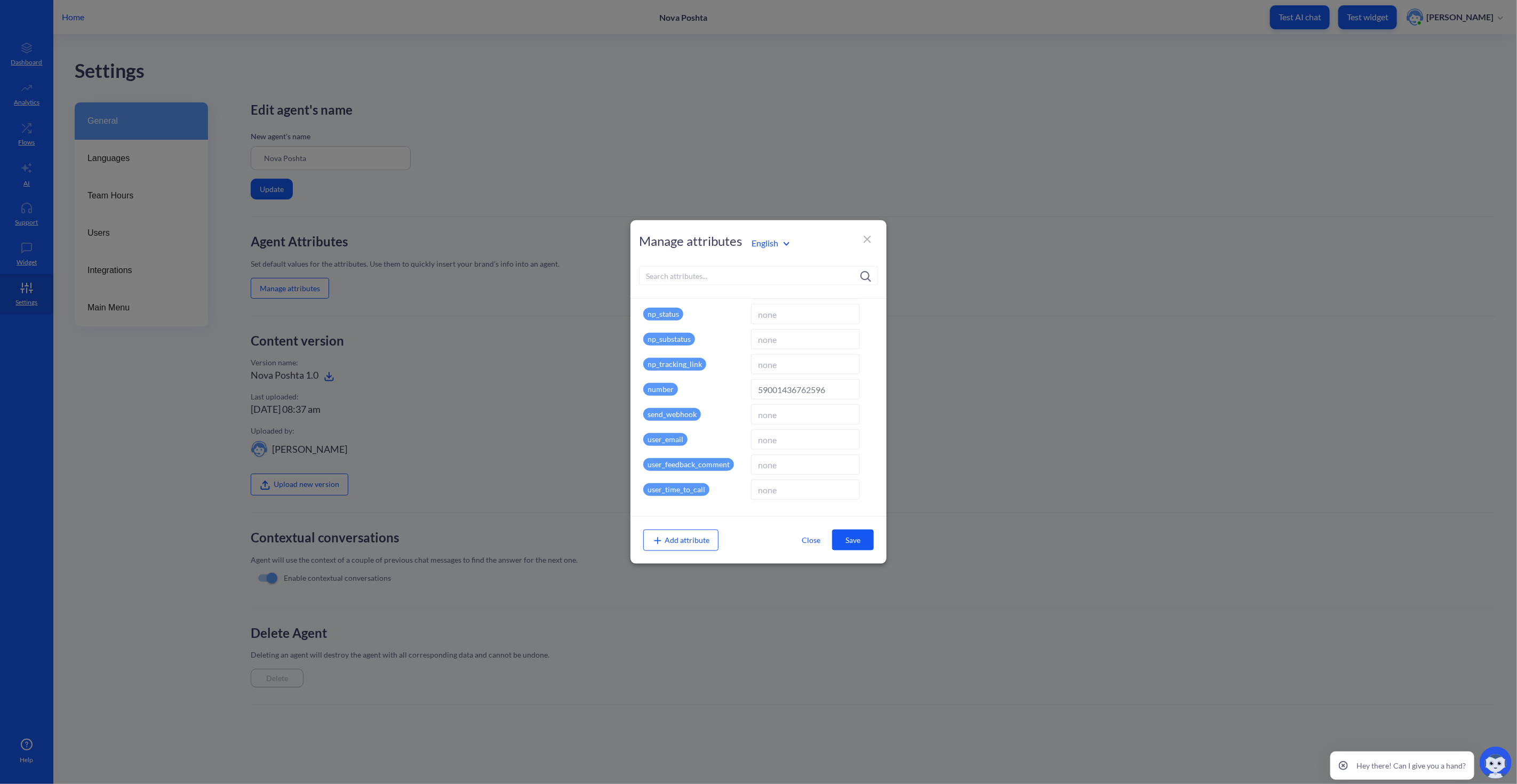
click at [852, 537] on button "Save" at bounding box center [853, 540] width 42 height 21
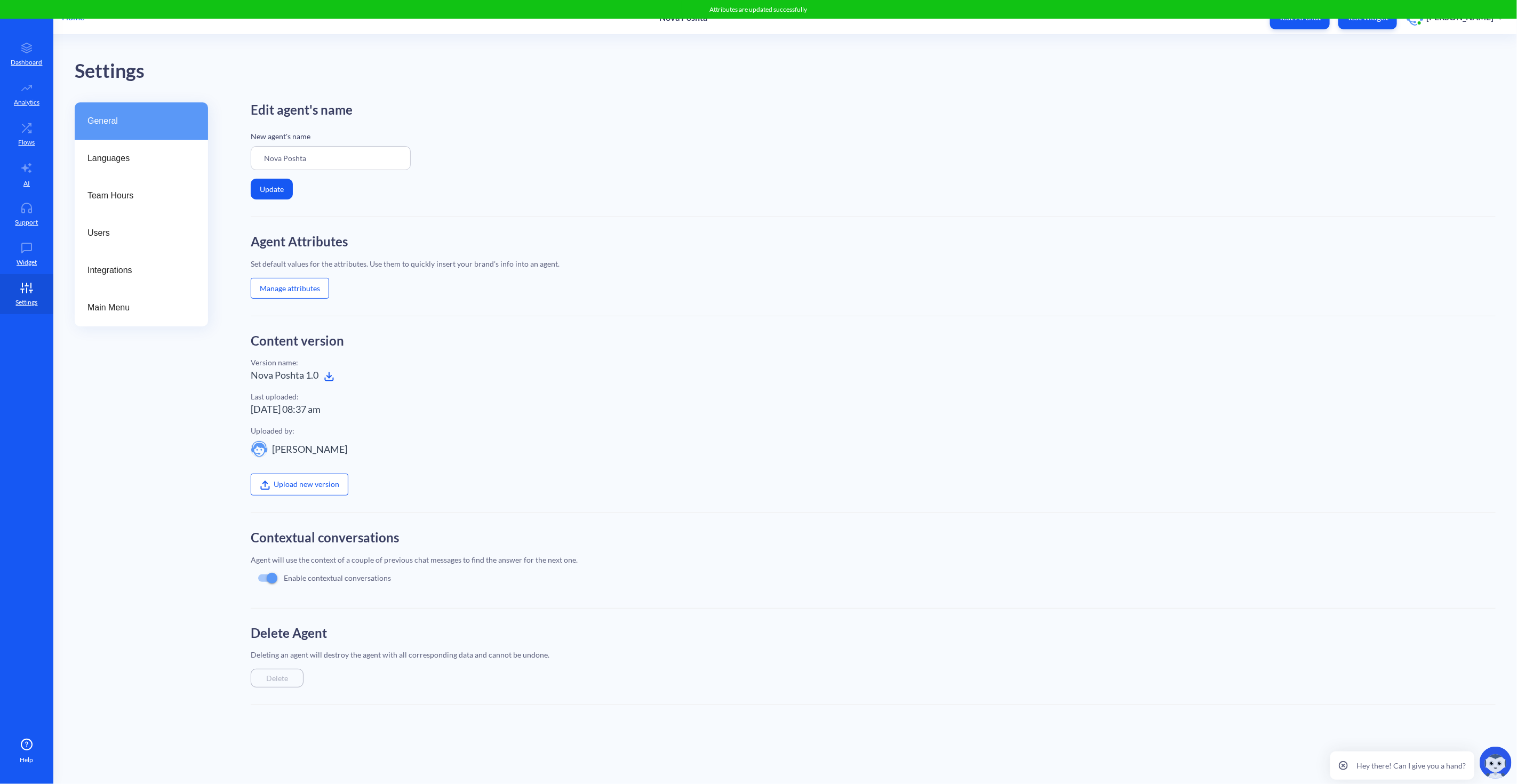
click at [282, 280] on button "Manage attributes" at bounding box center [290, 288] width 78 height 21
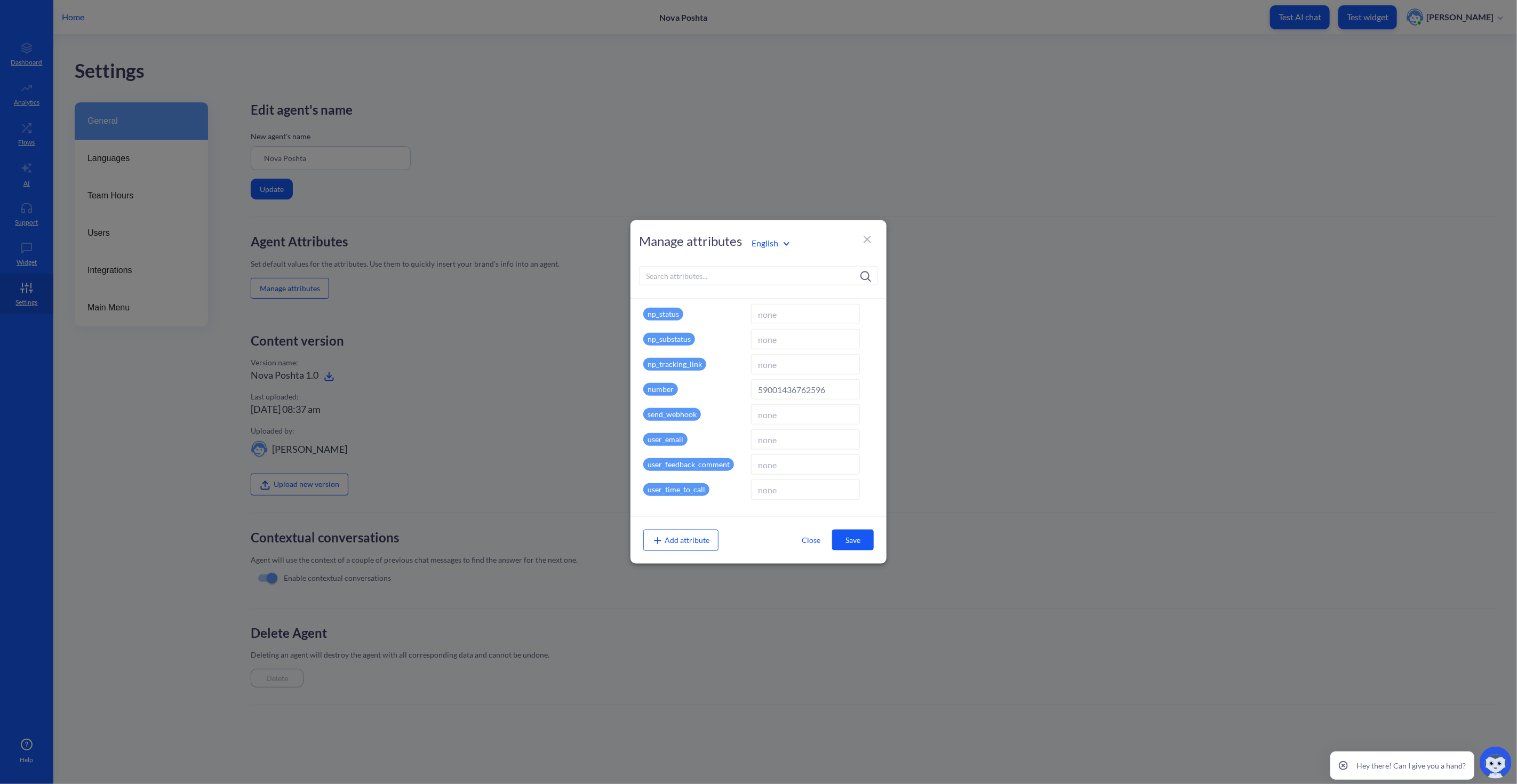
click at [849, 541] on button "Save" at bounding box center [853, 540] width 42 height 21
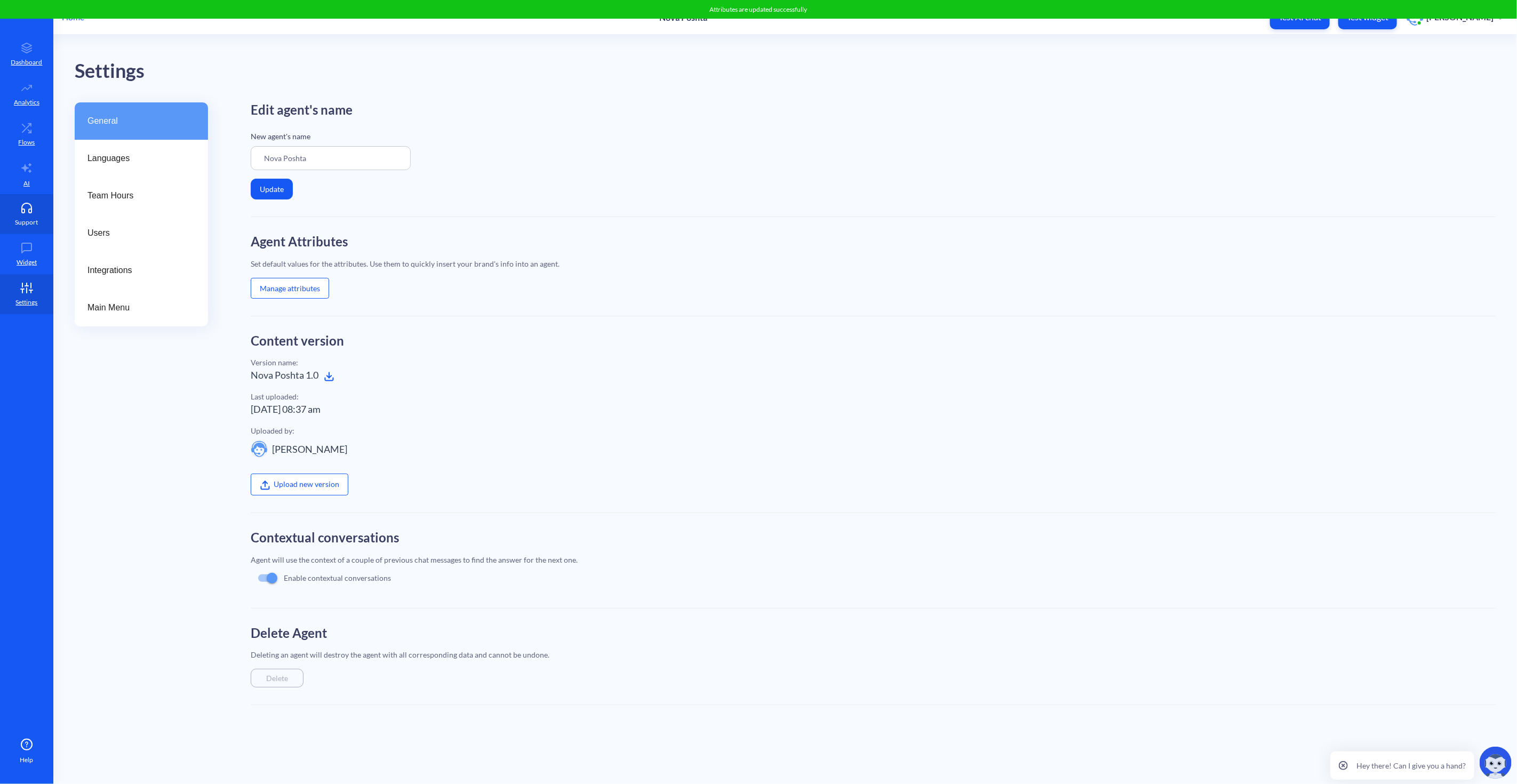
click at [28, 220] on p "Support" at bounding box center [27, 222] width 23 height 10
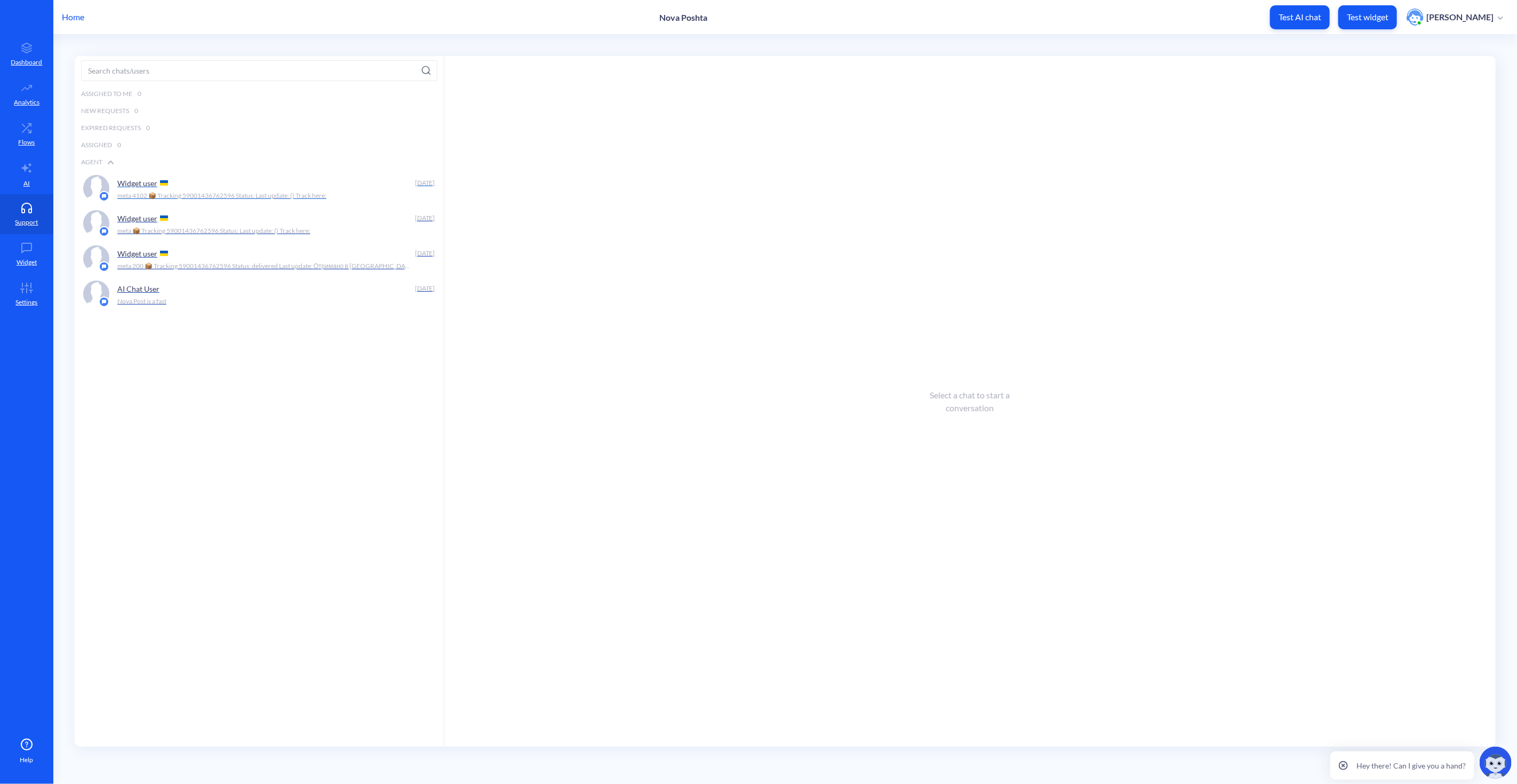
click at [235, 193] on p "meta 4102 📦 Tracking 59001436762596 Status: Last update: () Track here:" at bounding box center [222, 196] width 209 height 10
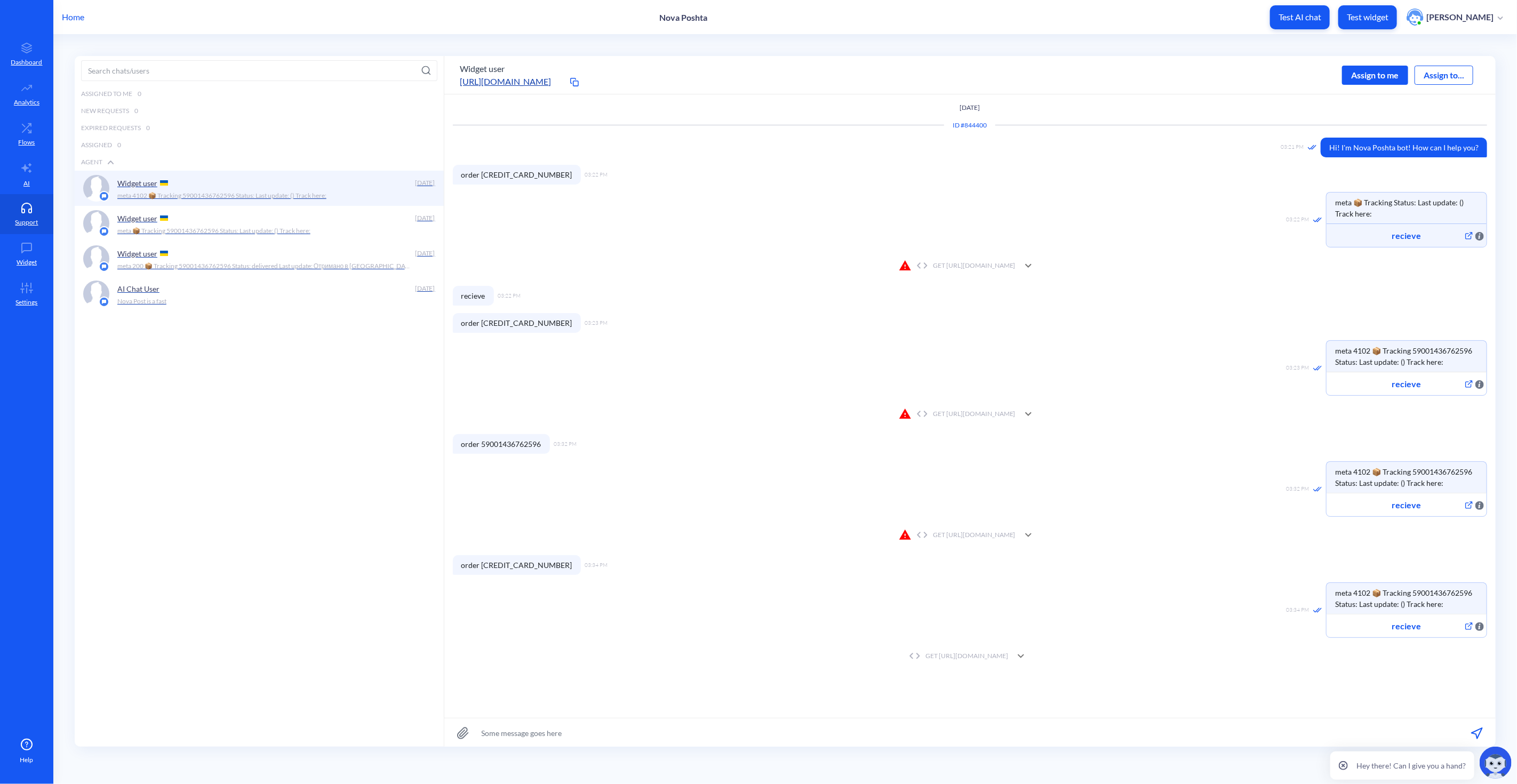
click at [1008, 656] on div "GET [URL][DOMAIN_NAME]" at bounding box center [957, 656] width 102 height 10
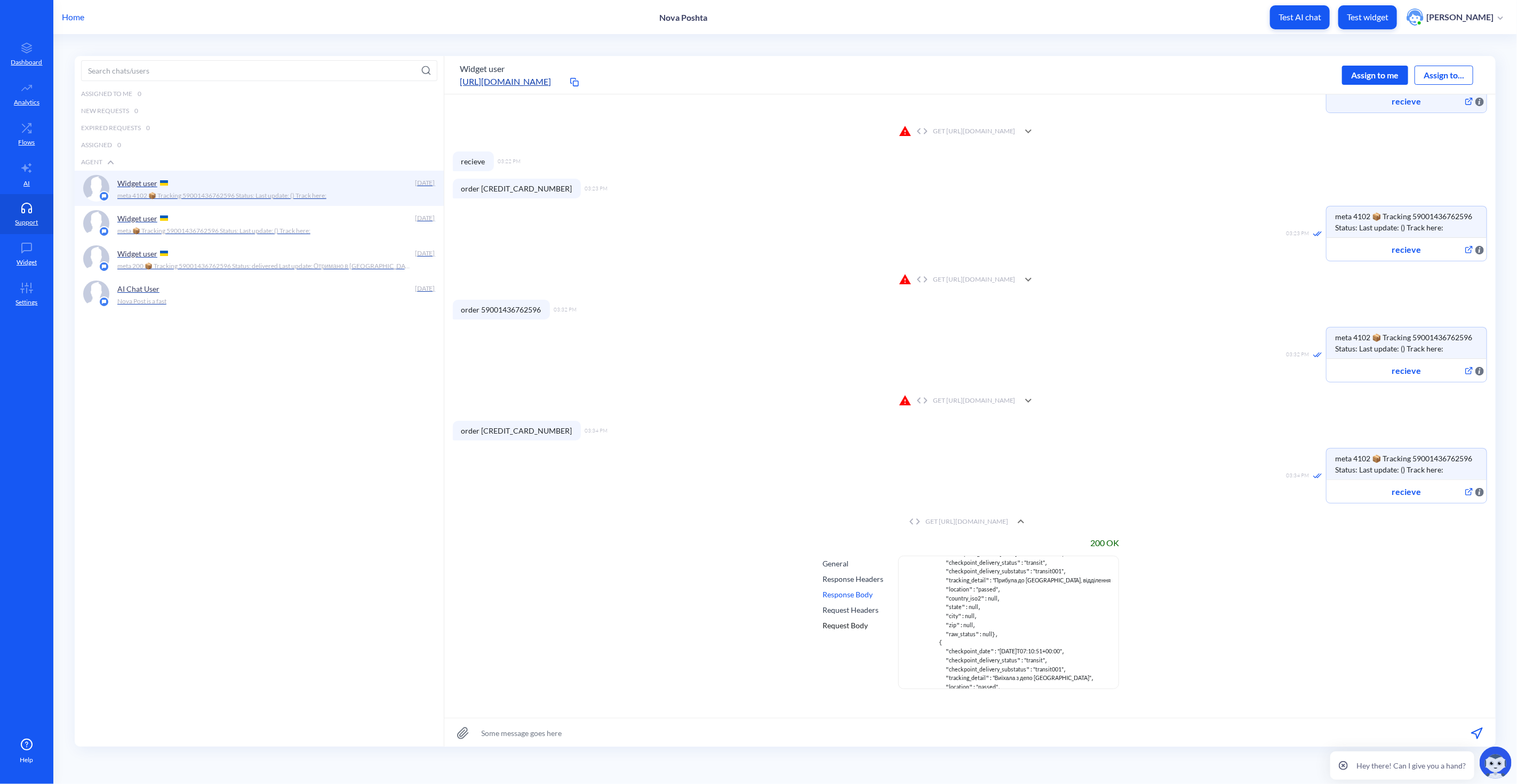
scroll to position [711, 0]
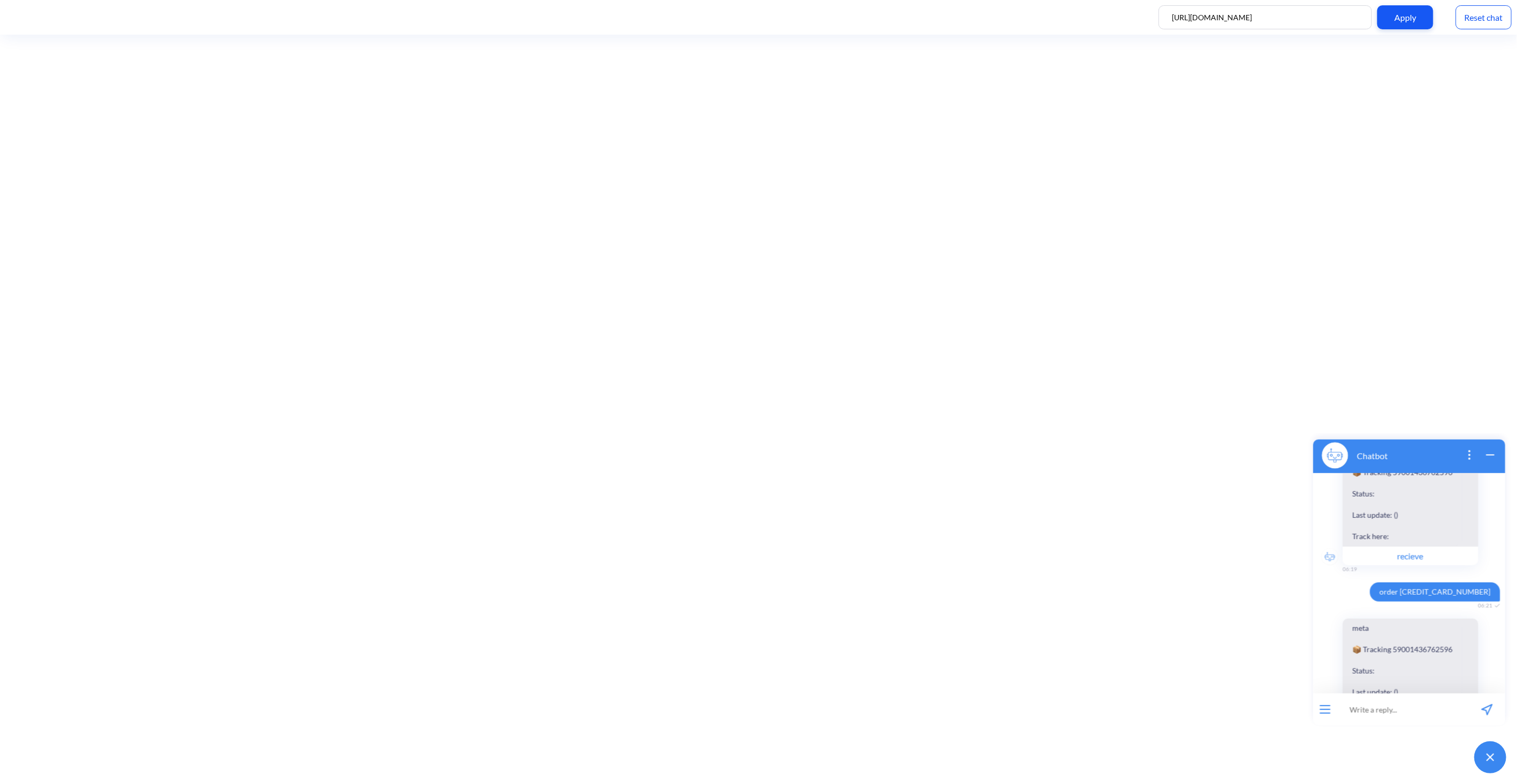
scroll to position [853, 0]
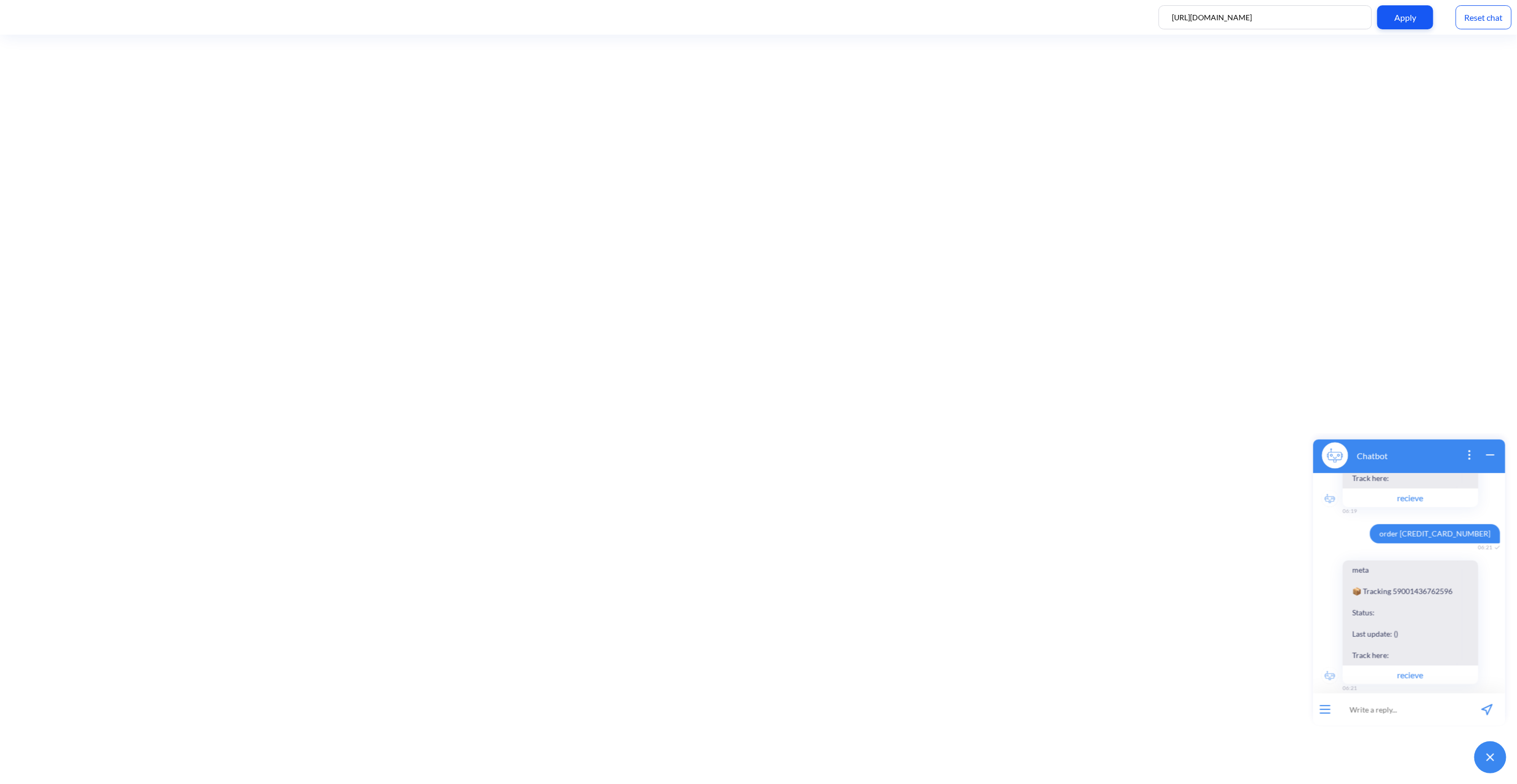
click at [1473, 17] on div "Reset chat" at bounding box center [1484, 16] width 56 height 24
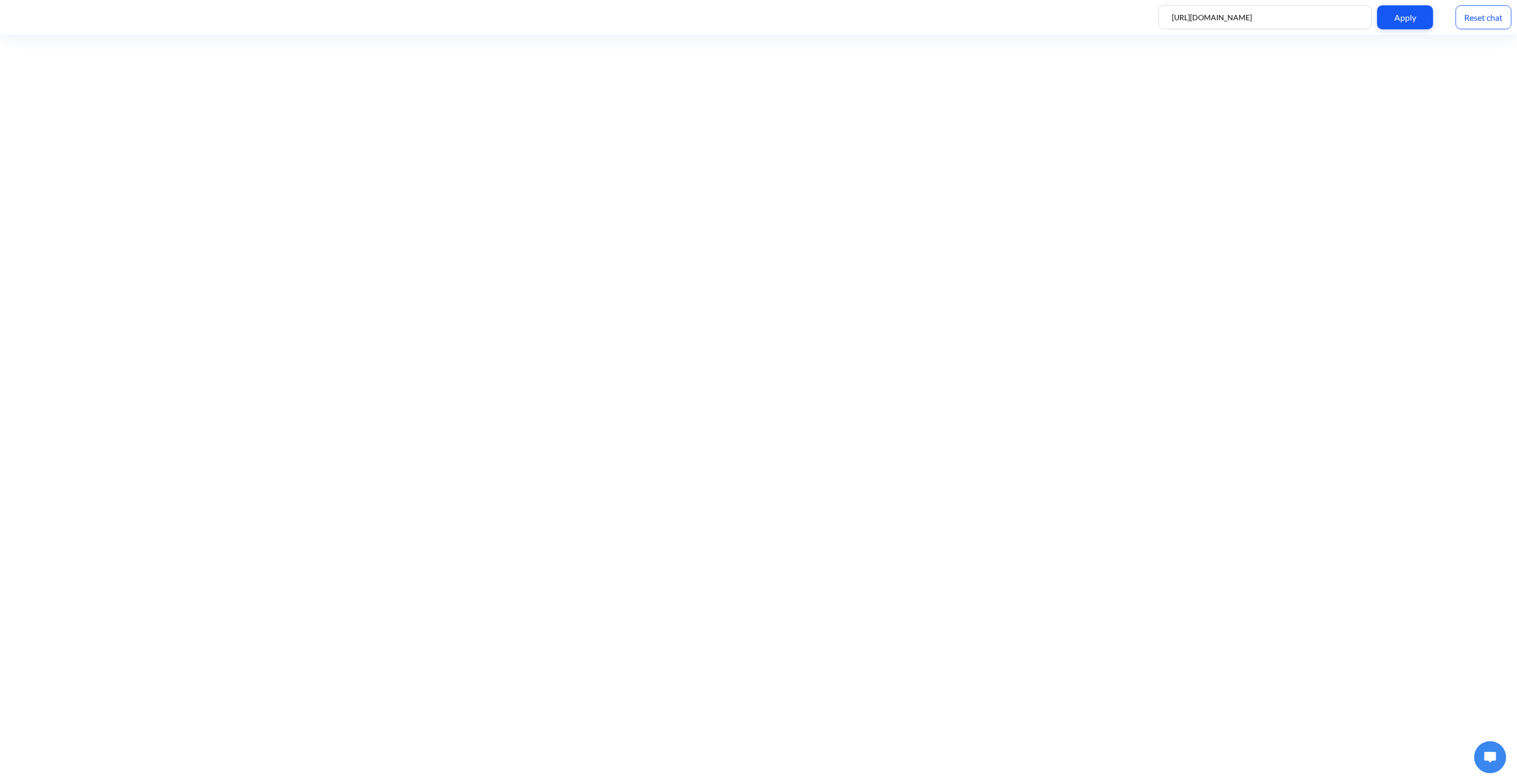
click at [1496, 763] on button at bounding box center [1490, 756] width 32 height 32
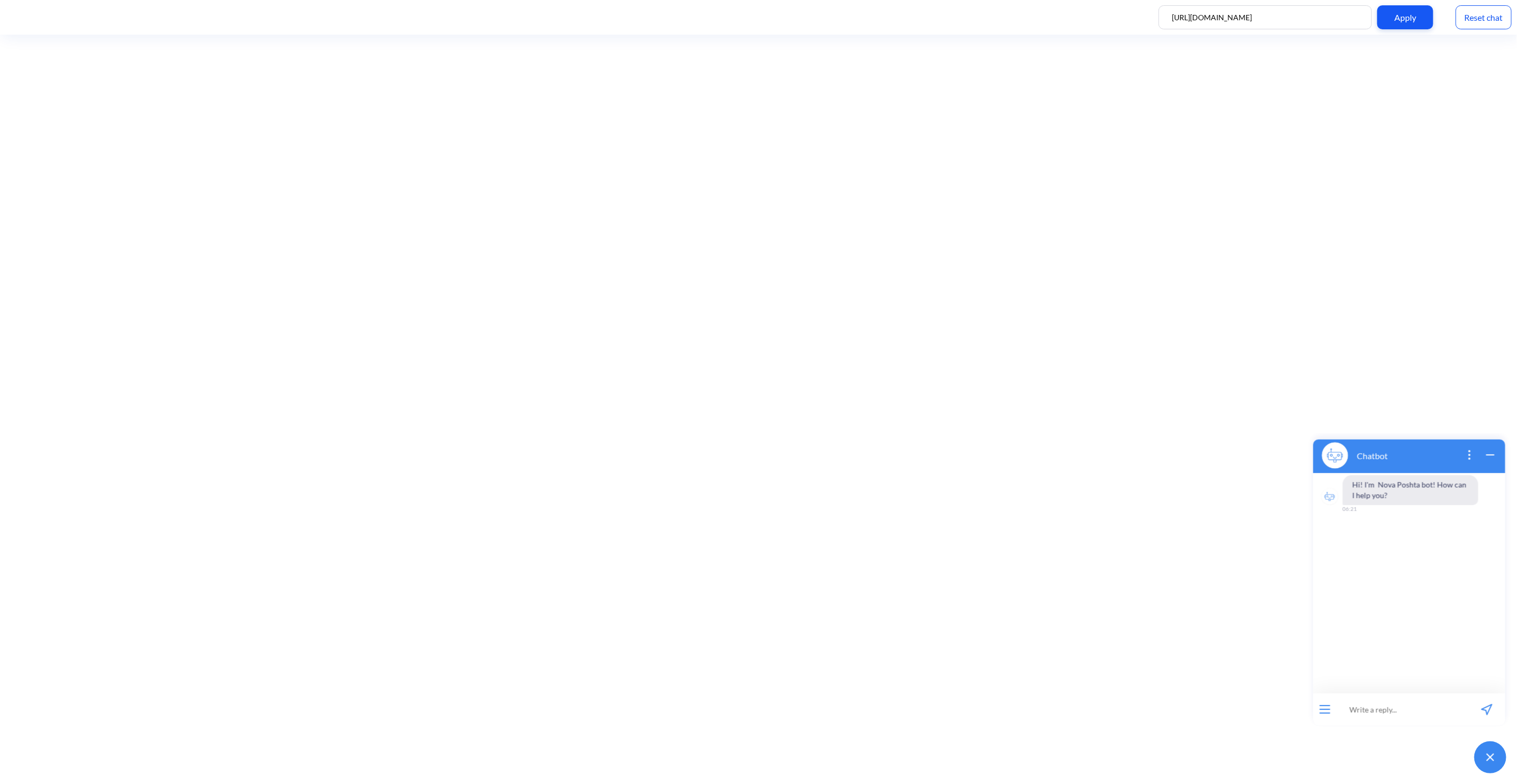
click at [1389, 710] on input at bounding box center [1403, 708] width 132 height 32
paste input "order [CREDIT_CARD_NUMBER]"
type input "order [CREDIT_CARD_NUMBER]"
click at [1482, 707] on icon "send message" at bounding box center [1487, 709] width 10 height 10
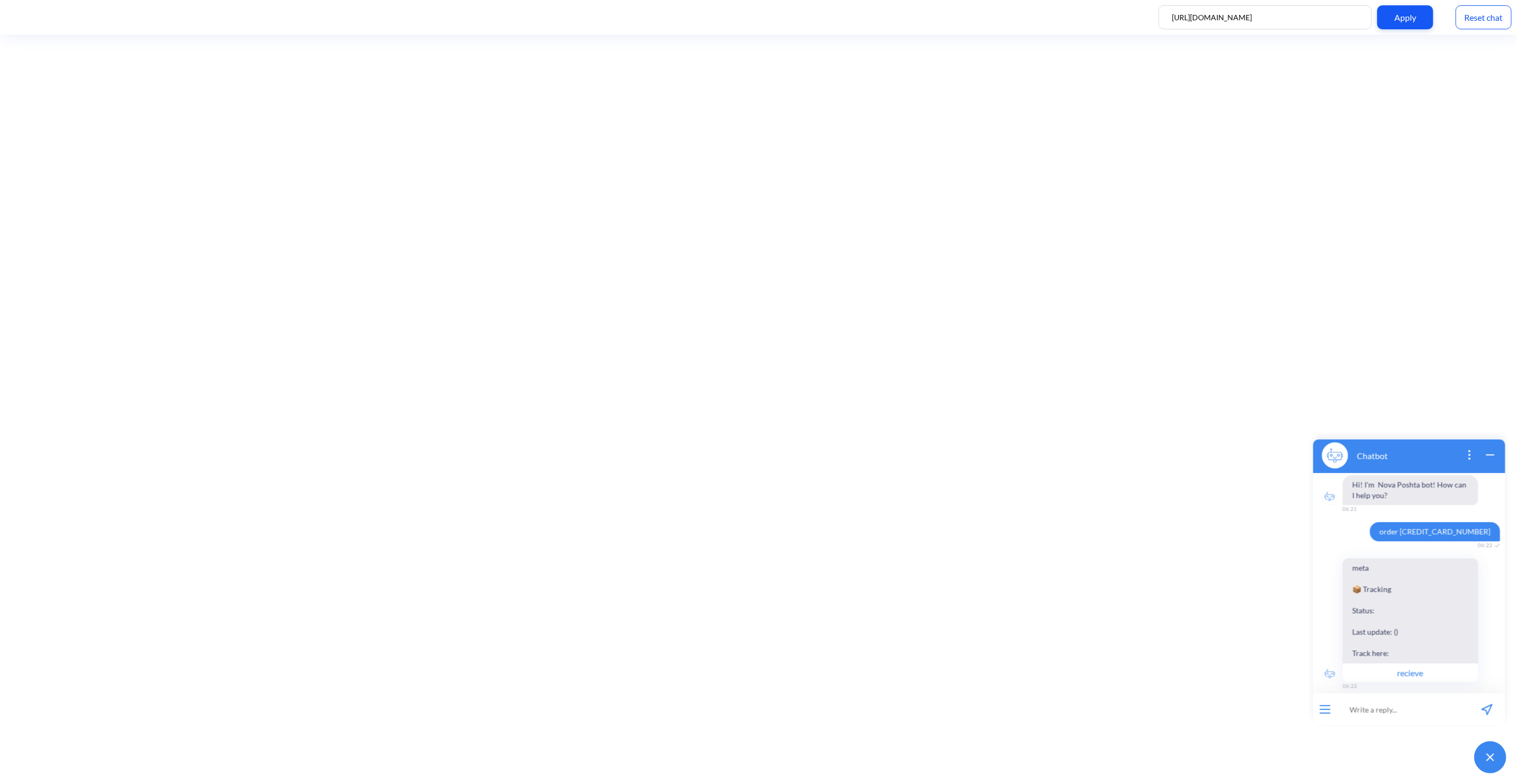
scroll to position [8, 0]
click at [1388, 665] on button "recieve" at bounding box center [1410, 663] width 136 height 19
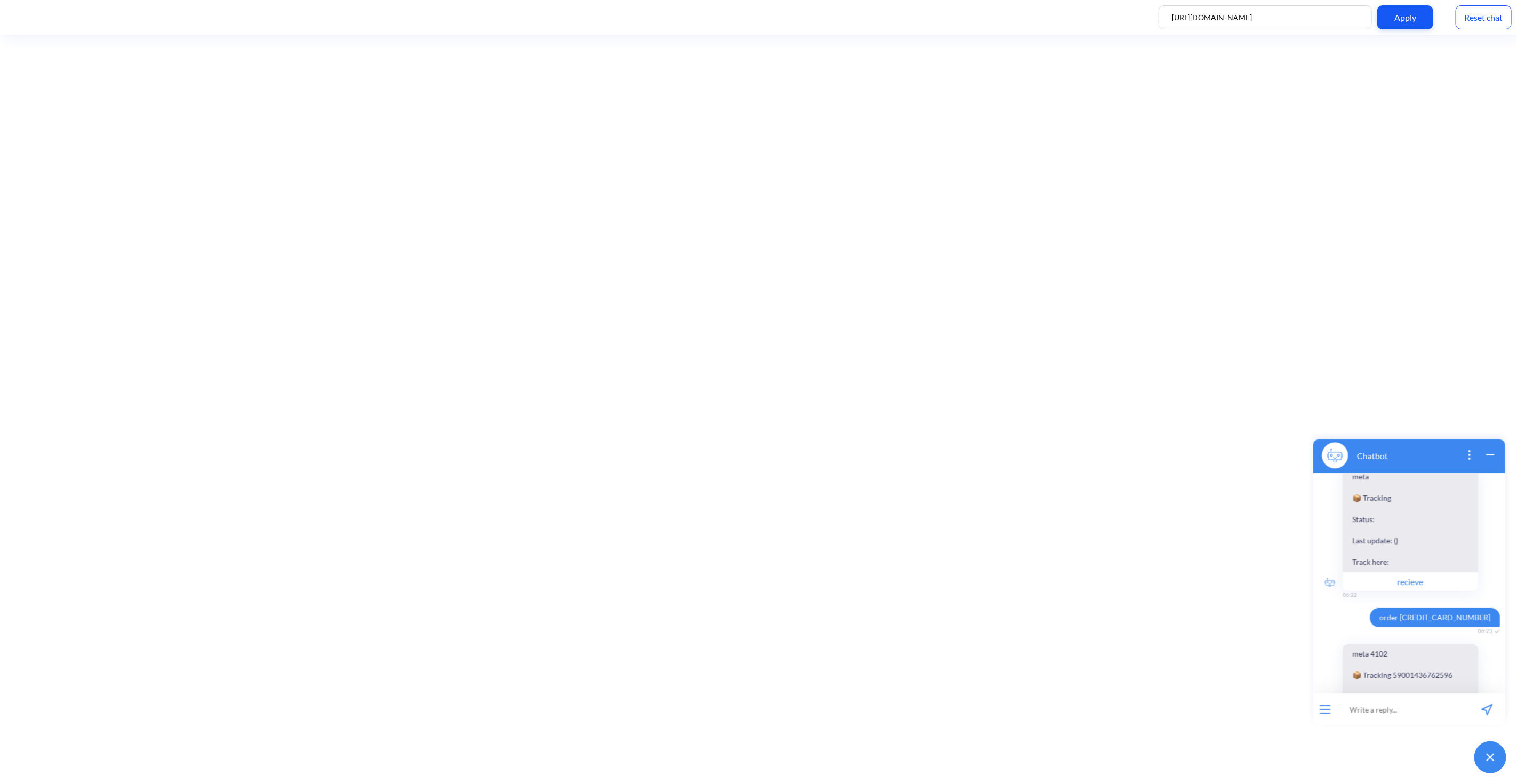
scroll to position [186, 0]
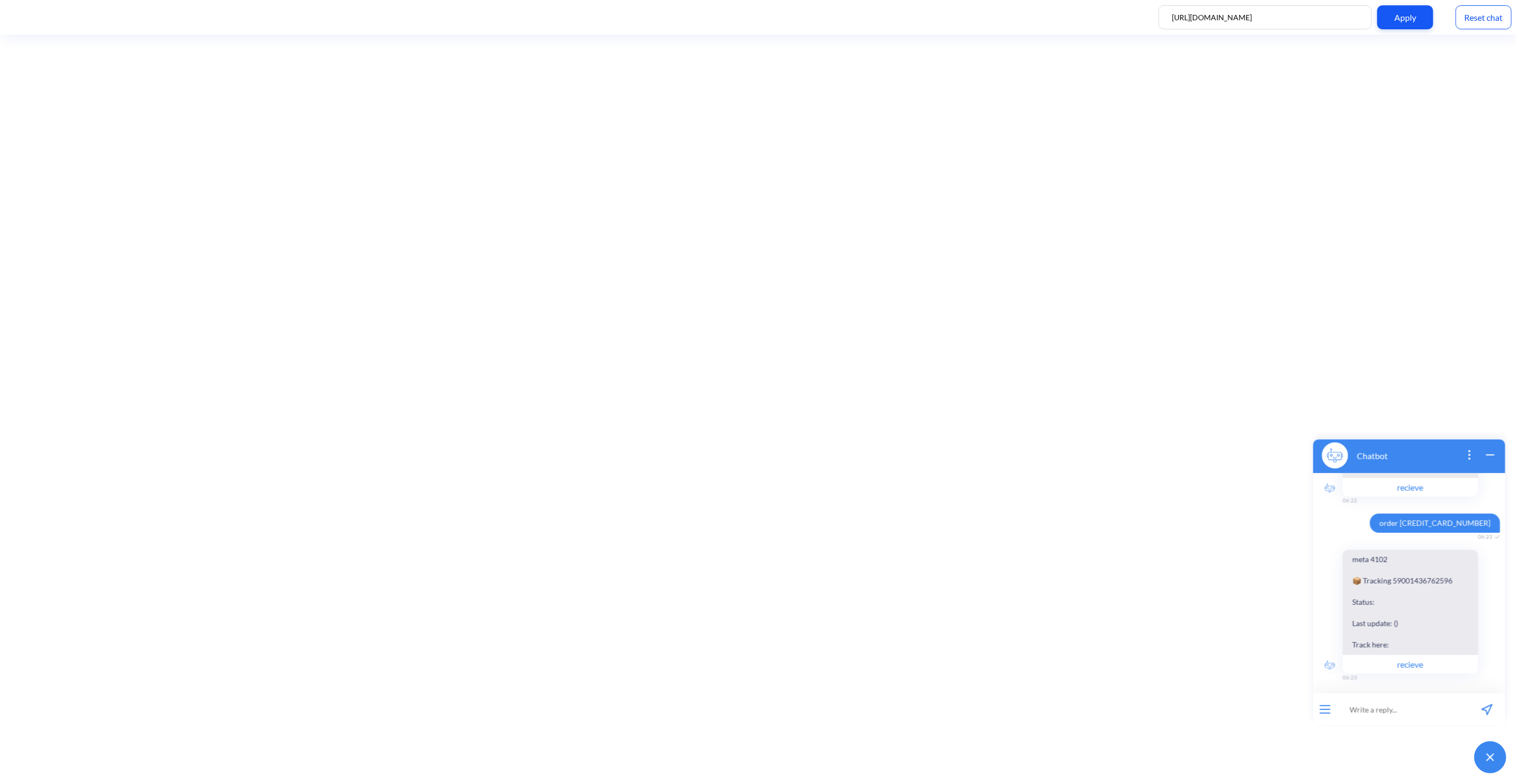
click at [1398, 701] on input at bounding box center [1403, 708] width 132 height 32
paste input "59001436762596"
type input "order 59001436762596"
click at [1391, 705] on input at bounding box center [1403, 708] width 132 height 32
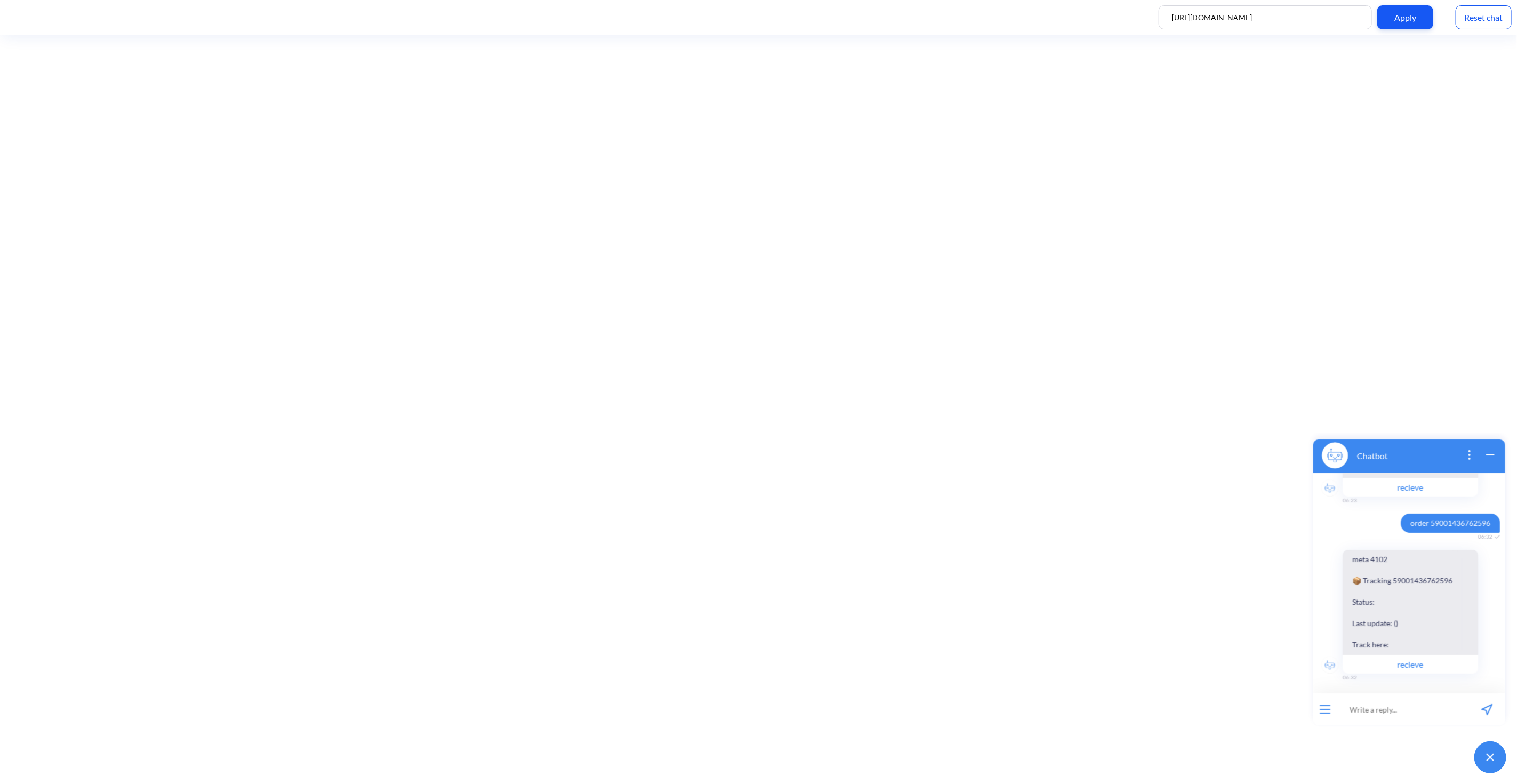
paste input "order [CREDIT_CARD_NUMBER]"
type input "order [CREDIT_CARD_NUMBER]"
click at [1488, 706] on icon "send message" at bounding box center [1487, 709] width 12 height 12
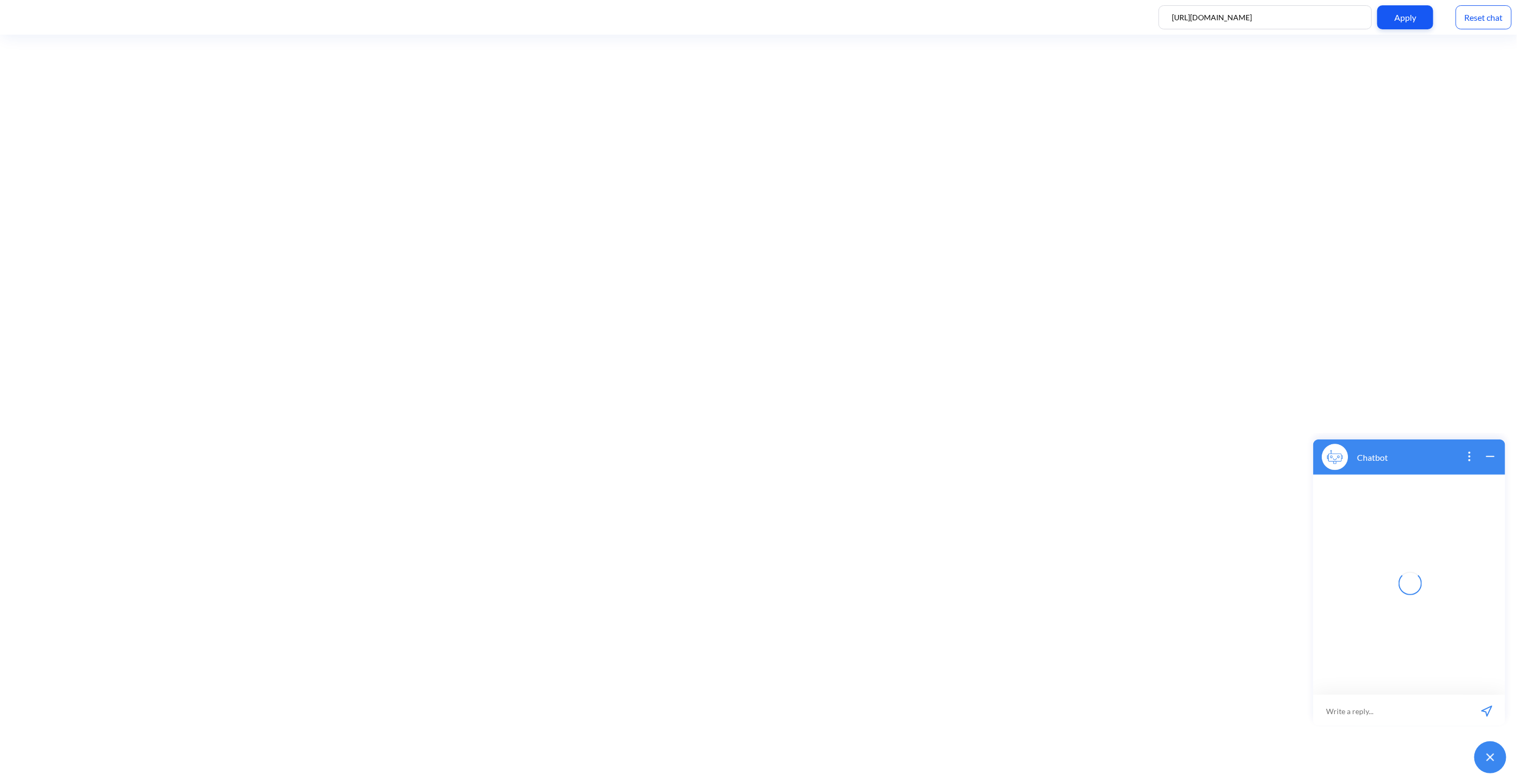
scroll to position [2, 0]
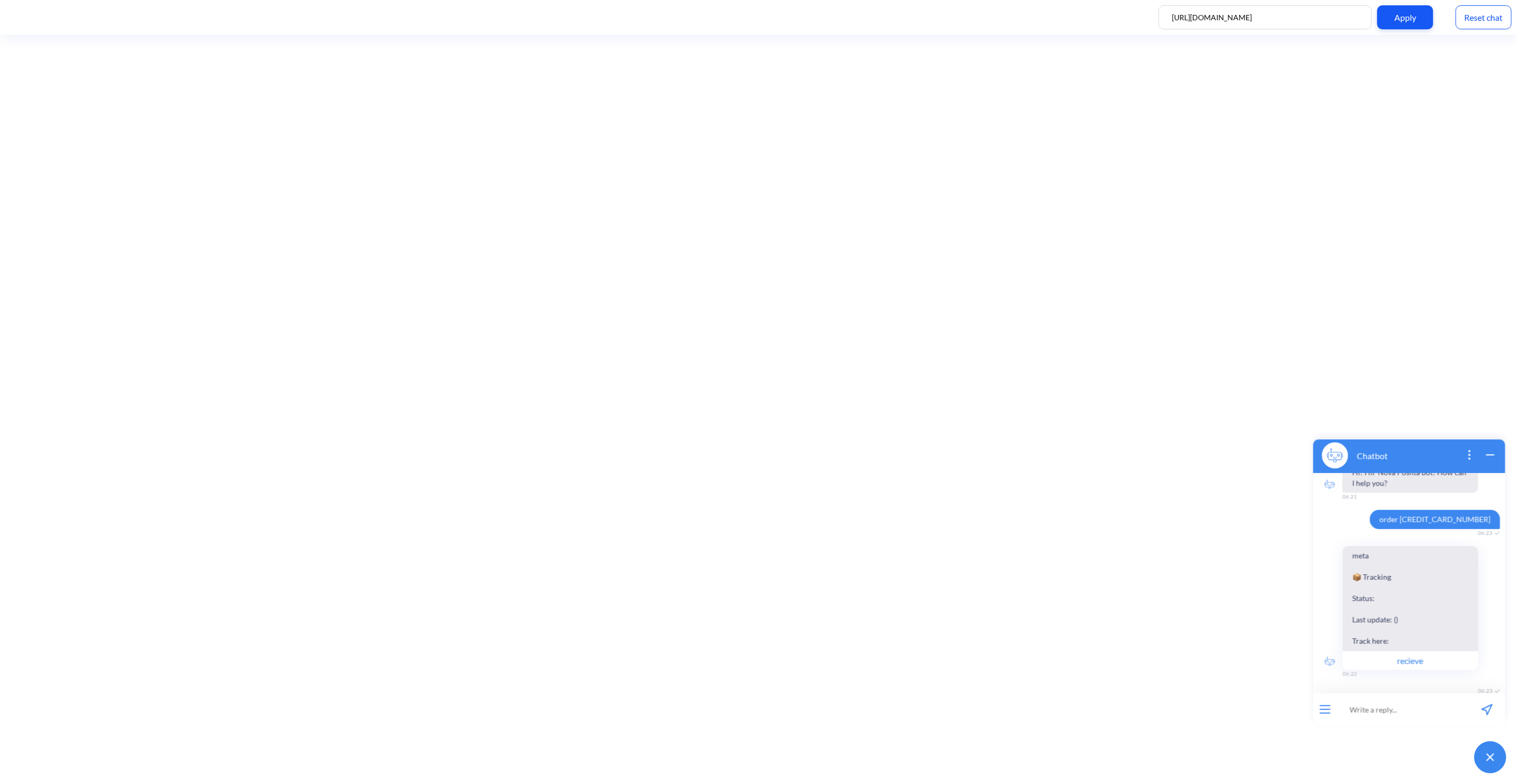
click at [1397, 708] on input at bounding box center [1403, 708] width 132 height 32
paste input "order [CREDIT_CARD_NUMBER]"
type input "order [CREDIT_CARD_NUMBER]"
click at [1482, 707] on icon "send message" at bounding box center [1487, 709] width 10 height 10
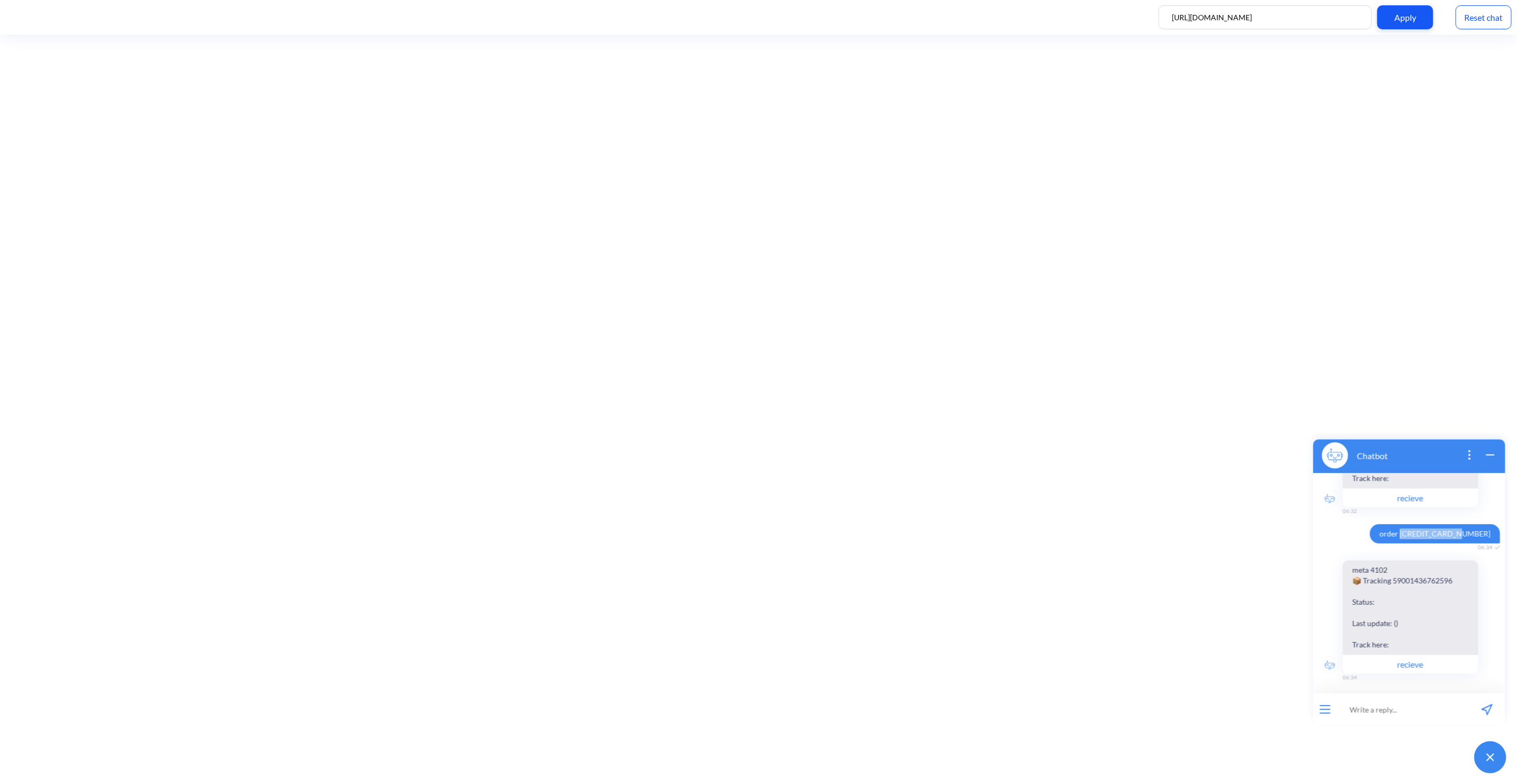
drag, startPoint x: 1424, startPoint y: 531, endPoint x: 1487, endPoint y: 529, distance: 63.0
click at [1487, 529] on span "order [CREDIT_CARD_NUMBER]" at bounding box center [1435, 532] width 130 height 19
copy span "[CREDIT_CARD_NUMBER]"
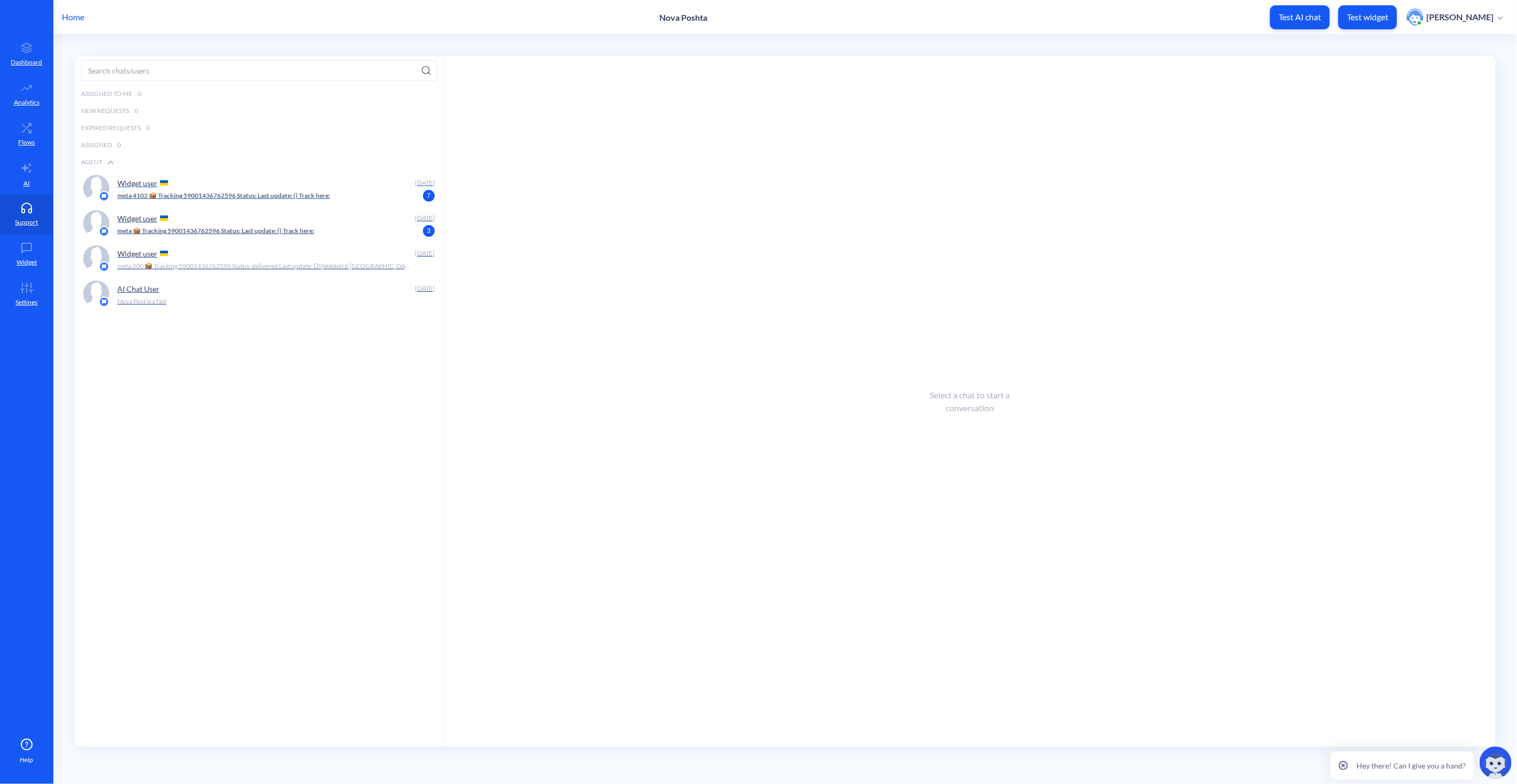
click at [265, 180] on div "Widget user" at bounding box center [264, 183] width 293 height 16
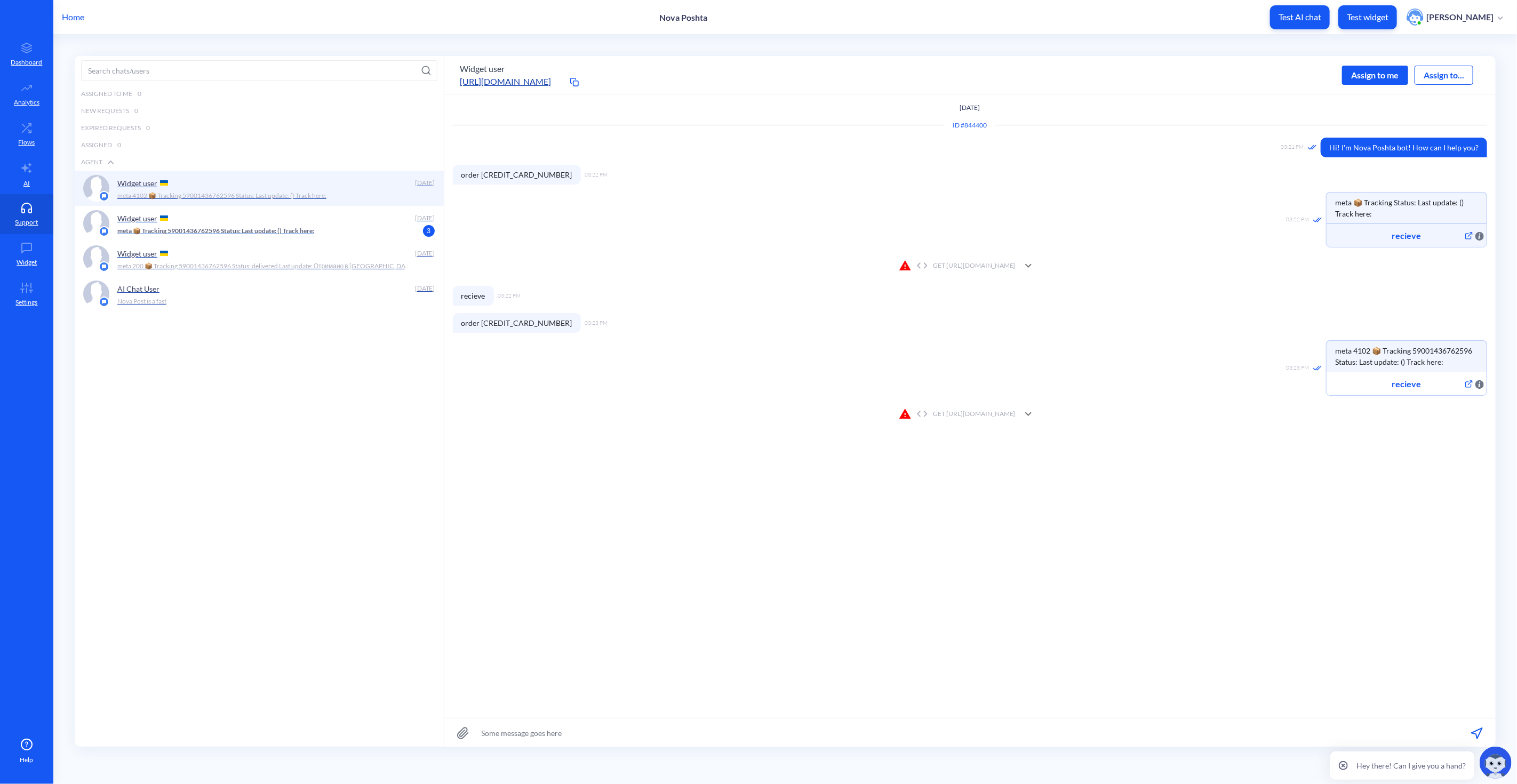
click at [246, 226] on p "meta 📦 Tracking 59001436762596 Status: Last update: () Track here:" at bounding box center [216, 231] width 197 height 10
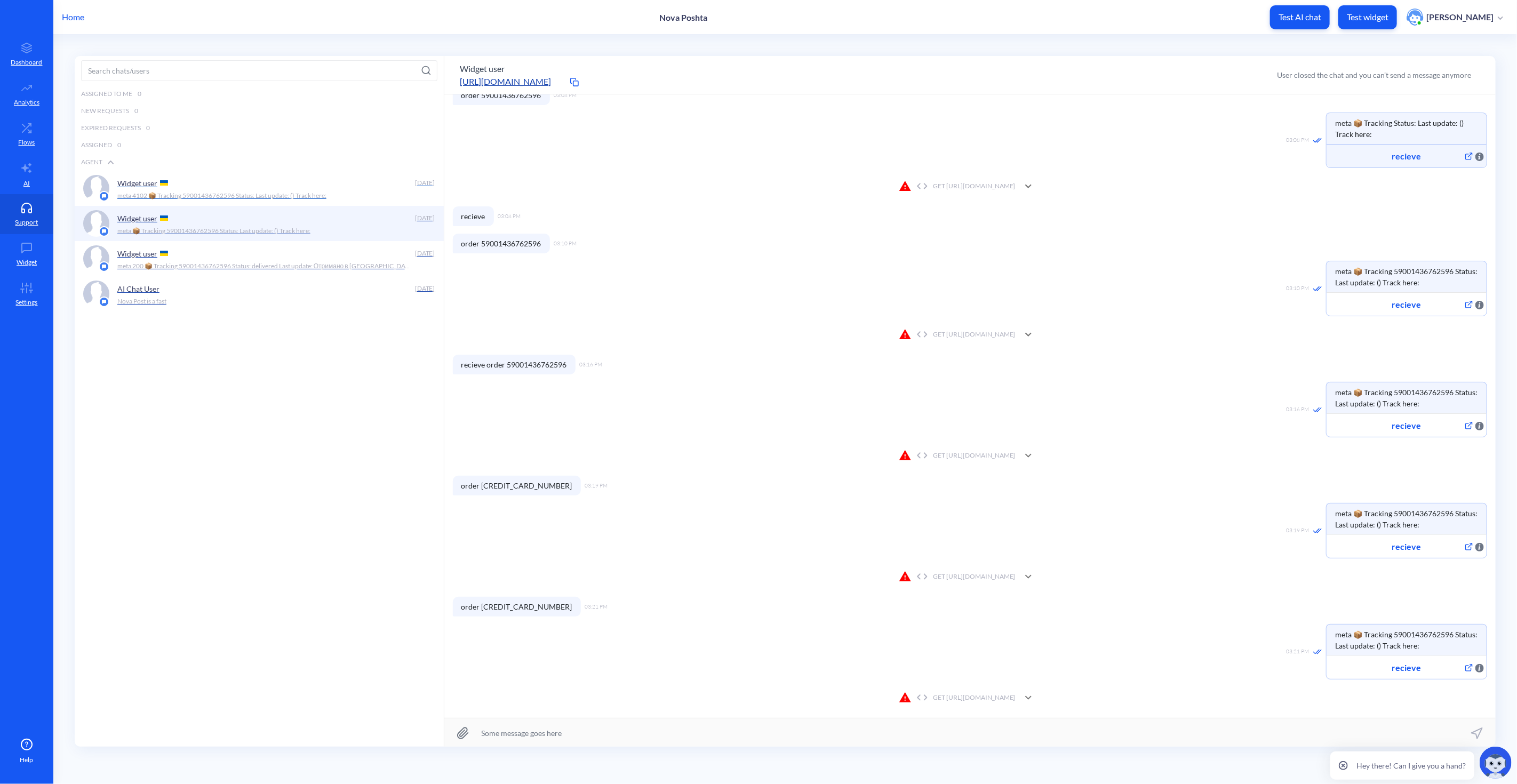
click at [259, 191] on p "meta 4102 📦 Tracking 59001436762596 Status: Last update: () Track here:" at bounding box center [222, 196] width 209 height 10
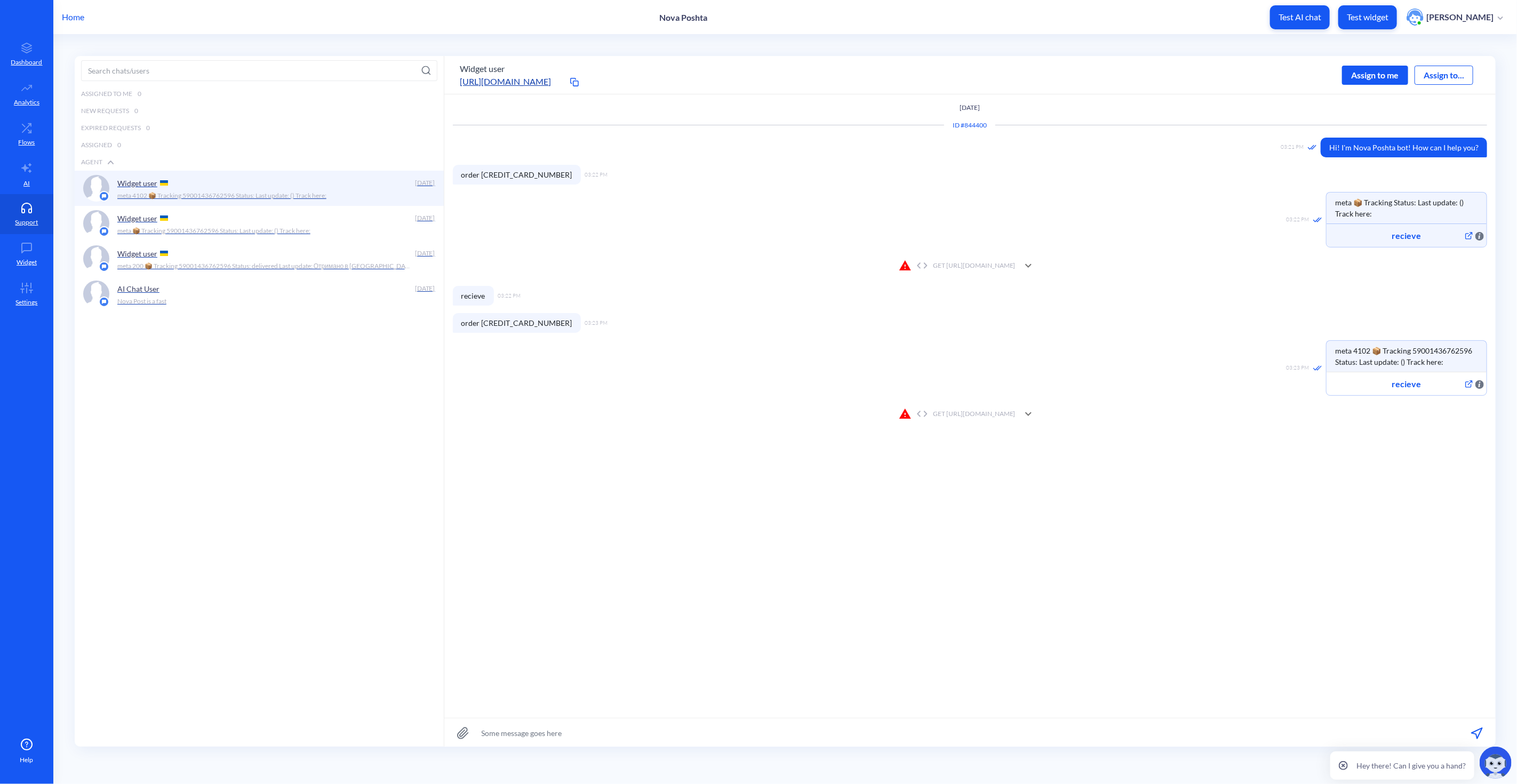
click at [1013, 411] on div "GET [URL][DOMAIN_NAME]" at bounding box center [957, 414] width 117 height 13
drag, startPoint x: 1021, startPoint y: 573, endPoint x: 1048, endPoint y: 578, distance: 27.5
click at [1046, 578] on pre "{ " meta ": { " code ": 4102 , " message ": "Tracking No. no exists. Please use…" at bounding box center [1008, 517] width 207 height 126
click at [334, 654] on div "Assigned to me 0 New Requests 0 Expired Requests 0 Assigned 0 Agent Widget user…" at bounding box center [259, 430] width 370 height 690
click at [270, 483] on div "Assigned to me 0 New Requests 0 Expired Requests 0 Assigned 0 Agent Widget user…" at bounding box center [259, 430] width 370 height 690
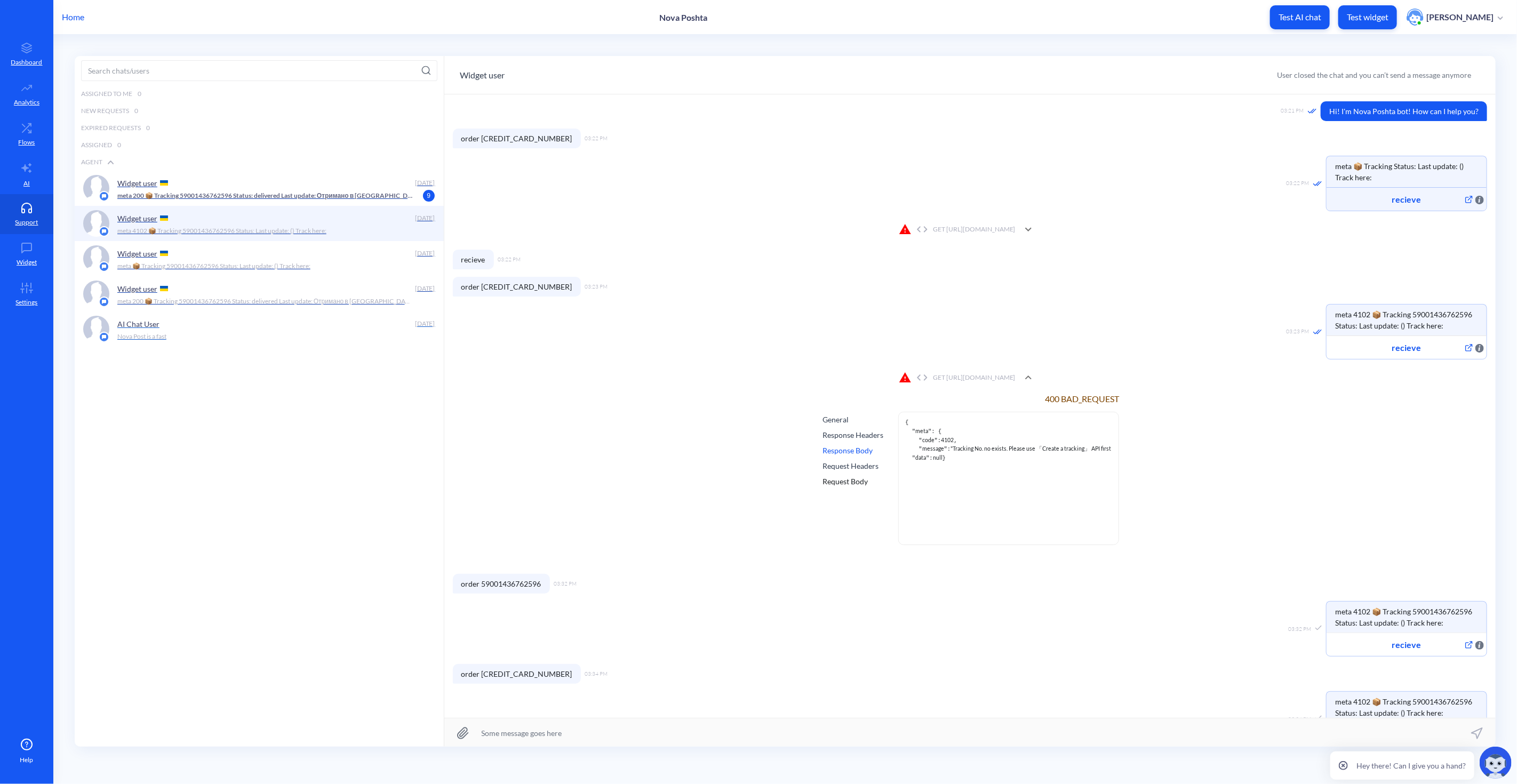
scroll to position [72, 0]
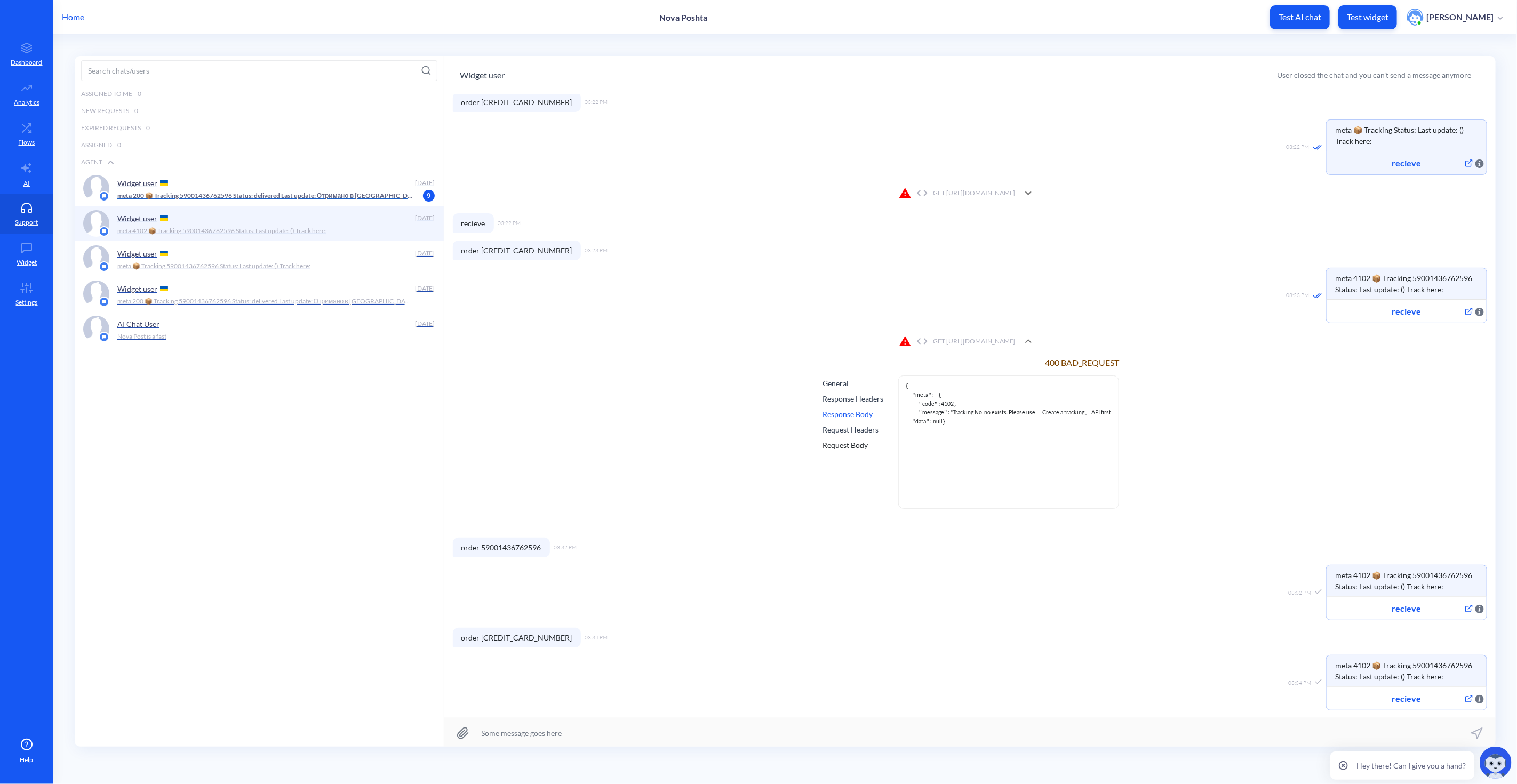
click at [268, 192] on p "meta 200 📦 Tracking 59001436762596 Status: delivered Last update: Отримано в [G…" at bounding box center [265, 196] width 295 height 10
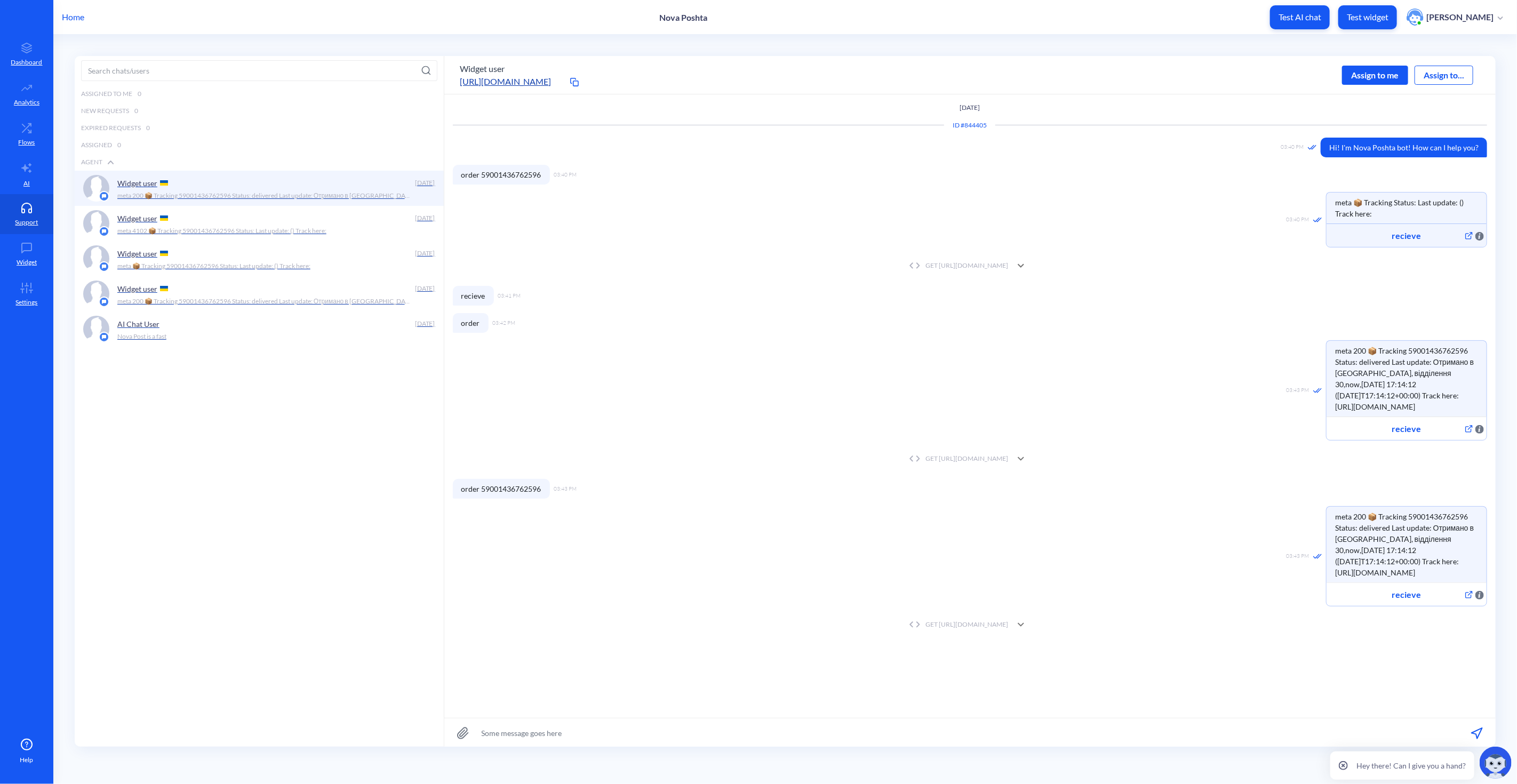
click at [1024, 624] on icon at bounding box center [1021, 624] width 7 height 4
click at [1027, 624] on icon at bounding box center [1021, 624] width 13 height 13
click at [1063, 416] on div "03:43 PM meta 200 📦 Tracking 59001436762596 Status: delivered Last update: Отри…" at bounding box center [970, 391] width 1035 height 100
click at [290, 222] on div "Widget user" at bounding box center [264, 217] width 293 height 16
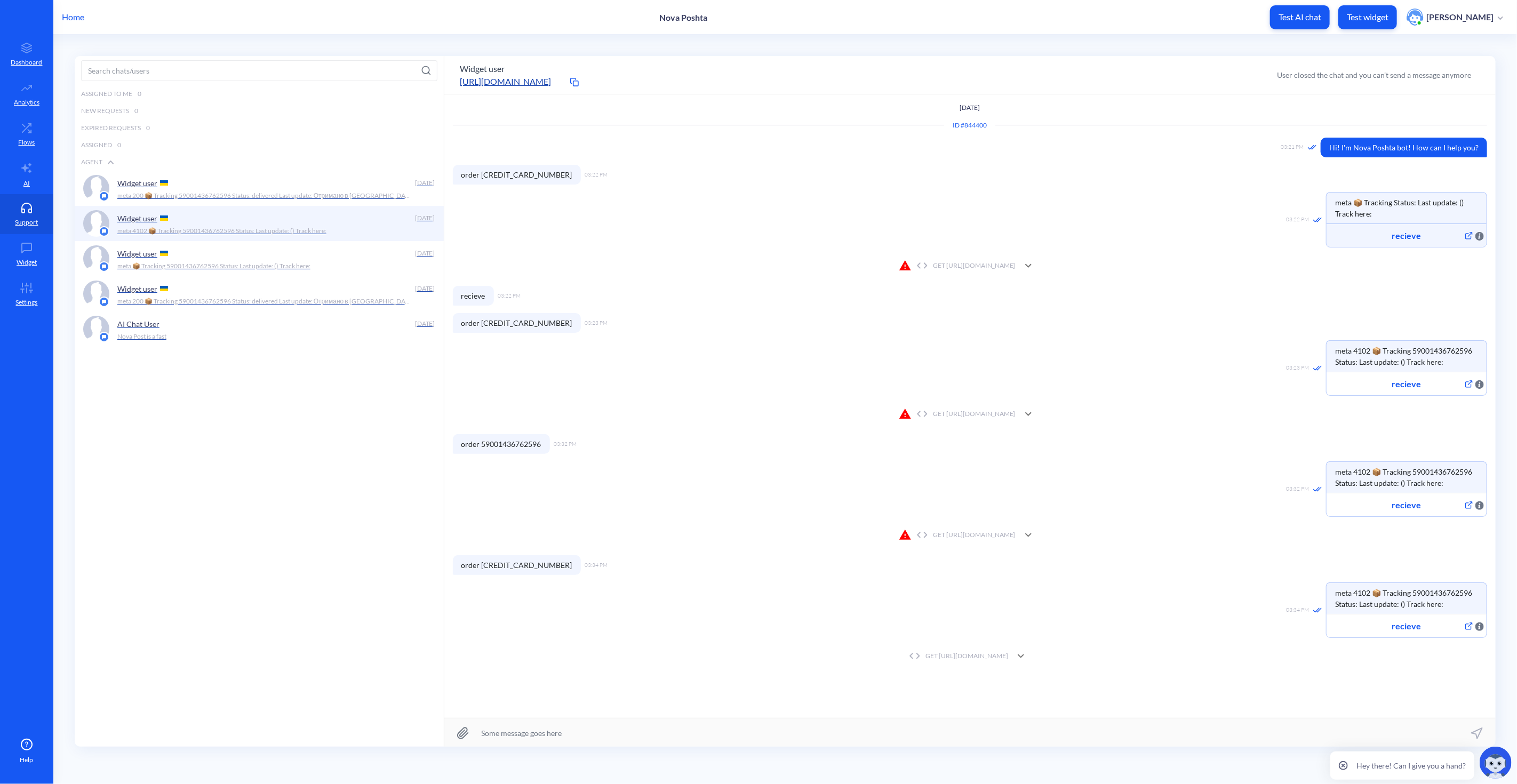
click at [1015, 534] on div "GET [URL][DOMAIN_NAME]" at bounding box center [957, 535] width 117 height 13
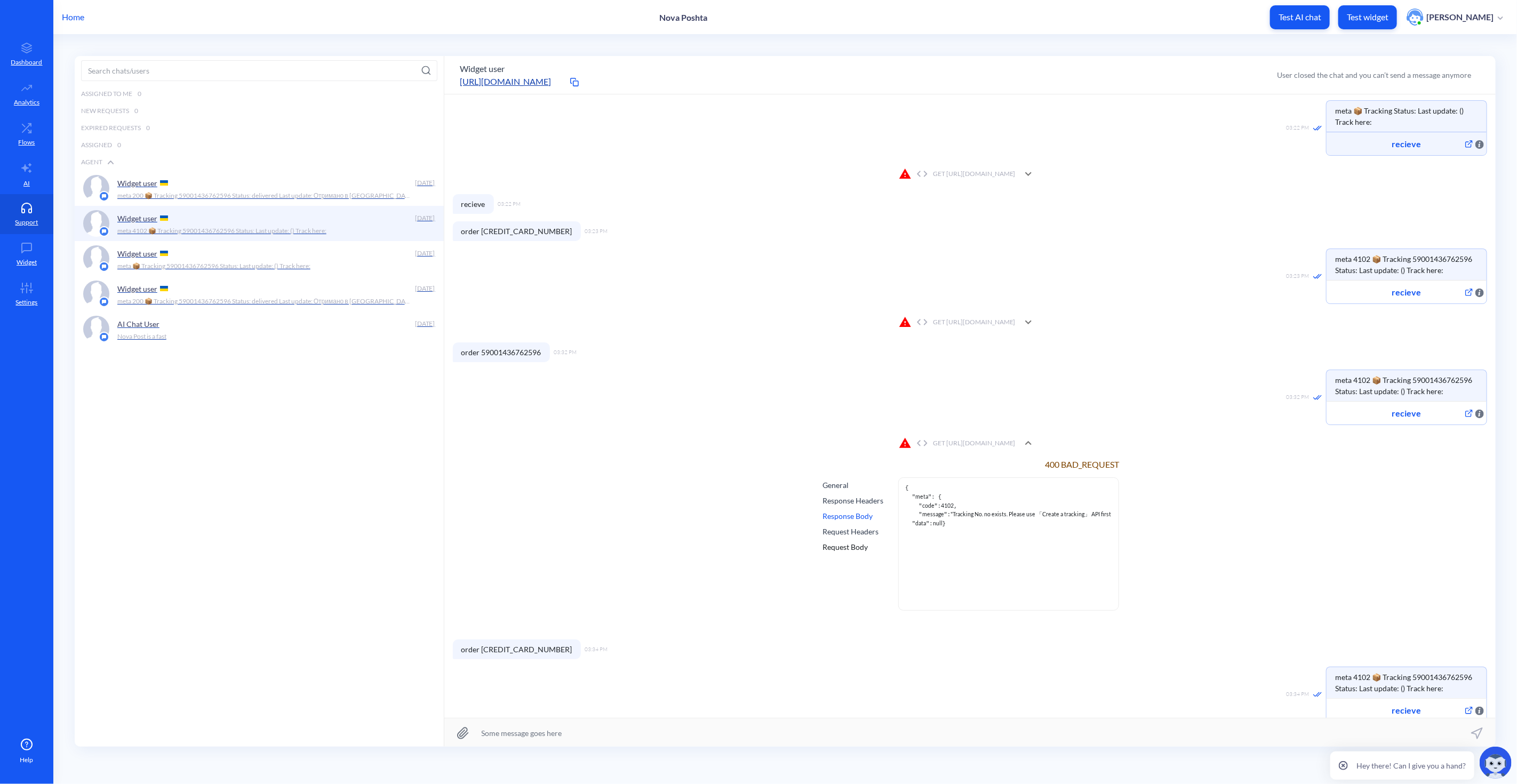
scroll to position [118, 0]
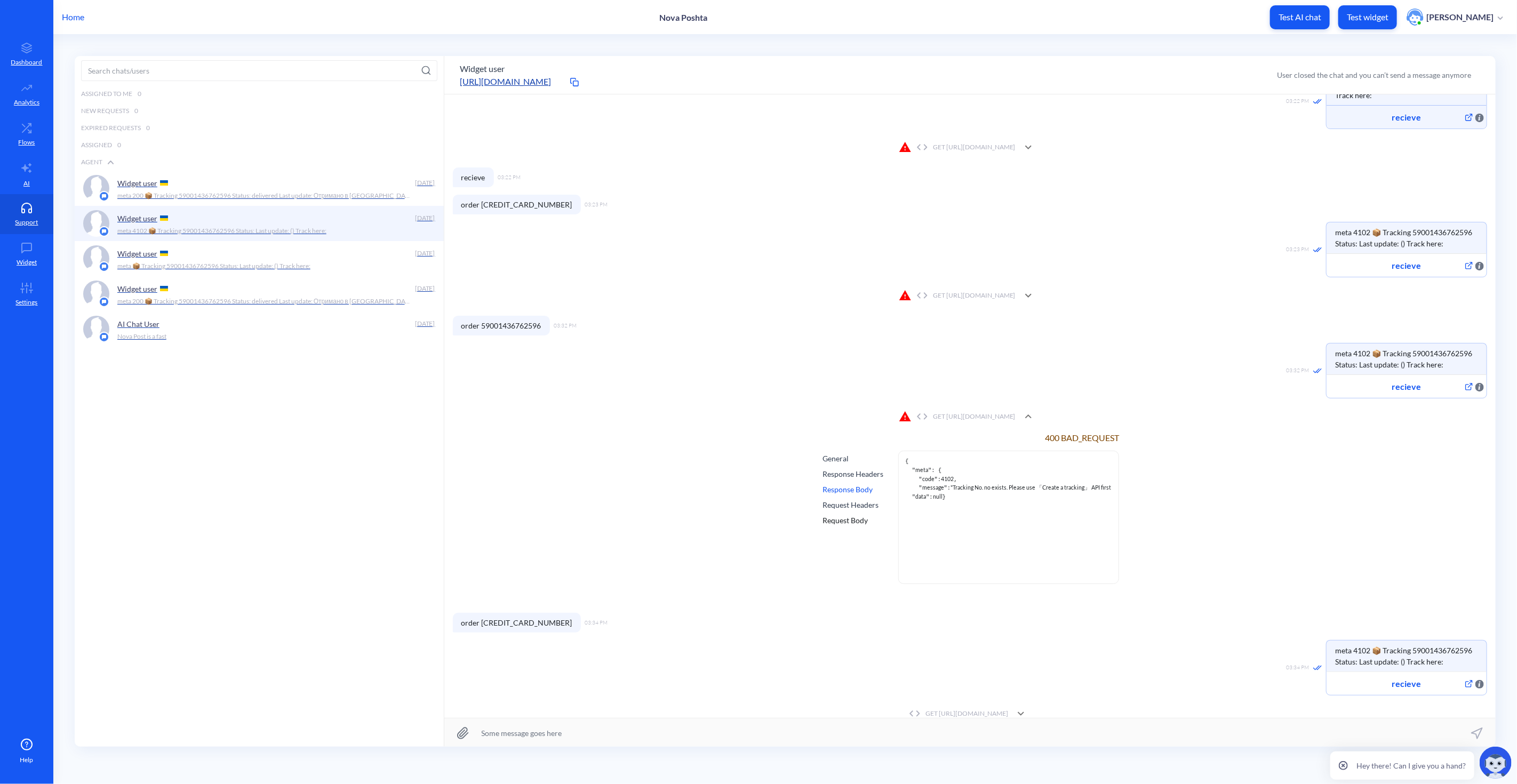
drag, startPoint x: 928, startPoint y: 520, endPoint x: 895, endPoint y: 460, distance: 68.5
click at [895, 460] on div "General Response Headers Response Body Request Headers Request Body { " meta ":…" at bounding box center [970, 517] width 299 height 133
copy pre "{ " meta ": { " code ": 4102 , " message ": "Tracking No. no exists. Please use…"
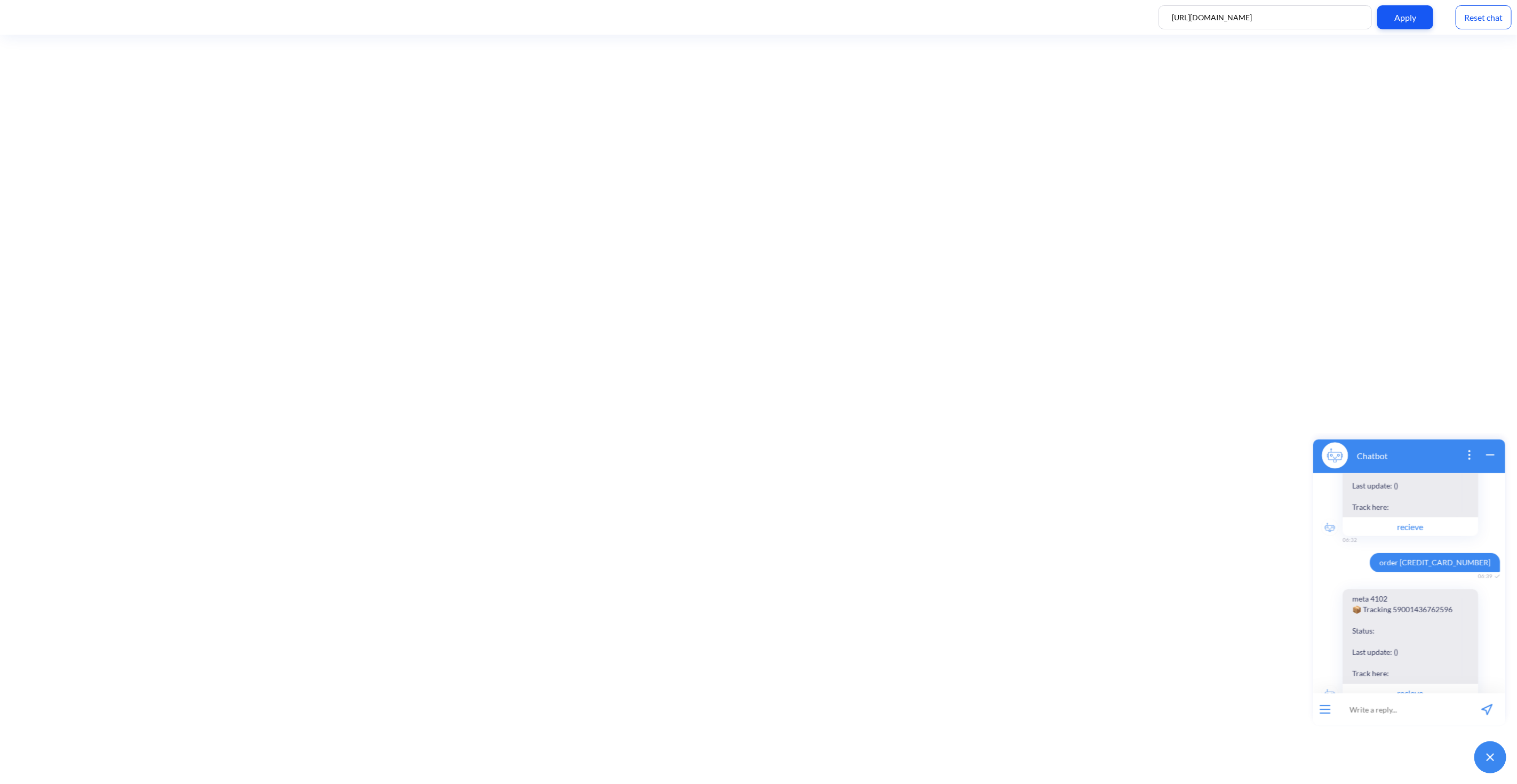
scroll to position [519, 0]
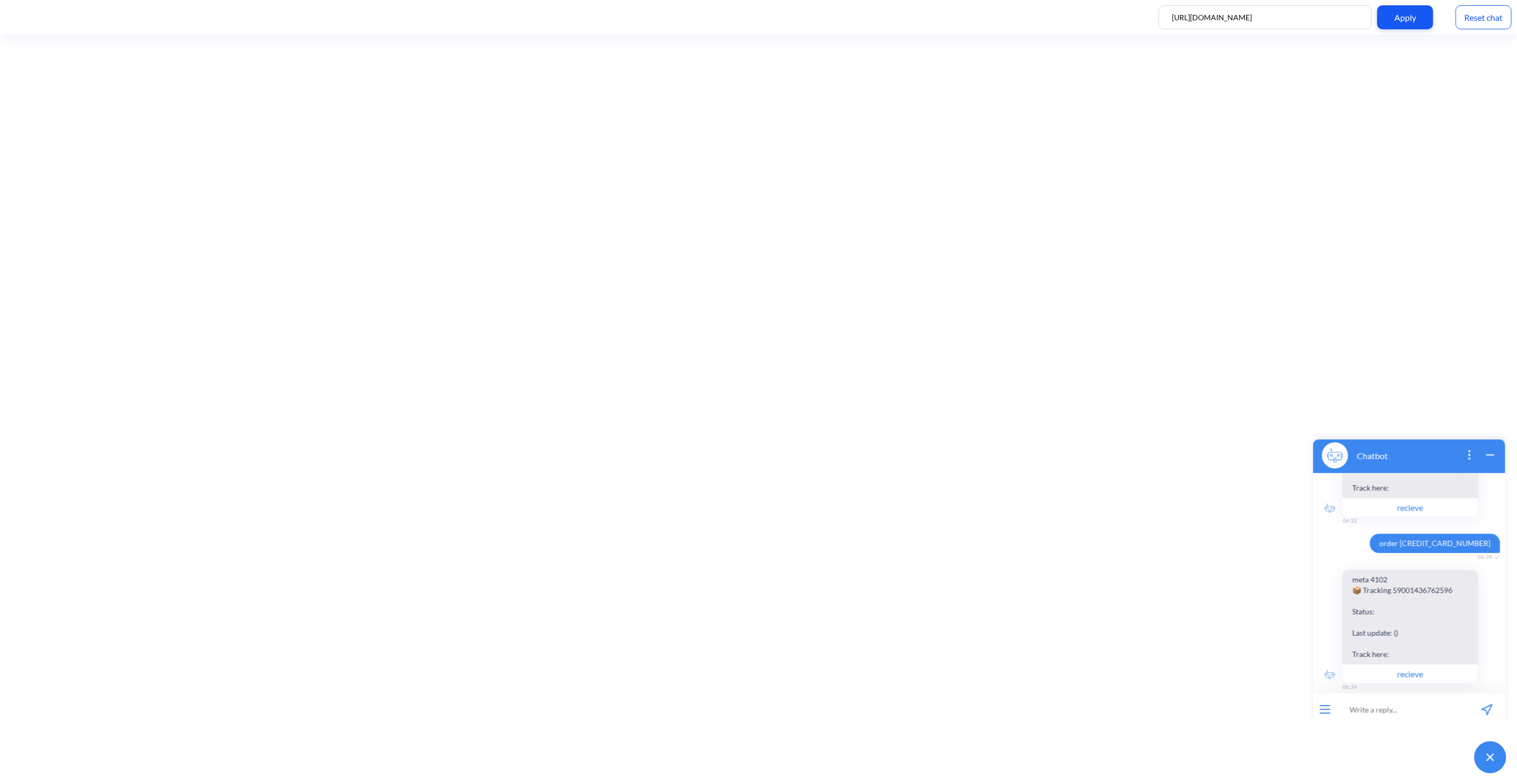
click at [1491, 12] on div "Reset chat" at bounding box center [1484, 16] width 56 height 24
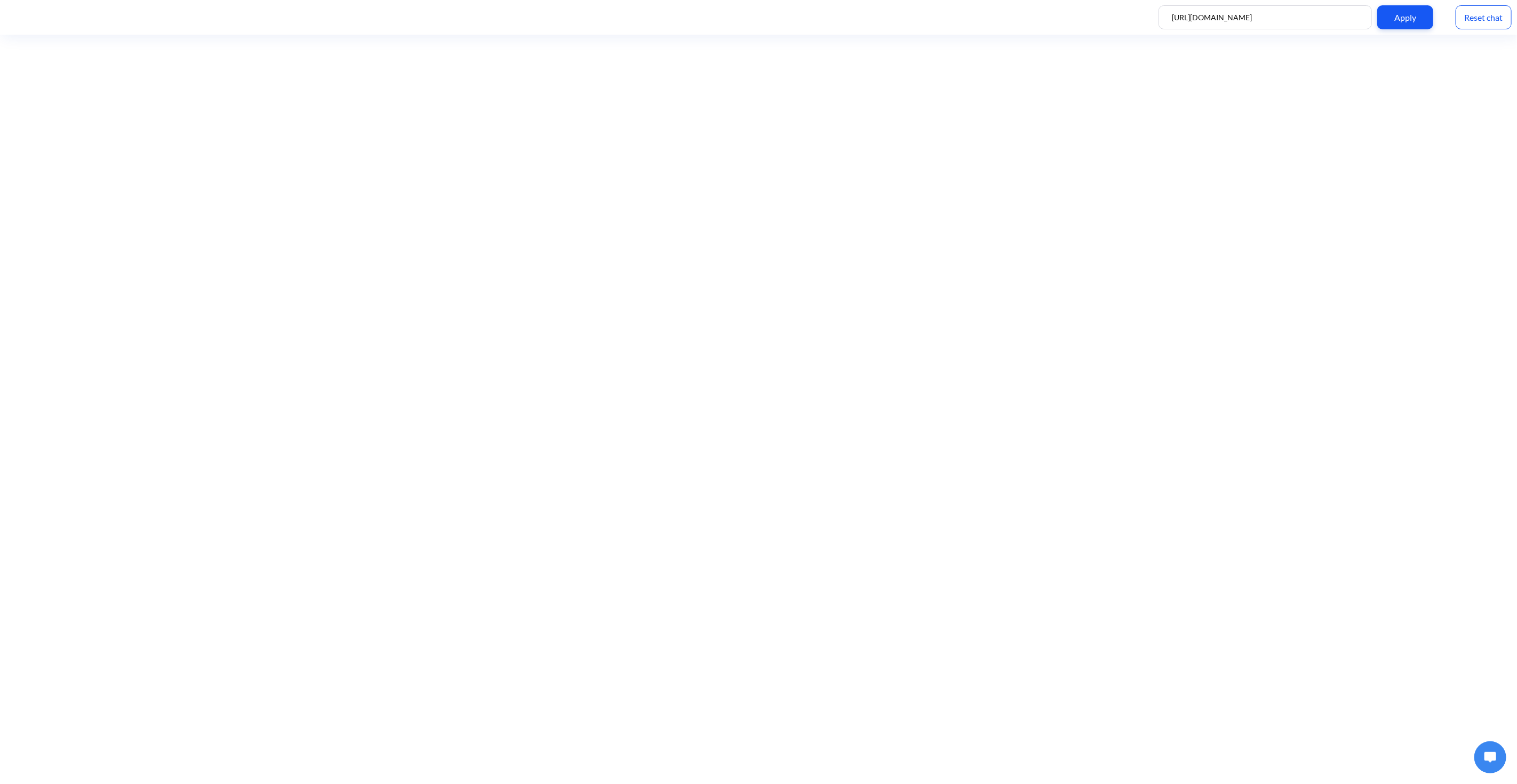
drag, startPoint x: 1508, startPoint y: 757, endPoint x: 1488, endPoint y: 758, distance: 20.0
click at [1496, 758] on div at bounding box center [1490, 757] width 43 height 43
click at [1488, 758] on img at bounding box center [1490, 756] width 12 height 11
click at [1380, 707] on input at bounding box center [1403, 708] width 132 height 32
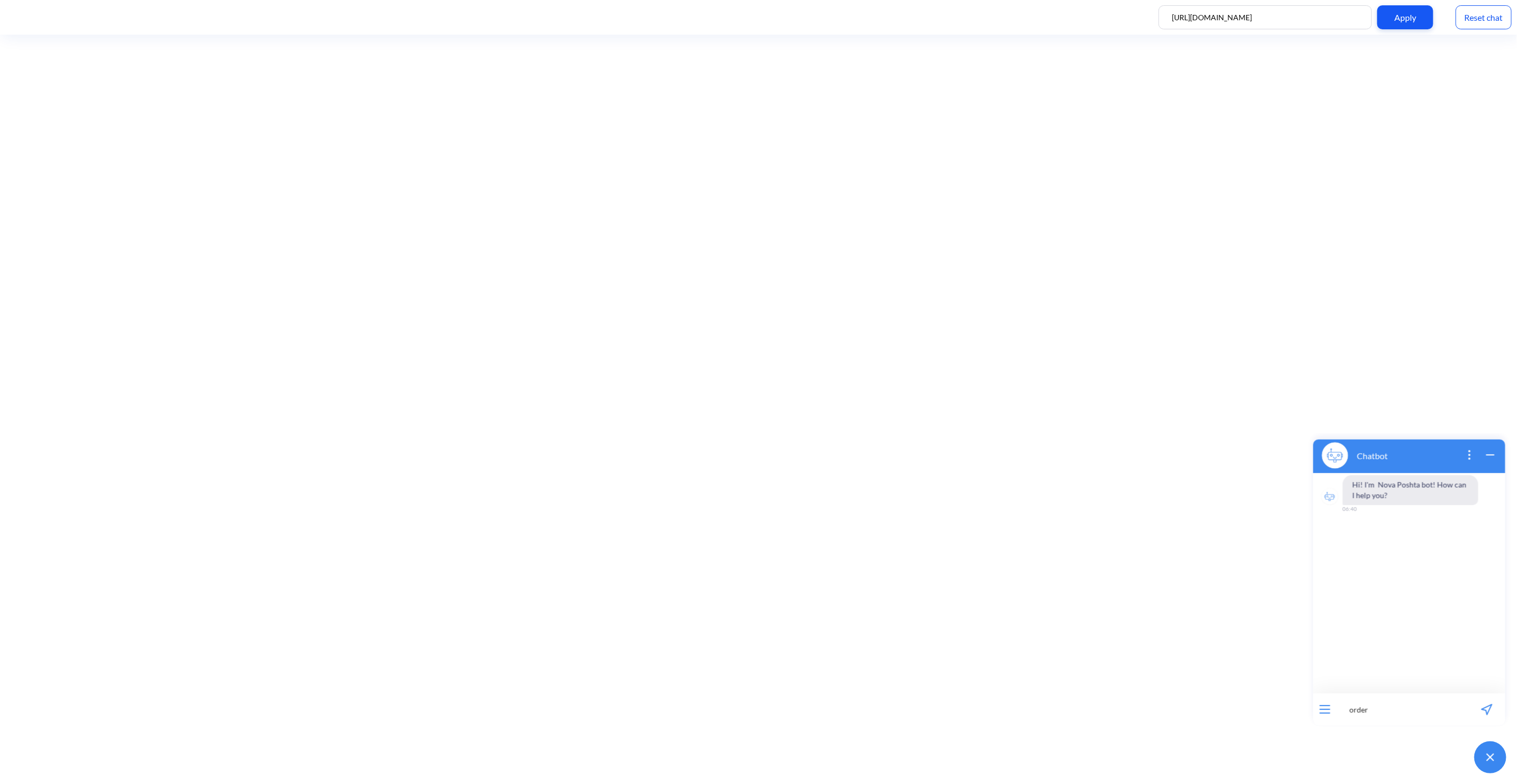
click at [1380, 707] on input "order" at bounding box center [1403, 708] width 132 height 32
paste input "59001436762596"
type input "order 59001436762596"
click at [1492, 706] on icon "send message" at bounding box center [1487, 709] width 12 height 12
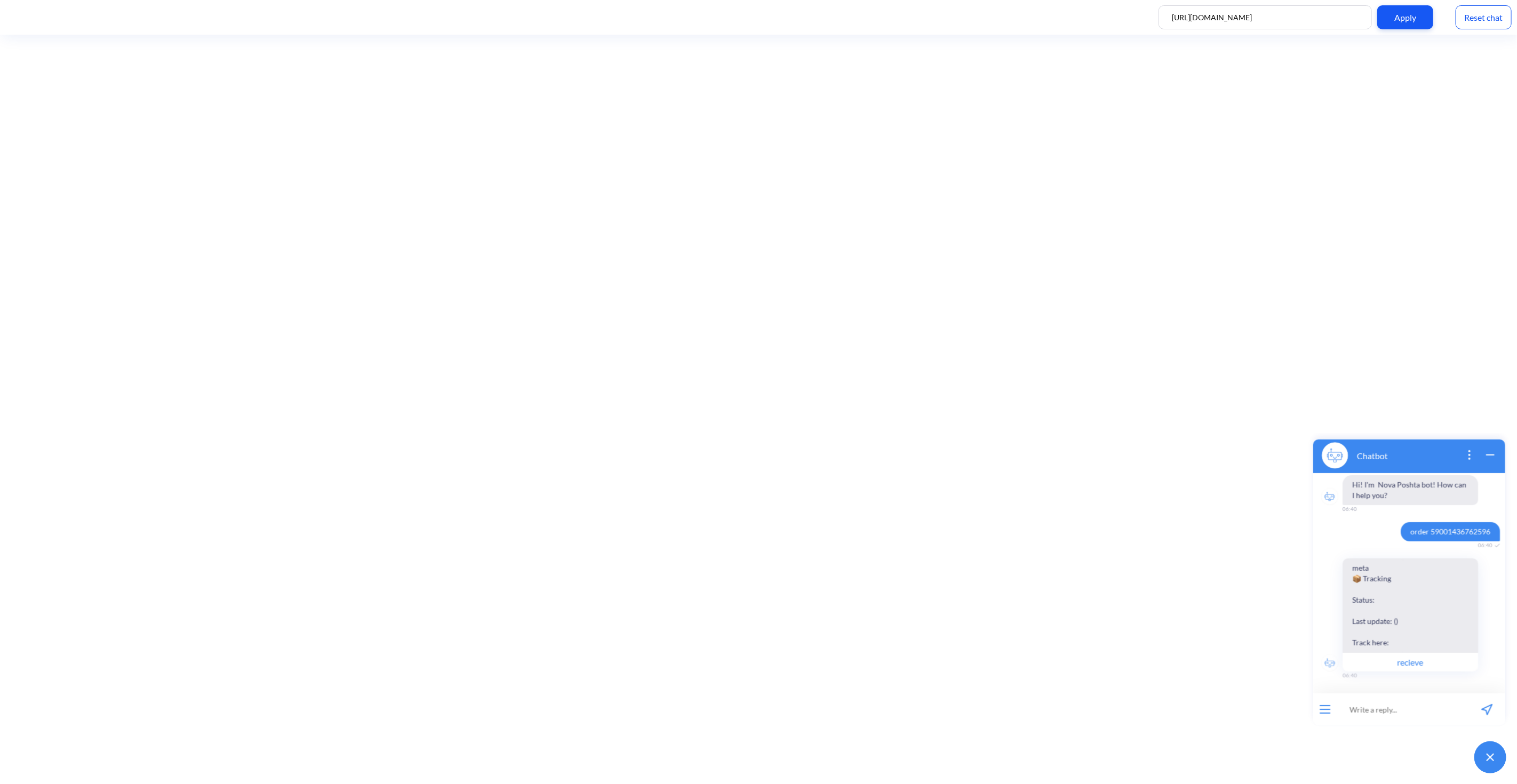
click at [1375, 660] on button "recieve" at bounding box center [1410, 661] width 136 height 19
click at [1397, 707] on input at bounding box center [1403, 708] width 132 height 32
type input "order"
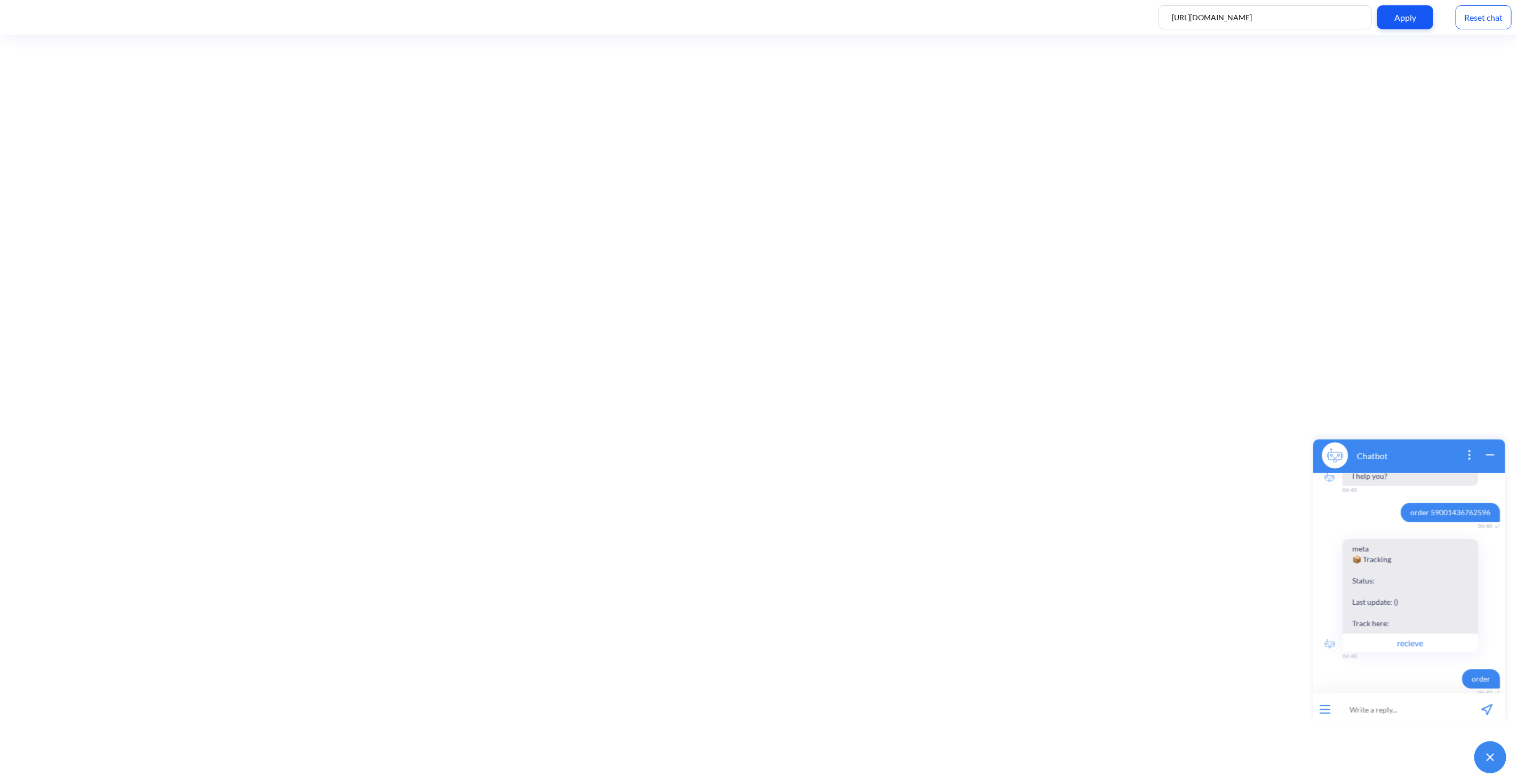
scroll to position [0, 0]
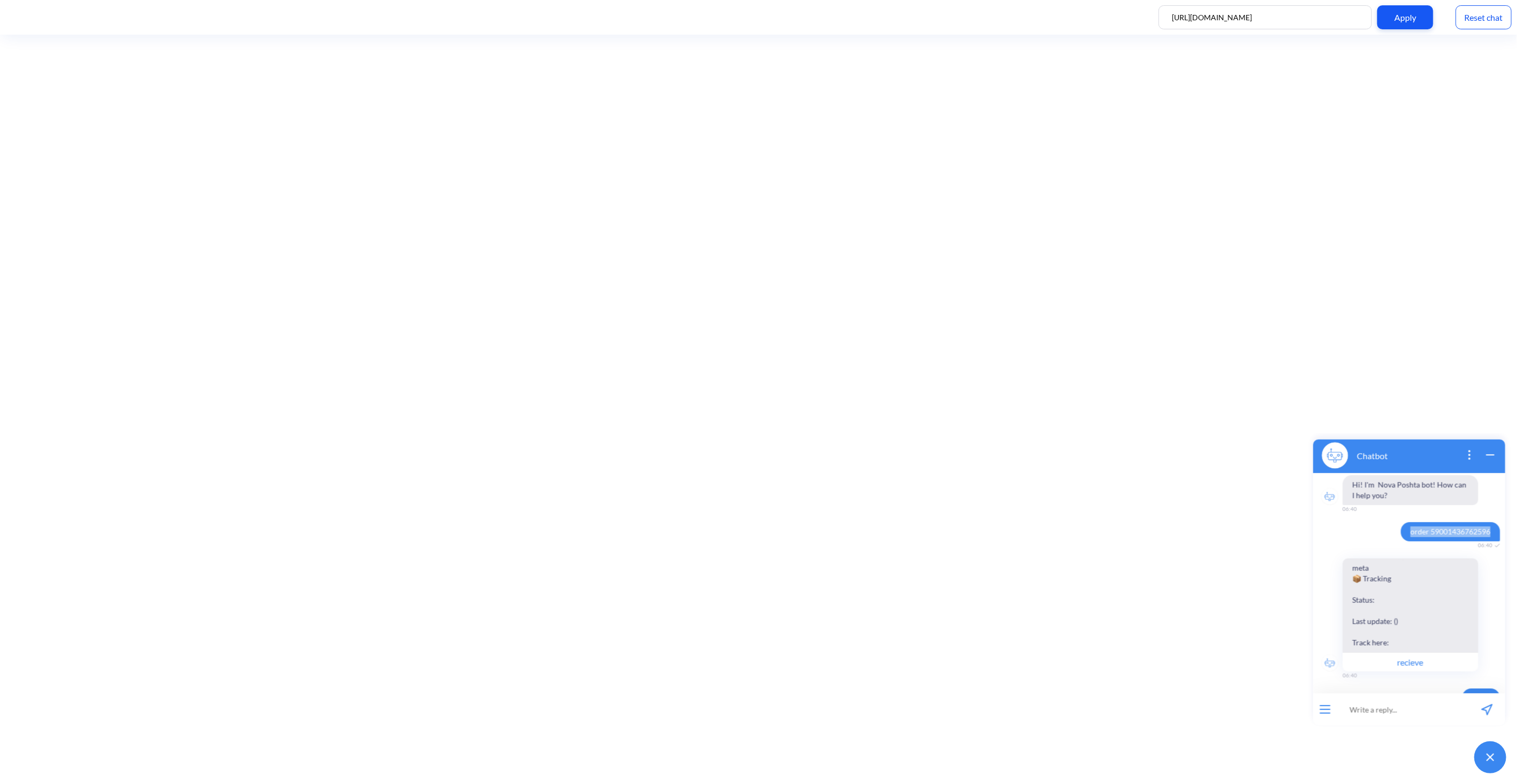
drag, startPoint x: 1402, startPoint y: 531, endPoint x: 1488, endPoint y: 525, distance: 86.2
click at [1488, 525] on span "order 59001436762596" at bounding box center [1450, 531] width 100 height 19
copy span "order 59001436762596"
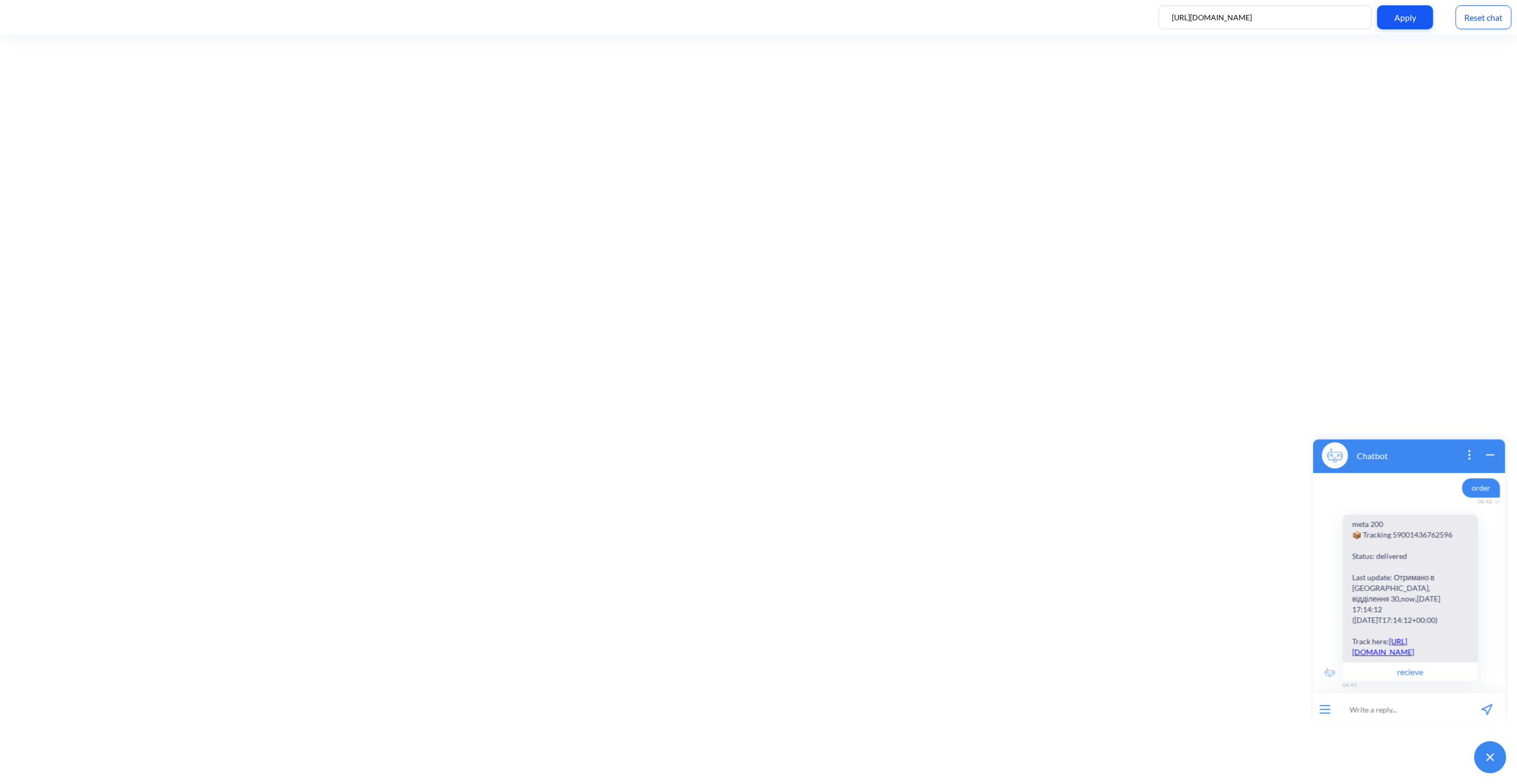
scroll to position [217, 0]
click at [1403, 707] on input at bounding box center [1403, 708] width 132 height 32
paste input "tracking_link"
type input "tracking_link"
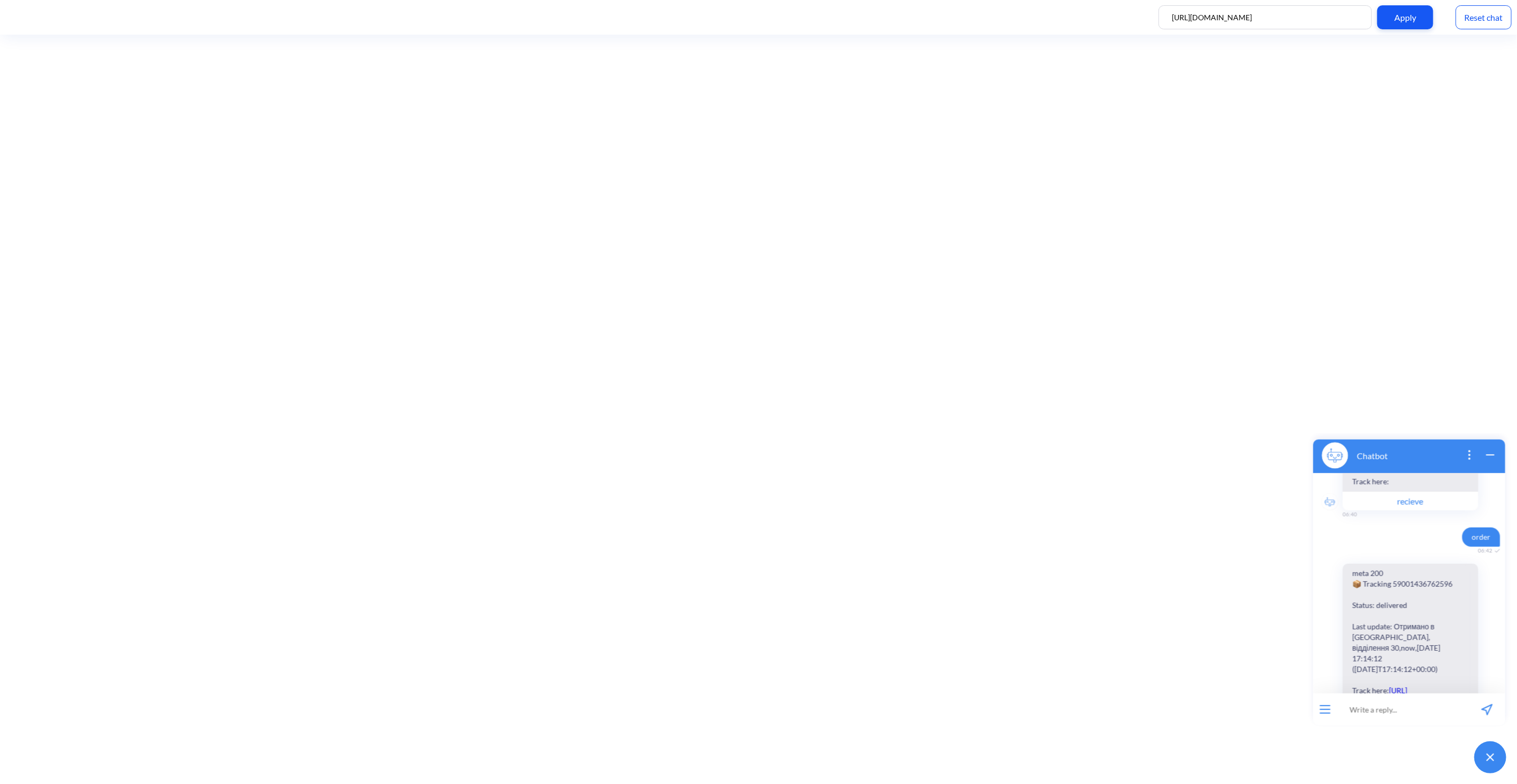
scroll to position [0, 0]
drag, startPoint x: 1402, startPoint y: 531, endPoint x: 1503, endPoint y: 523, distance: 101.3
click at [1503, 523] on div "Hi! I'm Nova Poshta bot! How can I help you? 06:40 order 59001436762596 06:40 m…" at bounding box center [1408, 582] width 192 height 220
drag, startPoint x: 1487, startPoint y: 527, endPoint x: 1398, endPoint y: 536, distance: 89.5
click at [1400, 536] on span "order 59001436762596" at bounding box center [1450, 531] width 100 height 19
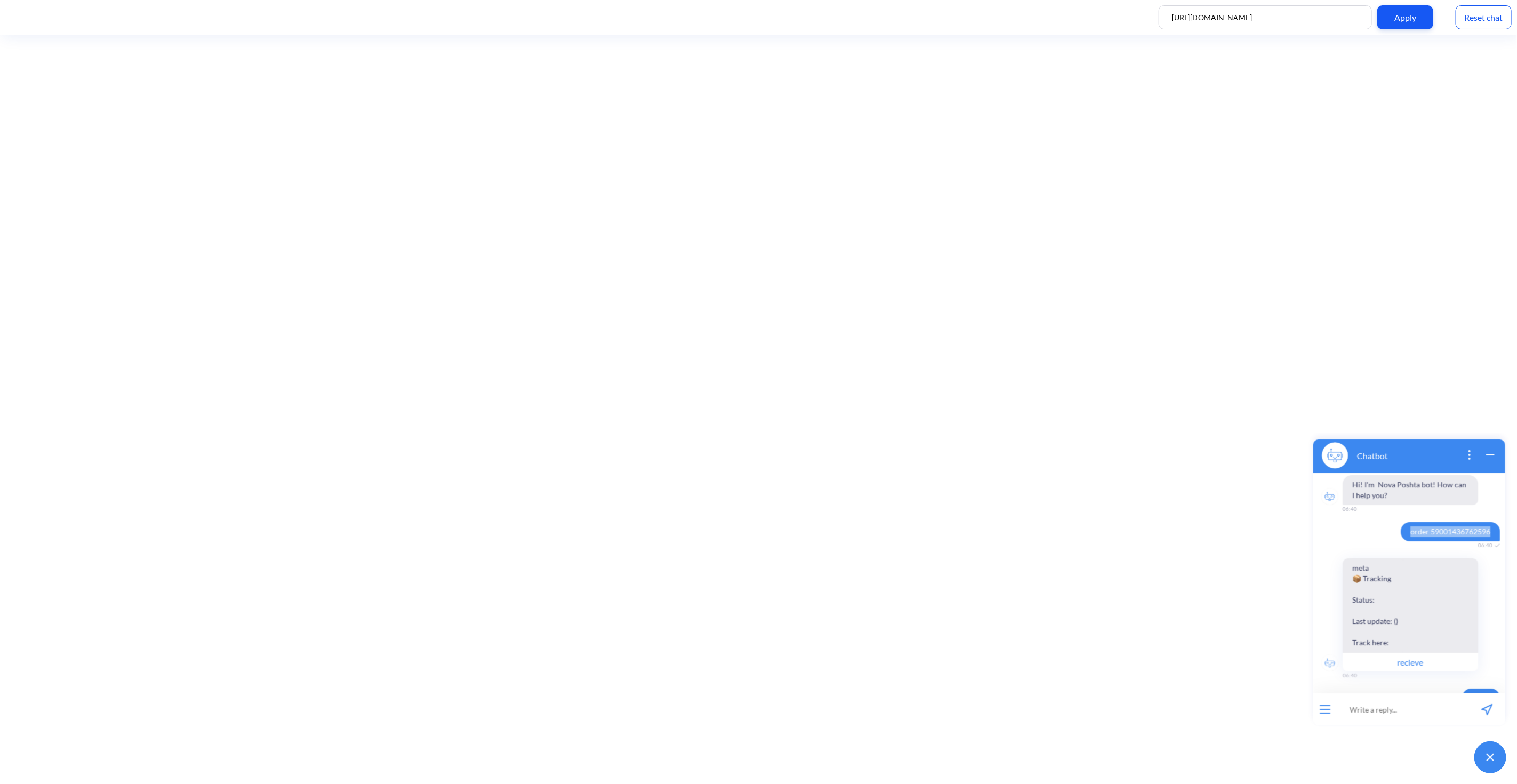
copy span "order 59001436762596"
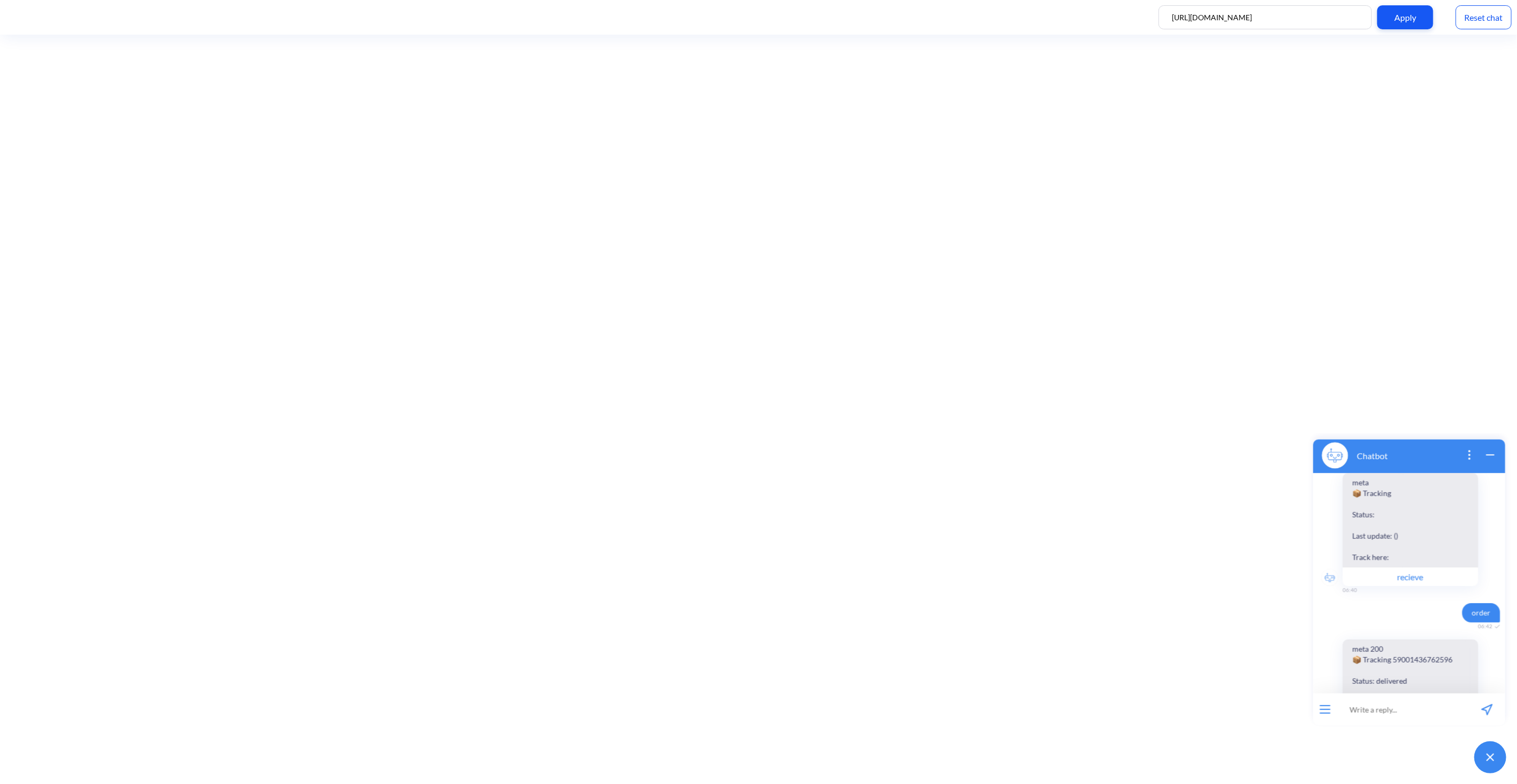
scroll to position [217, 0]
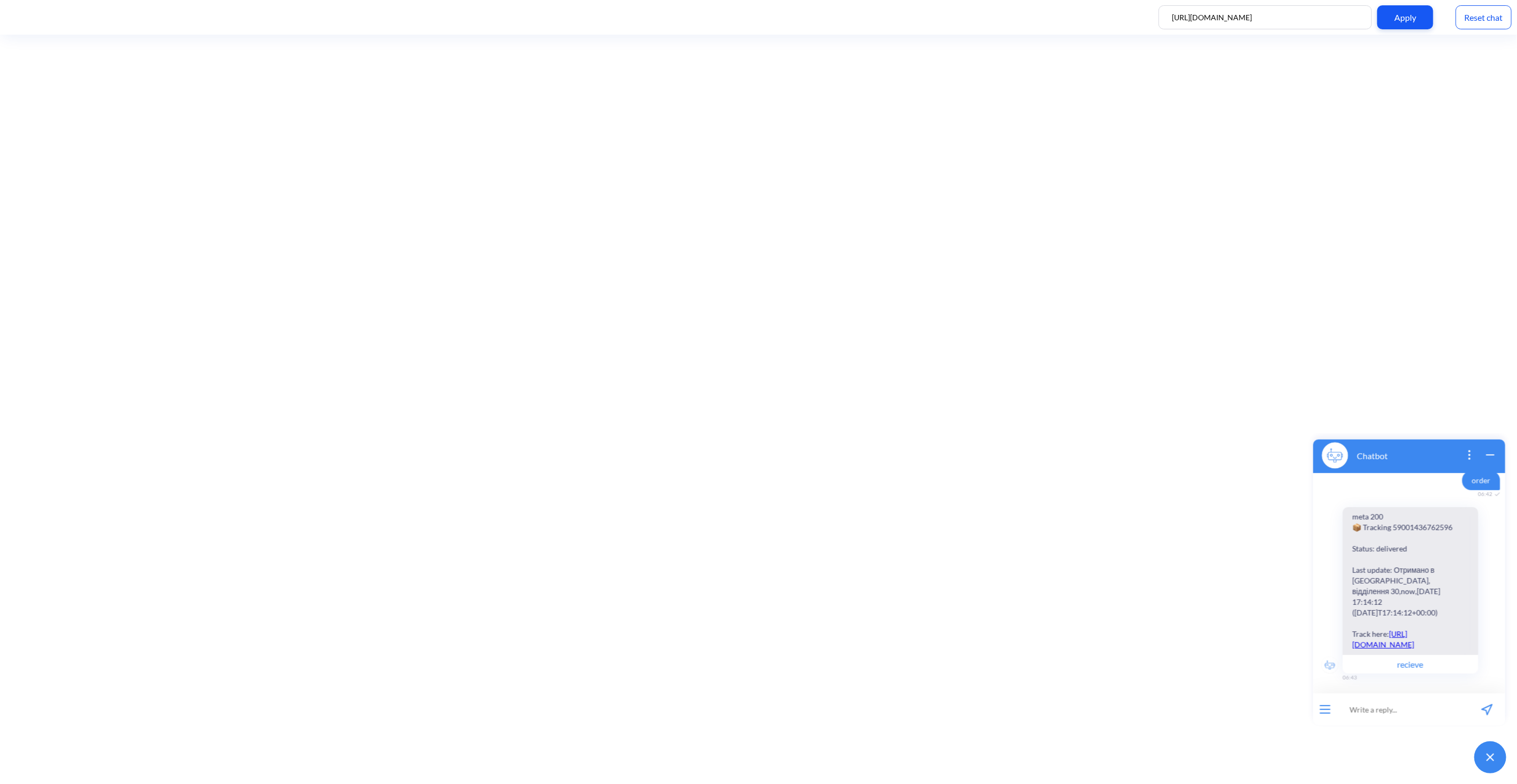
click at [1383, 712] on input at bounding box center [1403, 708] width 132 height 32
paste input "order 59001436762596"
type input "order 59001436762596"
click at [1487, 707] on icon "send message" at bounding box center [1487, 709] width 12 height 12
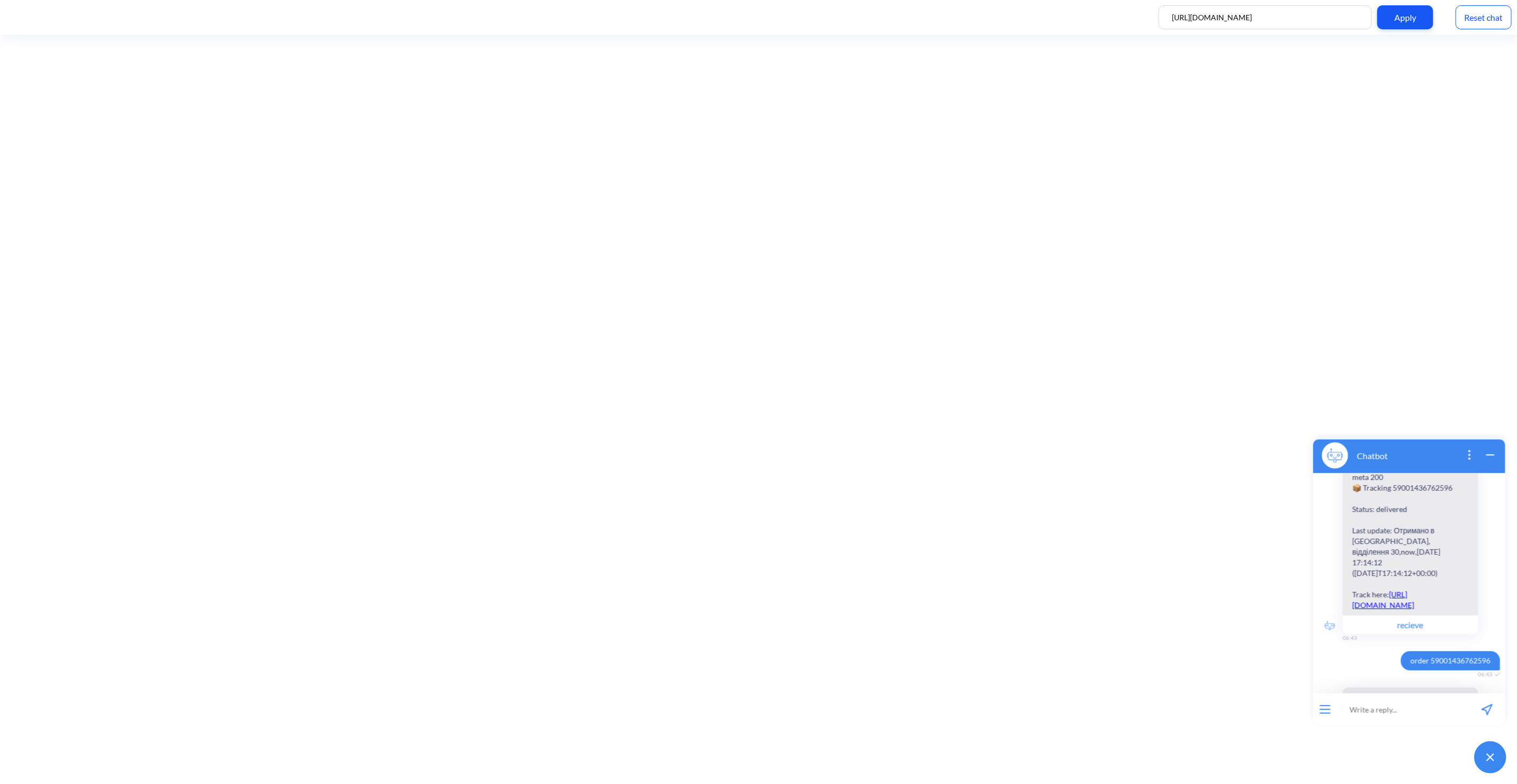
scroll to position [437, 0]
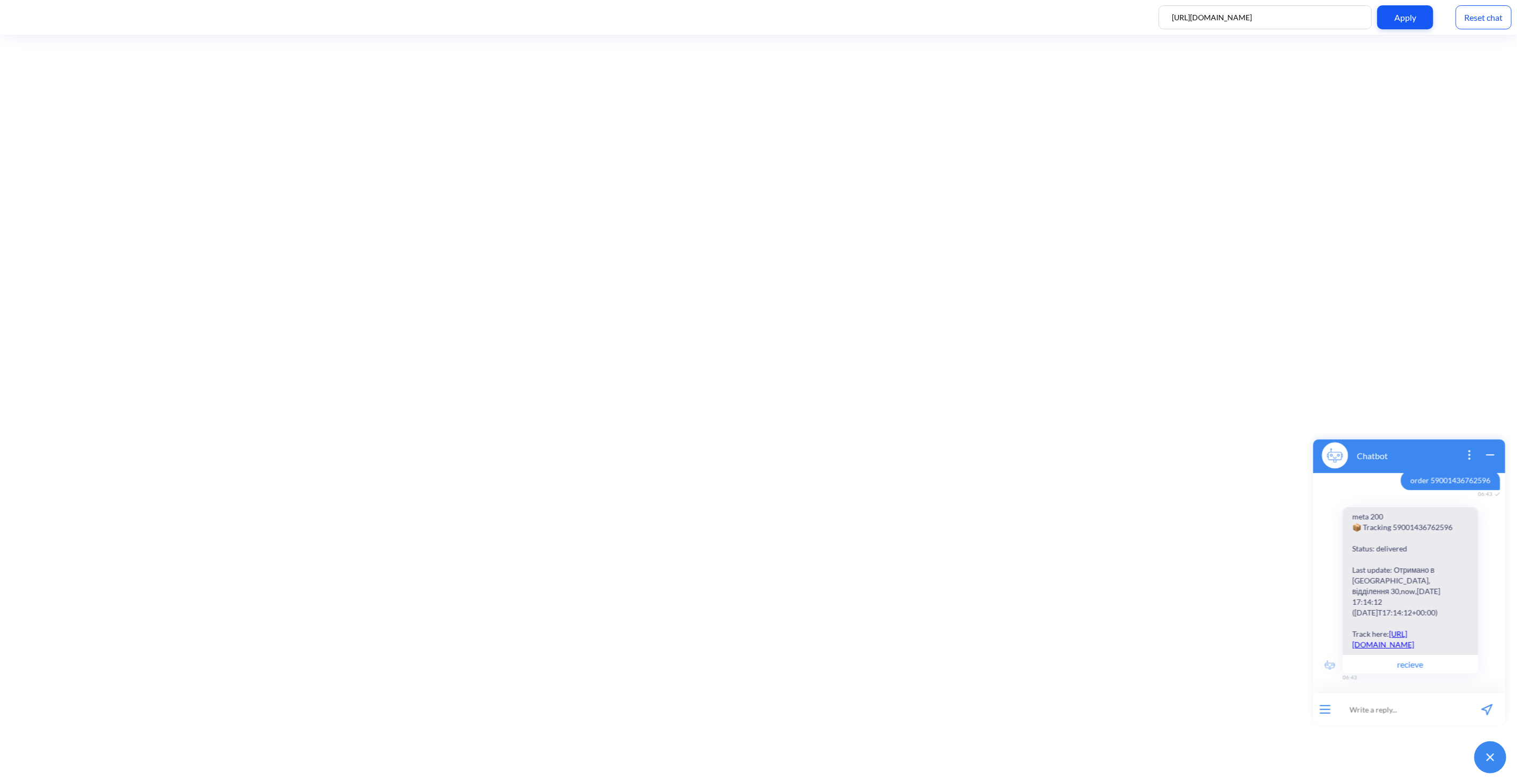
click at [1426, 665] on button "recieve" at bounding box center [1410, 663] width 136 height 19
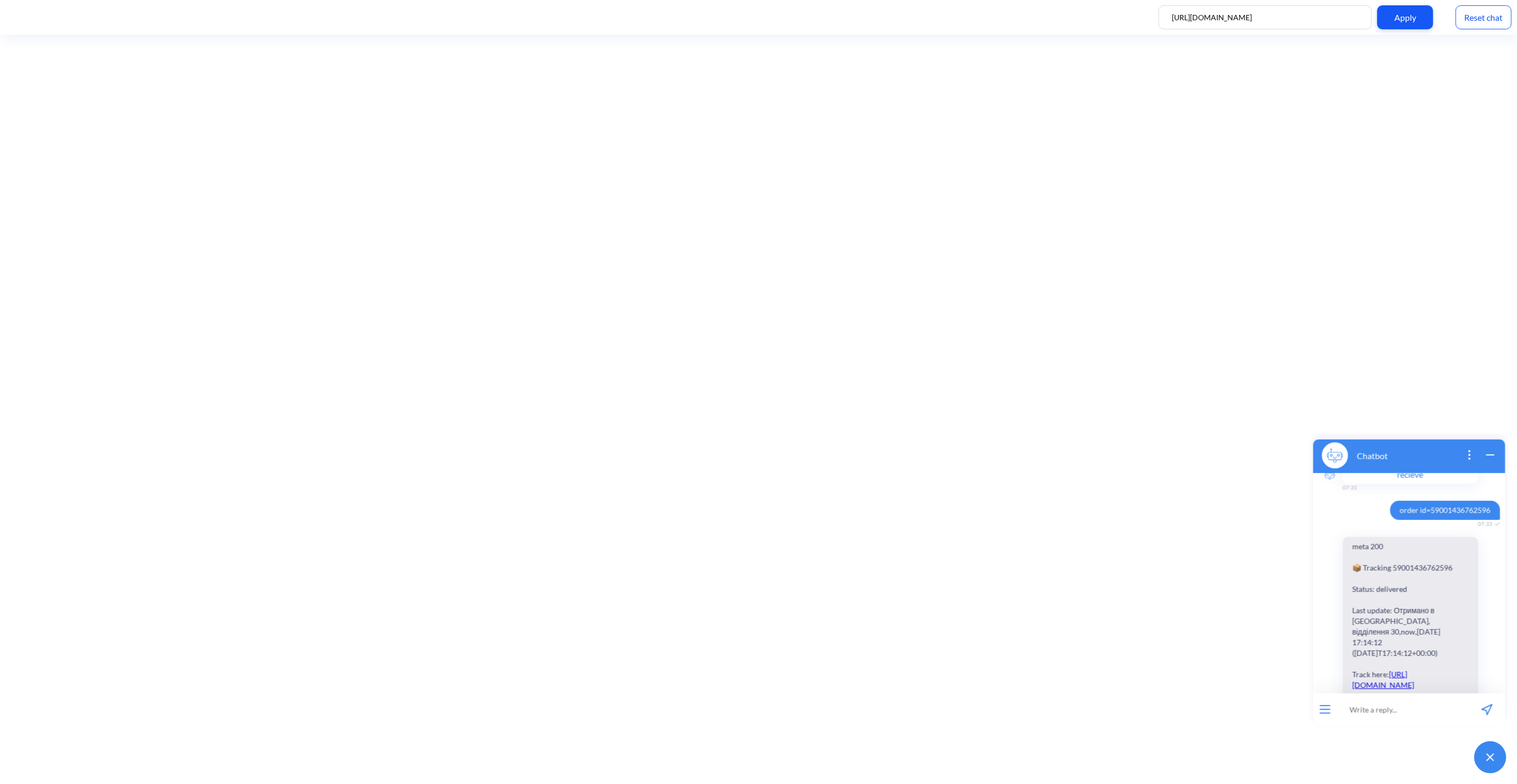
scroll to position [898, 0]
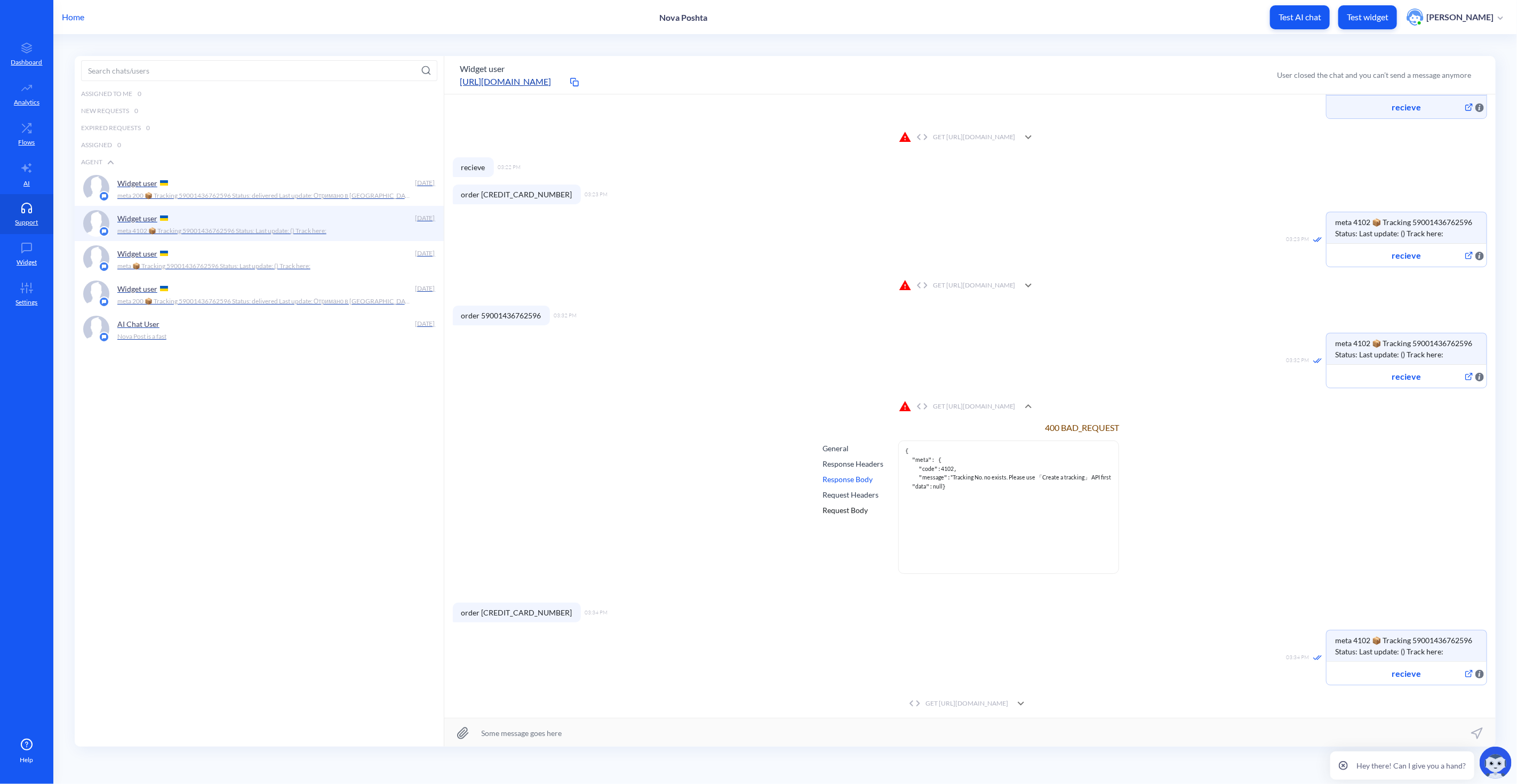
scroll to position [134, 0]
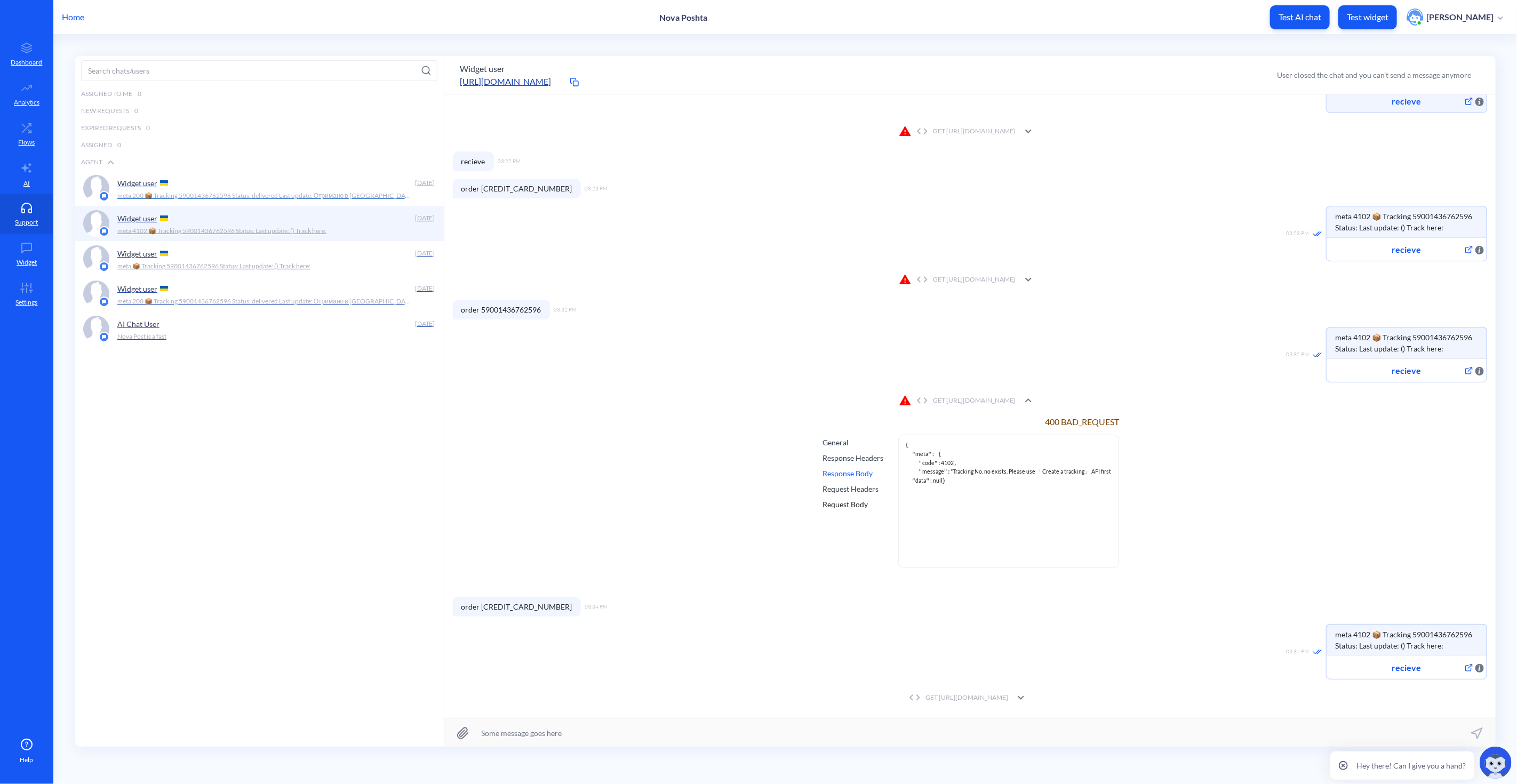
click at [217, 188] on div "Widget user" at bounding box center [264, 183] width 293 height 16
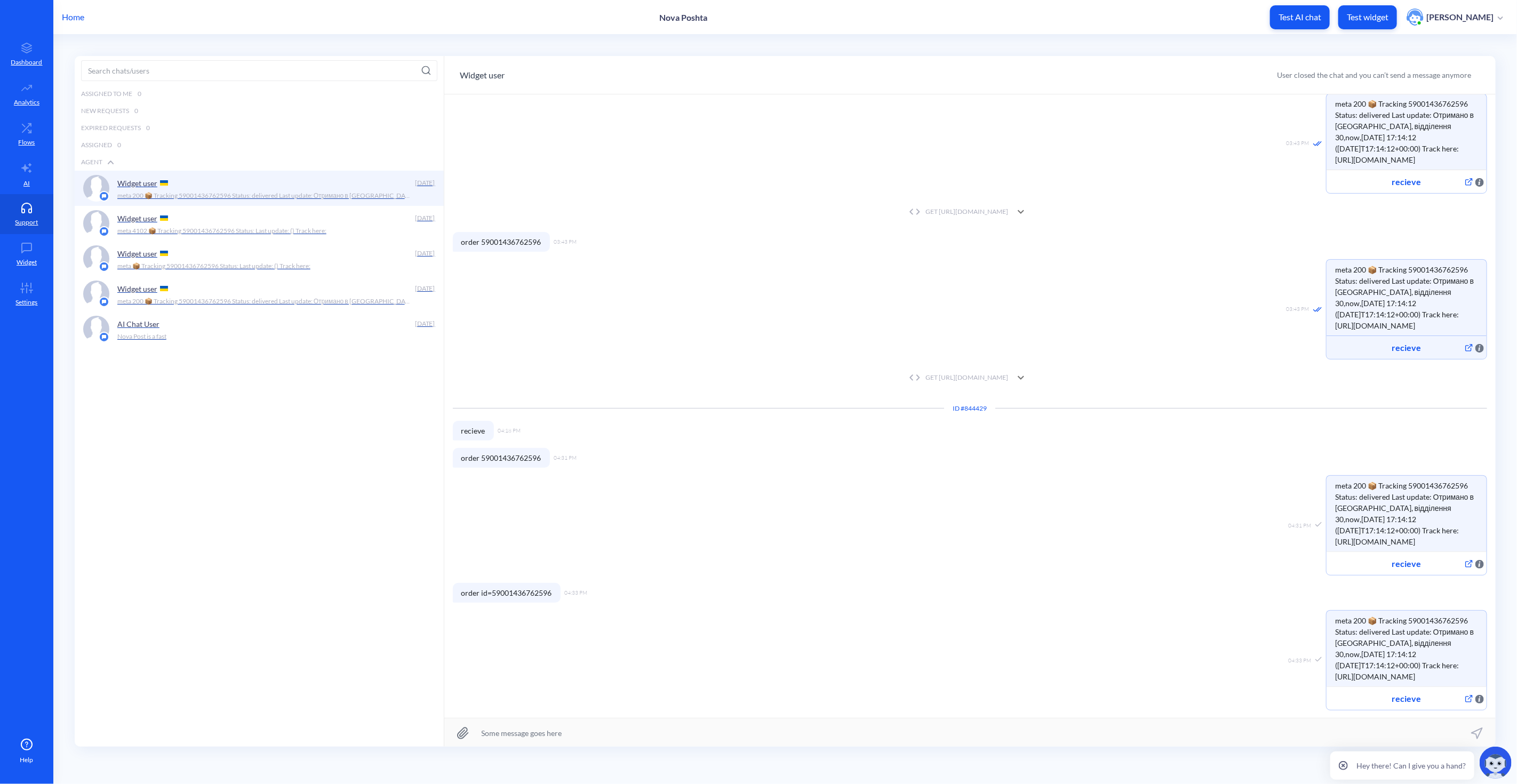
scroll to position [382, 0]
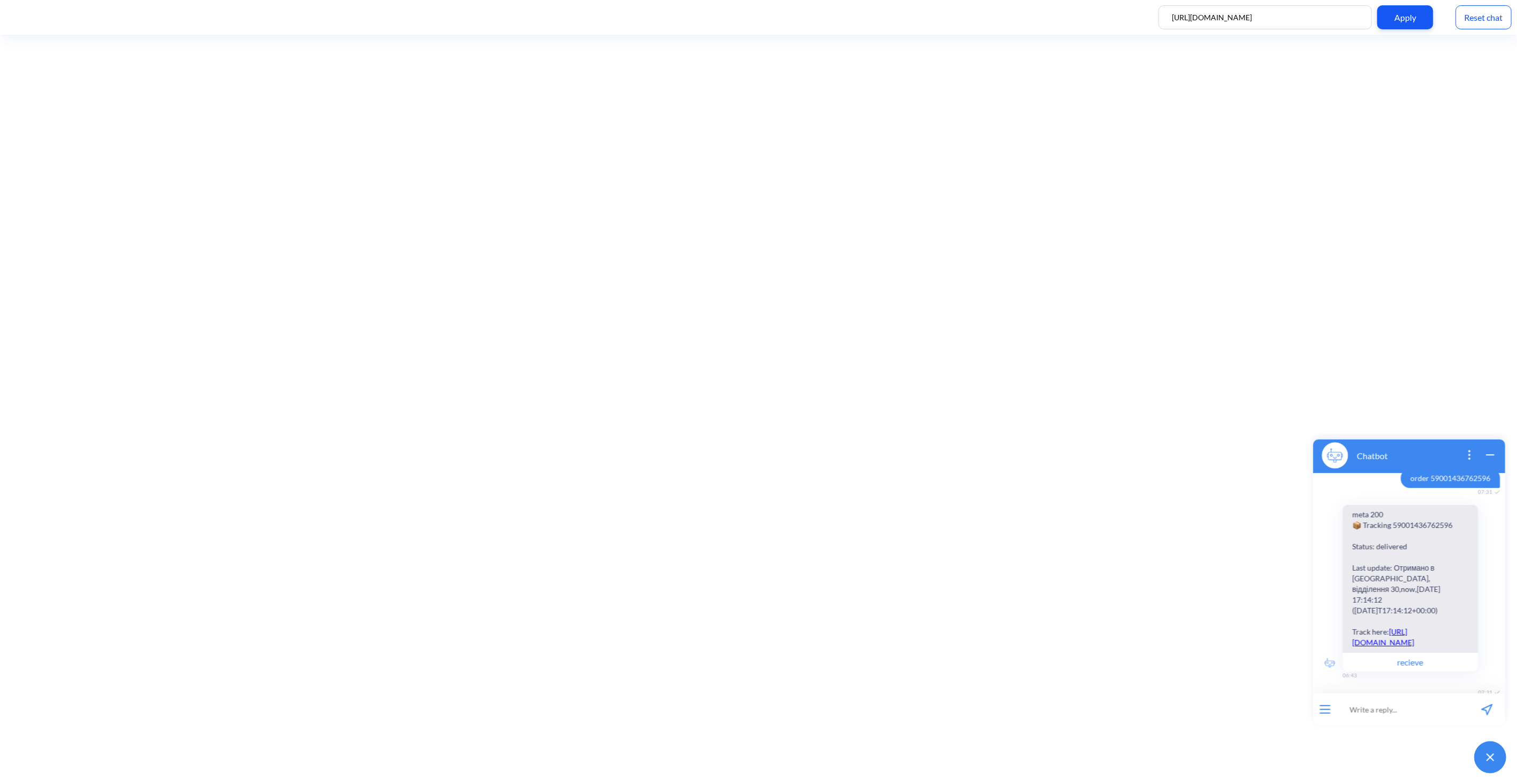
scroll to position [441, 0]
click at [1406, 703] on input at bounding box center [1403, 708] width 132 height 32
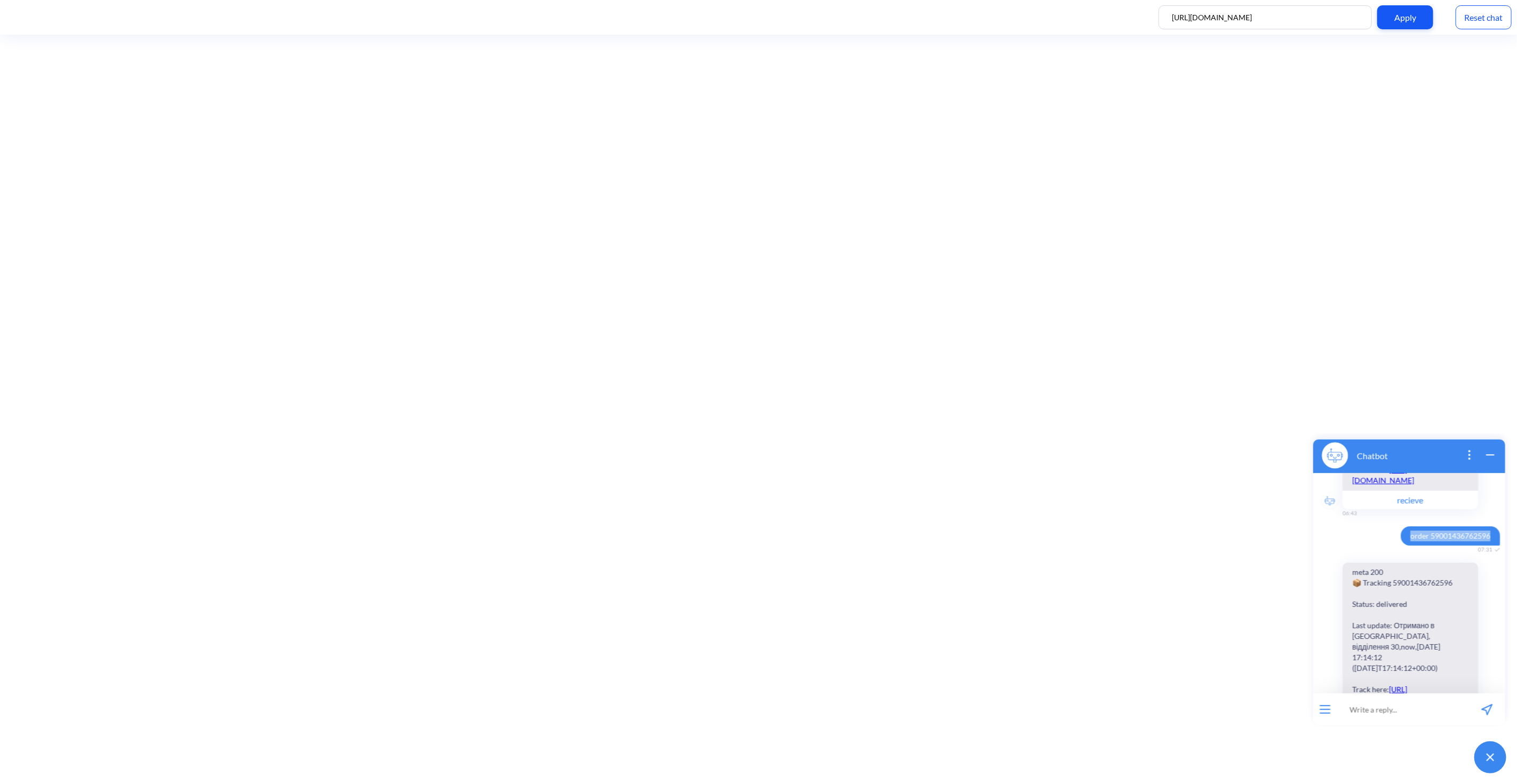
drag, startPoint x: 1400, startPoint y: 535, endPoint x: 1490, endPoint y: 527, distance: 90.4
click at [1490, 527] on span "order 59001436762596" at bounding box center [1450, 535] width 100 height 19
copy span "order 59001436762596"
click at [1381, 705] on input at bounding box center [1403, 708] width 132 height 32
paste input "HTTP/1.1 404 Not Found Content-Type: text/plain;charset=utf-8 Transfer-Encoding…"
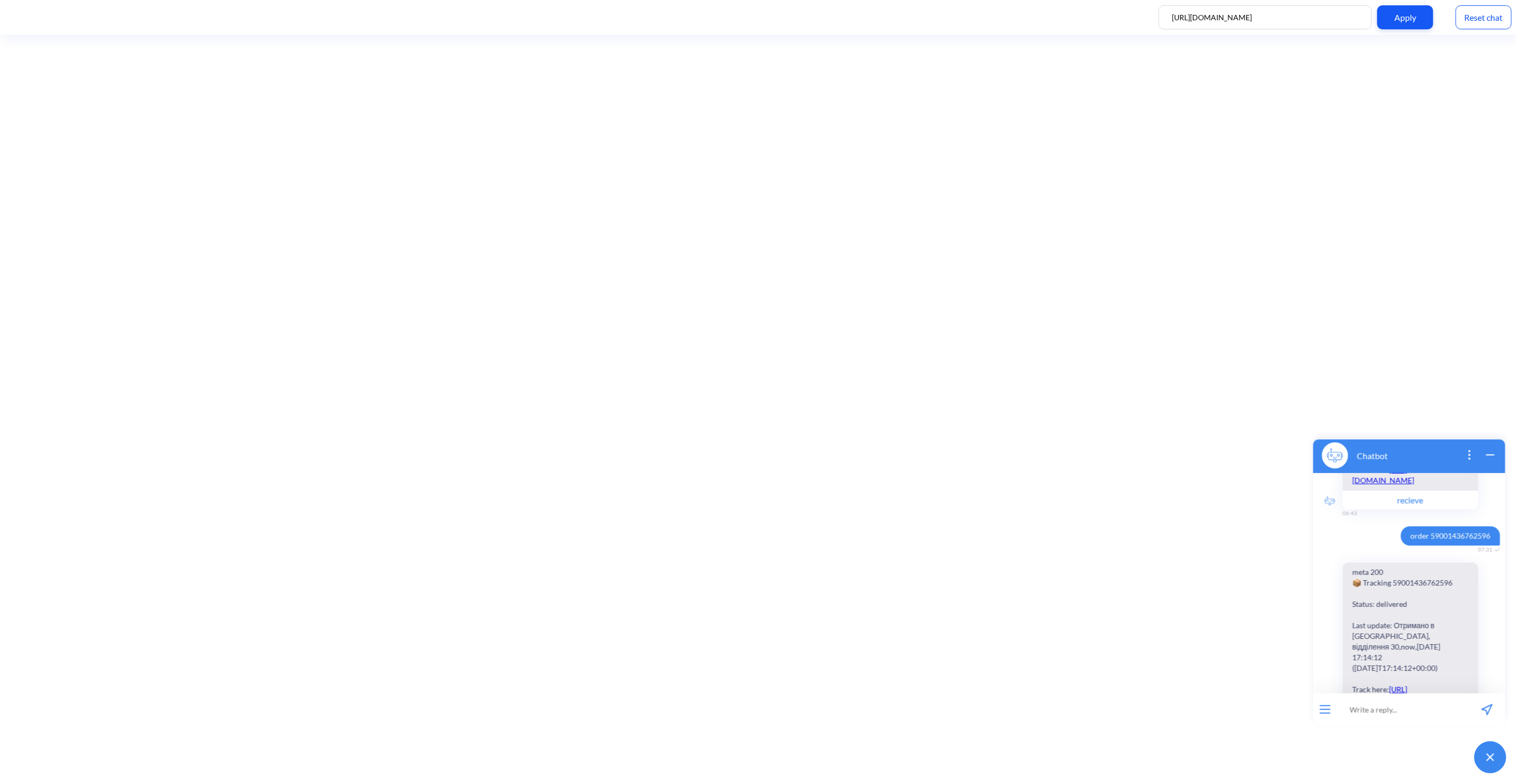
type input "HTTP/1.1 404 Not Found Content-Type: text/plain;charset=utf-8 Transfer-Encoding…"
drag, startPoint x: 1403, startPoint y: 539, endPoint x: 1487, endPoint y: 540, distance: 84.0
click at [1487, 540] on span "order 59001436762596" at bounding box center [1450, 535] width 100 height 19
copy span "order 59001436762596"
click at [1389, 715] on input at bounding box center [1403, 708] width 132 height 32
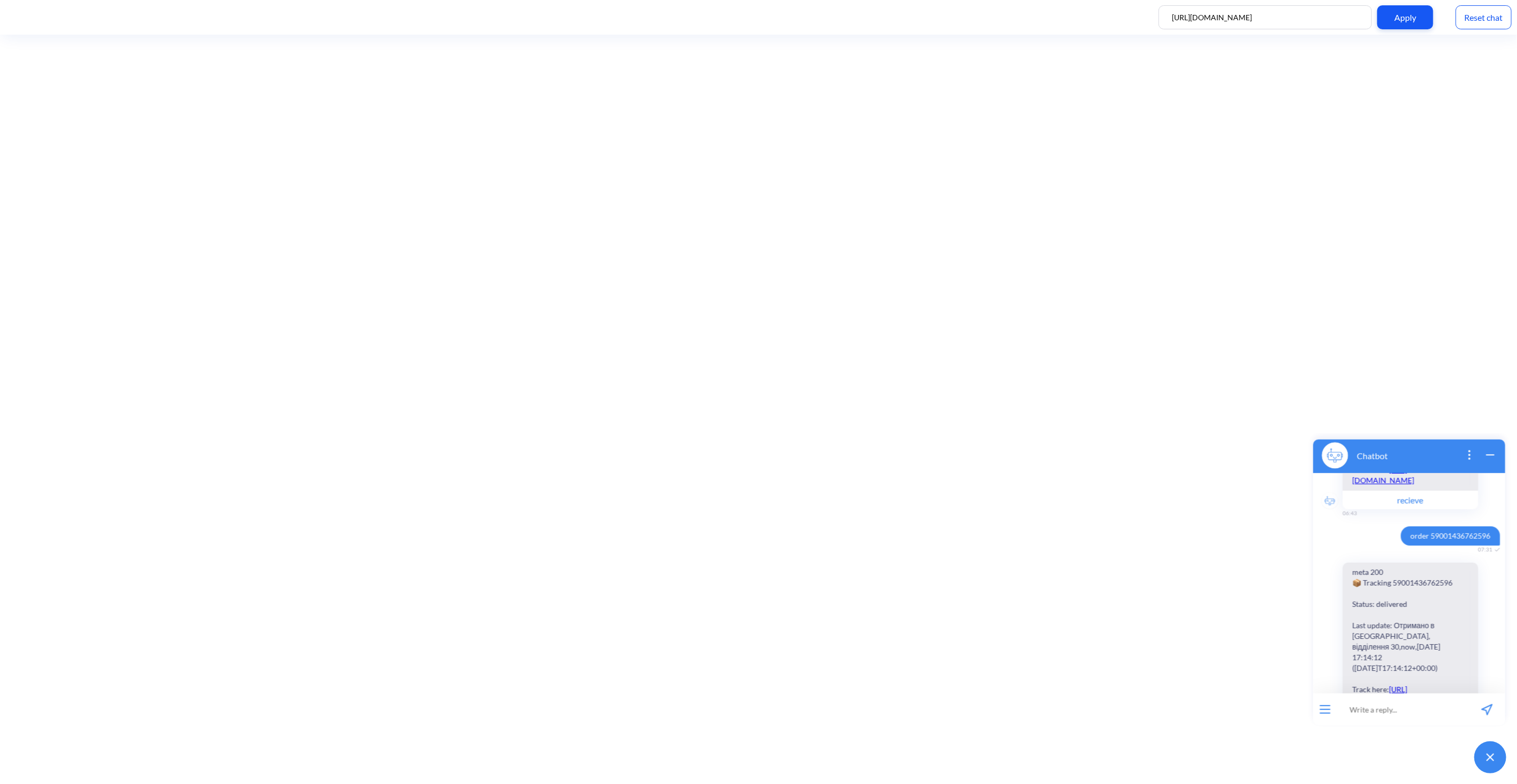
drag, startPoint x: 1393, startPoint y: 708, endPoint x: 1414, endPoint y: 711, distance: 21.2
click at [1414, 710] on input at bounding box center [1403, 708] width 132 height 32
click at [1404, 709] on input at bounding box center [1403, 708] width 132 height 32
paste input "order 59001436762596"
type input "order 59001436762596"
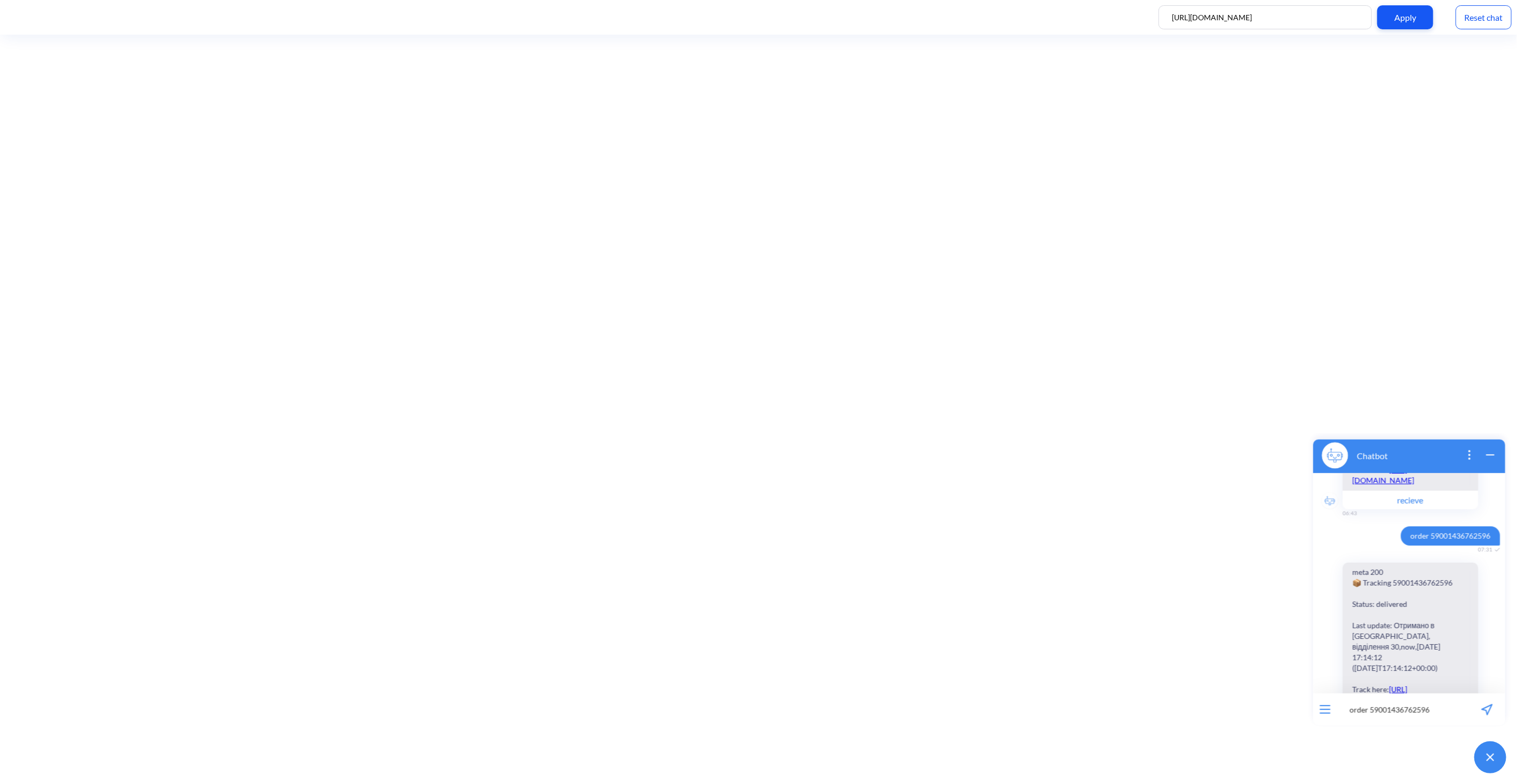
click at [1487, 705] on icon "send message" at bounding box center [1487, 709] width 12 height 12
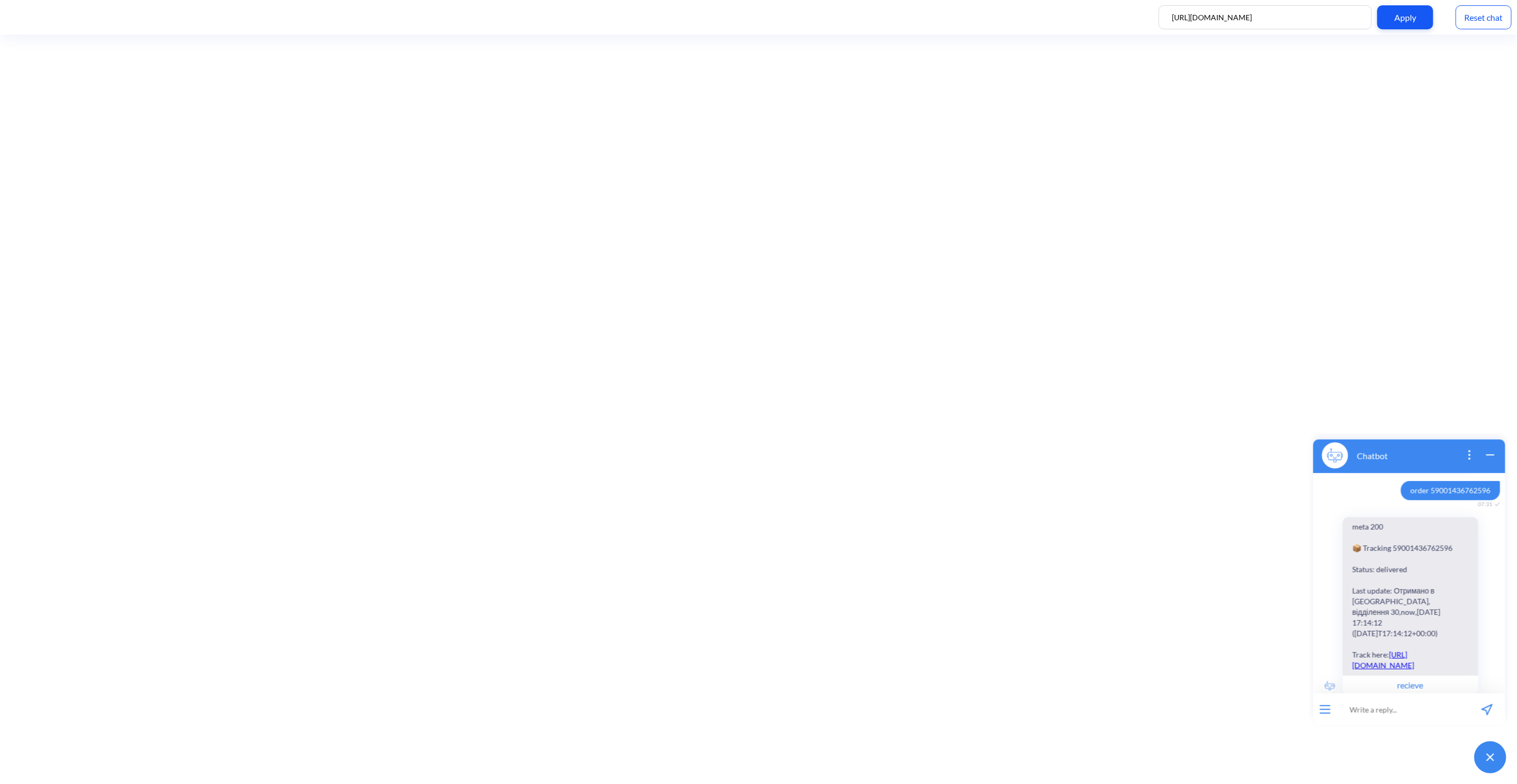
scroll to position [667, 0]
click at [1385, 703] on input at bounding box center [1403, 708] width 132 height 32
type input "i"
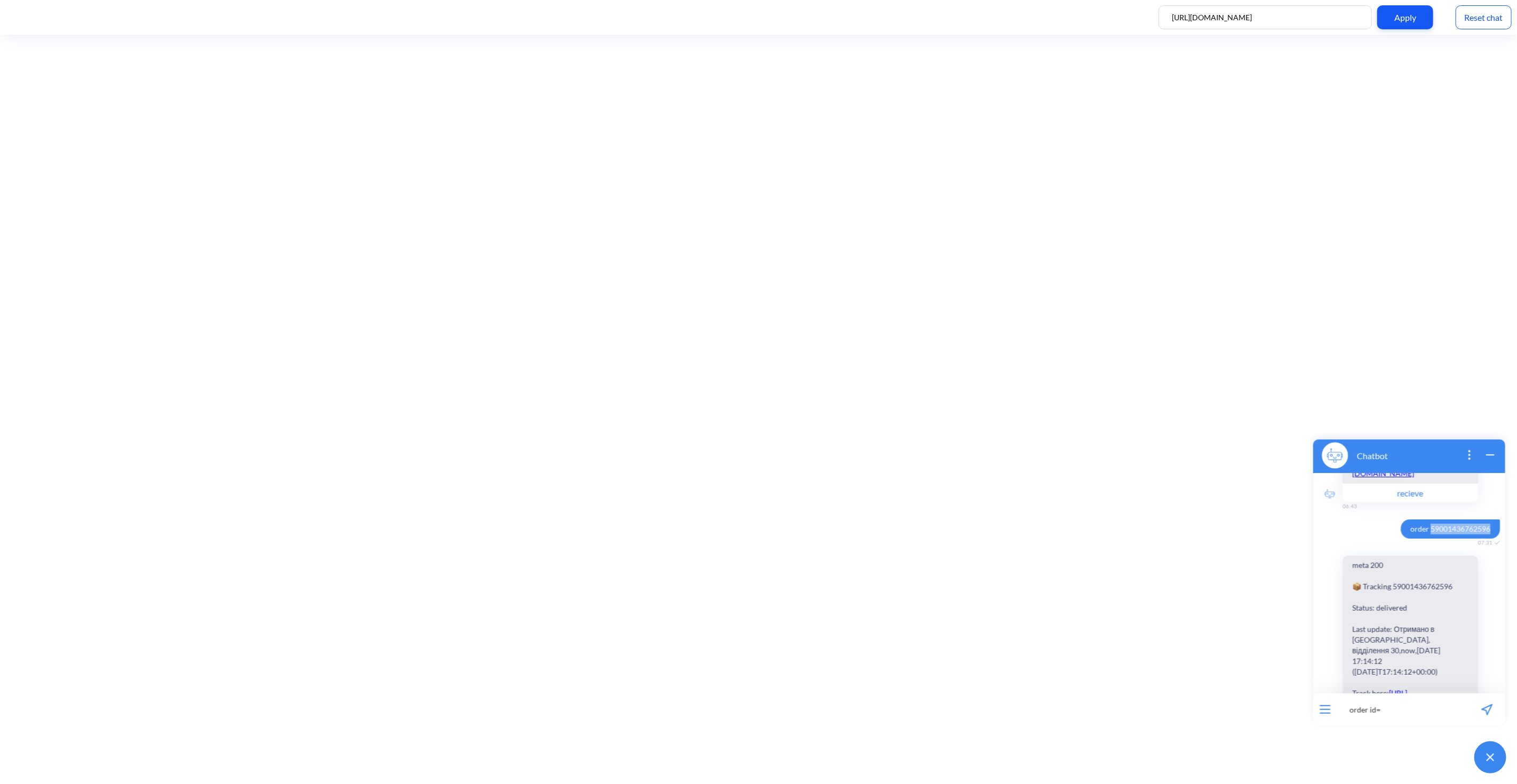
drag, startPoint x: 1424, startPoint y: 523, endPoint x: 1488, endPoint y: 524, distance: 64.0
click at [1488, 524] on span "order 59001436762596" at bounding box center [1450, 528] width 100 height 19
copy span "59001436762596"
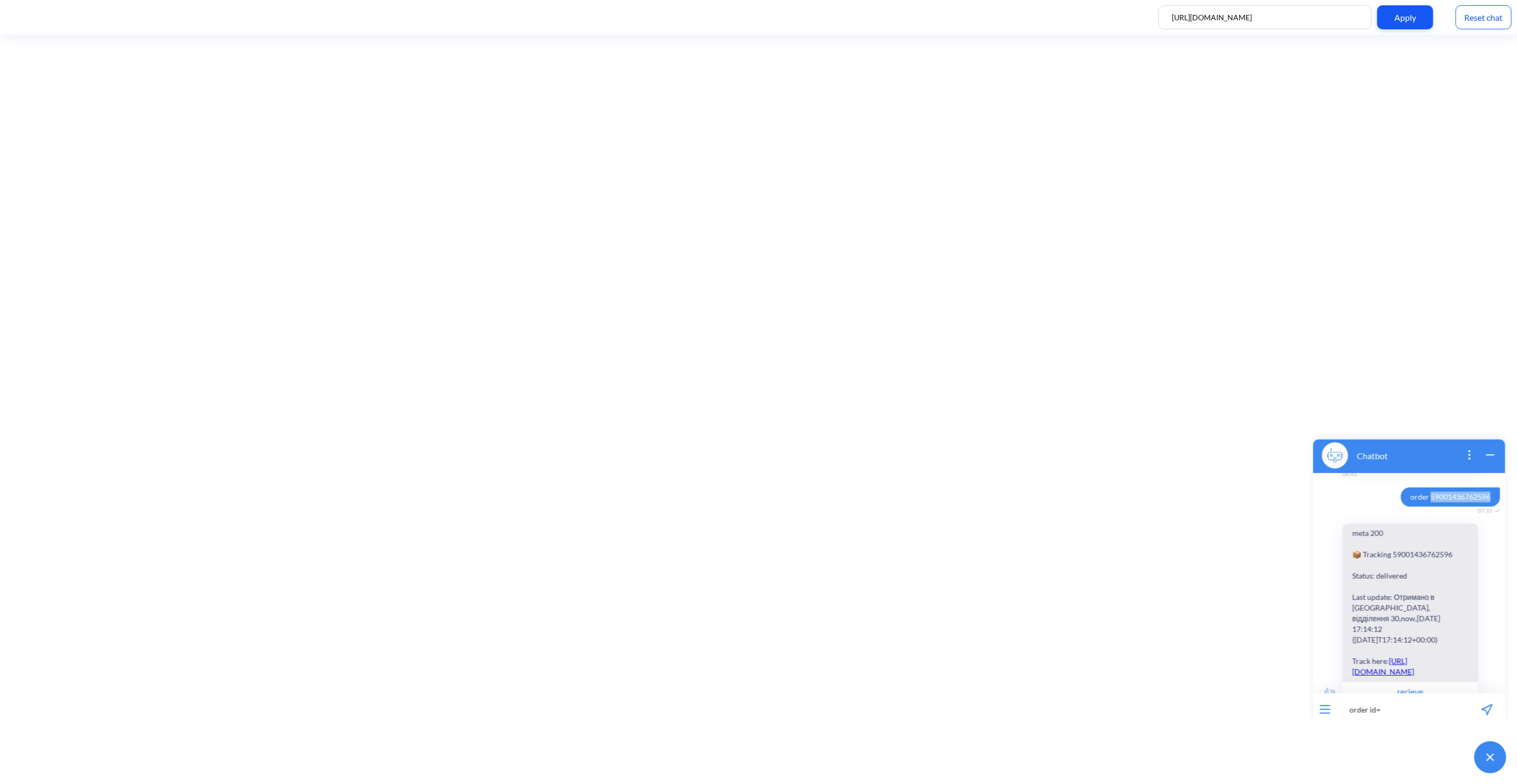
scroll to position [667, 0]
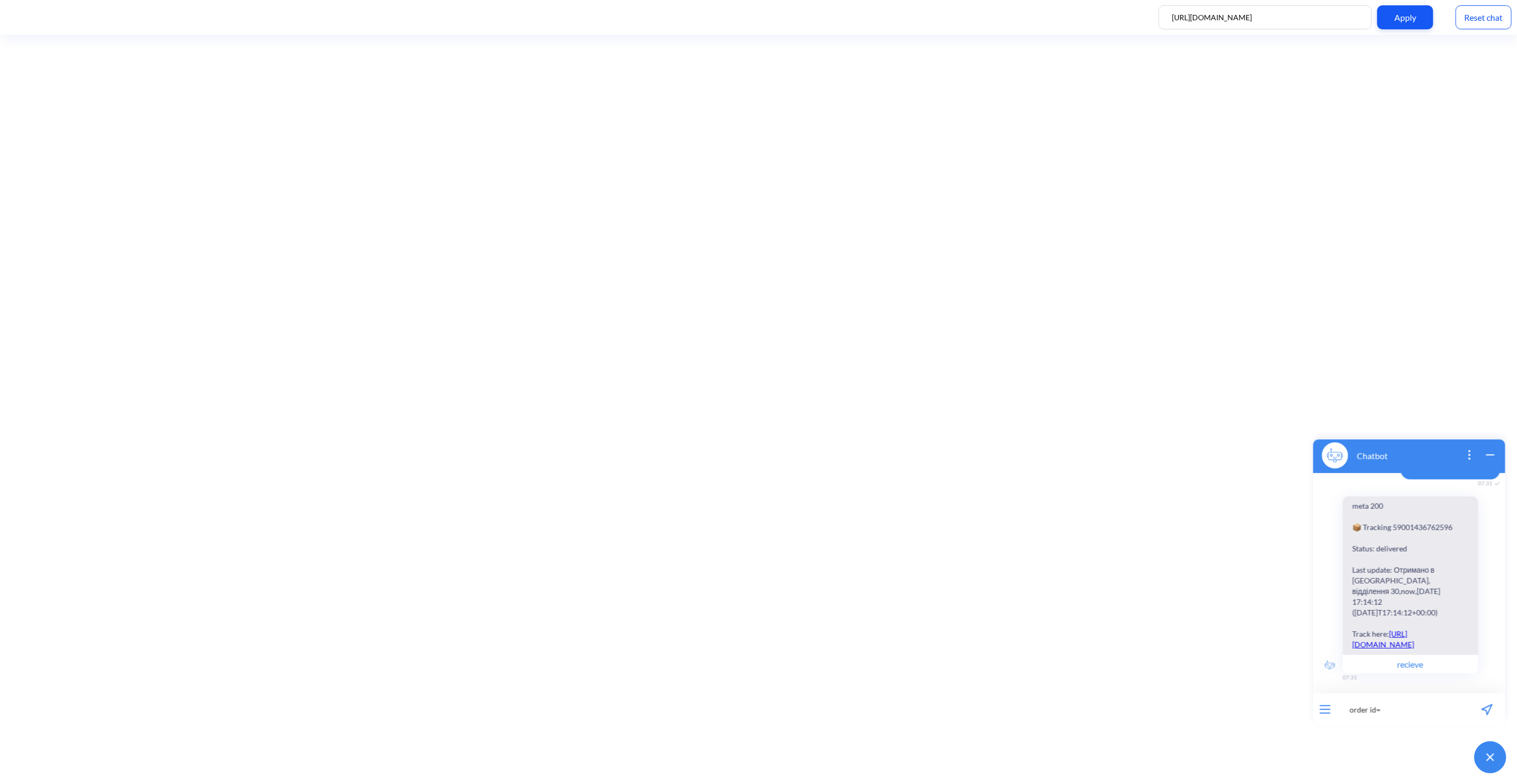
click at [1408, 703] on input "order id=" at bounding box center [1403, 708] width 132 height 32
paste input "59001436762596"
type input "order id=59001436762596"
drag, startPoint x: 1357, startPoint y: 516, endPoint x: 1333, endPoint y: 513, distance: 24.2
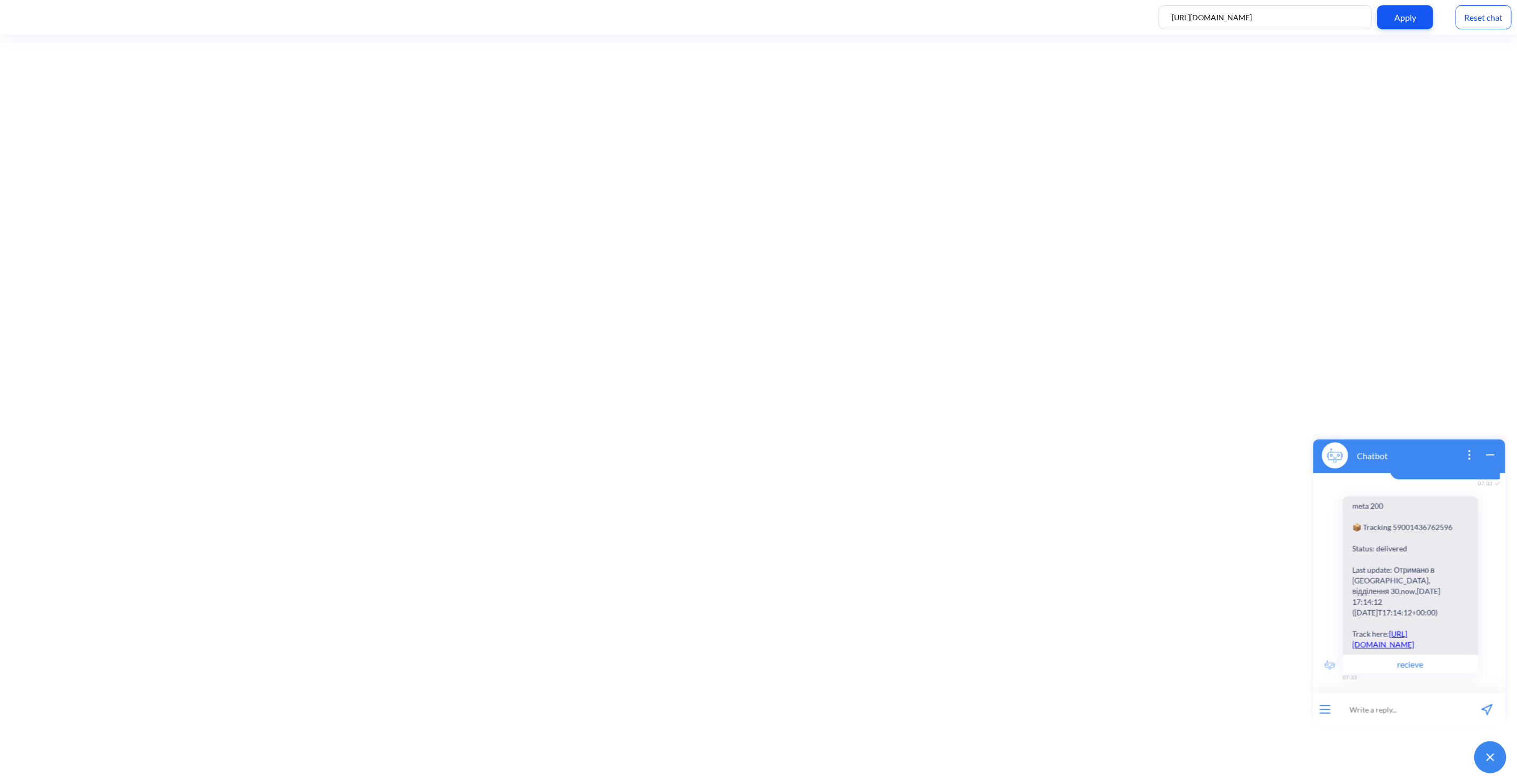
click at [1333, 513] on div "meta 200 📦 Tracking 59001436762596 Status: delivered Last update: Отримано в Ль…" at bounding box center [1408, 584] width 192 height 177
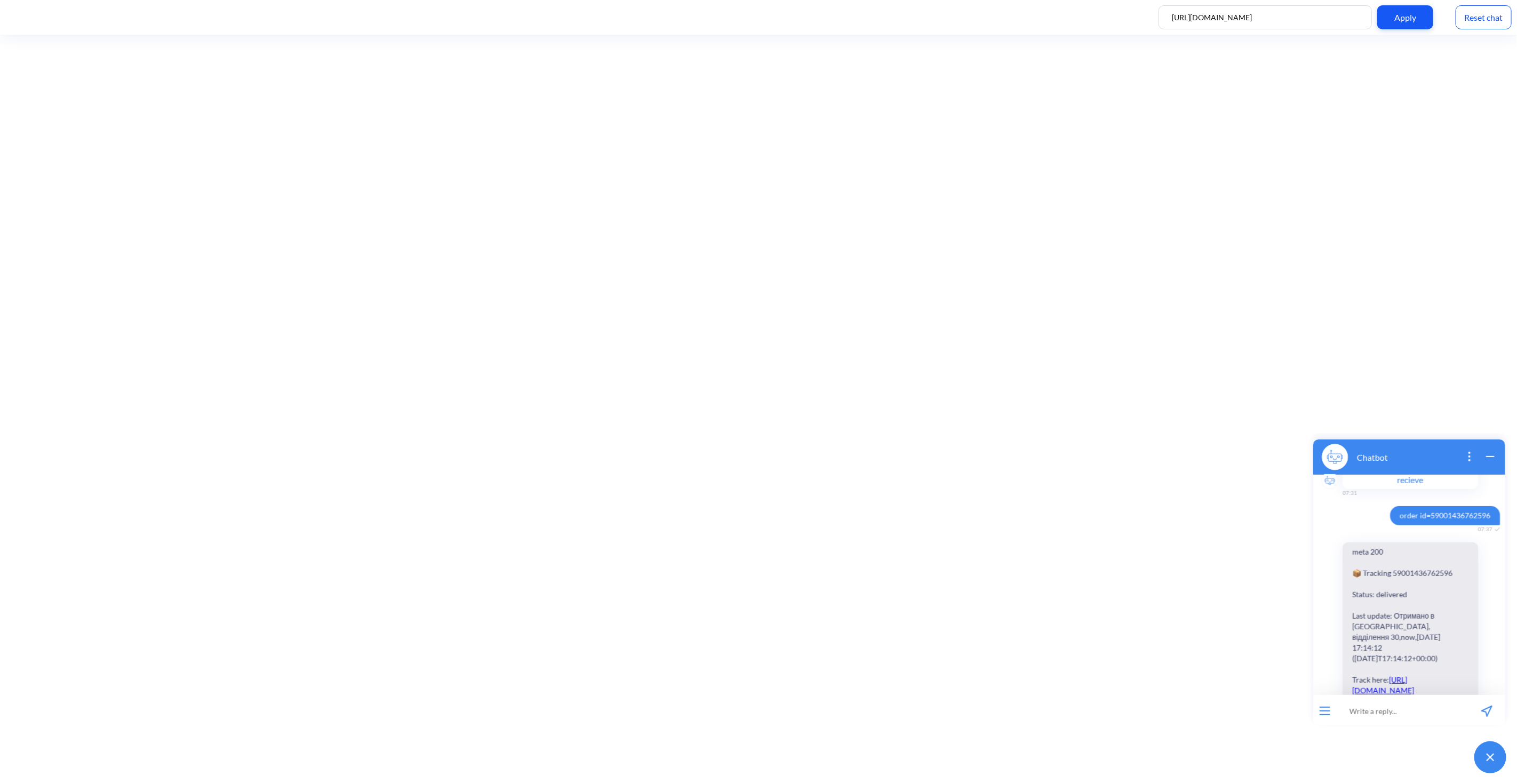
scroll to position [780, 0]
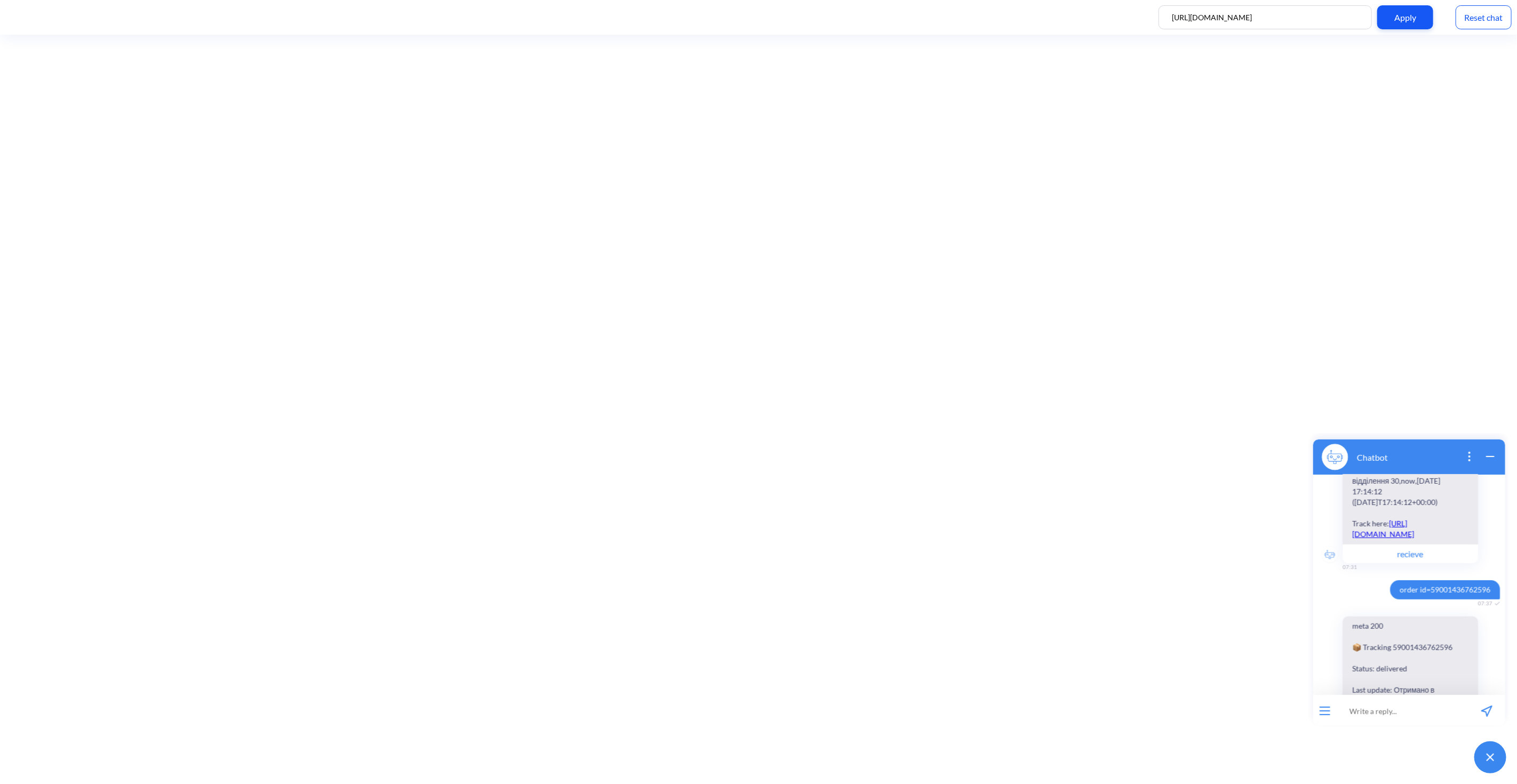
drag, startPoint x: 1389, startPoint y: 590, endPoint x: 1497, endPoint y: 589, distance: 108.0
click at [1497, 589] on span "order id=59001436762596" at bounding box center [1447, 589] width 115 height 19
drag, startPoint x: 1394, startPoint y: 590, endPoint x: 1487, endPoint y: 586, distance: 93.1
click at [1487, 586] on span "order id=59001436762596" at bounding box center [1445, 589] width 110 height 19
copy span "order id=59001436762596"
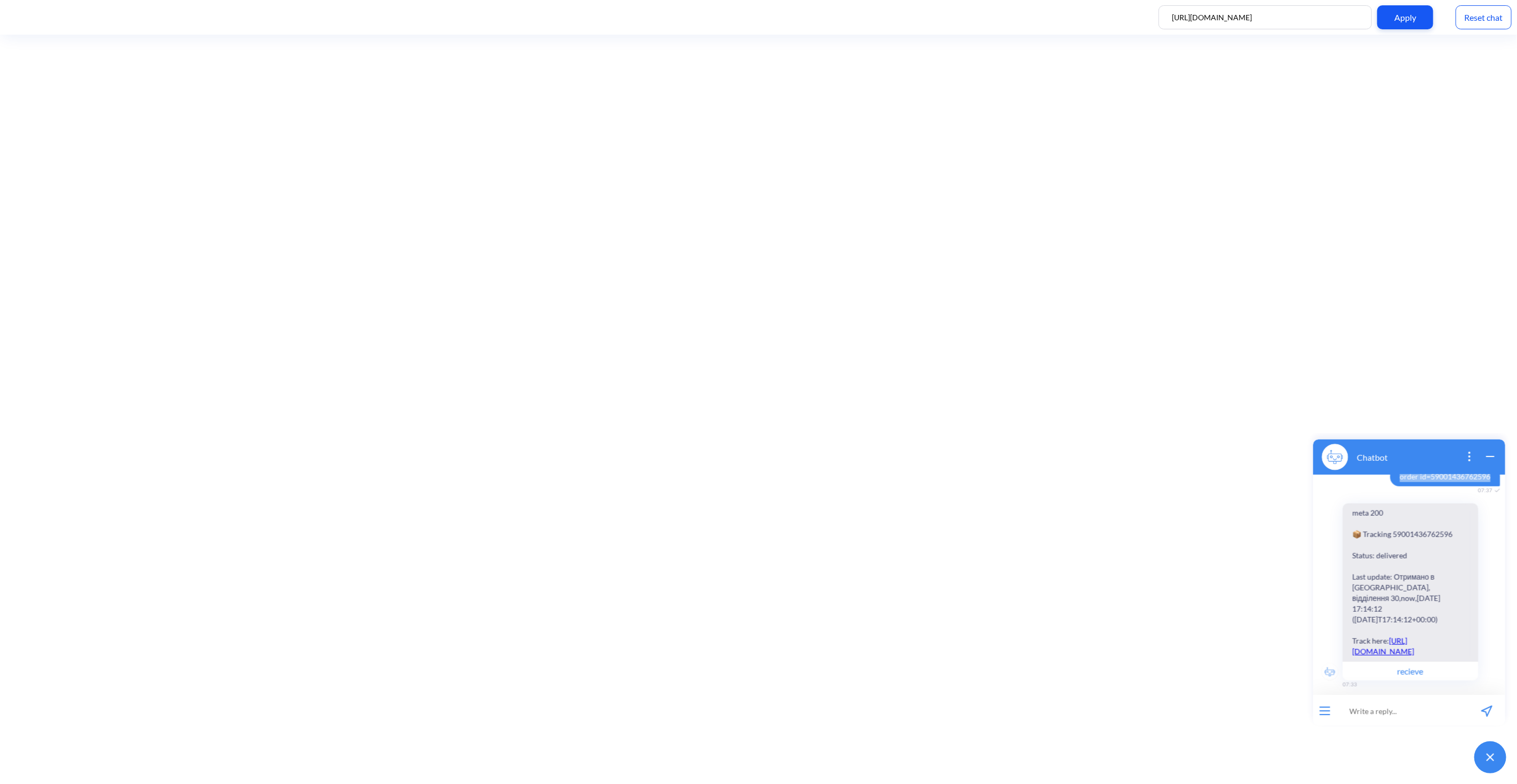
scroll to position [898, 0]
click at [1396, 707] on input at bounding box center [1403, 710] width 132 height 32
paste input "order id=59001436762596"
type input "order id=59001436762596"
click at [1486, 708] on icon "send message" at bounding box center [1487, 711] width 12 height 12
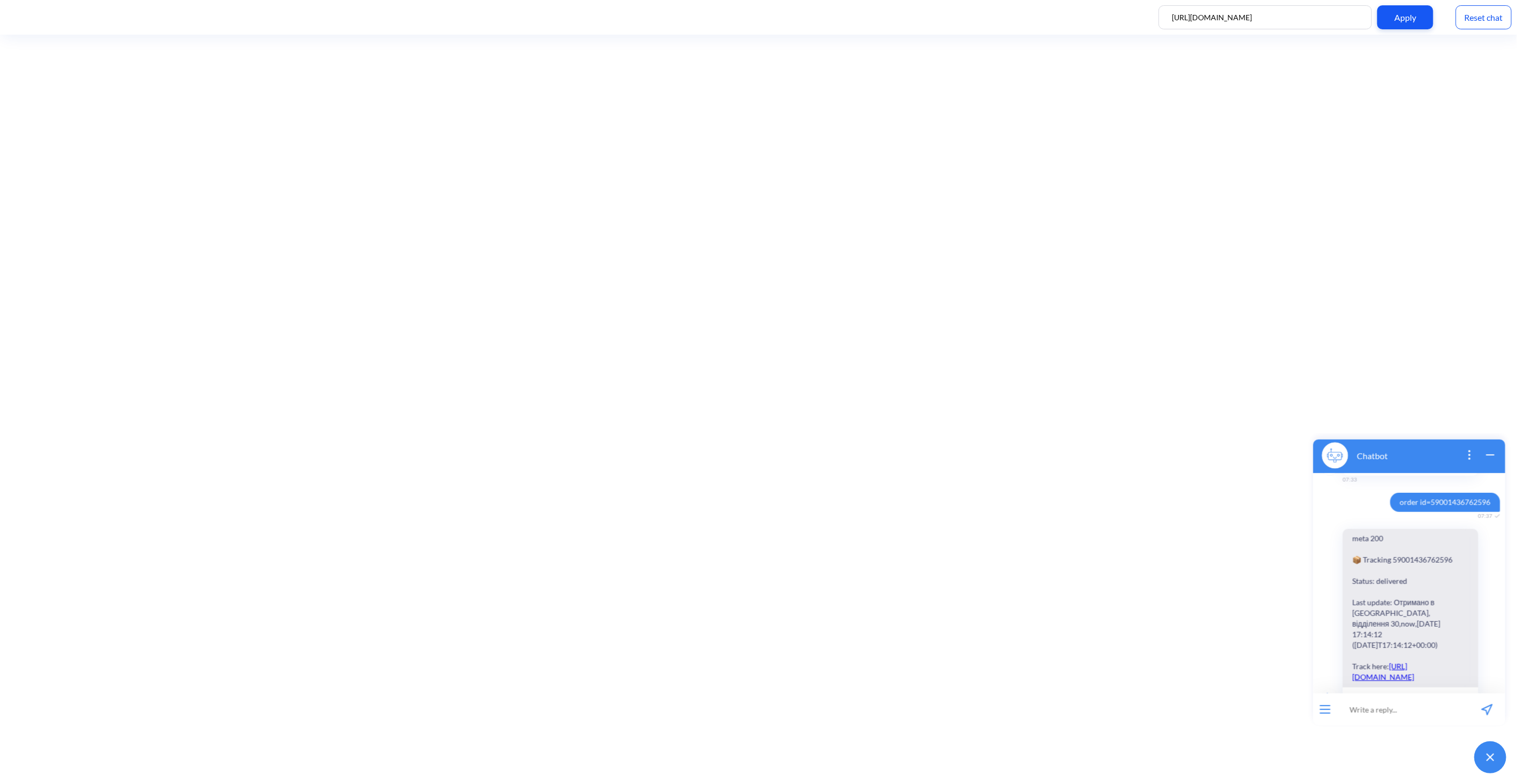
scroll to position [1128, 0]
